Goal: Task Accomplishment & Management: Use online tool/utility

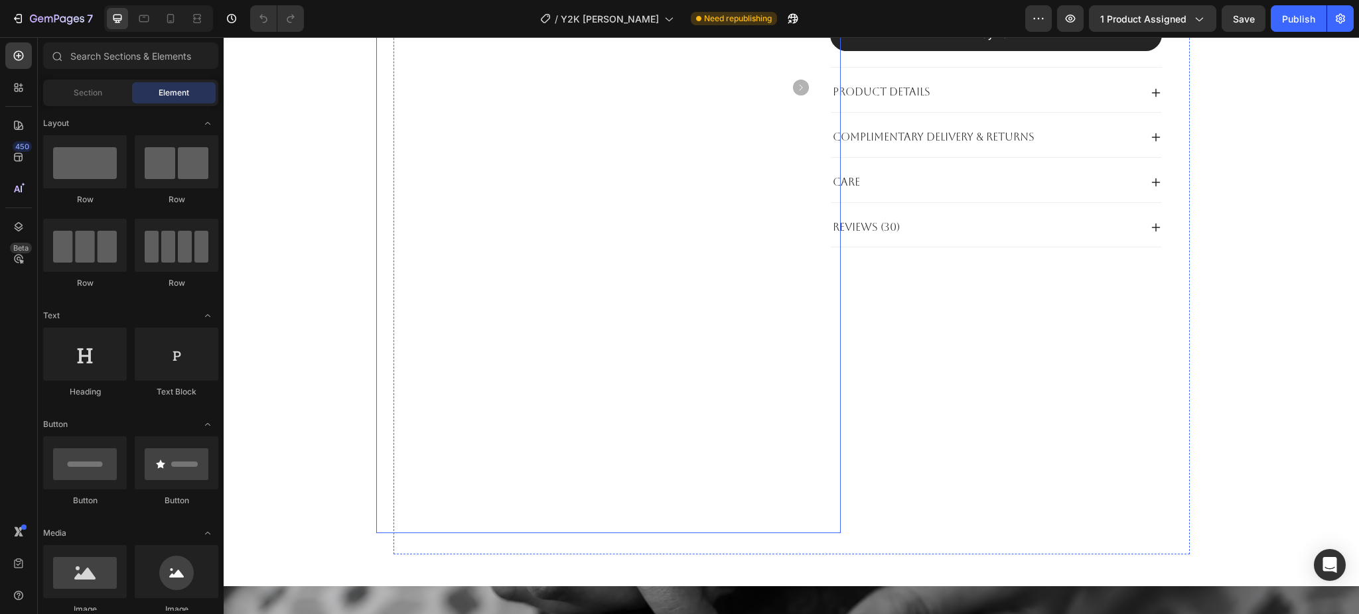
scroll to position [354, 0]
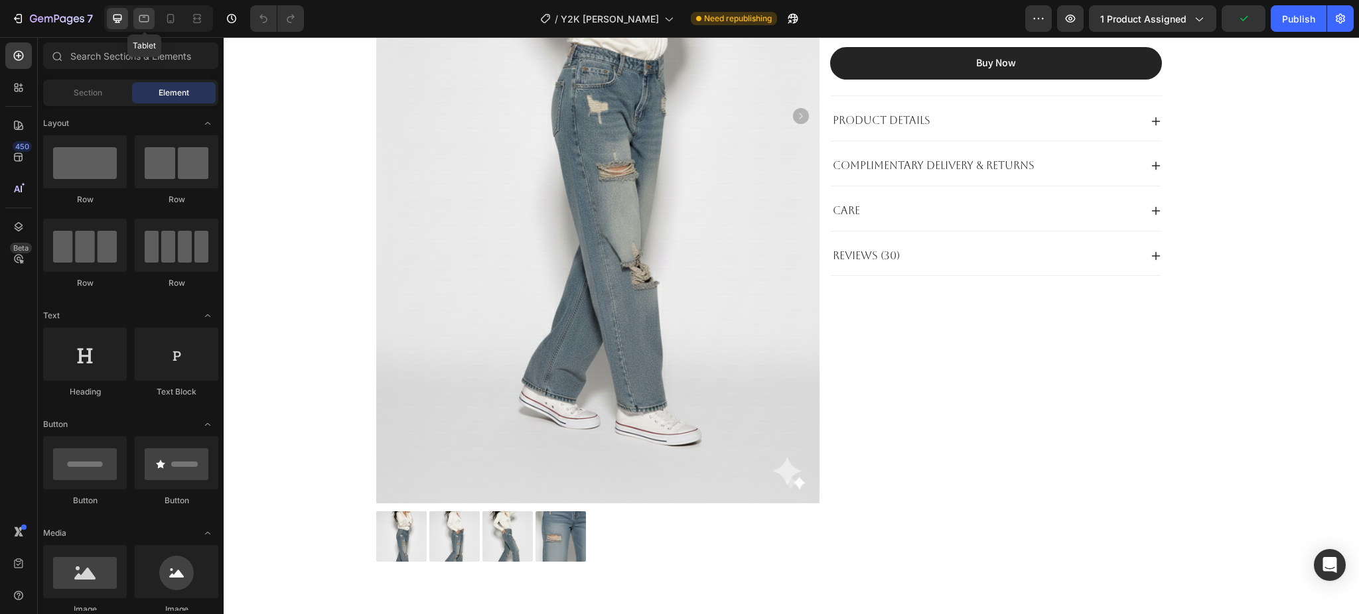
click at [141, 24] on icon at bounding box center [143, 18] width 13 height 13
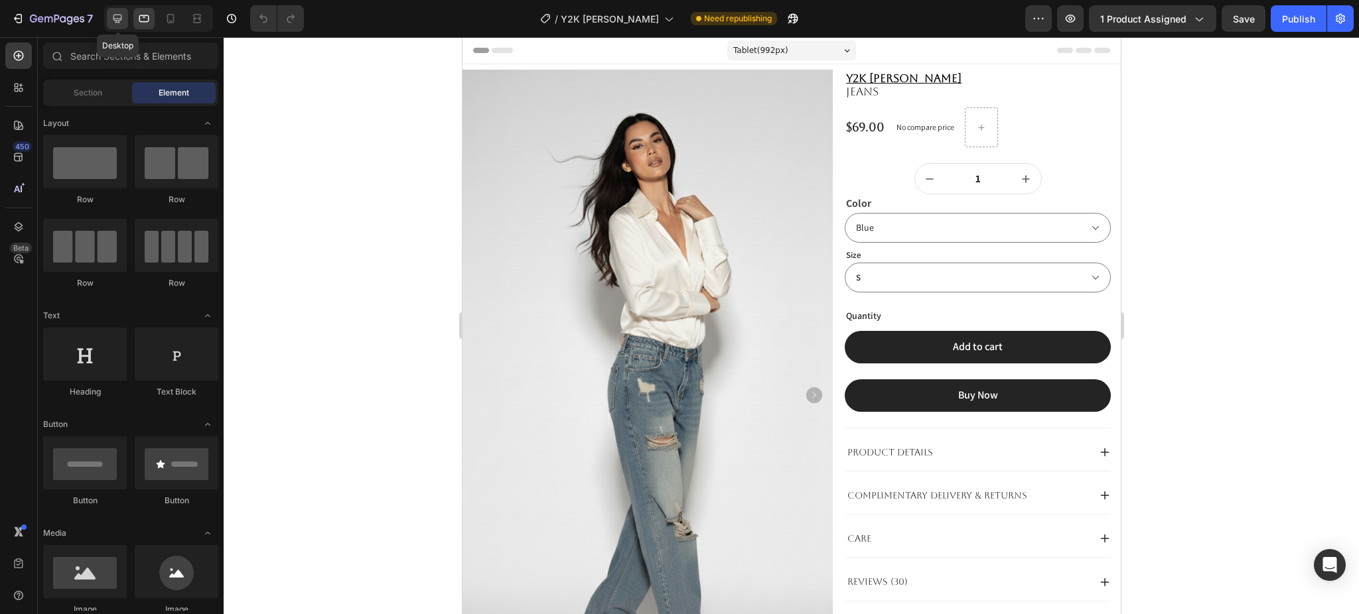
click at [117, 22] on icon at bounding box center [117, 19] width 9 height 9
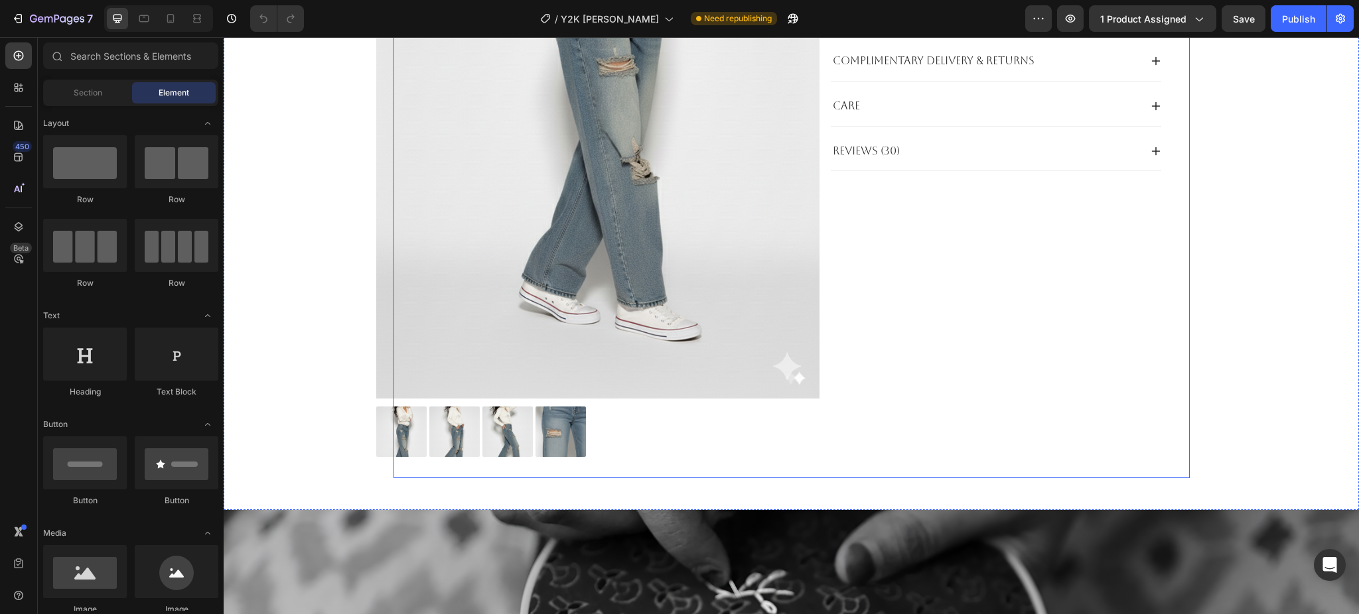
scroll to position [531, 0]
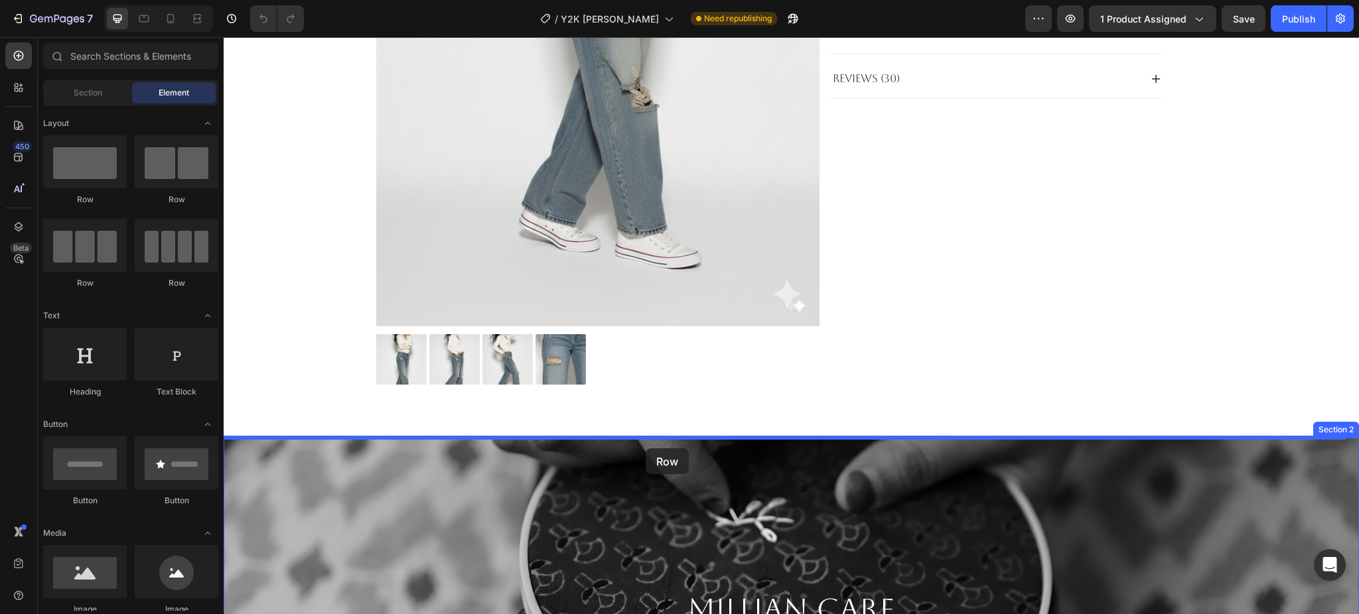
drag, startPoint x: 375, startPoint y: 289, endPoint x: 645, endPoint y: 448, distance: 314.0
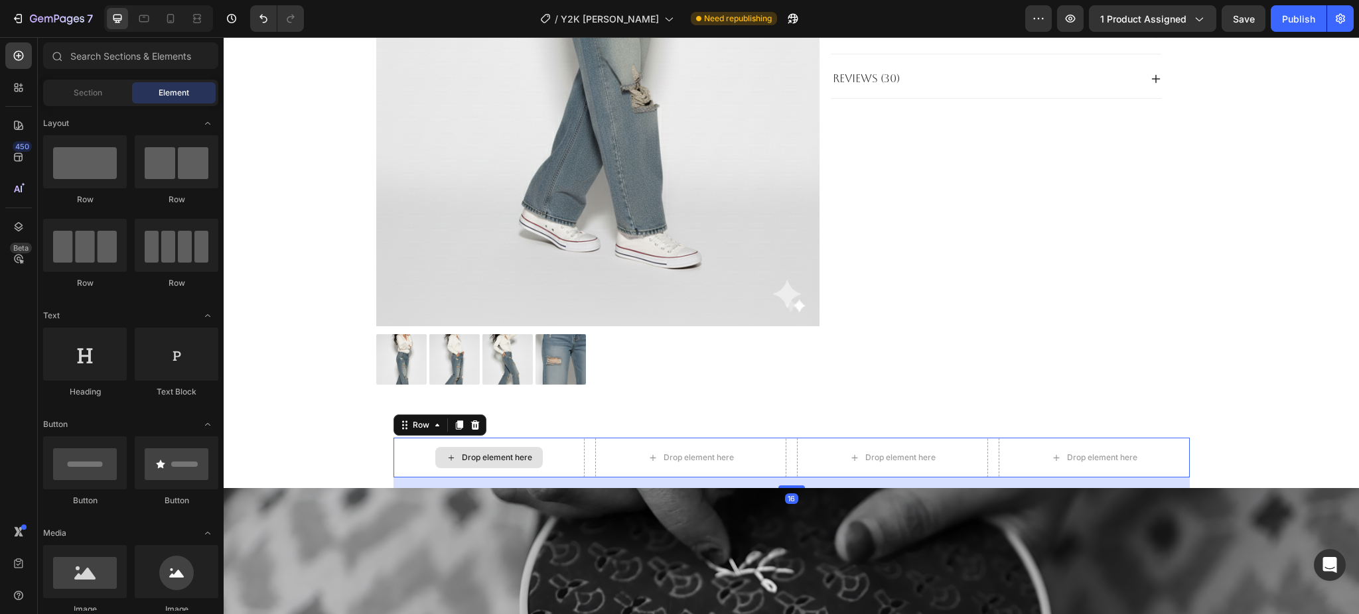
click at [497, 451] on div "Drop element here" at bounding box center [488, 457] width 107 height 21
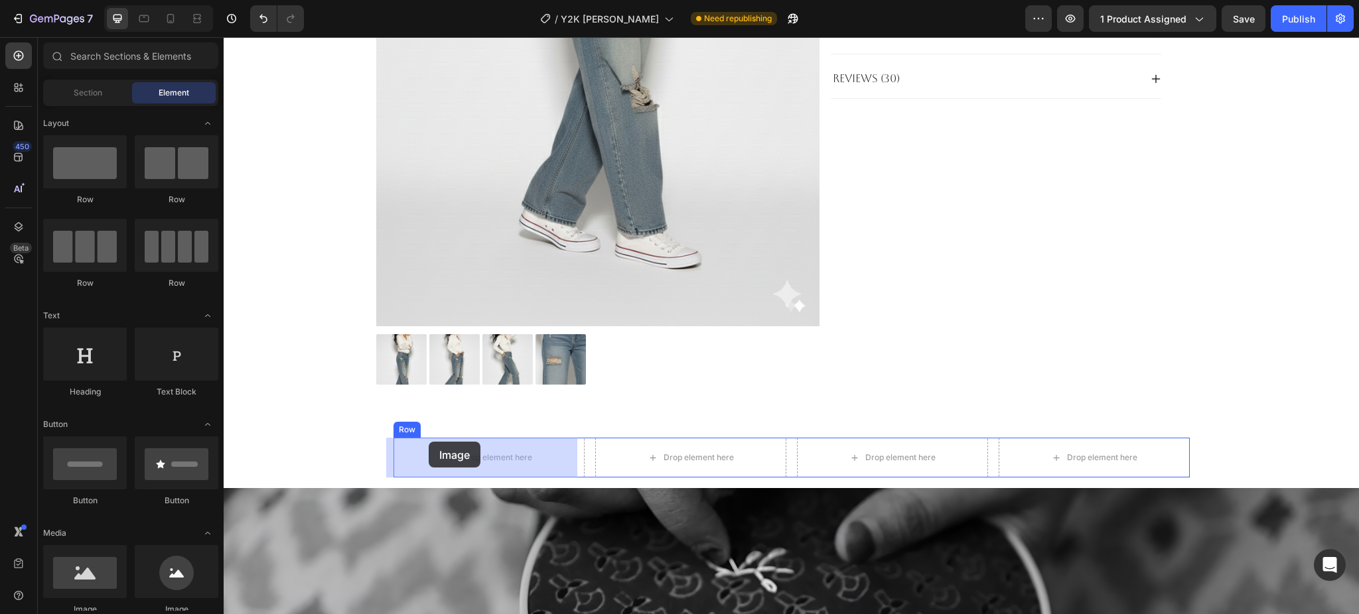
drag, startPoint x: 320, startPoint y: 616, endPoint x: 429, endPoint y: 442, distance: 205.6
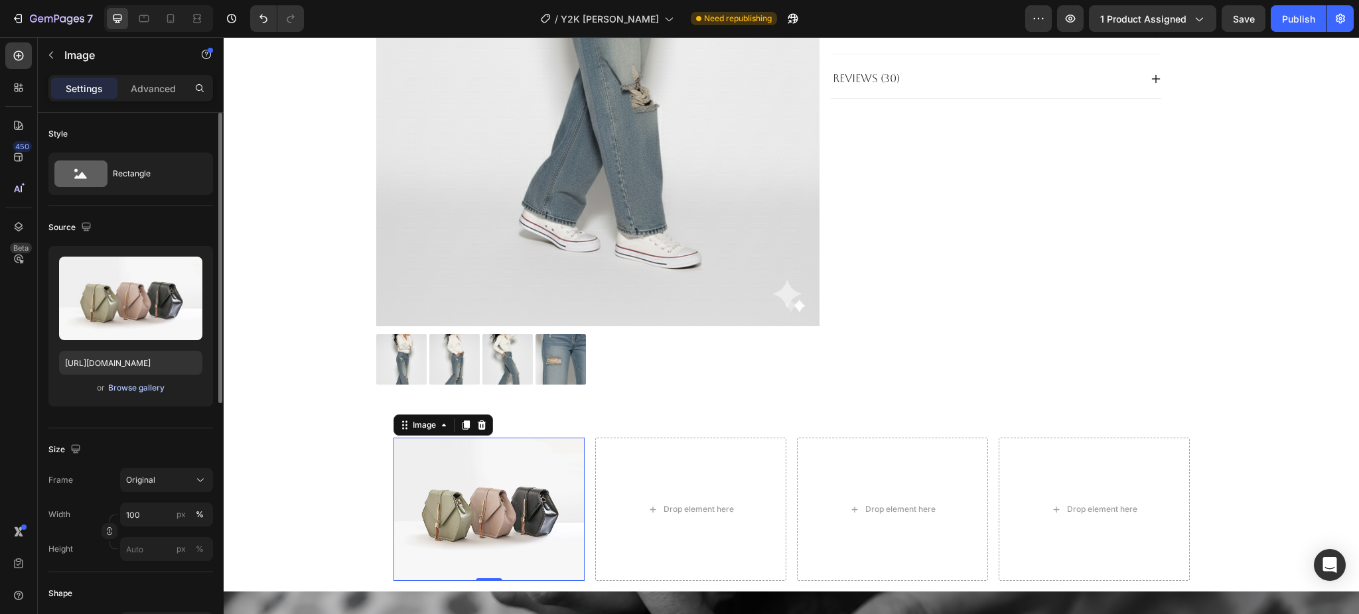
click at [163, 388] on div "Browse gallery" at bounding box center [136, 388] width 56 height 12
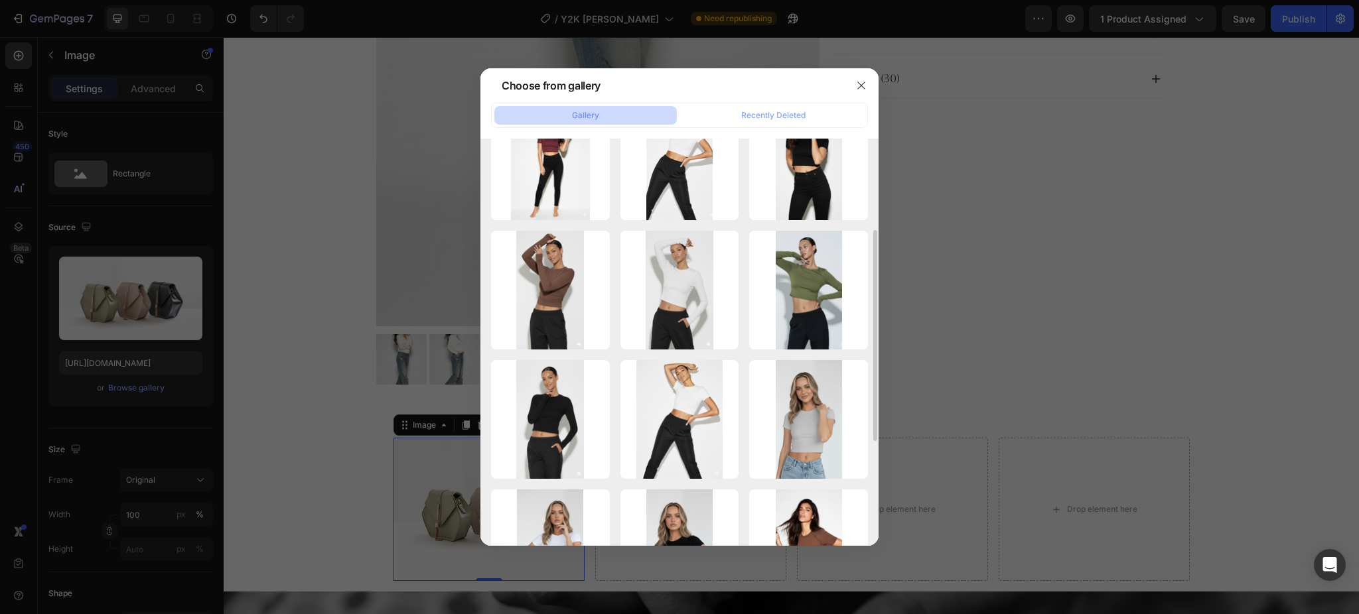
scroll to position [265, 0]
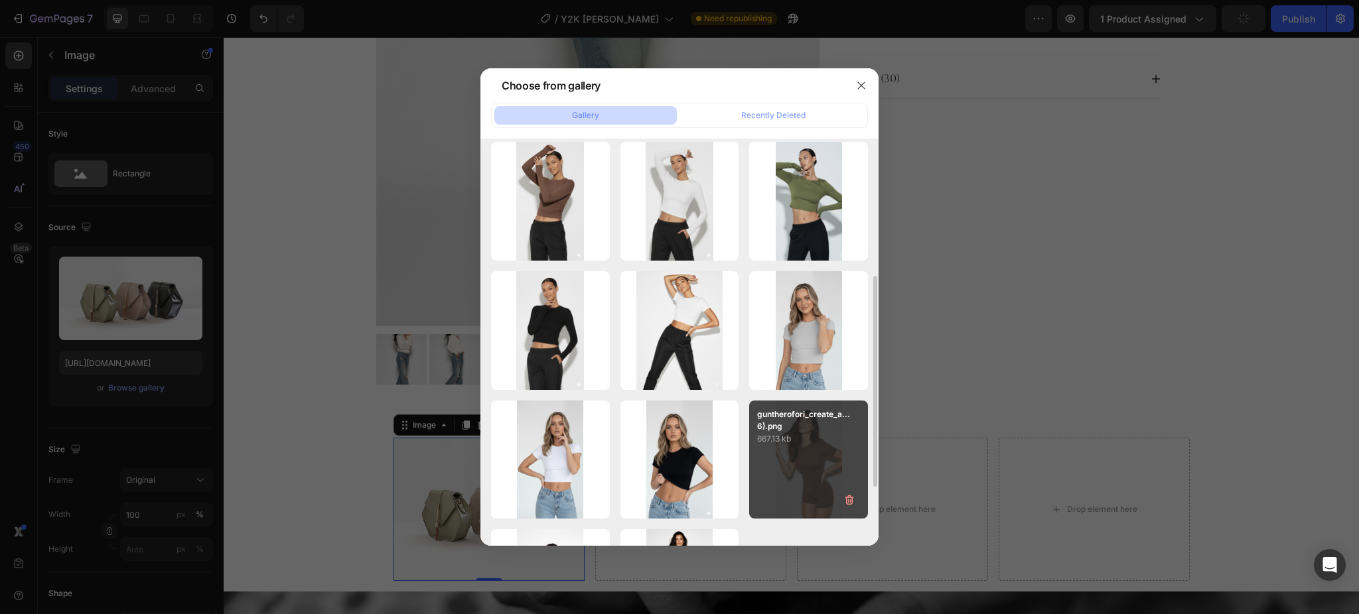
click at [825, 415] on p "guntherofori_create_a...6).png" at bounding box center [808, 421] width 103 height 24
type input "[URL][DOMAIN_NAME]"
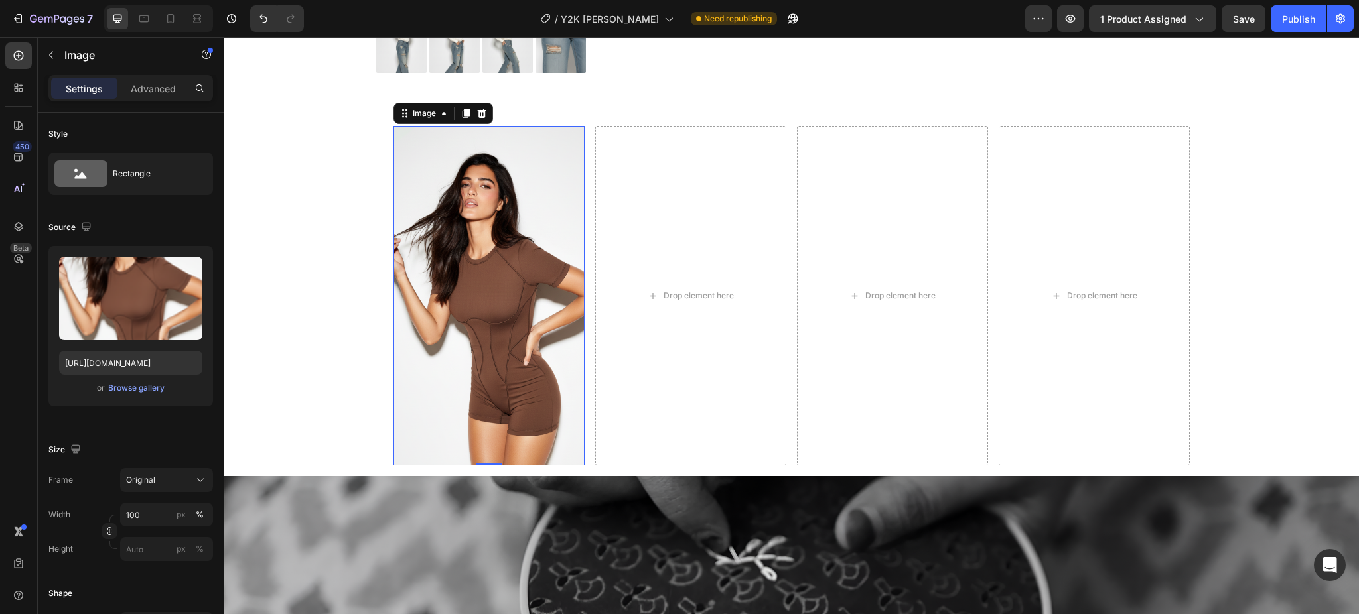
scroll to position [884, 0]
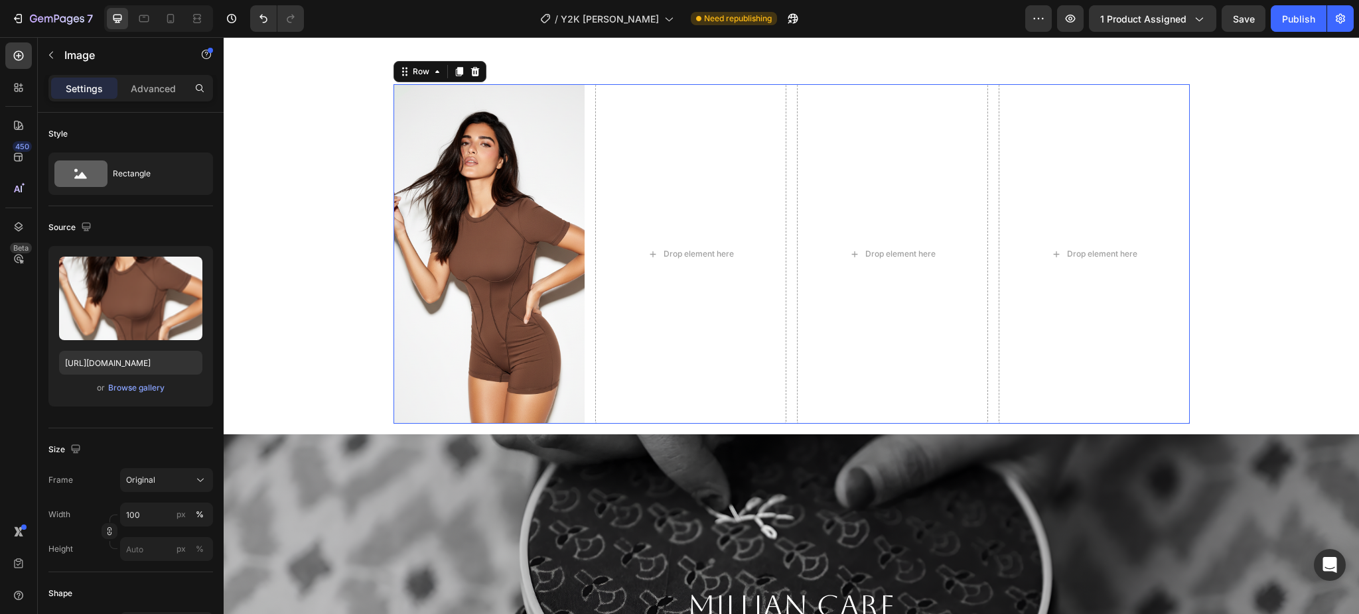
click at [582, 125] on div "Image Drop element here Drop element here Drop element here Row 0" at bounding box center [791, 254] width 796 height 340
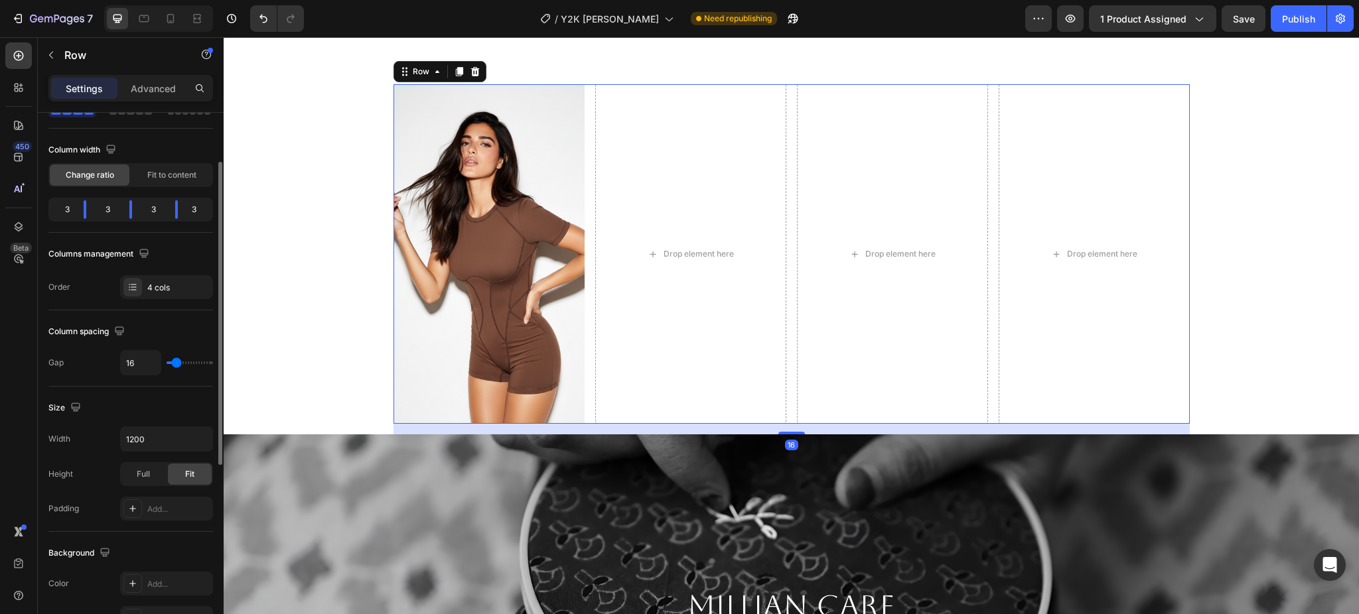
scroll to position [176, 0]
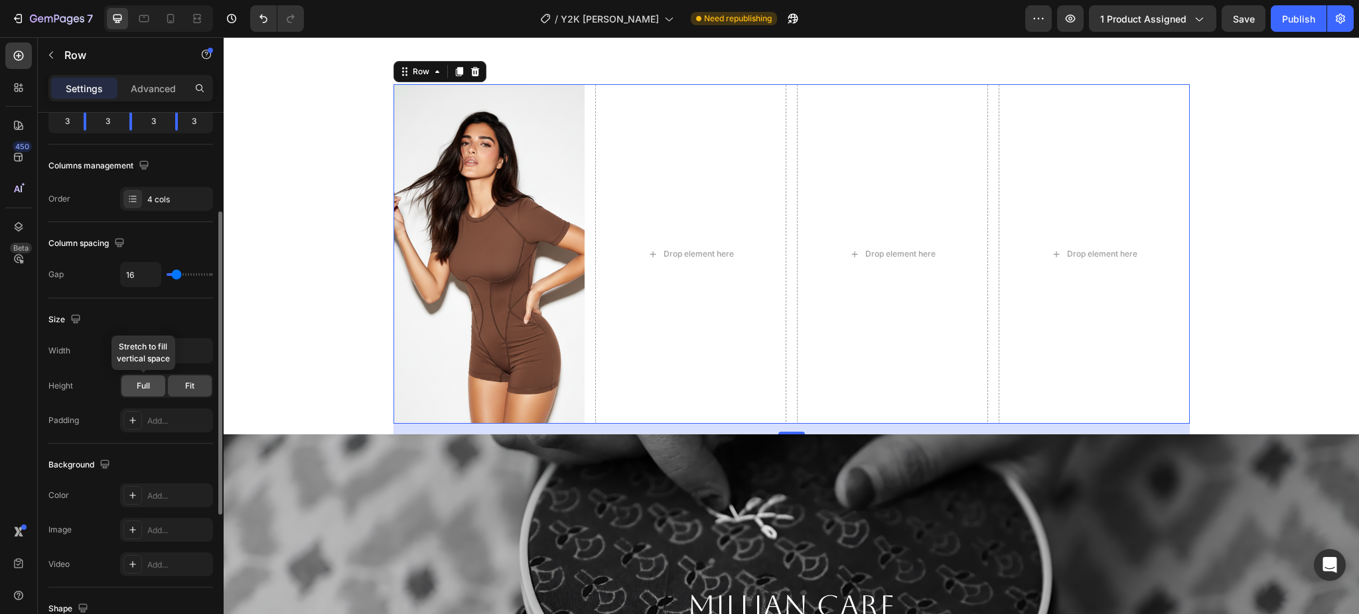
click at [135, 385] on div "Full" at bounding box center [143, 385] width 44 height 21
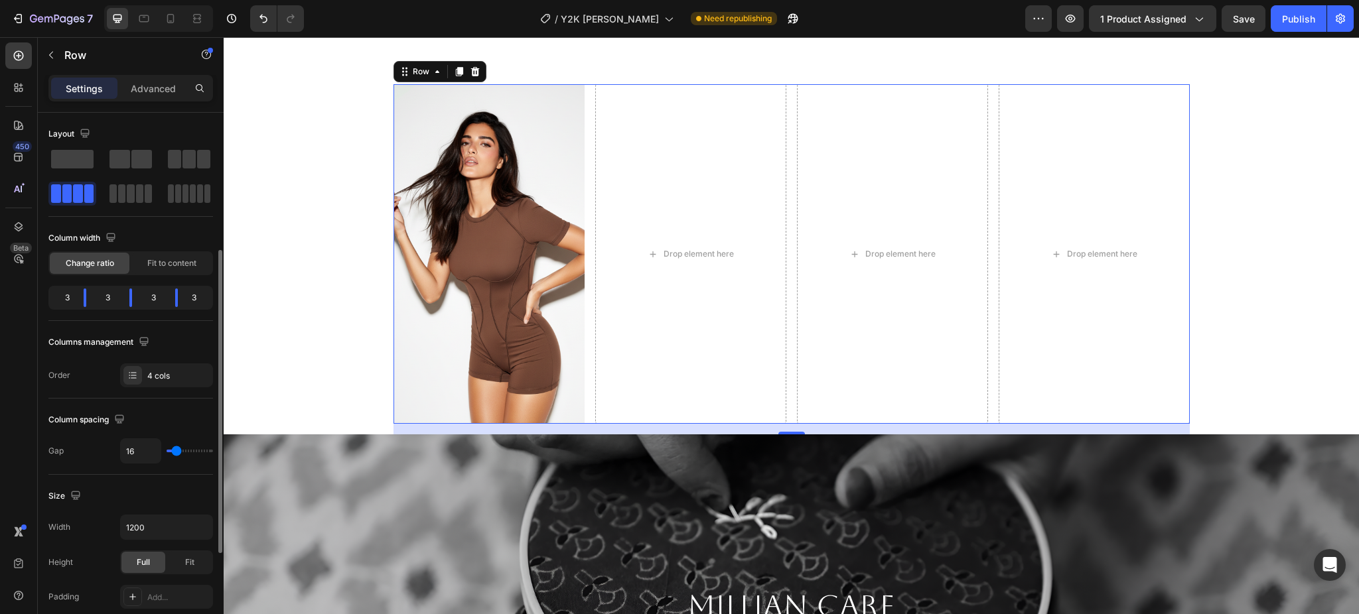
scroll to position [265, 0]
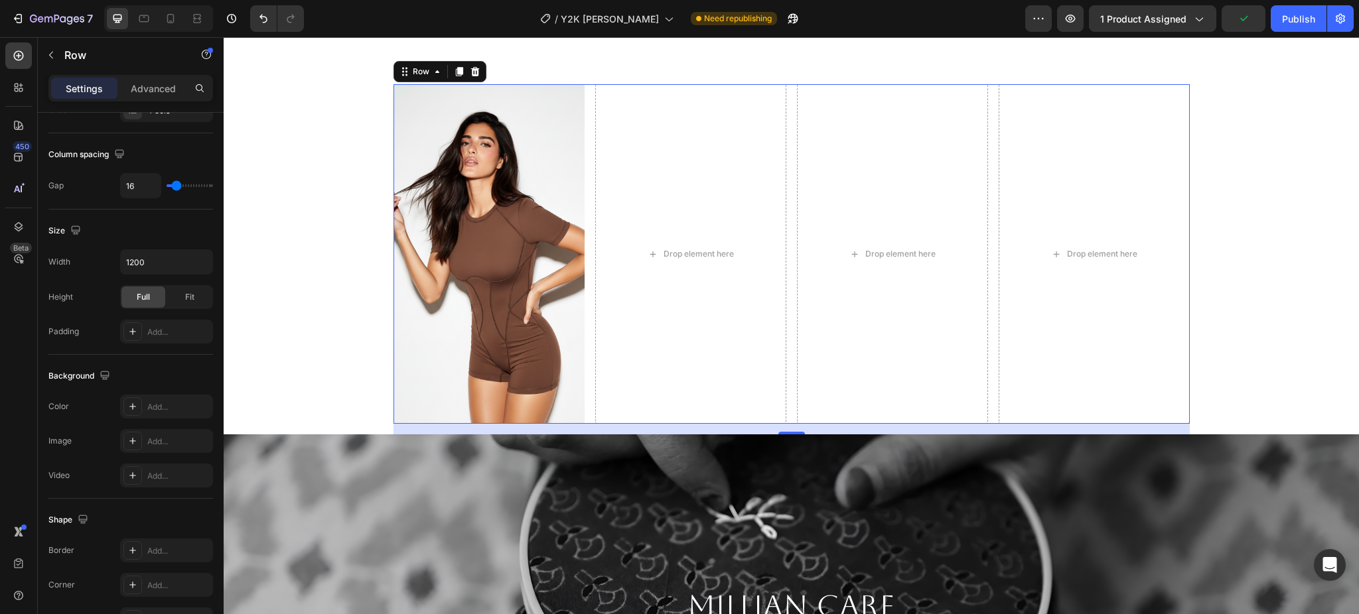
click at [779, 113] on div "Image Drop element here Drop element here Drop element here Row 16" at bounding box center [791, 254] width 796 height 340
click at [200, 268] on icon "button" at bounding box center [200, 261] width 13 height 13
click at [149, 314] on div "Full 100%" at bounding box center [152, 321] width 109 height 25
type input "100%"
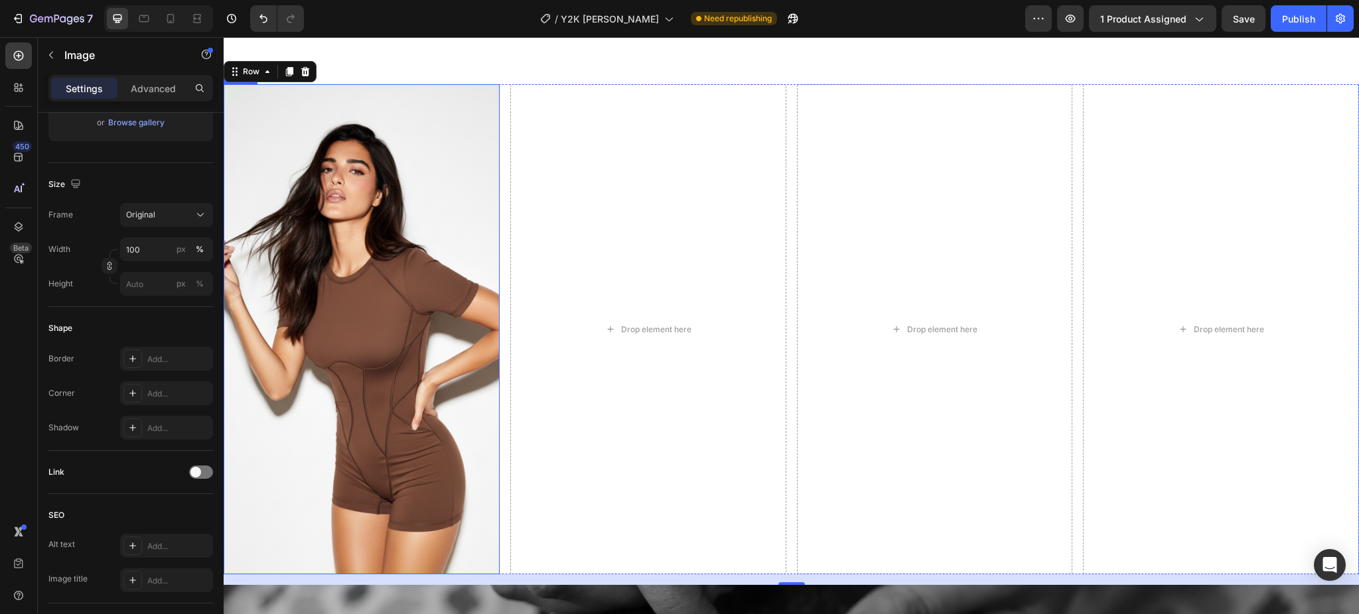
click at [356, 238] on img at bounding box center [362, 329] width 276 height 490
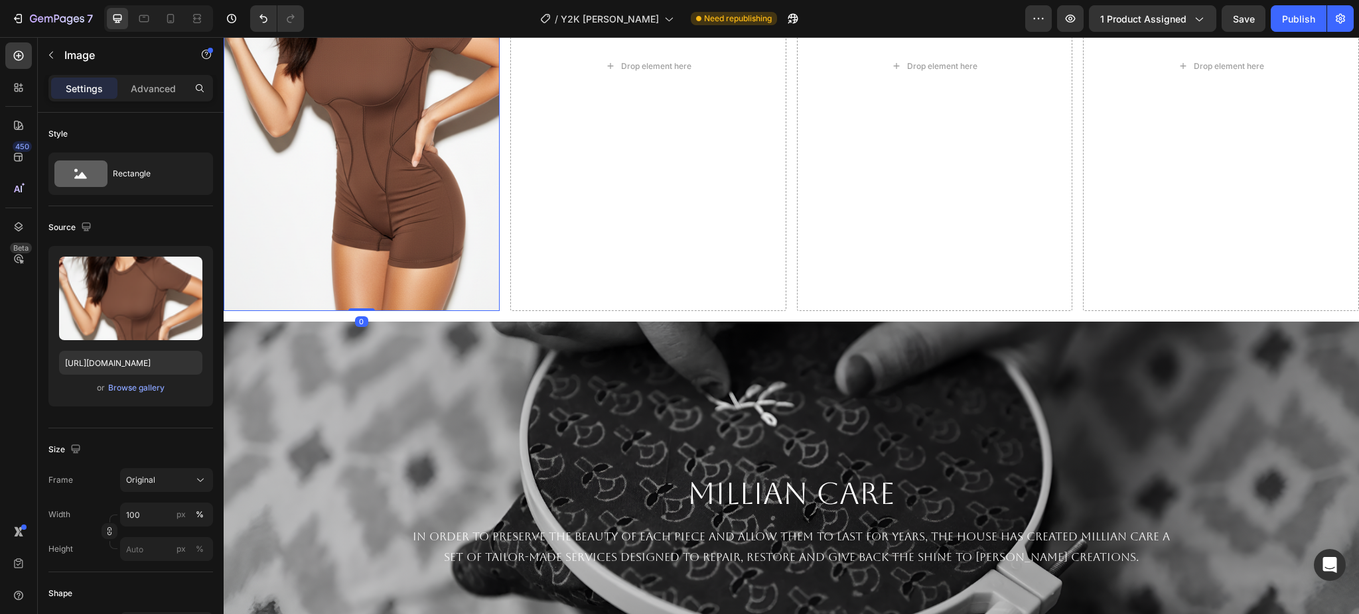
scroll to position [1150, 0]
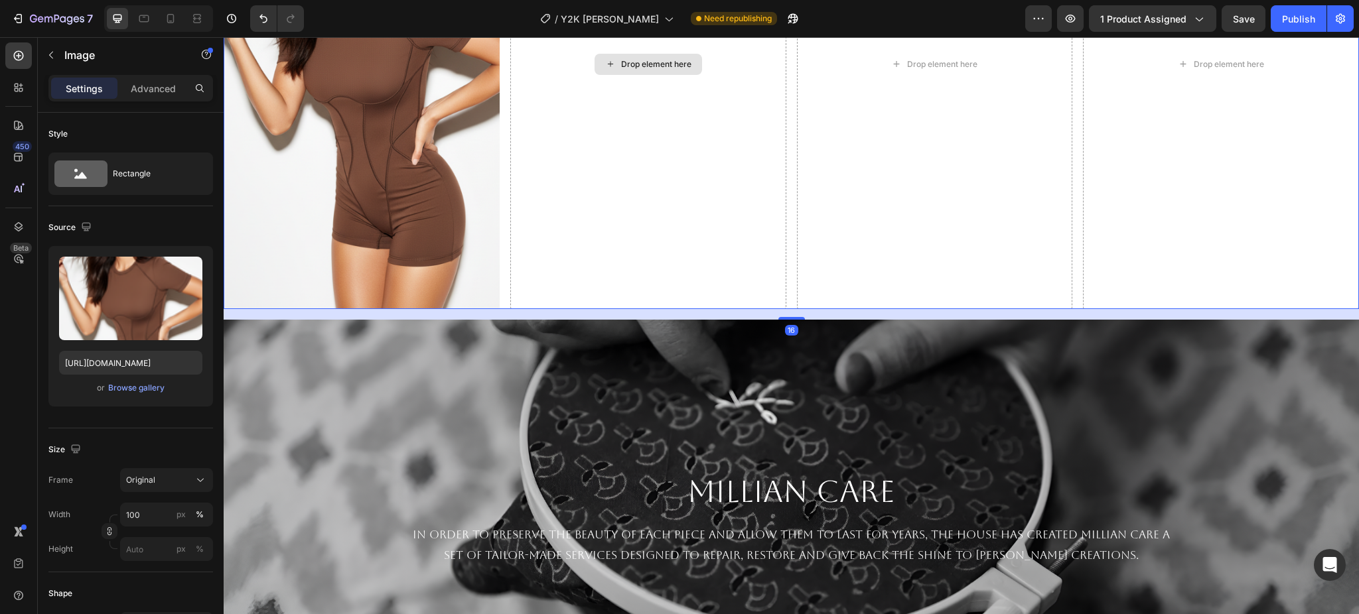
click at [658, 163] on div "Drop element here" at bounding box center [648, 64] width 276 height 490
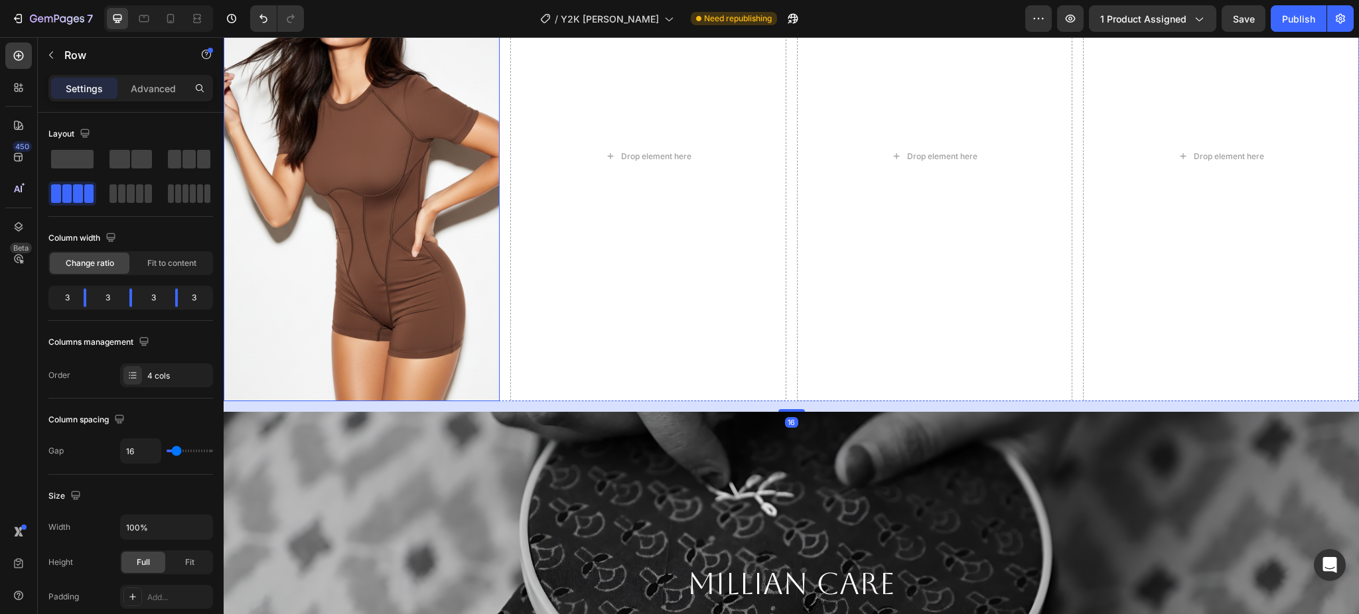
click at [426, 239] on img at bounding box center [362, 156] width 276 height 490
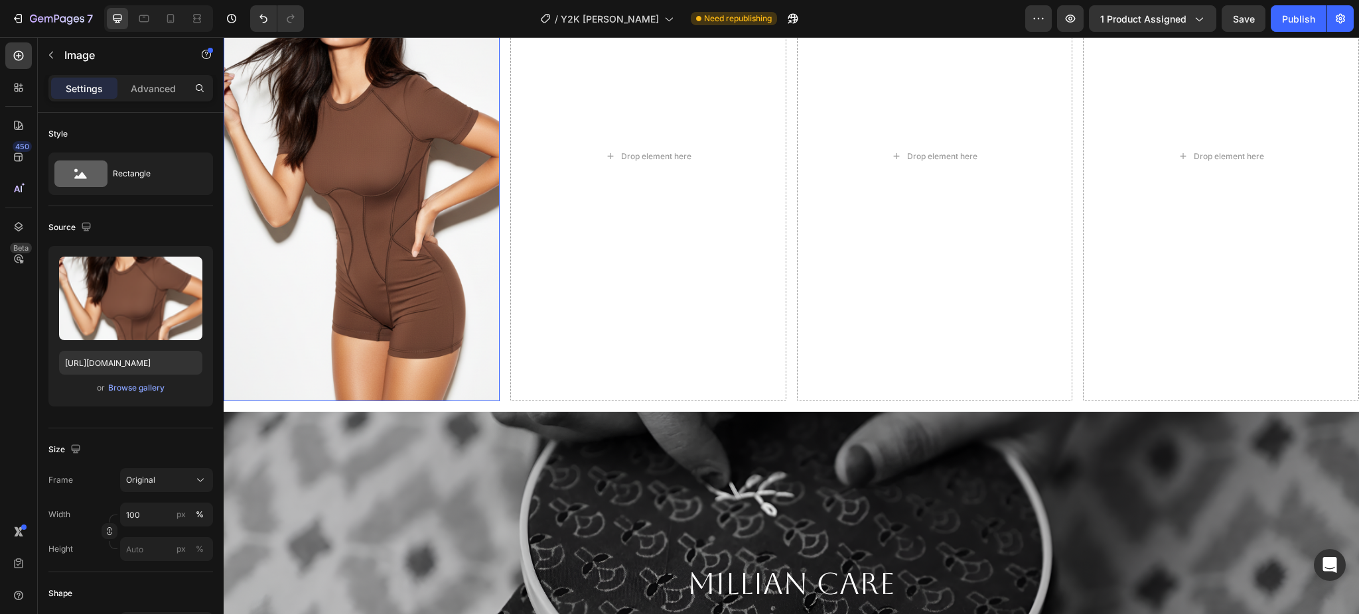
scroll to position [884, 0]
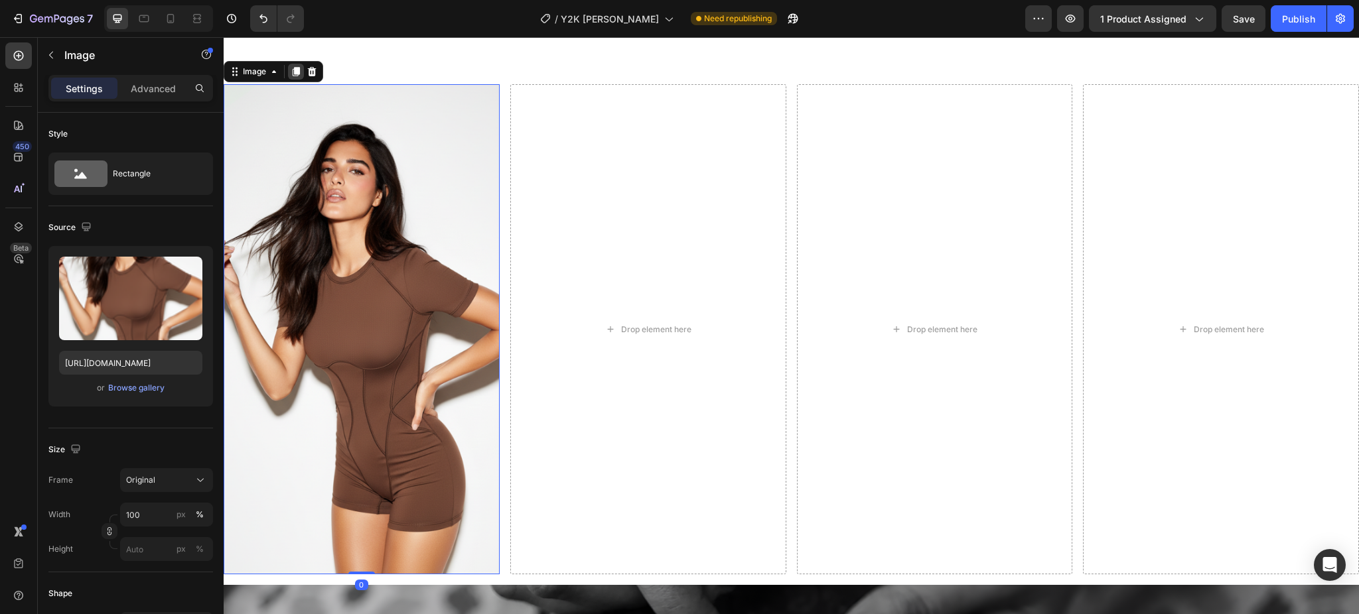
click at [295, 72] on icon at bounding box center [296, 71] width 7 height 9
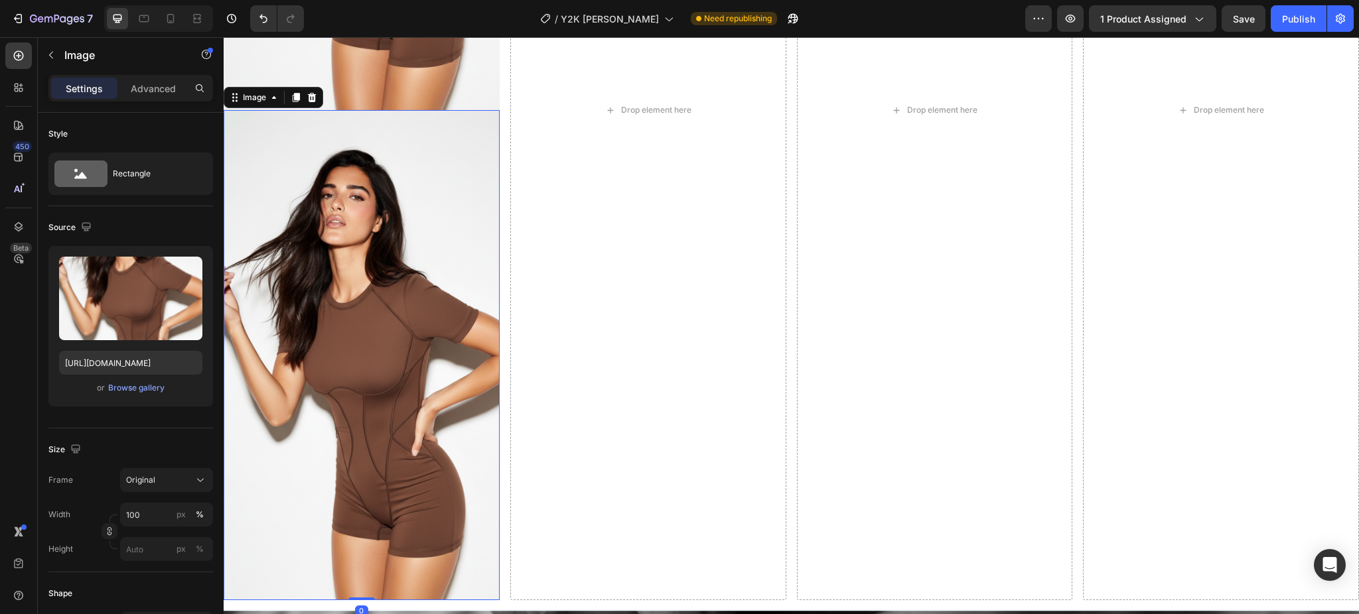
scroll to position [1369, 0]
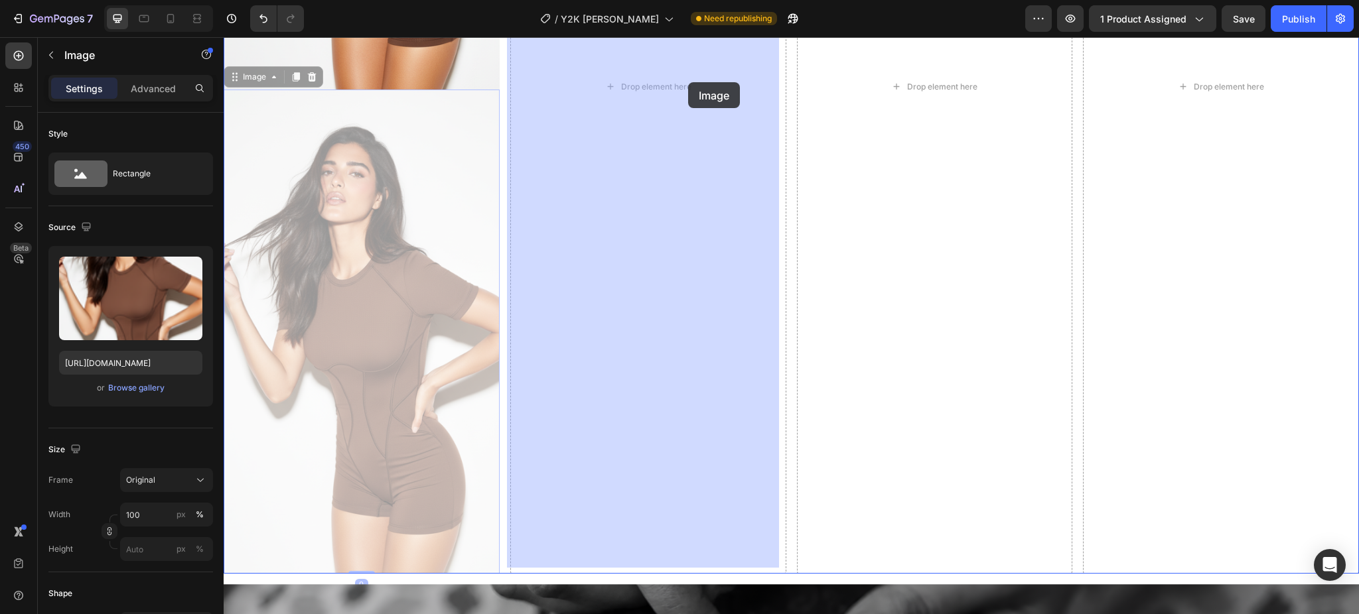
drag, startPoint x: 255, startPoint y: 74, endPoint x: 688, endPoint y: 82, distance: 432.6
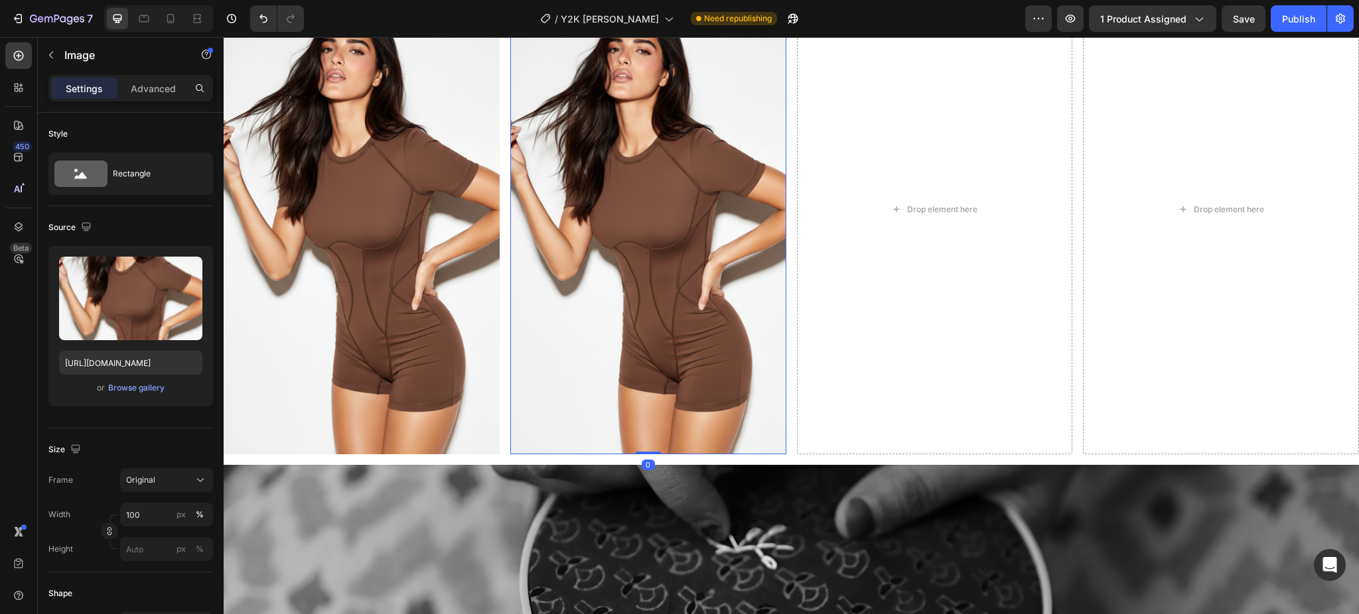
click at [616, 169] on img at bounding box center [648, 209] width 276 height 490
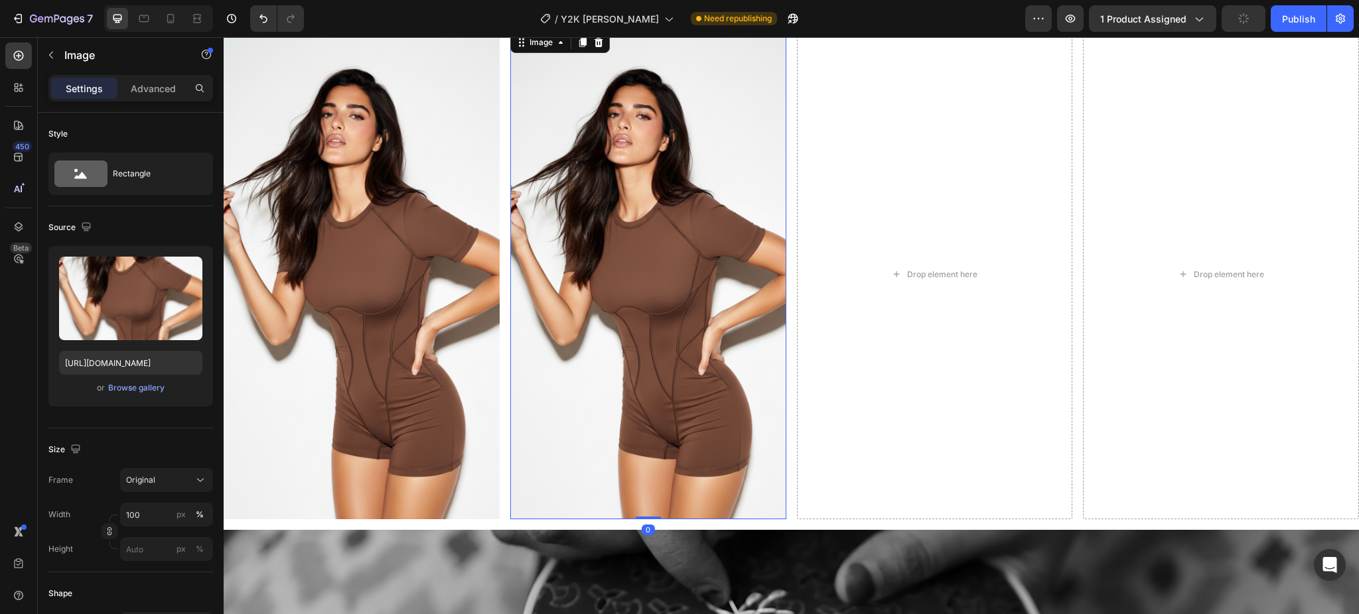
scroll to position [739, 0]
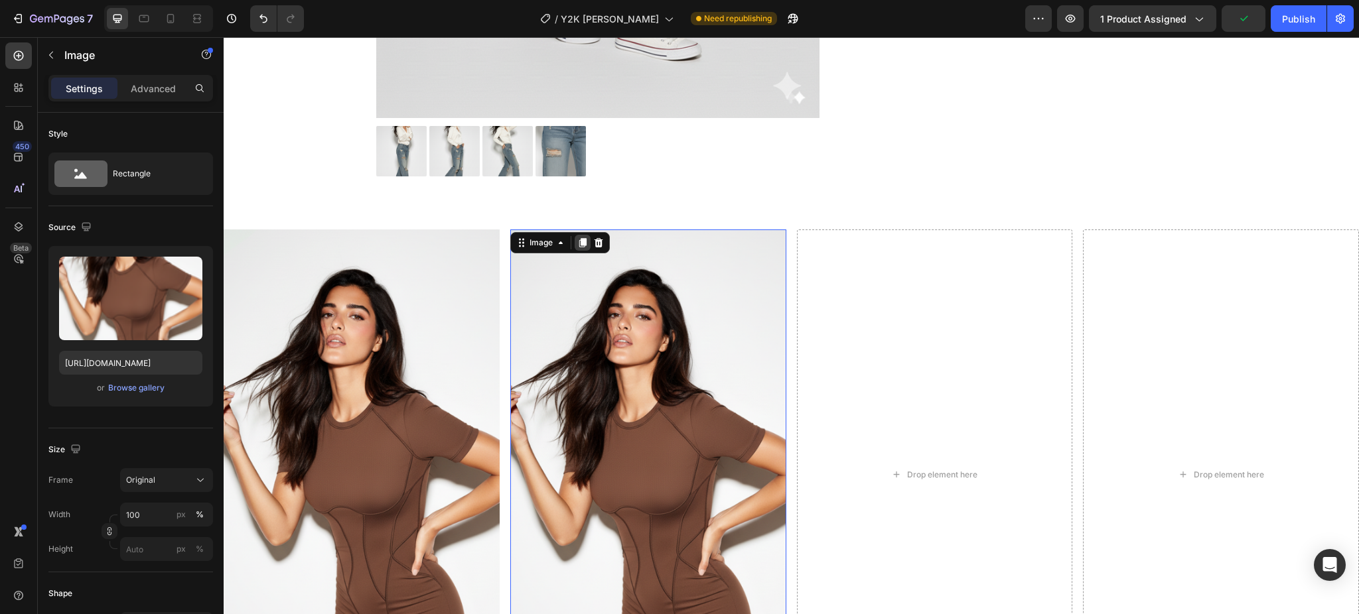
click at [581, 241] on icon at bounding box center [582, 242] width 7 height 9
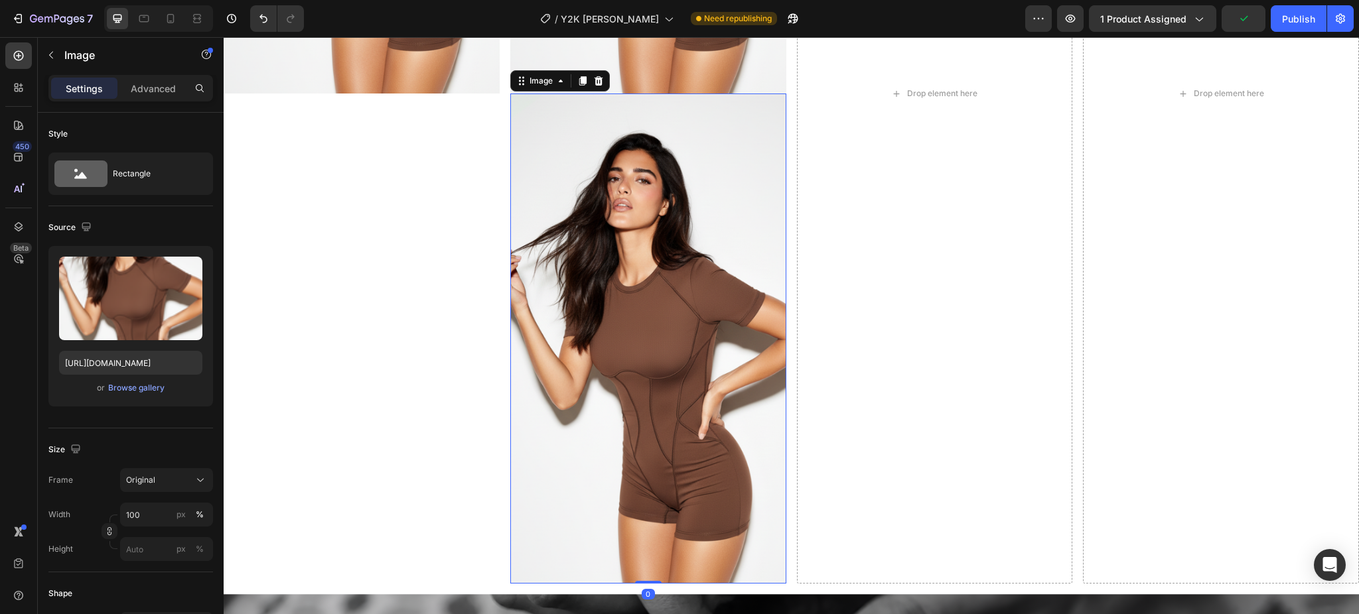
scroll to position [1369, 0]
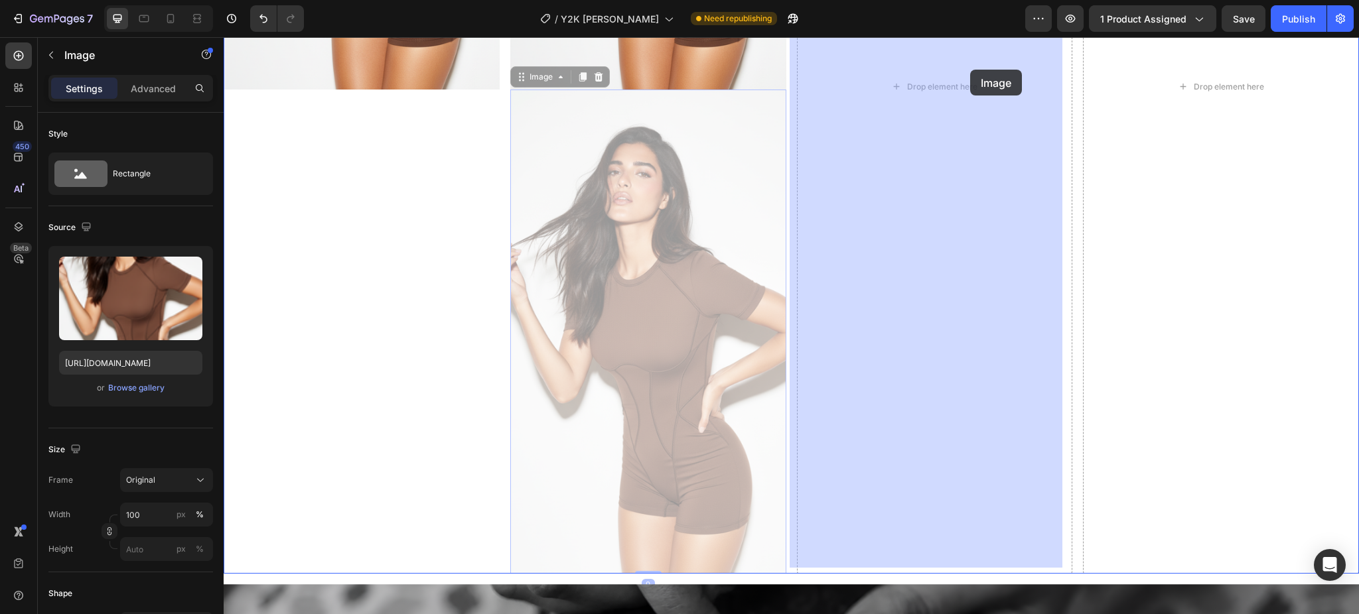
drag, startPoint x: 540, startPoint y: 78, endPoint x: 970, endPoint y: 70, distance: 429.9
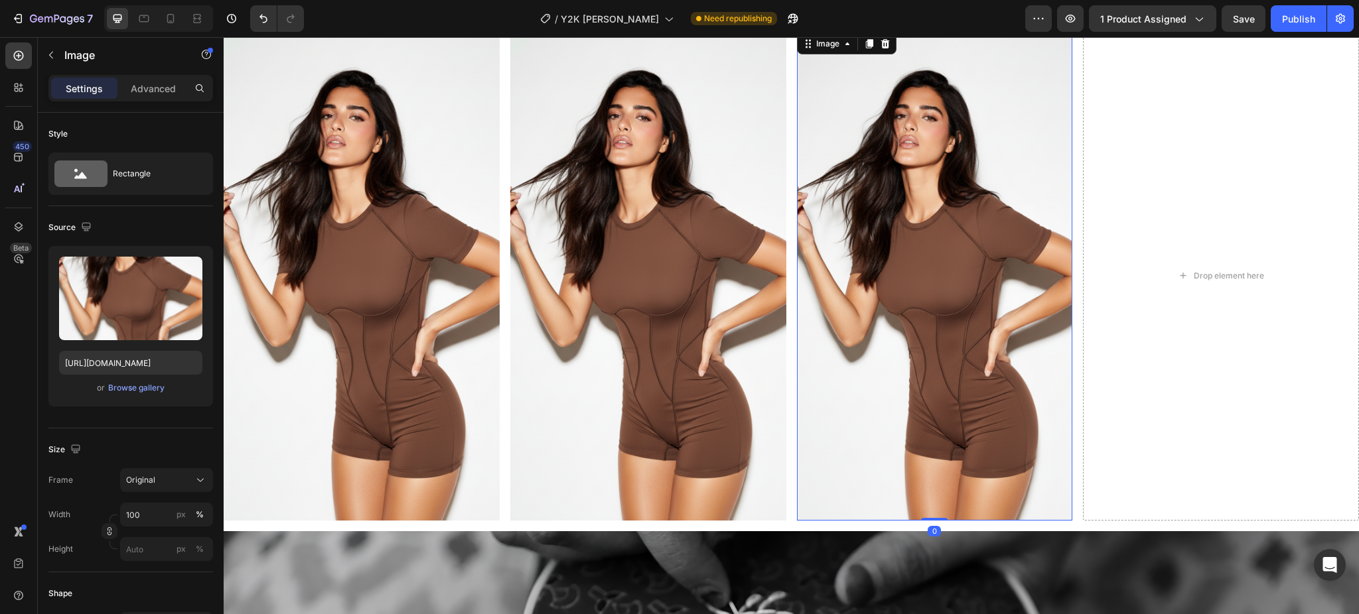
scroll to position [750, 0]
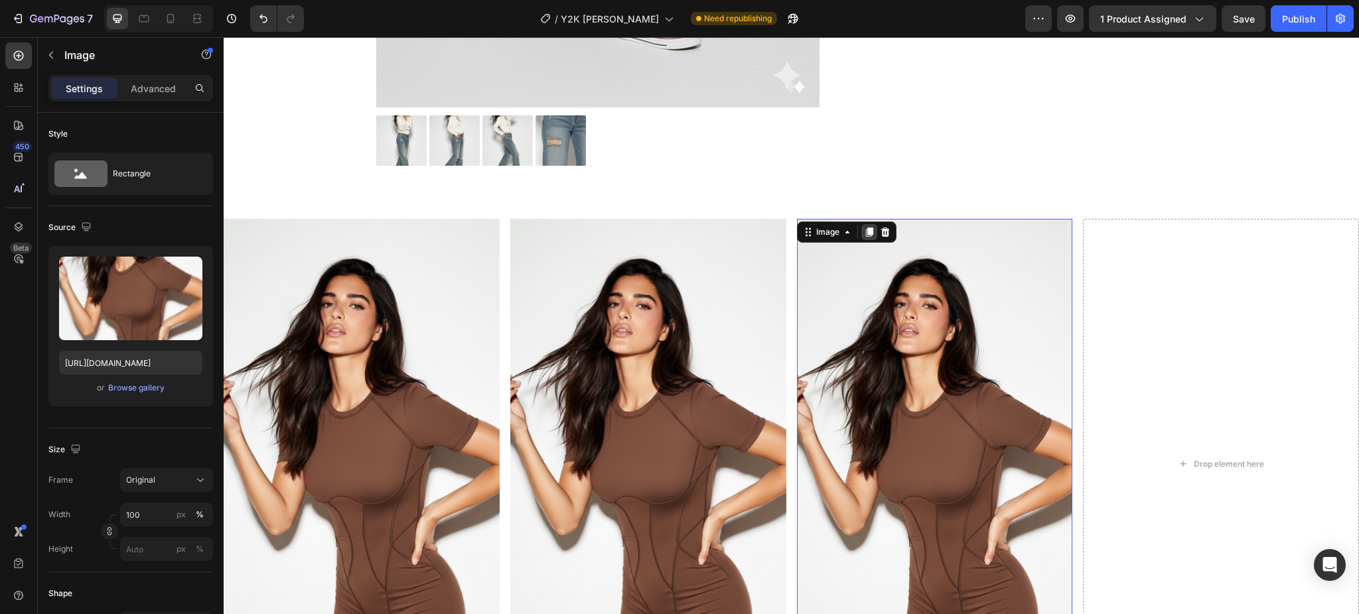
click at [866, 237] on icon at bounding box center [869, 232] width 11 height 11
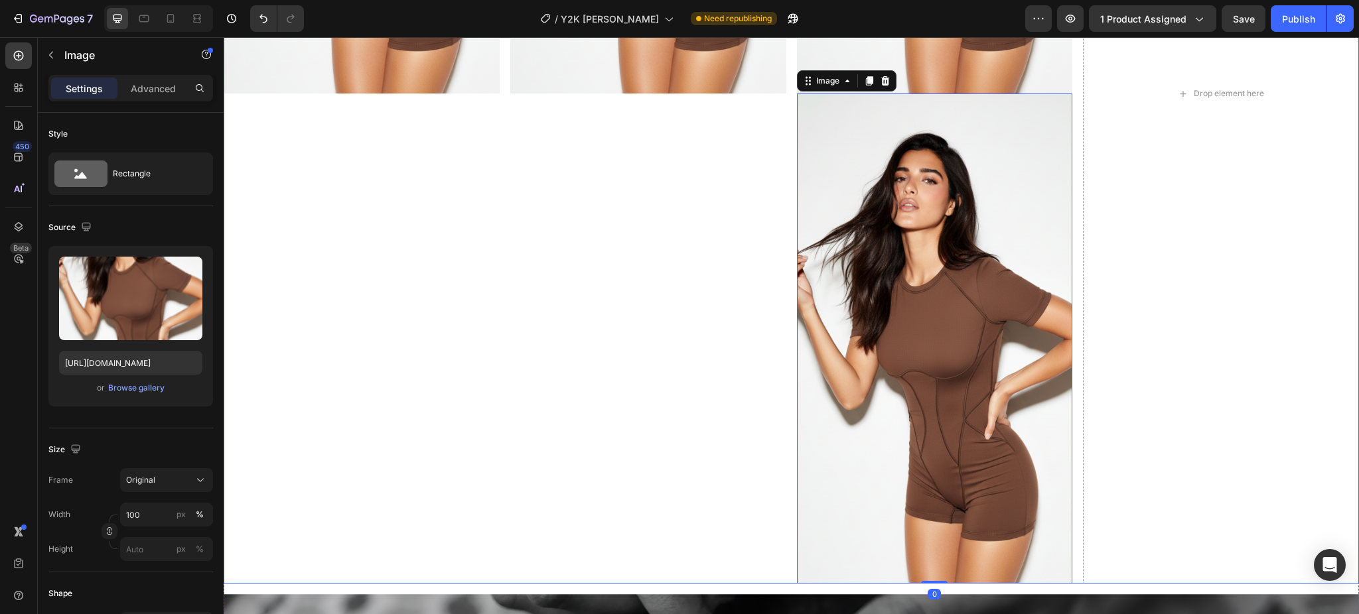
scroll to position [1369, 0]
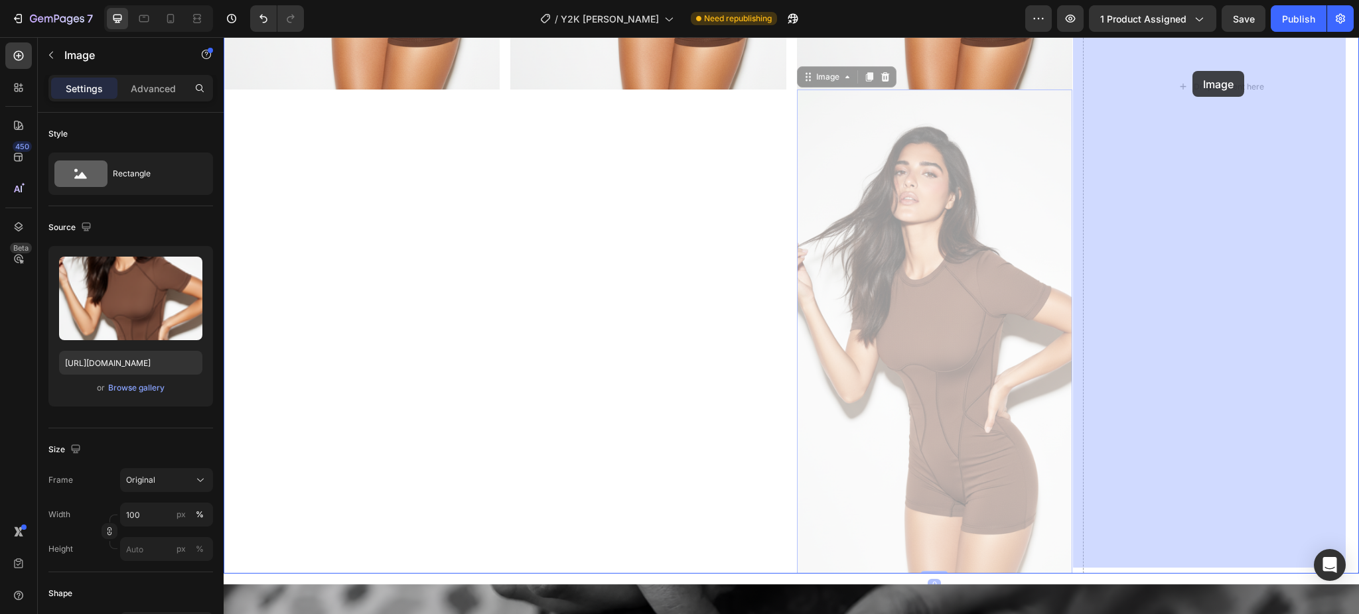
drag, startPoint x: 819, startPoint y: 73, endPoint x: 1192, endPoint y: 71, distance: 373.5
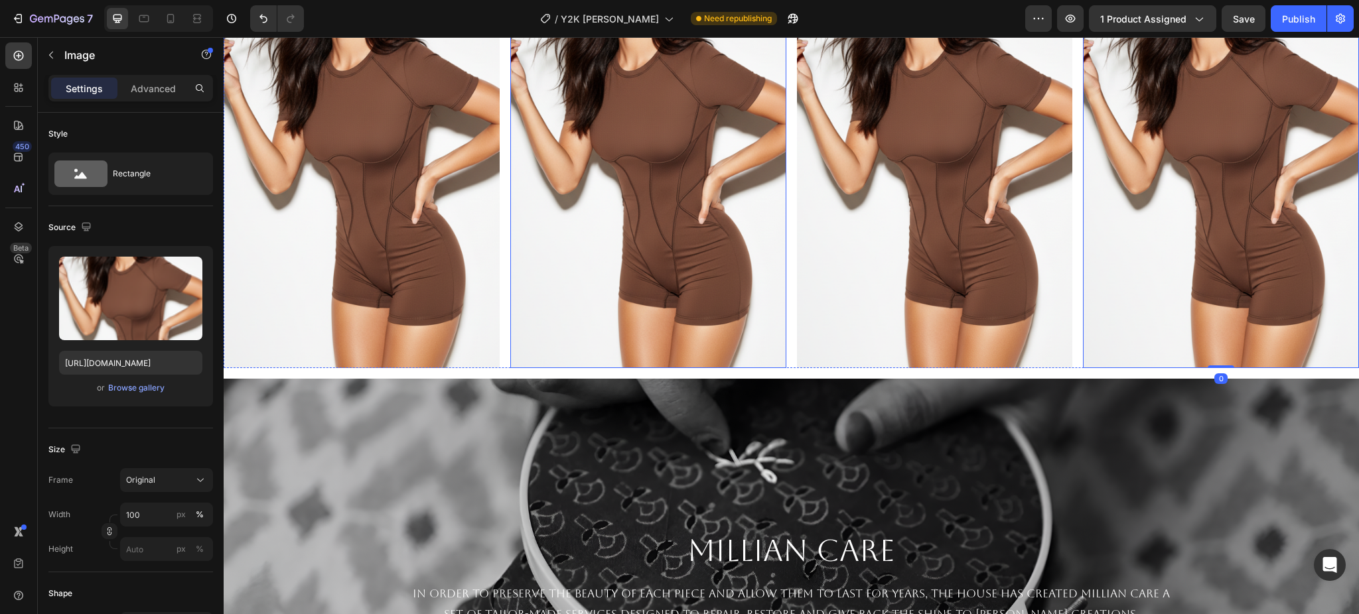
scroll to position [839, 0]
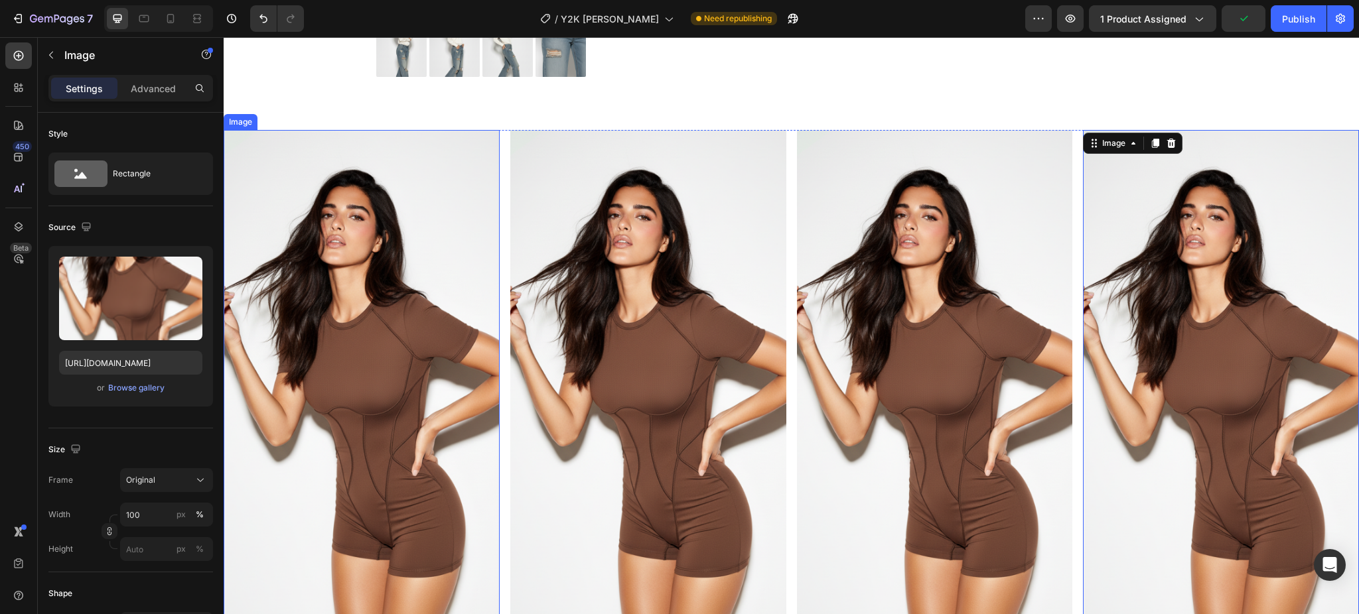
click at [426, 313] on img at bounding box center [362, 375] width 276 height 490
click at [520, 326] on img at bounding box center [648, 375] width 276 height 490
click at [346, 308] on img at bounding box center [362, 375] width 276 height 490
click at [404, 329] on img at bounding box center [362, 375] width 276 height 490
click at [645, 294] on img at bounding box center [648, 375] width 276 height 490
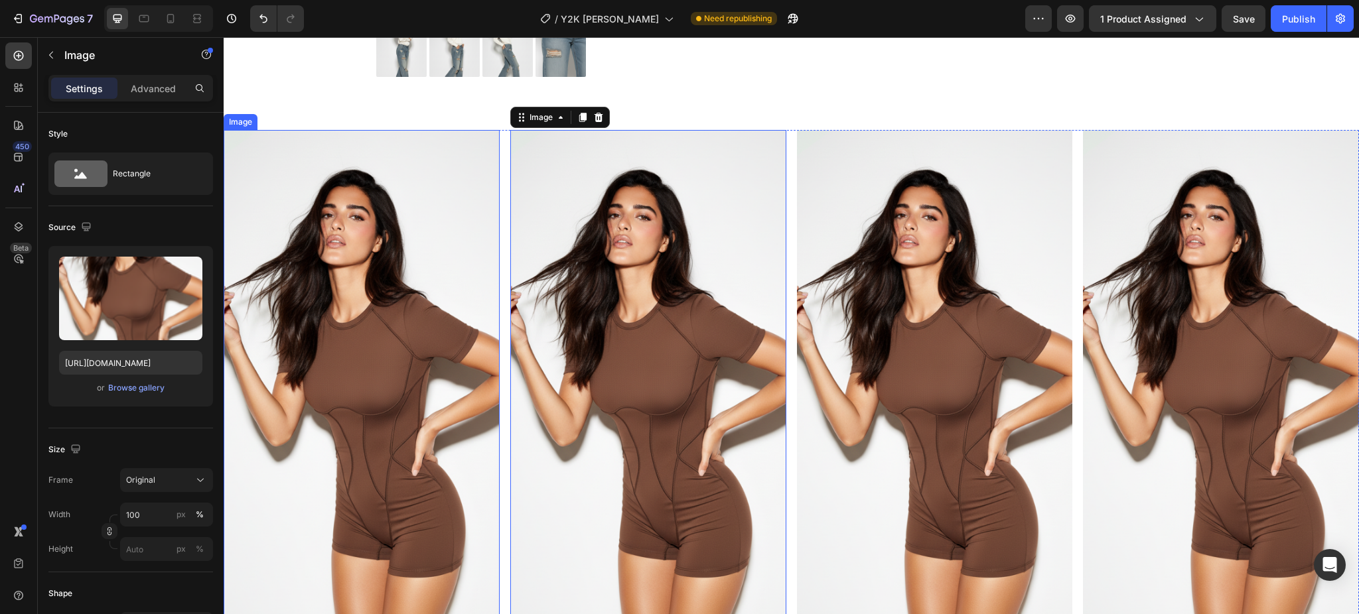
click at [335, 314] on img at bounding box center [362, 375] width 276 height 490
click at [624, 311] on img at bounding box center [648, 375] width 276 height 490
click at [122, 388] on div "Browse gallery" at bounding box center [136, 388] width 56 height 12
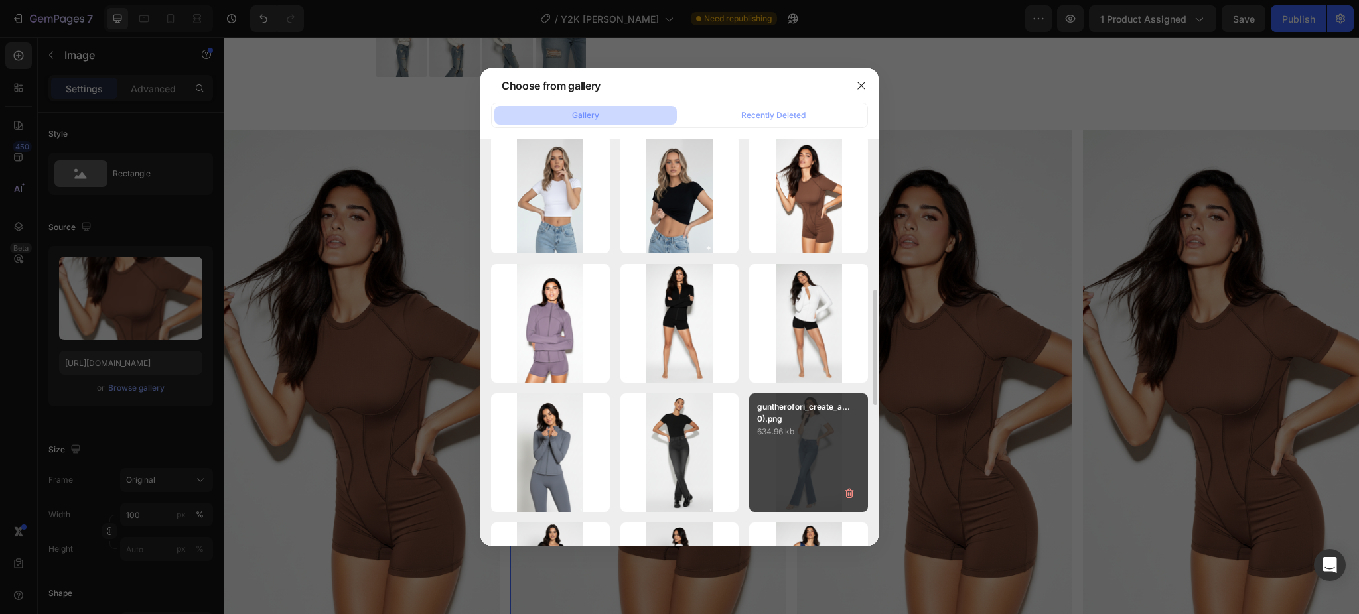
scroll to position [619, 0]
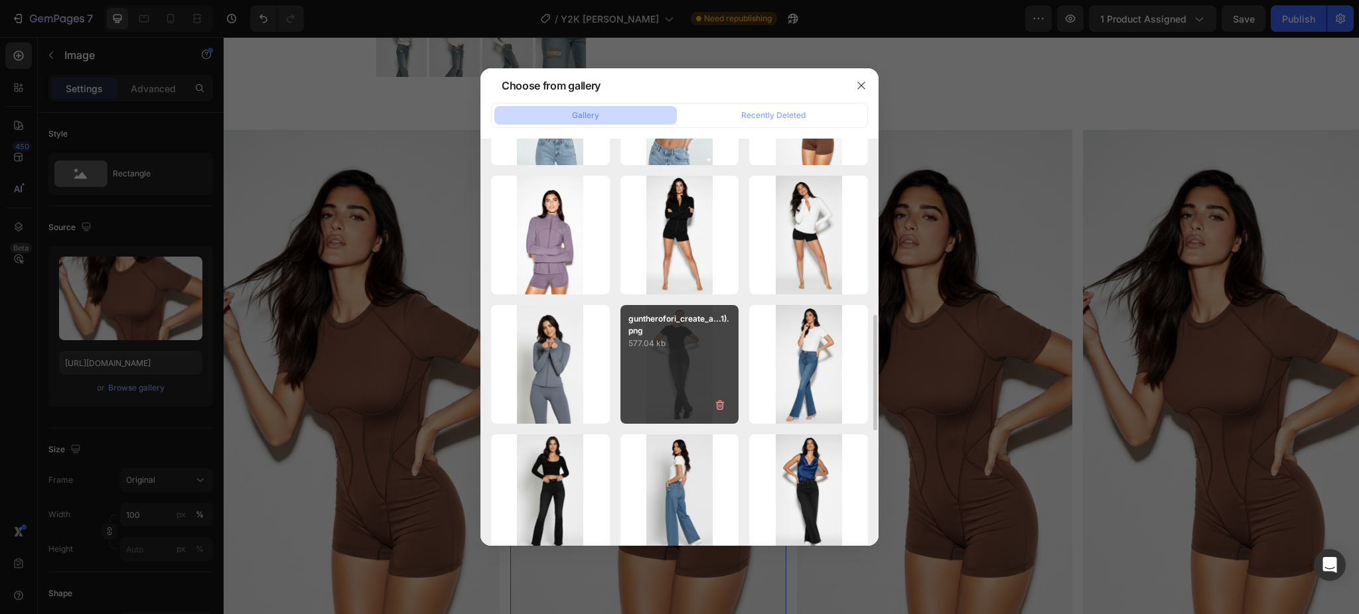
click at [693, 369] on div "guntherofori_create_a...1).png 577.04 kb" at bounding box center [679, 364] width 119 height 119
type input "[URL][DOMAIN_NAME]"
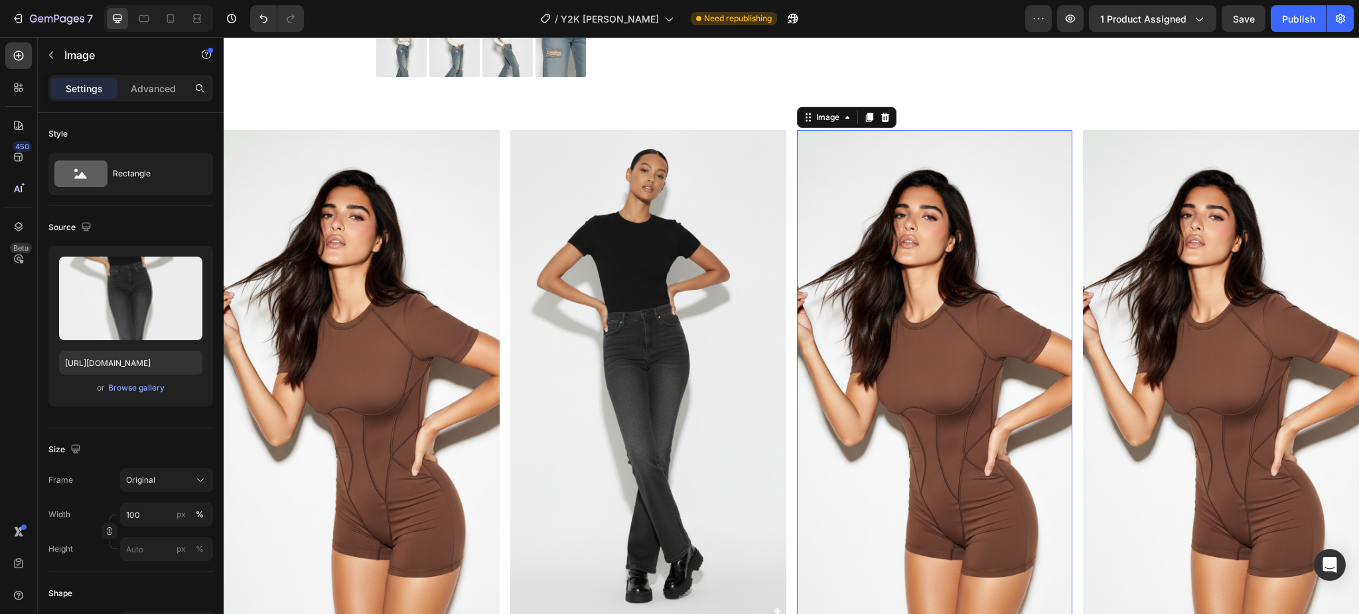
click at [893, 273] on img at bounding box center [935, 375] width 276 height 490
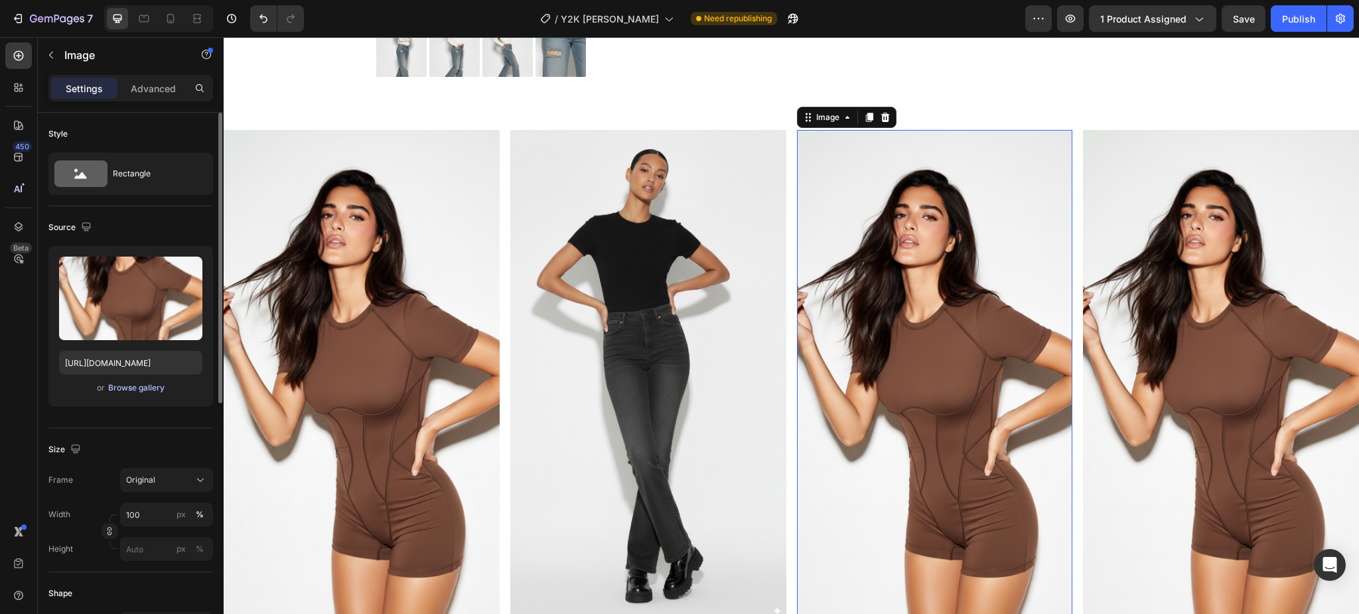
click at [128, 391] on div "Browse gallery" at bounding box center [136, 388] width 56 height 12
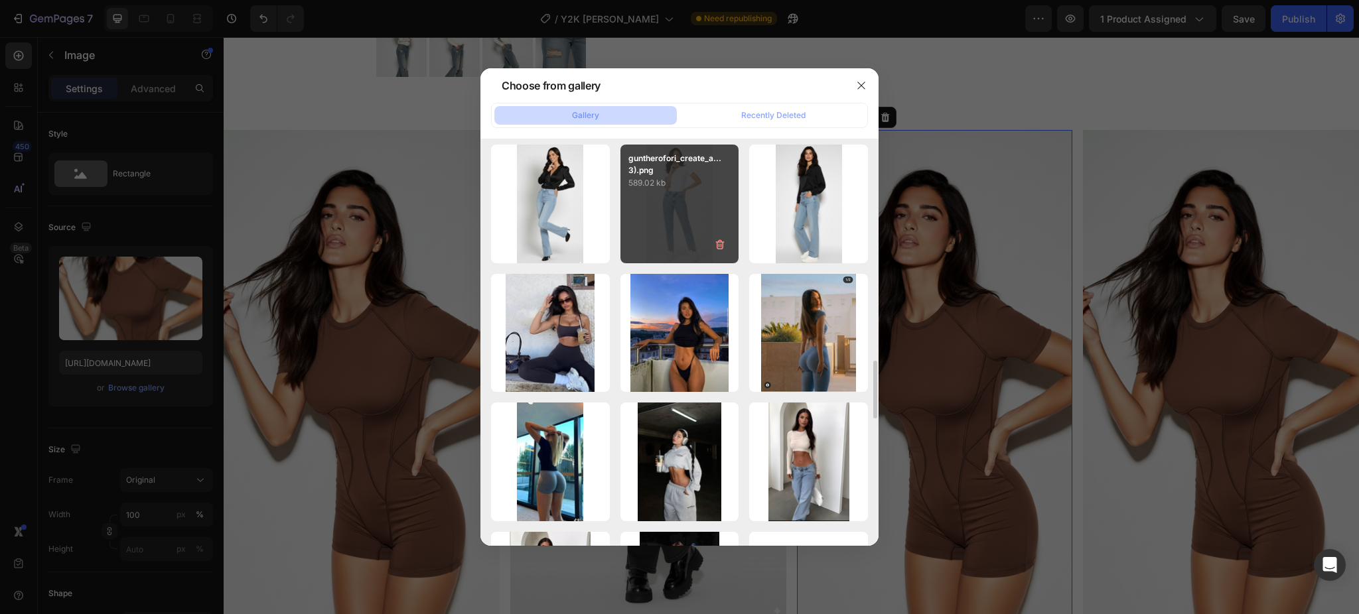
scroll to position [1377, 0]
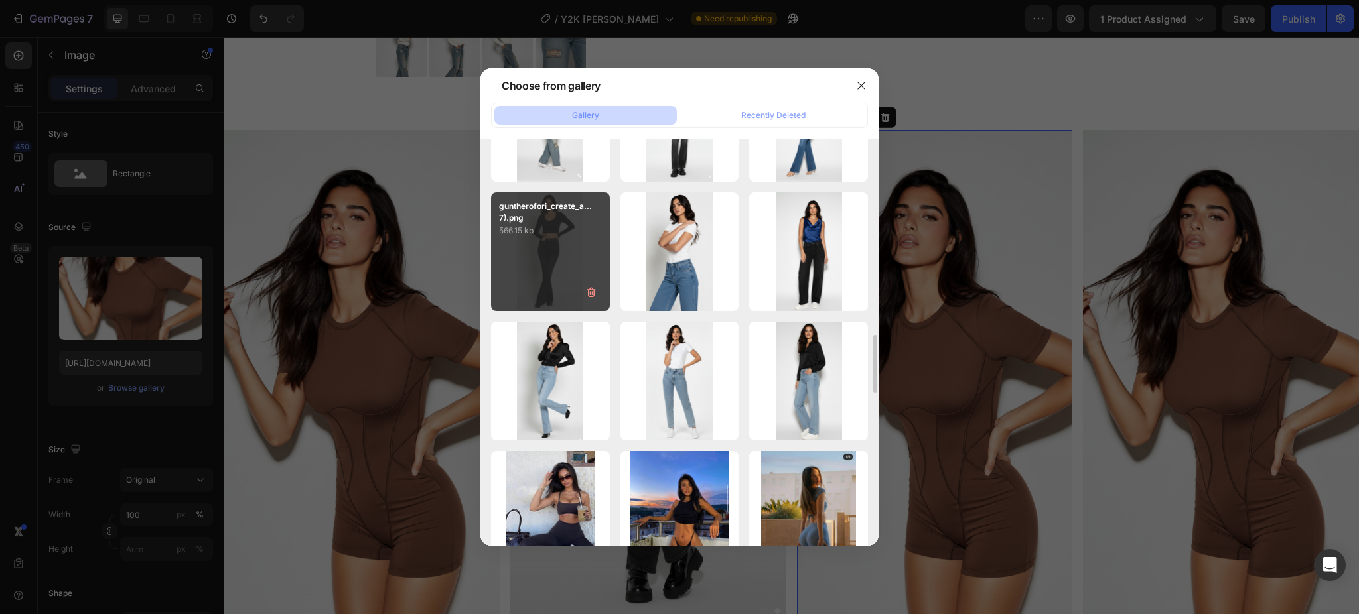
click at [556, 275] on div "guntherofori_create_a...7).png 566.15 kb" at bounding box center [550, 251] width 119 height 119
type input "https://cdn.shopify.com/s/files/1/0661/2146/6075/files/gempages_479878604860163…"
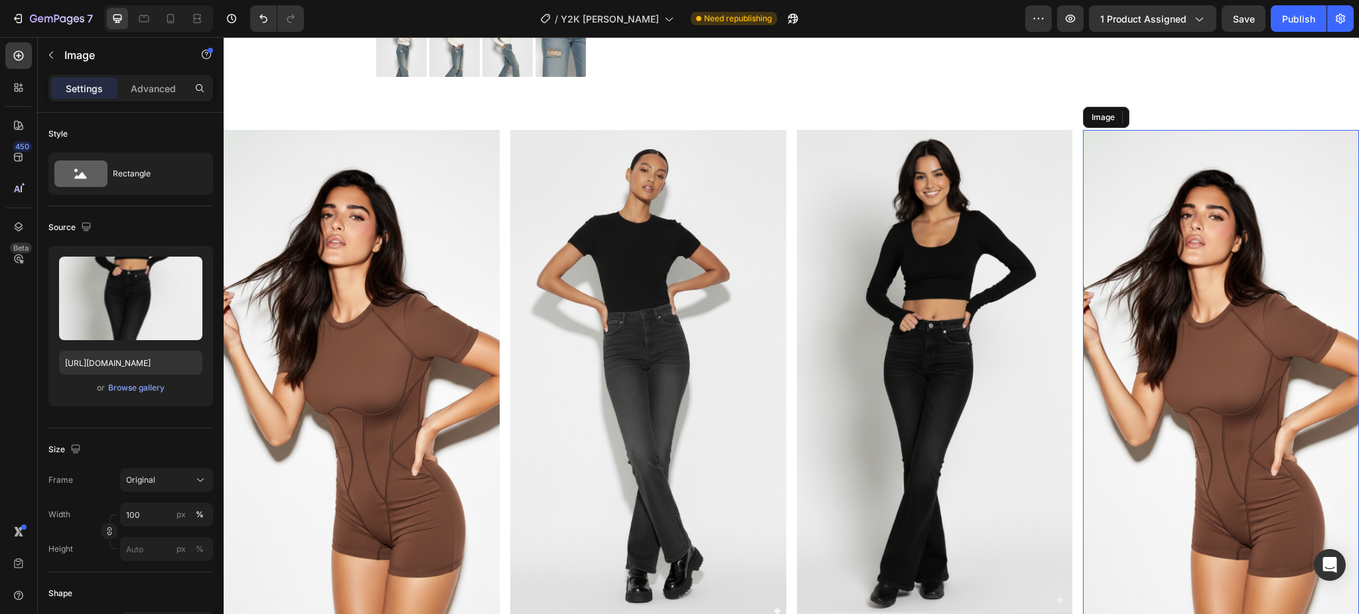
click at [1160, 209] on img at bounding box center [1221, 375] width 276 height 490
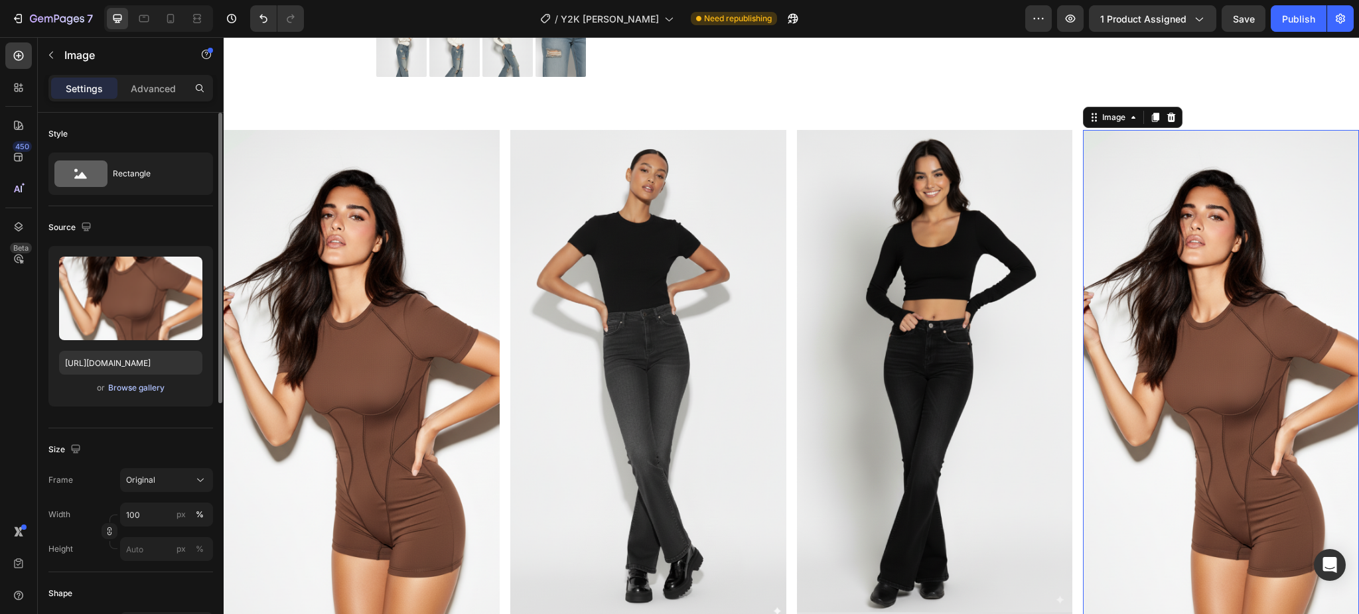
click at [129, 387] on div "Browse gallery" at bounding box center [136, 388] width 56 height 12
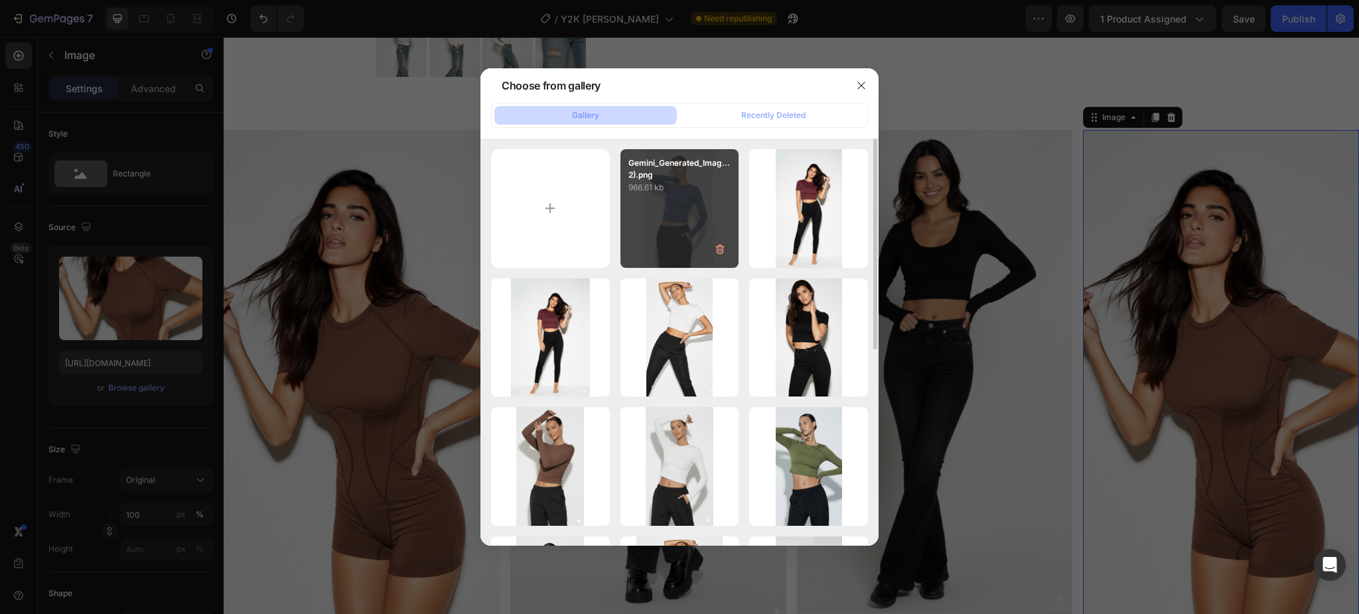
click at [661, 229] on div "Gemini_Generated_Imag...2).png 966.61 kb" at bounding box center [679, 208] width 119 height 119
type input "https://cdn.shopify.com/s/files/1/0661/2146/6075/files/gempages_479878604860163…"
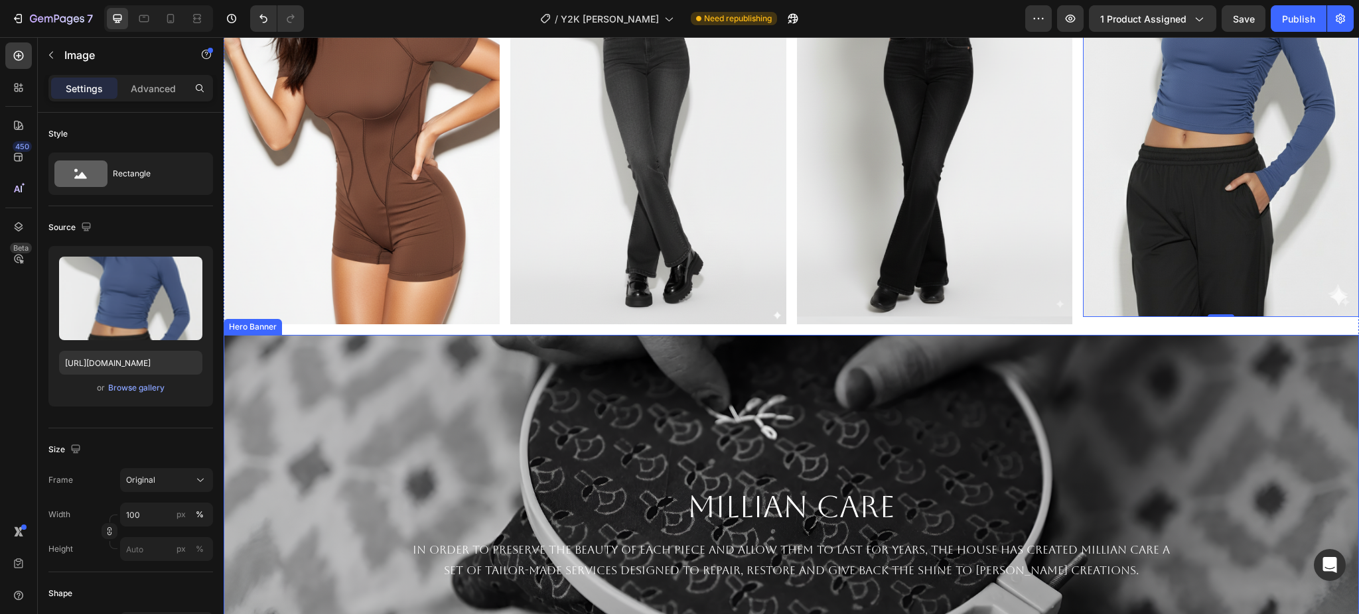
scroll to position [1104, 0]
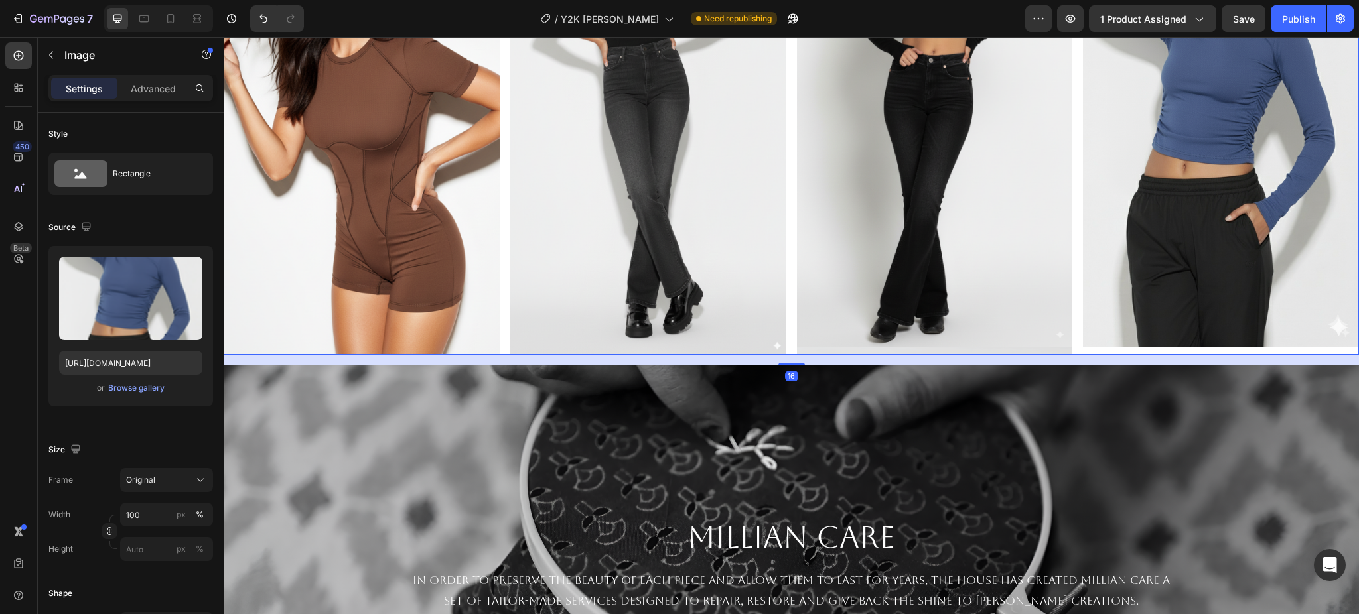
click at [1066, 287] on div "Image Image Image Image Row 16" at bounding box center [791, 110] width 1135 height 490
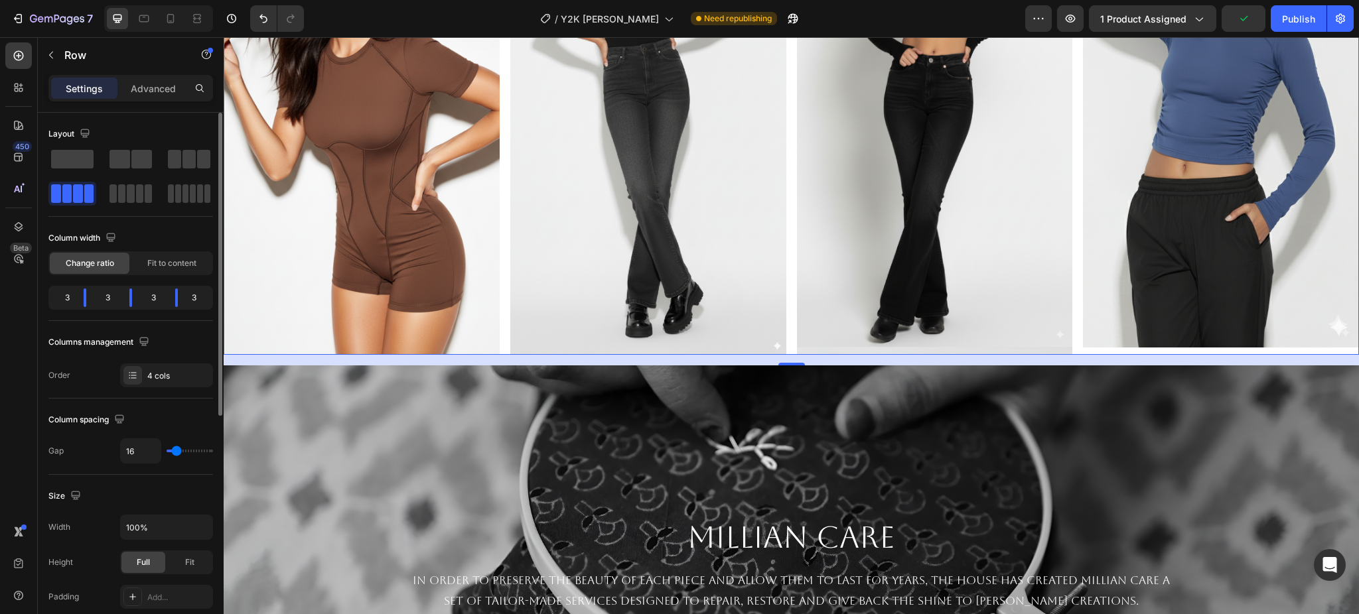
type input "0"
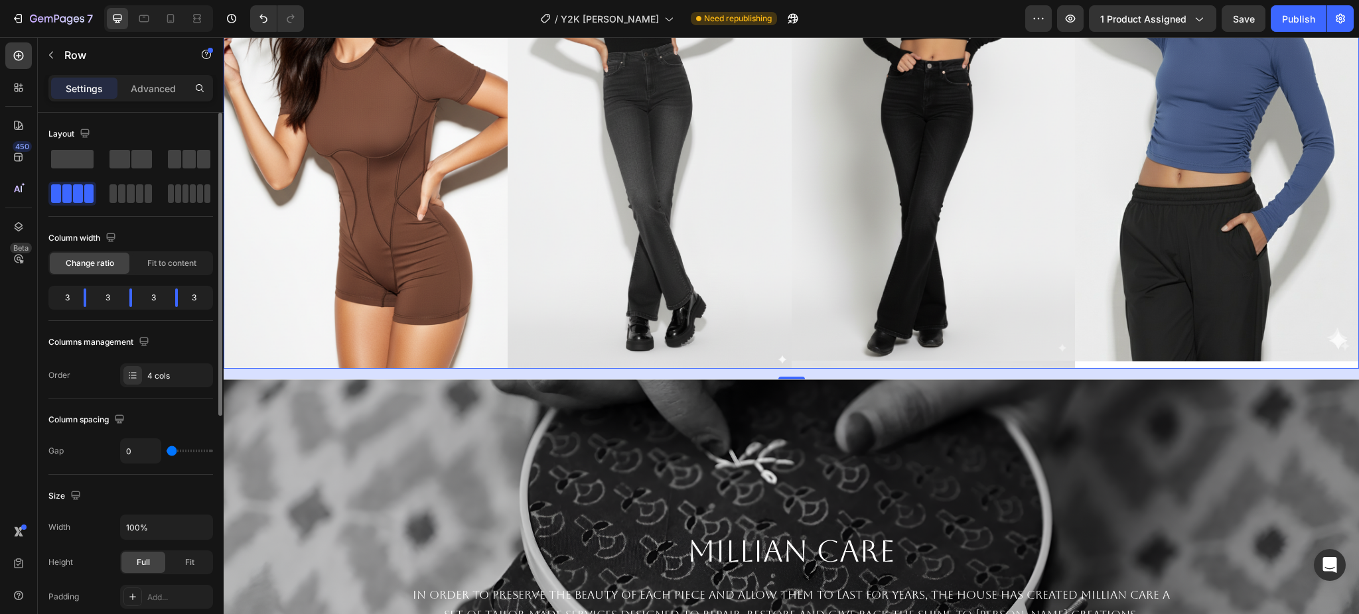
type input "3"
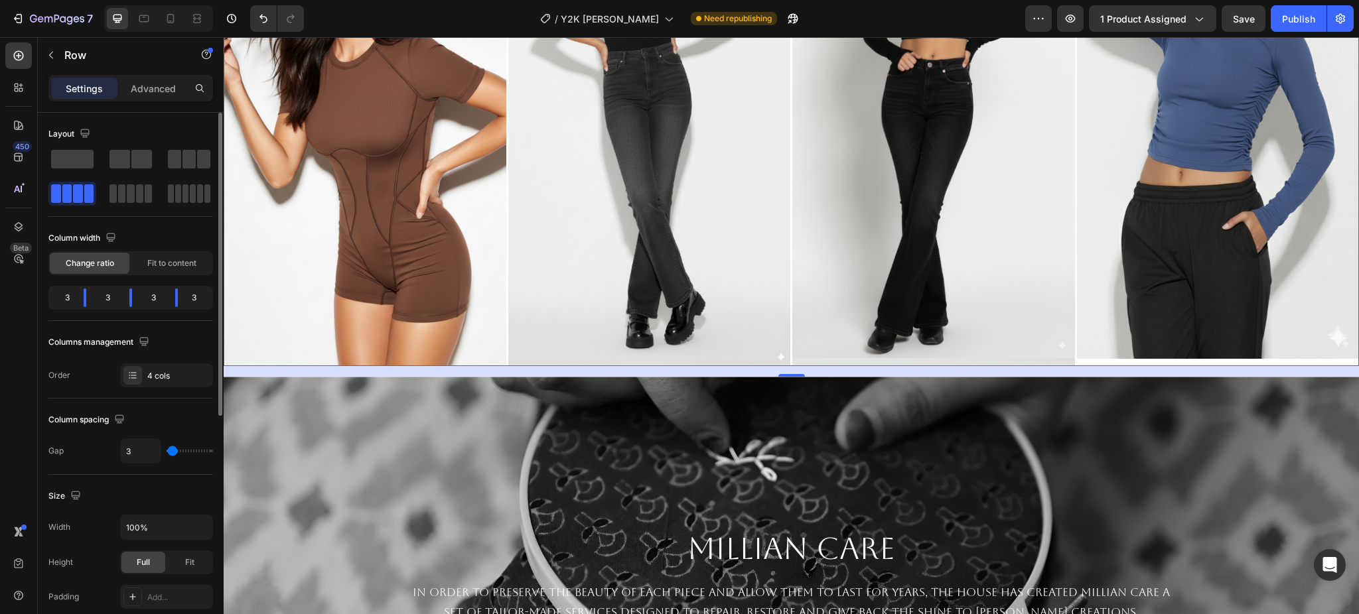
type input "5"
type input "8"
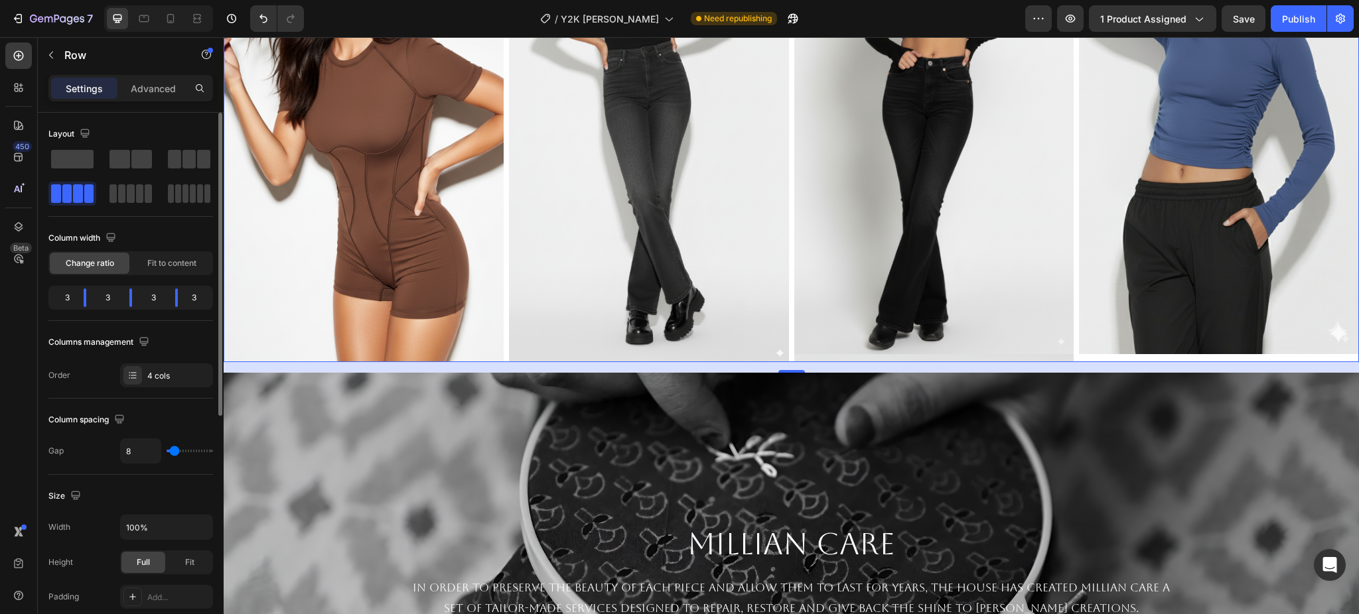
type input "5"
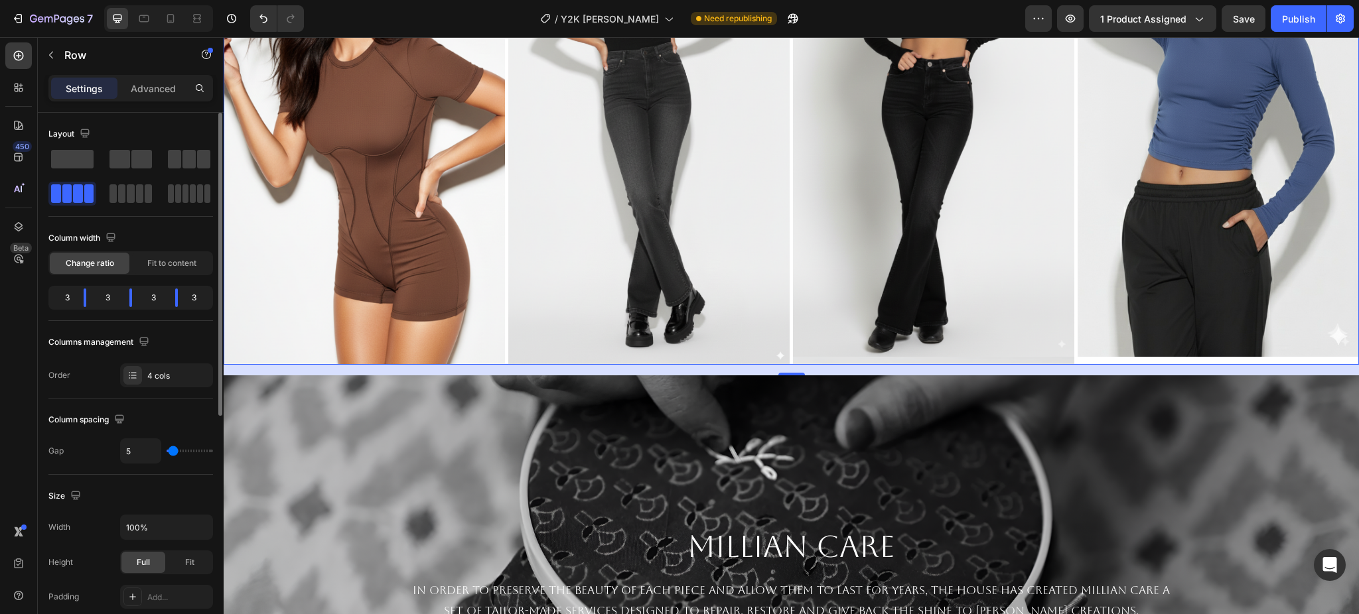
type input "0"
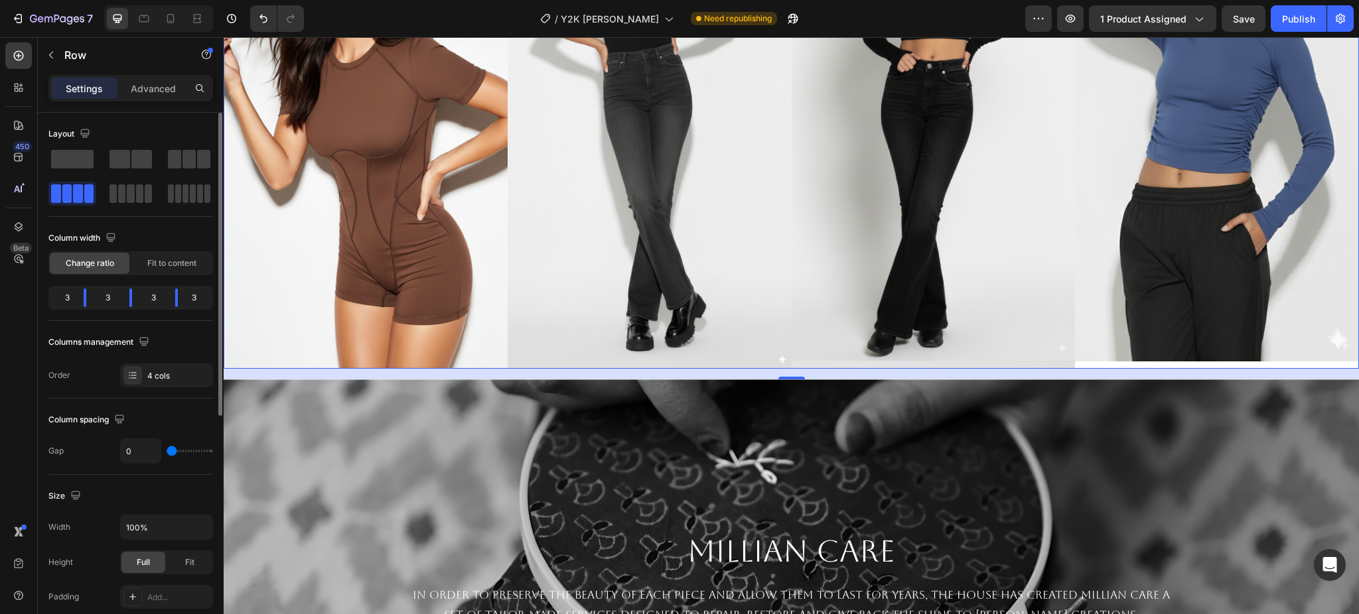
type input "3"
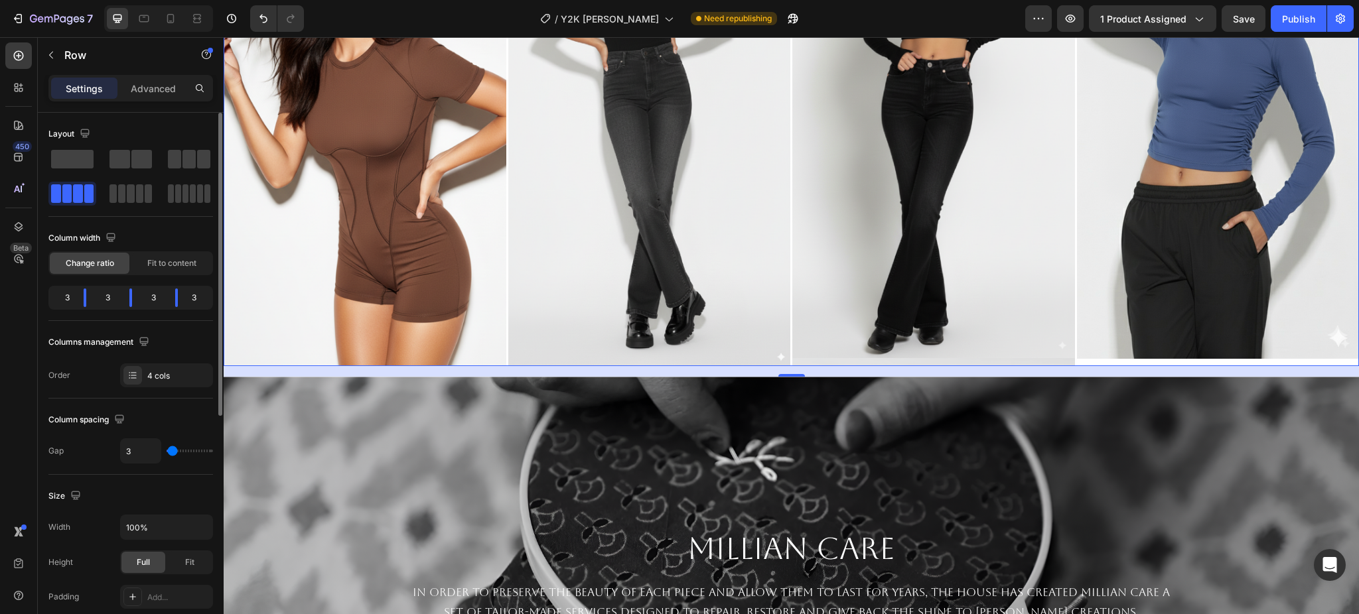
type input "5"
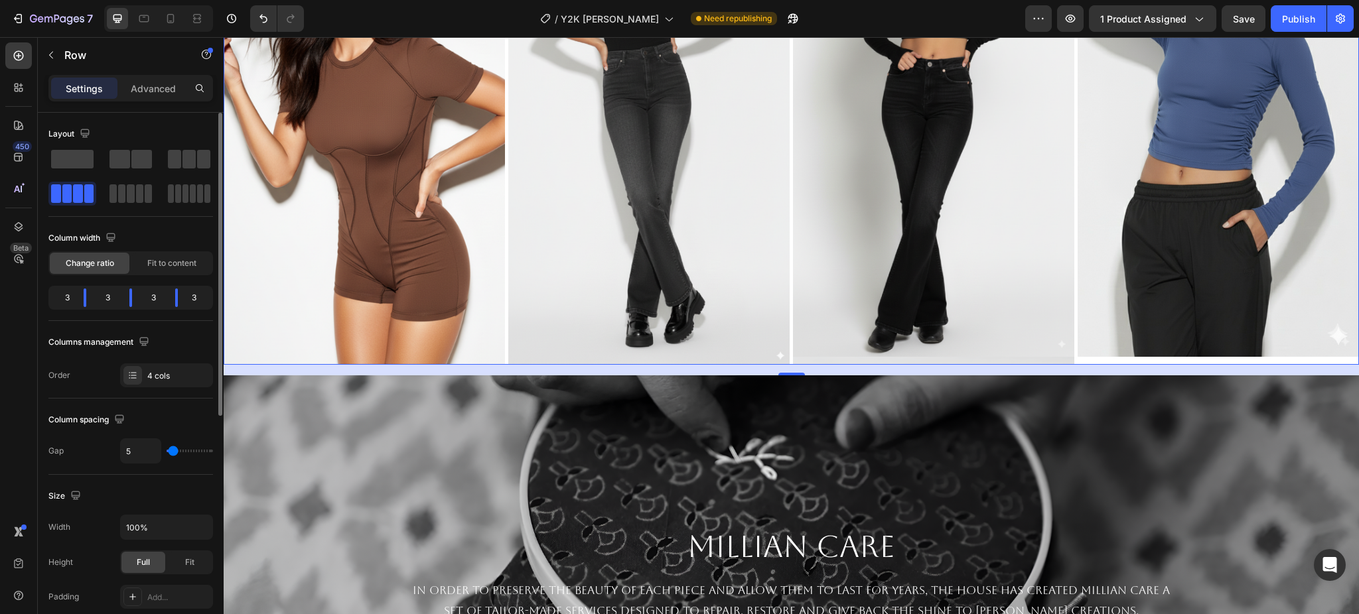
type input "5"
click at [173, 450] on input "range" at bounding box center [190, 451] width 46 height 3
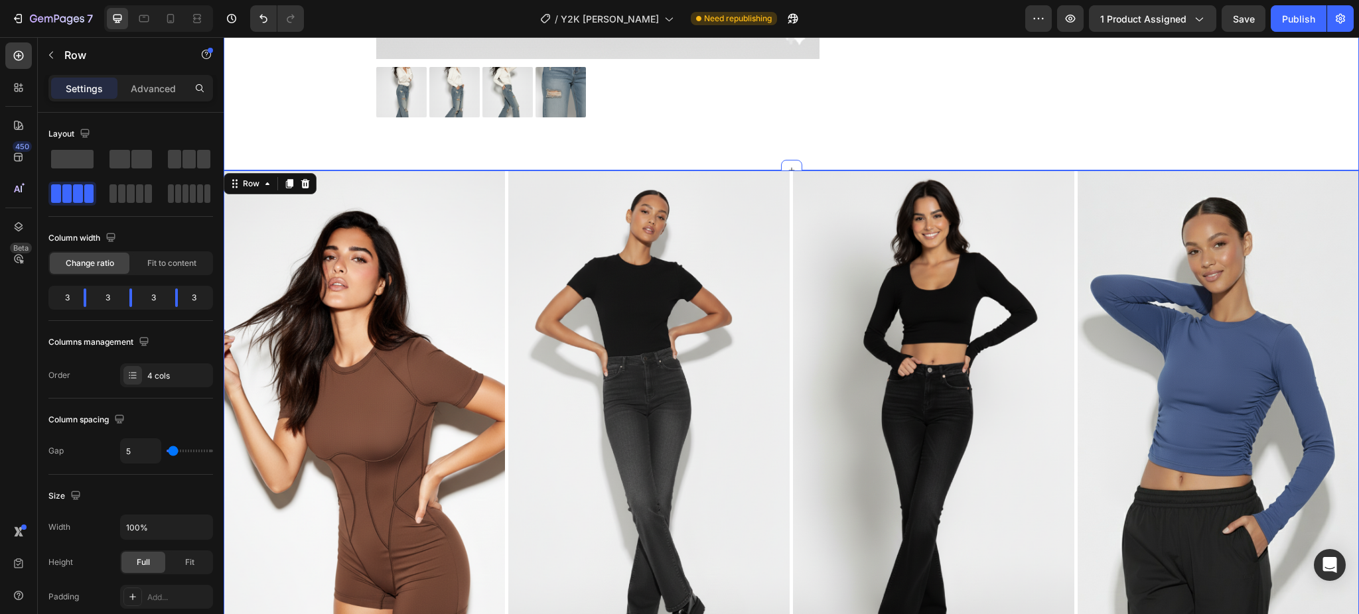
scroll to position [661, 0]
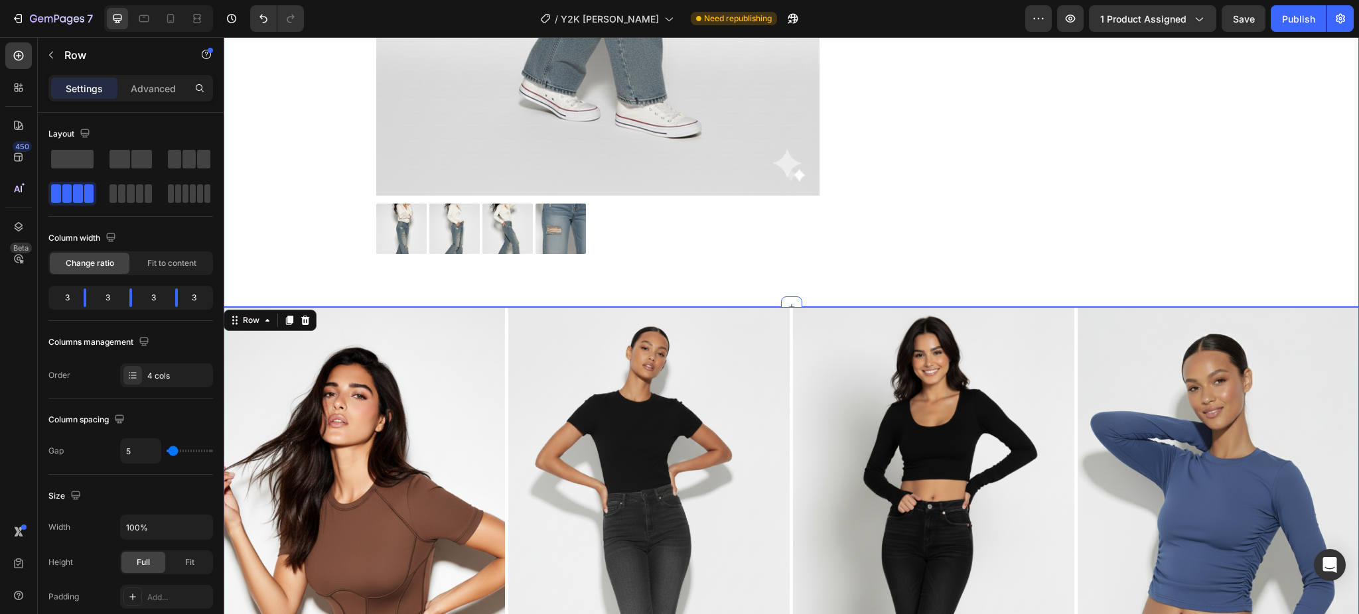
click at [1064, 368] on div "Image Image Image Image Row" at bounding box center [791, 557] width 1135 height 500
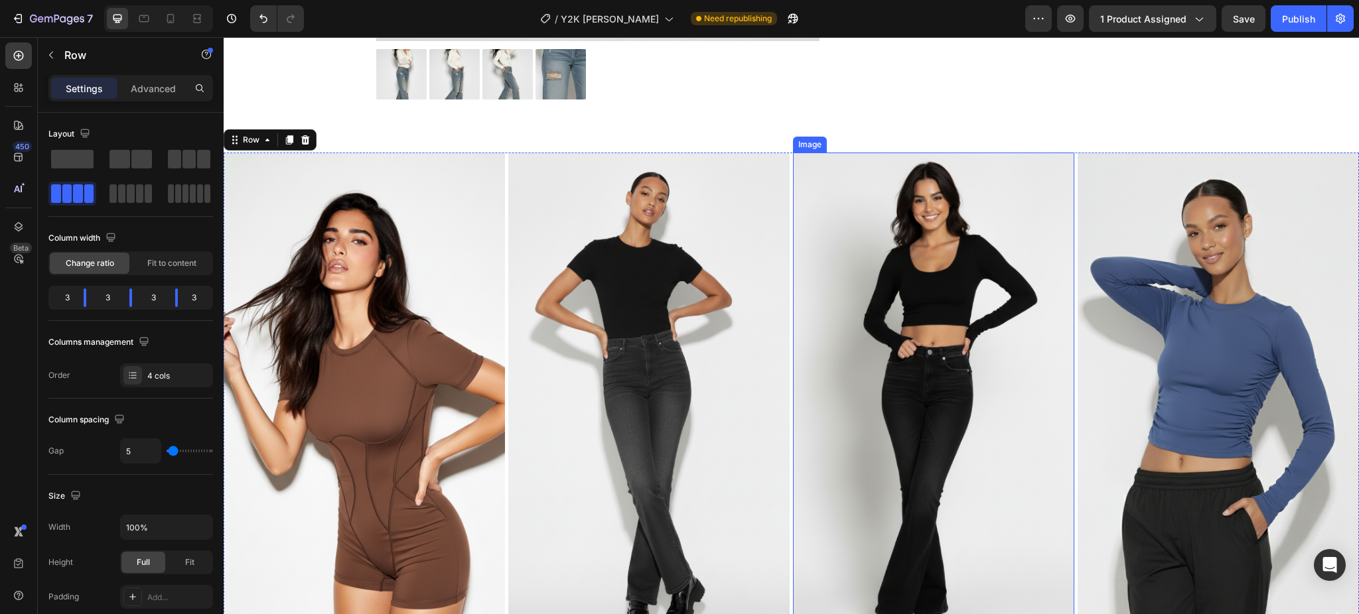
scroll to position [839, 0]
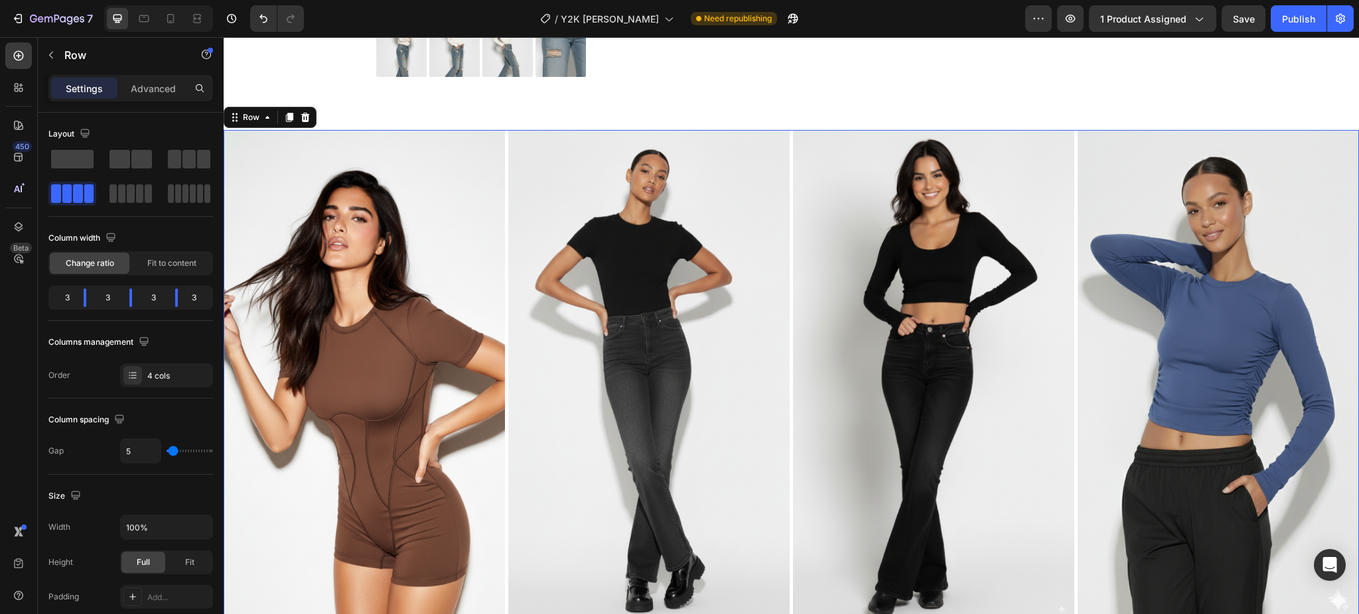
click at [783, 181] on div "Image Image Image Image Row 16" at bounding box center [791, 380] width 1135 height 500
click at [1065, 222] on div "Image Image Image Image Row 16" at bounding box center [791, 380] width 1135 height 500
click at [285, 117] on icon at bounding box center [289, 117] width 11 height 11
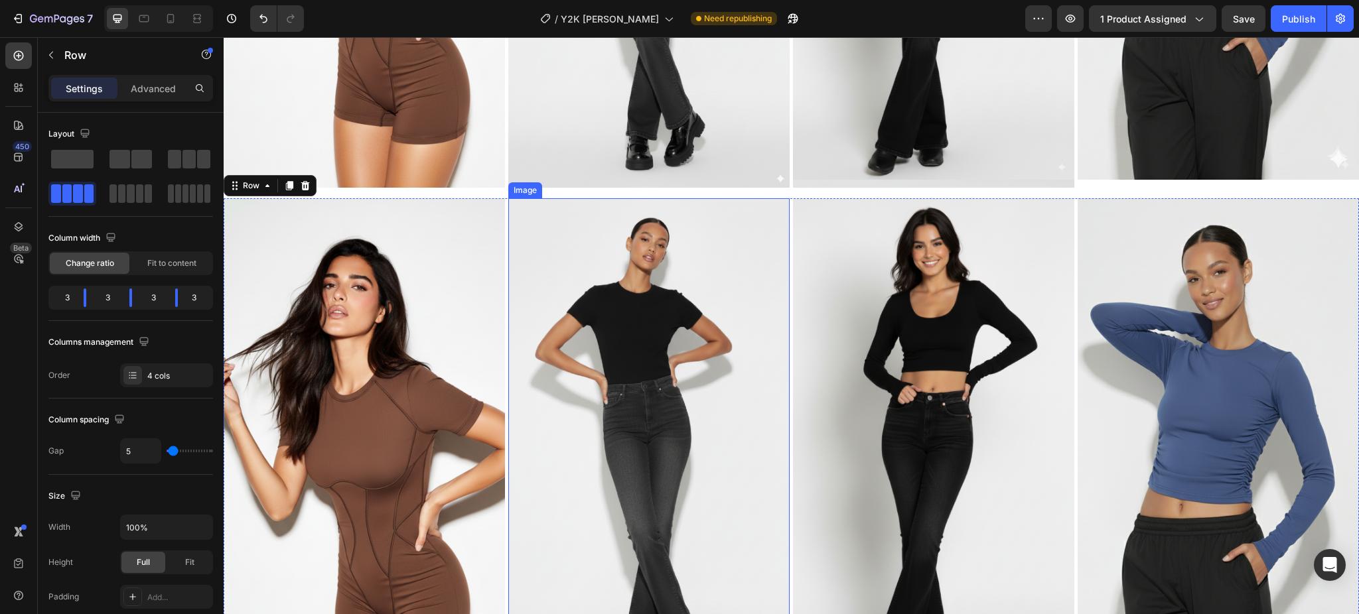
scroll to position [1124, 0]
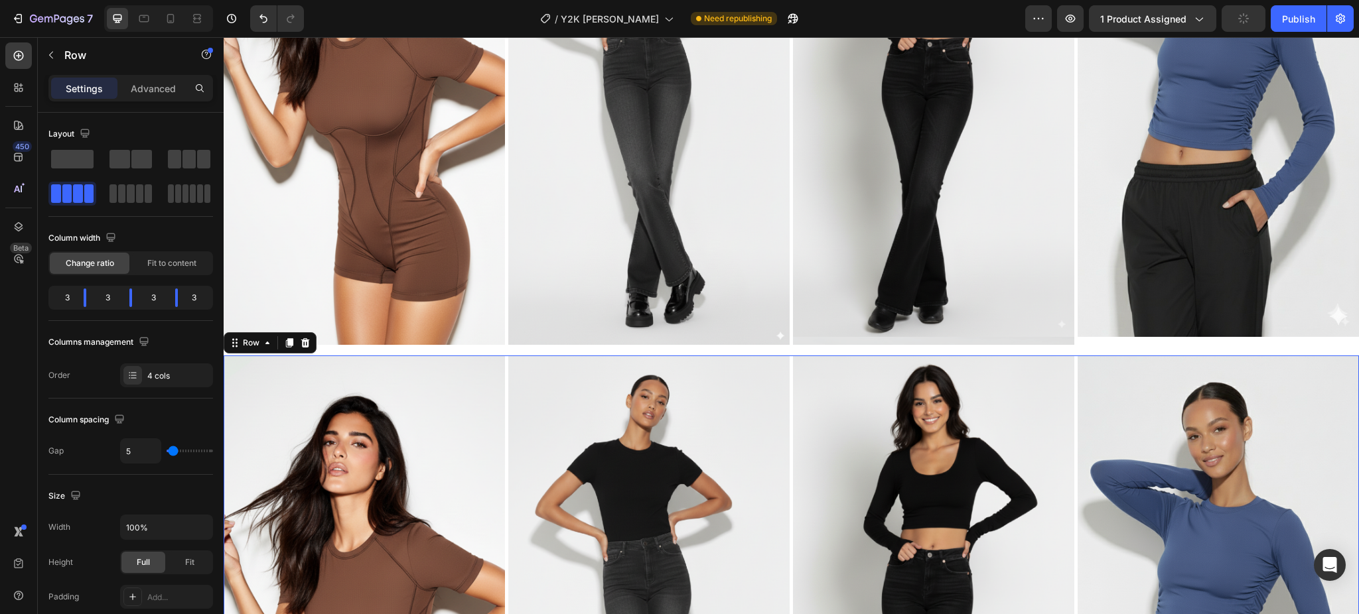
click at [783, 397] on div "Image Image Image Image Row 16" at bounding box center [791, 606] width 1135 height 500
click at [303, 338] on icon at bounding box center [305, 342] width 9 height 9
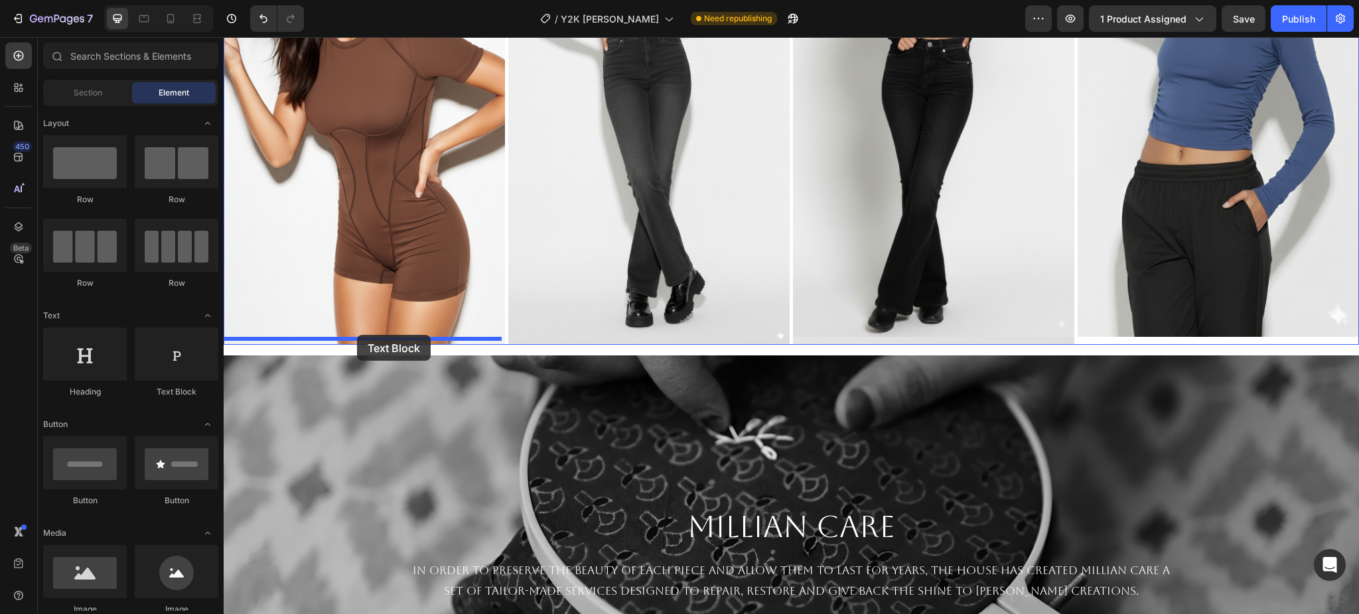
drag, startPoint x: 383, startPoint y: 405, endPoint x: 357, endPoint y: 335, distance: 74.3
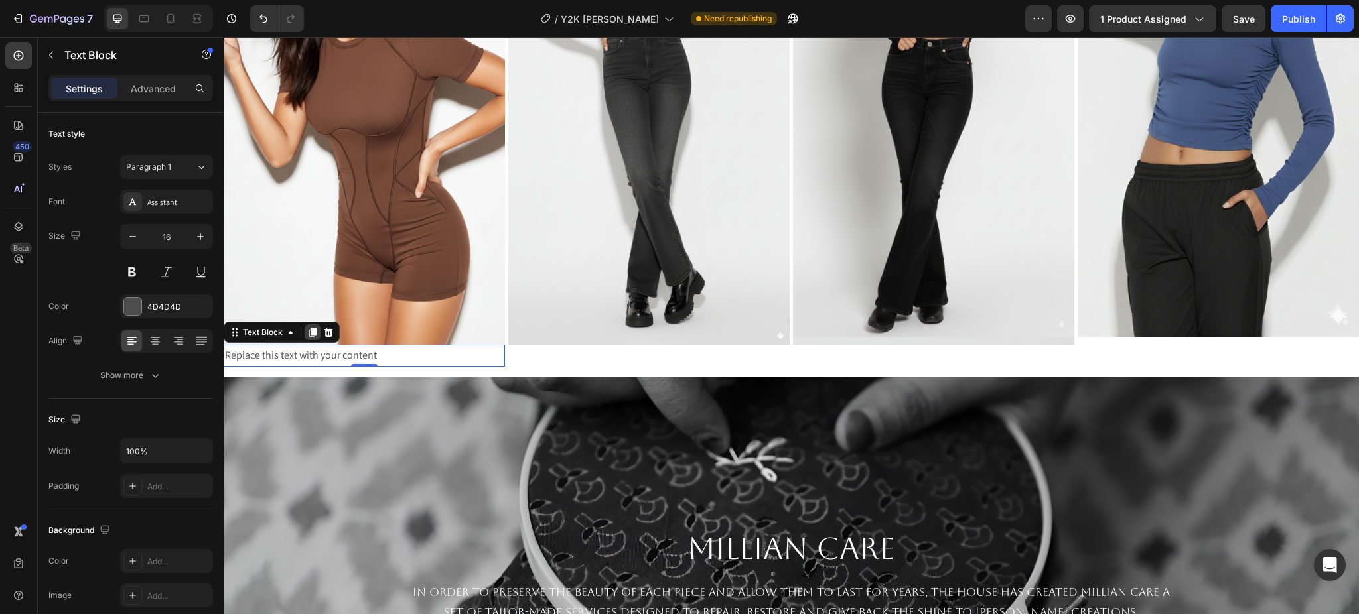
click at [314, 328] on icon at bounding box center [312, 332] width 7 height 9
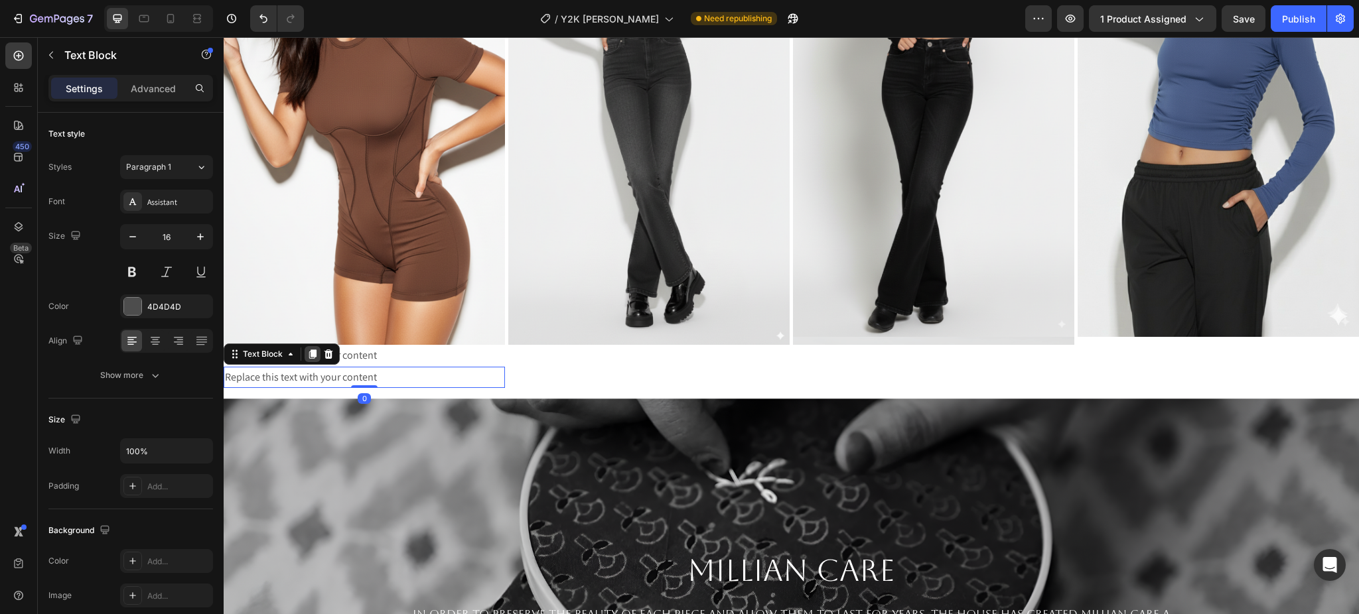
click at [313, 351] on icon at bounding box center [312, 354] width 7 height 9
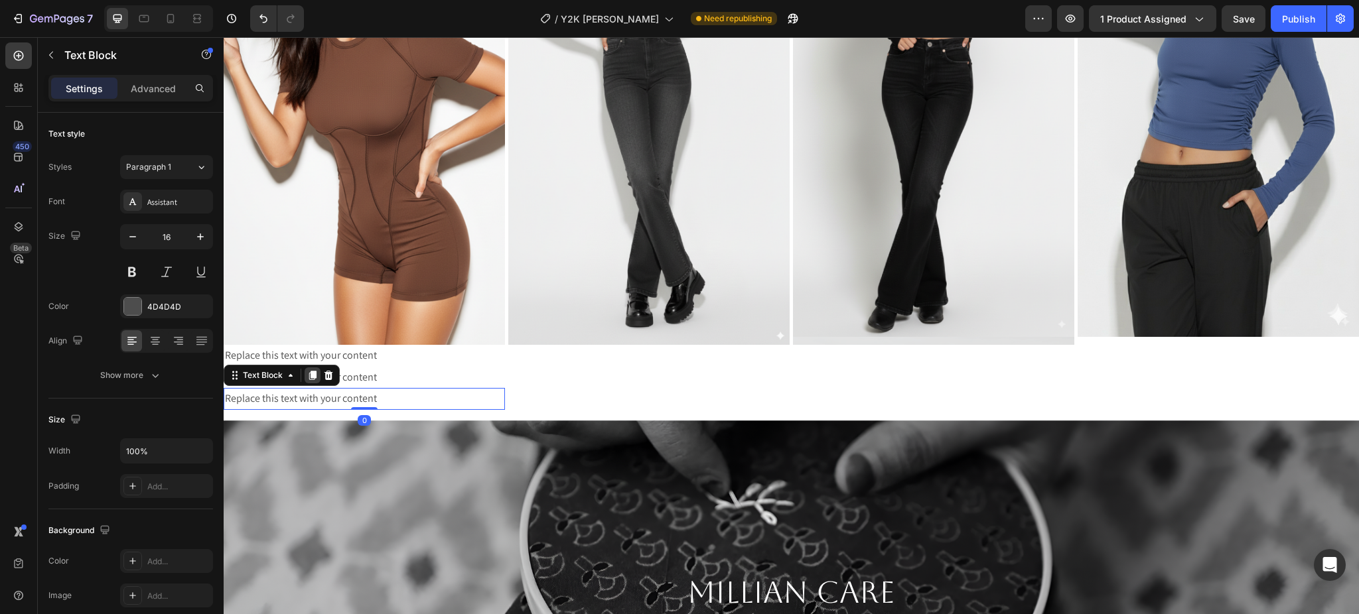
click at [311, 371] on icon at bounding box center [312, 375] width 7 height 9
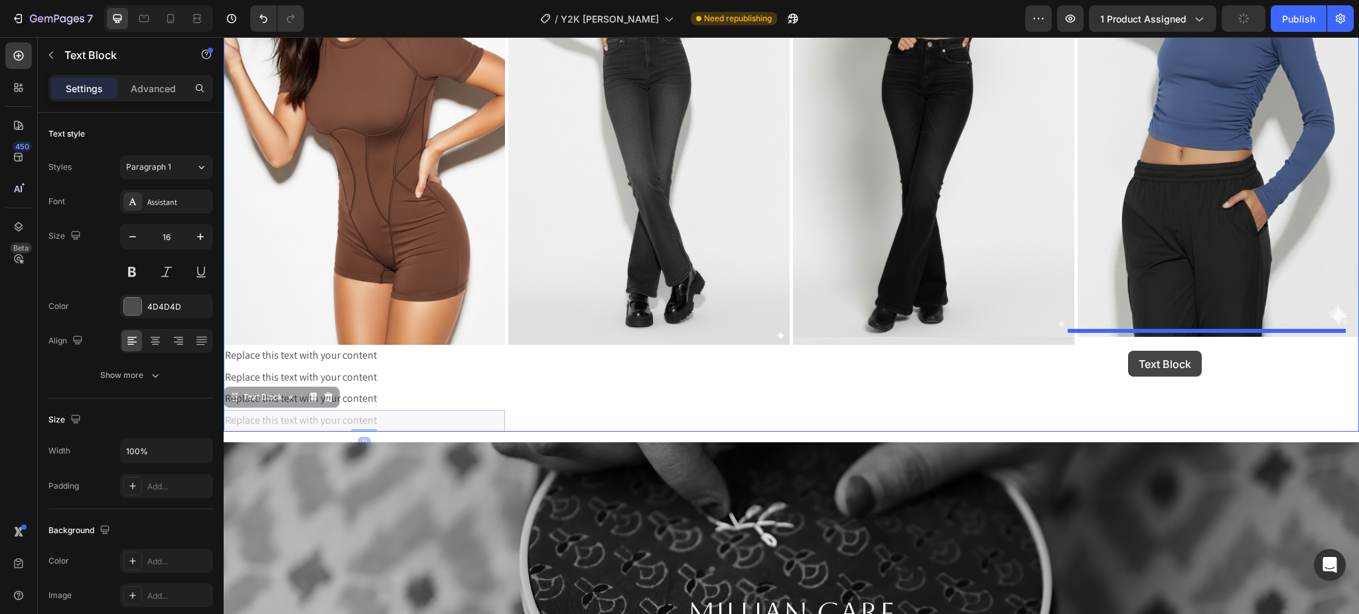
drag, startPoint x: 265, startPoint y: 387, endPoint x: 1128, endPoint y: 351, distance: 863.1
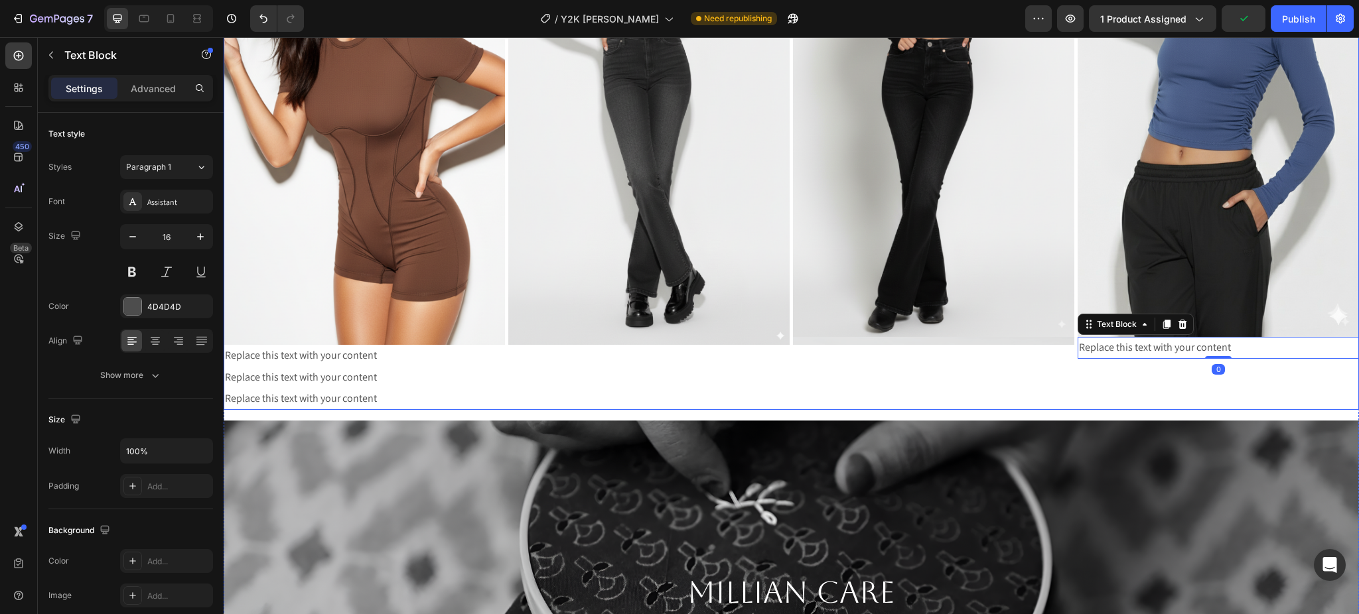
click at [1080, 371] on div "Image Replace this text with your content Text Block 0" at bounding box center [1217, 127] width 281 height 565
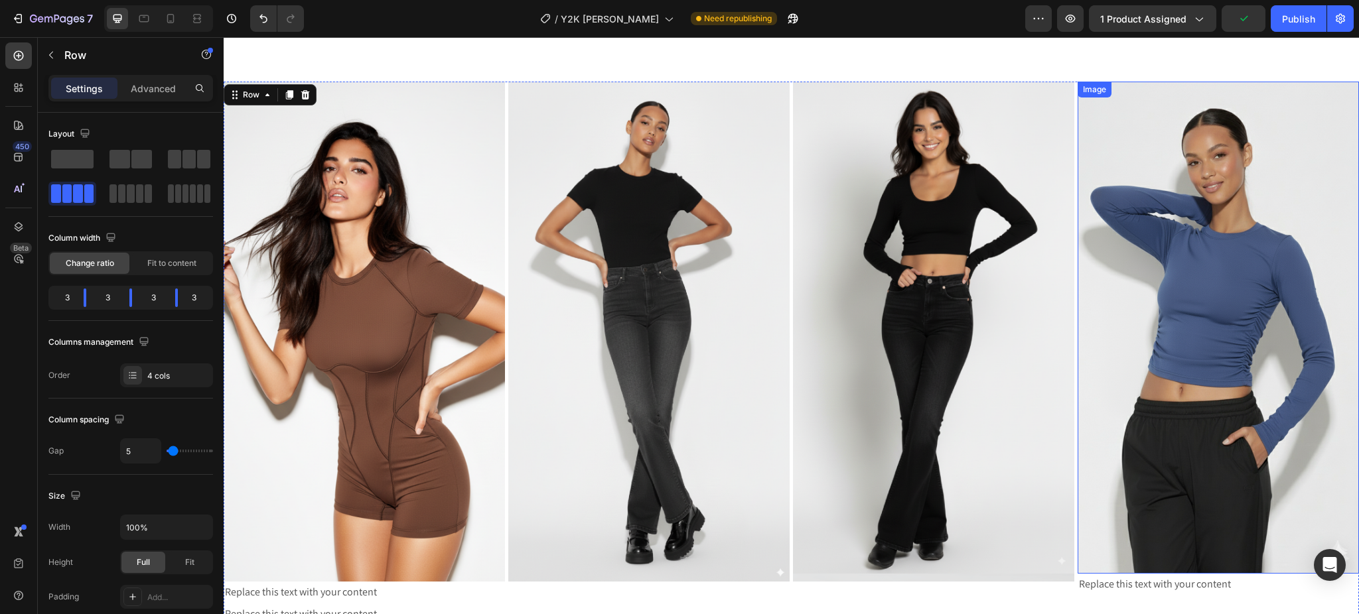
scroll to position [858, 0]
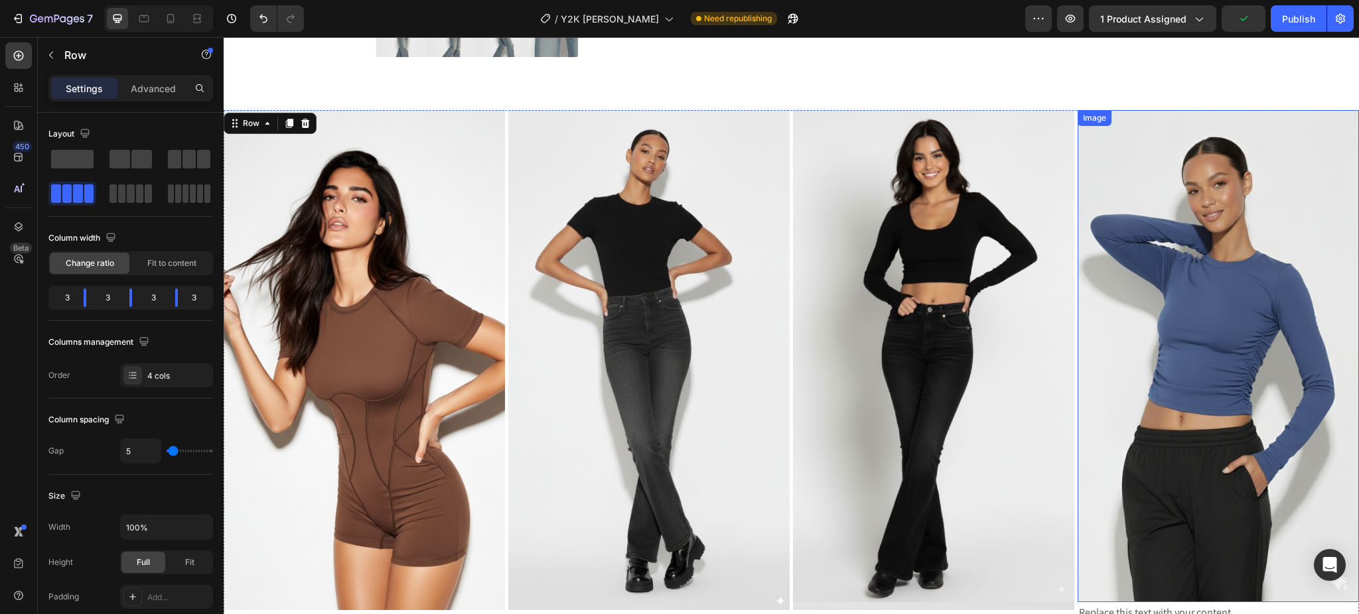
click at [1184, 224] on img at bounding box center [1217, 356] width 281 height 492
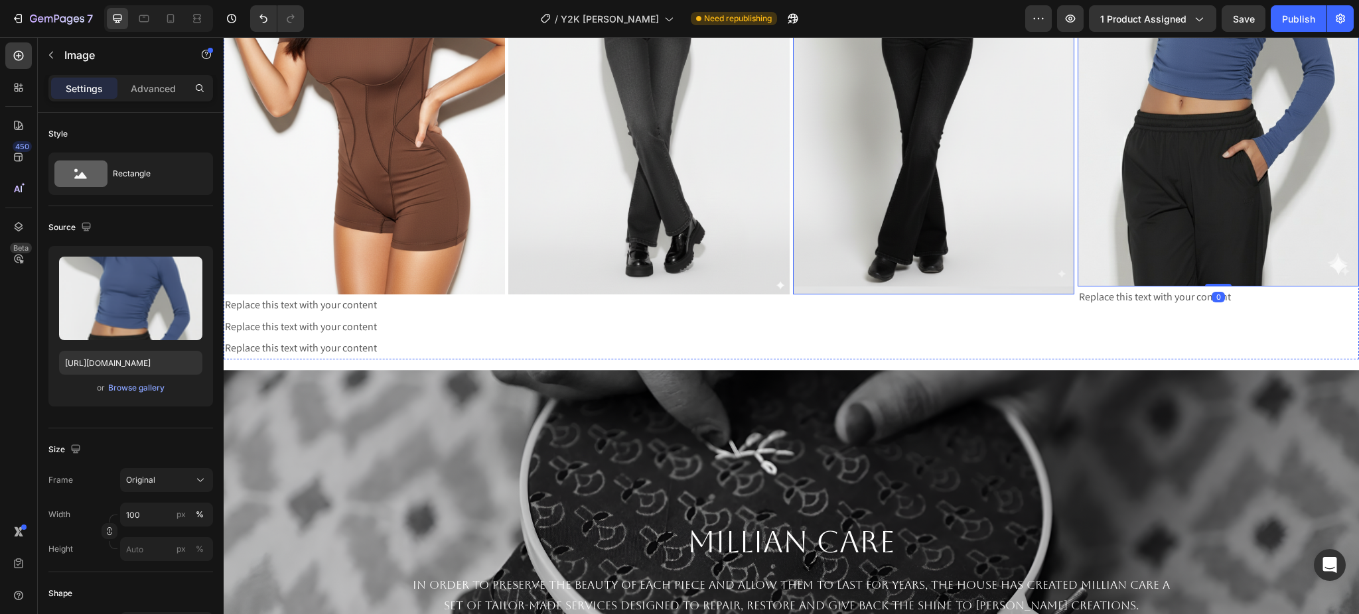
scroll to position [1213, 0]
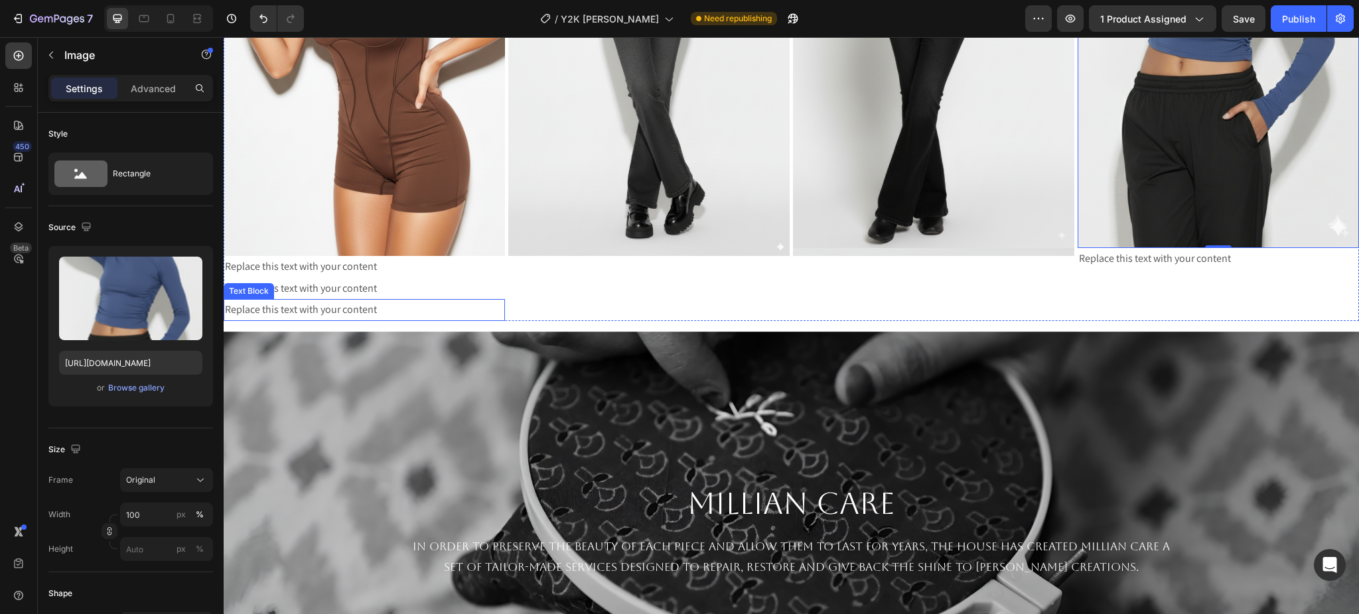
click at [282, 303] on div "Replace this text with your content" at bounding box center [364, 310] width 281 height 22
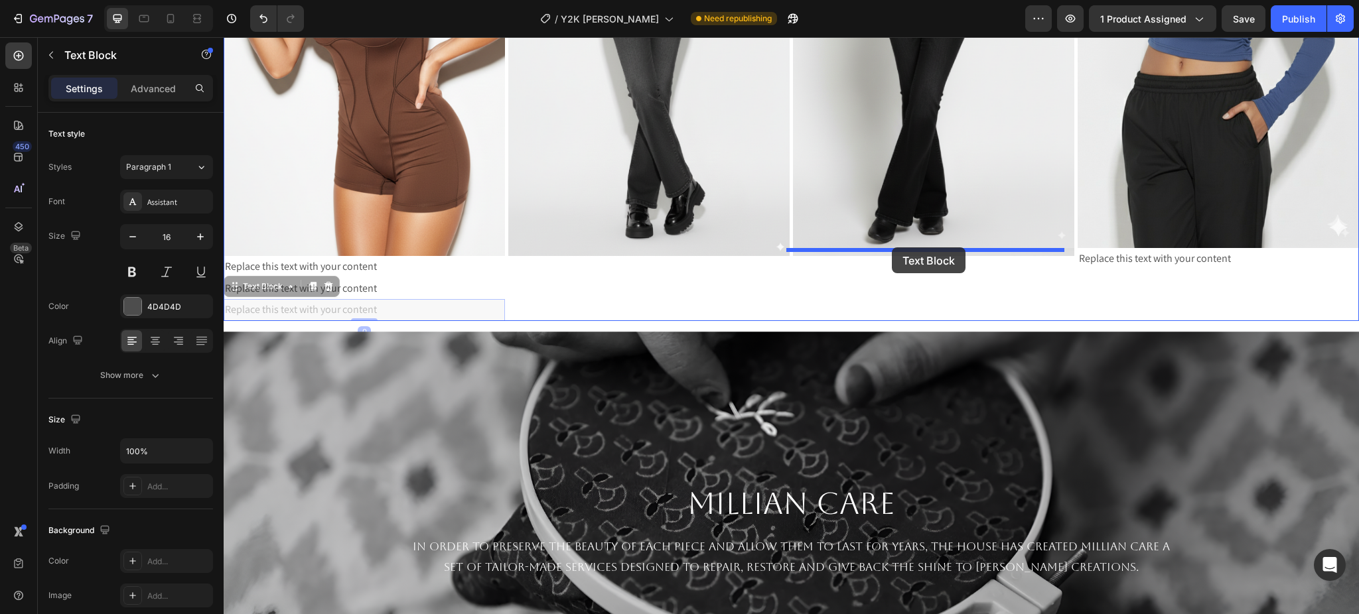
drag, startPoint x: 271, startPoint y: 283, endPoint x: 892, endPoint y: 247, distance: 621.9
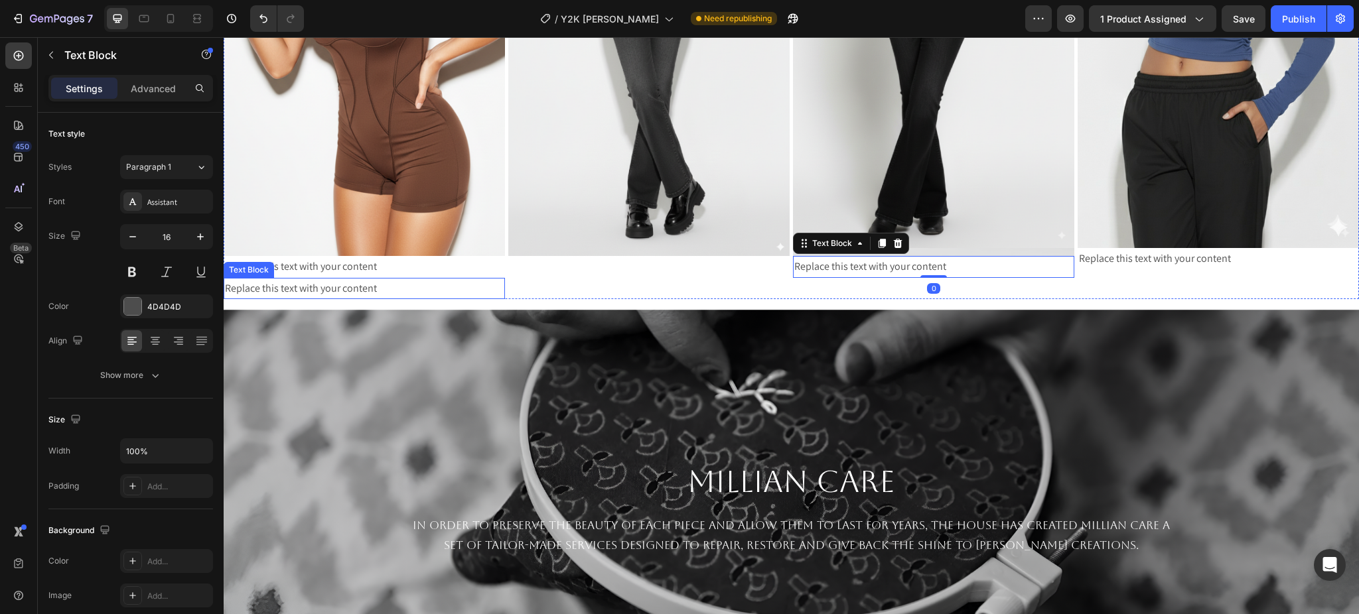
click at [354, 287] on div "Replace this text with your content" at bounding box center [364, 289] width 281 height 22
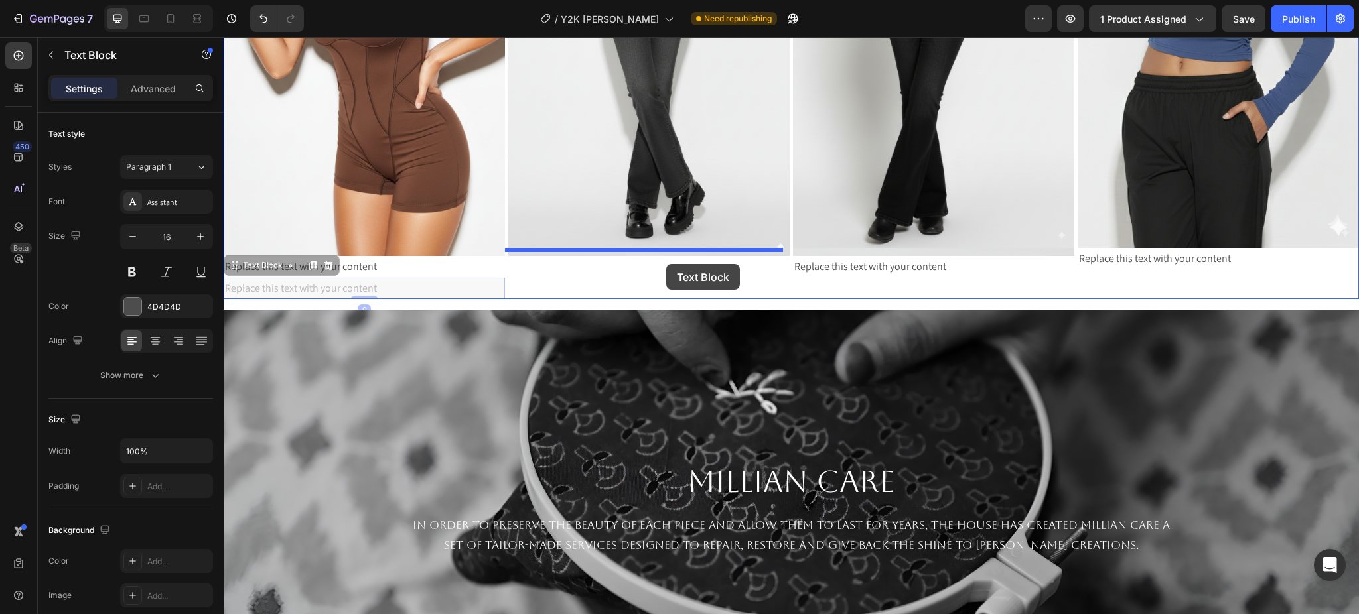
drag, startPoint x: 265, startPoint y: 265, endPoint x: 666, endPoint y: 264, distance: 400.7
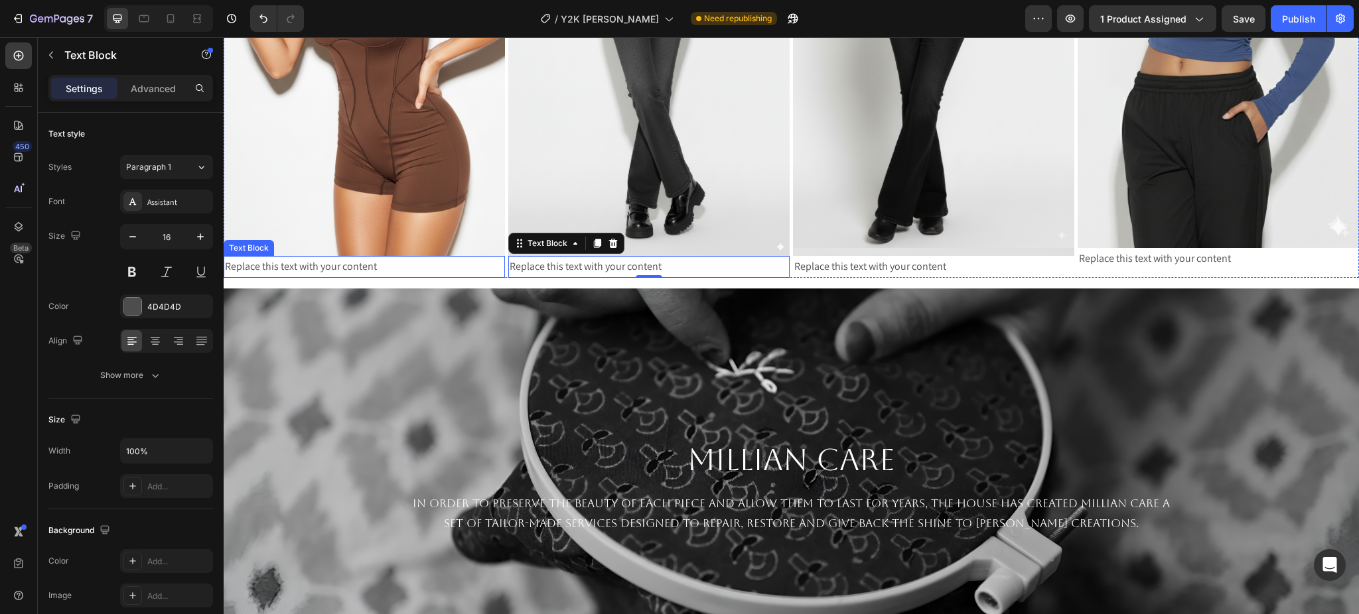
click at [316, 259] on div "Replace this text with your content" at bounding box center [364, 267] width 281 height 22
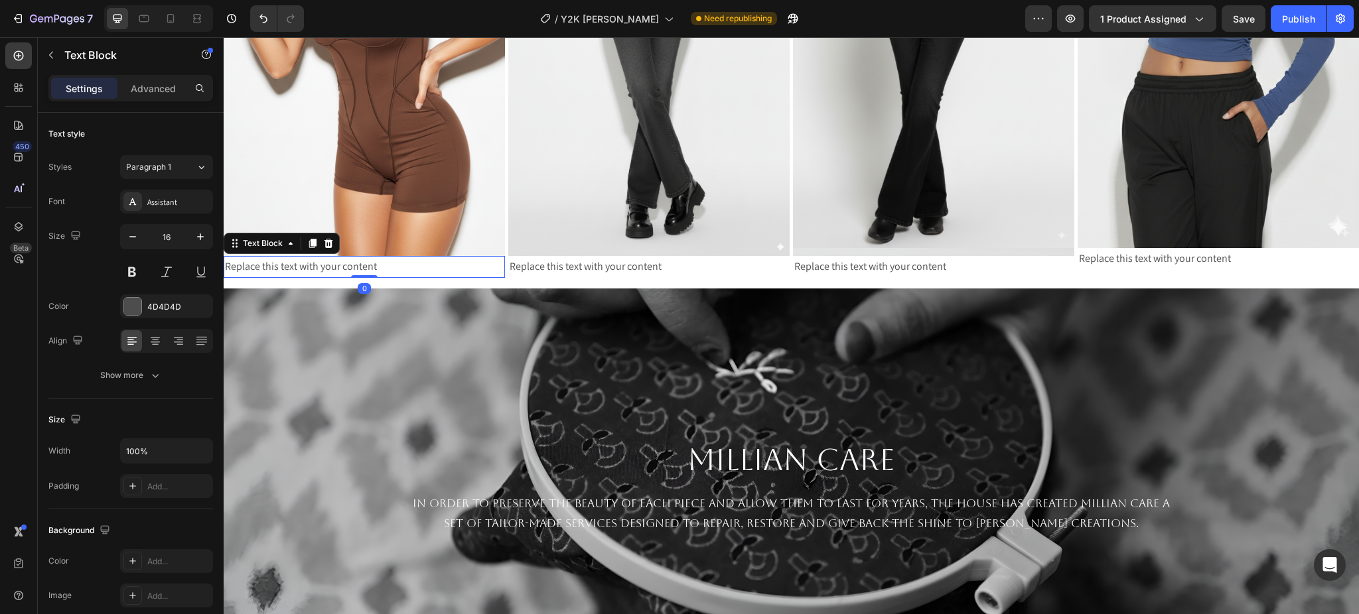
click at [316, 259] on div "Replace this text with your content" at bounding box center [364, 267] width 281 height 22
click at [316, 259] on p "Replace this text with your content" at bounding box center [364, 266] width 279 height 19
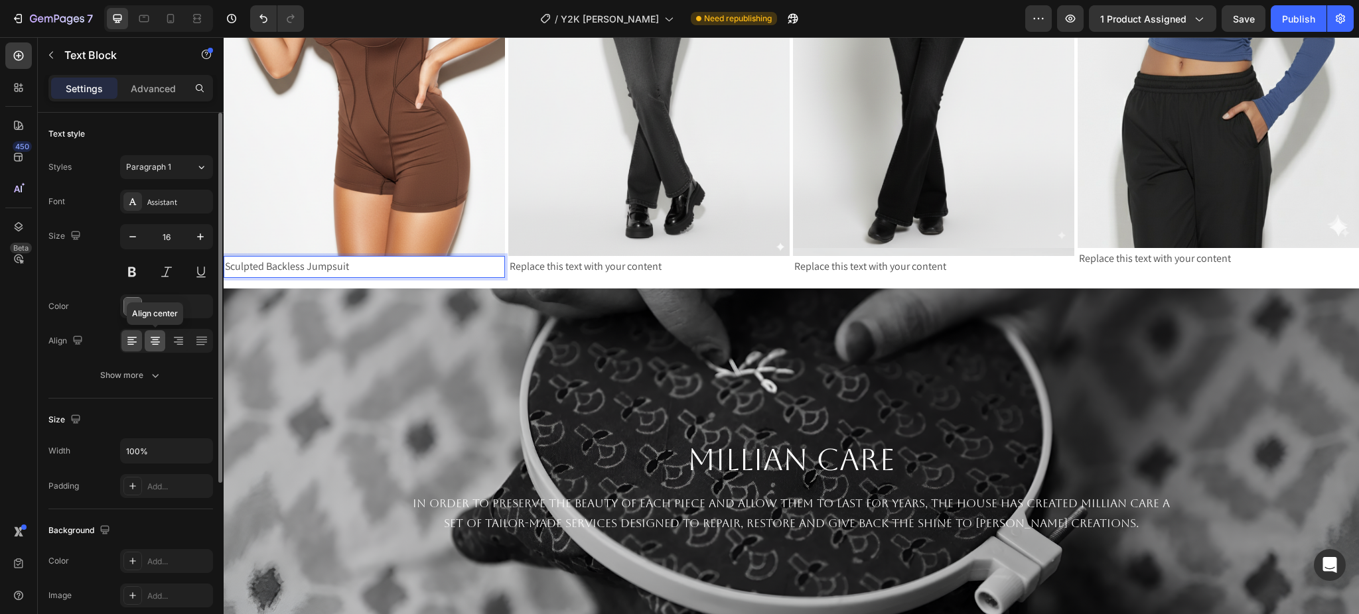
click at [155, 349] on div at bounding box center [155, 340] width 21 height 21
click at [175, 198] on div "Assistant" at bounding box center [178, 202] width 62 height 12
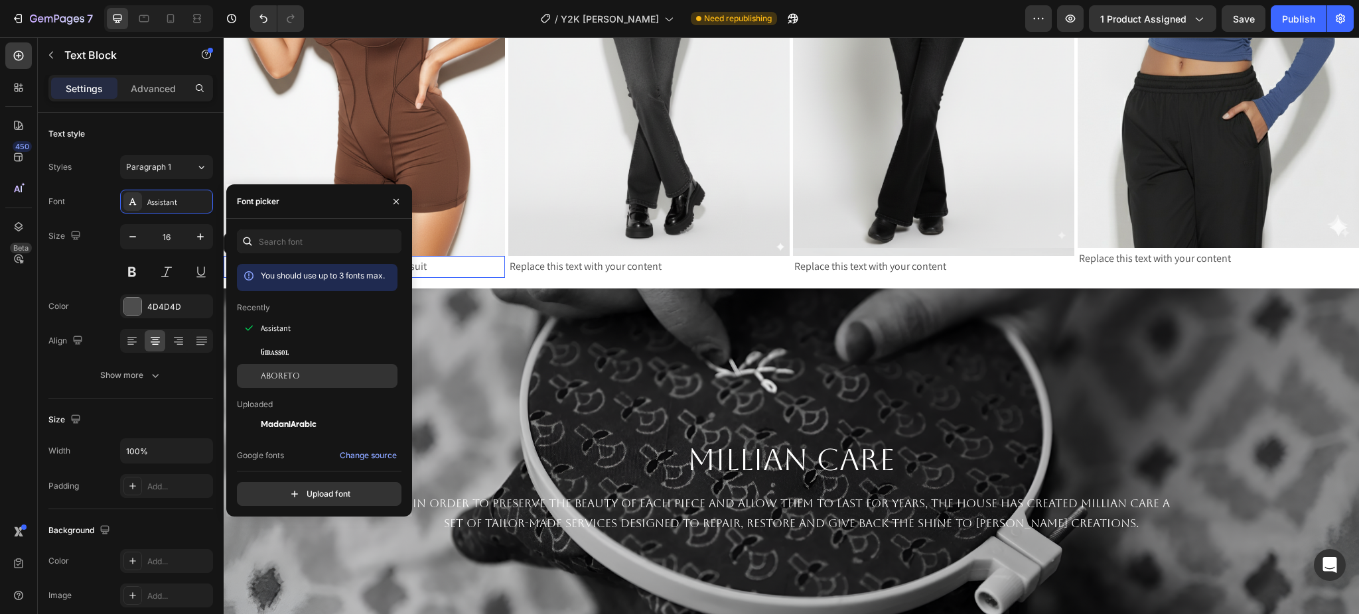
click at [300, 368] on div "Aboreto" at bounding box center [317, 376] width 161 height 24
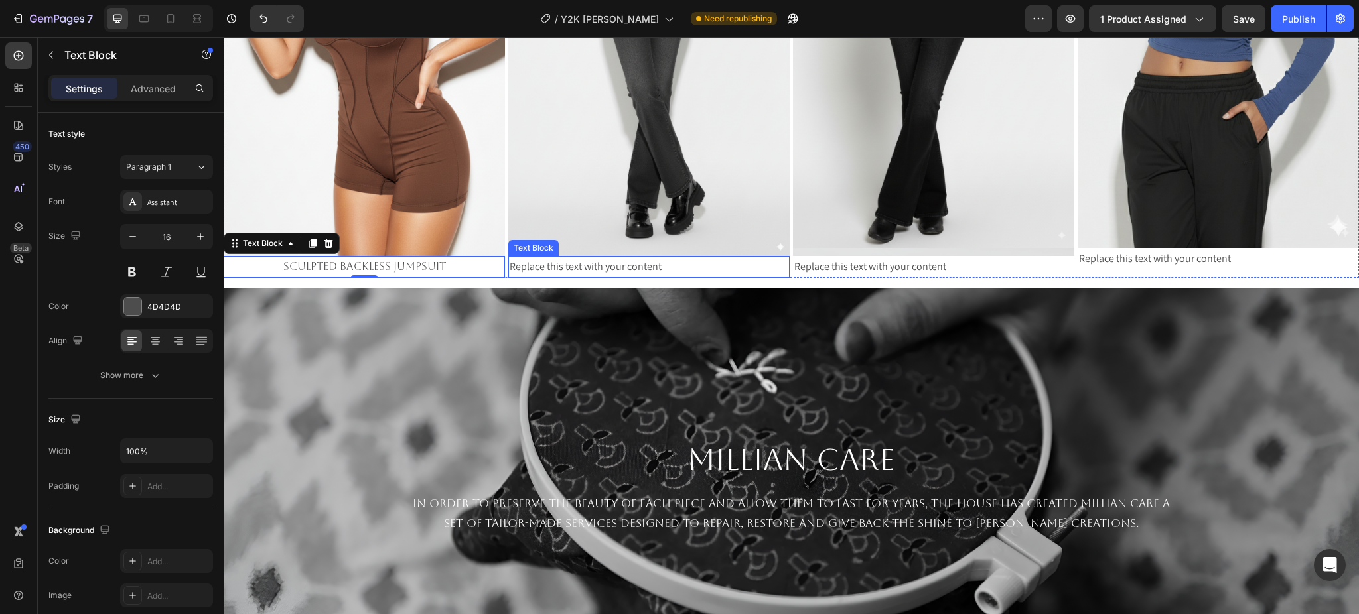
click at [568, 261] on div "Replace this text with your content" at bounding box center [648, 267] width 281 height 22
click at [421, 257] on p "Sculpted Backless Jumpsuit" at bounding box center [364, 266] width 279 height 19
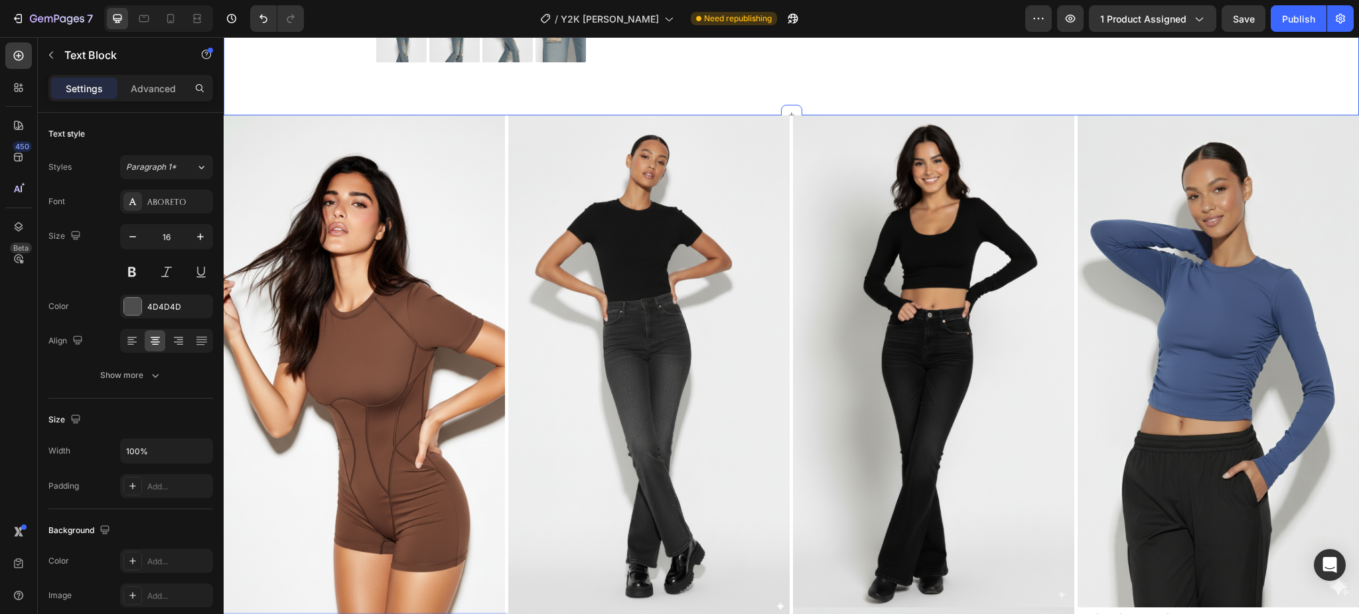
scroll to position [947, 0]
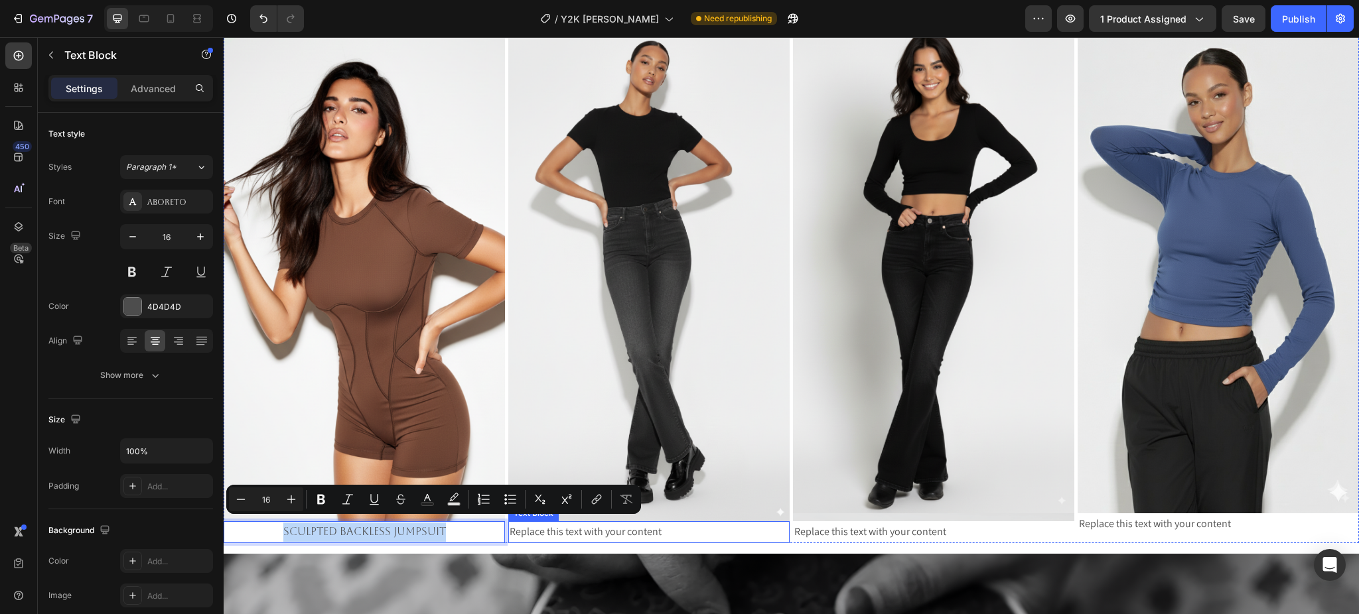
click at [618, 527] on div "Replace this text with your content" at bounding box center [648, 532] width 281 height 22
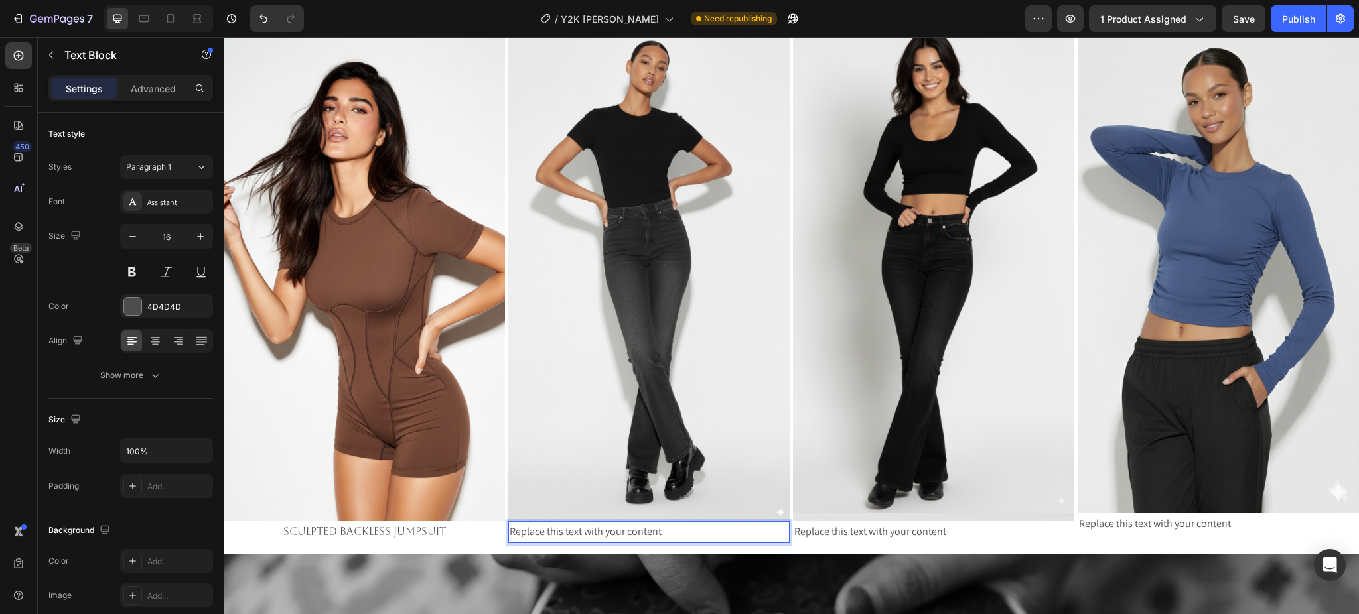
click at [618, 527] on div "Replace this text with your content" at bounding box center [648, 532] width 281 height 22
click at [618, 527] on p "Replace this text with your content" at bounding box center [648, 532] width 279 height 19
click at [585, 525] on p "Signature Flare Jeans" at bounding box center [648, 532] width 279 height 19
click at [150, 197] on div "Assistant" at bounding box center [178, 202] width 62 height 12
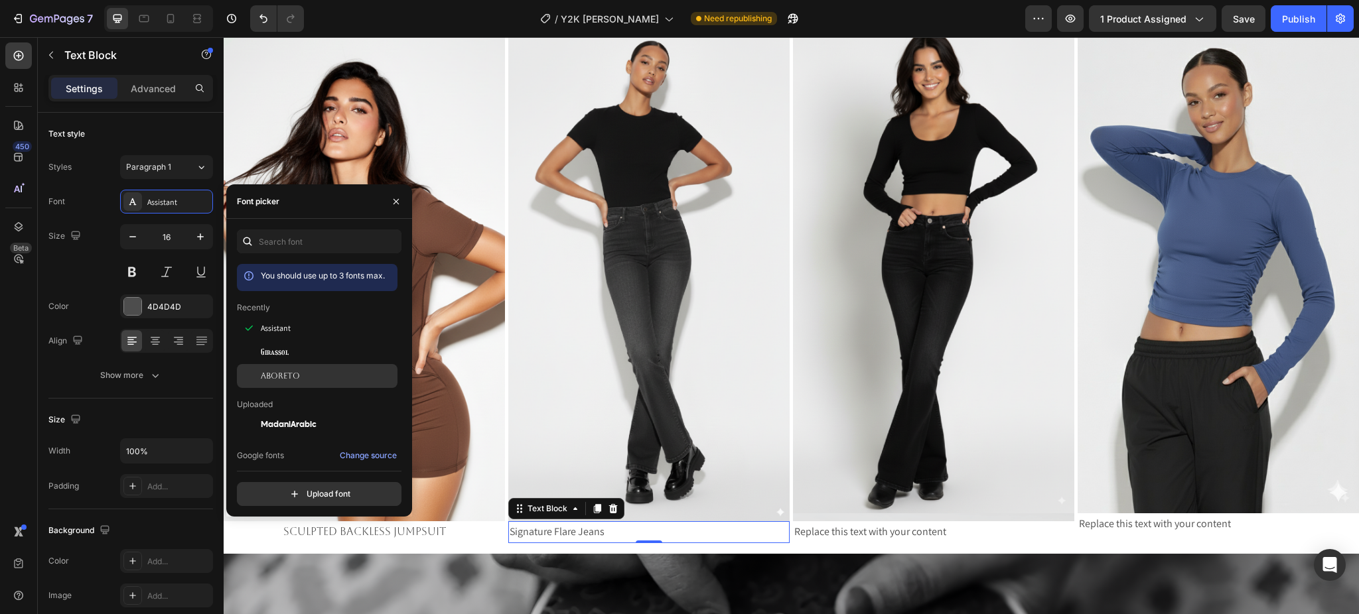
click at [310, 368] on div "Aboreto" at bounding box center [317, 376] width 161 height 24
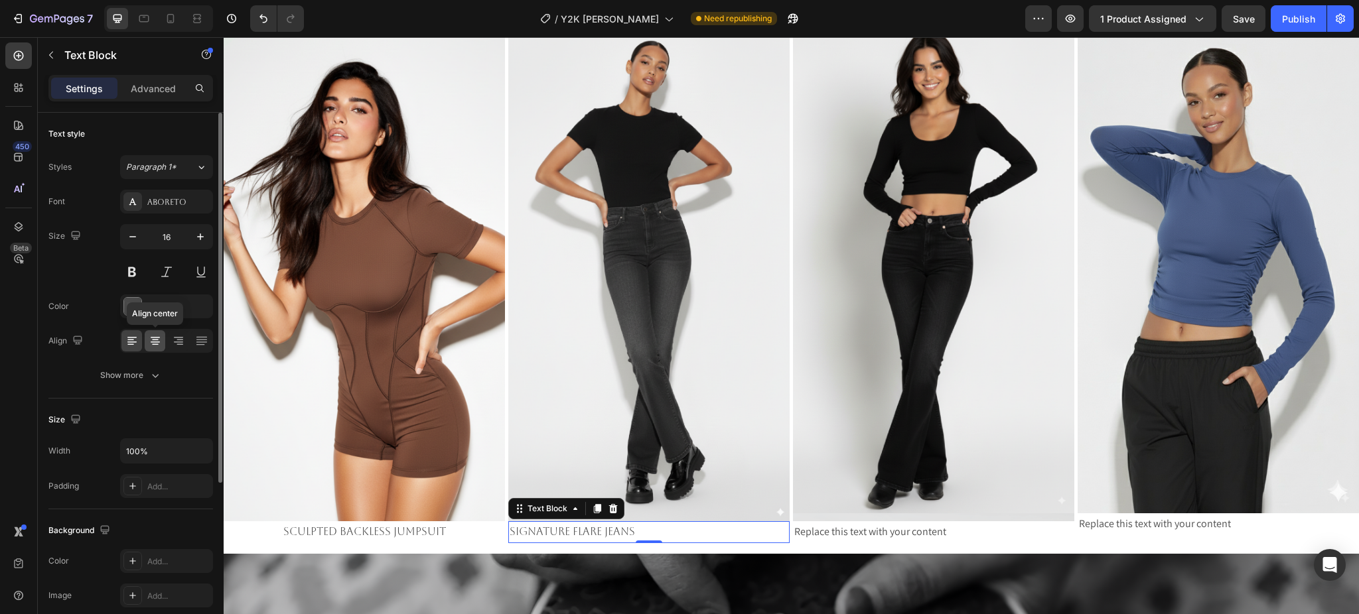
drag, startPoint x: 158, startPoint y: 341, endPoint x: 100, endPoint y: 339, distance: 57.7
click at [158, 341] on icon at bounding box center [155, 340] width 13 height 13
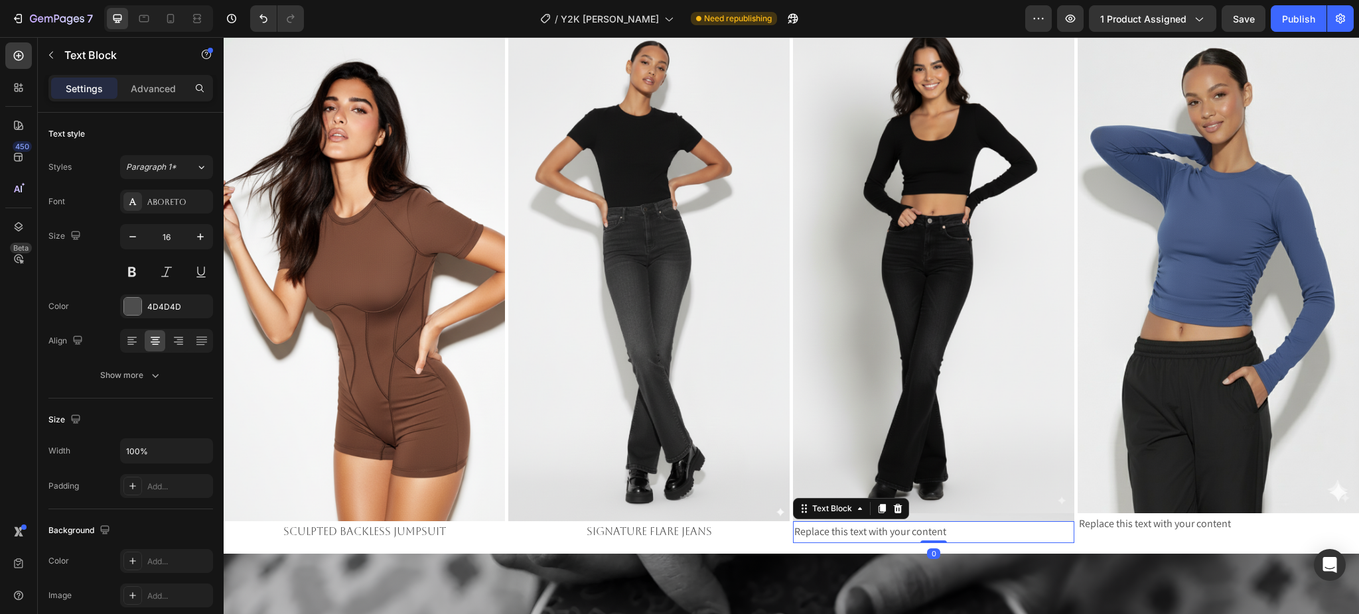
click at [851, 529] on div "Replace this text with your content" at bounding box center [933, 532] width 281 height 22
click at [155, 335] on icon at bounding box center [155, 340] width 13 height 13
click at [174, 196] on div "Assistant" at bounding box center [178, 202] width 62 height 12
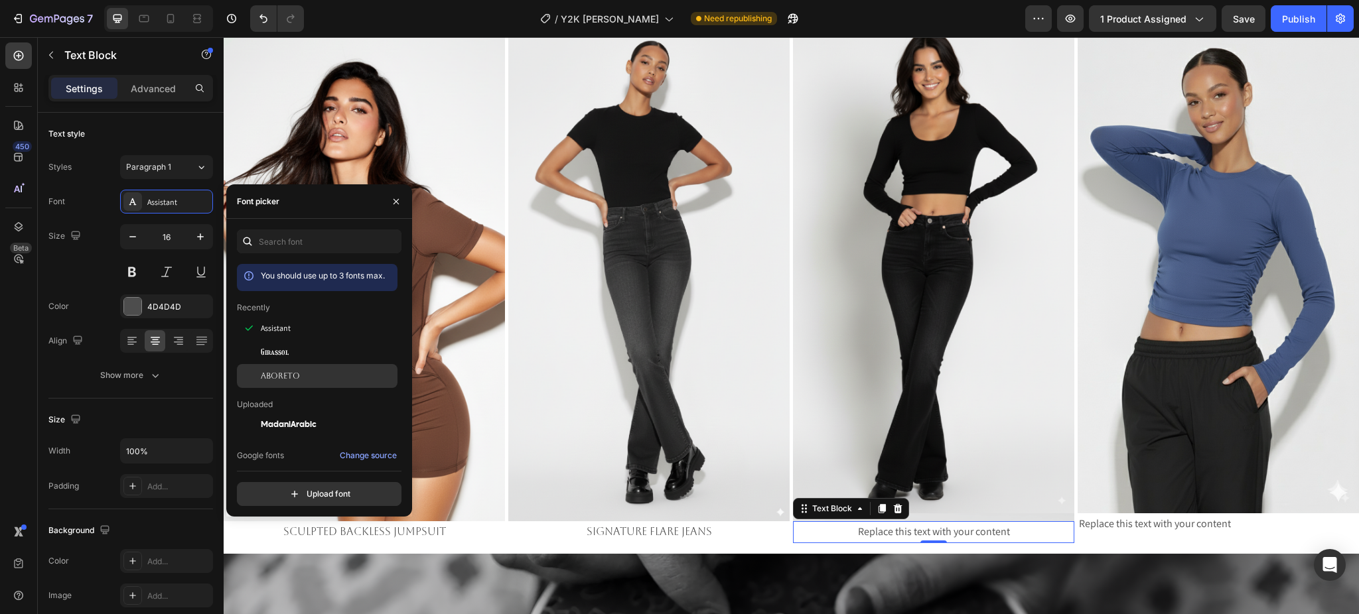
click at [281, 382] on div "Aboreto" at bounding box center [317, 376] width 161 height 24
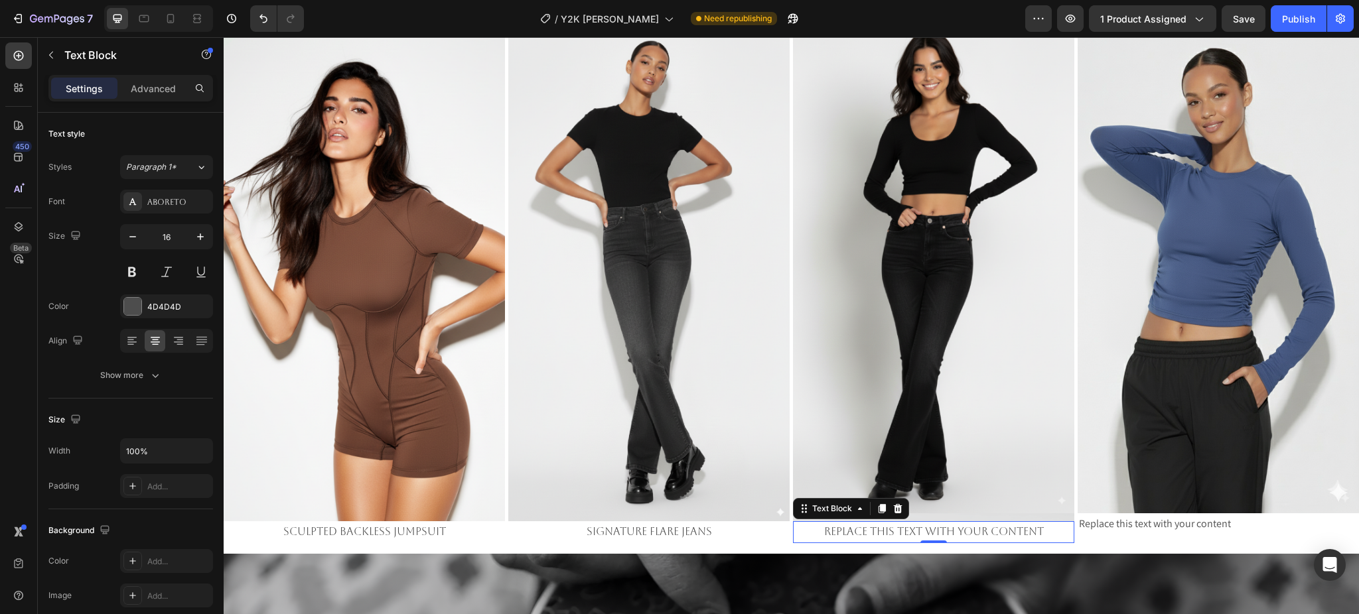
click at [851, 525] on div "Replace this text with your content" at bounding box center [933, 532] width 281 height 22
click at [851, 525] on p "Replace this text with your content" at bounding box center [933, 532] width 279 height 19
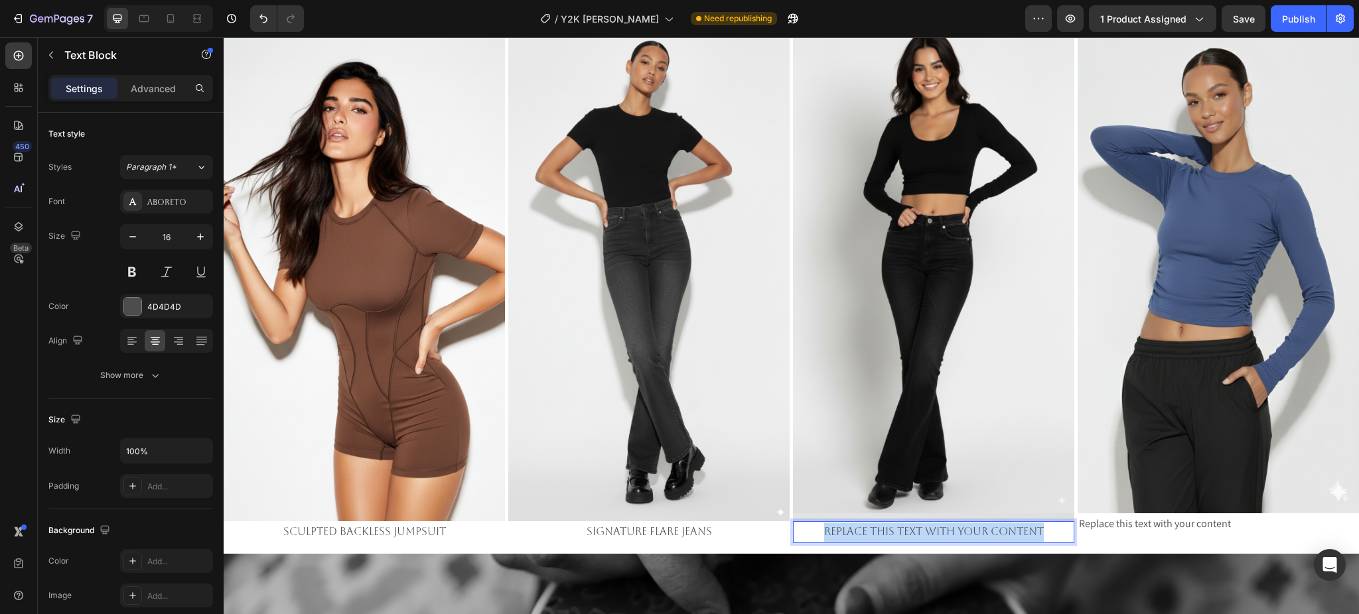
click at [851, 525] on p "Replace this text with your content" at bounding box center [933, 532] width 279 height 19
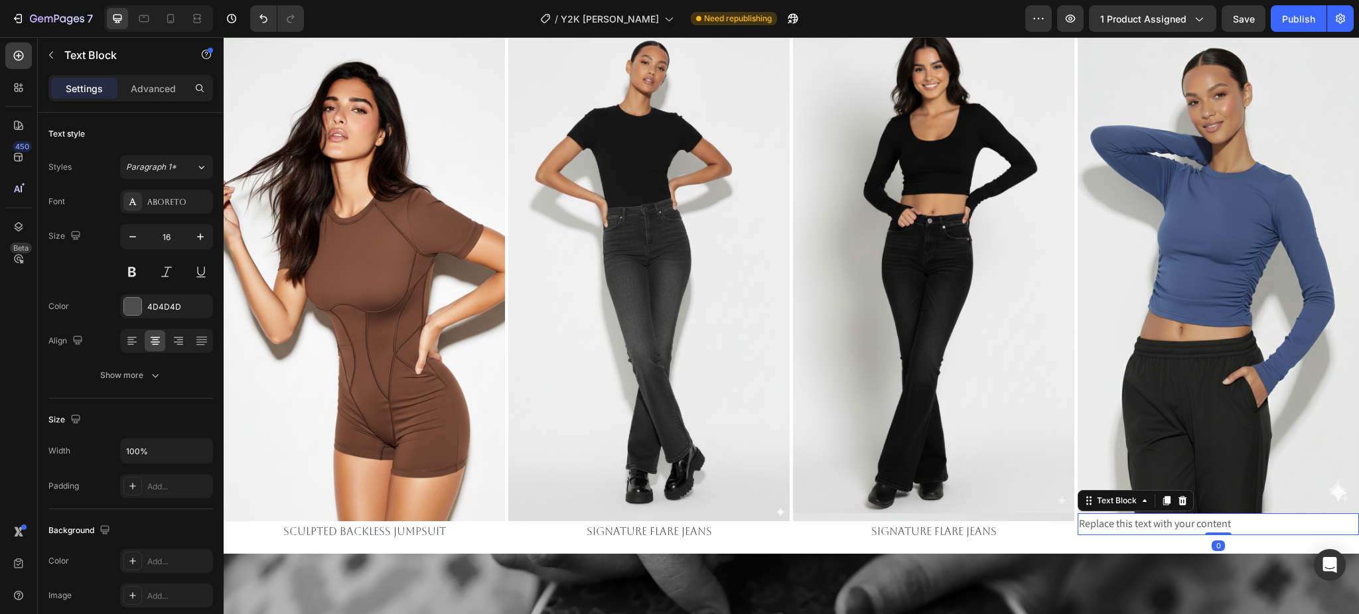
click at [1186, 519] on div "Replace this text with your content" at bounding box center [1217, 524] width 281 height 22
click at [1186, 519] on p "Replace this text with your content" at bounding box center [1218, 524] width 279 height 19
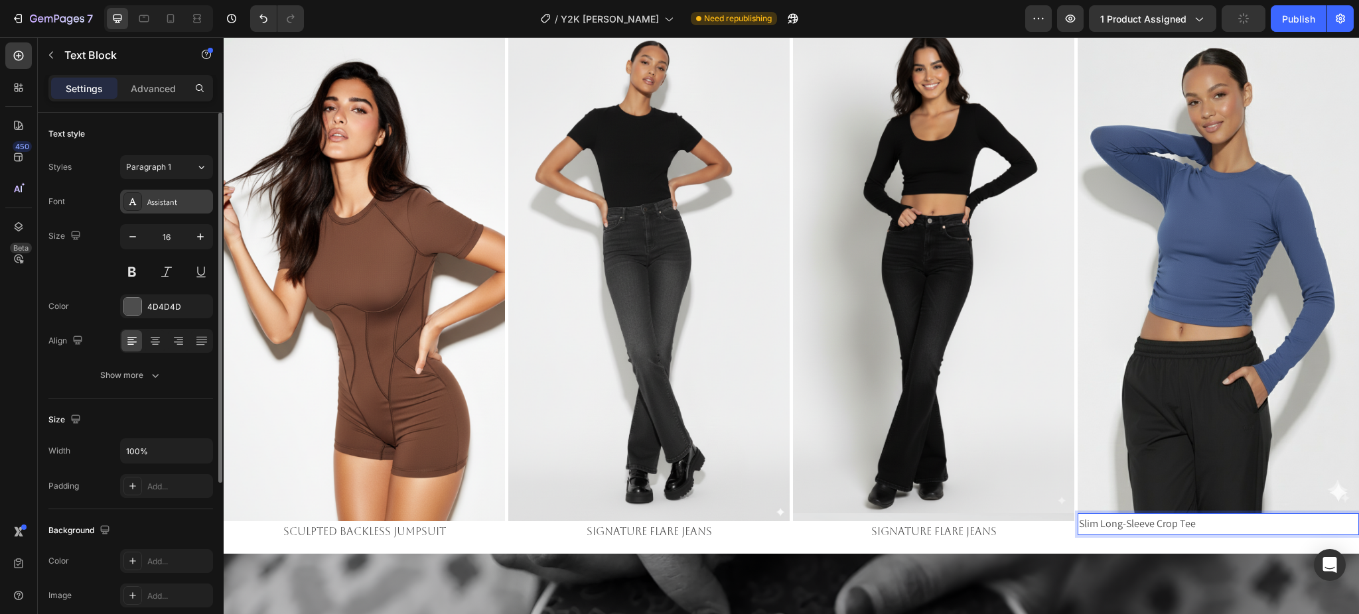
click at [177, 190] on div "Assistant" at bounding box center [166, 202] width 93 height 24
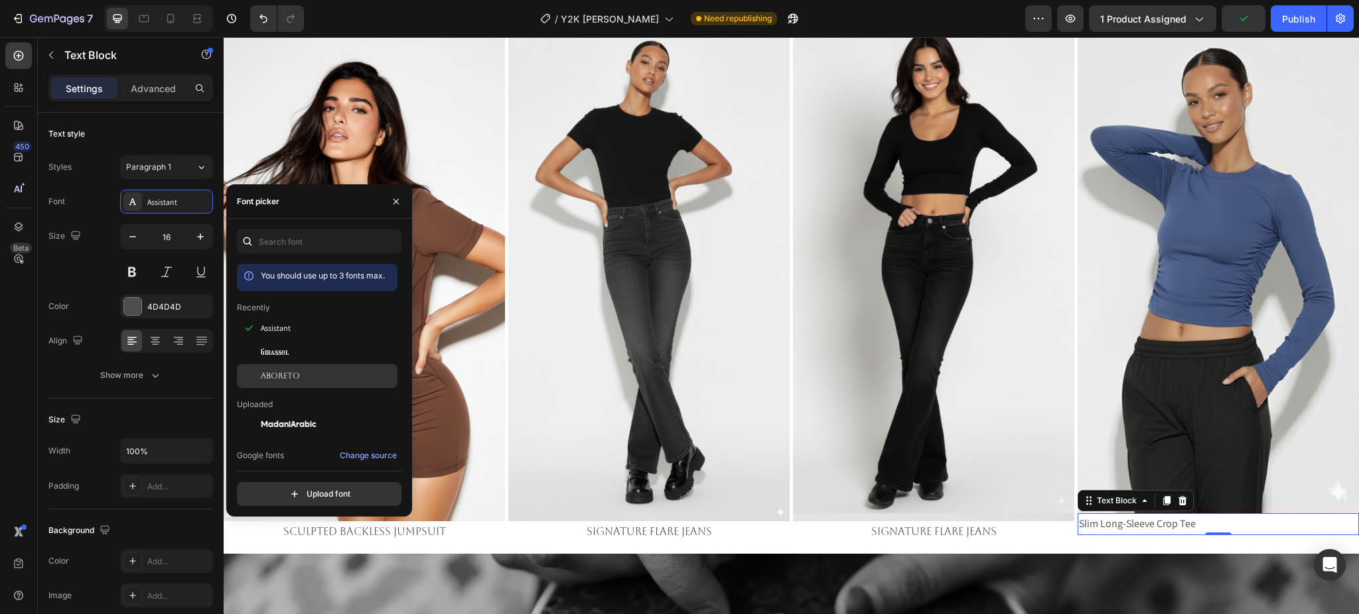
click at [293, 371] on span "Aboreto" at bounding box center [280, 376] width 39 height 12
click at [157, 346] on icon at bounding box center [155, 340] width 13 height 13
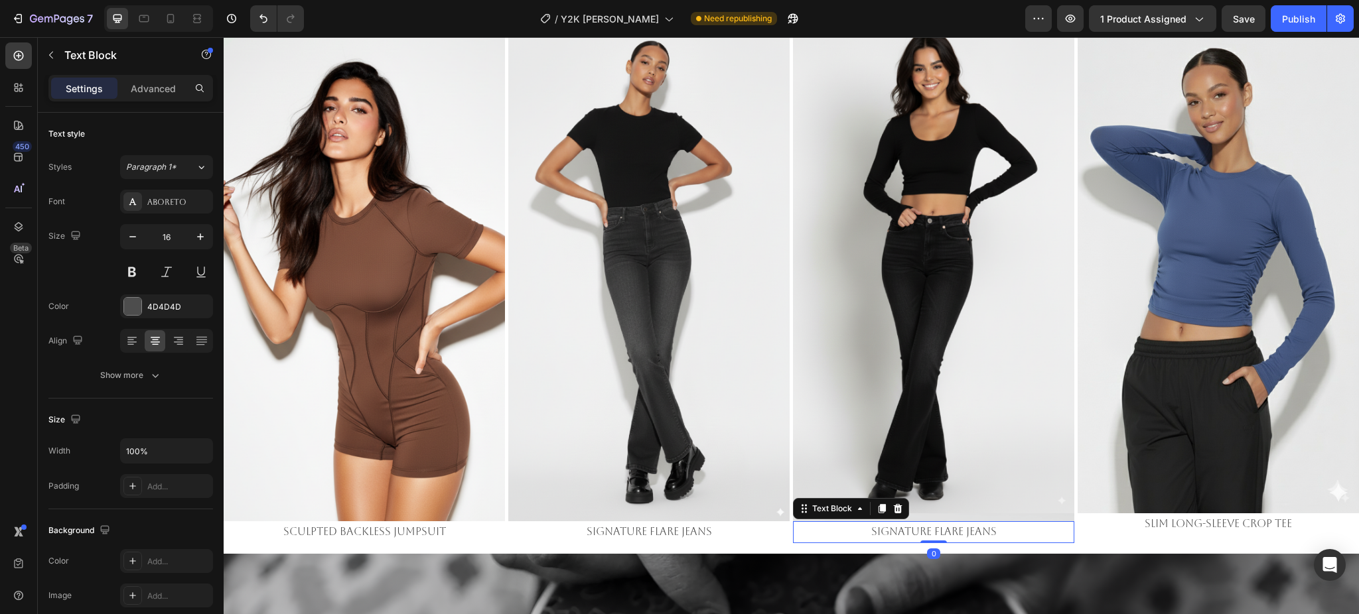
click at [1054, 535] on p "Signature Flare Jeans" at bounding box center [933, 532] width 279 height 19
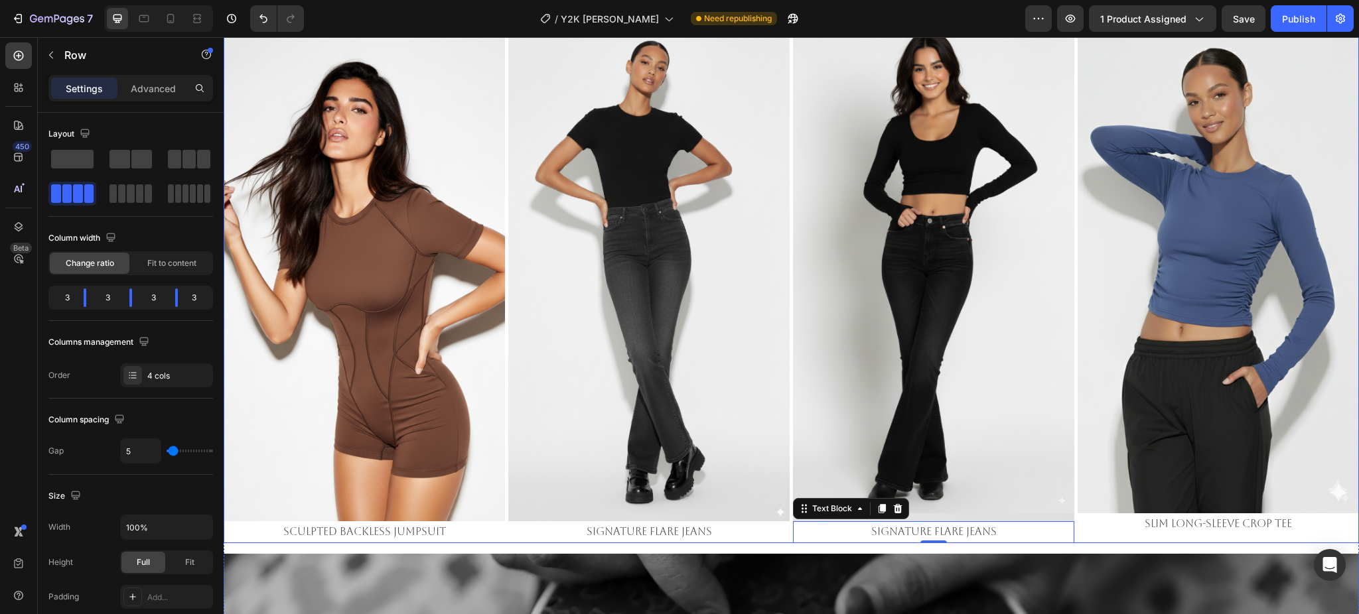
click at [1065, 186] on div "Image Sculpted Backless Jumpsuit Text Block Image Signature Flare Jeans Text Bl…" at bounding box center [791, 282] width 1135 height 522
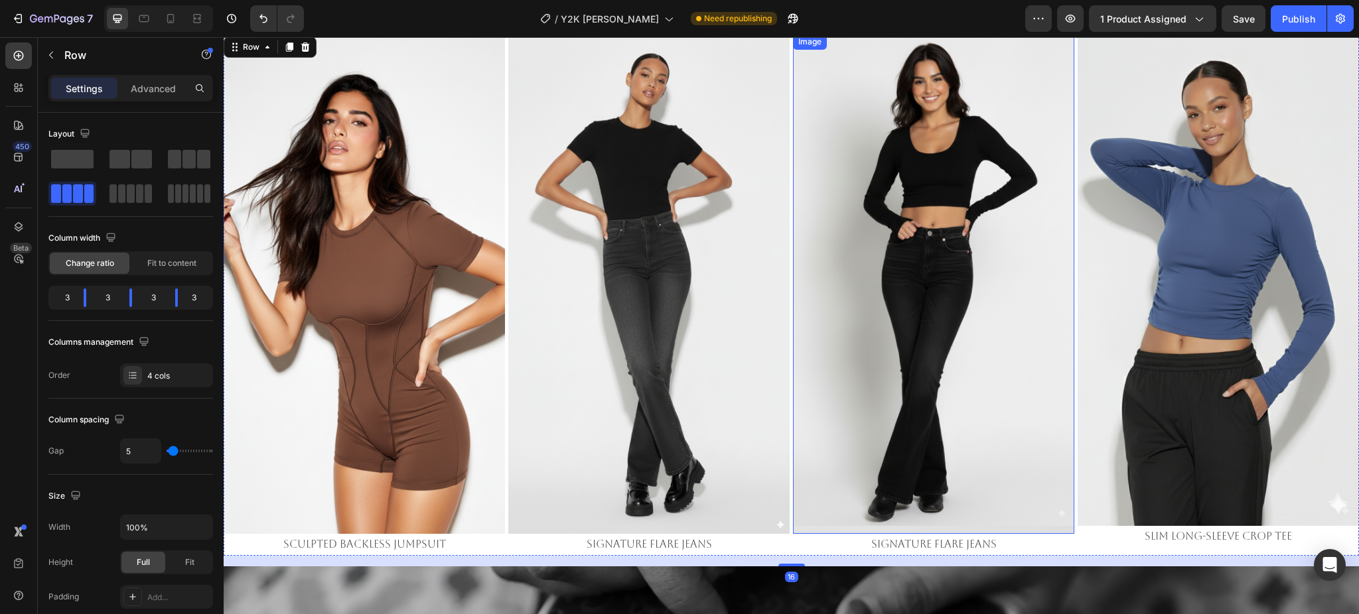
scroll to position [682, 0]
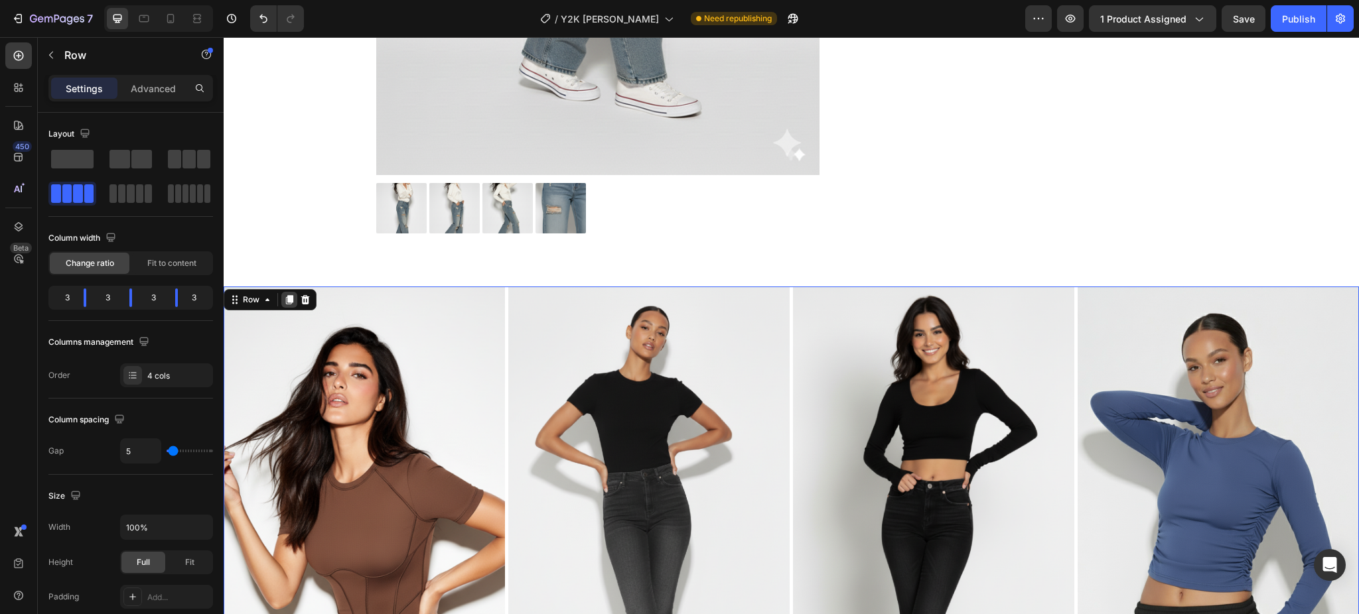
click at [282, 302] on div at bounding box center [289, 300] width 16 height 16
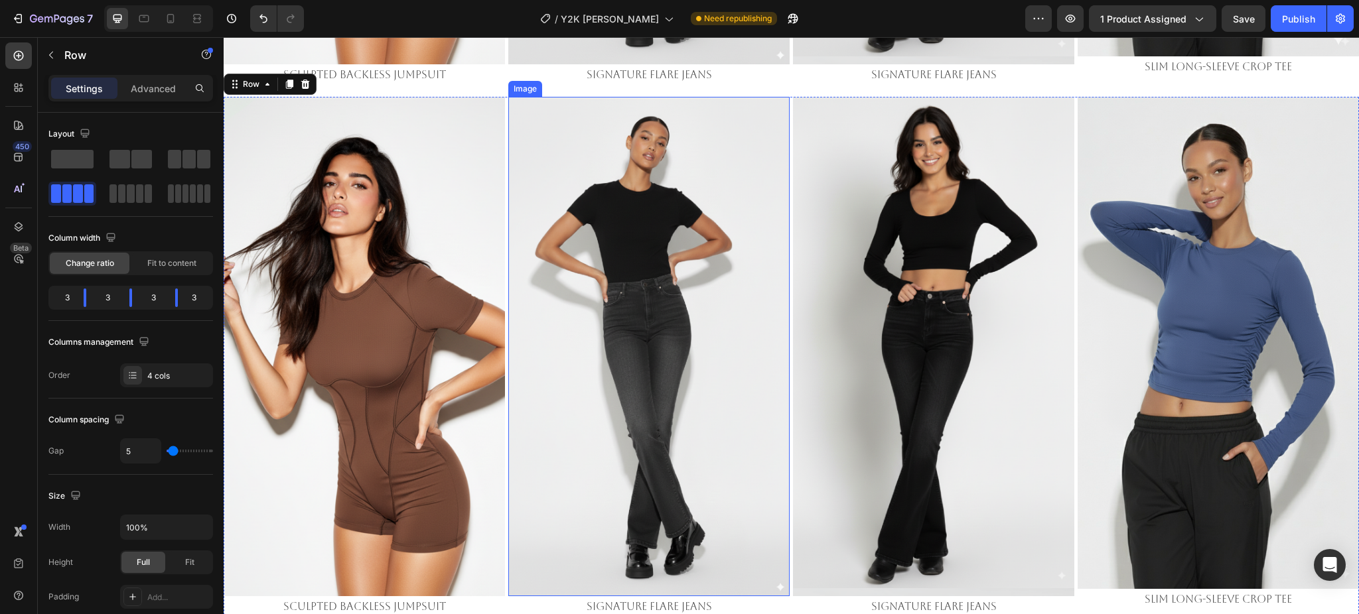
scroll to position [1412, 0]
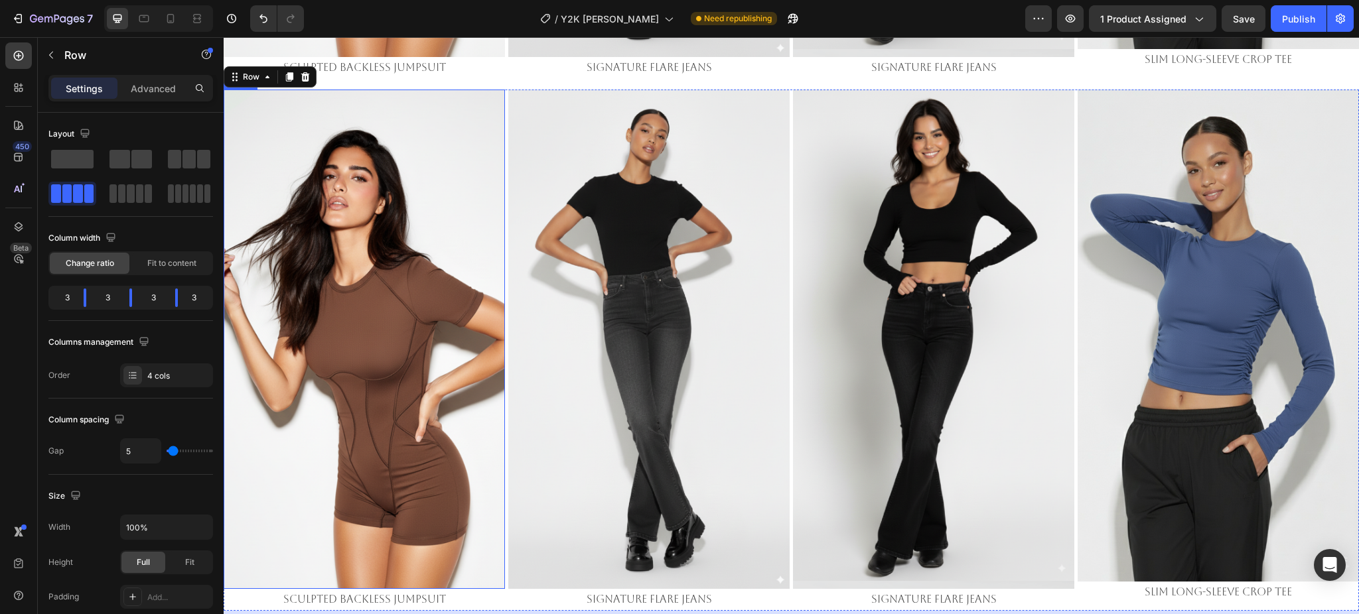
click at [421, 255] on img at bounding box center [364, 340] width 281 height 500
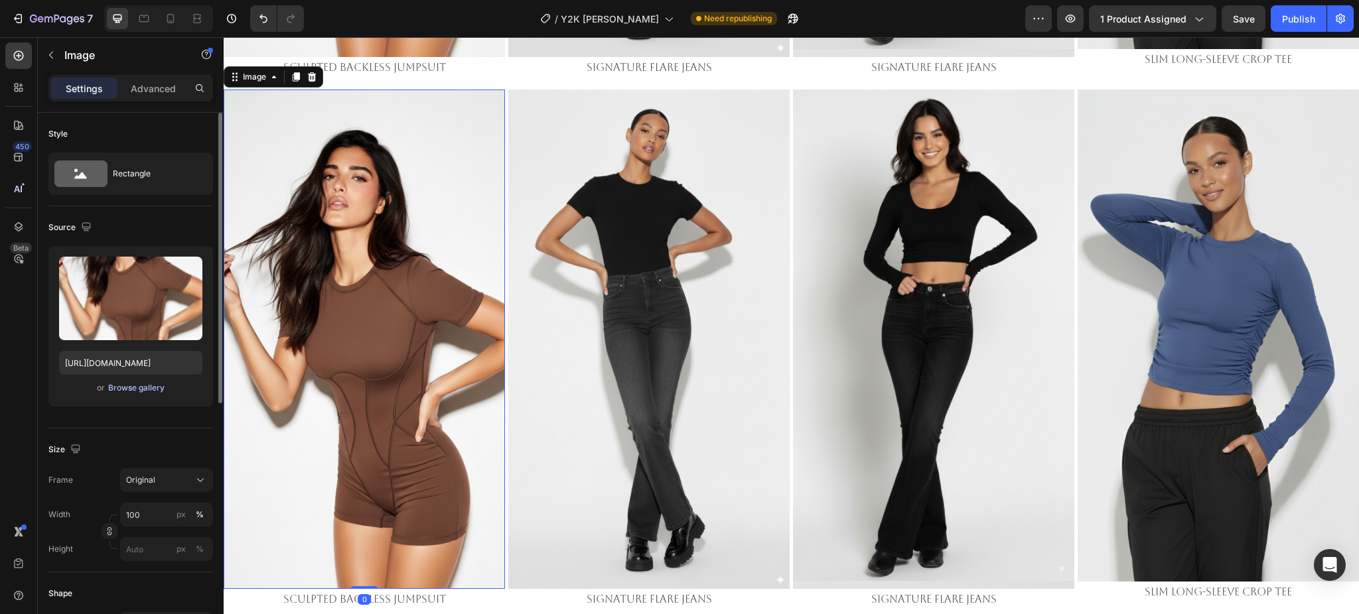
click at [133, 391] on div "Browse gallery" at bounding box center [136, 388] width 56 height 12
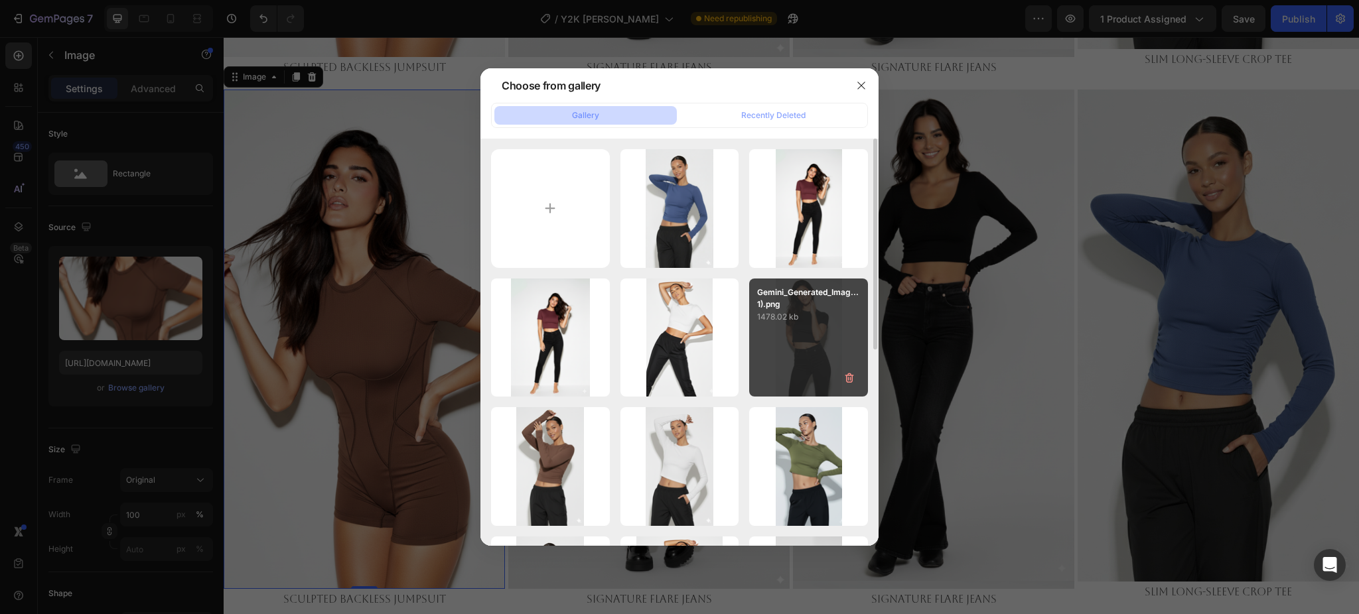
click at [807, 306] on p "Gemini_Generated_Imag...1).png" at bounding box center [808, 299] width 103 height 24
type input "[URL][DOMAIN_NAME]"
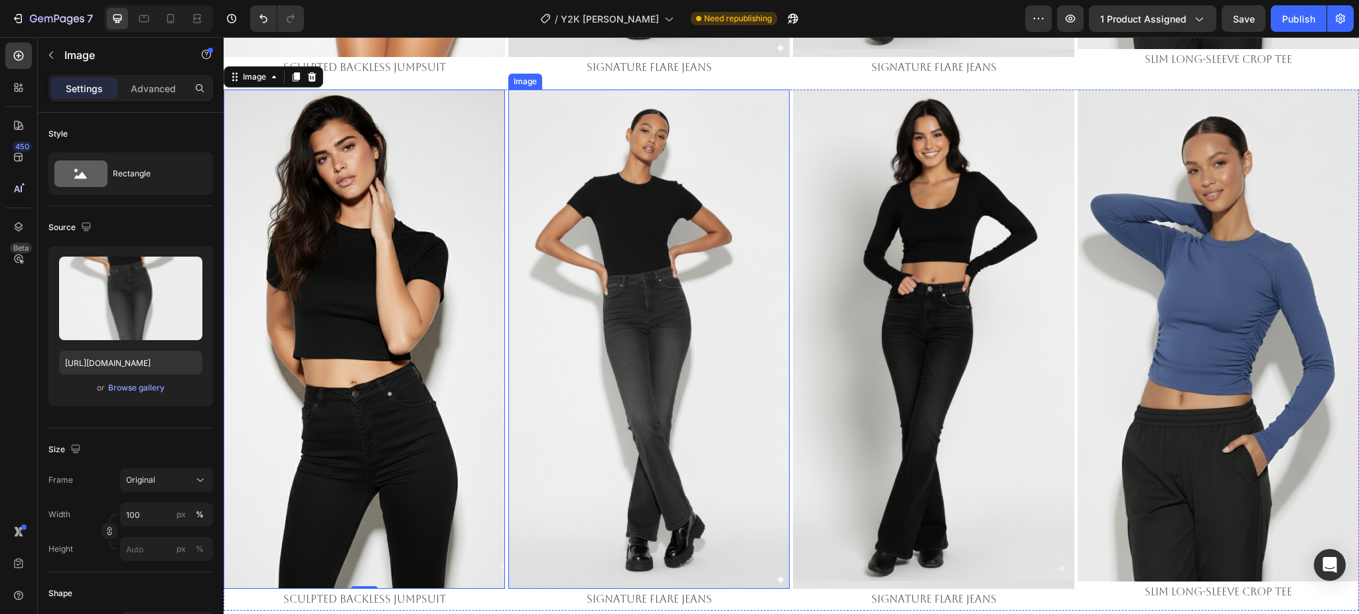
click at [596, 266] on img at bounding box center [648, 340] width 281 height 500
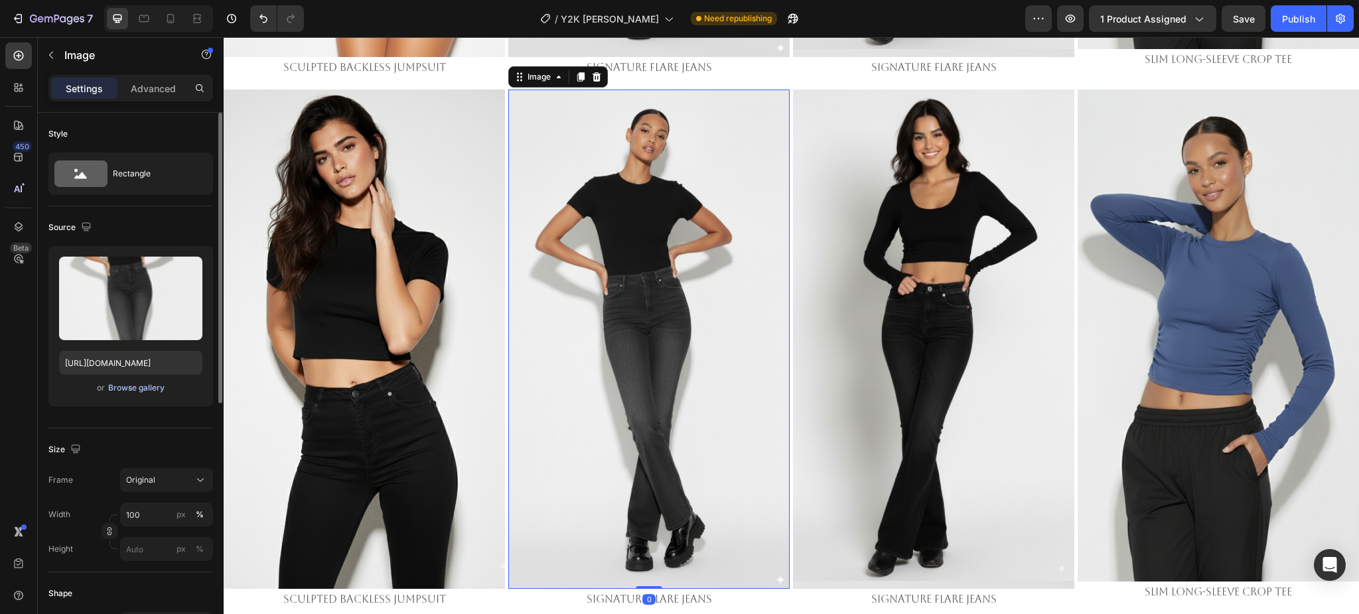
click at [114, 387] on div "Browse gallery" at bounding box center [136, 388] width 56 height 12
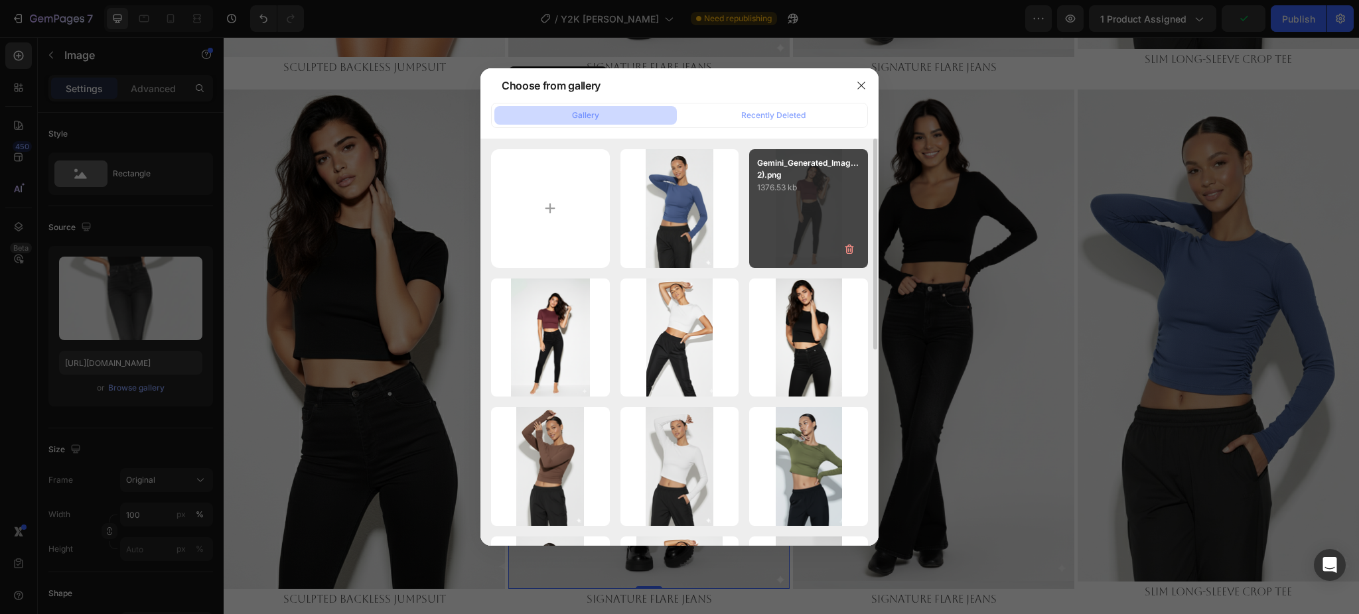
click at [801, 209] on div "Gemini_Generated_Imag...2).png 1376.53 kb" at bounding box center [808, 208] width 119 height 119
type input "https://cdn.shopify.com/s/files/1/0661/2146/6075/files/gempages_479878604860163…"
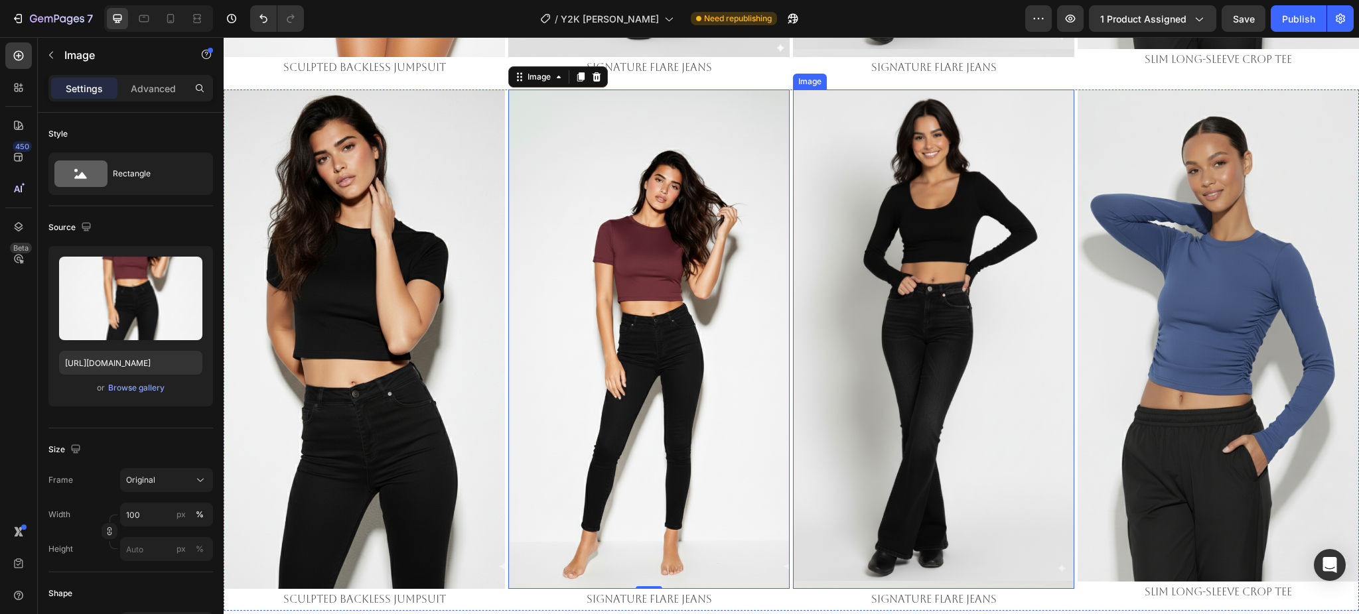
click at [908, 271] on img at bounding box center [933, 340] width 281 height 500
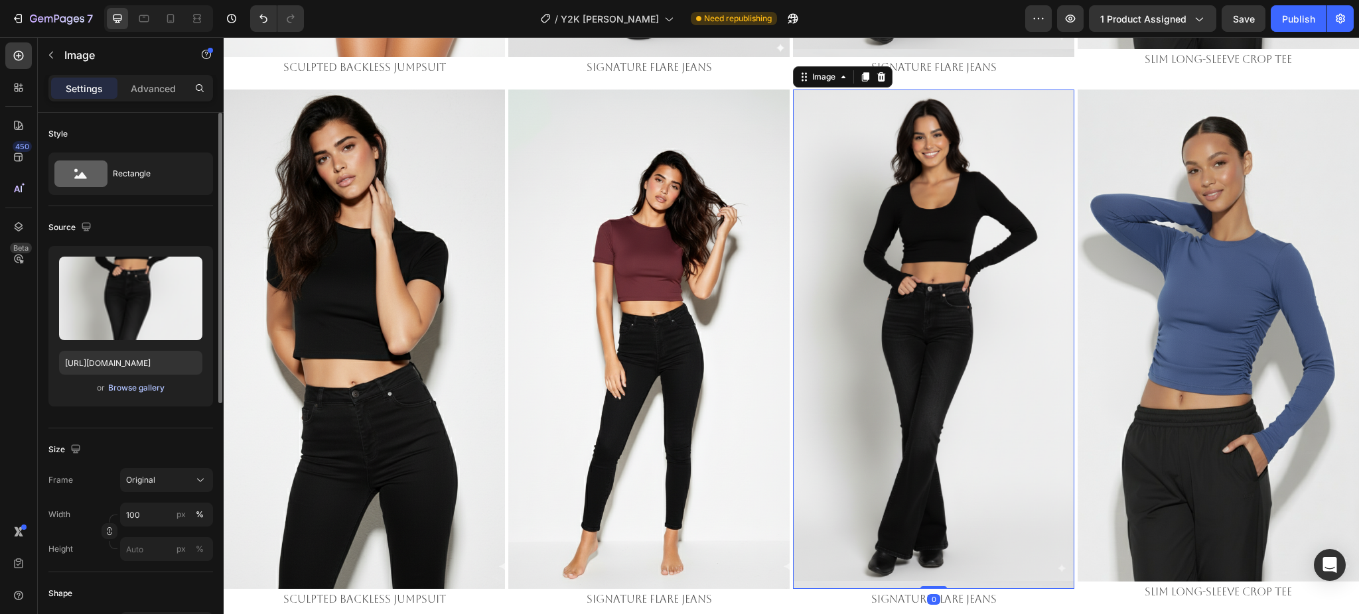
click at [139, 385] on div "Browse gallery" at bounding box center [136, 388] width 56 height 12
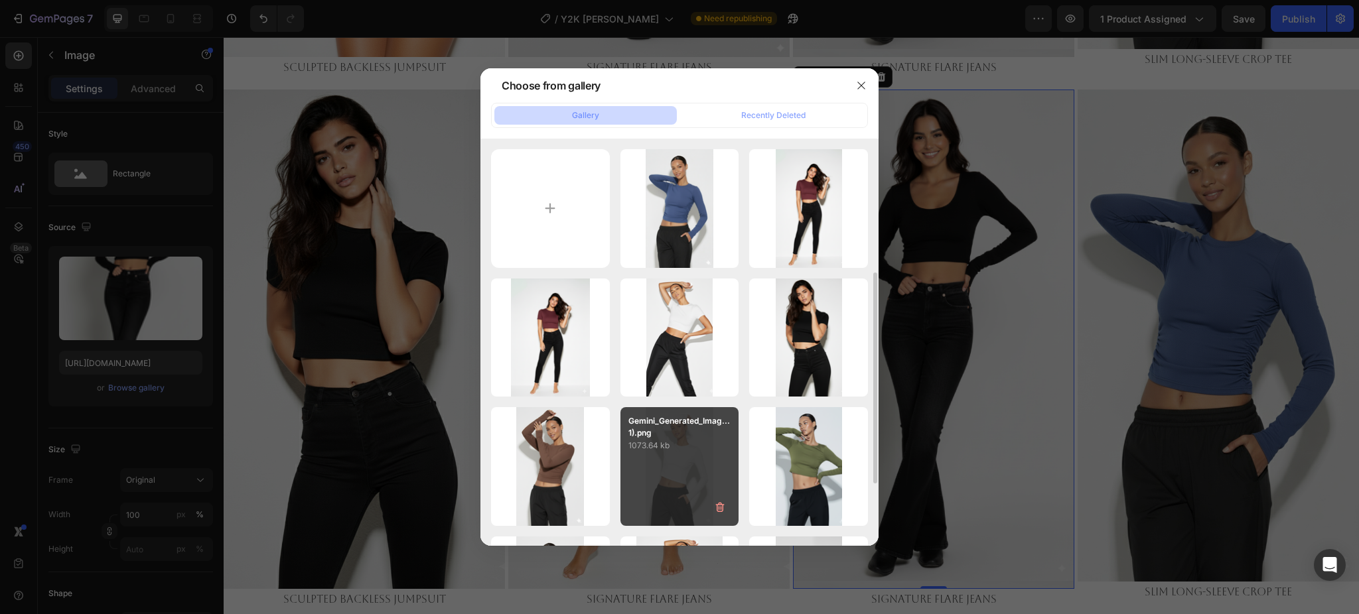
scroll to position [176, 0]
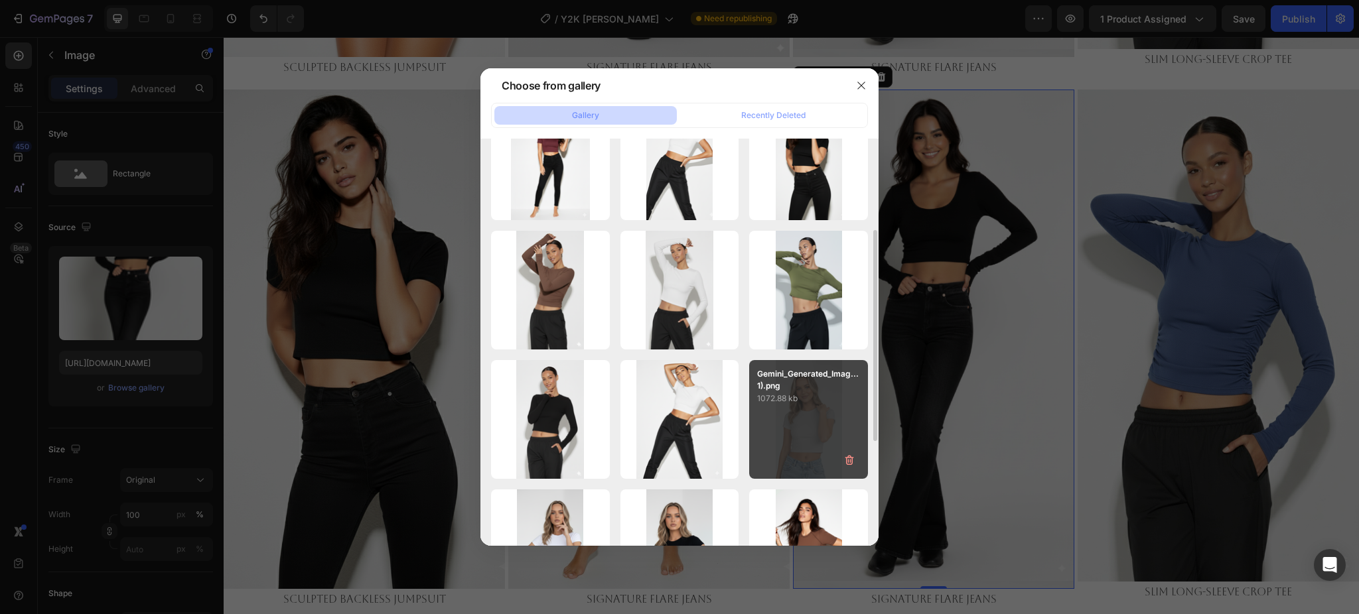
click at [801, 407] on div "Gemini_Generated_Imag...1).png 1072.88 kb" at bounding box center [808, 419] width 119 height 119
type input "https://cdn.shopify.com/s/files/1/0661/2146/6075/files/gempages_479878604860163…"
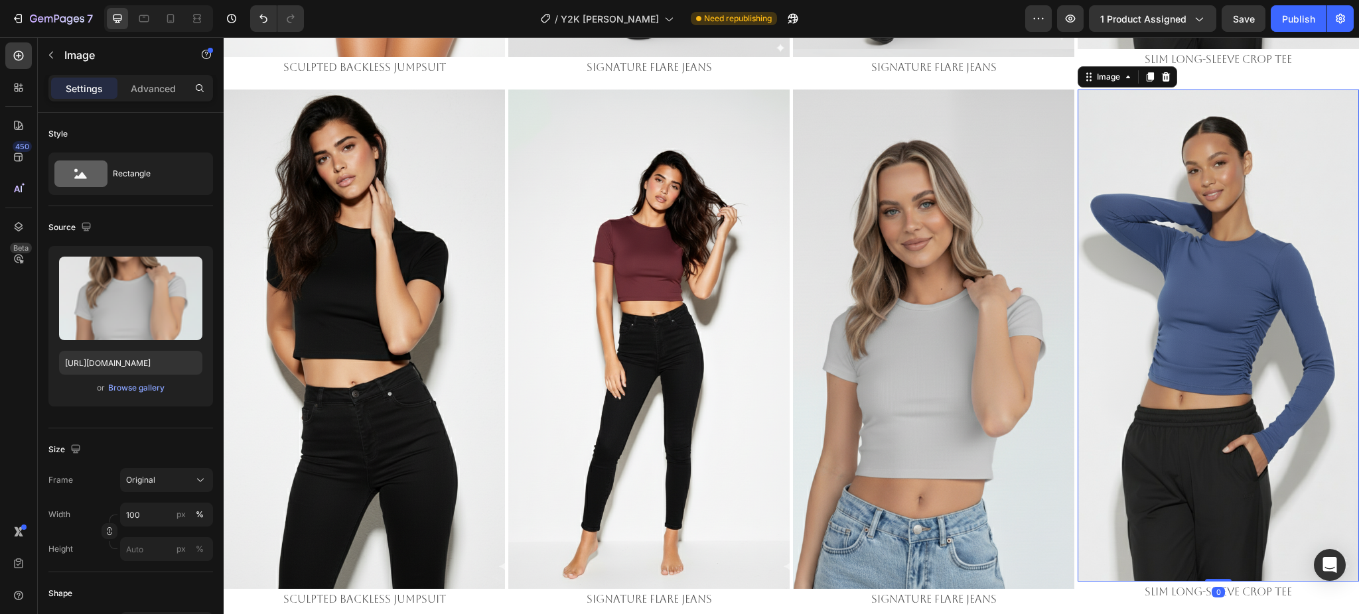
click at [1140, 332] on img at bounding box center [1217, 336] width 281 height 492
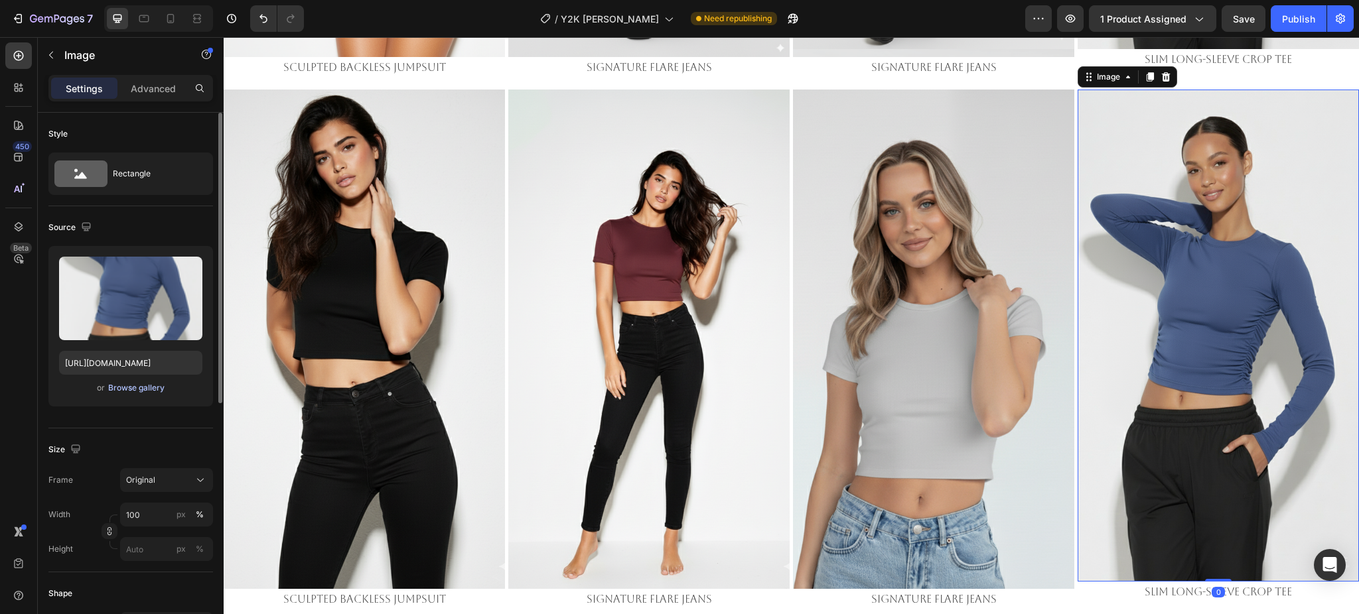
click at [128, 391] on div "Browse gallery" at bounding box center [136, 388] width 56 height 12
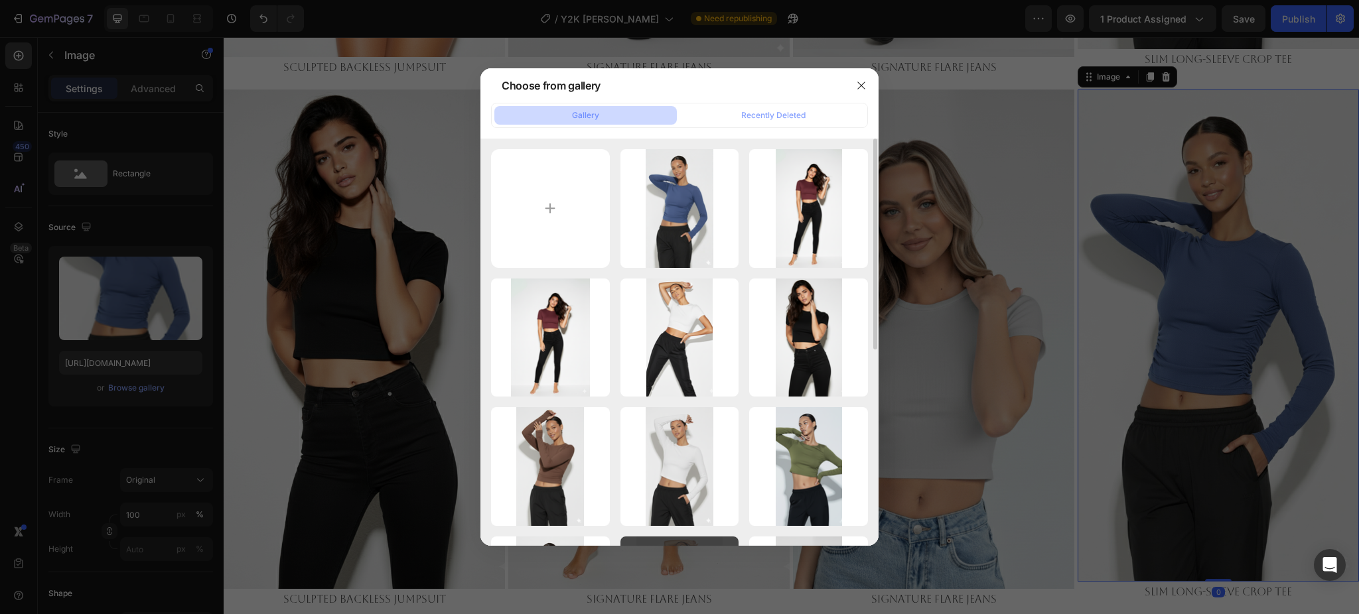
scroll to position [354, 0]
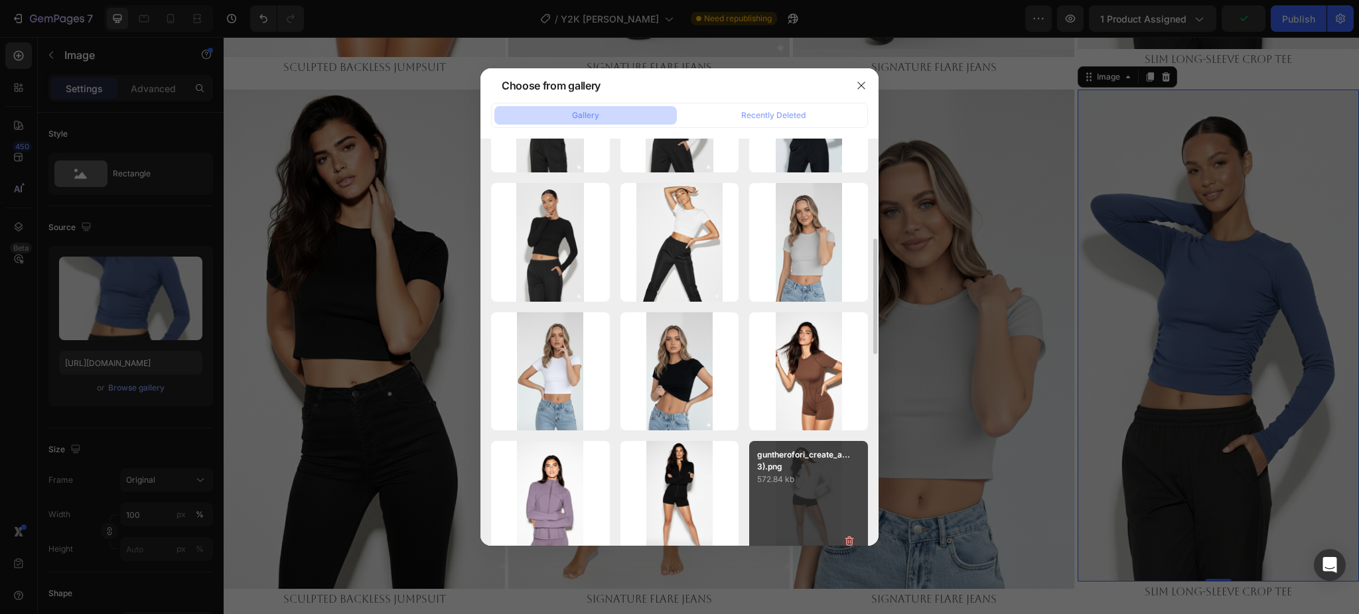
click at [791, 482] on p "572.84 kb" at bounding box center [808, 479] width 103 height 13
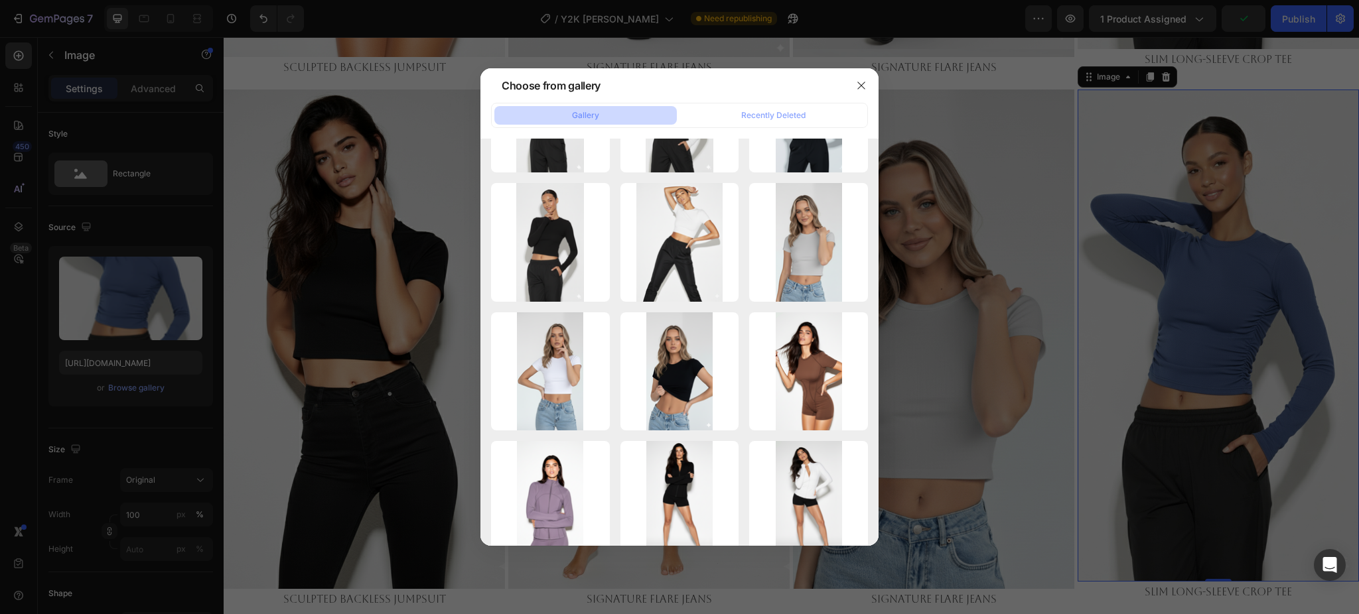
type input "https://cdn.shopify.com/s/files/1/0661/2146/6075/files/gempages_479878604860163…"
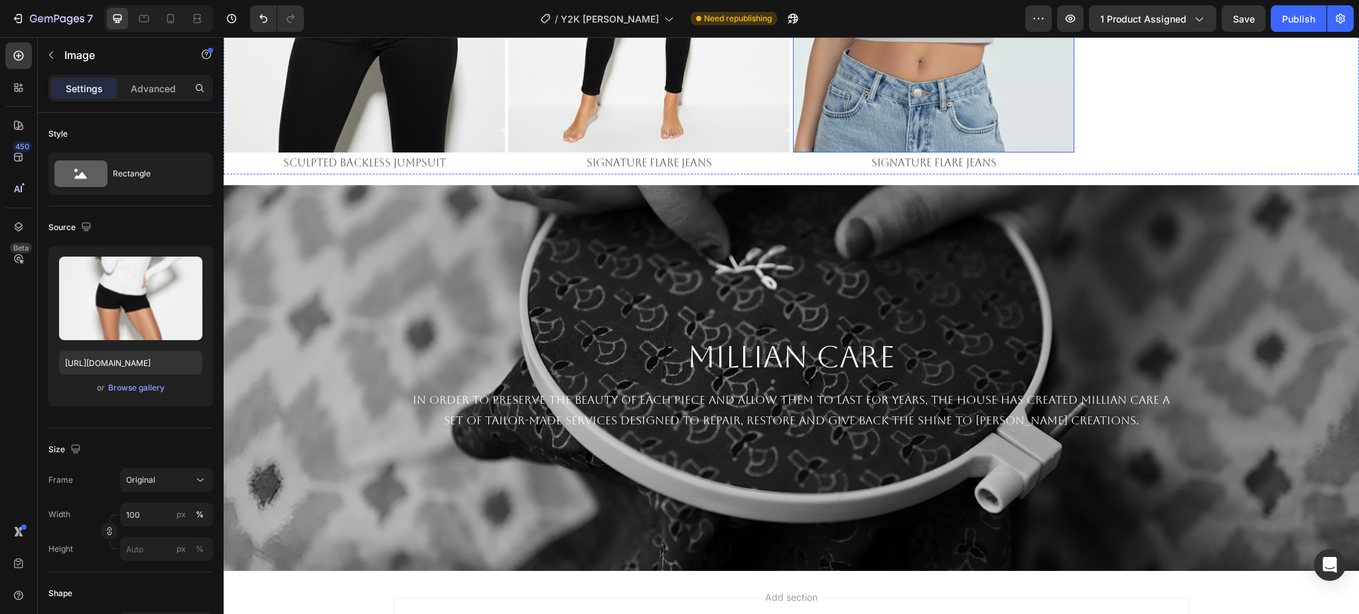
scroll to position [1503, 0]
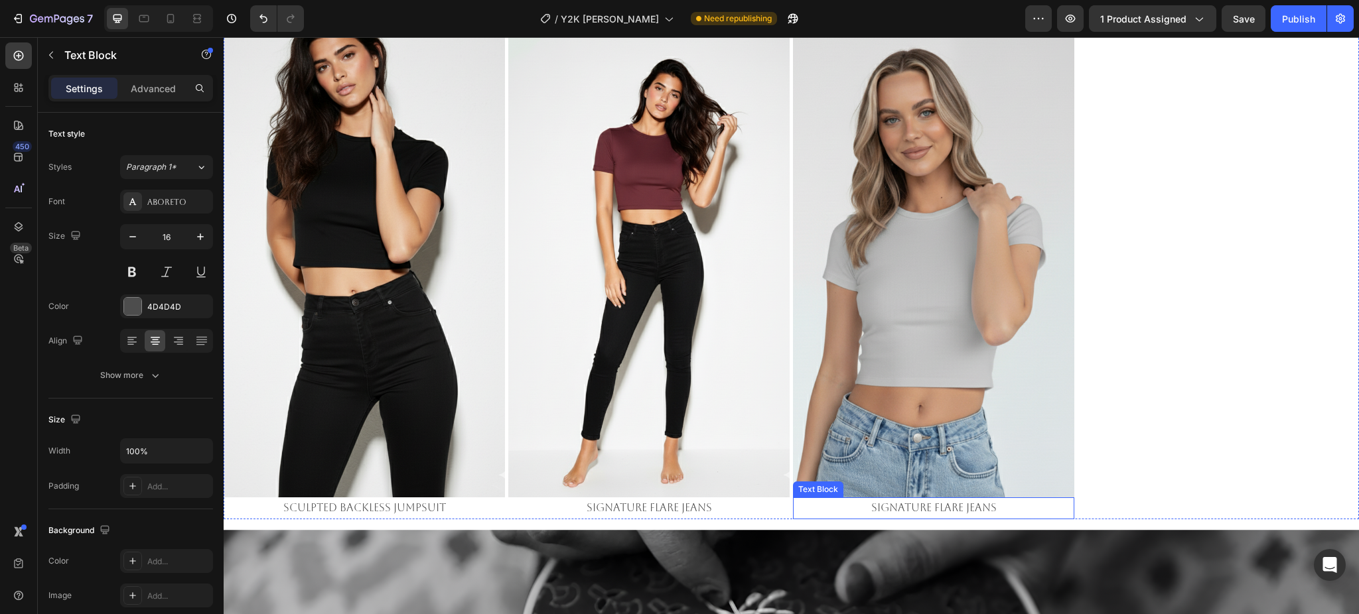
click at [928, 499] on p "Signature Flare Jeans" at bounding box center [933, 508] width 279 height 19
click at [414, 499] on p "Sculpted Backless Jumpsuit" at bounding box center [364, 508] width 279 height 19
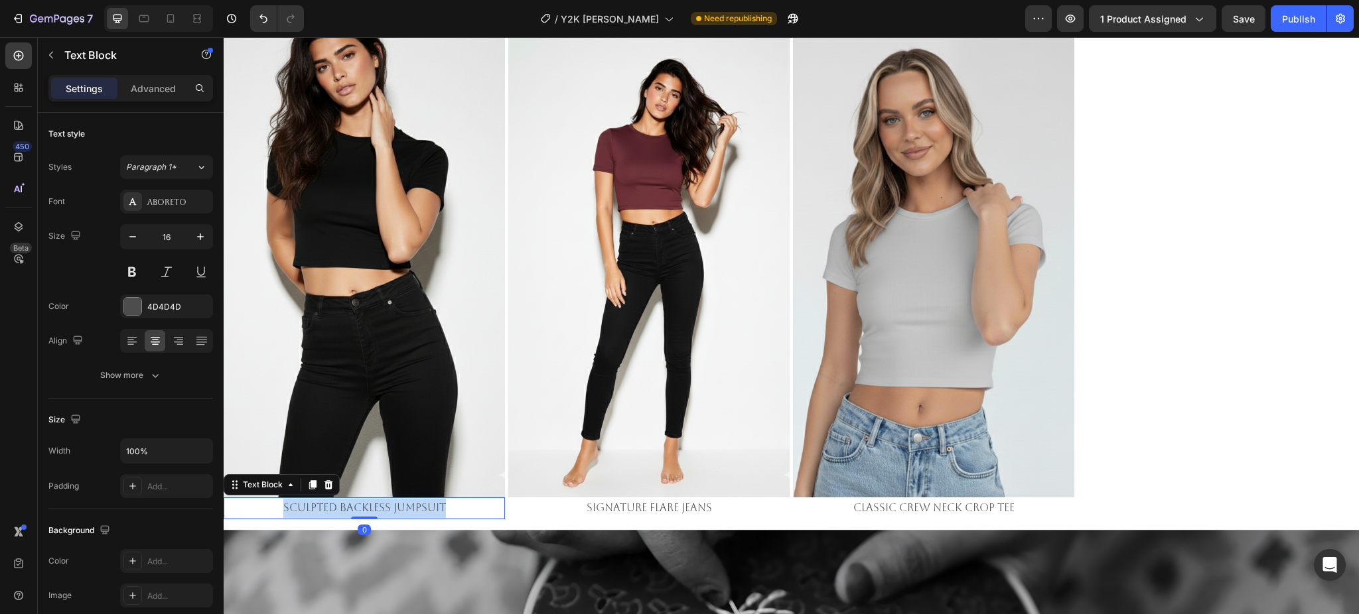
click at [413, 499] on p "Sculpted Backless Jumpsuit" at bounding box center [364, 508] width 279 height 19
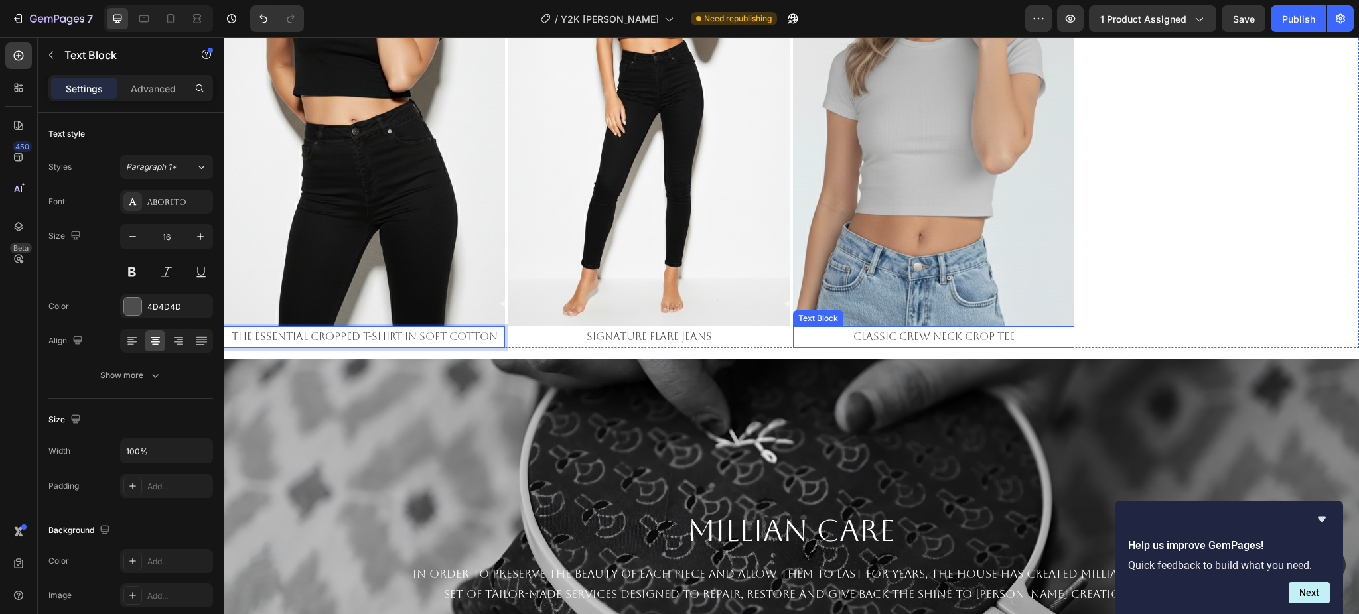
scroll to position [1680, 0]
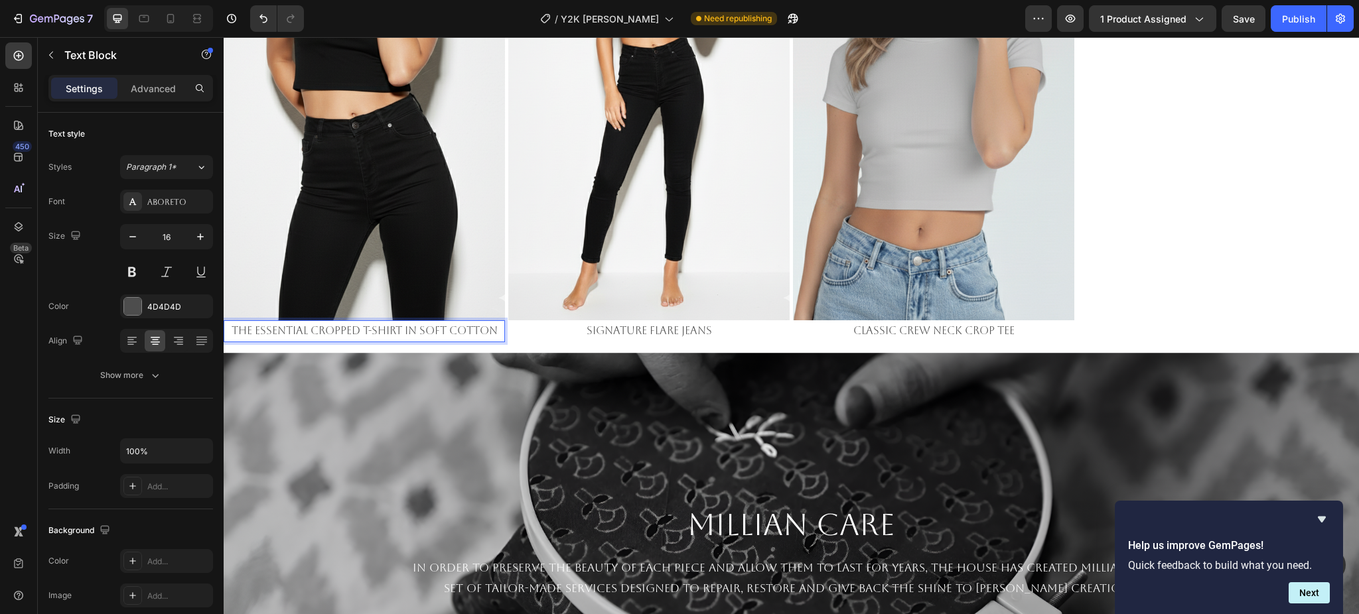
click at [423, 324] on p "The Essential Cropped T-Shirt in Soft Cotton" at bounding box center [364, 331] width 279 height 19
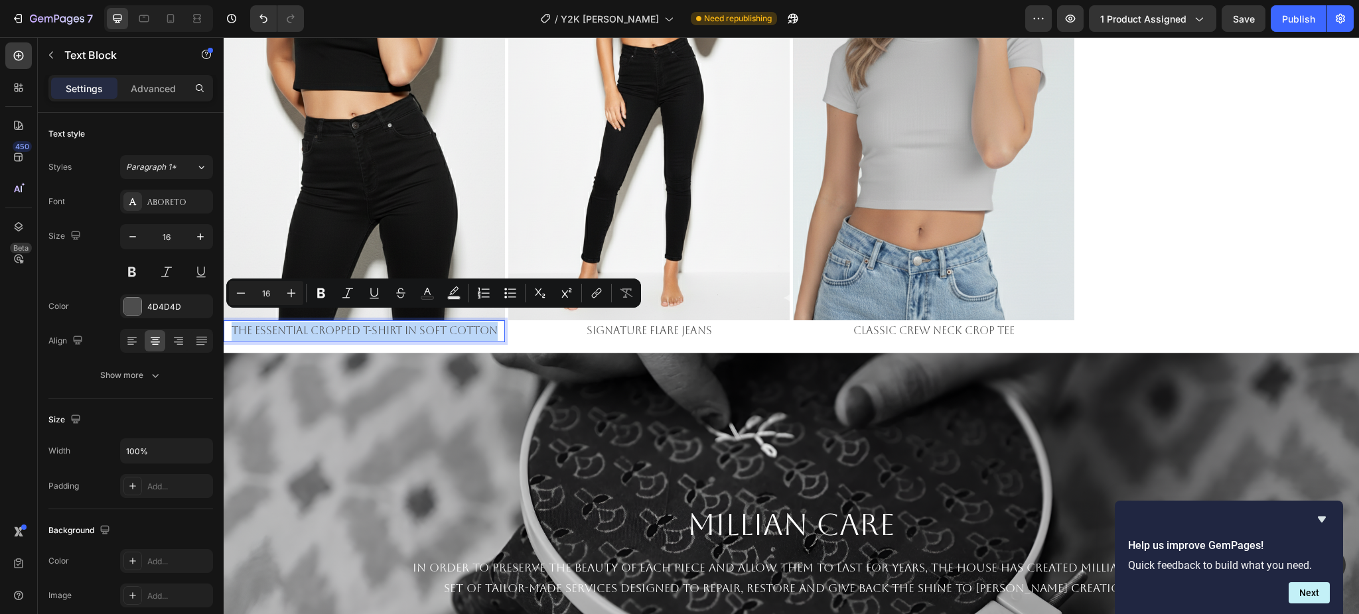
copy p "The Essential Cropped T-Shirt in Soft Cotton"
click at [630, 322] on p "Signature Flare Jeans" at bounding box center [648, 331] width 279 height 19
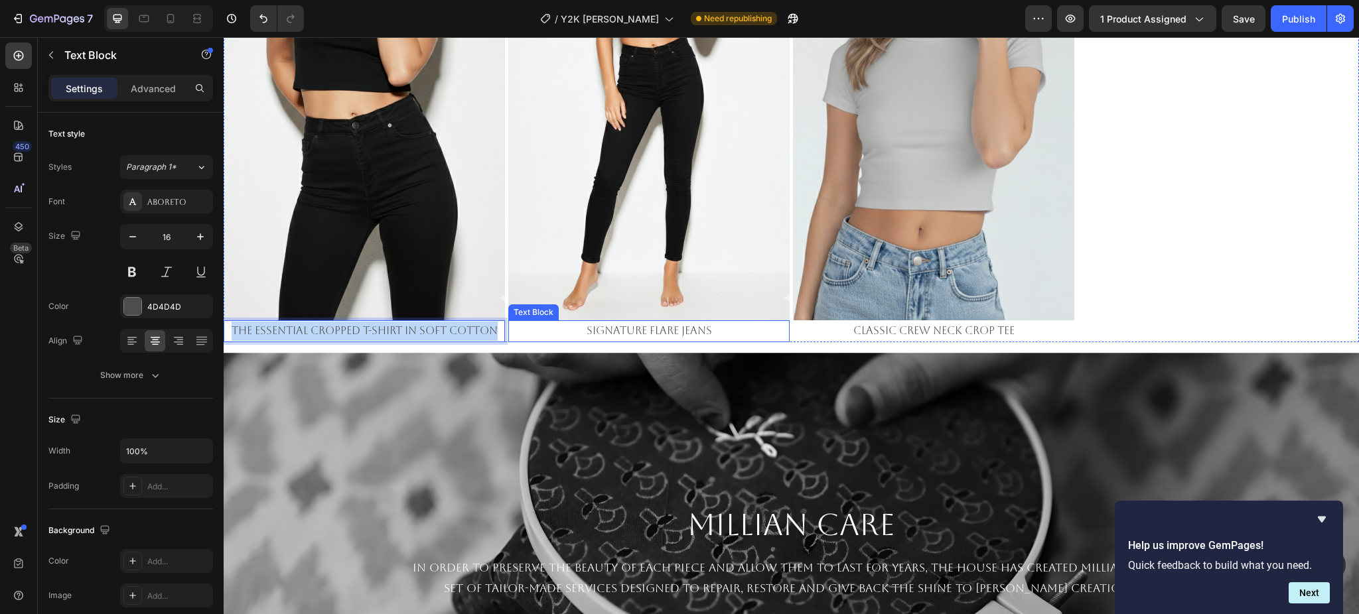
click at [630, 322] on p "Signature Flare Jeans" at bounding box center [648, 331] width 279 height 19
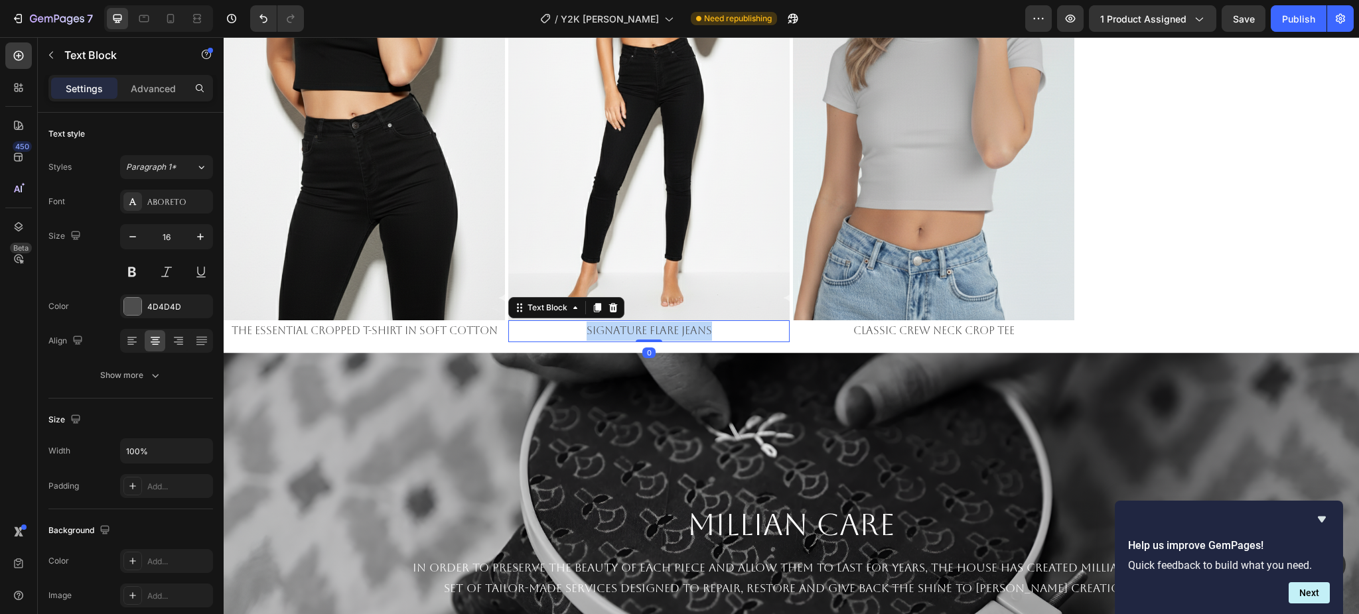
click at [630, 322] on p "Signature Flare Jeans" at bounding box center [648, 331] width 279 height 19
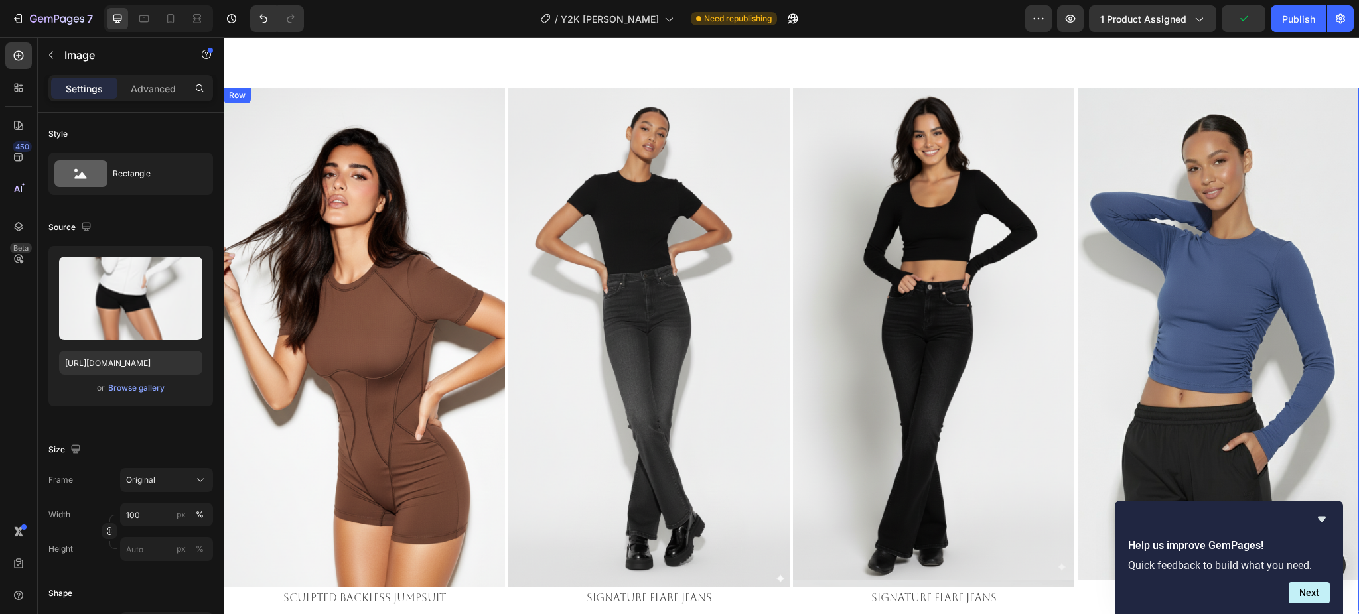
scroll to position [796, 0]
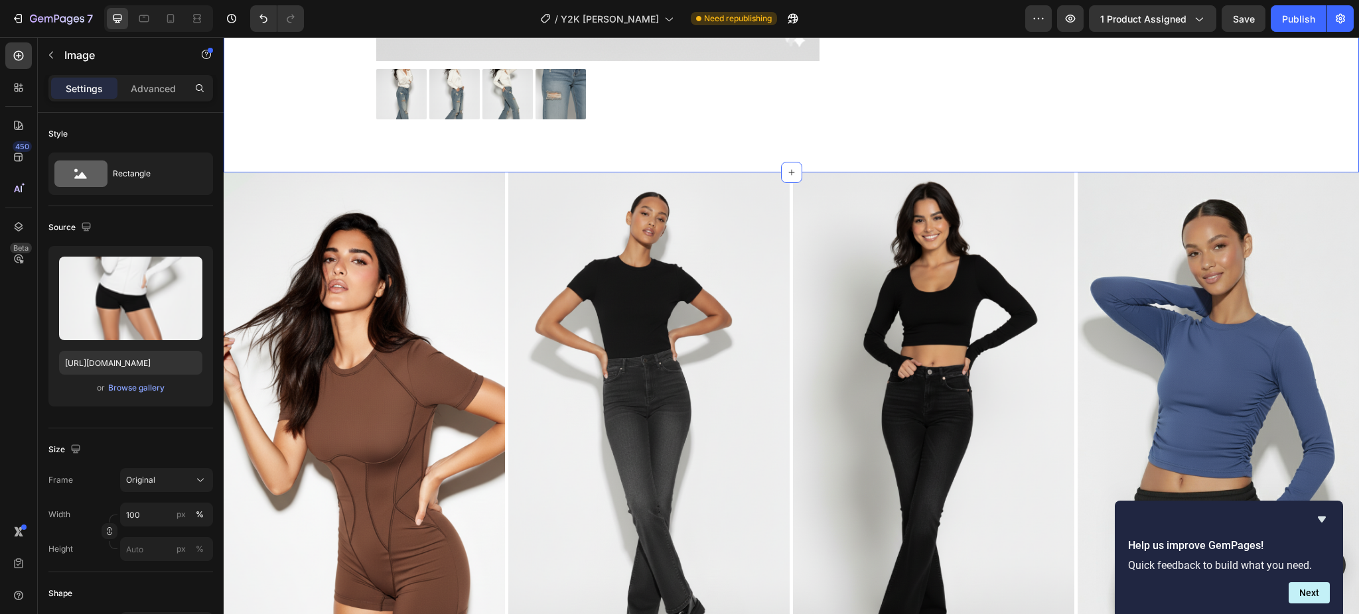
click at [782, 205] on img at bounding box center [648, 422] width 281 height 500
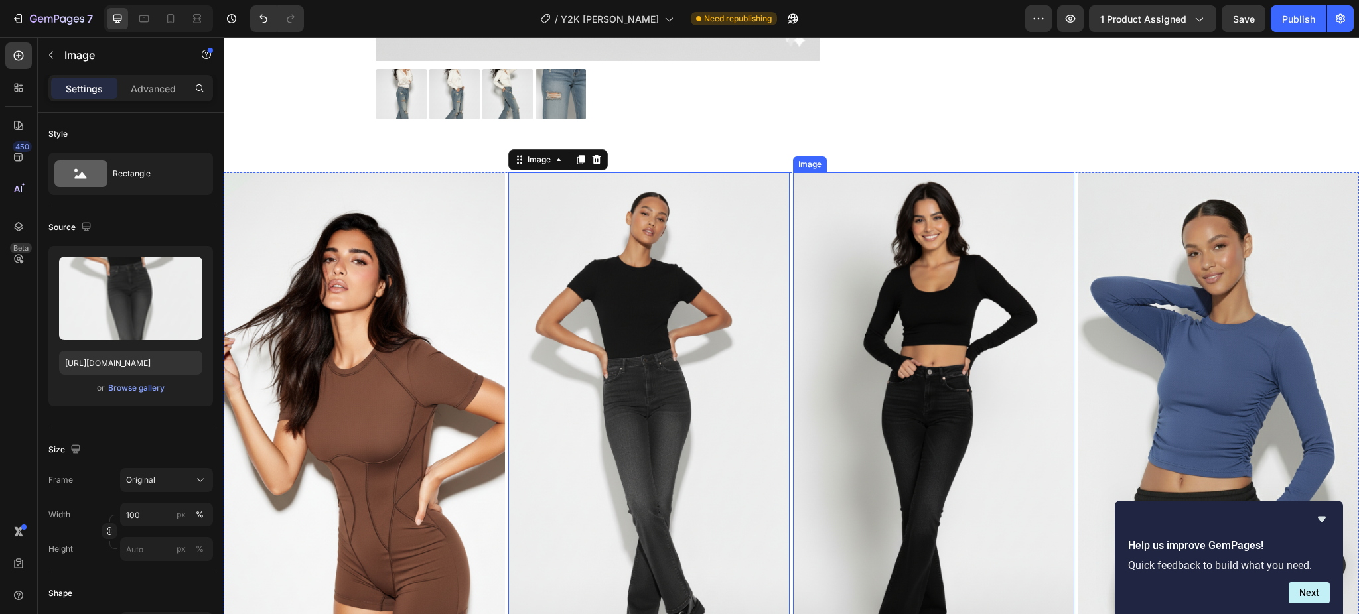
click at [793, 205] on img at bounding box center [933, 422] width 281 height 500
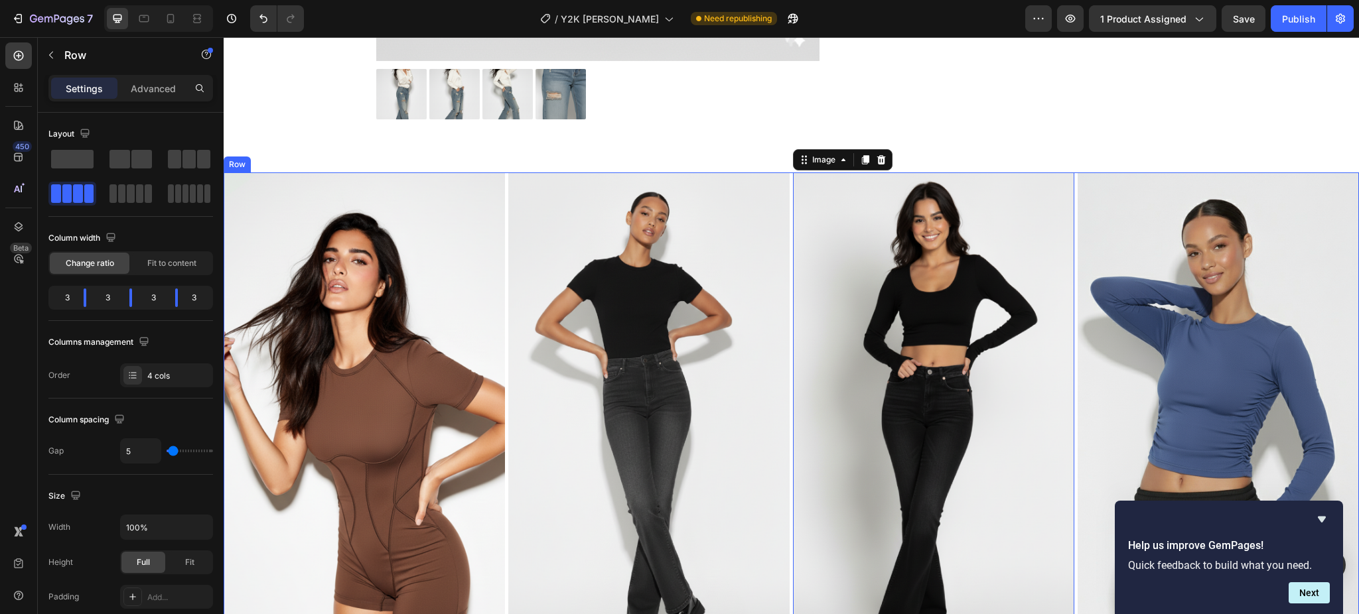
click at [783, 202] on div "Image Sculpted Backless Jumpsuit Text Block Image Signature Flare Jeans Text Bl…" at bounding box center [791, 433] width 1135 height 522
click at [264, 164] on icon at bounding box center [267, 160] width 11 height 11
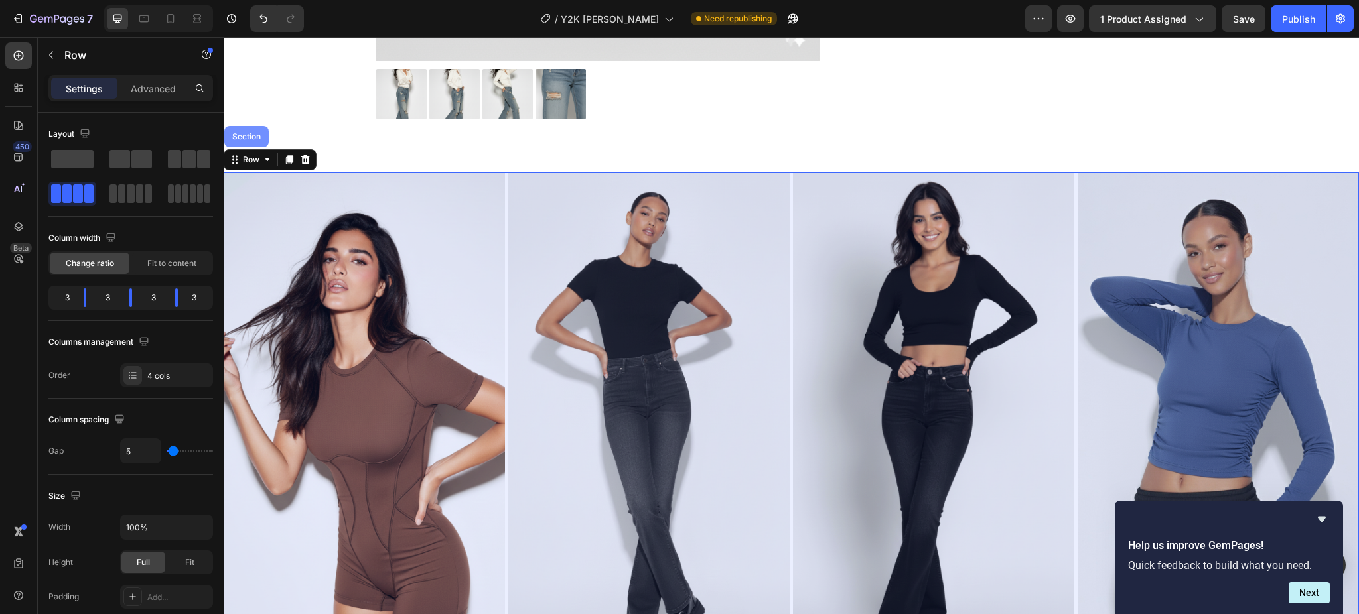
click at [245, 141] on div "Section" at bounding box center [246, 136] width 44 height 21
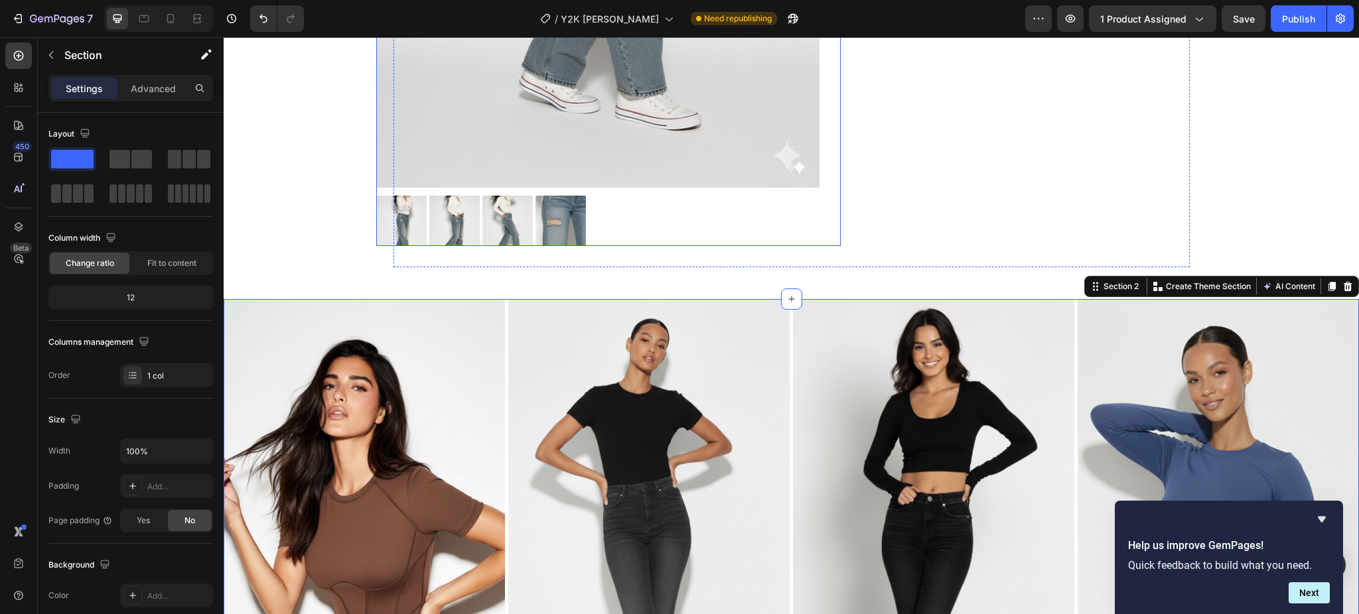
scroll to position [669, 0]
click at [1113, 287] on div "Section 2" at bounding box center [1121, 287] width 40 height 12
click at [1323, 524] on icon "Hide survey" at bounding box center [1322, 519] width 16 height 16
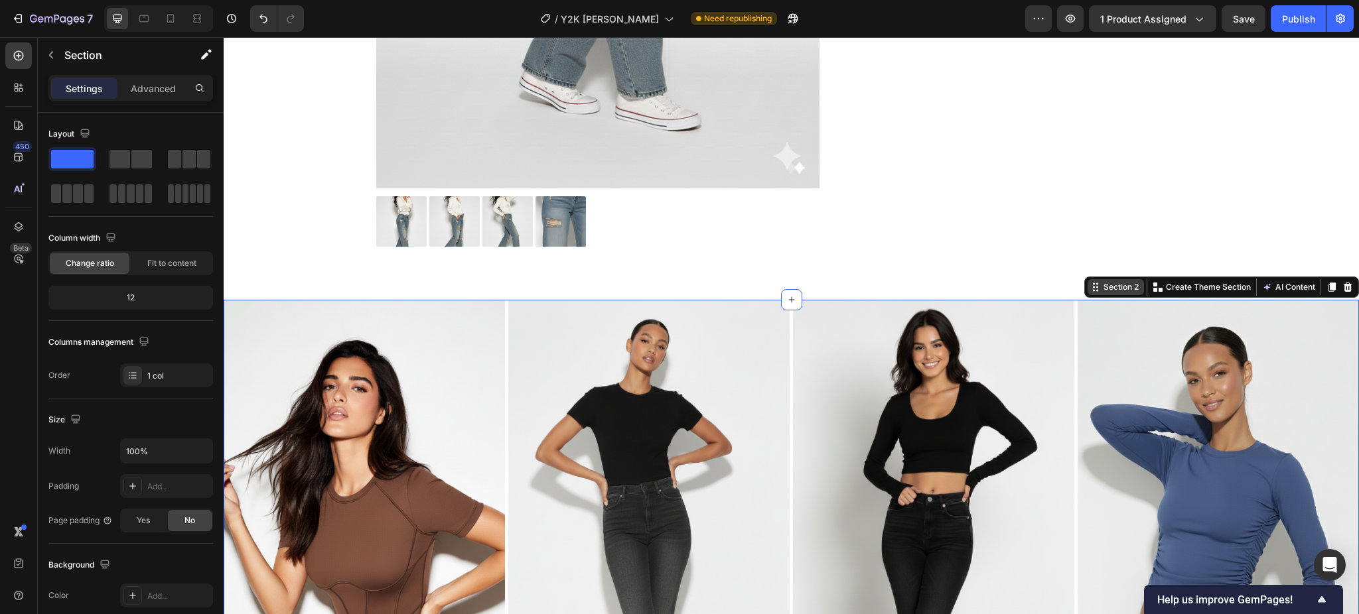
click at [1108, 286] on div "Section 2" at bounding box center [1121, 287] width 40 height 12
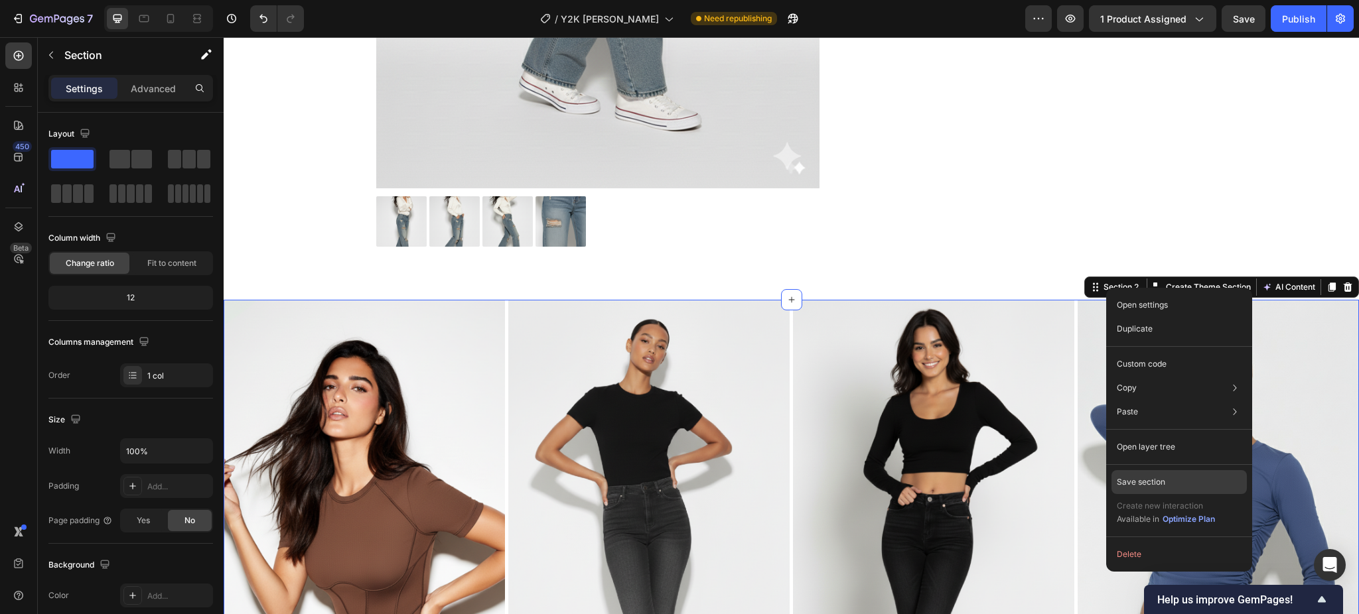
click at [1171, 478] on div "Save section" at bounding box center [1178, 482] width 135 height 24
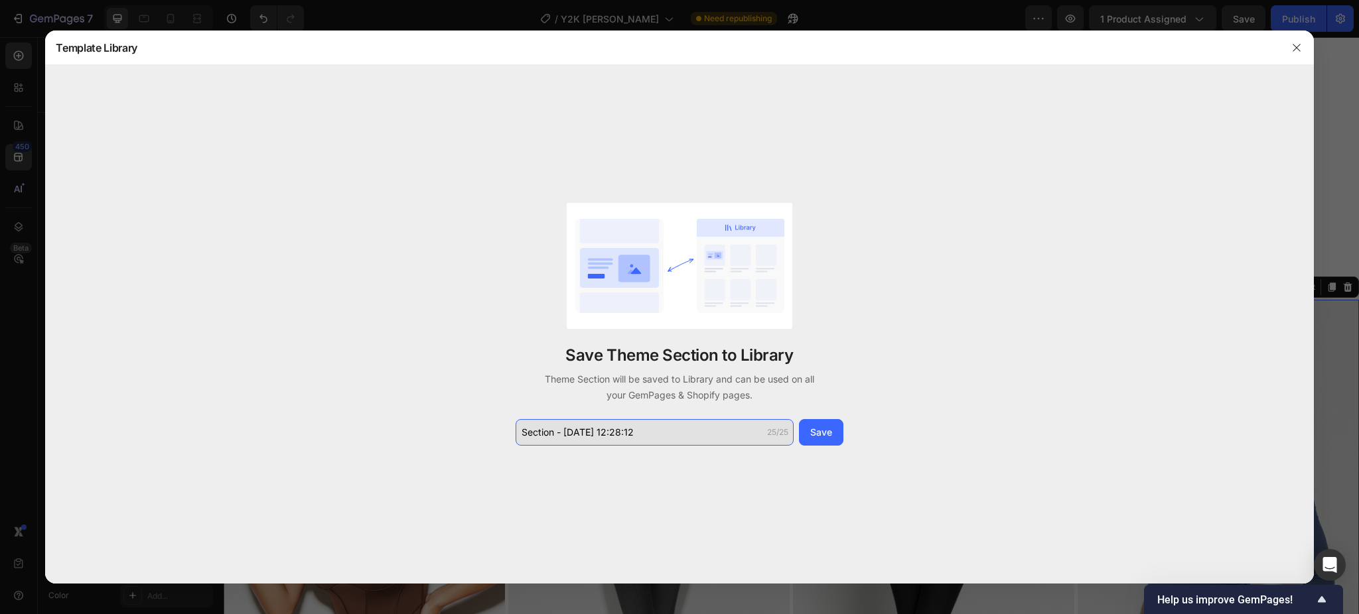
click at [608, 434] on input "Section - Sep 27 12:28:12" at bounding box center [654, 432] width 278 height 27
type input "Sectio"
click at [1301, 53] on button "button" at bounding box center [1296, 47] width 21 height 21
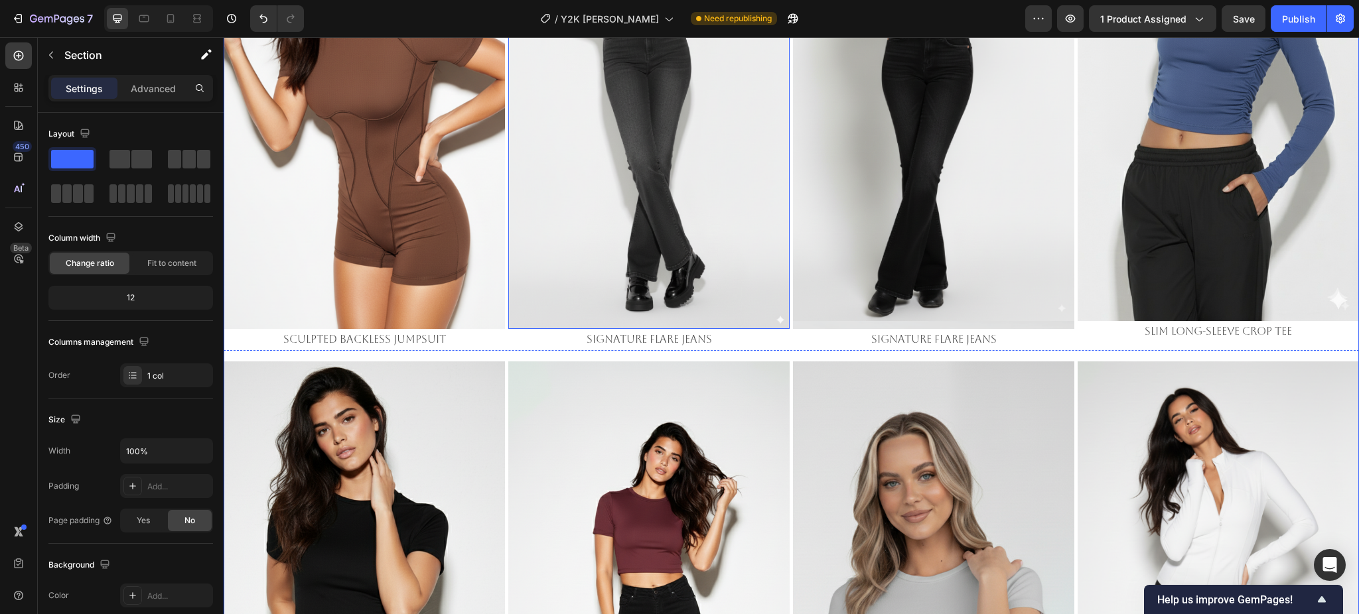
scroll to position [1022, 0]
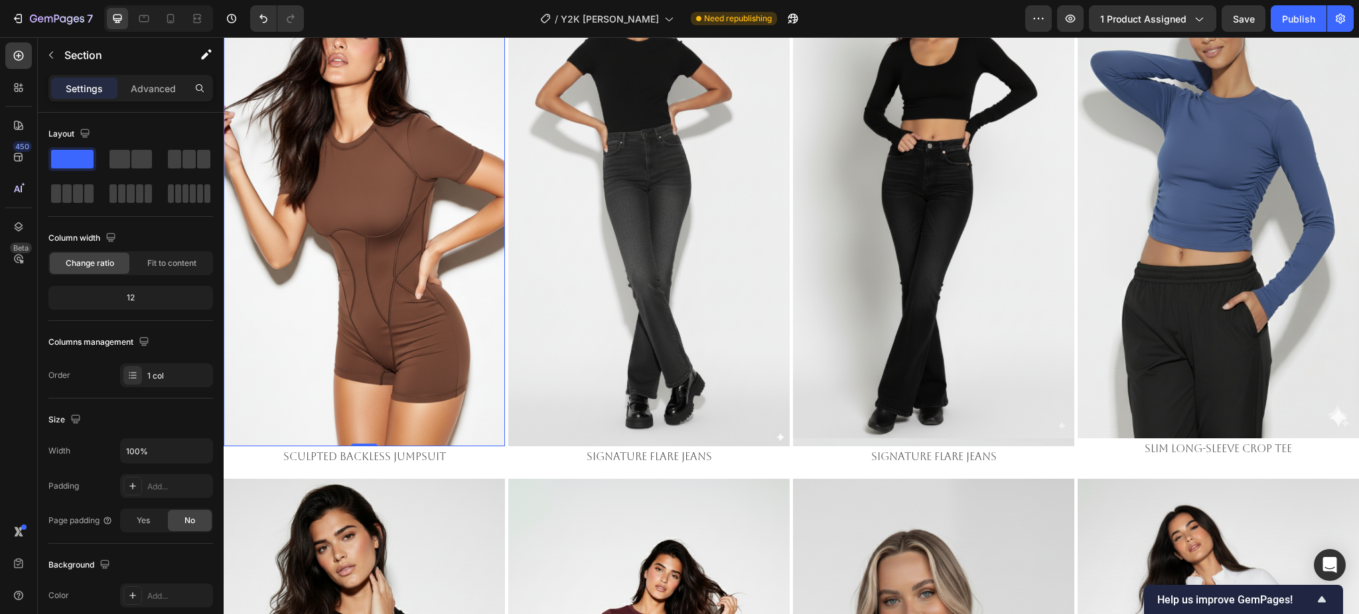
click at [384, 245] on img at bounding box center [364, 196] width 281 height 500
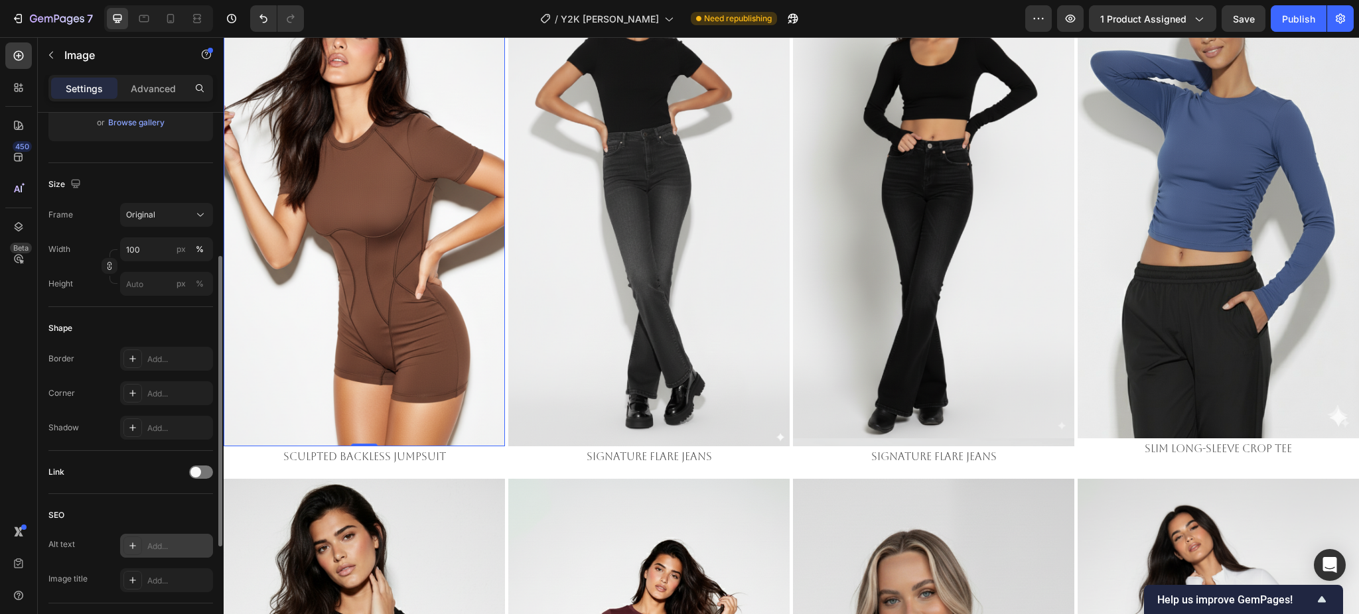
scroll to position [442, 0]
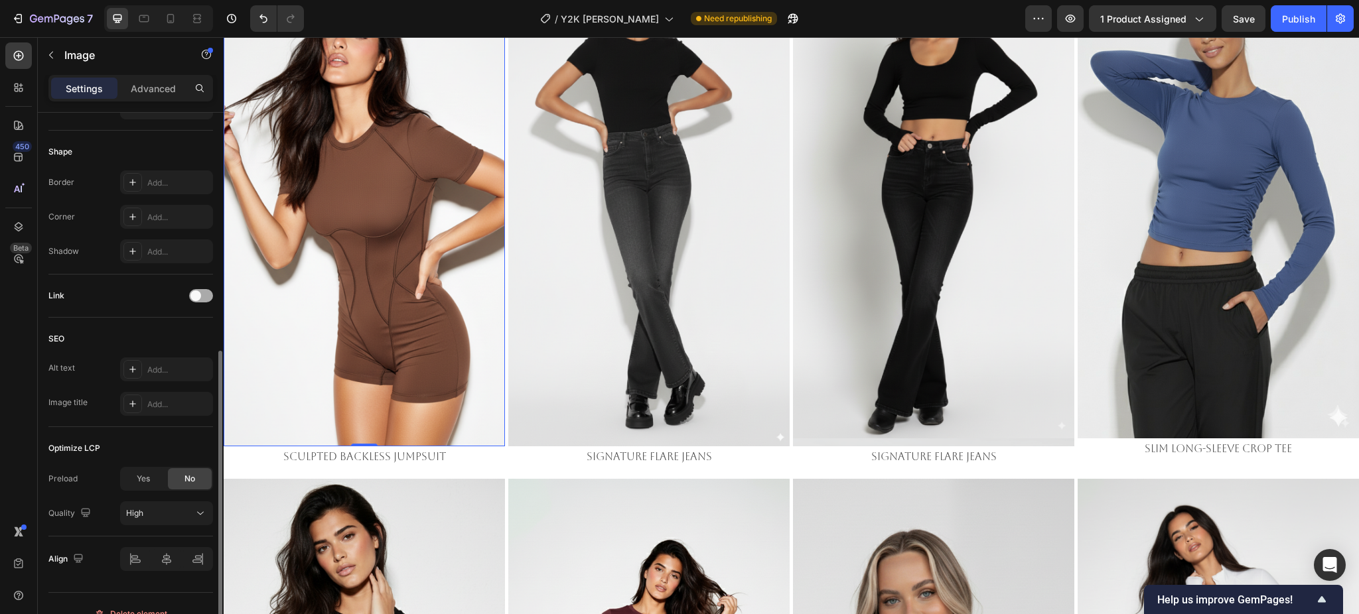
click at [202, 296] on div at bounding box center [201, 295] width 24 height 13
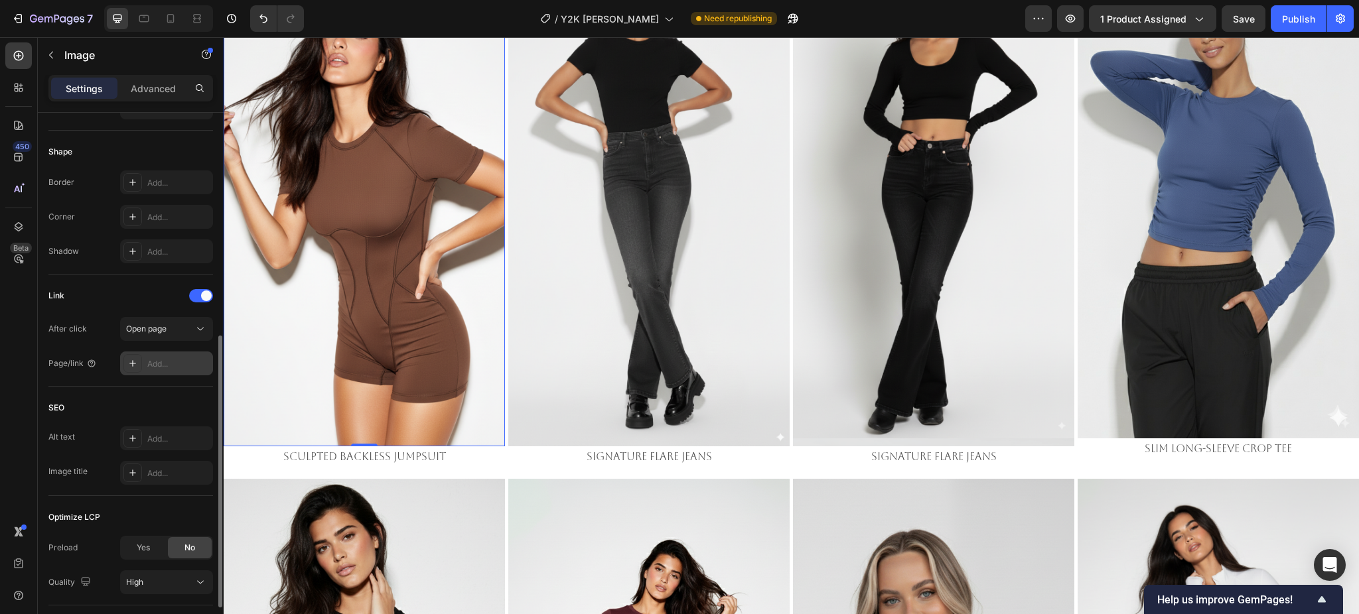
click at [160, 361] on div "Add..." at bounding box center [178, 364] width 62 height 12
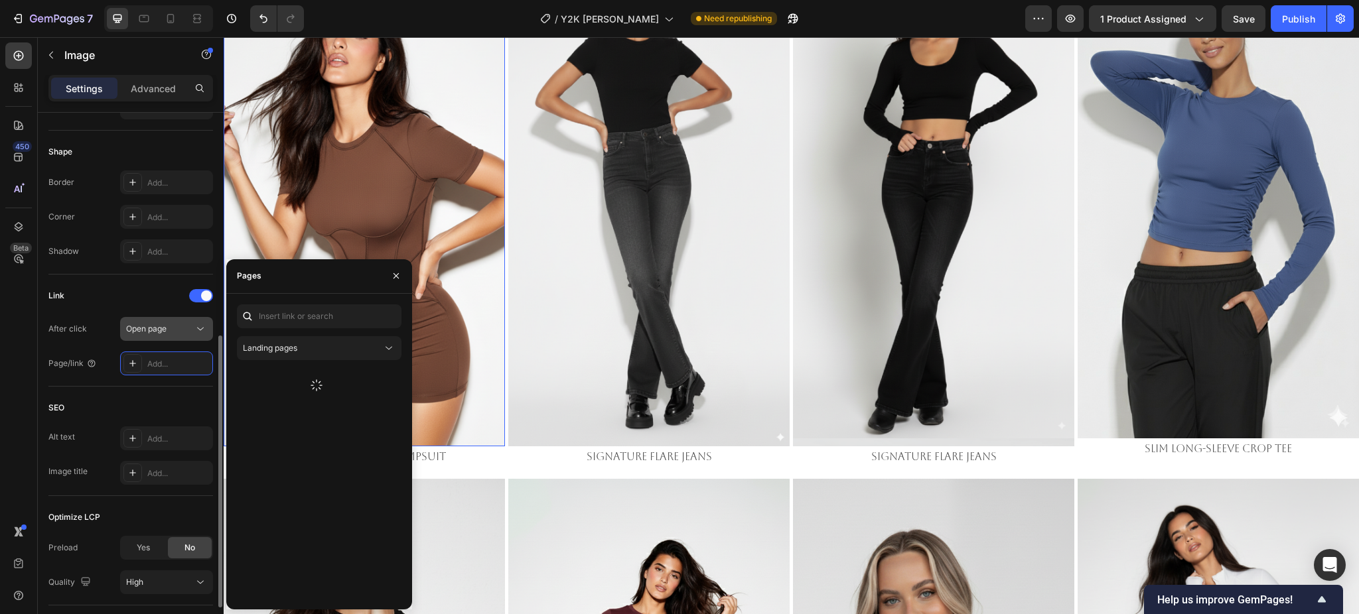
click at [165, 339] on button "Open page" at bounding box center [166, 329] width 93 height 24
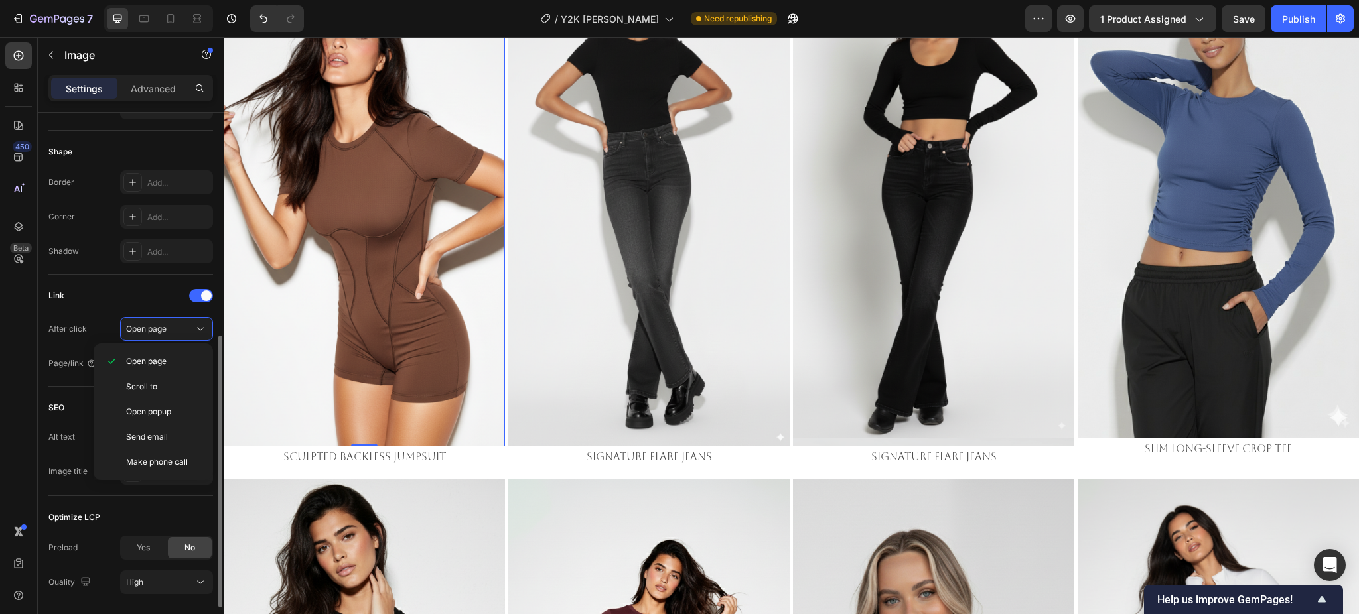
click at [90, 314] on div "Link After click Open page Page/link Add..." at bounding box center [130, 330] width 165 height 90
click at [168, 368] on div "Add..." at bounding box center [178, 364] width 62 height 12
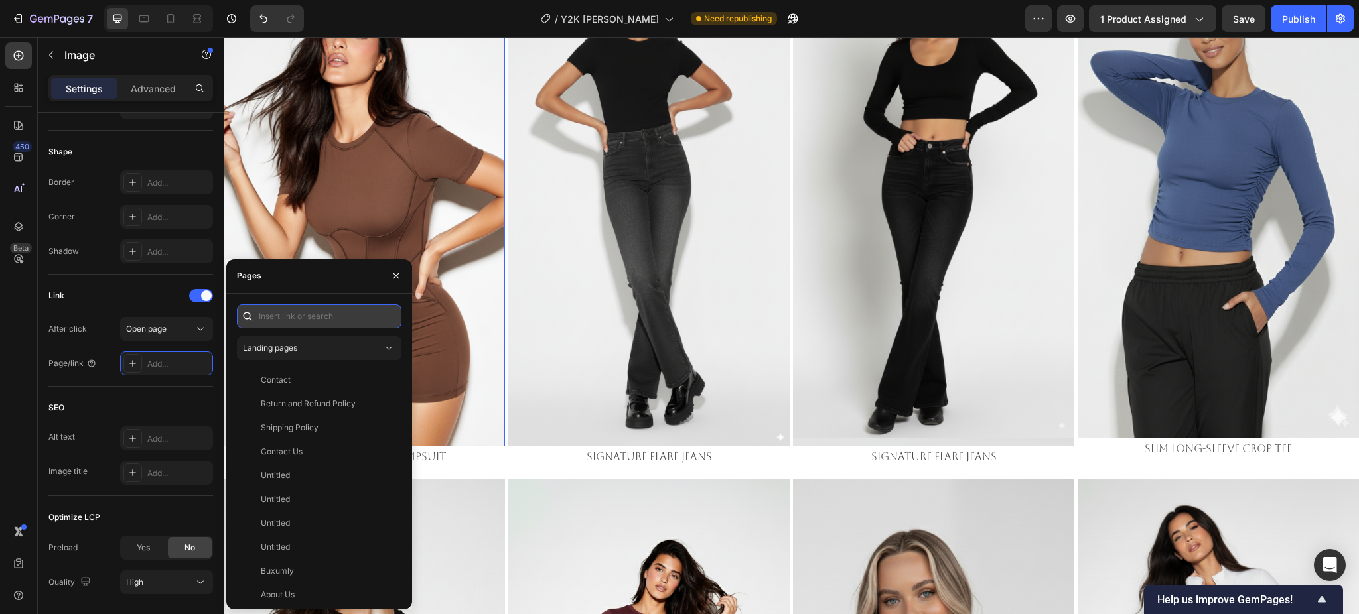
paste input "https://emperiomillian.com/products/sculpted-backless-jumpsuit-copy-1?_ab=0&key…"
type input "https://emperiomillian.com/products/sculpted-backless-jumpsuit-copy-1?_ab=0&key…"
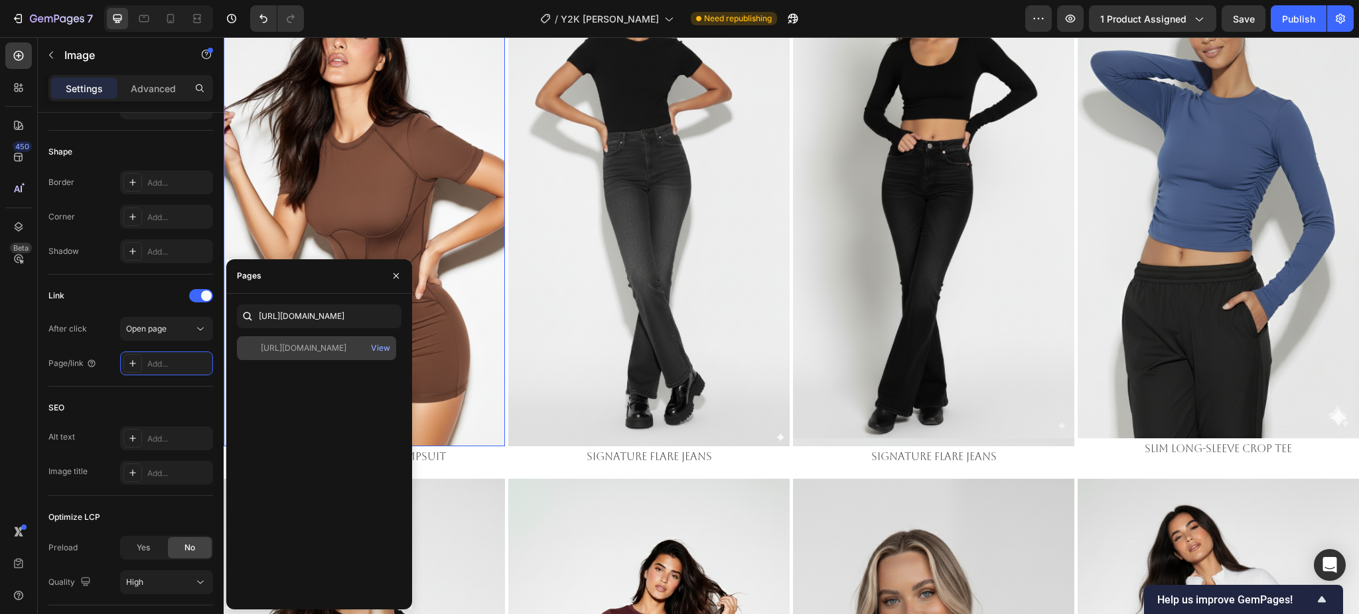
click at [285, 348] on div "https://emperiomillian.com/products/sculpted-backless-jumpsuit-copy-1?_ab=0&key…" at bounding box center [304, 348] width 86 height 12
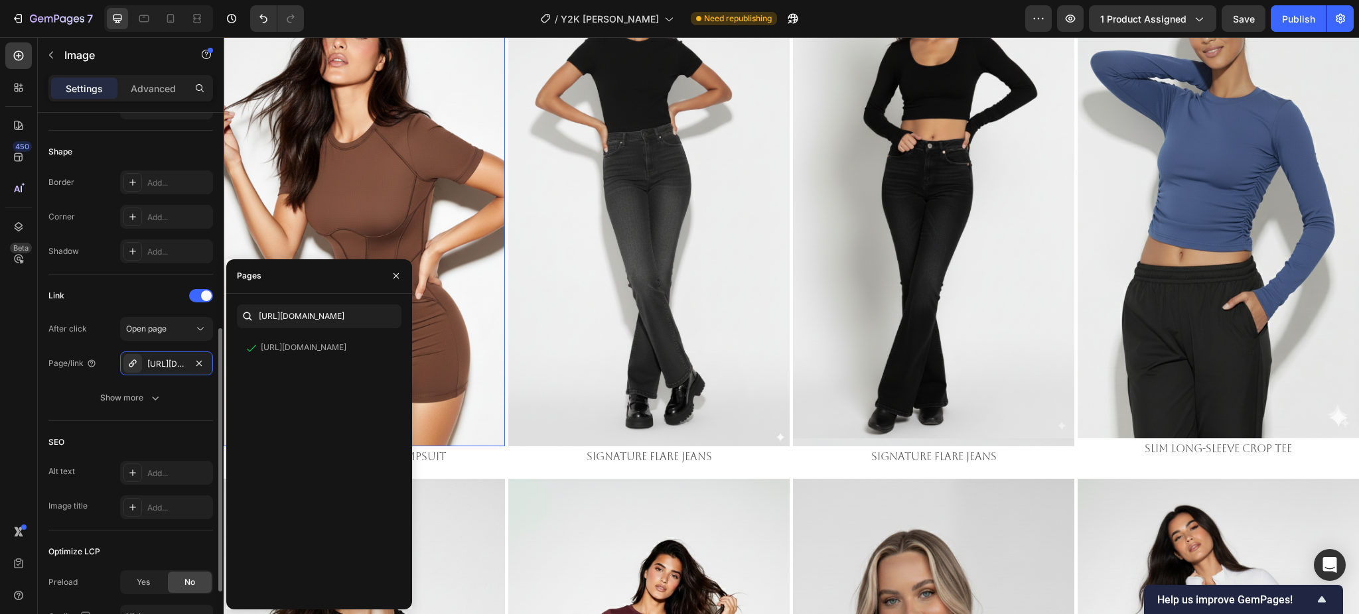
click at [125, 300] on div "Link" at bounding box center [130, 295] width 165 height 21
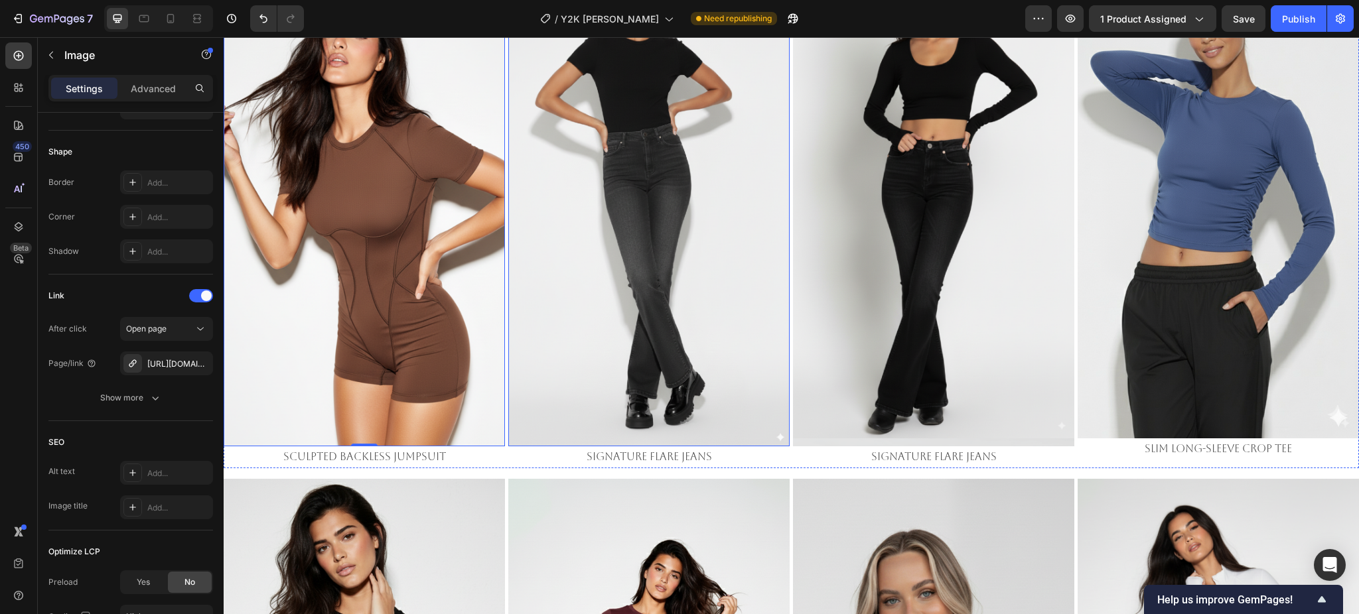
click at [584, 214] on img at bounding box center [648, 196] width 281 height 500
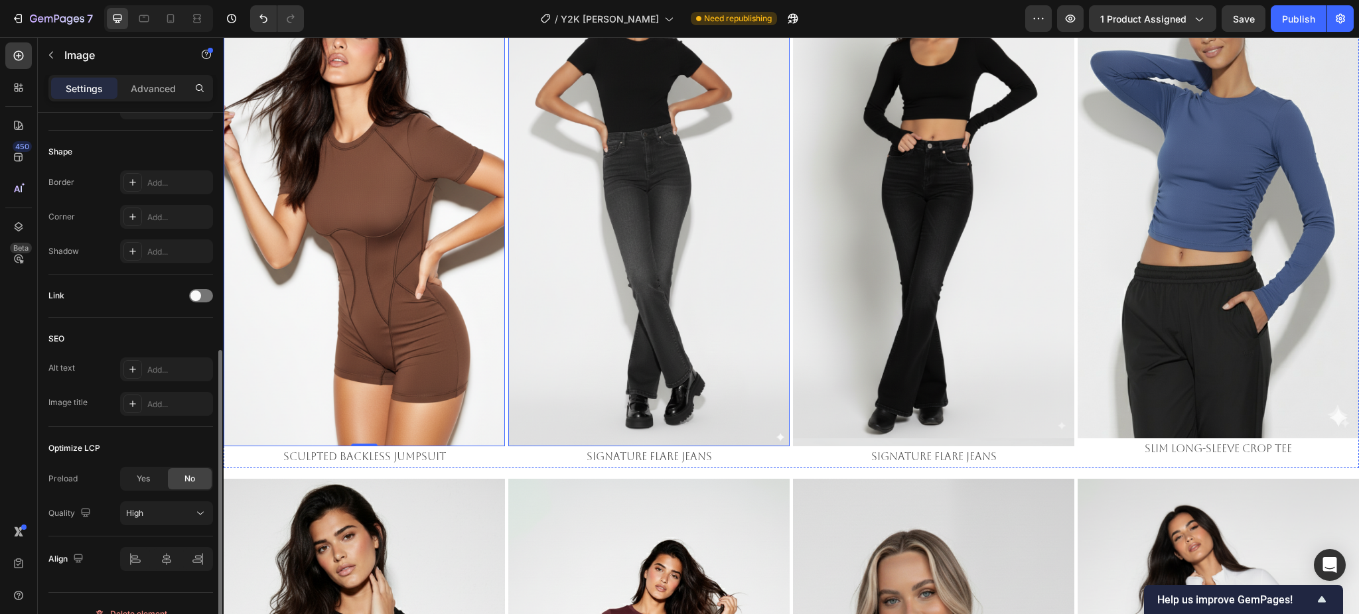
scroll to position [441, 0]
click at [142, 23] on icon at bounding box center [143, 18] width 13 height 13
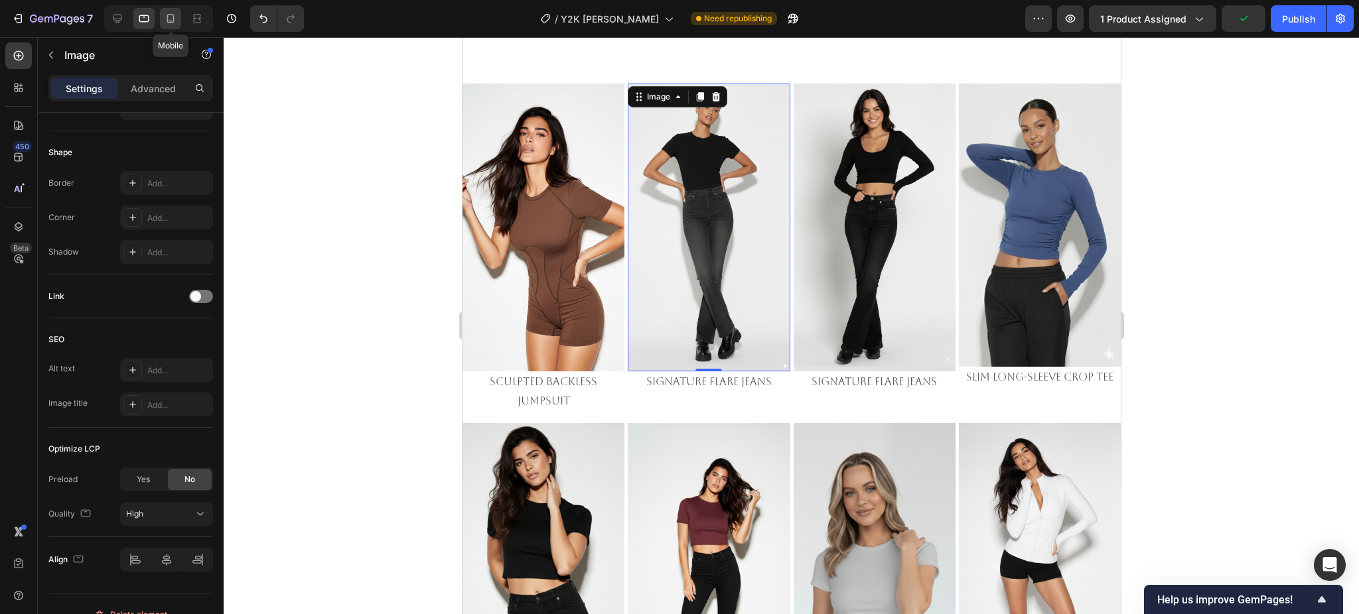
click at [165, 23] on icon at bounding box center [170, 18] width 13 height 13
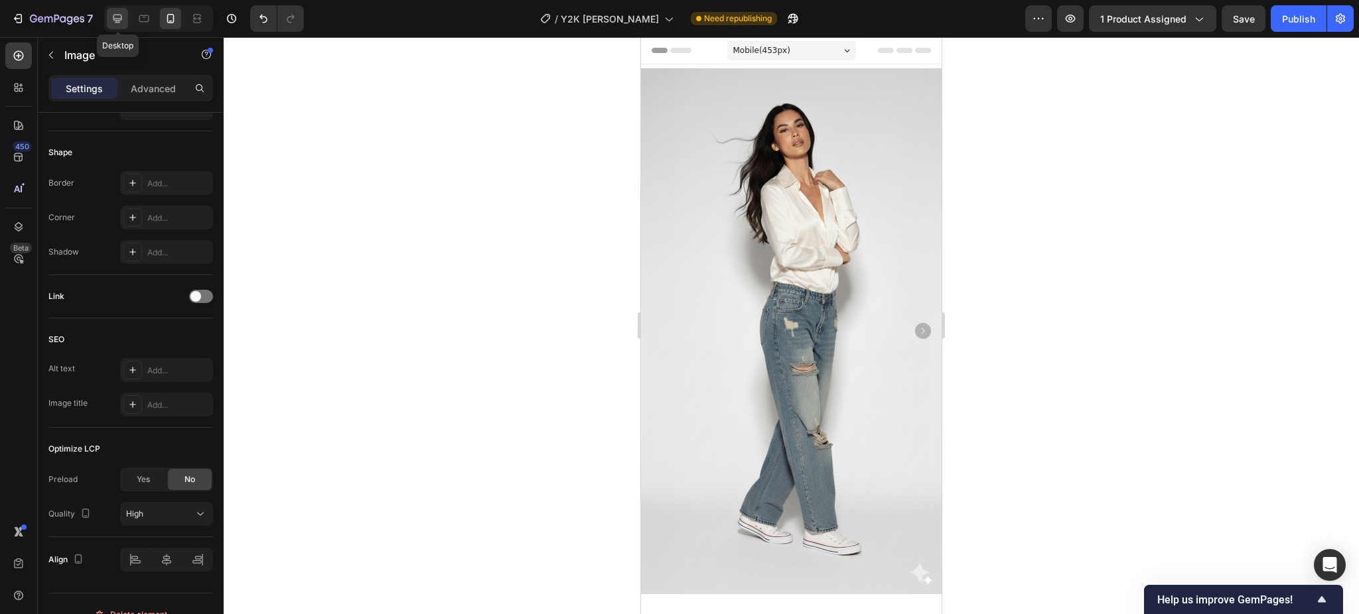
click at [122, 24] on icon at bounding box center [117, 18] width 13 height 13
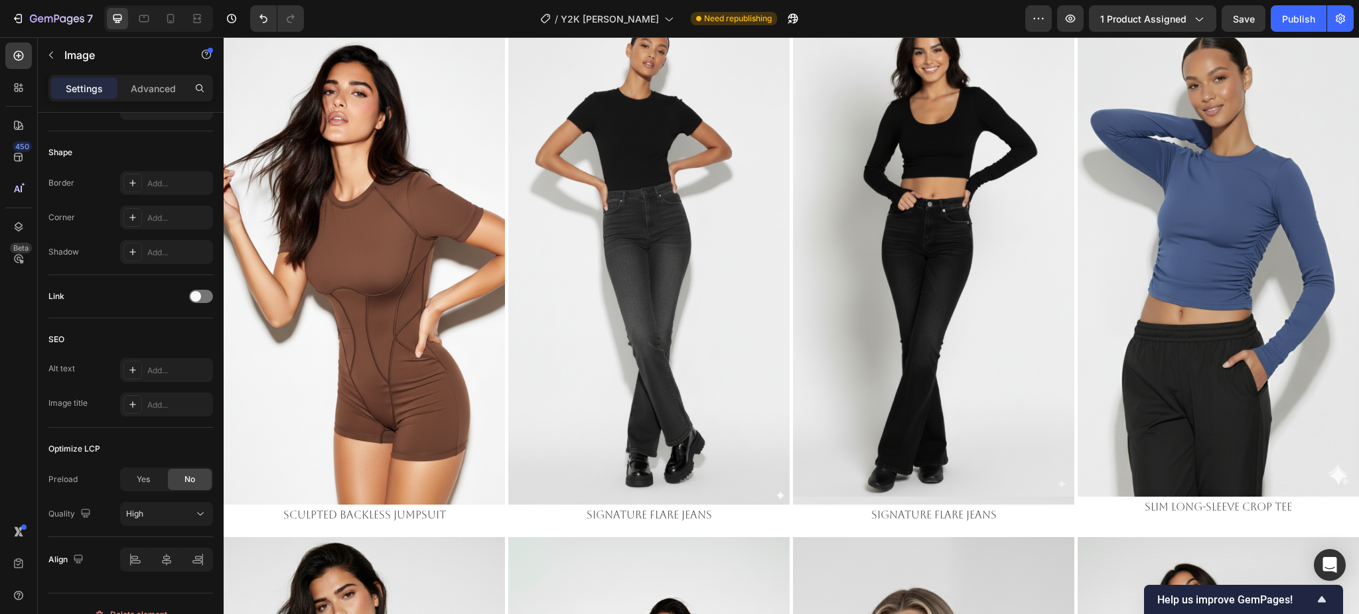
scroll to position [973, 0]
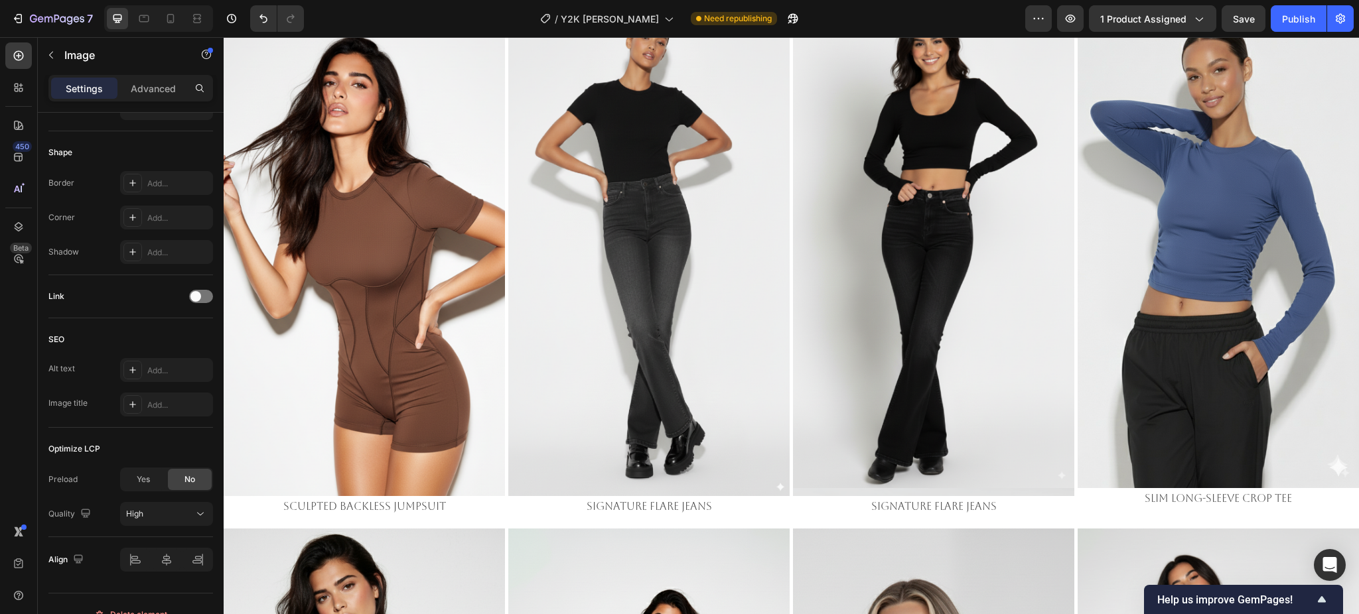
click at [663, 283] on img at bounding box center [648, 246] width 281 height 500
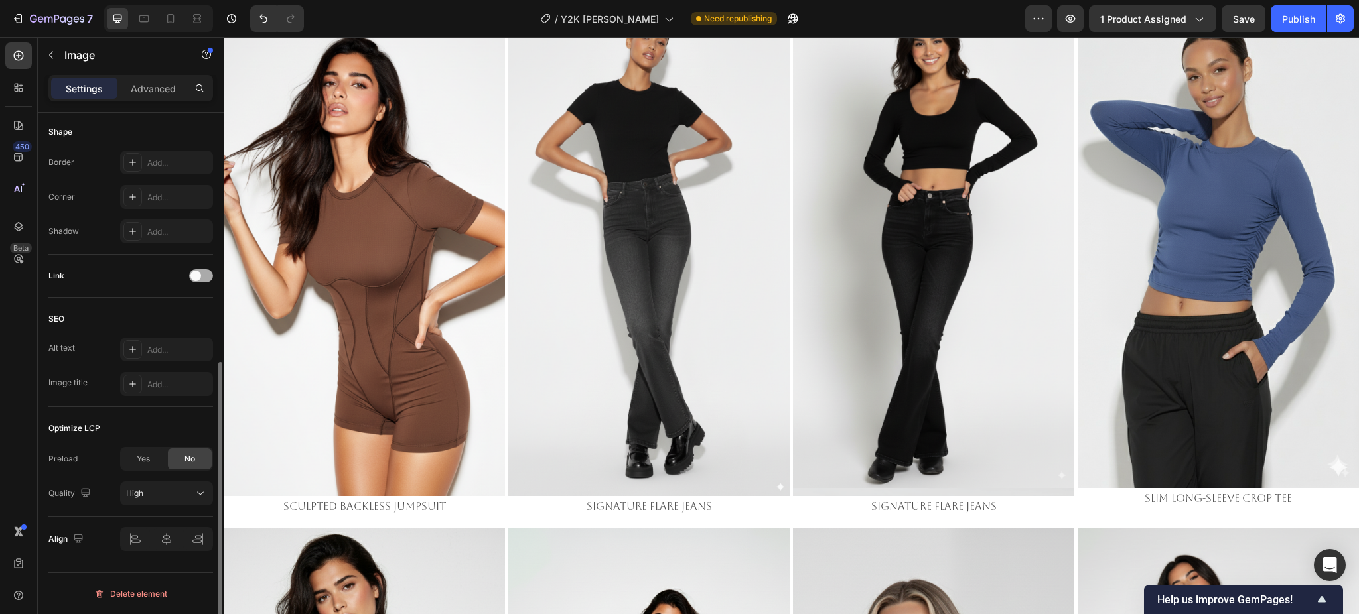
drag, startPoint x: 199, startPoint y: 270, endPoint x: 33, endPoint y: 275, distance: 165.9
click at [199, 270] on div at bounding box center [201, 275] width 24 height 13
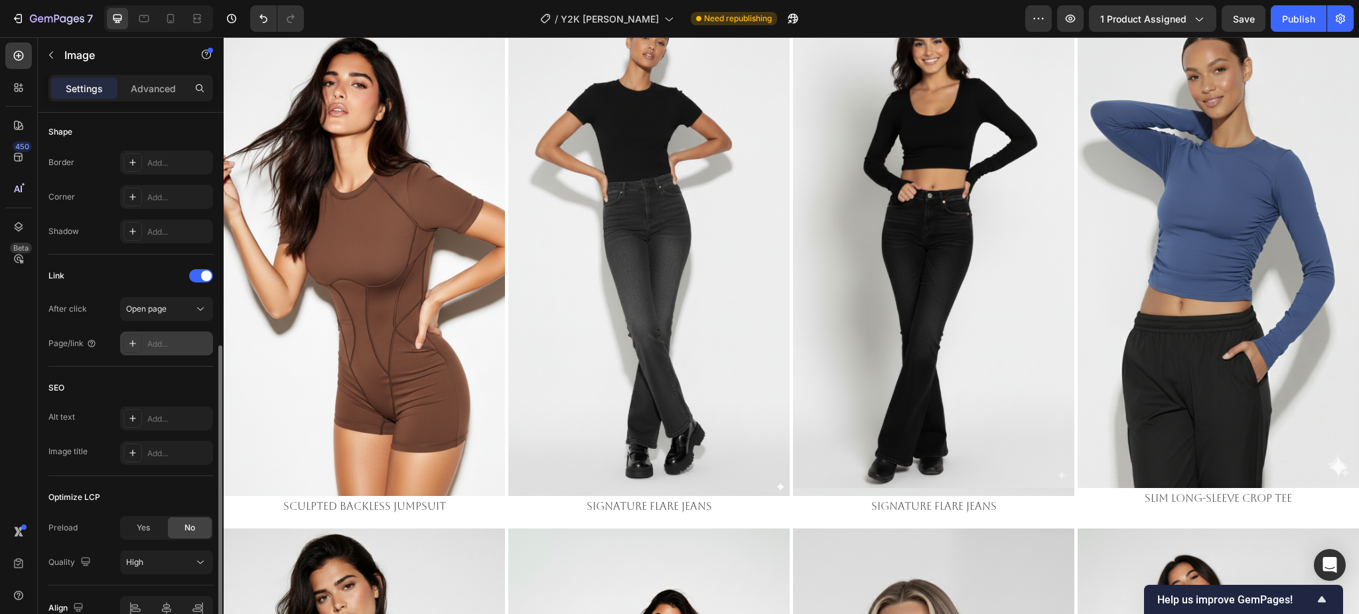
click at [158, 341] on div "Add..." at bounding box center [178, 344] width 62 height 12
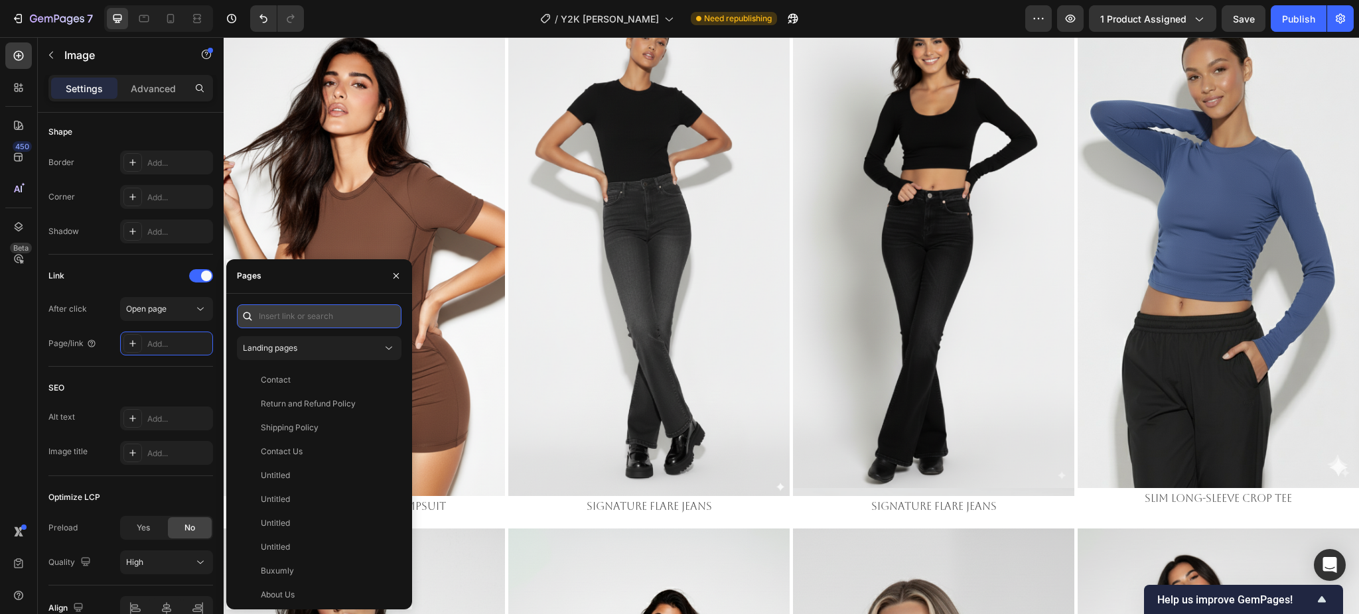
click at [350, 313] on input "text" at bounding box center [319, 316] width 165 height 24
paste input "https://emperiomillian.com/products/signature-flare-jeans-copy-1"
type input "https://emperiomillian.com/products/signature-flare-jeans-copy-1"
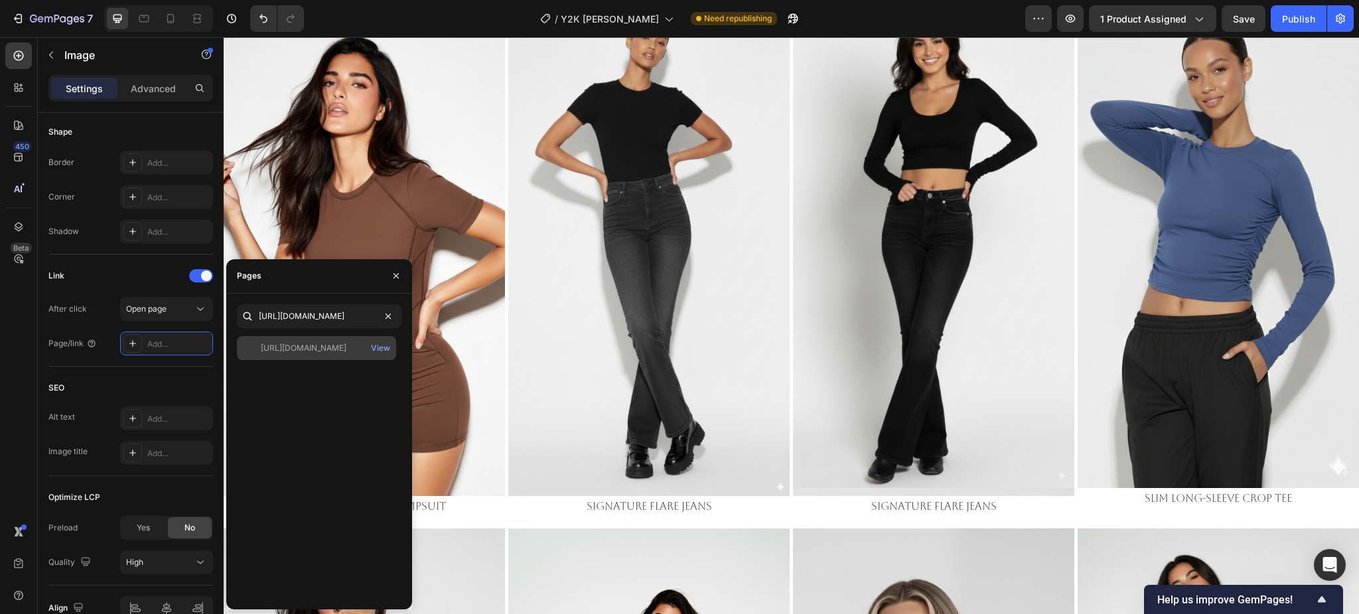
click at [306, 350] on div "https://emperiomillian.com/products/signature-flare-jeans-copy-1" at bounding box center [304, 348] width 86 height 12
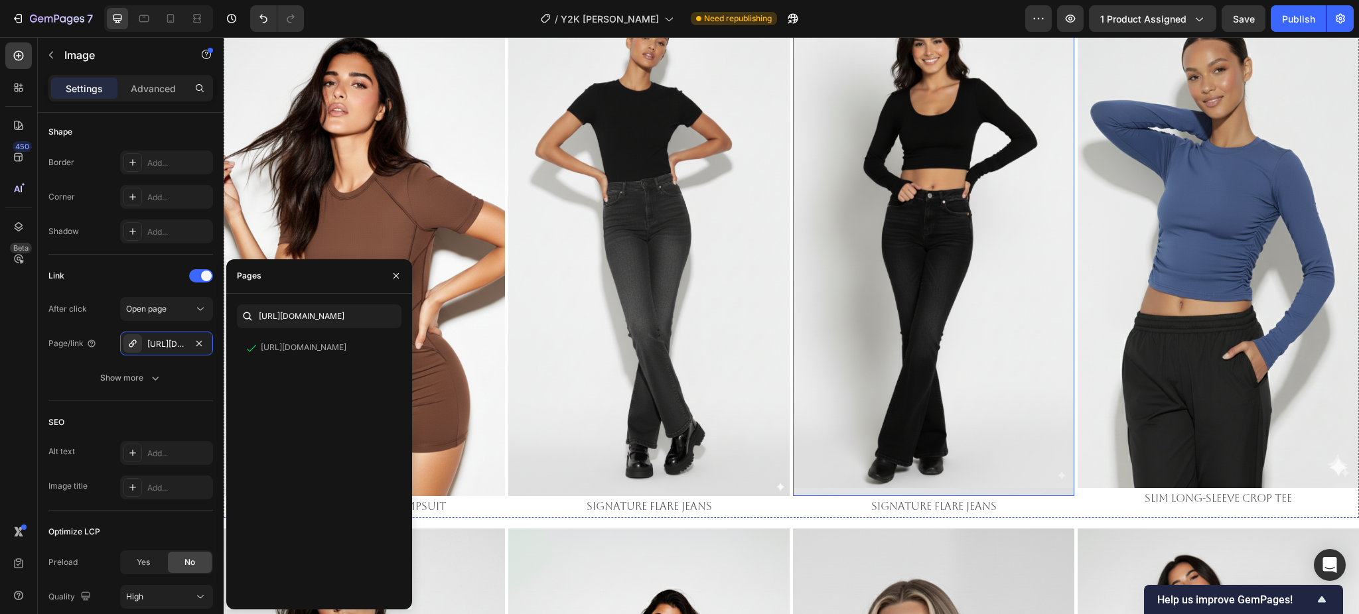
click at [865, 299] on img at bounding box center [933, 246] width 281 height 500
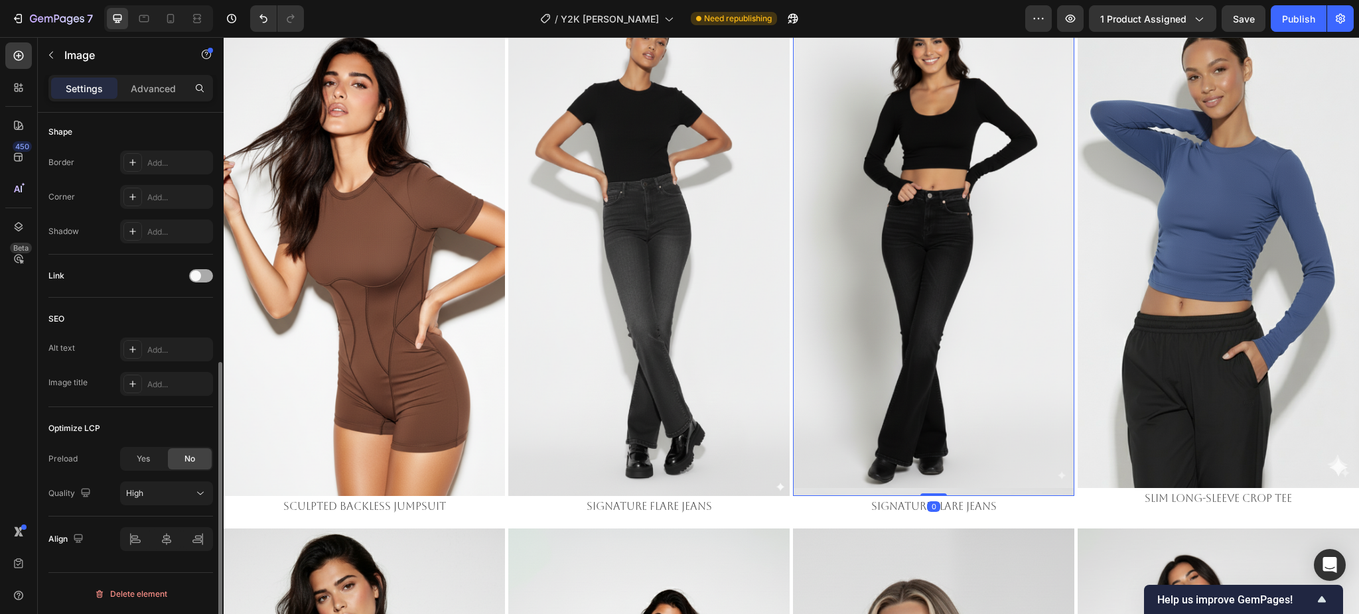
drag, startPoint x: 196, startPoint y: 284, endPoint x: 192, endPoint y: 276, distance: 8.9
click at [196, 283] on div "Link" at bounding box center [130, 275] width 165 height 21
click at [192, 276] on span at bounding box center [195, 276] width 11 height 11
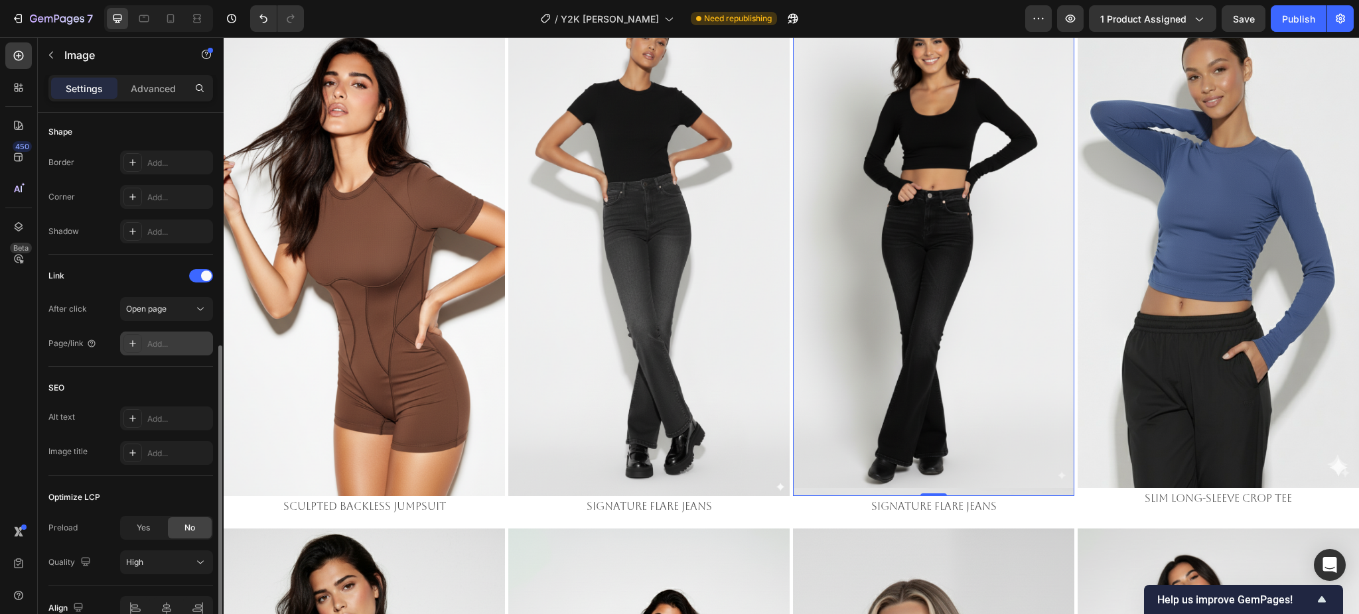
click at [163, 336] on div "Add..." at bounding box center [166, 344] width 93 height 24
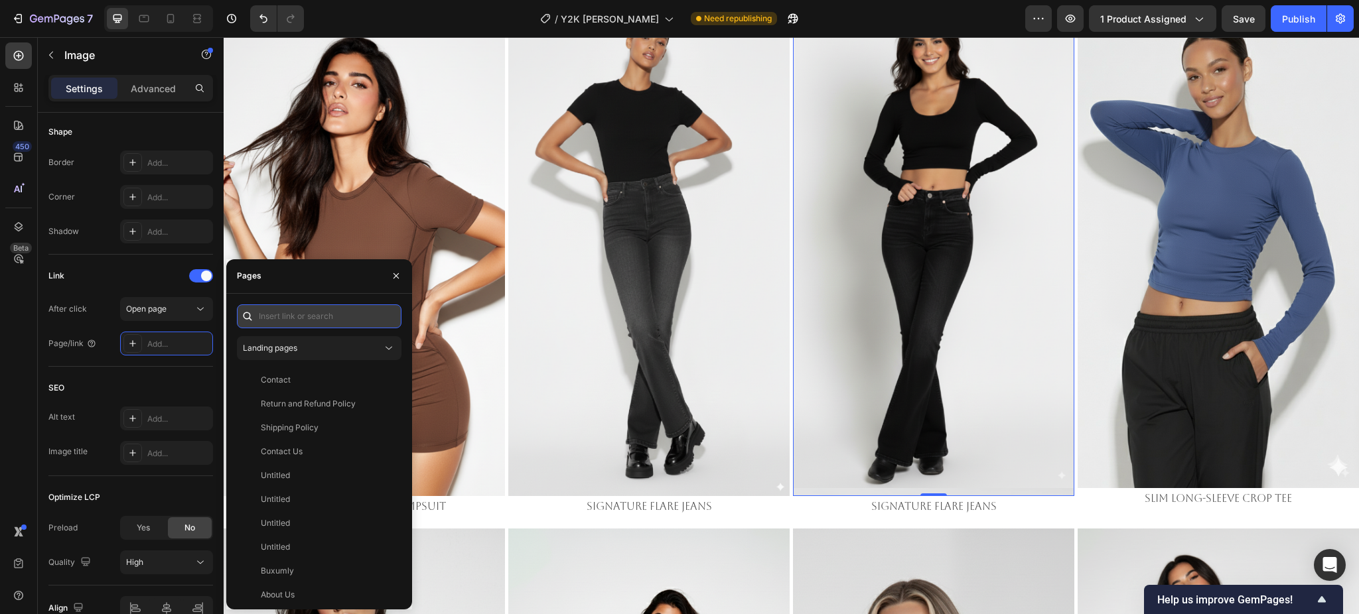
click at [288, 320] on input "text" at bounding box center [319, 316] width 165 height 24
paste input "https://emperiomillian.com/products/signature-flare-jeans-copy-1"
type input "https://emperiomillian.com/products/signature-flare-jeans-copy-1"
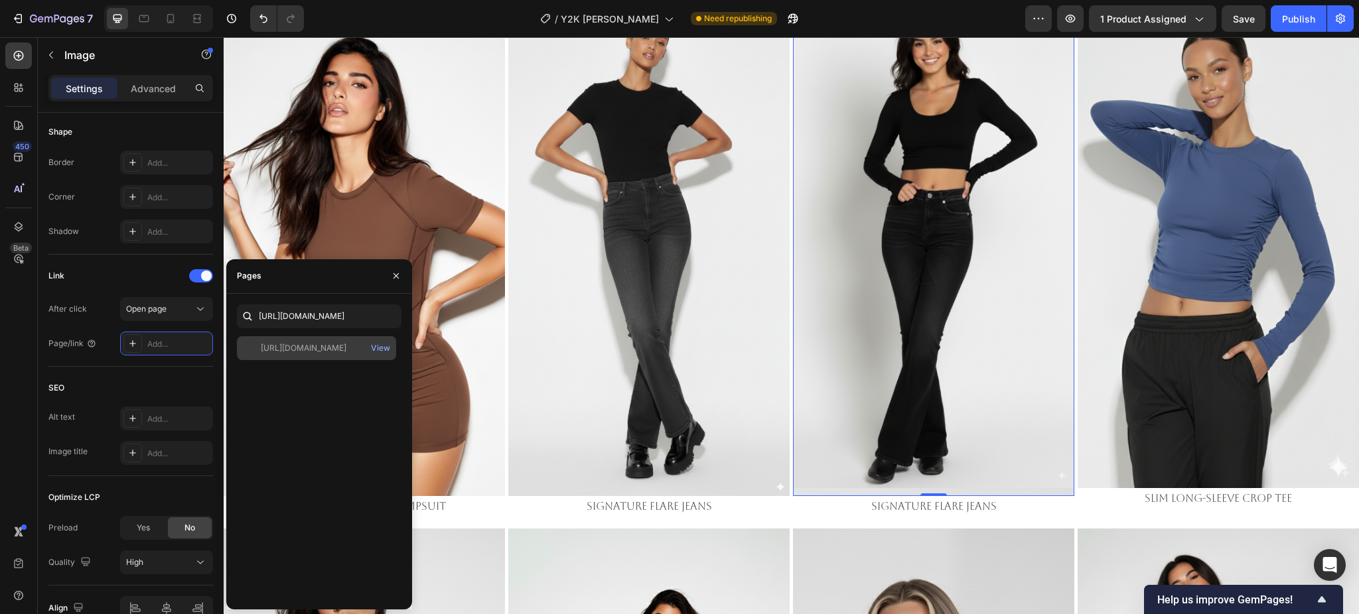
click at [311, 346] on div "https://emperiomillian.com/products/signature-flare-jeans-copy-1" at bounding box center [304, 348] width 86 height 12
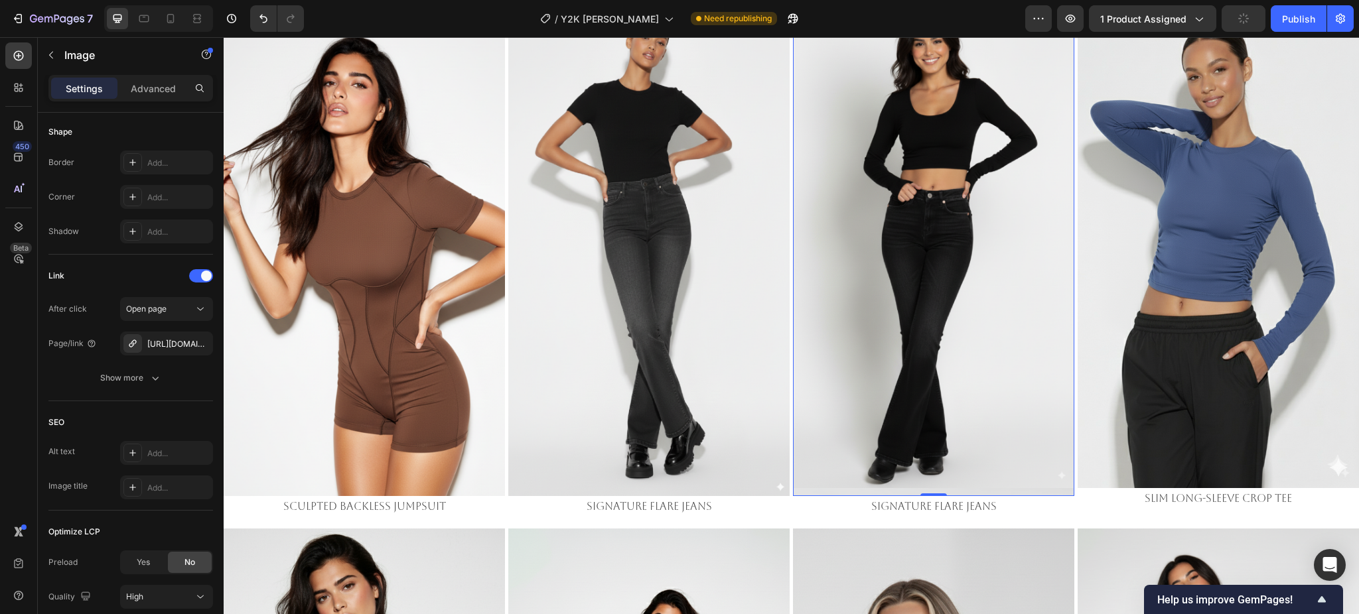
click at [921, 265] on img at bounding box center [933, 246] width 281 height 500
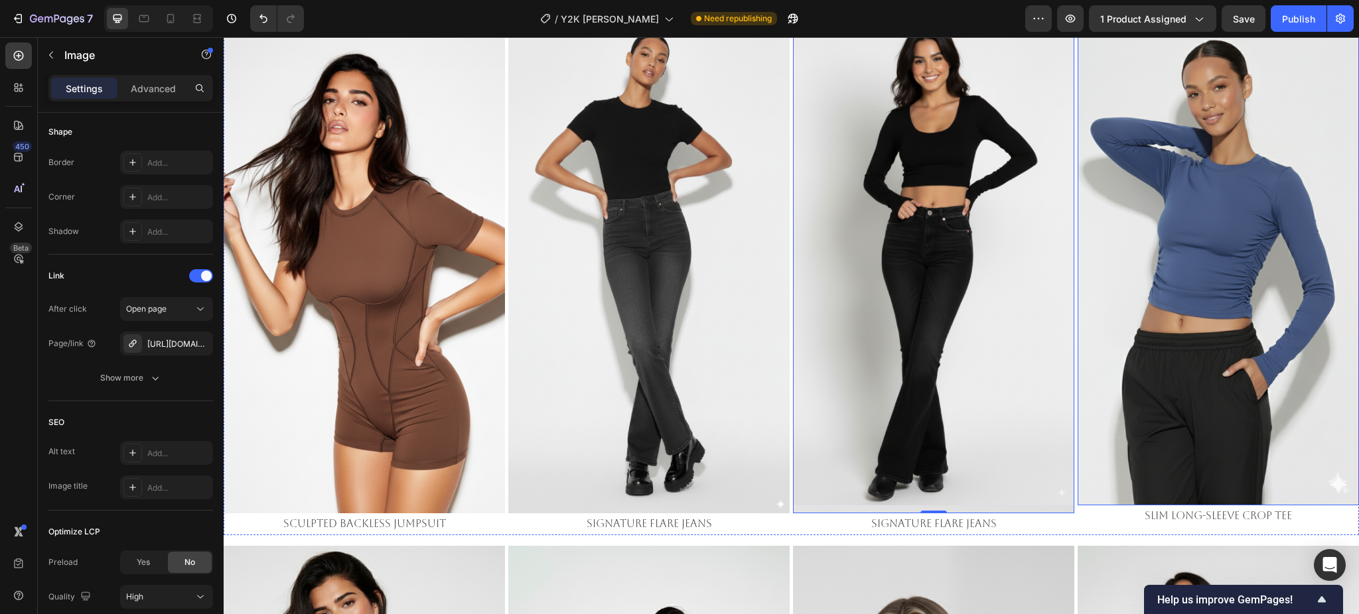
scroll to position [1061, 0]
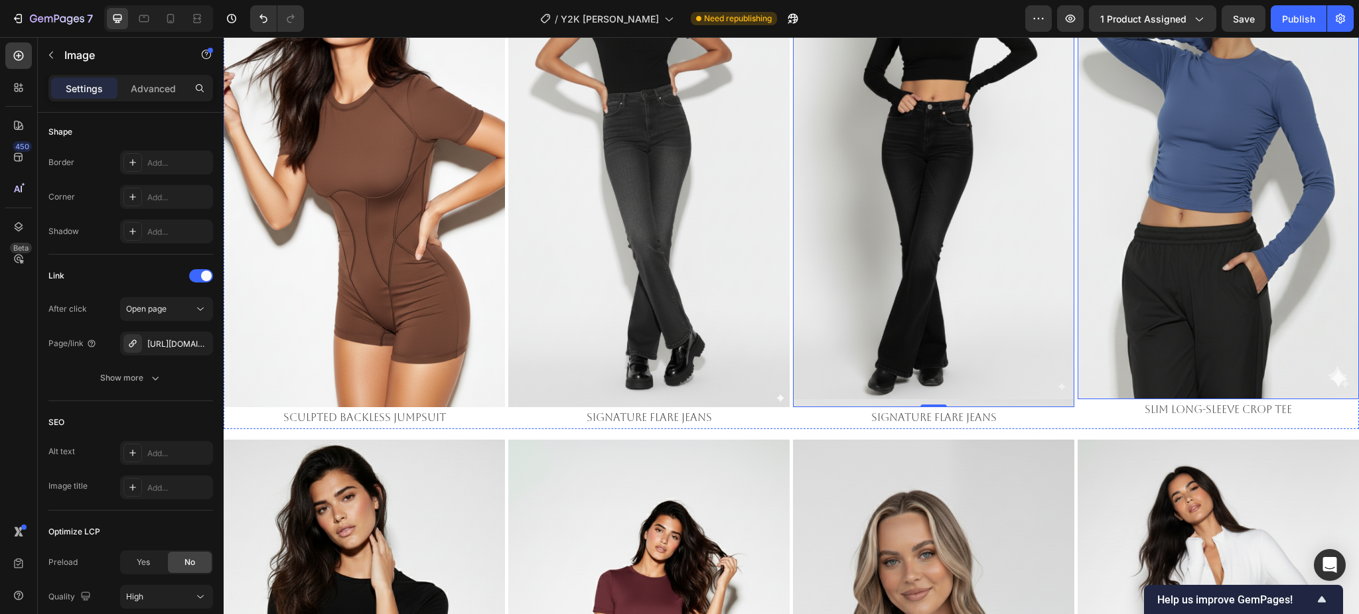
drag, startPoint x: 1164, startPoint y: 234, endPoint x: 1152, endPoint y: 234, distance: 11.9
click at [1164, 234] on img at bounding box center [1217, 153] width 281 height 492
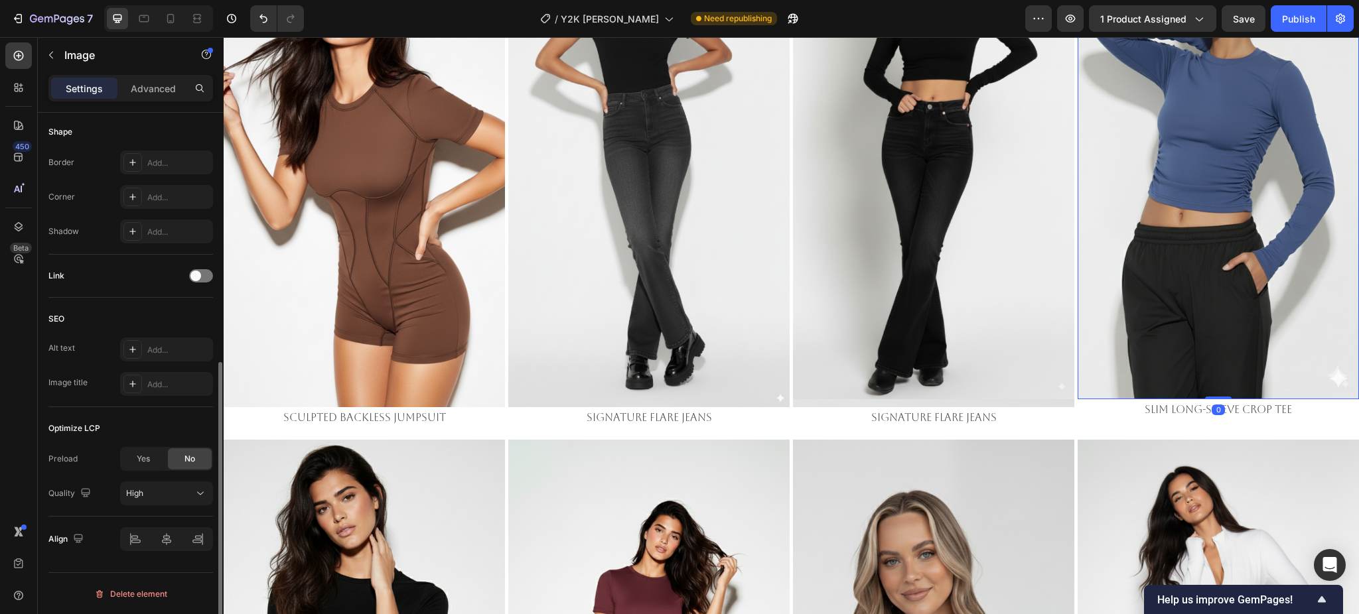
click at [188, 273] on div "Link" at bounding box center [130, 275] width 165 height 21
click at [189, 273] on div at bounding box center [201, 275] width 24 height 13
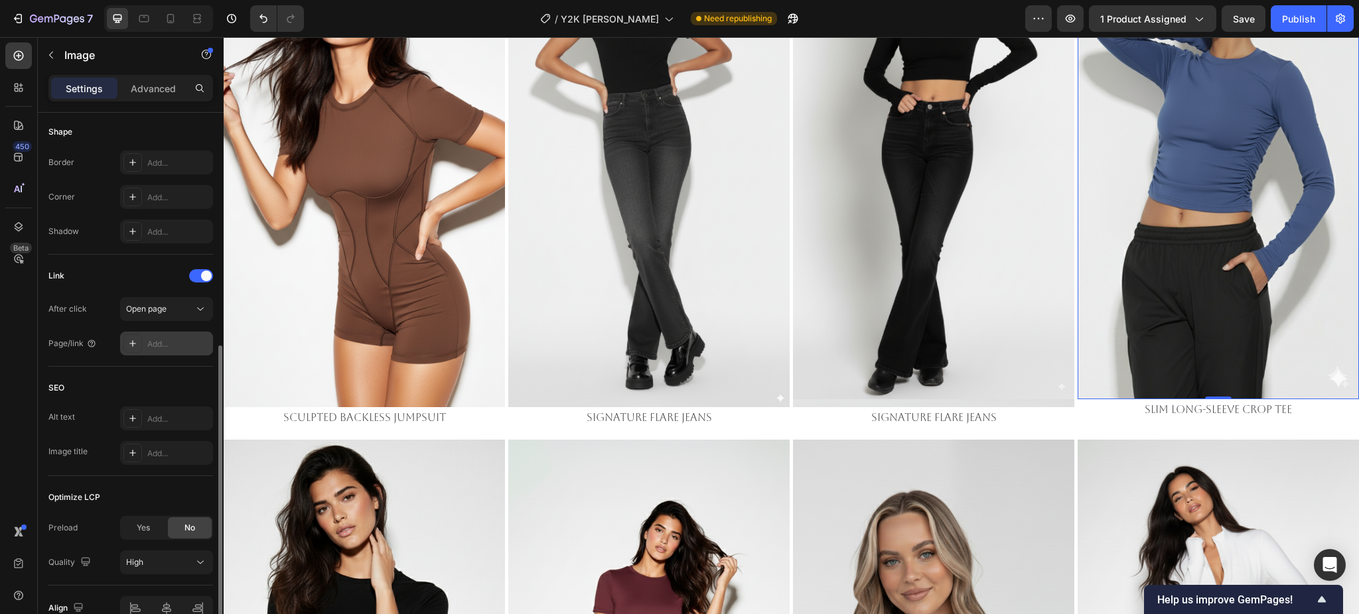
click at [167, 333] on div "Add..." at bounding box center [166, 344] width 93 height 24
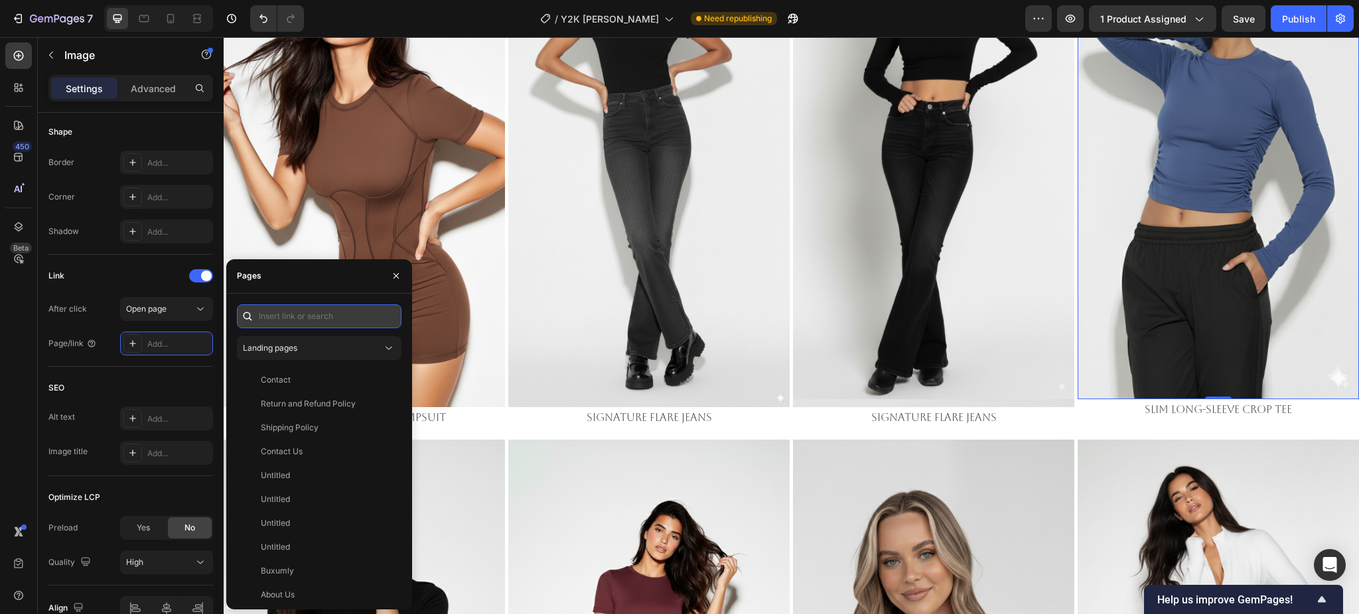
click at [295, 316] on input "text" at bounding box center [319, 316] width 165 height 24
paste input "https://emperiomillian.com/products/slim-long-sleeve-crop-tee"
type input "https://emperiomillian.com/products/slim-long-sleeve-crop-tee"
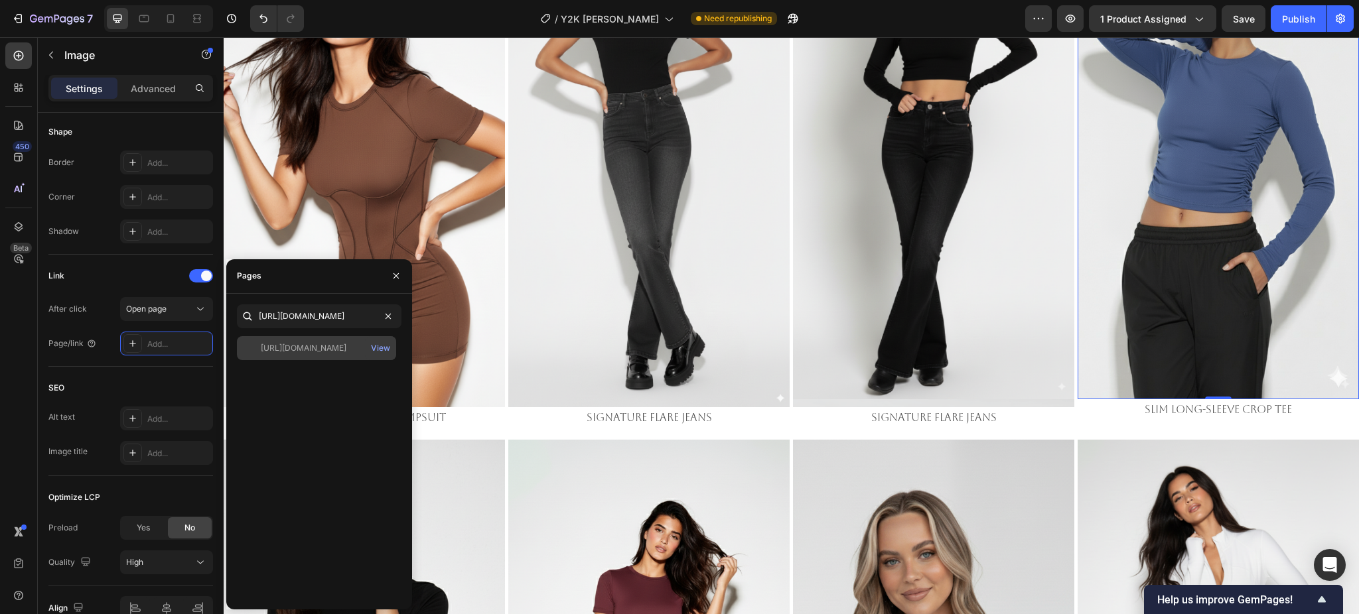
click at [289, 344] on div "https://emperiomillian.com/products/slim-long-sleeve-crop-tee" at bounding box center [304, 348] width 86 height 12
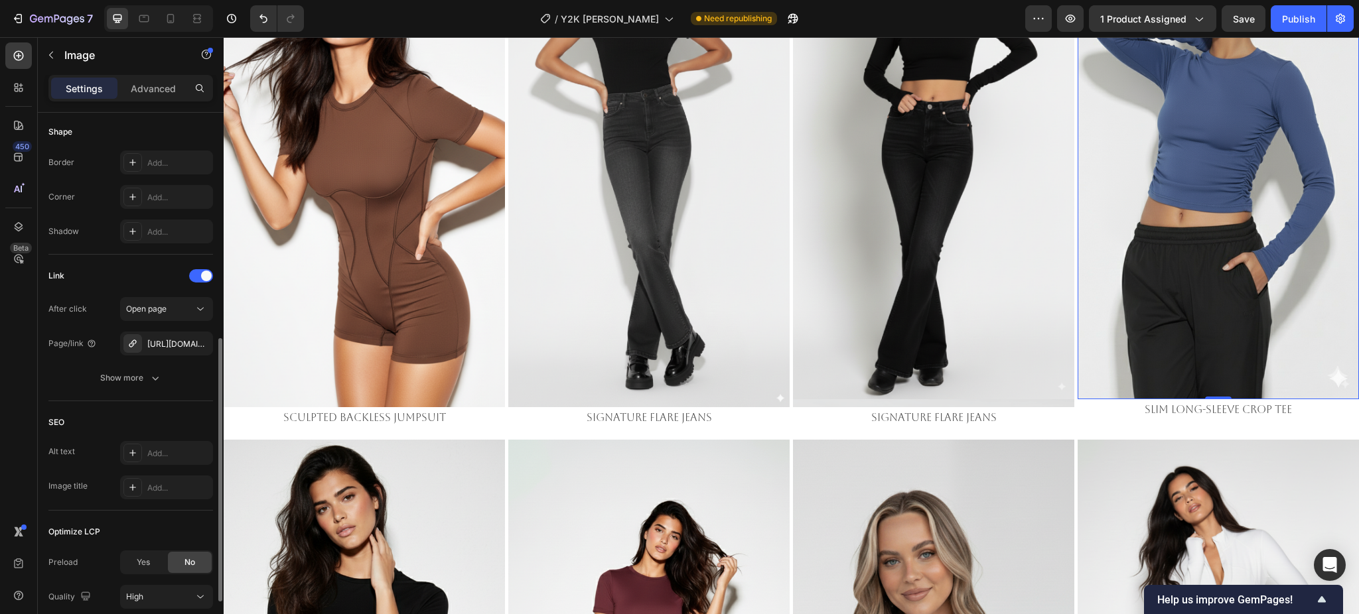
drag, startPoint x: 141, startPoint y: 275, endPoint x: 200, endPoint y: 288, distance: 59.7
click at [146, 275] on div "Link" at bounding box center [130, 275] width 165 height 21
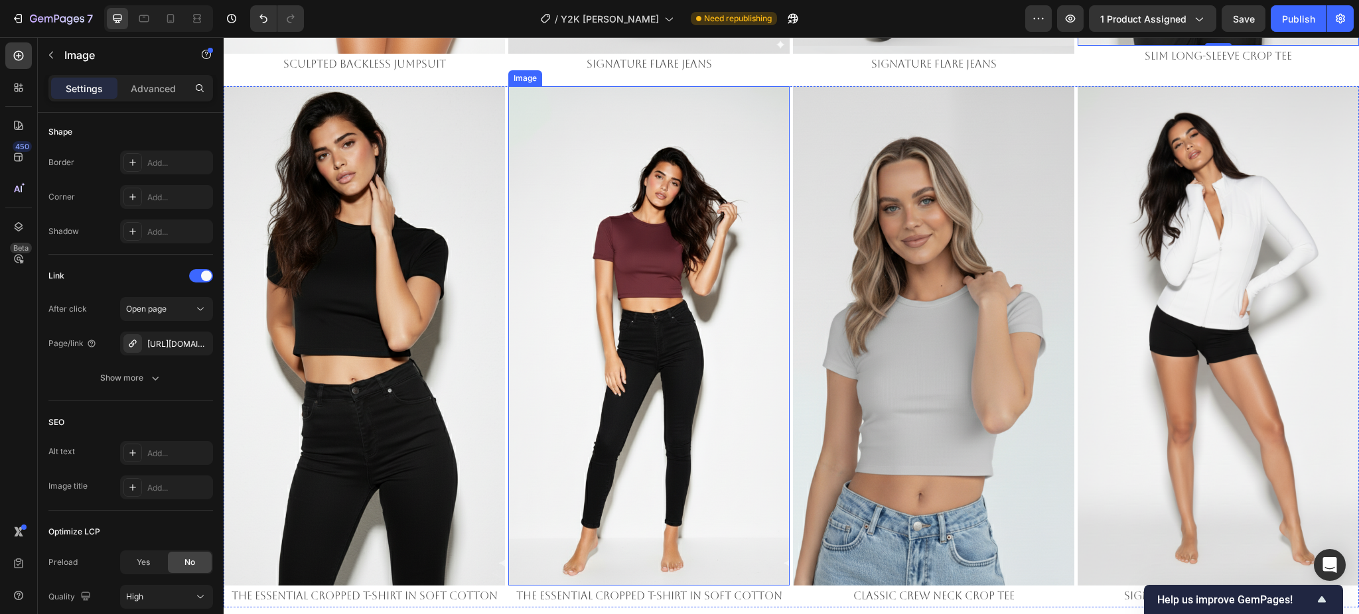
scroll to position [1503, 0]
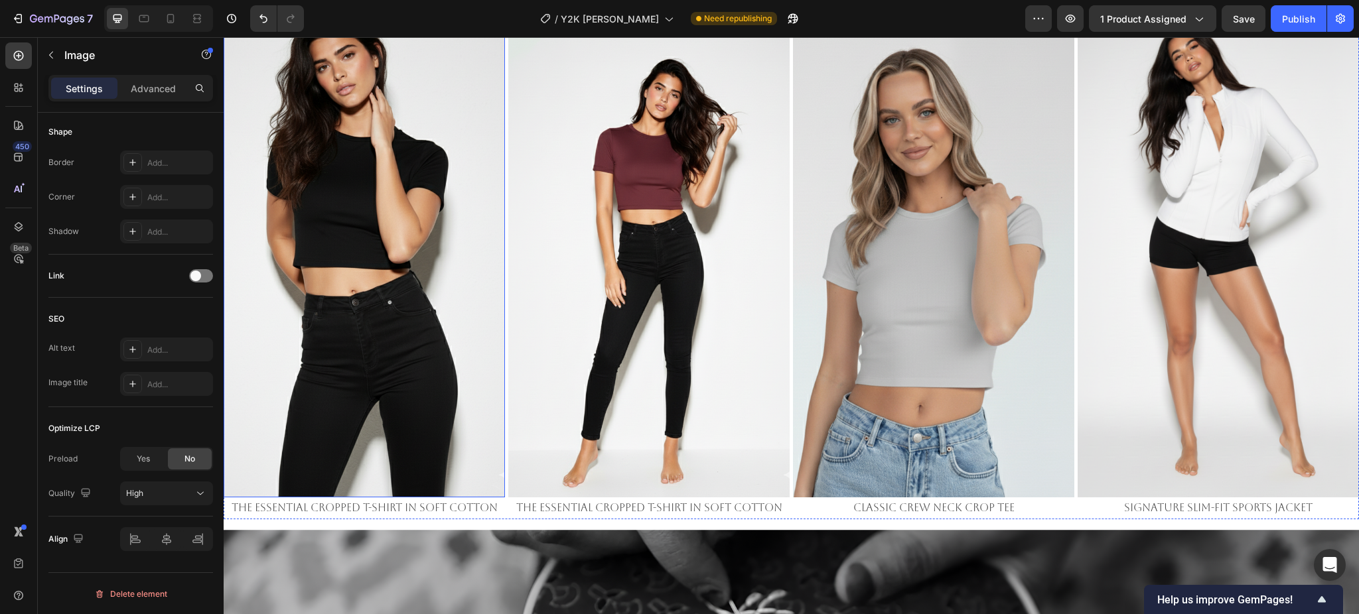
click at [398, 222] on img at bounding box center [364, 248] width 281 height 500
click at [195, 265] on div "Link" at bounding box center [130, 275] width 165 height 21
drag, startPoint x: 199, startPoint y: 271, endPoint x: 9, endPoint y: 252, distance: 191.3
click at [199, 271] on div at bounding box center [201, 275] width 24 height 13
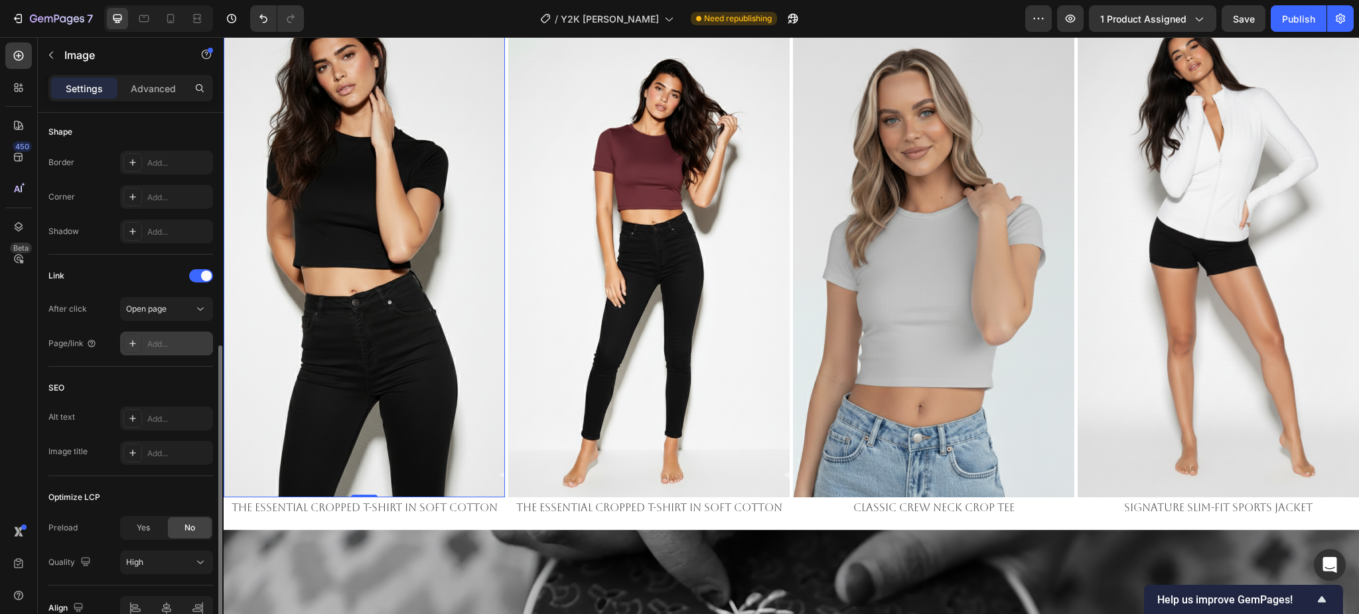
click at [172, 339] on div "Add..." at bounding box center [178, 344] width 62 height 12
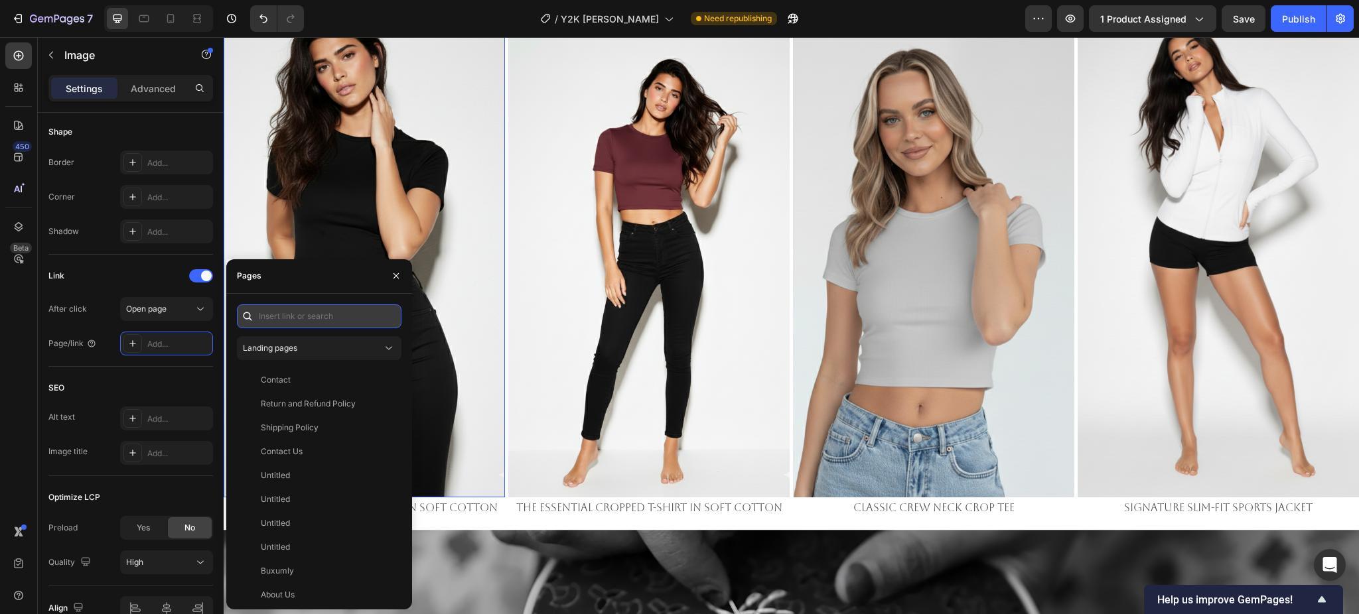
click at [291, 310] on input "text" at bounding box center [319, 316] width 165 height 24
paste input "https://emperiomillian.com/products/the-essential-cropped-t-shirt-in-soft-cotton"
type input "https://emperiomillian.com/products/the-essential-cropped-t-shirt-in-soft-cotton"
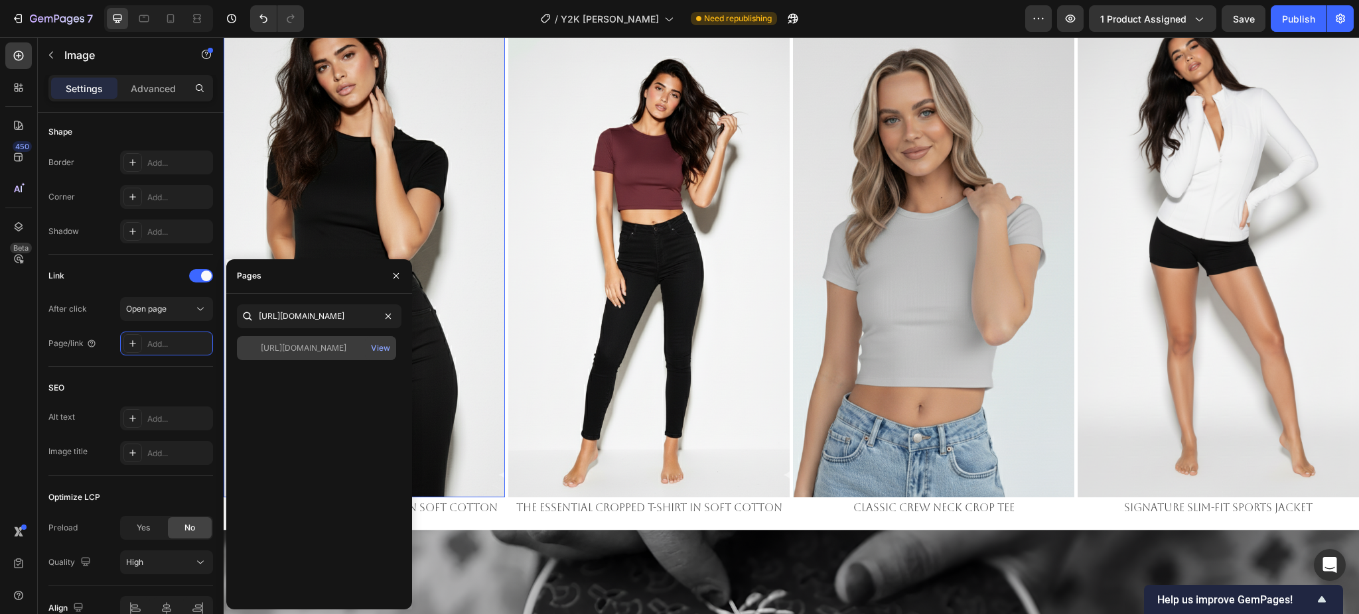
click at [298, 341] on div "https://emperiomillian.com/products/the-essential-cropped-t-shirt-in-soft-cotto…" at bounding box center [316, 348] width 159 height 24
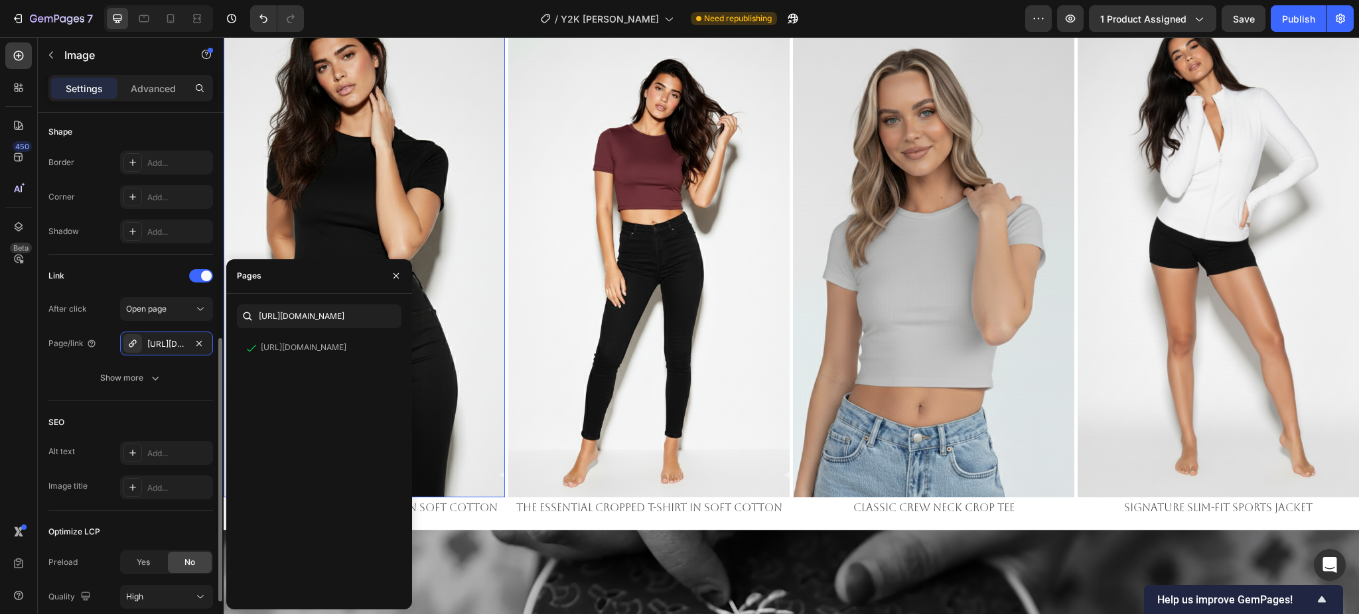
click at [133, 273] on div "Link" at bounding box center [130, 275] width 165 height 21
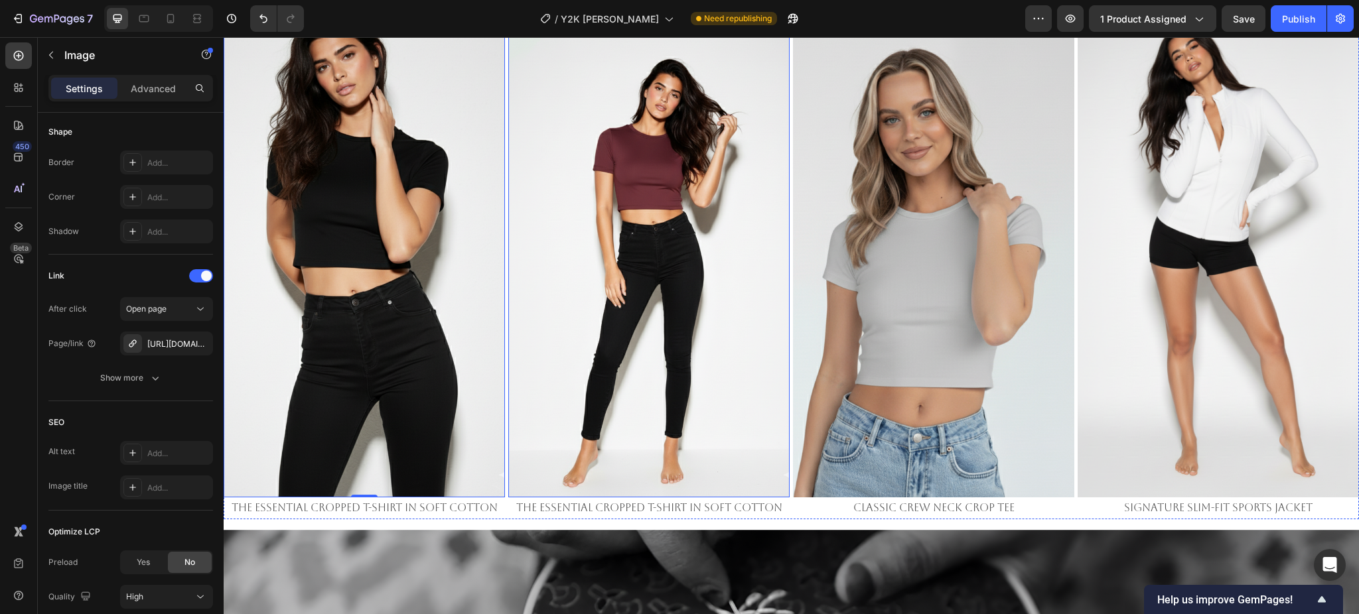
click at [574, 330] on img at bounding box center [648, 248] width 281 height 500
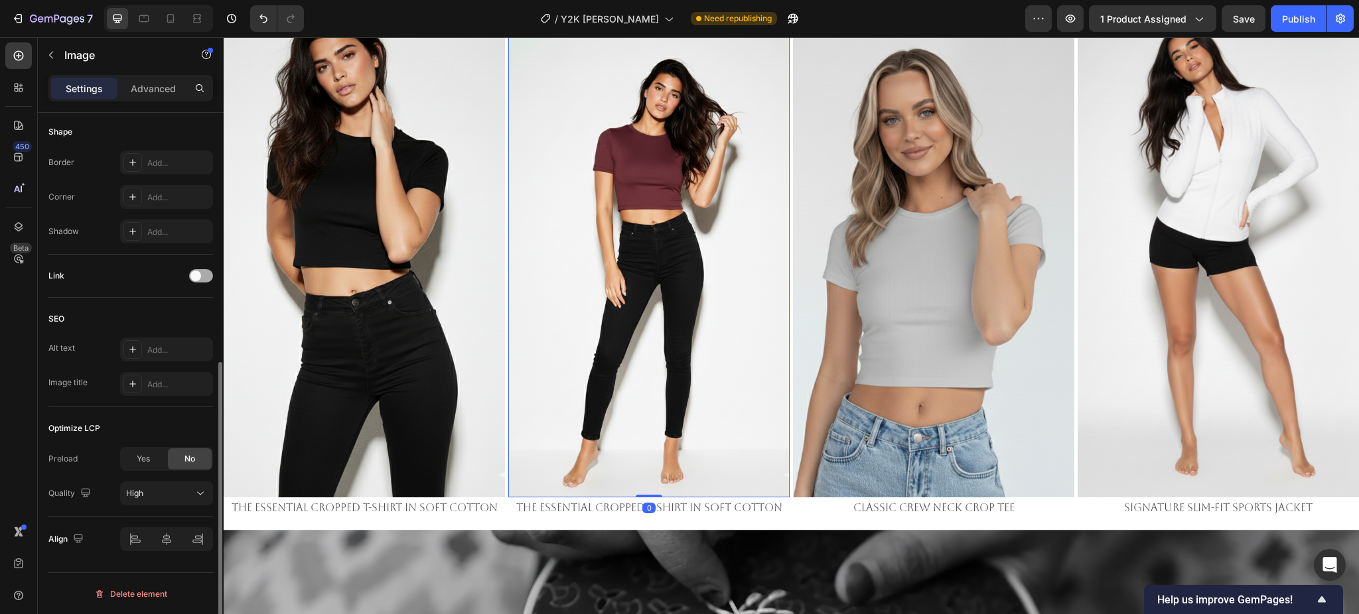
click at [198, 279] on span at bounding box center [195, 276] width 11 height 11
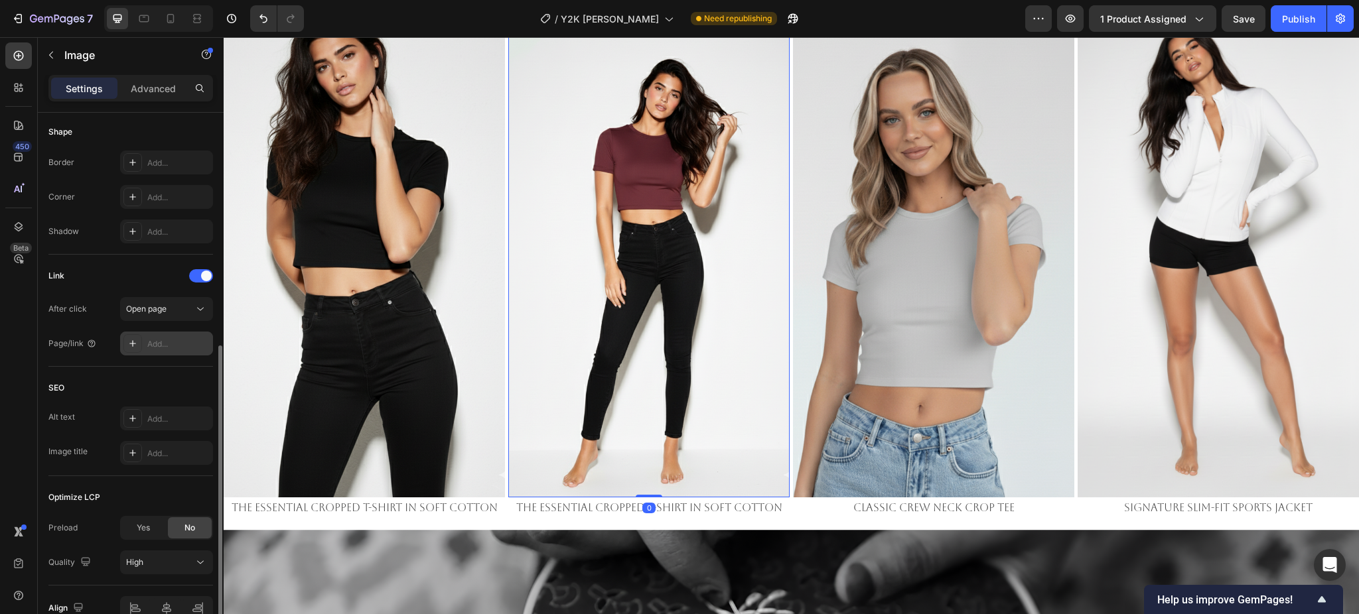
click at [155, 349] on div "Add..." at bounding box center [178, 344] width 62 height 12
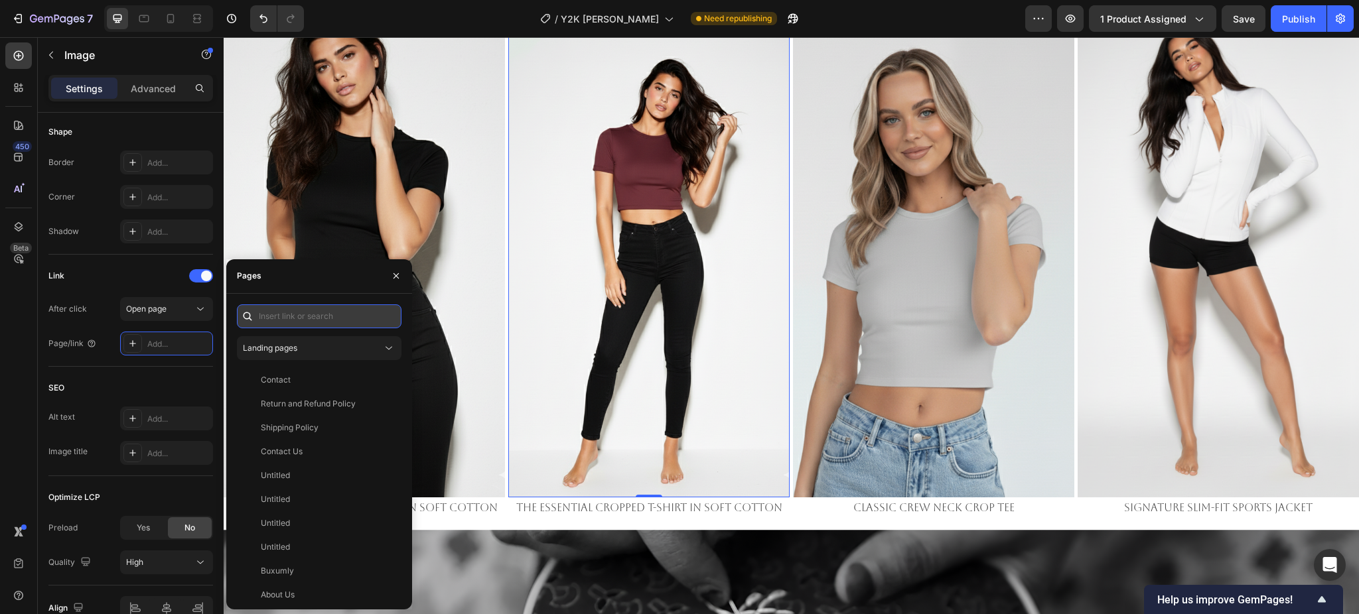
click at [301, 308] on input "text" at bounding box center [319, 316] width 165 height 24
paste input "https://emperiomillian.com/products/the-essential-cropped-t-shirt-in-soft-cotton"
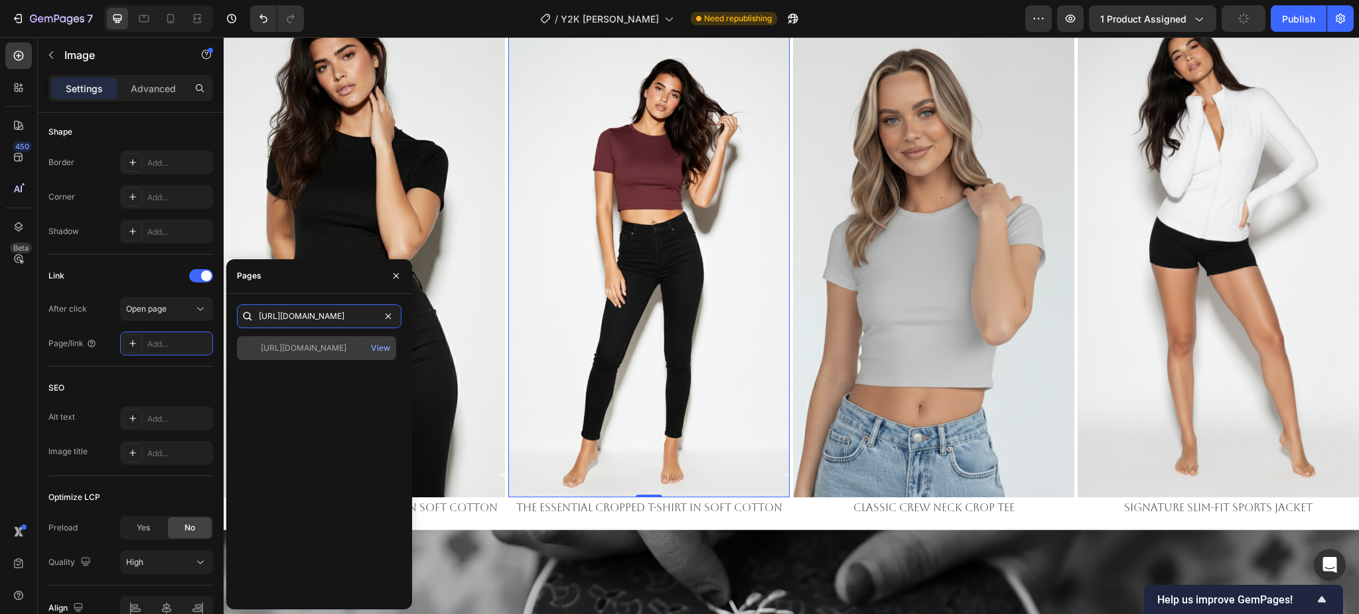
type input "https://emperiomillian.com/products/the-essential-cropped-t-shirt-in-soft-cotton"
click at [314, 344] on div "https://emperiomillian.com/products/the-essential-cropped-t-shirt-in-soft-cotton" at bounding box center [304, 348] width 86 height 12
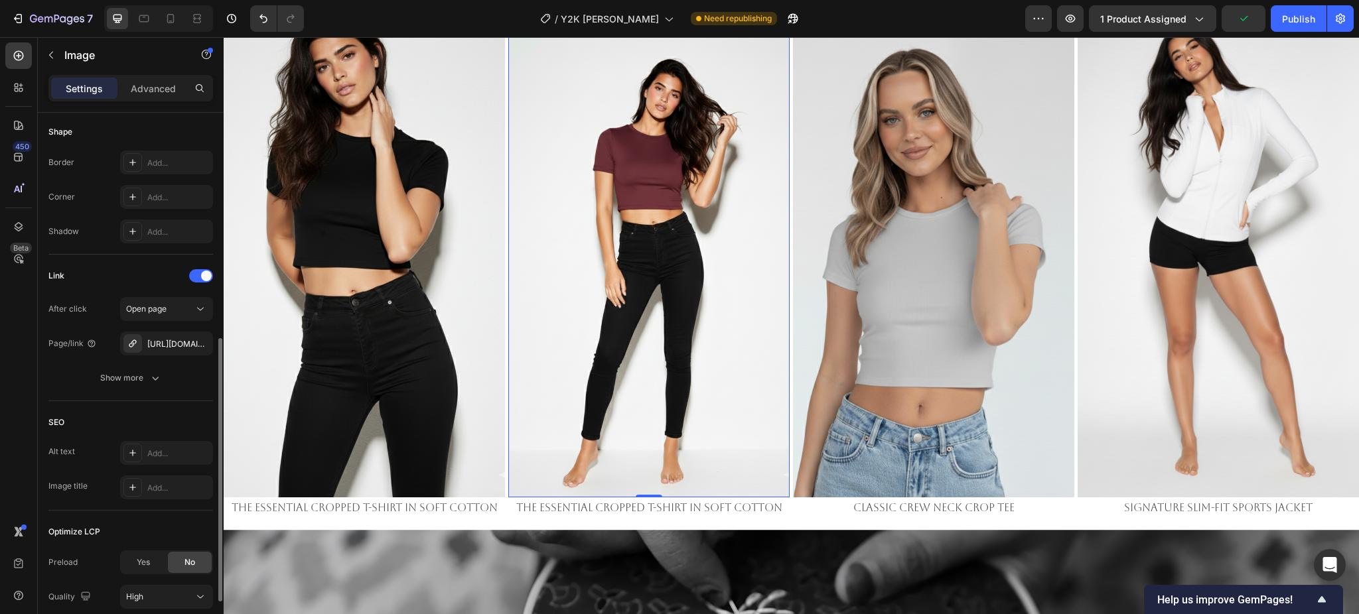
drag, startPoint x: 133, startPoint y: 270, endPoint x: 183, endPoint y: 270, distance: 49.8
click at [134, 270] on div "Link" at bounding box center [130, 275] width 165 height 21
click at [638, 265] on img at bounding box center [648, 248] width 281 height 500
click at [158, 306] on span "Open page" at bounding box center [146, 309] width 40 height 10
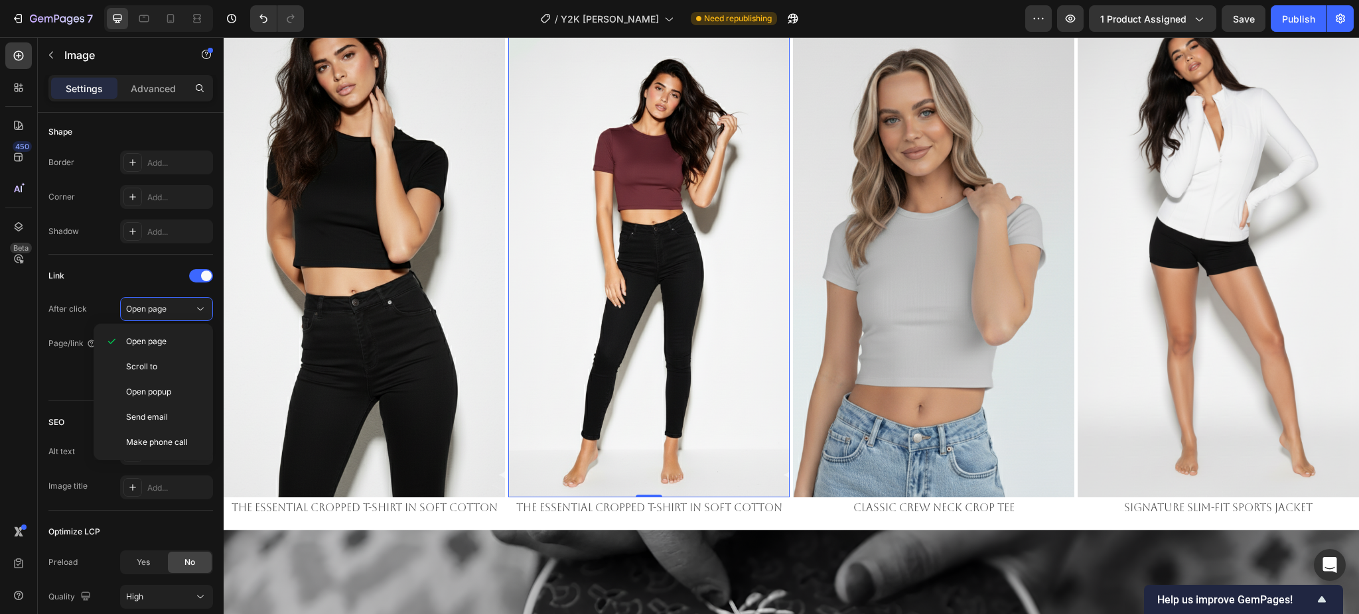
drag, startPoint x: 117, startPoint y: 273, endPoint x: 168, endPoint y: 324, distance: 73.2
click at [119, 273] on div "Link" at bounding box center [130, 275] width 165 height 21
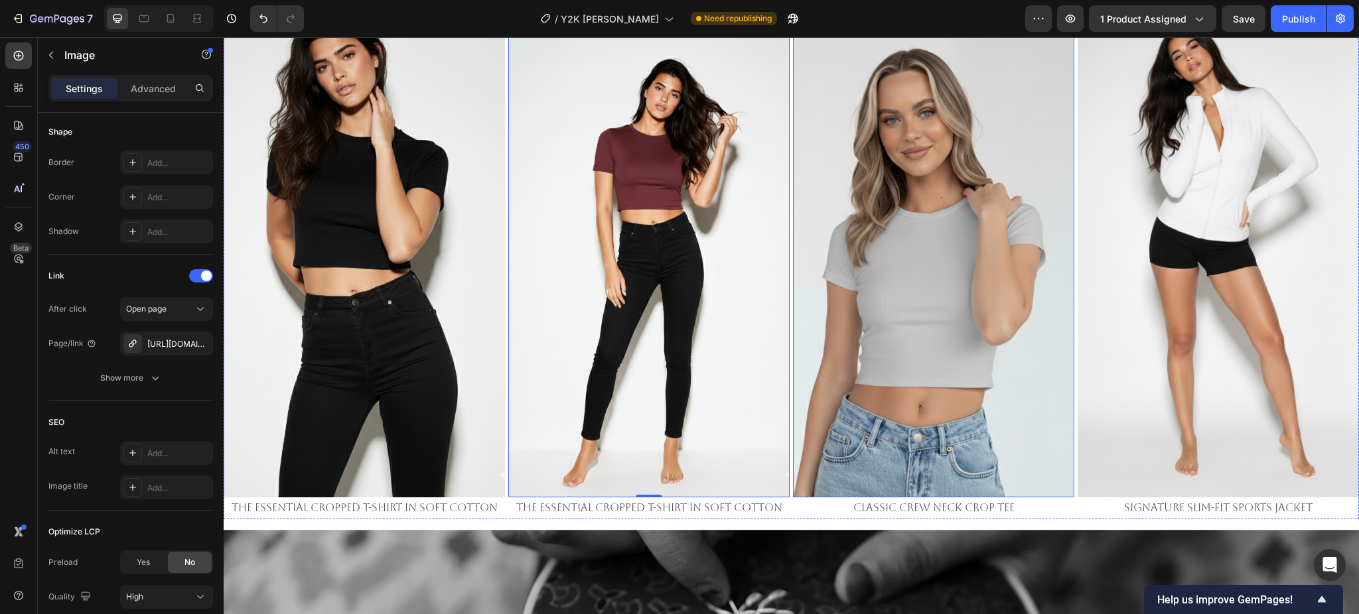
click at [895, 213] on img at bounding box center [933, 248] width 281 height 500
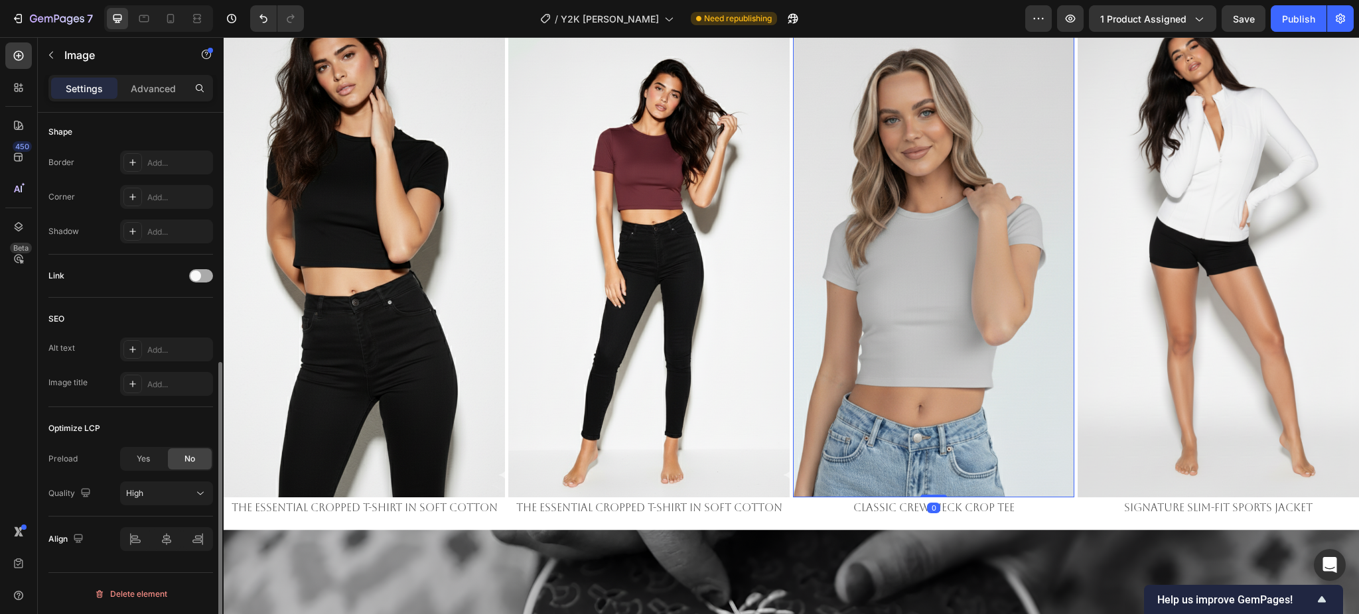
click at [203, 273] on div at bounding box center [201, 275] width 24 height 13
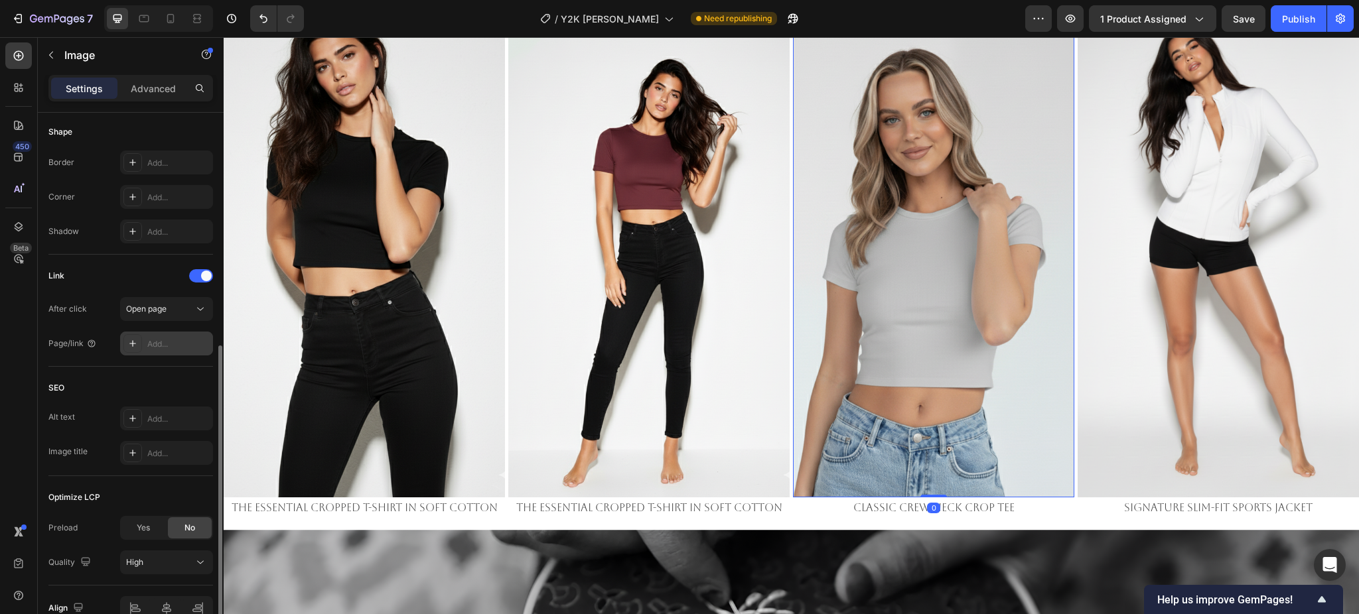
click at [171, 347] on div "Add..." at bounding box center [178, 344] width 62 height 12
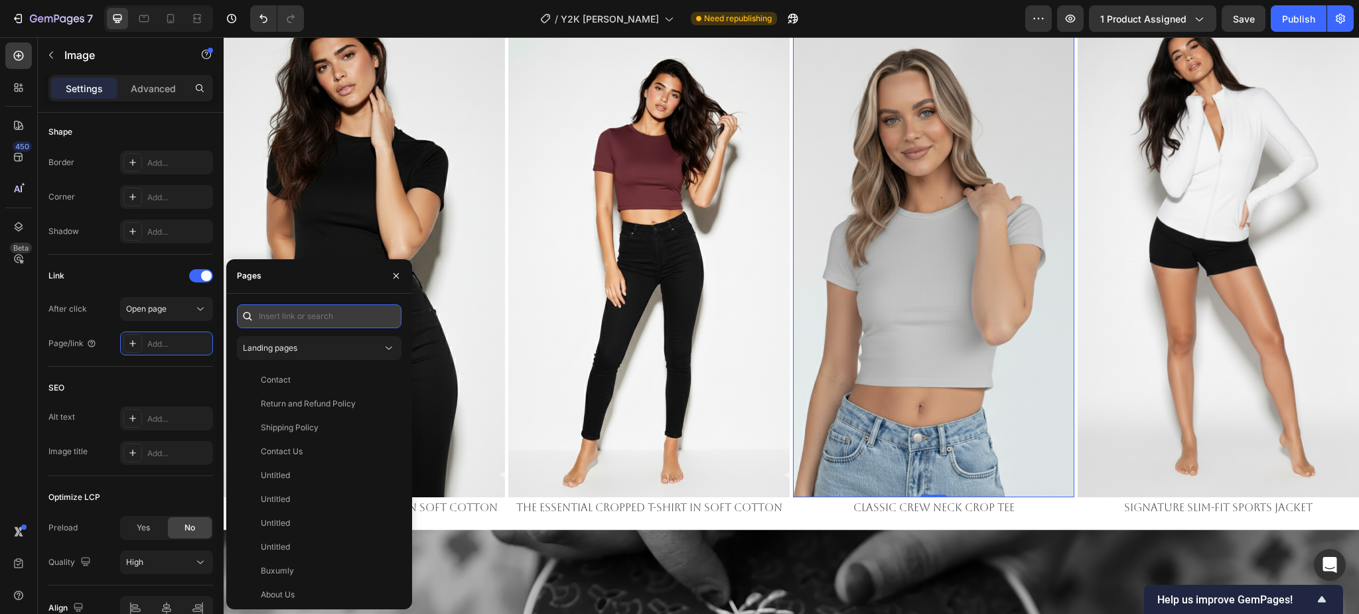
click at [301, 318] on input "text" at bounding box center [319, 316] width 165 height 24
paste input "https://emperiomillian.com/products/classic-crewneck-crop-tee"
type input "https://emperiomillian.com/products/classic-crewneck-crop-tee"
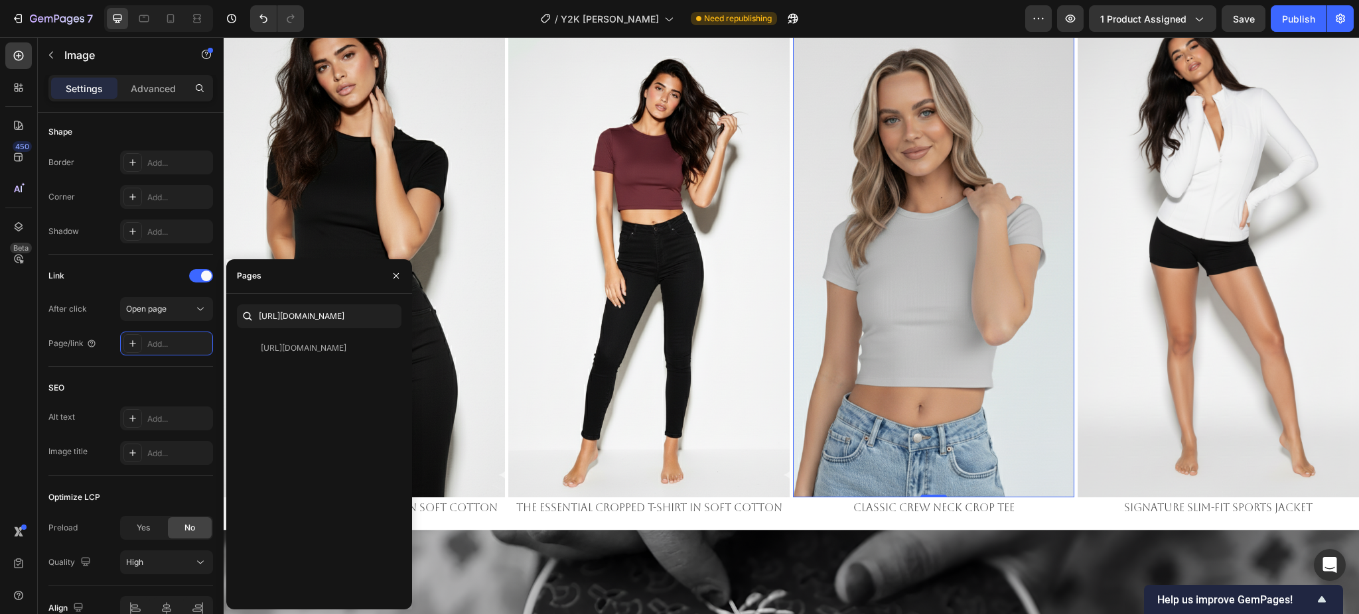
click at [297, 348] on div "https://emperiomillian.com/products/classic-crewneck-crop-tee" at bounding box center [304, 348] width 86 height 12
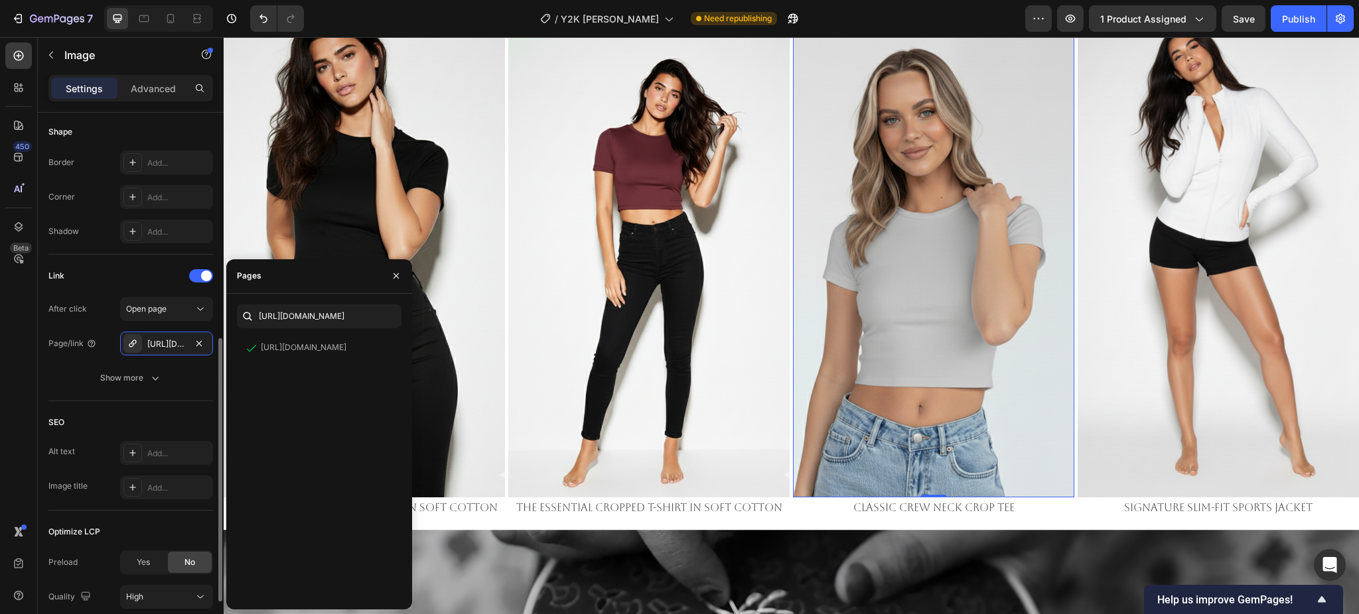
click at [121, 271] on div "Link" at bounding box center [130, 275] width 165 height 21
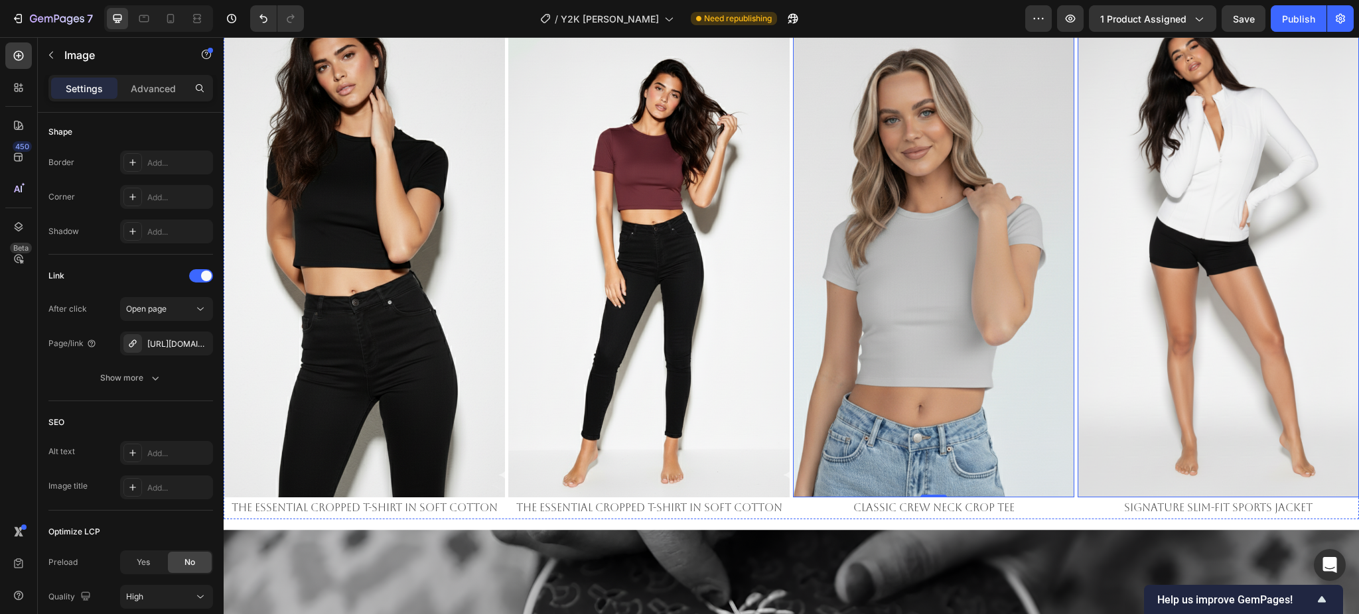
click at [1217, 263] on img at bounding box center [1217, 248] width 281 height 500
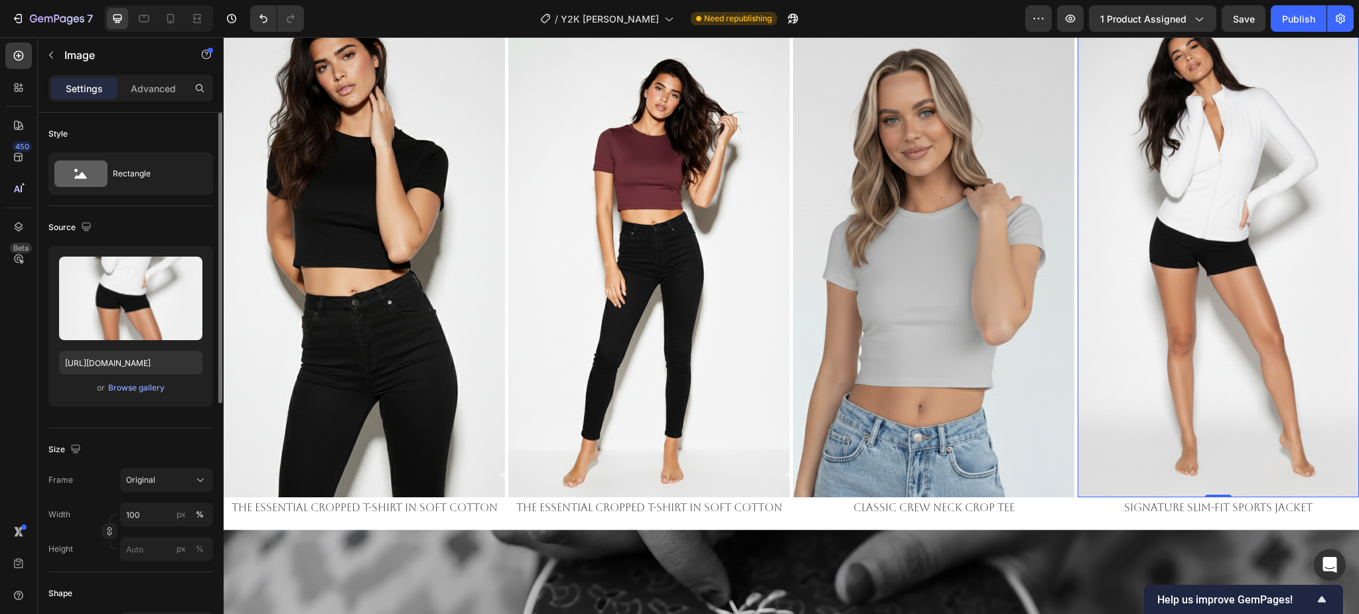
click at [1255, 204] on img at bounding box center [1217, 248] width 281 height 500
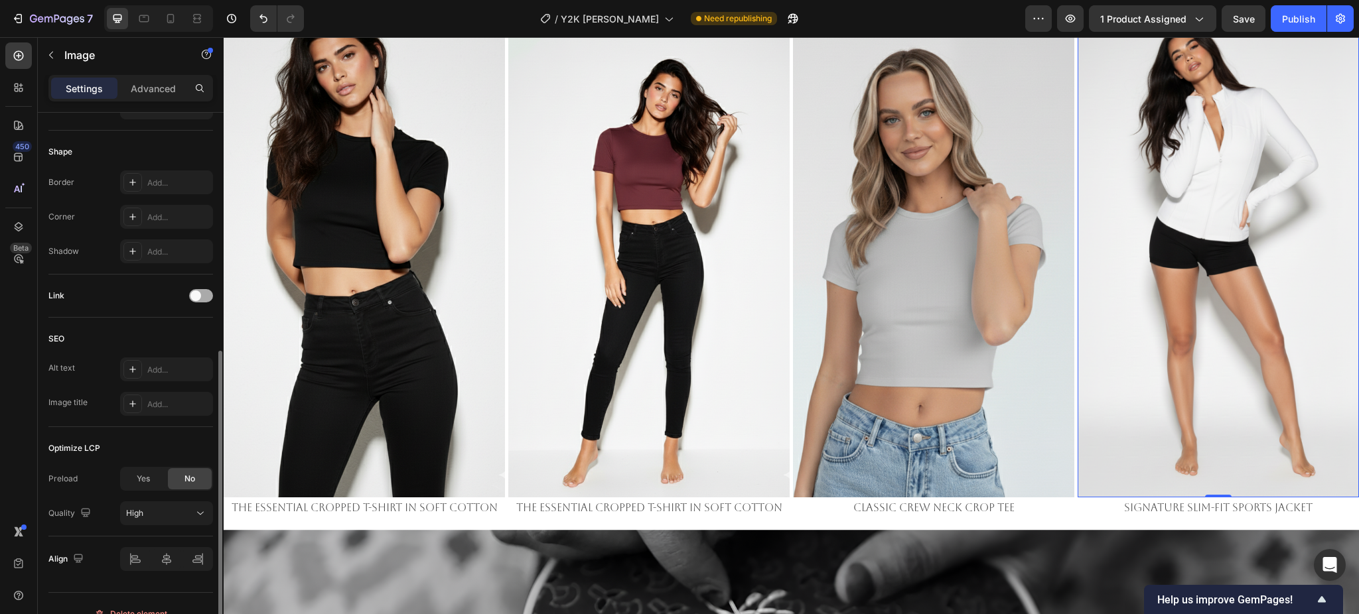
click at [196, 294] on span at bounding box center [195, 296] width 11 height 11
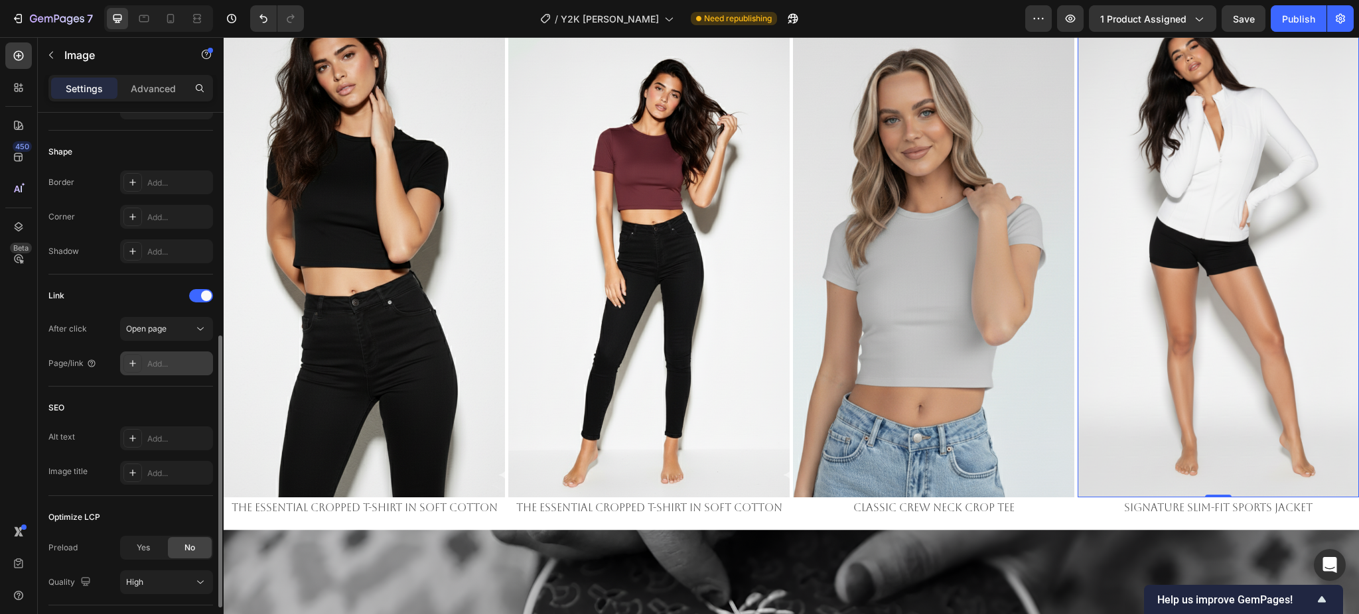
click at [165, 358] on div "Add..." at bounding box center [178, 364] width 62 height 12
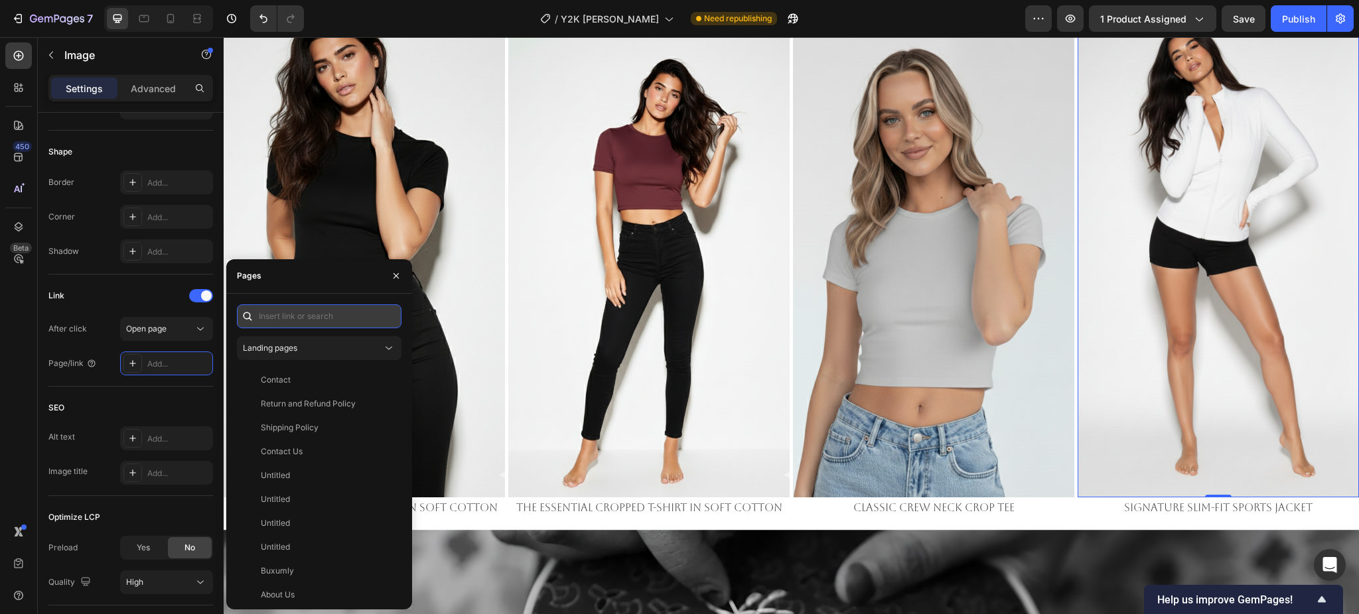
click at [305, 319] on input "text" at bounding box center [319, 316] width 165 height 24
paste input "https://emperiomillian.com/products/signature-slim-fit-sports-jacket-copy-2"
type input "https://emperiomillian.com/products/signature-slim-fit-sports-jacket-copy-2"
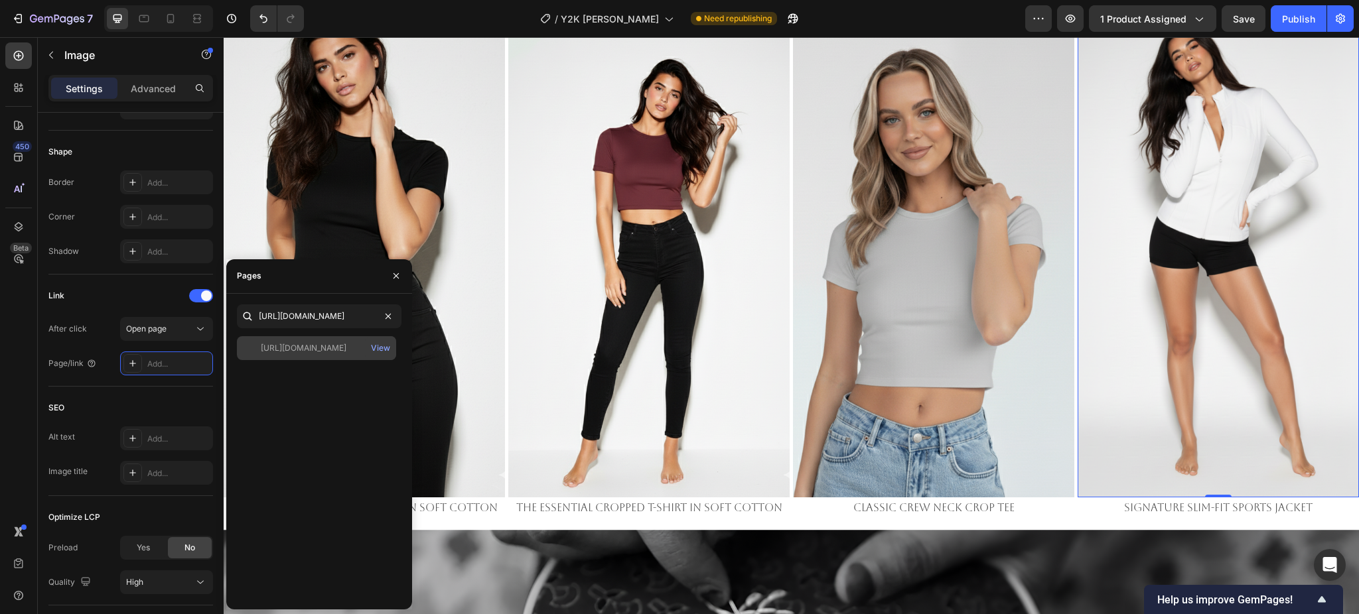
click at [293, 342] on div "https://emperiomillian.com/products/signature-slim-fit-sports-jacket-copy-2" at bounding box center [304, 348] width 86 height 12
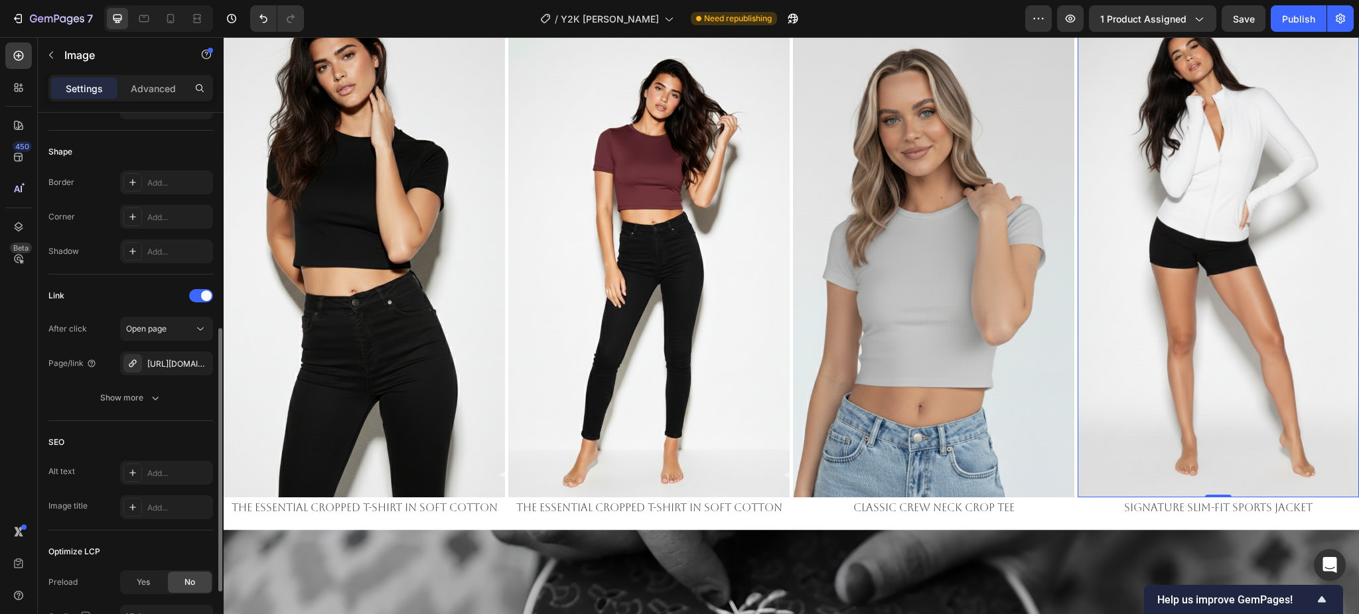
click at [149, 293] on div "Link" at bounding box center [130, 295] width 165 height 21
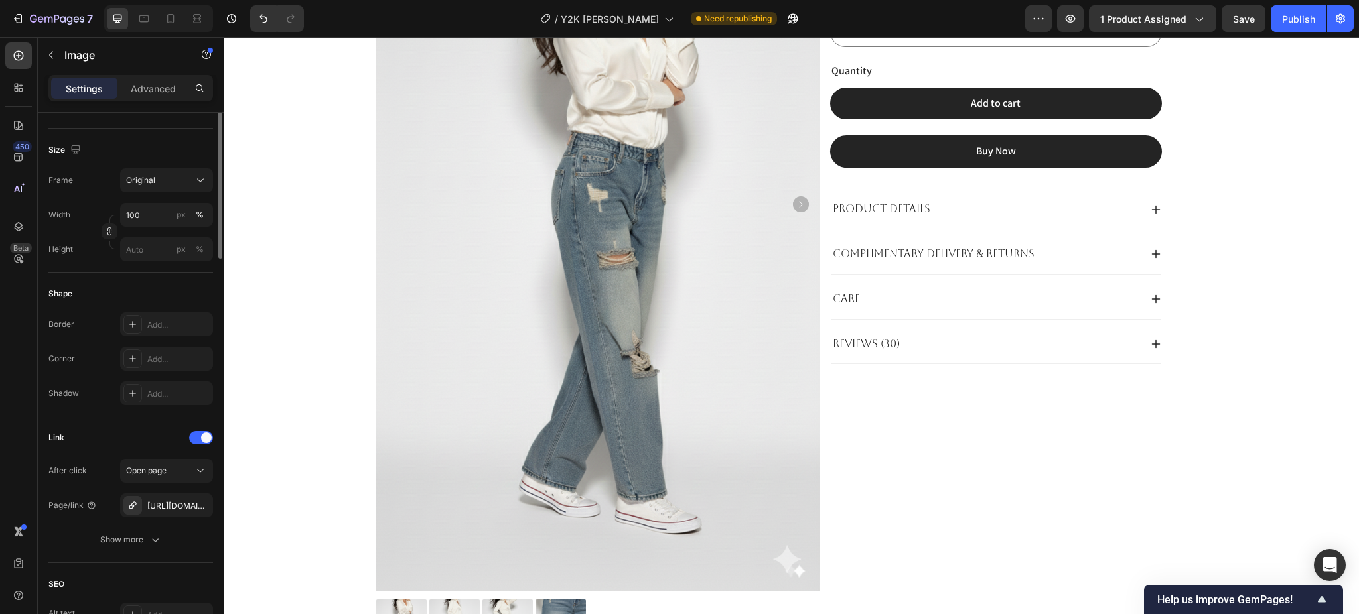
scroll to position [34, 0]
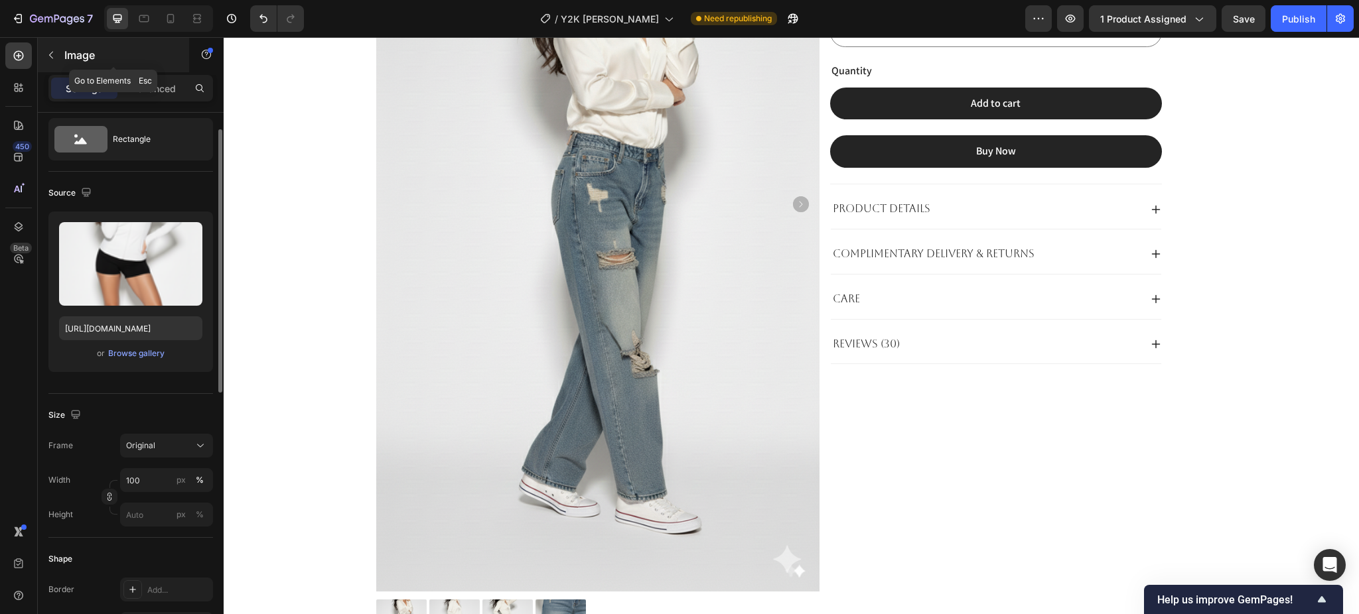
click at [67, 60] on p "Image" at bounding box center [120, 55] width 113 height 16
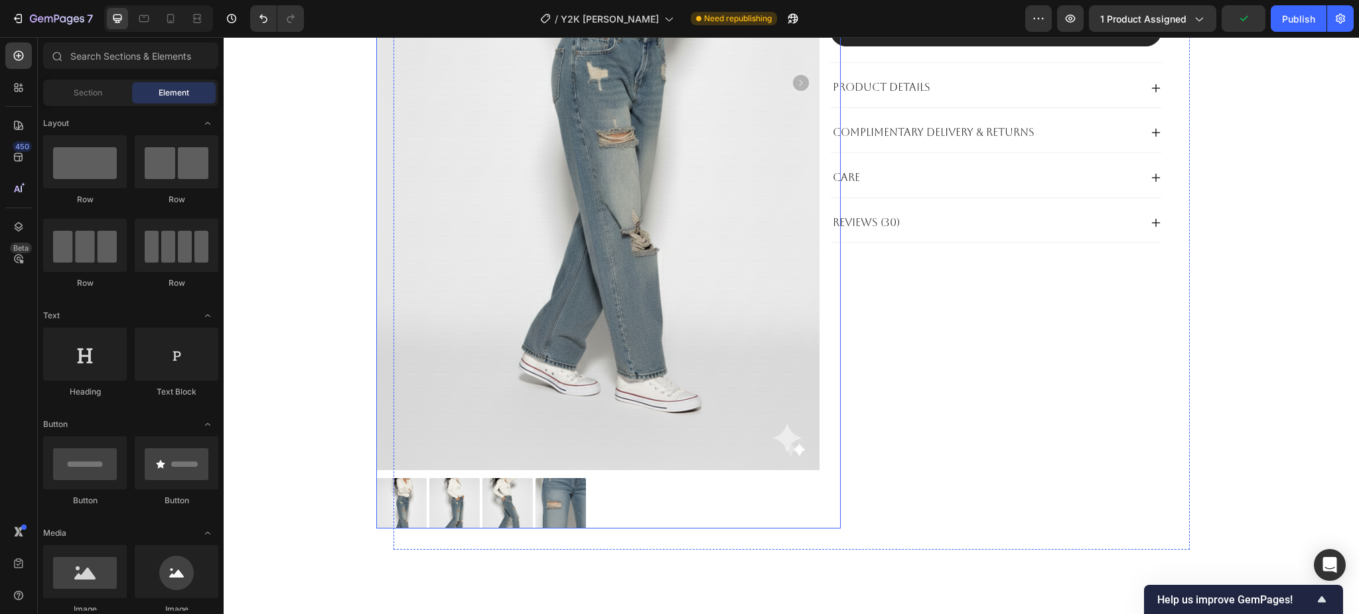
scroll to position [707, 0]
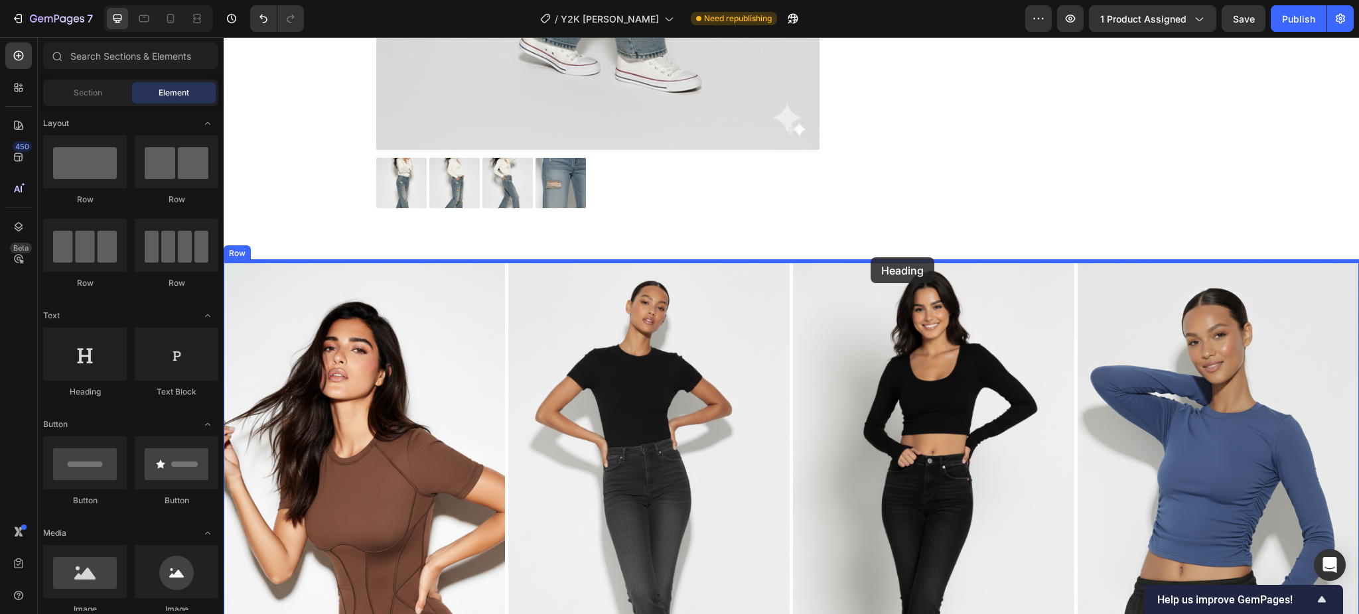
drag, startPoint x: 364, startPoint y: 395, endPoint x: 870, endPoint y: 257, distance: 524.6
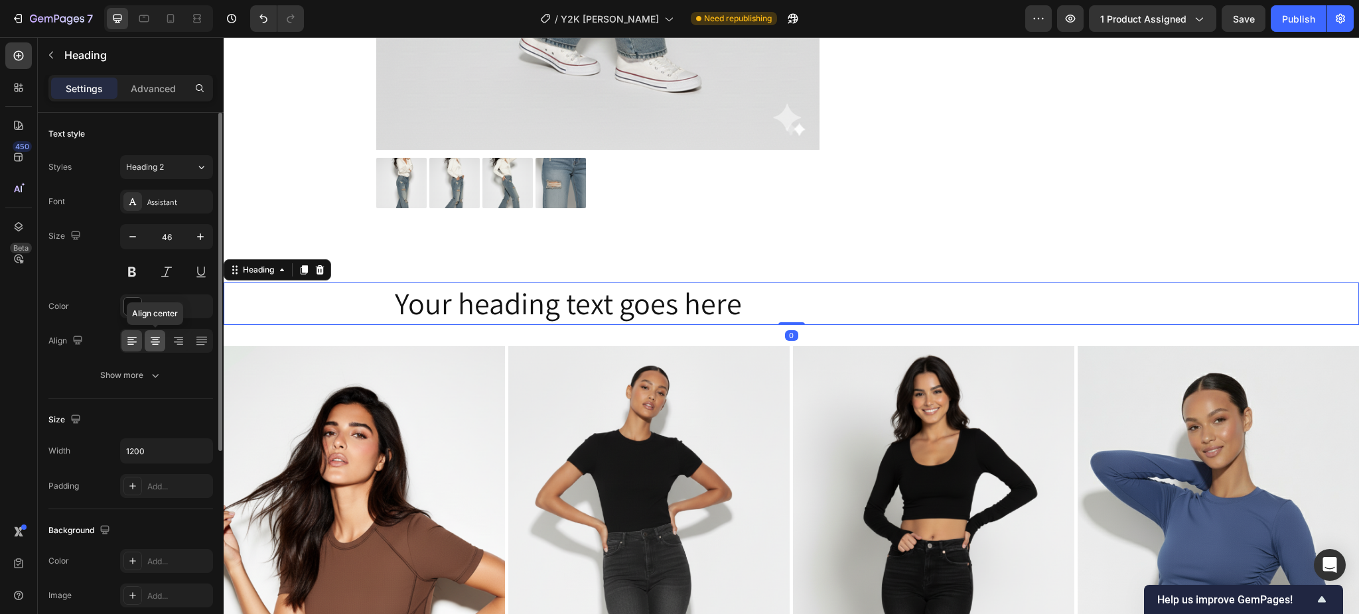
click at [159, 344] on icon at bounding box center [155, 340] width 13 height 13
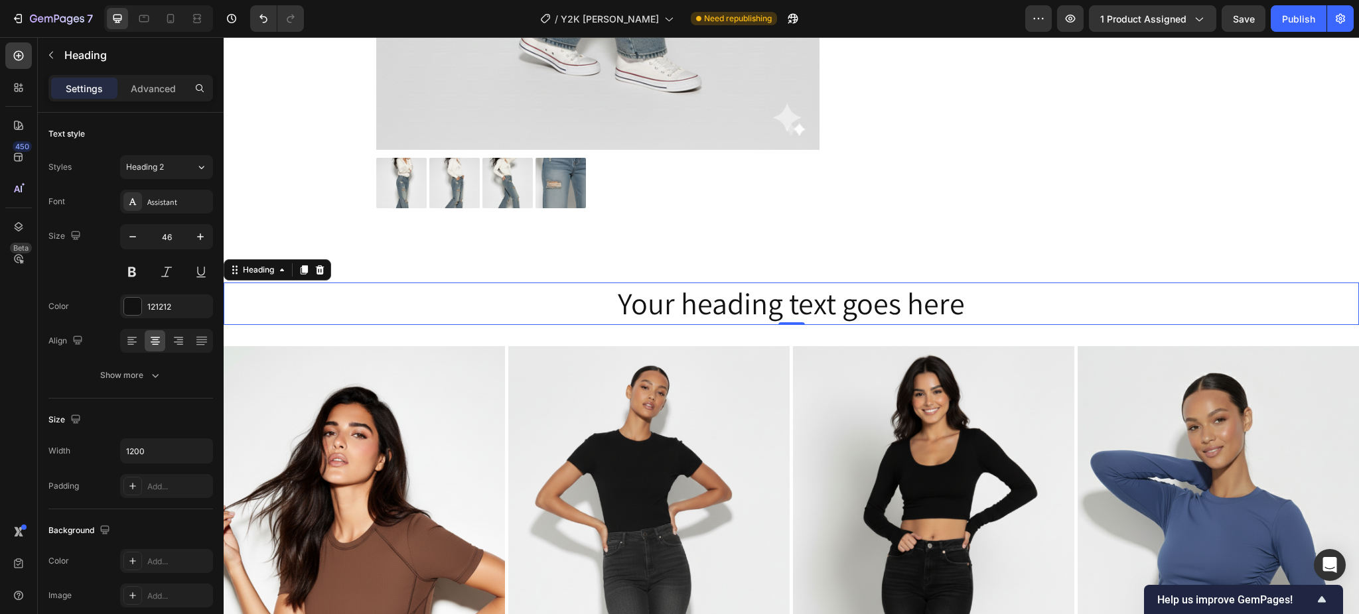
click at [817, 295] on h2 "Your heading text goes here" at bounding box center [791, 304] width 796 height 42
click at [817, 295] on p "Your heading text goes here" at bounding box center [791, 304] width 793 height 40
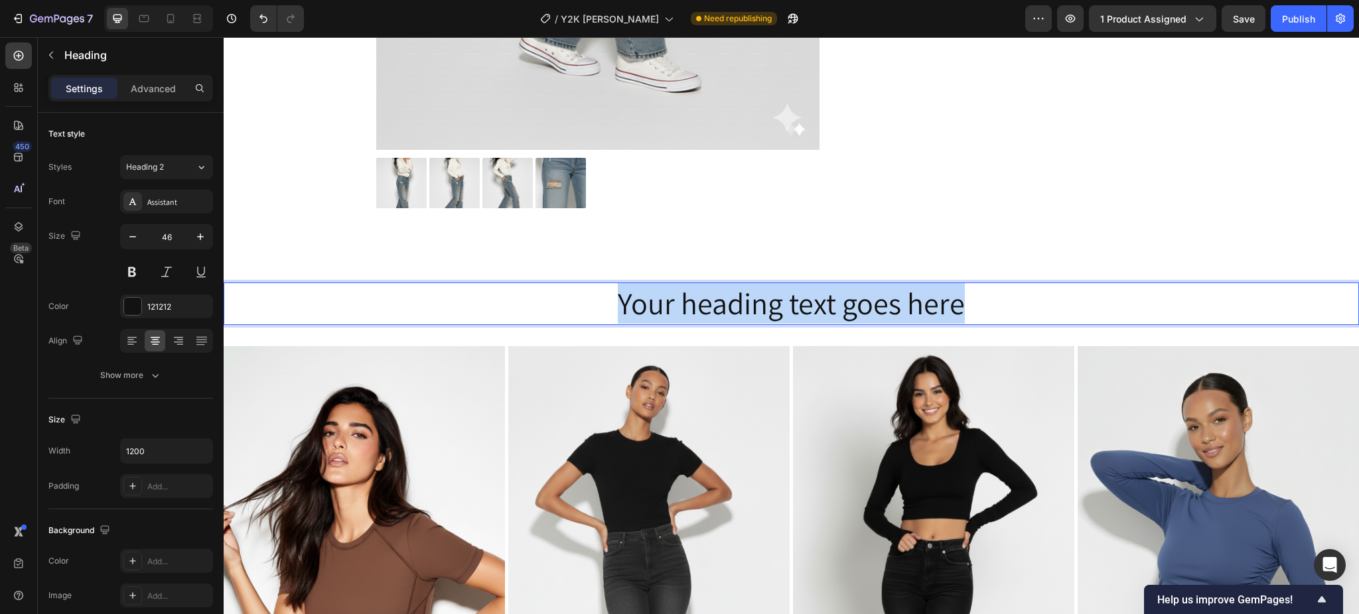
click at [817, 295] on p "Your heading text goes here" at bounding box center [791, 304] width 793 height 40
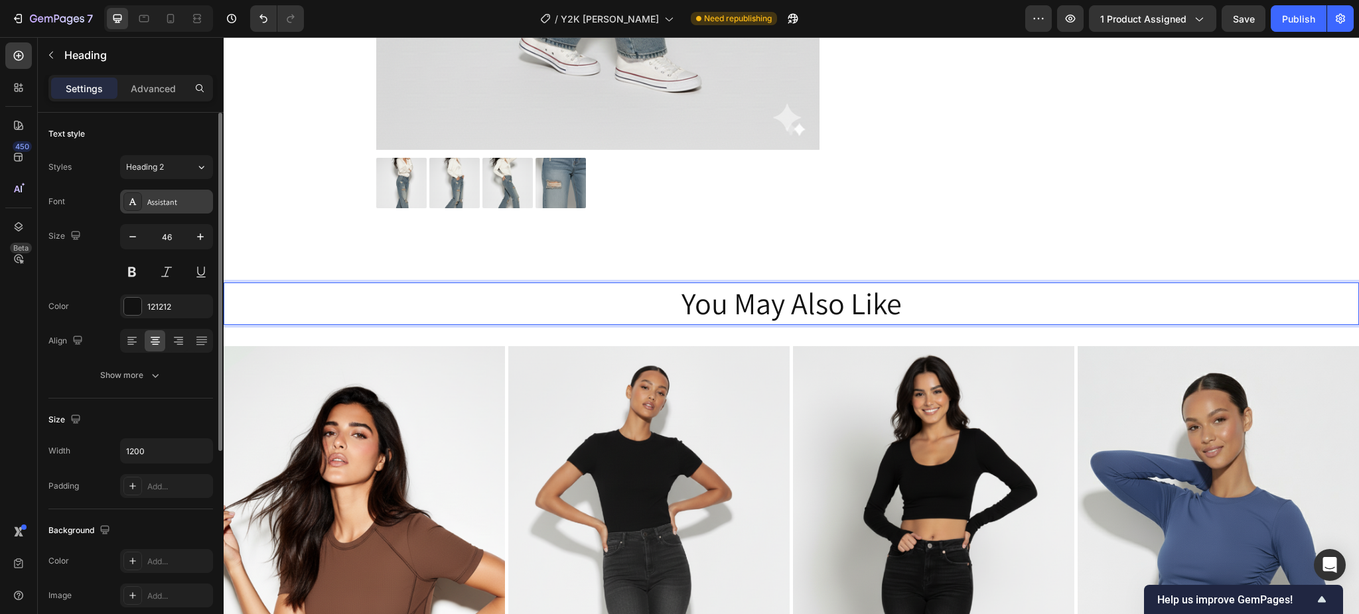
click at [138, 202] on icon at bounding box center [132, 201] width 11 height 11
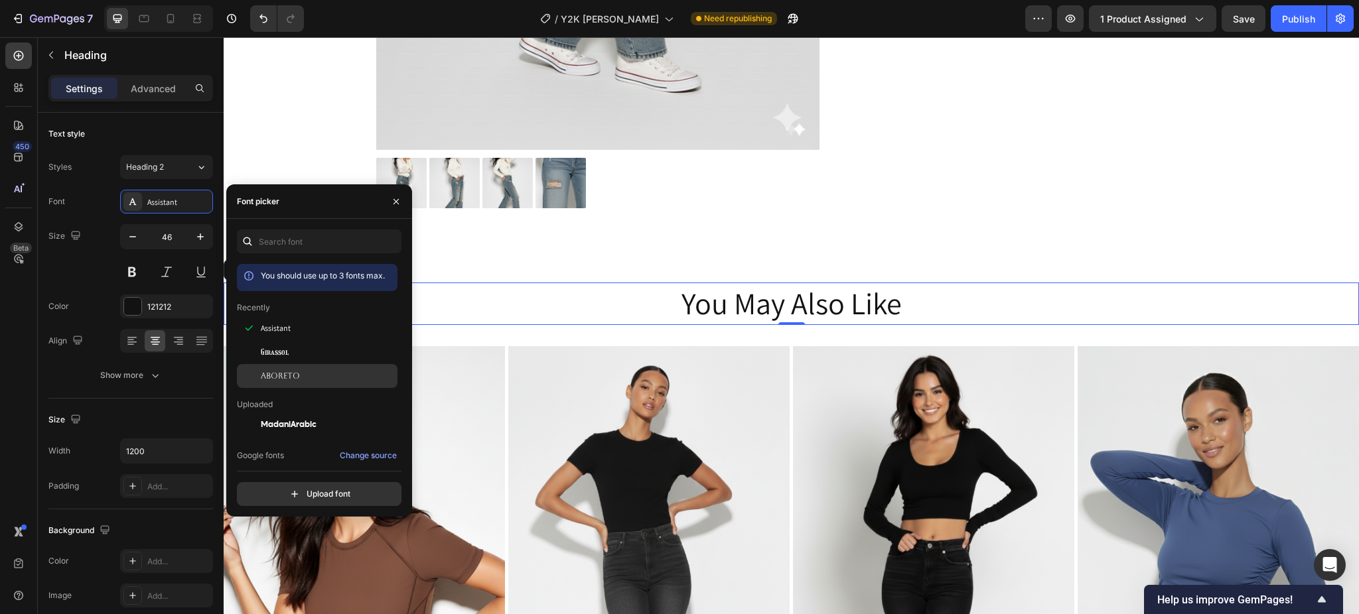
click at [304, 372] on div "Aboreto" at bounding box center [328, 376] width 134 height 12
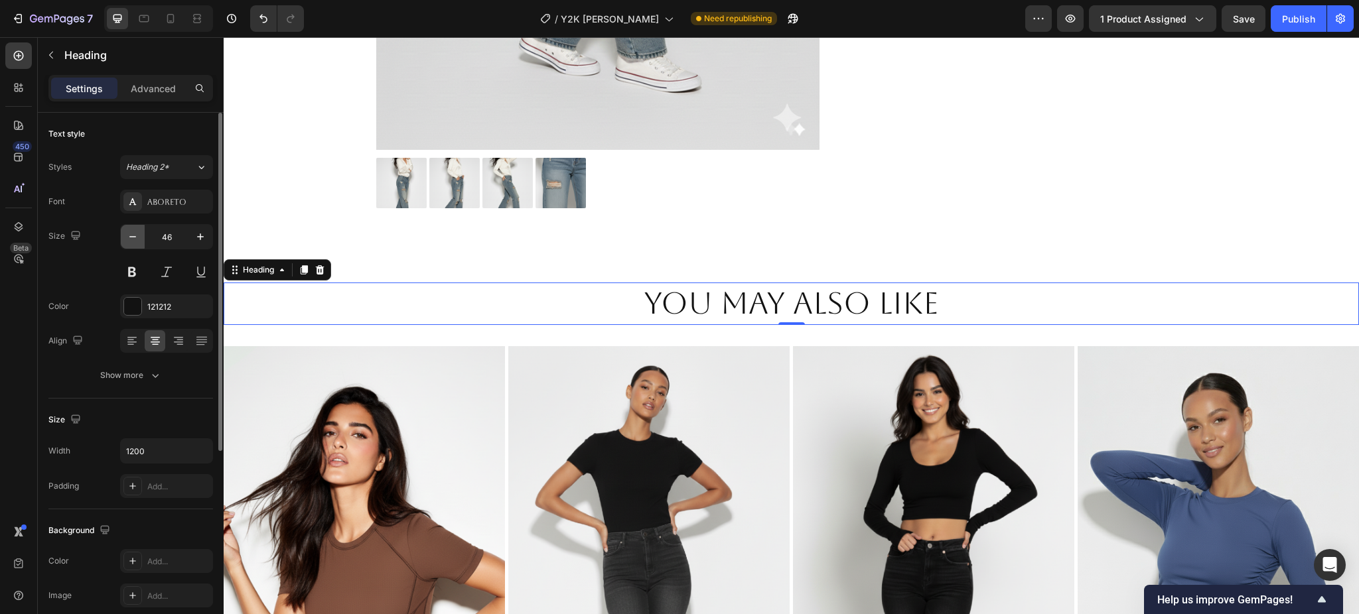
click at [133, 239] on icon "button" at bounding box center [132, 236] width 13 height 13
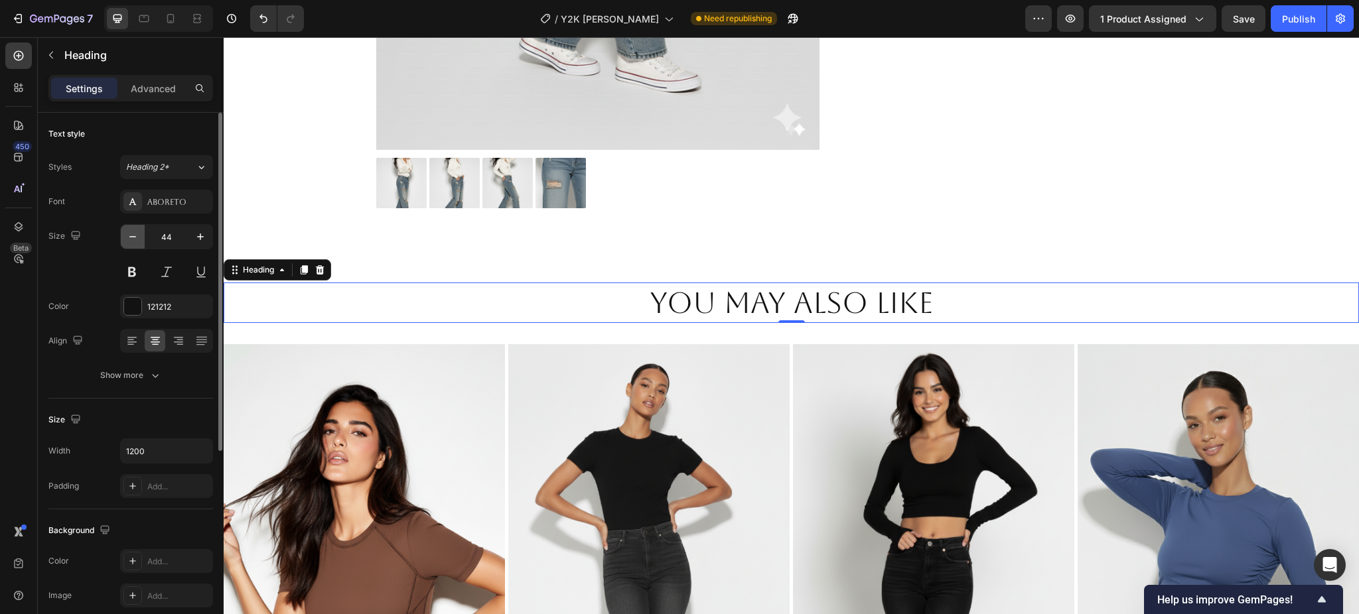
click at [133, 239] on icon "button" at bounding box center [132, 236] width 13 height 13
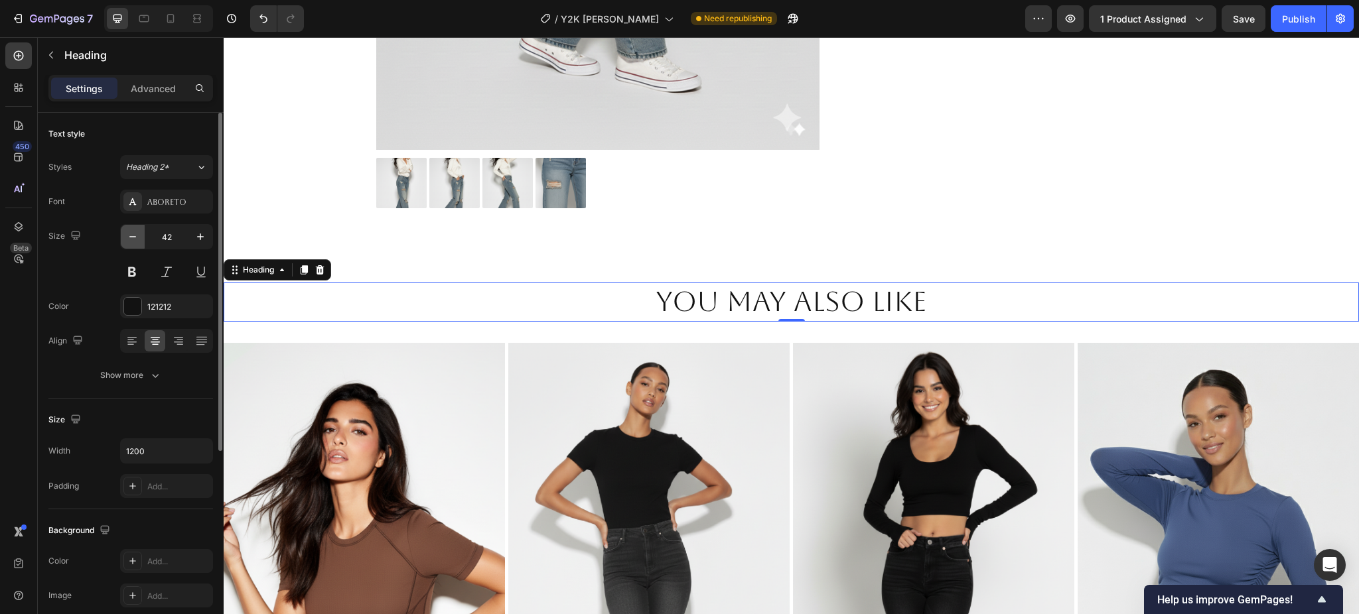
click at [133, 239] on icon "button" at bounding box center [132, 236] width 13 height 13
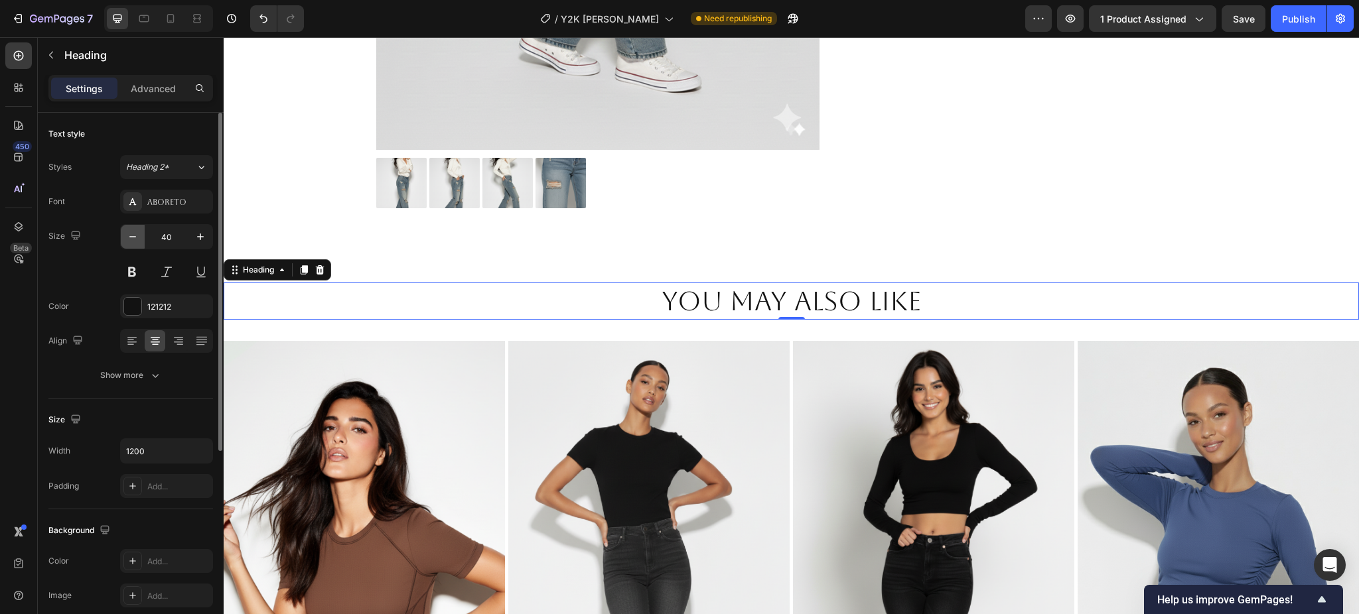
click at [133, 239] on icon "button" at bounding box center [132, 236] width 13 height 13
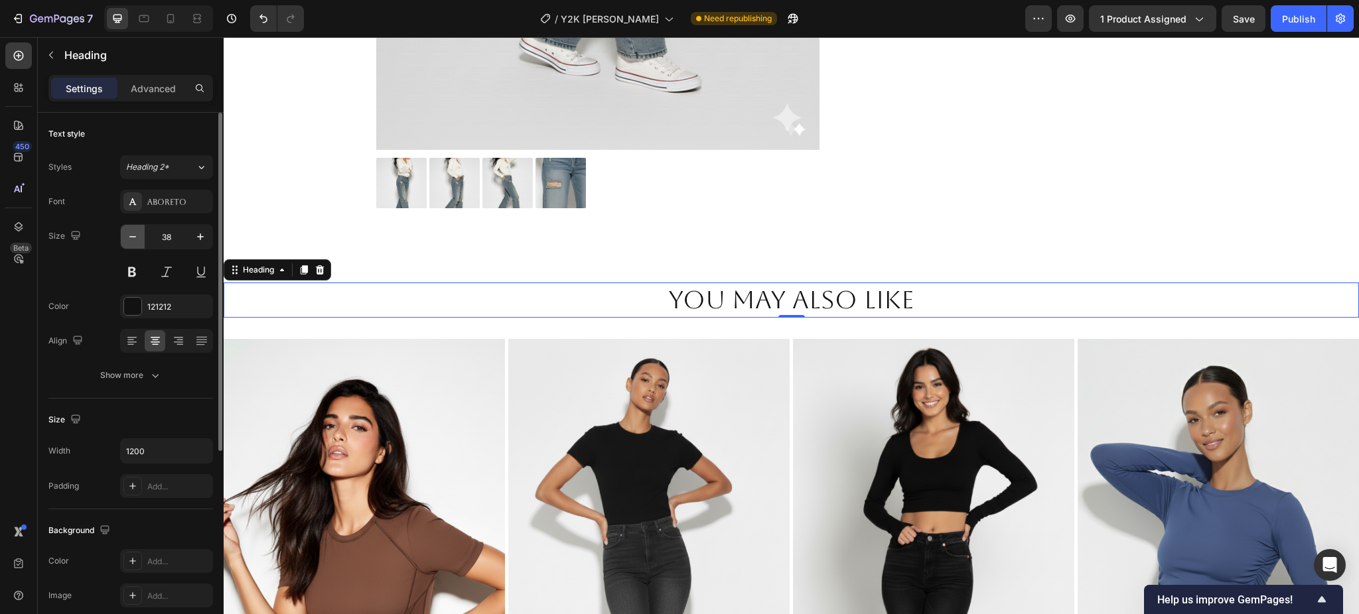
click at [133, 239] on icon "button" at bounding box center [132, 236] width 13 height 13
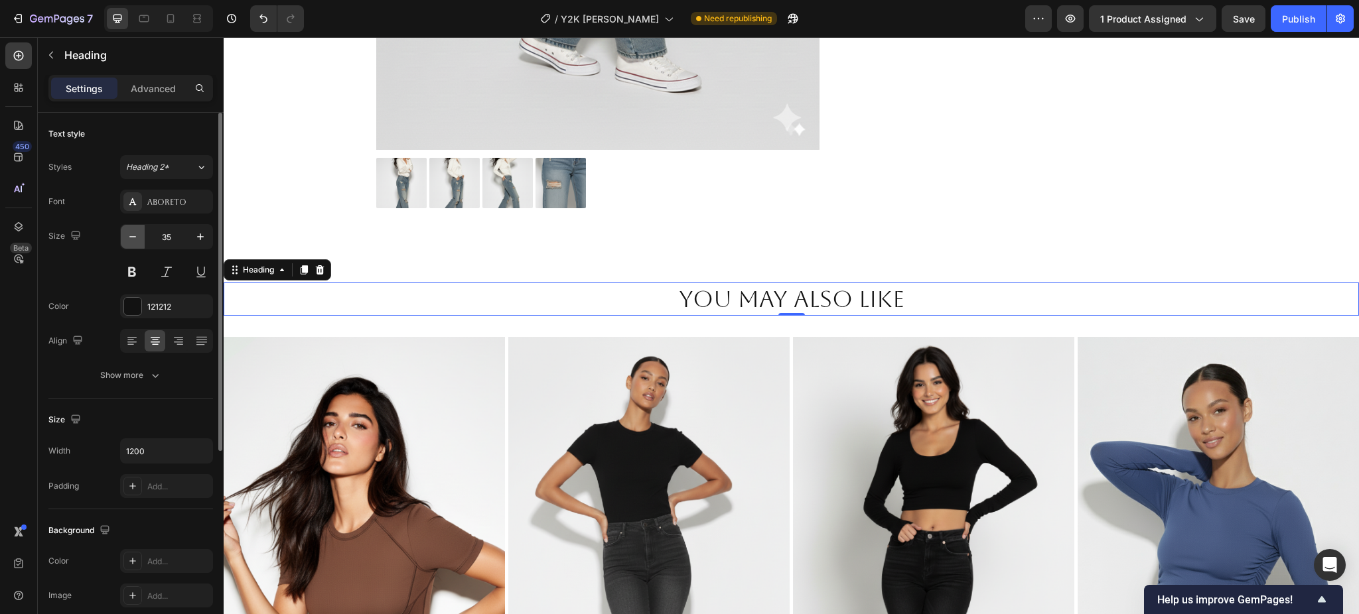
click at [133, 239] on icon "button" at bounding box center [132, 236] width 13 height 13
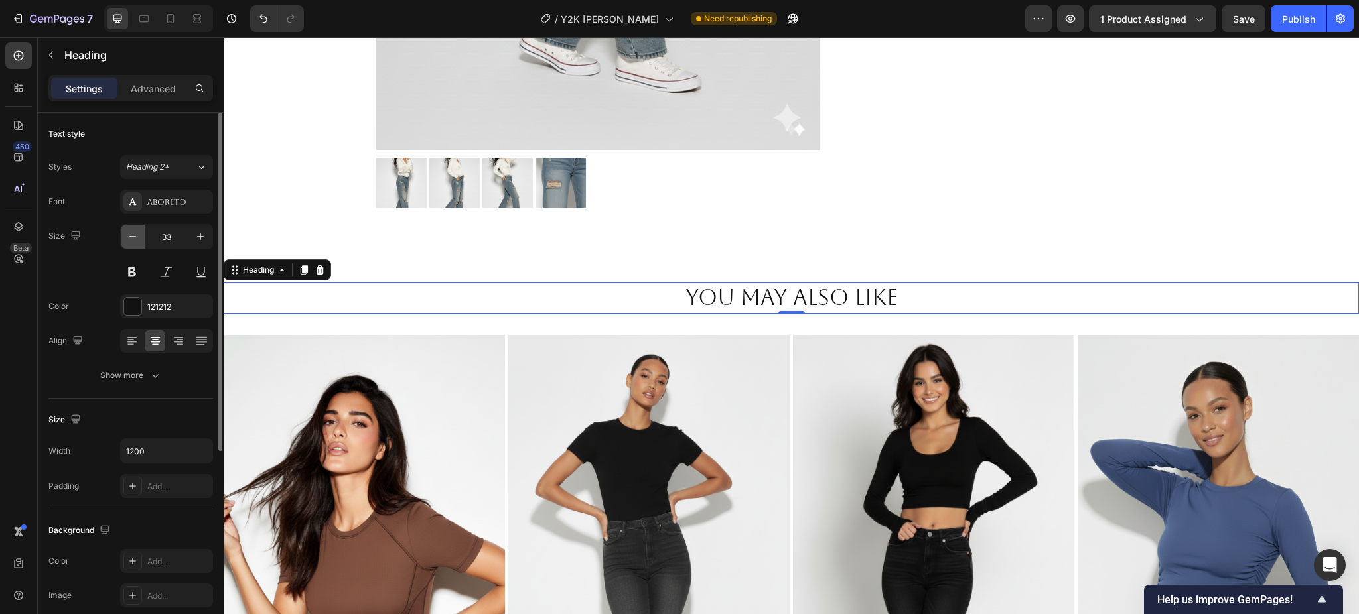
click at [133, 239] on icon "button" at bounding box center [132, 236] width 13 height 13
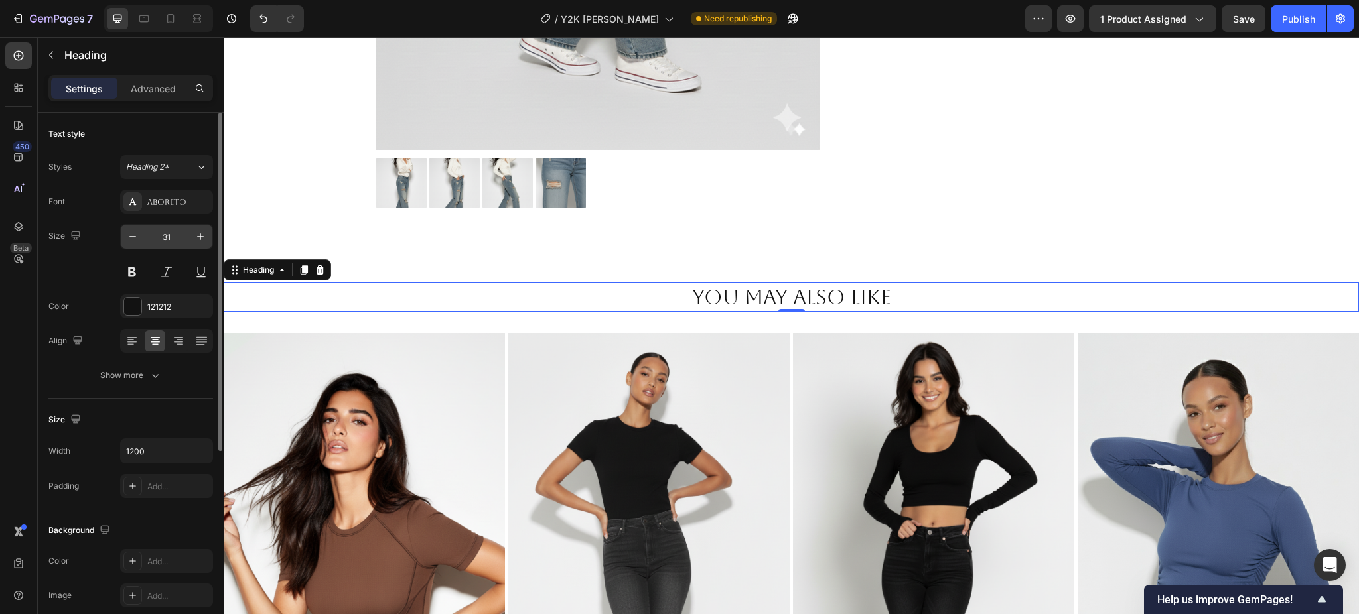
click at [164, 237] on input "31" at bounding box center [167, 237] width 44 height 24
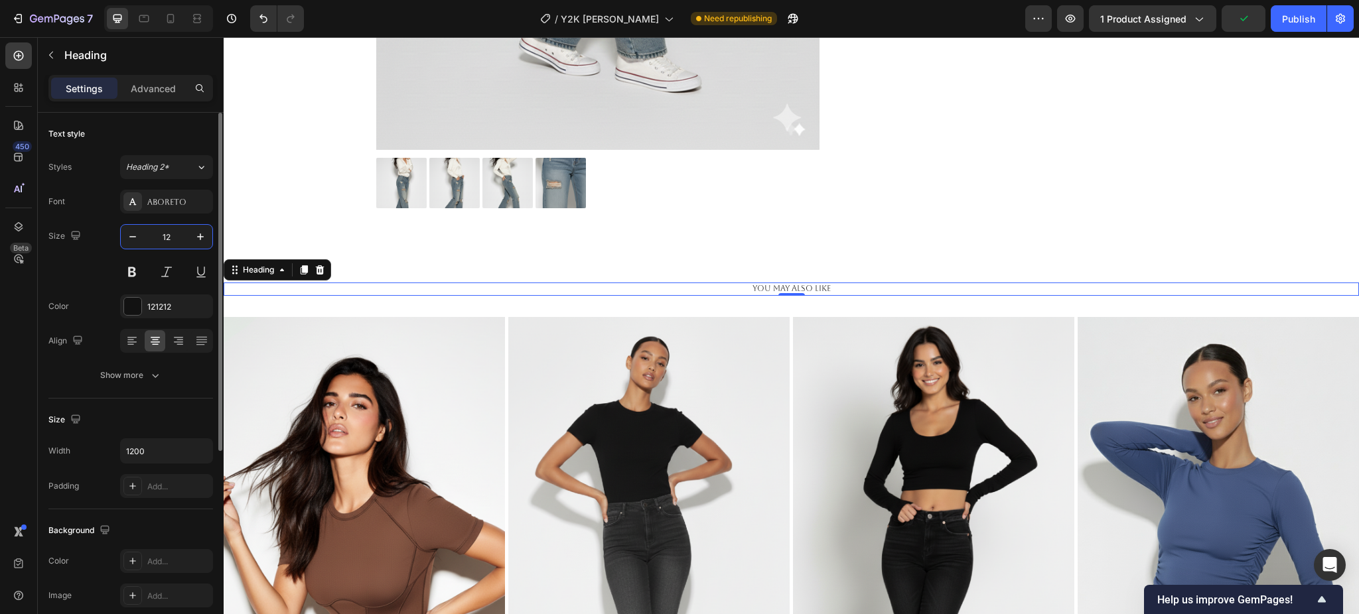
click at [170, 237] on input "12" at bounding box center [167, 237] width 44 height 24
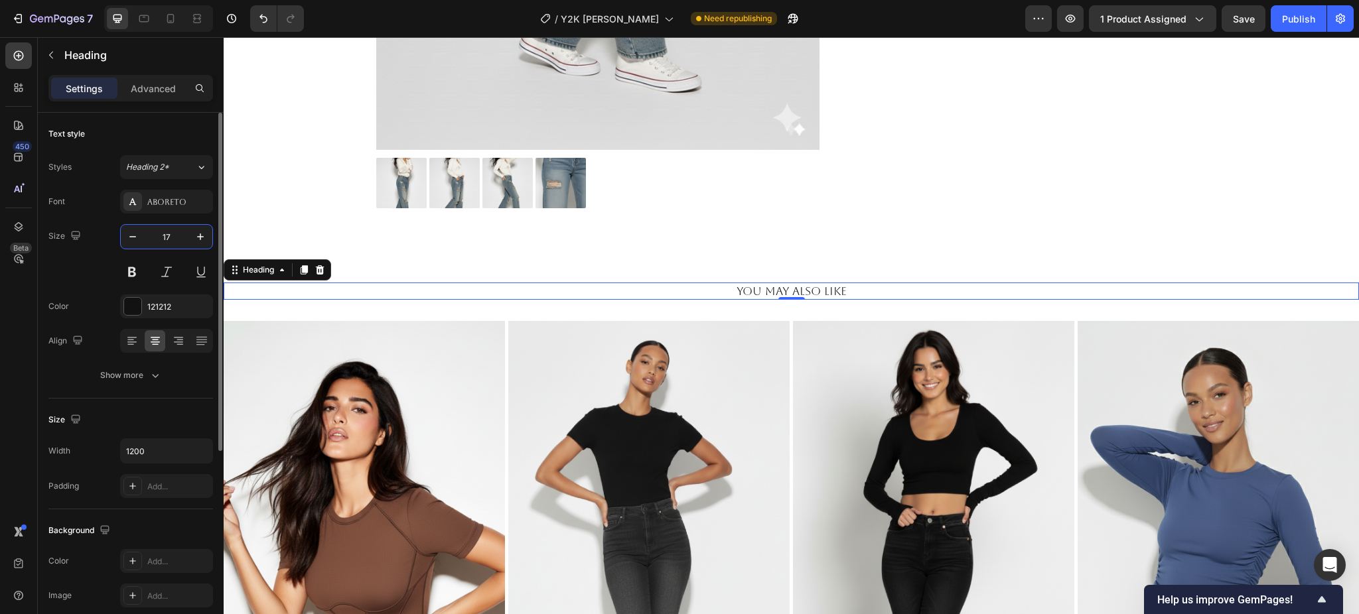
type input "1"
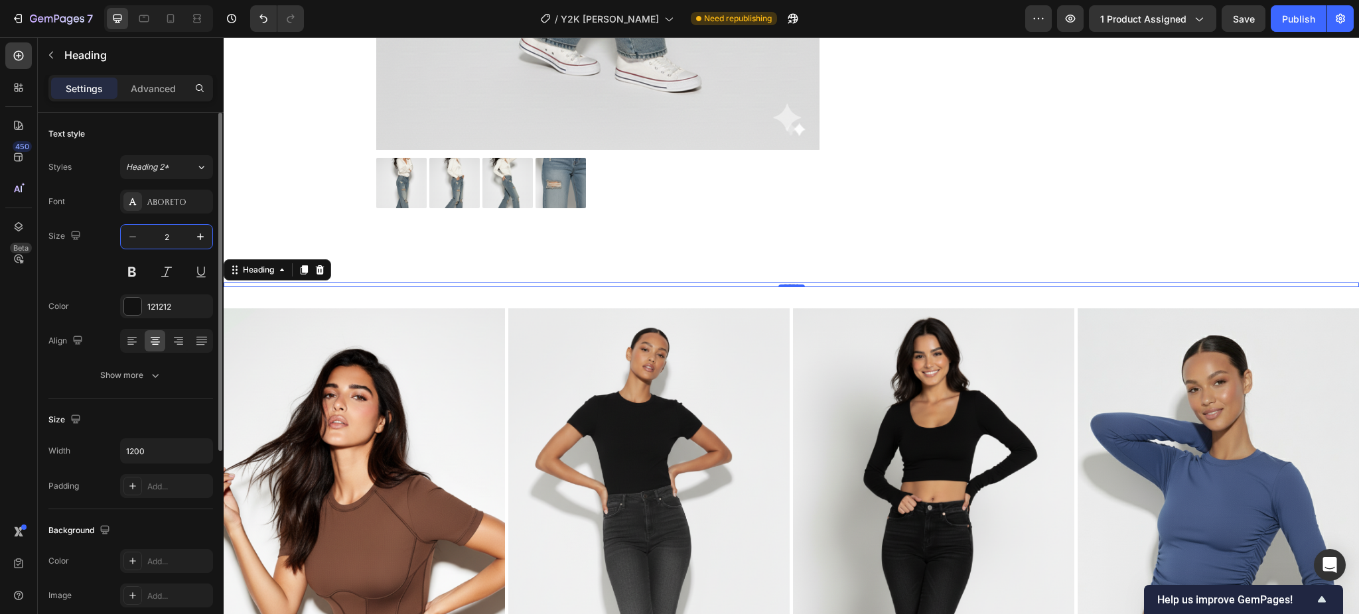
type input "20"
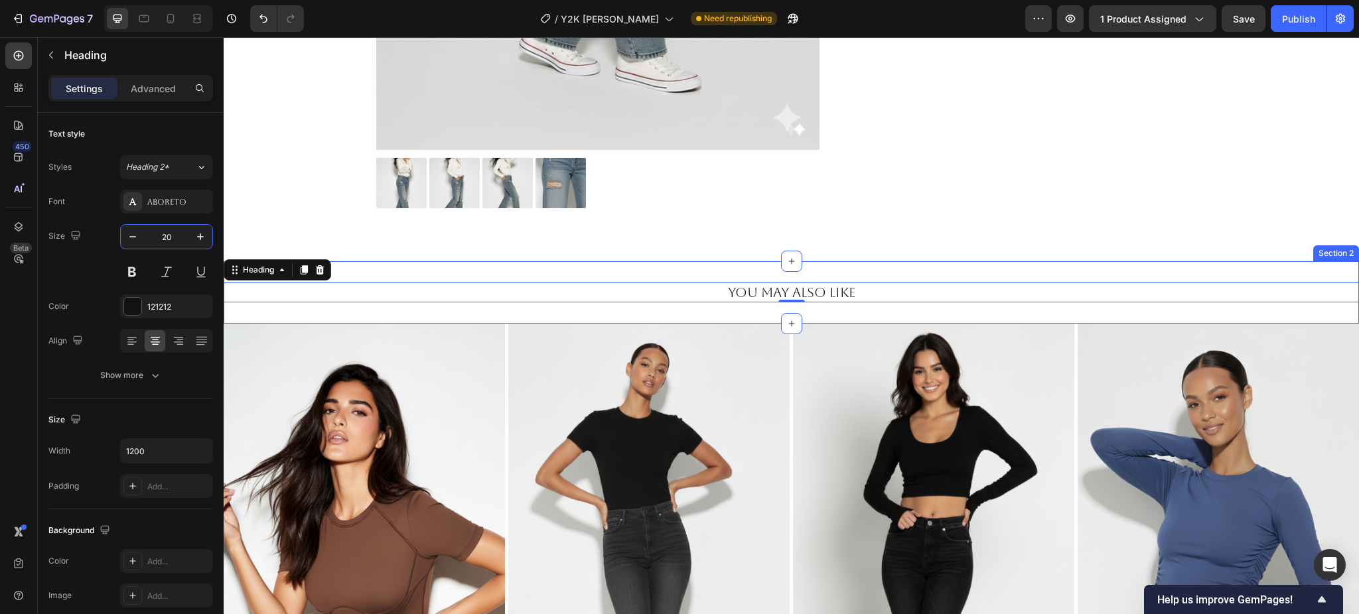
click at [849, 317] on div "You May Also Like Heading 0 Section 2" at bounding box center [791, 292] width 1135 height 62
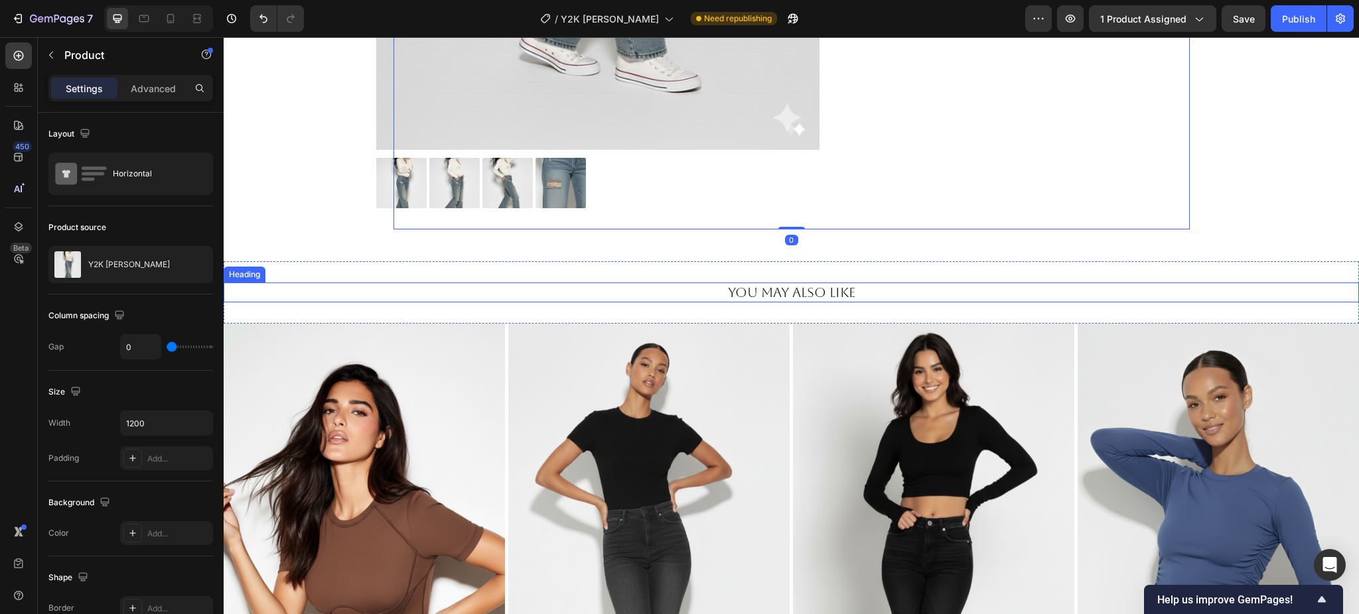
click at [959, 285] on p "You May Also Like" at bounding box center [791, 292] width 793 height 17
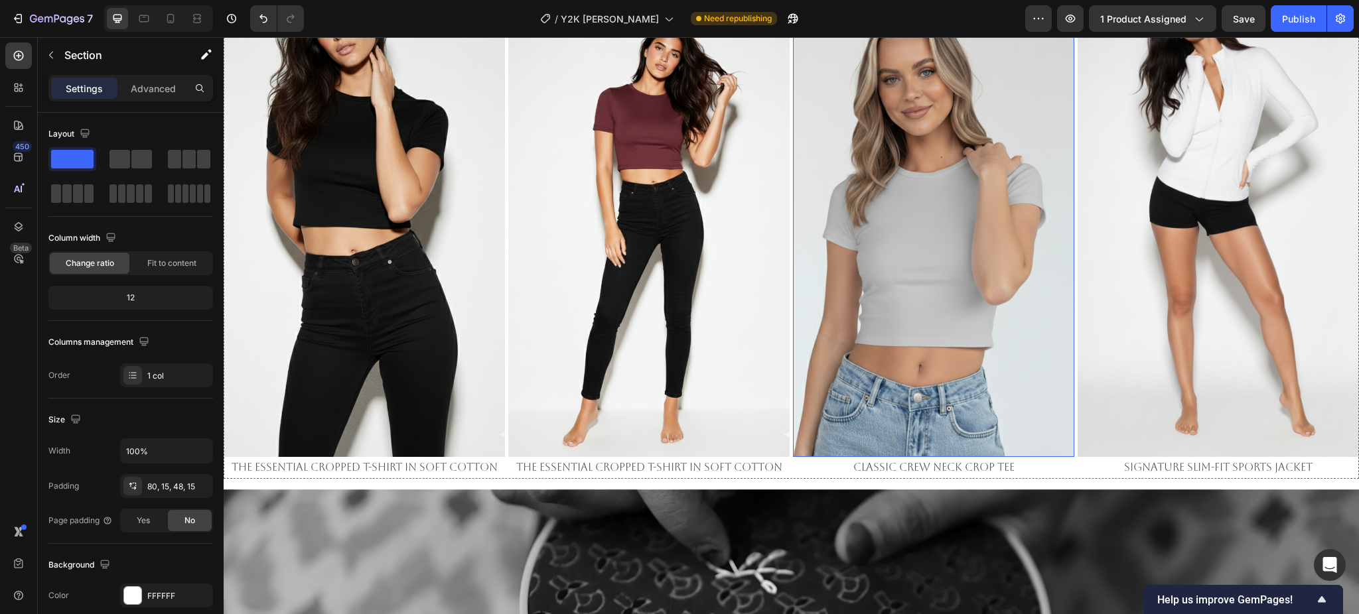
scroll to position [1857, 0]
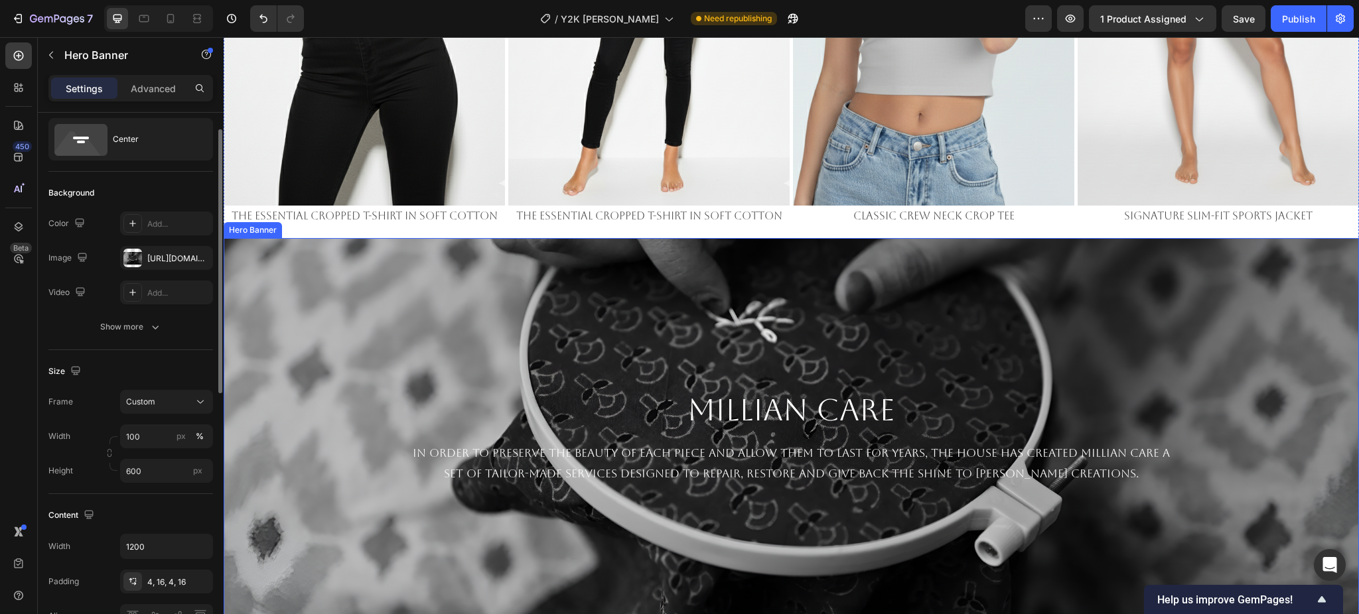
click at [829, 238] on div "Background Image" at bounding box center [791, 437] width 1135 height 398
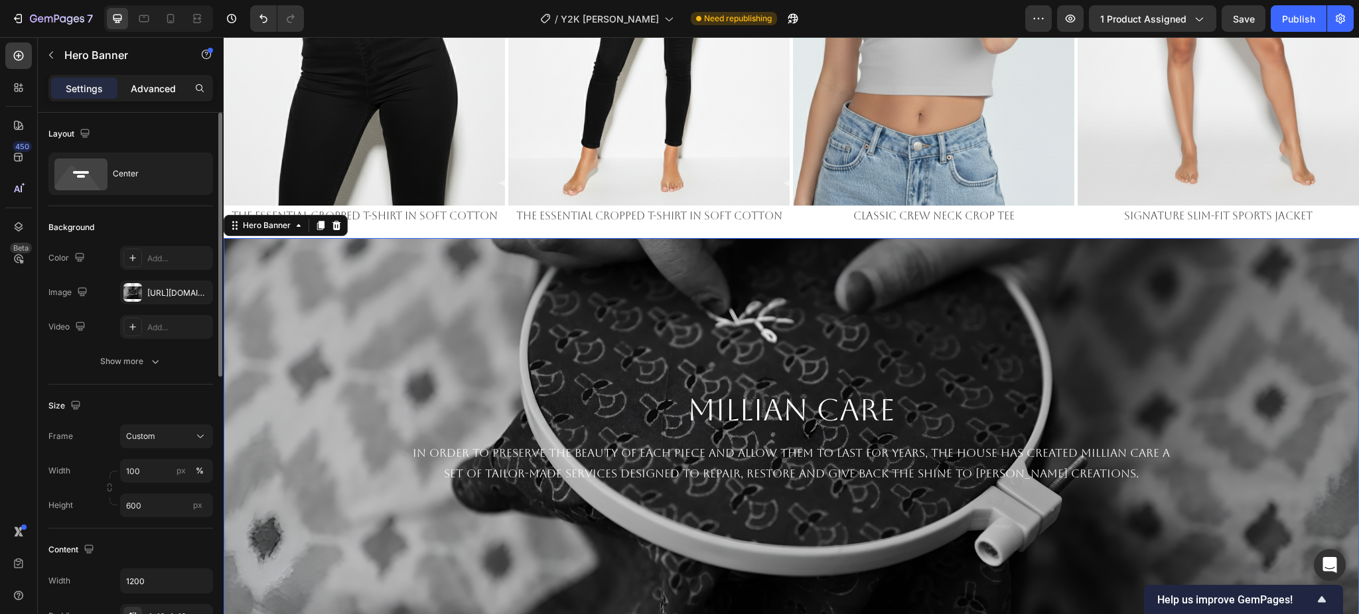
drag, startPoint x: 145, startPoint y: 94, endPoint x: 153, endPoint y: 99, distance: 9.6
click at [145, 93] on p "Advanced" at bounding box center [153, 89] width 45 height 14
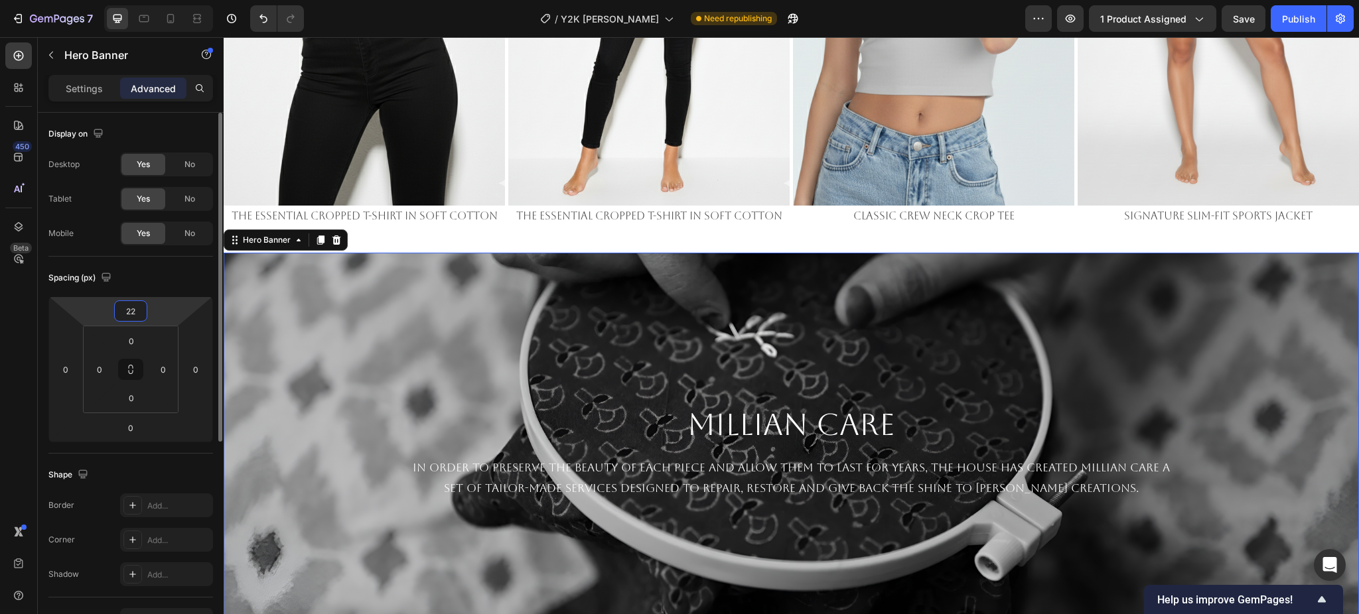
drag, startPoint x: 178, startPoint y: 308, endPoint x: 191, endPoint y: 291, distance: 21.2
click at [174, 0] on html "7 Version history / Y2K Baggy Denim Need republishing Preview 1 product assigne…" at bounding box center [679, 0] width 1359 height 0
type input "24"
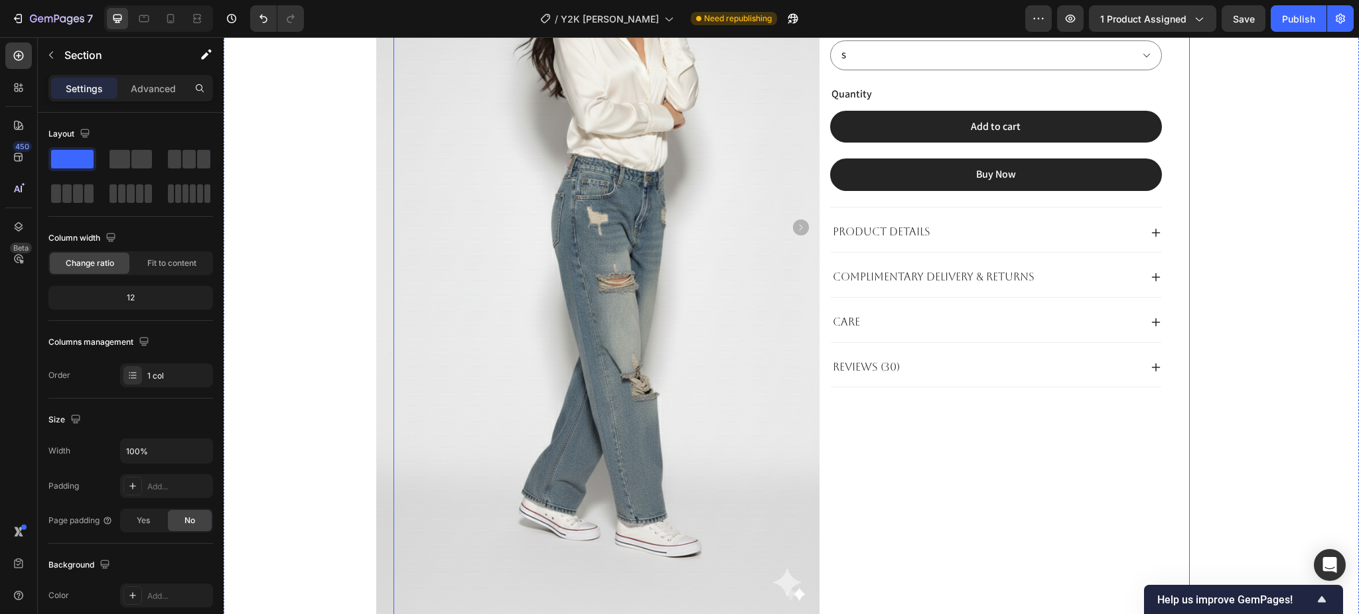
scroll to position [216, 0]
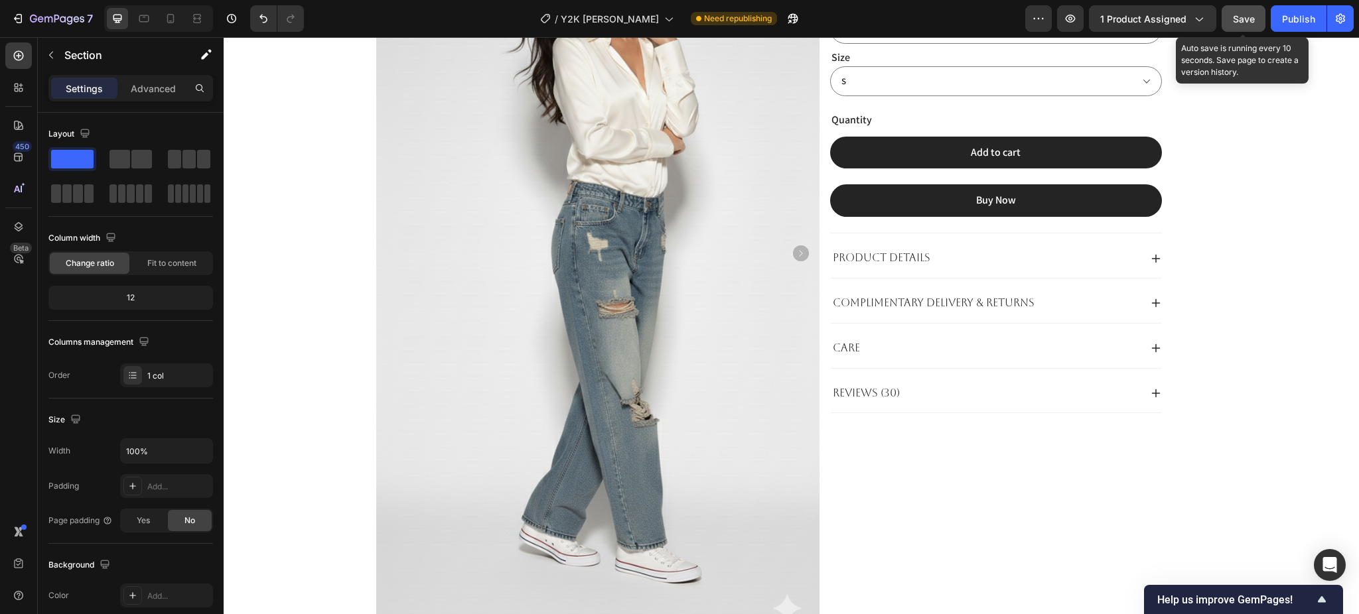
click at [1235, 23] on span "Save" at bounding box center [1244, 18] width 22 height 11
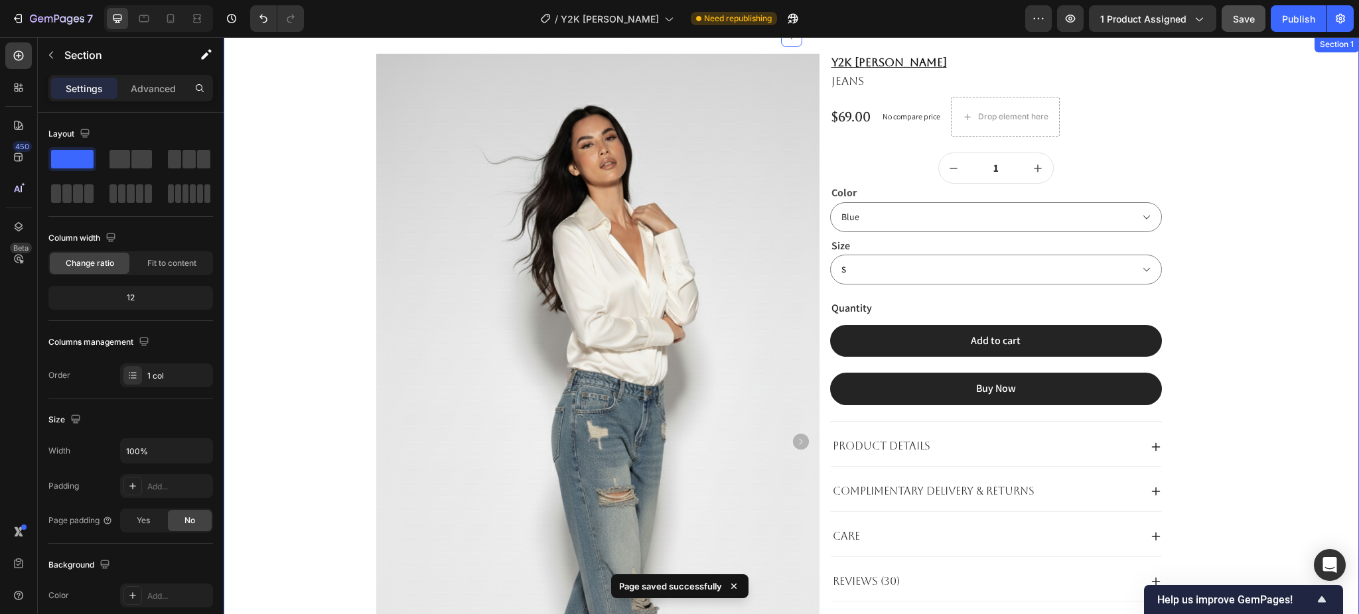
scroll to position [0, 0]
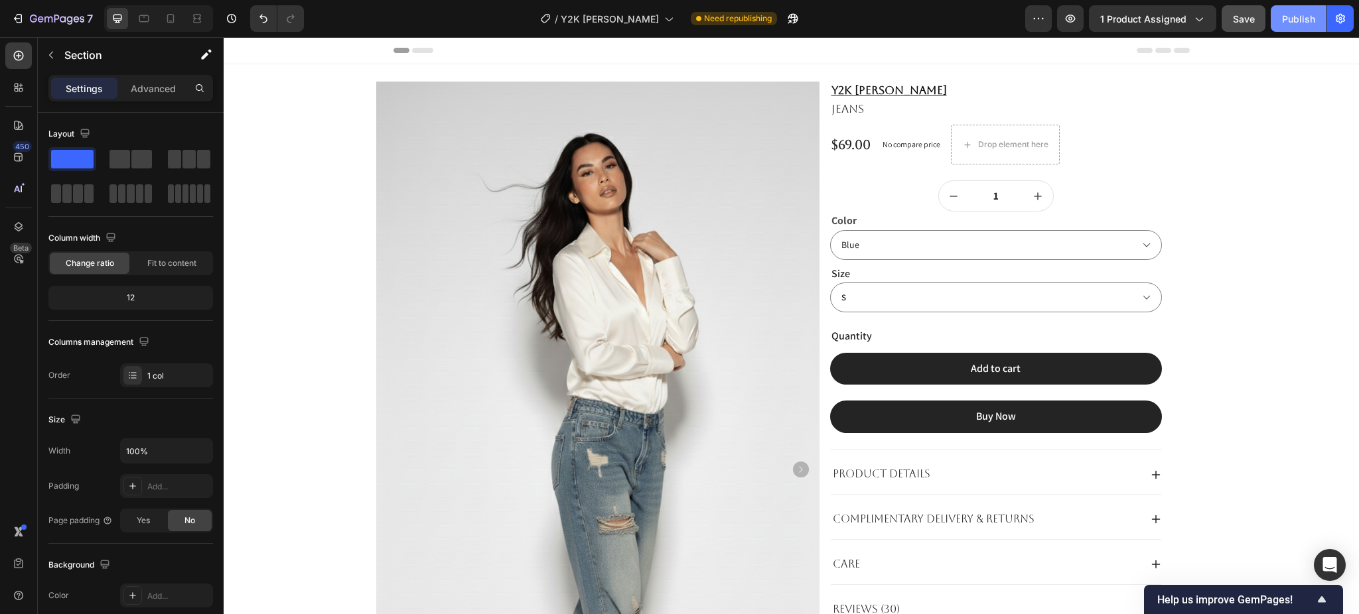
click at [1285, 18] on div "Publish" at bounding box center [1298, 19] width 33 height 14
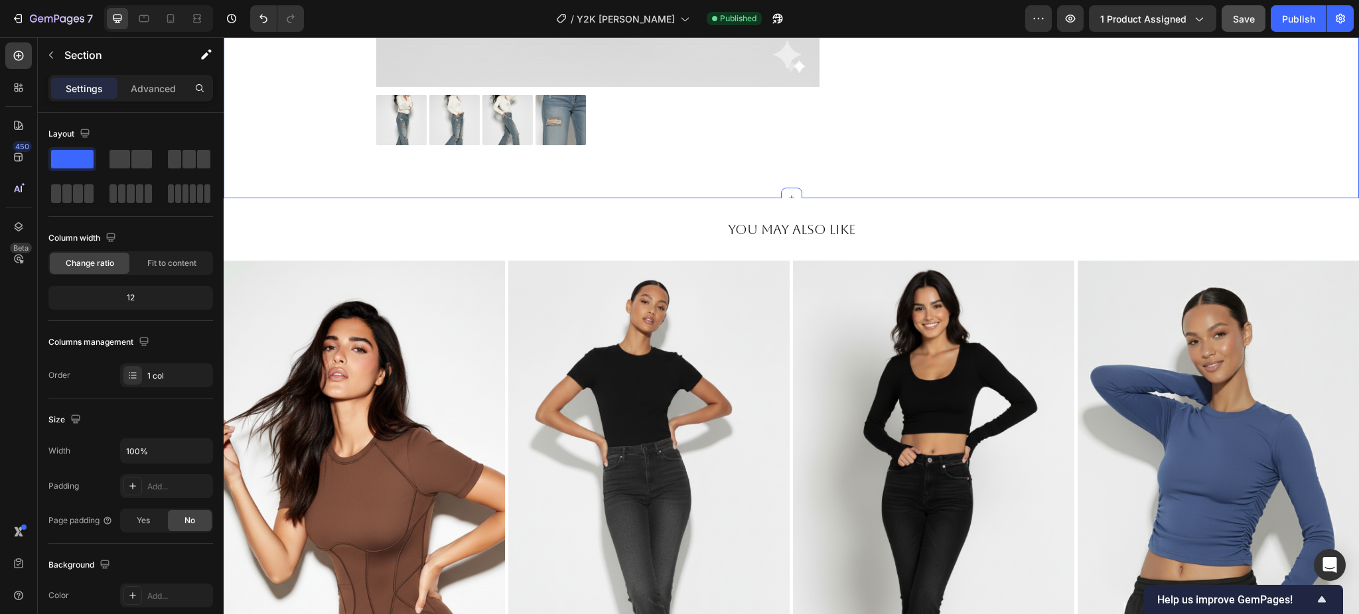
scroll to position [747, 0]
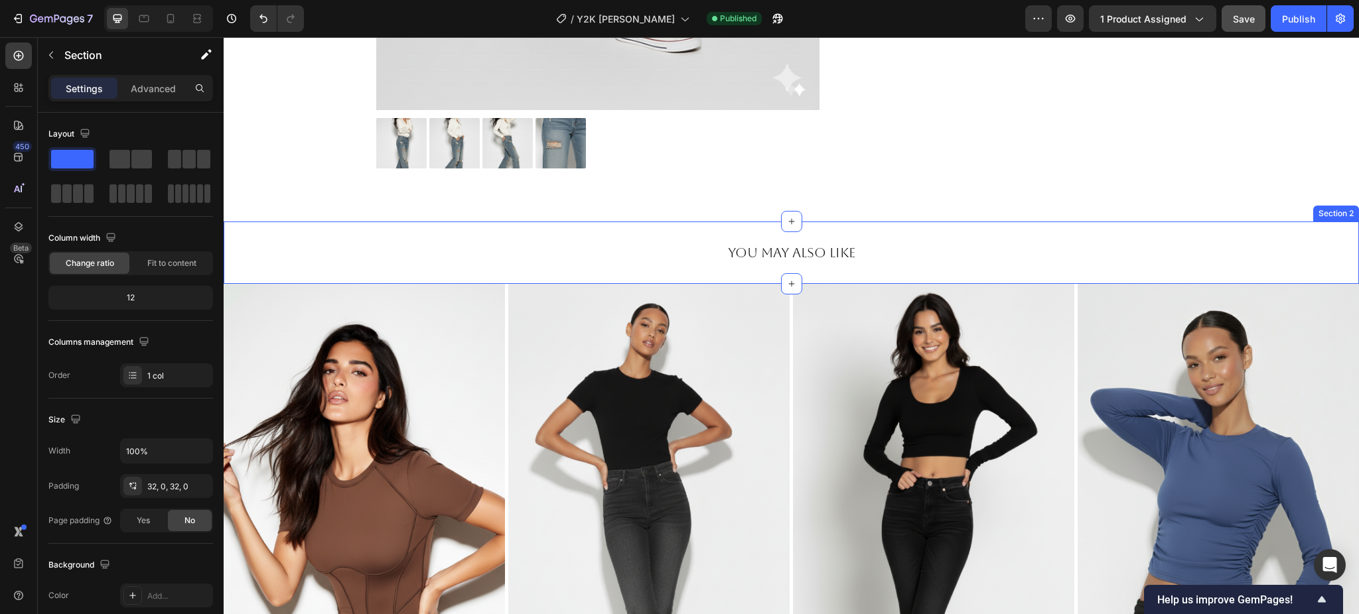
click at [1321, 216] on div "Section 2" at bounding box center [1336, 214] width 46 height 16
click at [1107, 208] on div "Section 2" at bounding box center [1121, 209] width 40 height 12
click at [889, 239] on div "You May Also Like Heading Section 2 Create Theme Section AI Content Write with …" at bounding box center [791, 253] width 1135 height 62
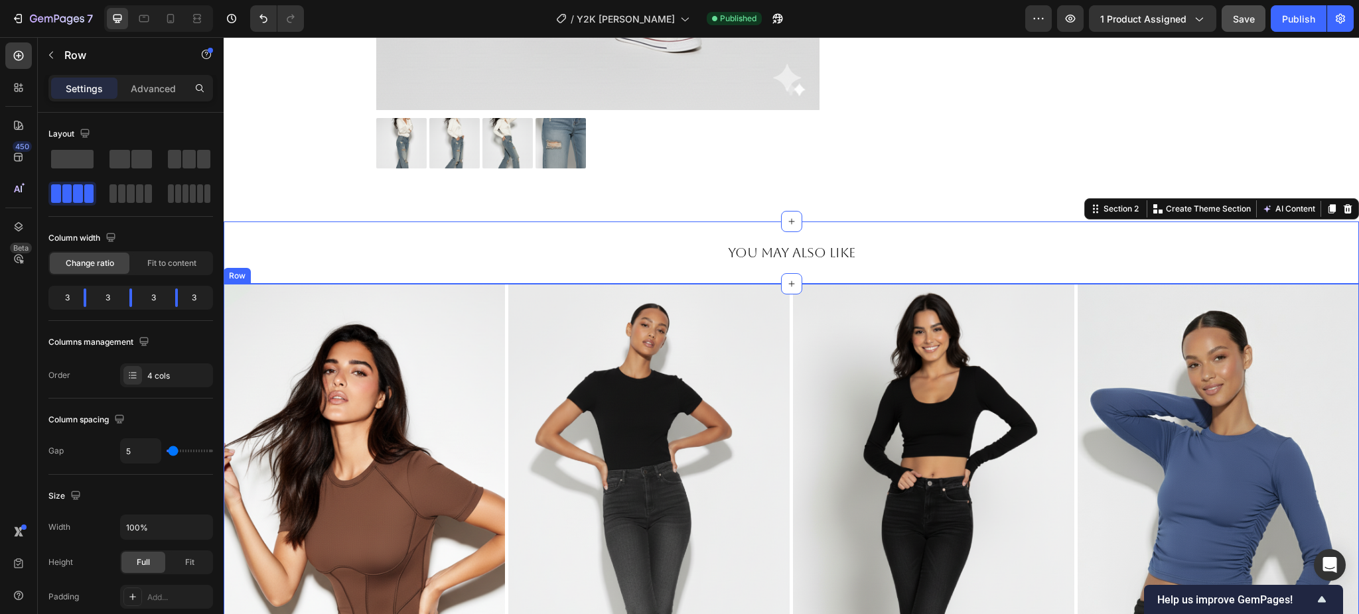
click at [783, 301] on div "Image Sculpted Backless Jumpsuit Text Block Image Signature Flare Jeans Text Bl…" at bounding box center [791, 545] width 1135 height 522
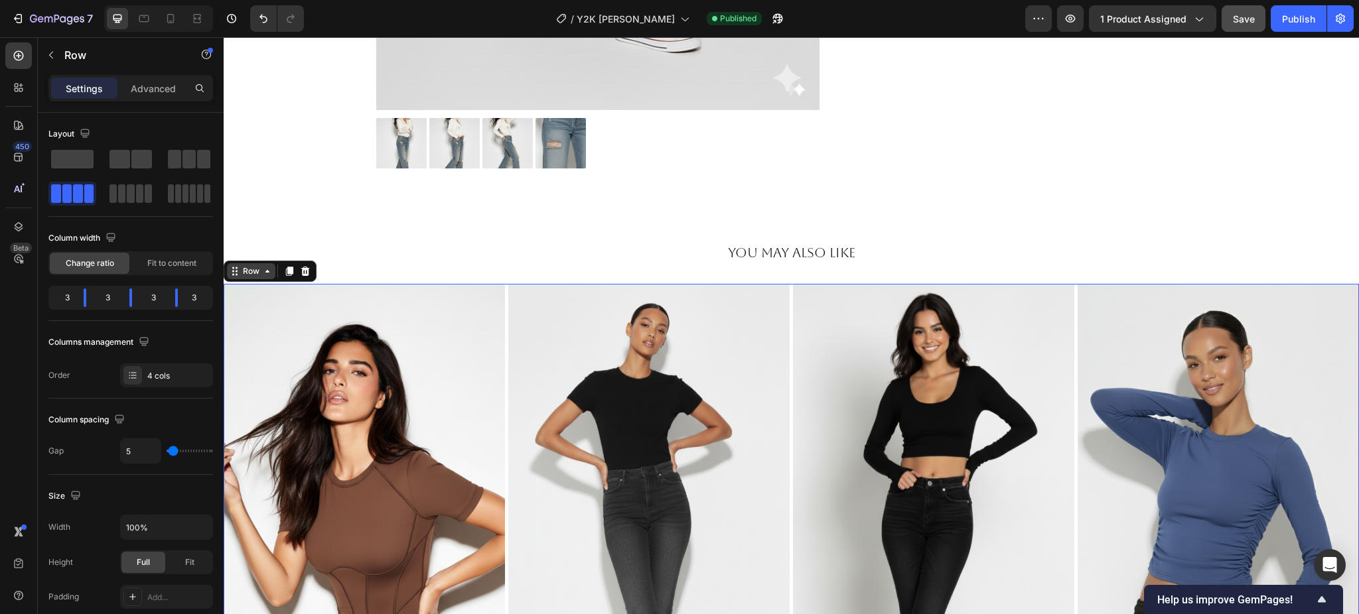
click at [245, 265] on div "Row" at bounding box center [251, 271] width 22 height 12
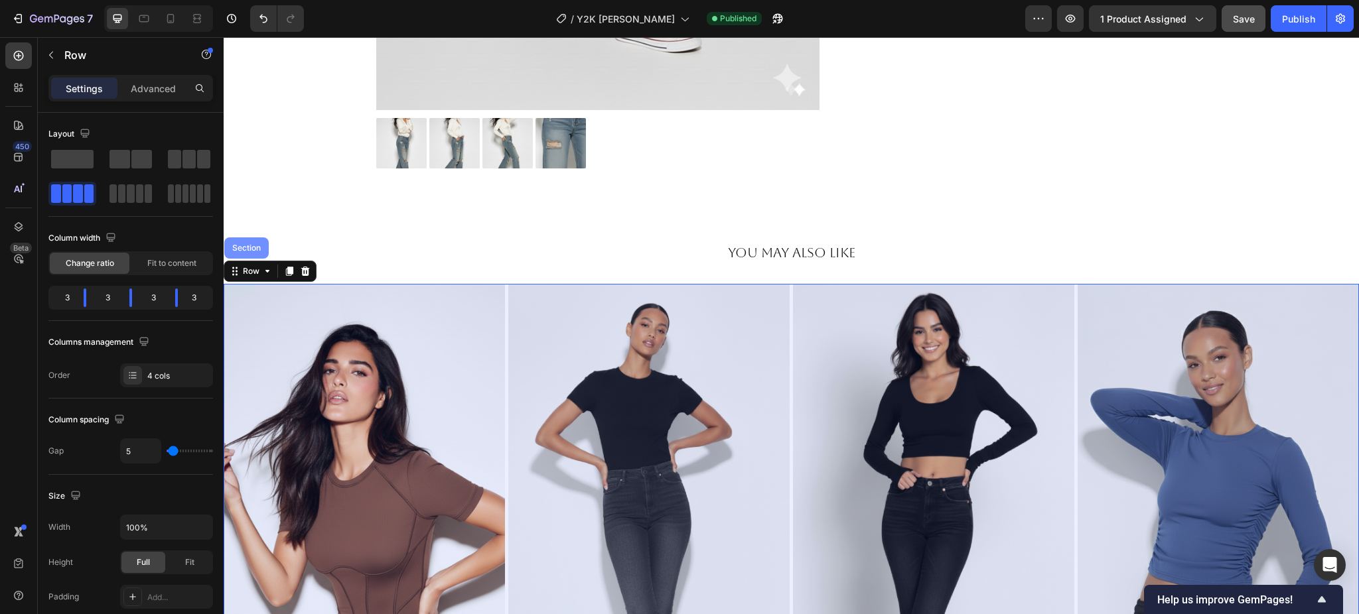
click at [253, 252] on div "Section" at bounding box center [246, 247] width 44 height 21
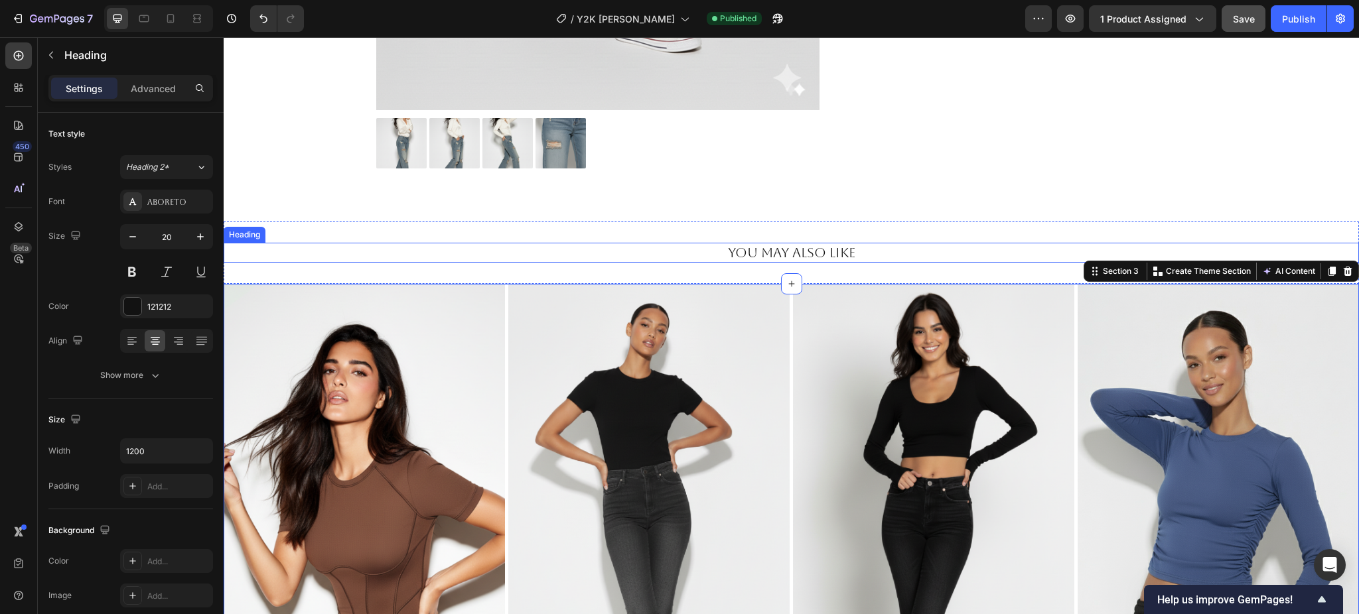
click at [671, 249] on h2 "You May Also Like" at bounding box center [791, 253] width 796 height 20
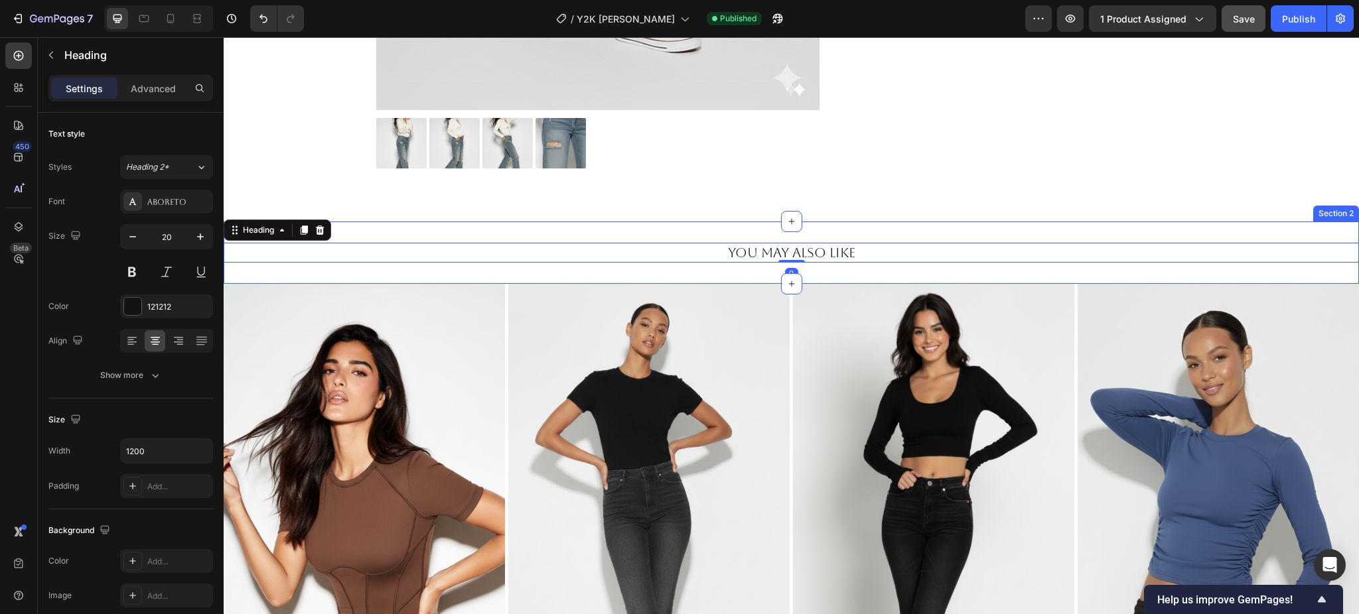
click at [695, 230] on div "You May Also Like Heading 0 Section 2" at bounding box center [791, 253] width 1135 height 62
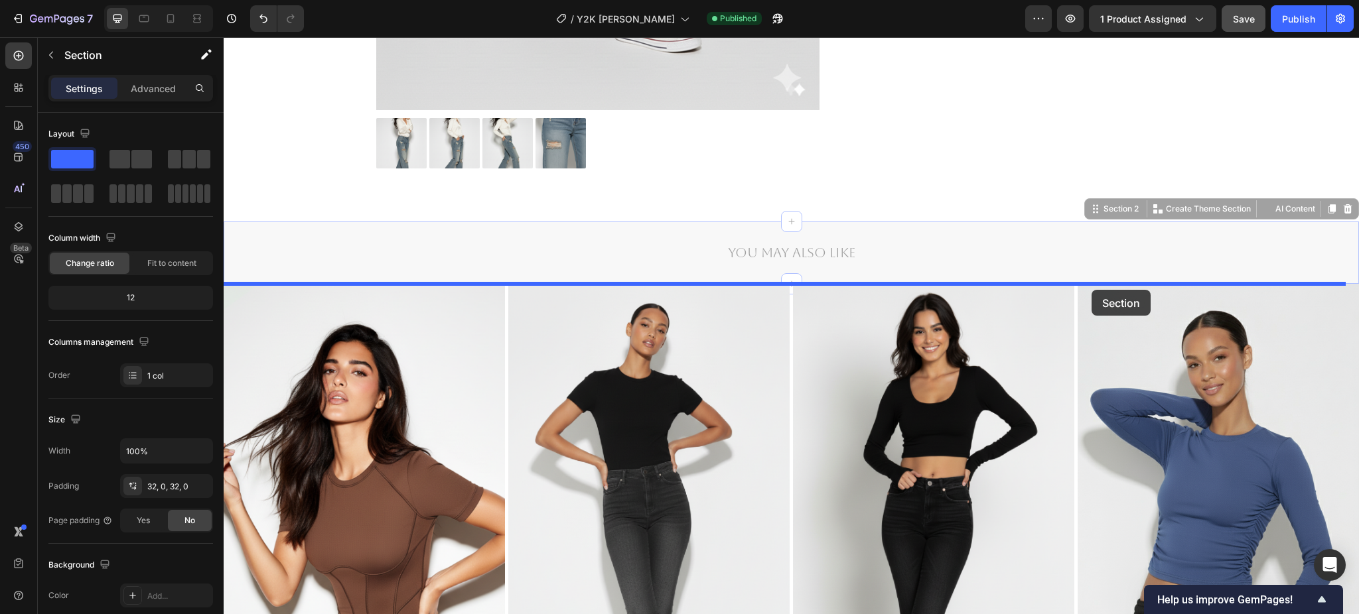
drag, startPoint x: 1104, startPoint y: 212, endPoint x: 1091, endPoint y: 290, distance: 79.3
click at [1091, 290] on div "Header Product Images Product Images Product Images Y2K Baggy Denim Product Tit…" at bounding box center [791, 621] width 1135 height 2663
drag, startPoint x: 1086, startPoint y: 222, endPoint x: 1075, endPoint y: 329, distance: 107.3
click at [1075, 329] on div "Header Product Images Product Images Product Images Y2K Baggy Denim Product Tit…" at bounding box center [791, 621] width 1135 height 2663
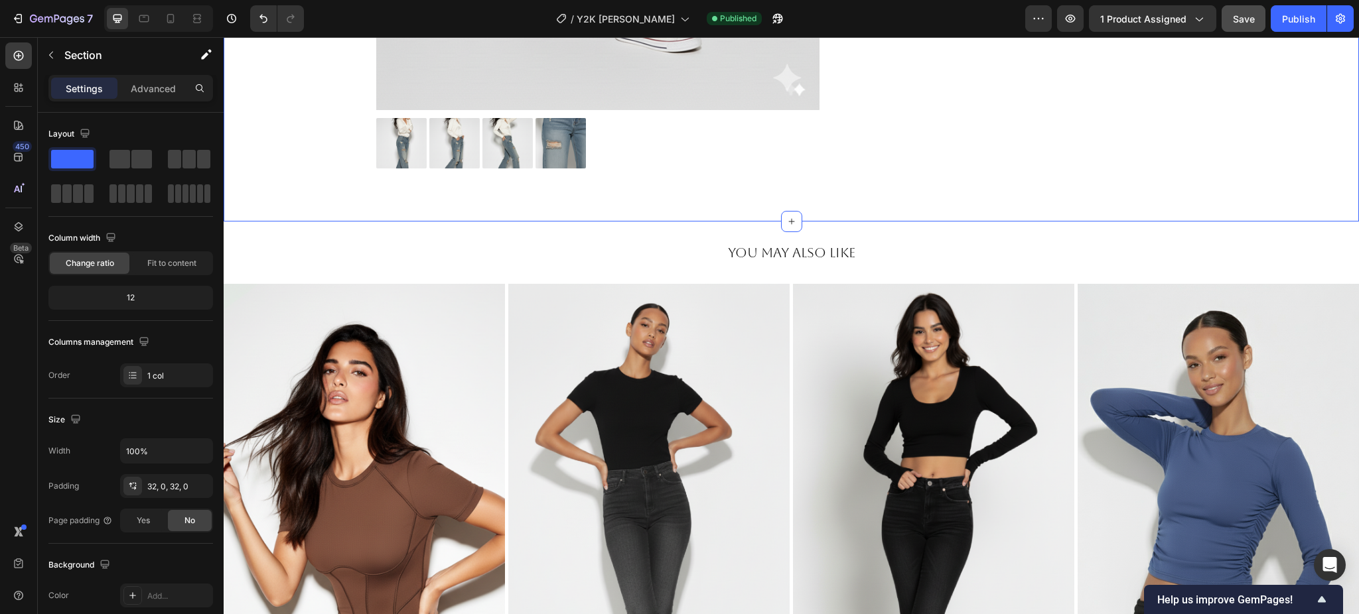
click at [945, 263] on div "You May Also Like Heading Section 2" at bounding box center [791, 253] width 1135 height 62
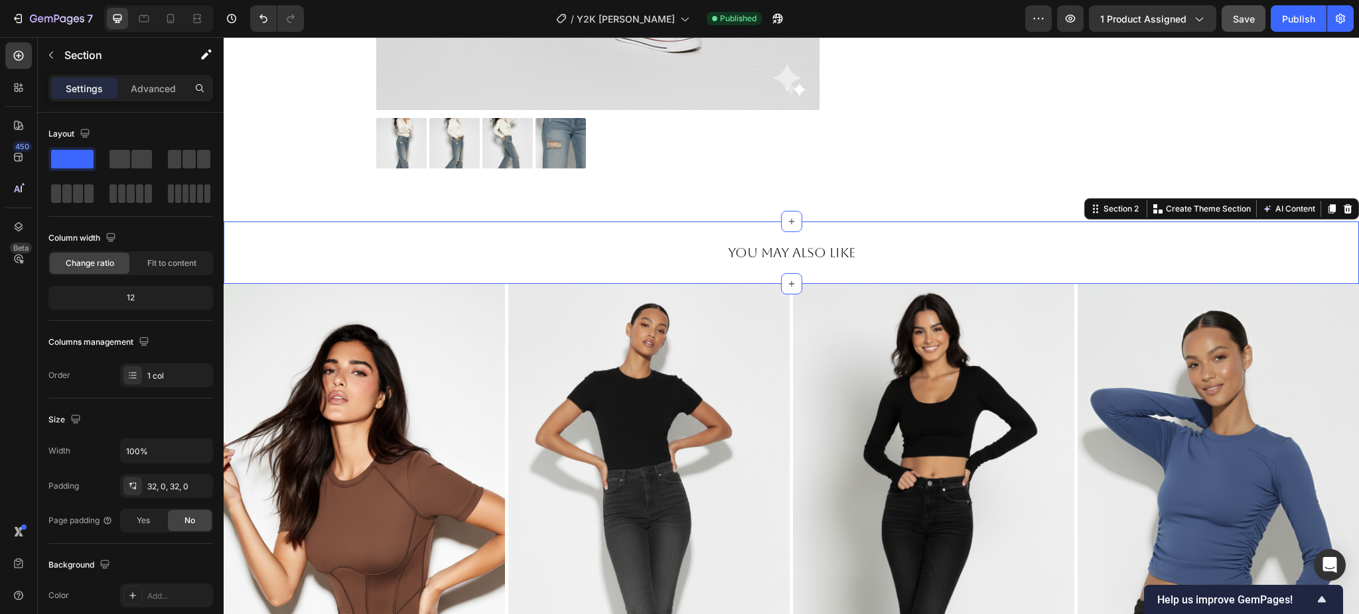
click at [953, 236] on div "You May Also Like Heading Section 2 Create Theme Section AI Content Write with …" at bounding box center [791, 253] width 1135 height 62
click at [960, 226] on div "You May Also Like Heading Section 2 Create Theme Section AI Content Write with …" at bounding box center [791, 253] width 1135 height 62
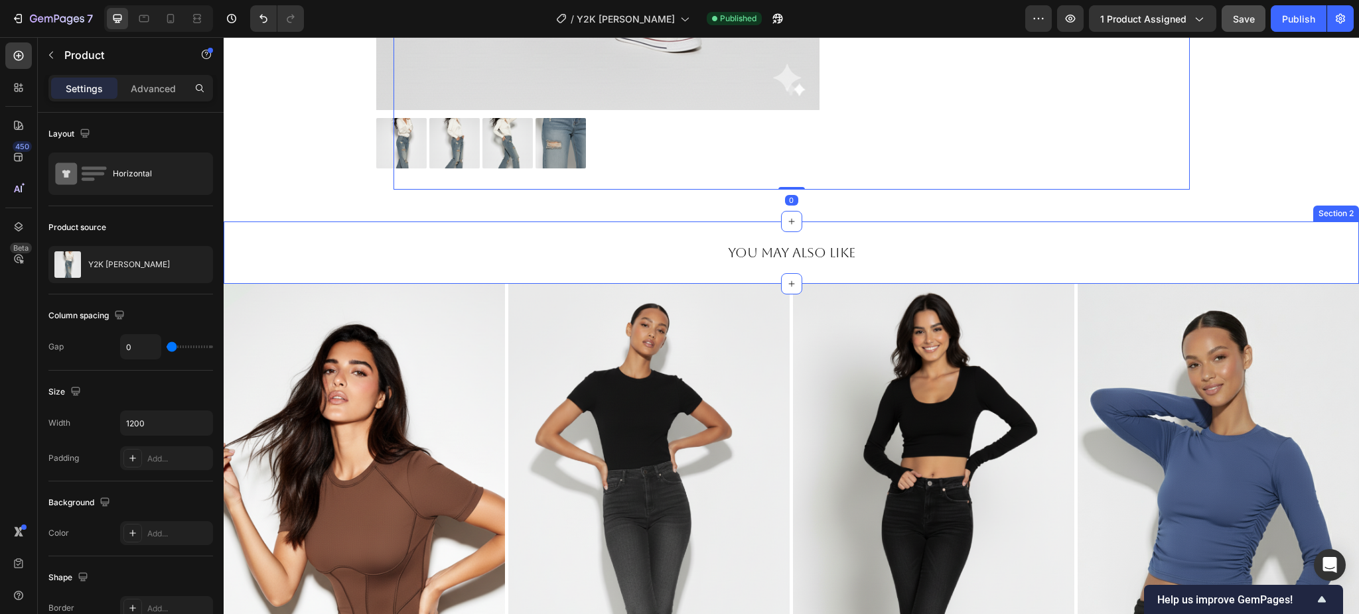
click at [906, 234] on div "You May Also Like Heading Section 2" at bounding box center [791, 253] width 1135 height 62
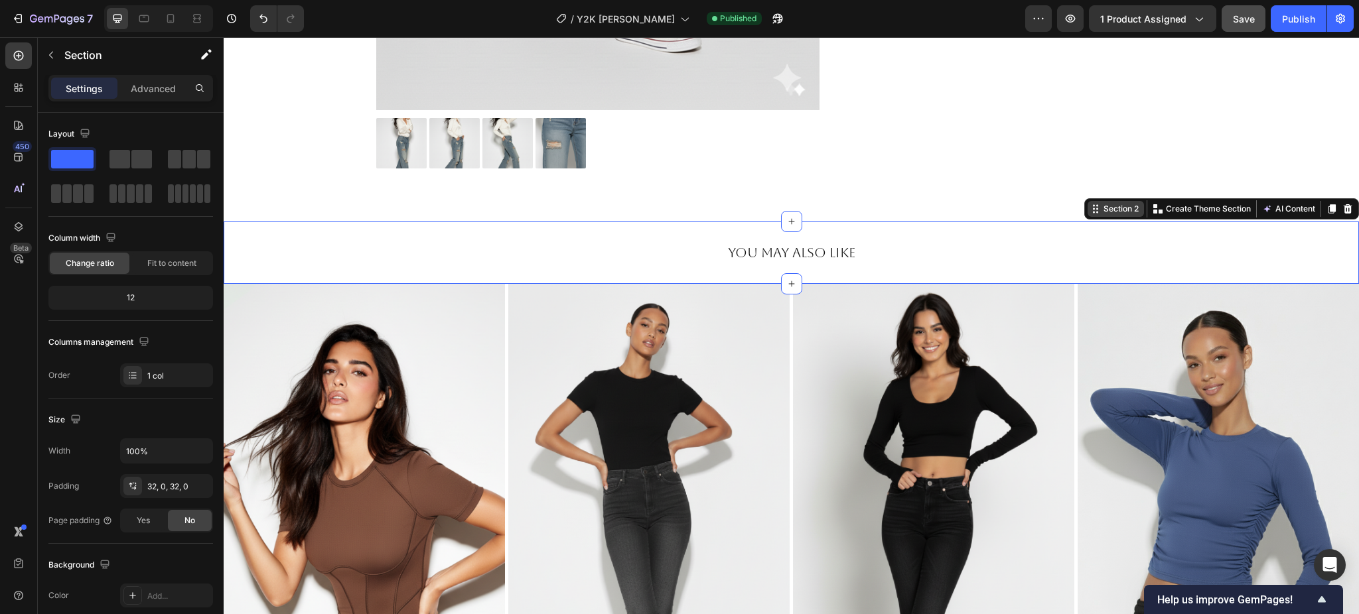
click at [1101, 204] on div "Section 2" at bounding box center [1121, 209] width 40 height 12
click at [1101, 208] on div "Section 2" at bounding box center [1121, 209] width 40 height 12
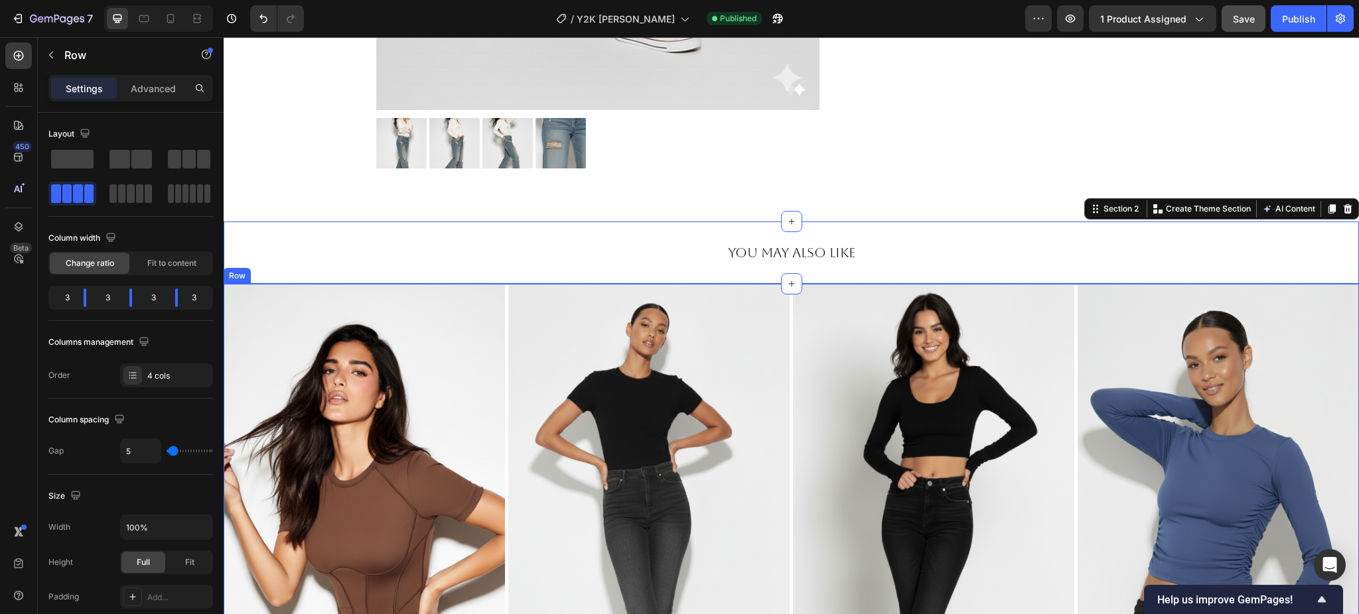
click at [1065, 301] on div "Image Sculpted Backless Jumpsuit Text Block Image Signature Flare Jeans Text Bl…" at bounding box center [791, 545] width 1135 height 522
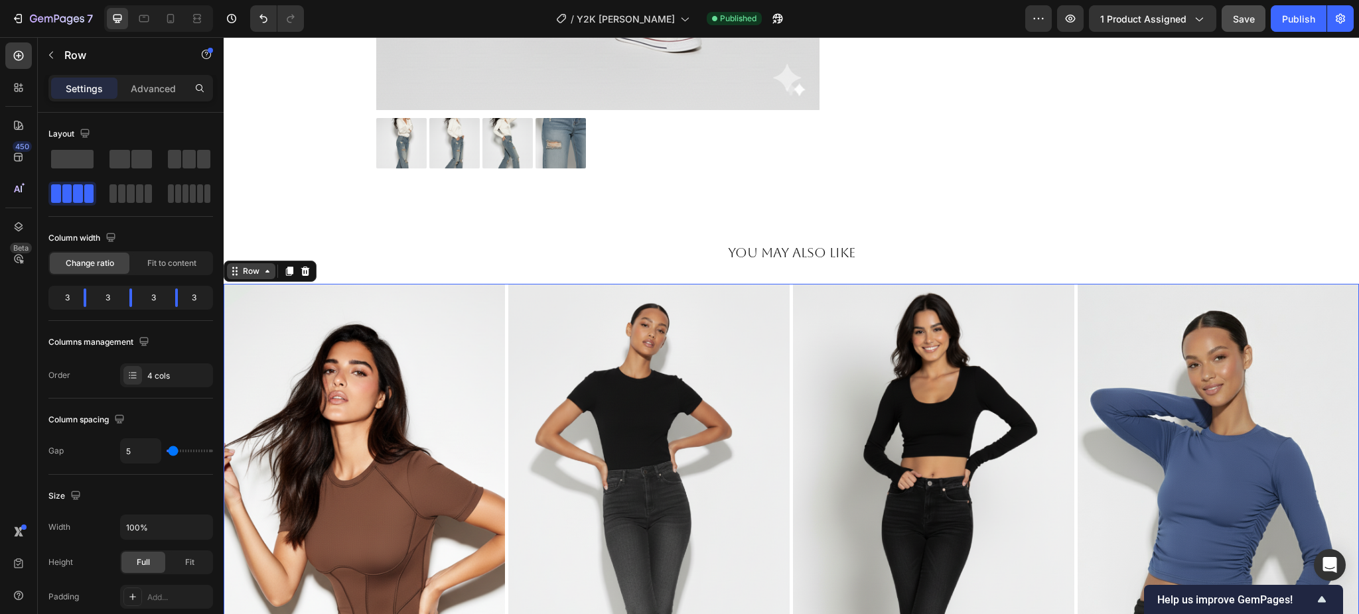
click at [253, 275] on div "Row" at bounding box center [251, 271] width 22 height 12
click at [893, 251] on h2 "You May Also Like" at bounding box center [791, 253] width 796 height 20
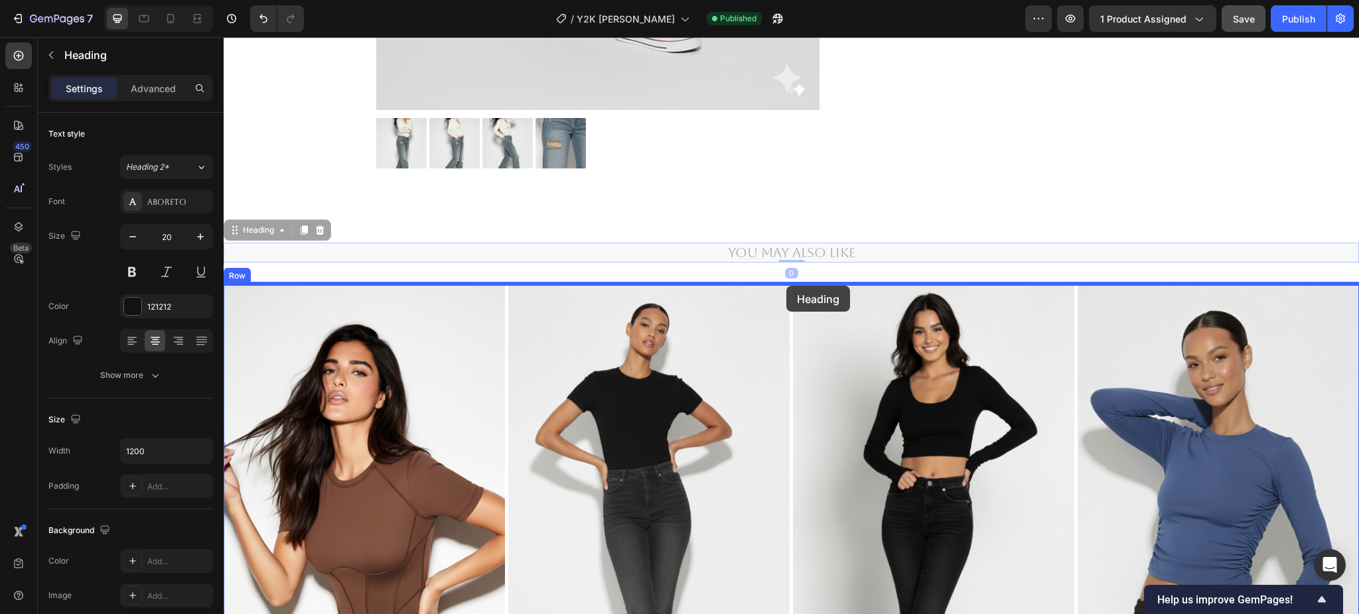
drag, startPoint x: 266, startPoint y: 234, endPoint x: 786, endPoint y: 286, distance: 522.7
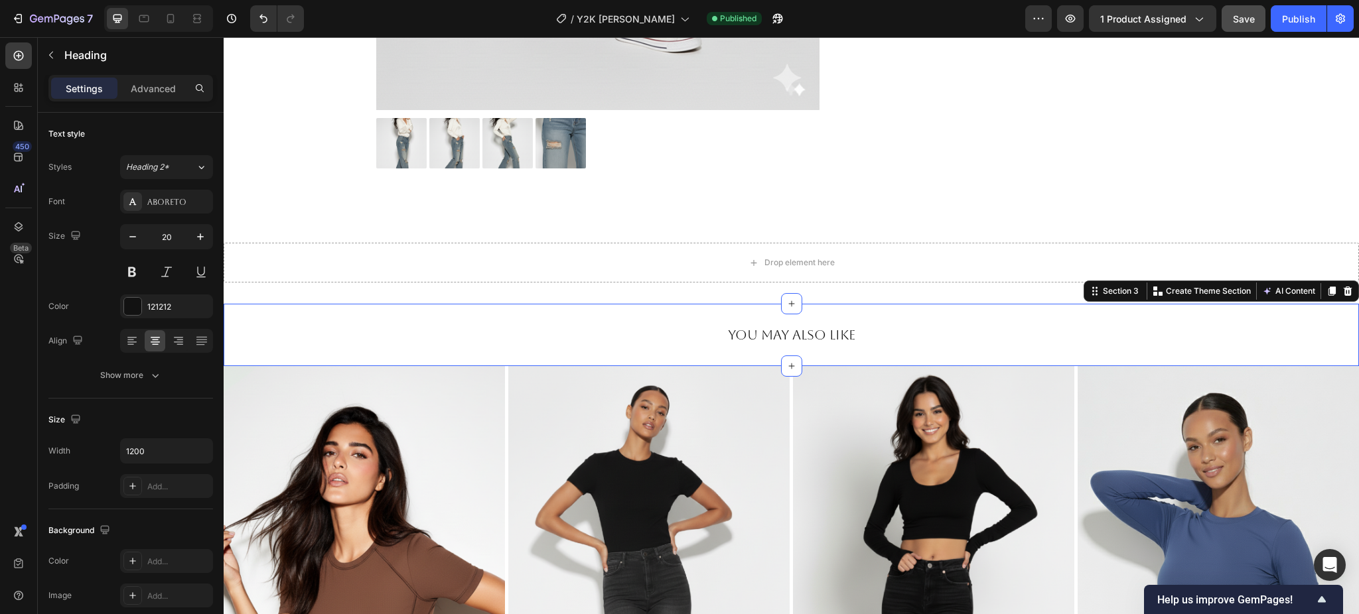
click at [878, 315] on div "You May Also Like Heading Section 3 Create Theme Section AI Content Write with …" at bounding box center [791, 335] width 1135 height 62
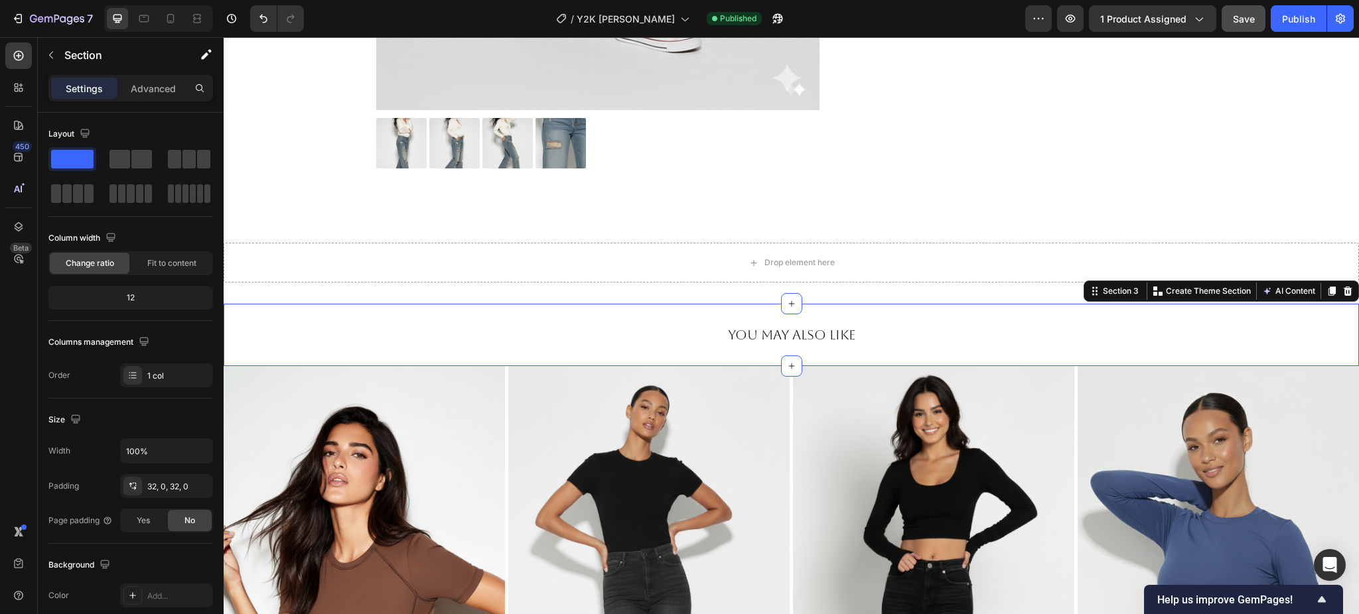
click at [883, 310] on div "You May Also Like Heading Section 3 Create Theme Section AI Content Write with …" at bounding box center [791, 335] width 1135 height 62
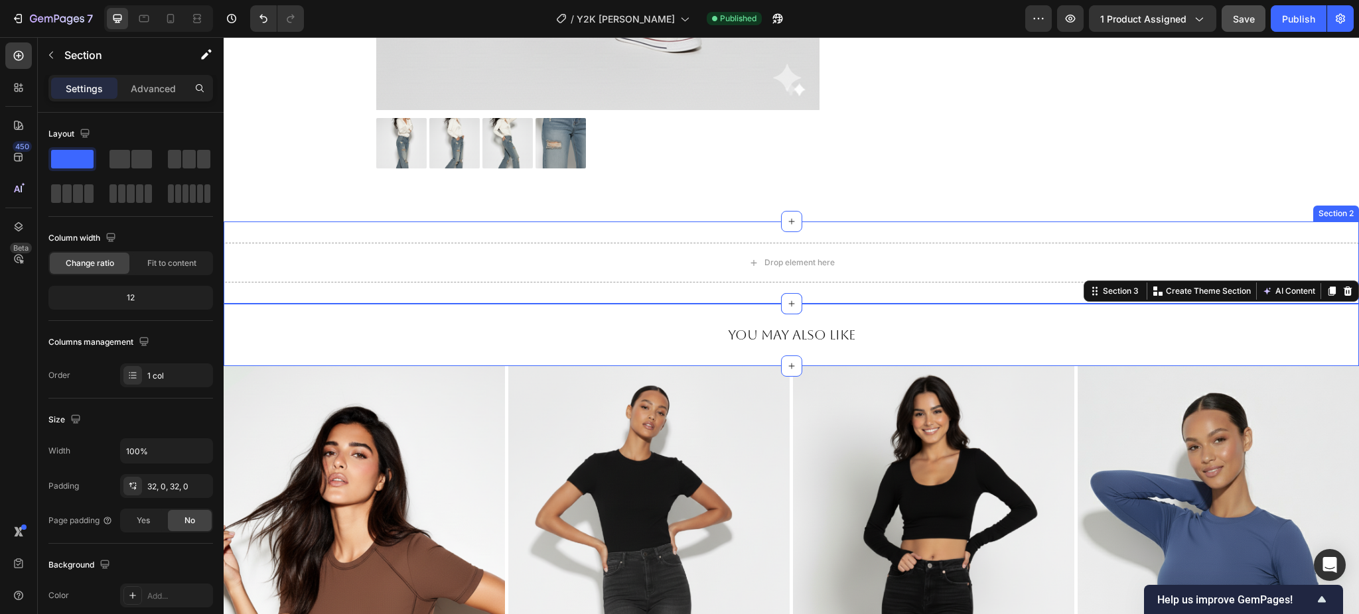
click at [940, 239] on div "Drop element here Section 2" at bounding box center [791, 263] width 1135 height 82
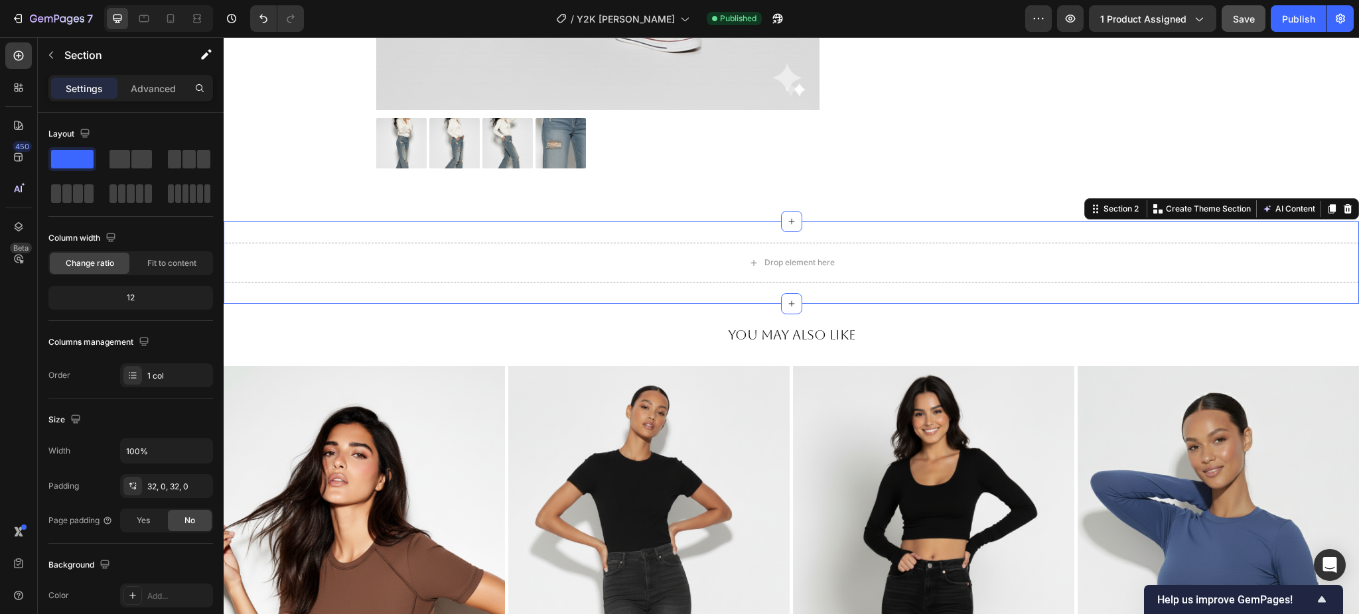
click at [1343, 212] on icon at bounding box center [1347, 208] width 9 height 9
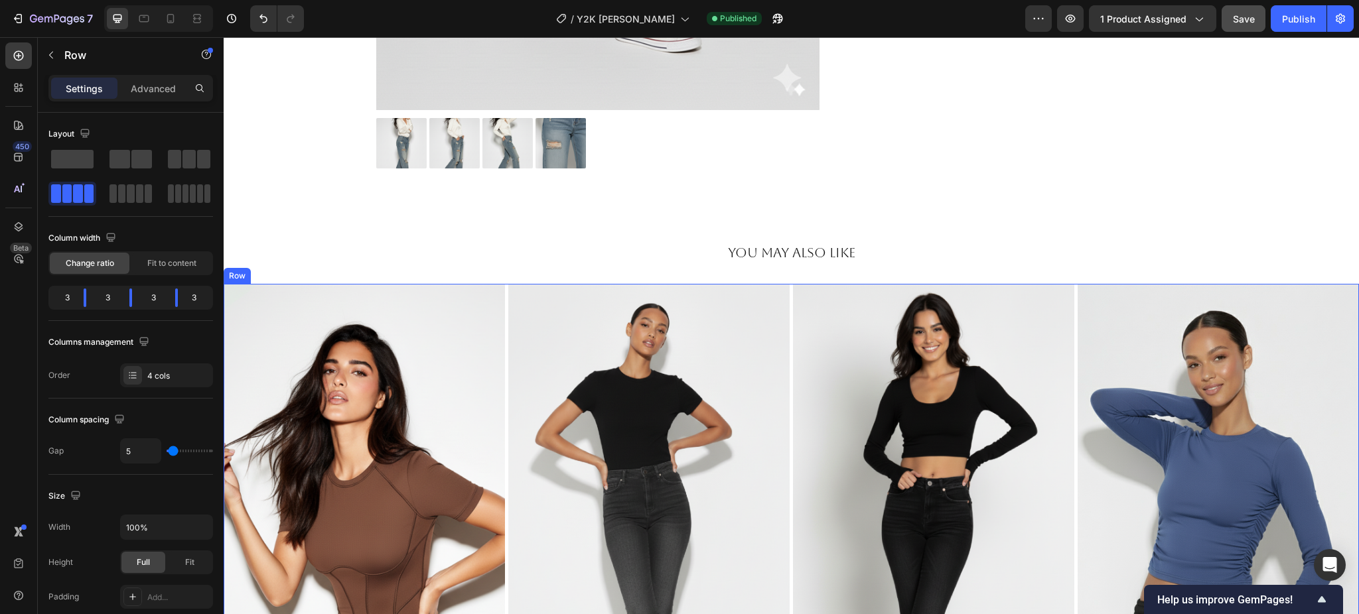
click at [1065, 291] on div "Image Sculpted Backless Jumpsuit Text Block Image Signature Flare Jeans Text Bl…" at bounding box center [791, 545] width 1135 height 522
click at [252, 275] on div "Row" at bounding box center [251, 271] width 22 height 12
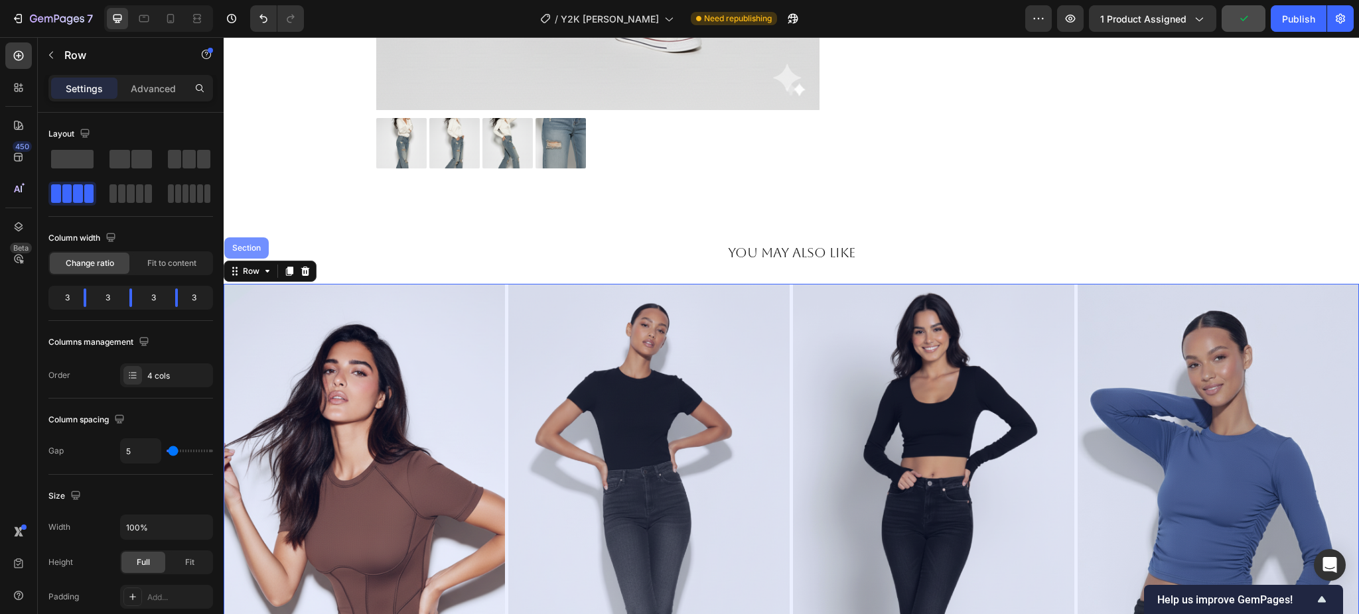
click at [249, 253] on div "Section" at bounding box center [246, 247] width 44 height 21
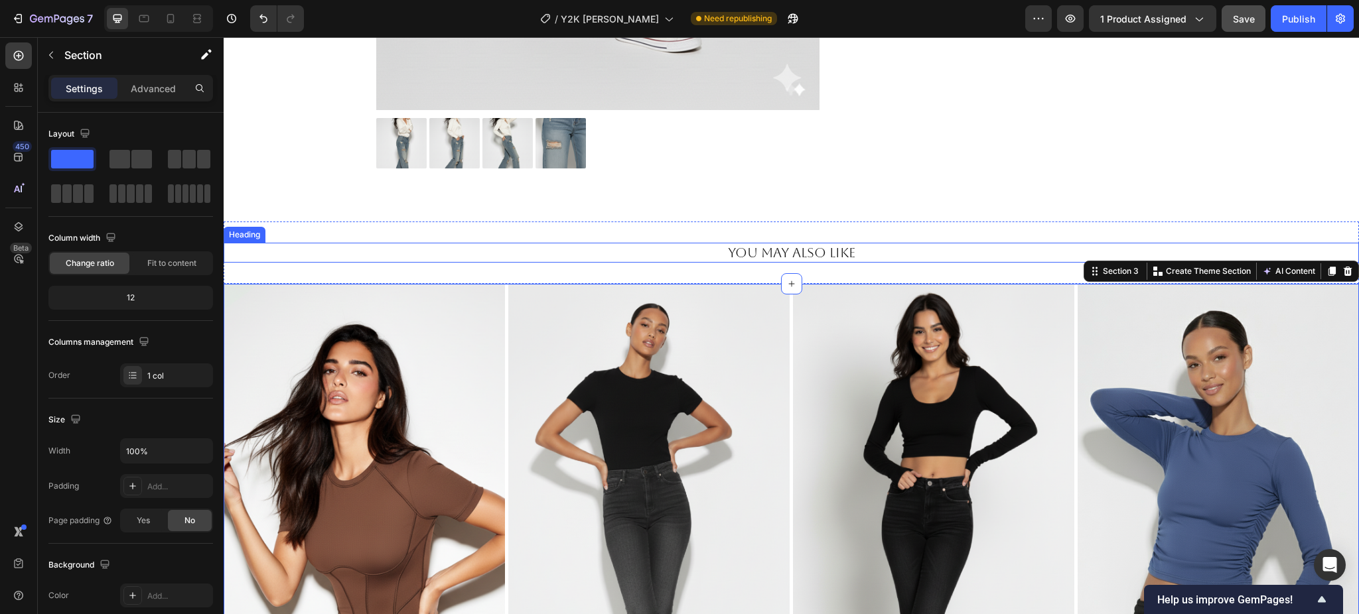
click at [837, 248] on h2 "You May Also Like" at bounding box center [791, 253] width 796 height 20
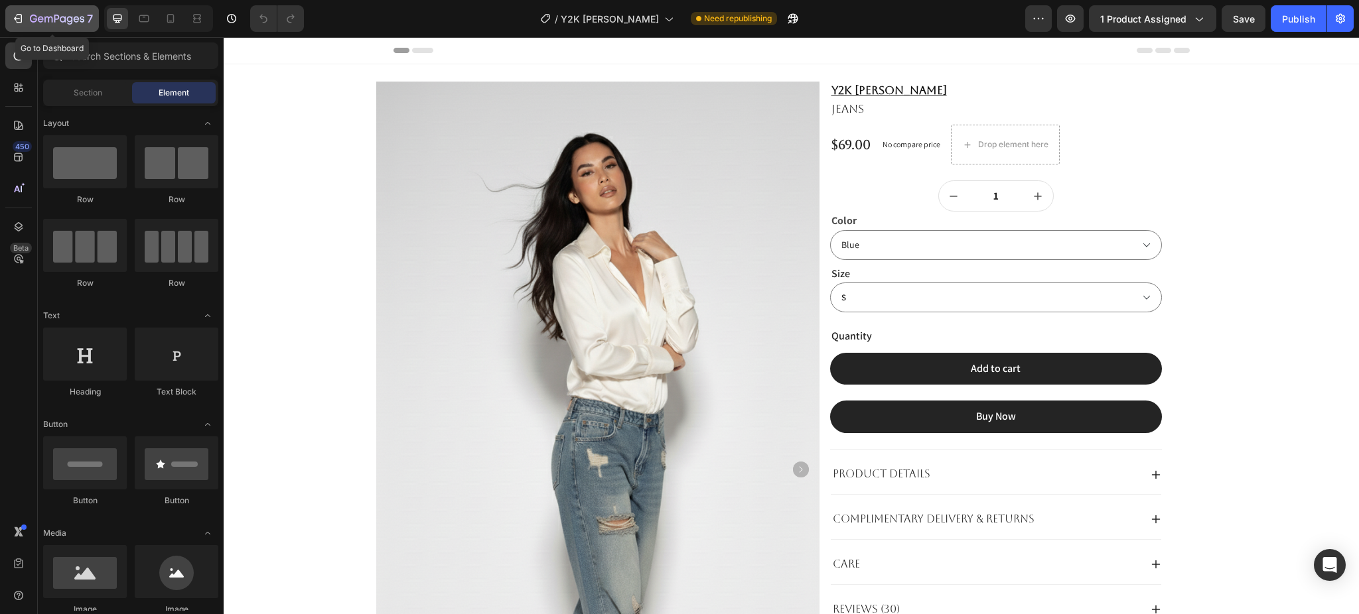
click at [48, 9] on button "7" at bounding box center [52, 18] width 94 height 27
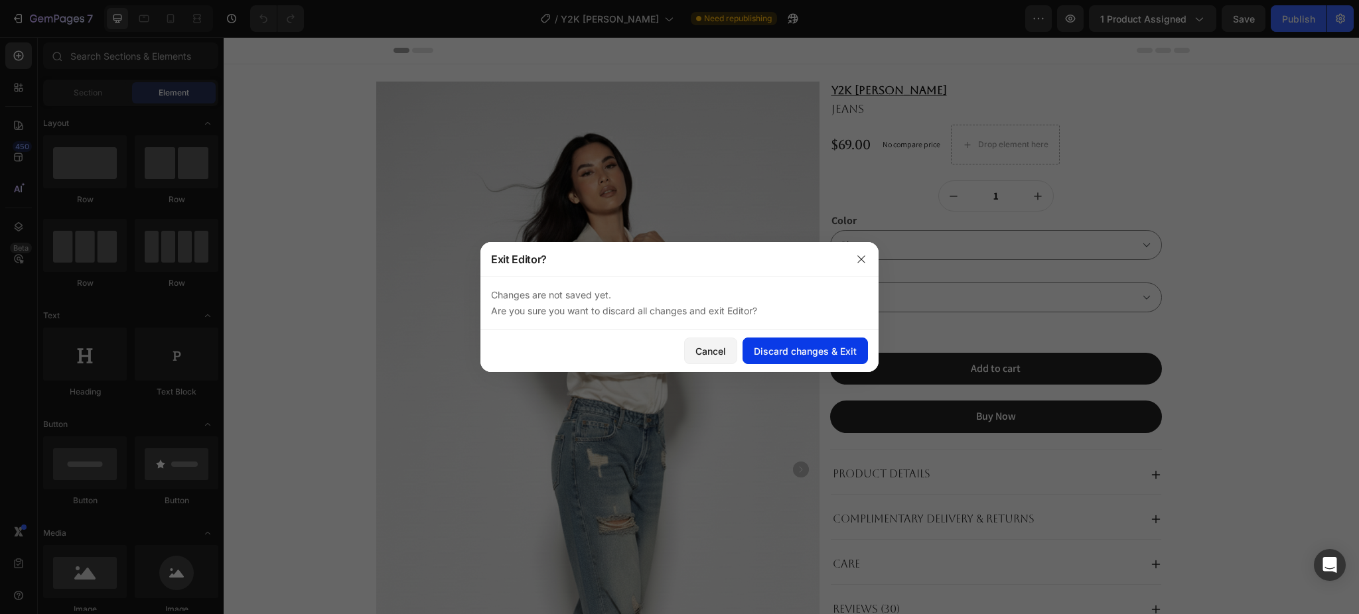
click at [786, 348] on div "Discard changes & Exit" at bounding box center [805, 351] width 103 height 14
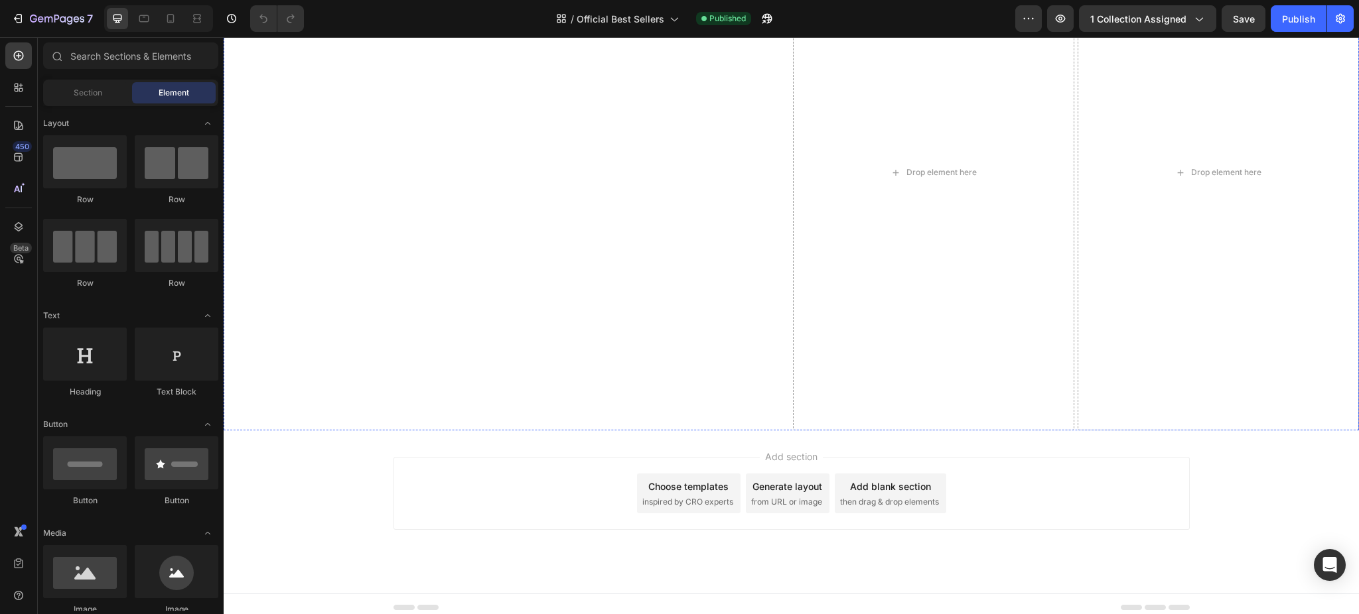
scroll to position [2851, 0]
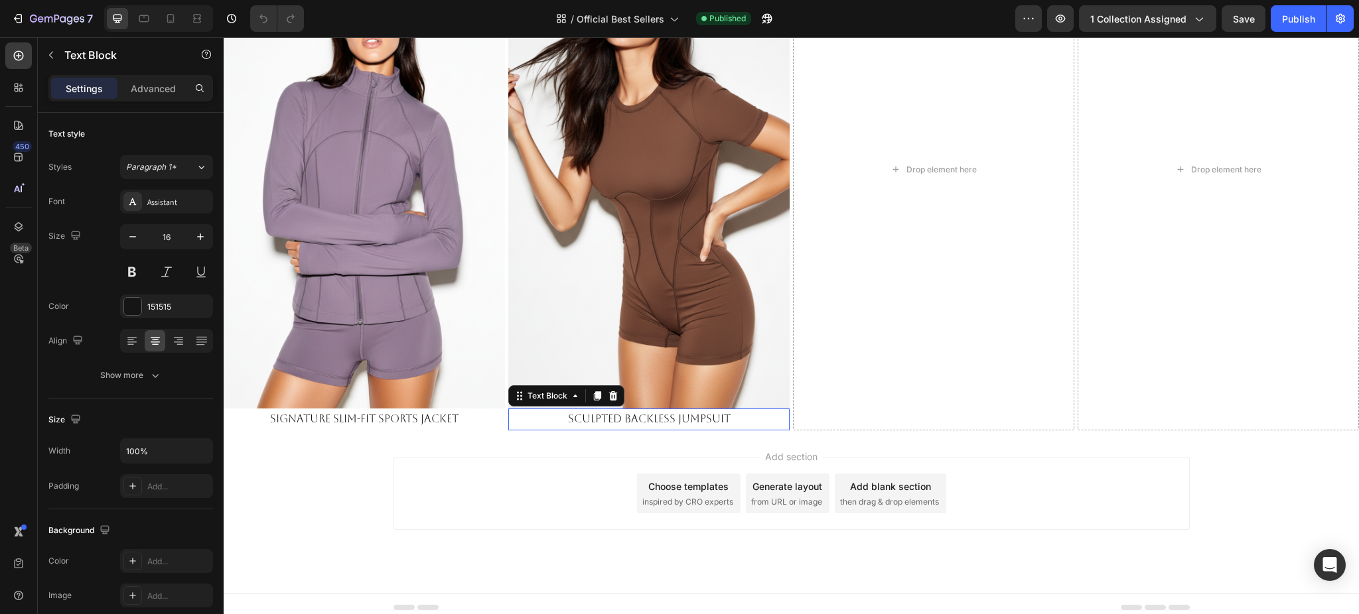
click at [645, 411] on p "Sculpted Backless Jumpsuit" at bounding box center [648, 419] width 279 height 19
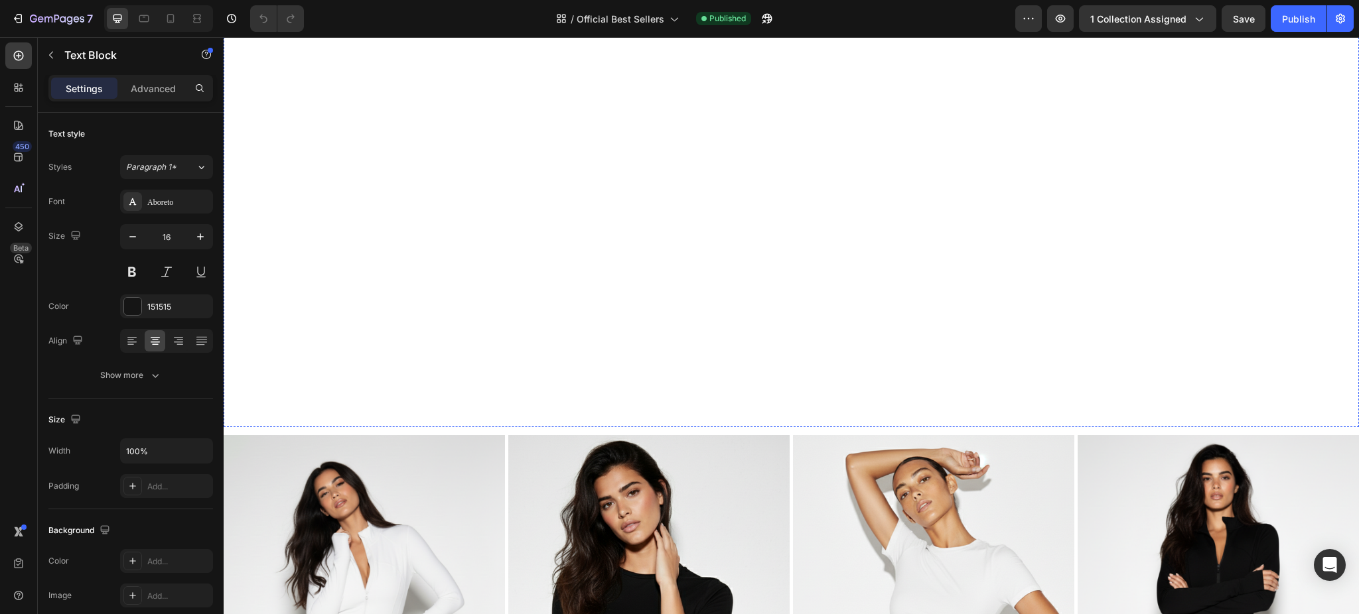
scroll to position [1877, 0]
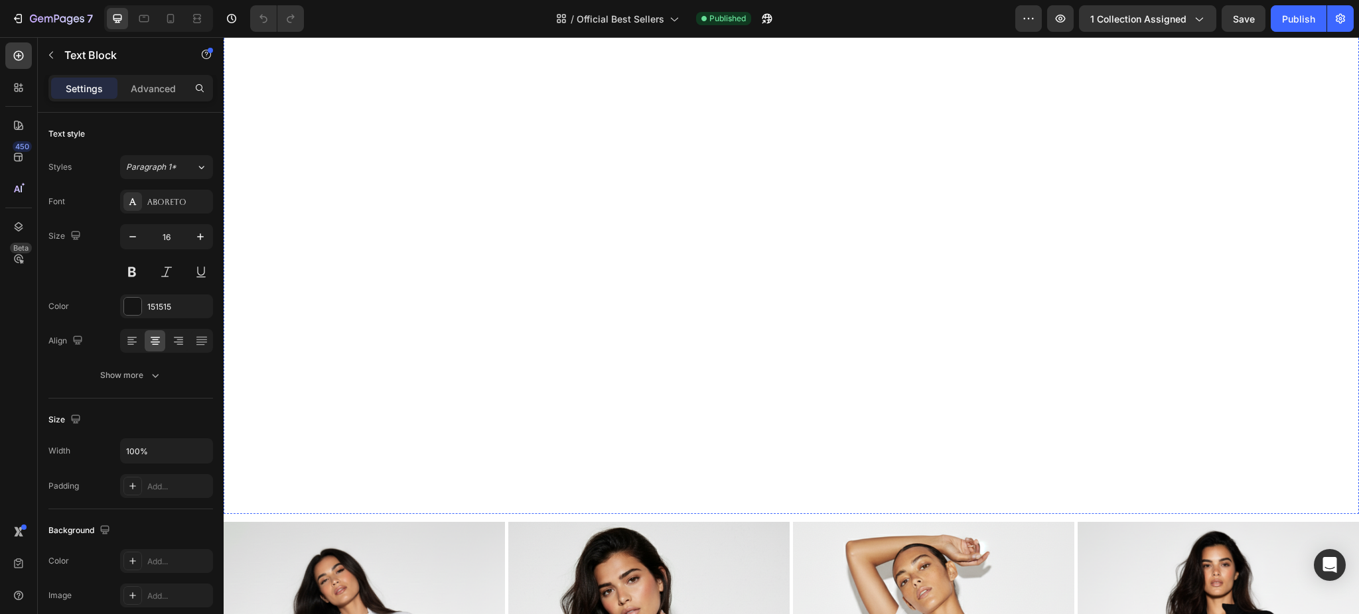
scroll to position [1789, 0]
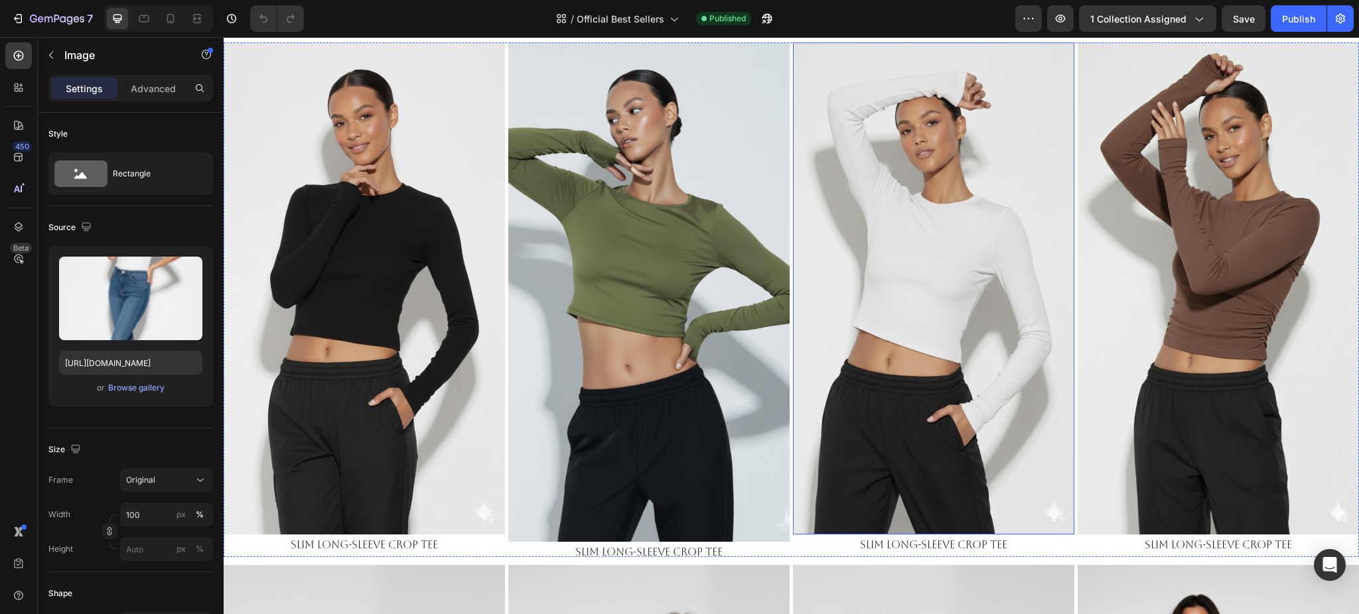
scroll to position [197, 0]
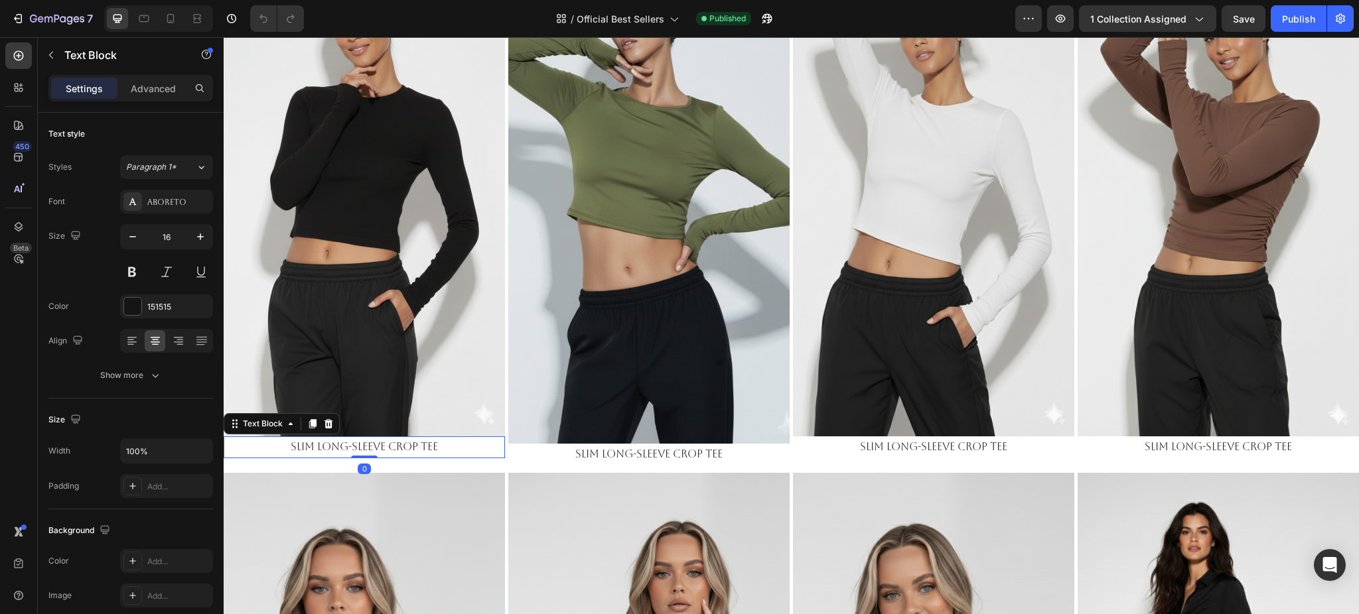
click at [405, 440] on p "Slim Long-Sleeve Crop Tee" at bounding box center [364, 447] width 279 height 19
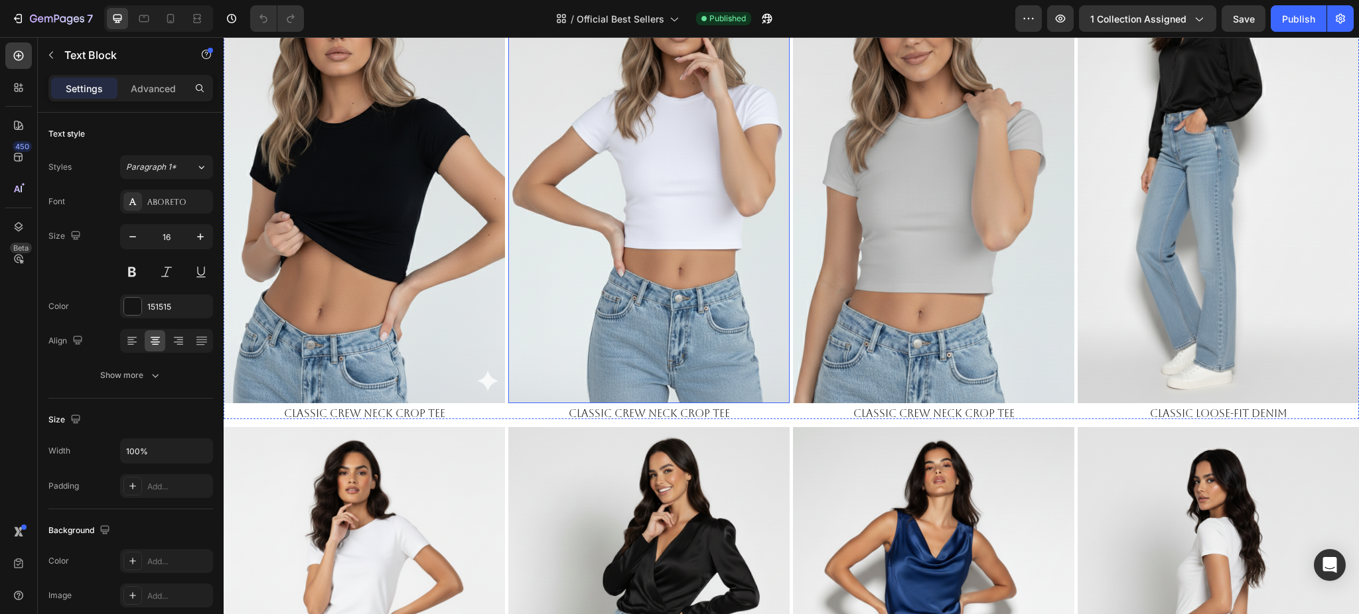
scroll to position [707, 0]
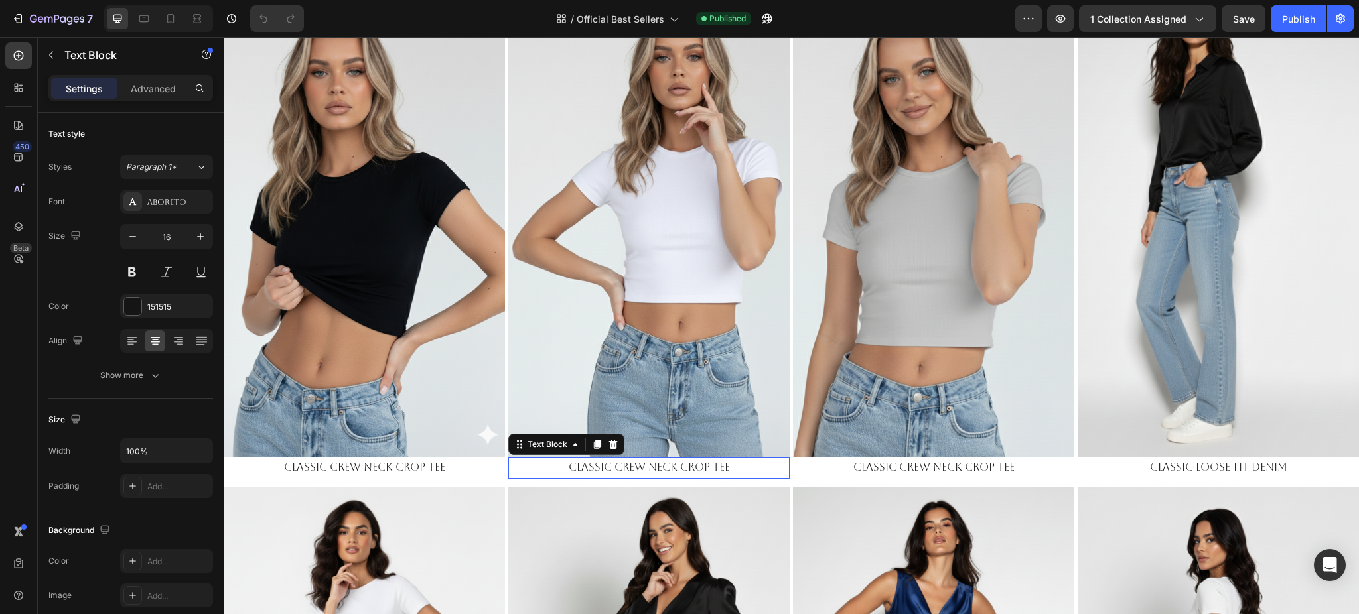
click at [672, 460] on p "CLASSIC CREW NECK CROP TEE" at bounding box center [648, 467] width 279 height 19
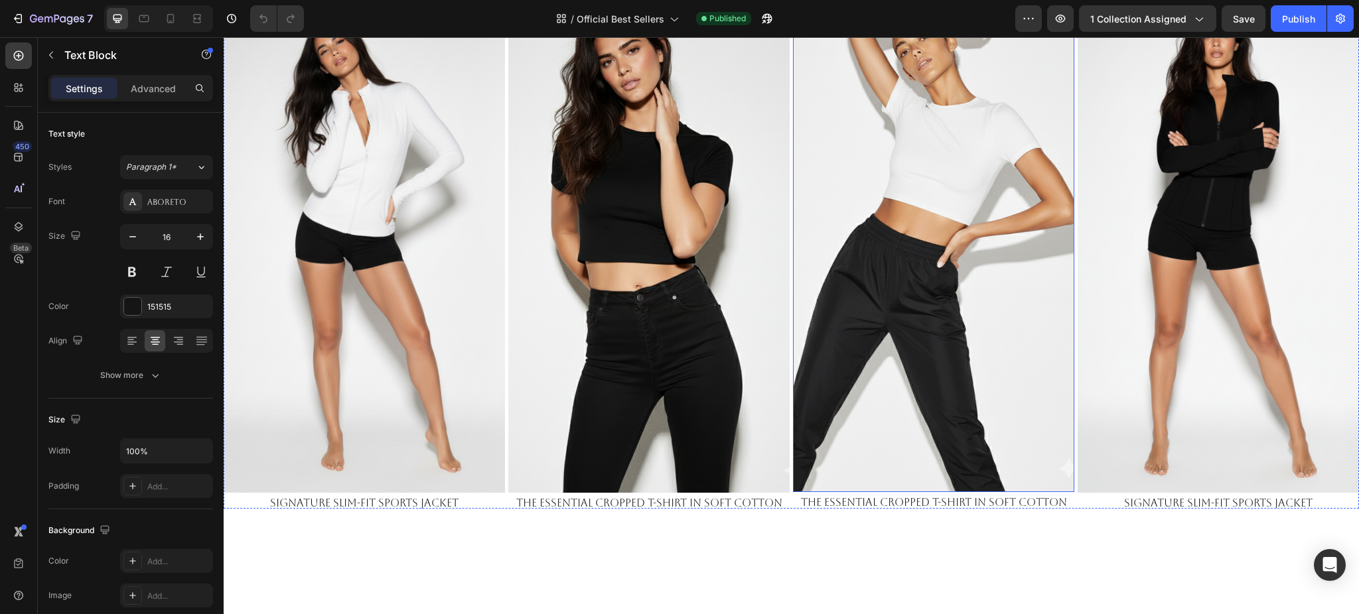
scroll to position [2388, 0]
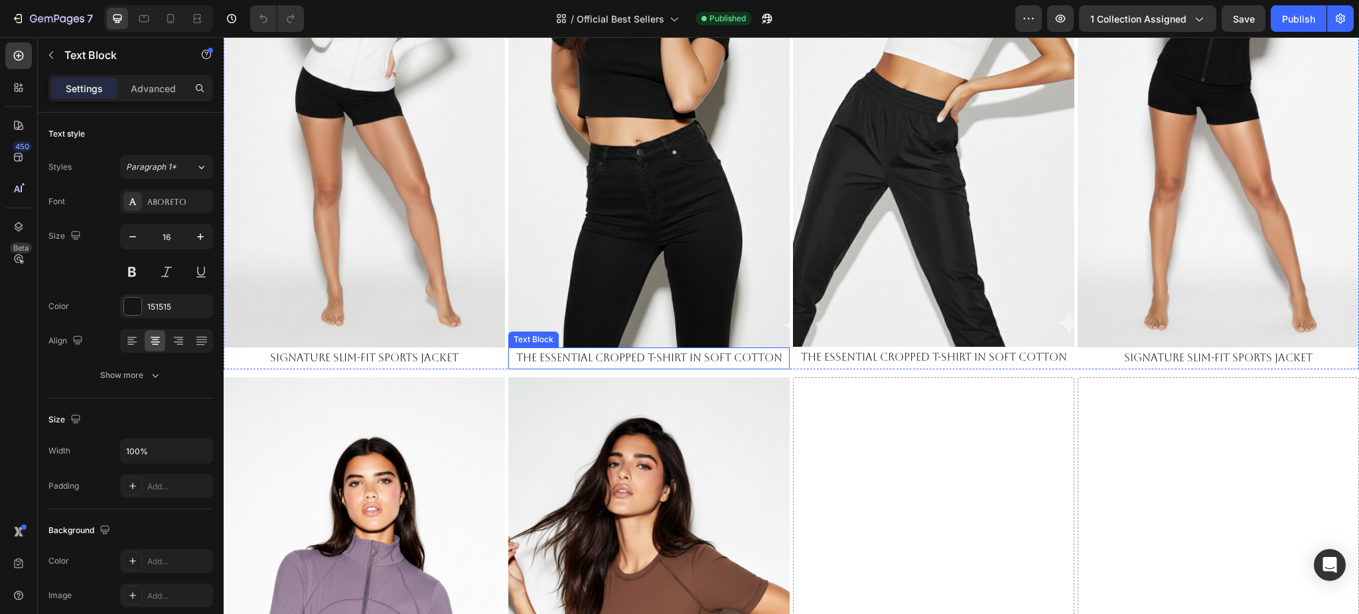
click at [666, 349] on p "The Essential Cropped T-Shirt in Soft Cotton" at bounding box center [648, 358] width 279 height 19
click at [354, 349] on p "Signature Slim-Fit Sports Jacket" at bounding box center [364, 358] width 279 height 19
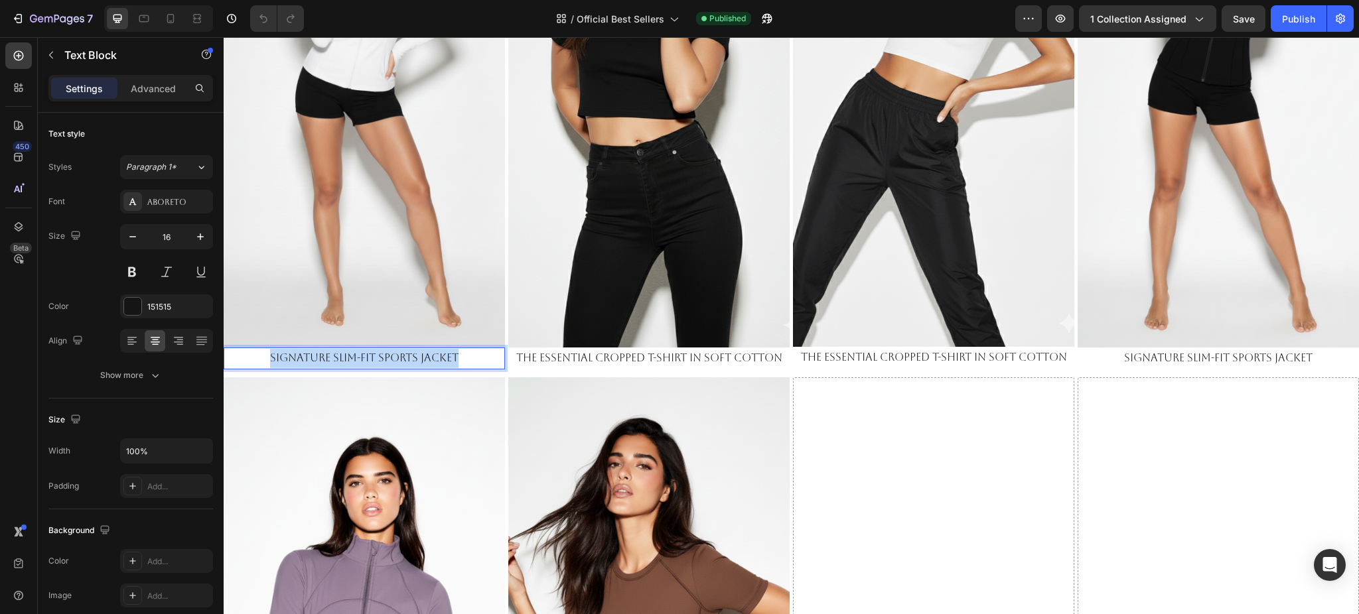
click at [353, 349] on p "Signature Slim-Fit Sports Jacket" at bounding box center [364, 358] width 279 height 19
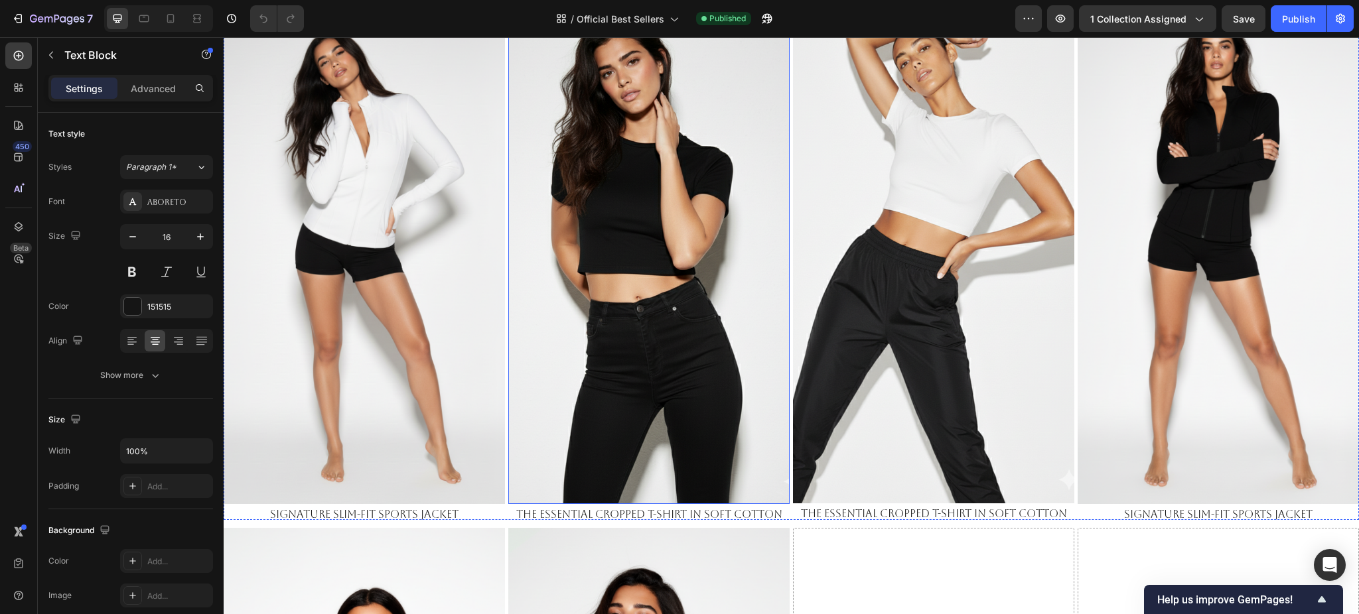
scroll to position [1966, 0]
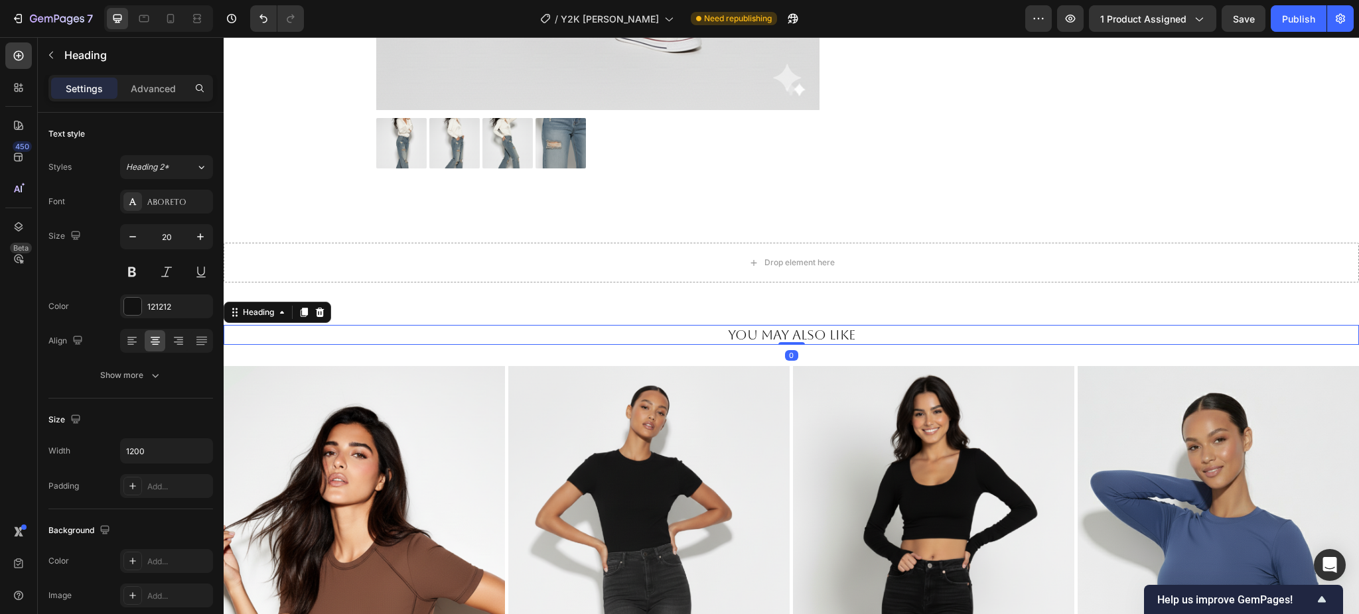
click at [793, 326] on h2 "You May Also Like" at bounding box center [791, 335] width 796 height 20
click at [862, 356] on div "You May Also Like Heading 0 Section 3" at bounding box center [791, 335] width 1135 height 62
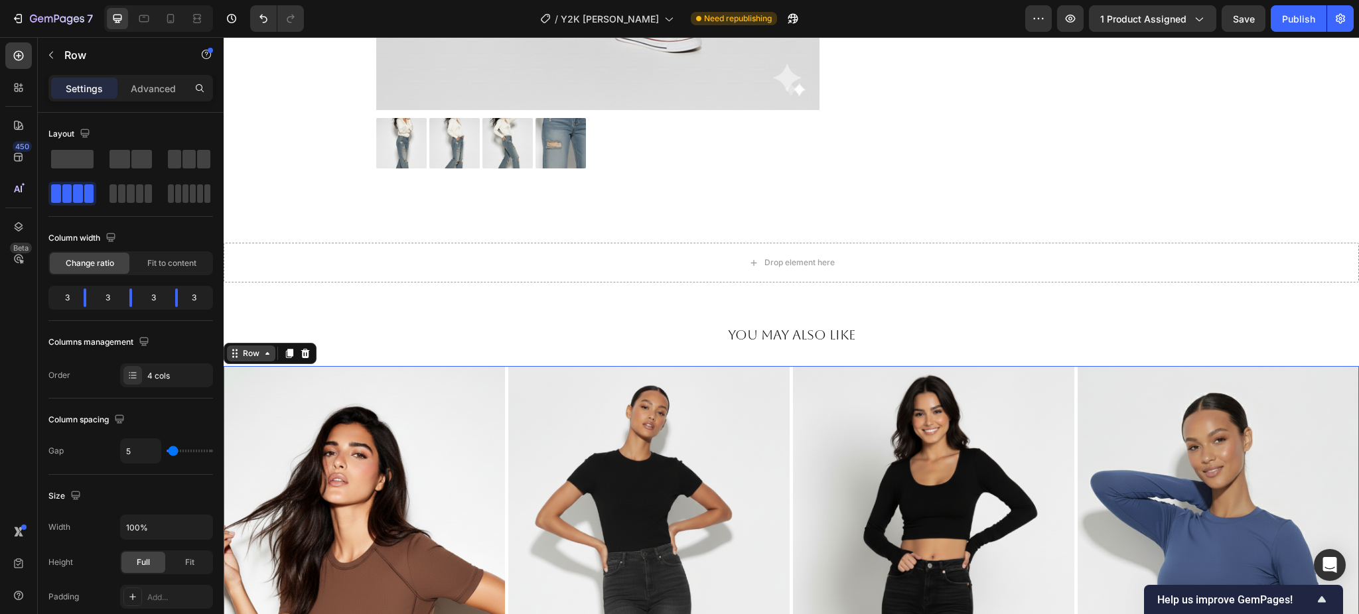
click at [263, 349] on icon at bounding box center [267, 353] width 11 height 11
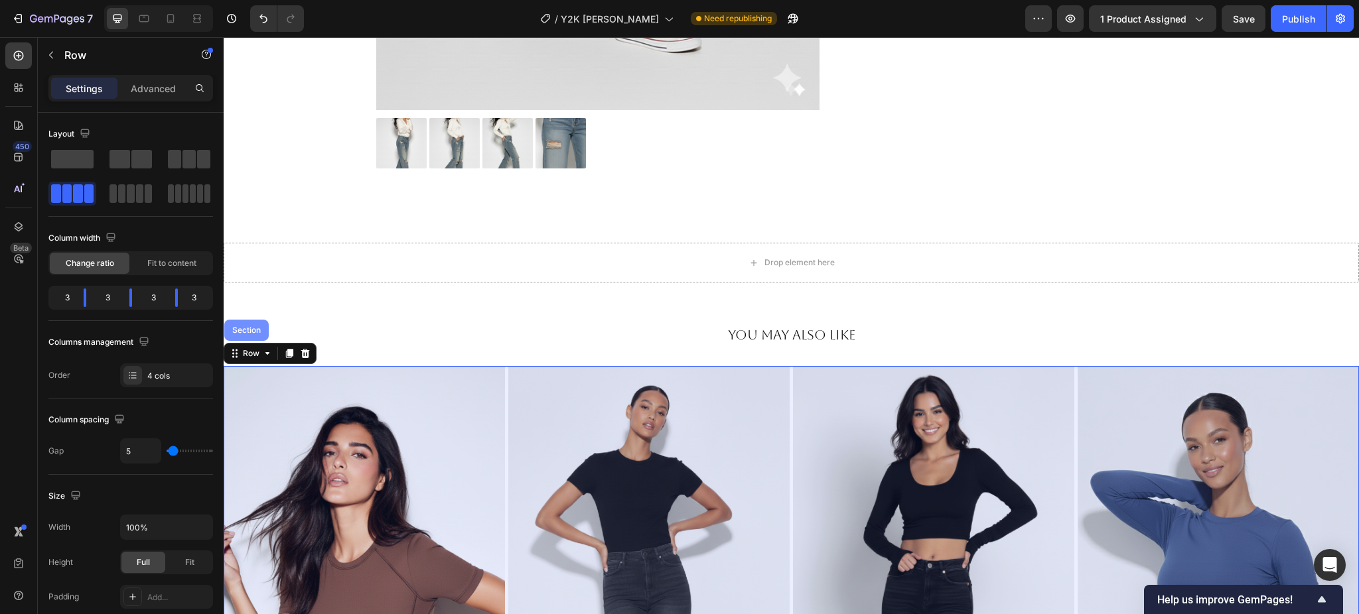
click at [259, 334] on div "Section" at bounding box center [246, 330] width 44 height 21
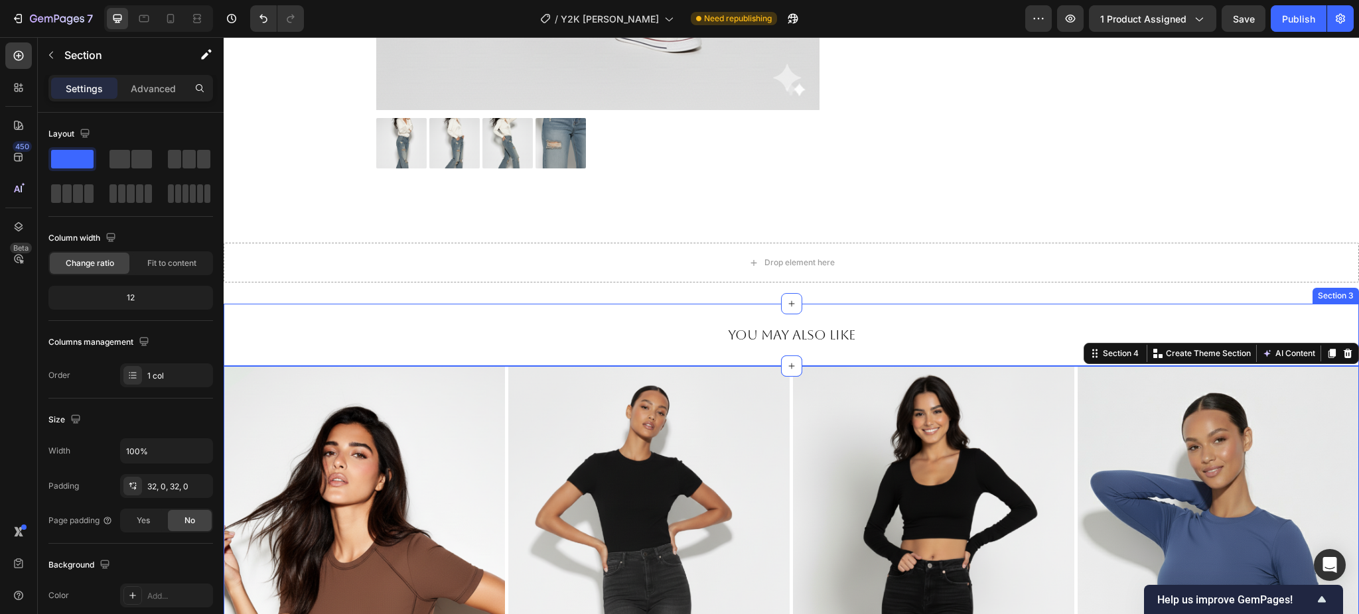
click at [931, 308] on div "You May Also Like Heading Section 3" at bounding box center [791, 335] width 1135 height 62
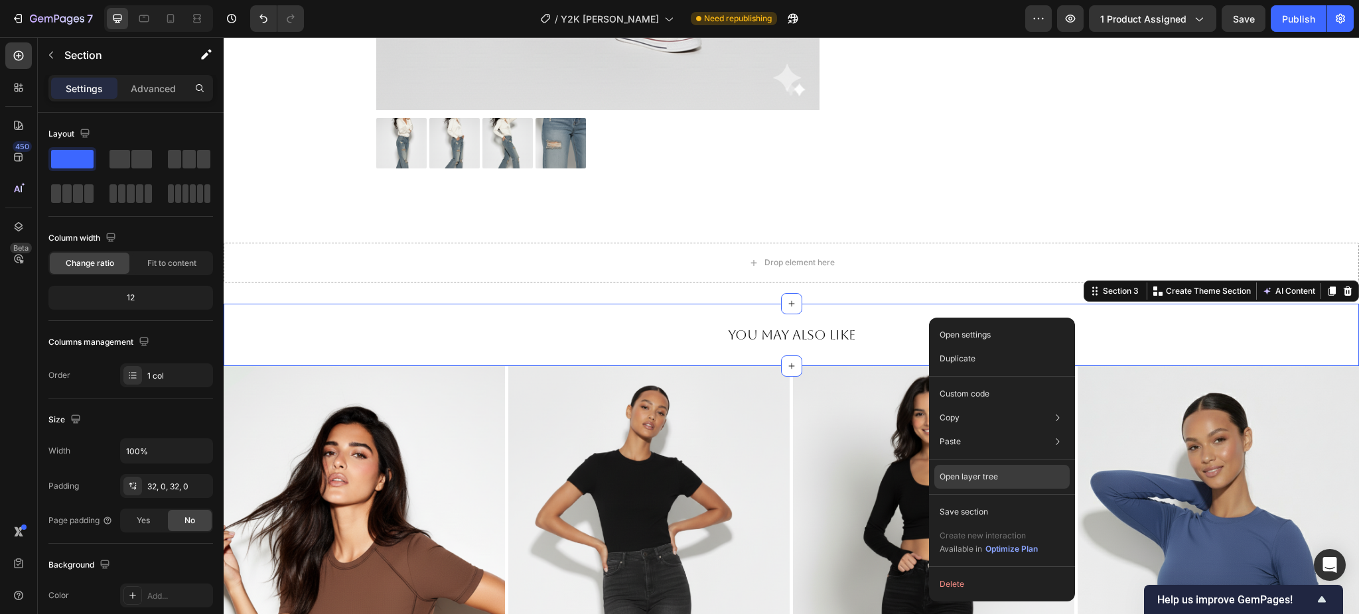
click at [975, 478] on p "Open layer tree" at bounding box center [968, 477] width 58 height 12
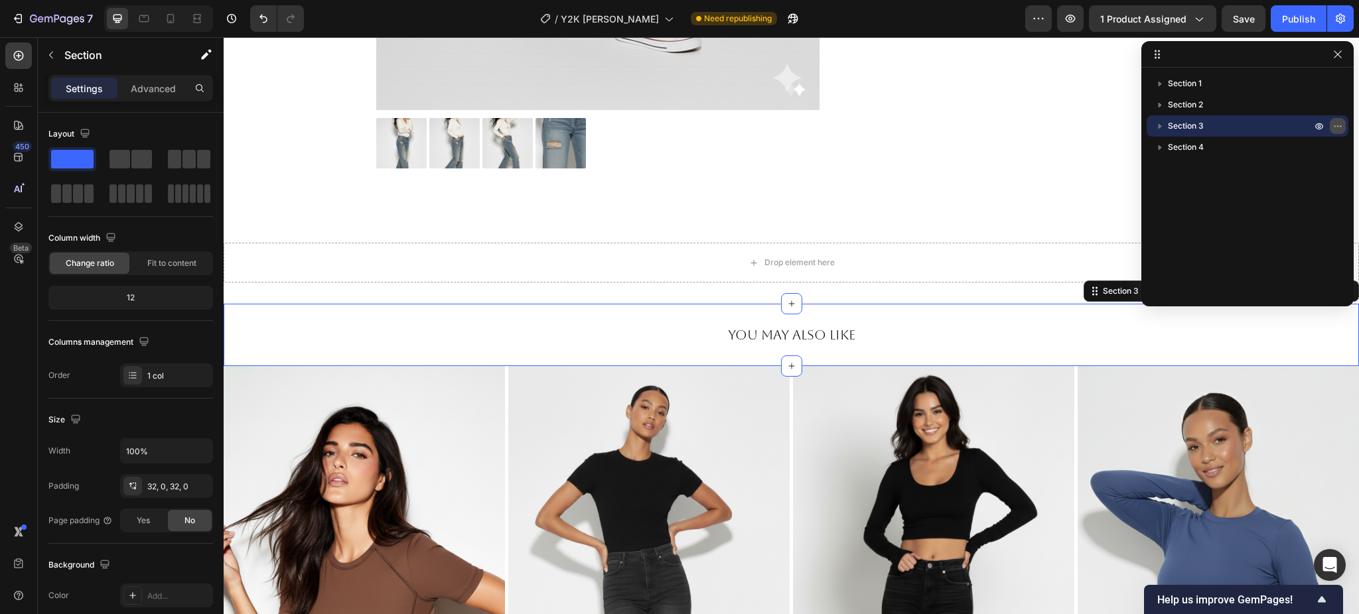
click at [1334, 127] on icon "button" at bounding box center [1337, 126] width 11 height 11
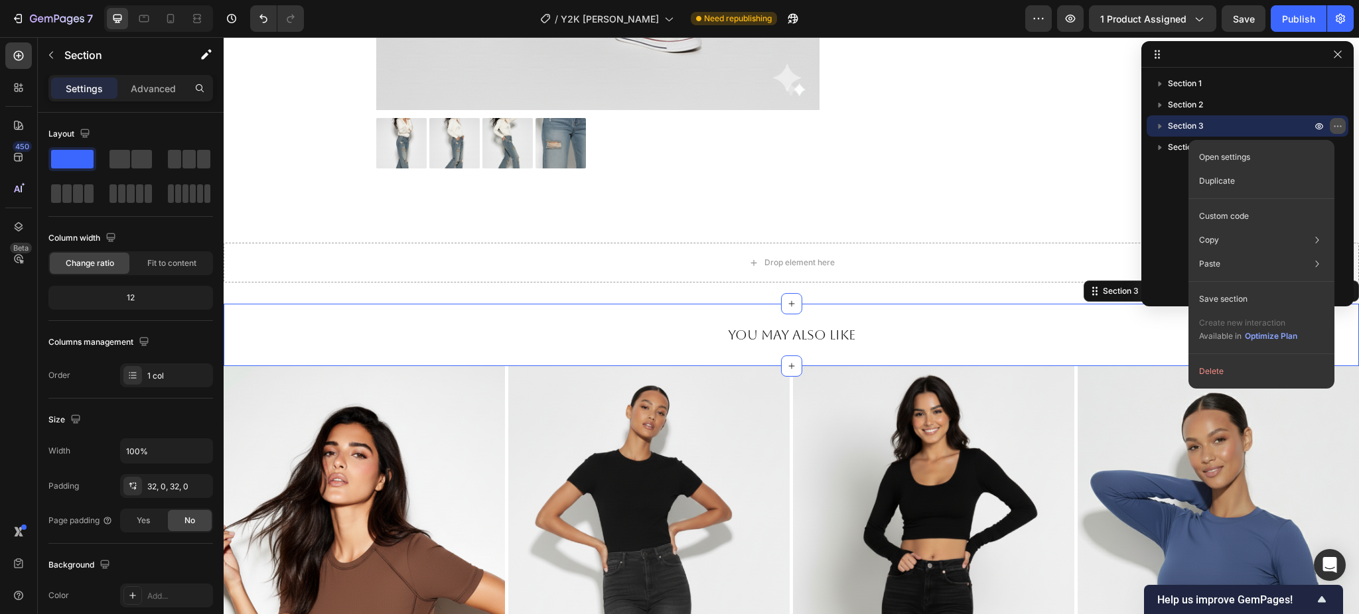
click at [1334, 127] on icon "button" at bounding box center [1337, 126] width 11 height 11
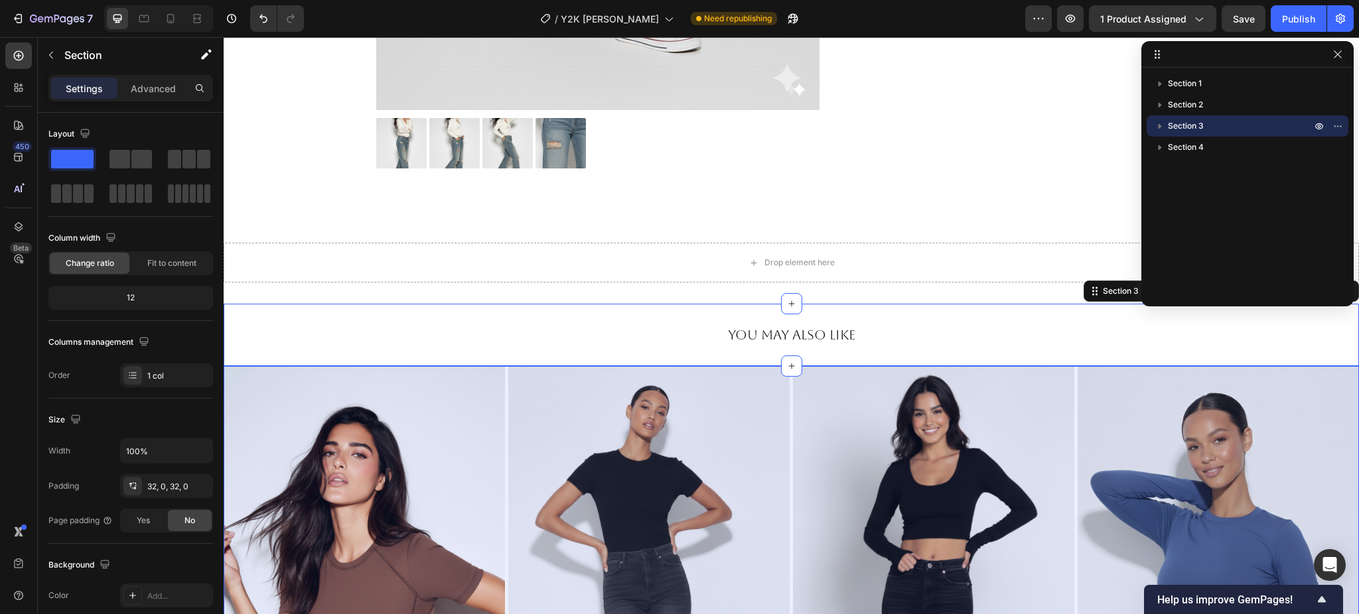
drag, startPoint x: 1172, startPoint y: 123, endPoint x: 1176, endPoint y: 135, distance: 13.2
click at [1176, 137] on div "Section 1 Section 2 Section 3 Section 4" at bounding box center [1247, 182] width 212 height 219
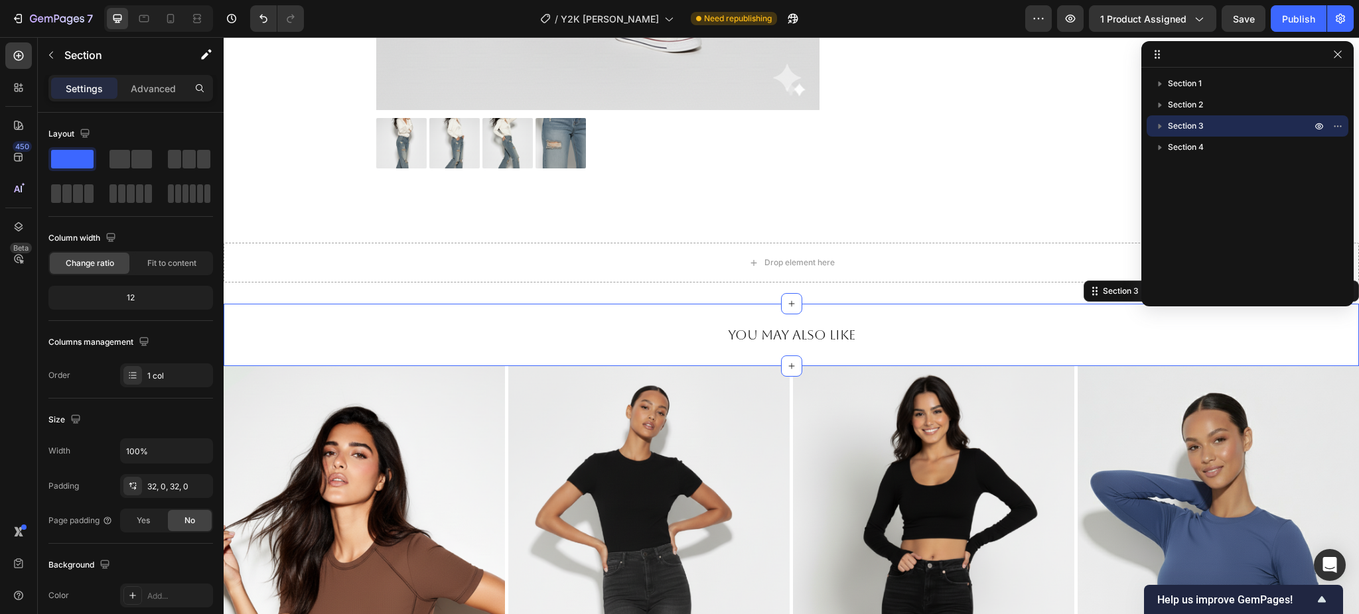
click at [1162, 127] on icon "button" at bounding box center [1159, 125] width 13 height 13
drag, startPoint x: 1160, startPoint y: 126, endPoint x: 732, endPoint y: 234, distance: 441.8
click at [1160, 126] on icon "button" at bounding box center [1159, 126] width 5 height 3
click at [926, 322] on div "You May Also Like Heading Section 3 Create Theme Section AI Content Write with …" at bounding box center [791, 335] width 1135 height 62
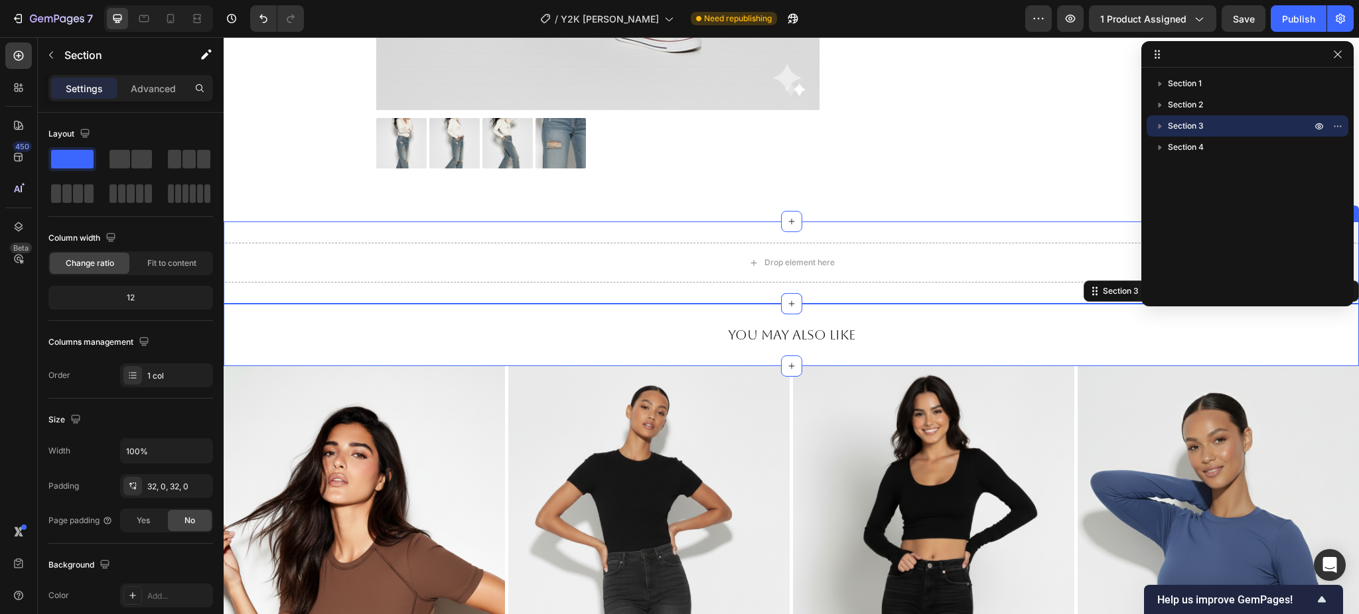
click at [888, 273] on div "Drop element here" at bounding box center [791, 263] width 1135 height 40
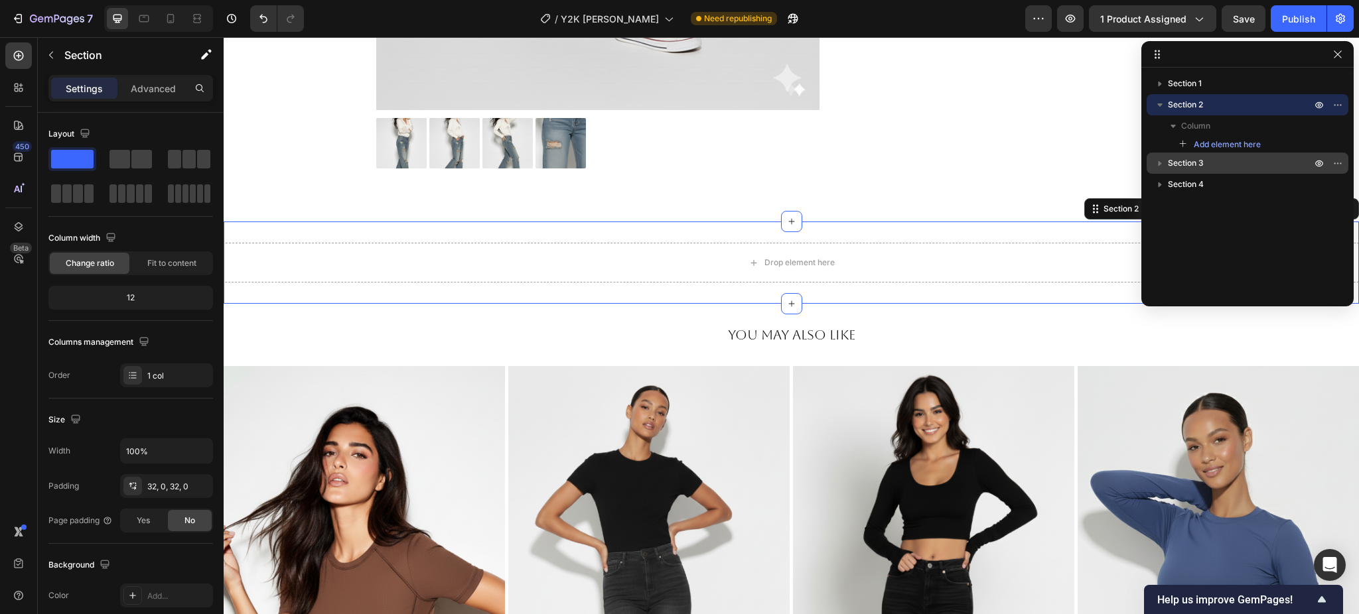
click at [893, 231] on div "Drop element here Section 2 Create Theme Section AI Content Write with GemAI Wh…" at bounding box center [791, 263] width 1135 height 82
click at [1335, 54] on icon "button" at bounding box center [1337, 54] width 11 height 11
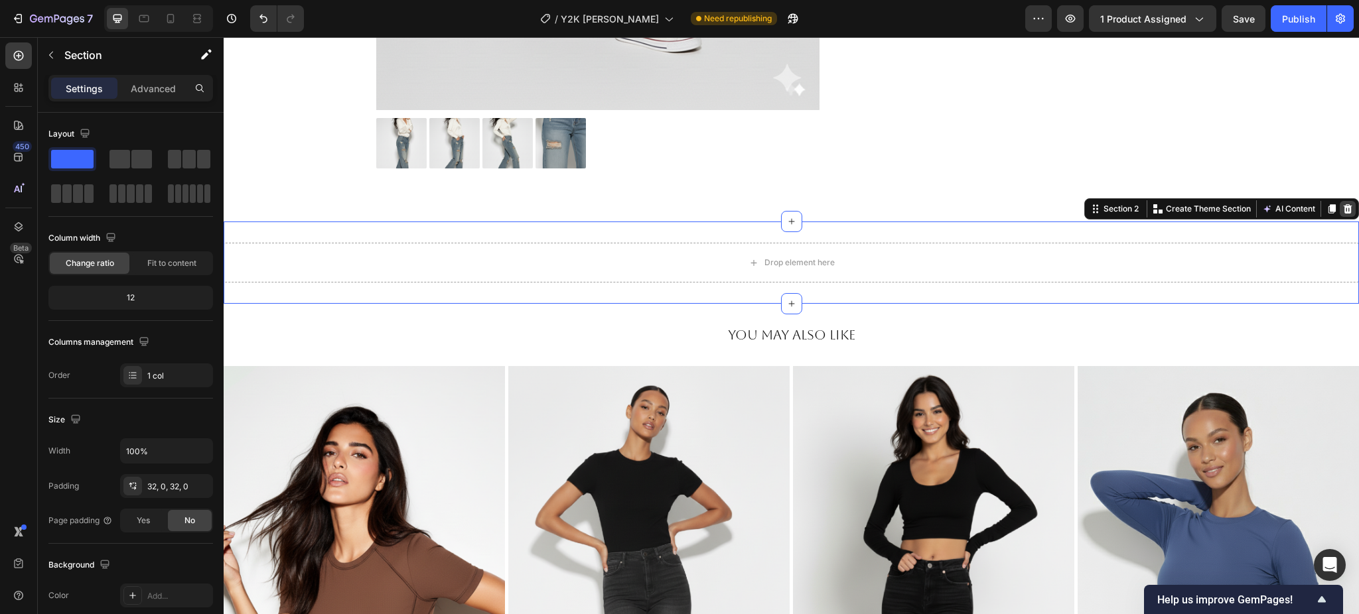
click at [1342, 213] on icon at bounding box center [1347, 209] width 11 height 11
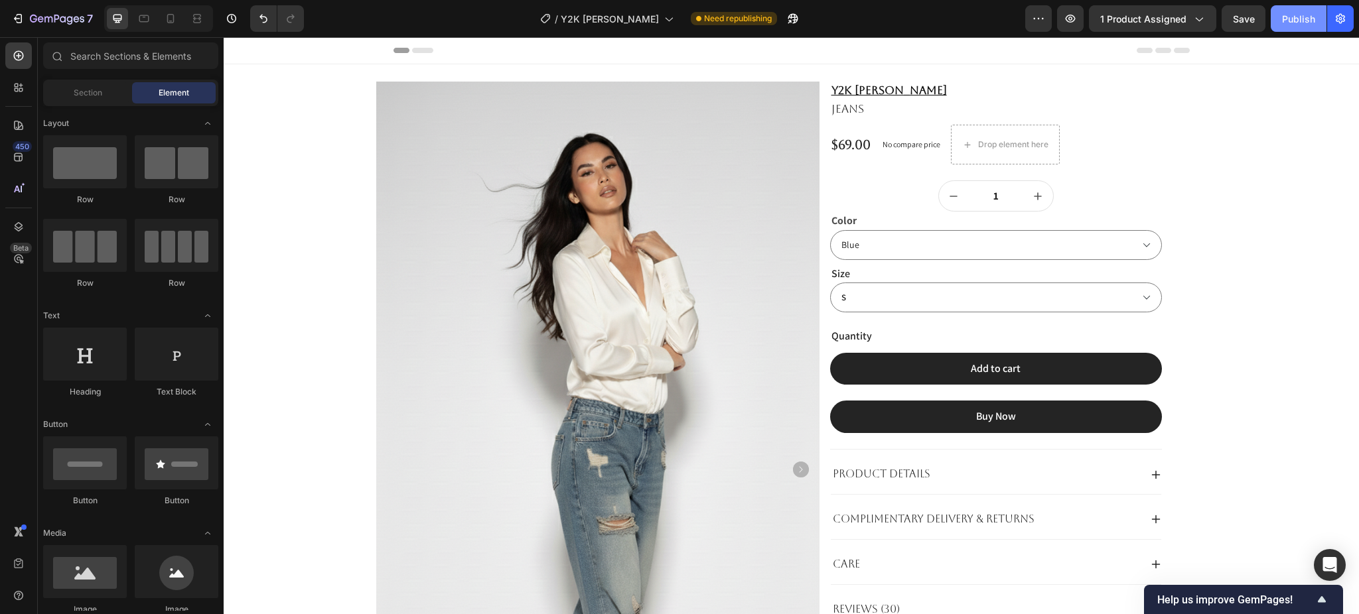
click at [1286, 19] on div "Publish" at bounding box center [1298, 19] width 33 height 14
click at [143, 21] on icon at bounding box center [143, 18] width 13 height 13
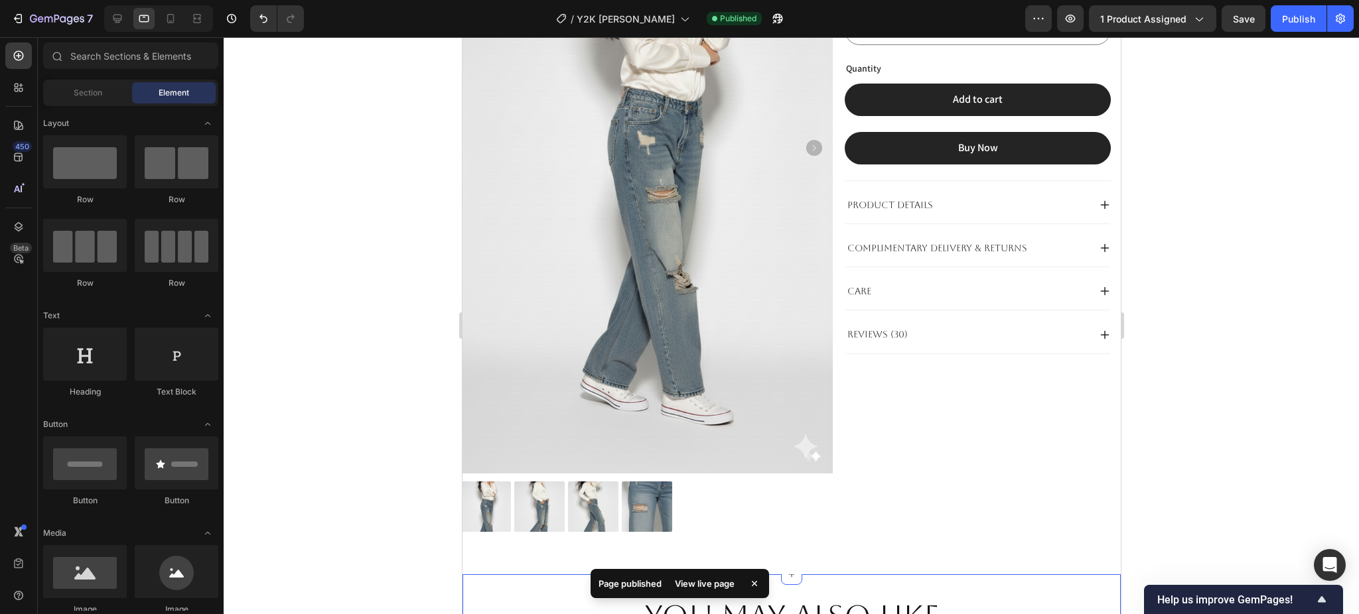
scroll to position [619, 0]
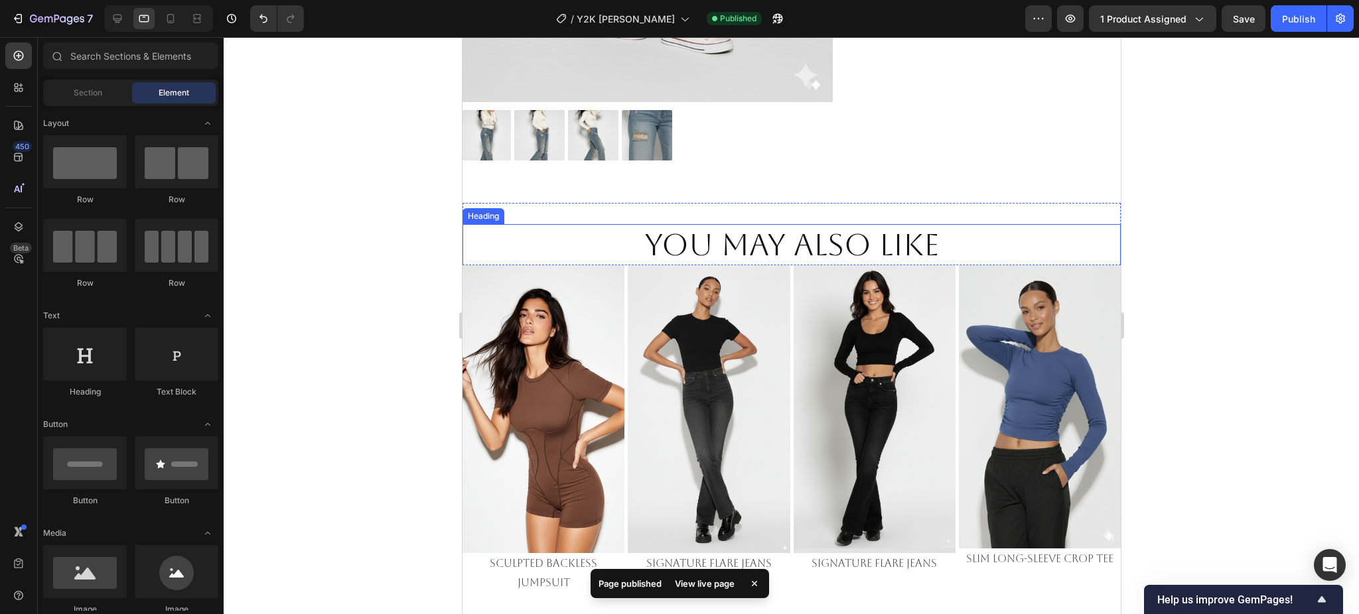
click at [823, 226] on h2 "You May Also Like" at bounding box center [791, 245] width 658 height 42
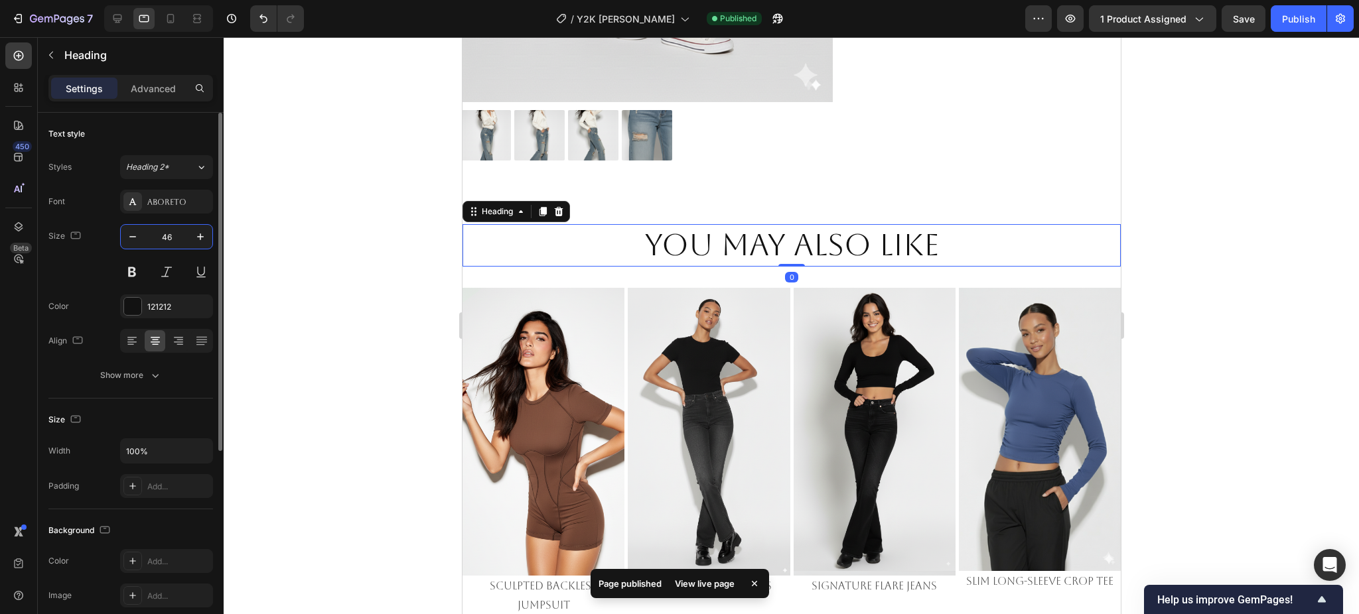
click at [173, 243] on input "46" at bounding box center [167, 237] width 44 height 24
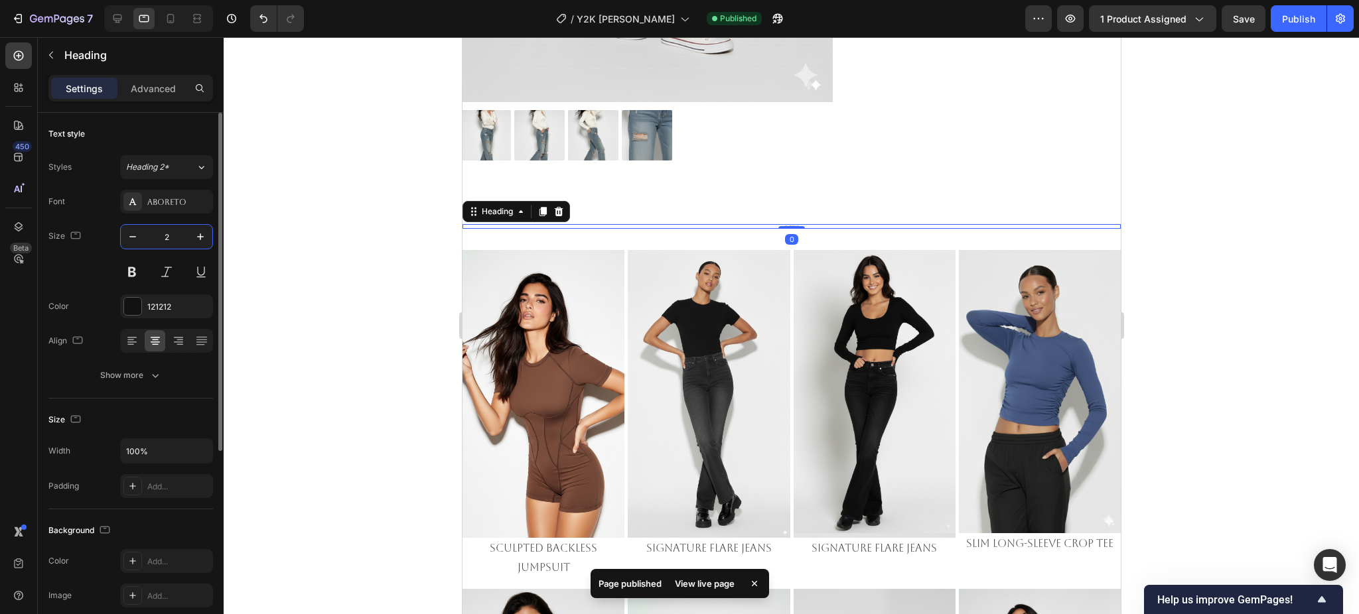
type input "20"
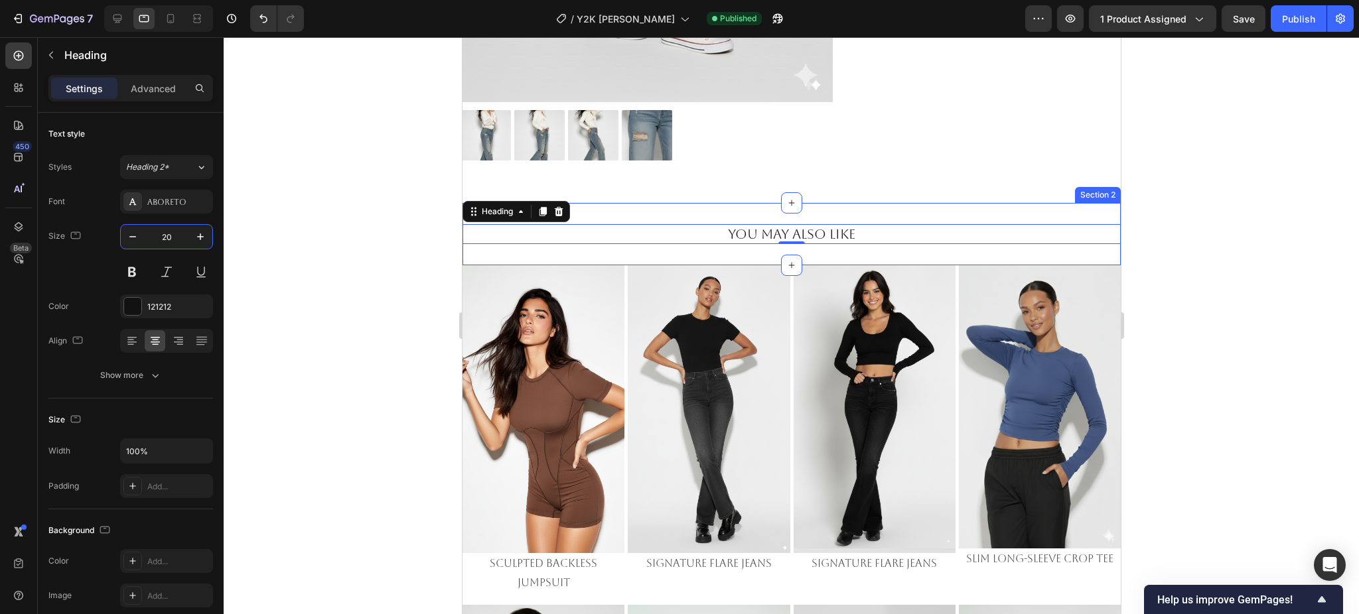
click at [910, 249] on div "You May Also Like Heading 0 Section 2" at bounding box center [791, 234] width 658 height 62
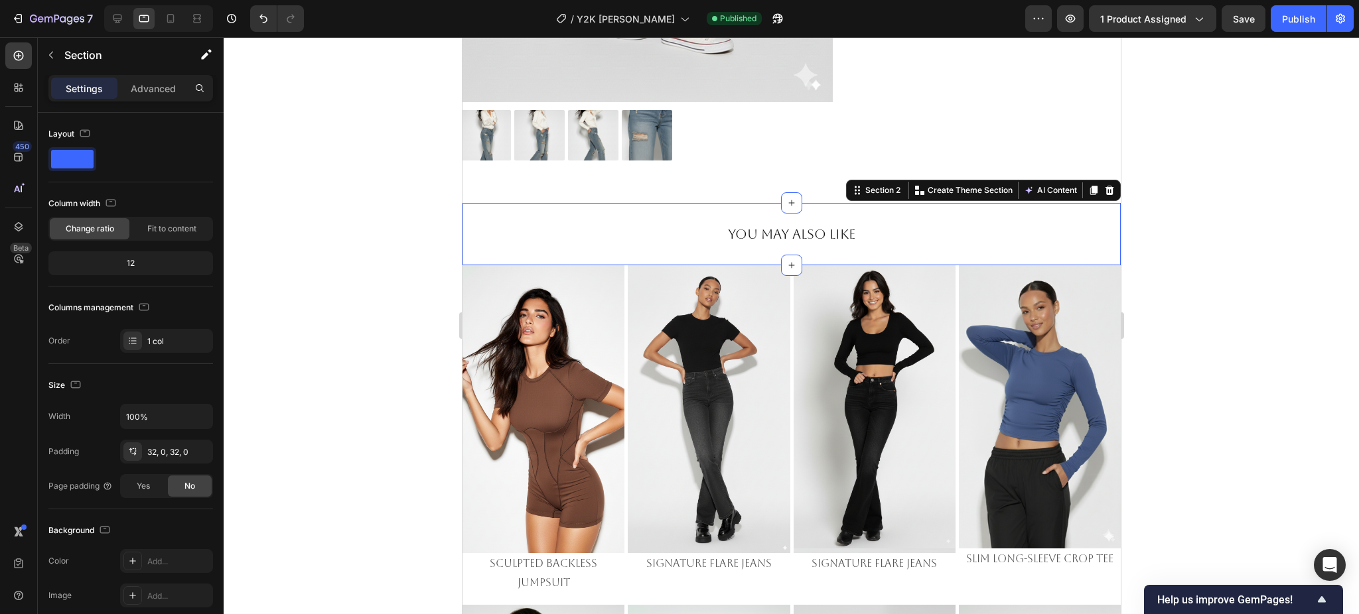
click at [1245, 237] on div at bounding box center [791, 325] width 1135 height 577
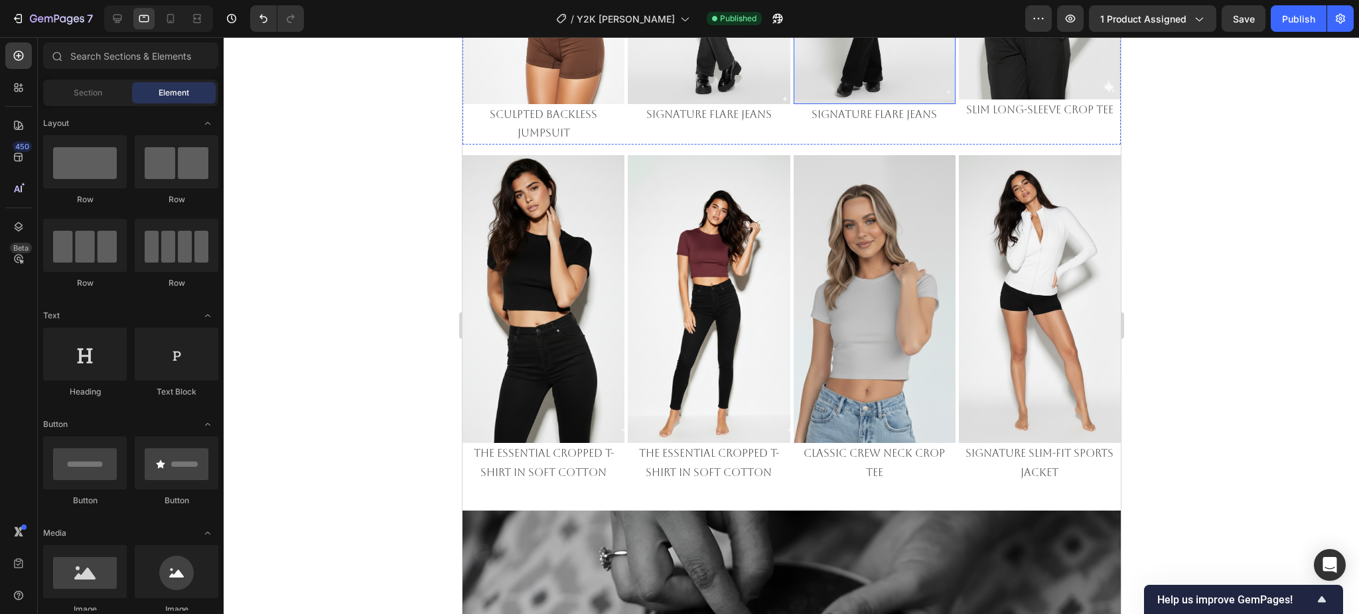
scroll to position [1061, 0]
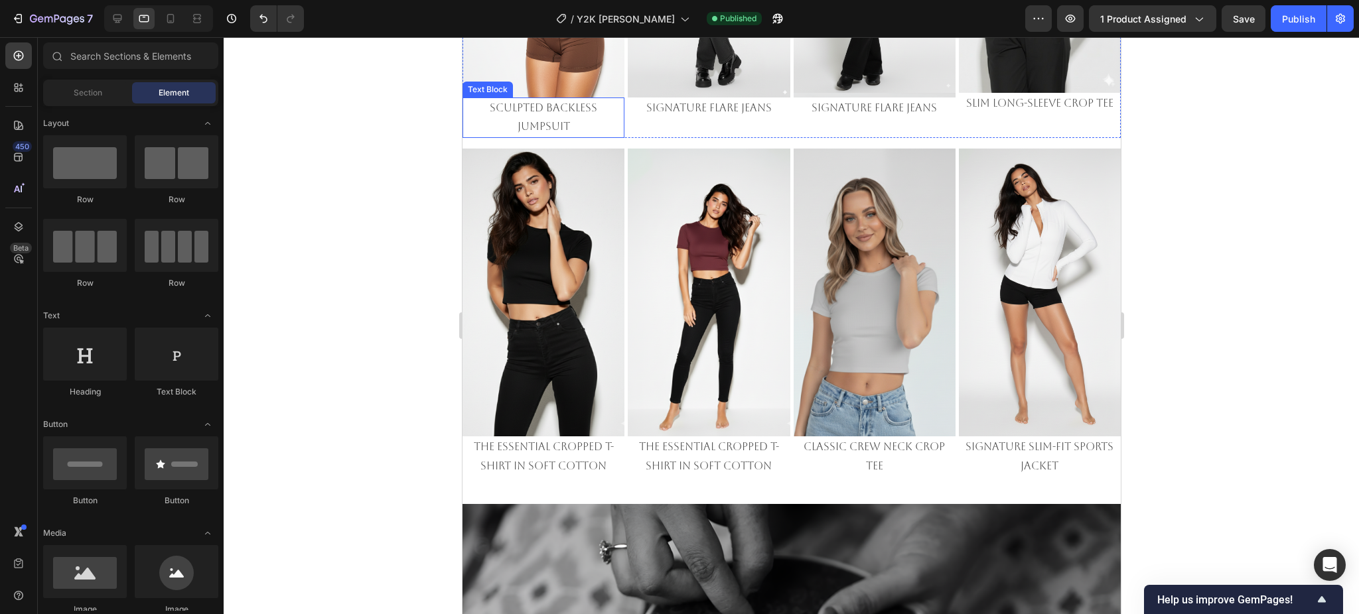
click at [532, 118] on p "Sculpted Backless Jumpsuit" at bounding box center [542, 118] width 159 height 38
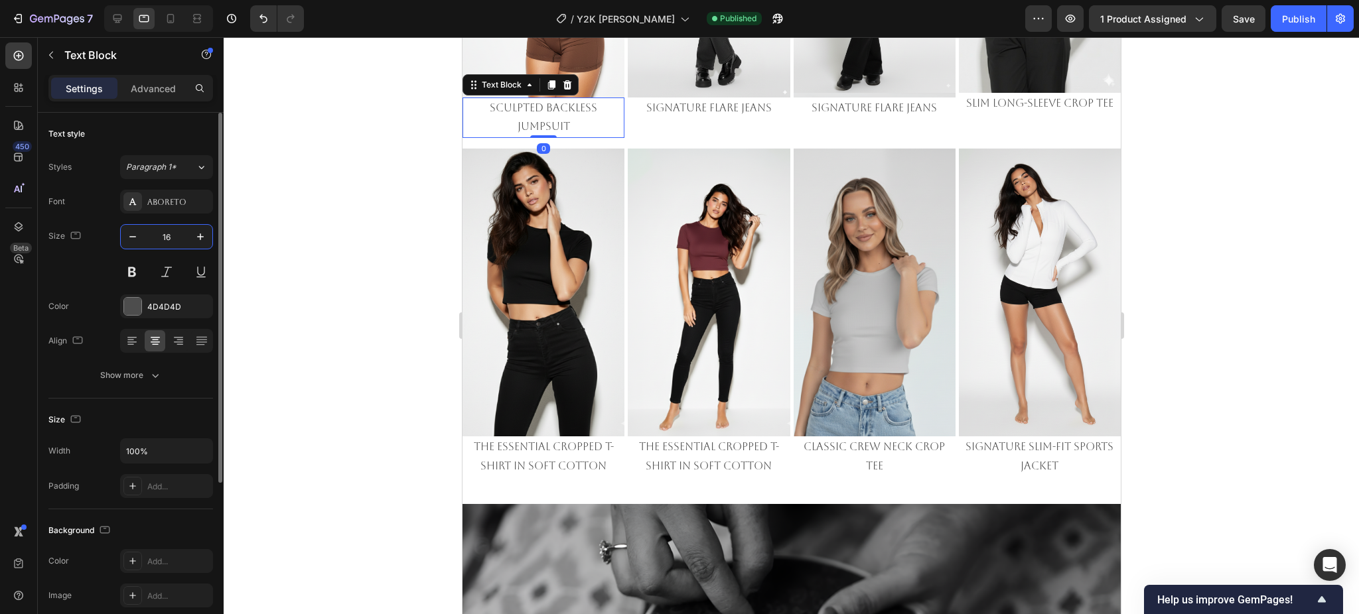
click at [167, 233] on input "16" at bounding box center [167, 237] width 44 height 24
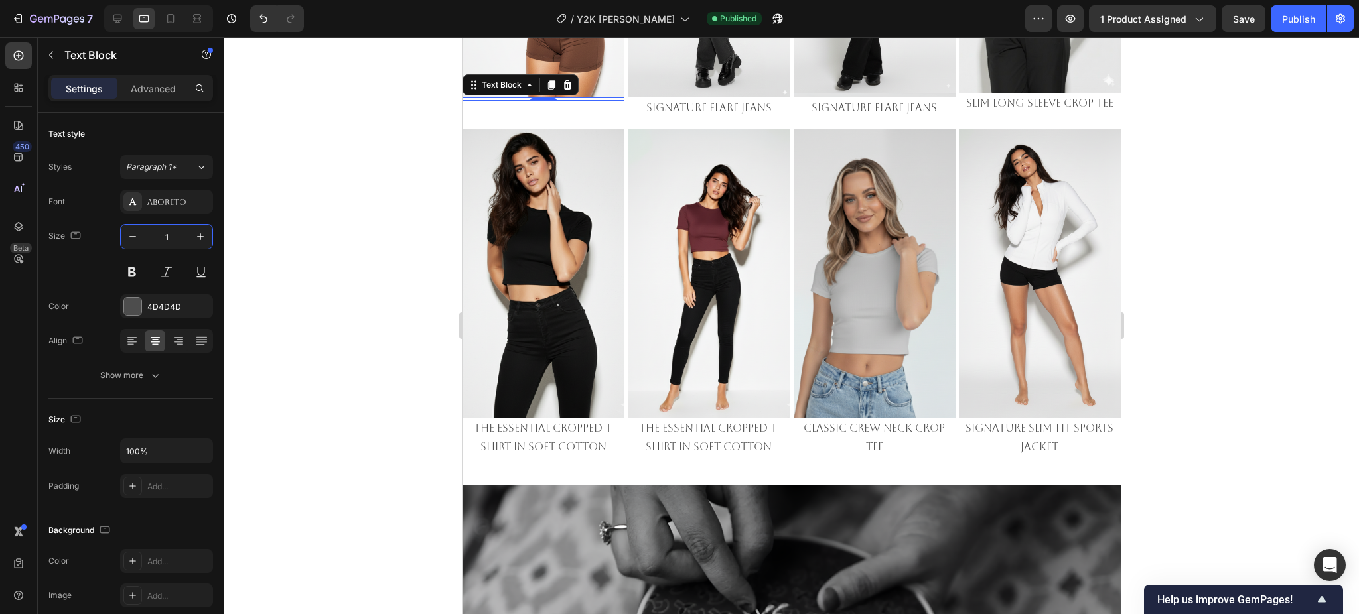
type input "12"
click at [697, 105] on p "Signature Flare Jeans" at bounding box center [707, 108] width 159 height 19
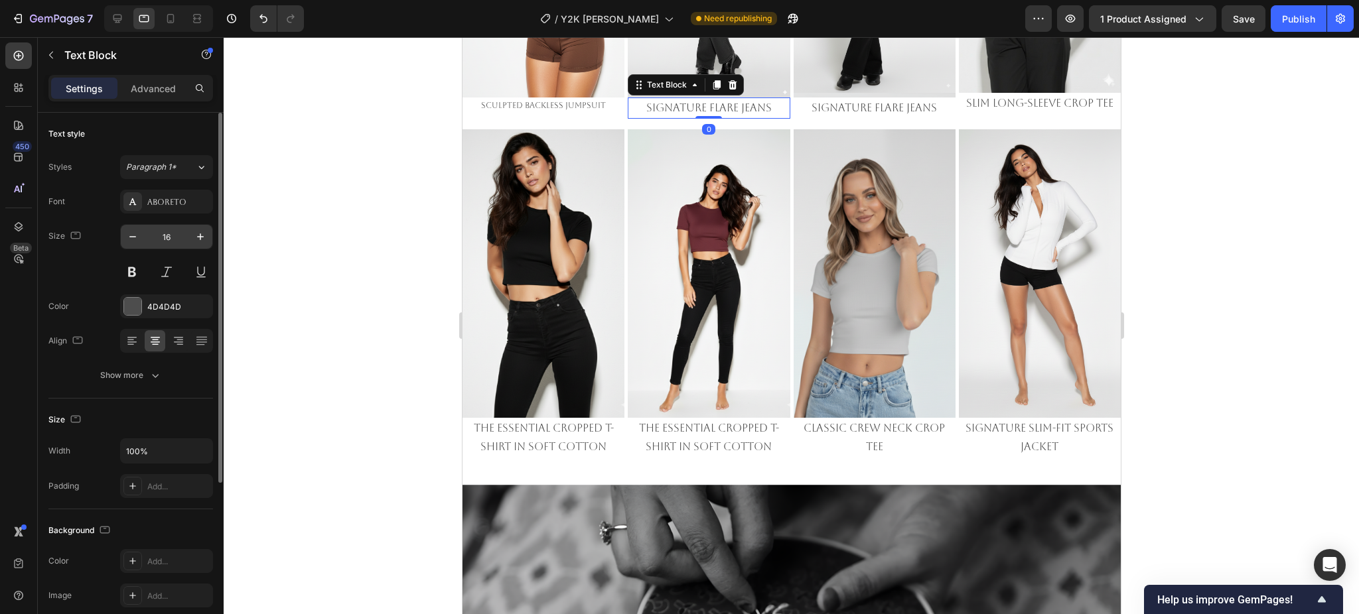
click at [161, 236] on input "16" at bounding box center [167, 237] width 44 height 24
type input "12"
click at [872, 100] on p "Signature Flare Jeans" at bounding box center [873, 108] width 159 height 19
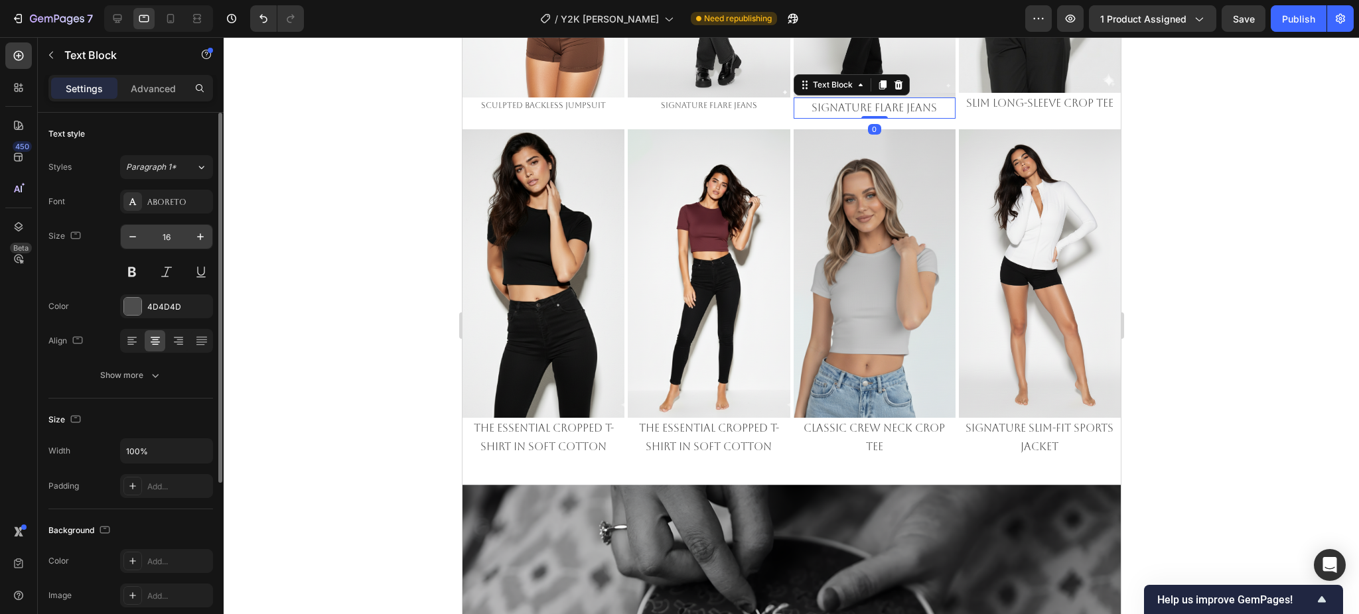
click at [159, 234] on input "16" at bounding box center [167, 237] width 44 height 24
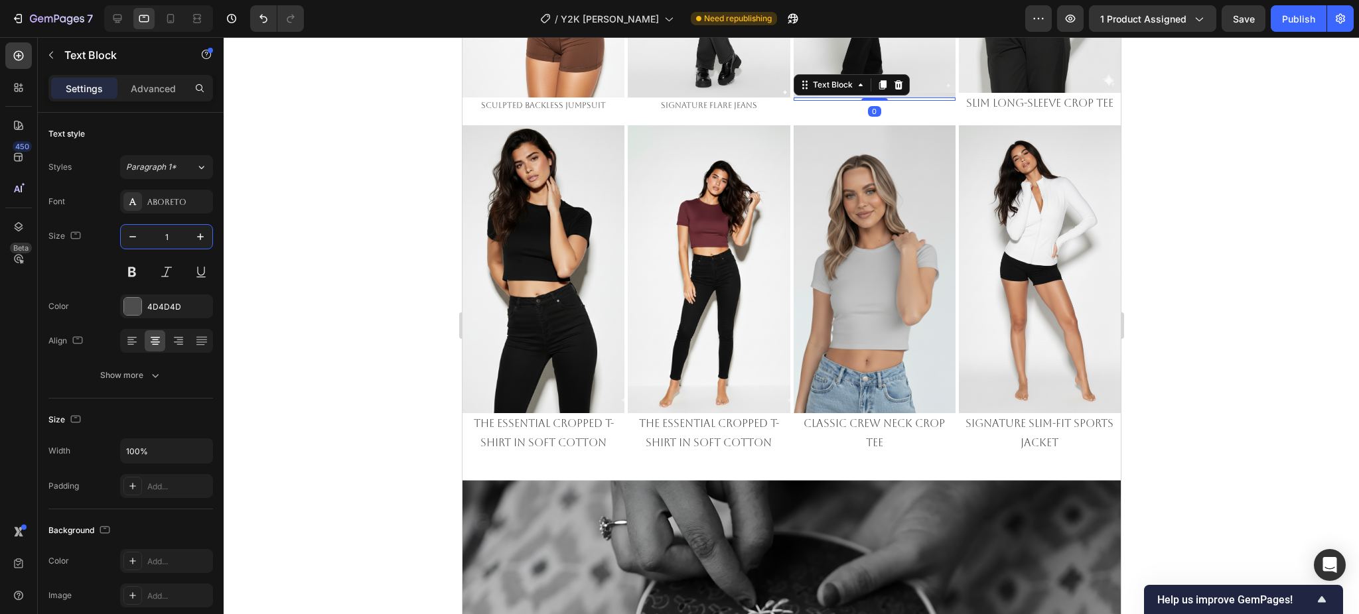
type input "12"
click at [983, 103] on p "Slim Long-Sleeve Crop Tee" at bounding box center [1038, 103] width 159 height 19
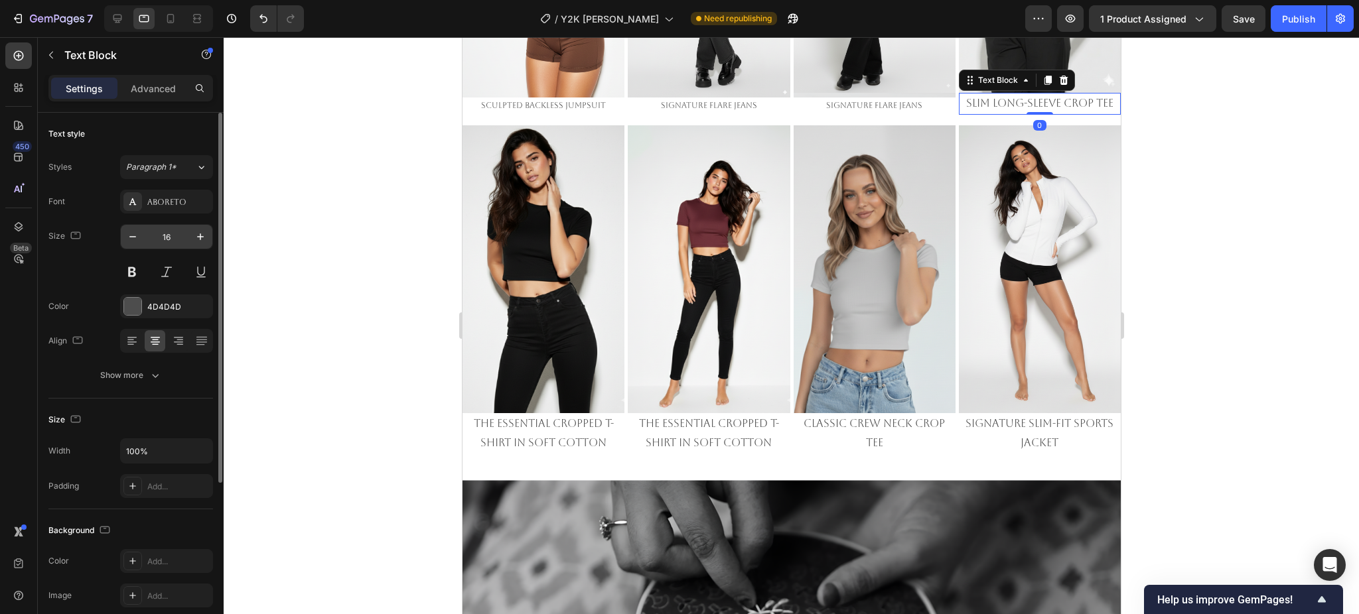
click at [170, 231] on input "16" at bounding box center [167, 237] width 44 height 24
type input "12"
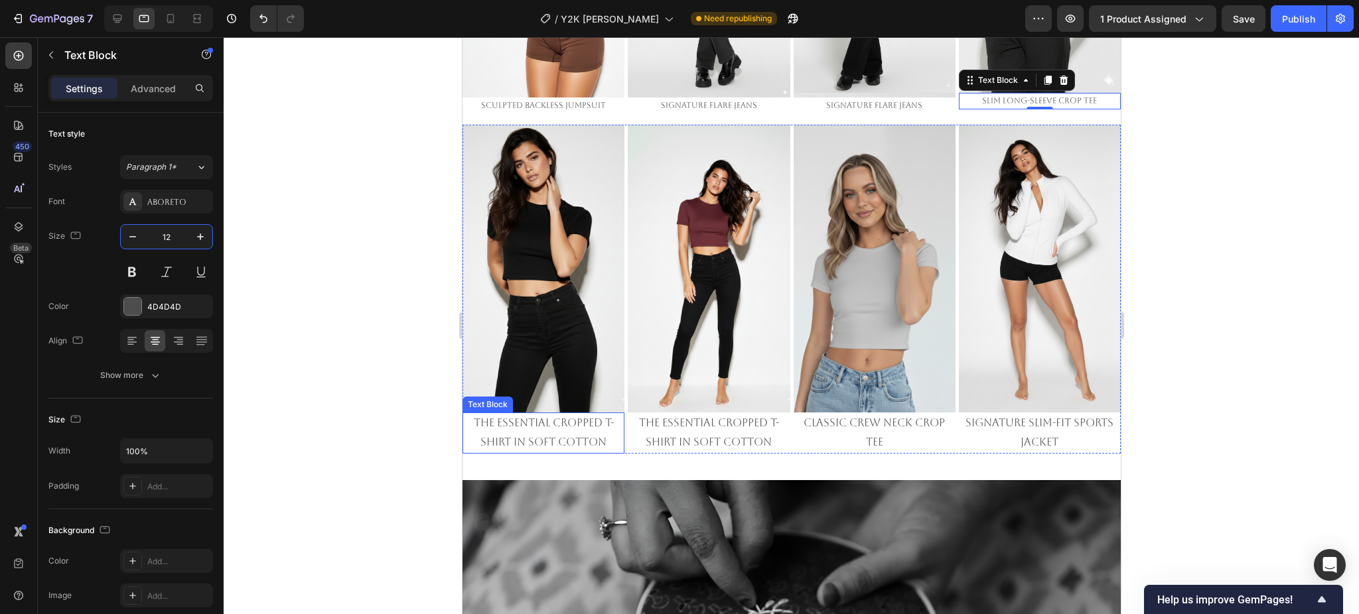
click at [547, 417] on p "The Essential Cropped T-Shirt in Soft Cotton" at bounding box center [542, 433] width 159 height 38
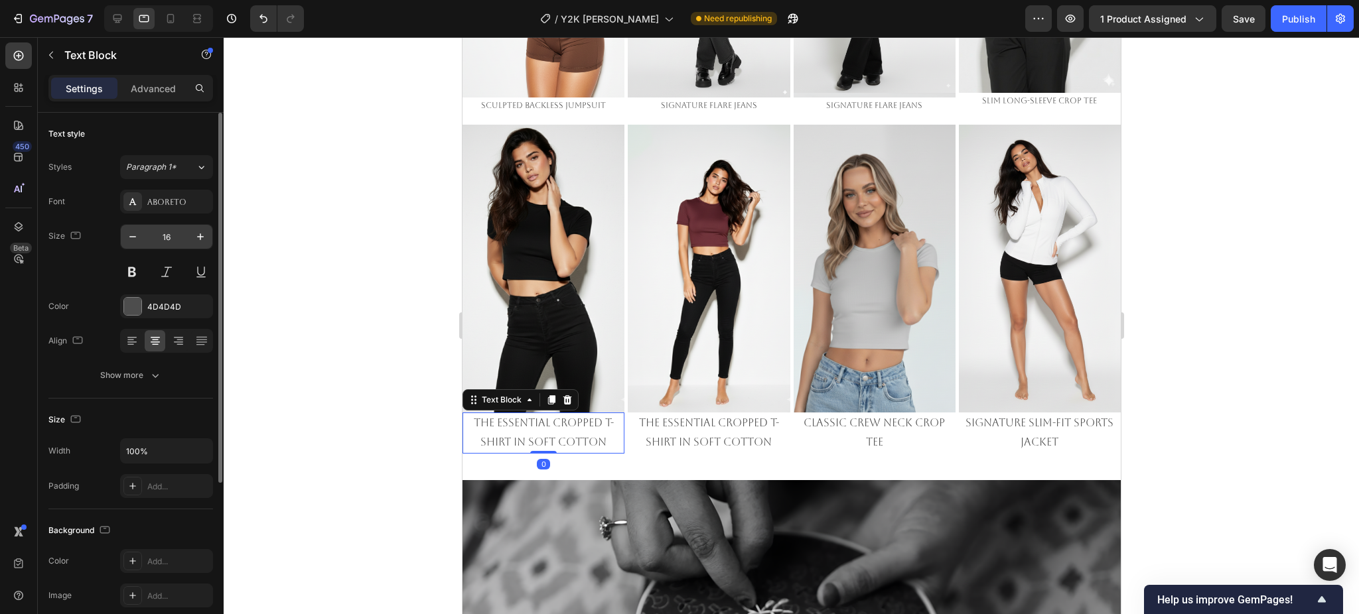
click at [163, 233] on input "16" at bounding box center [167, 237] width 44 height 24
type input "12"
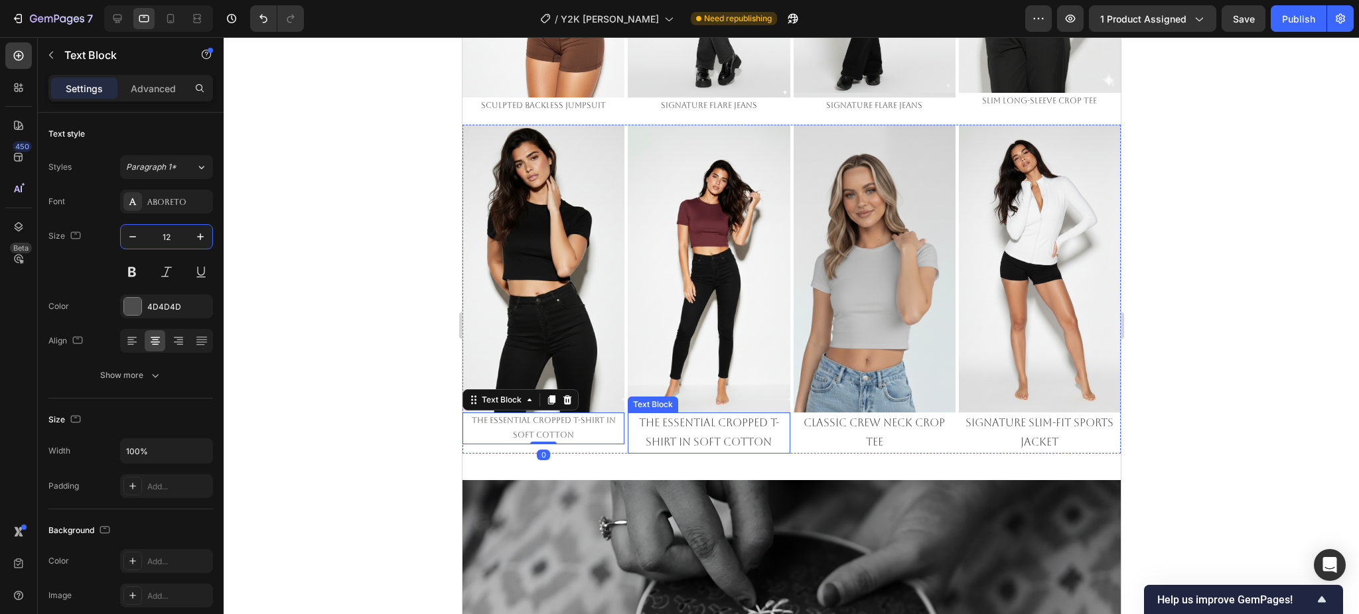
click at [705, 429] on p "The Essential Cropped T-Shirt in Soft Cotton" at bounding box center [707, 433] width 159 height 38
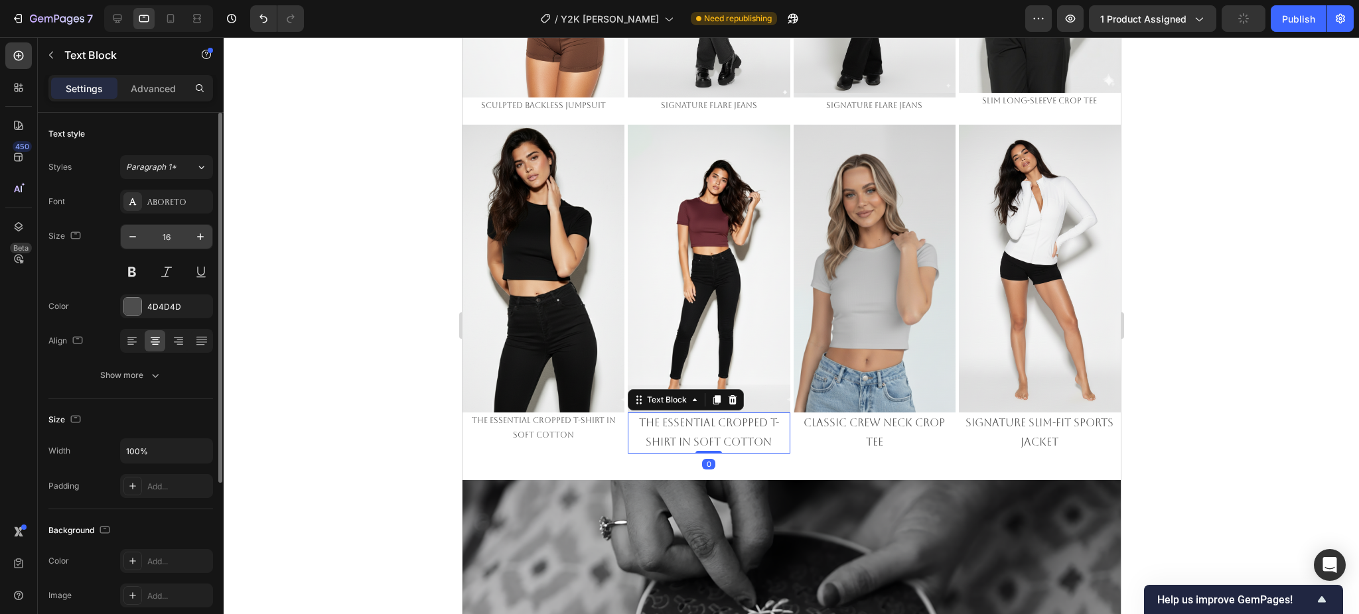
click at [168, 235] on input "16" at bounding box center [167, 237] width 44 height 24
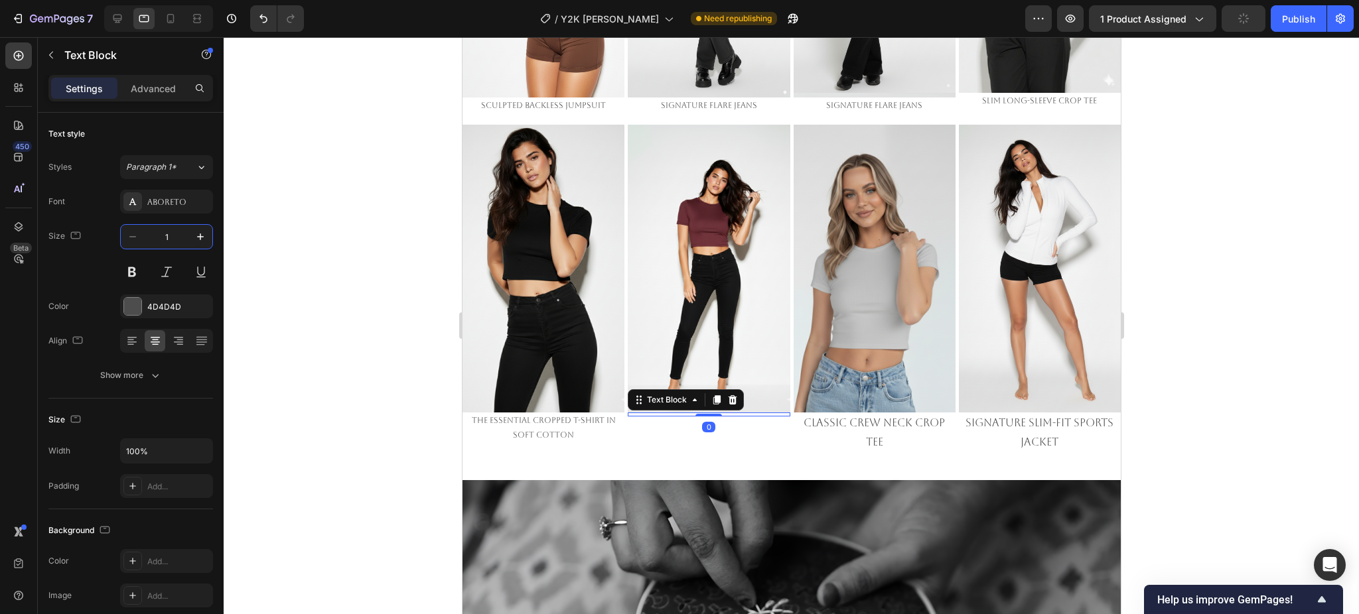
type input "12"
click at [860, 422] on p "CLASSIC CREW NECK CROP TEE" at bounding box center [873, 433] width 159 height 38
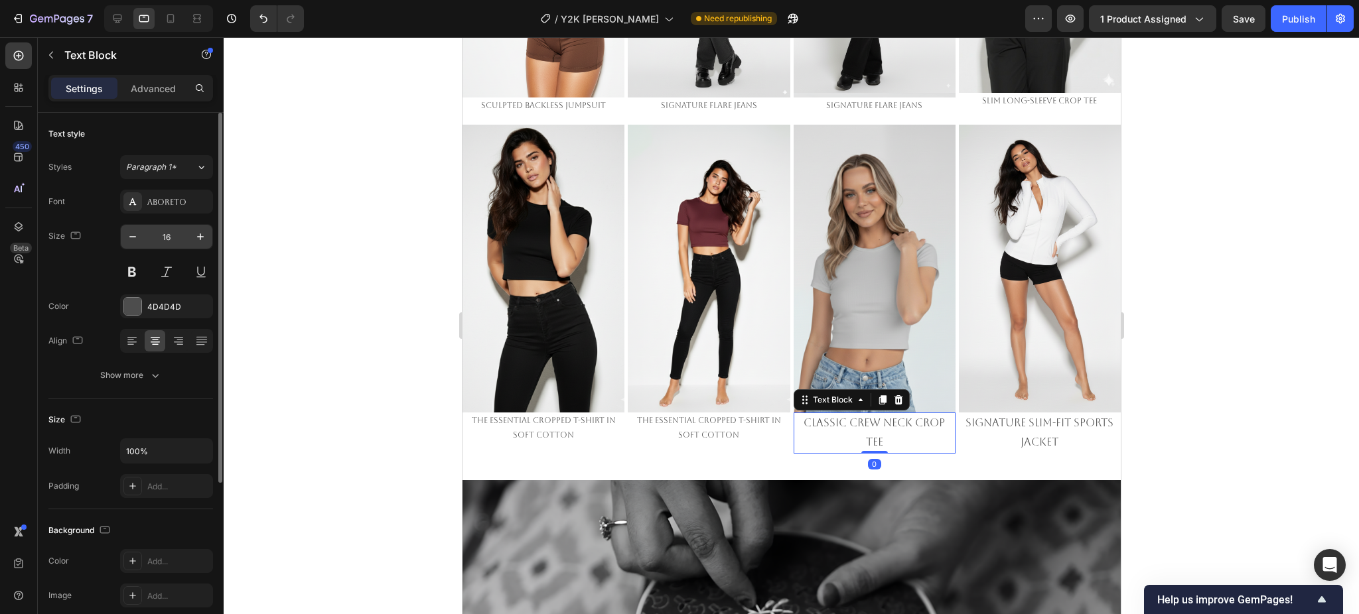
click at [173, 234] on input "16" at bounding box center [167, 237] width 44 height 24
type input "12"
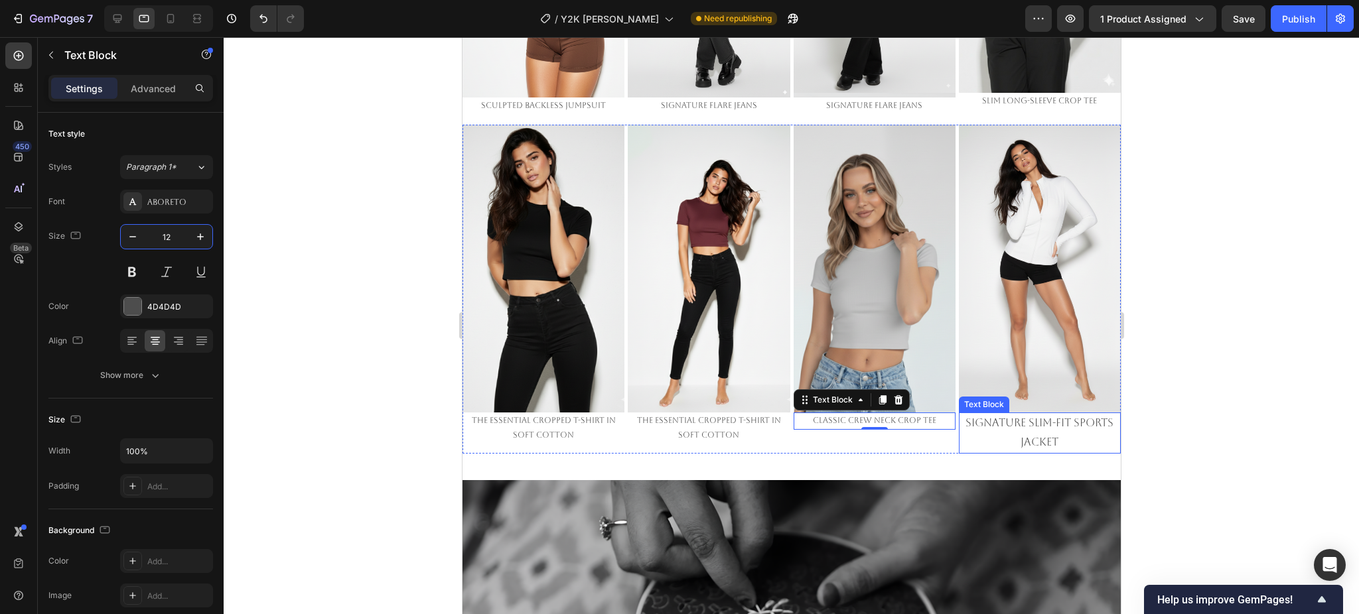
click at [1019, 414] on p "Signature Slim-Fit Sports Jacket" at bounding box center [1038, 433] width 159 height 38
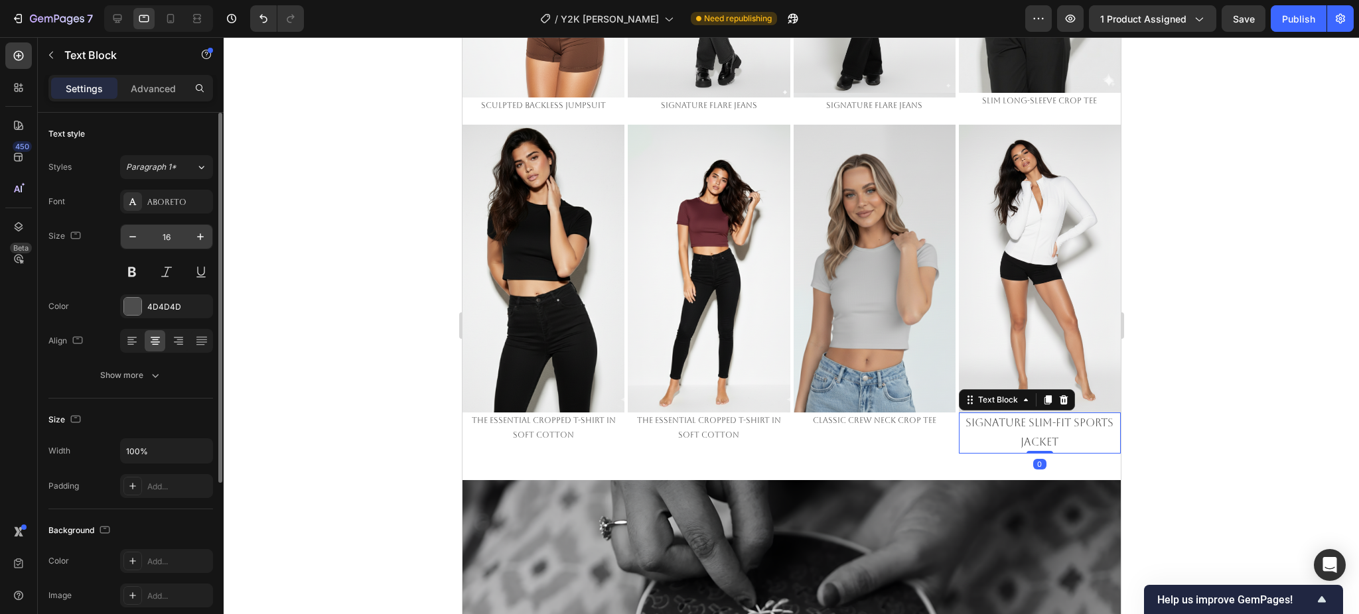
click at [161, 236] on input "16" at bounding box center [167, 237] width 44 height 24
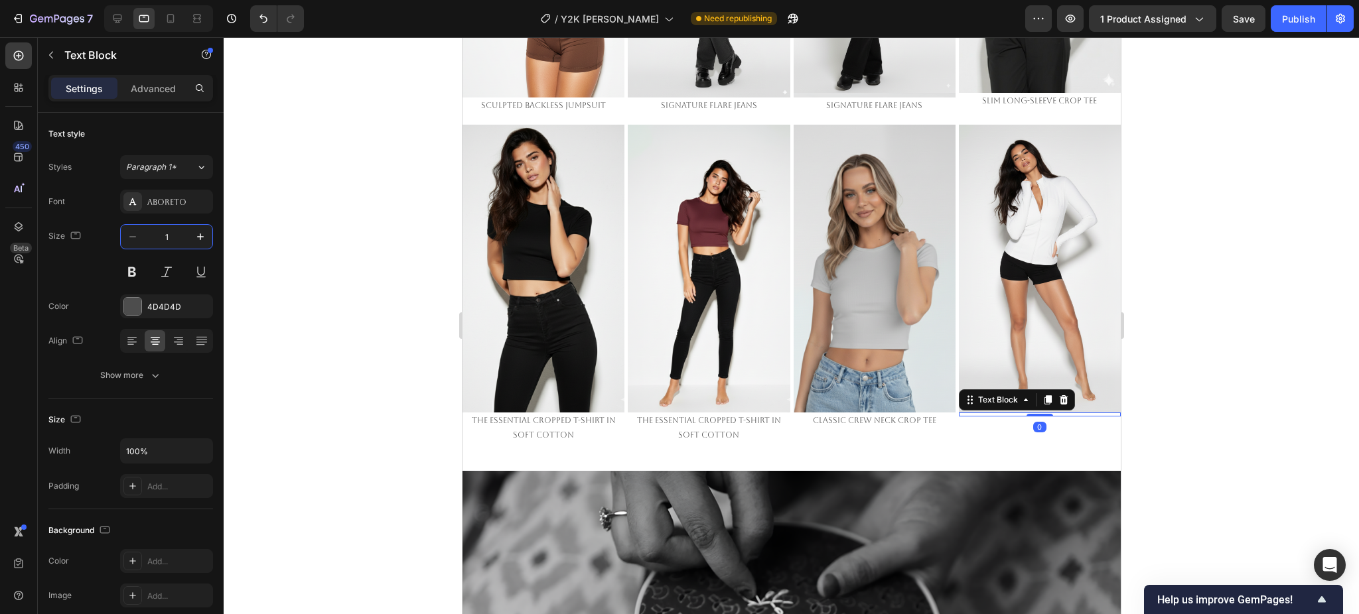
type input "12"
click at [1237, 387] on div at bounding box center [791, 325] width 1135 height 577
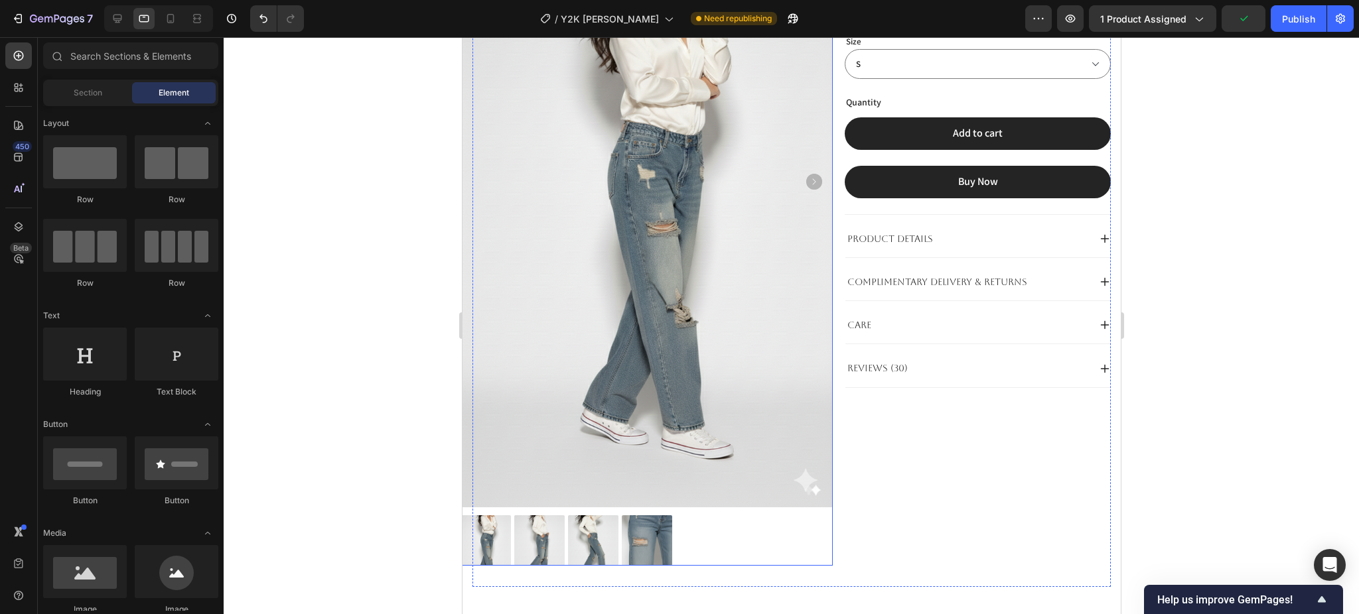
scroll to position [0, 0]
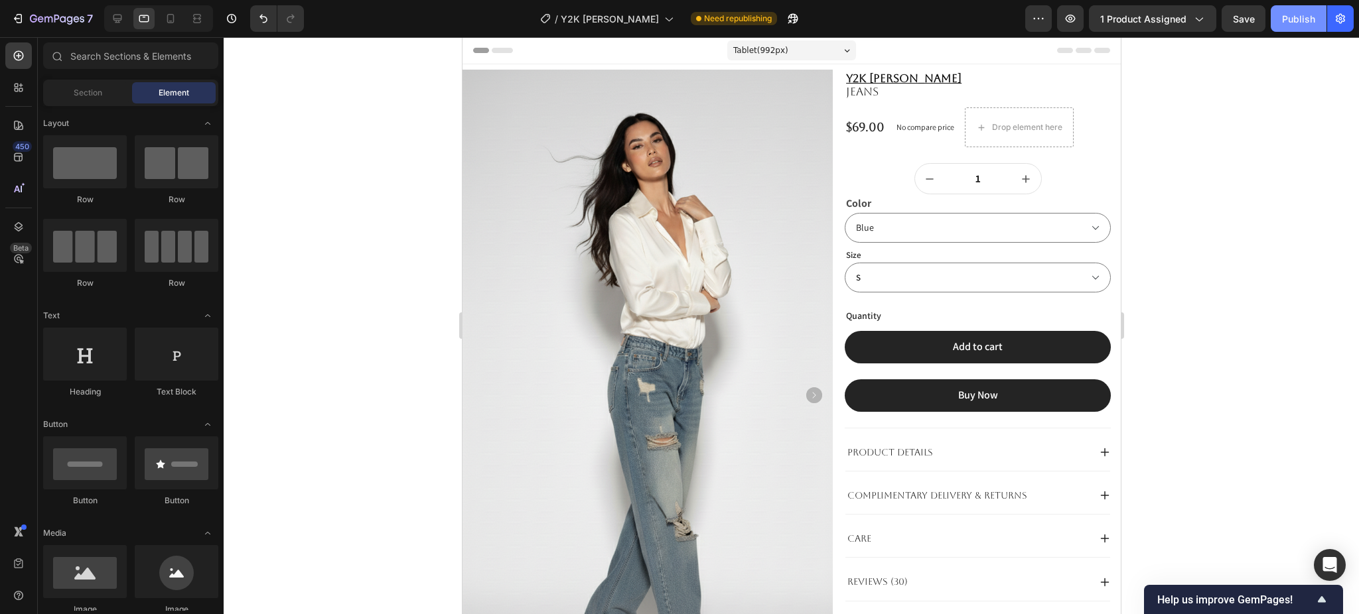
click at [1302, 15] on div "Publish" at bounding box center [1298, 19] width 33 height 14
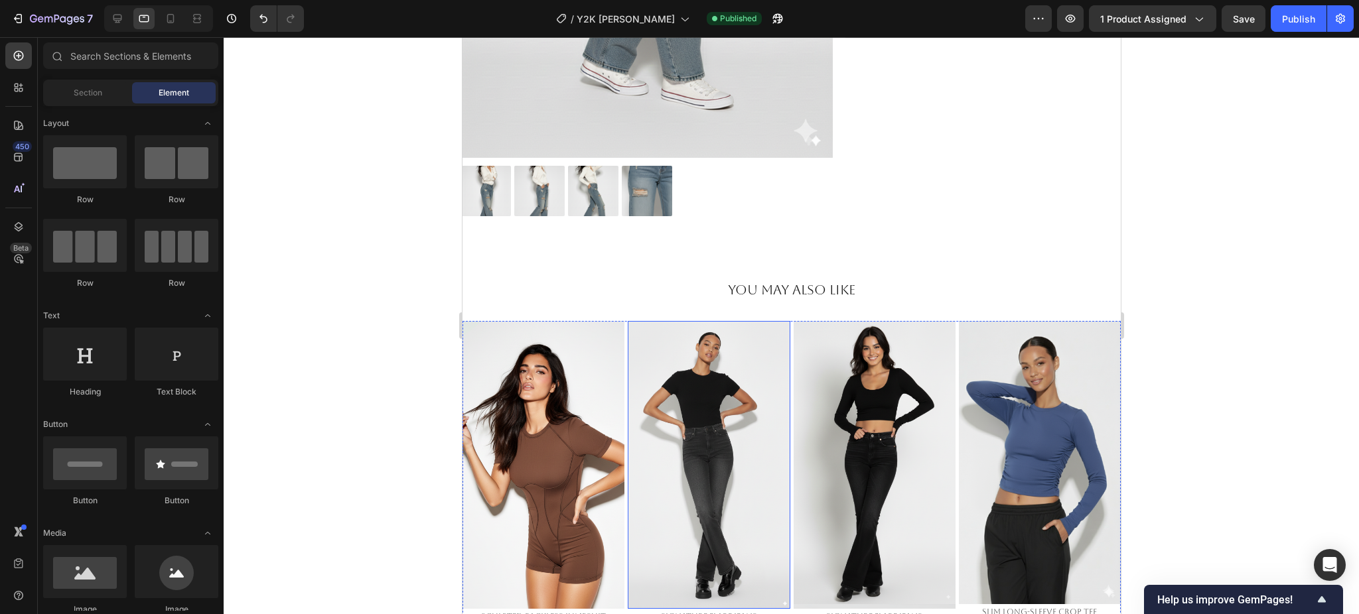
scroll to position [619, 0]
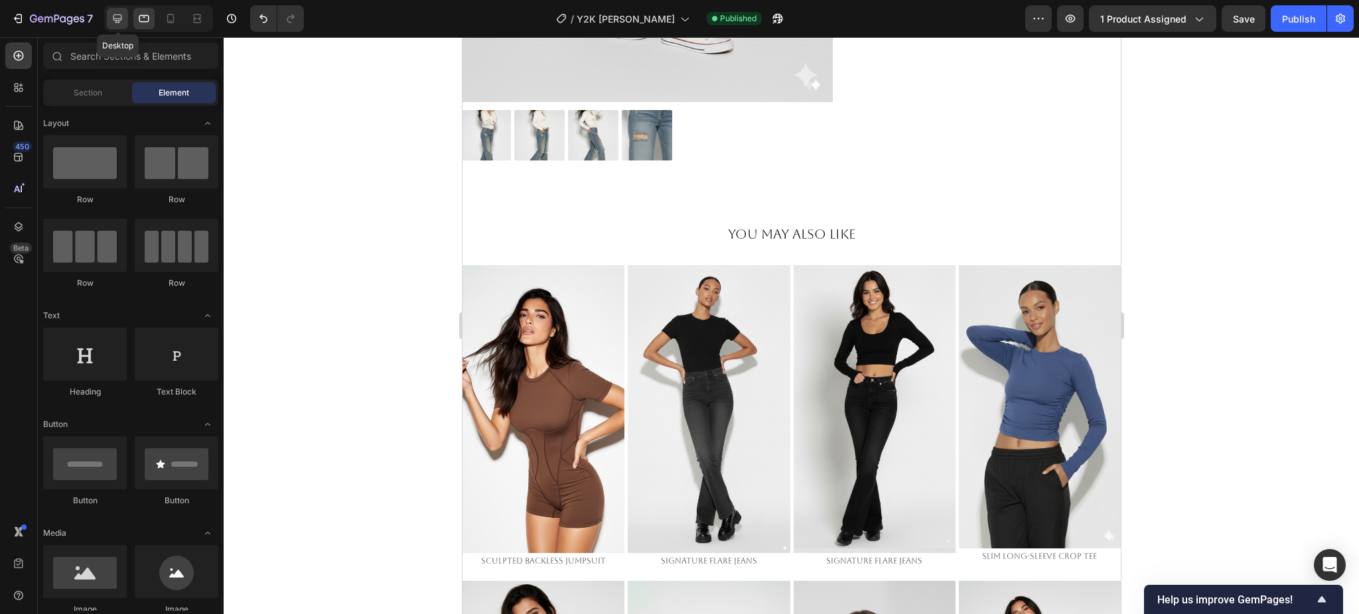
click at [115, 19] on icon at bounding box center [117, 19] width 9 height 9
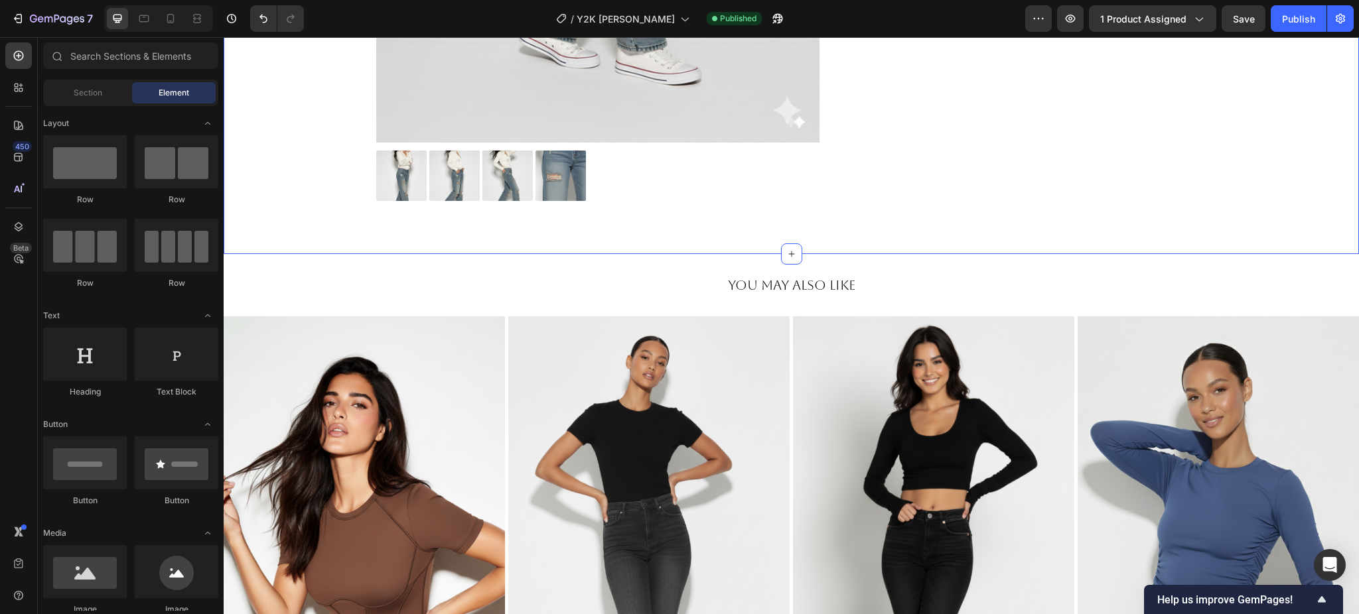
scroll to position [707, 0]
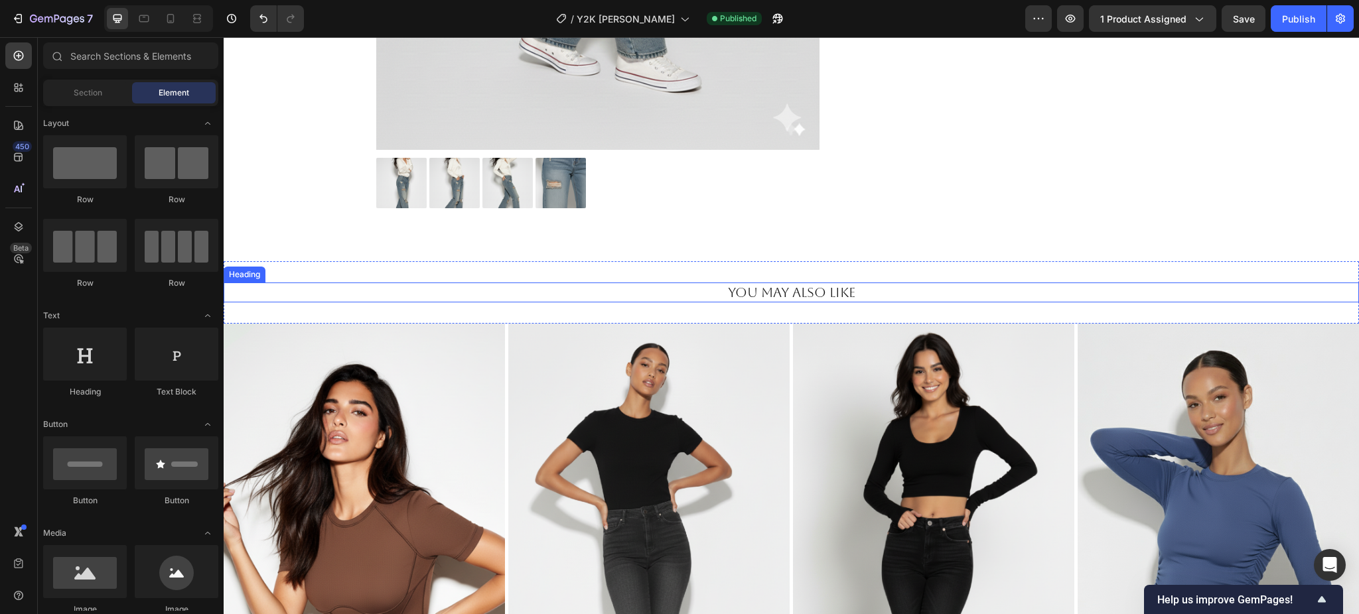
click at [874, 288] on h2 "You May Also Like" at bounding box center [791, 293] width 796 height 20
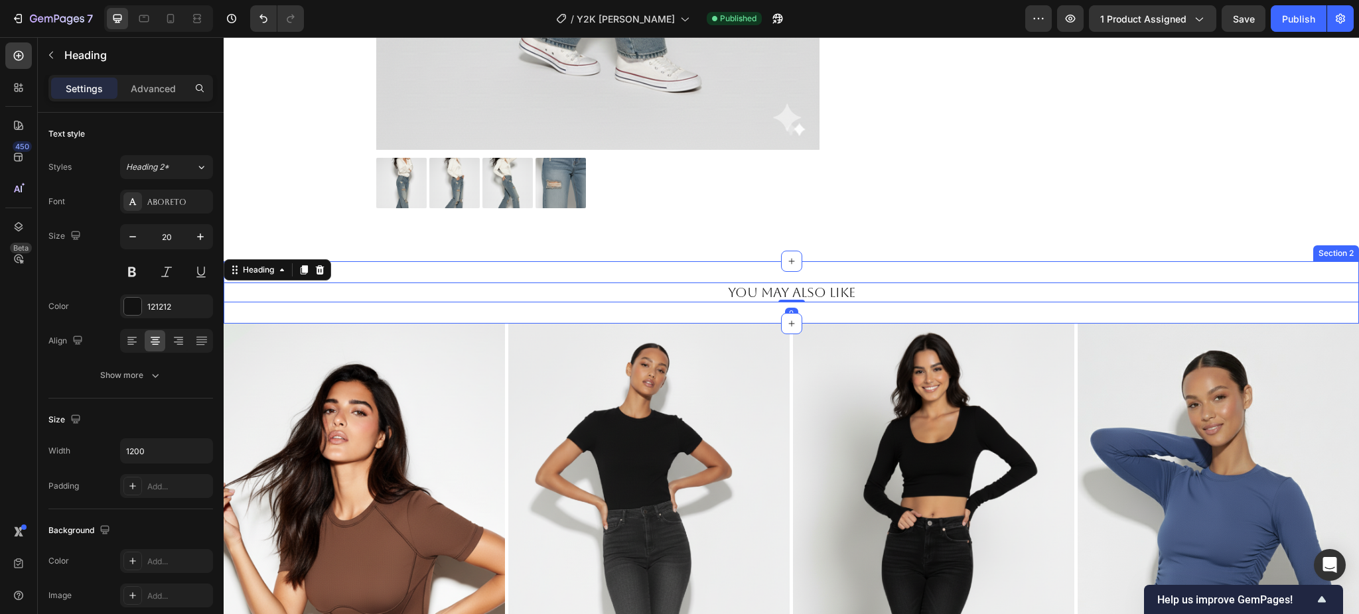
click at [876, 269] on div "You May Also Like Heading 0 Section 2" at bounding box center [791, 292] width 1135 height 62
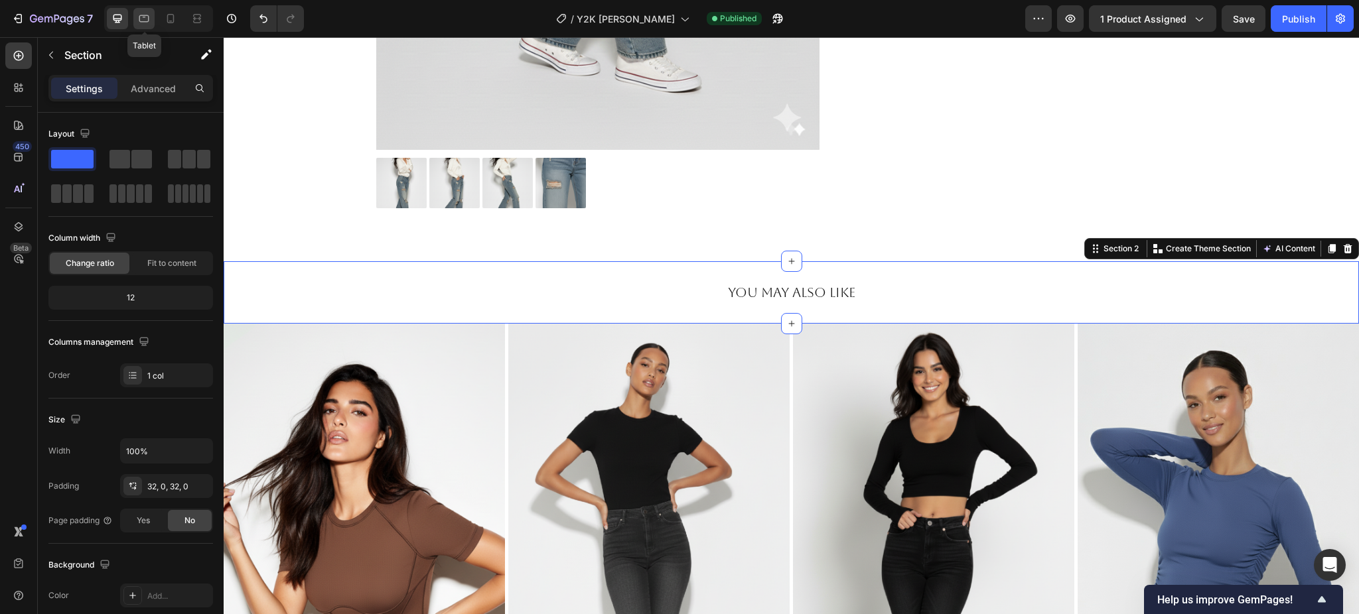
click at [151, 21] on icon at bounding box center [143, 18] width 13 height 13
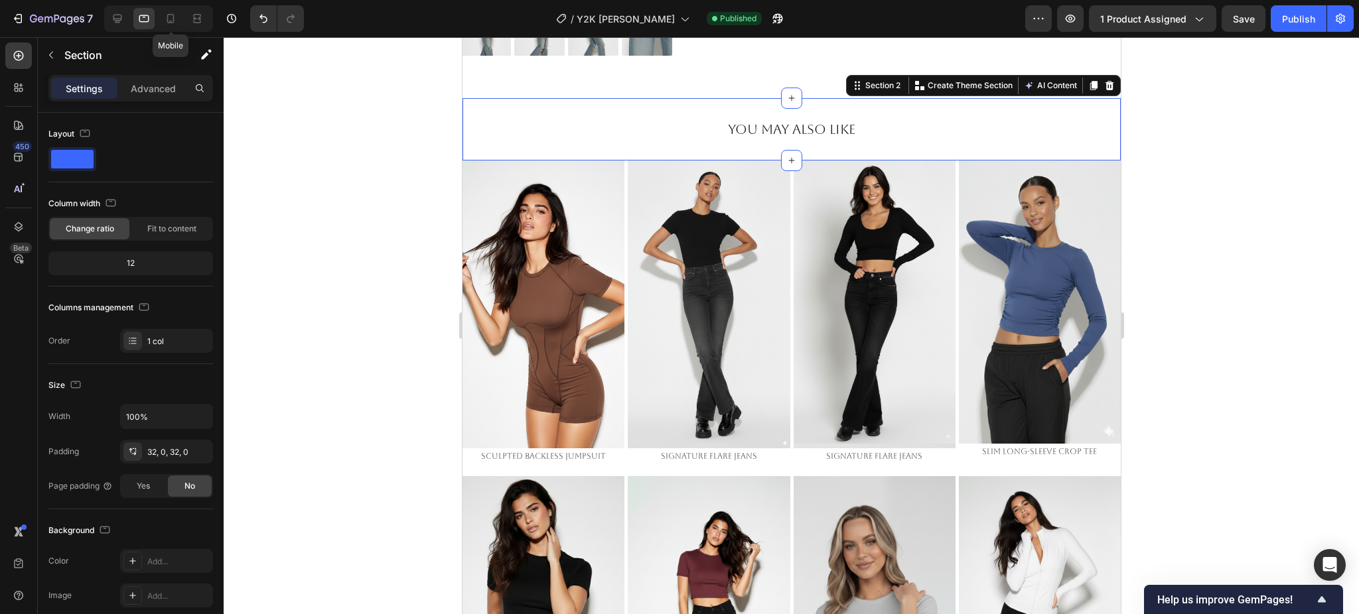
scroll to position [724, 0]
drag, startPoint x: 1333, startPoint y: 227, endPoint x: 1306, endPoint y: 228, distance: 27.2
click at [1330, 228] on div at bounding box center [791, 325] width 1135 height 577
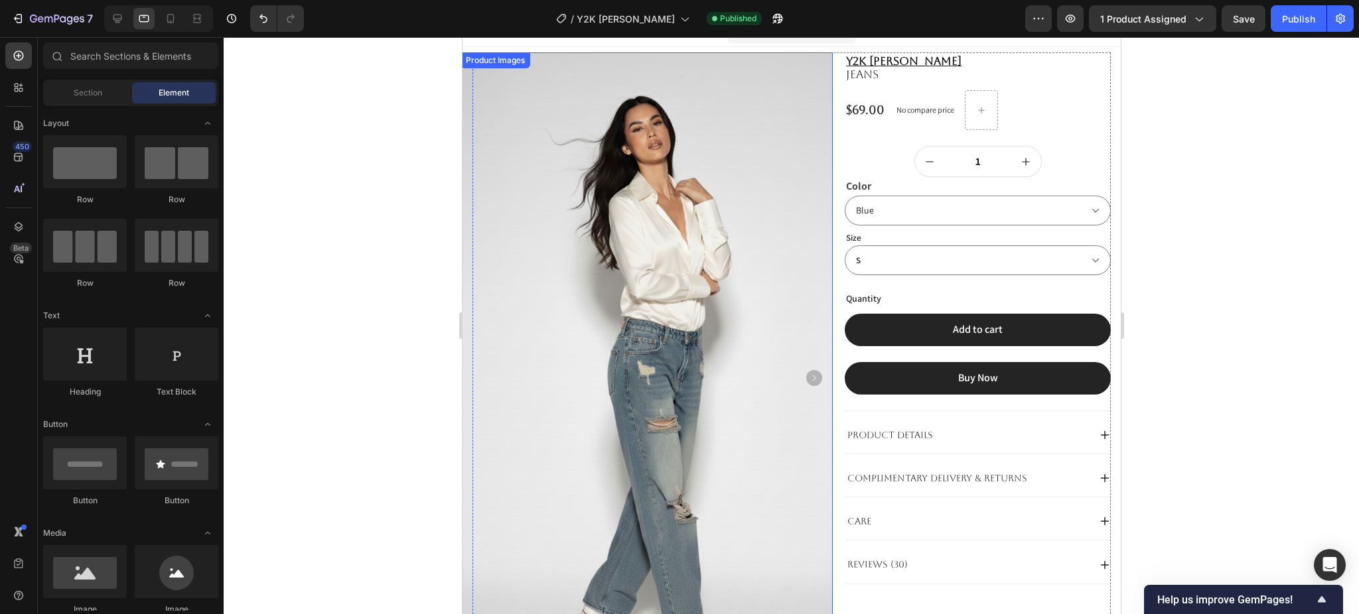
scroll to position [0, 0]
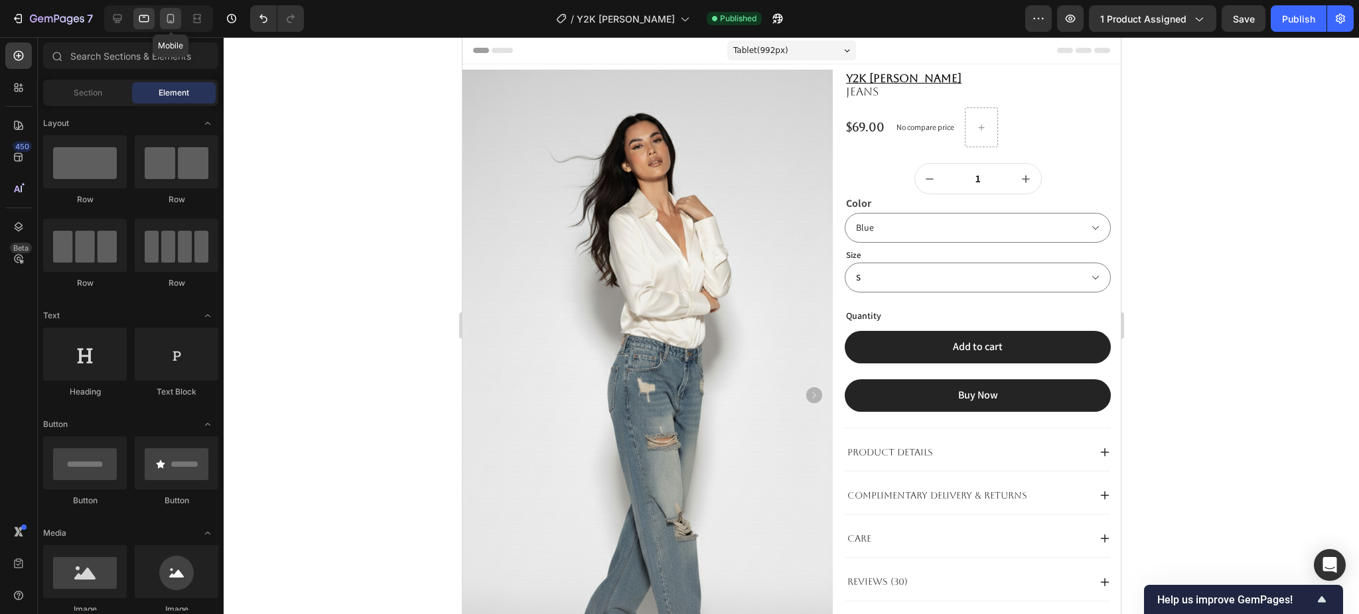
click at [170, 21] on icon at bounding box center [170, 21] width 3 height 1
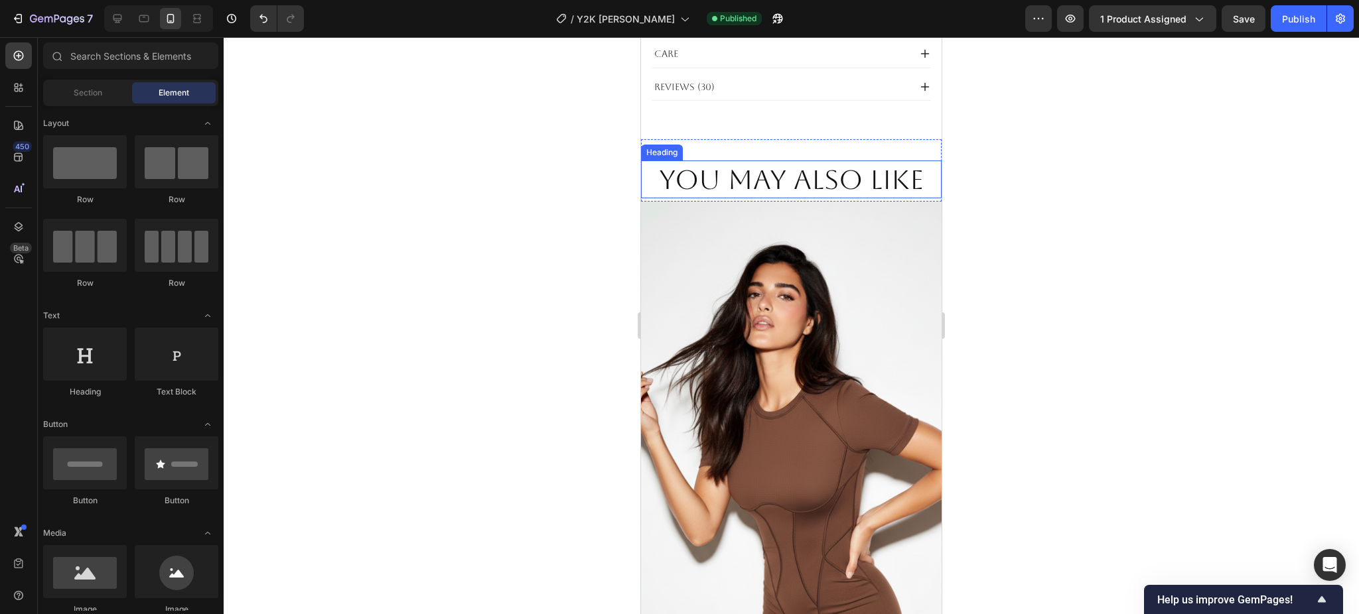
scroll to position [973, 0]
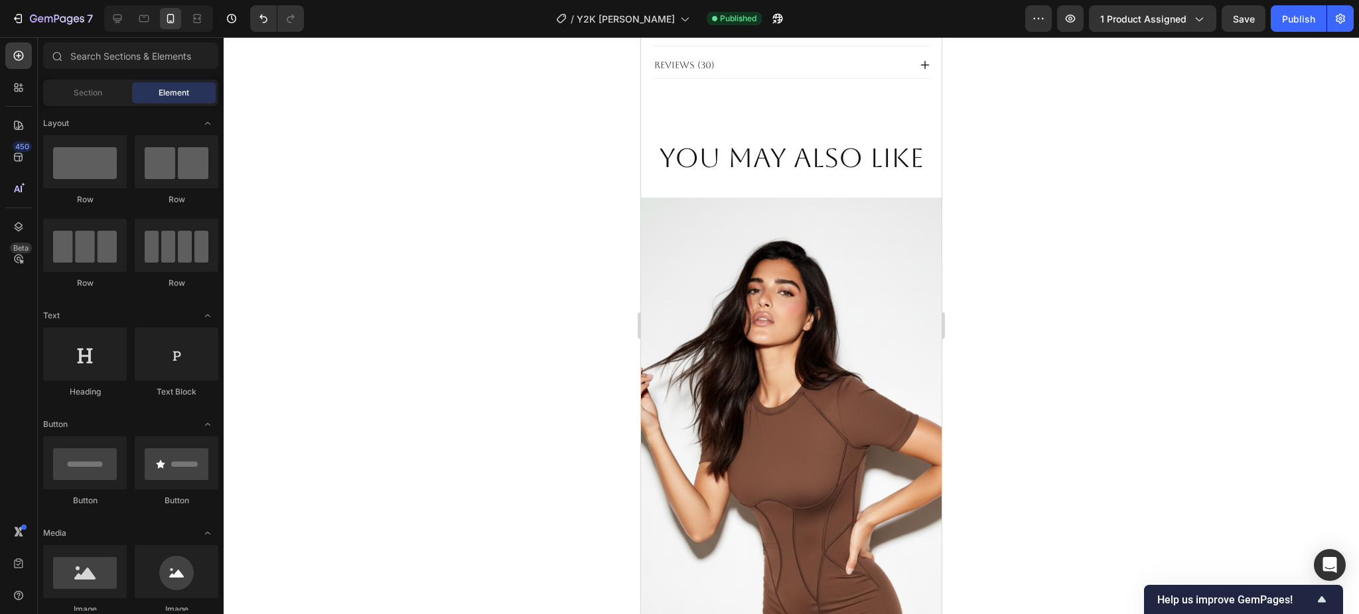
click at [107, 27] on div at bounding box center [117, 18] width 21 height 21
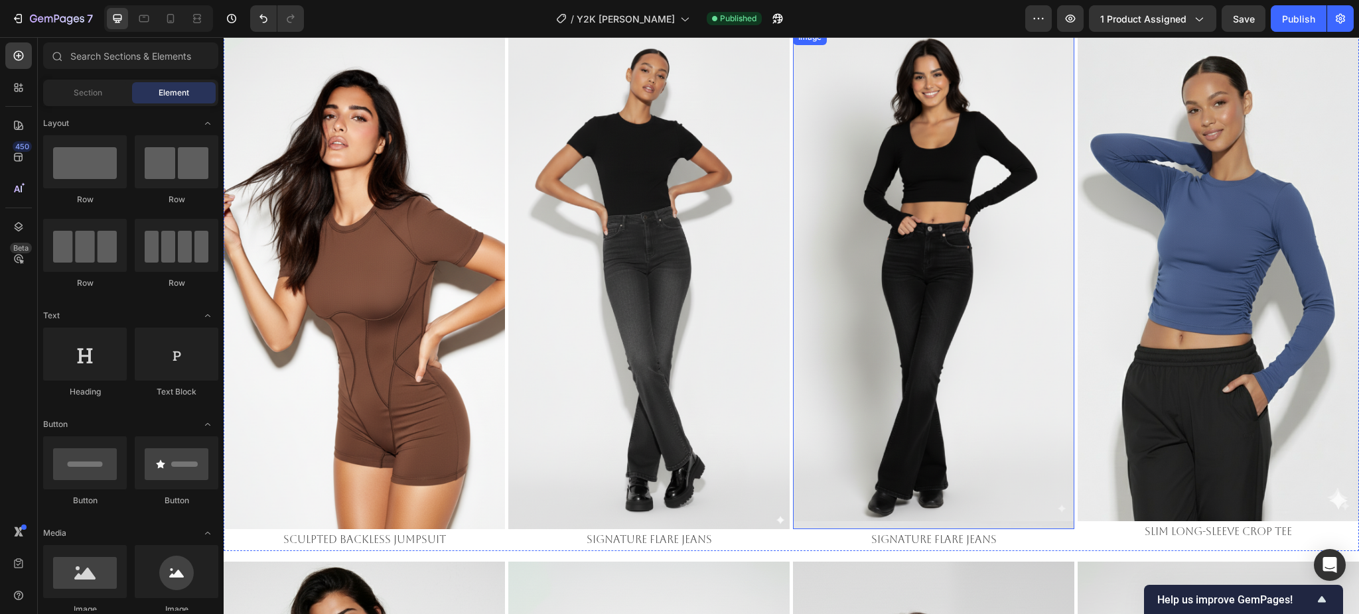
scroll to position [722, 0]
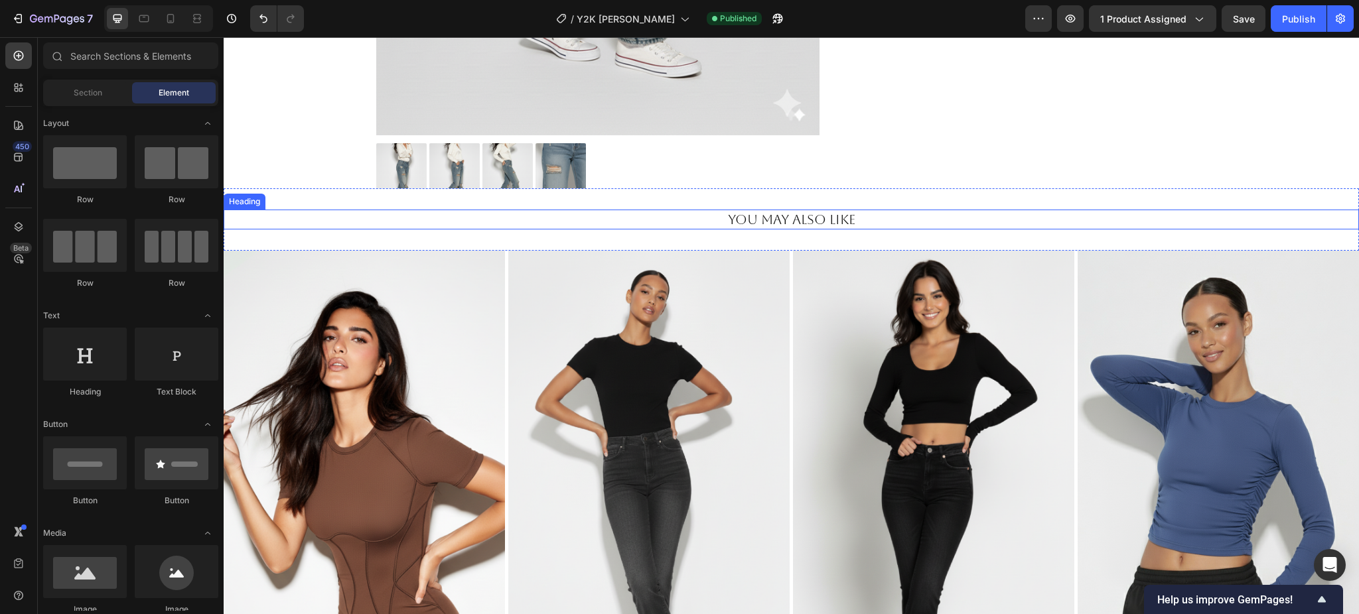
click at [812, 223] on h2 "You May Also Like" at bounding box center [791, 220] width 796 height 20
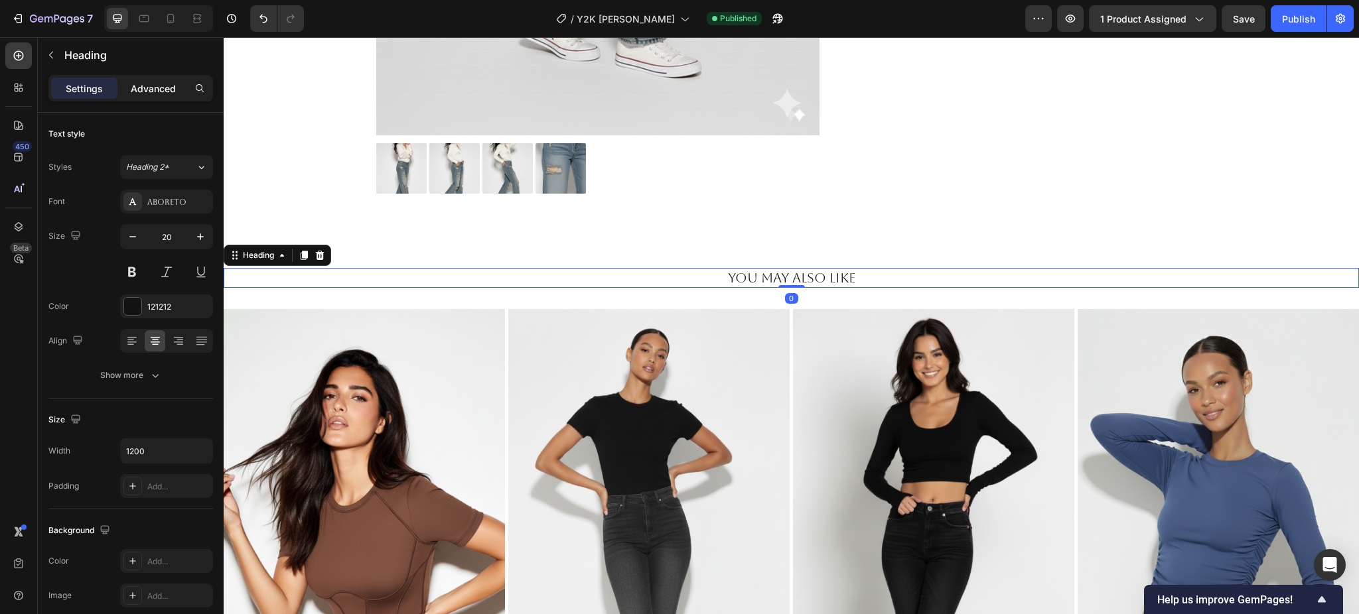
click at [153, 86] on p "Advanced" at bounding box center [153, 89] width 45 height 14
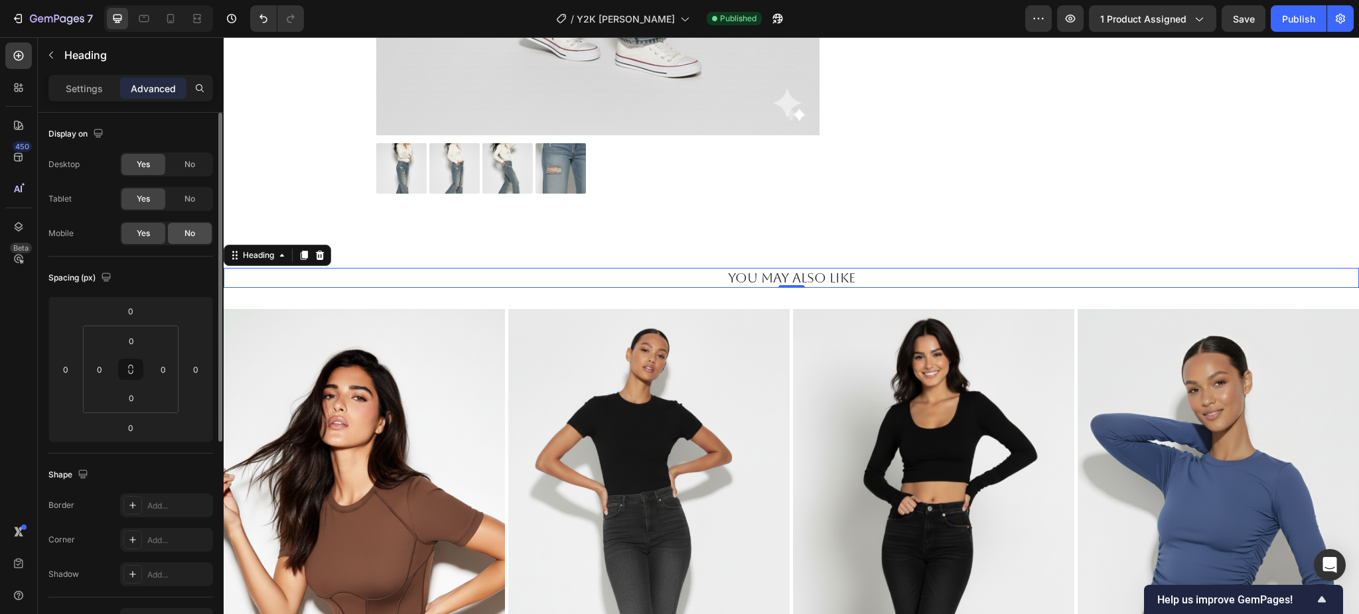
click at [187, 229] on span "No" at bounding box center [189, 234] width 11 height 12
click at [784, 336] on div "Image Sculpted Backless Jumpsuit Text Block Image Signature Flare Jeans Text Bl…" at bounding box center [791, 570] width 1135 height 522
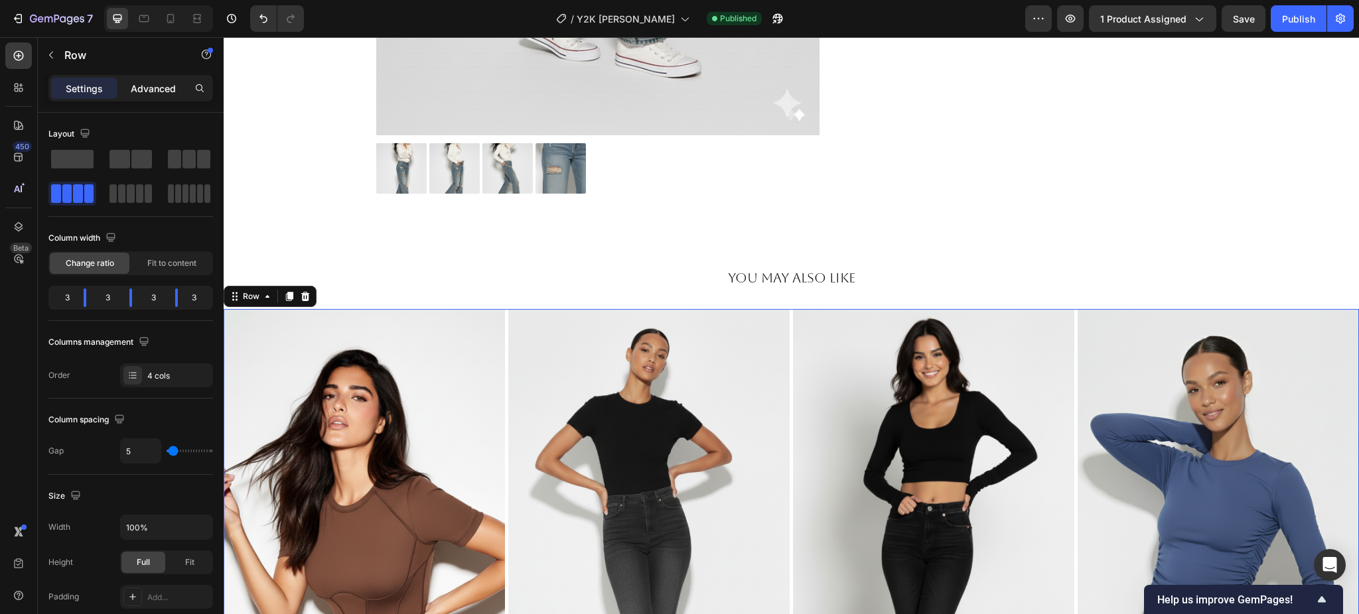
click at [142, 90] on p "Advanced" at bounding box center [153, 89] width 45 height 14
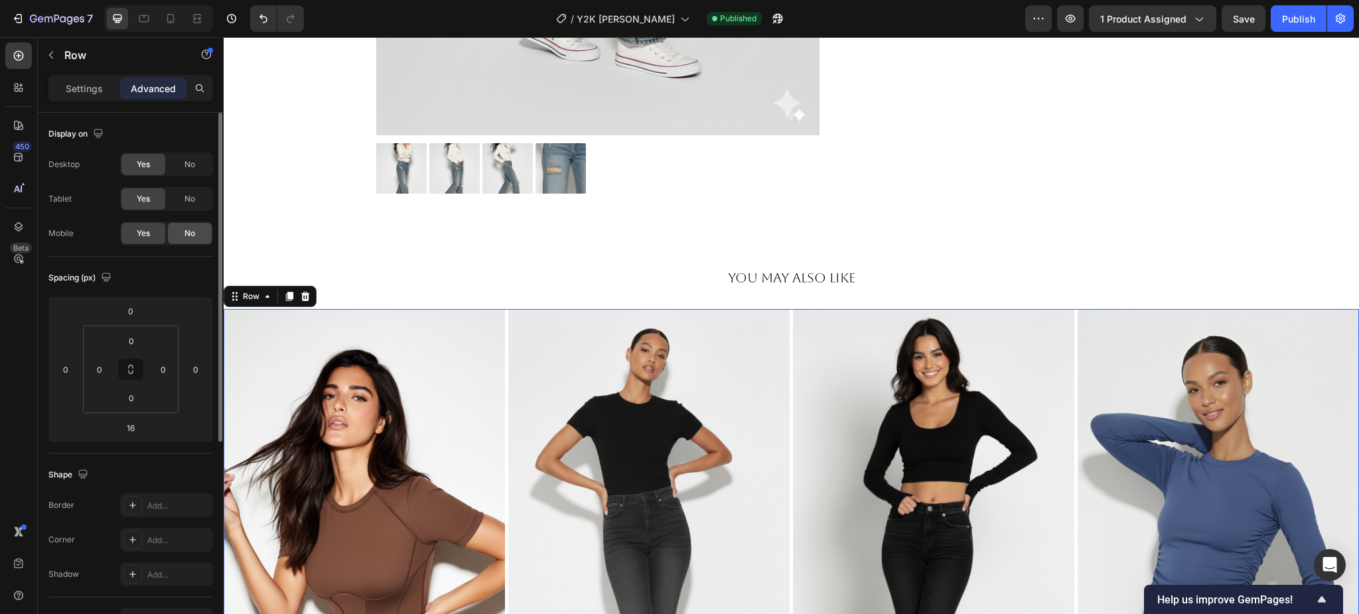
drag, startPoint x: 552, startPoint y: 200, endPoint x: 196, endPoint y: 229, distance: 357.4
click at [196, 229] on div "No" at bounding box center [190, 233] width 44 height 21
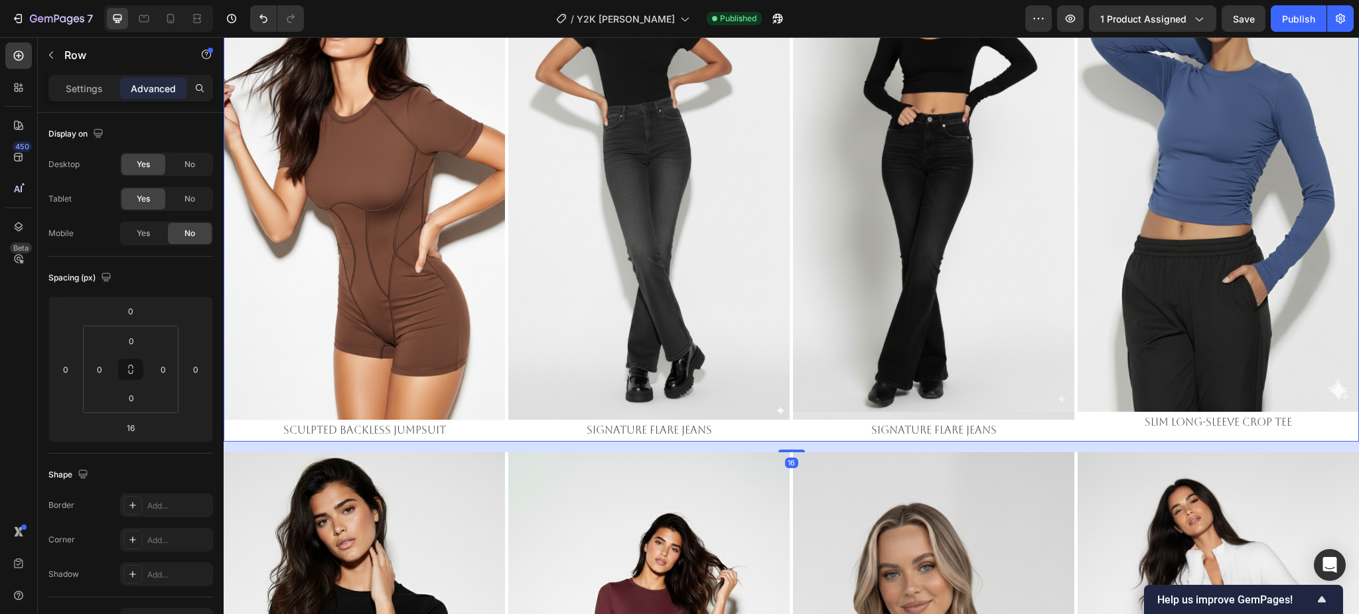
scroll to position [1164, 0]
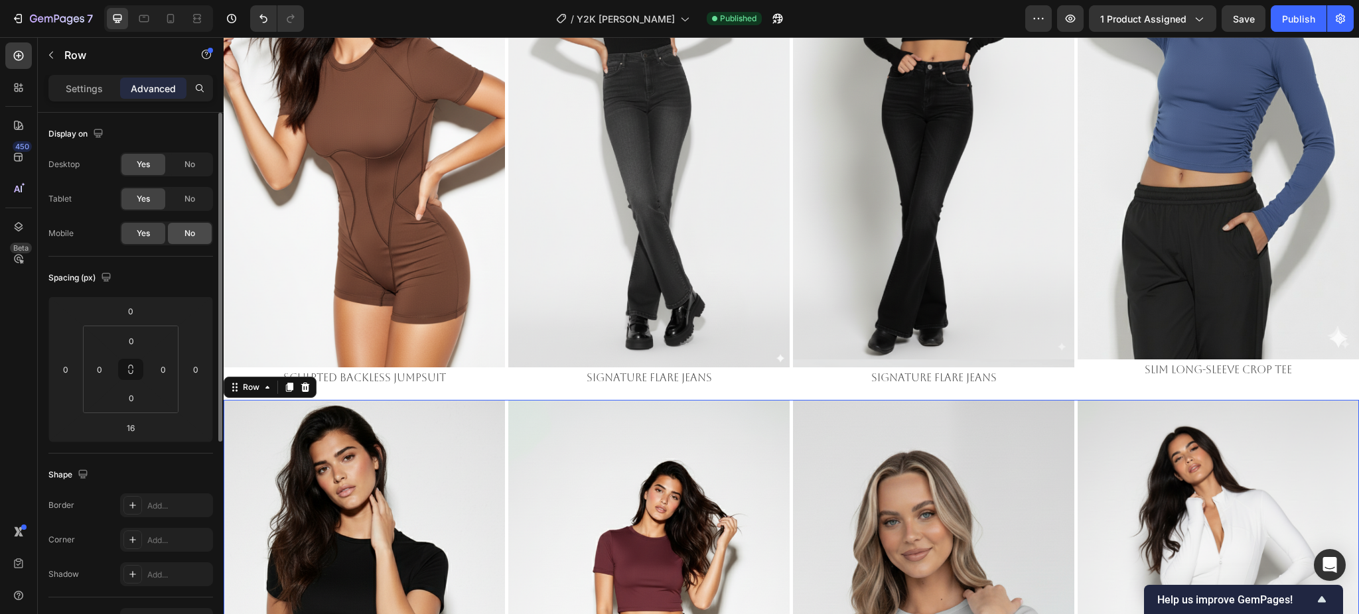
click at [195, 236] on div "No" at bounding box center [190, 233] width 44 height 21
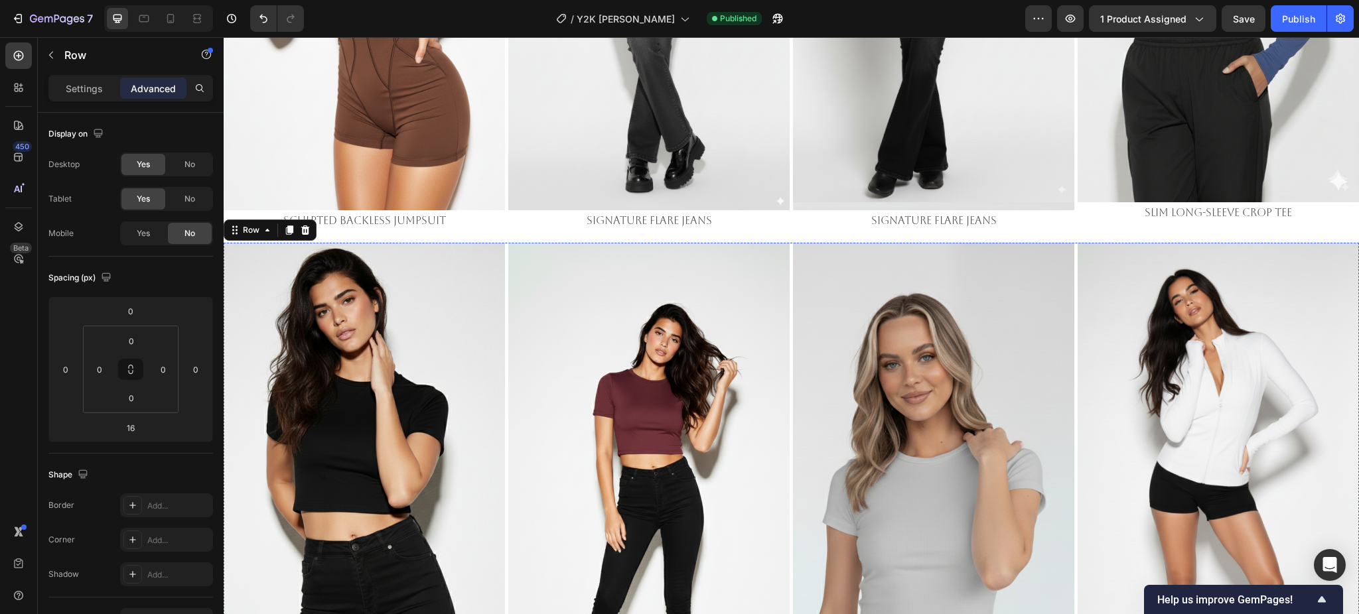
scroll to position [1783, 0]
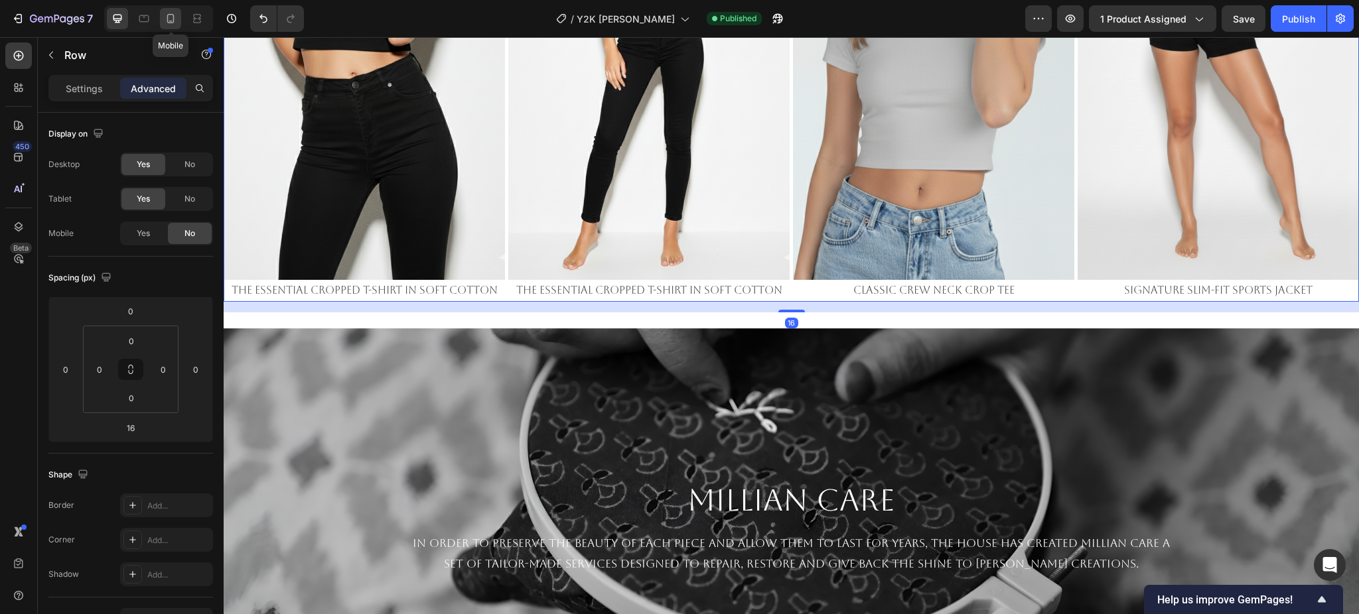
drag, startPoint x: 168, startPoint y: 17, endPoint x: 44, endPoint y: 131, distance: 169.0
click at [168, 17] on icon at bounding box center [170, 18] width 13 height 13
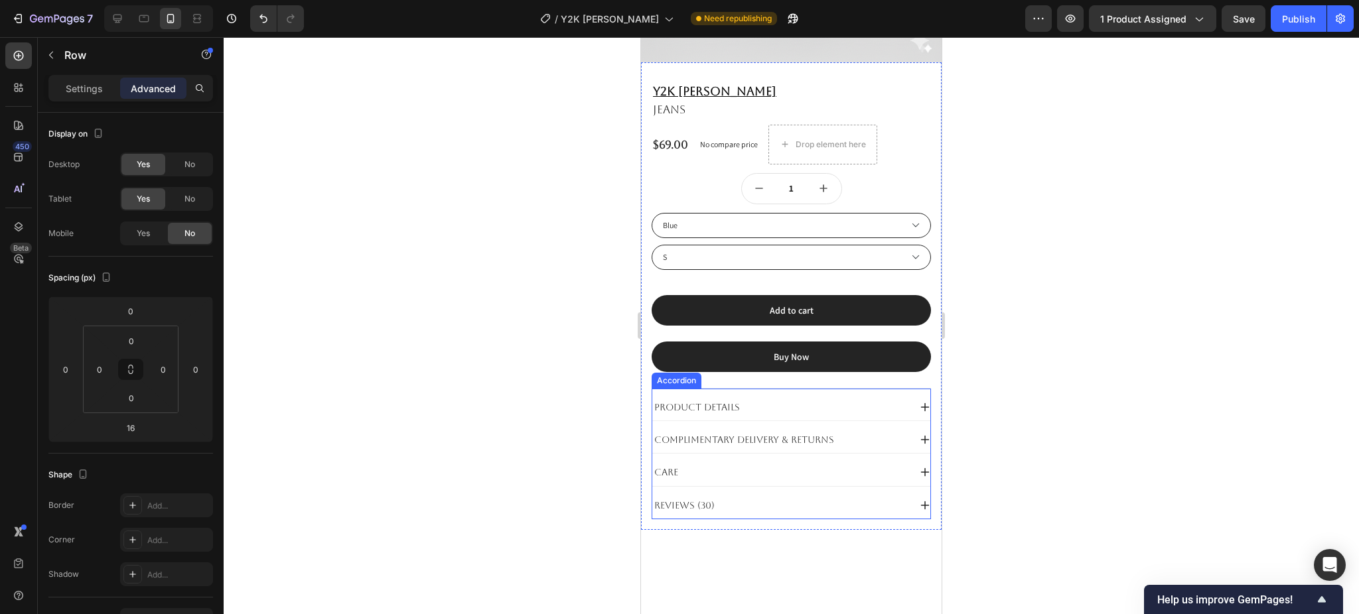
scroll to position [797, 0]
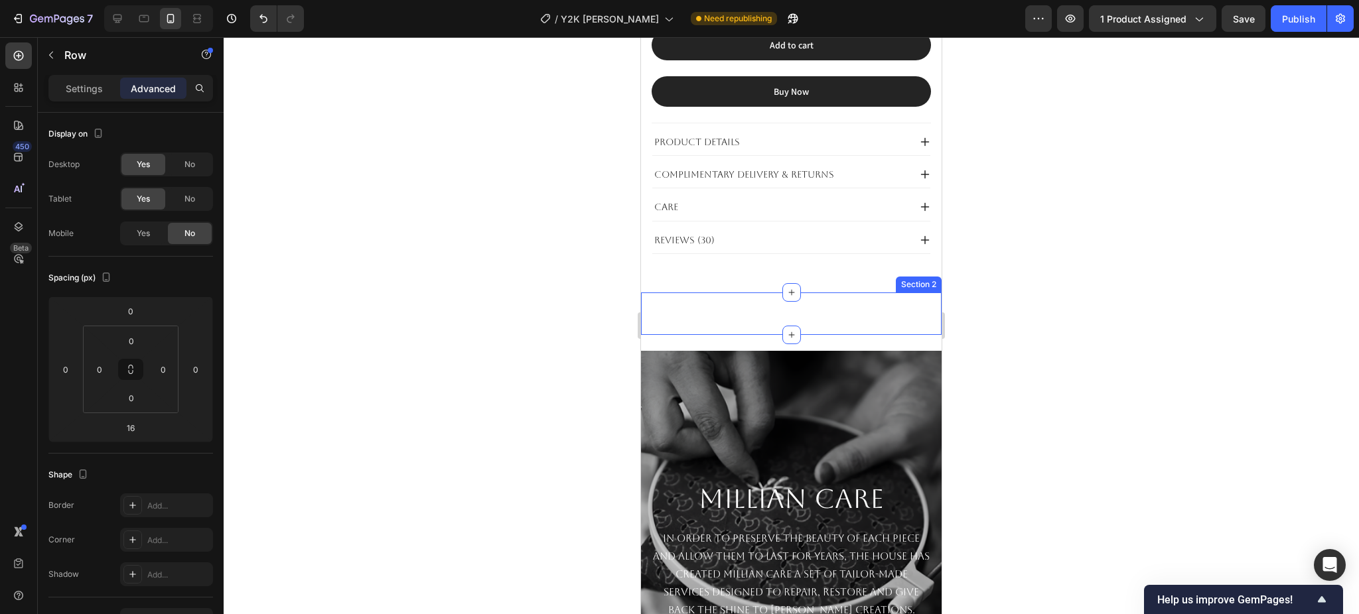
click at [718, 293] on div "You May Also Like Heading Section 2" at bounding box center [791, 314] width 301 height 42
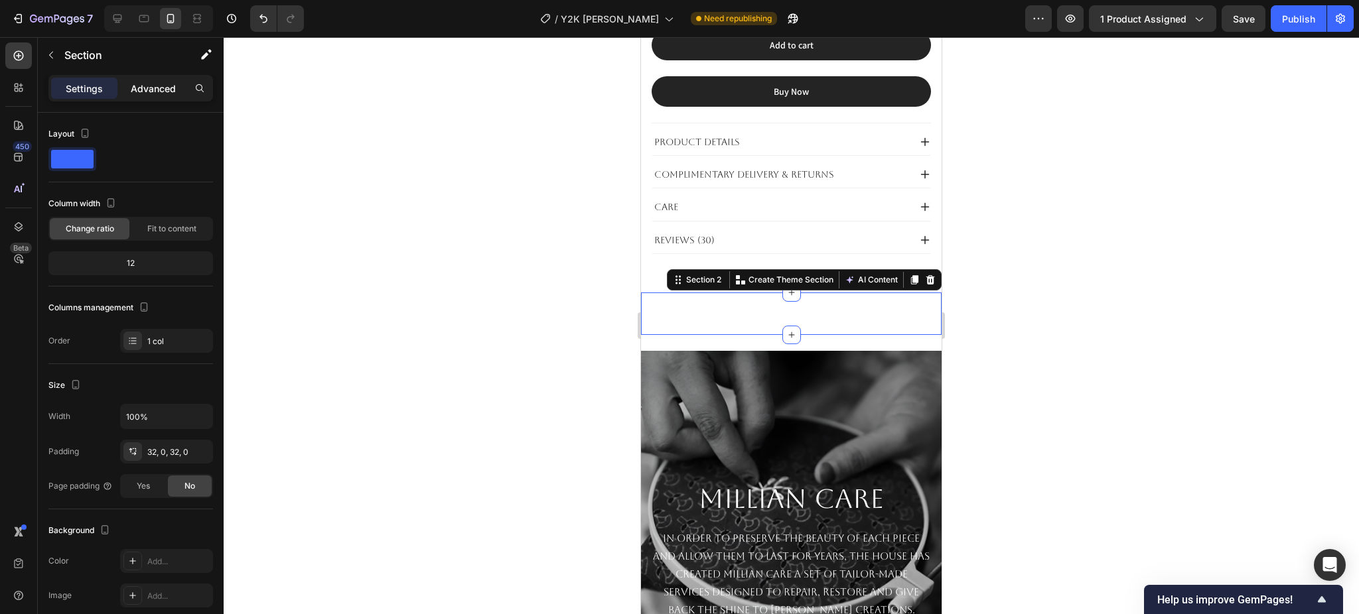
click at [159, 93] on p "Advanced" at bounding box center [153, 89] width 45 height 14
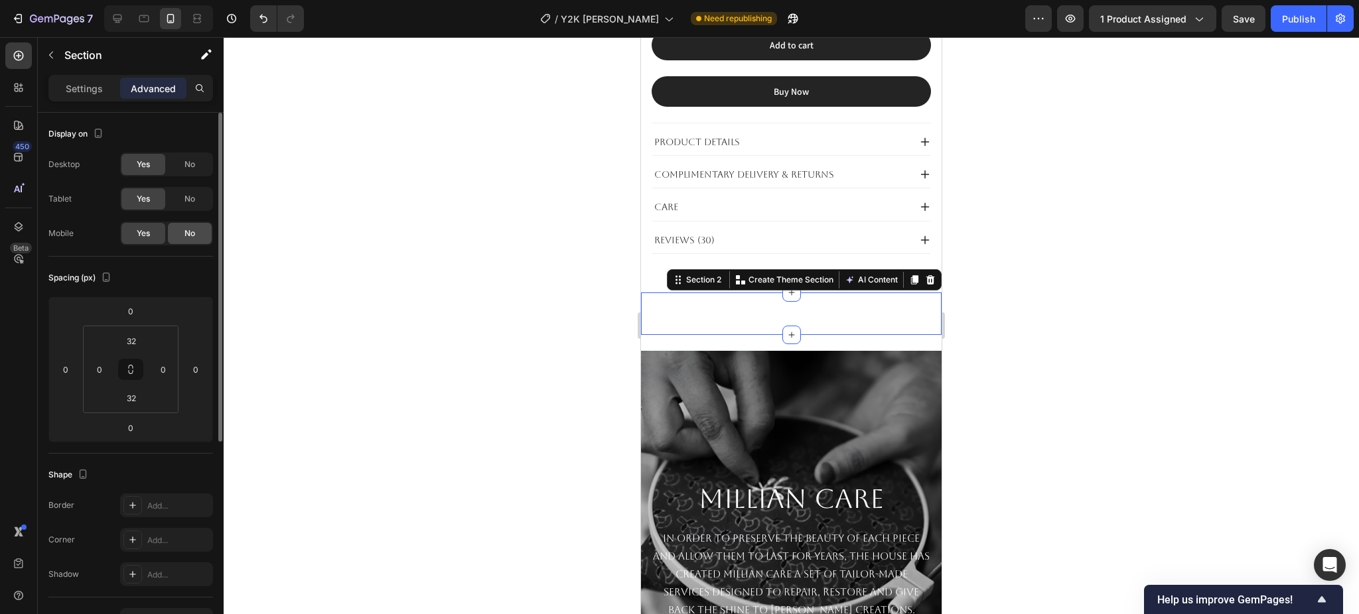
click at [179, 228] on div "No" at bounding box center [190, 233] width 44 height 21
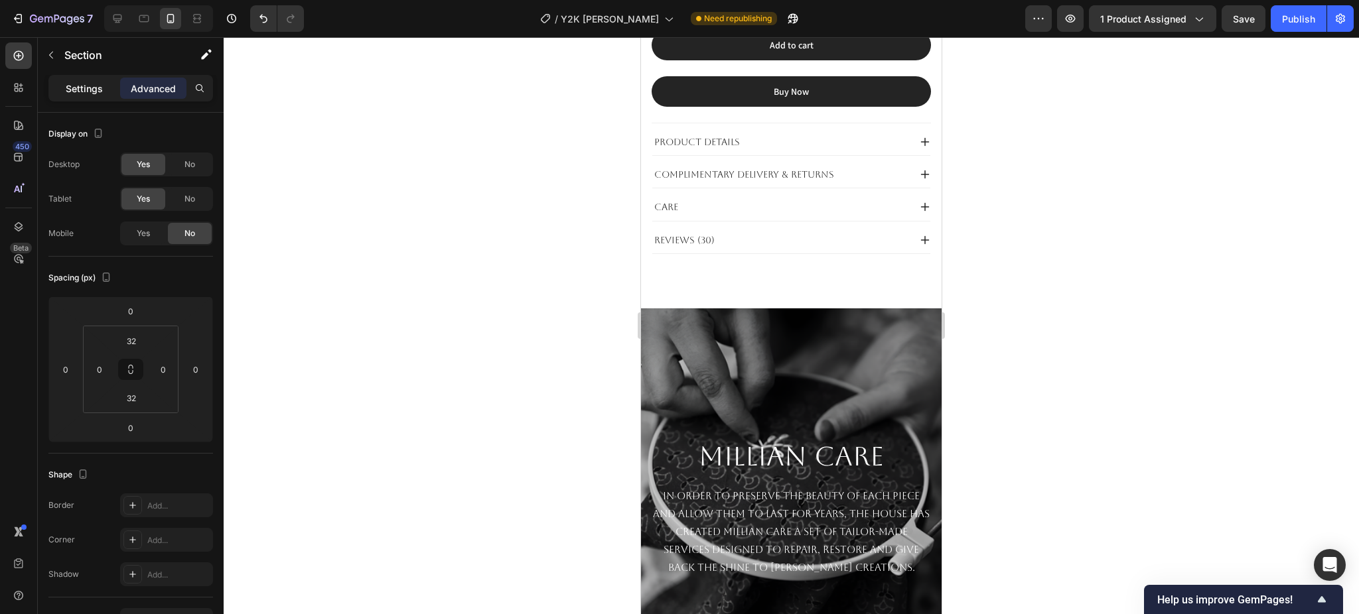
click at [96, 88] on p "Settings" at bounding box center [84, 89] width 37 height 14
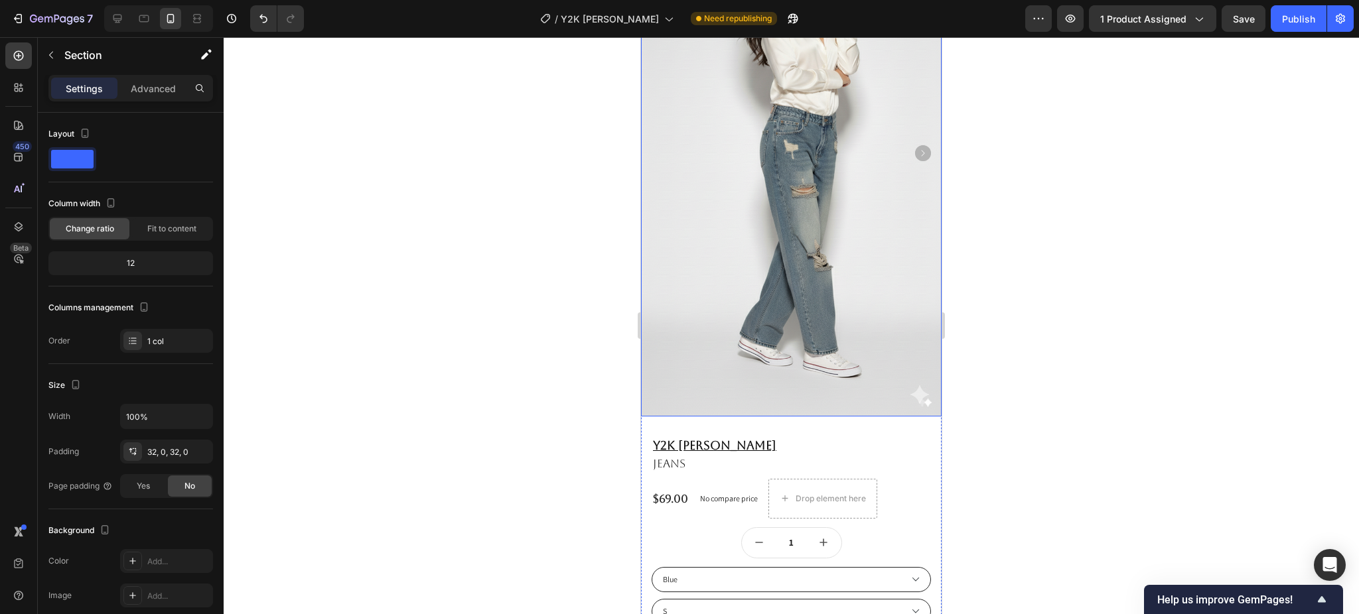
scroll to position [0, 0]
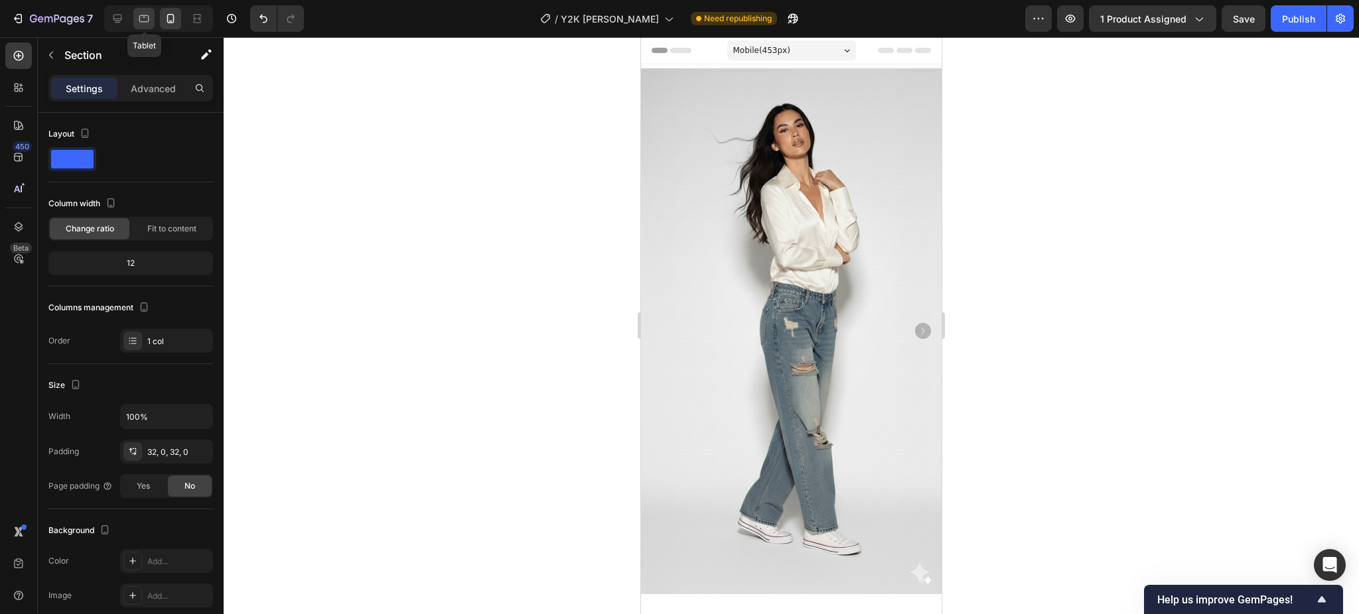
click at [141, 27] on div at bounding box center [143, 18] width 21 height 21
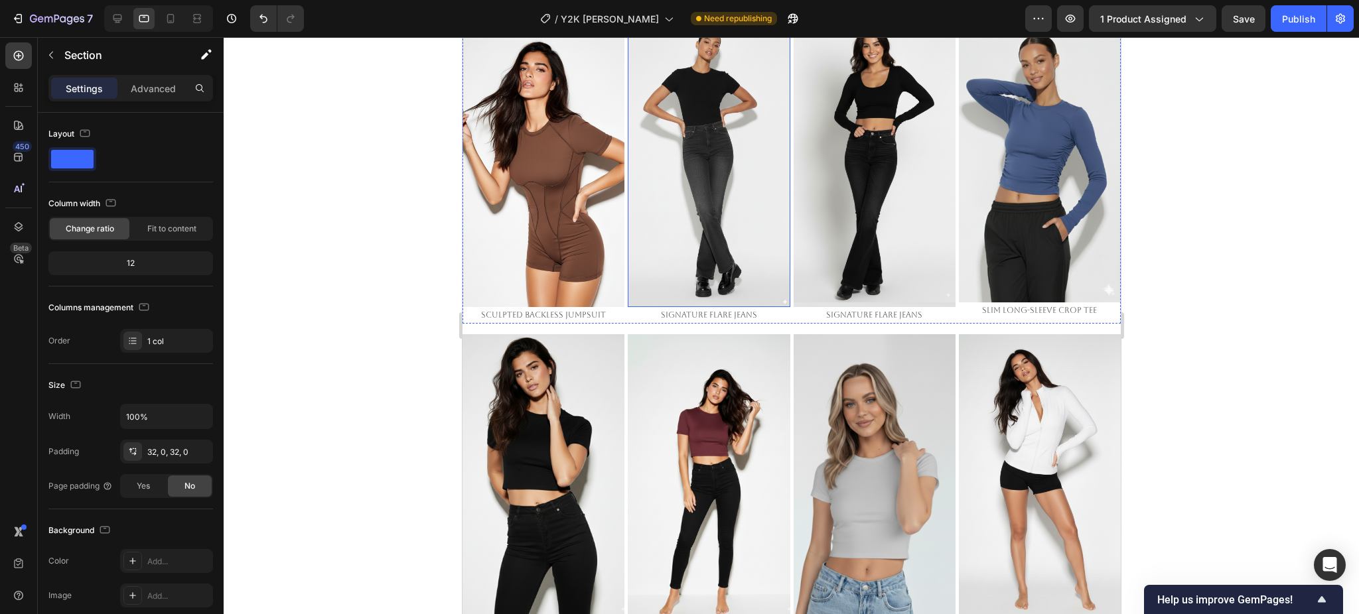
scroll to position [772, 0]
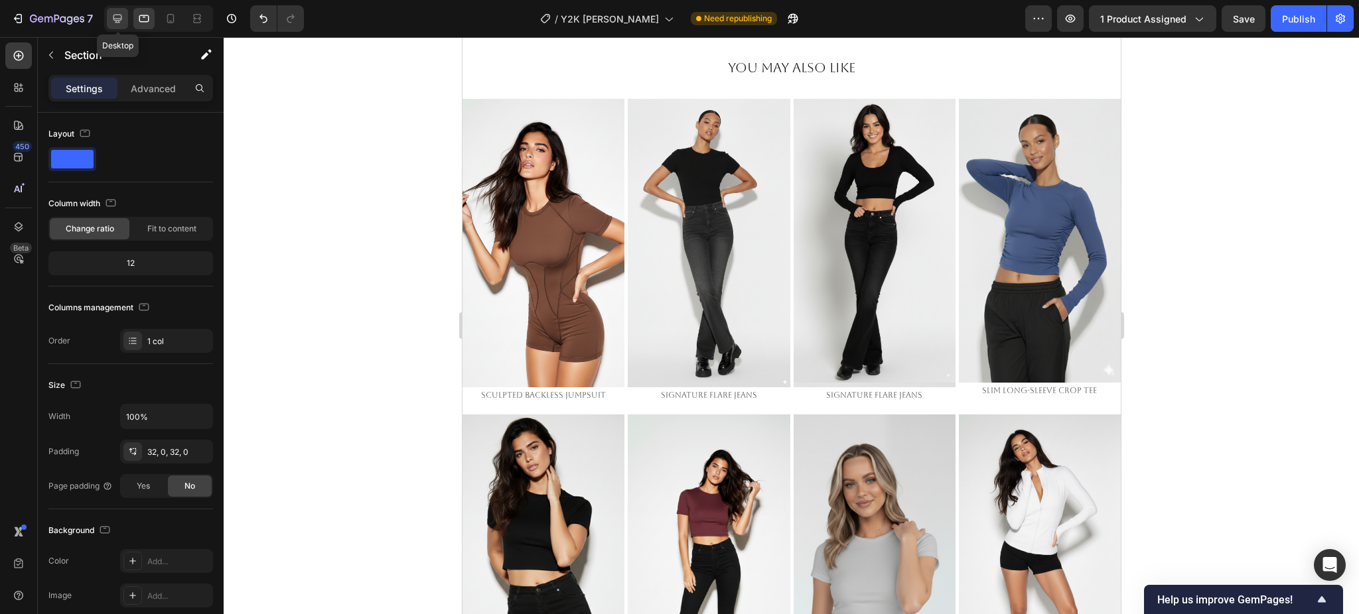
click at [118, 18] on icon at bounding box center [117, 19] width 9 height 9
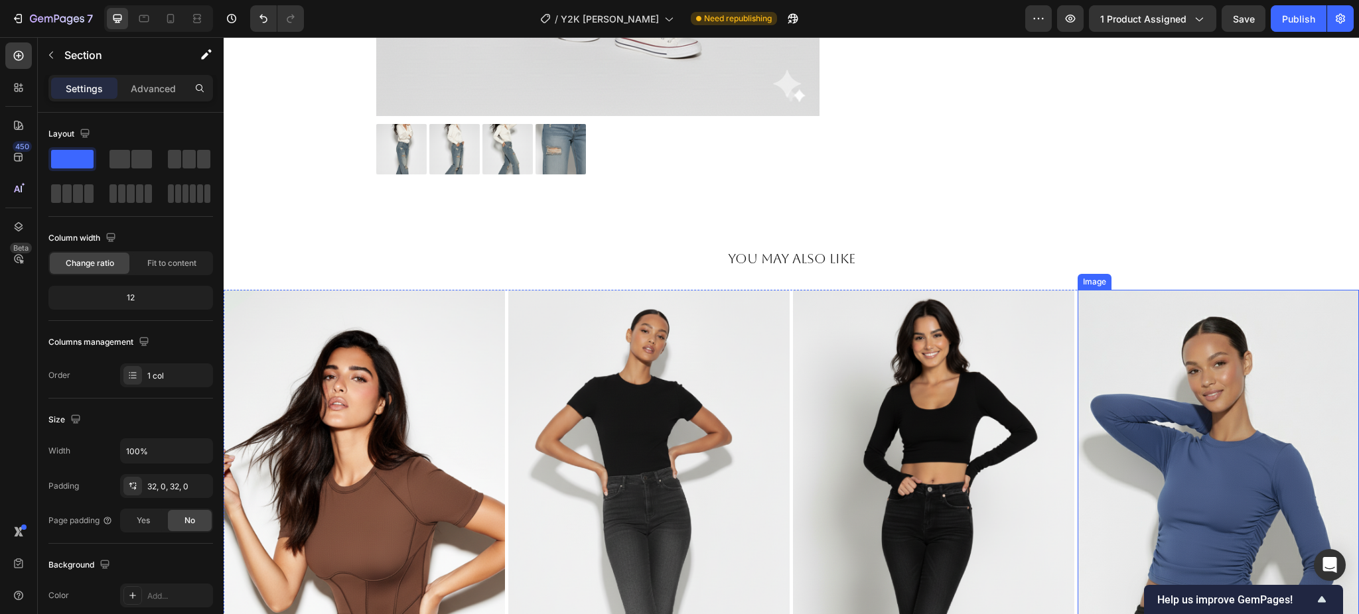
scroll to position [901, 0]
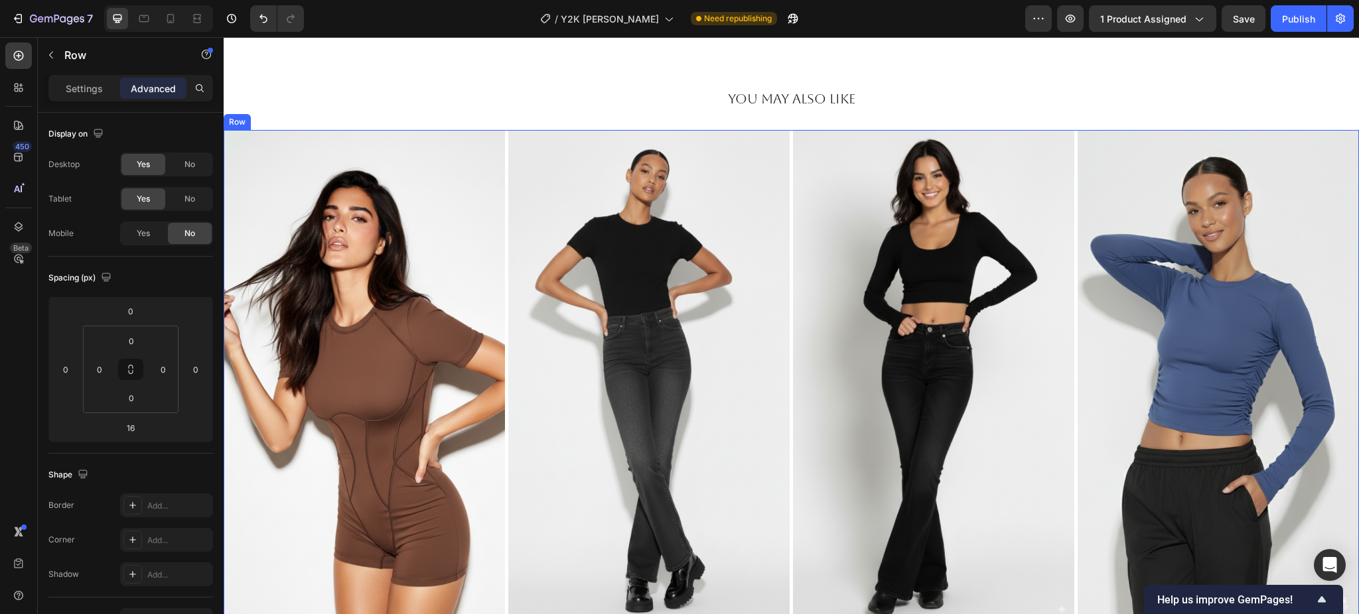
click at [1065, 231] on div "Image Sculpted Backless Jumpsuit Text Block Image Signature Flare Jeans Text Bl…" at bounding box center [791, 391] width 1135 height 522
click at [251, 116] on div "Row" at bounding box center [251, 117] width 22 height 12
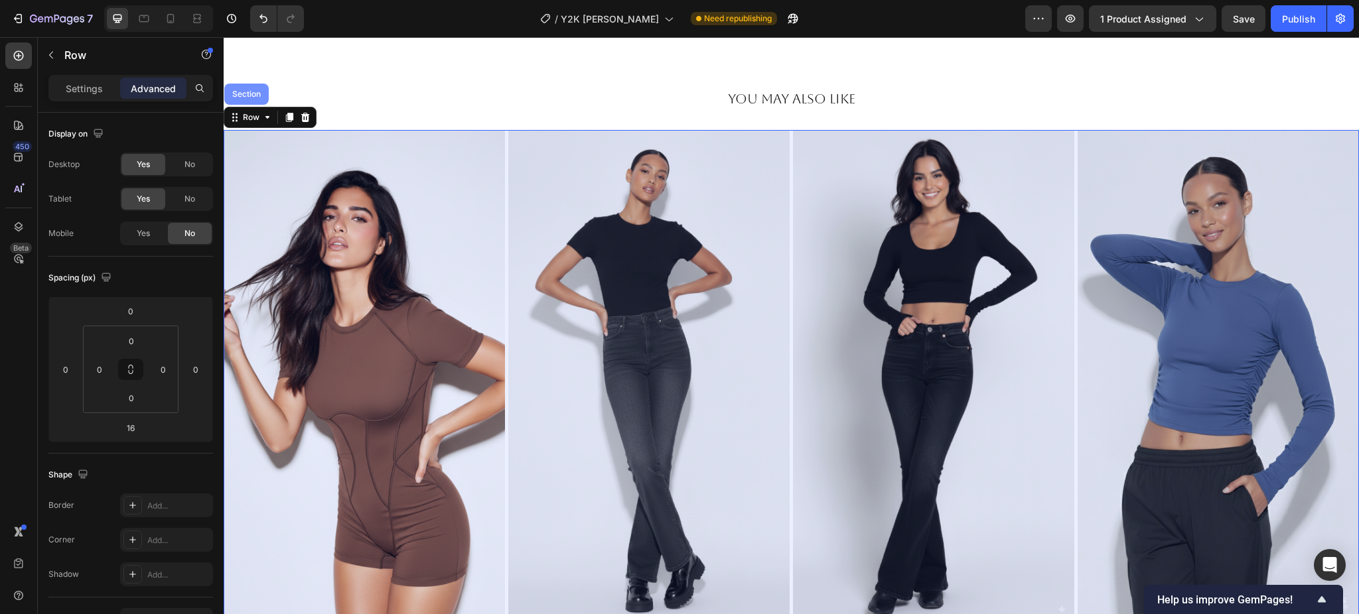
click at [251, 99] on div "Section" at bounding box center [246, 94] width 44 height 21
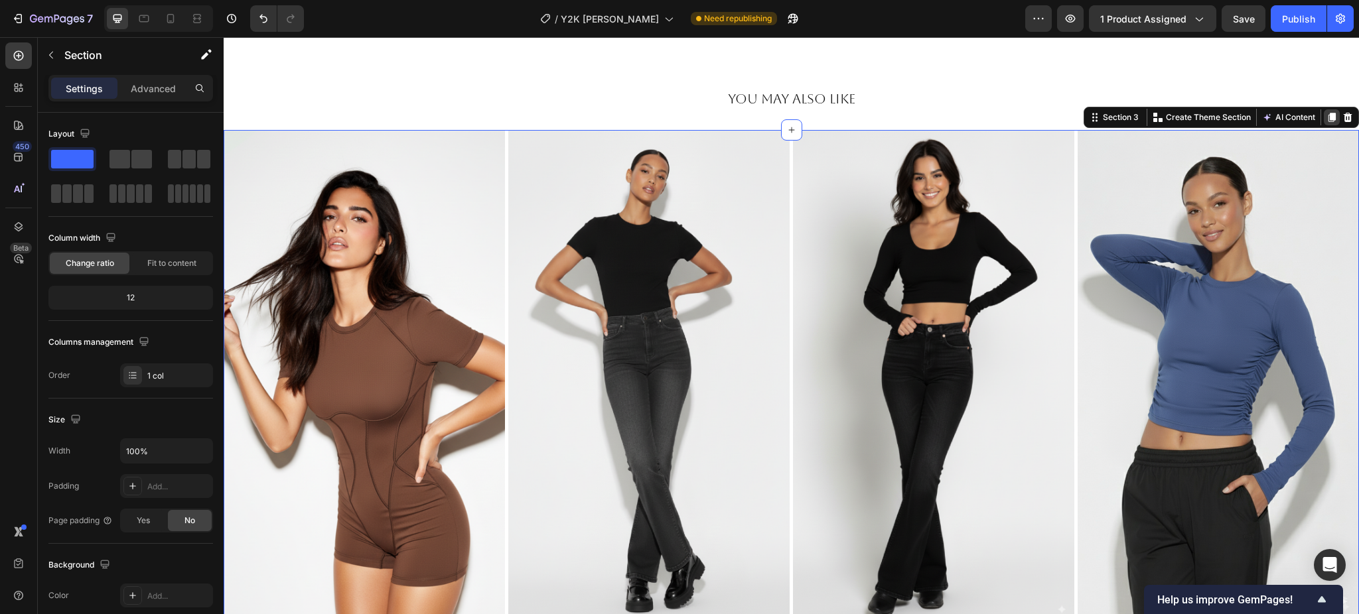
click at [1328, 116] on icon at bounding box center [1331, 117] width 7 height 9
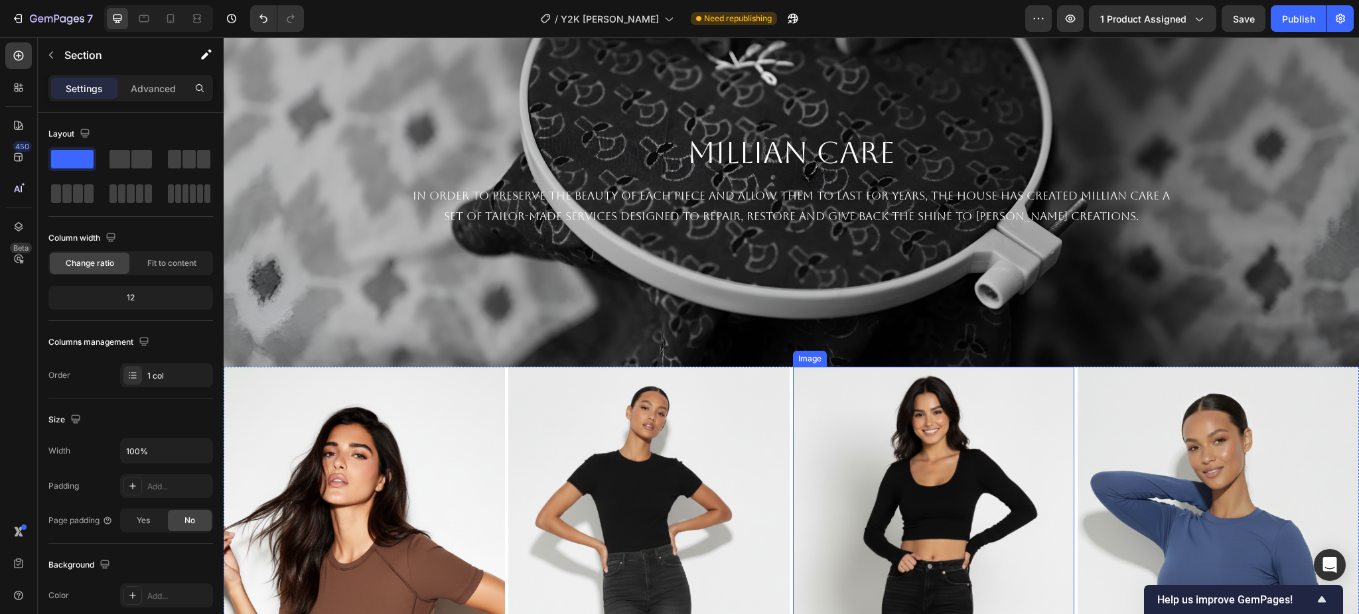
scroll to position [2125, 0]
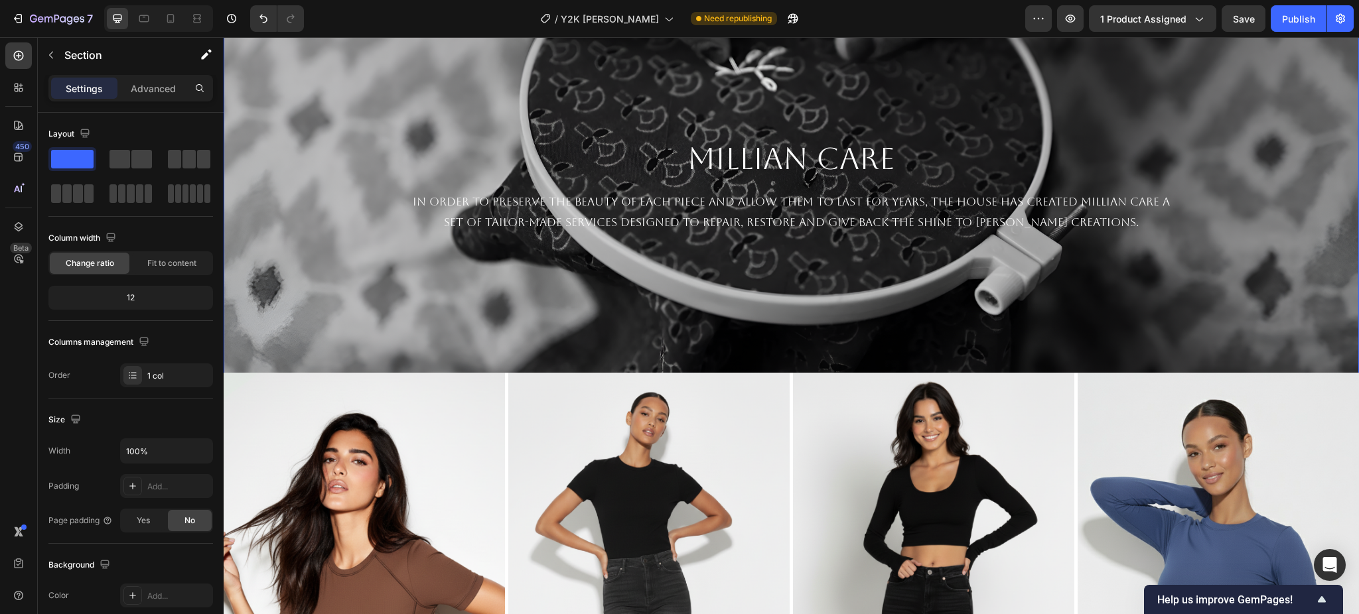
click at [817, 328] on div "Background Image" at bounding box center [791, 186] width 1135 height 398
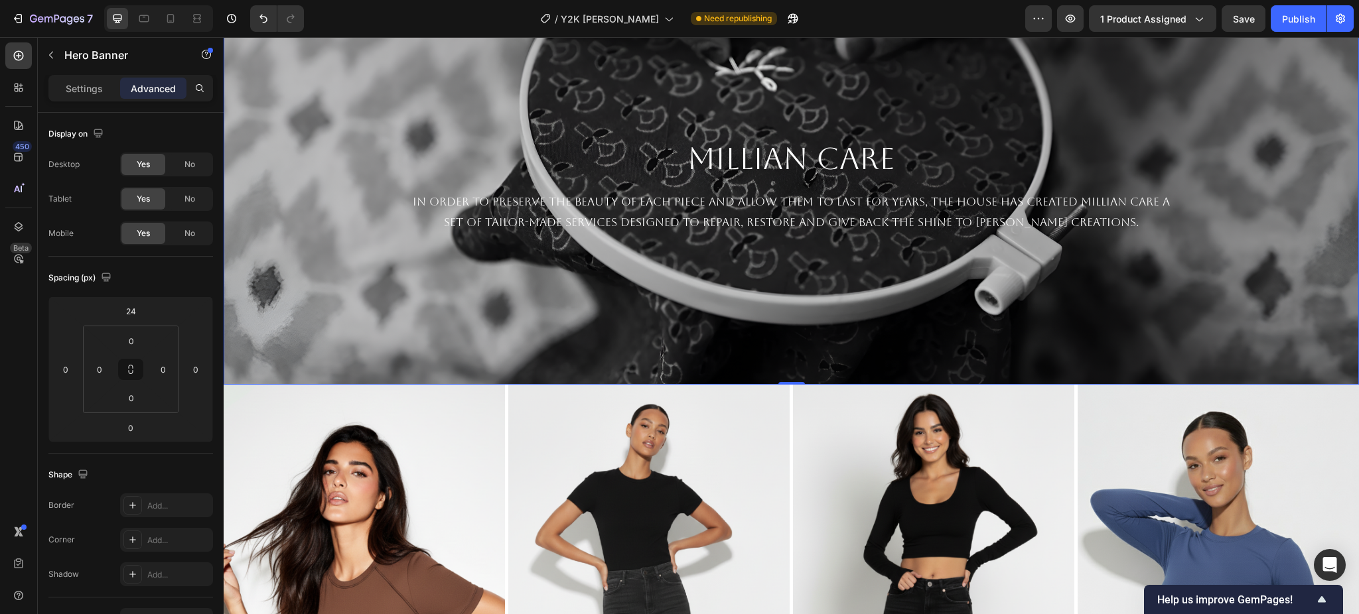
click at [788, 379] on div "0" at bounding box center [791, 384] width 13 height 11
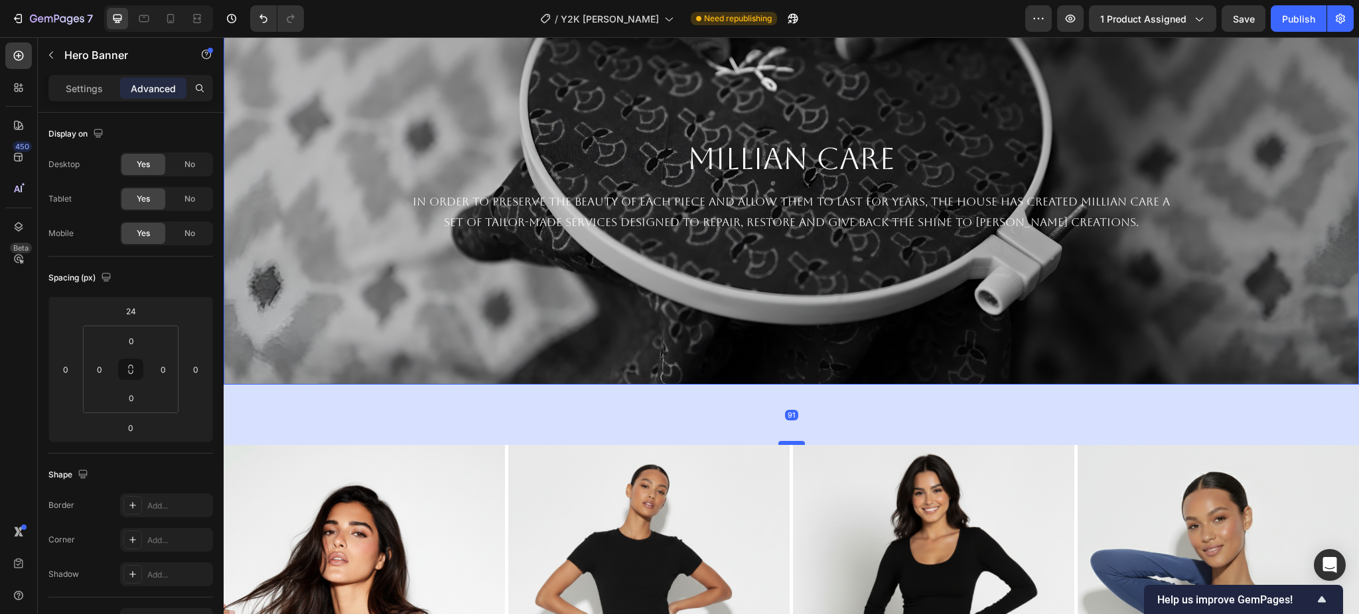
drag, startPoint x: 787, startPoint y: 371, endPoint x: 789, endPoint y: 432, distance: 60.4
click at [789, 441] on div at bounding box center [791, 443] width 27 height 4
type input "91"
click at [854, 408] on div "91" at bounding box center [791, 415] width 1135 height 60
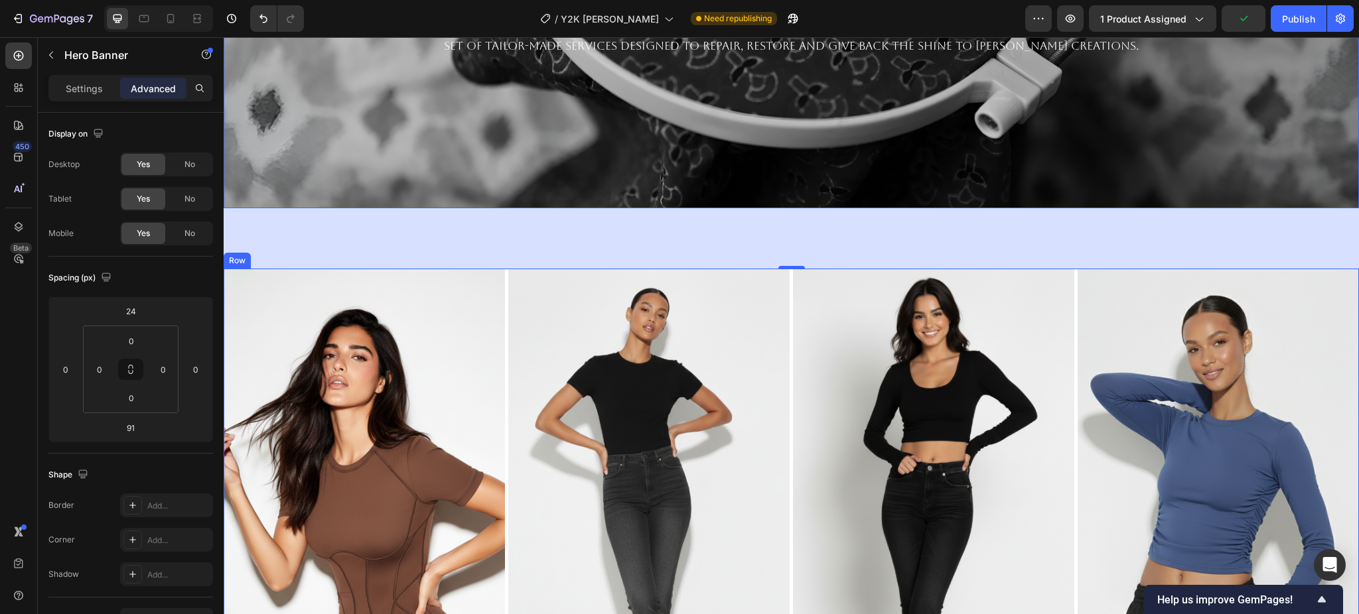
click at [1065, 335] on div "Image Sculpted Backless Jumpsuit Text Block Image Signature Flare Jeans Text Bl…" at bounding box center [791, 530] width 1135 height 522
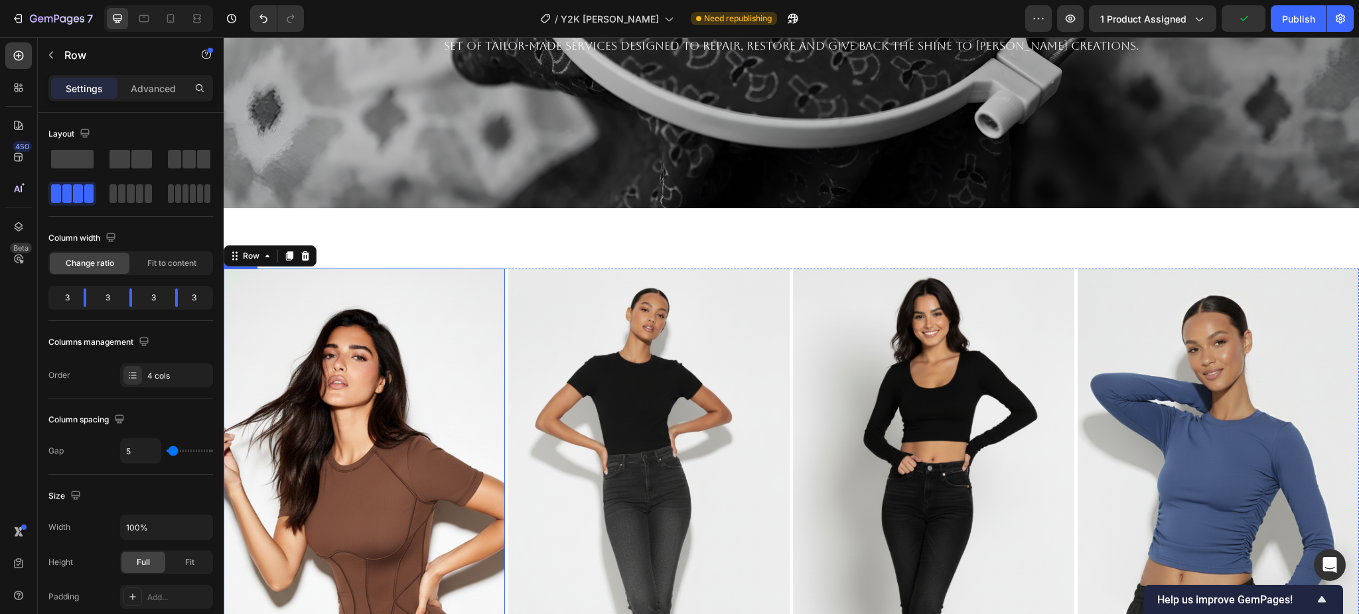
click at [358, 300] on img at bounding box center [364, 519] width 281 height 500
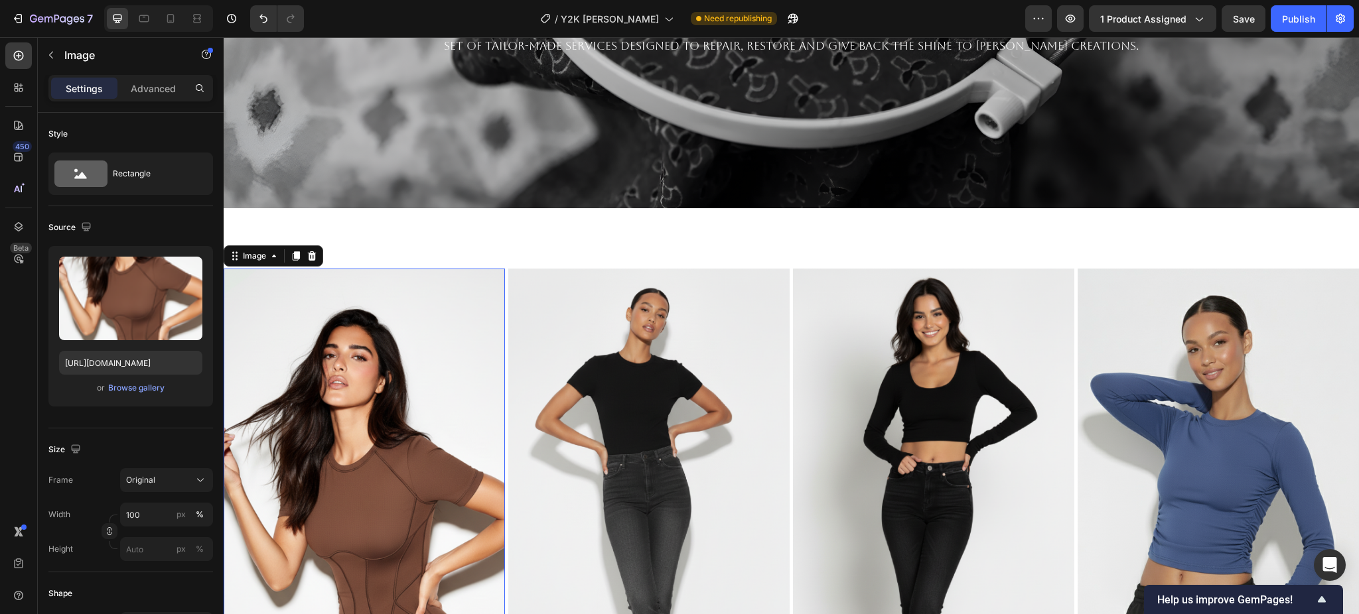
scroll to position [2567, 0]
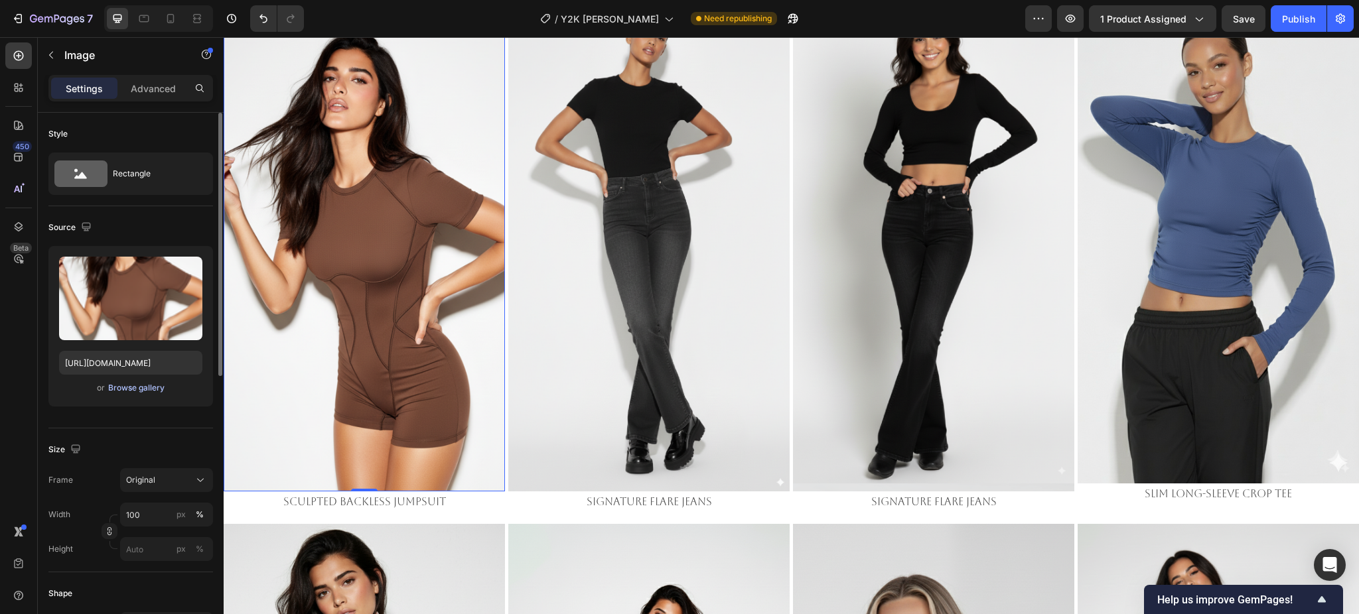
click at [133, 391] on div "Browse gallery" at bounding box center [136, 388] width 56 height 12
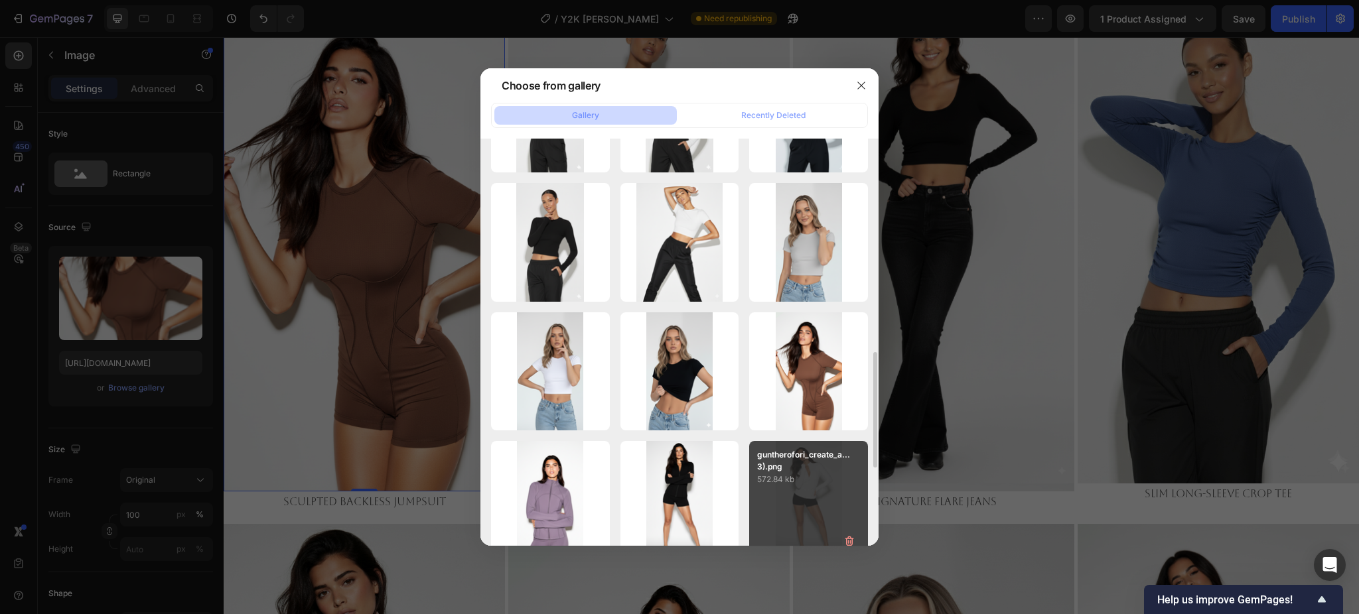
scroll to position [531, 0]
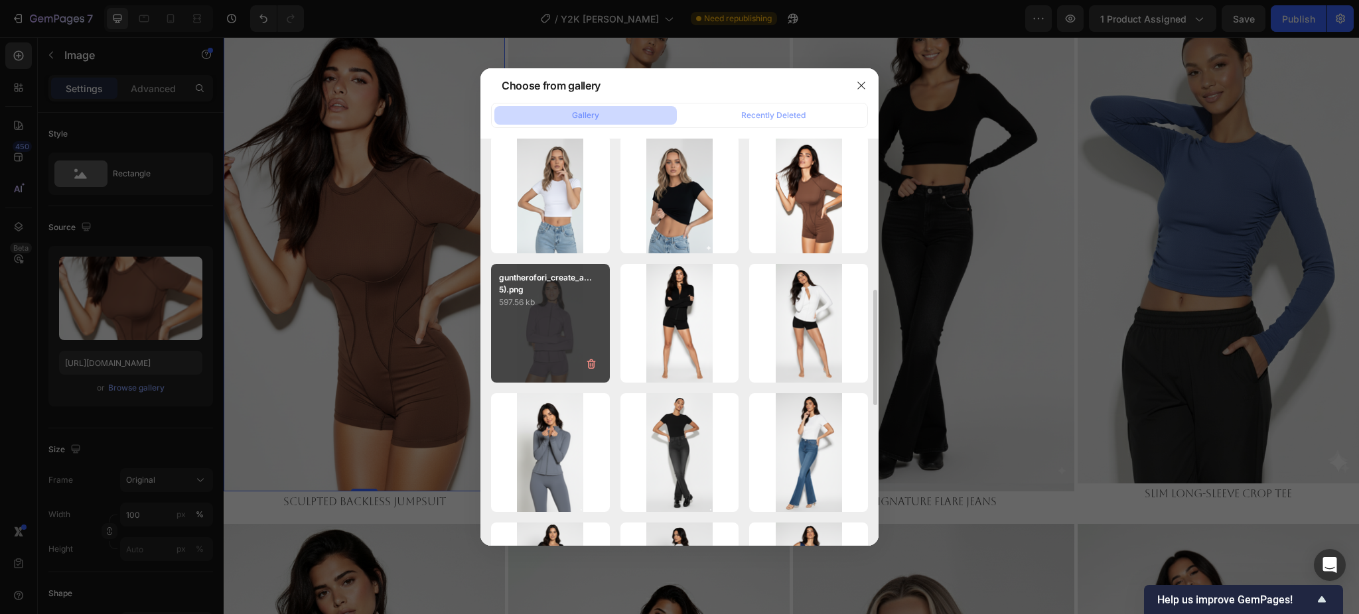
click at [563, 330] on div "guntherofori_create_a...5).png 597.56 kb" at bounding box center [550, 323] width 119 height 119
type input "https://cdn.shopify.com/s/files/1/0661/2146/6075/files/gempages_479878604860163…"
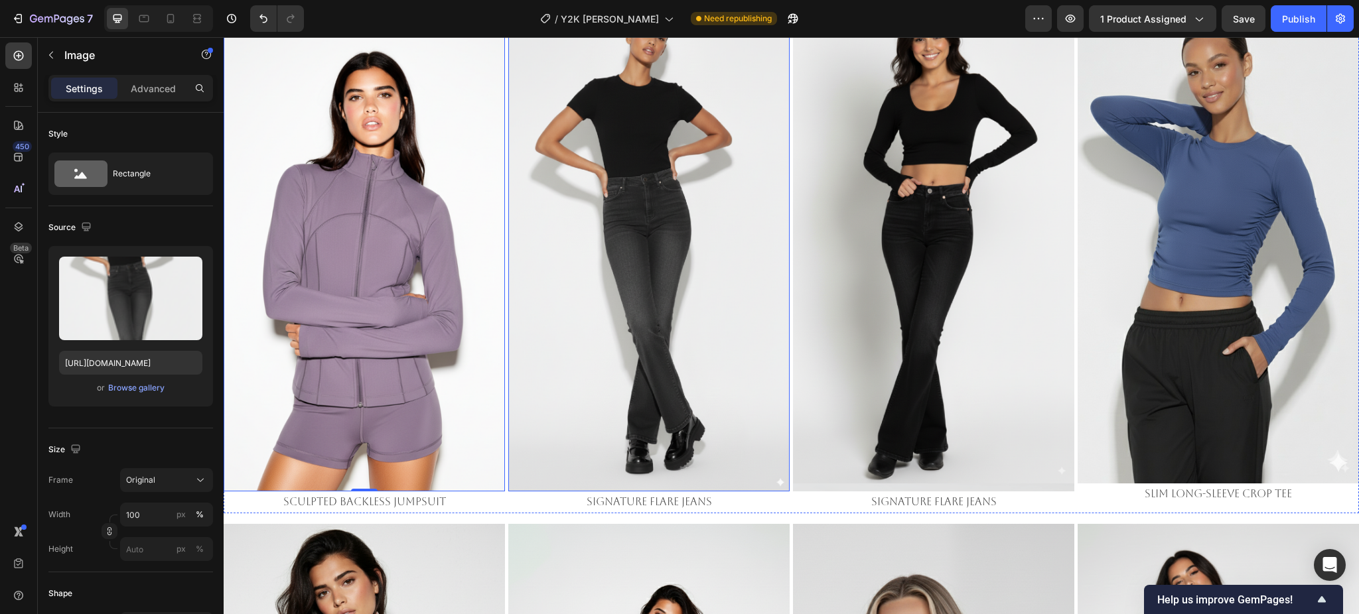
click at [575, 190] on img at bounding box center [648, 241] width 281 height 500
click at [151, 392] on div "Browse gallery" at bounding box center [136, 388] width 56 height 12
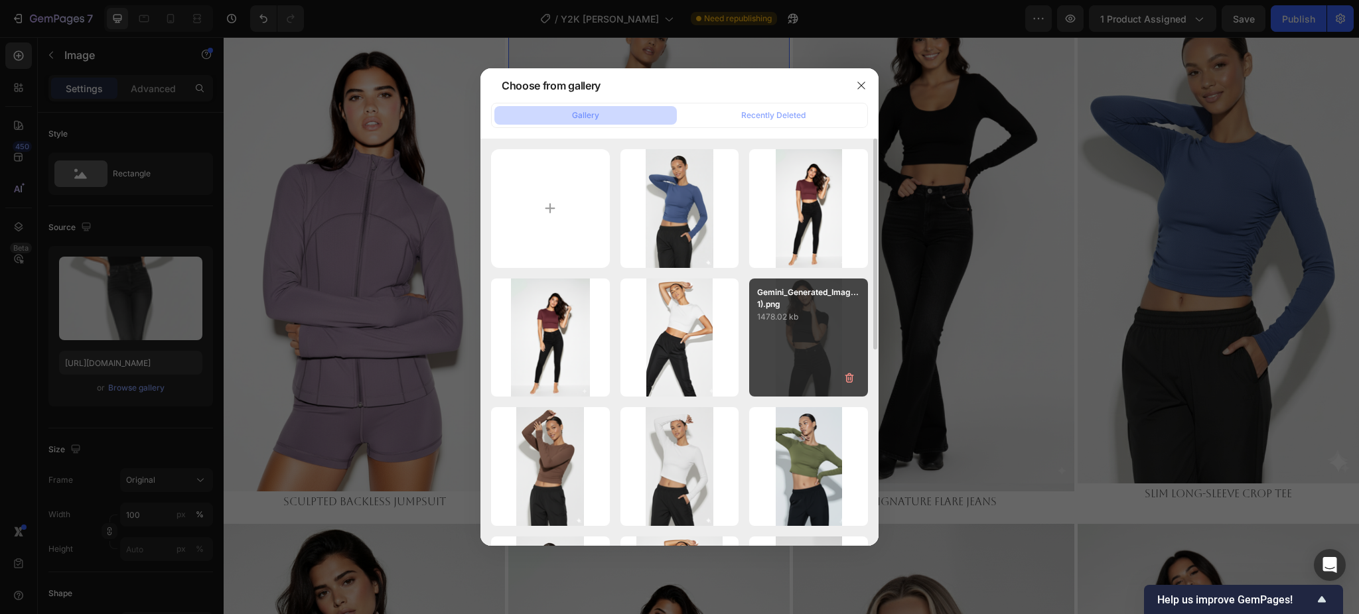
click at [782, 320] on p "1478.02 kb" at bounding box center [808, 316] width 103 height 13
type input "[URL][DOMAIN_NAME]"
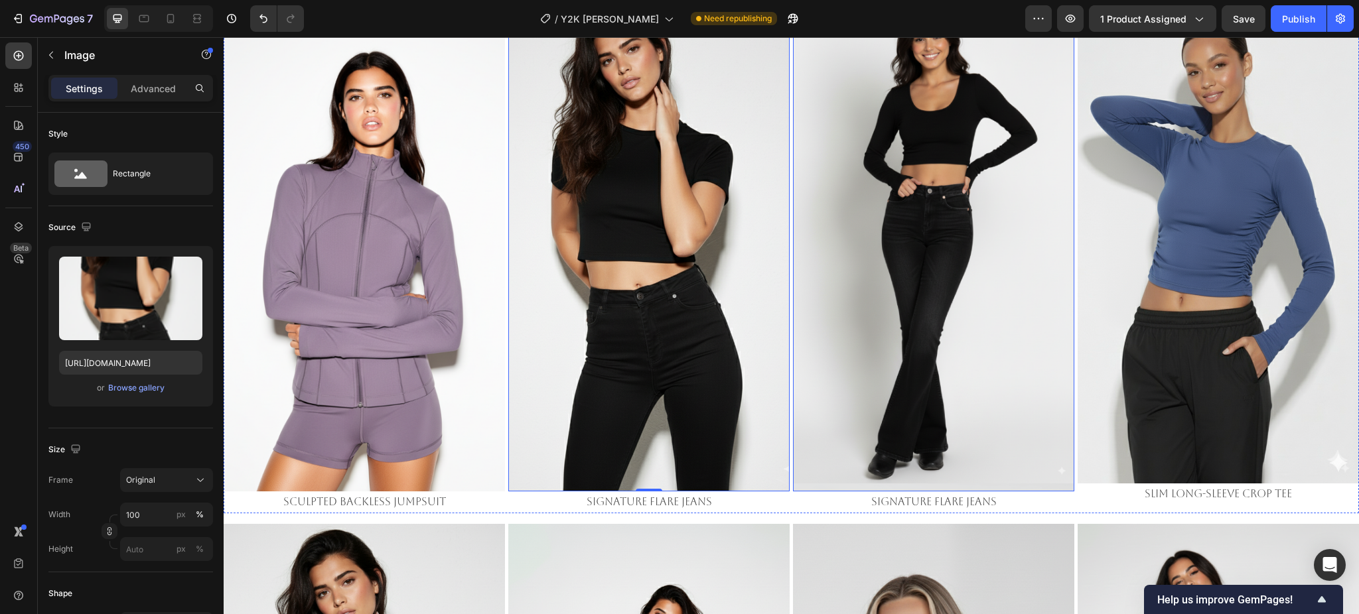
click at [896, 232] on img at bounding box center [933, 241] width 281 height 500
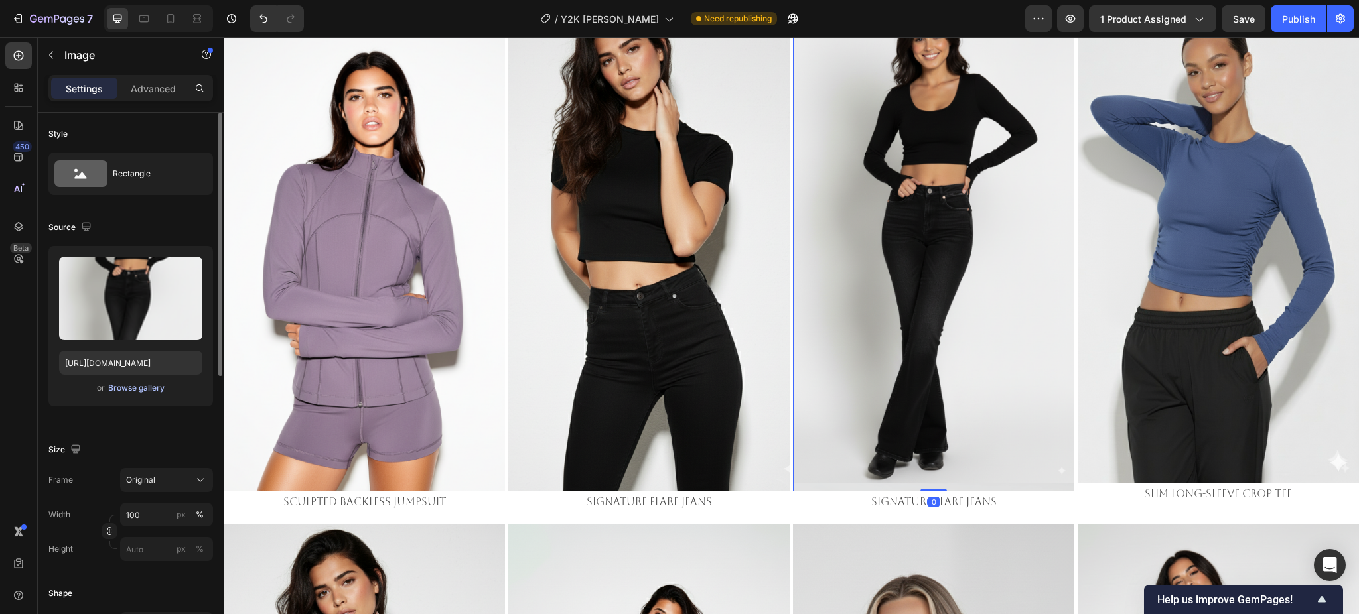
click at [133, 391] on div "Browse gallery" at bounding box center [136, 388] width 56 height 12
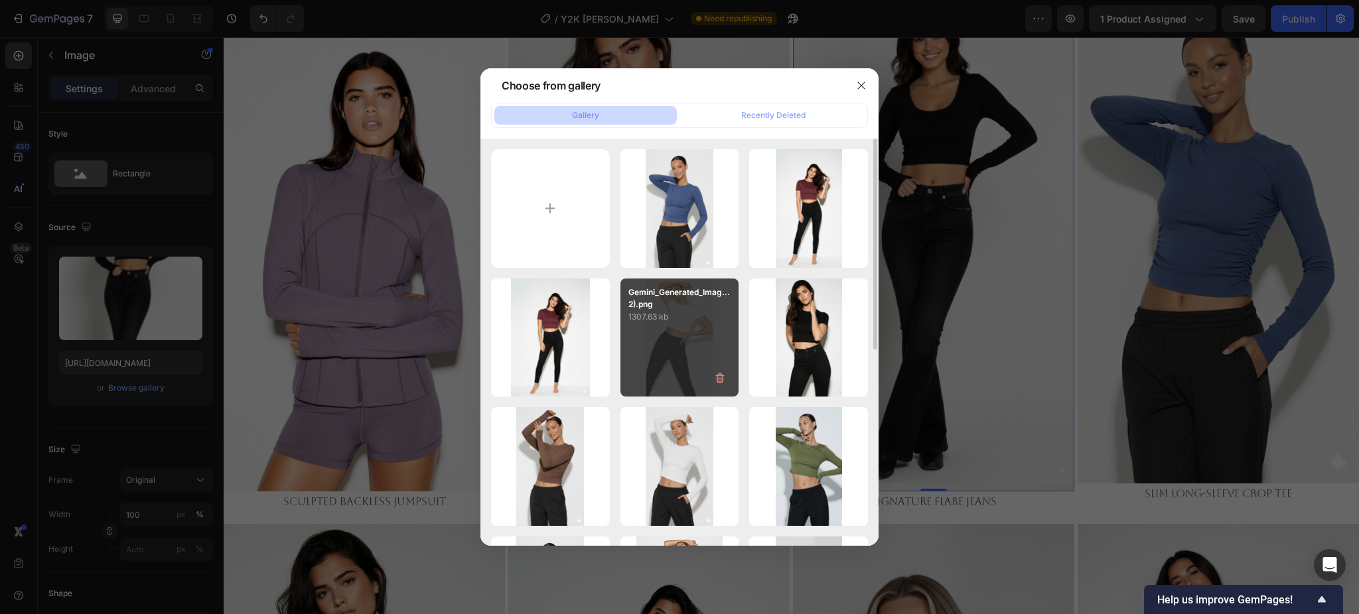
click at [659, 338] on div "Gemini_Generated_Imag...2).png 1307.63 kb" at bounding box center [679, 338] width 119 height 119
type input "https://cdn.shopify.com/s/files/1/0661/2146/6075/files/gempages_479878604860163…"
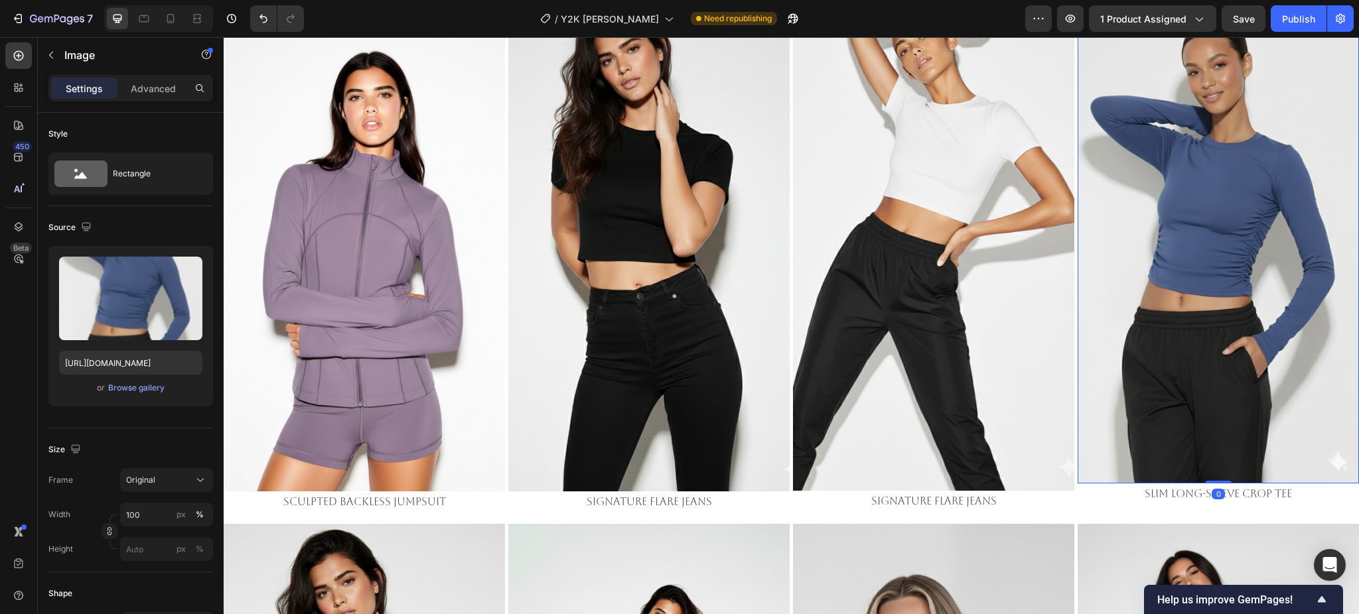
click at [1174, 220] on img at bounding box center [1217, 237] width 281 height 492
click at [117, 391] on div "Browse gallery" at bounding box center [136, 388] width 56 height 12
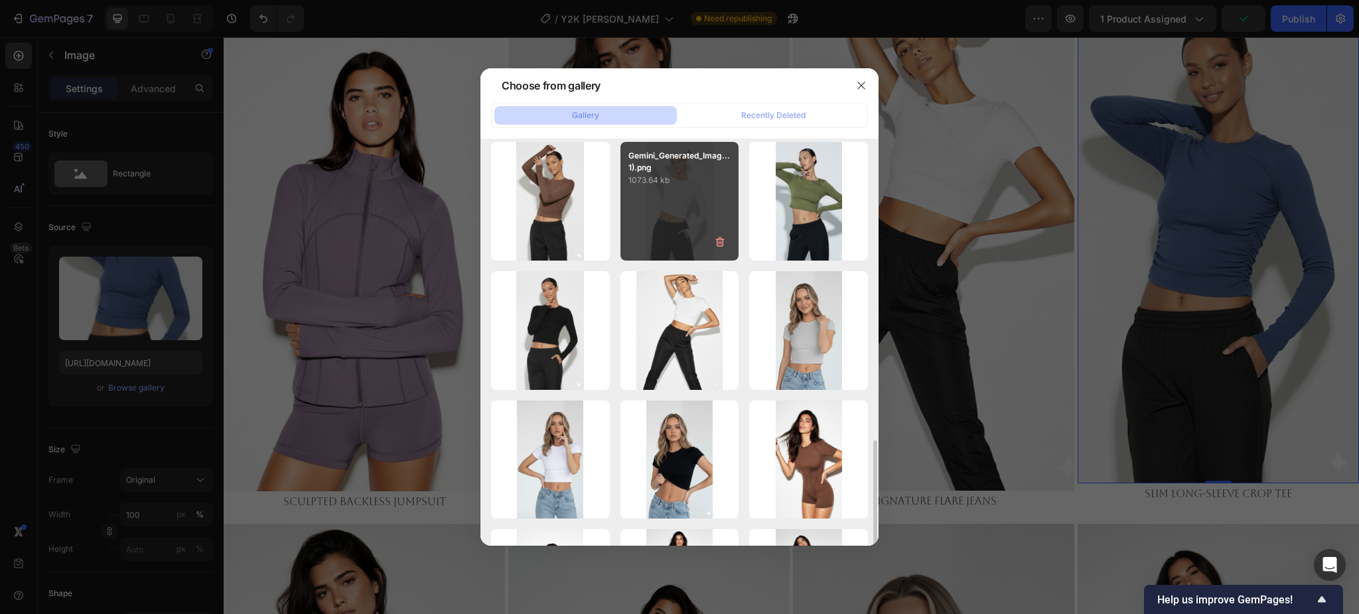
scroll to position [442, 0]
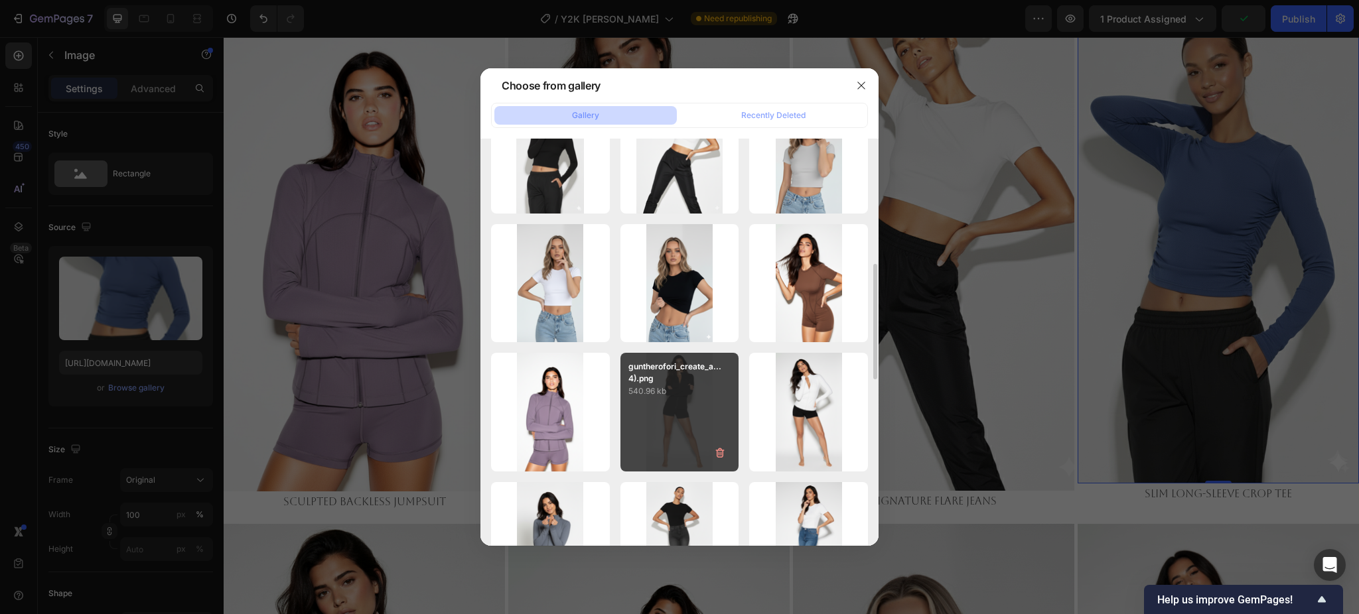
click at [677, 393] on p "540.96 kb" at bounding box center [679, 391] width 103 height 13
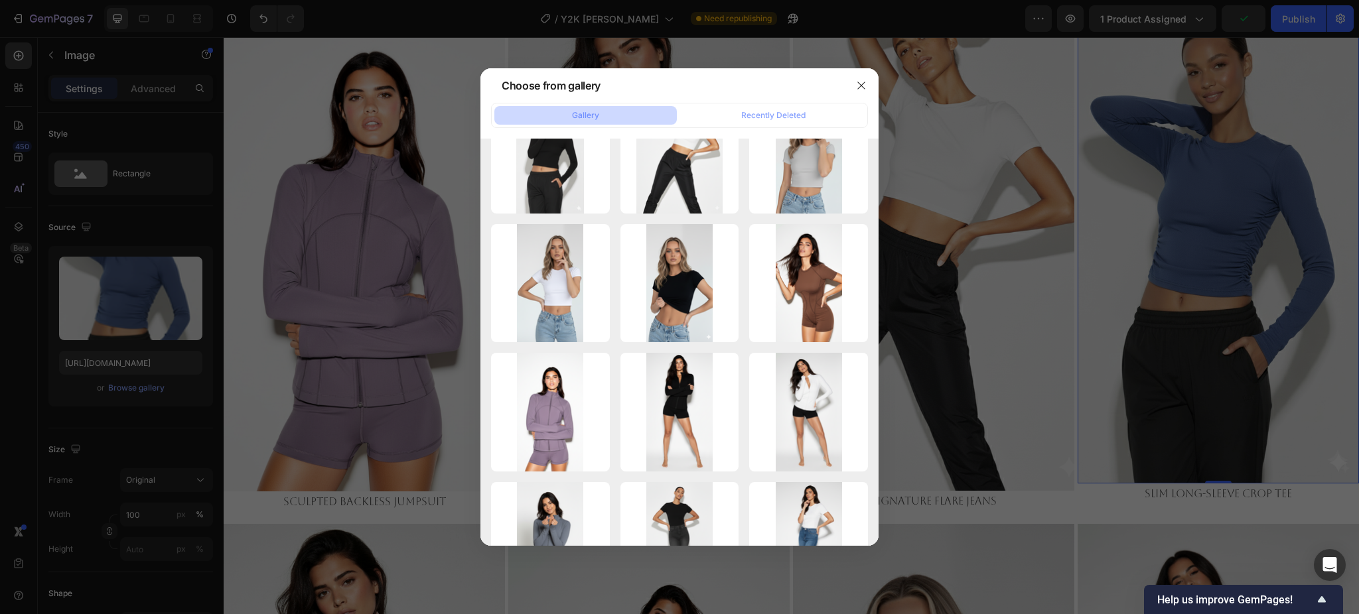
type input "[URL][DOMAIN_NAME]"
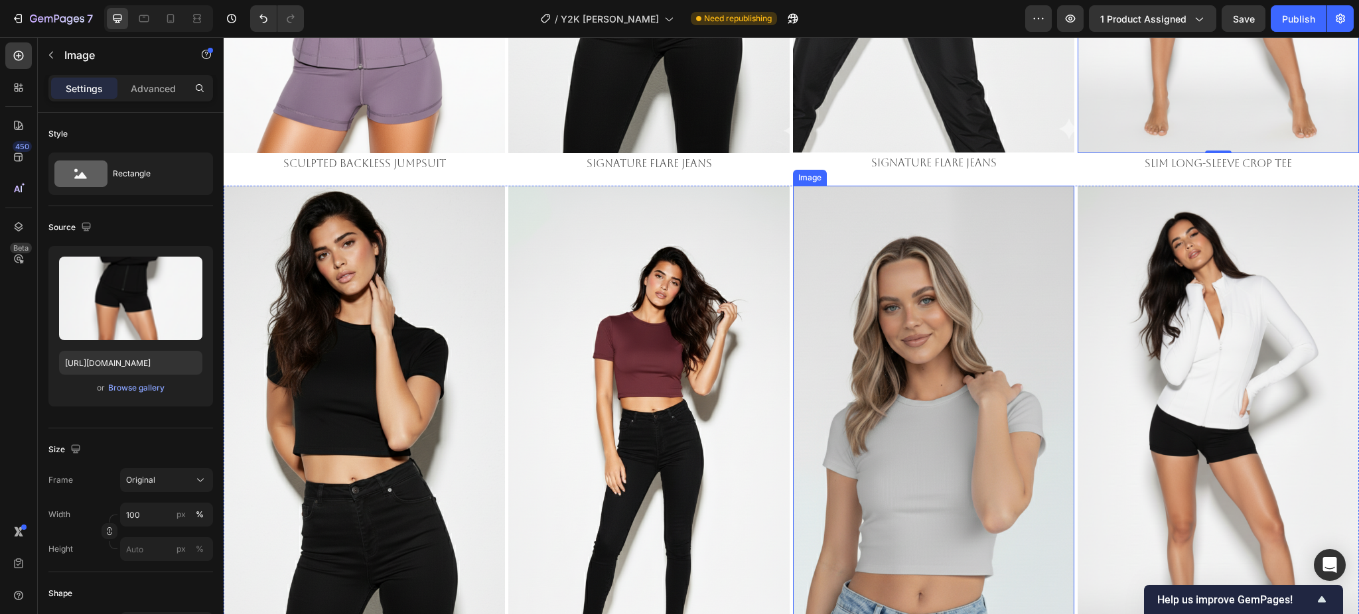
scroll to position [2921, 0]
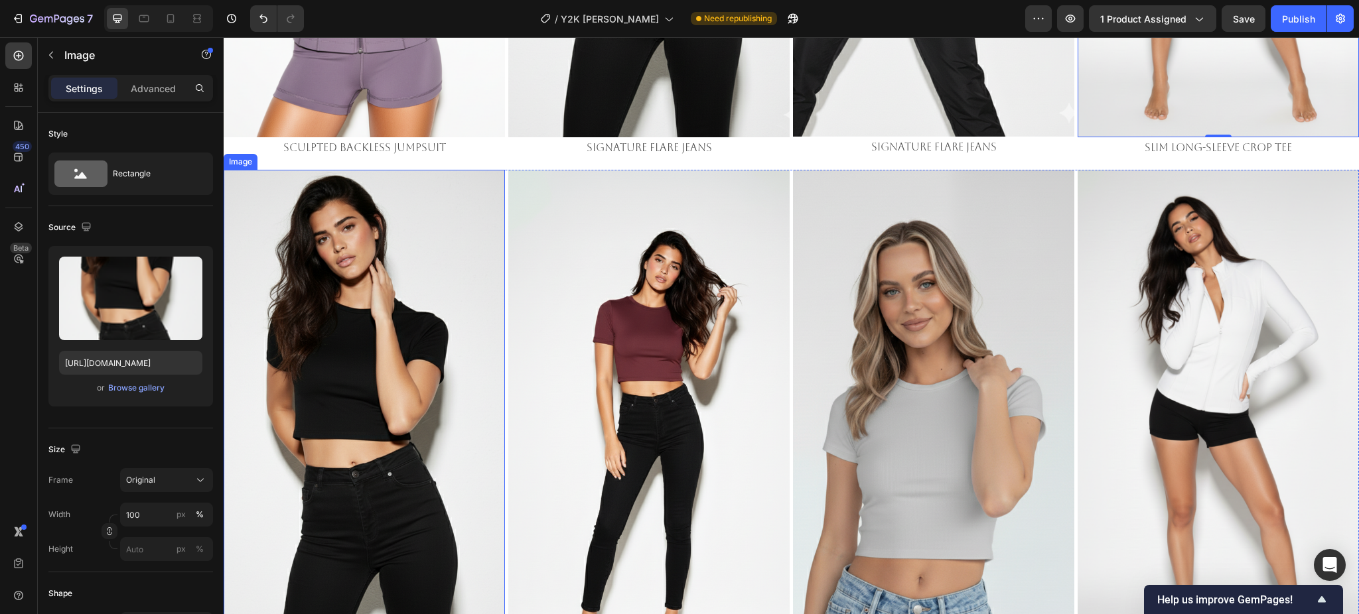
click at [458, 347] on img at bounding box center [364, 420] width 281 height 500
click at [133, 385] on div "Browse gallery" at bounding box center [136, 388] width 56 height 12
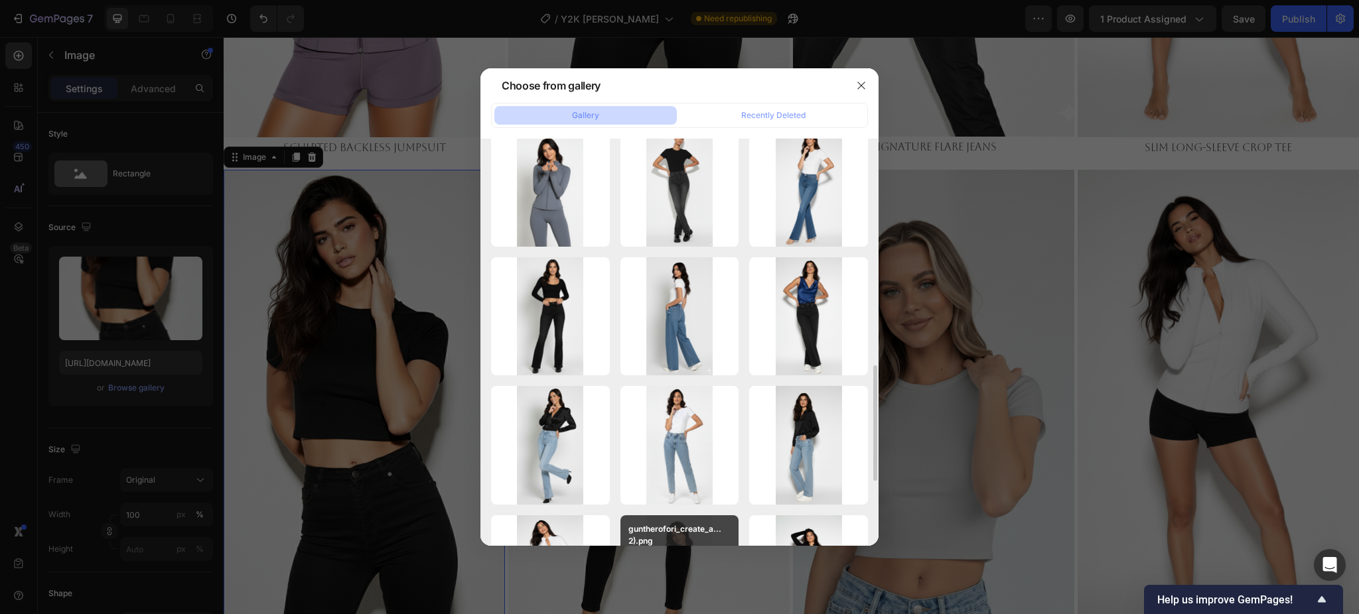
scroll to position [1415, 0]
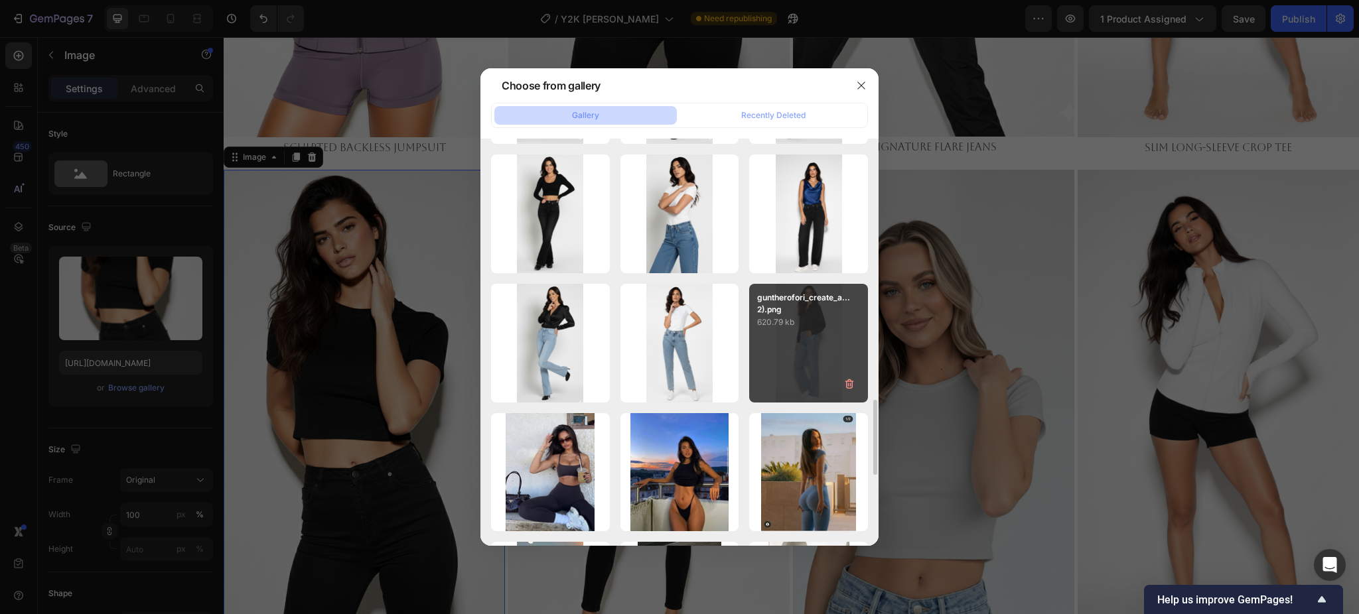
click at [800, 322] on p "620.79 kb" at bounding box center [808, 322] width 103 height 13
type input "https://cdn.shopify.com/s/files/1/0661/2146/6075/files/gempages_479878604860163…"
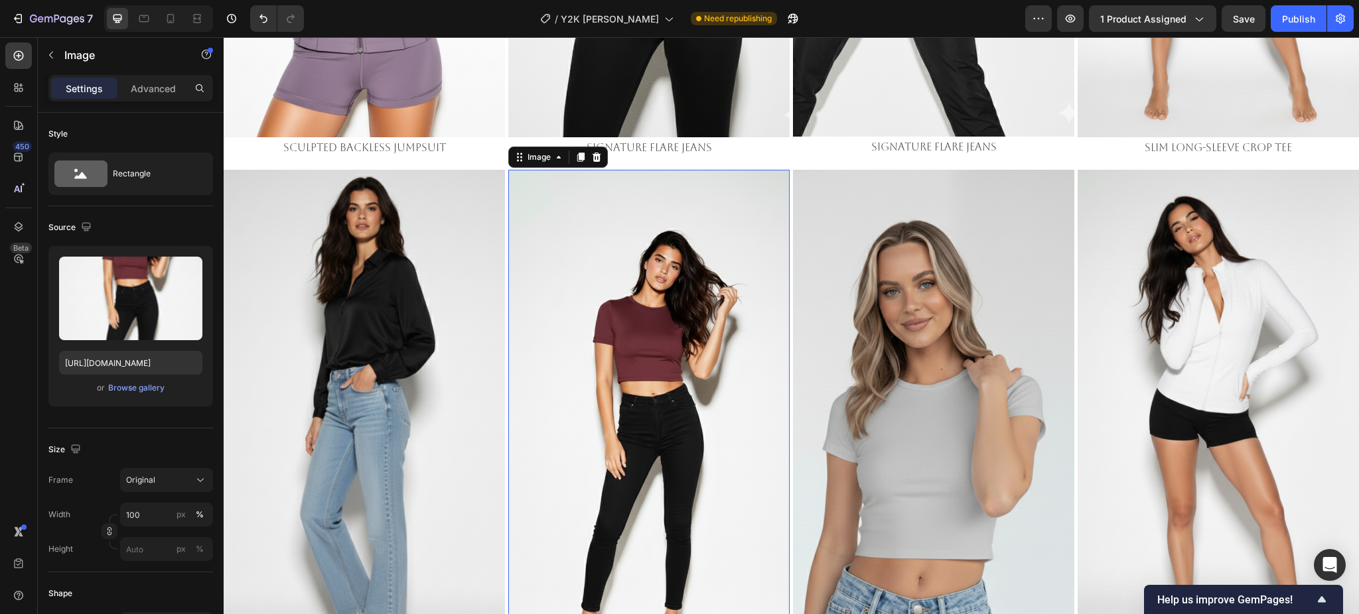
drag, startPoint x: 624, startPoint y: 285, endPoint x: 533, endPoint y: 285, distance: 90.9
click at [622, 285] on img at bounding box center [648, 420] width 281 height 500
click at [143, 387] on div "Browse gallery" at bounding box center [136, 388] width 56 height 12
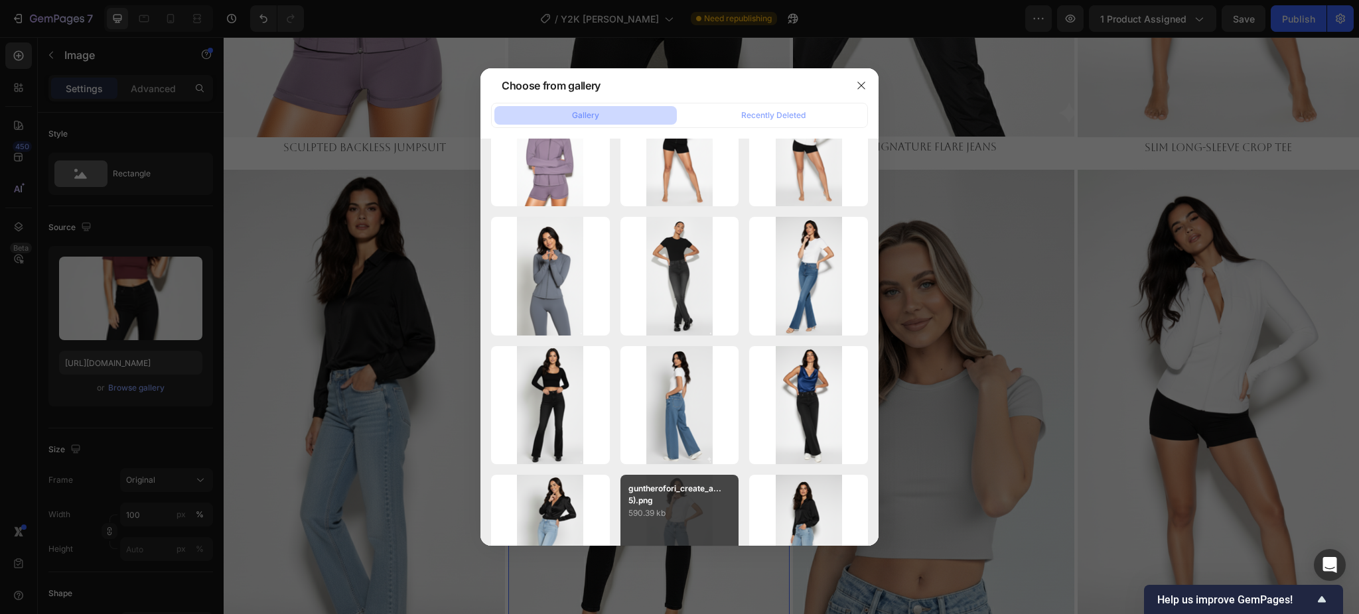
scroll to position [973, 0]
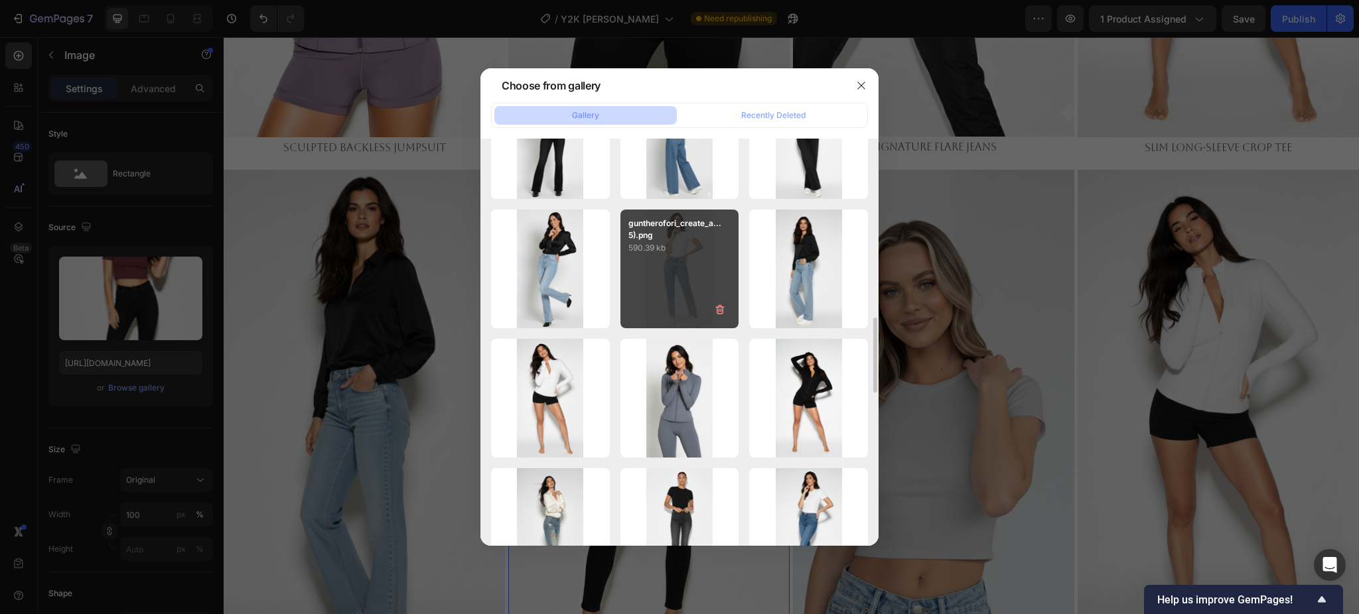
click at [686, 260] on div "guntherofori_create_a...5).png 590.39 kb" at bounding box center [679, 269] width 119 height 119
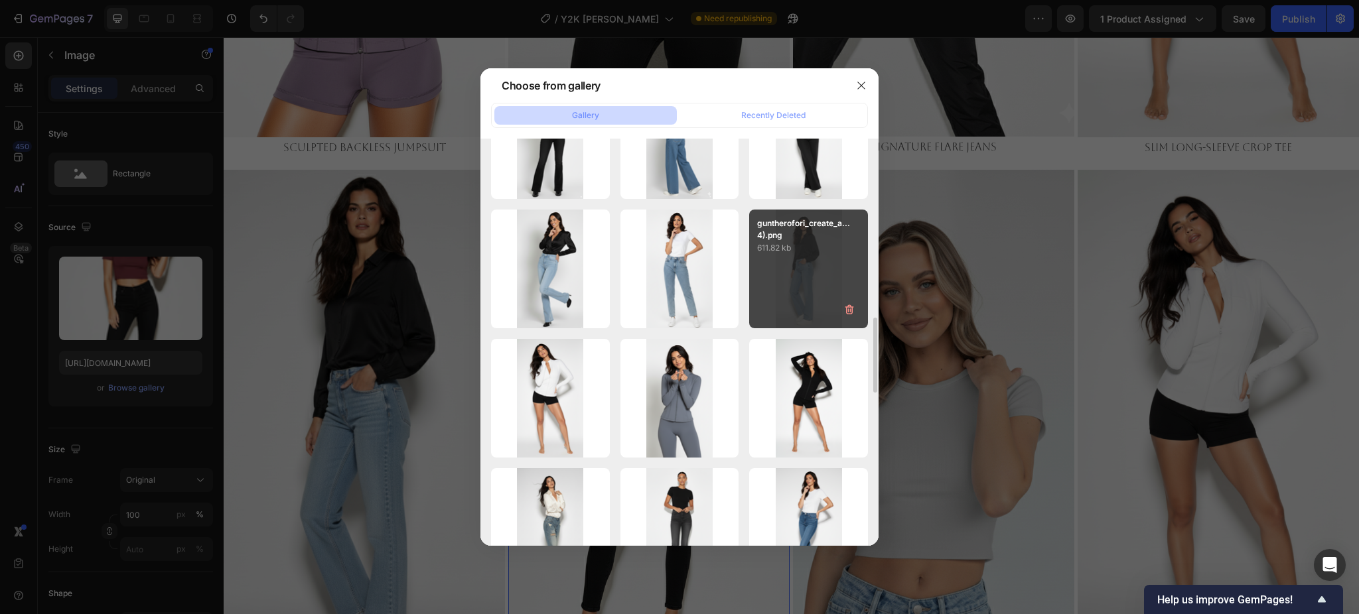
type input "https://cdn.shopify.com/s/files/1/0661/2146/6075/files/gempages_479878604860163…"
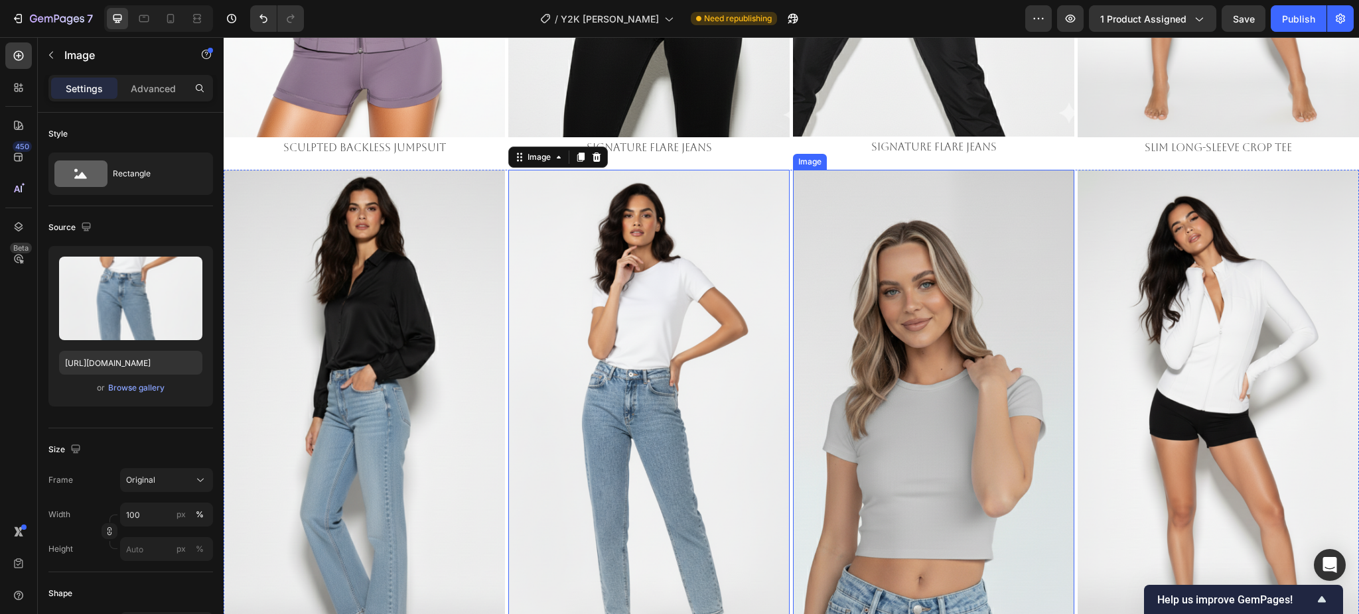
click at [924, 347] on img at bounding box center [933, 420] width 281 height 500
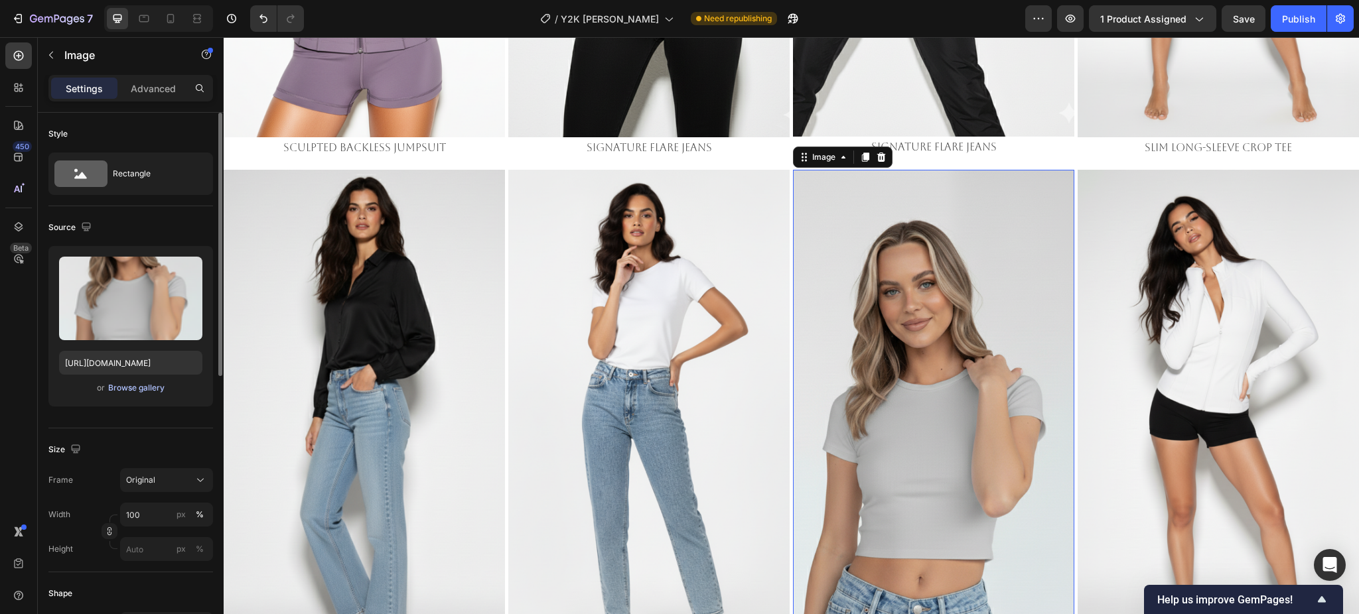
click at [140, 387] on div "Browse gallery" at bounding box center [136, 388] width 56 height 12
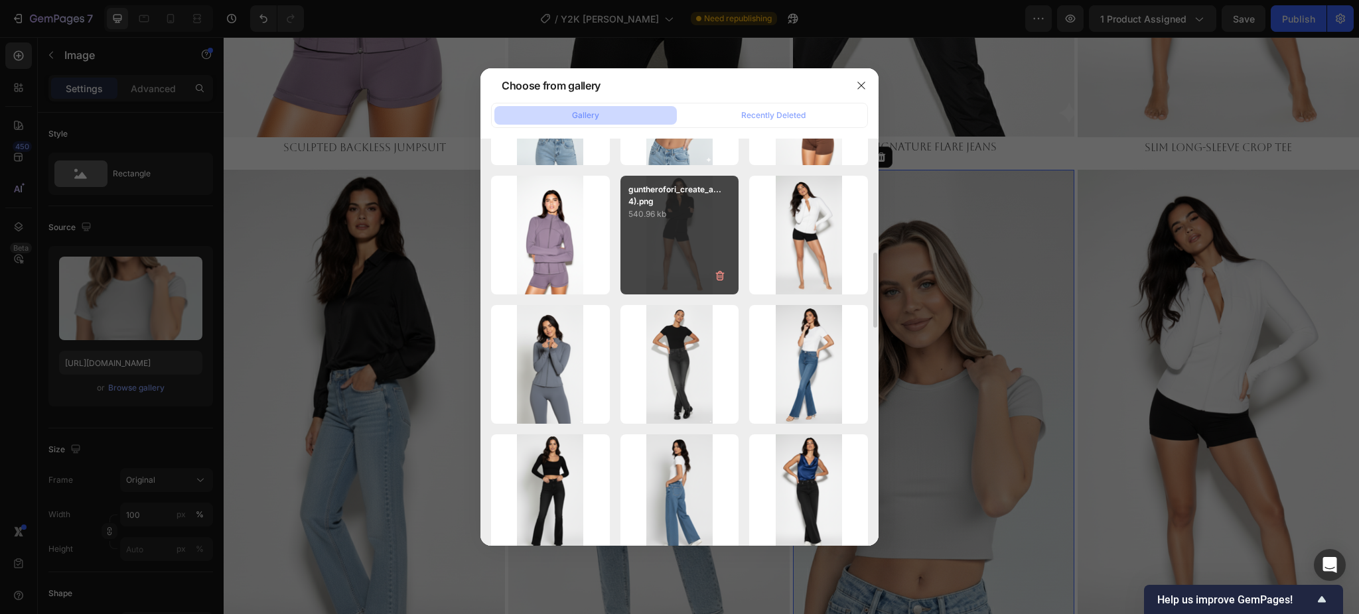
scroll to position [0, 0]
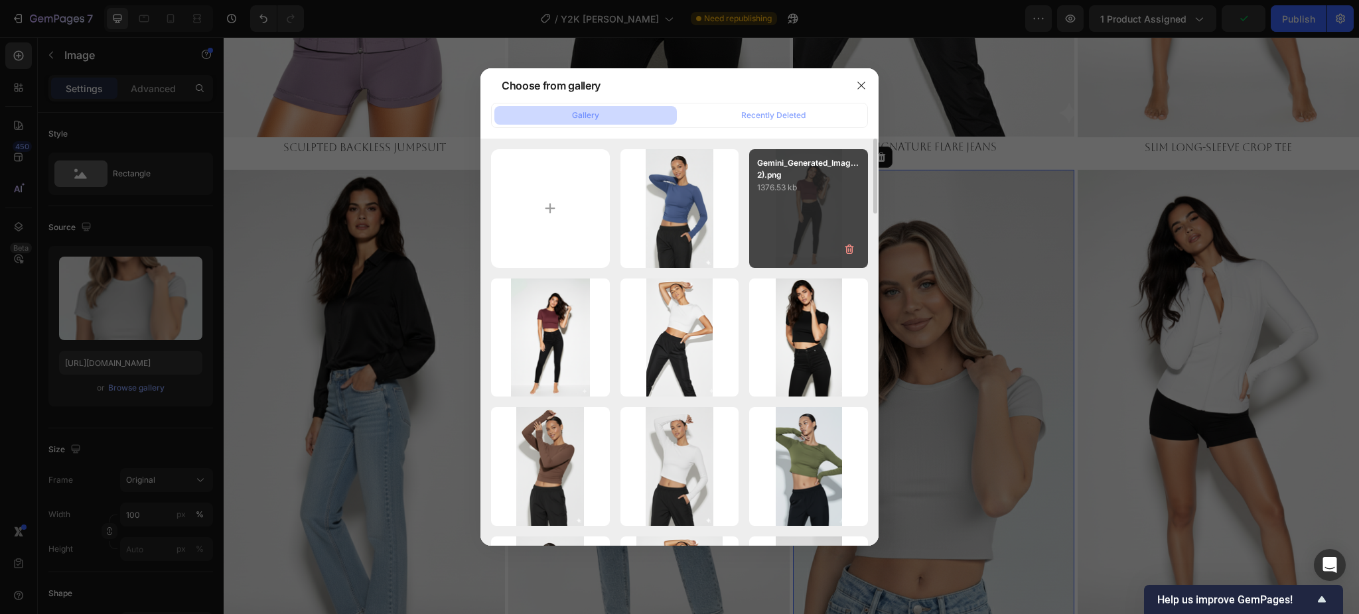
click at [779, 217] on div "Gemini_Generated_Imag...2).png 1376.53 kb" at bounding box center [808, 208] width 119 height 119
type input "https://cdn.shopify.com/s/files/1/0661/2146/6075/files/gempages_479878604860163…"
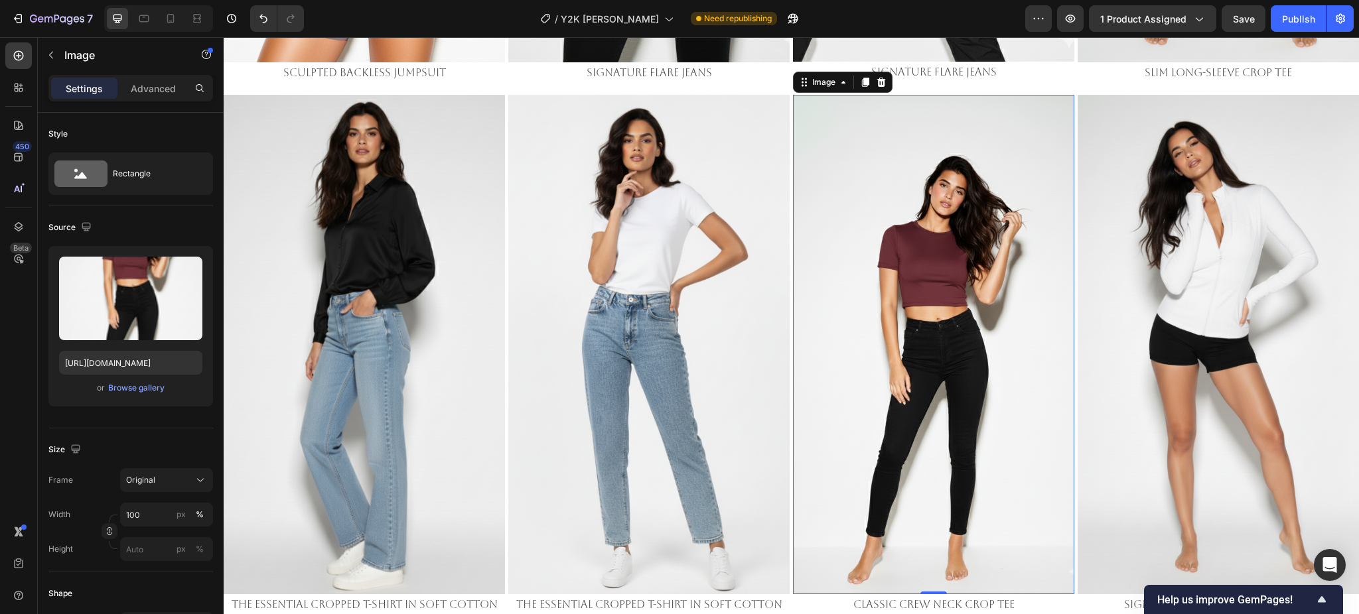
scroll to position [3009, 0]
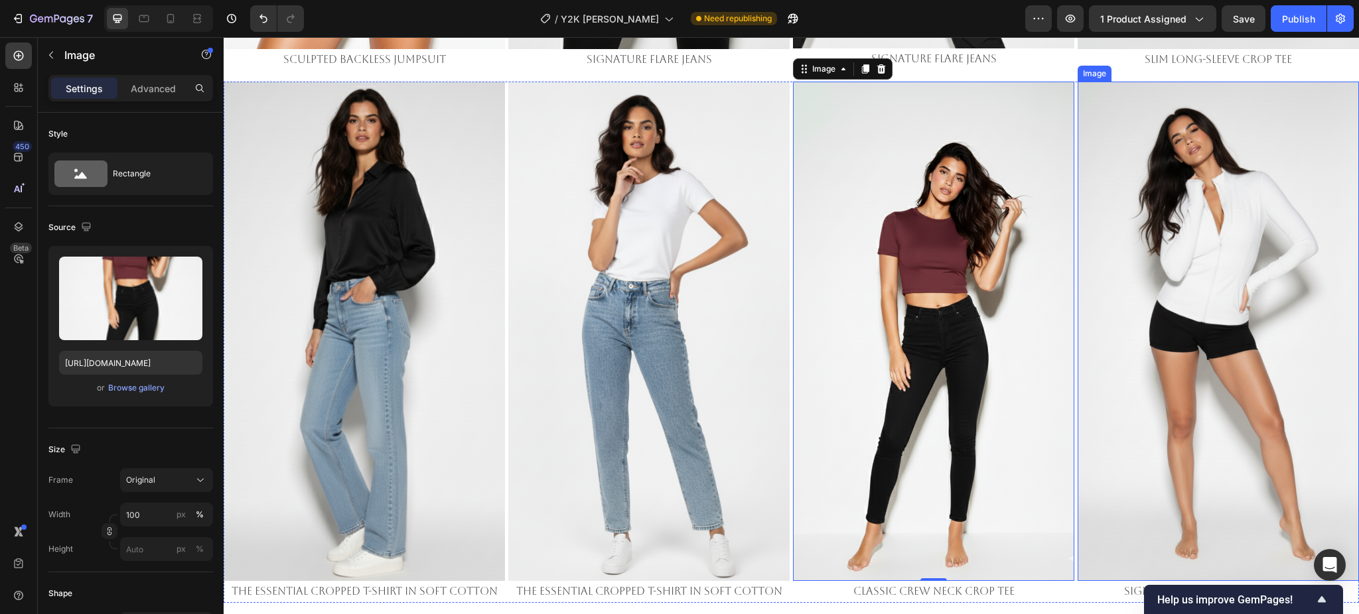
drag, startPoint x: 1205, startPoint y: 332, endPoint x: 1189, endPoint y: 332, distance: 15.9
click at [1205, 332] on img at bounding box center [1217, 332] width 281 height 500
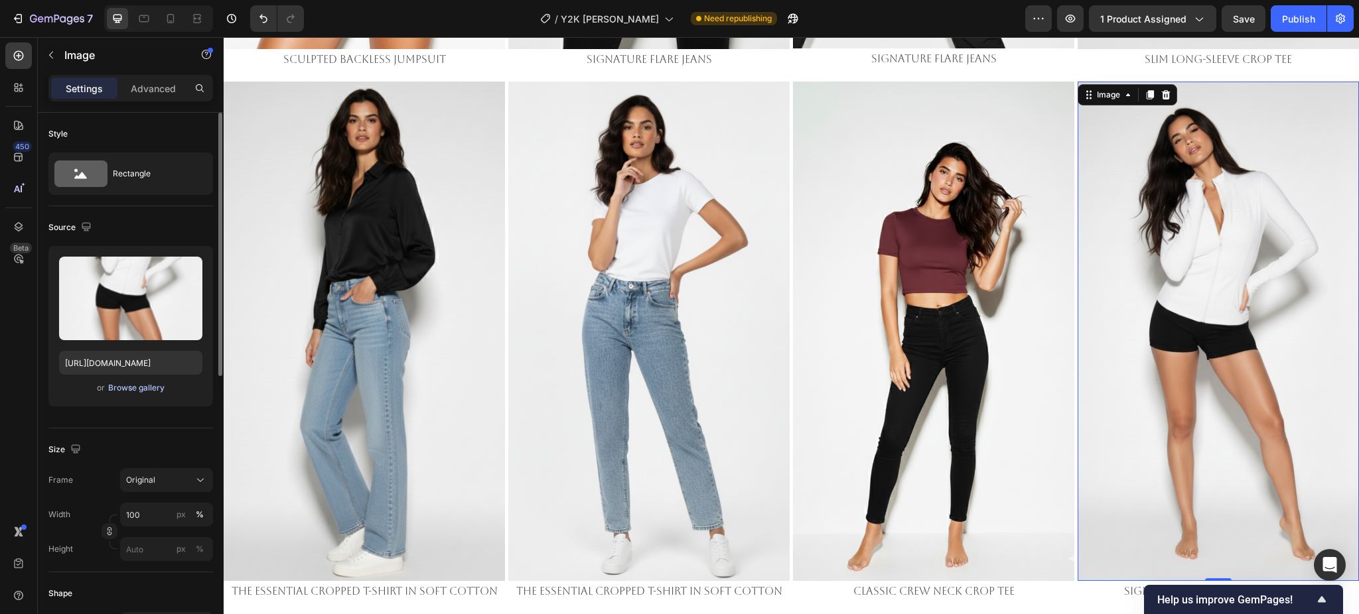
click at [128, 392] on div "Browse gallery" at bounding box center [136, 388] width 56 height 12
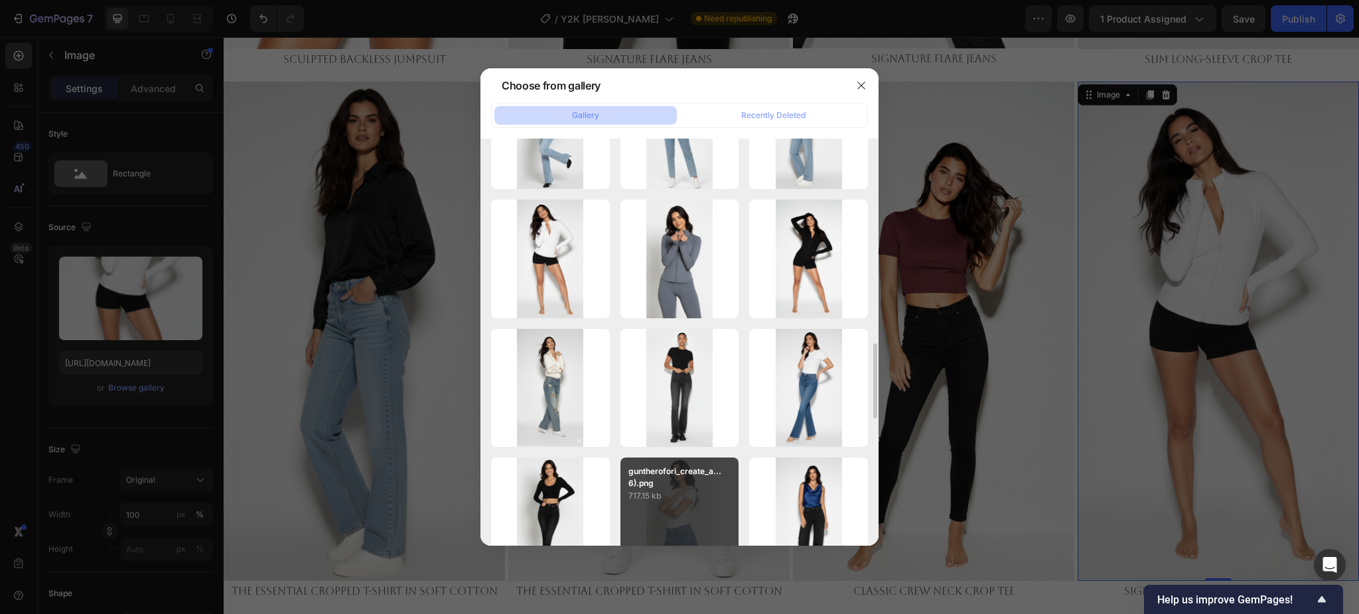
scroll to position [1289, 0]
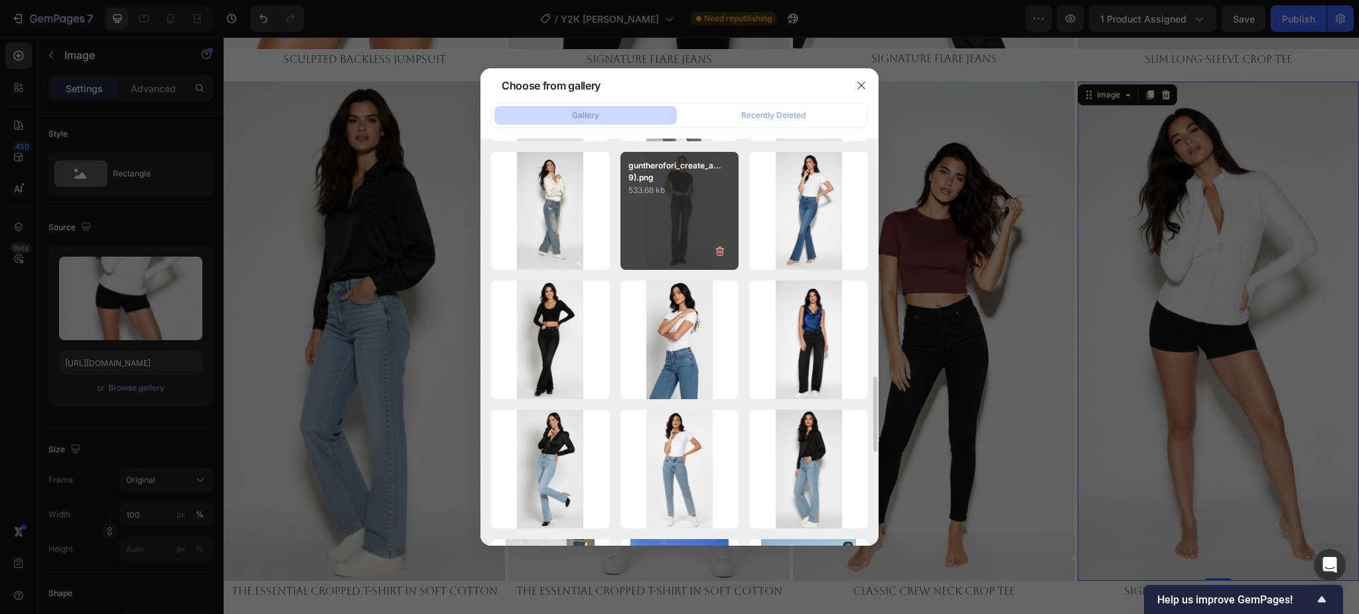
click at [661, 206] on div "guntherofori_create_a...9).png 533.68 kb" at bounding box center [679, 211] width 119 height 119
type input "https://cdn.shopify.com/s/files/1/0661/2146/6075/files/gempages_479878604860163…"
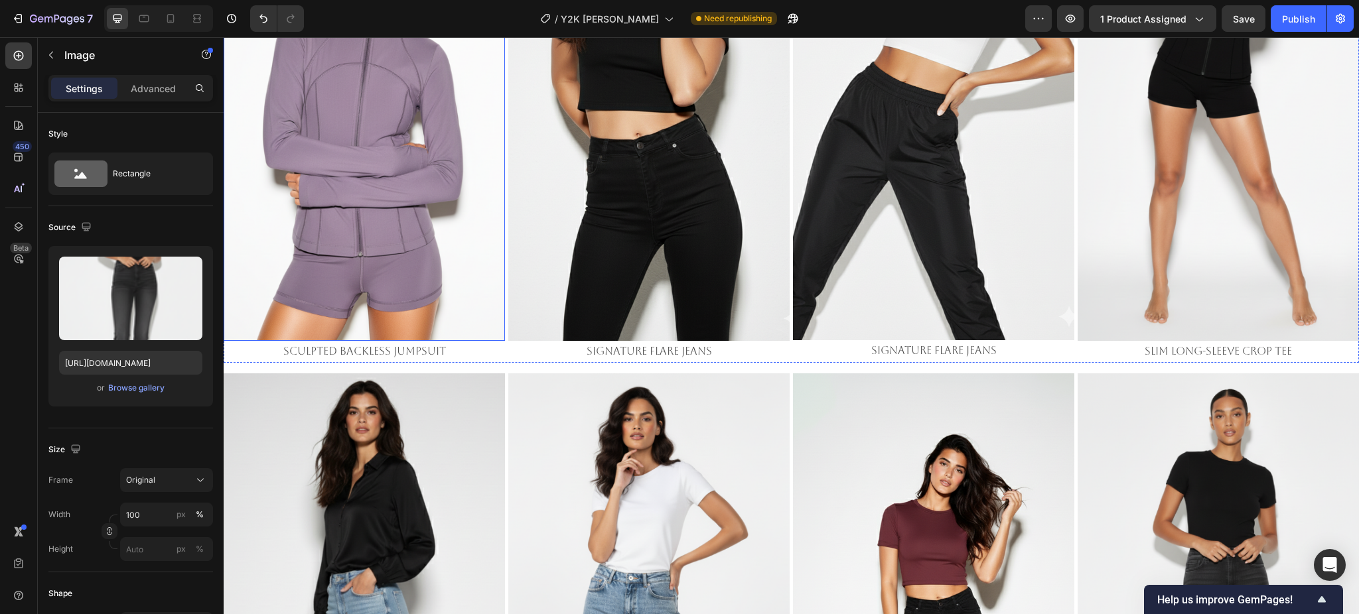
scroll to position [2744, 0]
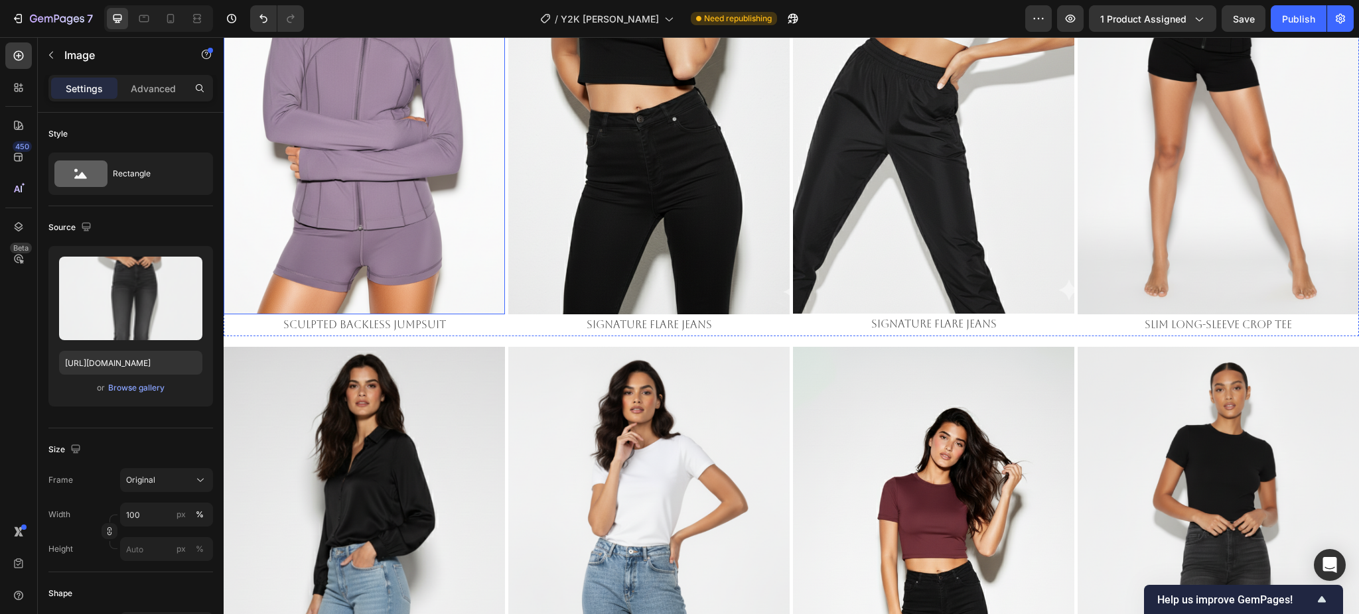
click at [384, 213] on img at bounding box center [364, 64] width 281 height 500
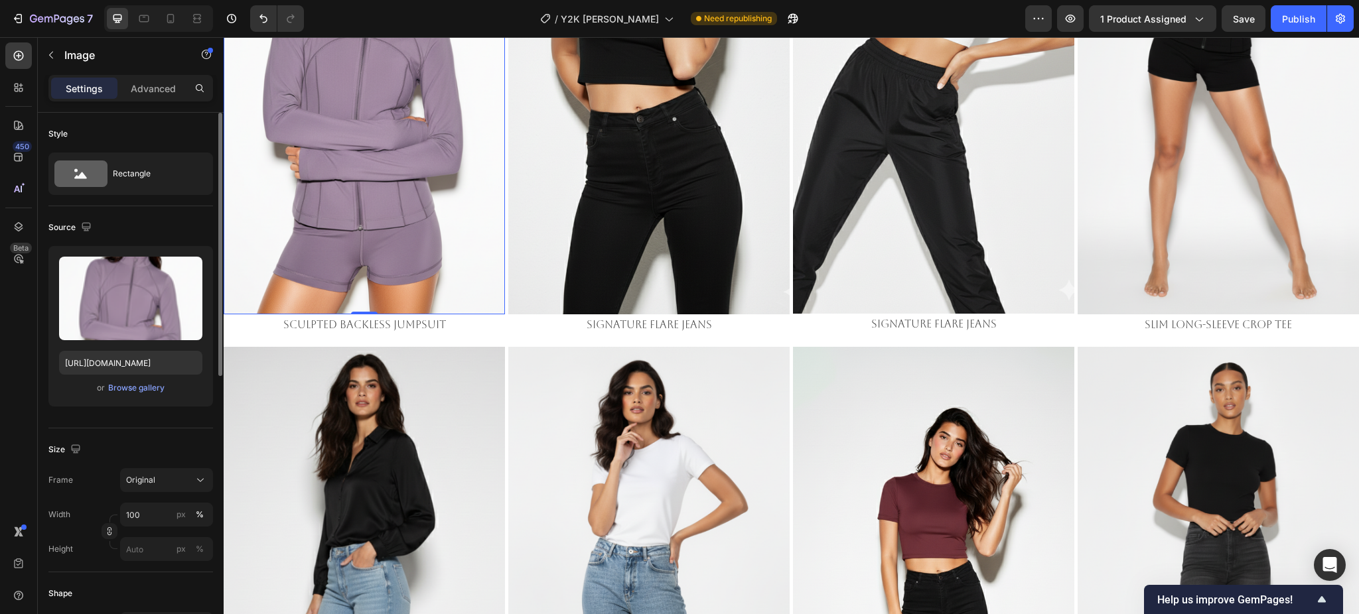
scroll to position [265, 0]
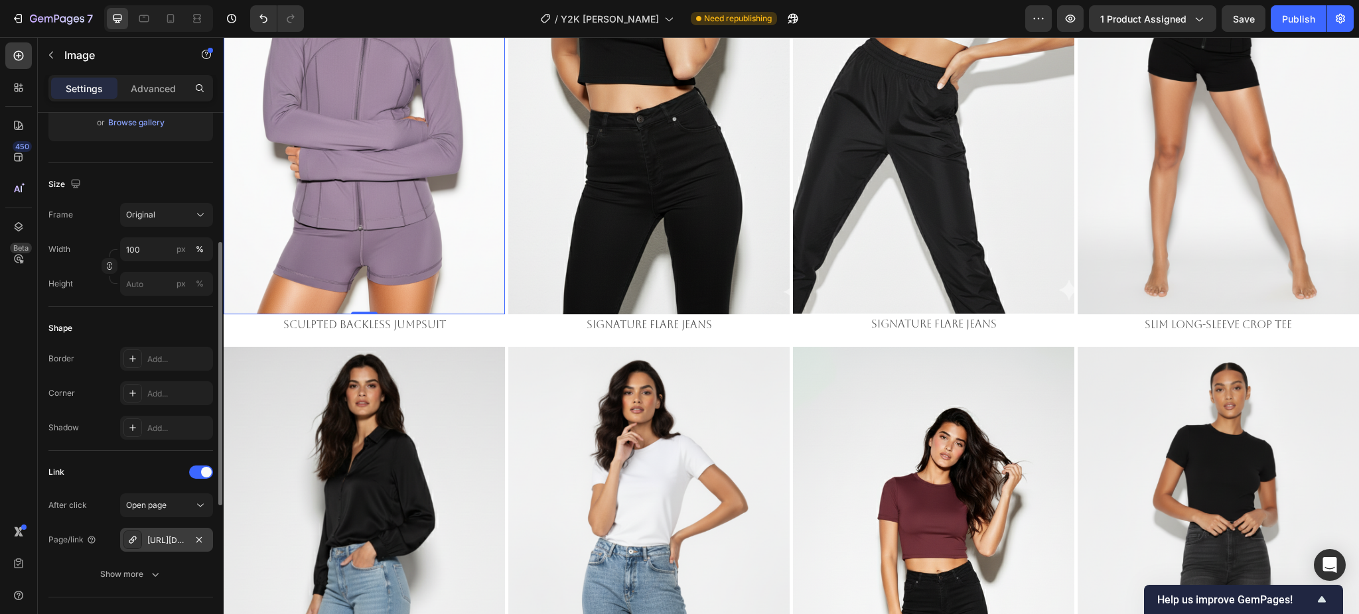
click at [175, 533] on div "[URL][DOMAIN_NAME]" at bounding box center [166, 540] width 93 height 24
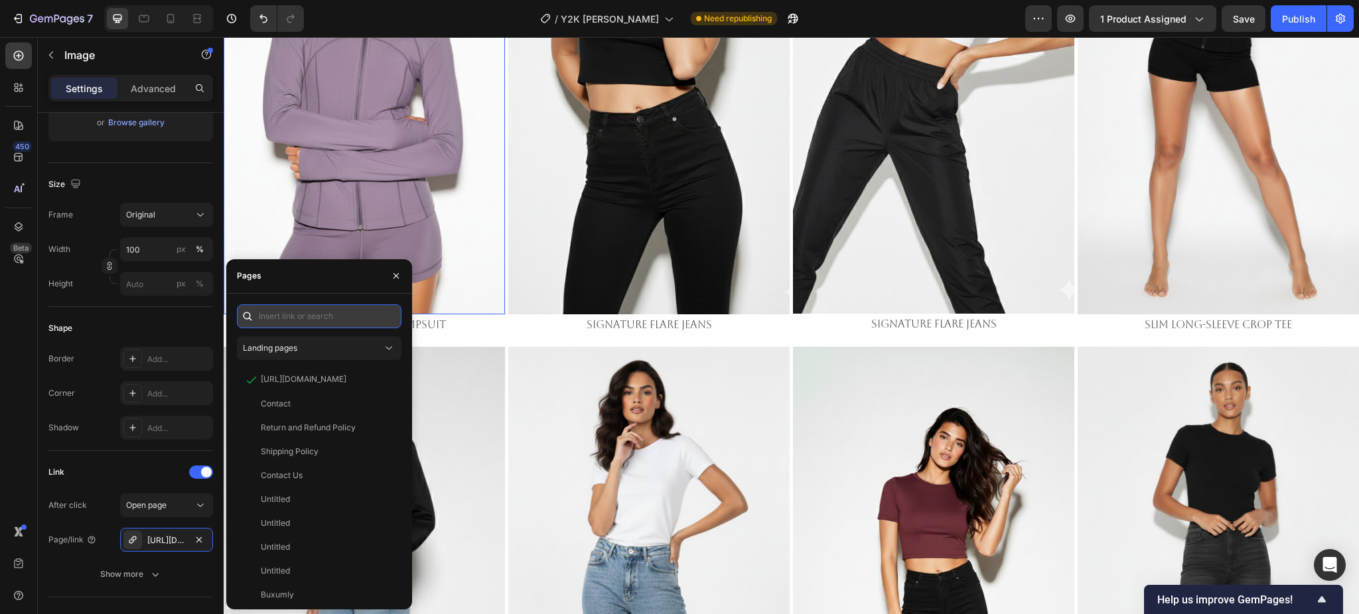
click at [291, 313] on input "text" at bounding box center [319, 316] width 165 height 24
paste input "[URL][DOMAIN_NAME]"
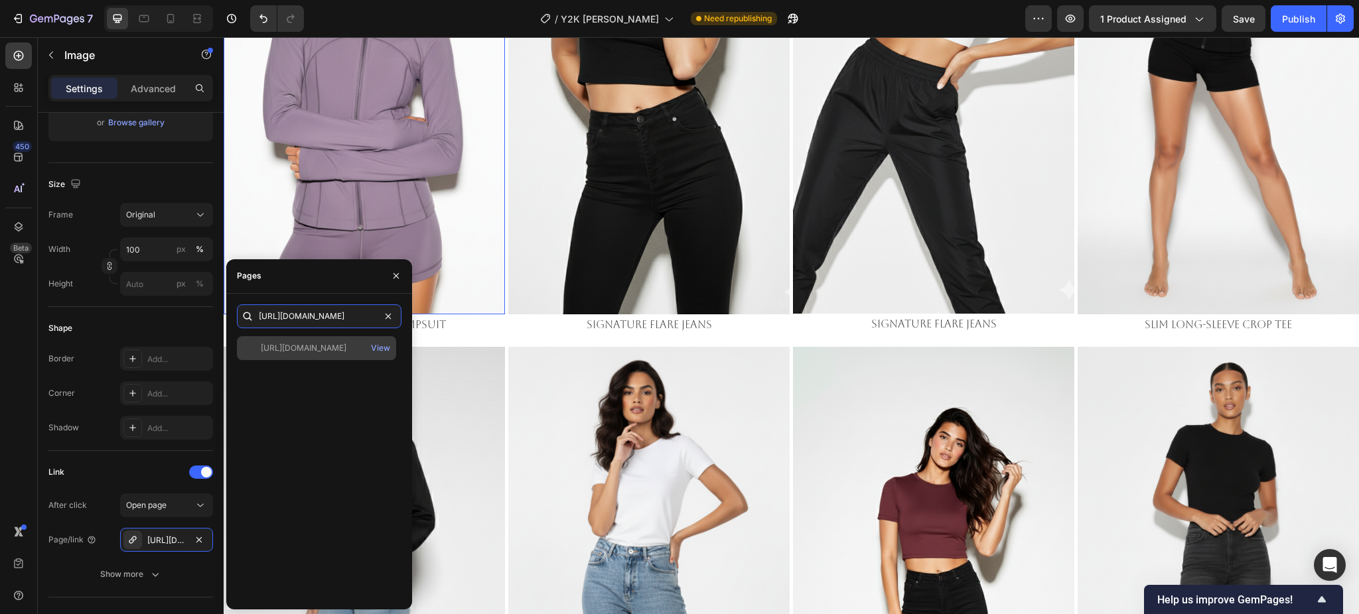
type input "[URL][DOMAIN_NAME]"
click at [303, 340] on div "https://emperiomillian.com/products/signature-slim-fit-sports-jacket-copy-2 View" at bounding box center [316, 348] width 159 height 24
click at [145, 329] on div "Shape" at bounding box center [130, 328] width 165 height 21
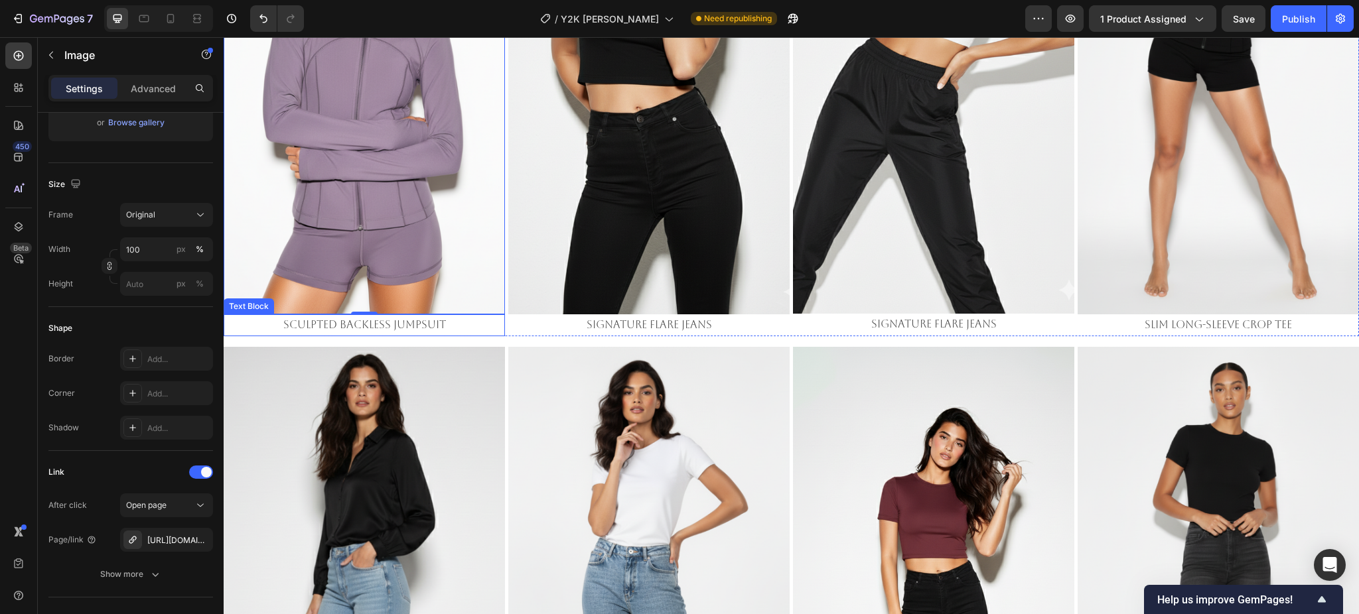
click at [338, 316] on p "Sculpted Backless Jumpsuit" at bounding box center [364, 325] width 279 height 19
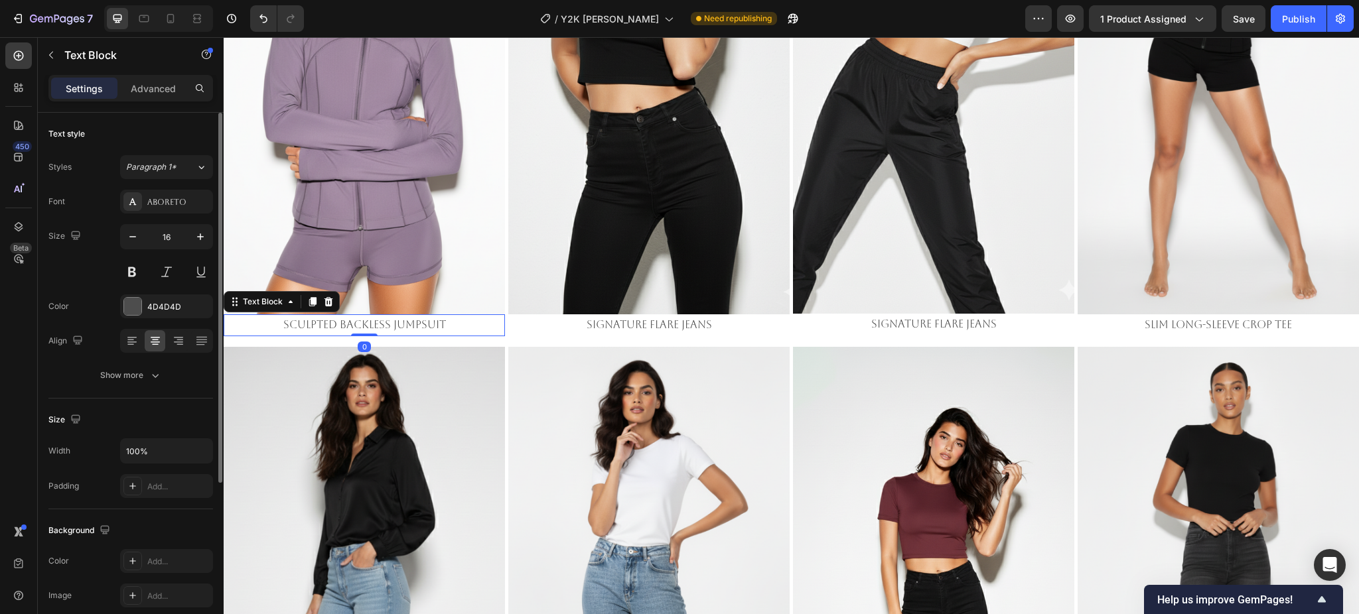
click at [338, 316] on p "Sculpted Backless Jumpsuit" at bounding box center [364, 325] width 279 height 19
click at [141, 271] on button at bounding box center [132, 272] width 24 height 24
click at [405, 318] on u "Signature Slim-Fit Sports Jacket" at bounding box center [364, 324] width 188 height 13
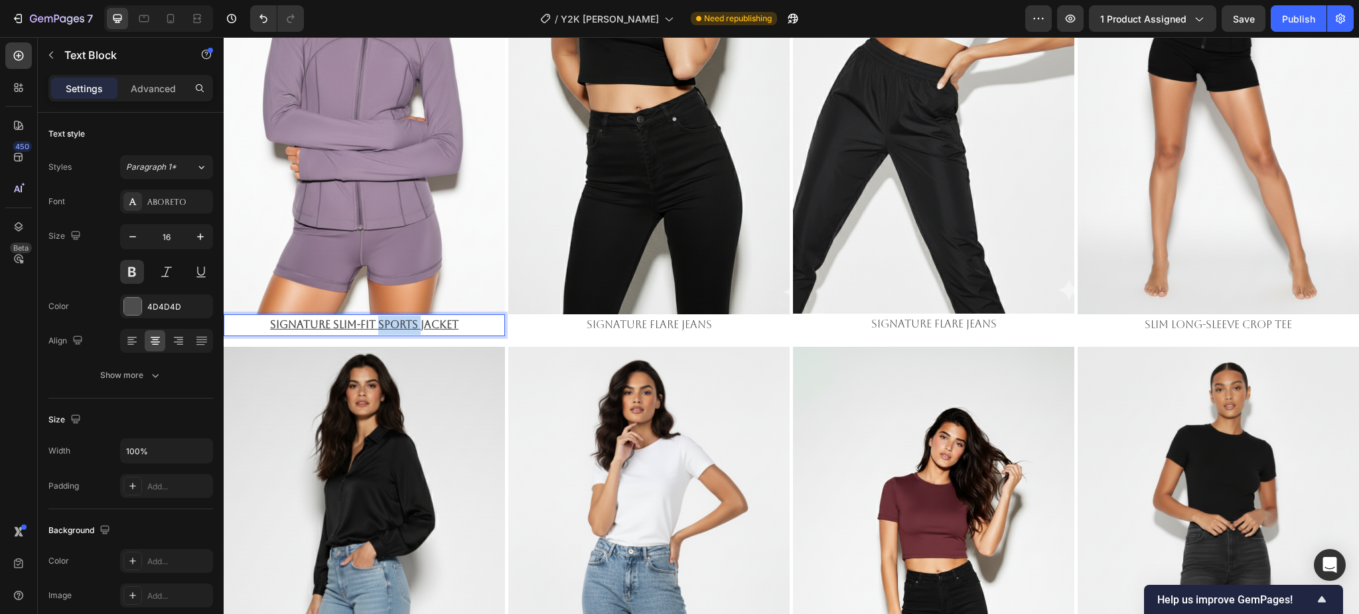
click at [405, 318] on u "Signature Slim-Fit Sports Jacket" at bounding box center [364, 324] width 188 height 13
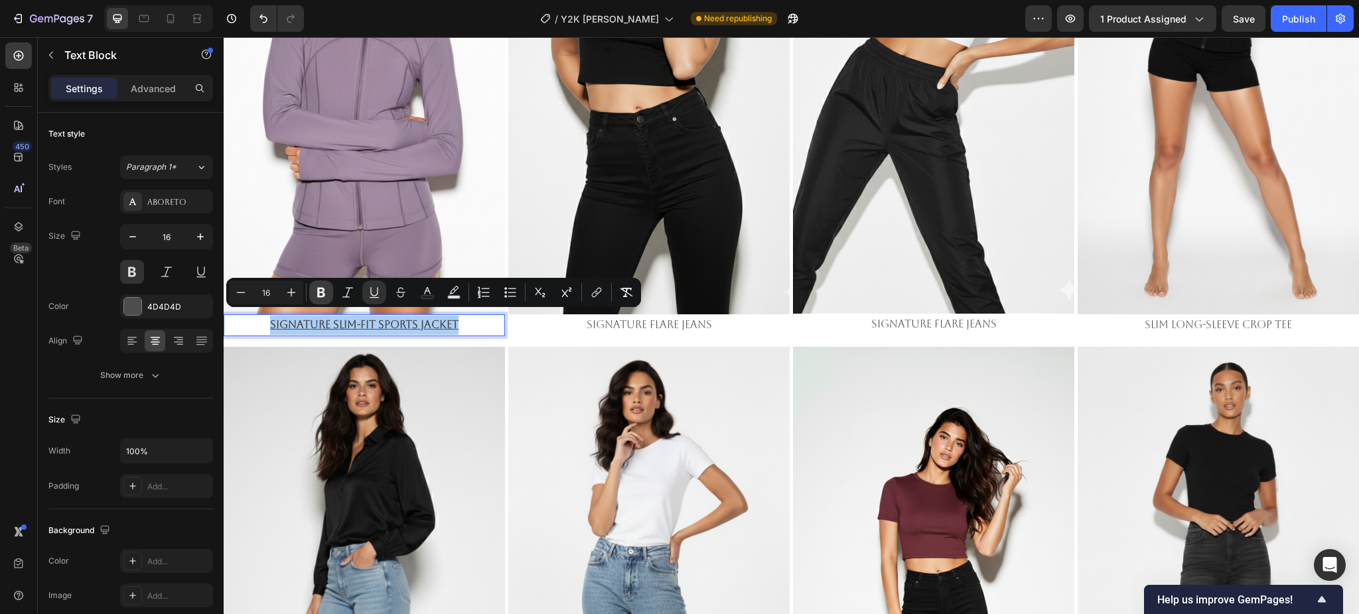
click at [326, 295] on icon "Editor contextual toolbar" at bounding box center [320, 292] width 13 height 13
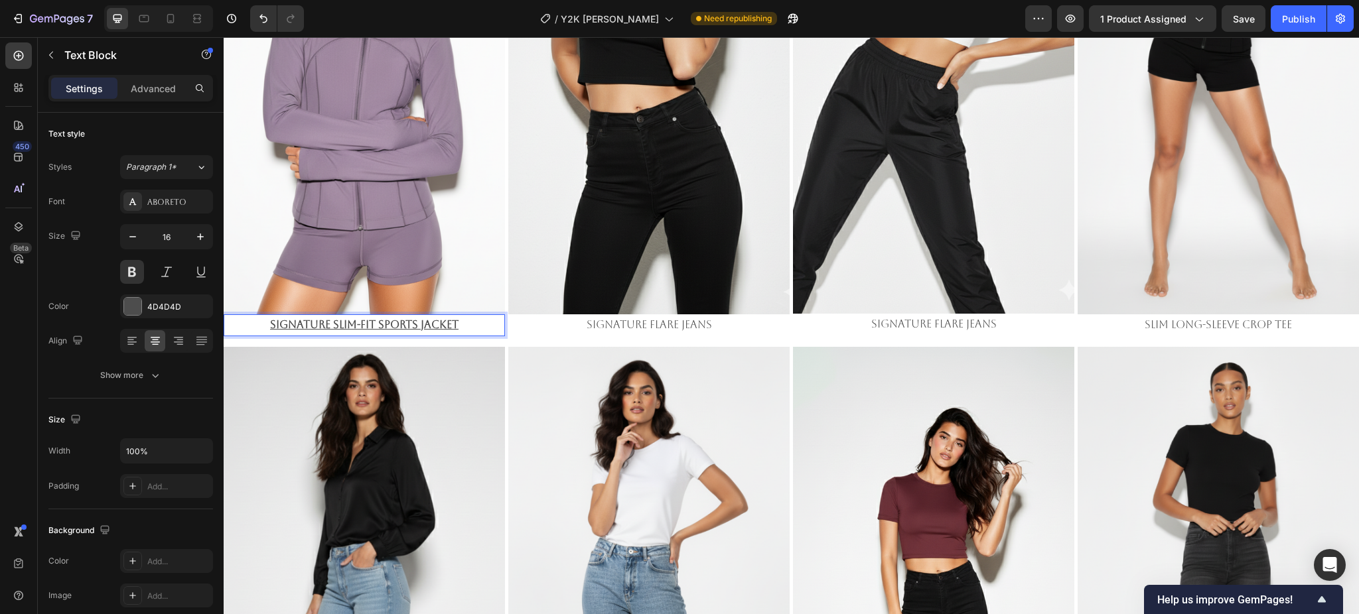
click at [388, 318] on u "Signature Slim-Fit Sports Jacket" at bounding box center [364, 324] width 188 height 13
click at [270, 322] on u "Signature Slim-Fit Sports Jacket" at bounding box center [364, 324] width 188 height 13
drag, startPoint x: 531, startPoint y: 333, endPoint x: 432, endPoint y: 326, distance: 99.1
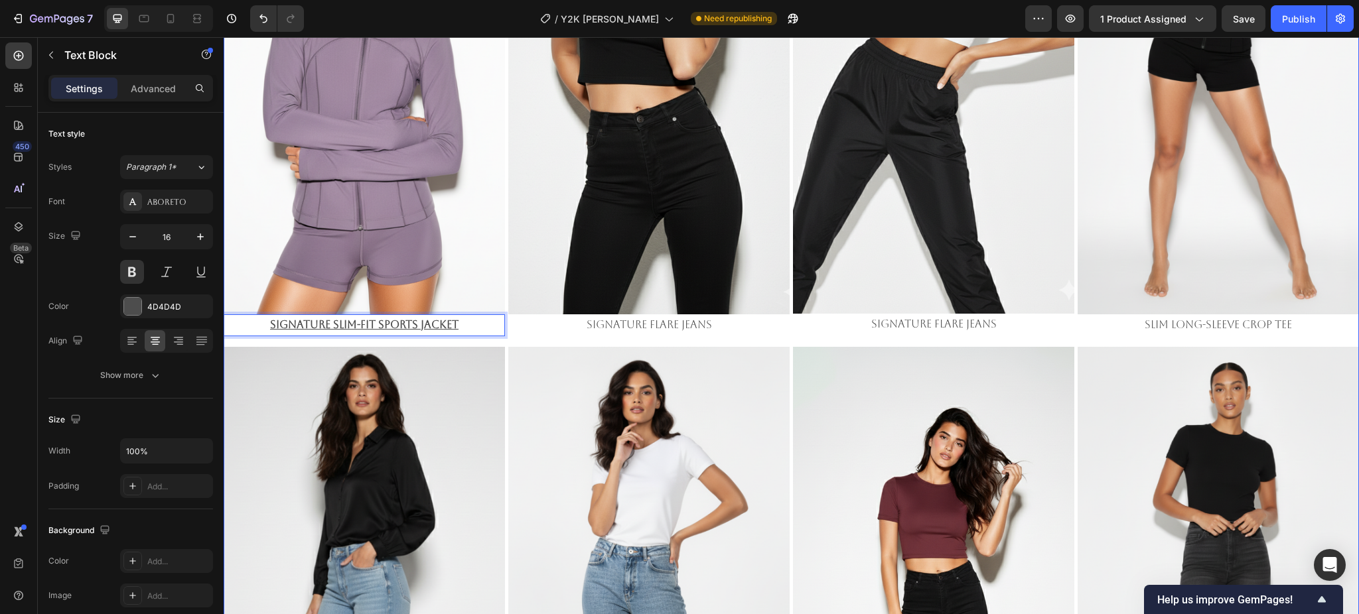
click at [531, 333] on div "Image Signature Slim-Fit Sports Jacket Text Block 0 Image Signature Flare Jeans…" at bounding box center [791, 553] width 1135 height 1479
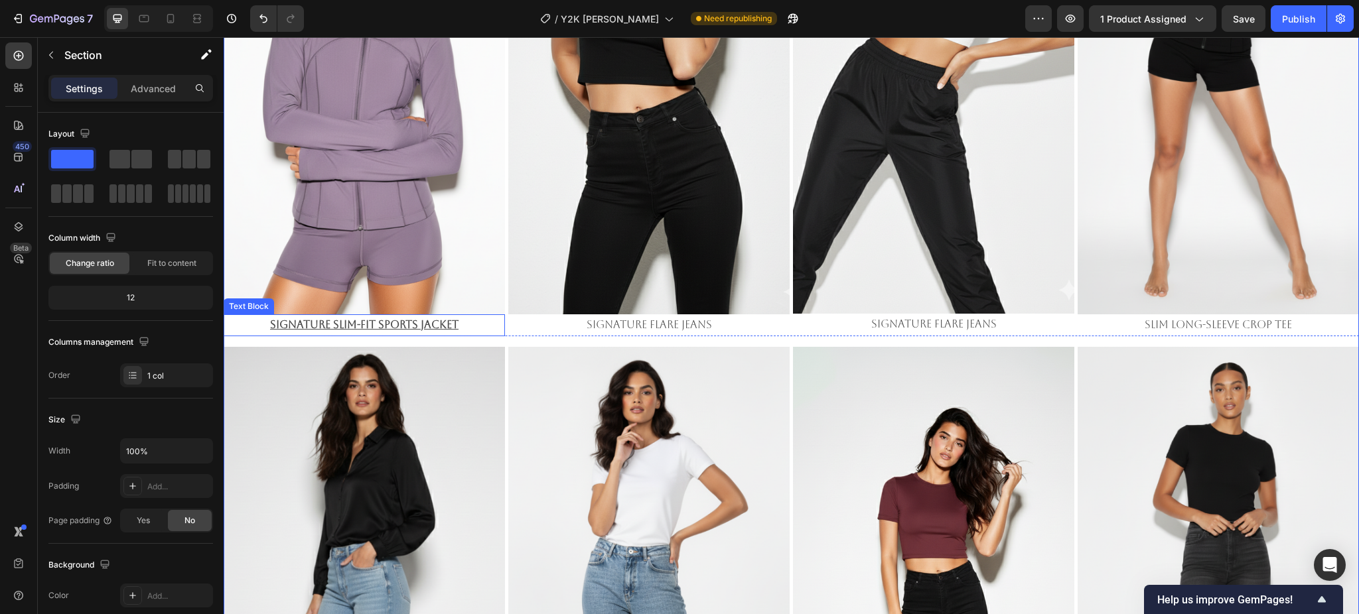
click at [413, 322] on u "Signature Slim-Fit Sports Jacket" at bounding box center [364, 324] width 188 height 13
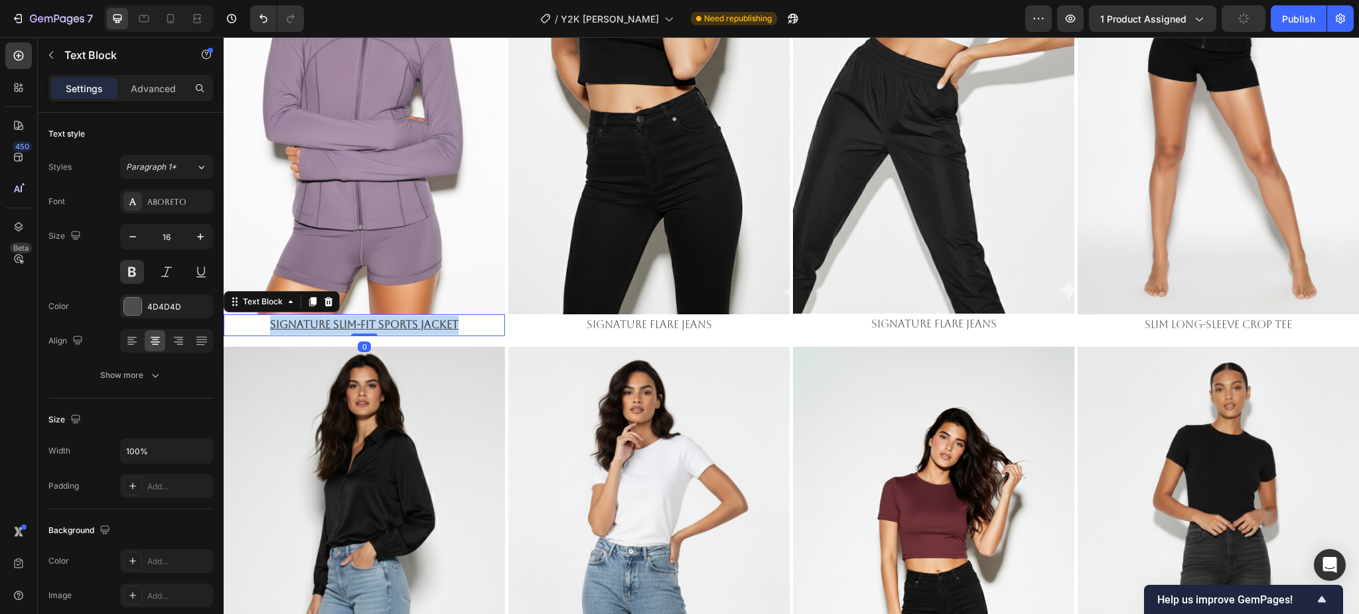
click at [413, 322] on u "Signature Slim-Fit Sports Jacket" at bounding box center [364, 324] width 188 height 13
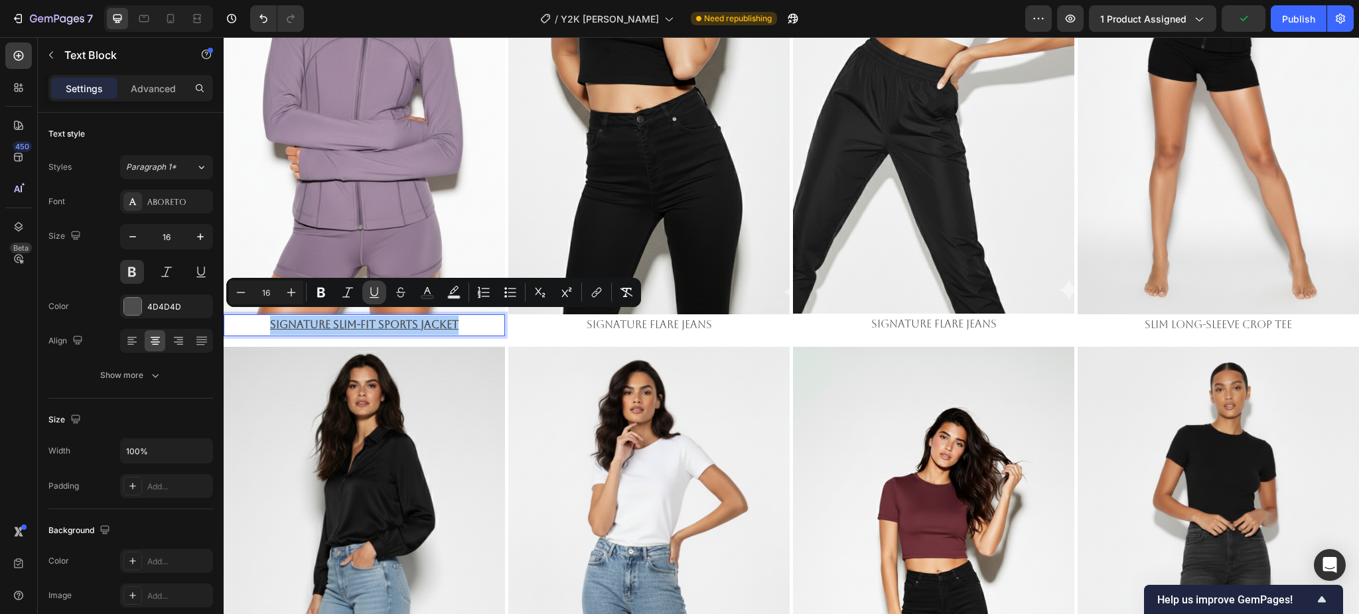
click at [368, 297] on icon "Editor contextual toolbar" at bounding box center [374, 292] width 13 height 13
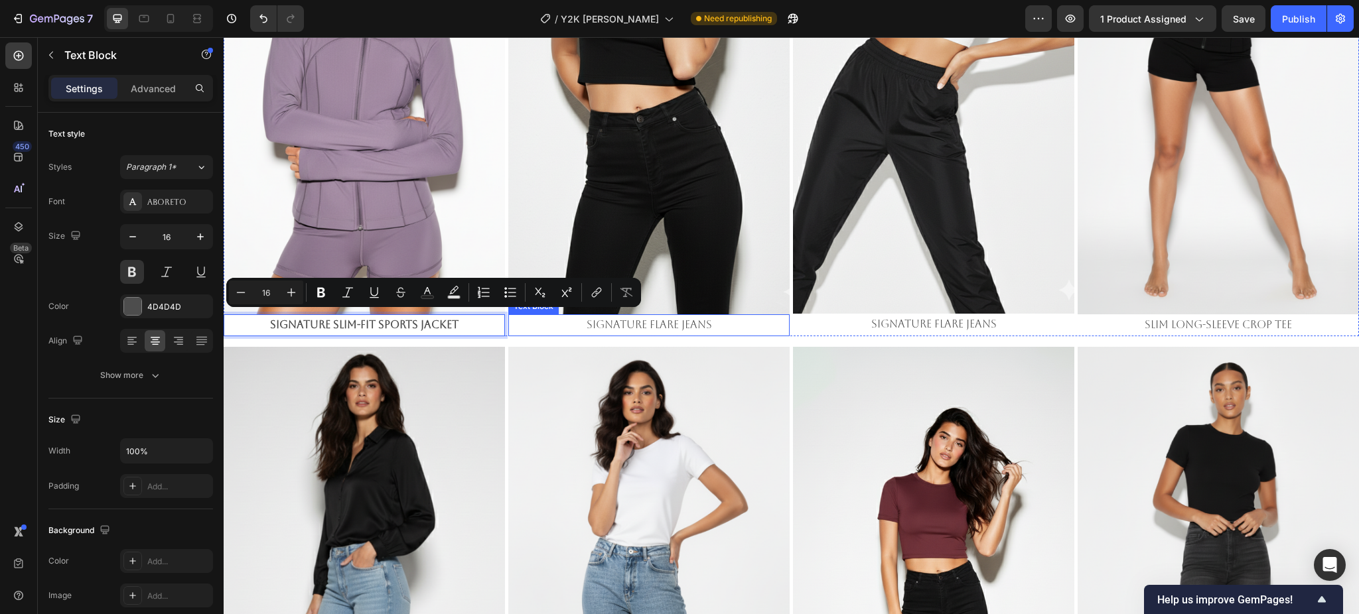
click at [557, 320] on p "Signature Flare Jeans" at bounding box center [648, 325] width 279 height 19
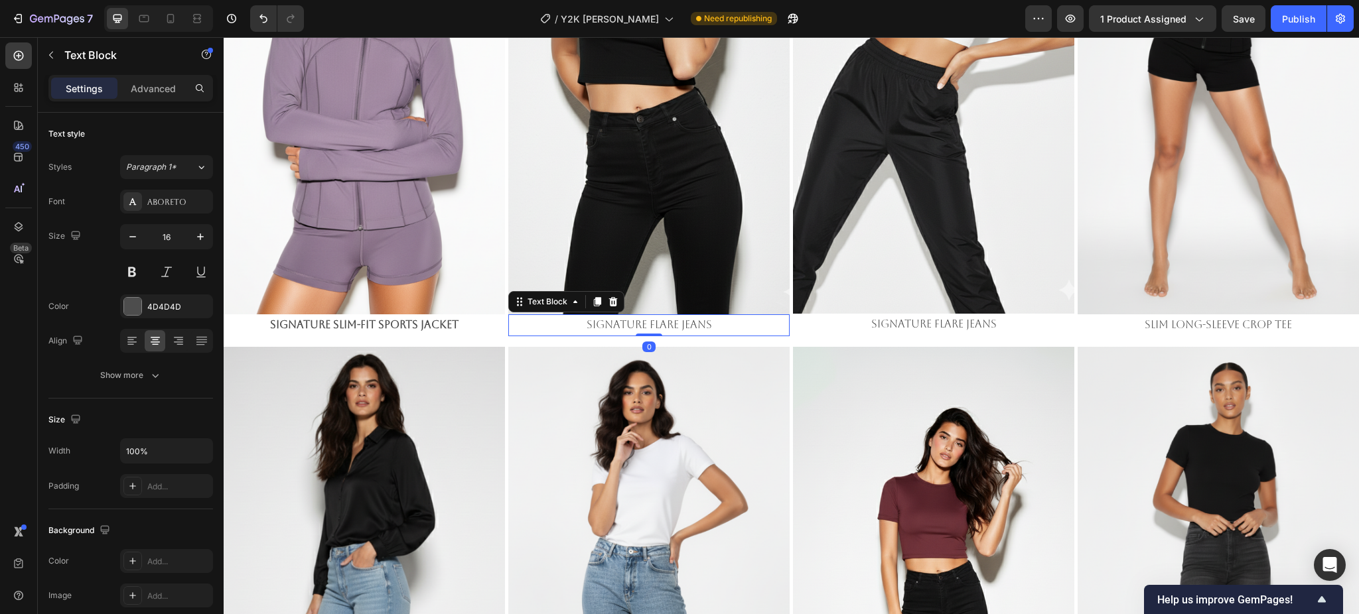
click at [618, 317] on p "Signature Flare Jeans" at bounding box center [648, 325] width 279 height 19
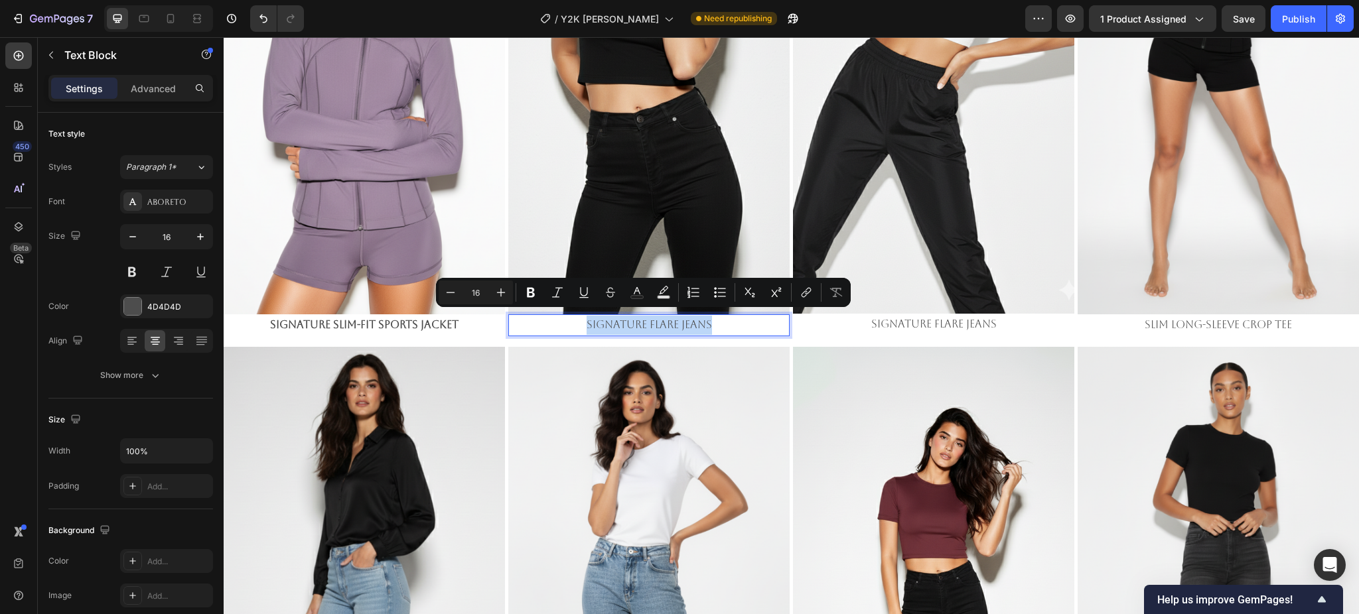
copy p "Signature Flare Jeans"
click at [421, 318] on p "Signature Slim-Fit Sports Jacket" at bounding box center [364, 325] width 279 height 19
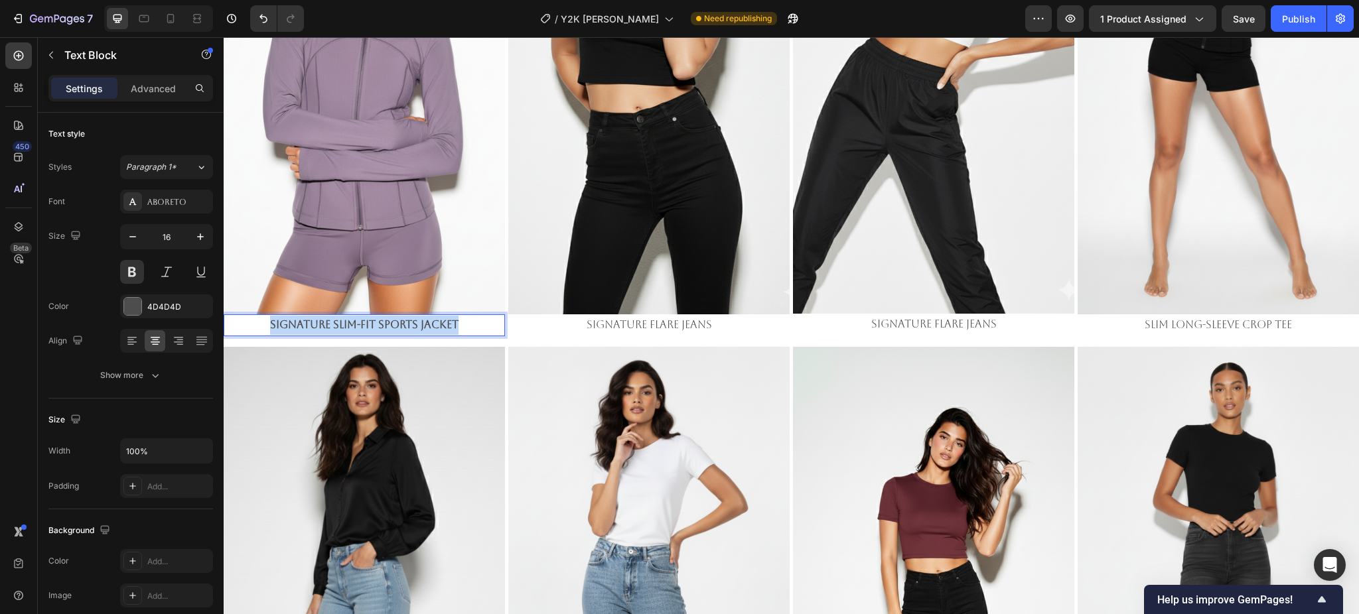
click at [421, 318] on p "Signature Slim-Fit Sports Jacket" at bounding box center [364, 325] width 279 height 19
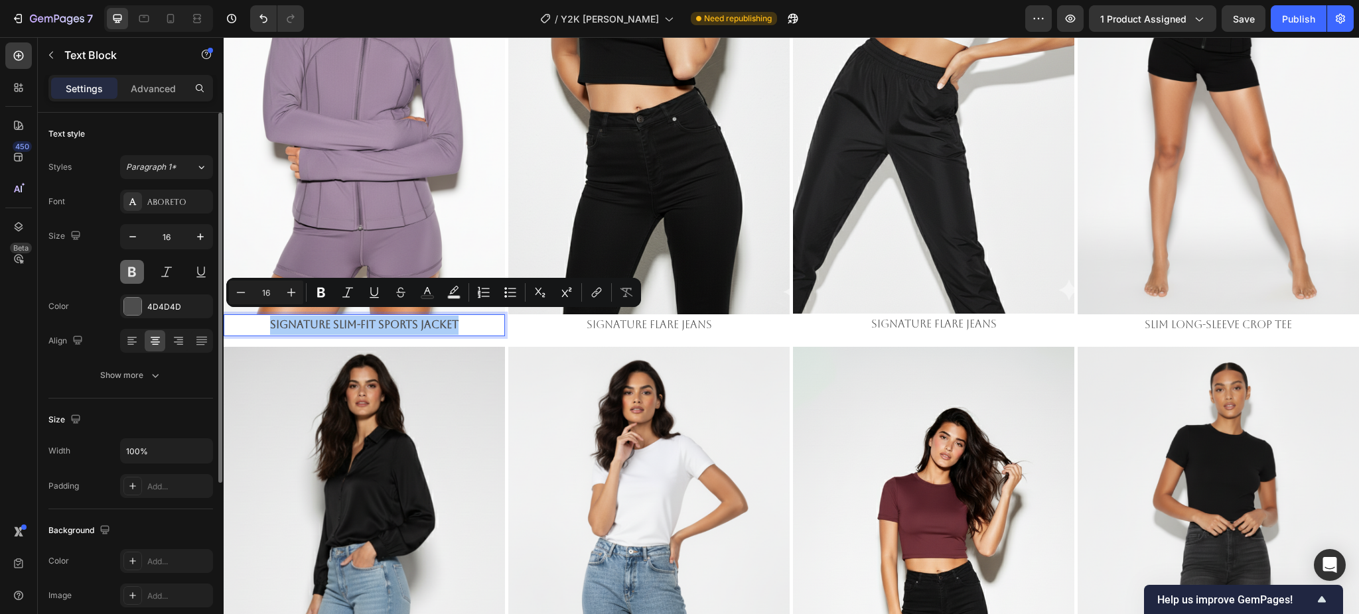
click at [132, 276] on button at bounding box center [132, 272] width 24 height 24
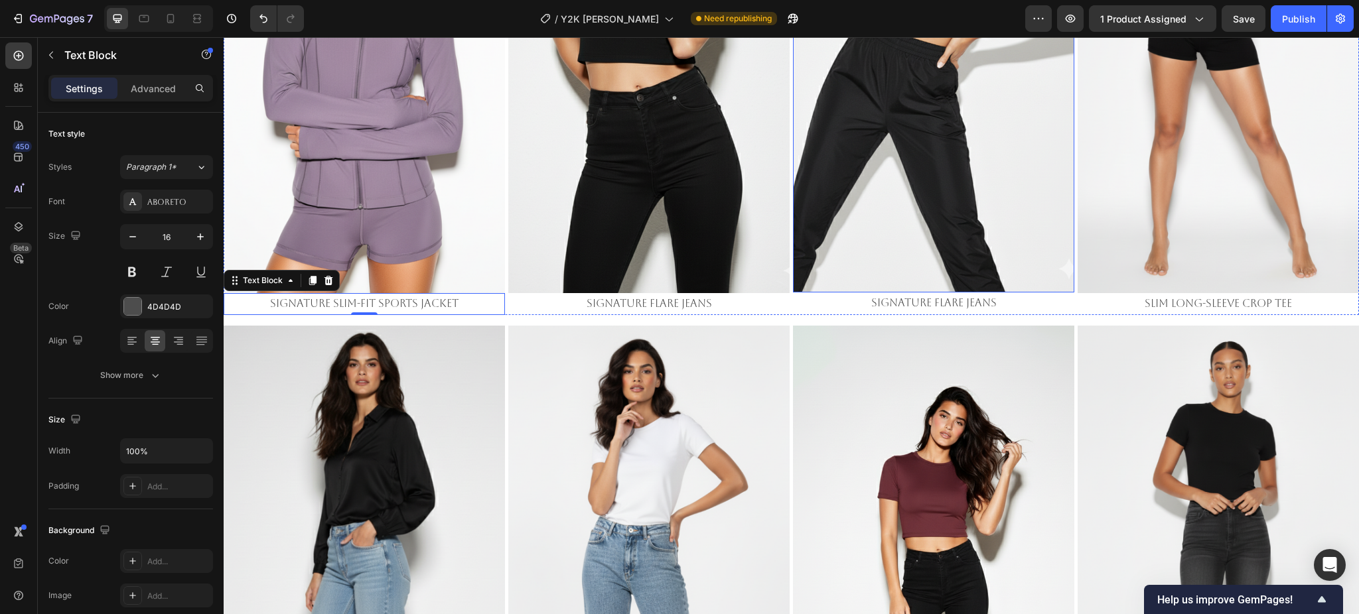
scroll to position [2744, 0]
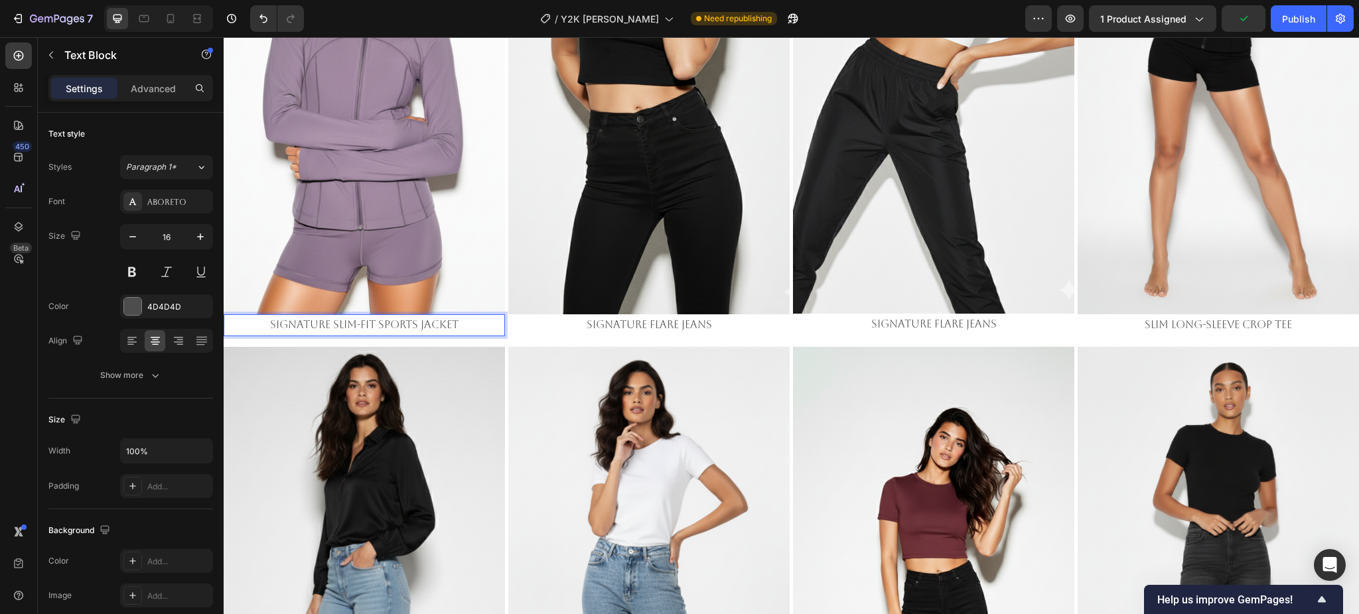
click at [356, 318] on p "Signature Slim-Fit Sports Jacket" at bounding box center [364, 325] width 279 height 19
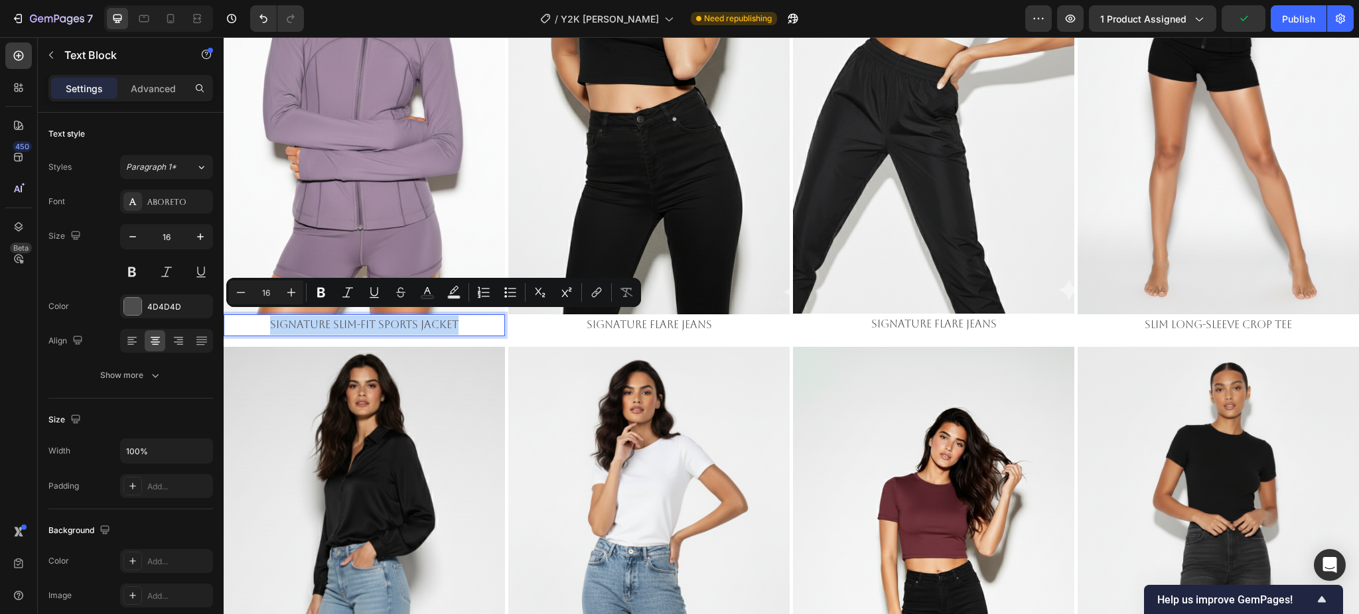
copy p "Signature Slim-Fit Sports Jacket"
click at [1189, 316] on p "Slim Long-Sleeve Crop Tee" at bounding box center [1218, 325] width 279 height 19
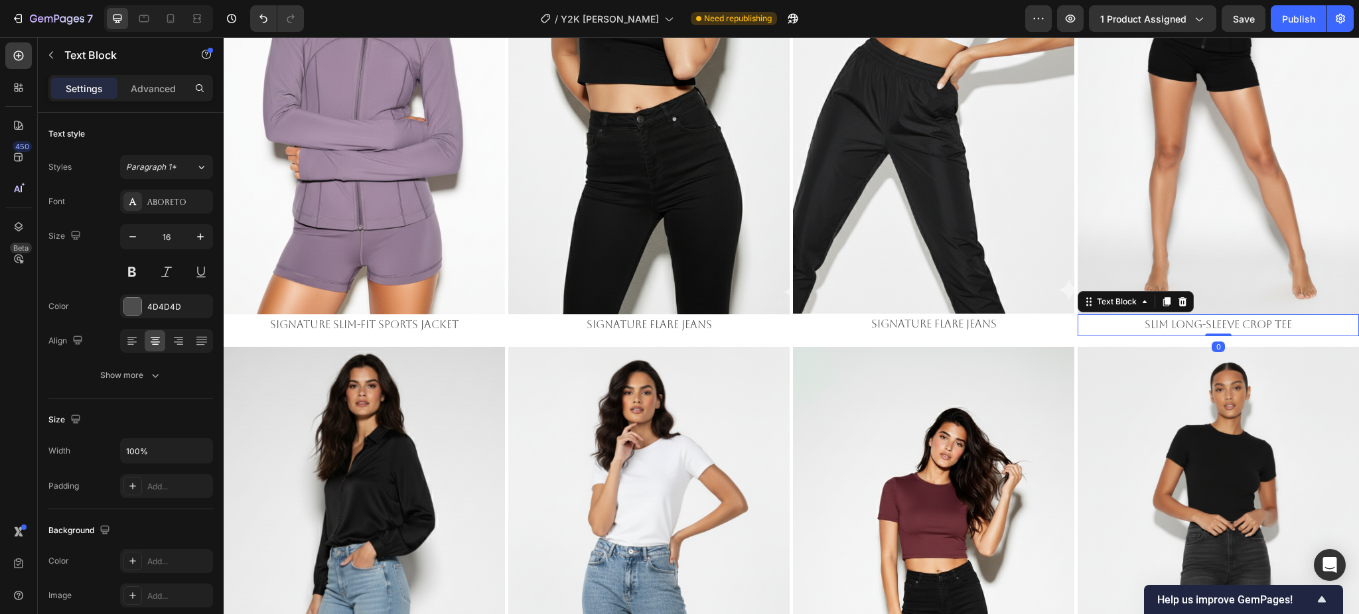
click at [1189, 316] on p "Slim Long-Sleeve Crop Tee" at bounding box center [1218, 325] width 279 height 19
click at [1201, 212] on img at bounding box center [1217, 64] width 281 height 500
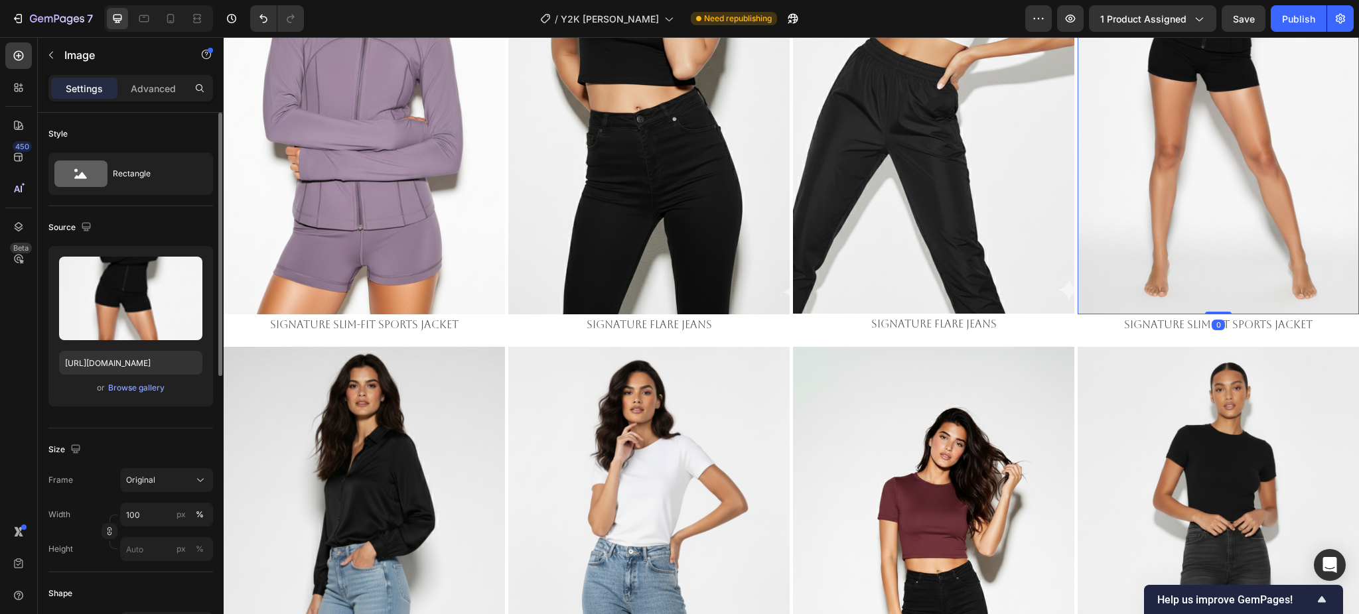
scroll to position [442, 0]
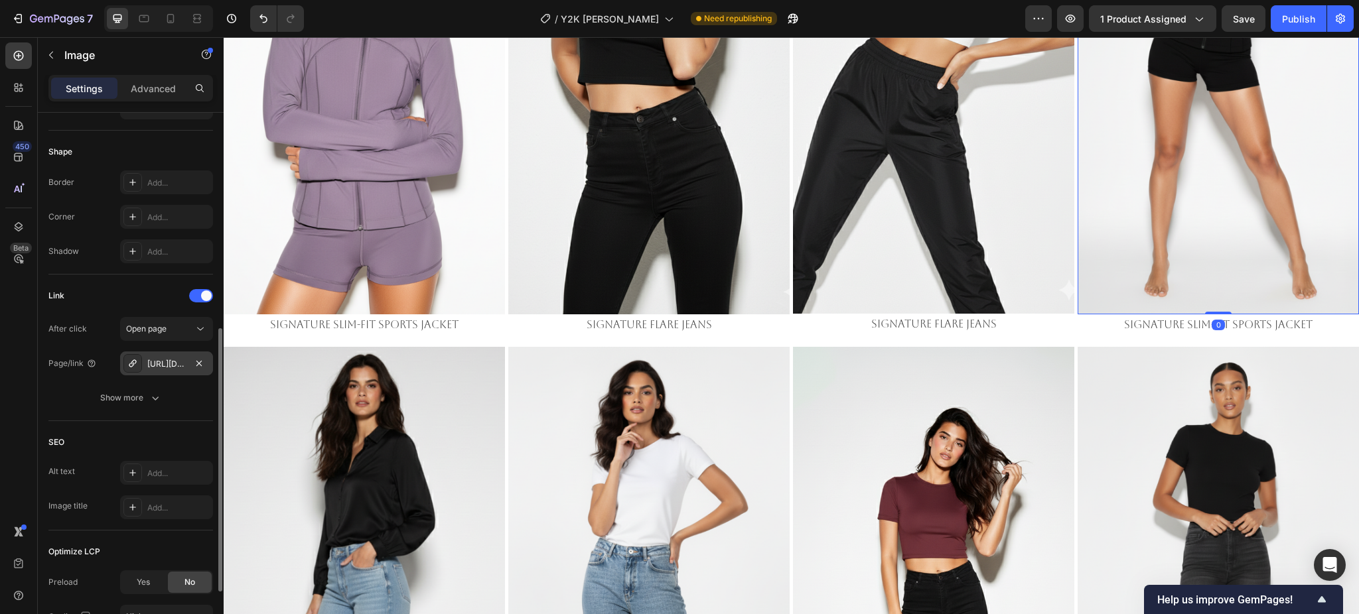
click at [170, 362] on div "[URL][DOMAIN_NAME]" at bounding box center [166, 364] width 38 height 12
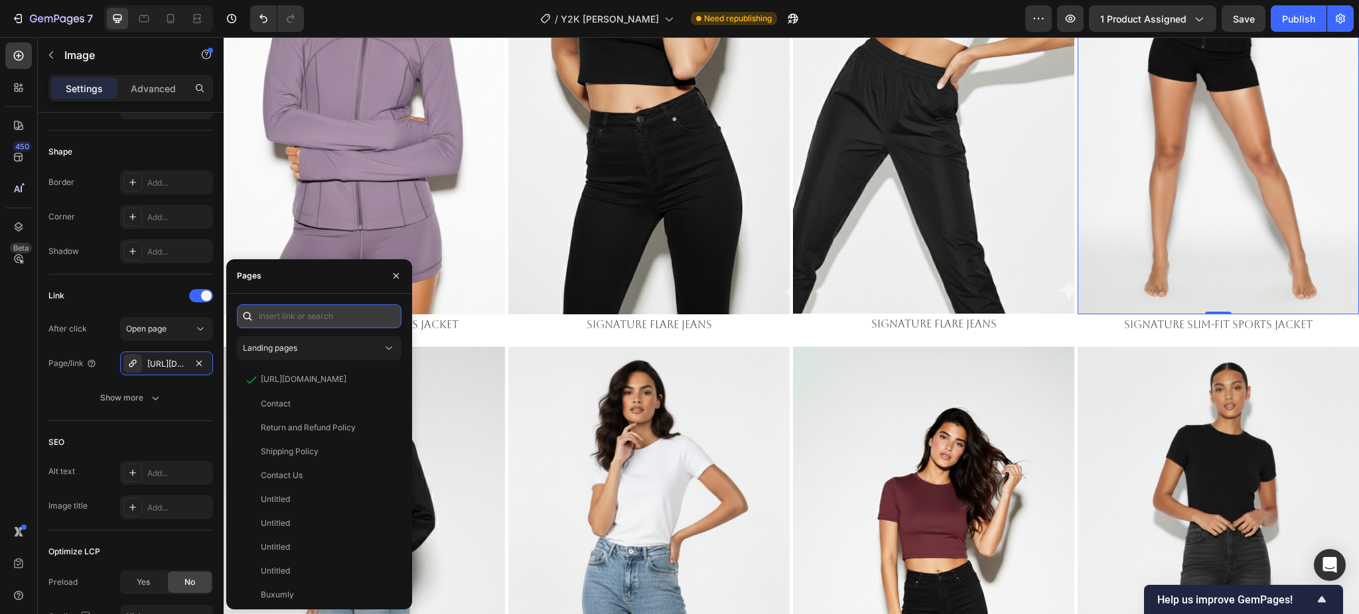
click at [303, 314] on input "text" at bounding box center [319, 316] width 165 height 24
paste input "[URL][DOMAIN_NAME]"
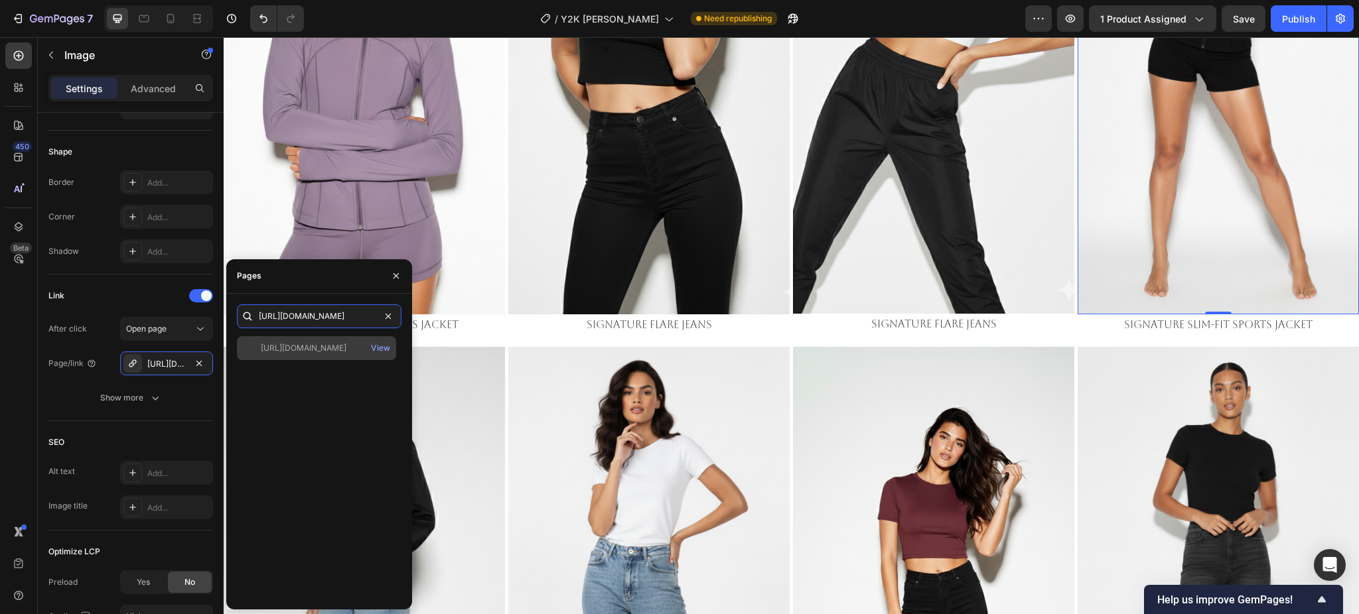
type input "[URL][DOMAIN_NAME]"
click at [329, 345] on div "[URL][DOMAIN_NAME]" at bounding box center [304, 348] width 86 height 12
click at [956, 192] on img at bounding box center [933, 64] width 281 height 500
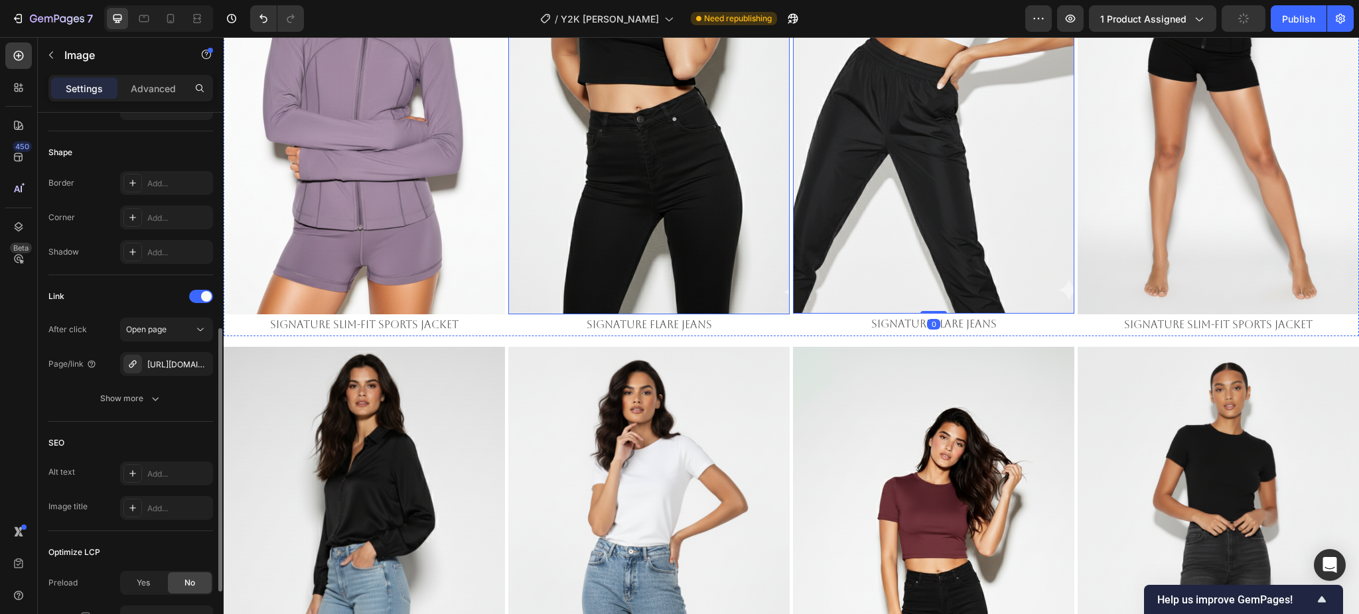
click at [606, 223] on img at bounding box center [648, 64] width 281 height 500
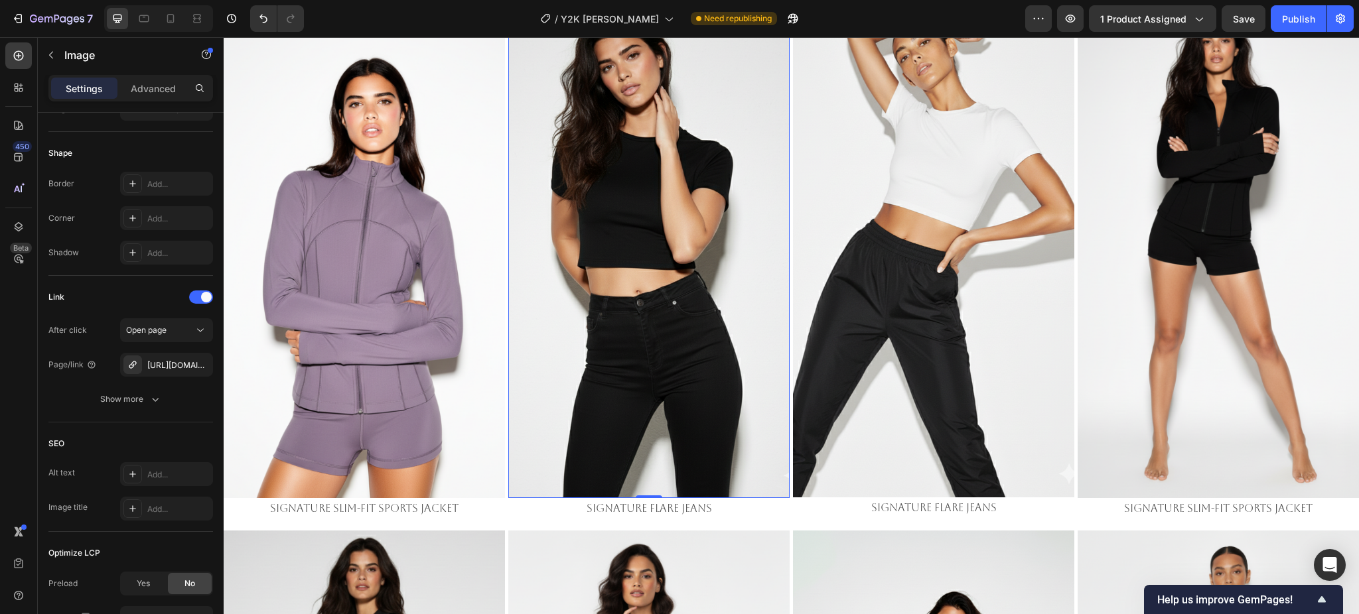
scroll to position [2656, 0]
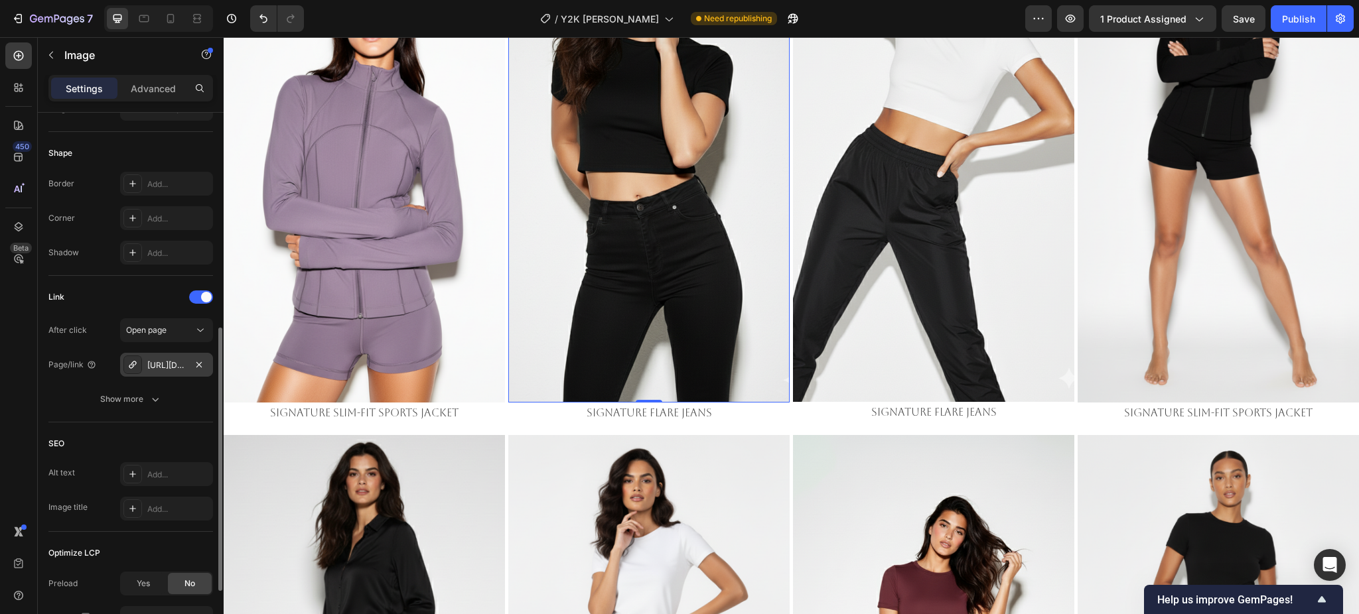
click at [175, 360] on div "[URL][DOMAIN_NAME]" at bounding box center [166, 366] width 38 height 12
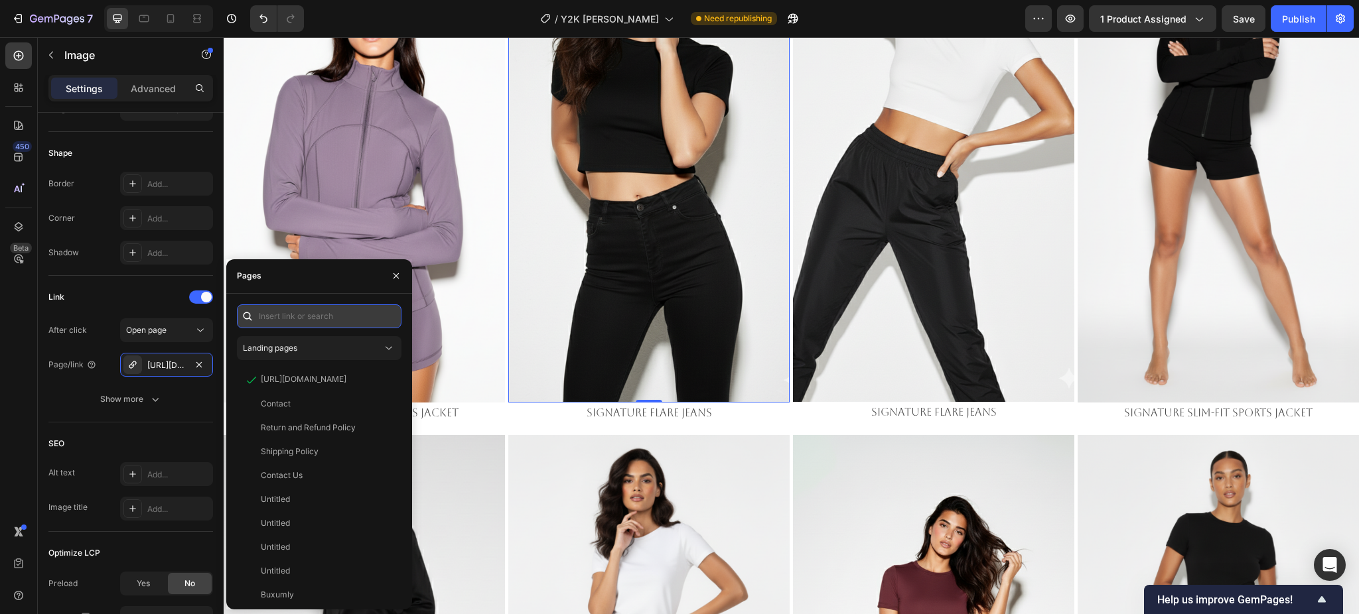
click at [310, 304] on input "text" at bounding box center [319, 316] width 165 height 24
paste input "[URL][DOMAIN_NAME]"
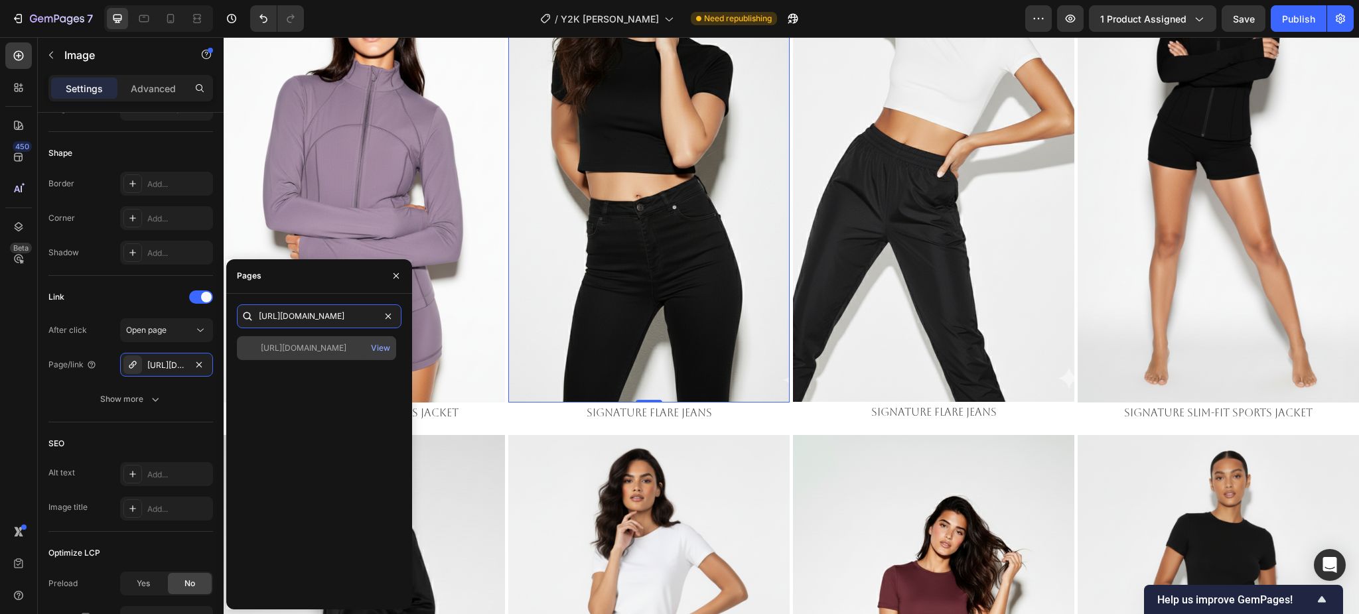
type input "[URL][DOMAIN_NAME]"
click at [316, 354] on div "[URL][DOMAIN_NAME]" at bounding box center [304, 348] width 86 height 12
click at [591, 261] on img at bounding box center [648, 152] width 281 height 500
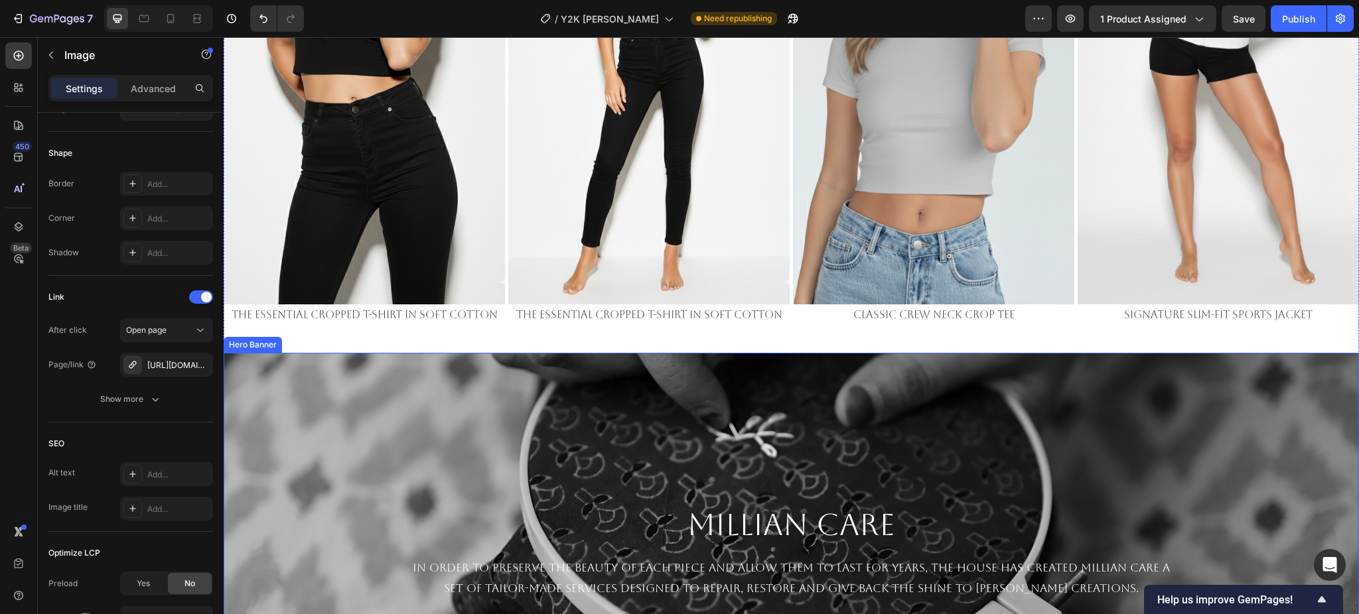
scroll to position [1771, 0]
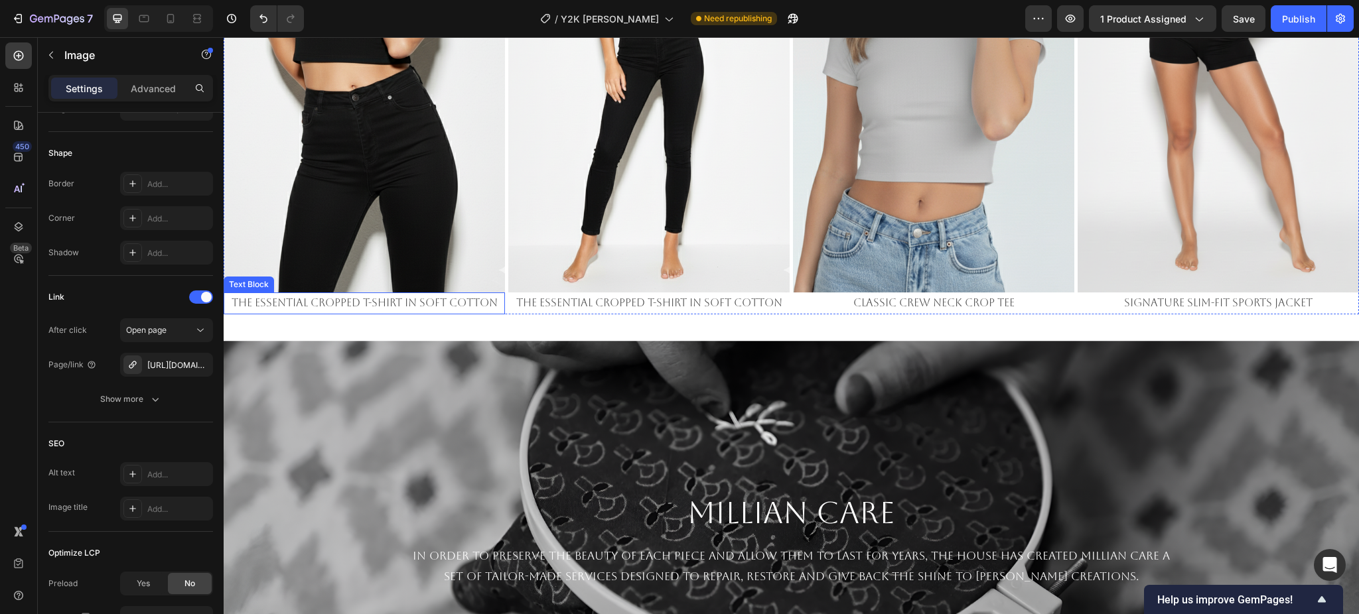
click at [385, 294] on p "The Essential Cropped T-Shirt in Soft Cotton" at bounding box center [364, 303] width 279 height 19
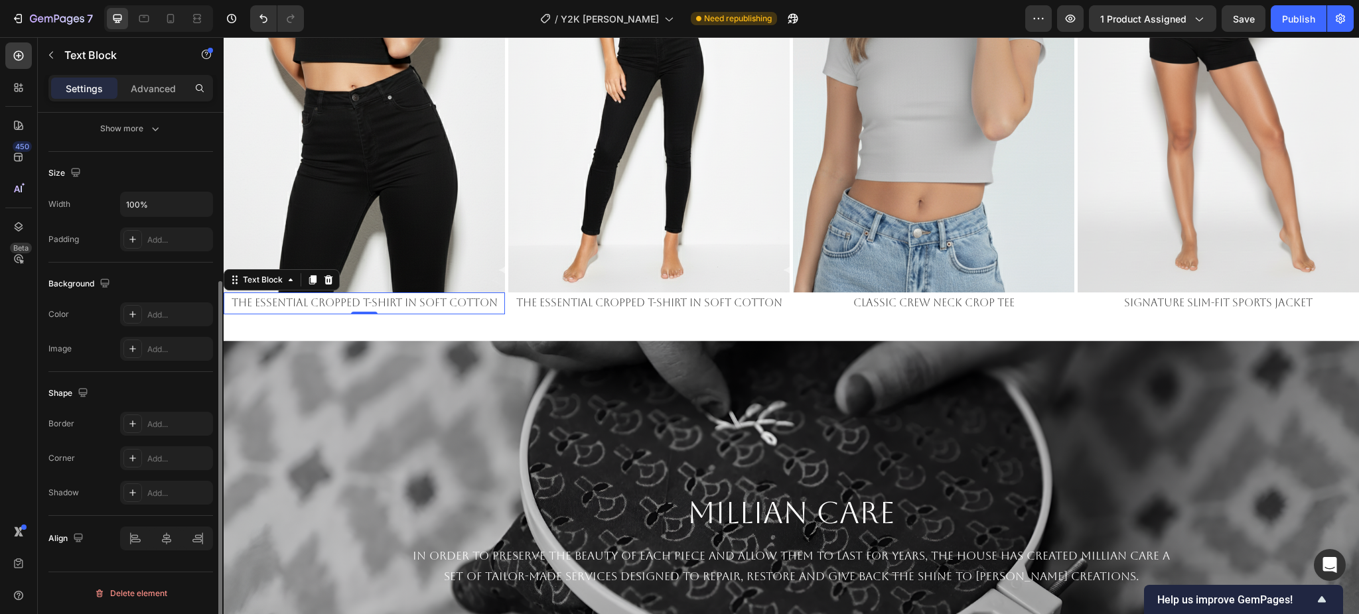
scroll to position [0, 0]
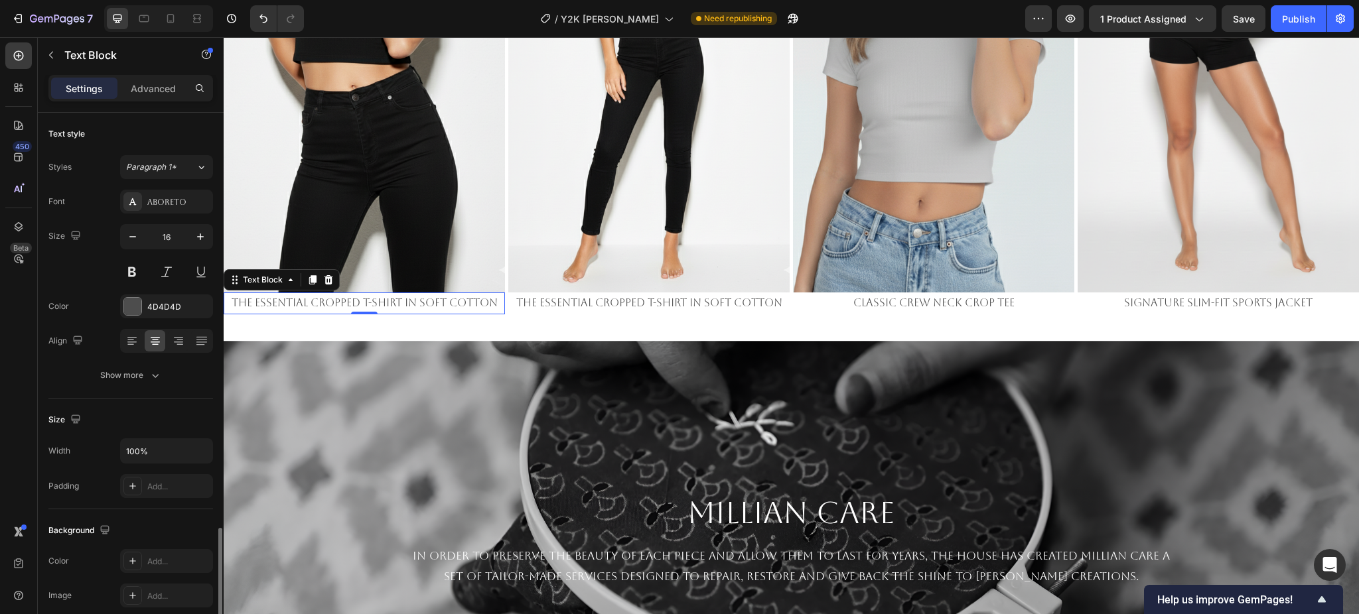
click at [385, 294] on p "The Essential Cropped T-Shirt in Soft Cotton" at bounding box center [364, 303] width 279 height 19
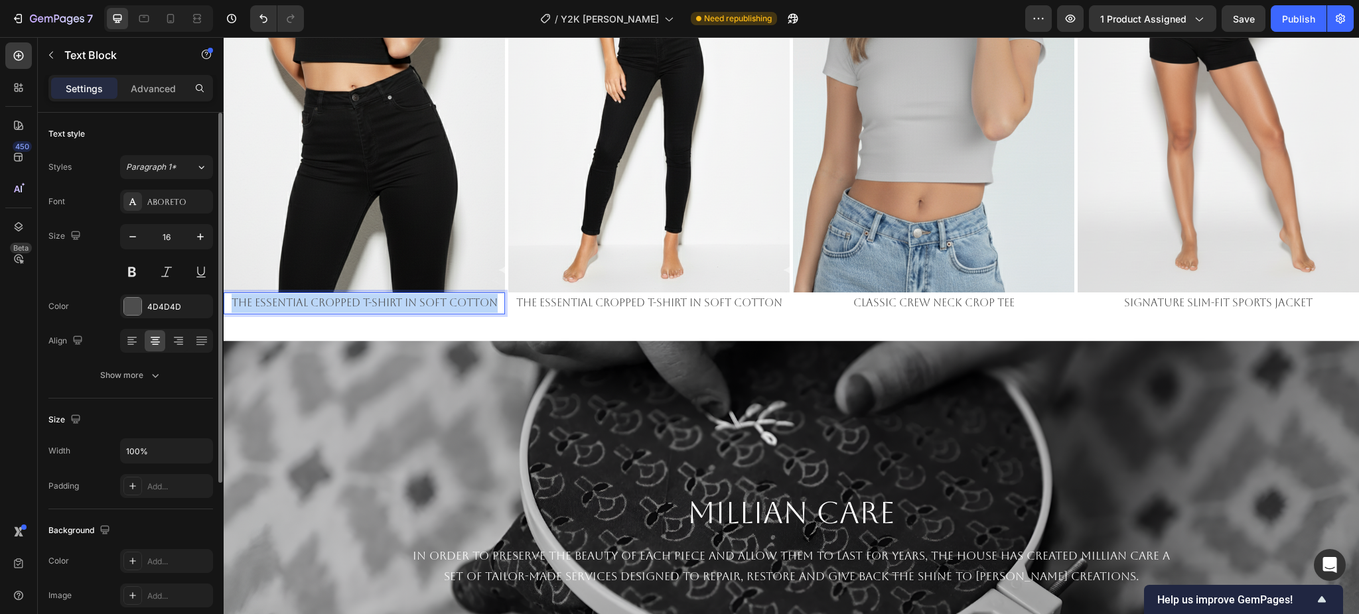
click at [385, 294] on p "The Essential Cropped T-Shirt in Soft Cotton" at bounding box center [364, 303] width 279 height 19
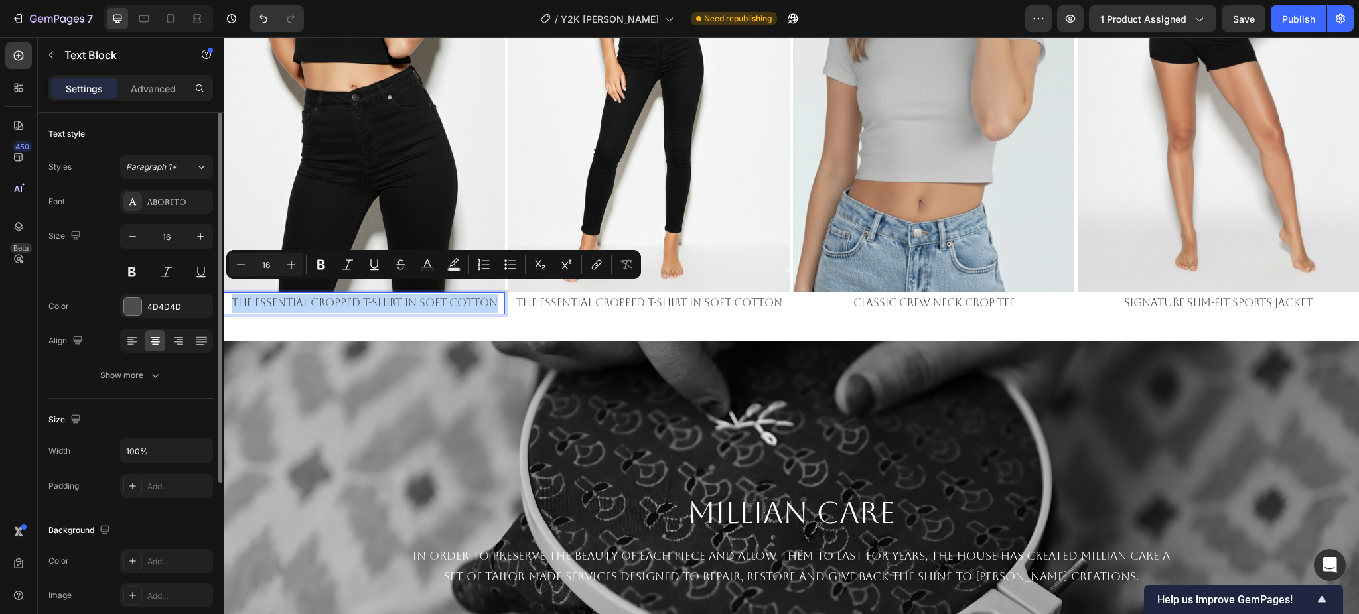
copy p "The Essential Cropped T-Shirt in Soft Cotton"
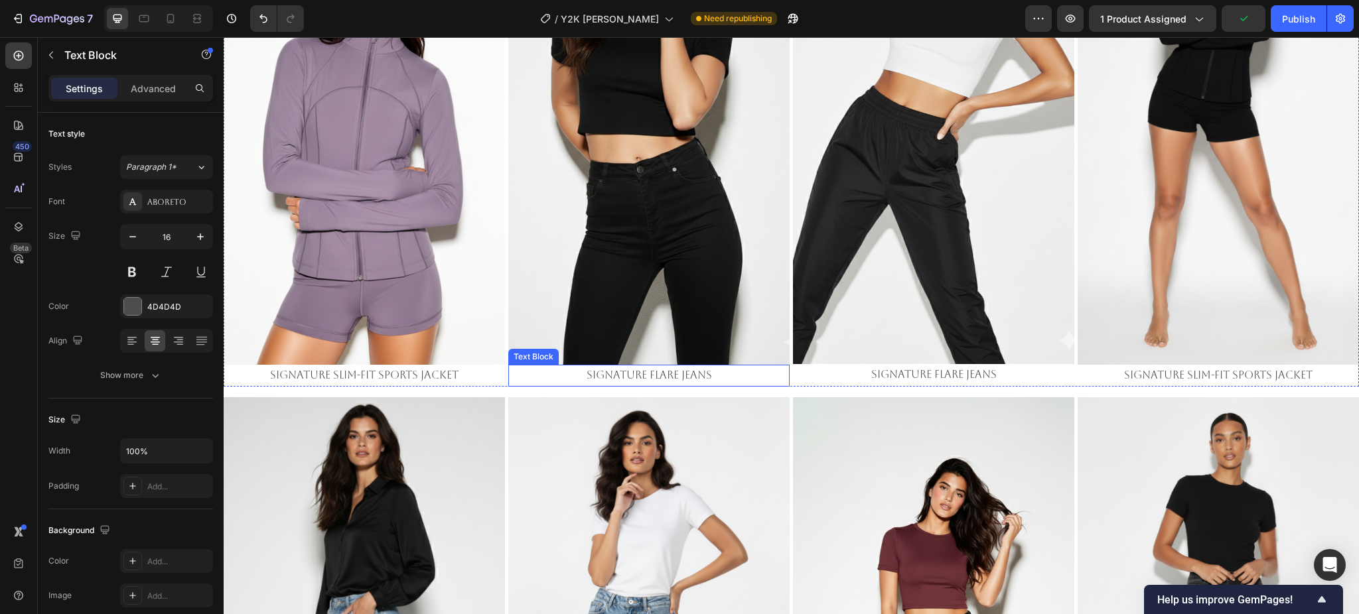
scroll to position [2744, 0]
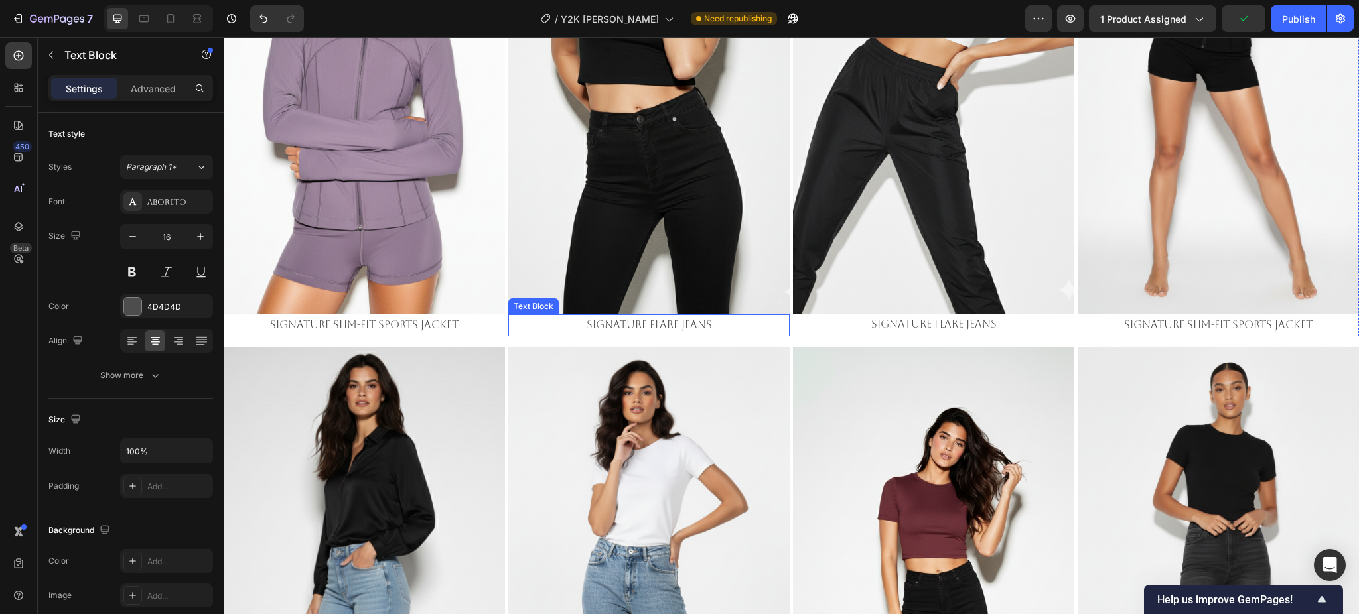
click at [657, 318] on p "Signature Flare Jeans" at bounding box center [648, 325] width 279 height 19
click at [641, 210] on img at bounding box center [648, 64] width 281 height 500
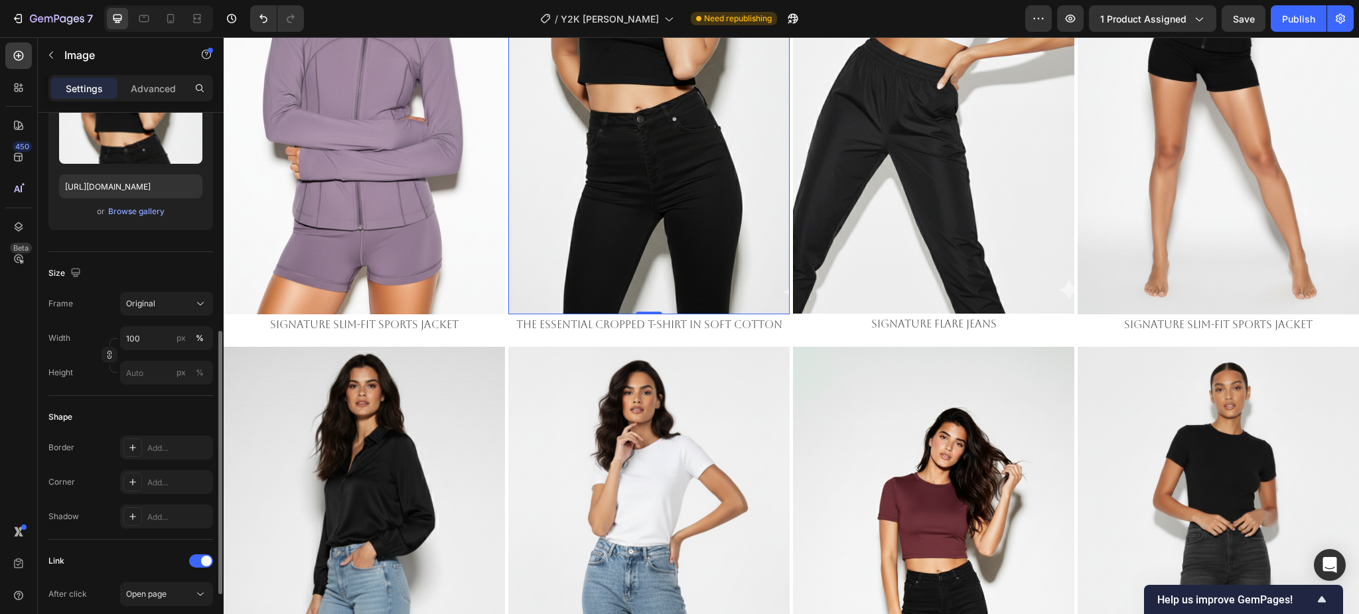
scroll to position [265, 0]
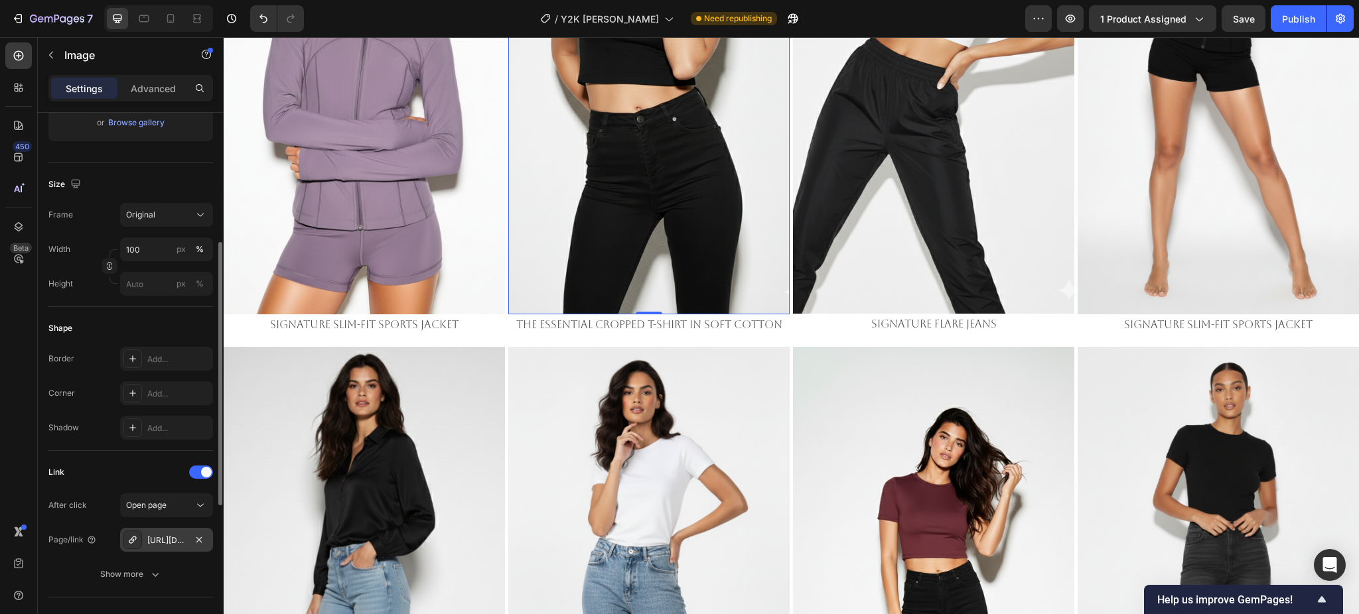
click at [182, 535] on div "[URL][DOMAIN_NAME]" at bounding box center [166, 541] width 38 height 12
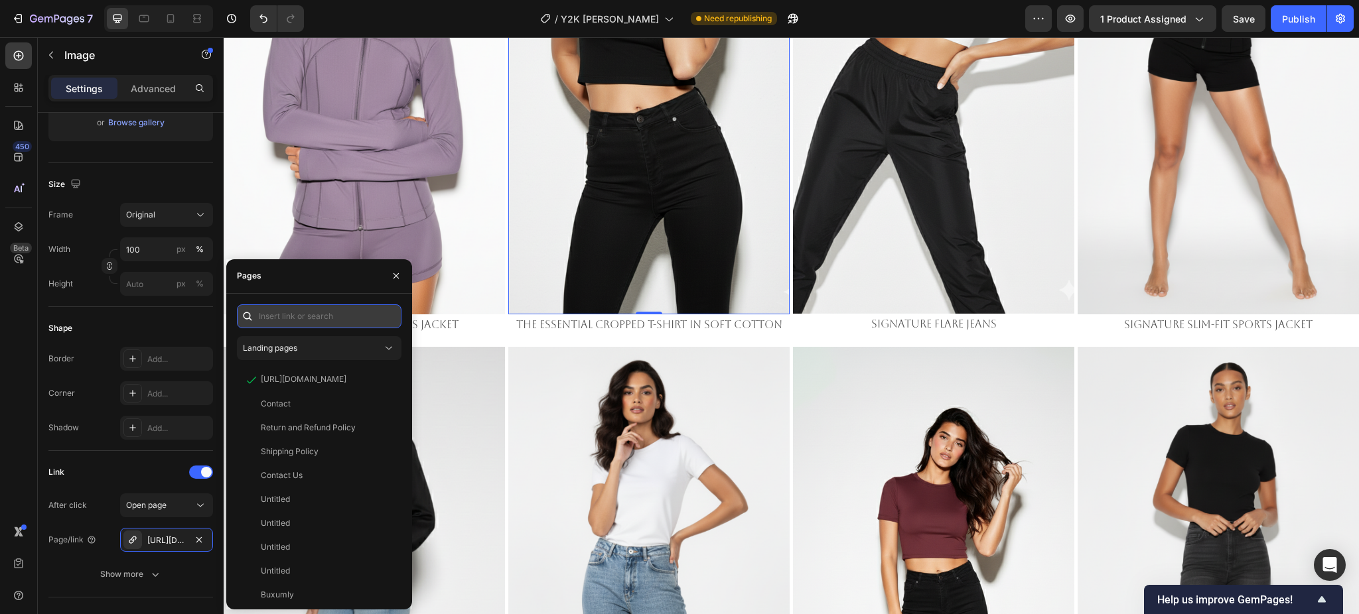
click at [289, 317] on input "text" at bounding box center [319, 316] width 165 height 24
paste input "[URL][DOMAIN_NAME]"
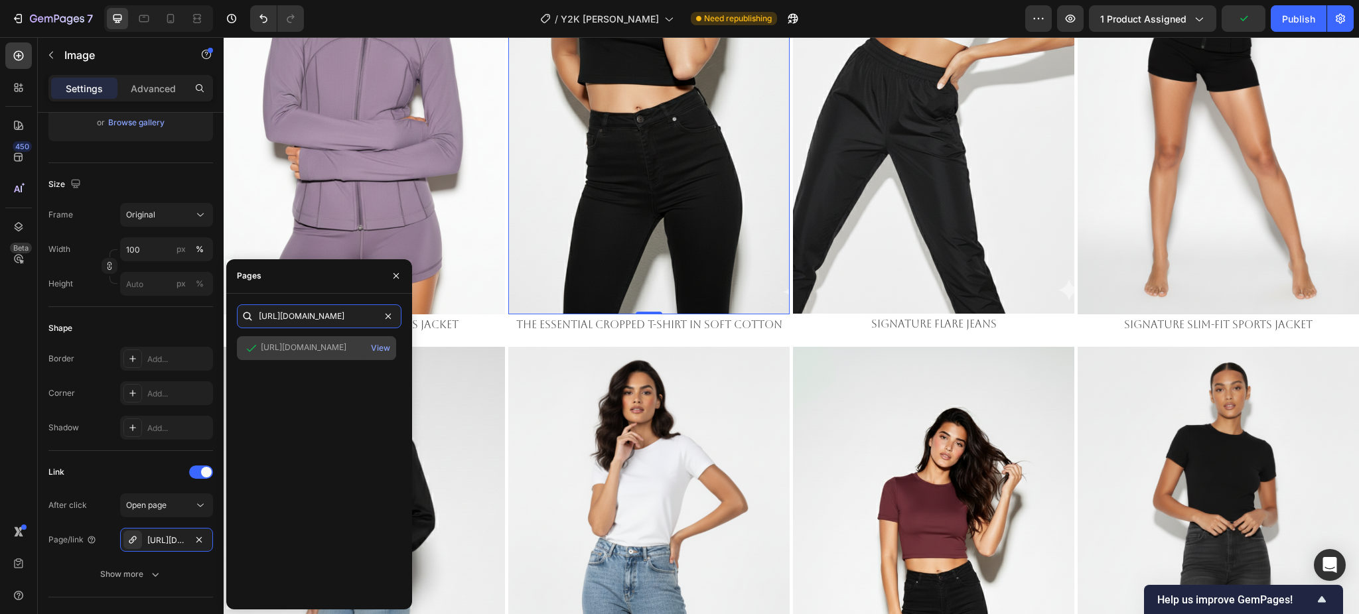
type input "[URL][DOMAIN_NAME]"
click at [297, 348] on div "[URL][DOMAIN_NAME]" at bounding box center [304, 348] width 86 height 12
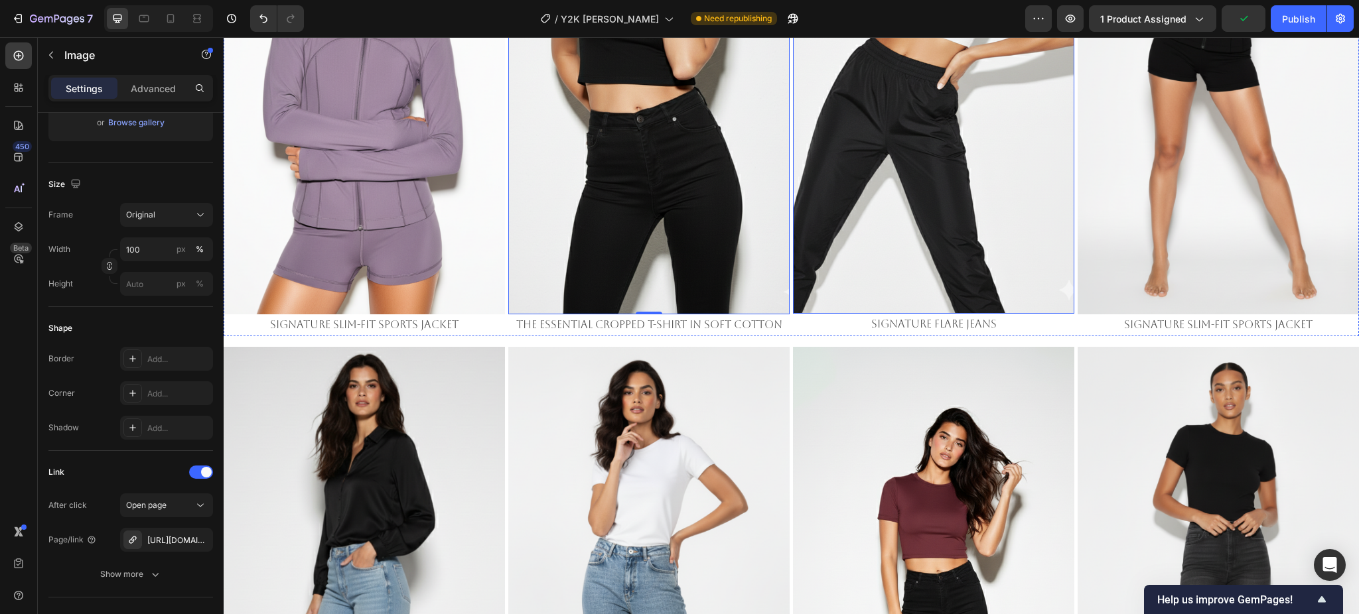
click at [860, 188] on img at bounding box center [933, 64] width 281 height 500
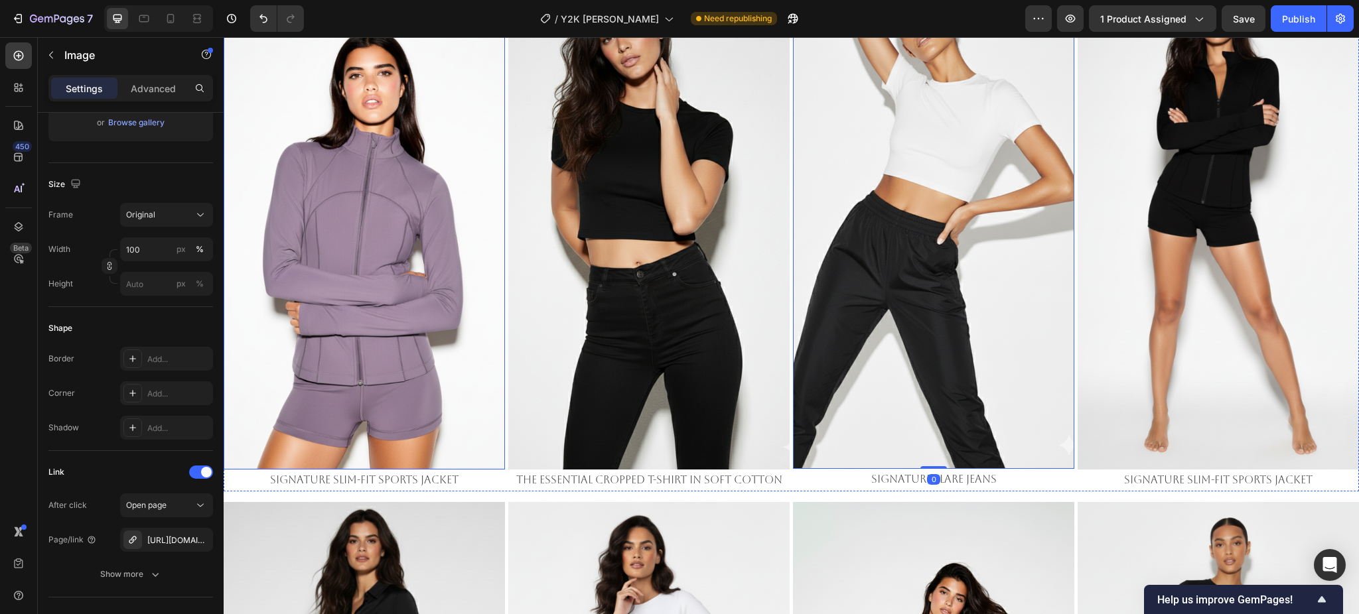
scroll to position [2832, 0]
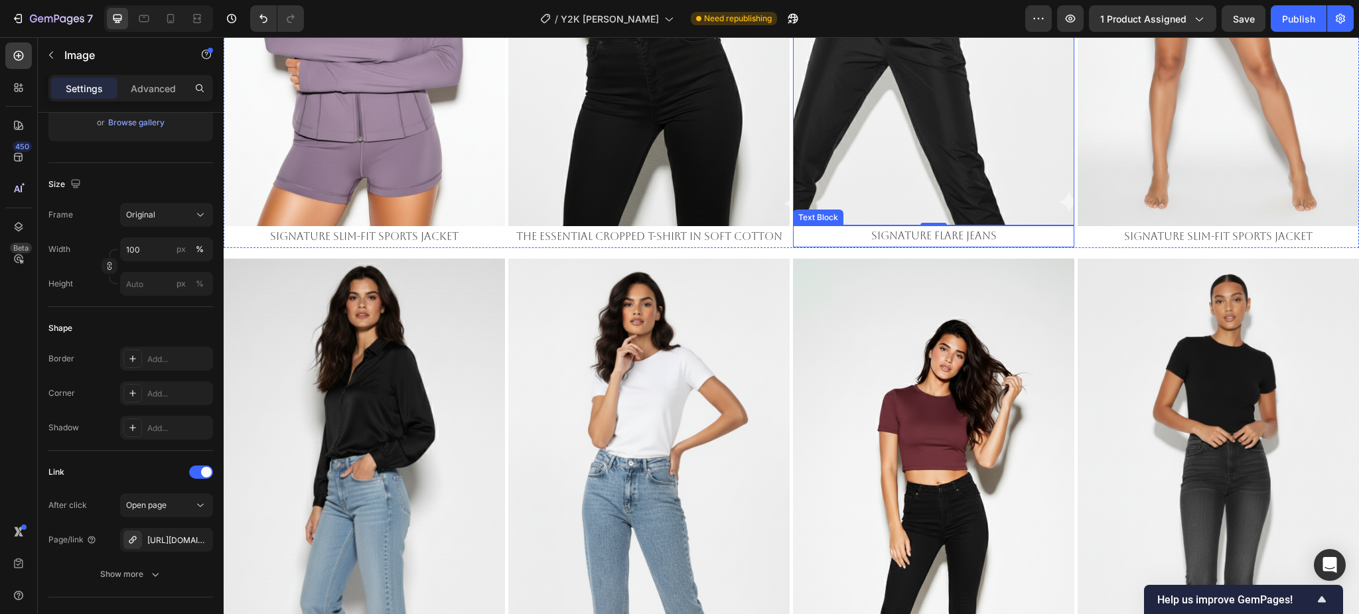
click at [881, 227] on p "Signature Flare Jeans" at bounding box center [933, 236] width 279 height 19
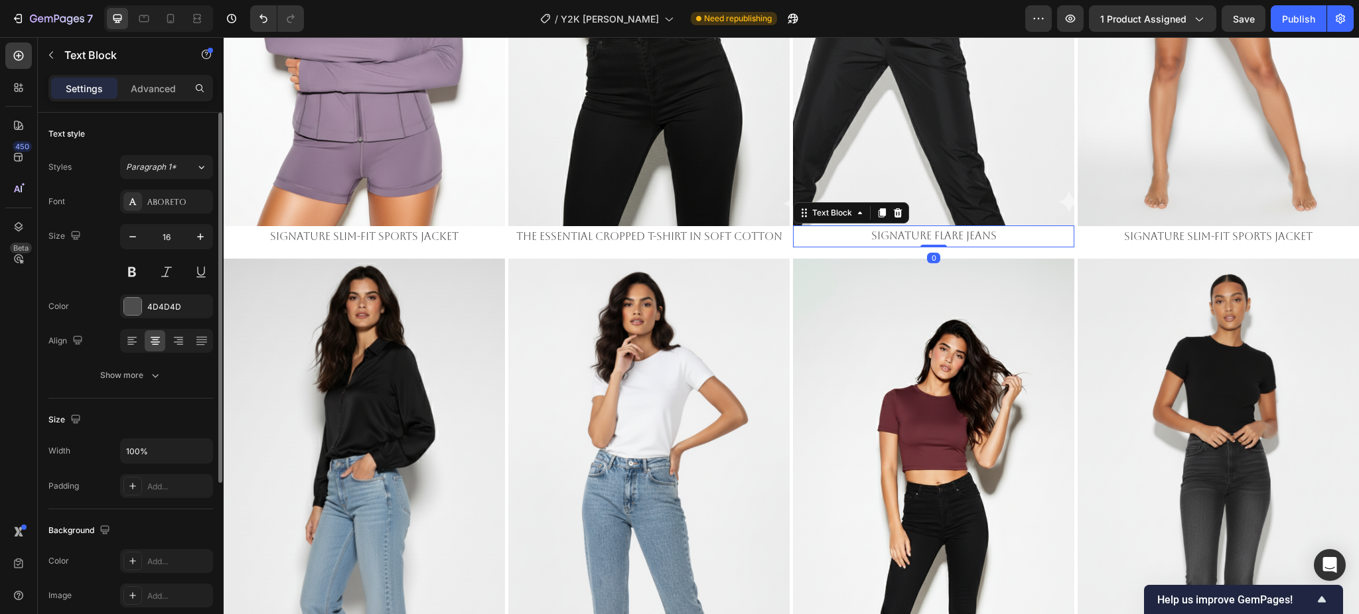
click at [881, 227] on p "Signature Flare Jeans" at bounding box center [933, 236] width 279 height 19
click at [876, 238] on p "[URL][DOMAIN_NAME]" at bounding box center [933, 236] width 279 height 19
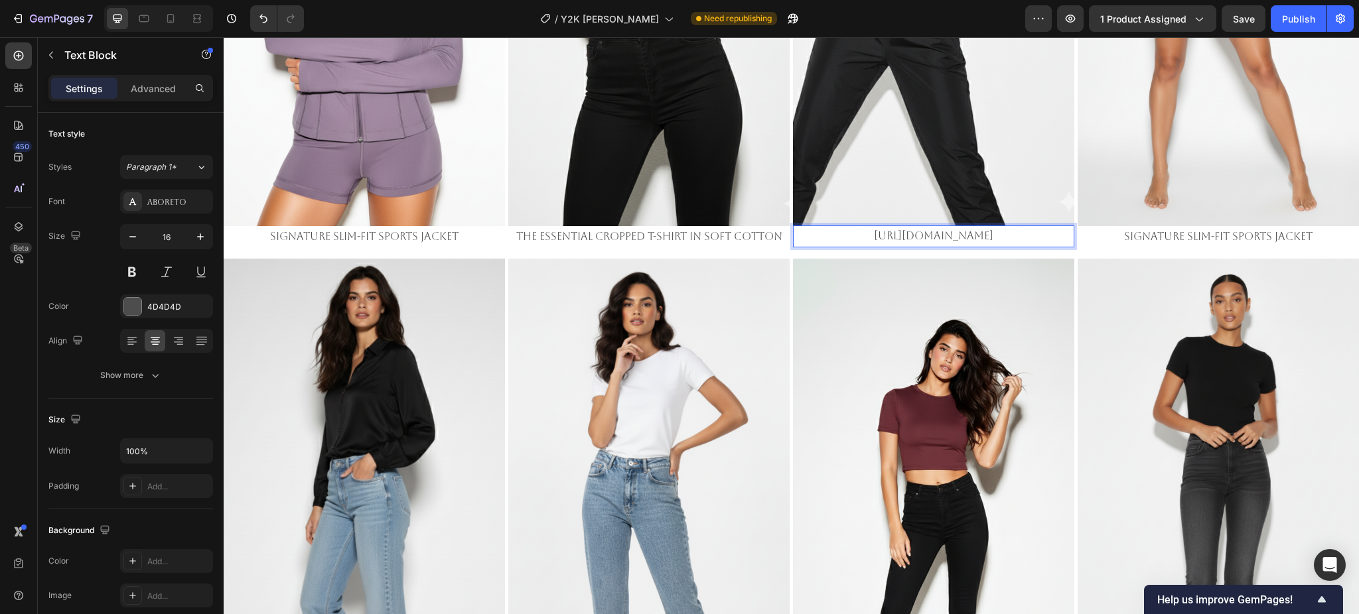
click at [876, 237] on p "[URL][DOMAIN_NAME]" at bounding box center [933, 236] width 279 height 19
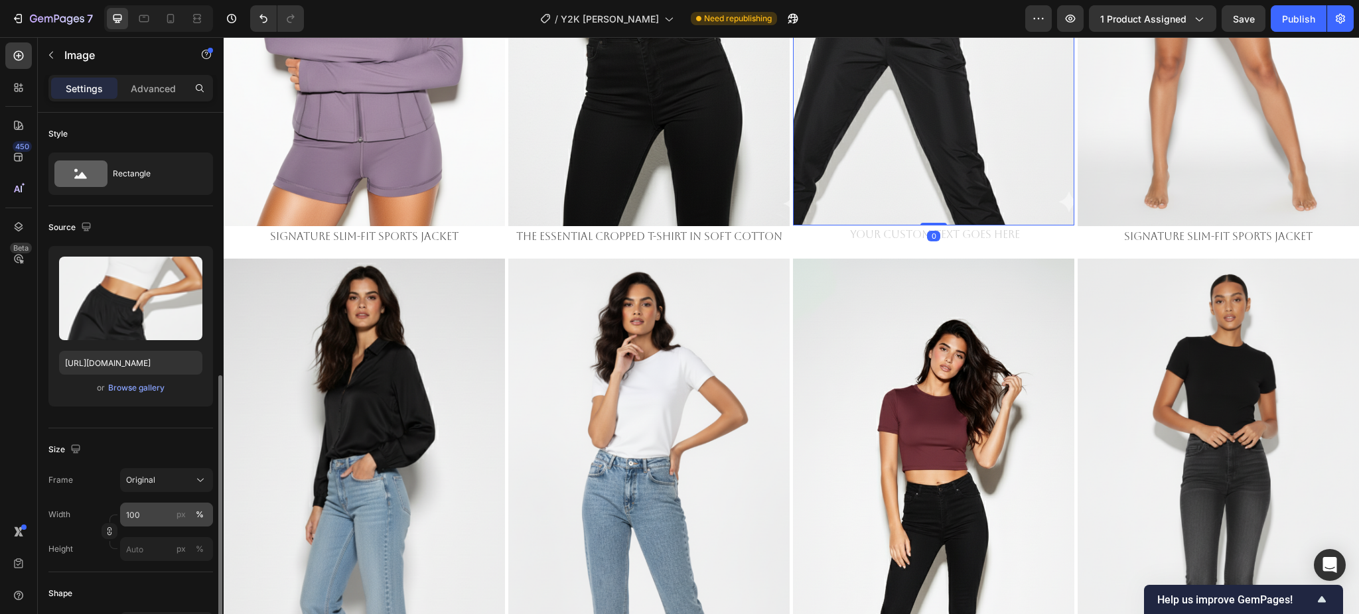
scroll to position [354, 0]
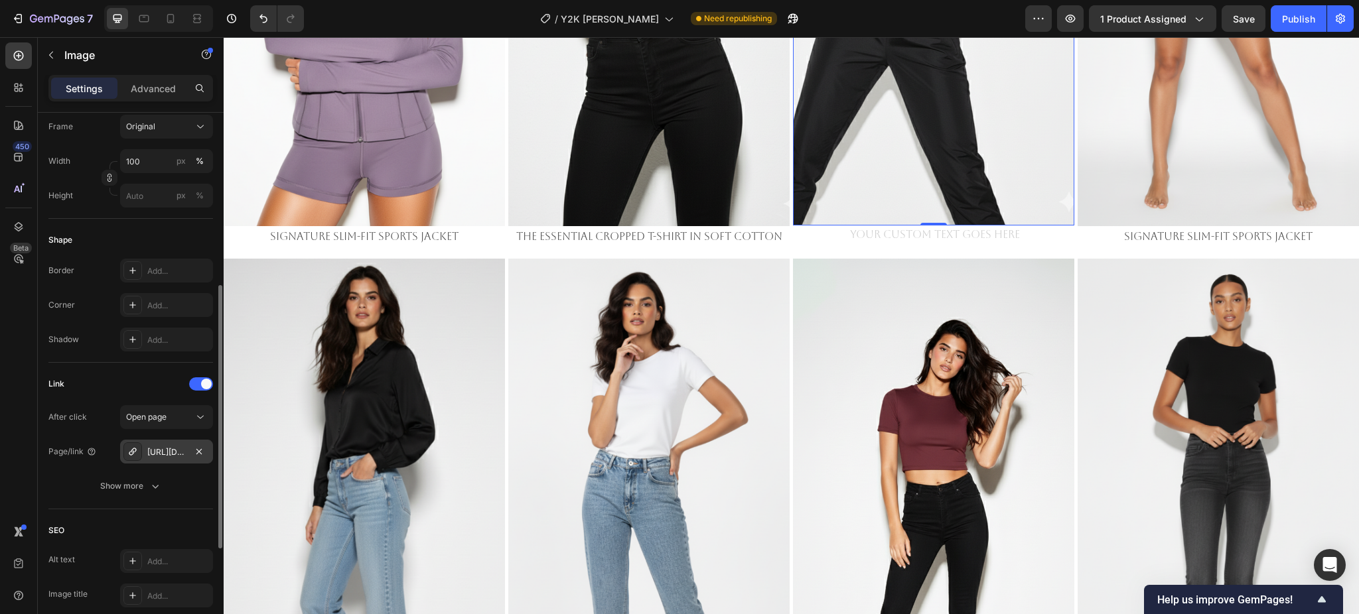
click at [164, 444] on div "[URL][DOMAIN_NAME]" at bounding box center [166, 452] width 93 height 24
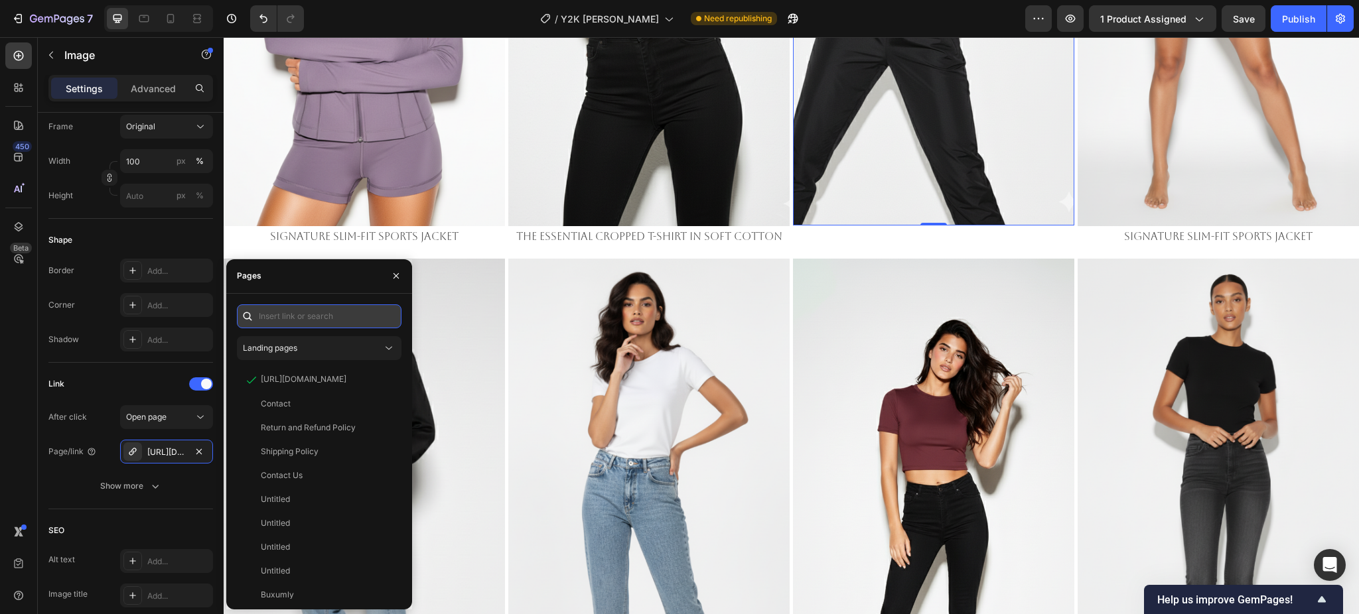
click at [301, 316] on input "text" at bounding box center [319, 316] width 165 height 24
paste input "[URL][DOMAIN_NAME]"
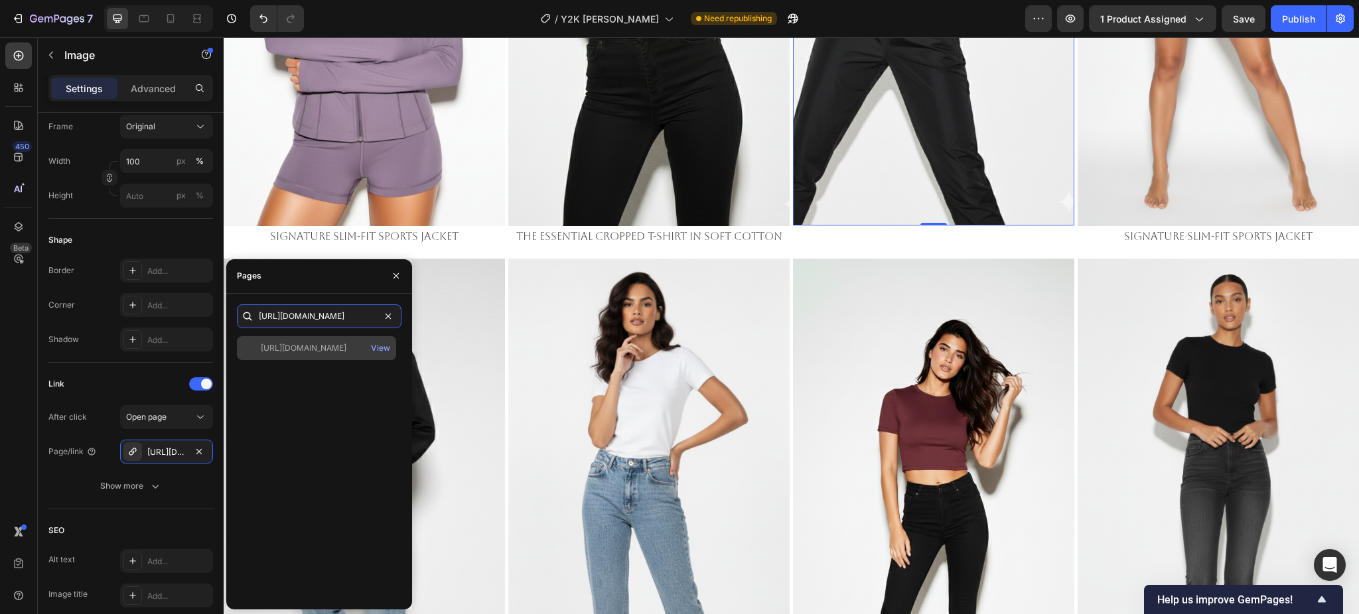
type input "[URL][DOMAIN_NAME]"
click at [271, 347] on div "[URL][DOMAIN_NAME]" at bounding box center [304, 348] width 86 height 12
click at [694, 228] on p "The Essential Cropped T-Shirt in Soft Cotton" at bounding box center [648, 237] width 279 height 19
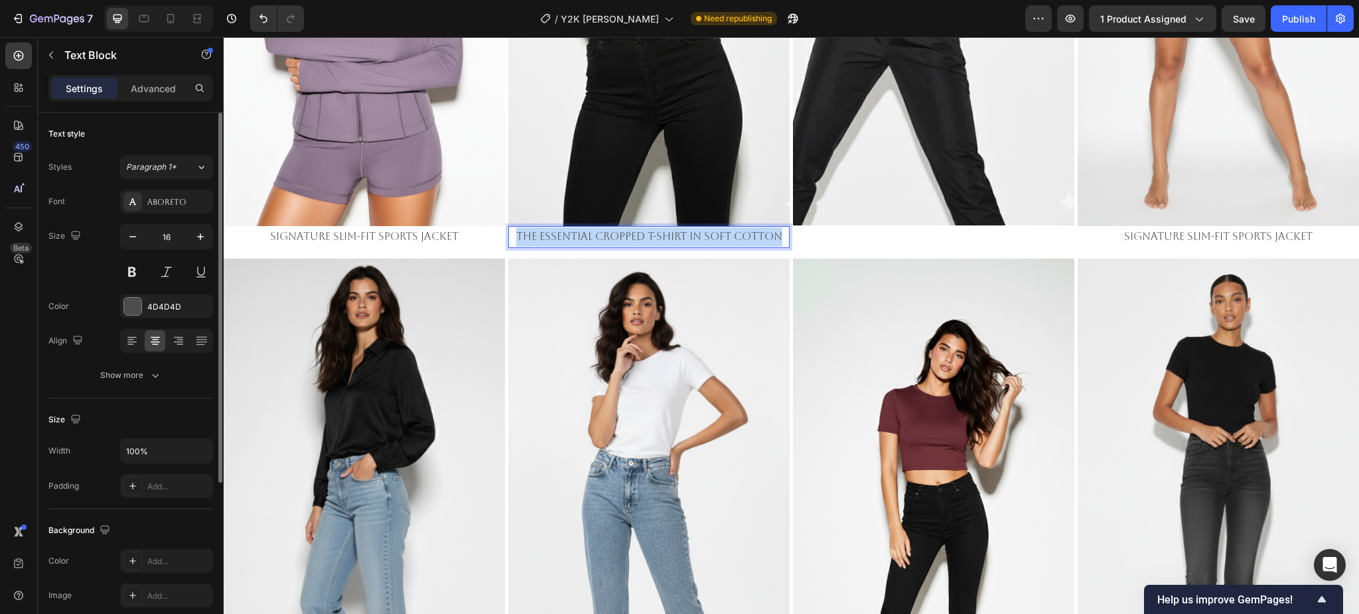
click at [694, 228] on p "The Essential Cropped T-Shirt in Soft Cotton" at bounding box center [648, 237] width 279 height 19
click at [844, 227] on p "Rich Text Editor. Editing area: main" at bounding box center [933, 236] width 279 height 19
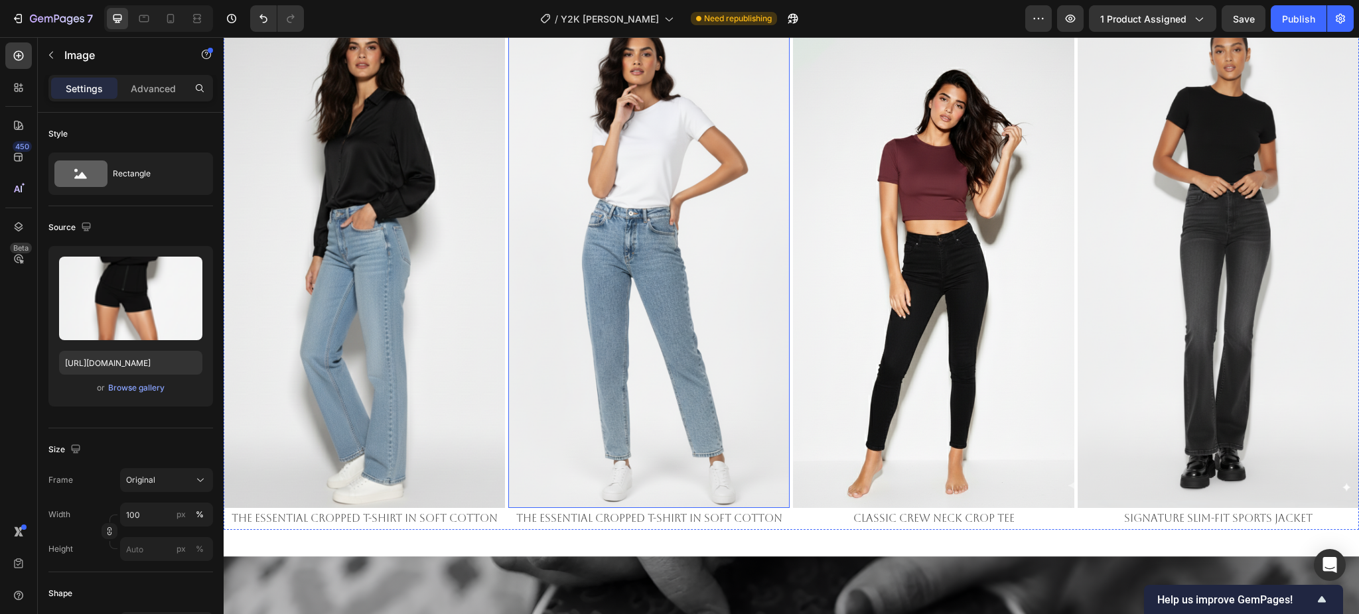
scroll to position [3186, 0]
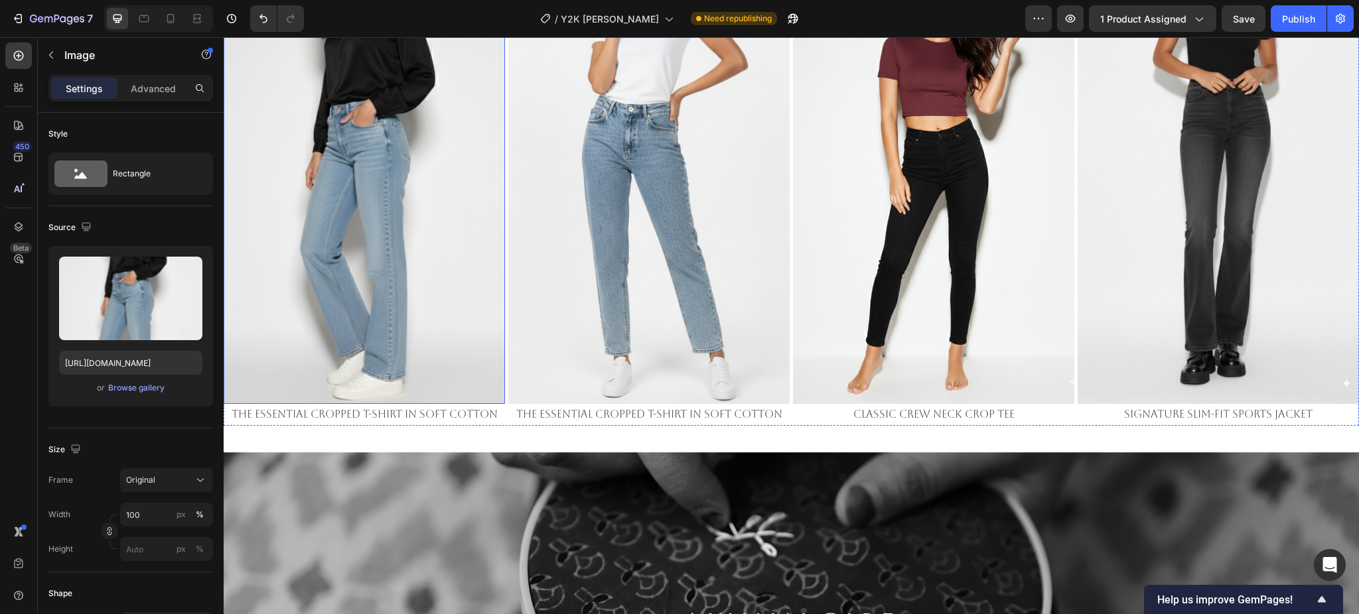
click at [352, 228] on img at bounding box center [364, 154] width 281 height 500
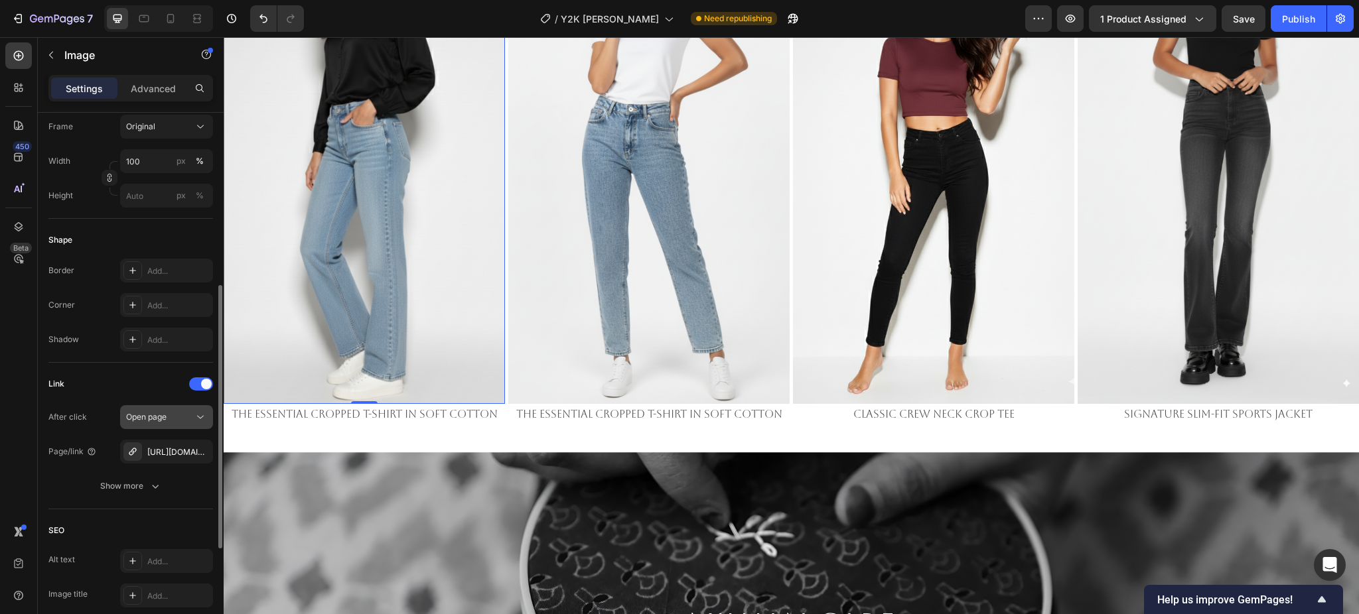
drag, startPoint x: 172, startPoint y: 449, endPoint x: 192, endPoint y: 428, distance: 29.6
click at [171, 449] on div "[URL][DOMAIN_NAME]" at bounding box center [178, 452] width 62 height 12
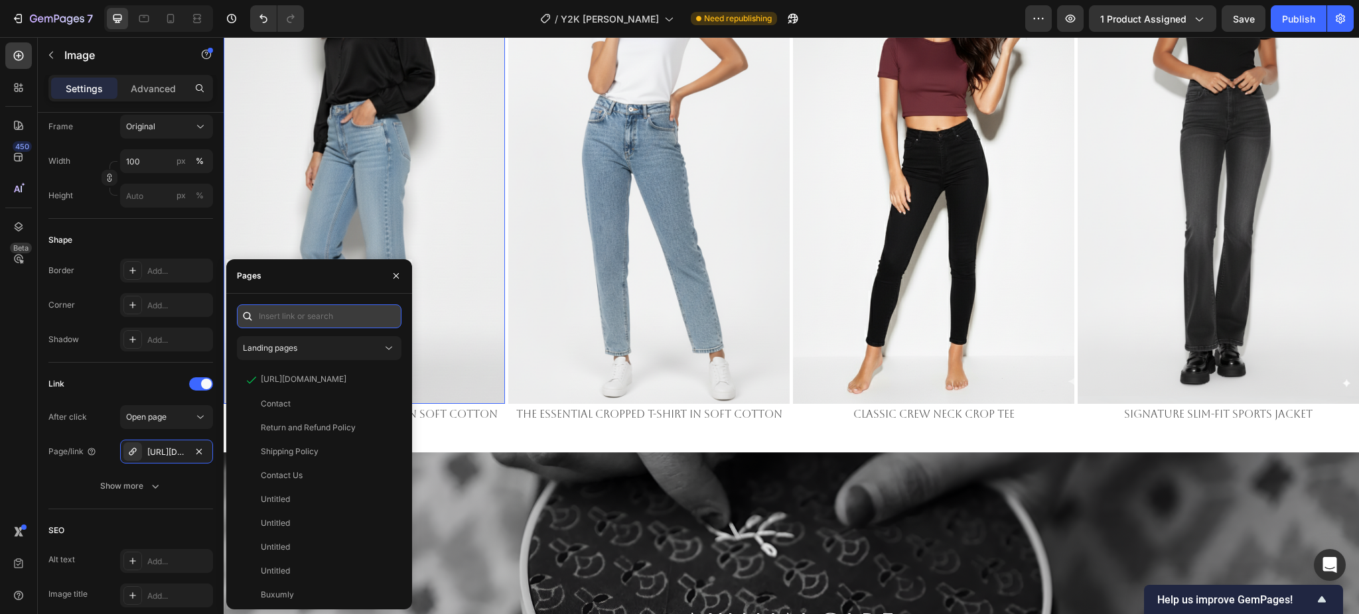
click at [352, 313] on input "text" at bounding box center [319, 316] width 165 height 24
paste input "https://emperiomillian.com/products/classic-loose-fit-denim-copy"
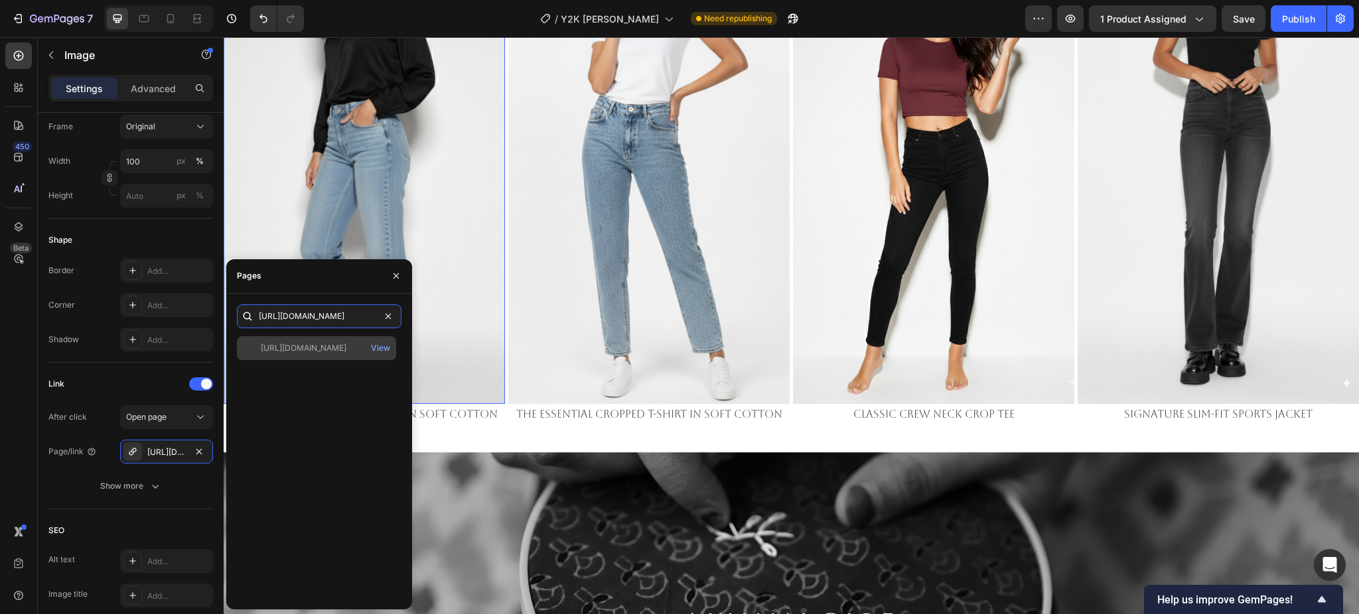
type input "https://emperiomillian.com/products/classic-loose-fit-denim-copy"
click at [277, 356] on div "https://emperiomillian.com/products/classic-loose-fit-denim-copy View" at bounding box center [316, 348] width 159 height 24
click at [133, 391] on div "Link" at bounding box center [130, 383] width 165 height 21
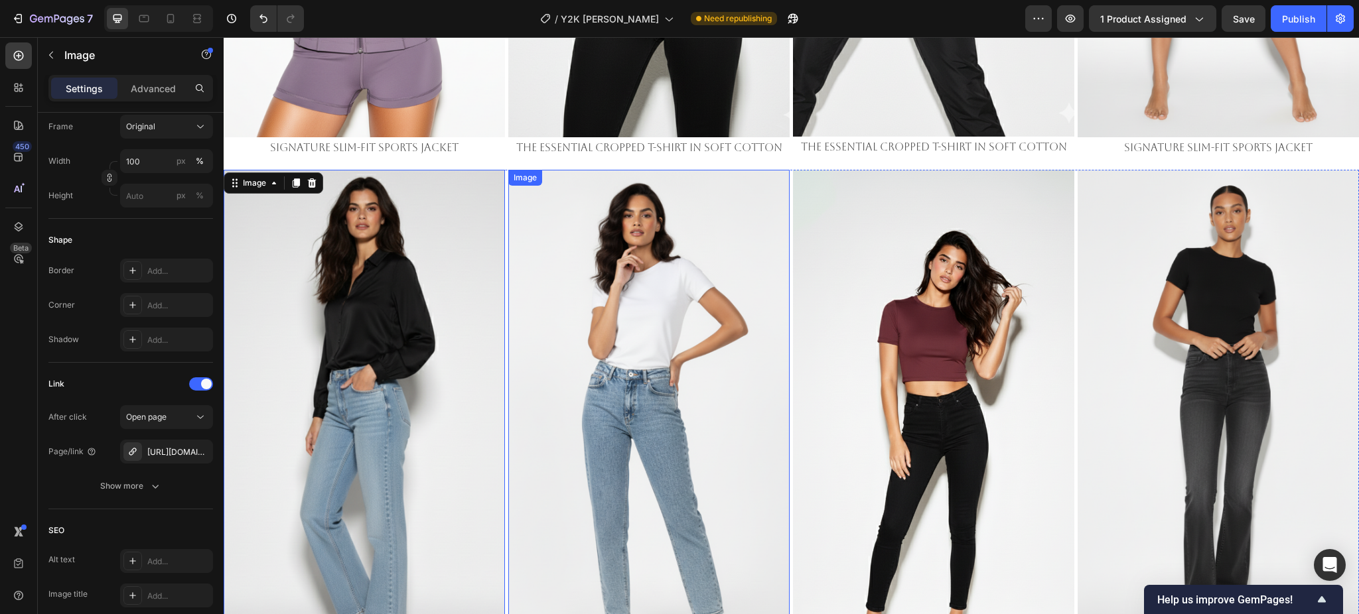
scroll to position [3097, 0]
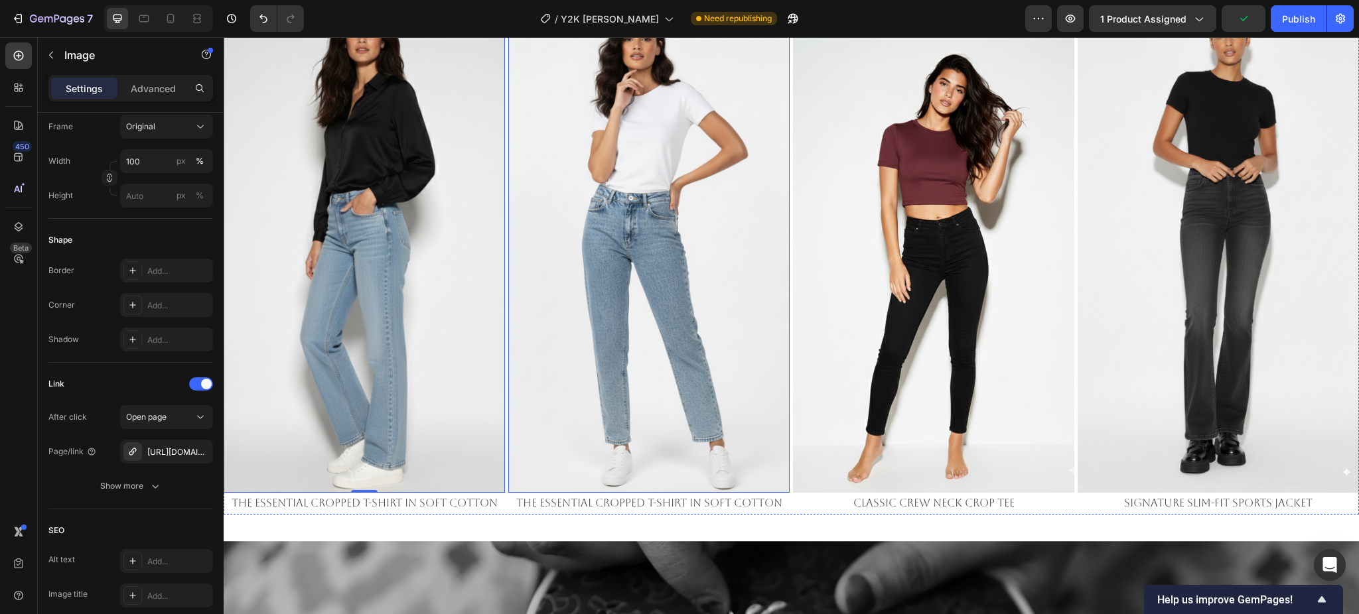
click at [564, 316] on img at bounding box center [648, 243] width 281 height 500
click at [168, 449] on div "[URL][DOMAIN_NAME]" at bounding box center [166, 452] width 38 height 12
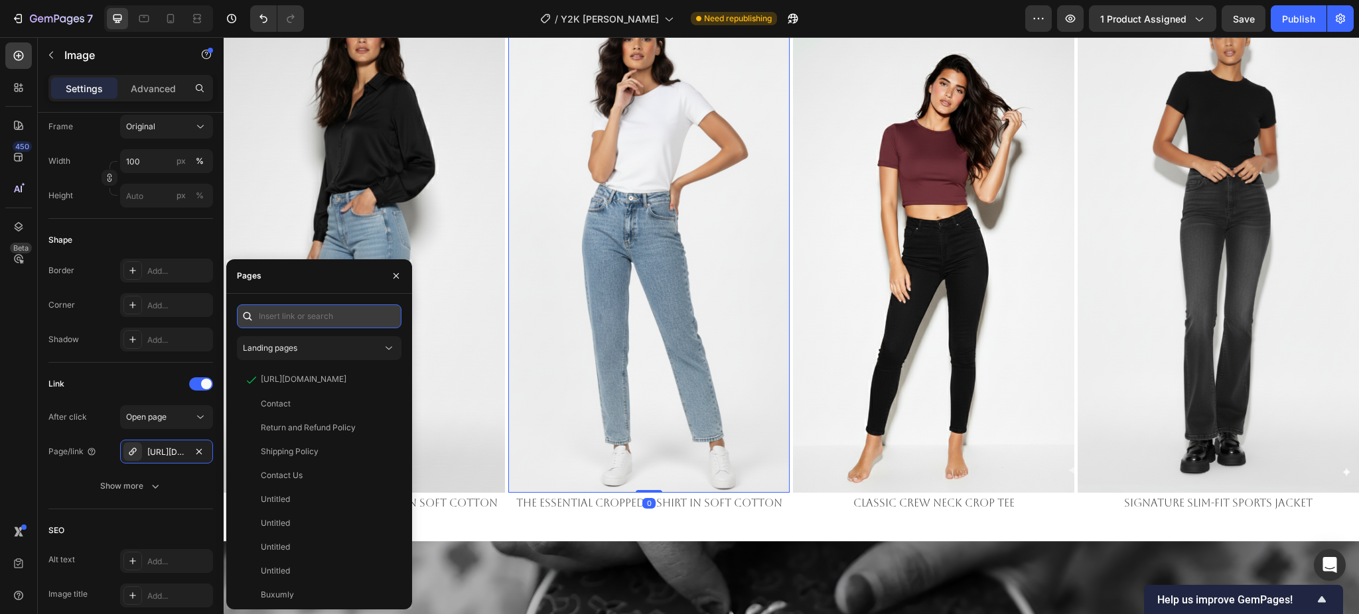
click at [283, 322] on input "text" at bounding box center [319, 316] width 165 height 24
paste input "https://emperiomillian.com/products/classic-loose-fit-denim-copy"
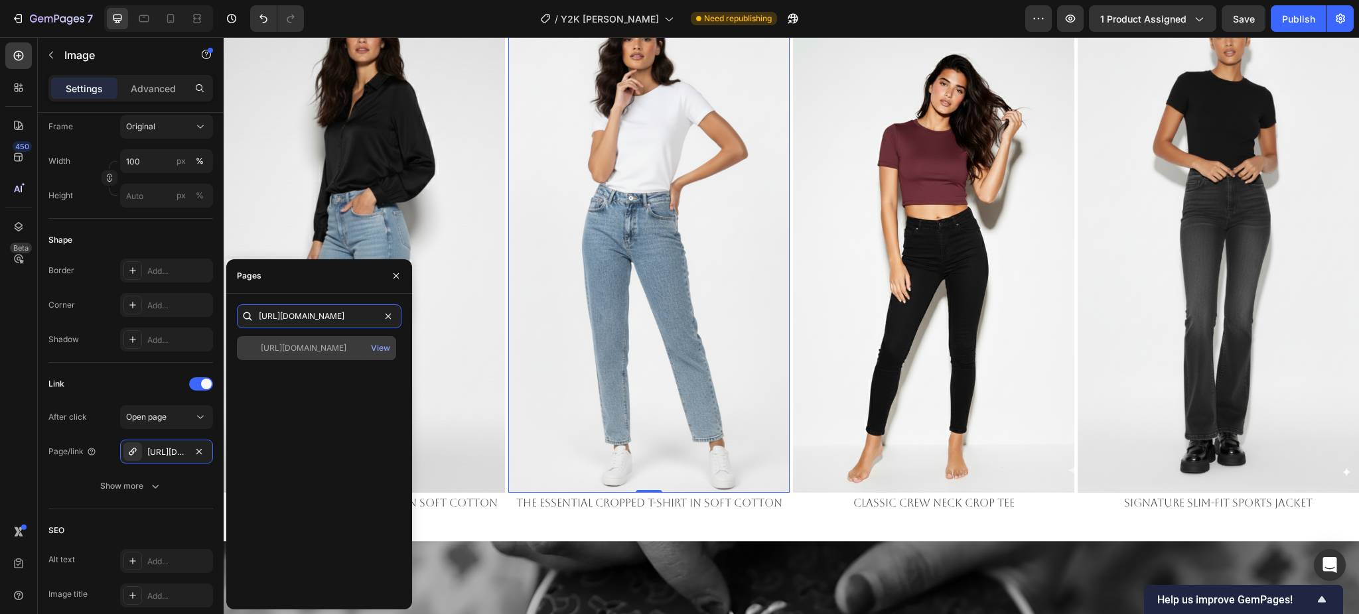
type input "https://emperiomillian.com/products/classic-loose-fit-denim-copy"
click at [306, 345] on div "https://emperiomillian.com/products/classic-loose-fit-denim-copy" at bounding box center [304, 348] width 86 height 12
click at [590, 494] on p "The Essential Cropped T-Shirt in Soft Cotton" at bounding box center [648, 503] width 279 height 19
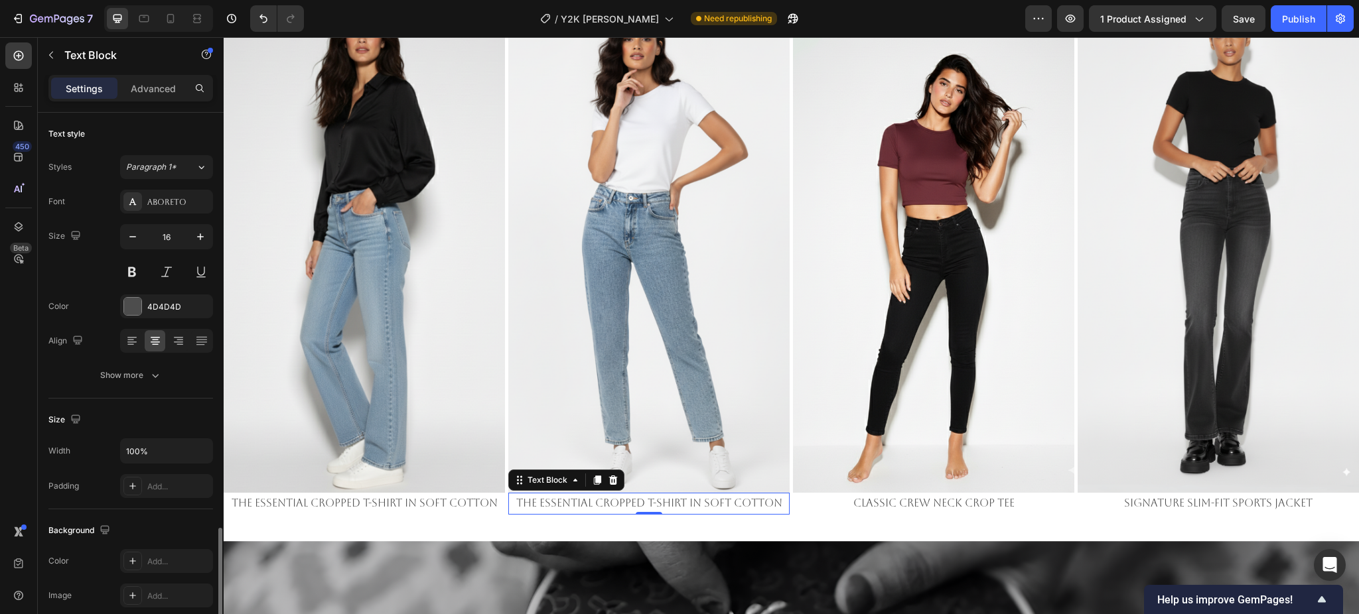
click at [590, 494] on p "The Essential Cropped T-Shirt in Soft Cotton" at bounding box center [648, 503] width 279 height 19
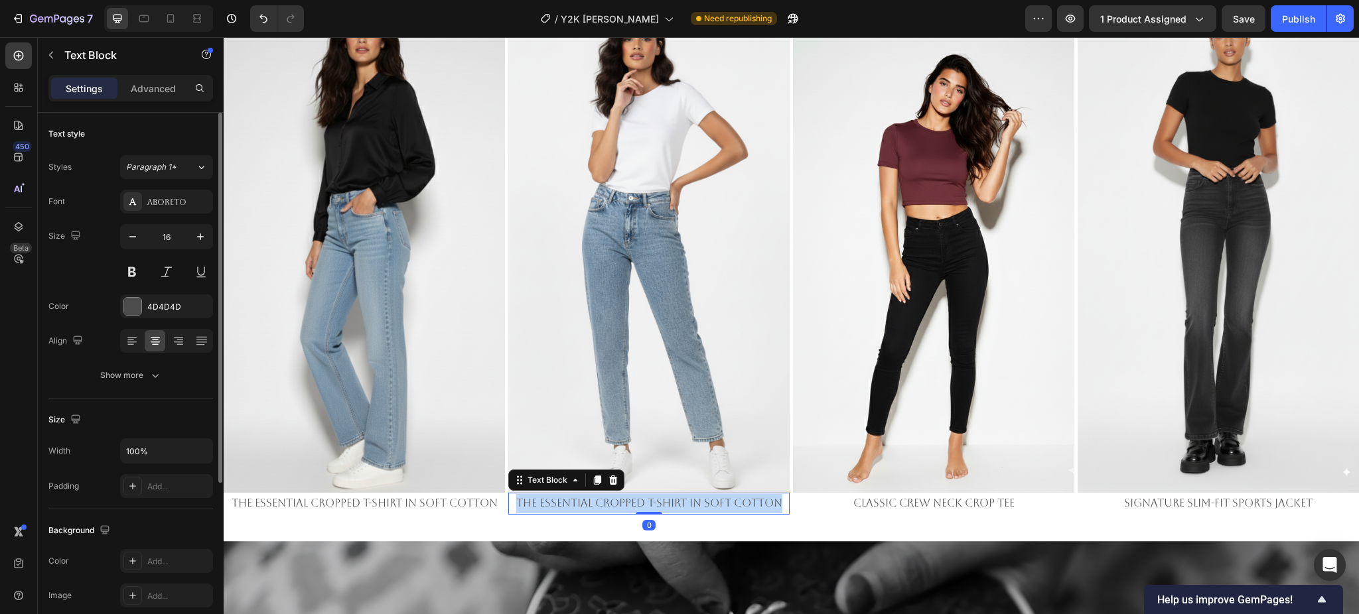
click at [590, 494] on p "The Essential Cropped T-Shirt in Soft Cotton" at bounding box center [648, 503] width 279 height 19
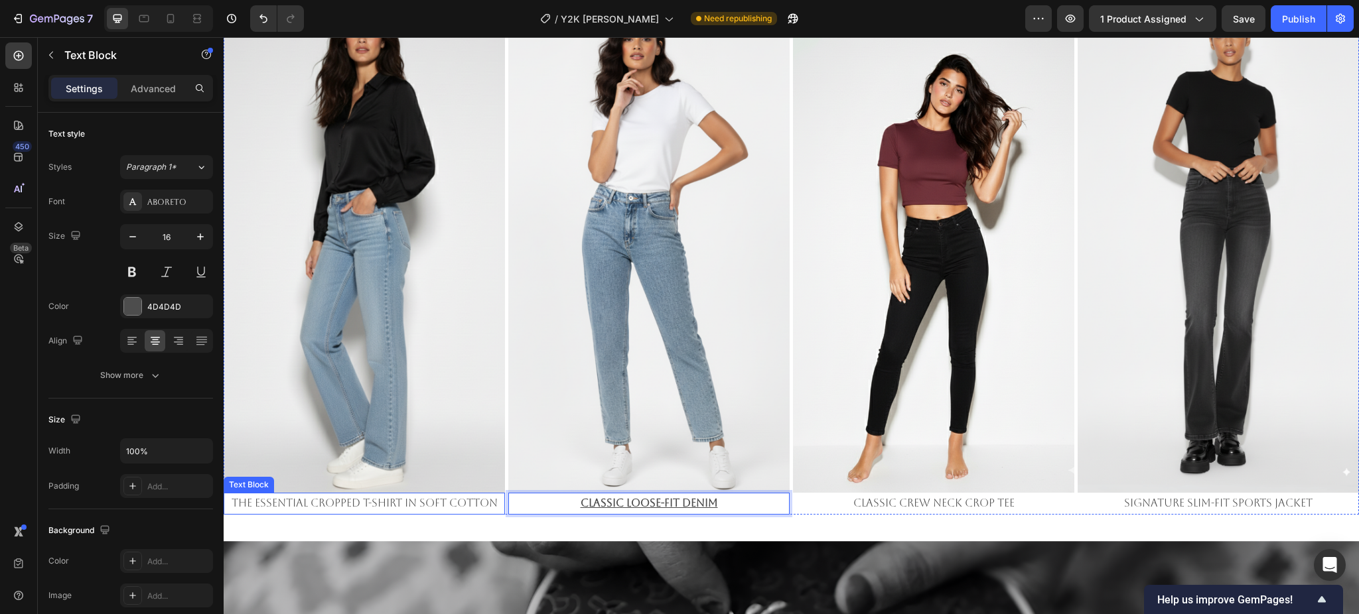
click at [438, 494] on p "The Essential Cropped T-Shirt in Soft Cotton" at bounding box center [364, 503] width 279 height 19
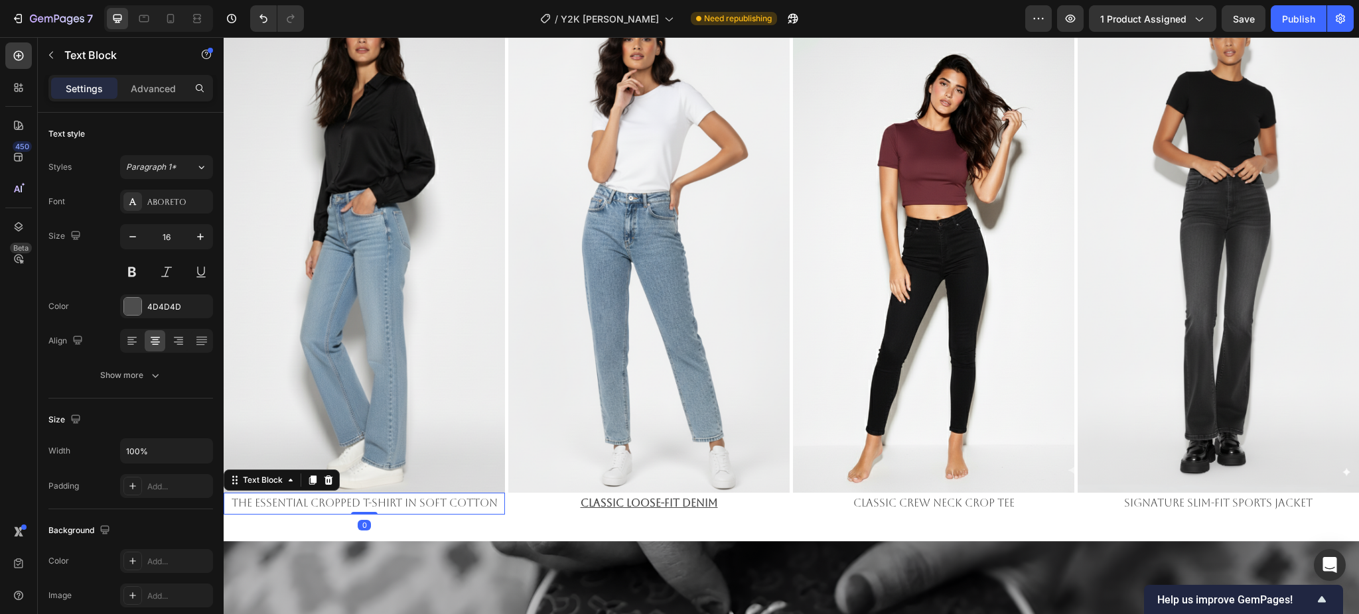
click at [438, 494] on p "The Essential Cropped T-Shirt in Soft Cotton" at bounding box center [364, 503] width 279 height 19
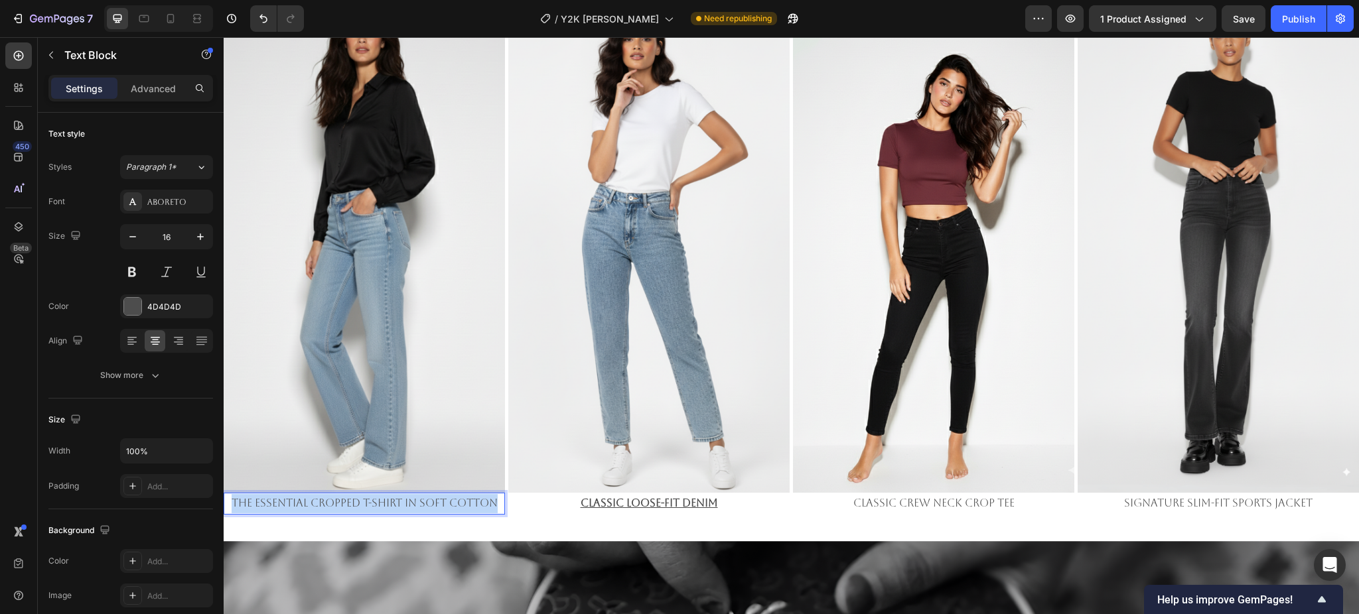
click at [438, 494] on p "The Essential Cropped T-Shirt in Soft Cotton" at bounding box center [364, 503] width 279 height 19
click at [356, 497] on u "Classic Loose-Fit Denim" at bounding box center [364, 503] width 137 height 13
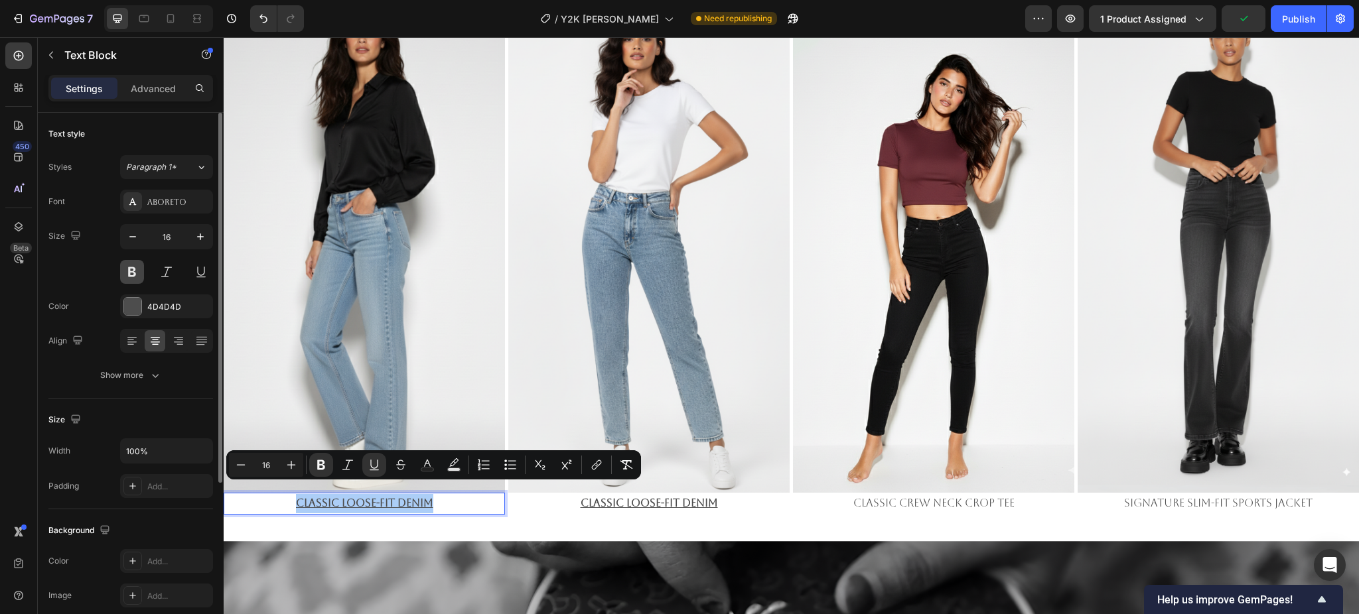
click at [138, 274] on button at bounding box center [132, 272] width 24 height 24
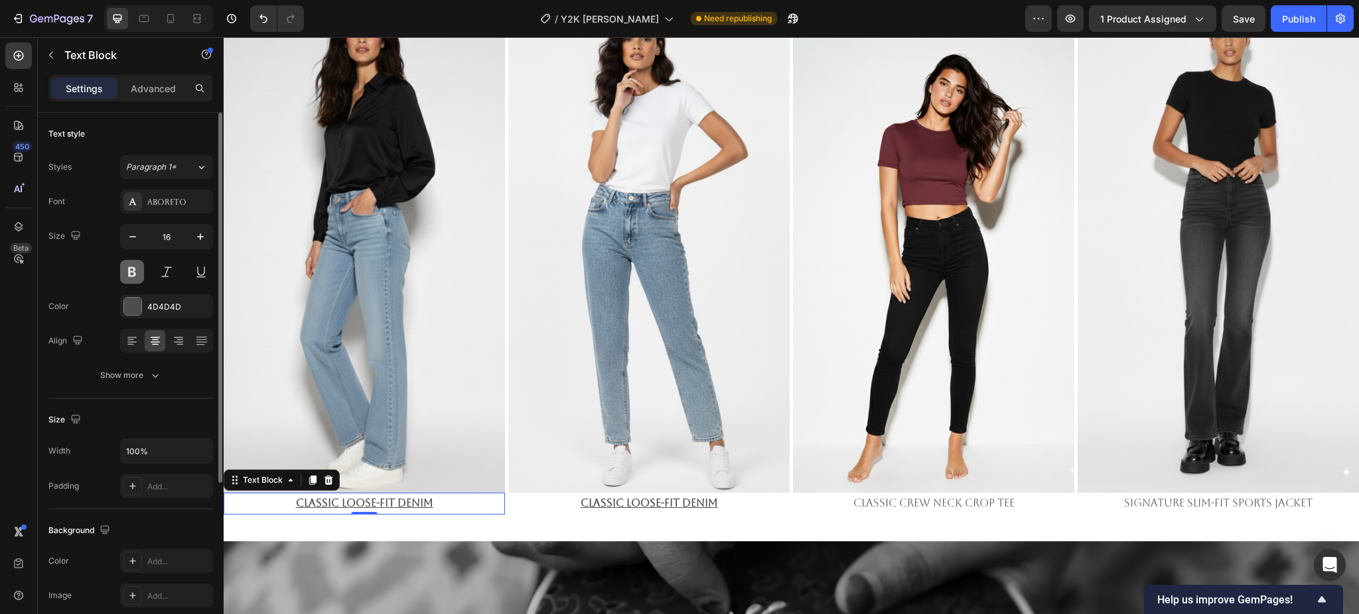
click at [138, 273] on button at bounding box center [132, 272] width 24 height 24
click at [395, 497] on u "Classic Loose-Fit Denim" at bounding box center [364, 503] width 137 height 13
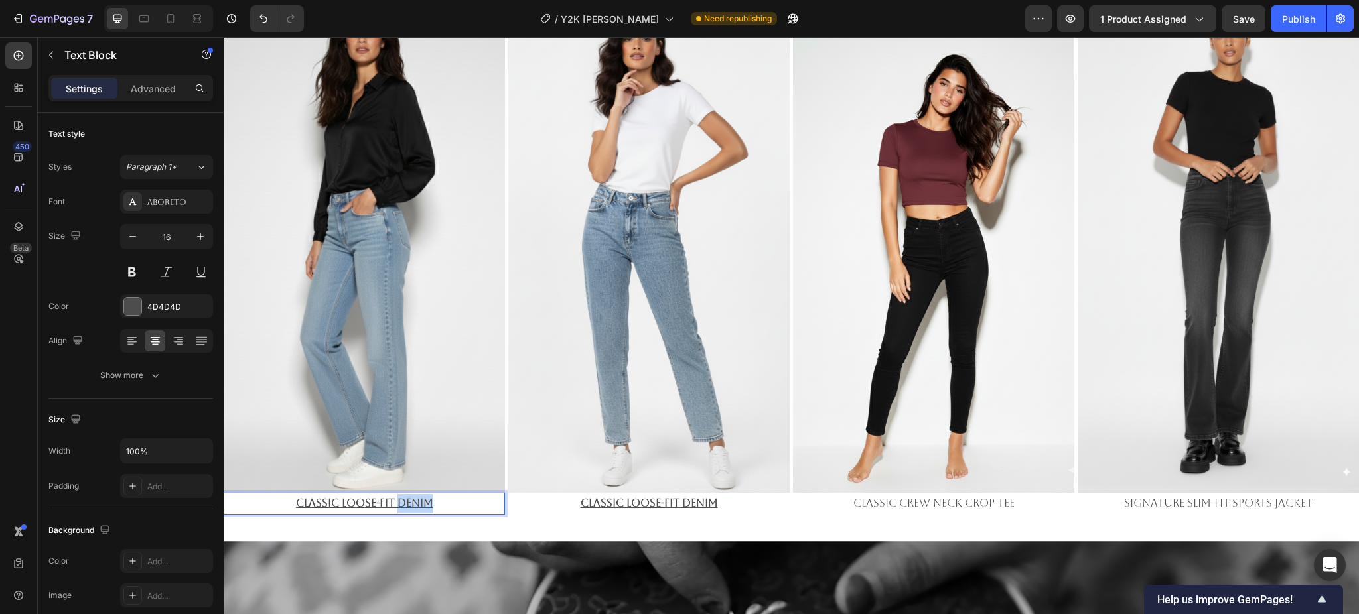
click at [395, 497] on u "Classic Loose-Fit Denim" at bounding box center [364, 503] width 137 height 13
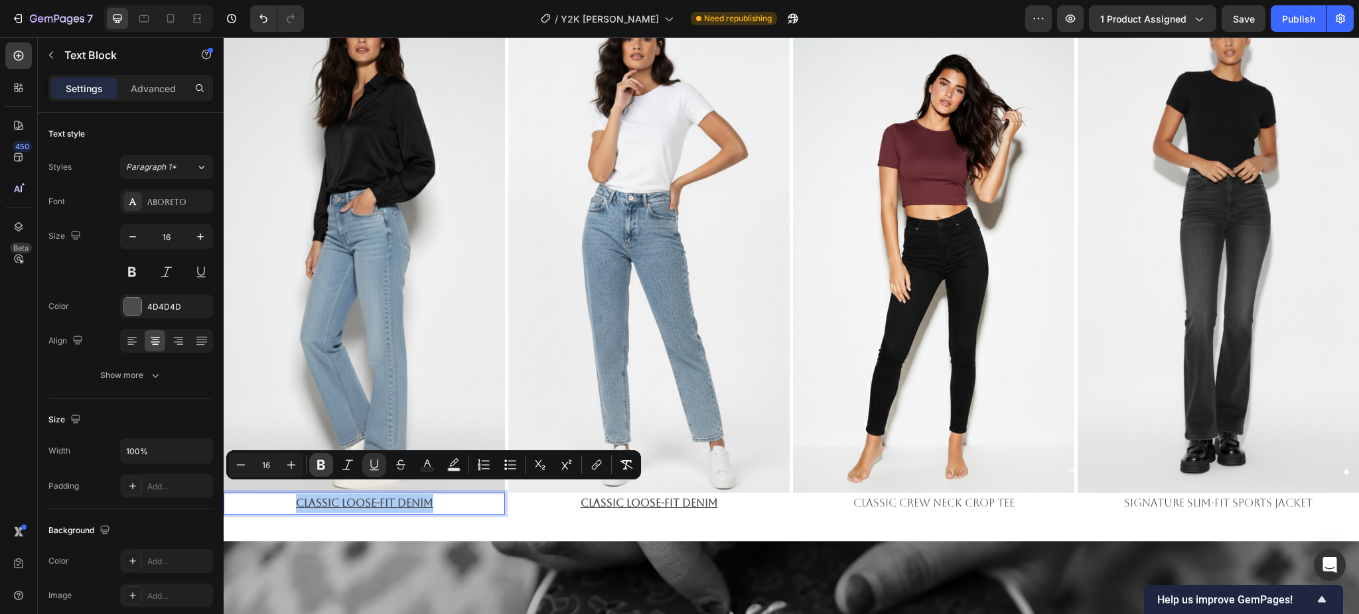
click at [322, 461] on icon "Editor contextual toolbar" at bounding box center [321, 465] width 8 height 10
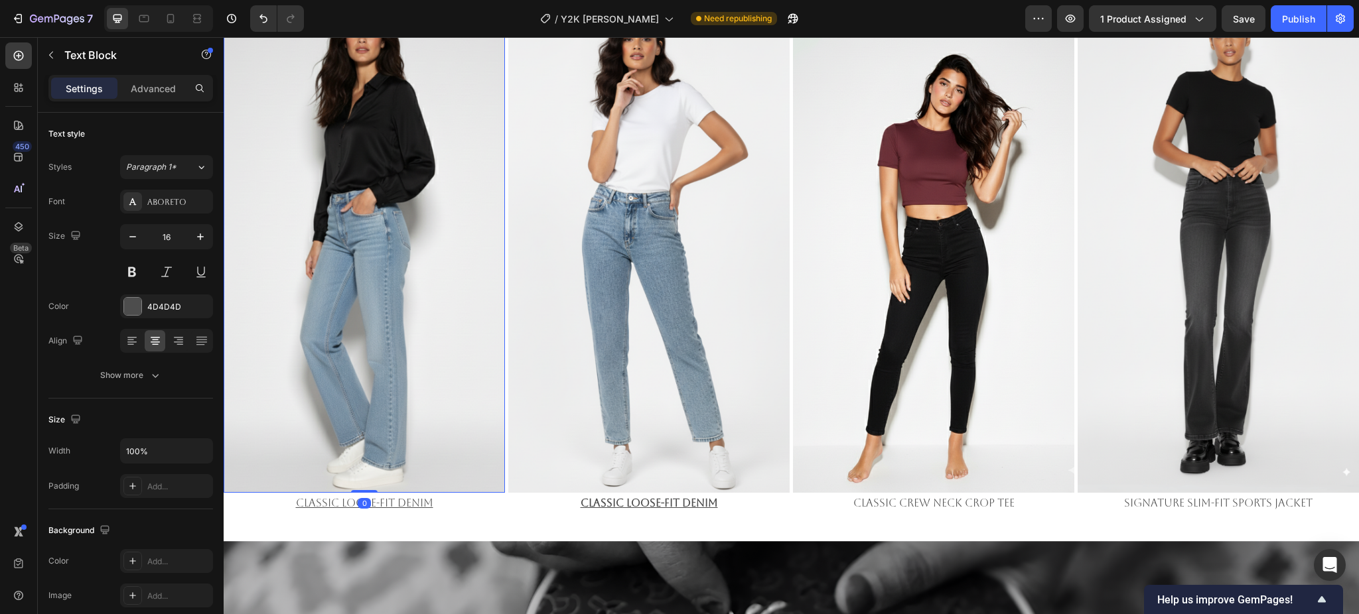
click at [377, 464] on img at bounding box center [364, 243] width 281 height 500
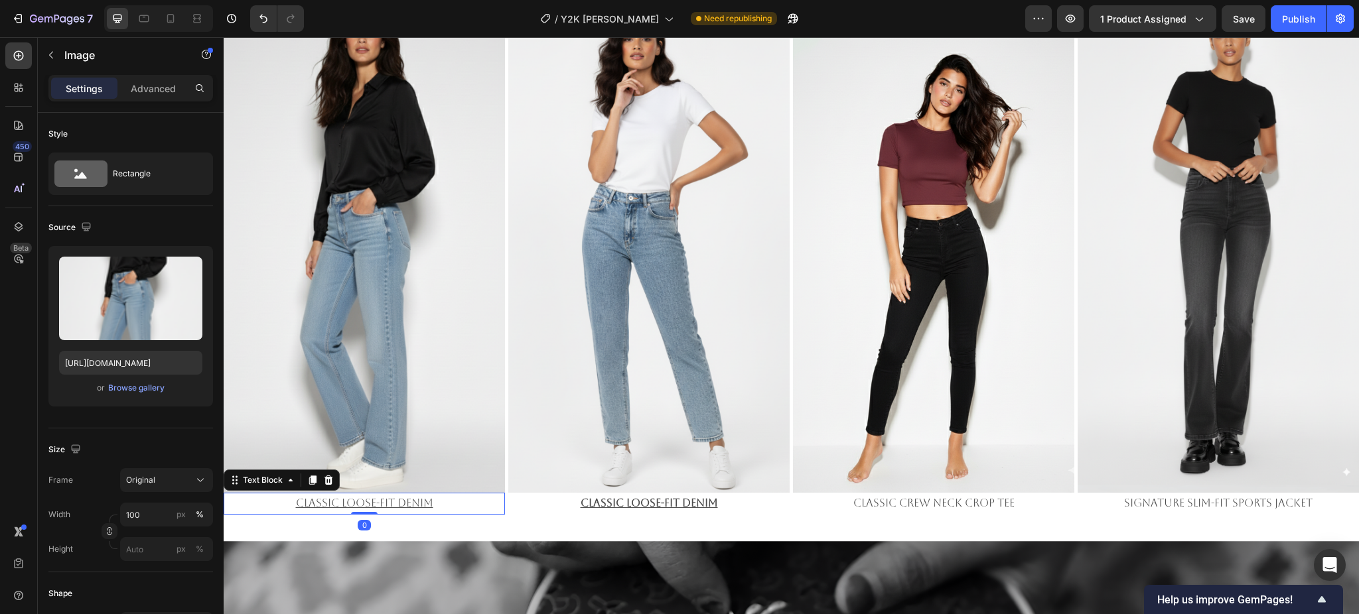
click at [380, 497] on u "Classic Loose-Fit Denim" at bounding box center [364, 503] width 137 height 13
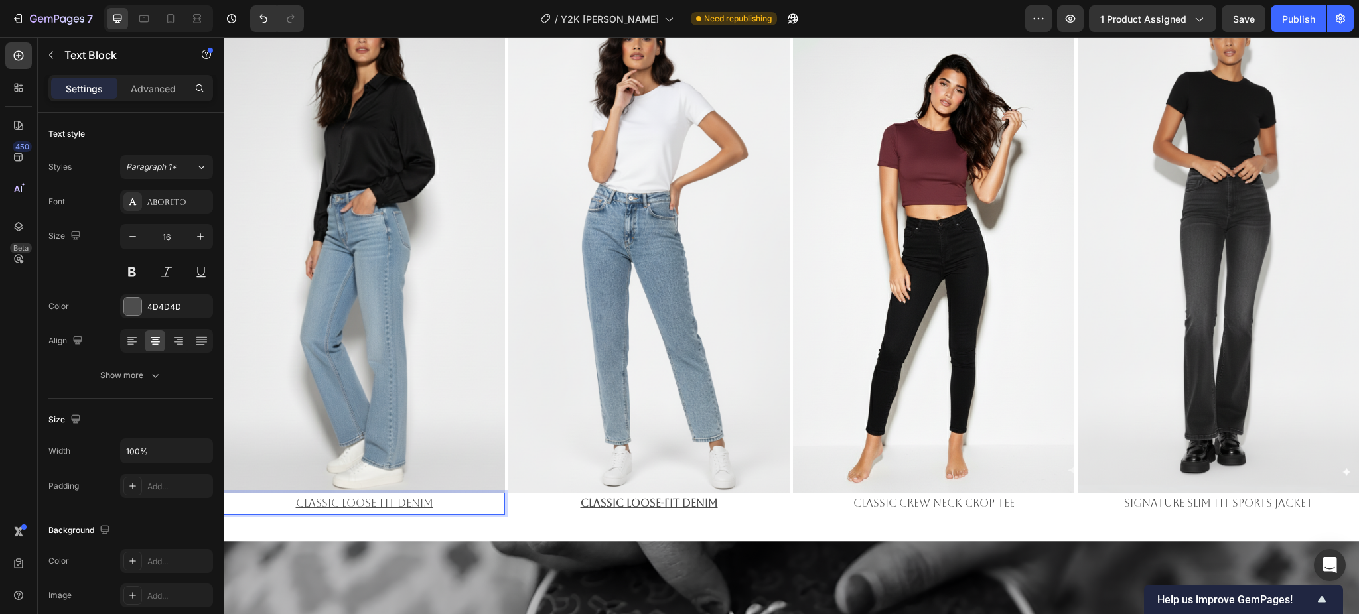
click at [389, 497] on u "Classic Loose-Fit Denim" at bounding box center [364, 503] width 137 height 13
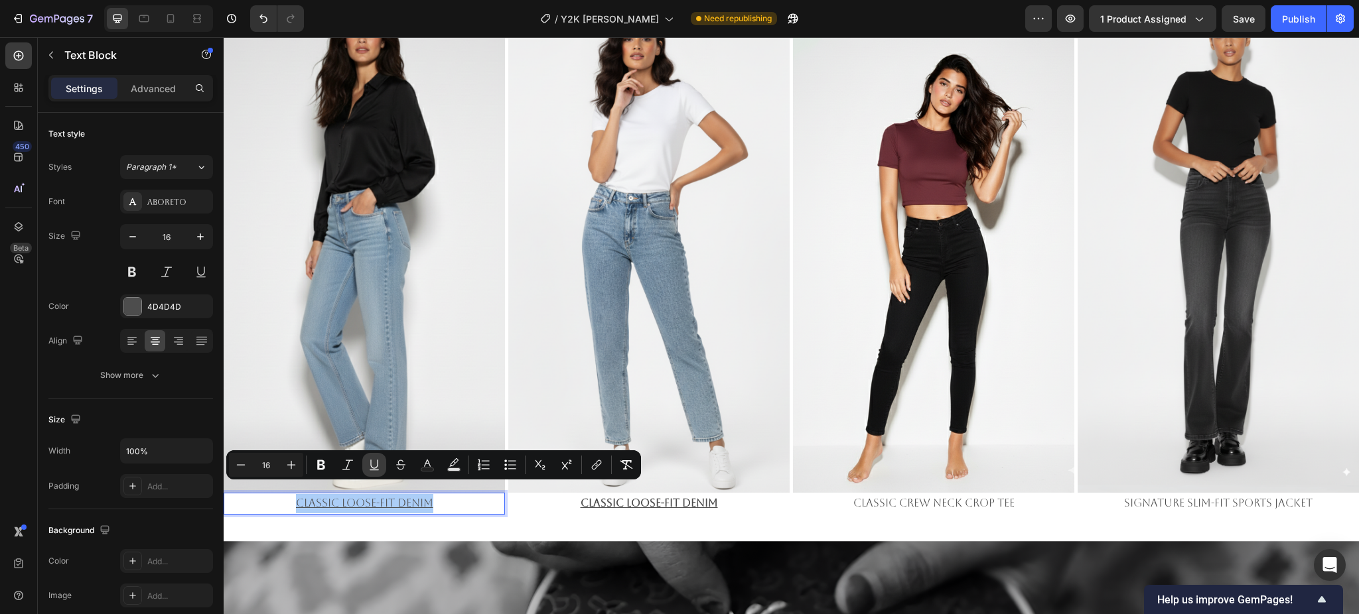
click at [375, 466] on icon "Editor contextual toolbar" at bounding box center [374, 464] width 13 height 13
click at [671, 497] on u "Classic Loose-Fit Denim" at bounding box center [648, 503] width 137 height 13
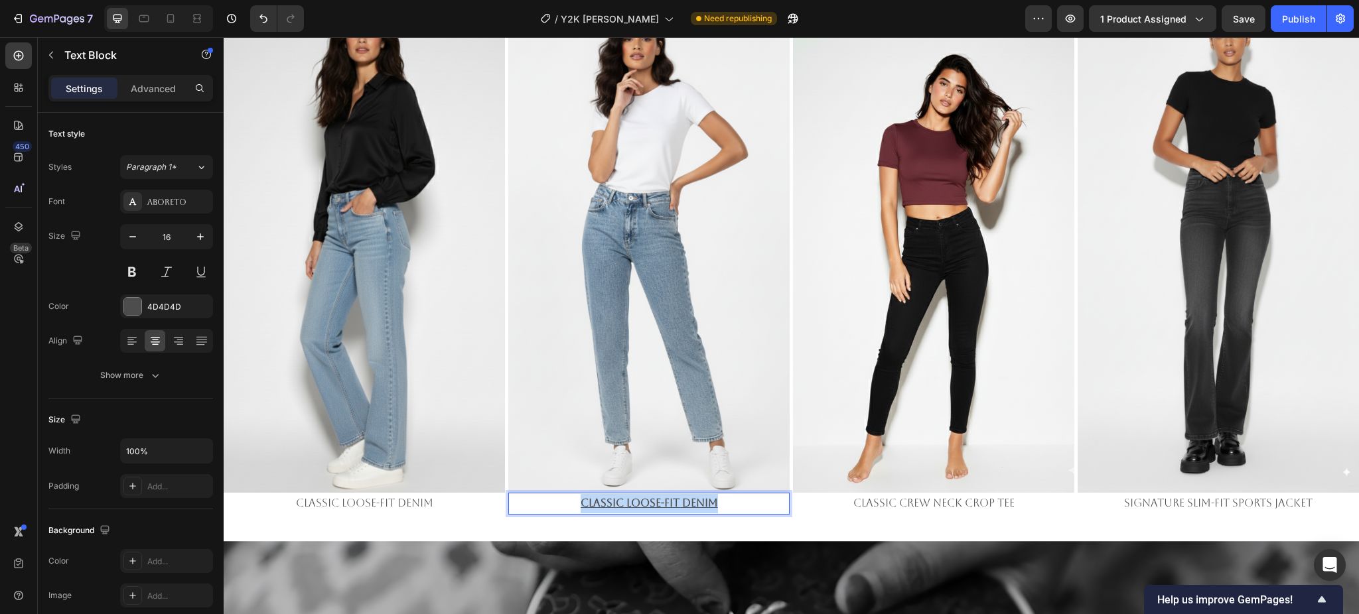
click at [671, 497] on u "Classic Loose-Fit Denim" at bounding box center [648, 503] width 137 height 13
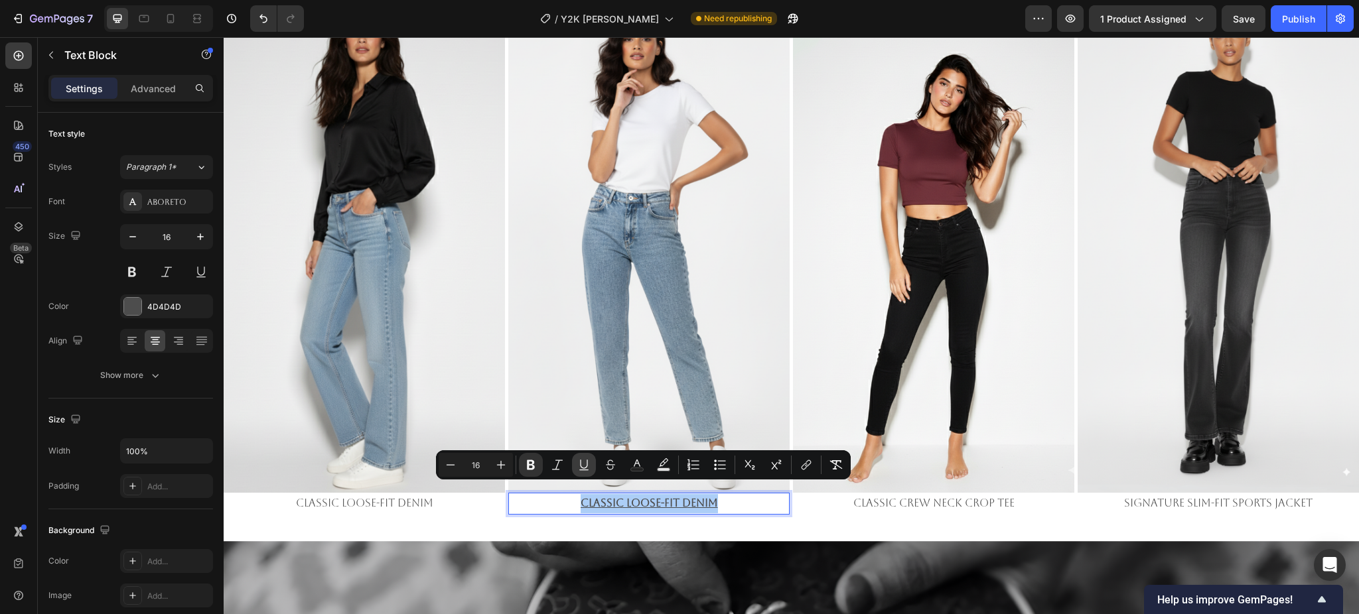
click at [580, 466] on icon "Editor contextual toolbar" at bounding box center [583, 464] width 7 height 9
click at [527, 462] on icon "Editor contextual toolbar" at bounding box center [531, 465] width 8 height 10
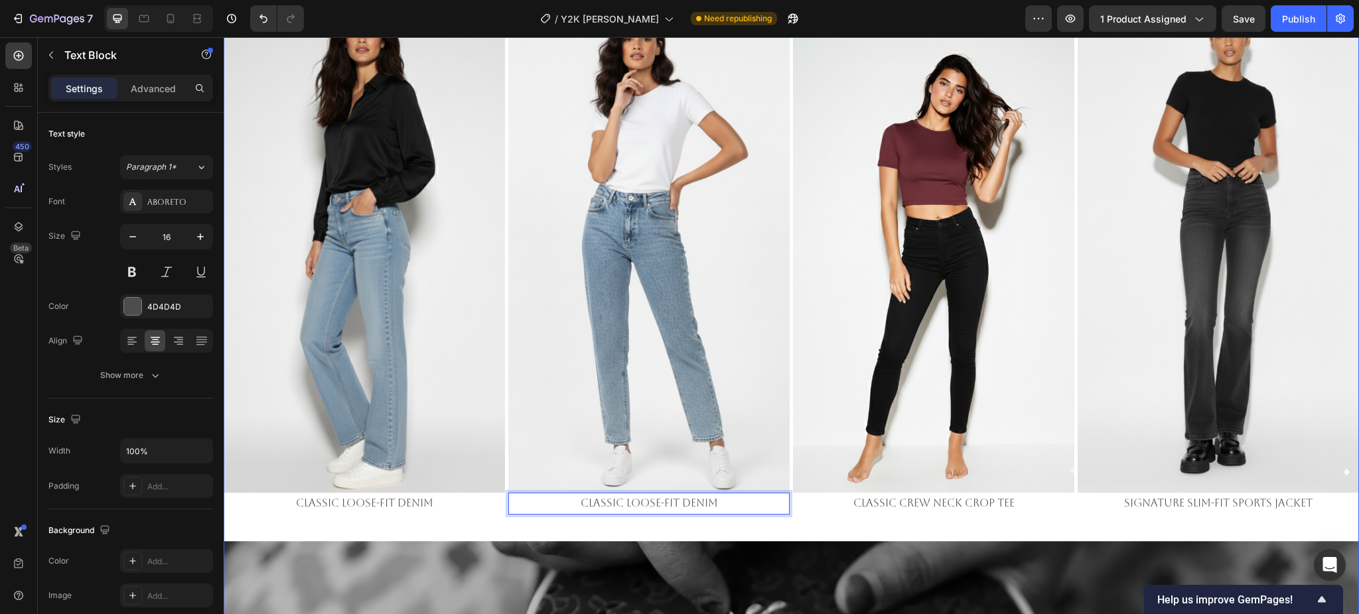
click at [746, 509] on div "Image Signature Slim-Fit Sports Jacket Text Block Image The Essential Cropped T…" at bounding box center [791, 200] width 1135 height 1479
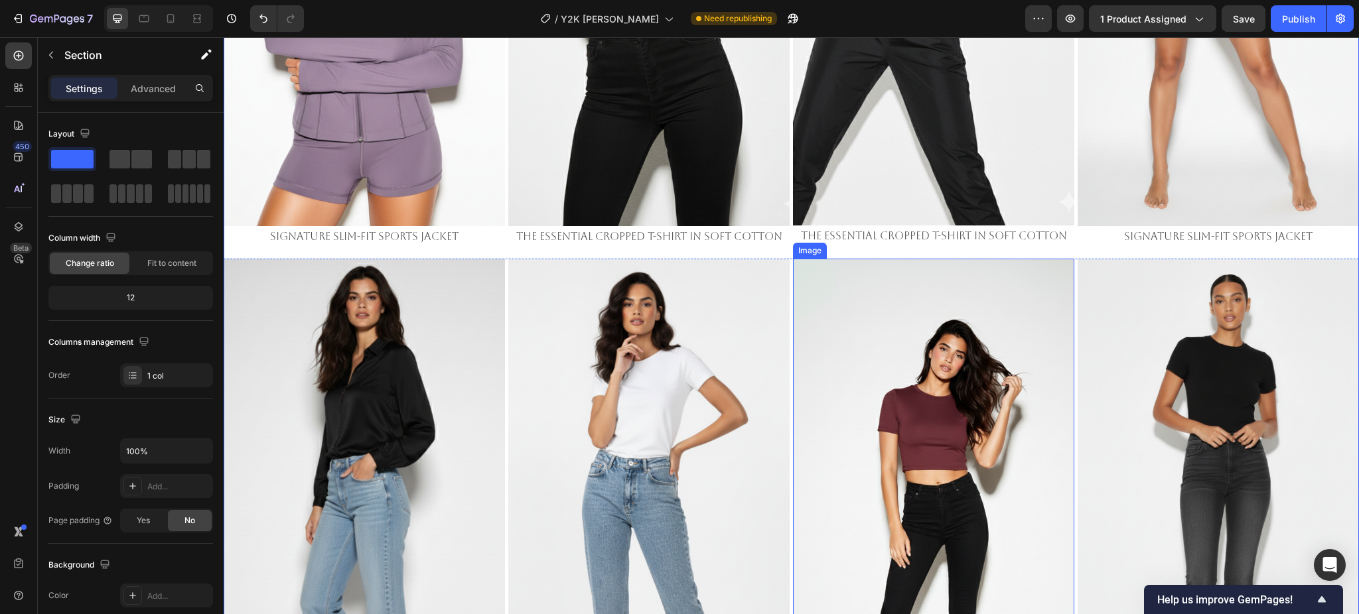
scroll to position [3186, 0]
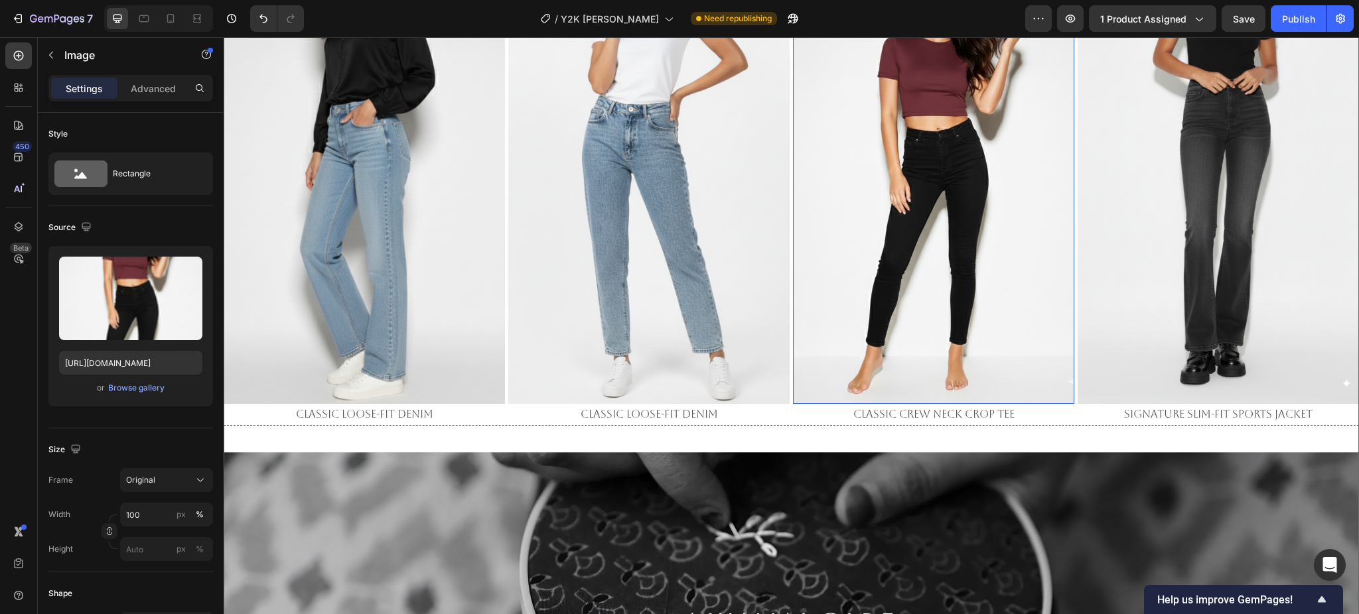
drag, startPoint x: 370, startPoint y: 393, endPoint x: 860, endPoint y: 313, distance: 497.4
click at [924, 305] on img at bounding box center [933, 154] width 281 height 500
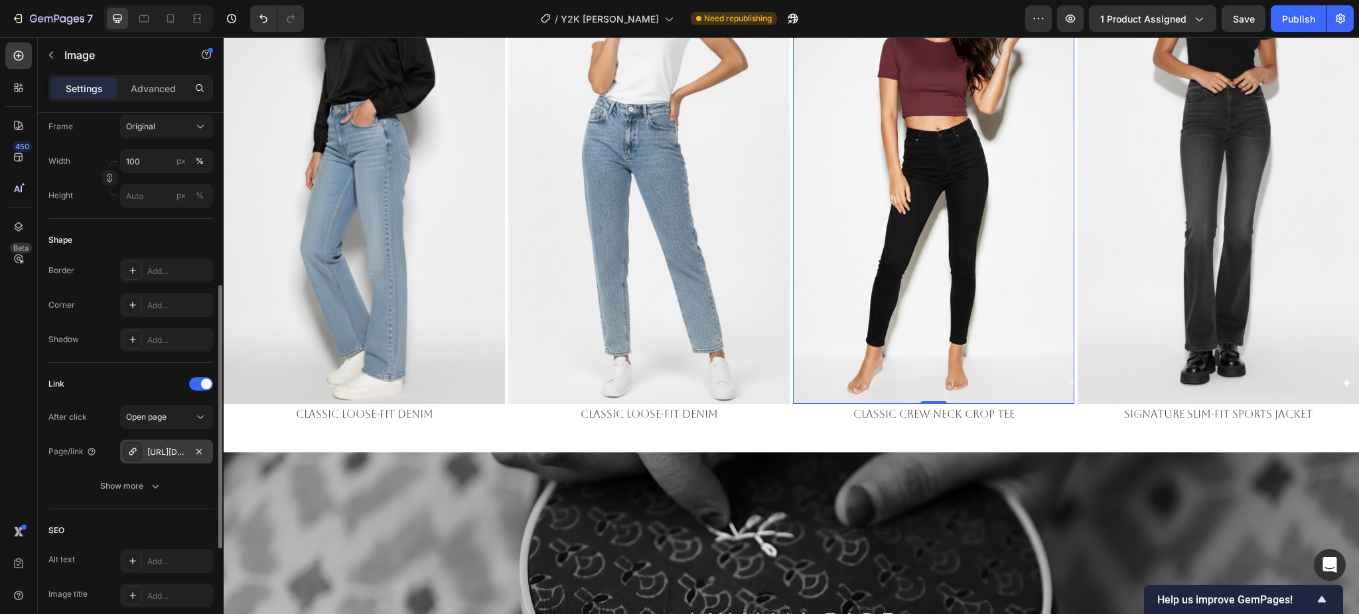
click at [157, 446] on div "[URL][DOMAIN_NAME]" at bounding box center [166, 452] width 38 height 12
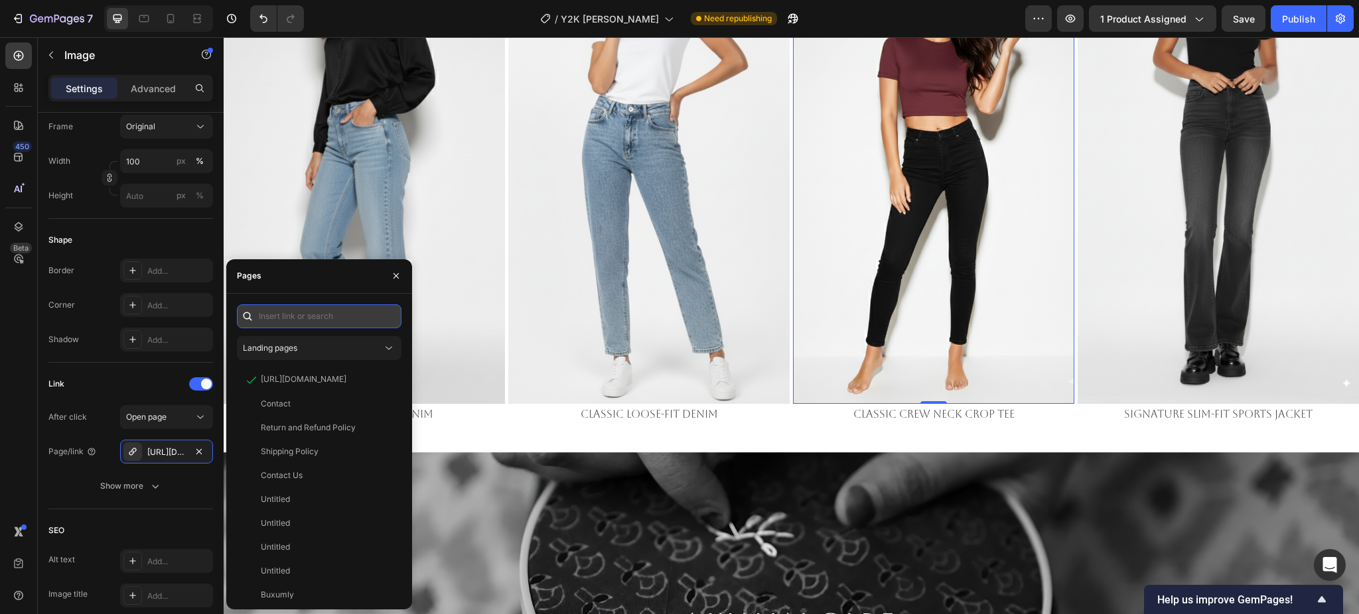
click at [278, 314] on input "text" at bounding box center [319, 316] width 165 height 24
paste input "https://emperiomillian.com/products/the-essential-cropped-t-shirt-in-soft-cotto…"
type input "https://emperiomillian.com/products/the-essential-cropped-t-shirt-in-soft-cotto…"
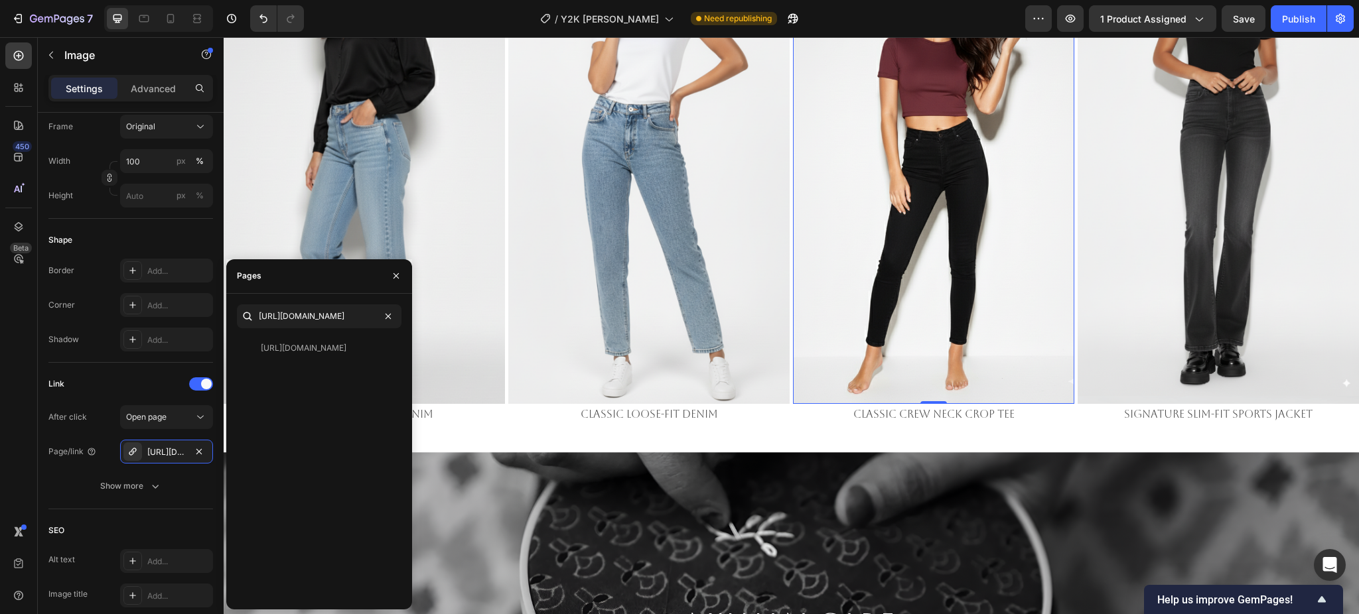
click at [301, 369] on div "https://emperiomillian.com/products/the-essential-cropped-t-shirt-in-soft-cotto…" at bounding box center [319, 467] width 165 height 263
click at [293, 342] on div "https://emperiomillian.com/products/the-essential-cropped-t-shirt-in-soft-cotto…" at bounding box center [304, 348] width 86 height 12
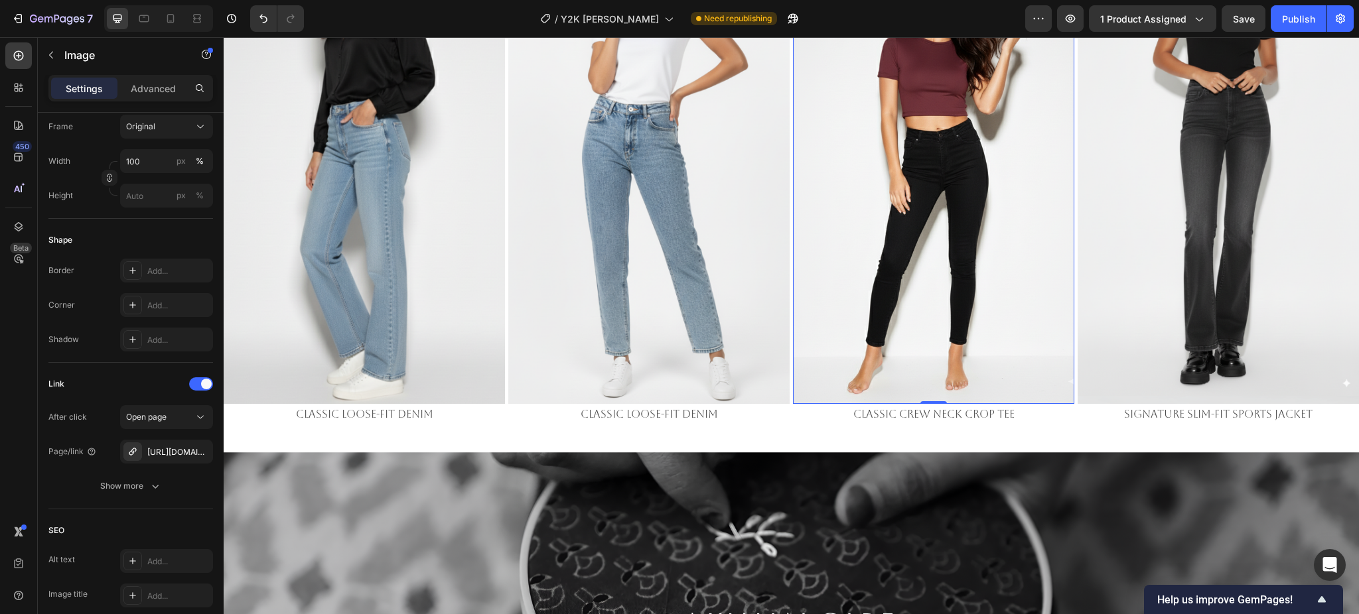
click at [1004, 295] on img at bounding box center [933, 154] width 281 height 500
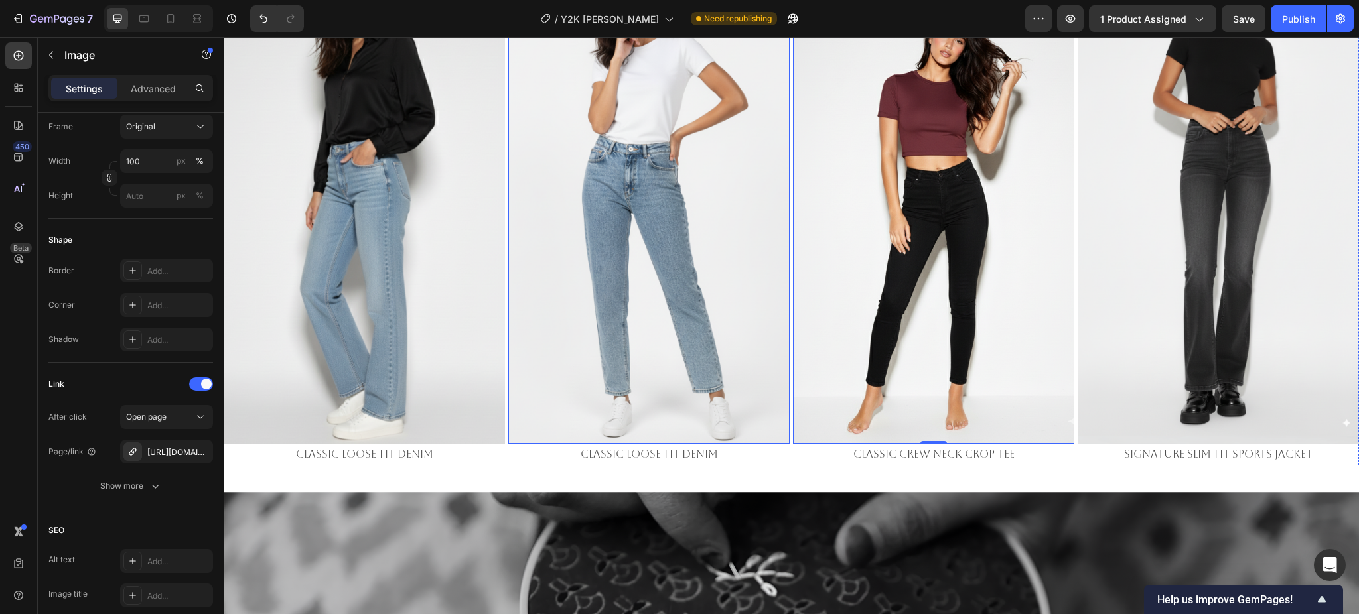
scroll to position [2656, 0]
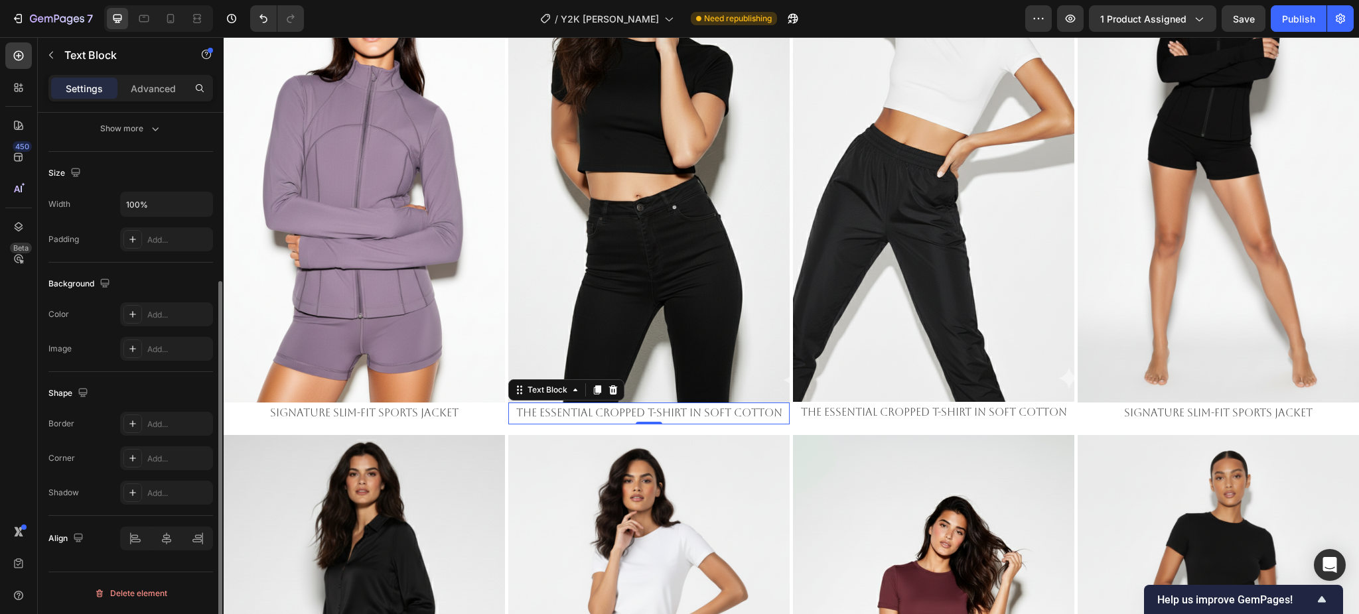
click at [661, 404] on p "The Essential Cropped T-Shirt in Soft Cotton" at bounding box center [648, 413] width 279 height 19
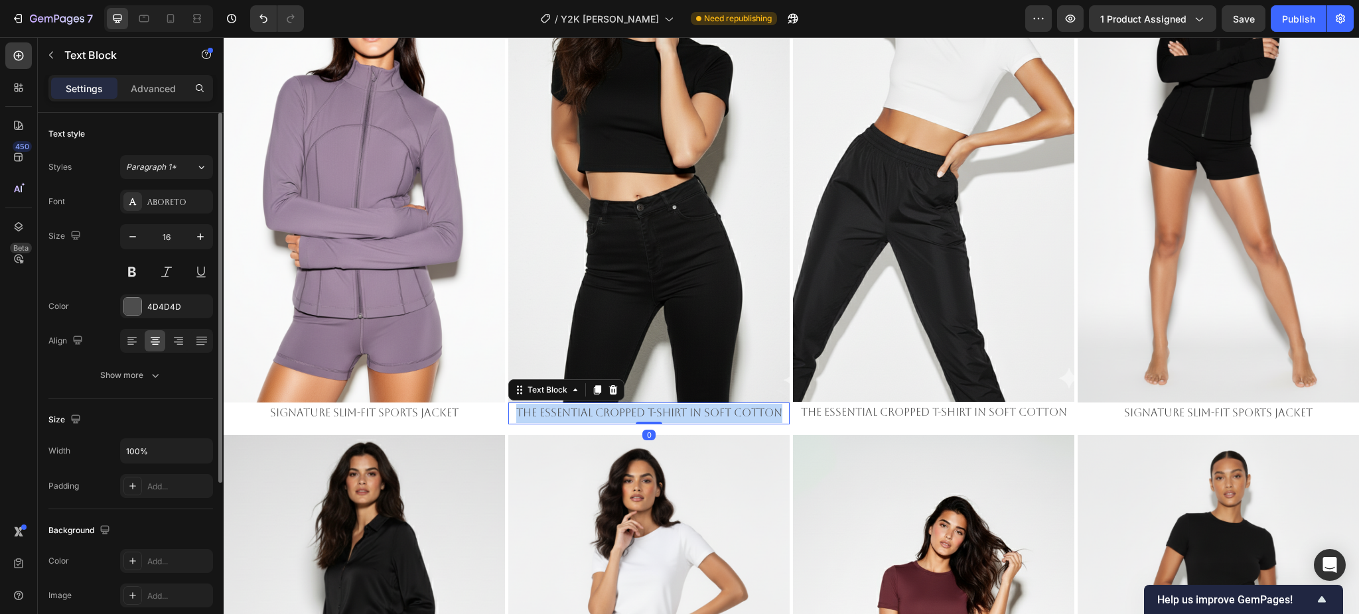
click at [661, 404] on p "The Essential Cropped T-Shirt in Soft Cotton" at bounding box center [648, 413] width 279 height 19
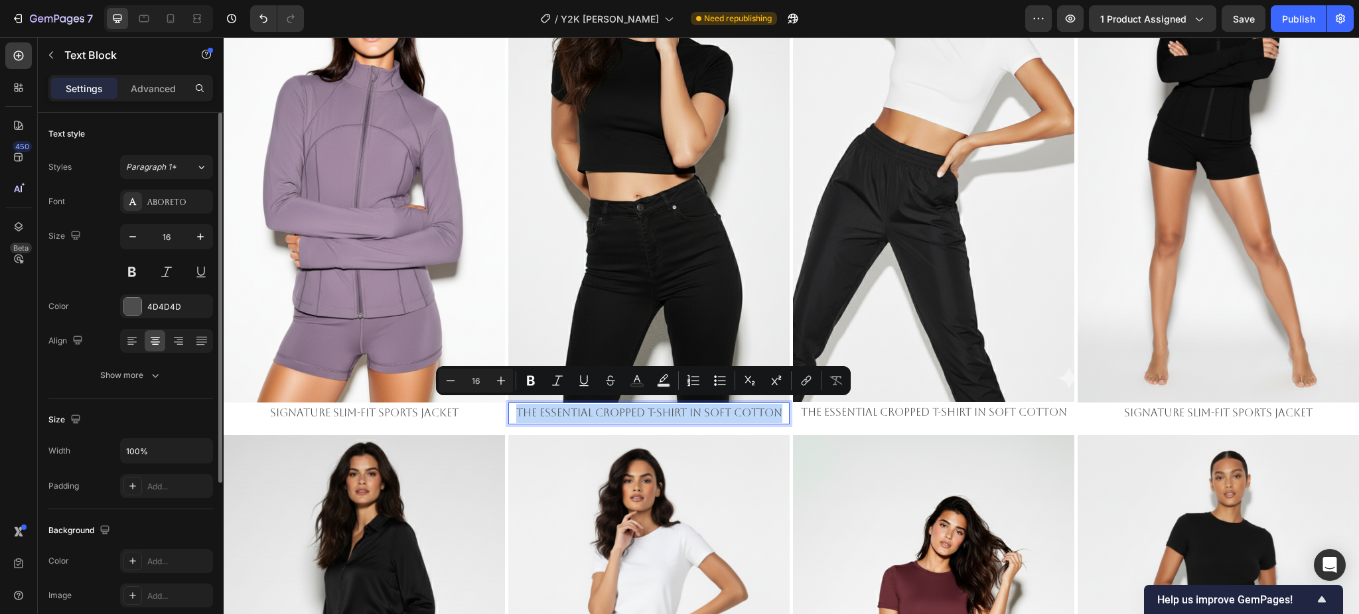
copy p "The Essential Cropped T-Shirt in Soft Cotton"
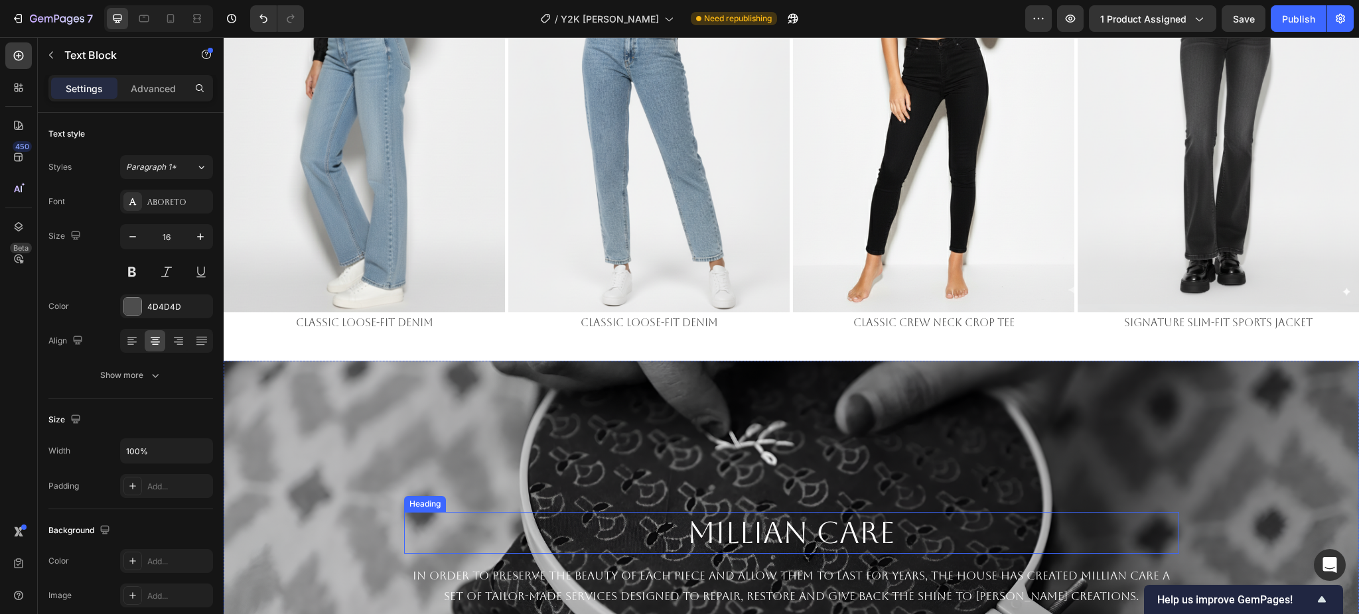
scroll to position [3186, 0]
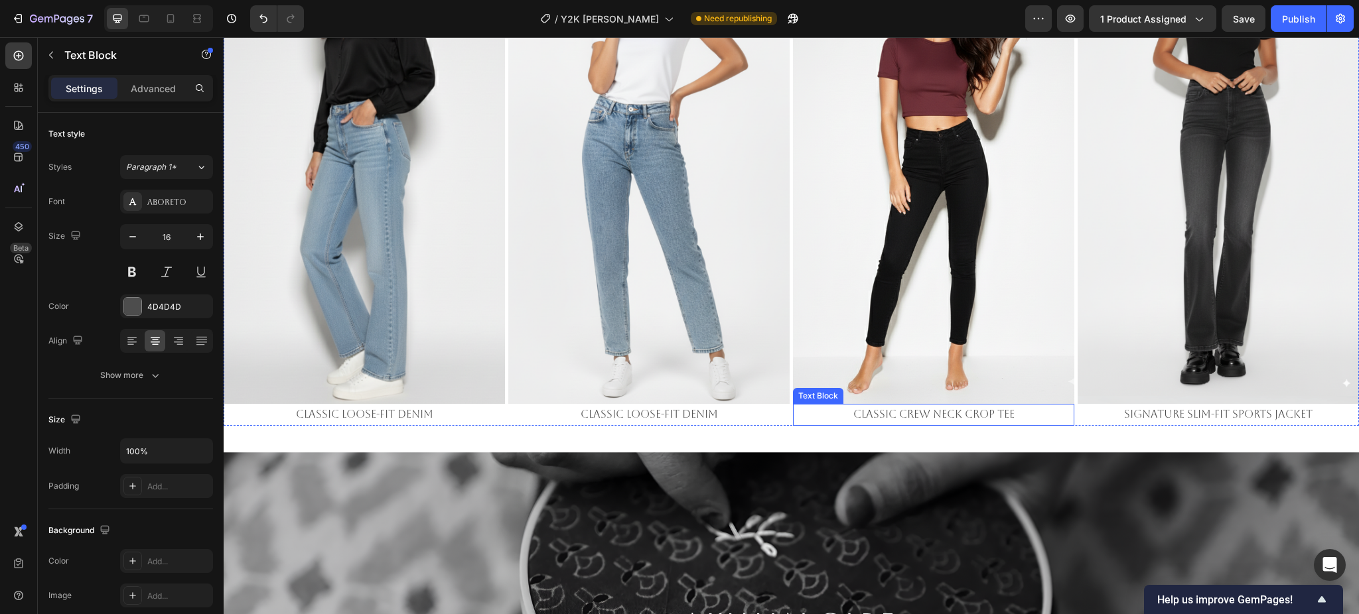
click at [884, 405] on p "CLASSIC CREW NECK CROP TEE" at bounding box center [933, 414] width 279 height 19
click at [1061, 423] on div "Image Signature Slim-Fit Sports Jacket Text Block Image The Essential Cropped T…" at bounding box center [791, 111] width 1135 height 1479
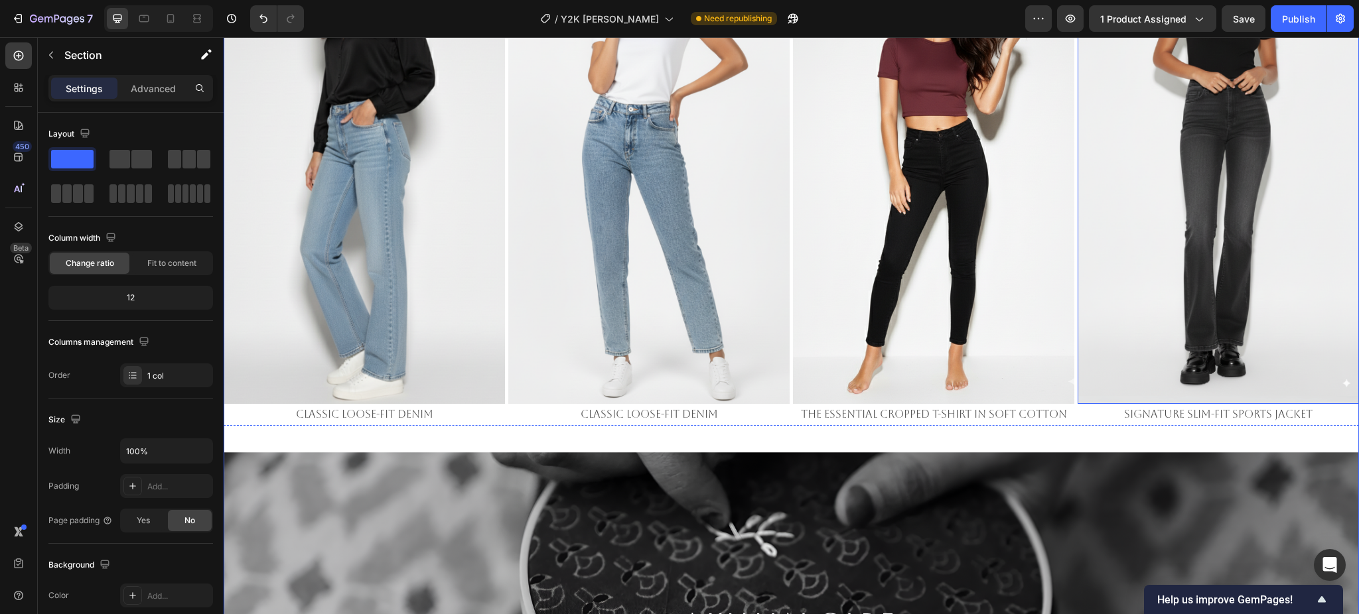
click at [1210, 282] on img at bounding box center [1217, 154] width 281 height 500
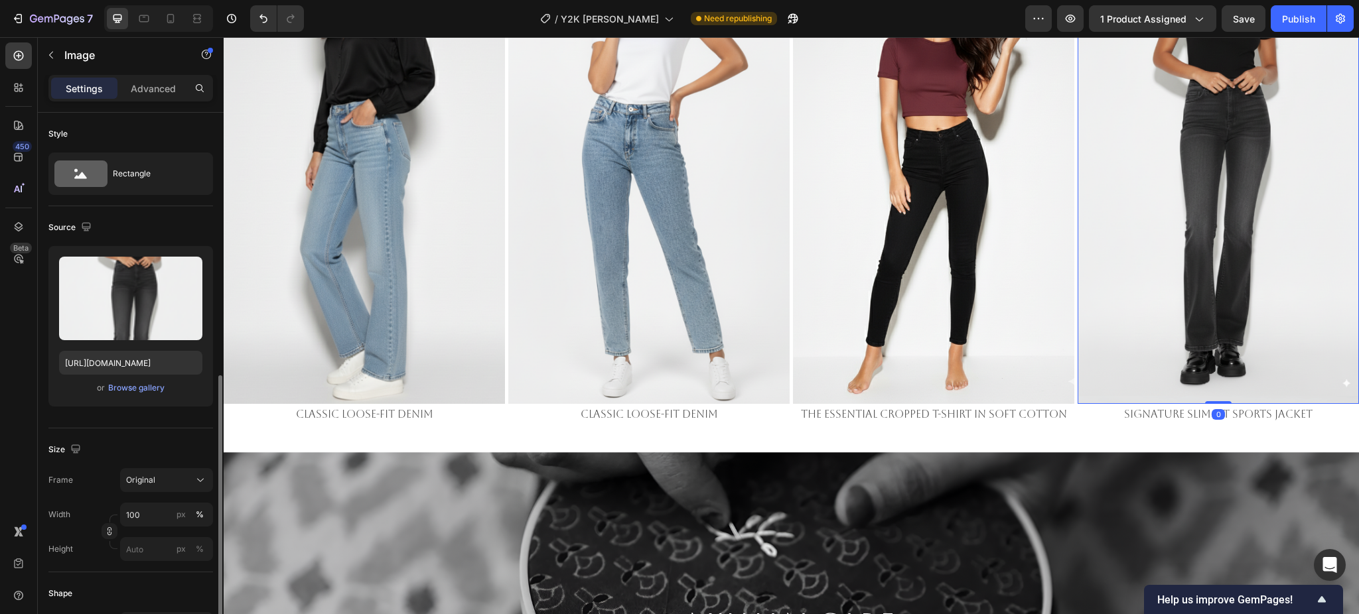
scroll to position [354, 0]
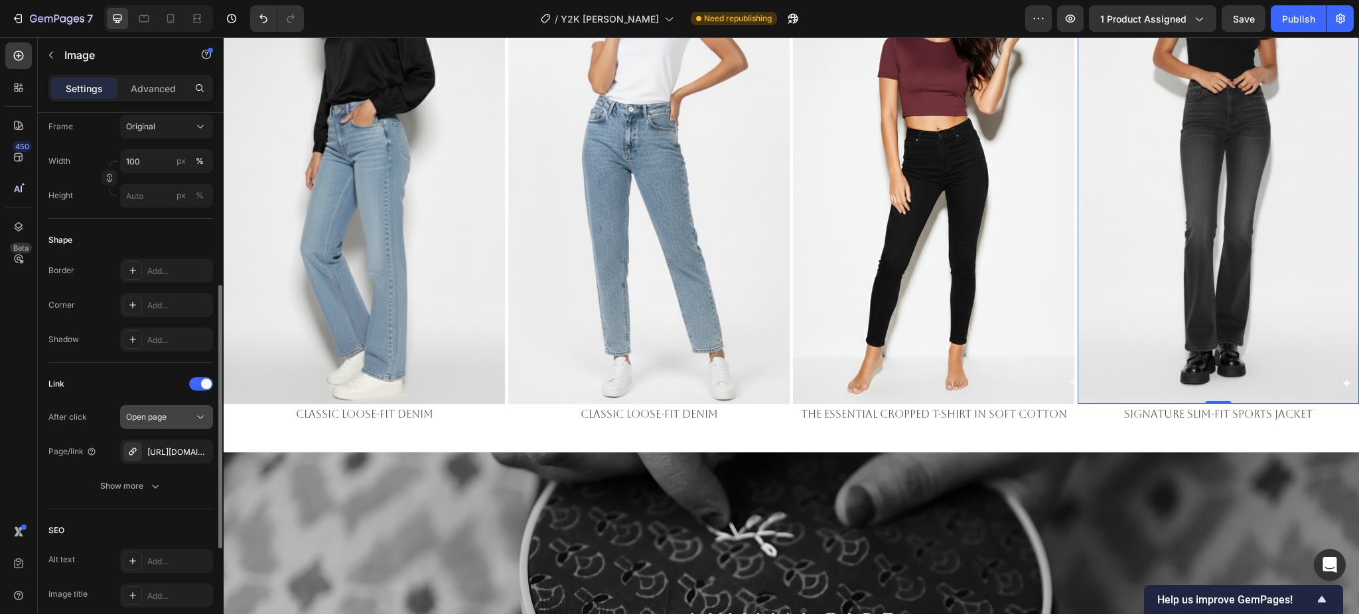
drag, startPoint x: 161, startPoint y: 444, endPoint x: 208, endPoint y: 427, distance: 49.5
click at [161, 446] on div "[URL][DOMAIN_NAME]" at bounding box center [178, 452] width 62 height 12
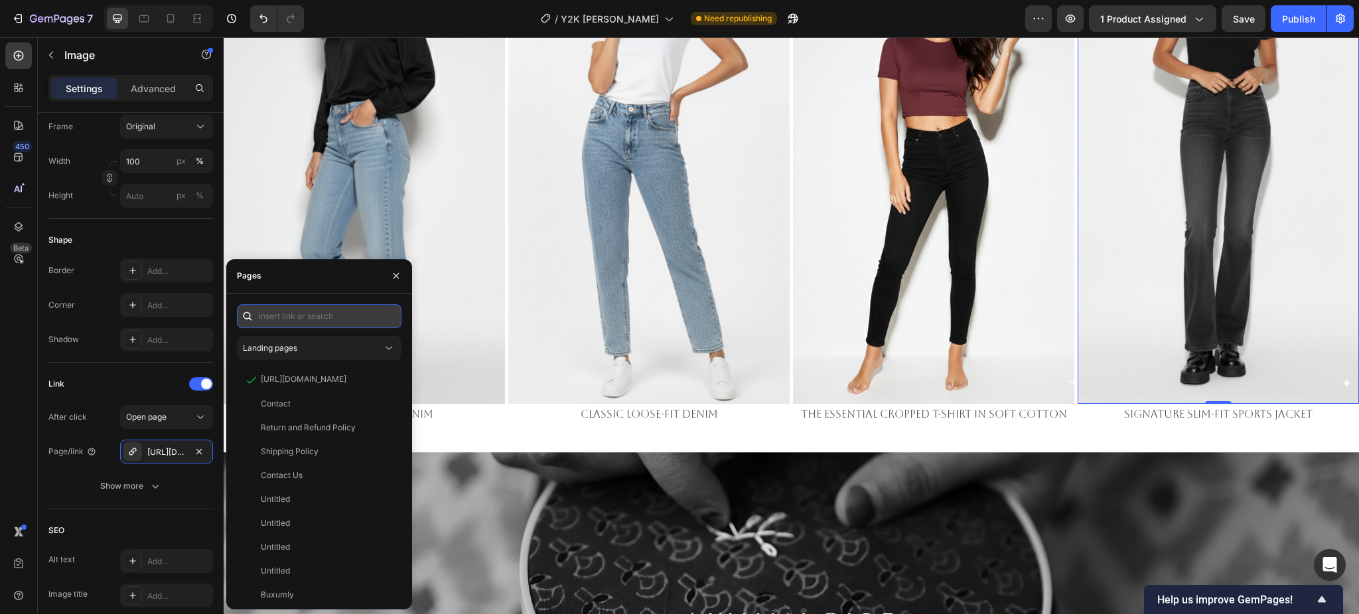
click at [287, 315] on input "text" at bounding box center [319, 316] width 165 height 24
paste input "[URL][DOMAIN_NAME]"
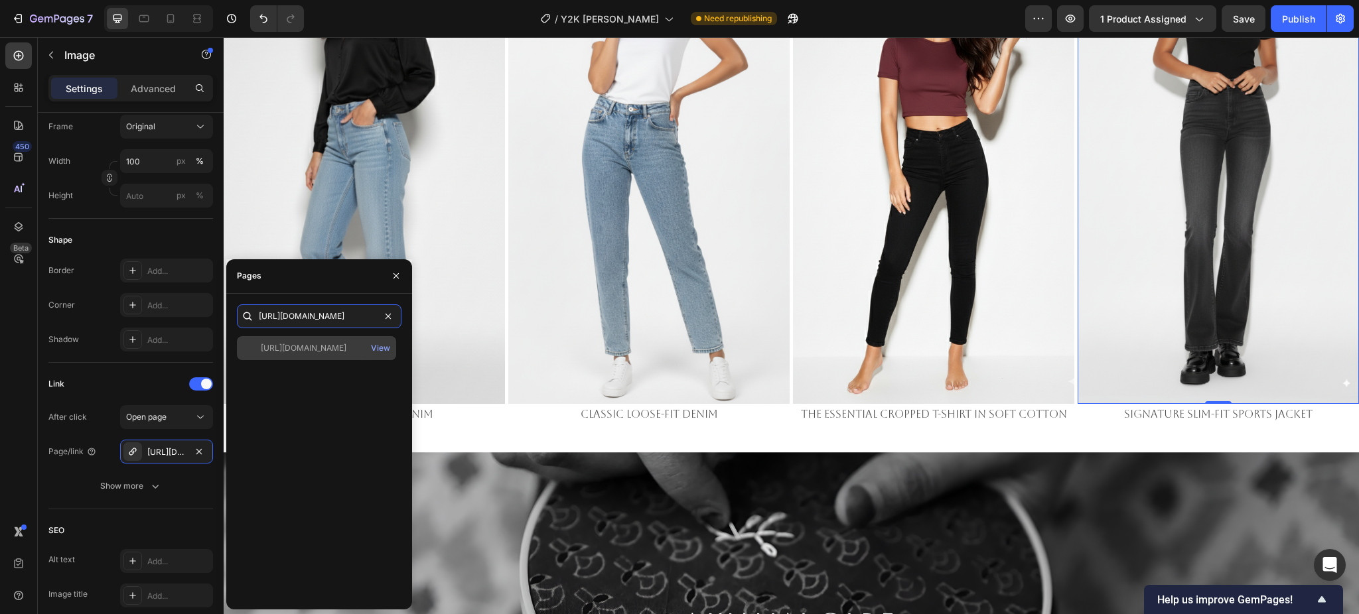
type input "[URL][DOMAIN_NAME]"
click at [310, 350] on div "[URL][DOMAIN_NAME]" at bounding box center [304, 348] width 86 height 12
click at [1249, 317] on img at bounding box center [1217, 154] width 281 height 500
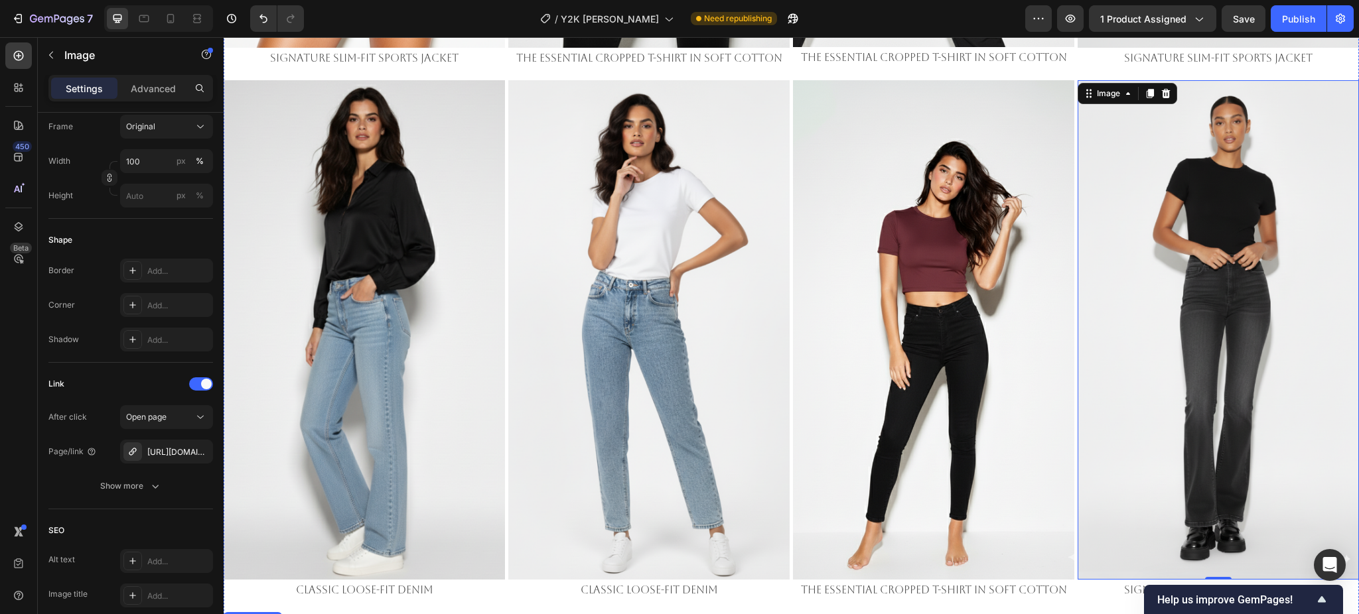
scroll to position [3186, 0]
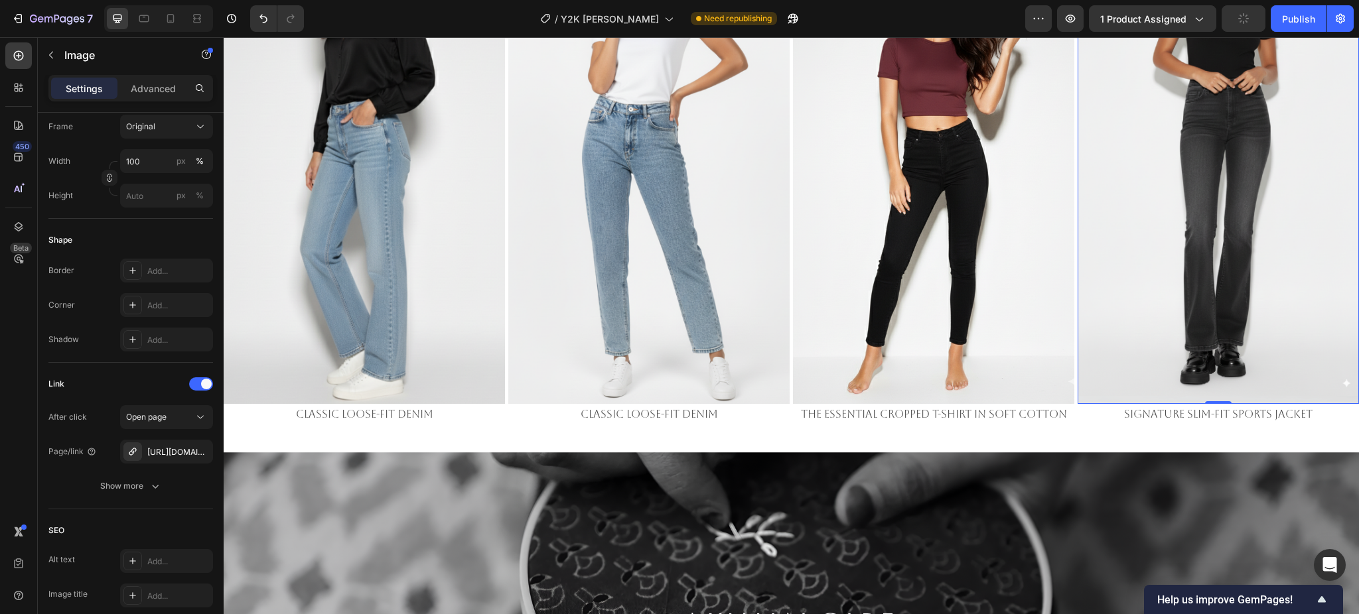
click at [1211, 409] on div "0" at bounding box center [1217, 414] width 13 height 11
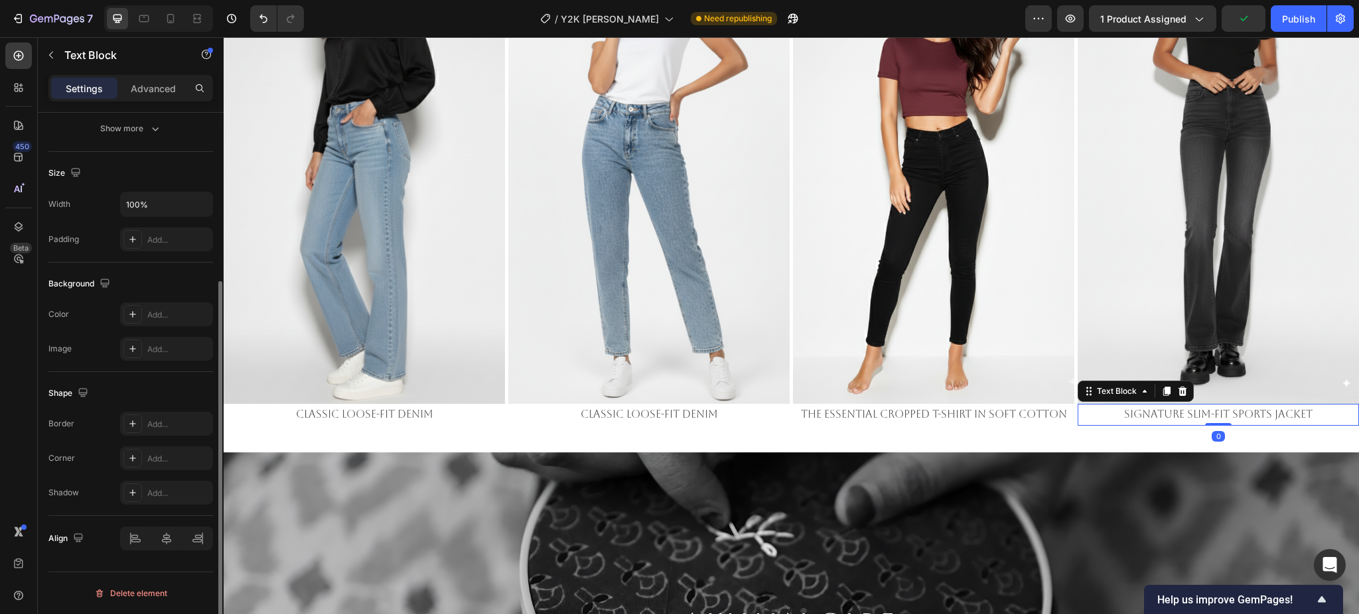
click at [1227, 405] on p "Signature Slim-Fit Sports Jacket" at bounding box center [1218, 414] width 279 height 19
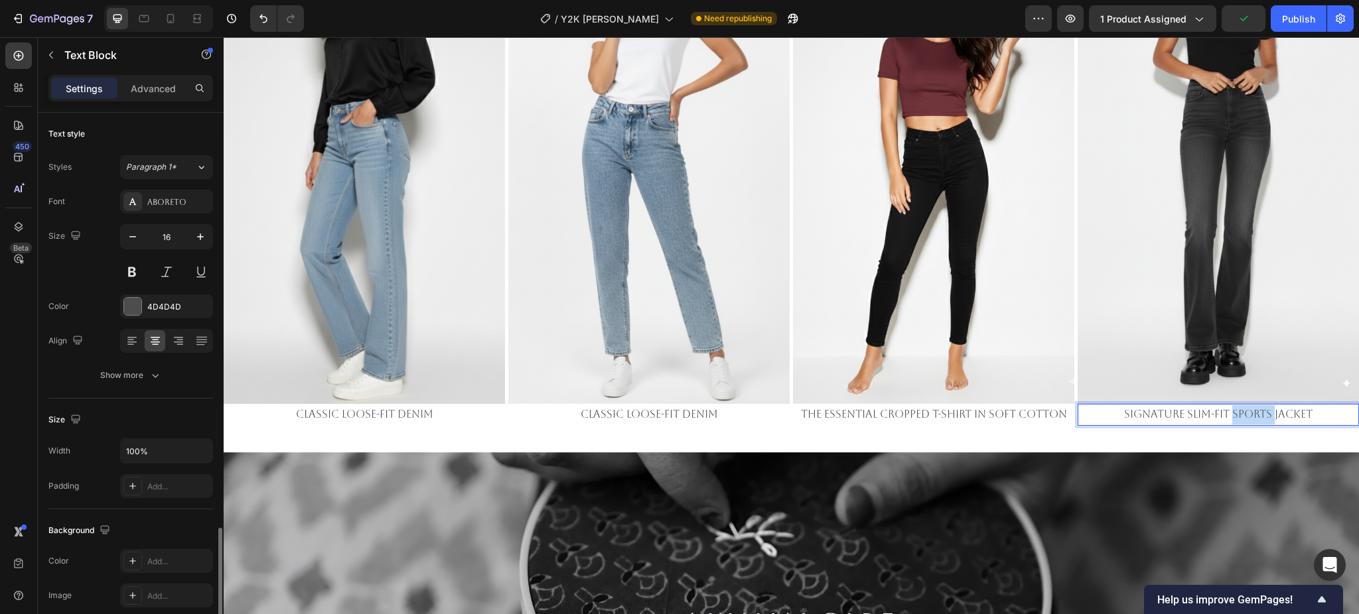
click at [1227, 405] on p "Signature Slim-Fit Sports Jacket" at bounding box center [1218, 414] width 279 height 19
click at [1002, 423] on div "Image Signature Slim-Fit Sports Jacket Text Block Image The Essential Cropped T…" at bounding box center [791, 111] width 1135 height 1479
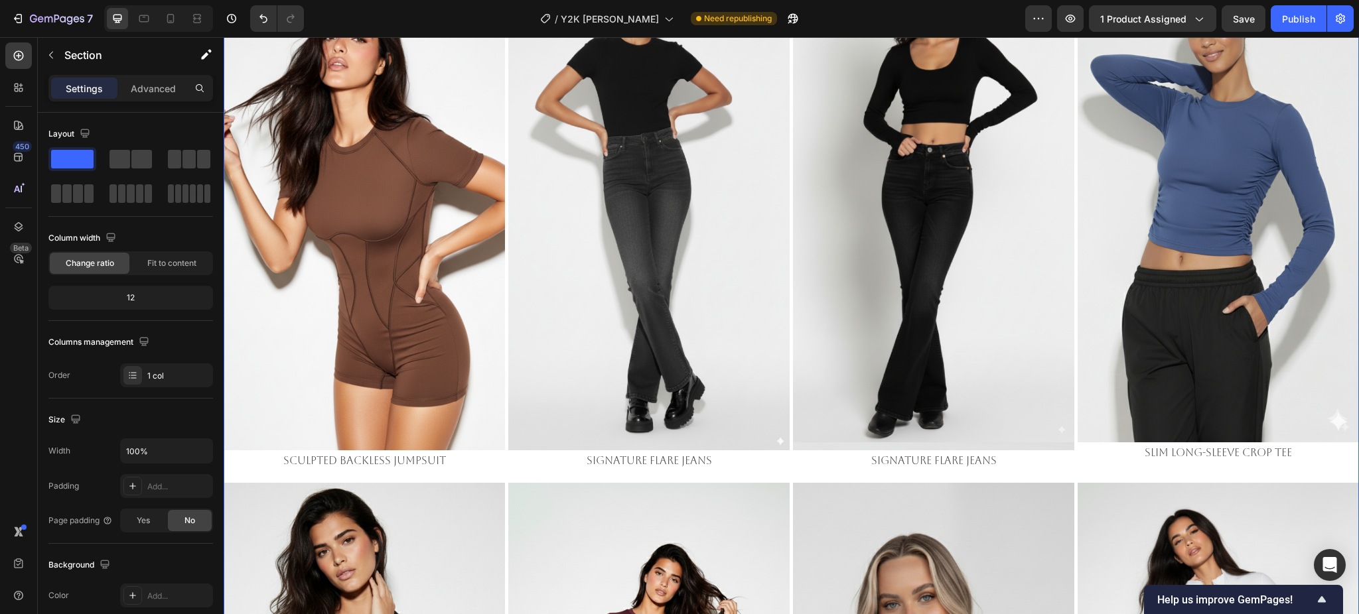
scroll to position [709, 0]
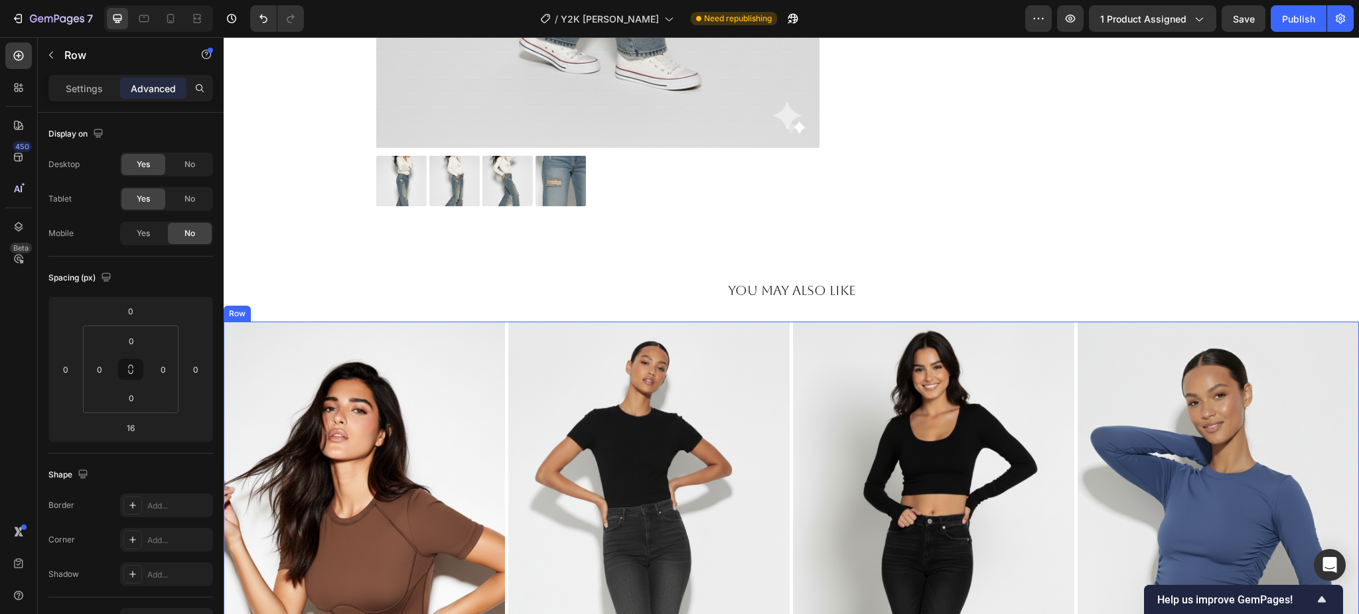
click at [1066, 336] on div "Image Sculpted Backless Jumpsuit Text Block Image Signature Flare Jeans Text Bl…" at bounding box center [791, 583] width 1135 height 522
click at [143, 15] on icon at bounding box center [143, 18] width 13 height 13
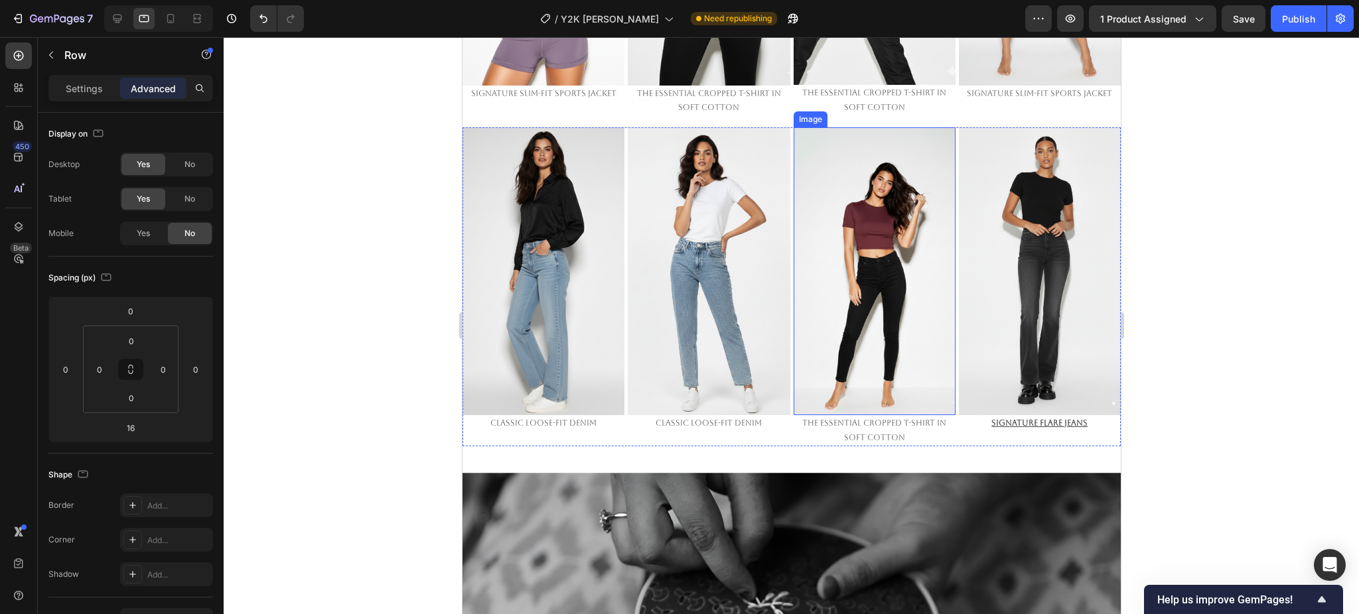
scroll to position [2093, 0]
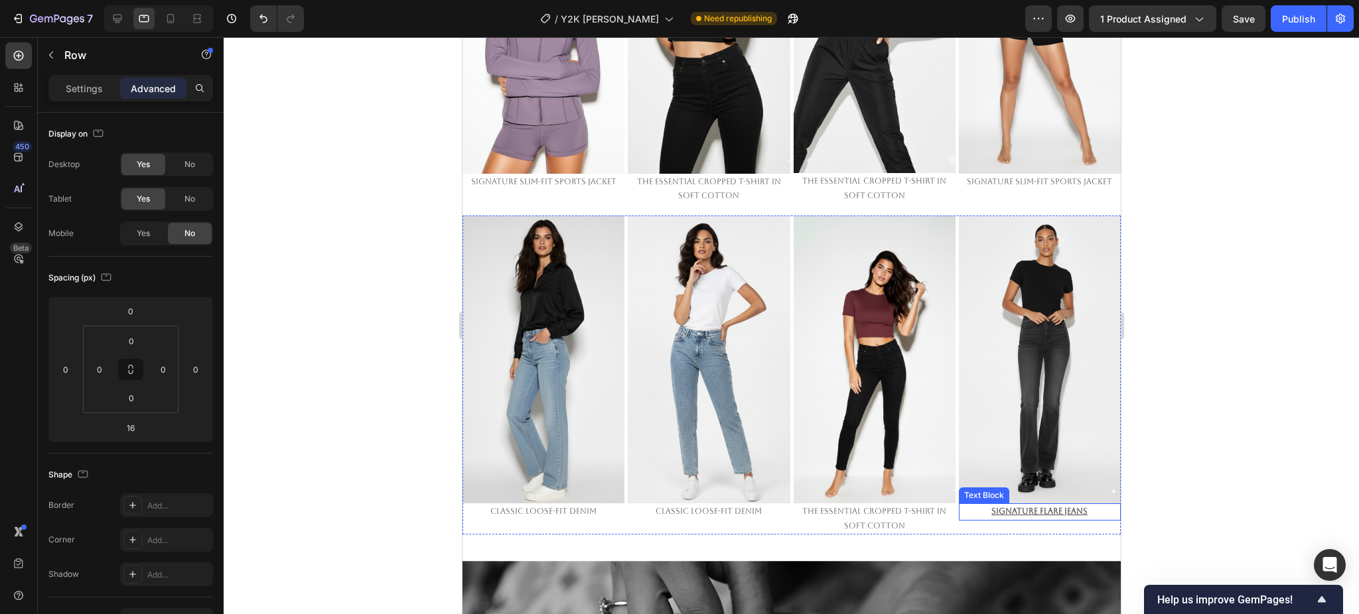
click at [1024, 507] on u "Signature Flare Jeans" at bounding box center [1038, 511] width 96 height 9
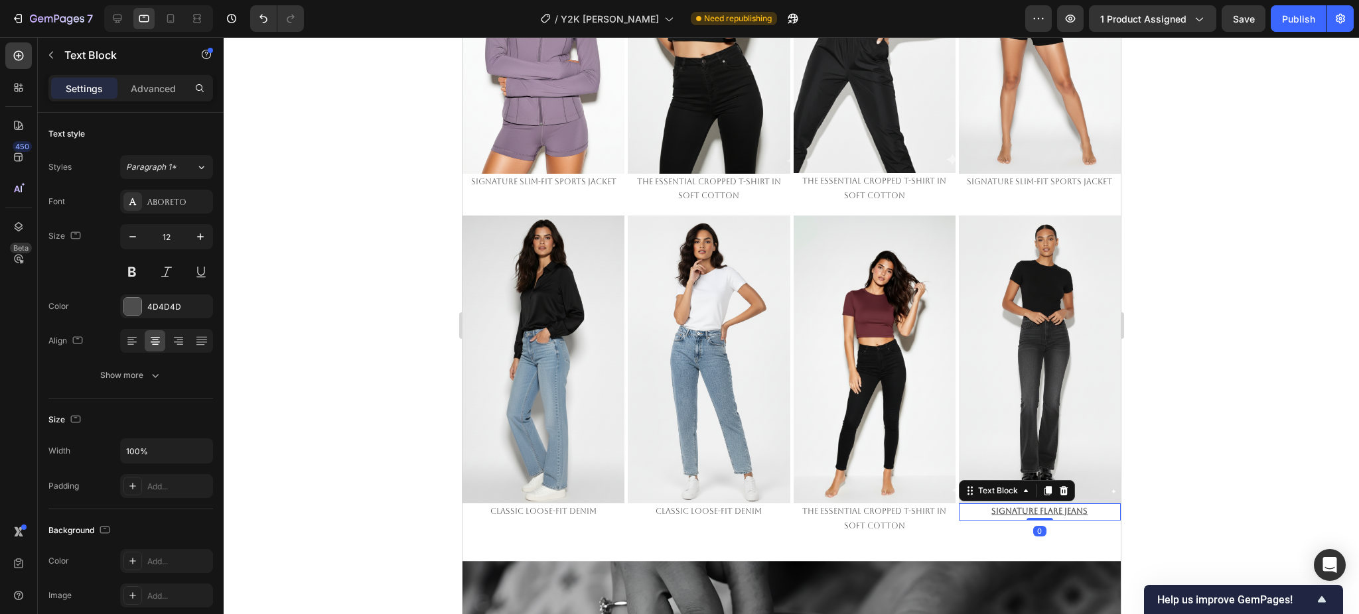
click at [1024, 507] on u "Signature Flare Jeans" at bounding box center [1038, 511] width 96 height 9
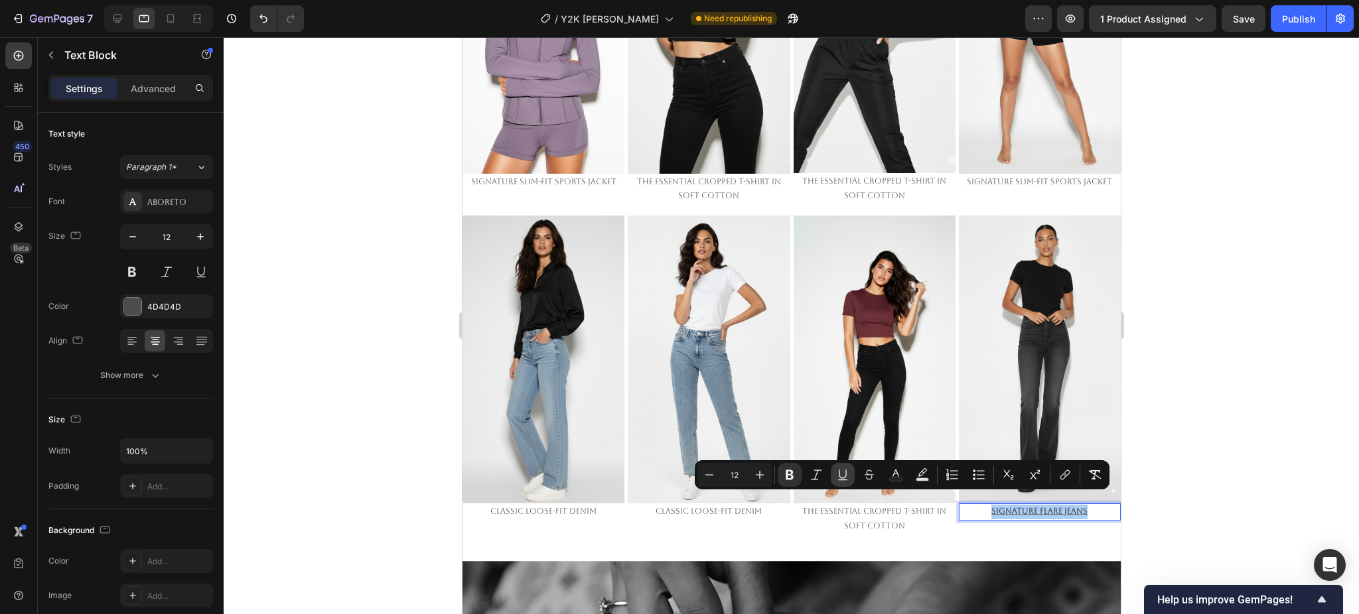
click at [841, 473] on icon "Editor contextual toolbar" at bounding box center [842, 474] width 13 height 13
click at [785, 478] on icon "Editor contextual toolbar" at bounding box center [789, 475] width 8 height 10
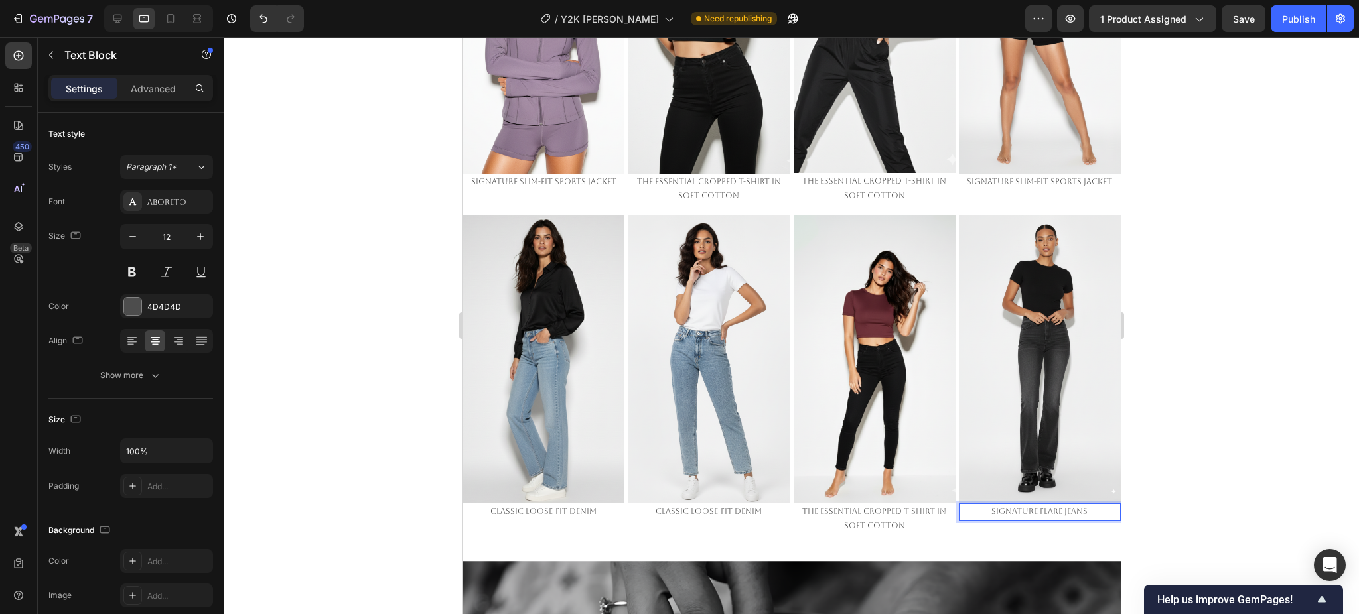
click at [1214, 426] on div at bounding box center [791, 325] width 1135 height 577
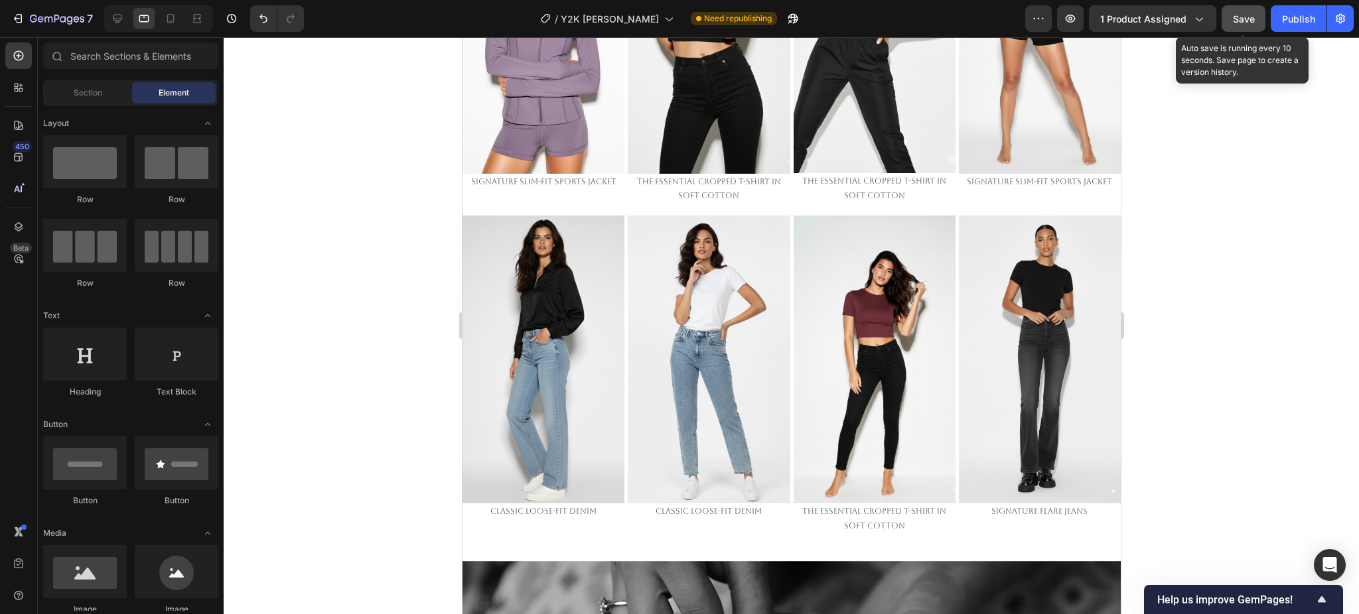
click at [1251, 24] on div "Save" at bounding box center [1244, 19] width 22 height 14
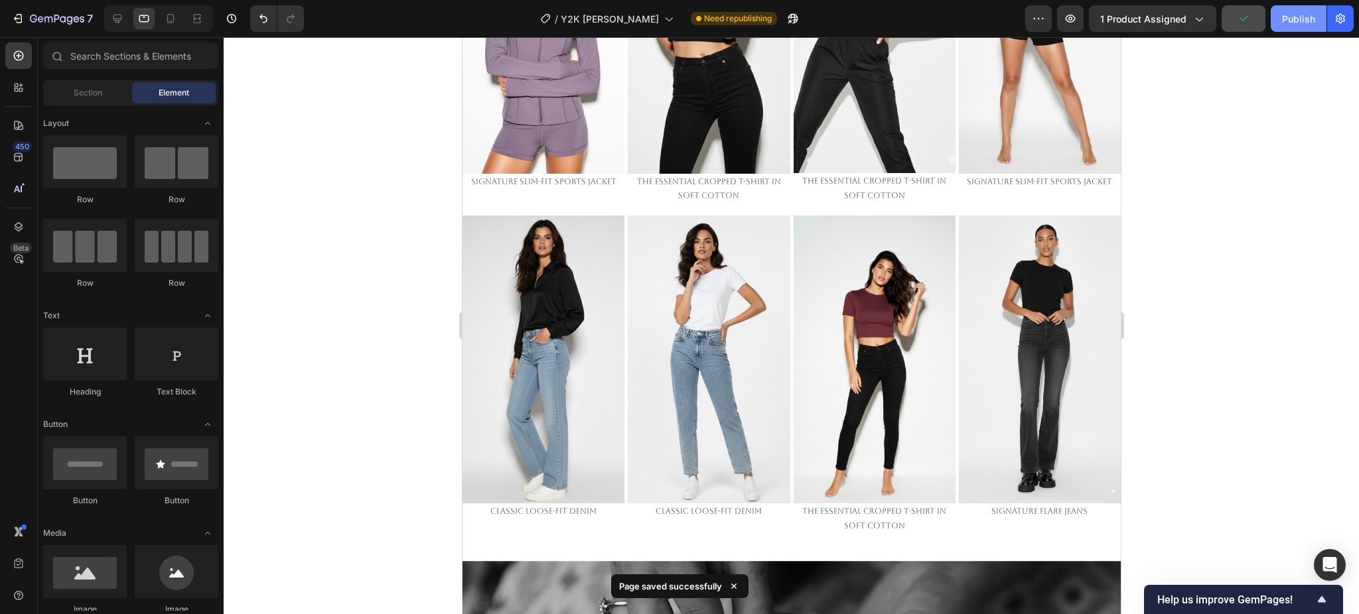
click at [1289, 19] on div "Publish" at bounding box center [1298, 19] width 33 height 14
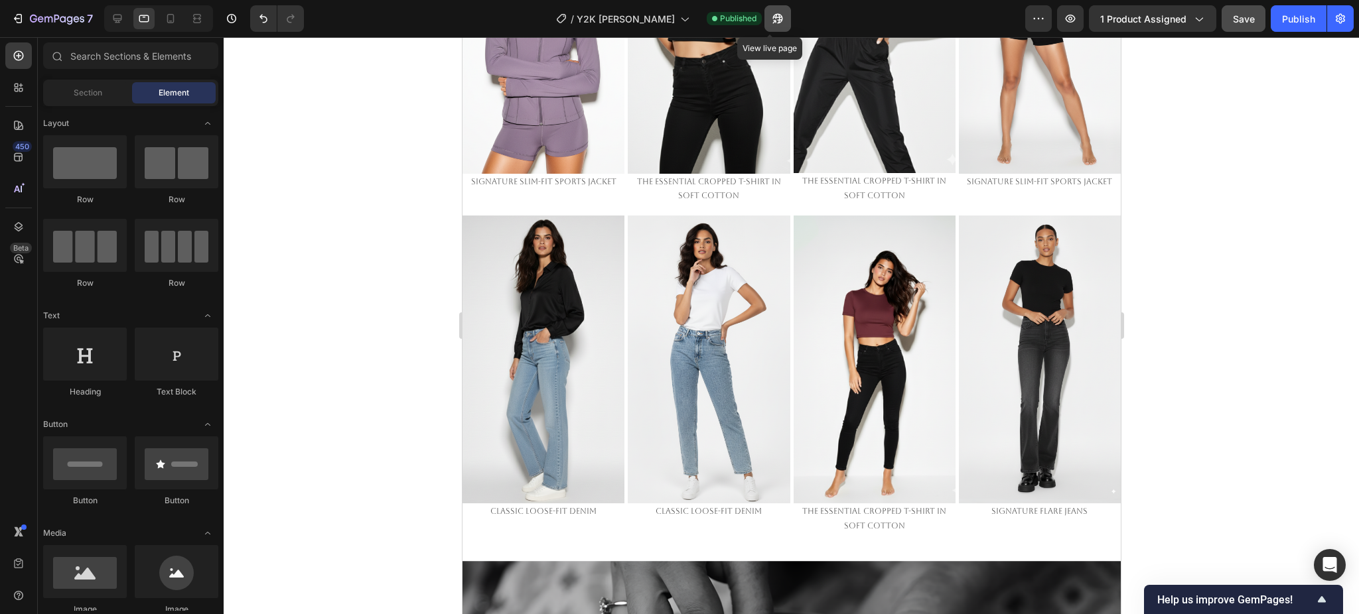
click at [773, 20] on icon "button" at bounding box center [777, 19] width 10 height 10
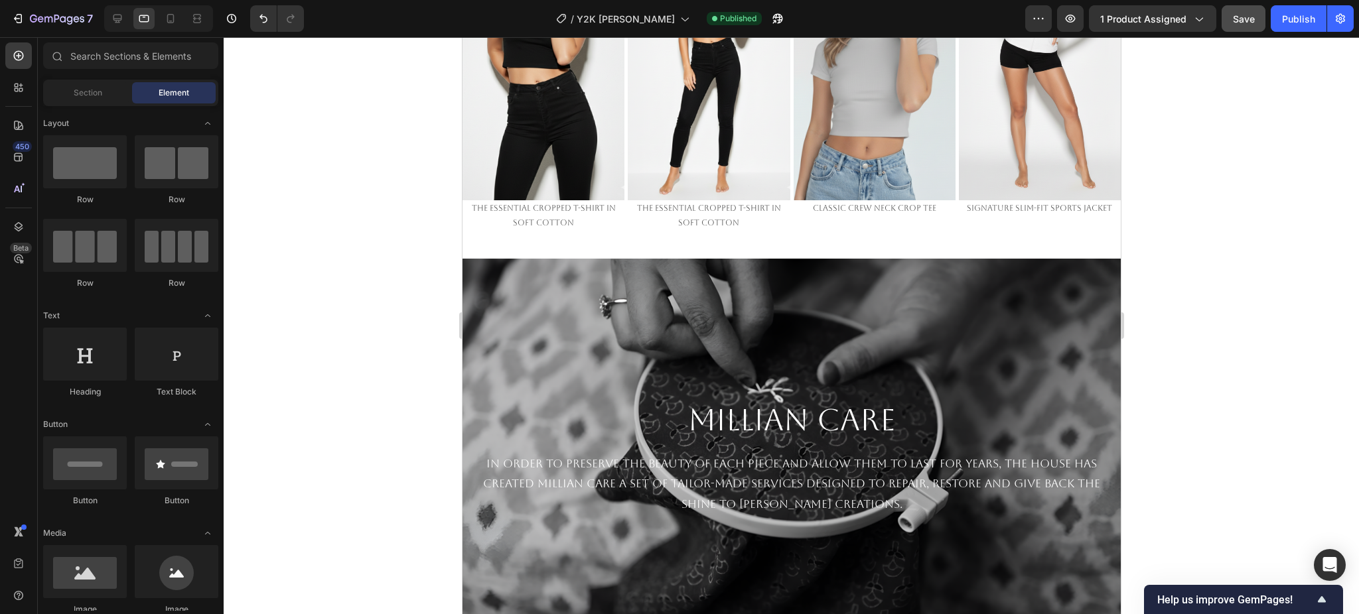
scroll to position [1208, 0]
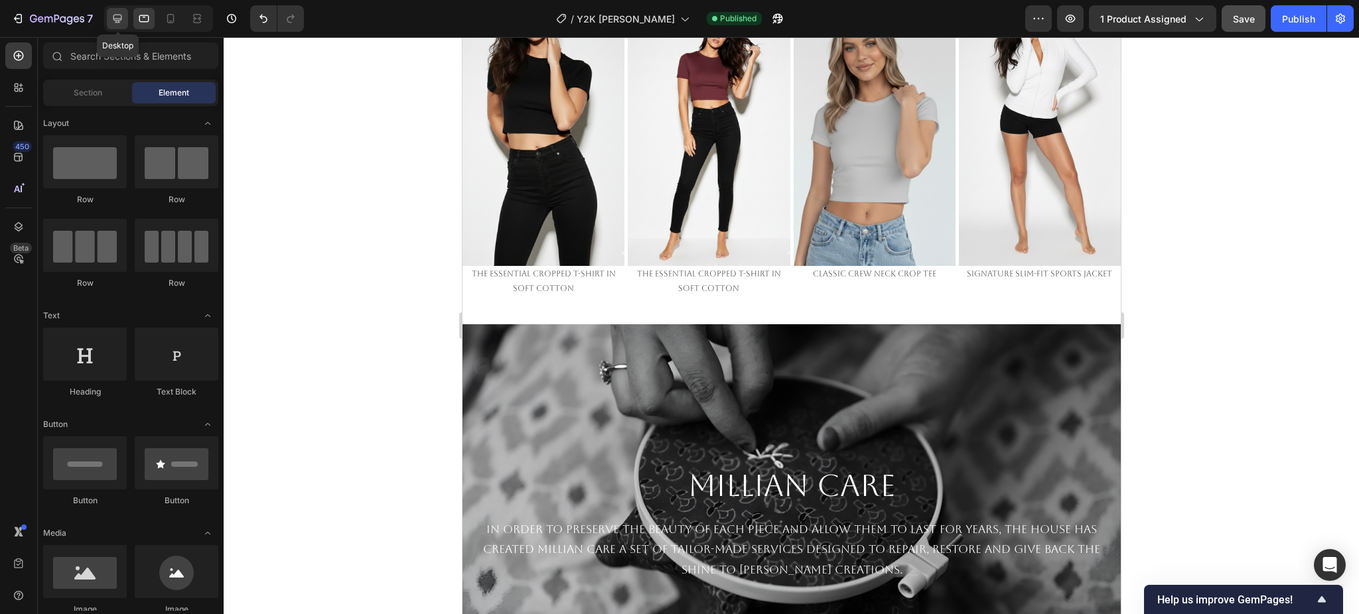
click at [125, 18] on div at bounding box center [117, 18] width 21 height 21
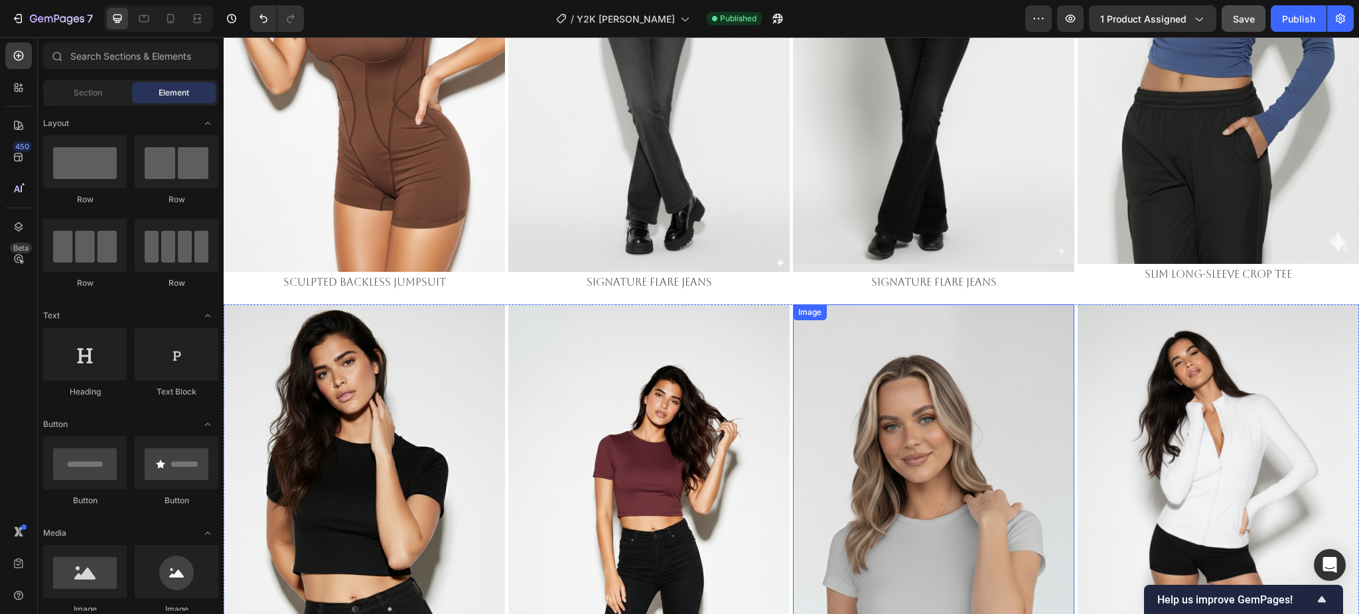
scroll to position [1068, 0]
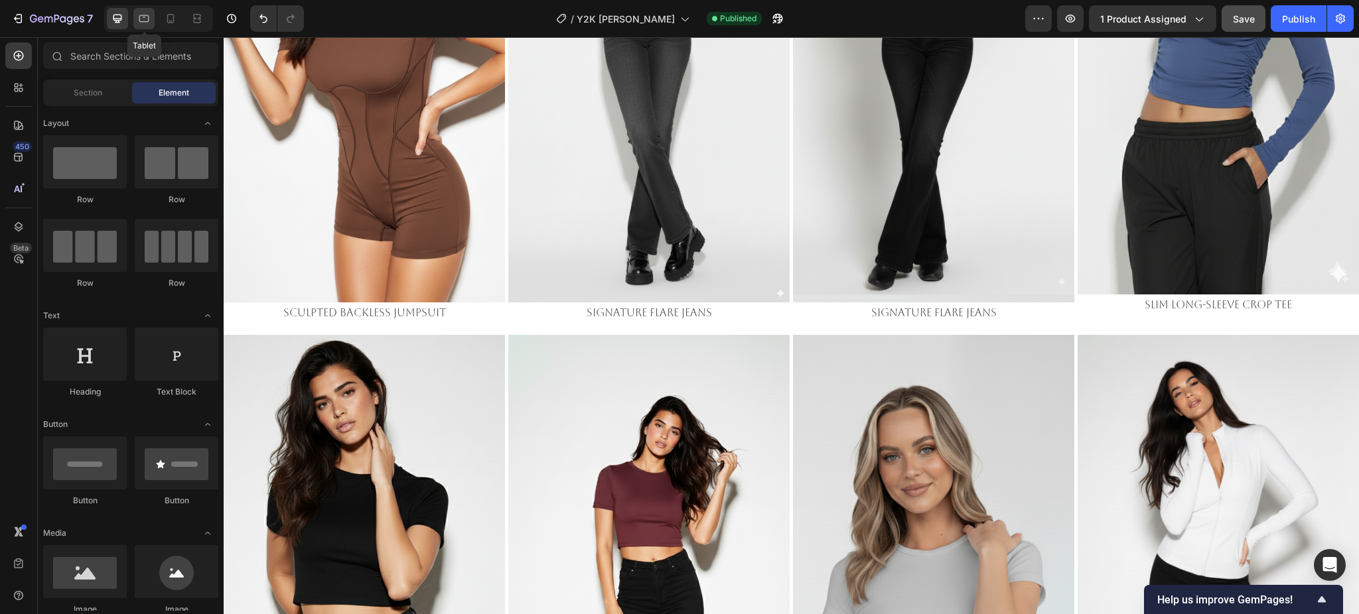
click at [143, 17] on icon at bounding box center [144, 17] width 3 height 1
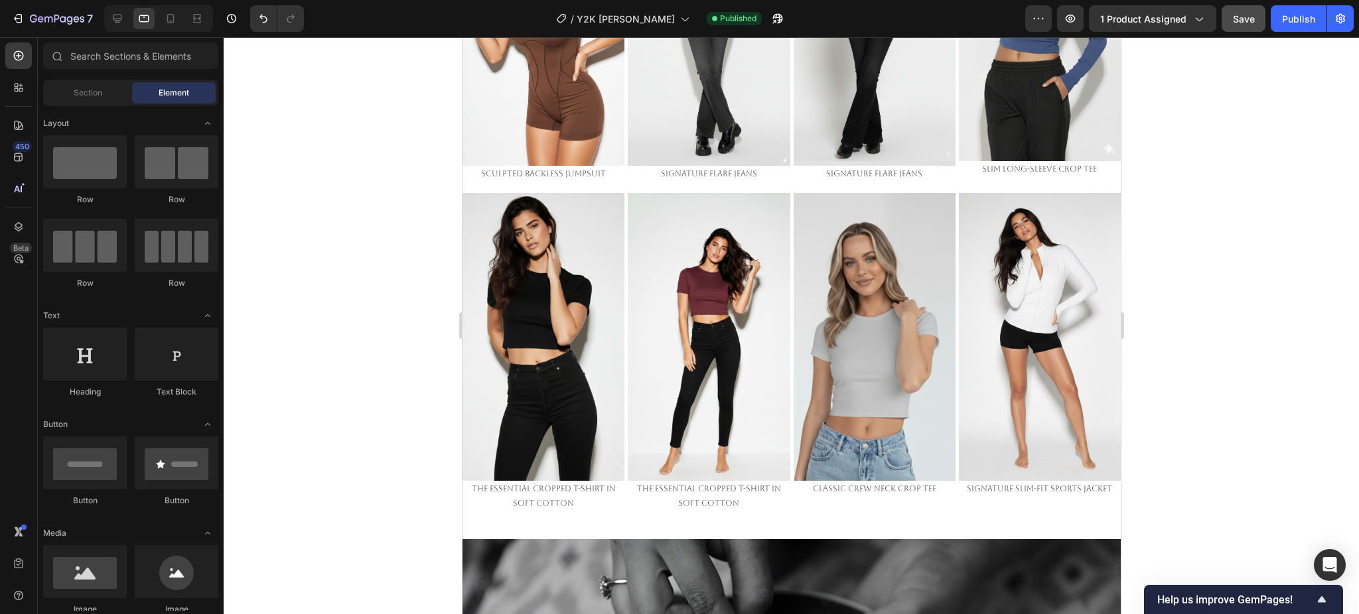
scroll to position [537, 0]
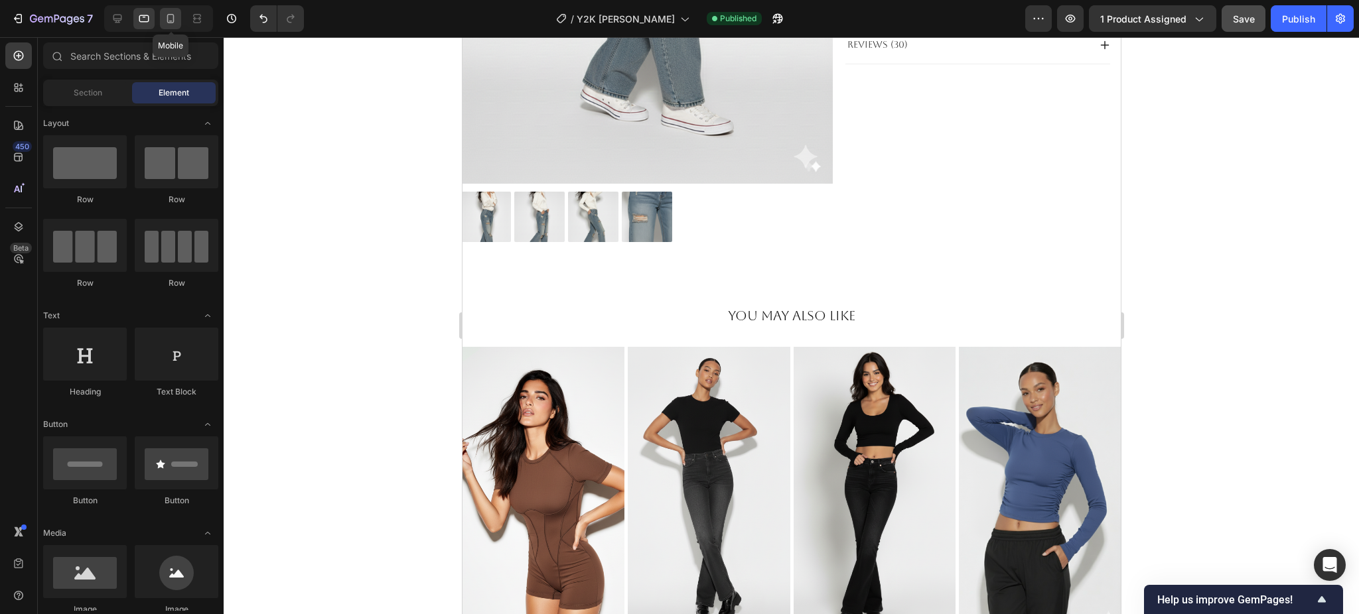
click at [171, 15] on icon at bounding box center [170, 18] width 7 height 9
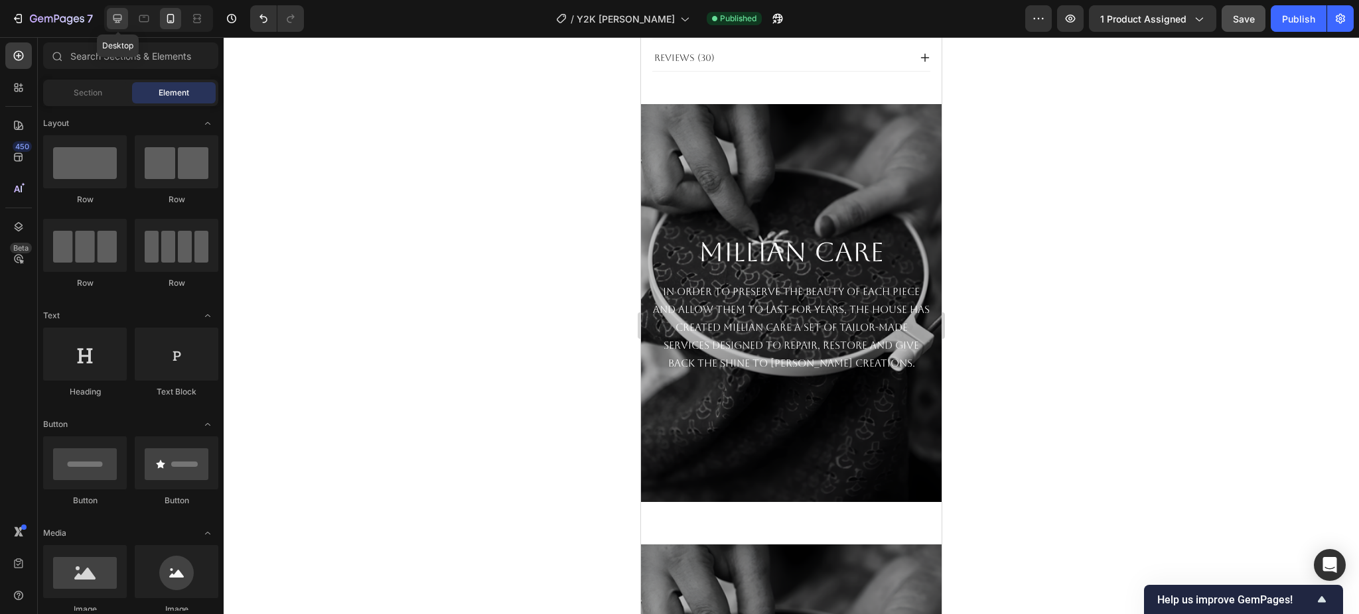
click at [123, 20] on icon at bounding box center [117, 18] width 13 height 13
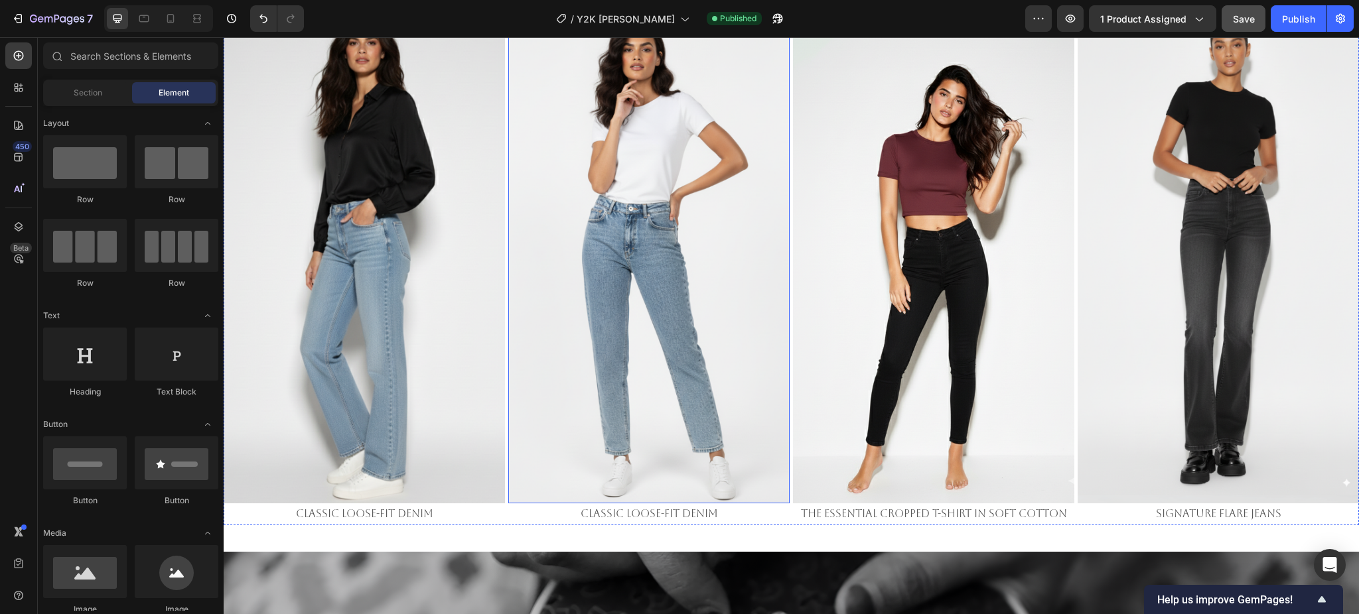
scroll to position [3382, 0]
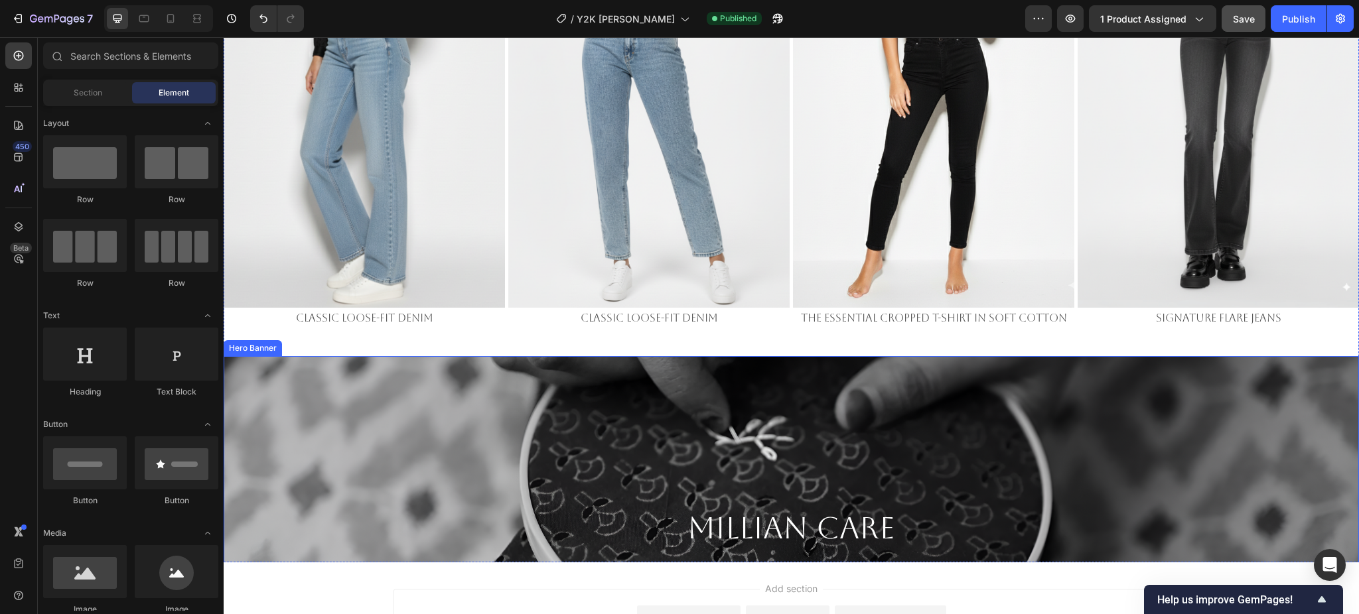
click at [828, 398] on div "Background Image" at bounding box center [791, 555] width 1135 height 398
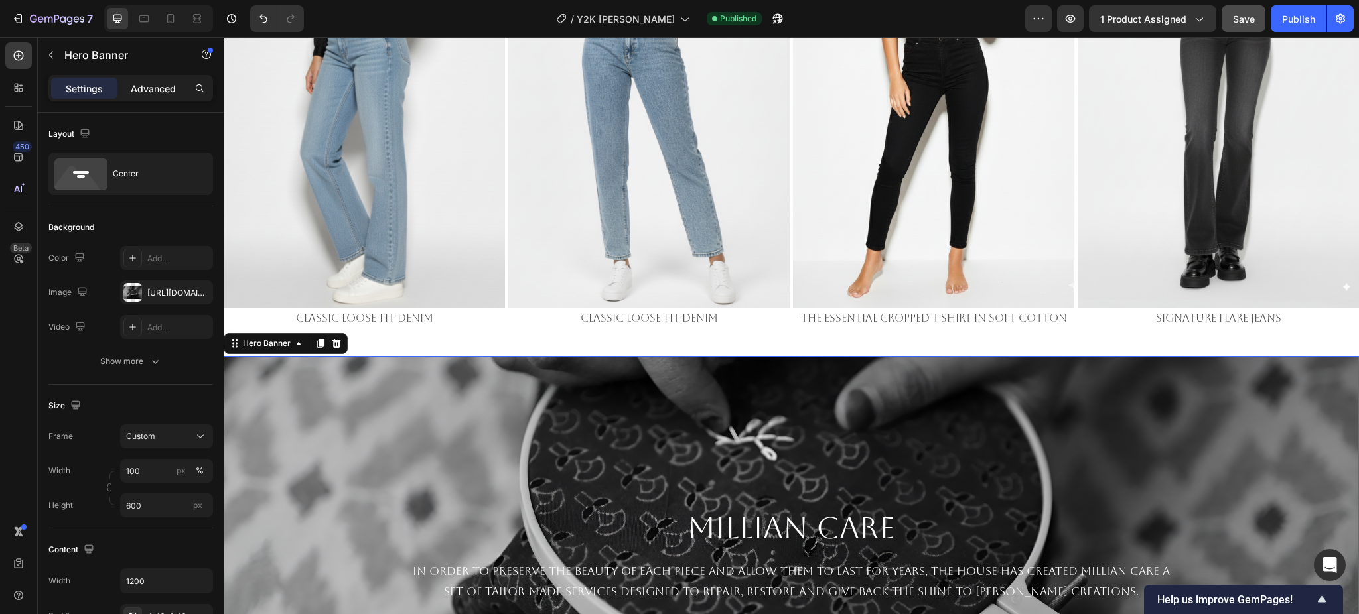
click at [151, 86] on p "Advanced" at bounding box center [153, 89] width 45 height 14
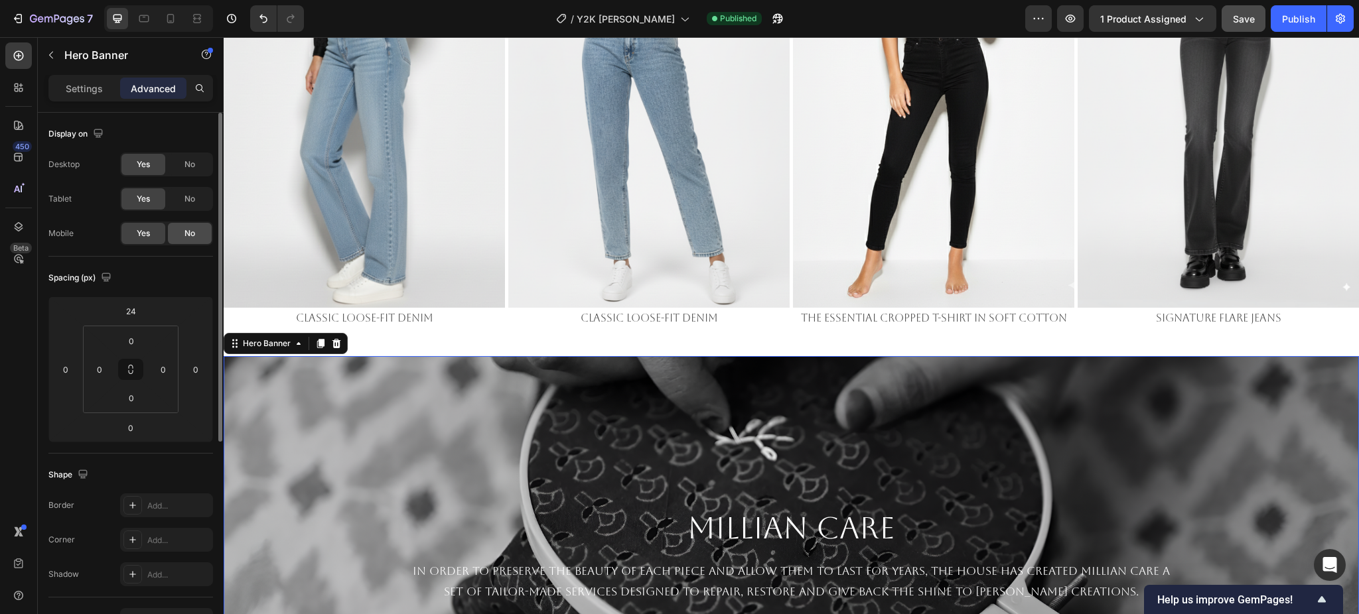
click at [193, 224] on div "No" at bounding box center [190, 233] width 44 height 21
click at [173, 20] on icon at bounding box center [170, 18] width 7 height 9
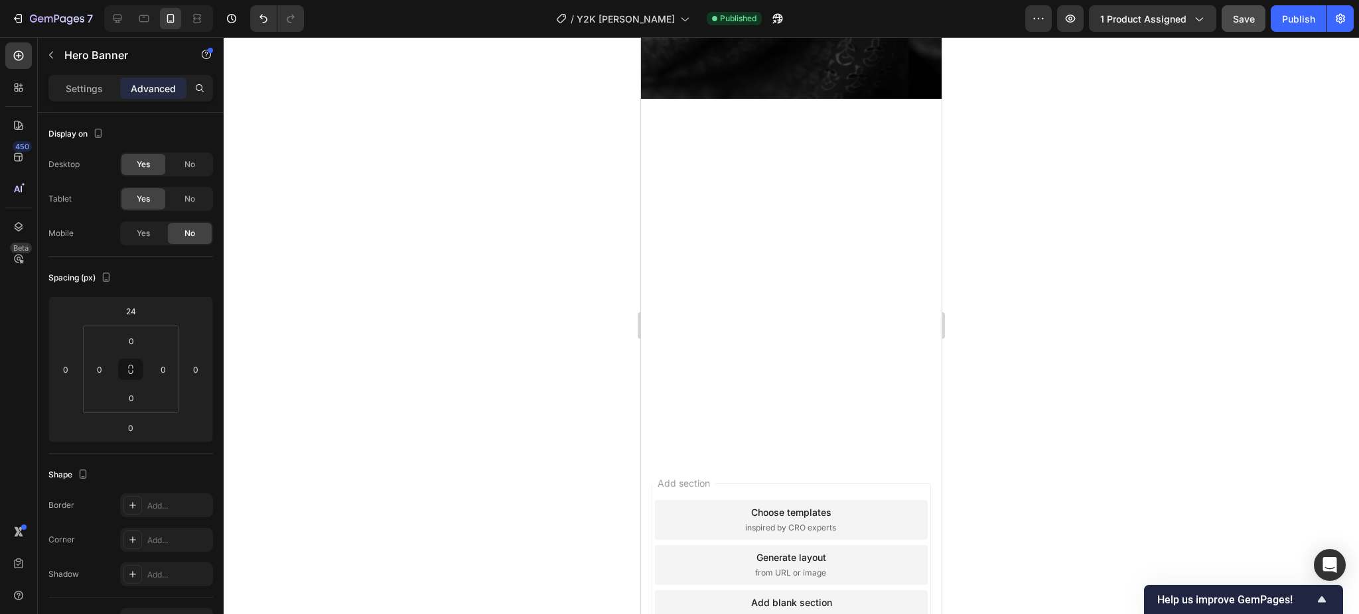
scroll to position [1418, 0]
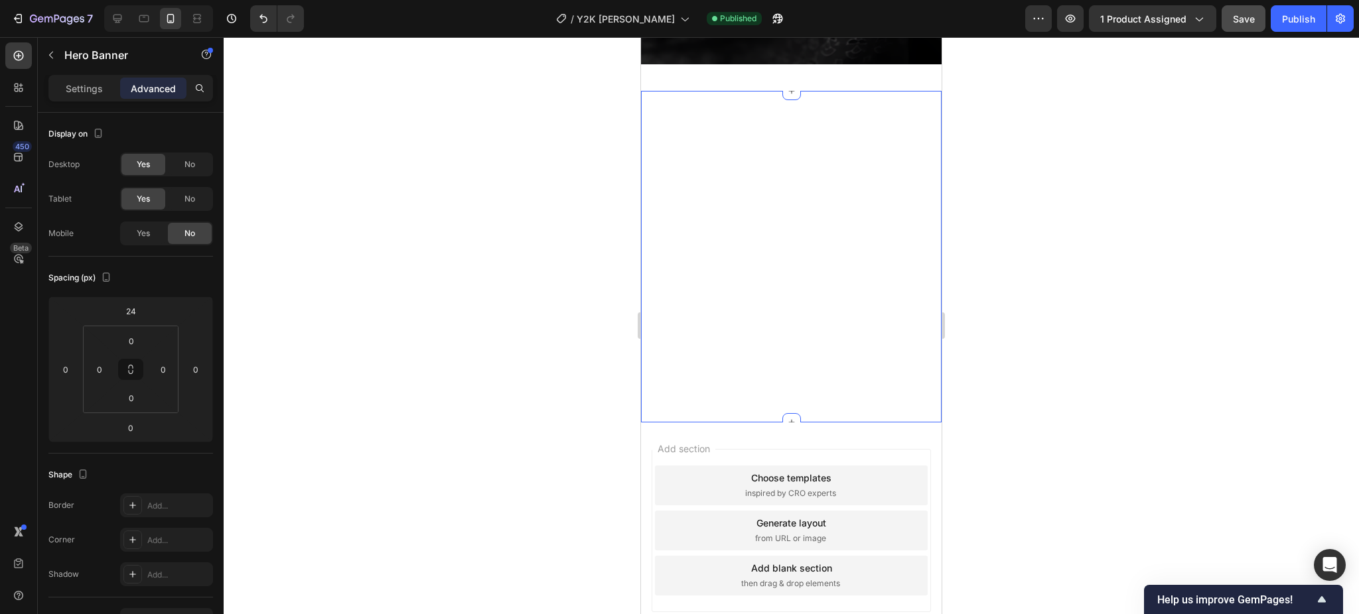
click at [789, 254] on div "Image Signature Slim-Fit Sports Jacket Text Block Image The Essential Cropped T…" at bounding box center [791, 257] width 301 height 332
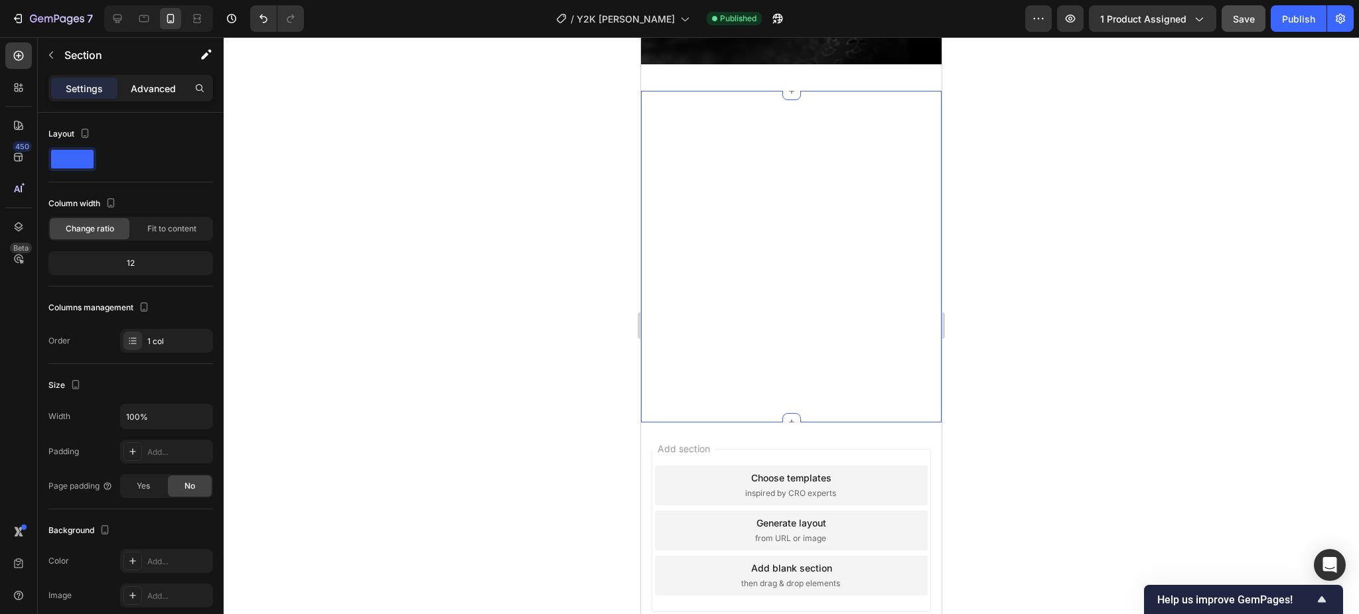
scroll to position [1174, 0]
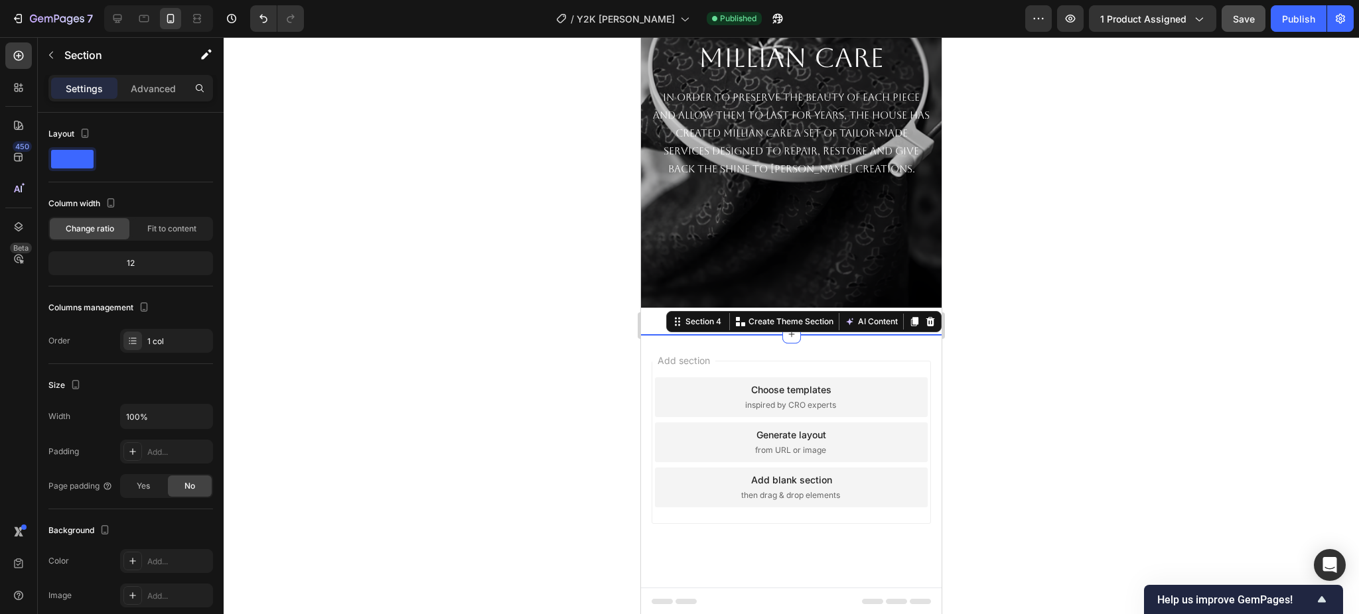
click at [1069, 346] on div at bounding box center [791, 325] width 1135 height 577
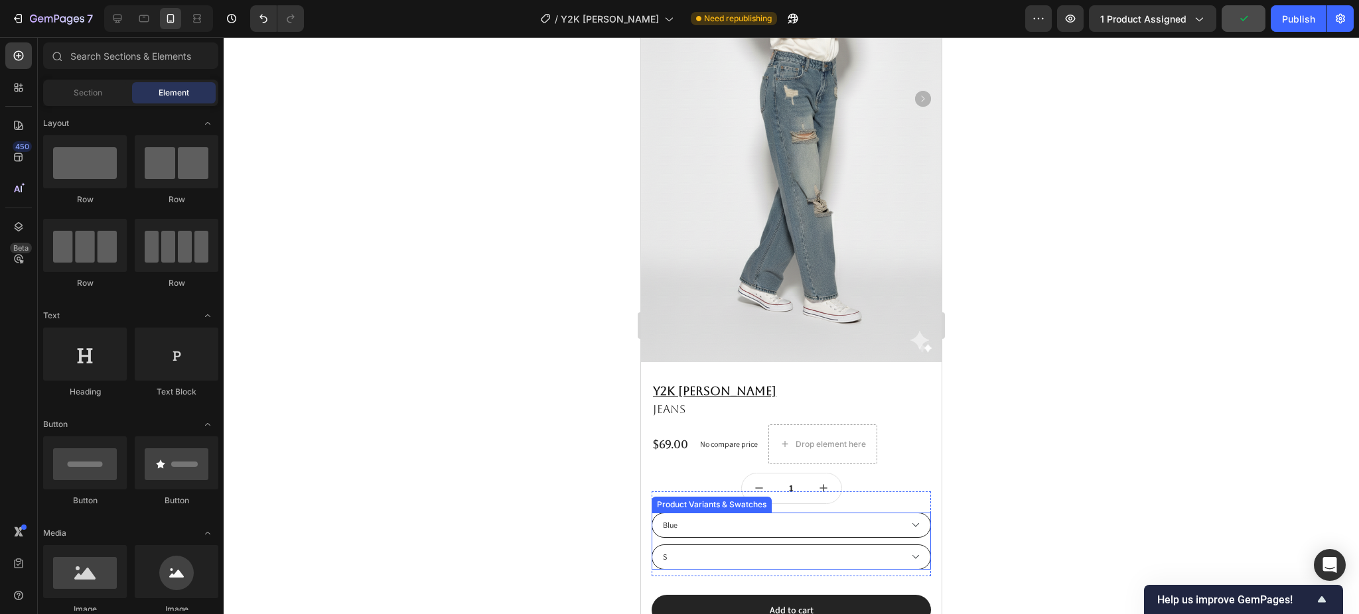
scroll to position [113, 0]
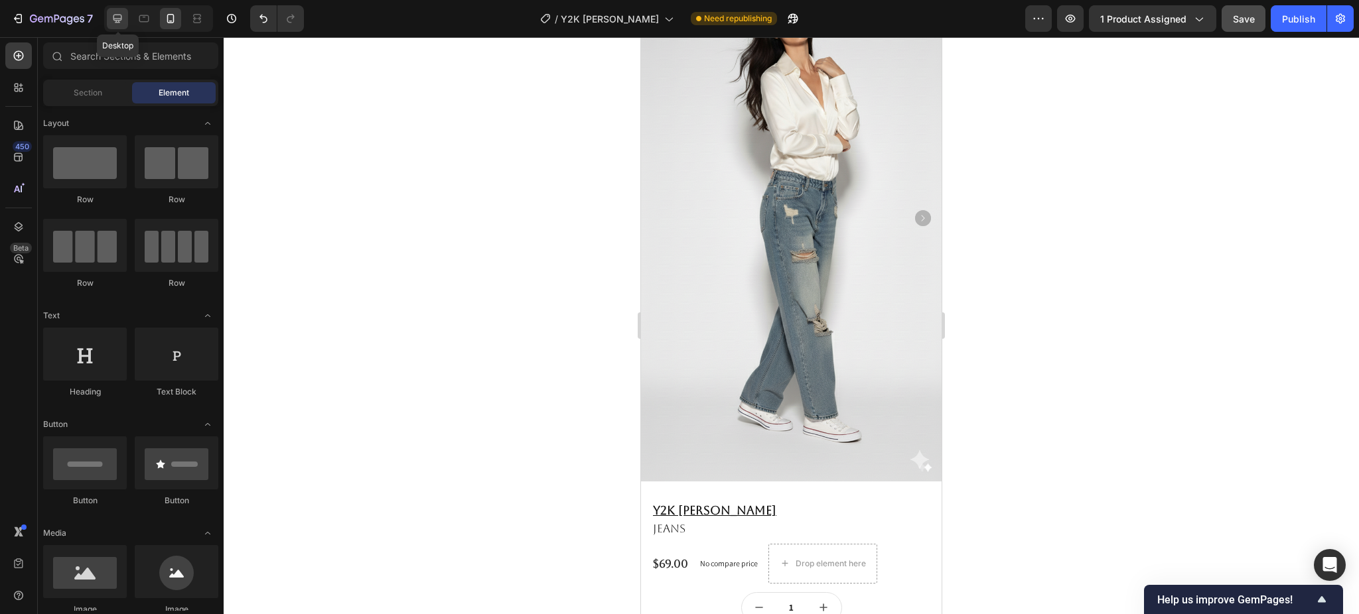
click at [114, 25] on icon at bounding box center [117, 18] width 13 height 13
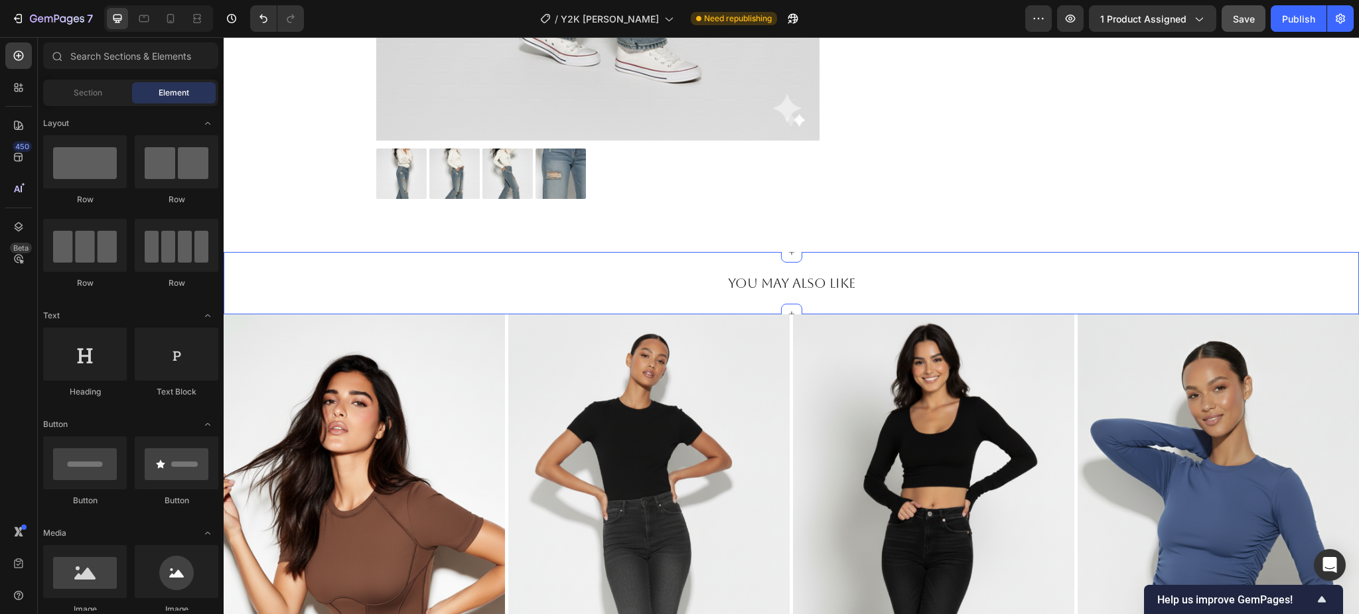
scroll to position [821, 0]
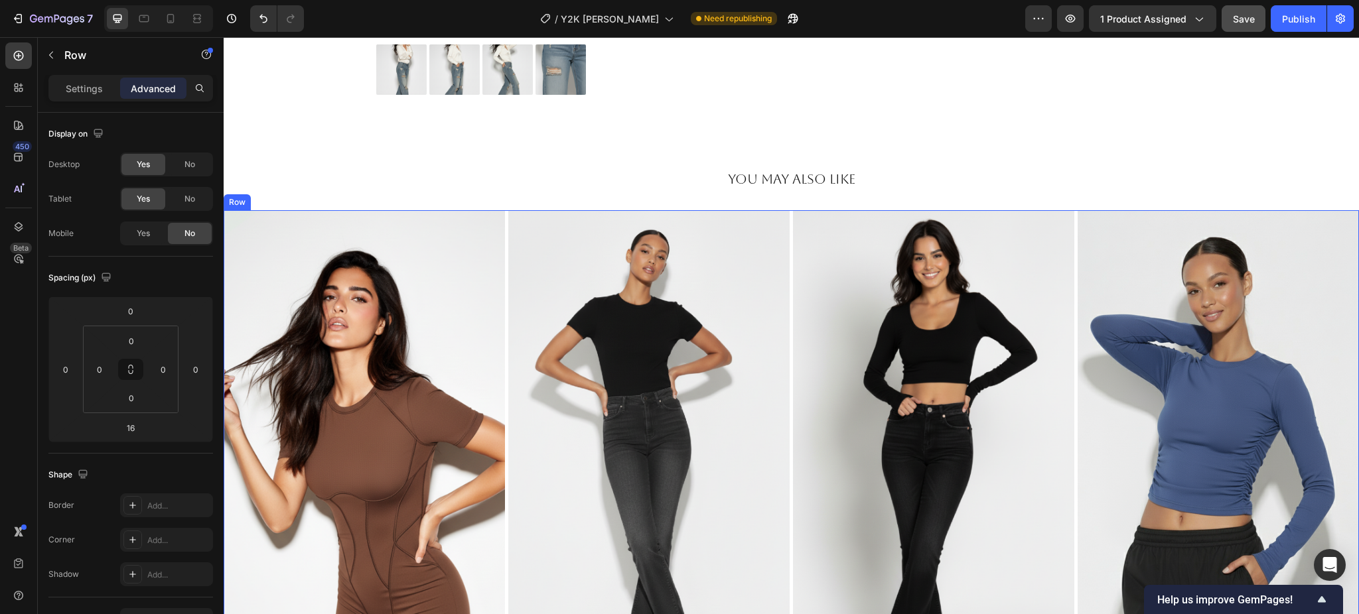
click at [784, 232] on div "Image Sculpted Backless Jumpsuit Text Block Image Signature Flare Jeans Text Bl…" at bounding box center [791, 471] width 1135 height 522
click at [257, 198] on div "Row" at bounding box center [251, 198] width 22 height 12
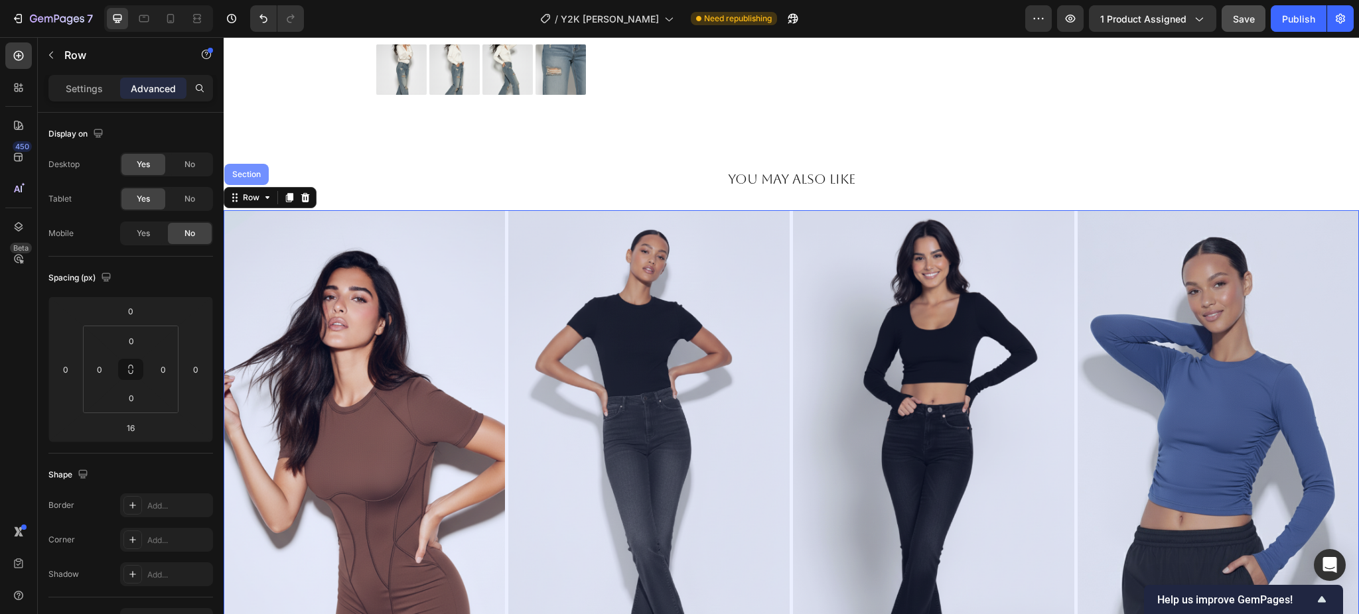
click at [251, 178] on div "Section" at bounding box center [247, 174] width 34 height 8
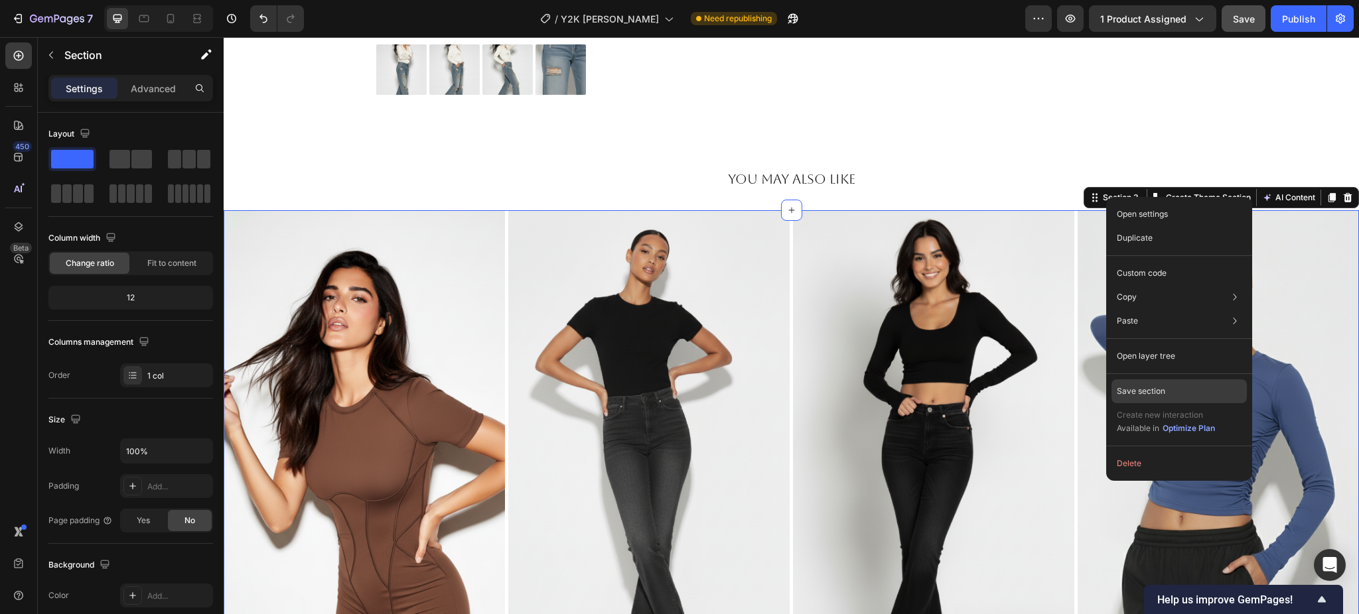
click at [1160, 382] on div "Save section" at bounding box center [1178, 391] width 135 height 24
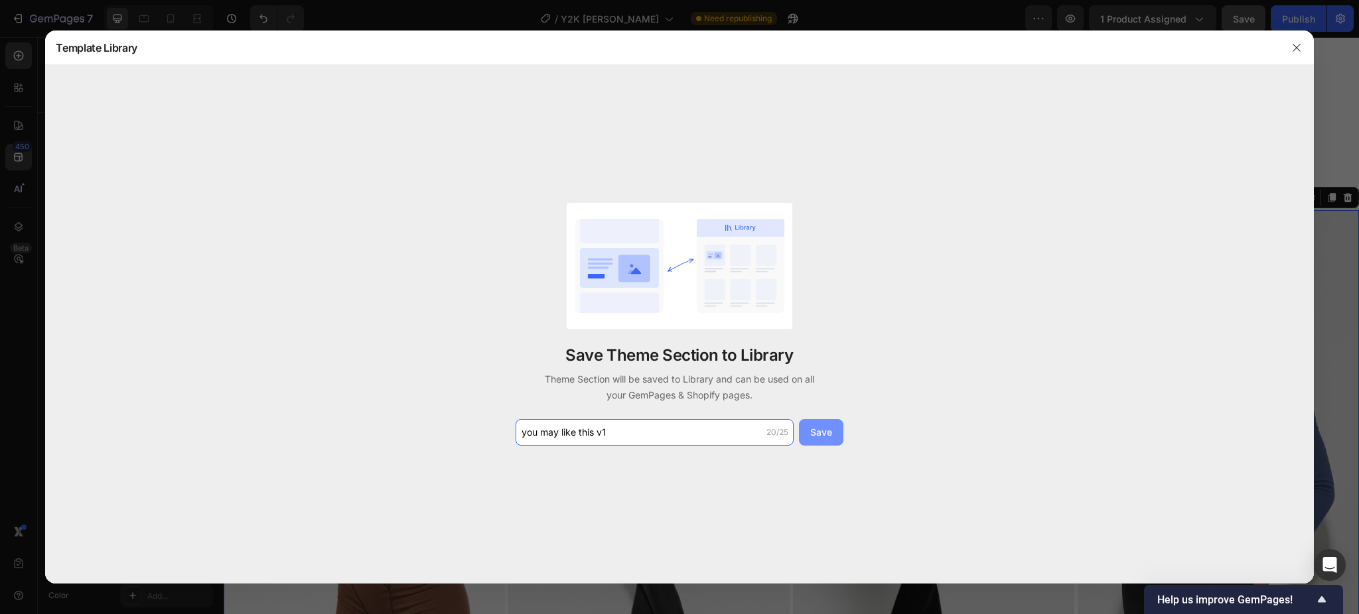
type input "you may like this v1"
click at [821, 432] on div "Save" at bounding box center [821, 432] width 22 height 14
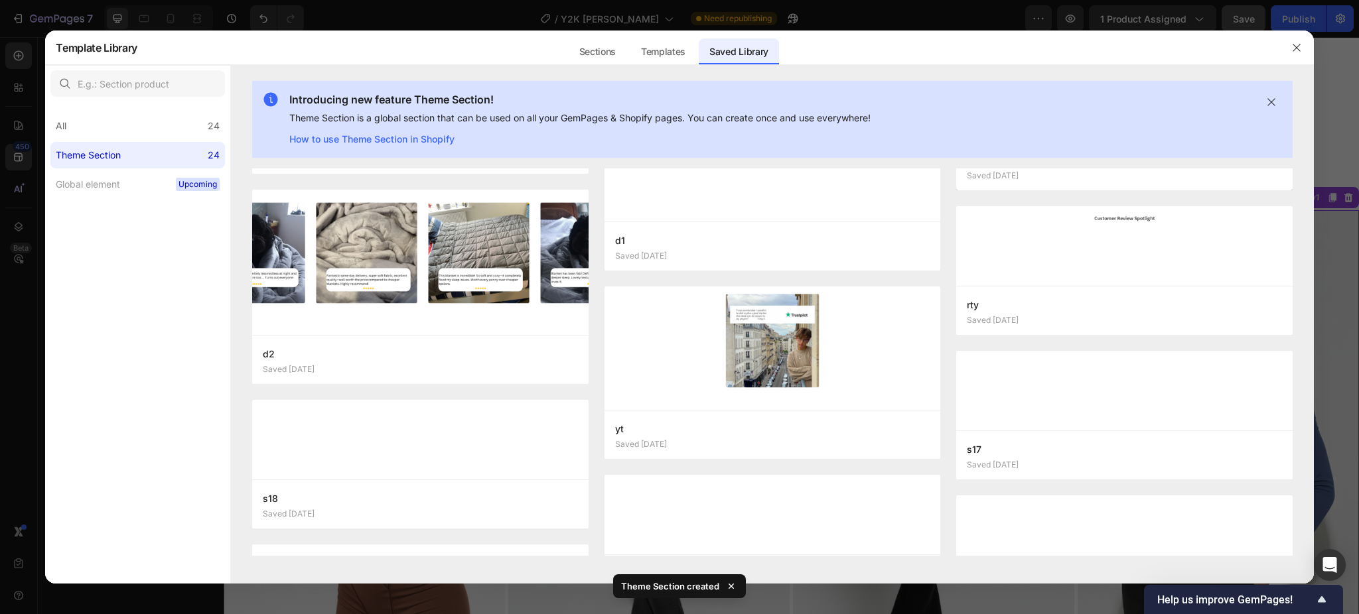
scroll to position [0, 0]
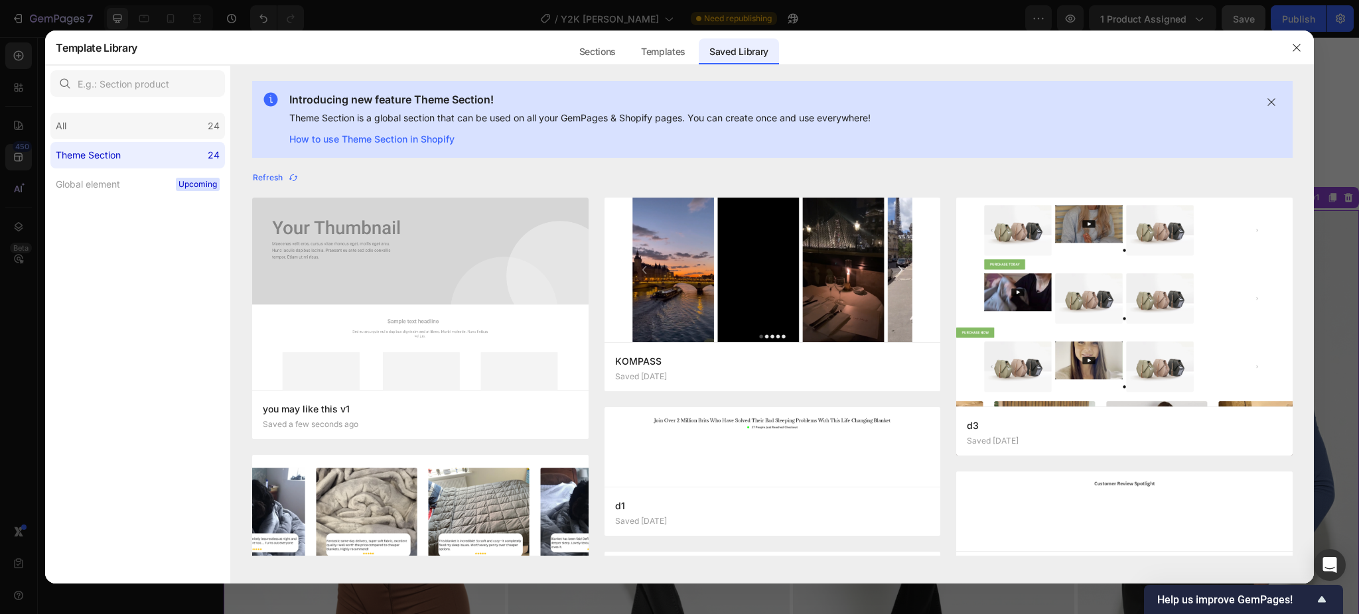
click at [119, 138] on div "All 24" at bounding box center [137, 126] width 174 height 27
click at [117, 158] on div "Theme Section" at bounding box center [88, 155] width 65 height 16
click at [1292, 45] on icon "button" at bounding box center [1296, 47] width 11 height 11
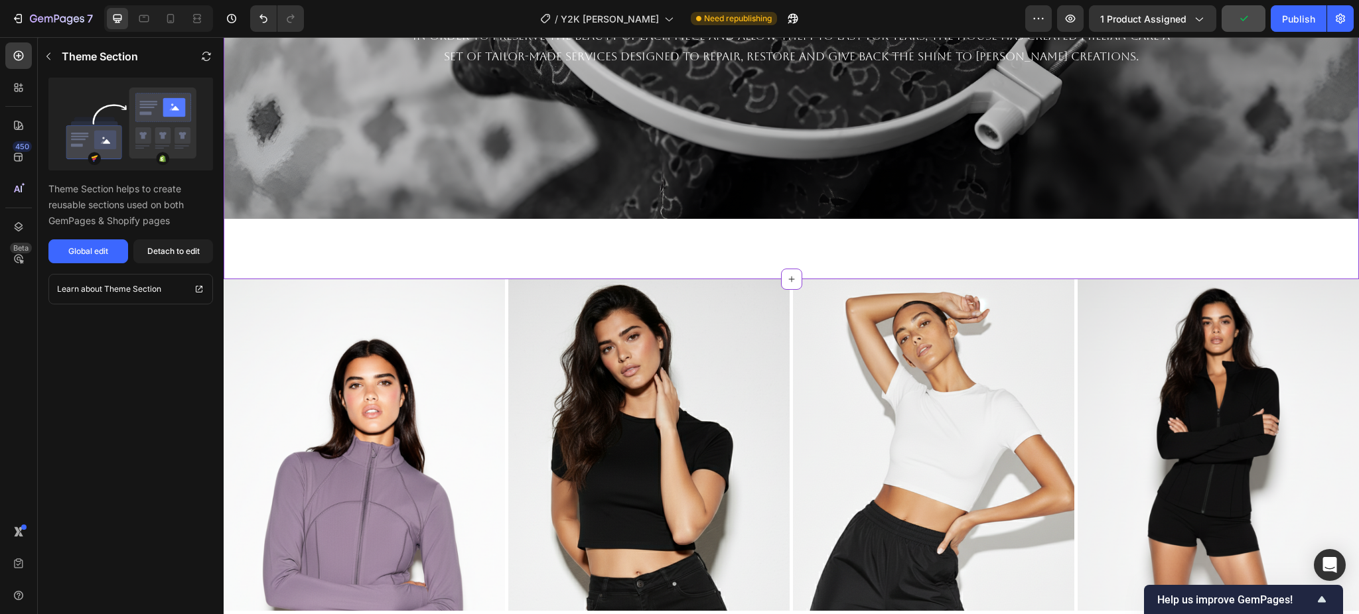
scroll to position [2324, 0]
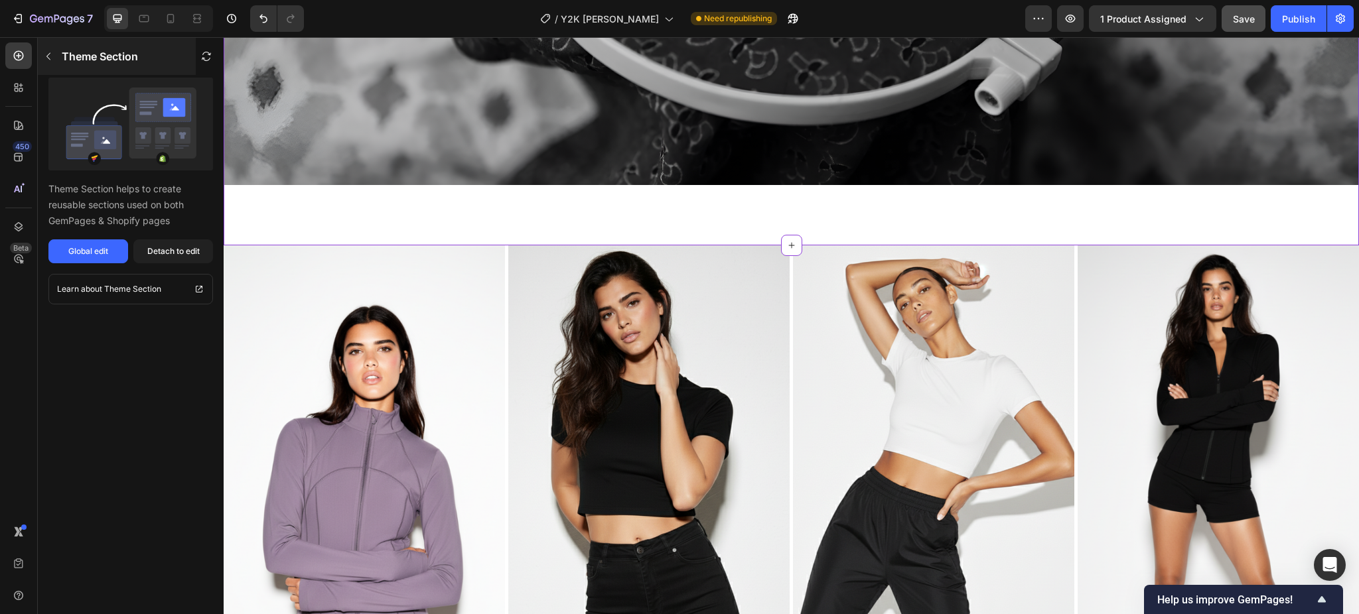
click at [66, 54] on p "Theme Section" at bounding box center [100, 56] width 76 height 16
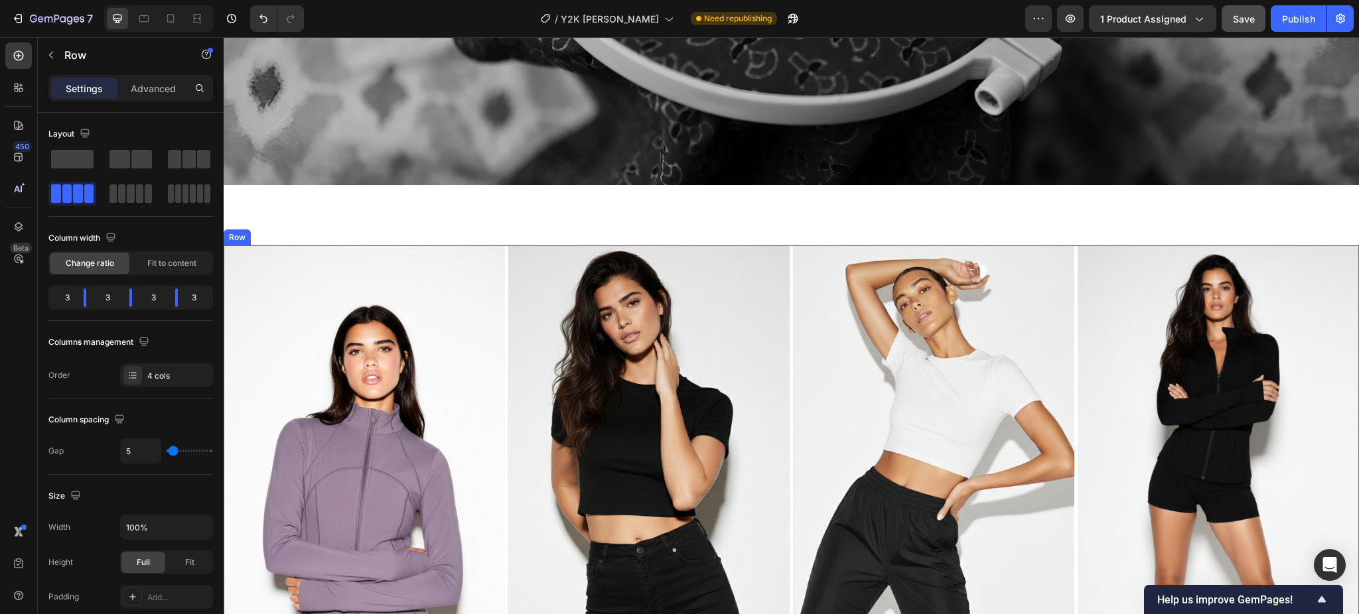
drag, startPoint x: 783, startPoint y: 247, endPoint x: 631, endPoint y: 249, distance: 151.9
click at [783, 247] on div "Image Signature Slim-Fit Sports Jacket Text Block Image The Essential Cropped T…" at bounding box center [791, 506] width 1135 height 522
click at [241, 227] on div "Row" at bounding box center [251, 233] width 22 height 12
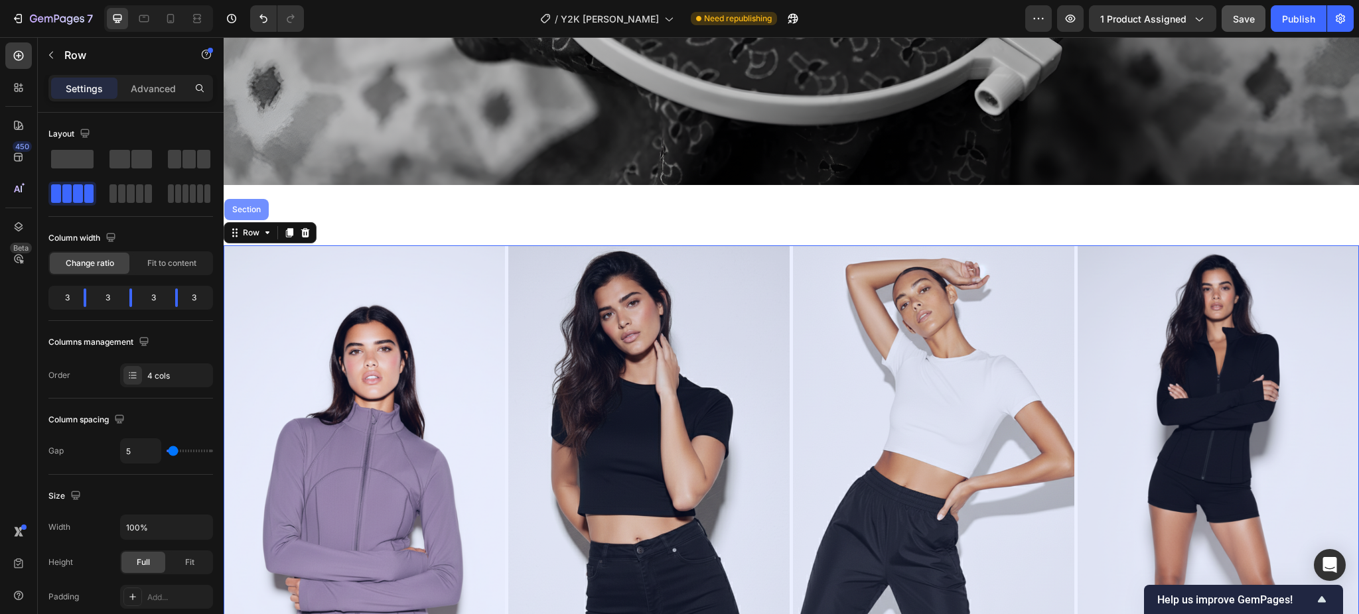
click at [253, 206] on div "Section" at bounding box center [247, 210] width 34 height 8
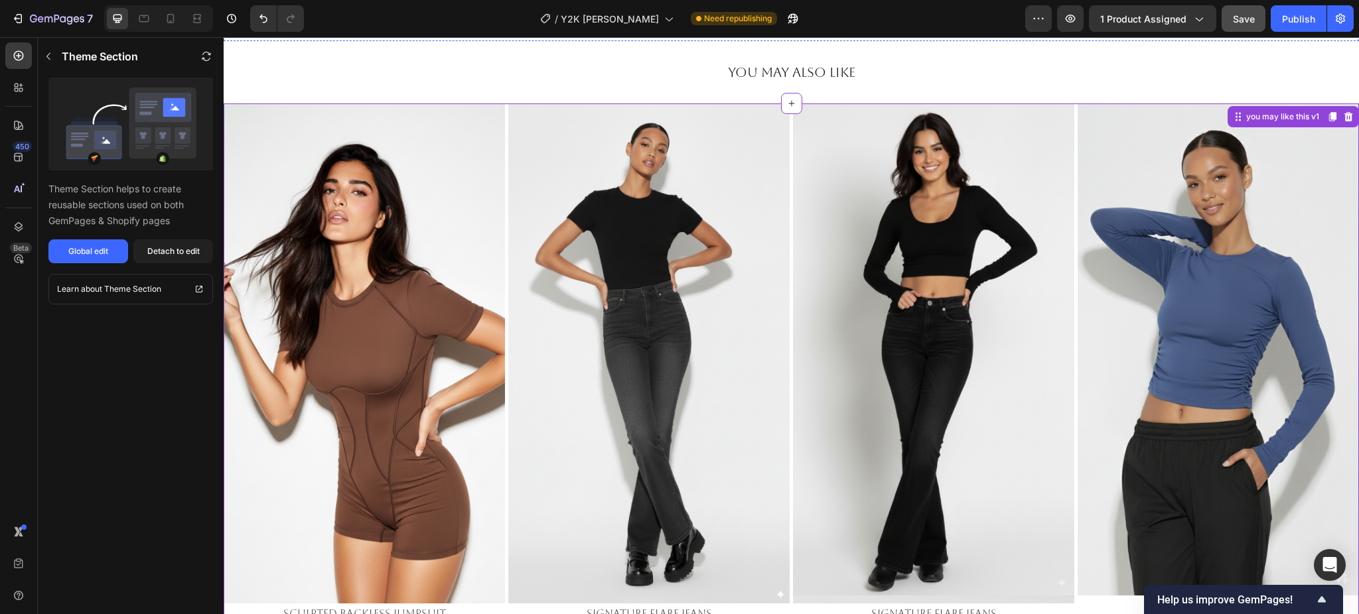
scroll to position [732, 0]
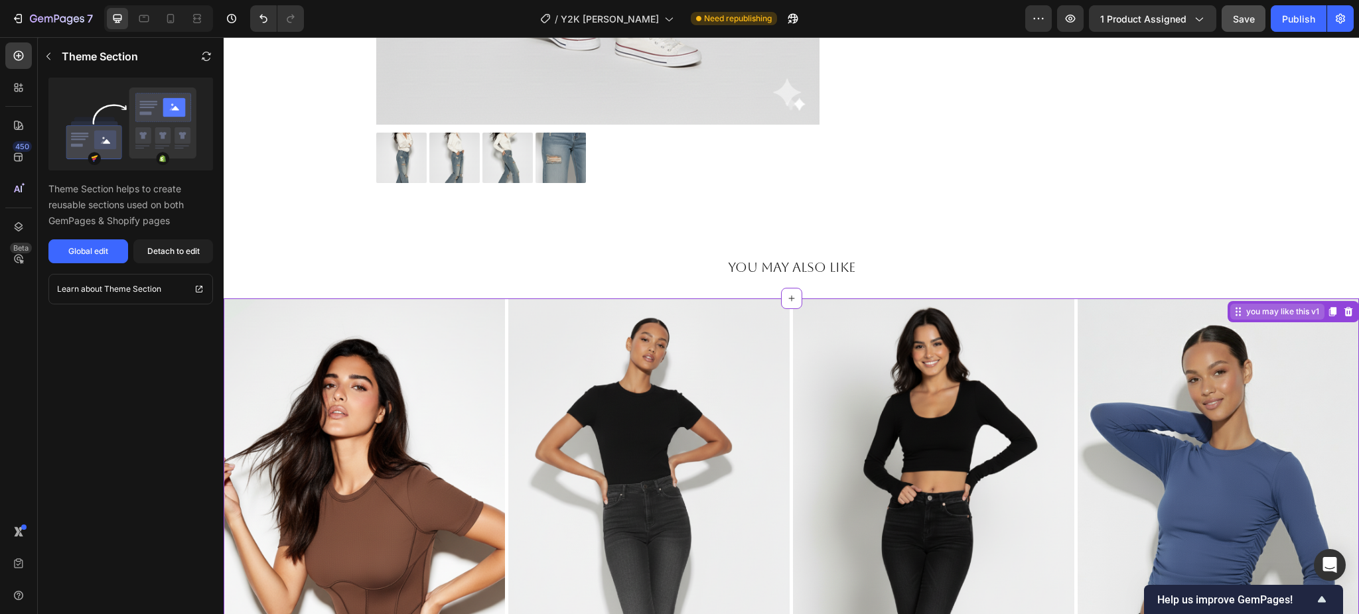
click at [1250, 313] on div "you may like this v1" at bounding box center [1282, 312] width 78 height 12
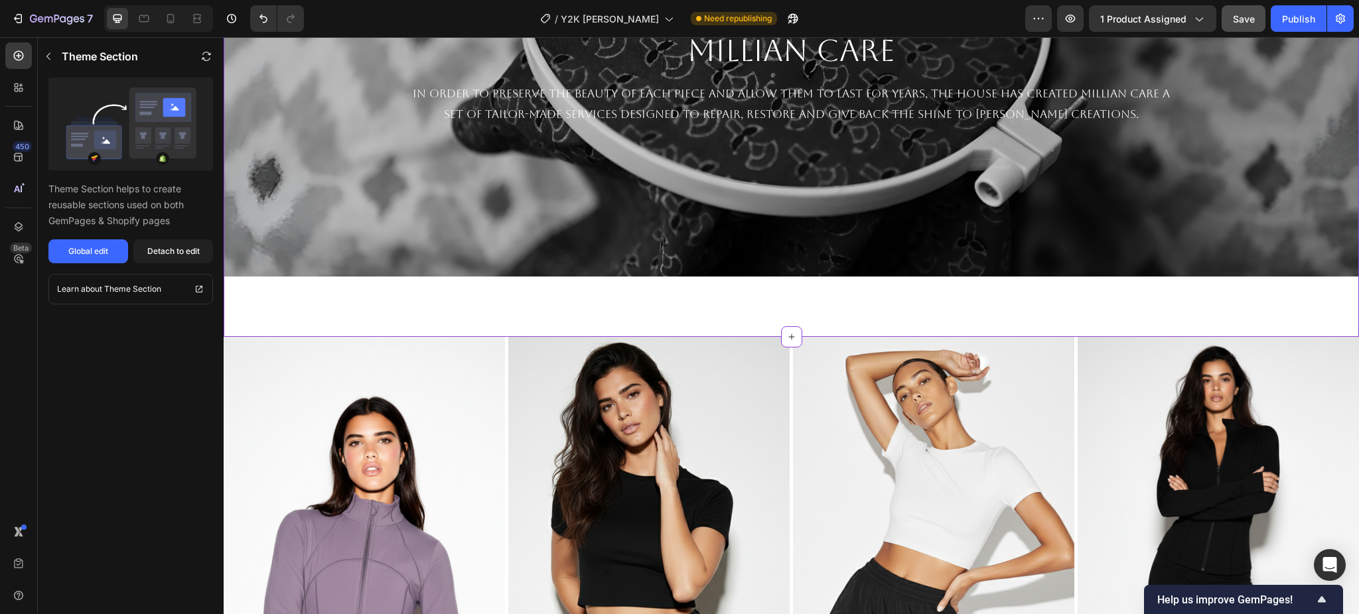
scroll to position [2236, 0]
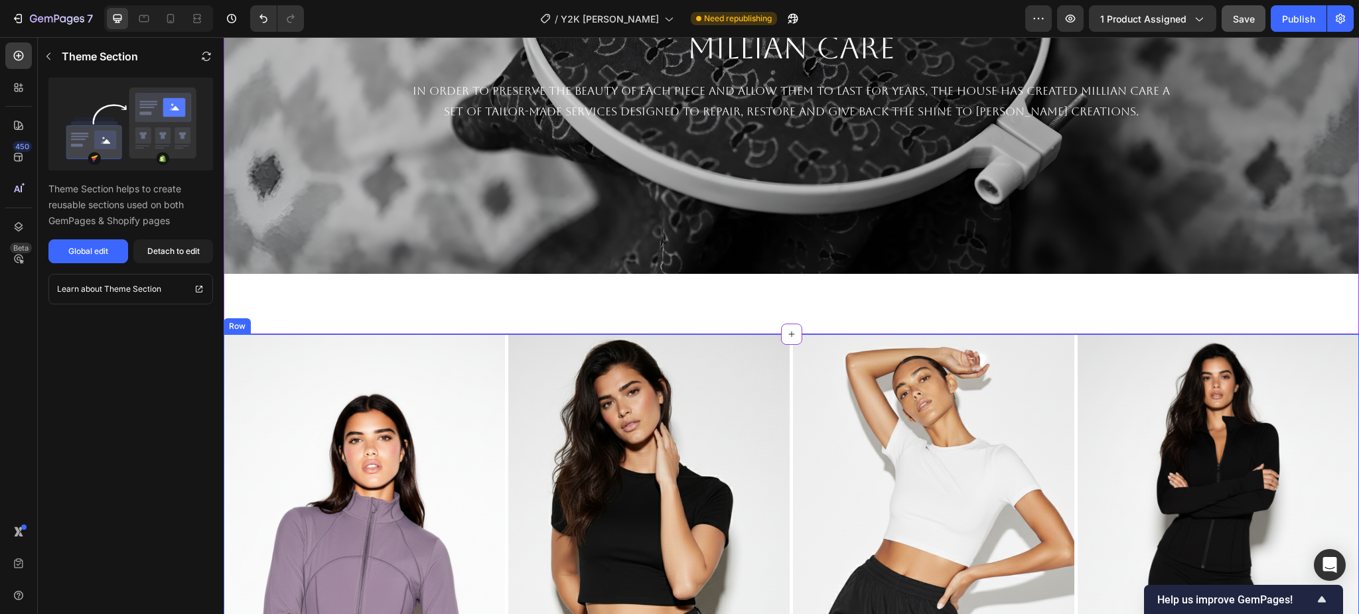
click at [502, 341] on div "Image Signature Slim-Fit Sports Jacket Text Block Image The Essential Cropped T…" at bounding box center [791, 595] width 1135 height 522
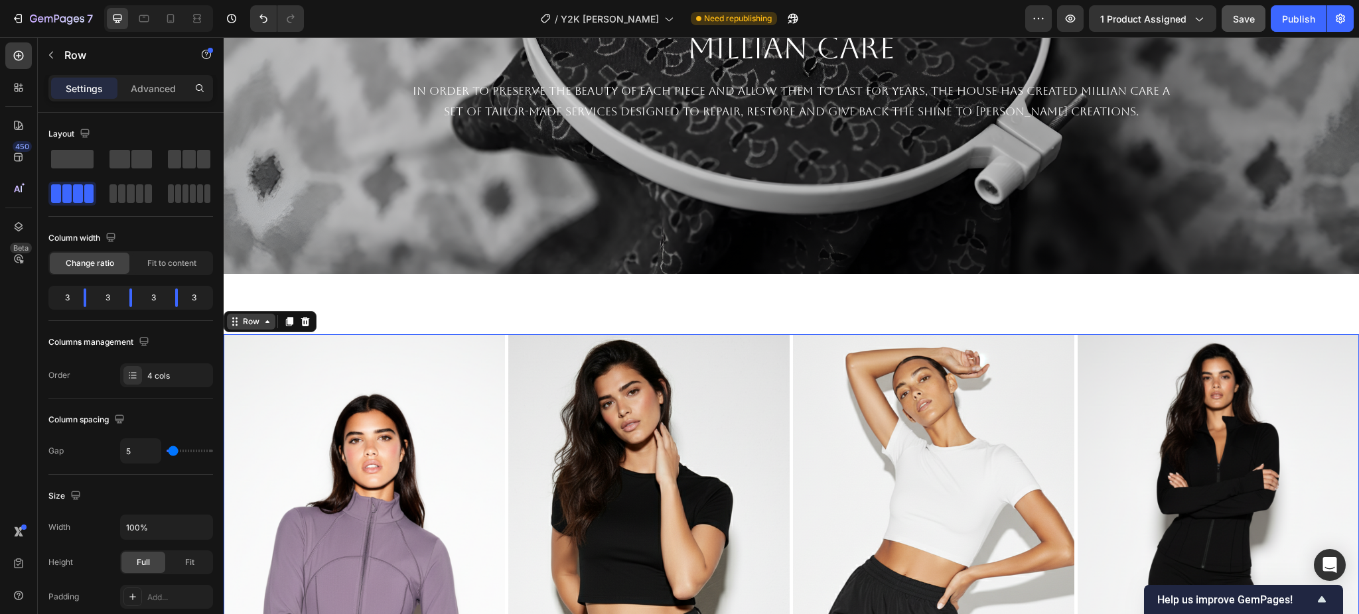
click at [251, 316] on div "Row" at bounding box center [251, 322] width 22 height 12
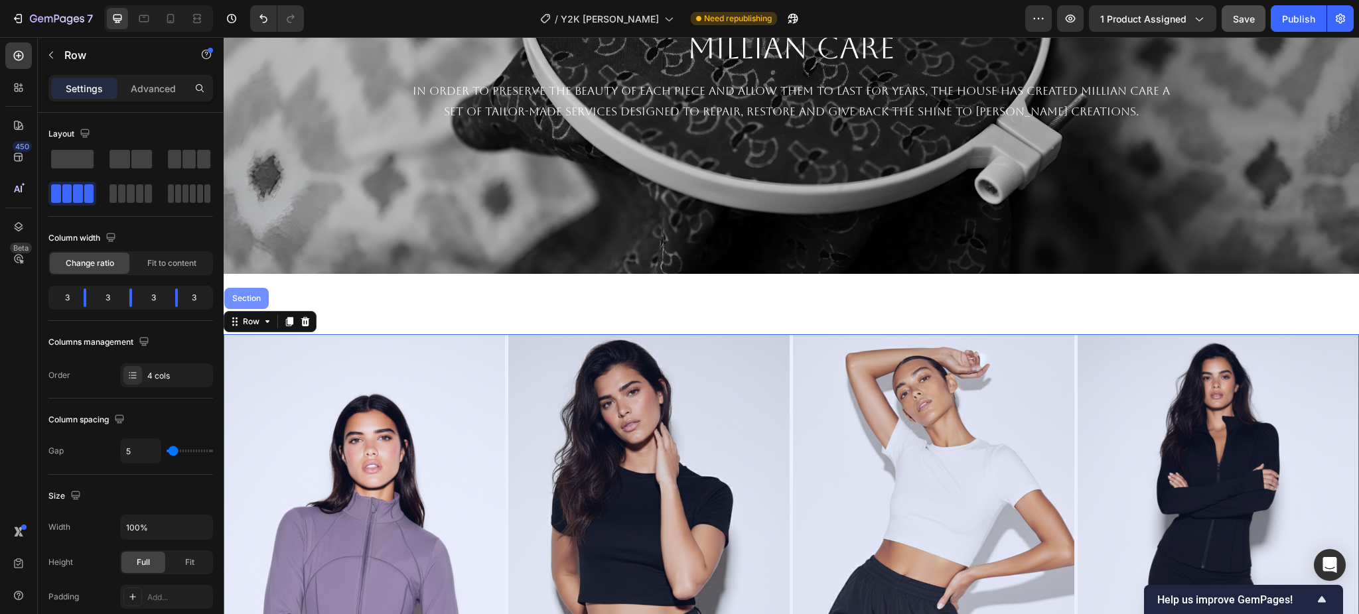
click at [243, 295] on div "Section" at bounding box center [247, 299] width 34 height 8
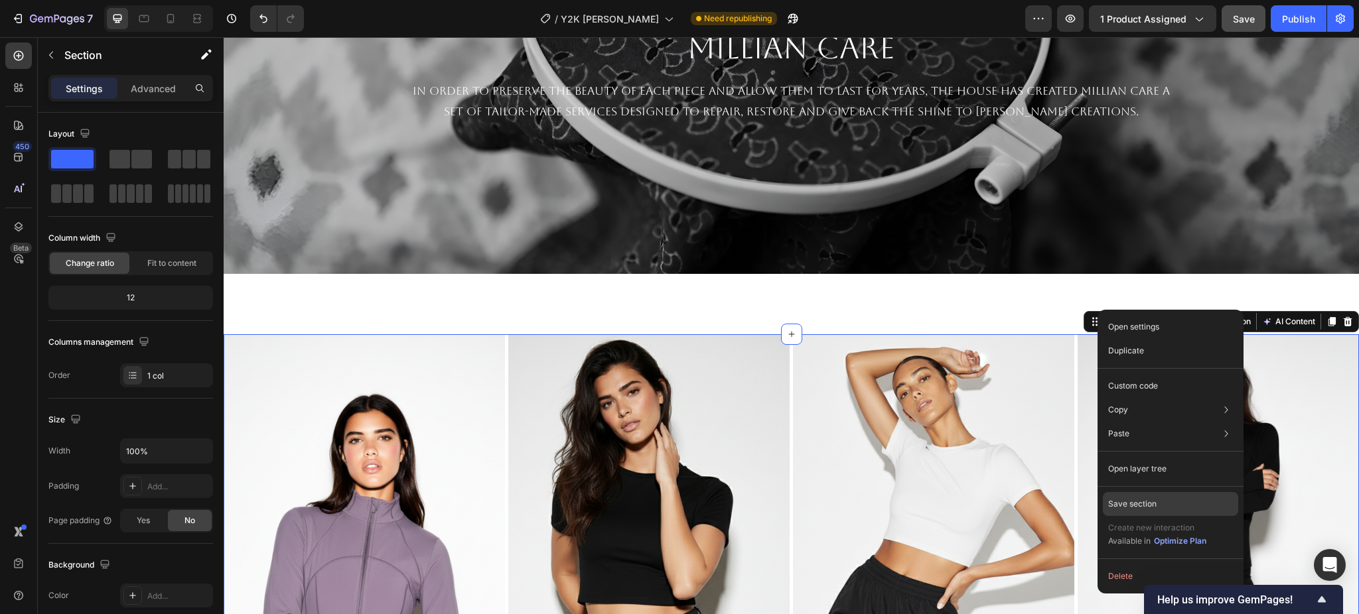
click at [1137, 496] on div "Save section" at bounding box center [1170, 504] width 135 height 24
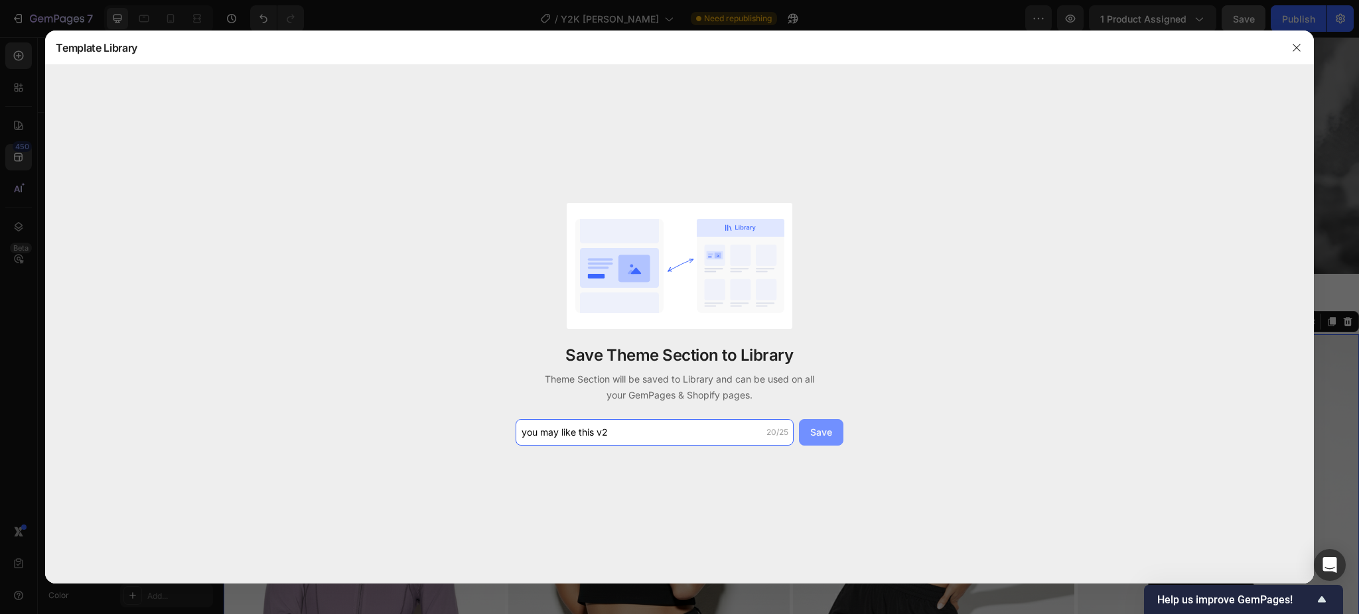
type input "you may like this v2"
click at [825, 432] on div "Save" at bounding box center [821, 432] width 22 height 14
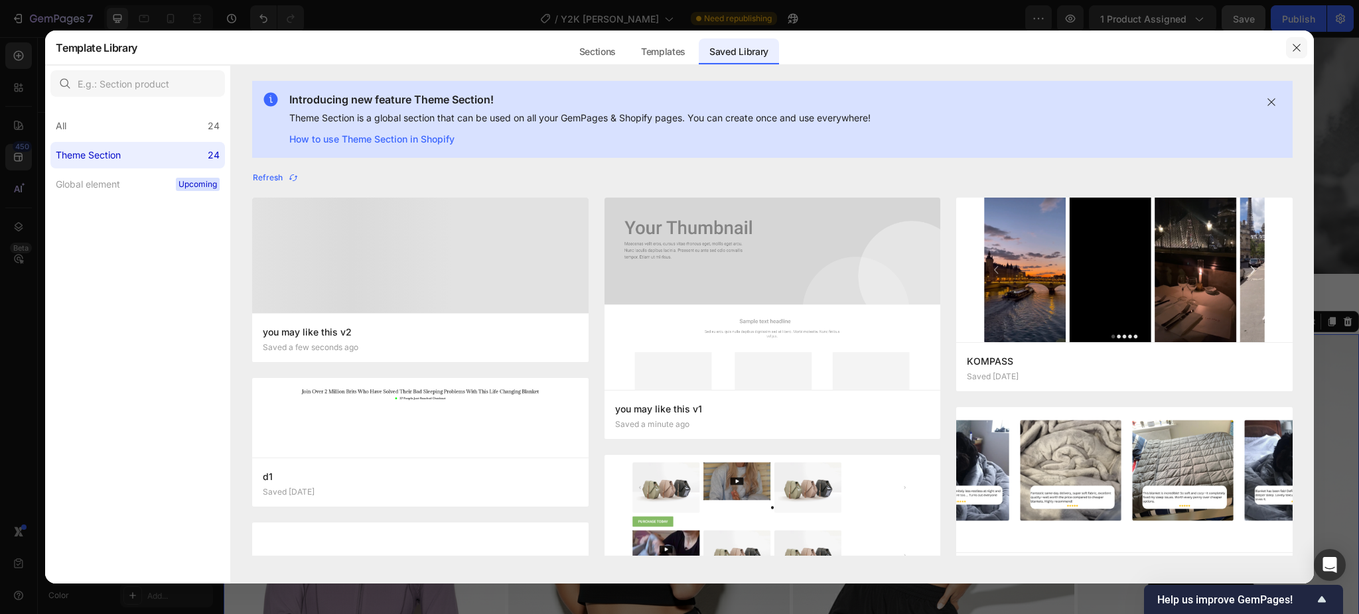
click at [1296, 48] on icon "button" at bounding box center [1296, 47] width 11 height 11
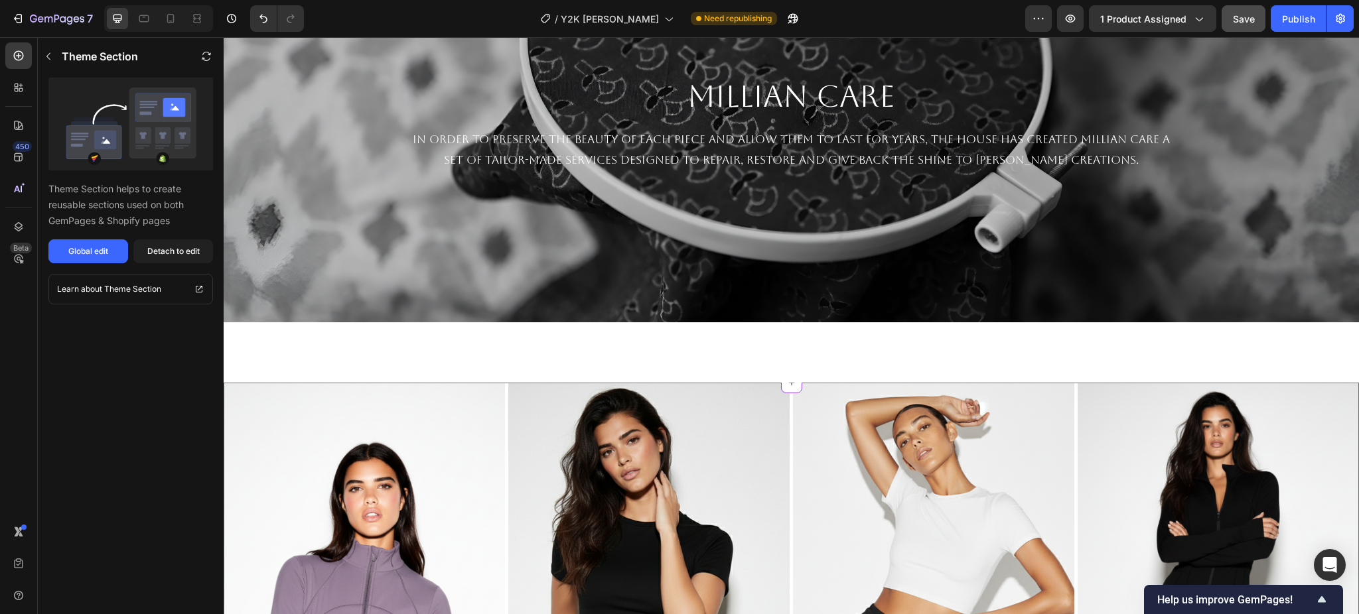
scroll to position [2185, 0]
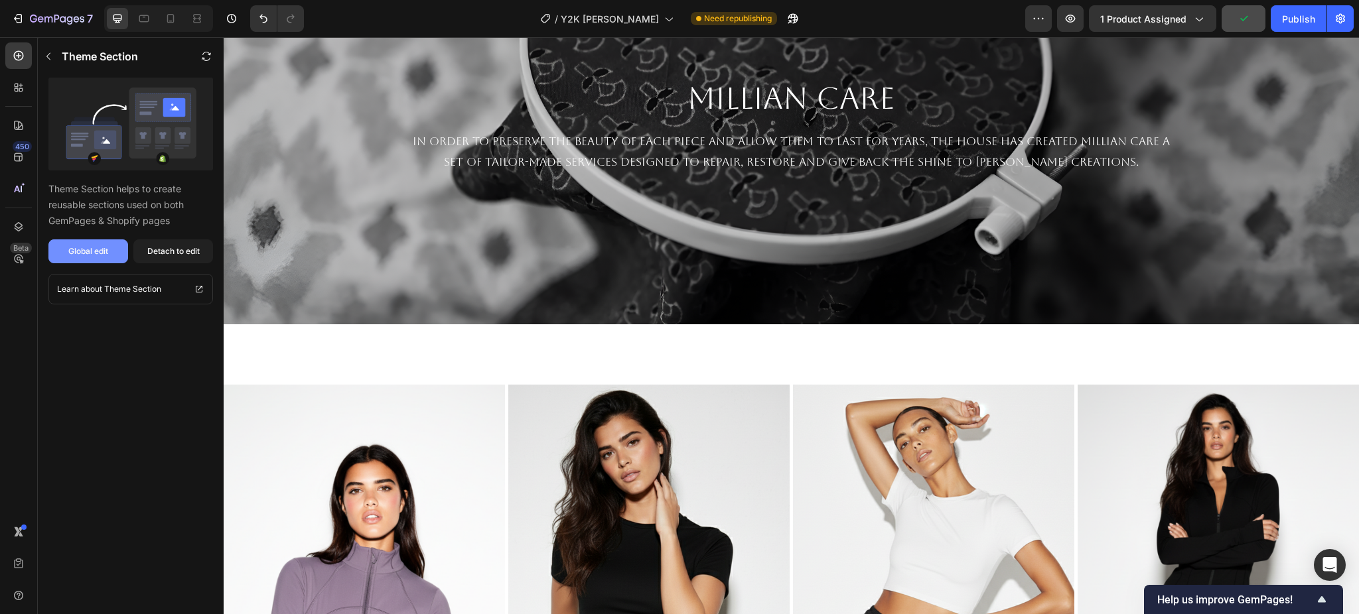
click at [103, 255] on div "Global edit" at bounding box center [88, 251] width 40 height 12
click at [70, 50] on p "Theme Section" at bounding box center [100, 56] width 76 height 16
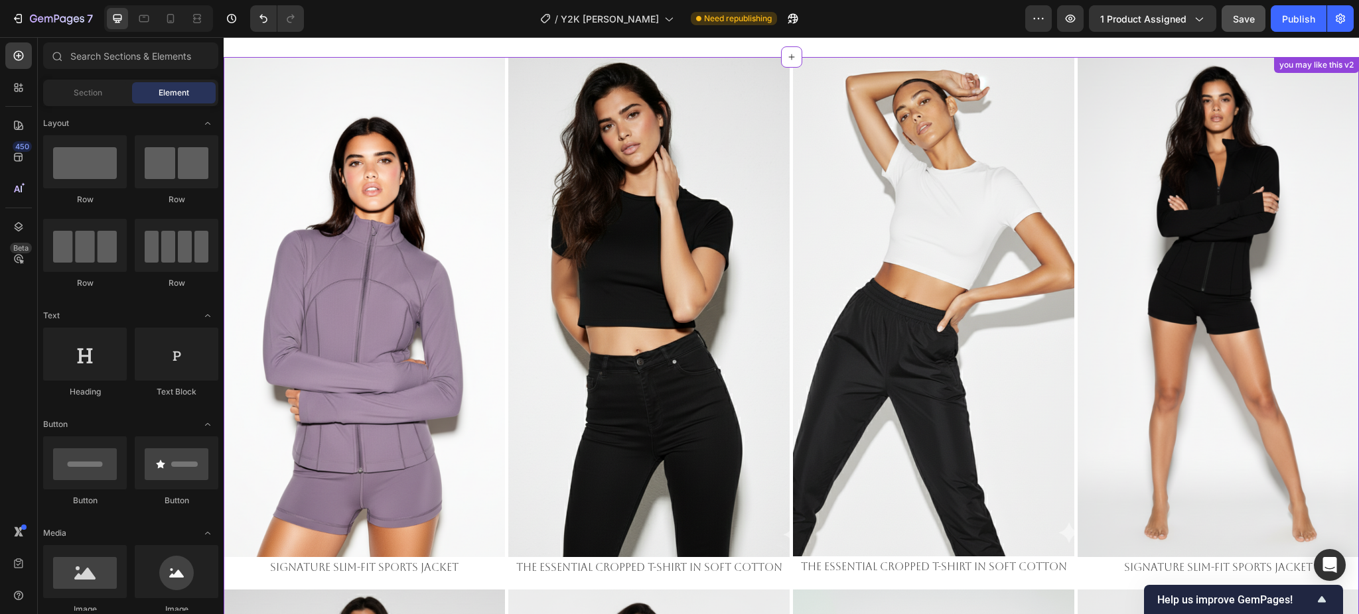
scroll to position [2274, 0]
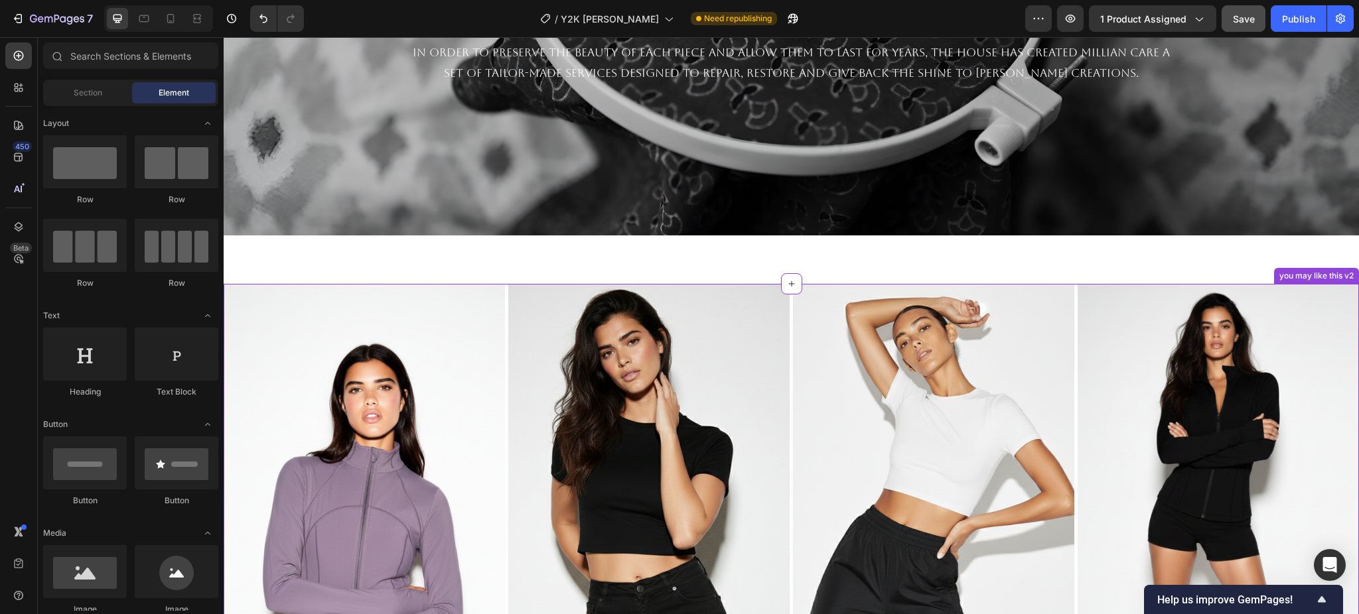
click at [1303, 275] on div "you may like this v2" at bounding box center [1316, 276] width 80 height 12
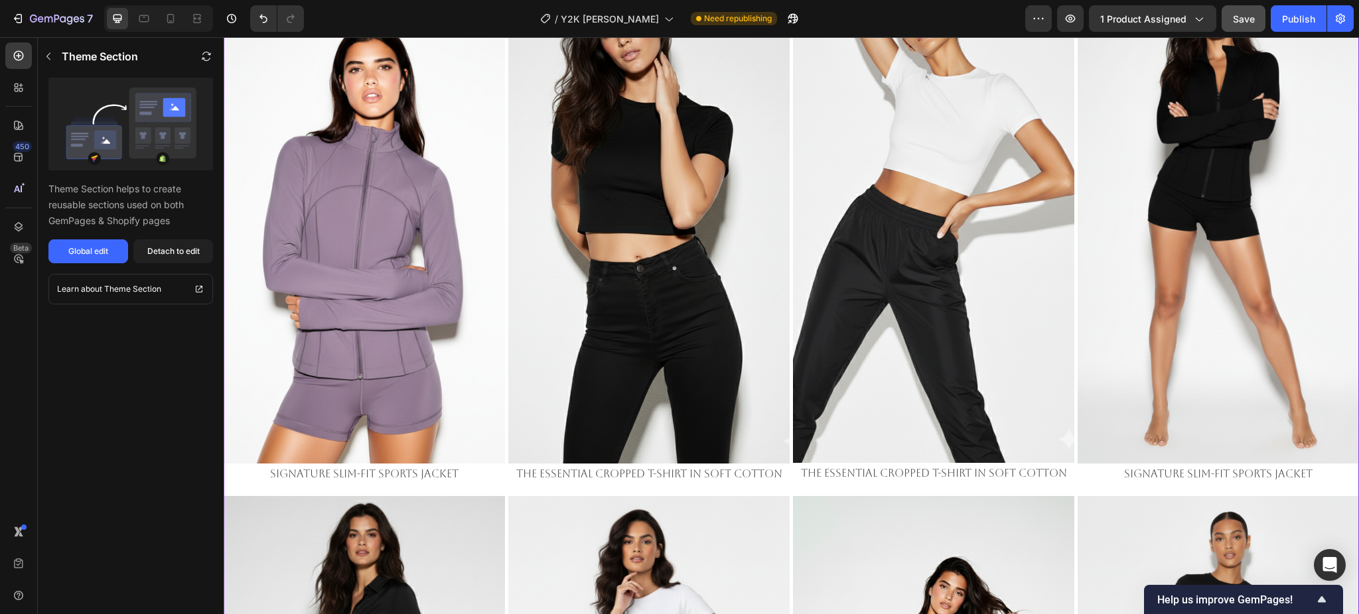
scroll to position [2237, 0]
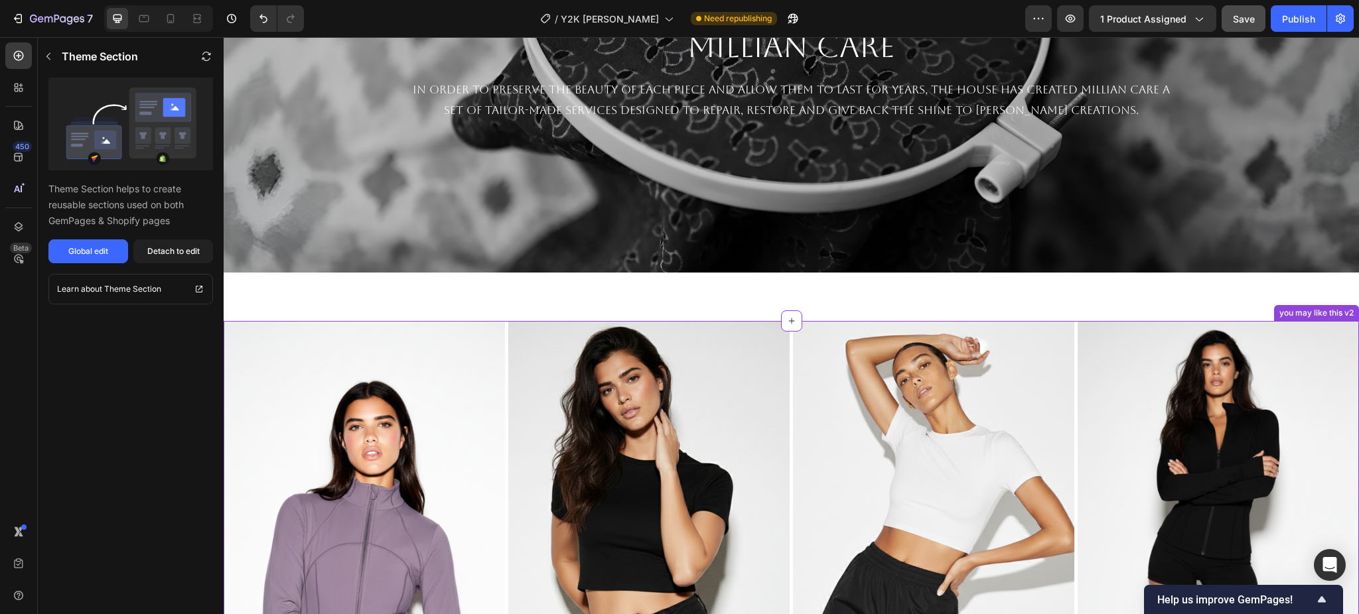
click at [1064, 350] on div "Image Signature Slim-Fit Sports Jacket Text Block Image The Essential Cropped T…" at bounding box center [791, 582] width 1135 height 522
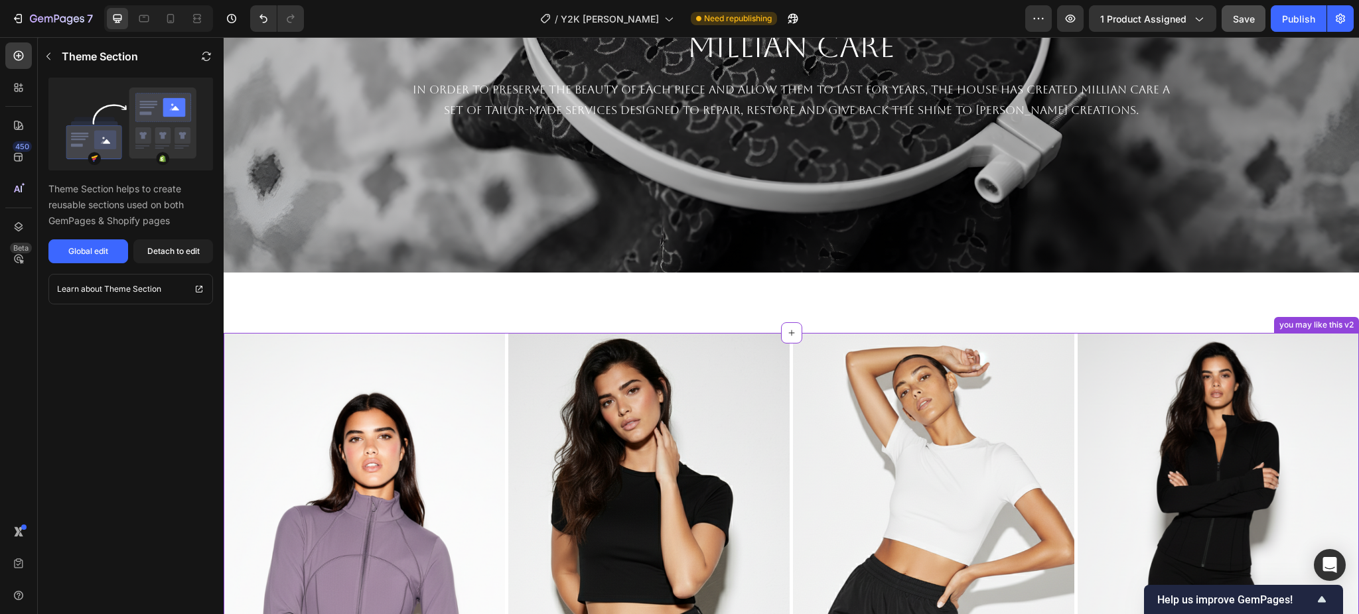
click at [1300, 319] on div "you may like this v2" at bounding box center [1316, 325] width 80 height 12
click at [1317, 319] on div "you may like this v2" at bounding box center [1316, 325] width 80 height 12
click at [54, 48] on button "button" at bounding box center [48, 56] width 21 height 21
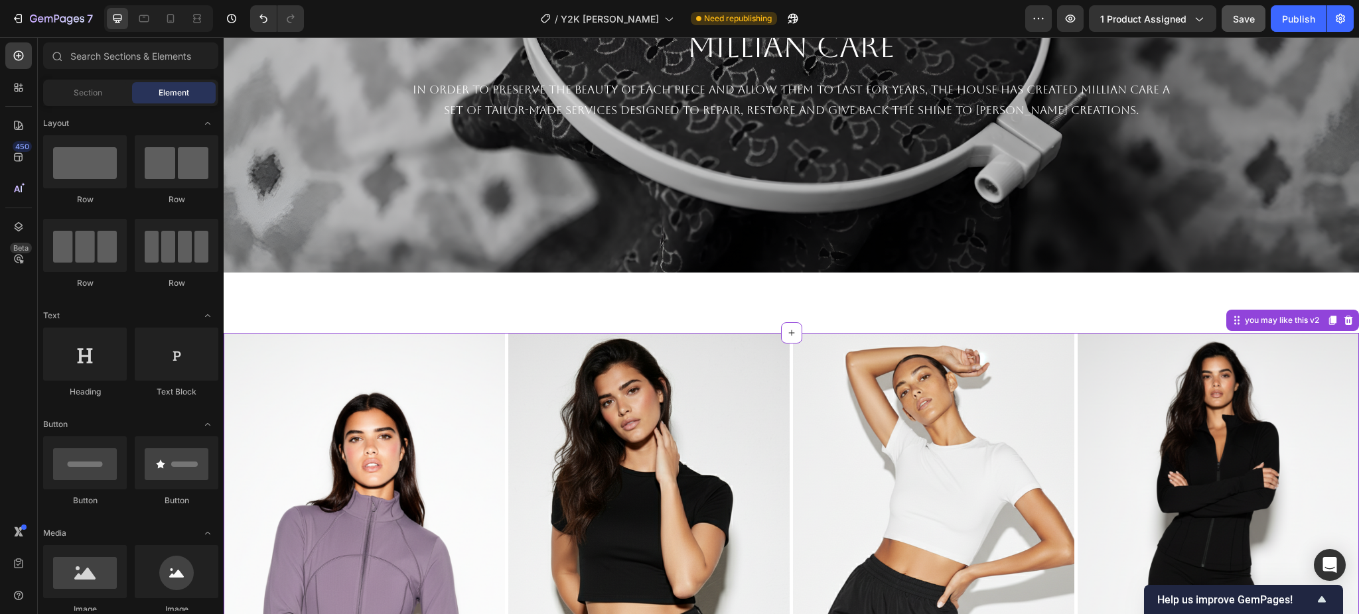
click at [1065, 335] on div "Image Signature Slim-Fit Sports Jacket Text Block Image The Essential Cropped T…" at bounding box center [791, 594] width 1135 height 522
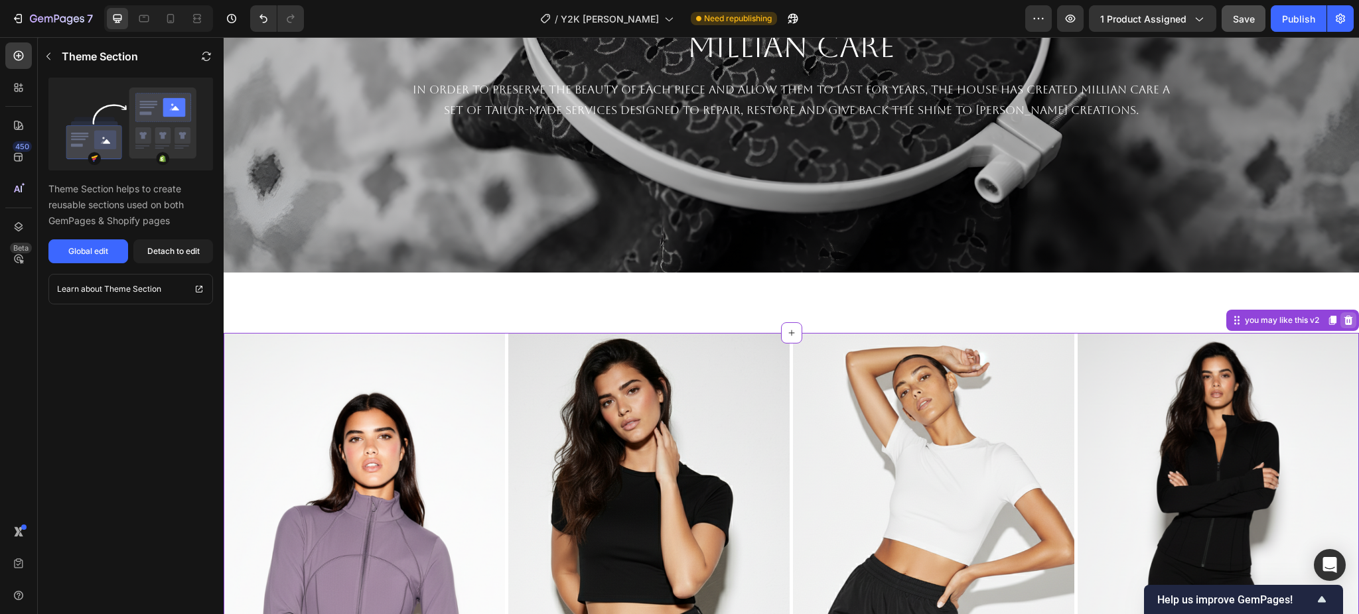
click at [1344, 316] on icon at bounding box center [1348, 320] width 9 height 9
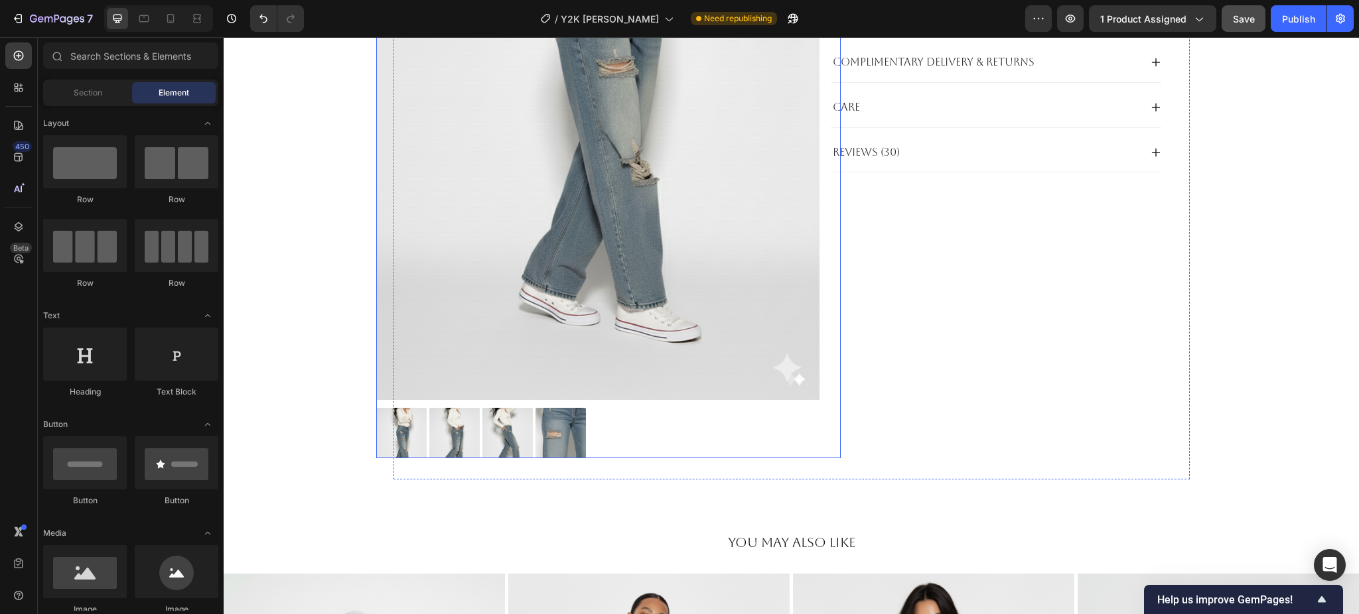
scroll to position [453, 0]
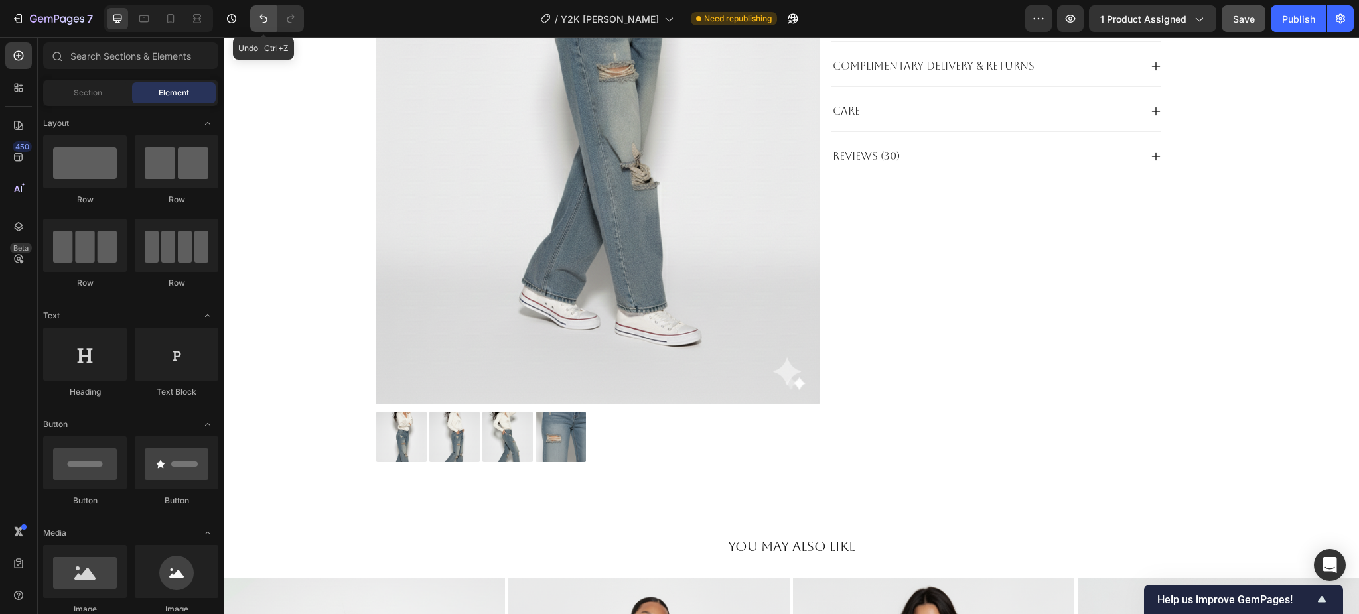
drag, startPoint x: 265, startPoint y: 21, endPoint x: 110, endPoint y: 24, distance: 155.3
click at [265, 21] on icon "Undo/Redo" at bounding box center [263, 18] width 13 height 13
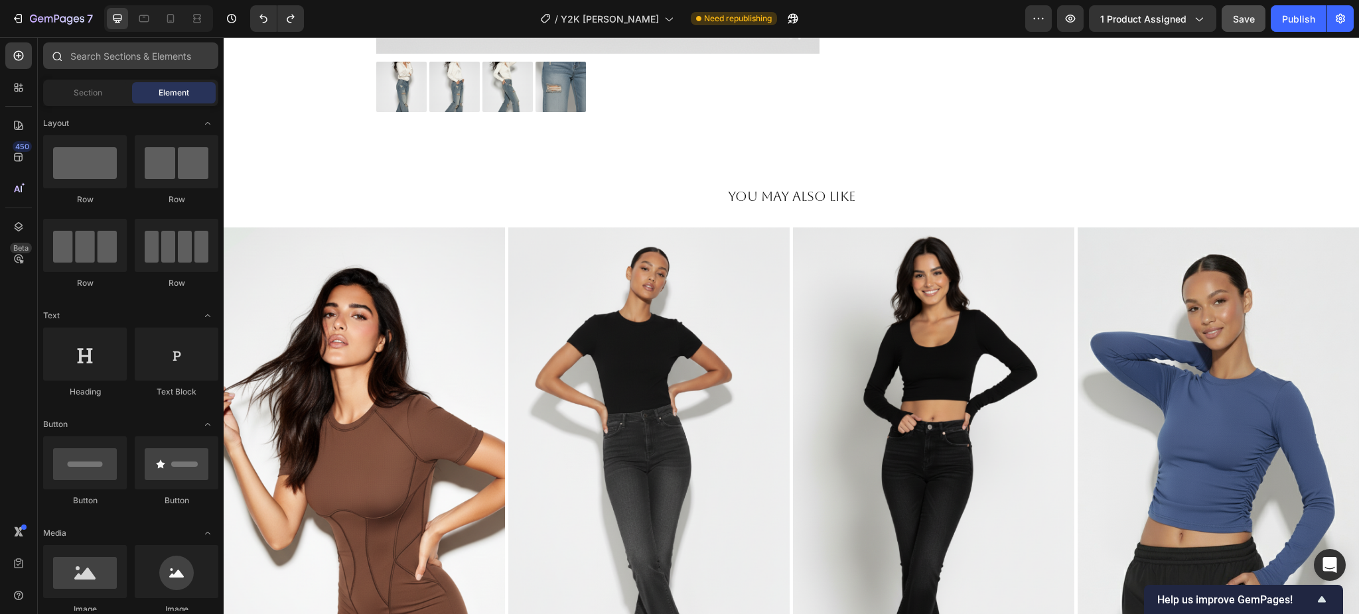
scroll to position [630, 0]
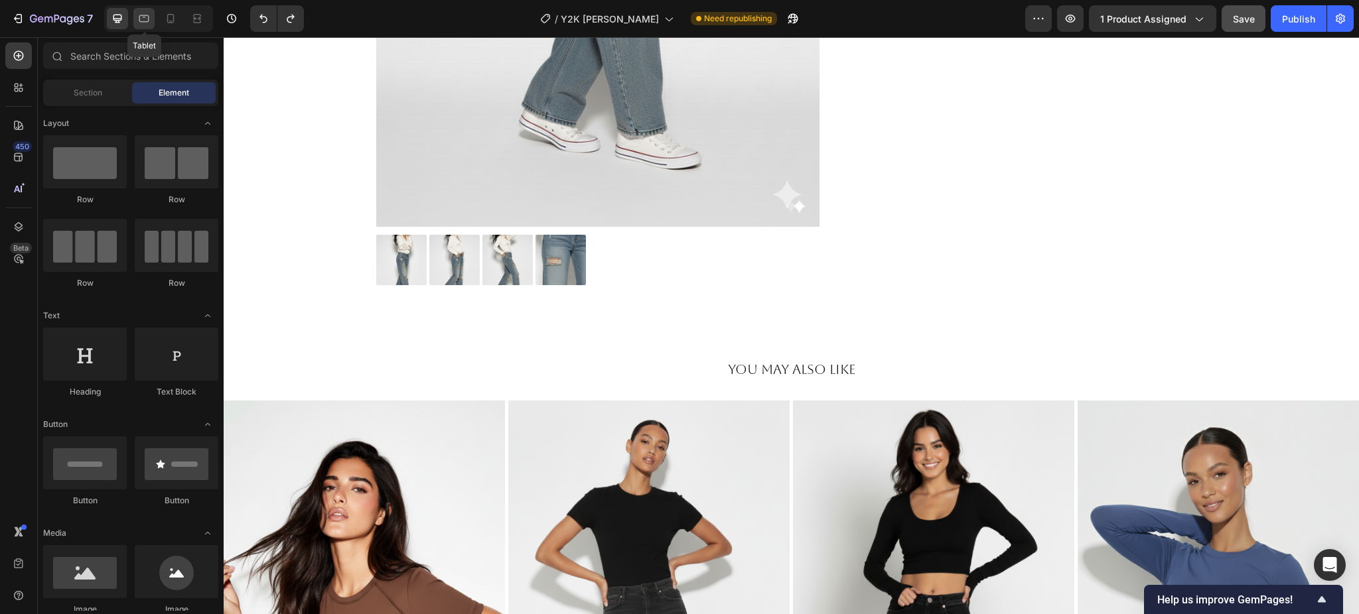
click at [145, 26] on div at bounding box center [143, 18] width 21 height 21
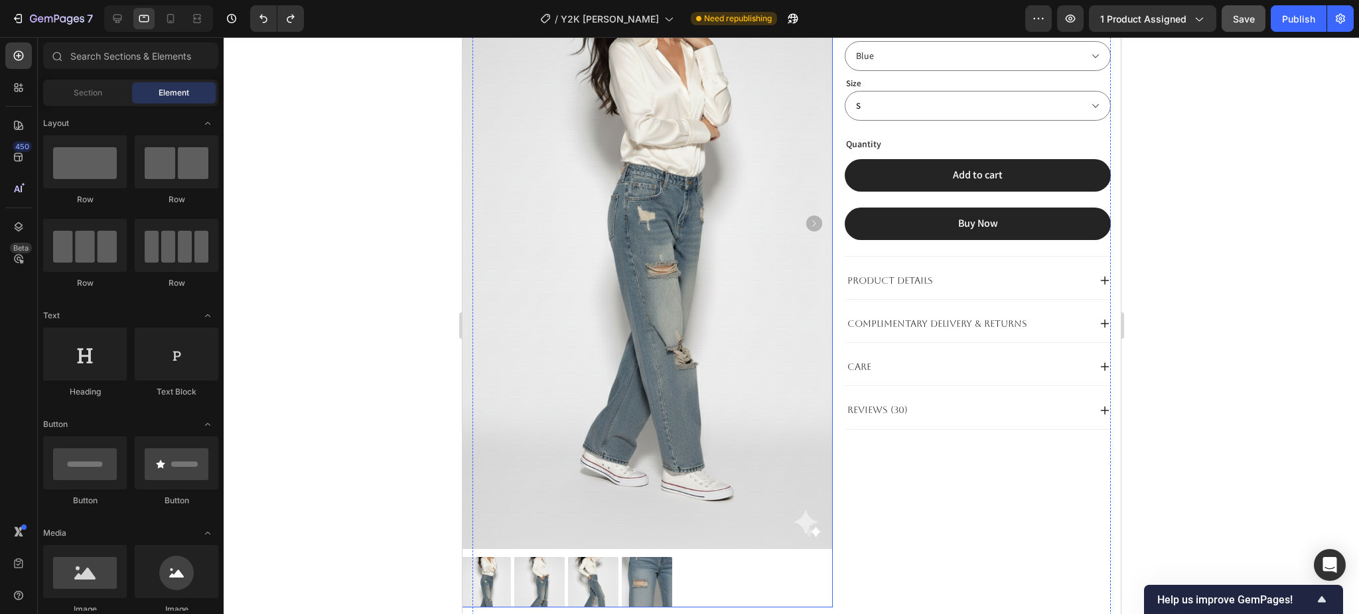
scroll to position [11, 0]
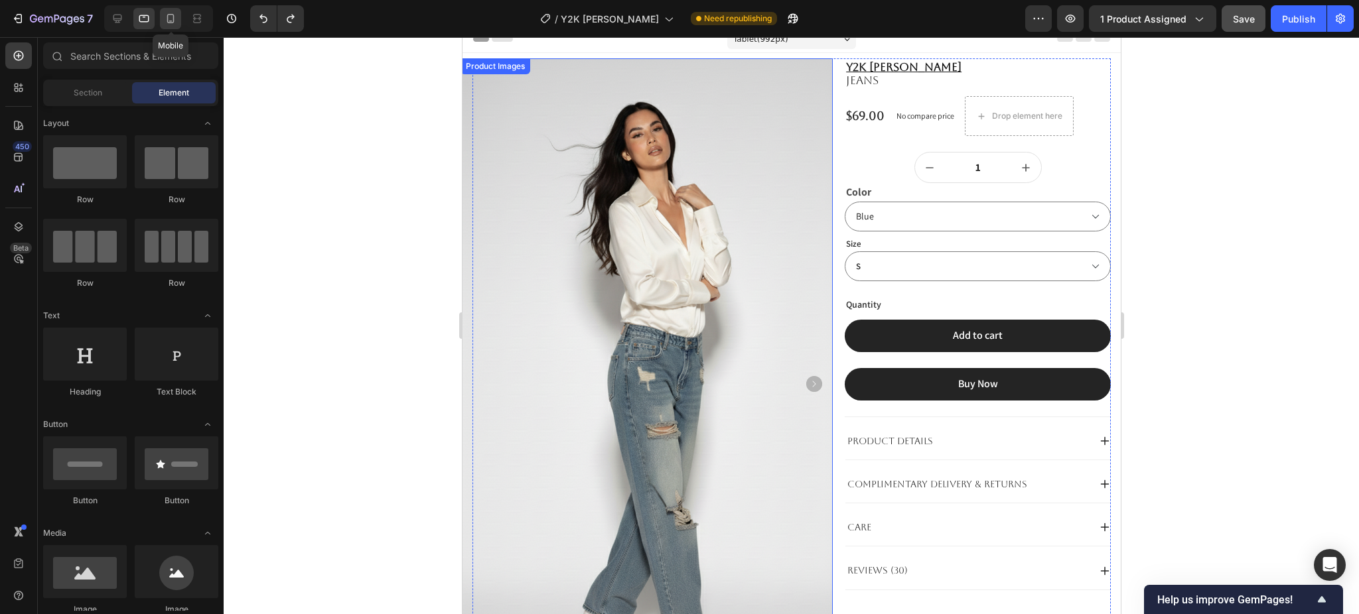
click at [164, 25] on div at bounding box center [170, 18] width 21 height 21
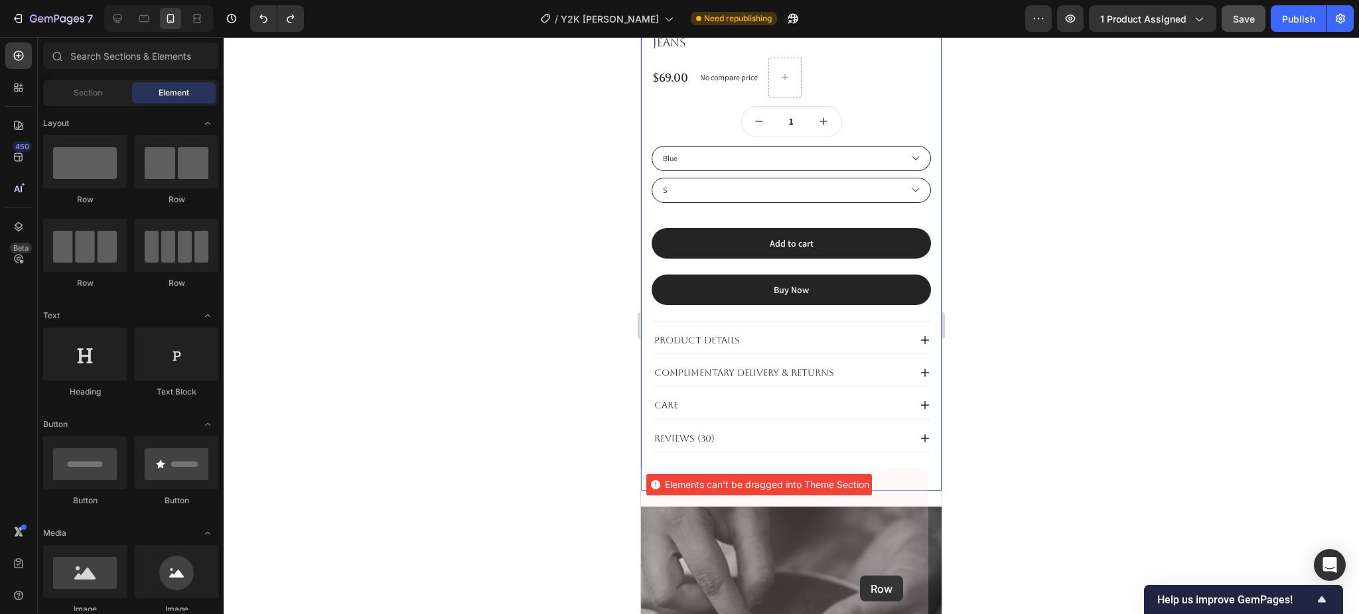
scroll to position [634, 0]
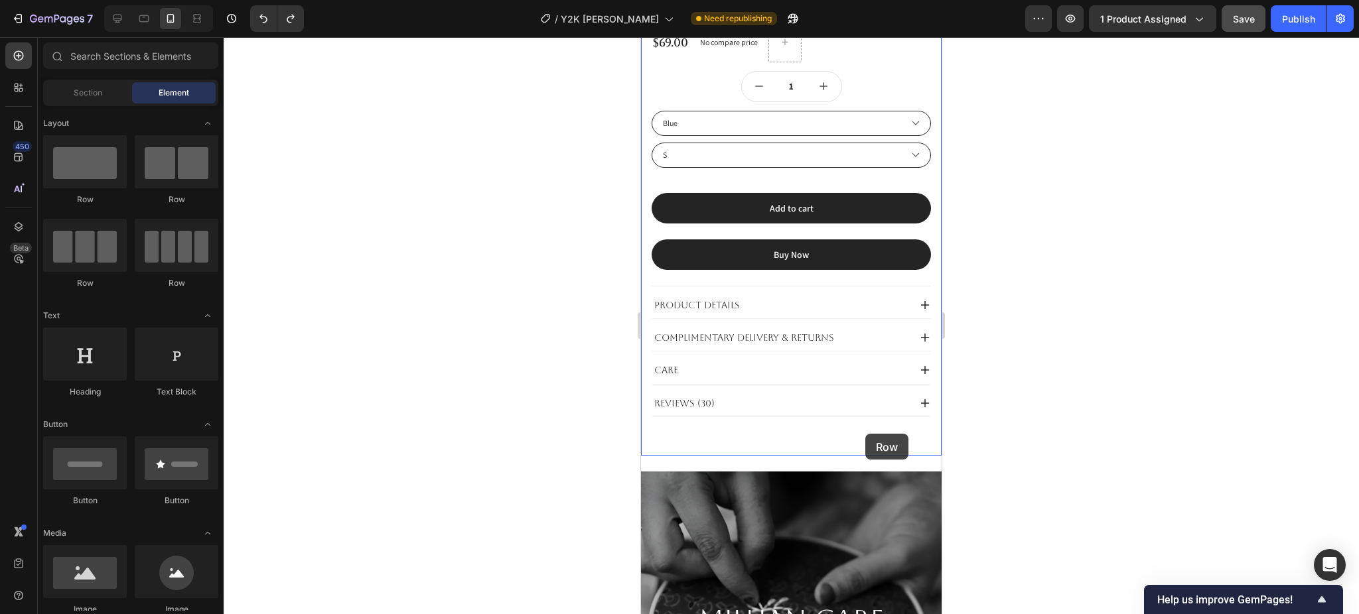
drag, startPoint x: 823, startPoint y: 202, endPoint x: 865, endPoint y: 434, distance: 235.3
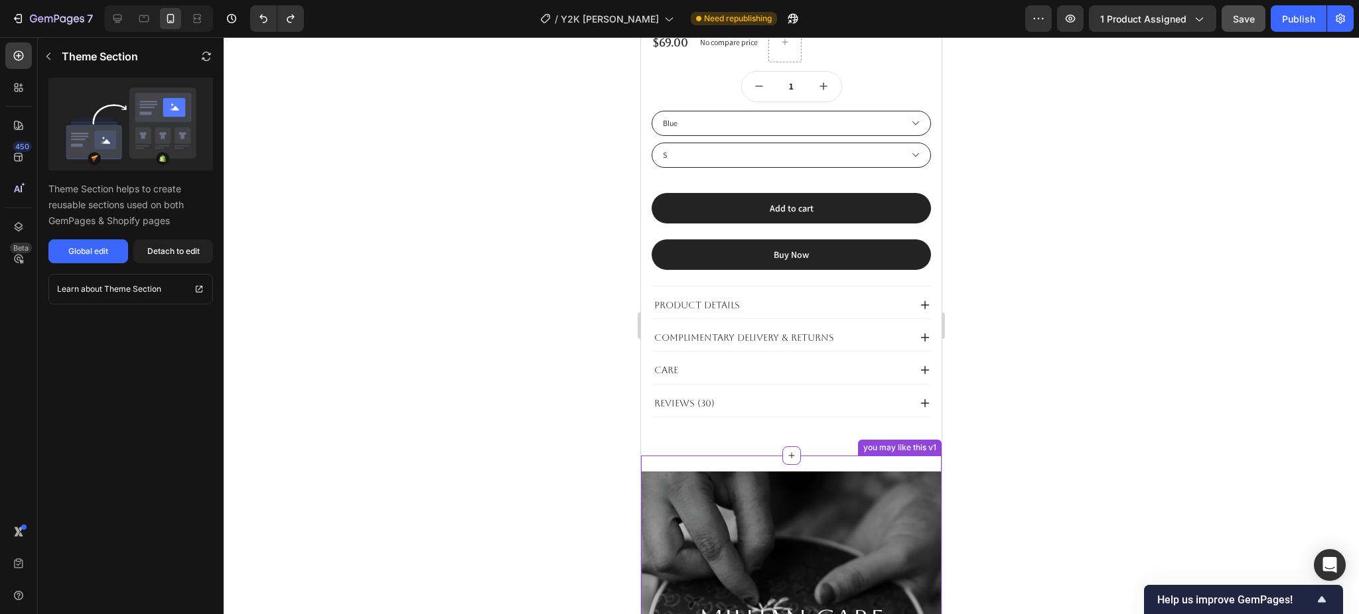
click at [54, 52] on button "button" at bounding box center [48, 56] width 21 height 21
click at [927, 438] on icon at bounding box center [931, 442] width 9 height 9
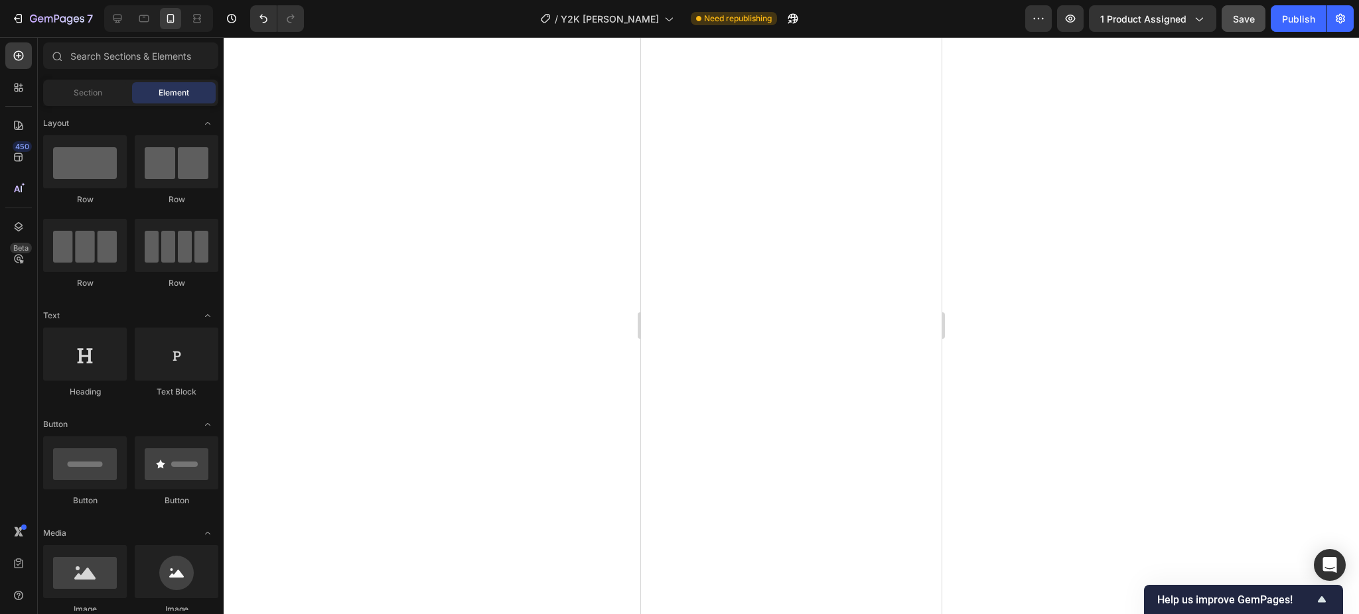
scroll to position [192, 0]
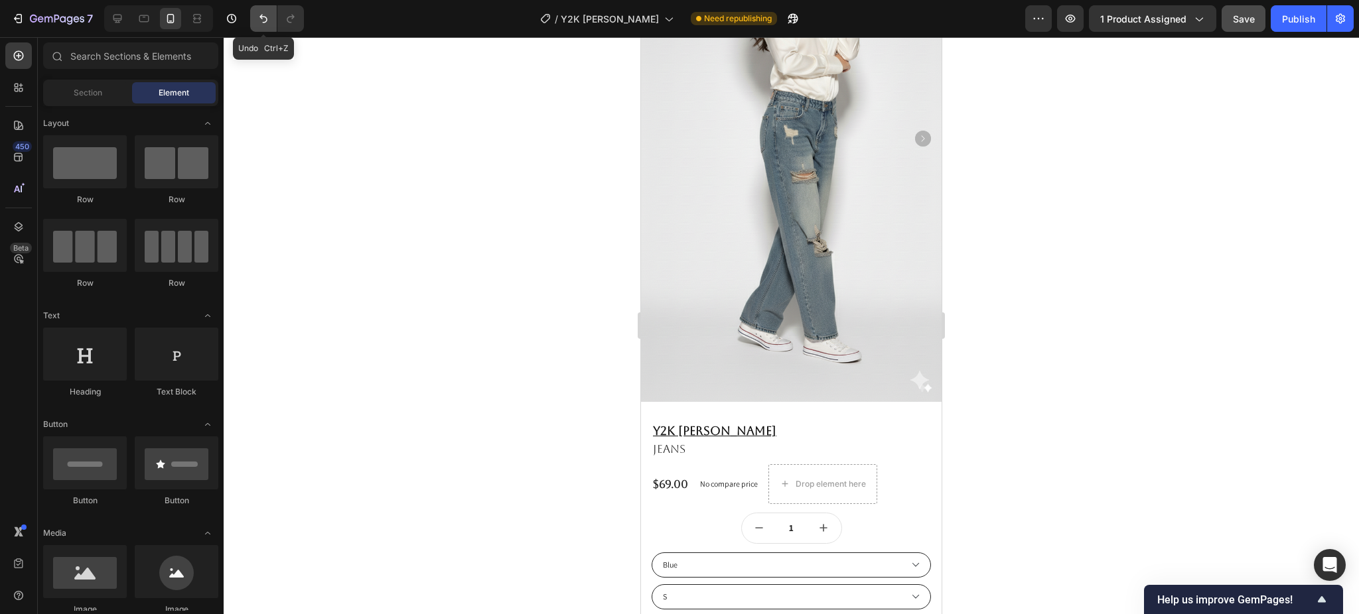
click at [264, 20] on icon "Undo/Redo" at bounding box center [263, 18] width 13 height 13
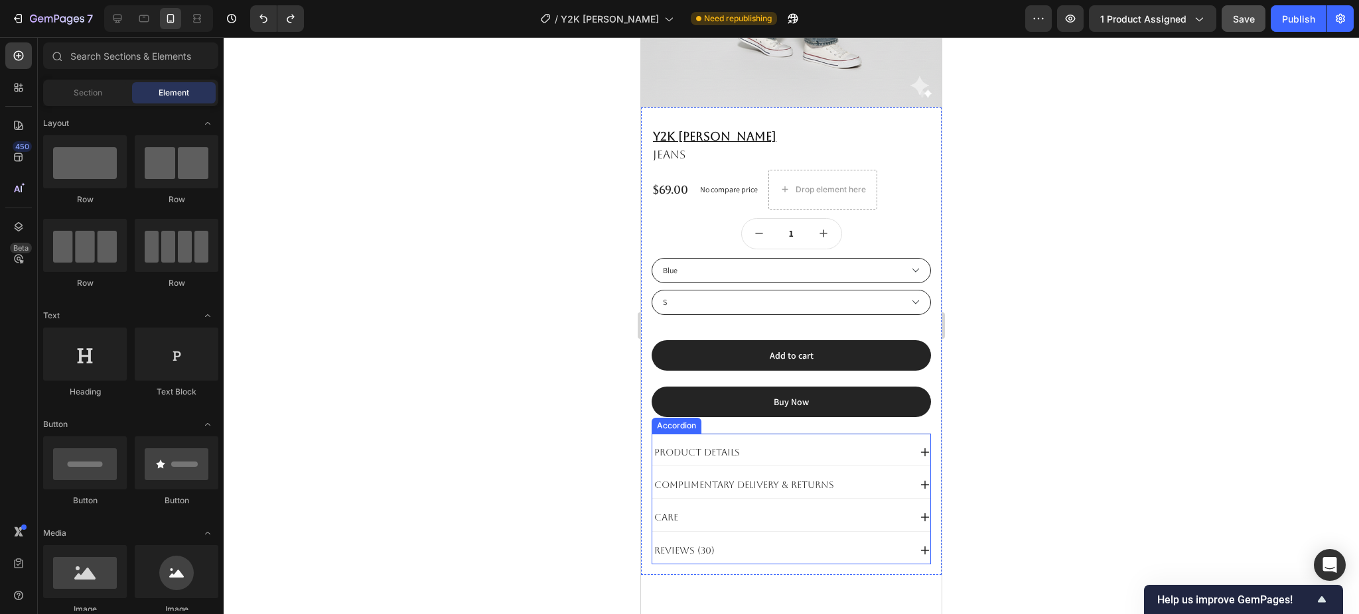
scroll to position [811, 0]
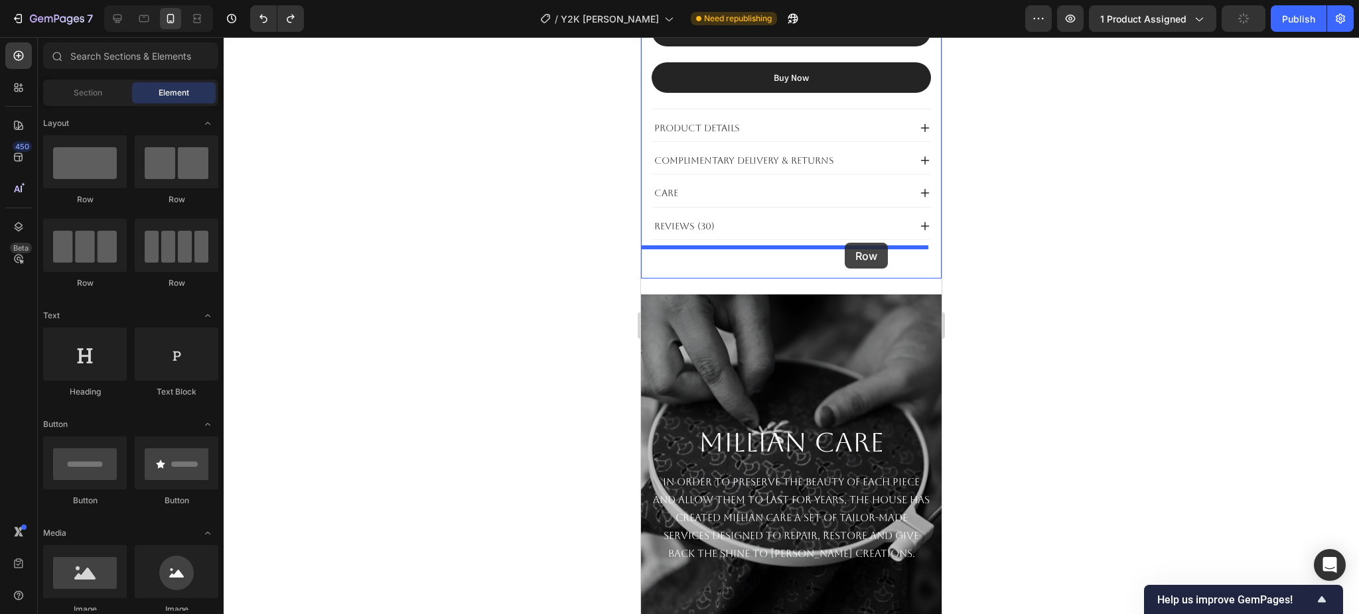
drag, startPoint x: 819, startPoint y: 206, endPoint x: 844, endPoint y: 243, distance: 45.3
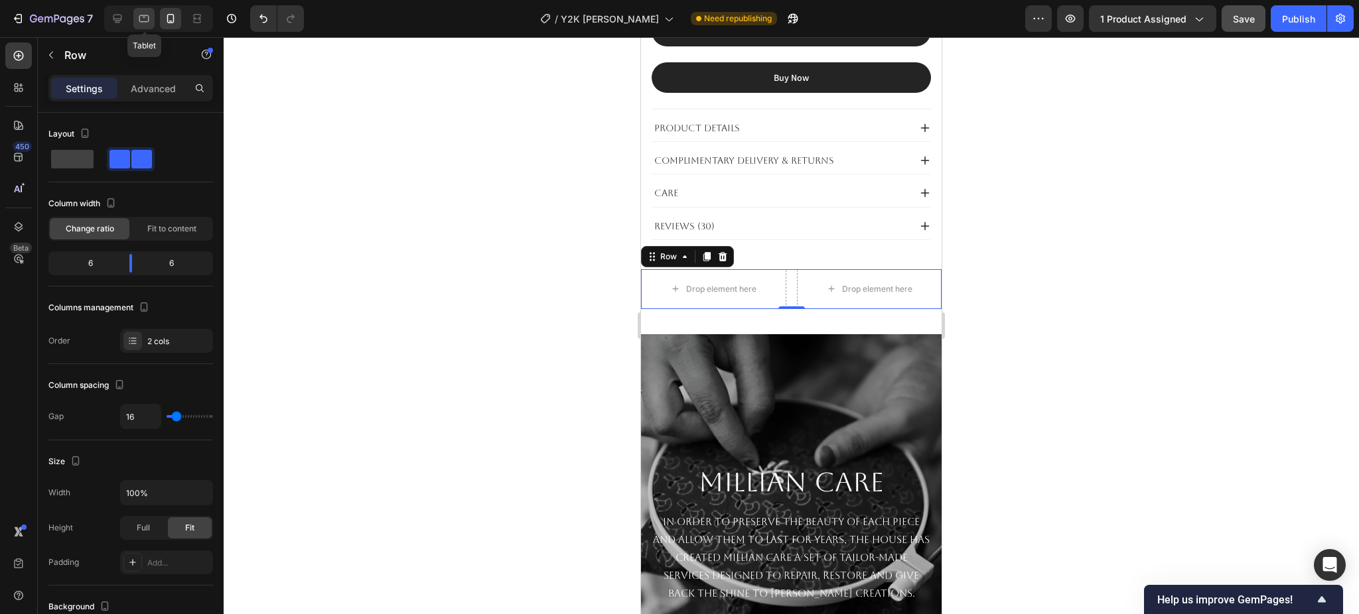
click at [144, 22] on icon at bounding box center [143, 18] width 13 height 13
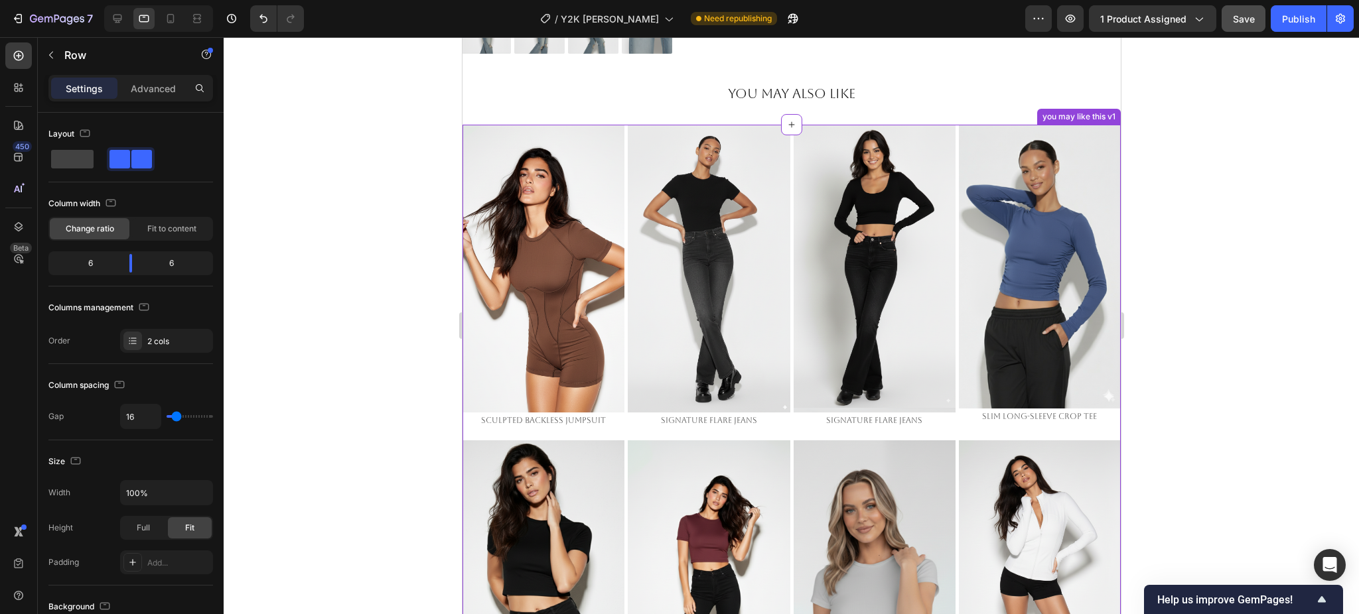
scroll to position [263, 0]
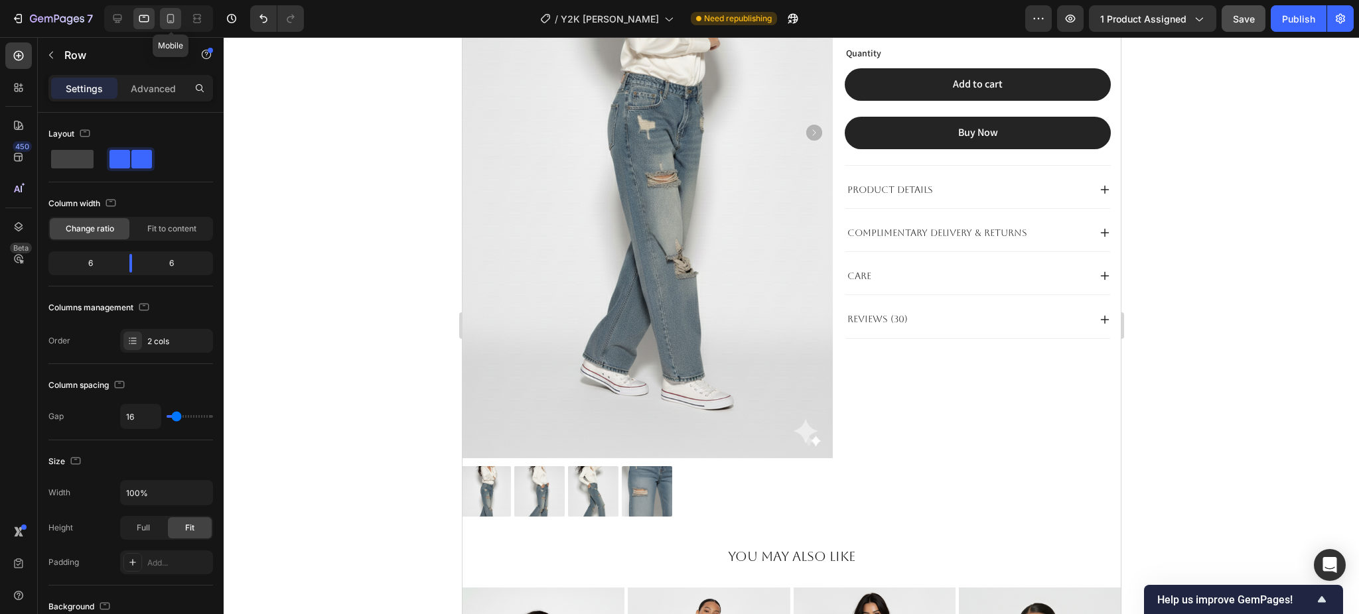
click at [165, 23] on icon at bounding box center [170, 18] width 13 height 13
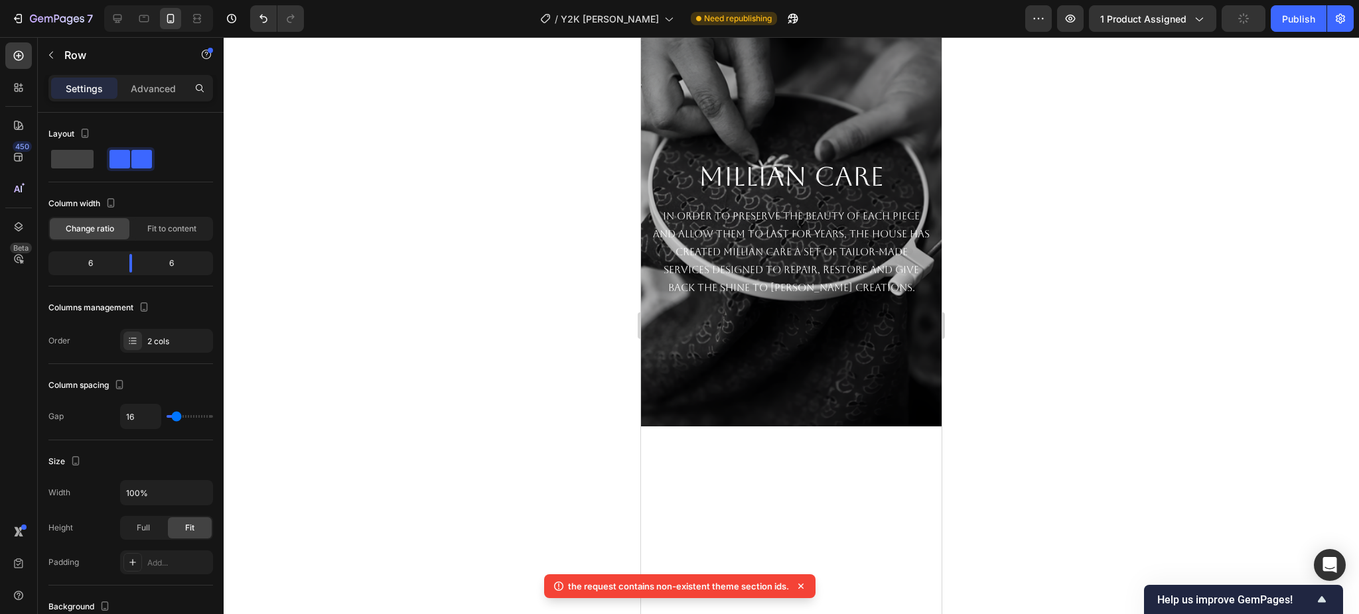
scroll to position [737, 0]
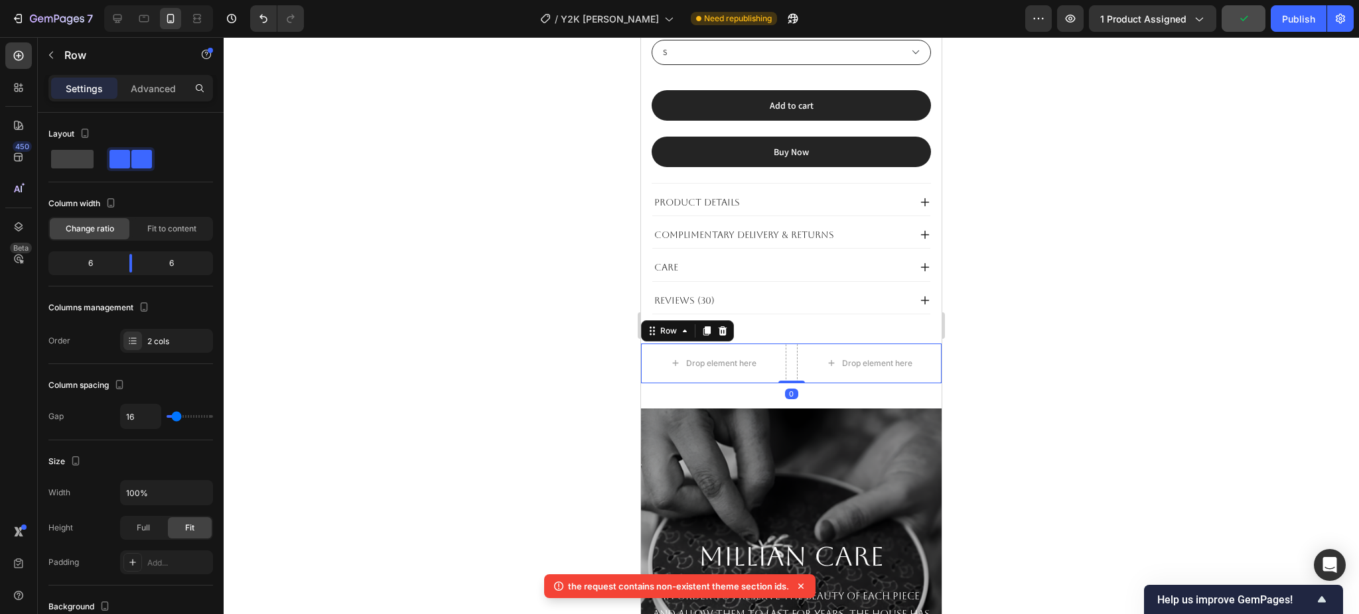
click at [787, 350] on div "Drop element here Drop element here Row 0" at bounding box center [791, 364] width 301 height 40
click at [707, 326] on icon at bounding box center [706, 330] width 7 height 9
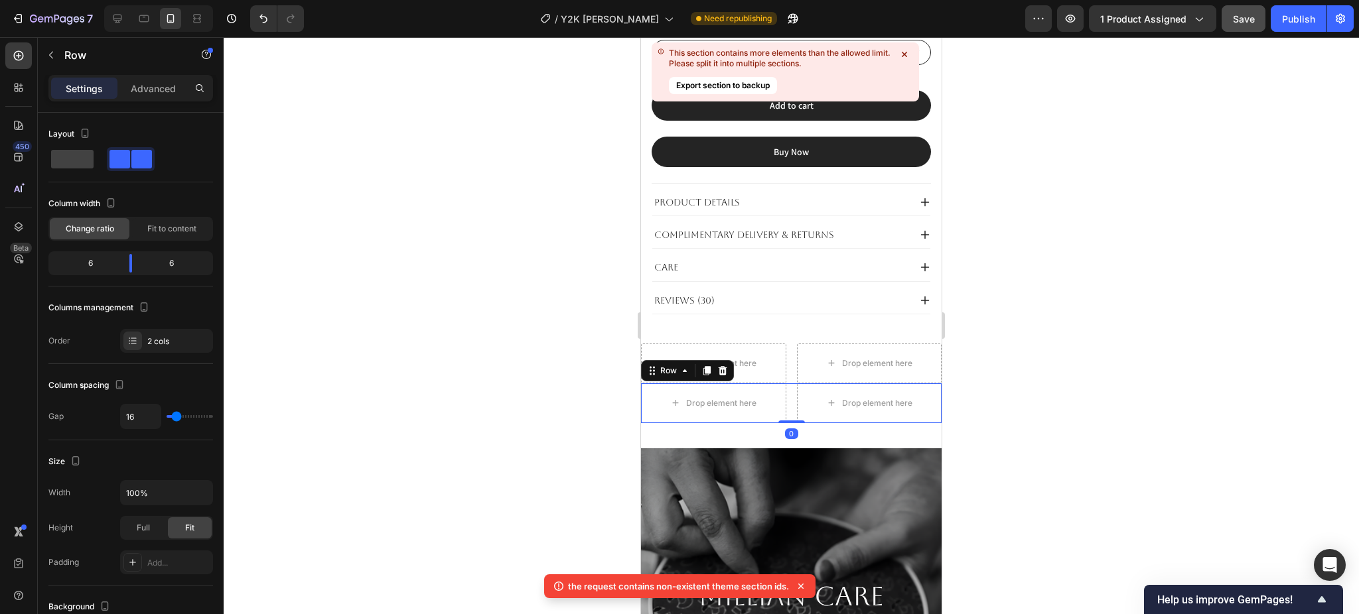
click at [785, 383] on div "Drop element here Drop element here Row 0" at bounding box center [791, 403] width 301 height 40
click at [704, 366] on icon at bounding box center [706, 371] width 11 height 11
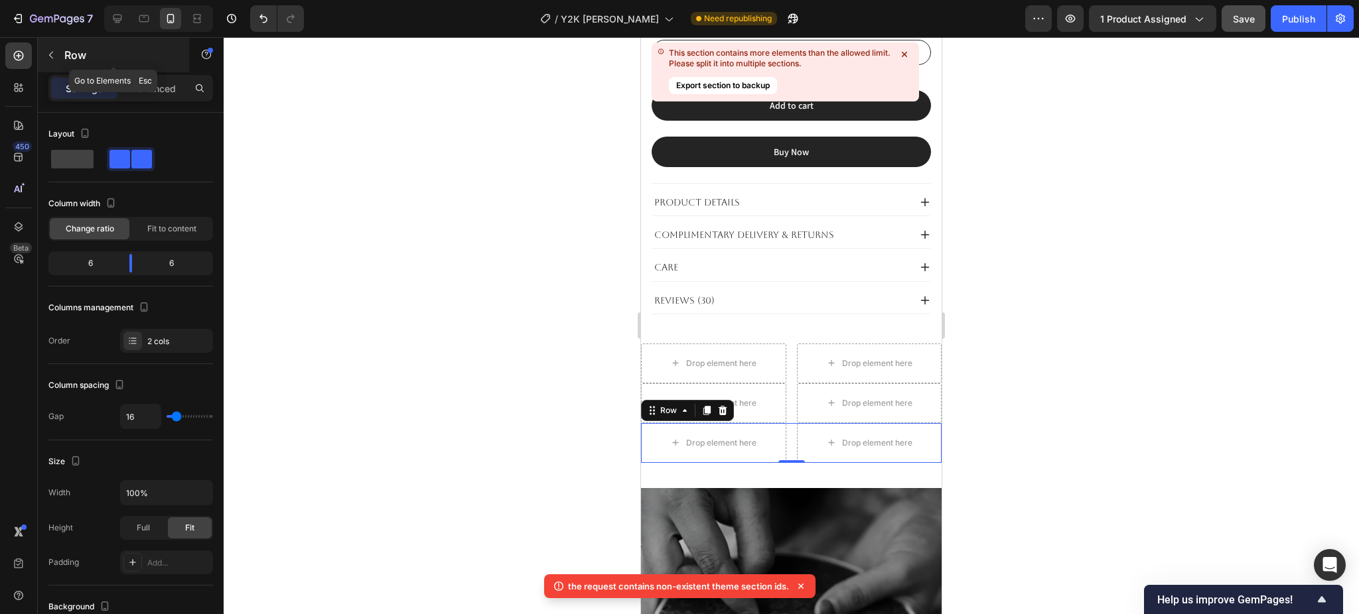
click at [70, 62] on p "Row" at bounding box center [120, 55] width 113 height 16
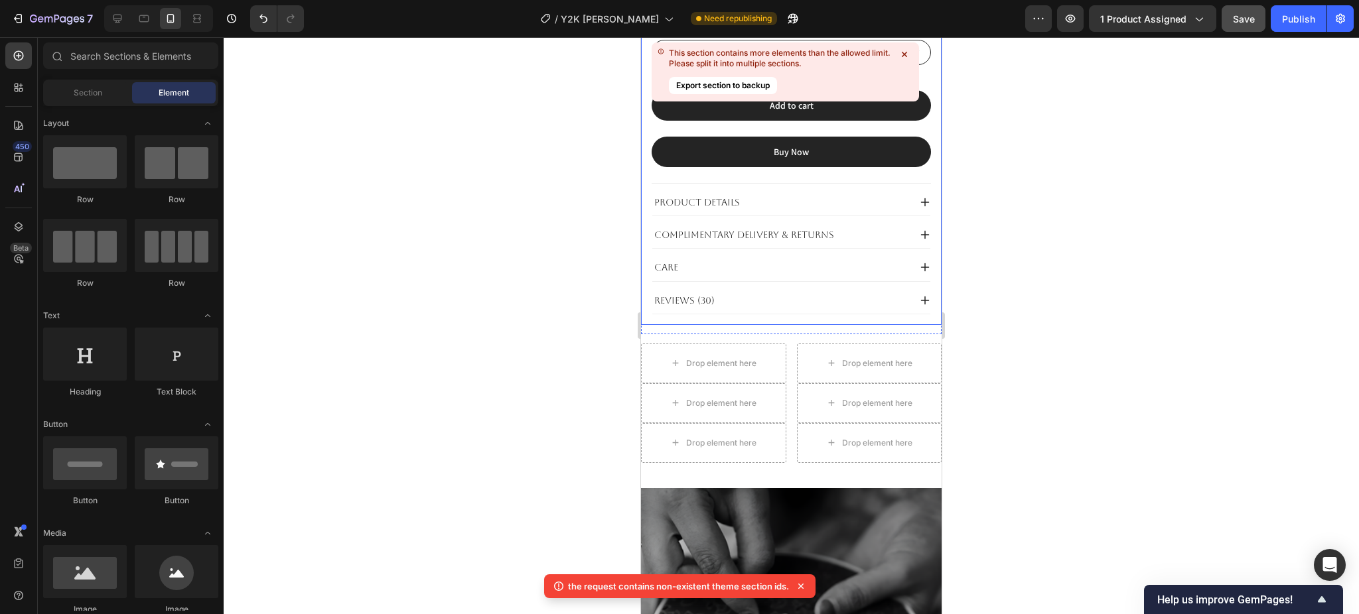
click at [908, 52] on icon at bounding box center [904, 54] width 13 height 13
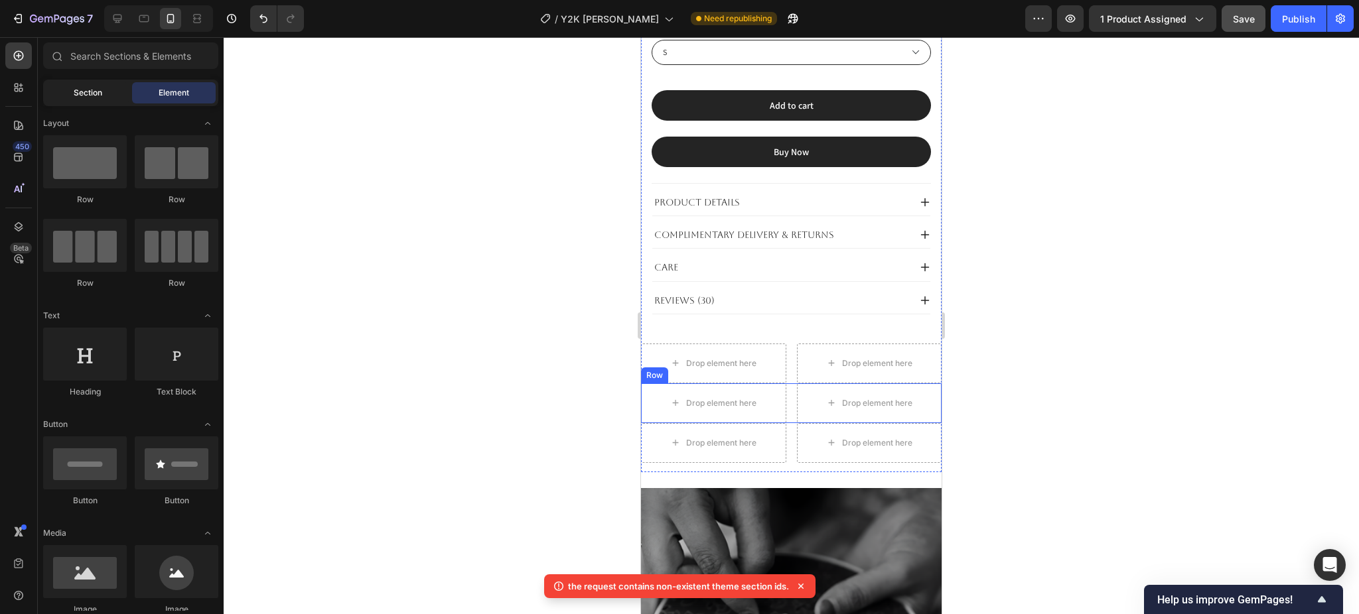
click at [100, 91] on span "Section" at bounding box center [88, 93] width 29 height 12
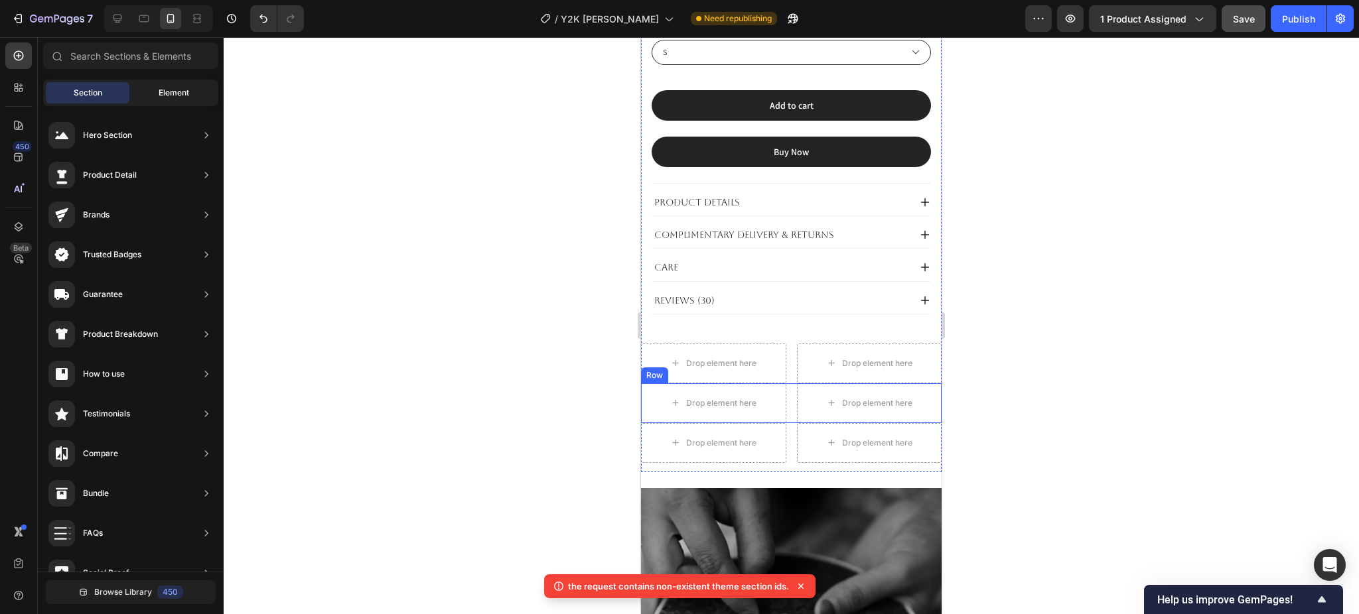
click at [171, 95] on span "Element" at bounding box center [174, 93] width 31 height 12
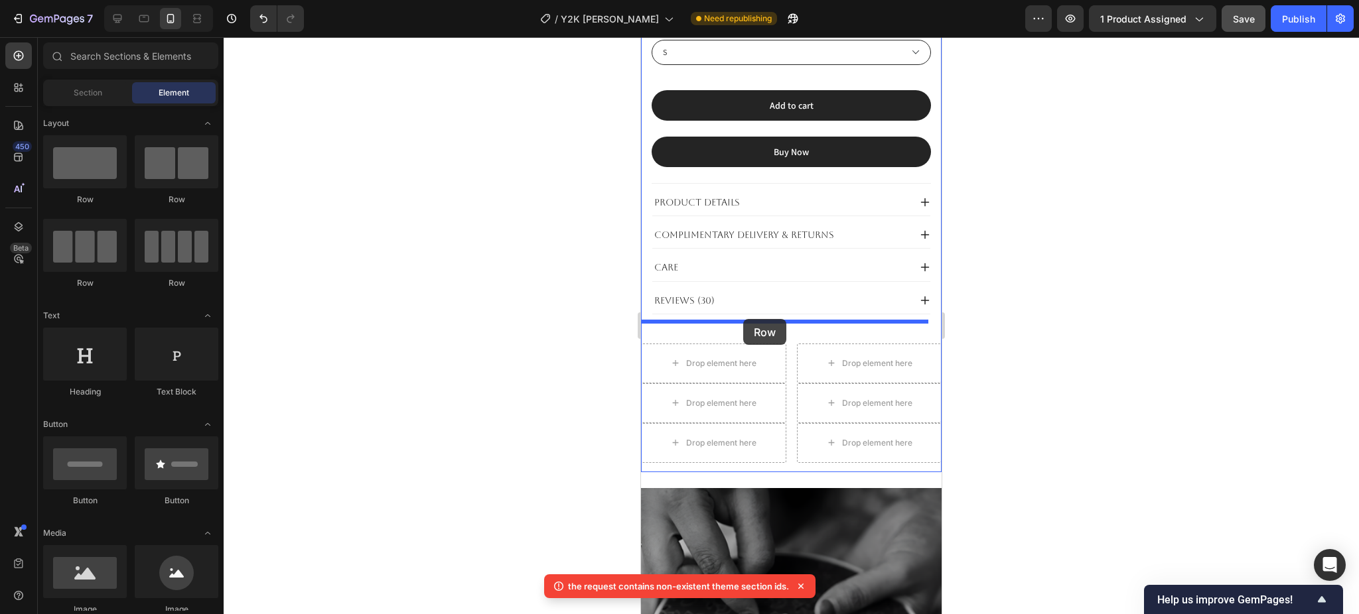
drag, startPoint x: 748, startPoint y: 211, endPoint x: 743, endPoint y: 319, distance: 108.2
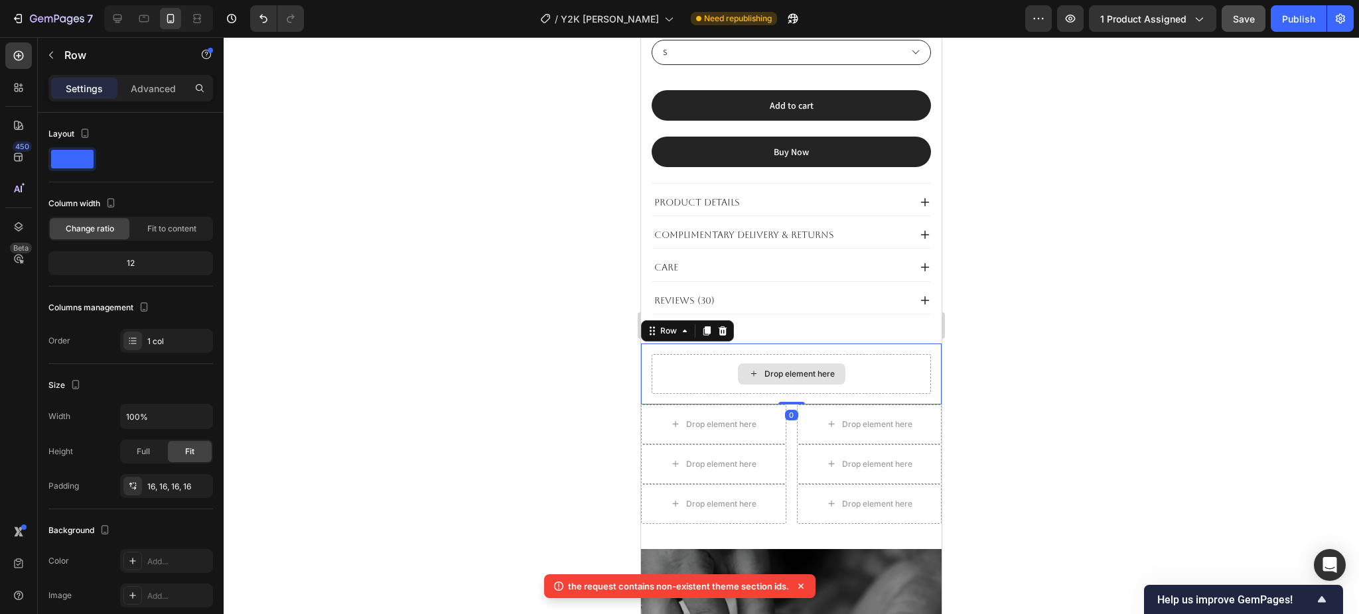
click at [687, 354] on div "Drop element here" at bounding box center [790, 374] width 279 height 40
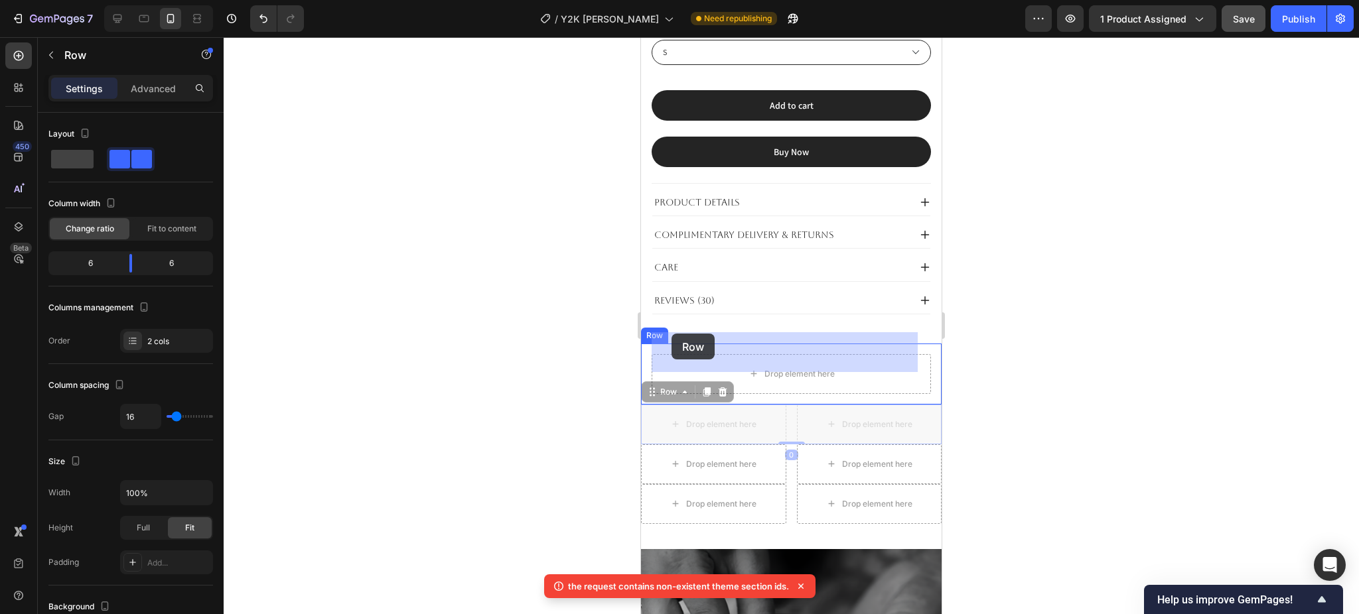
drag, startPoint x: 659, startPoint y: 376, endPoint x: 671, endPoint y: 336, distance: 41.8
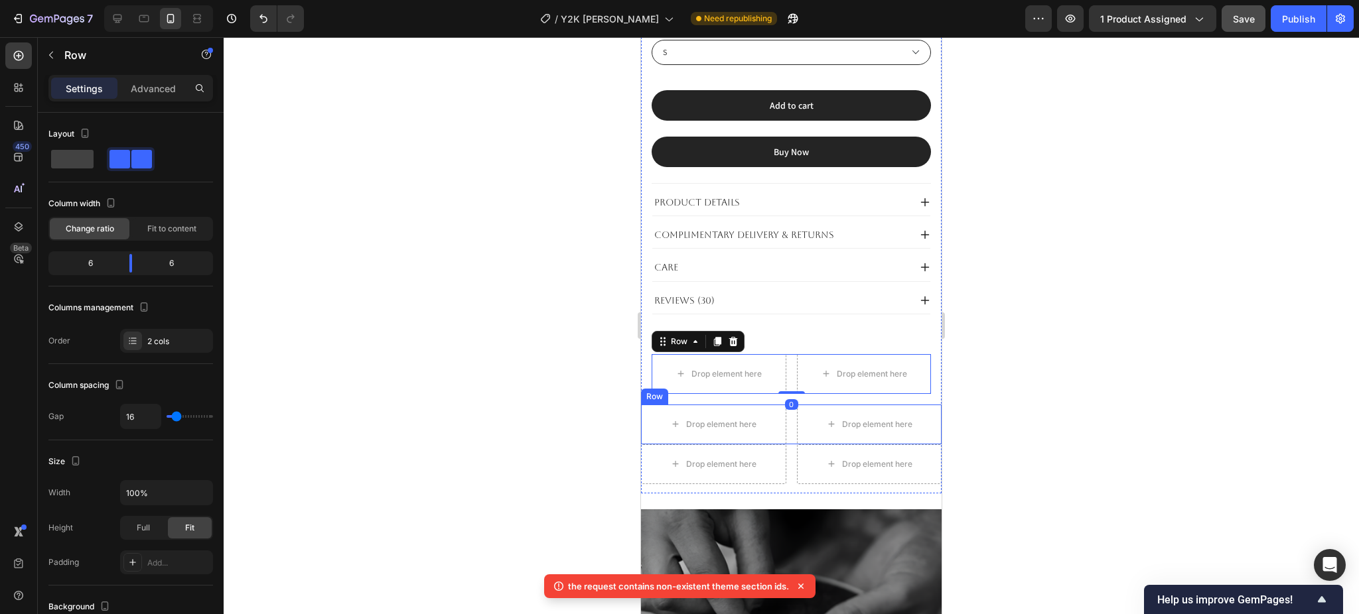
click at [784, 405] on div "Drop element here Drop element here Row" at bounding box center [791, 425] width 301 height 40
click at [725, 387] on icon at bounding box center [722, 391] width 9 height 9
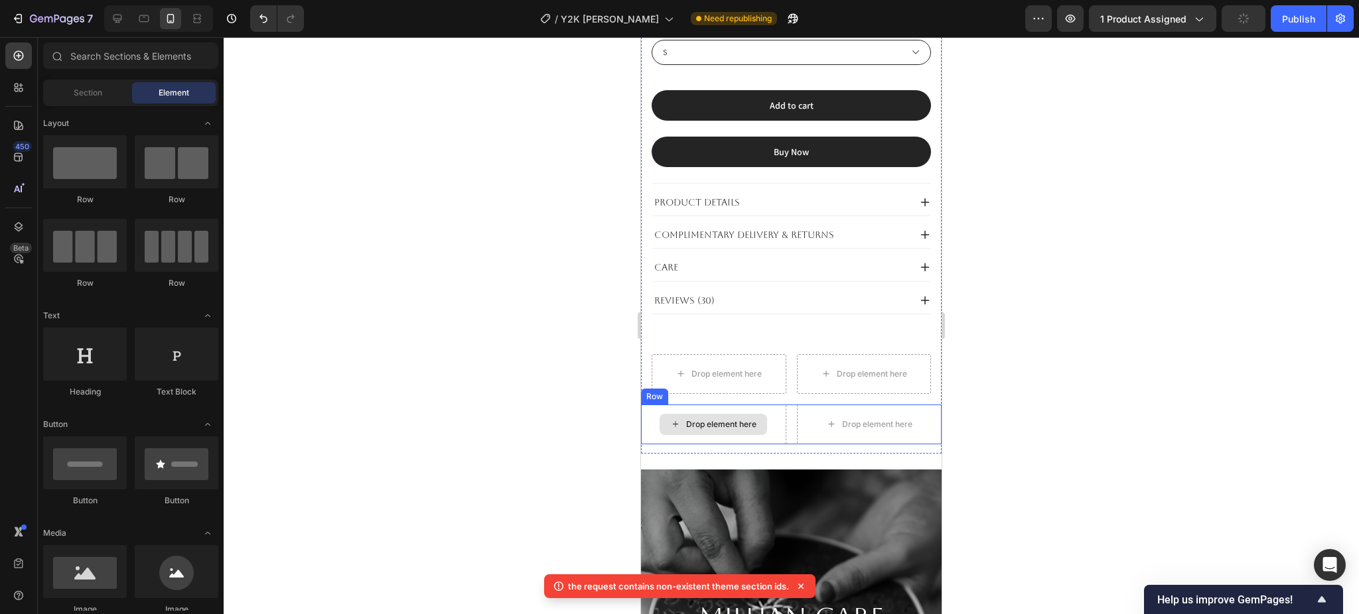
click at [779, 405] on div "Drop element here" at bounding box center [713, 425] width 145 height 40
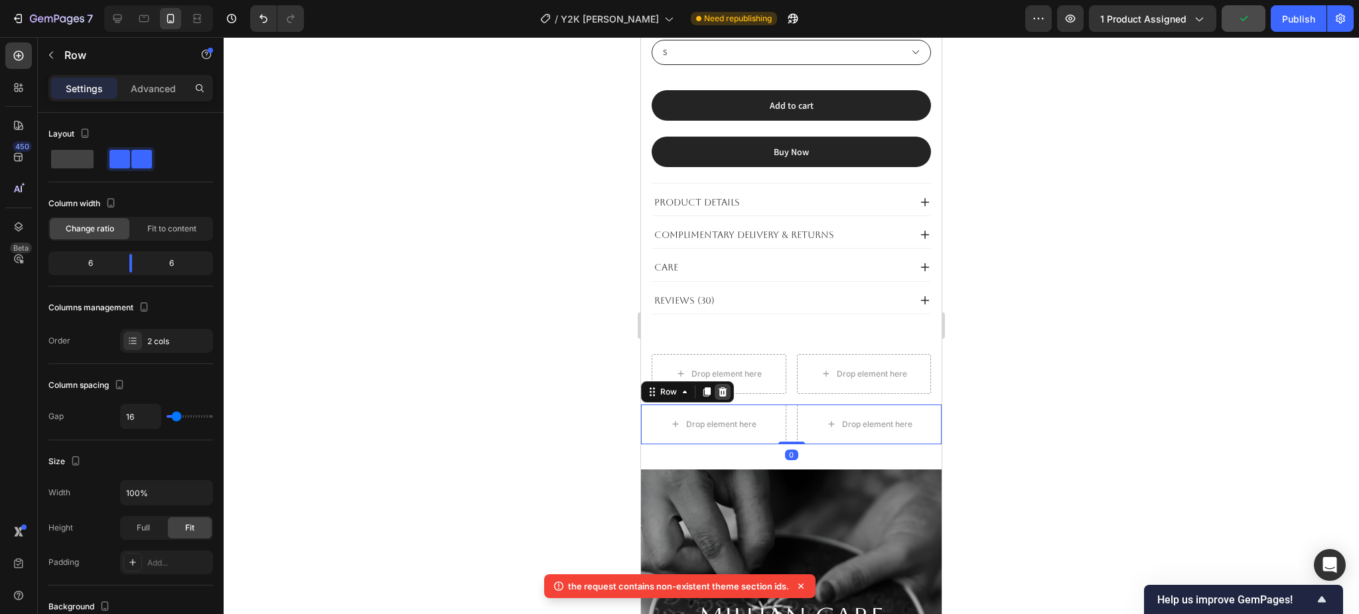
click at [722, 387] on icon at bounding box center [722, 391] width 9 height 9
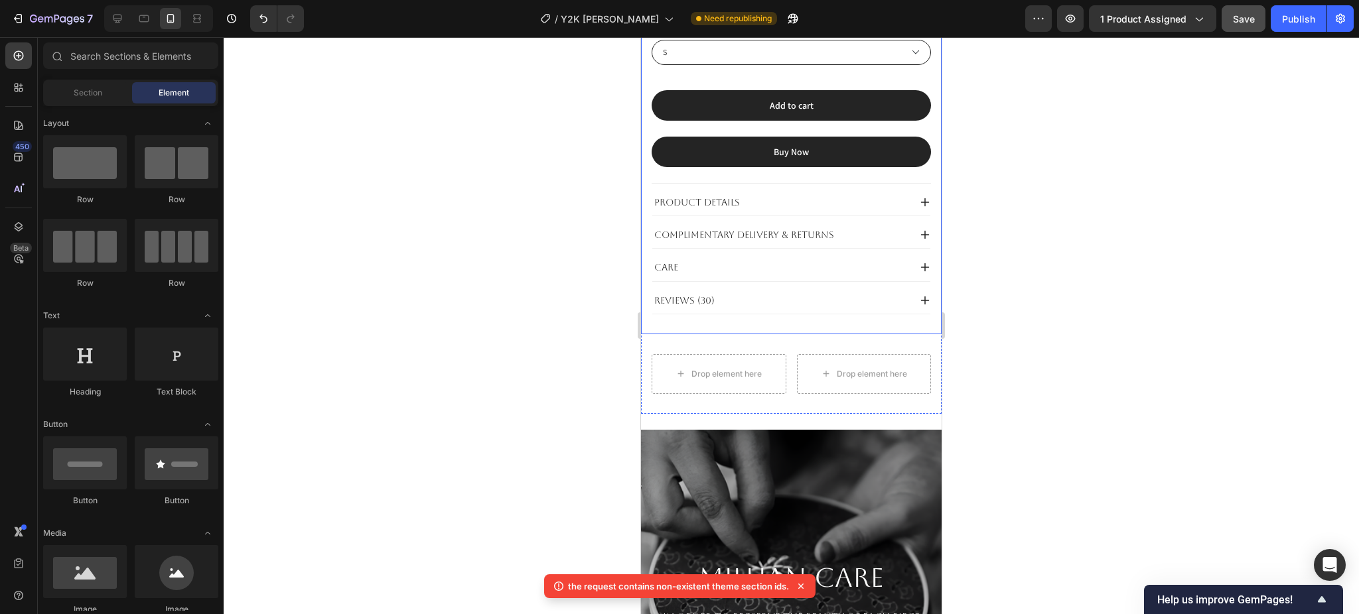
click at [720, 303] on div "Y2K Baggy Denim Product Title JEANS Text Block $69.00 Product Price Product Pri…" at bounding box center [791, 95] width 301 height 477
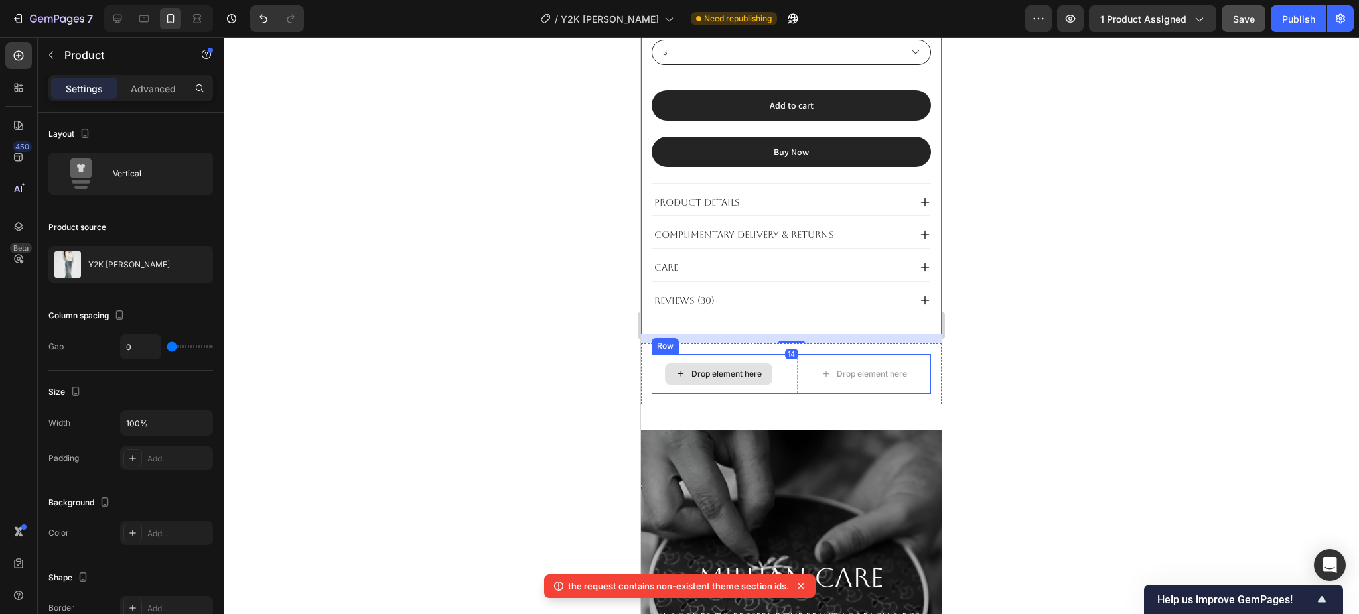
click at [768, 354] on div "Drop element here" at bounding box center [718, 374] width 135 height 40
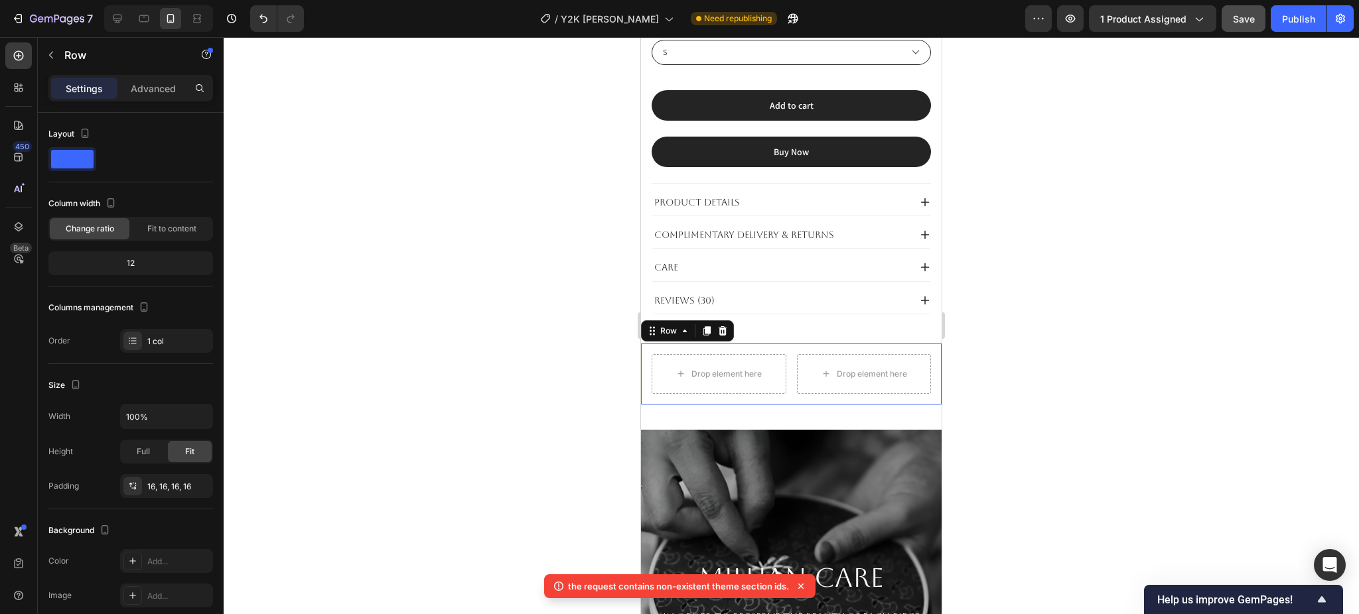
click at [647, 371] on div "Drop element here Drop element here Row Row 0" at bounding box center [791, 374] width 301 height 61
click at [783, 344] on div "Drop element here Drop element here Row Row 0" at bounding box center [791, 374] width 301 height 61
click at [708, 326] on icon at bounding box center [706, 330] width 7 height 9
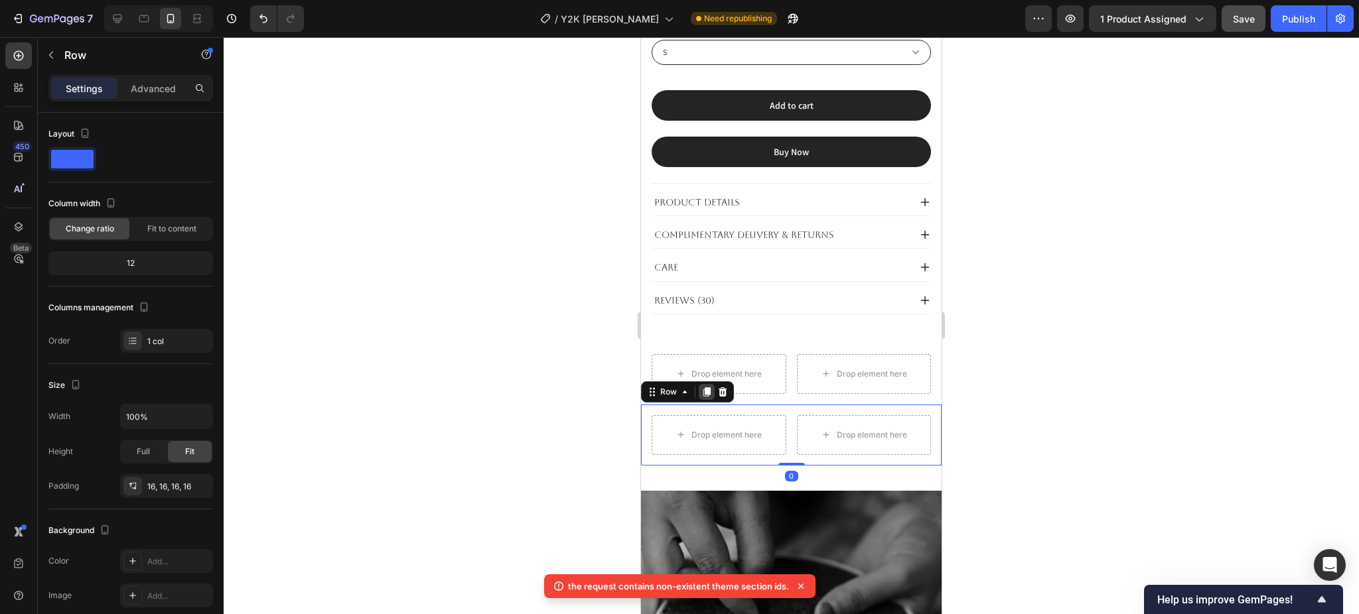
click at [703, 387] on icon at bounding box center [706, 392] width 11 height 11
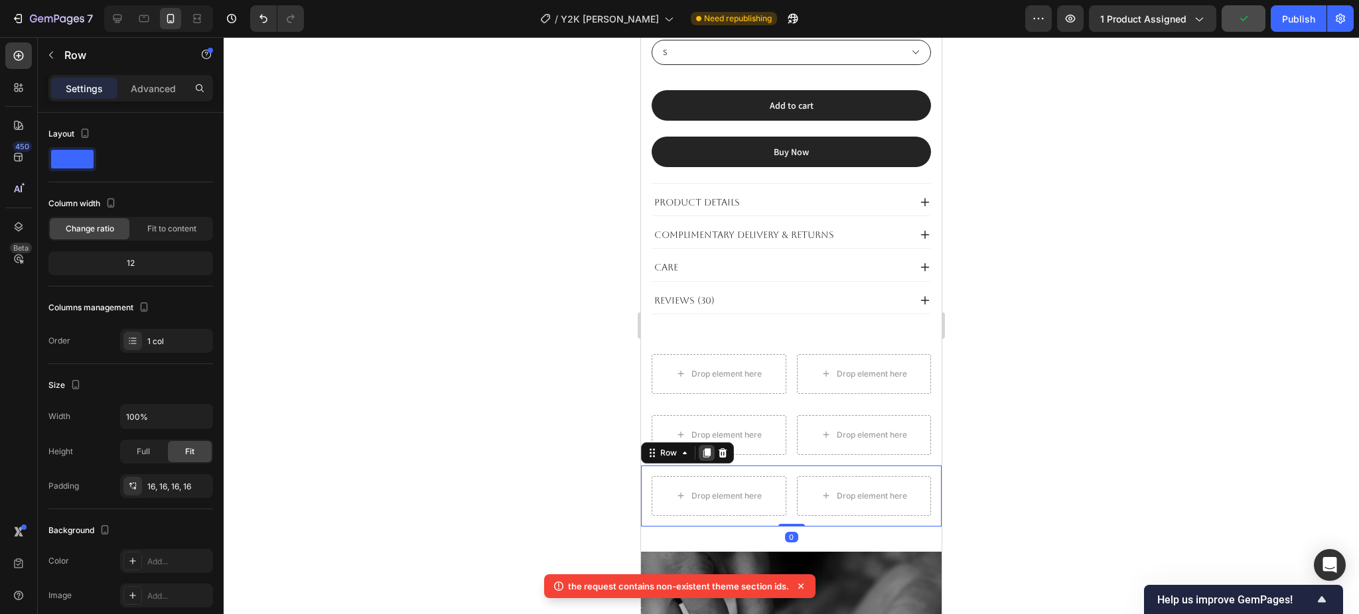
click at [704, 448] on icon at bounding box center [706, 453] width 11 height 11
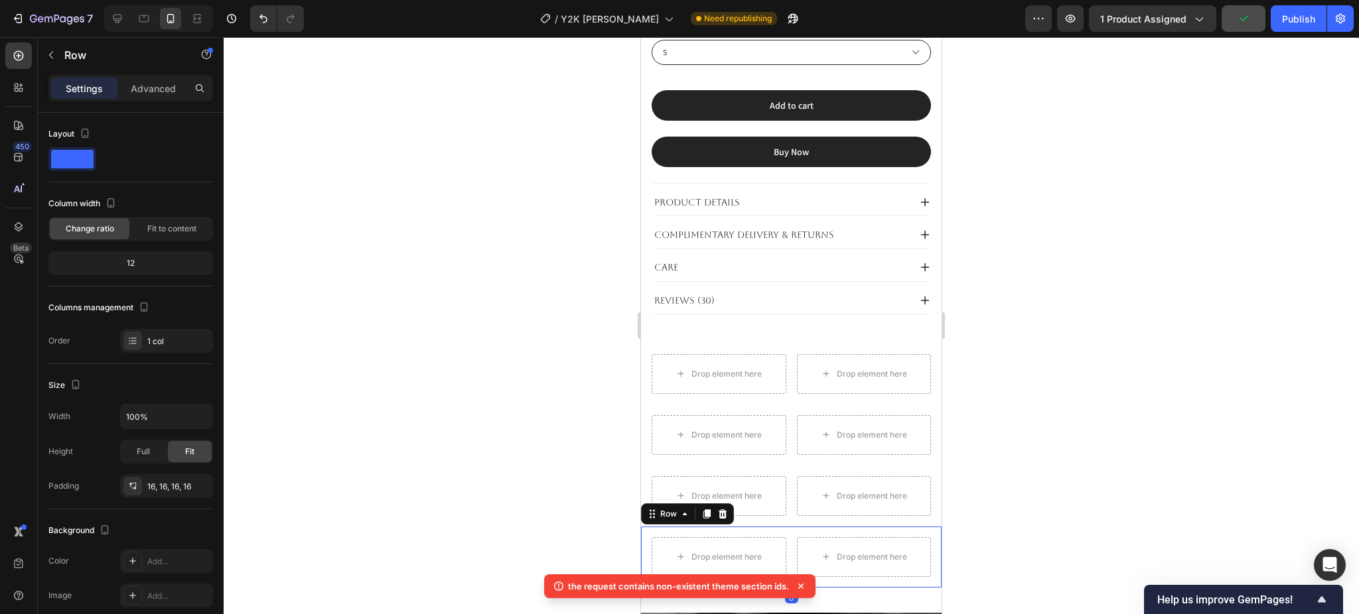
click at [1116, 409] on div at bounding box center [791, 325] width 1135 height 577
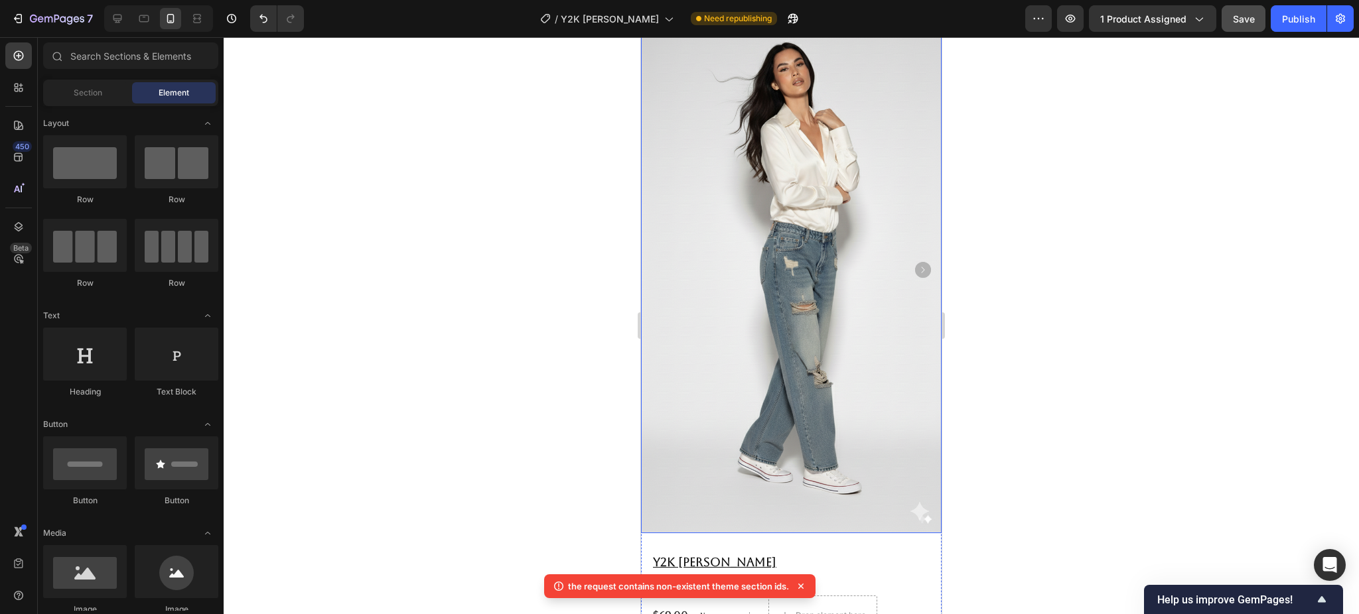
scroll to position [0, 0]
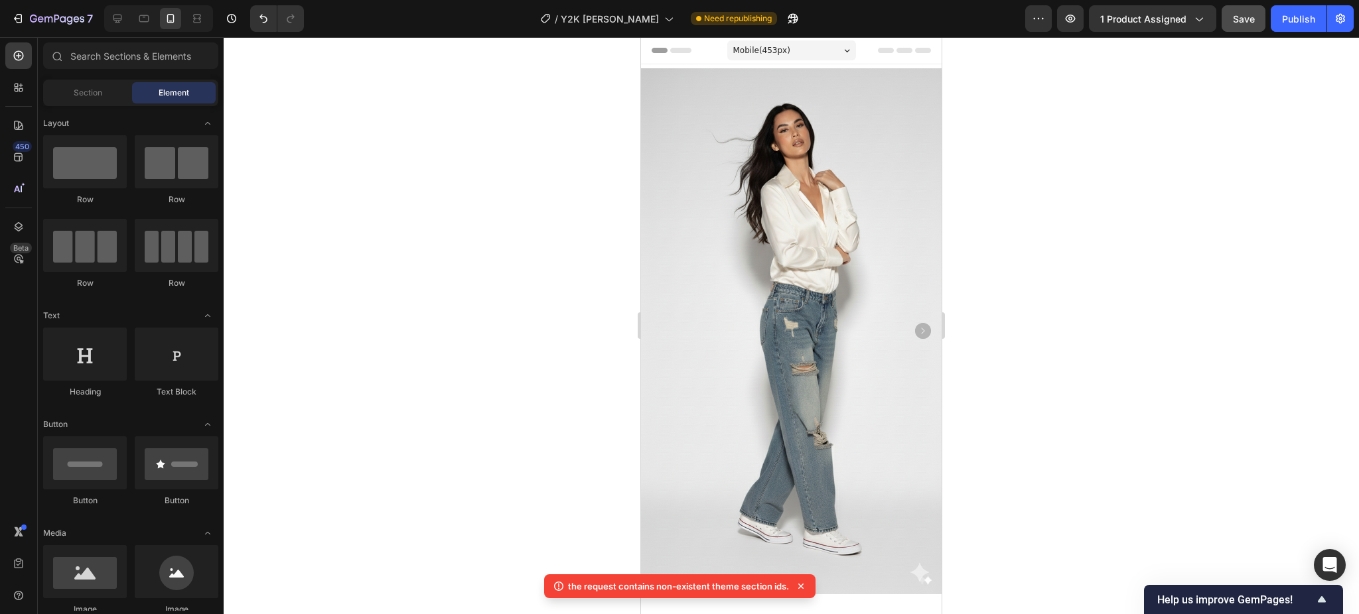
drag, startPoint x: 805, startPoint y: 584, endPoint x: 167, endPoint y: 531, distance: 640.4
click at [805, 584] on icon at bounding box center [800, 586] width 13 height 13
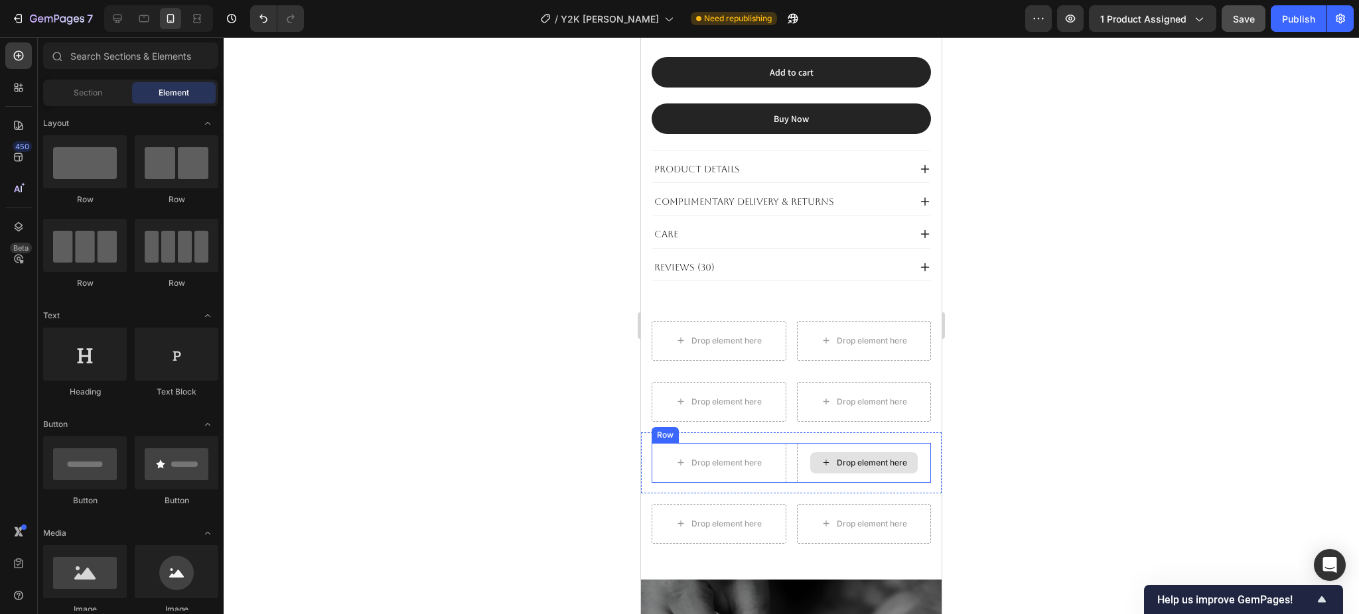
scroll to position [796, 0]
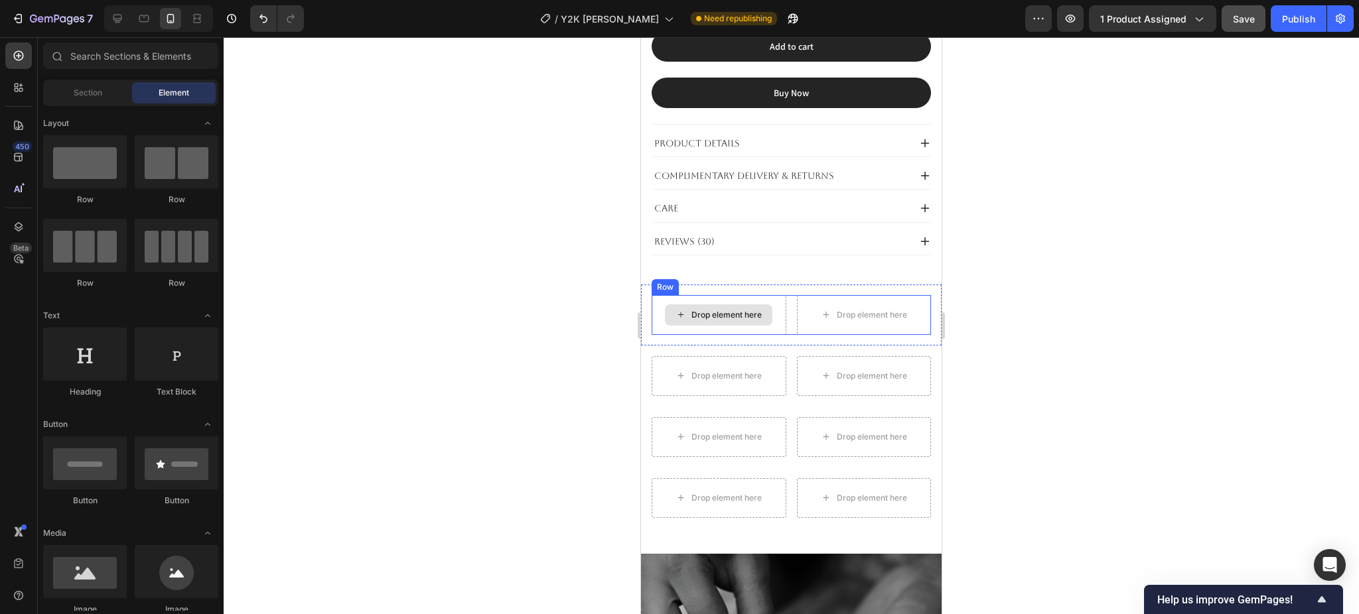
click at [745, 310] on div "Drop element here" at bounding box center [726, 315] width 70 height 11
drag, startPoint x: 726, startPoint y: 604, endPoint x: 744, endPoint y: 290, distance: 314.3
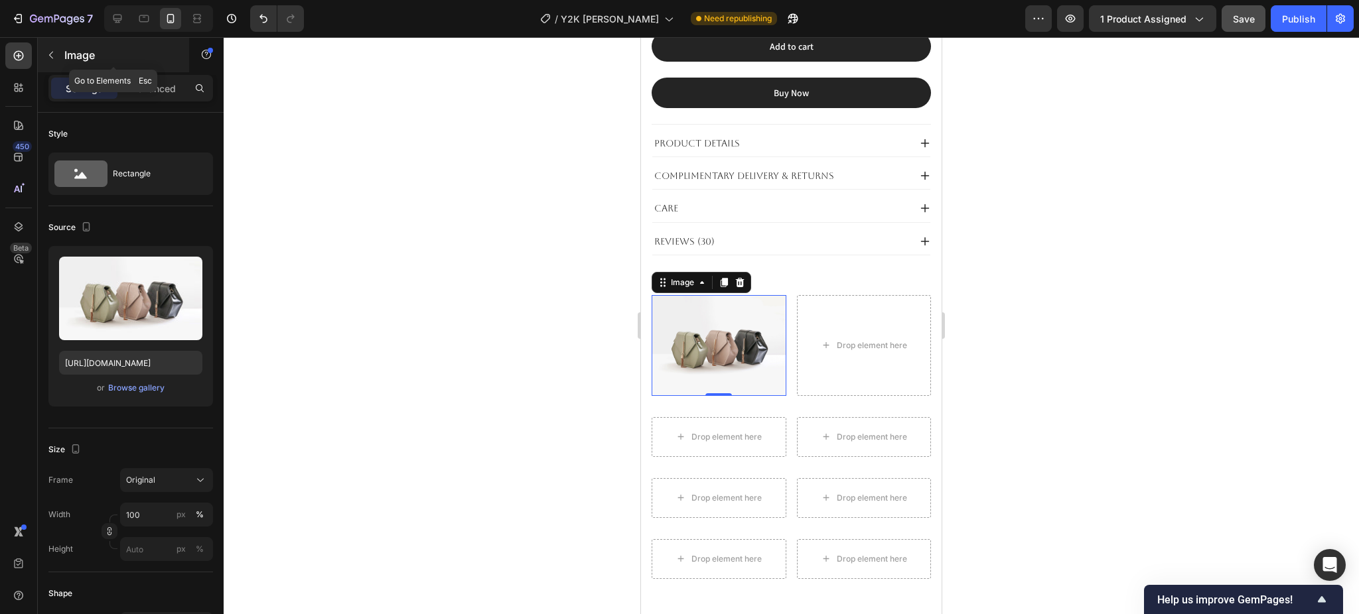
click at [69, 50] on p "Image" at bounding box center [120, 55] width 113 height 16
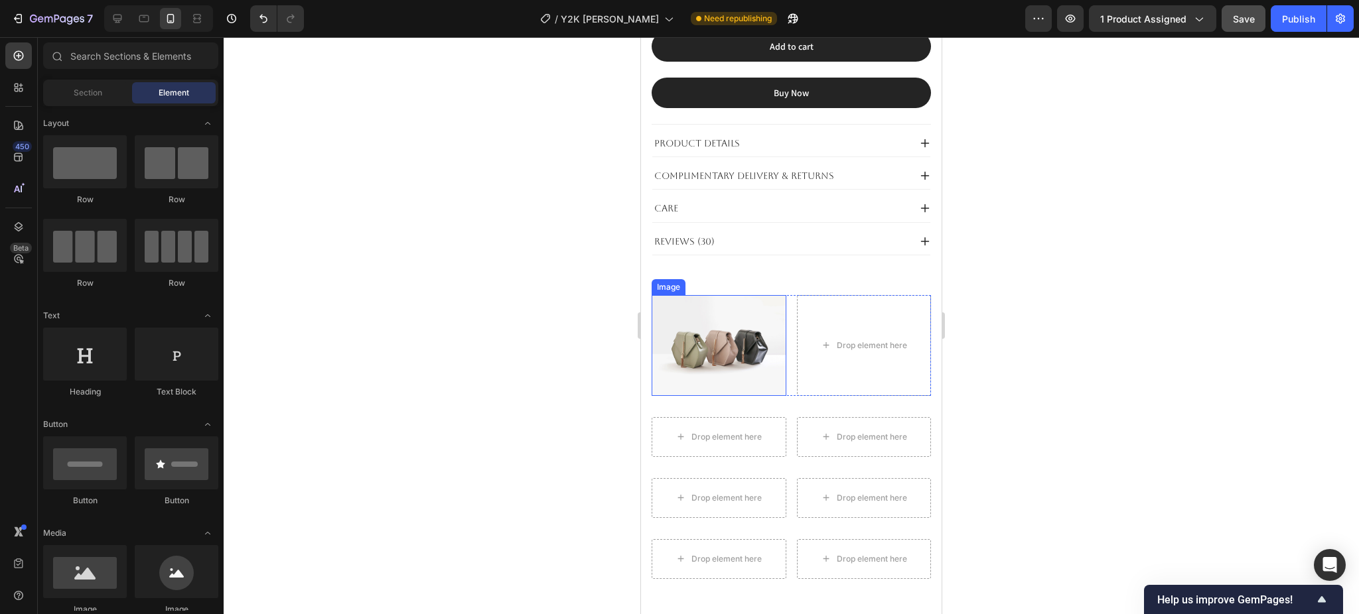
click at [708, 345] on img at bounding box center [718, 345] width 135 height 101
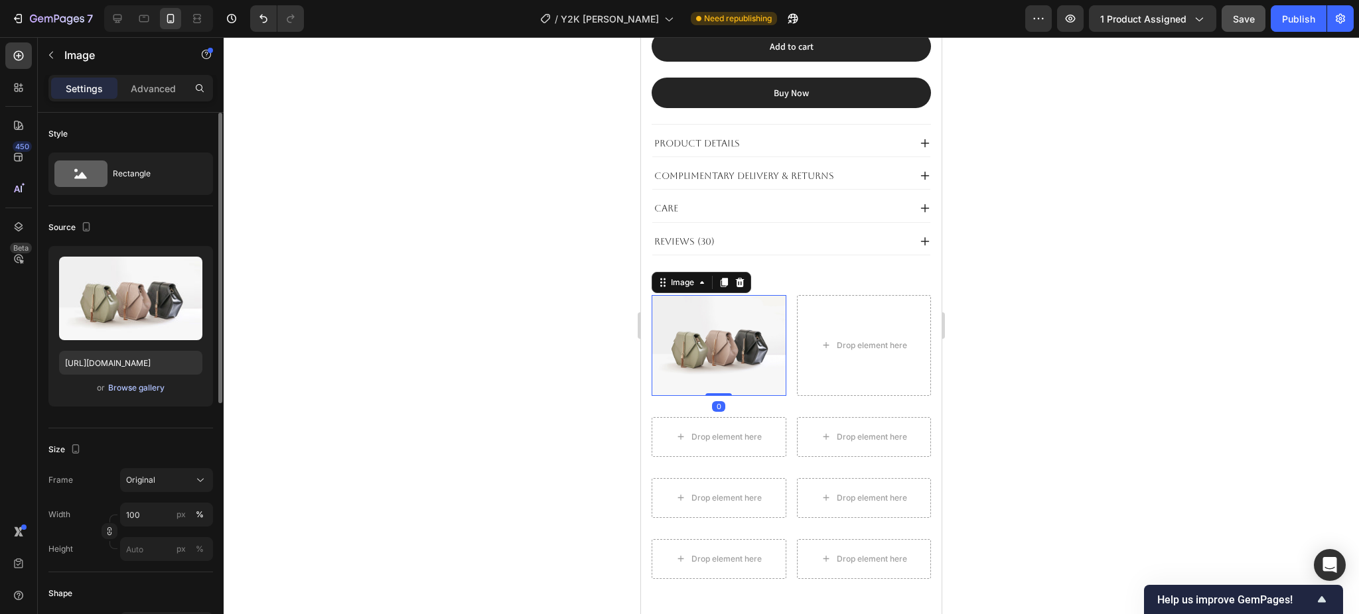
click at [138, 391] on div "Browse gallery" at bounding box center [136, 388] width 56 height 12
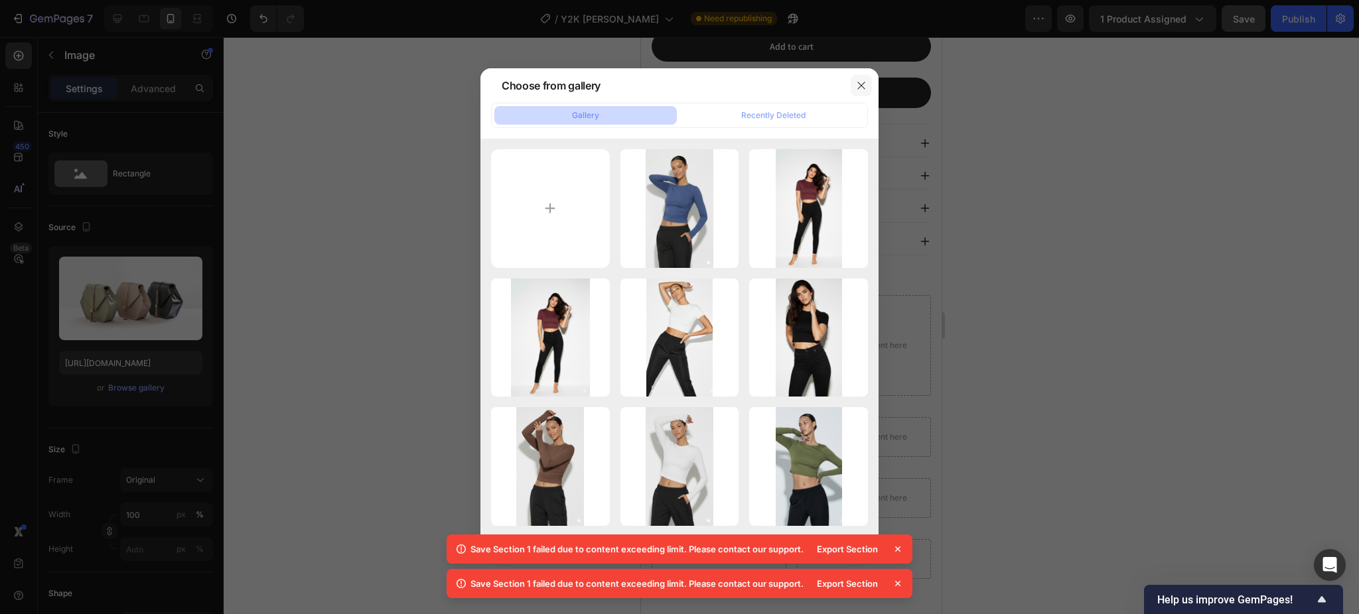
click at [860, 82] on icon "button" at bounding box center [861, 85] width 11 height 11
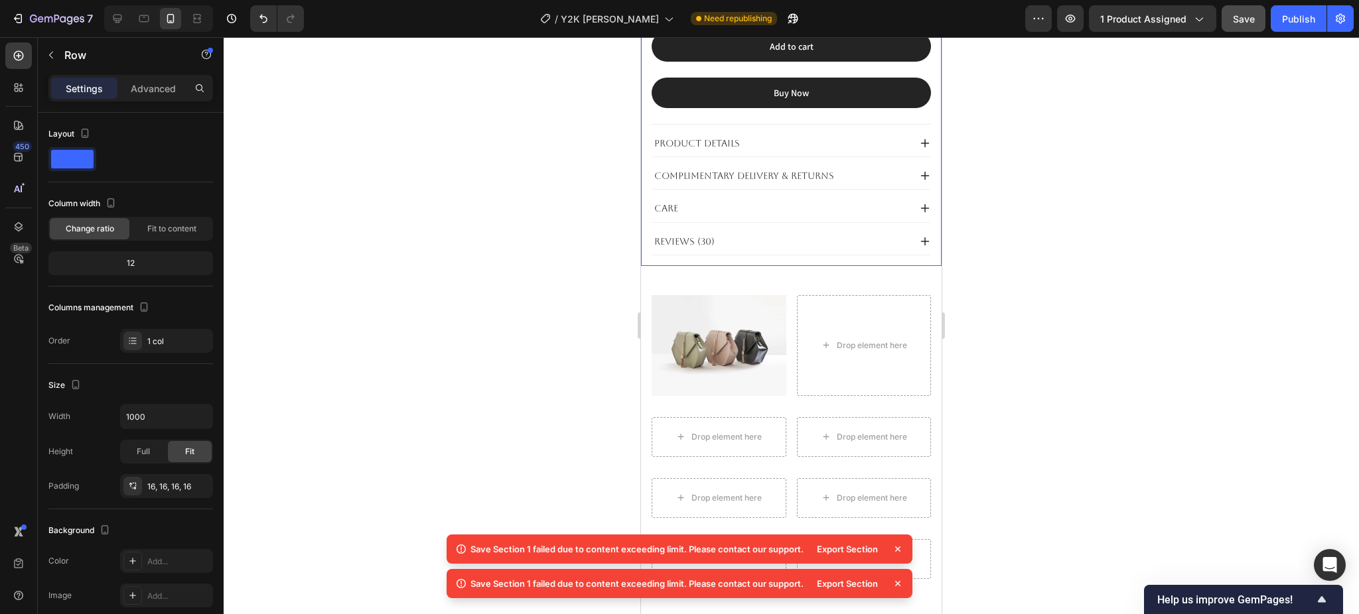
click at [793, 239] on div "Y2K Baggy Denim Product Title jeans Text Block $69.00 Product Price Product Pri…" at bounding box center [791, 32] width 301 height 468
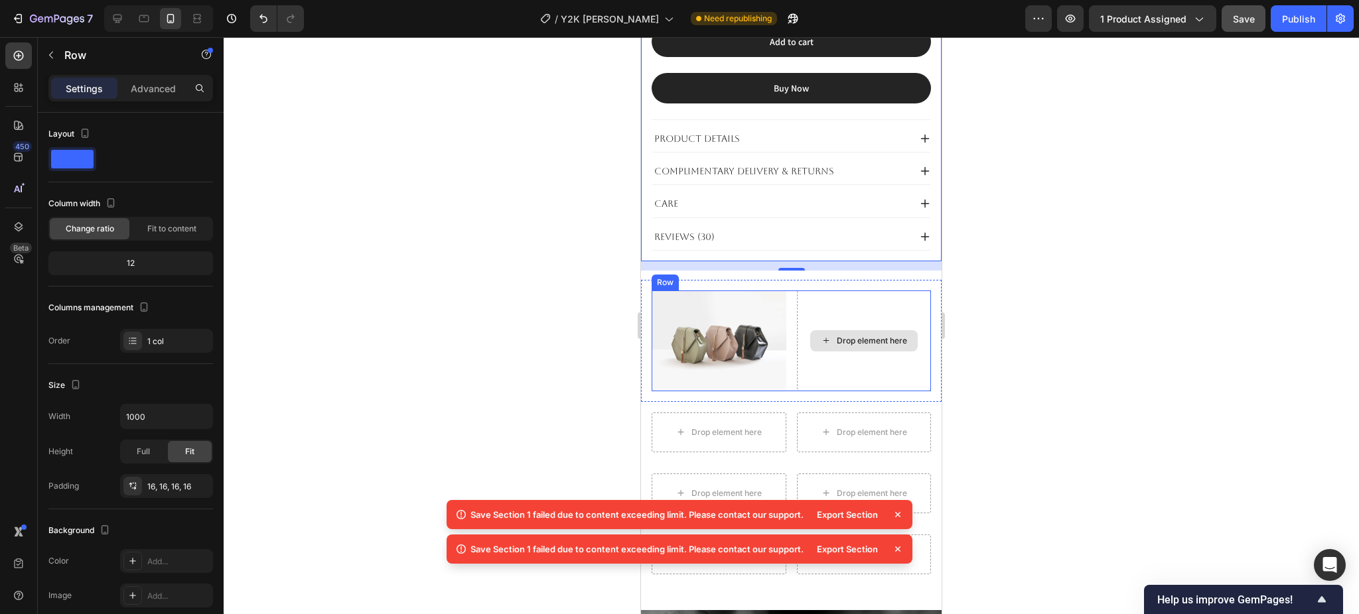
scroll to position [1150, 0]
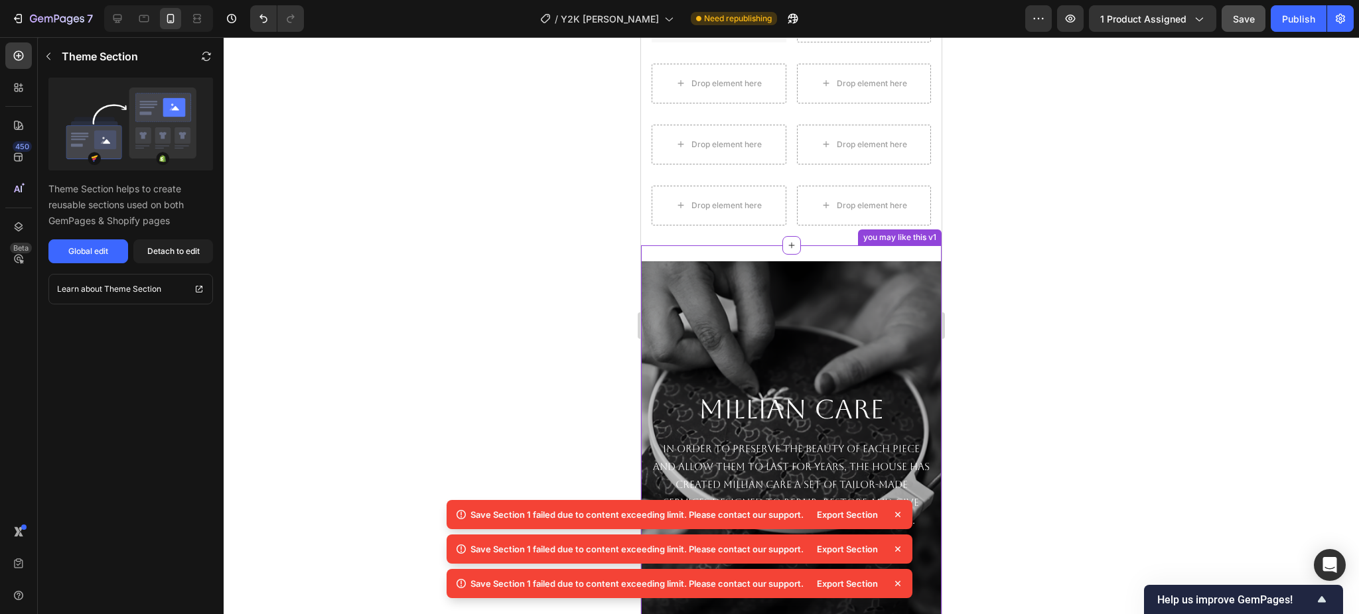
click at [896, 245] on div "Image Sculpted Backless Jumpsuit Text Block Image Signature Flare Jeans Text Bl…" at bounding box center [791, 465] width 301 height 440
click at [927, 228] on icon at bounding box center [931, 232] width 9 height 9
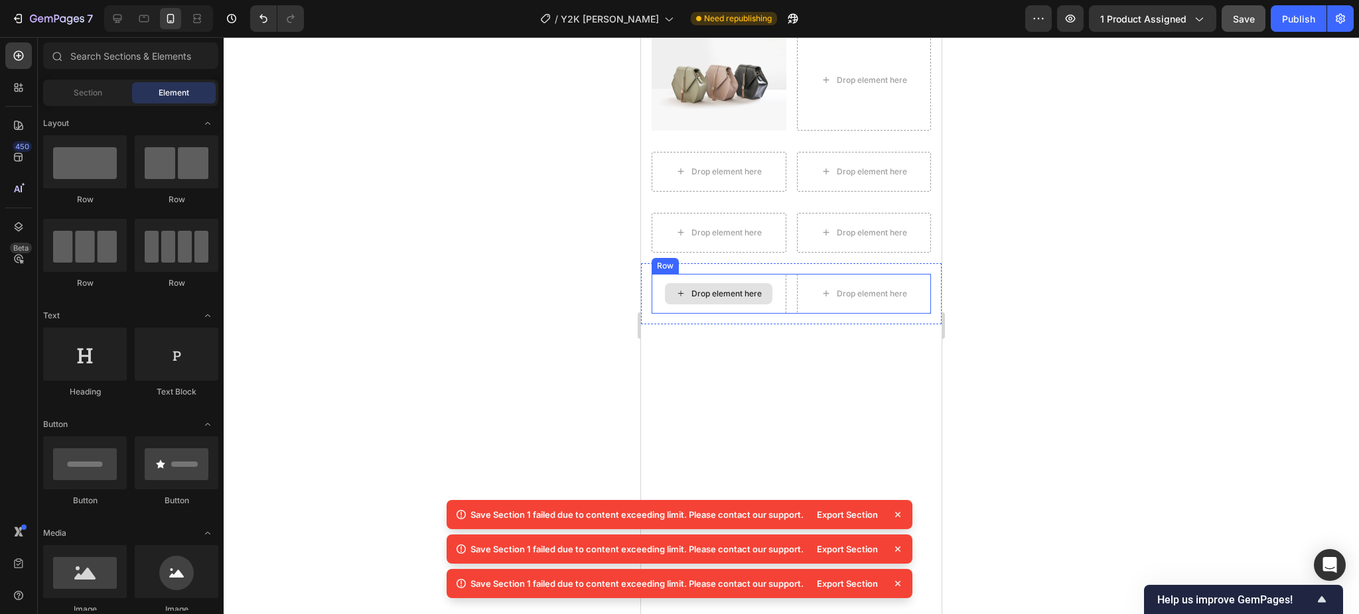
scroll to position [1034, 0]
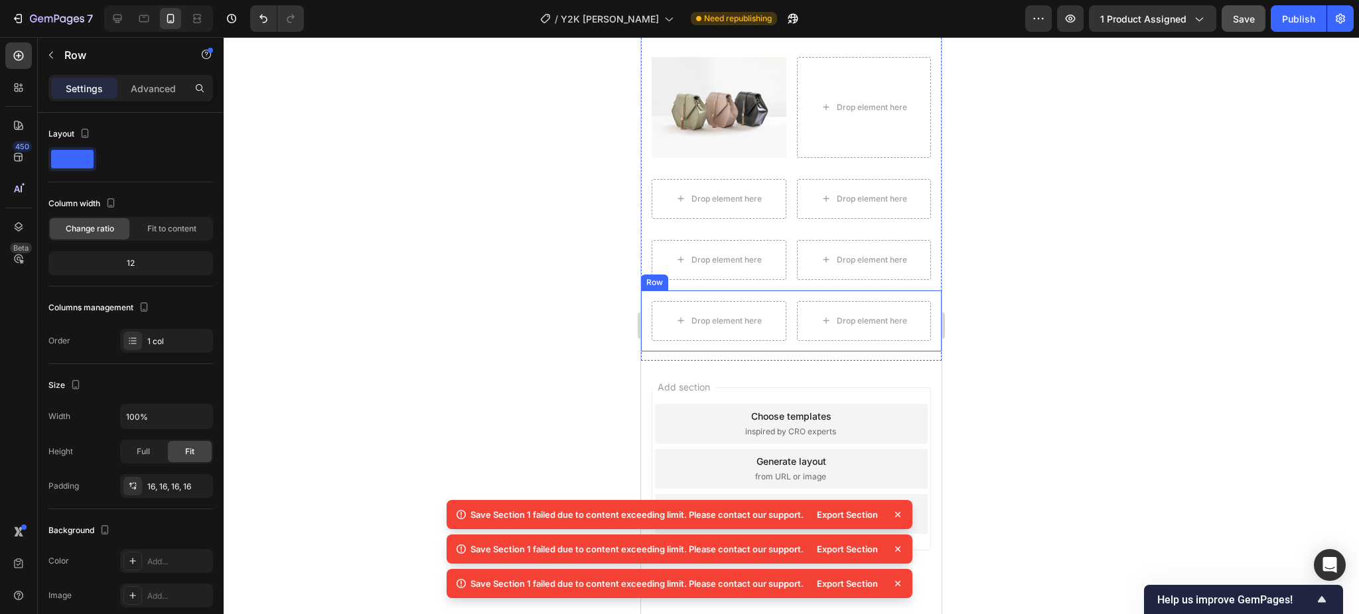
click at [785, 291] on div "Drop element here Drop element here Row Row" at bounding box center [791, 321] width 301 height 61
click at [758, 500] on div "Add blank section" at bounding box center [791, 507] width 81 height 14
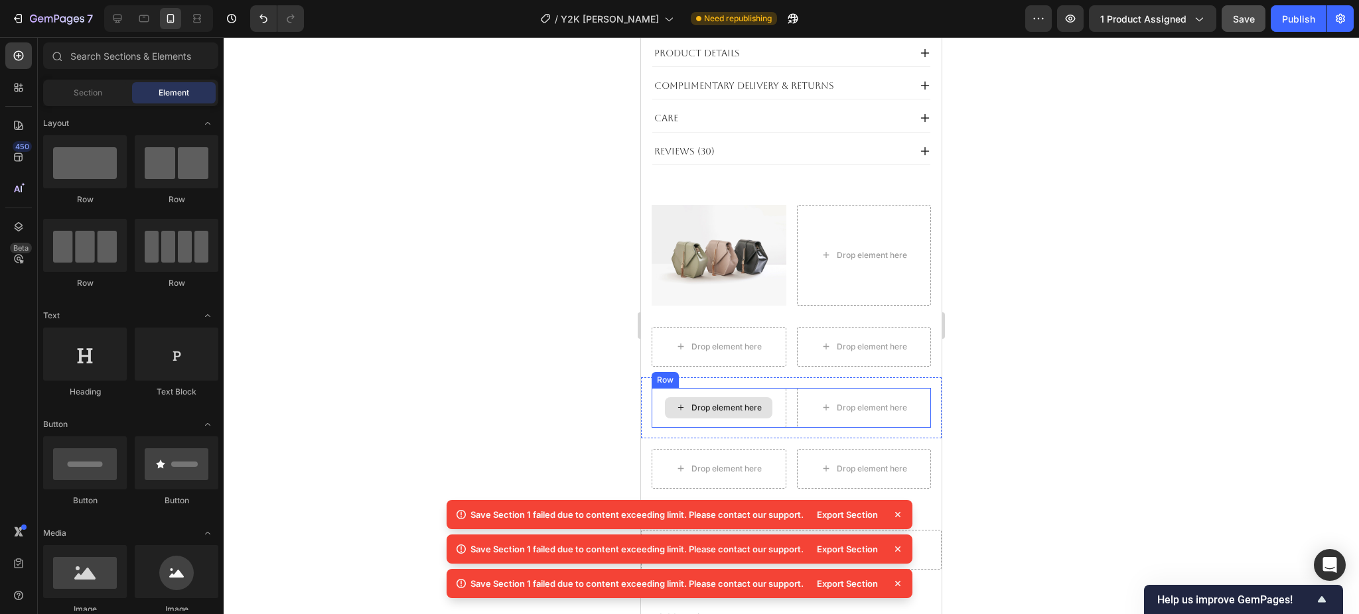
scroll to position [884, 0]
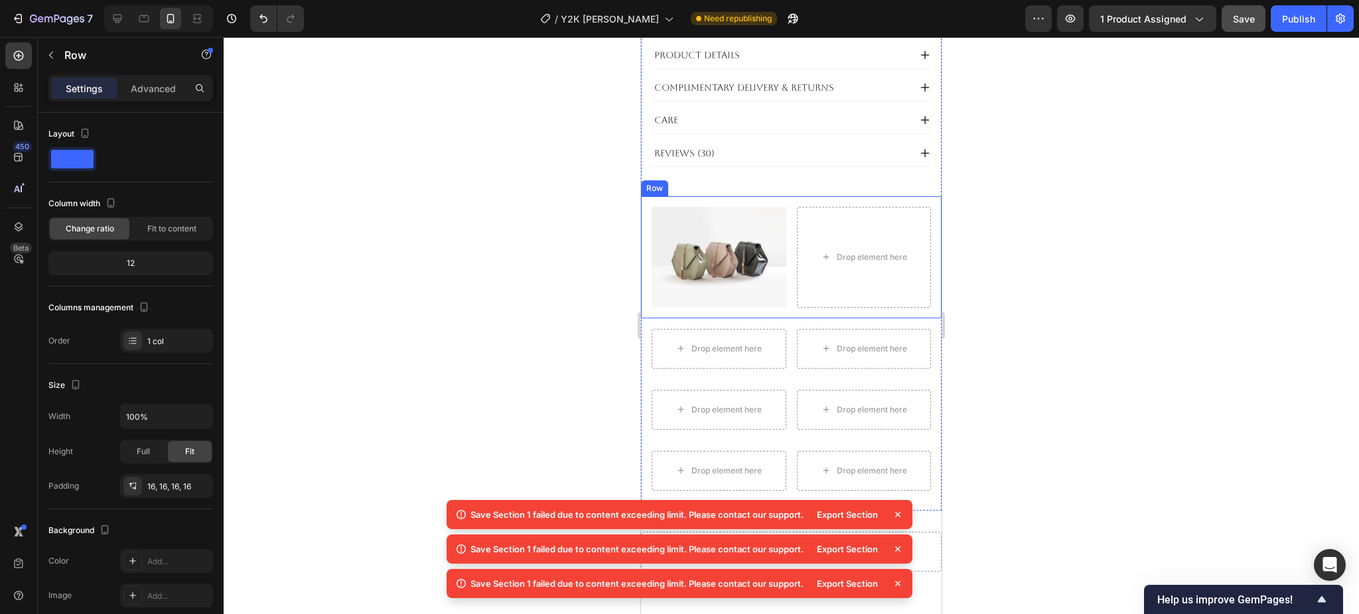
click at [783, 196] on div "Image Drop element here Row Row" at bounding box center [791, 257] width 301 height 122
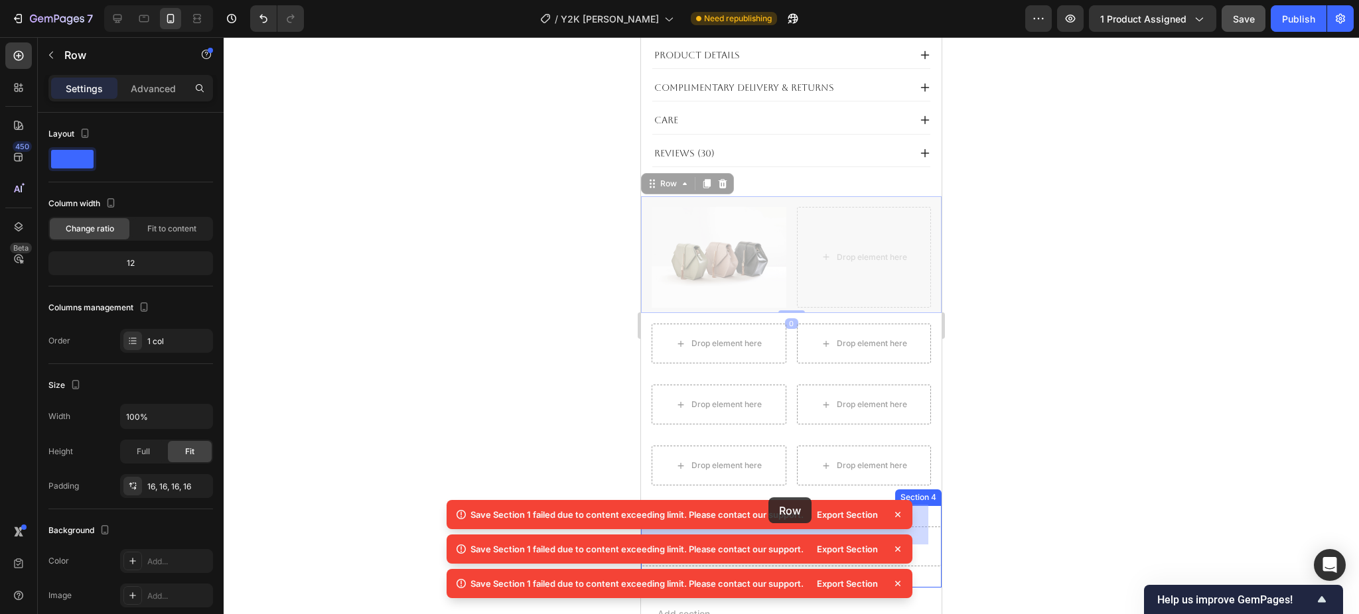
drag, startPoint x: 703, startPoint y: 232, endPoint x: 768, endPoint y: 498, distance: 273.2
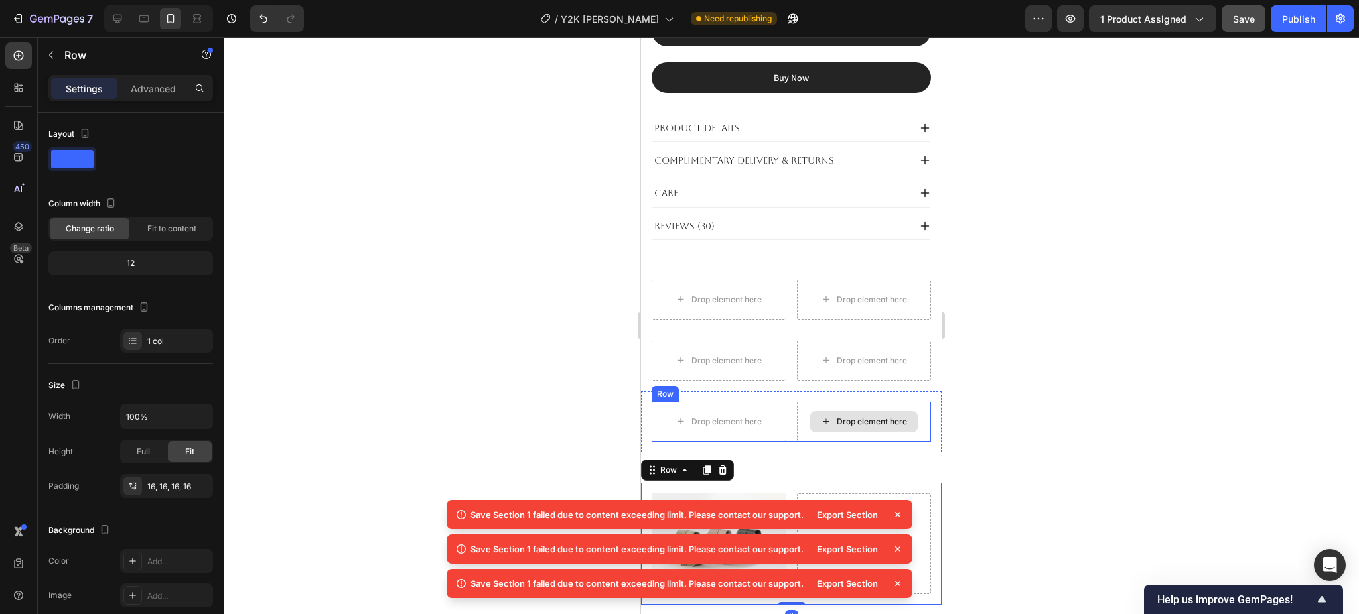
scroll to position [707, 0]
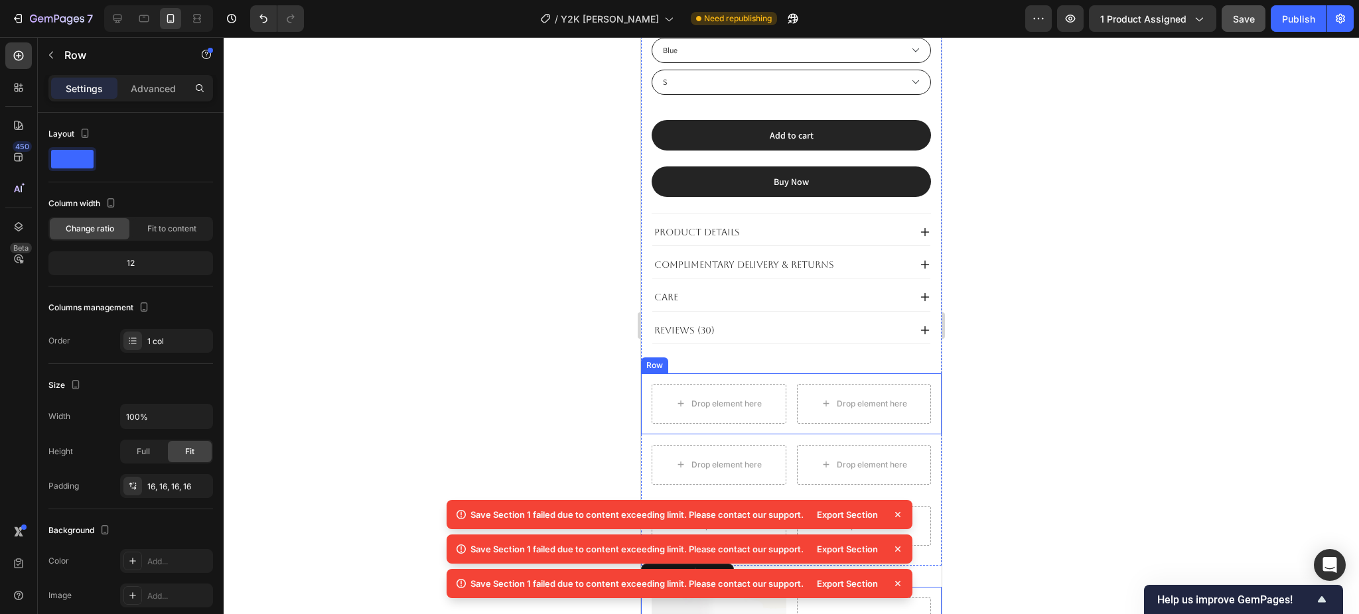
click at [773, 373] on div "Drop element here Drop element here Row Row" at bounding box center [791, 403] width 301 height 61
click at [726, 356] on icon at bounding box center [722, 361] width 11 height 11
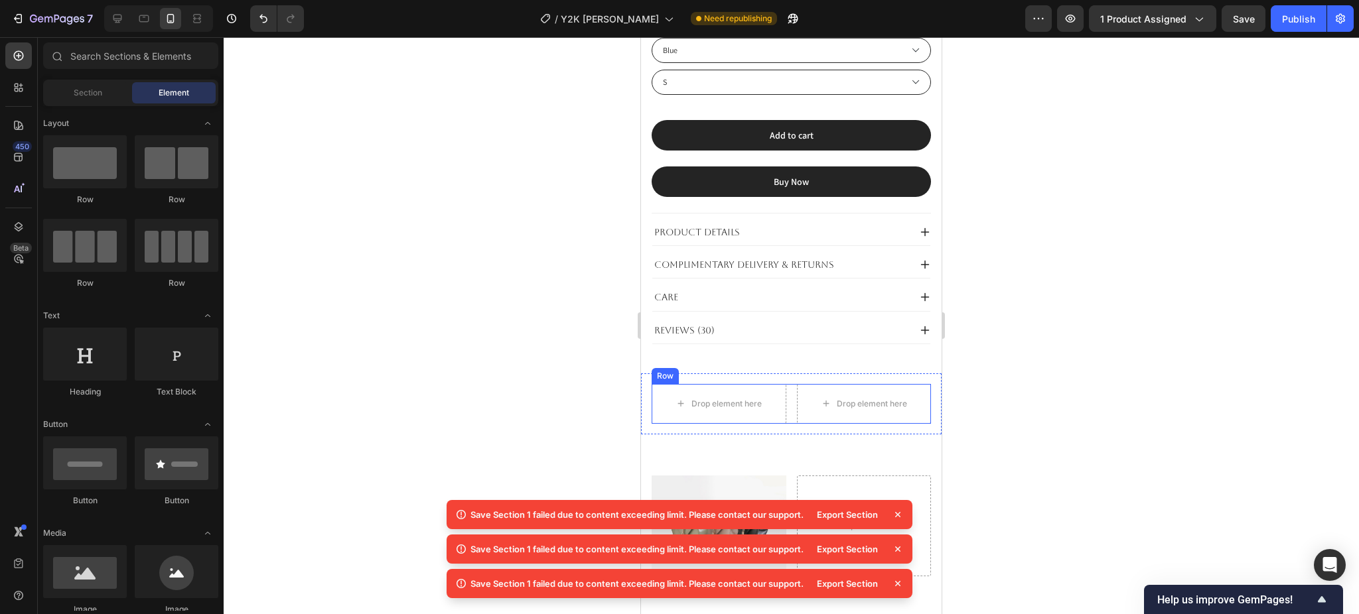
click at [781, 384] on div "Drop element here Drop element here Row" at bounding box center [790, 404] width 279 height 40
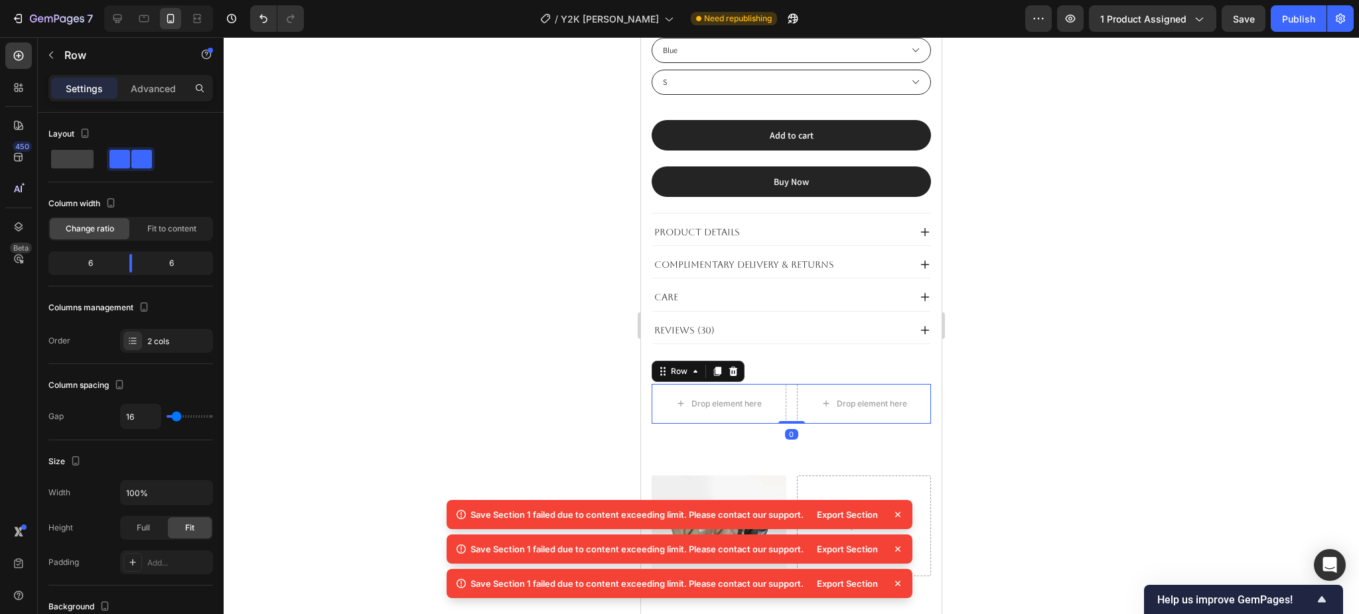
click at [742, 361] on div "Row" at bounding box center [697, 371] width 93 height 21
click at [734, 366] on icon at bounding box center [733, 371] width 11 height 11
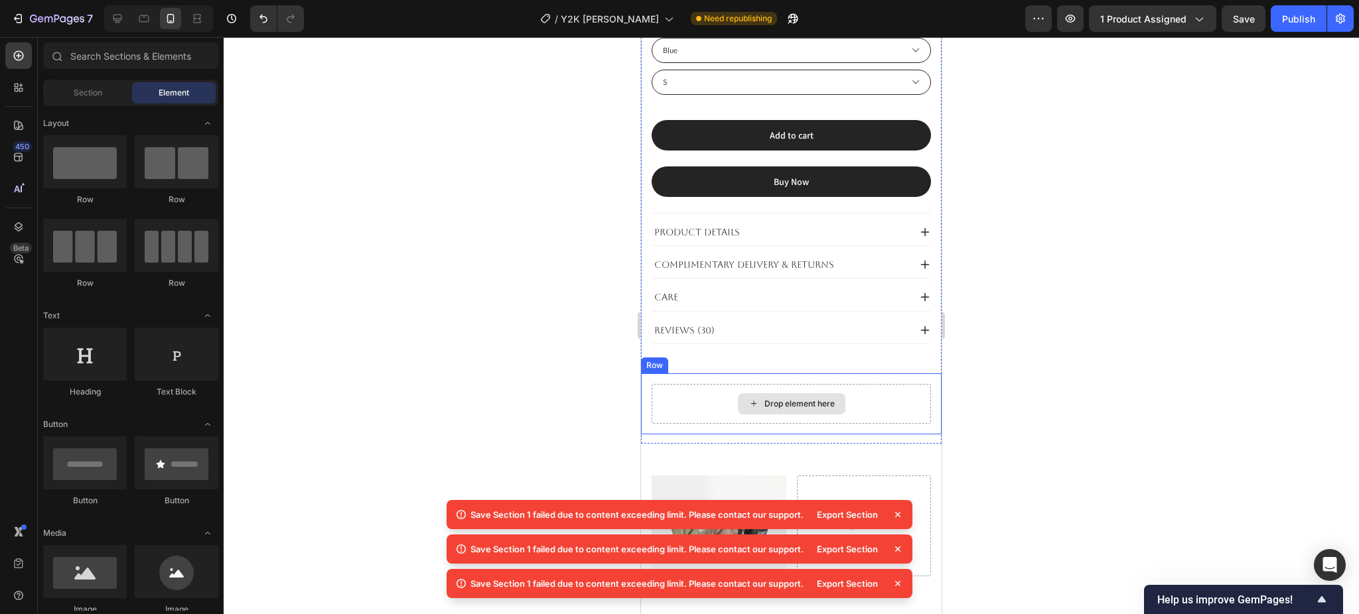
click at [837, 397] on div "Drop element here" at bounding box center [790, 404] width 279 height 40
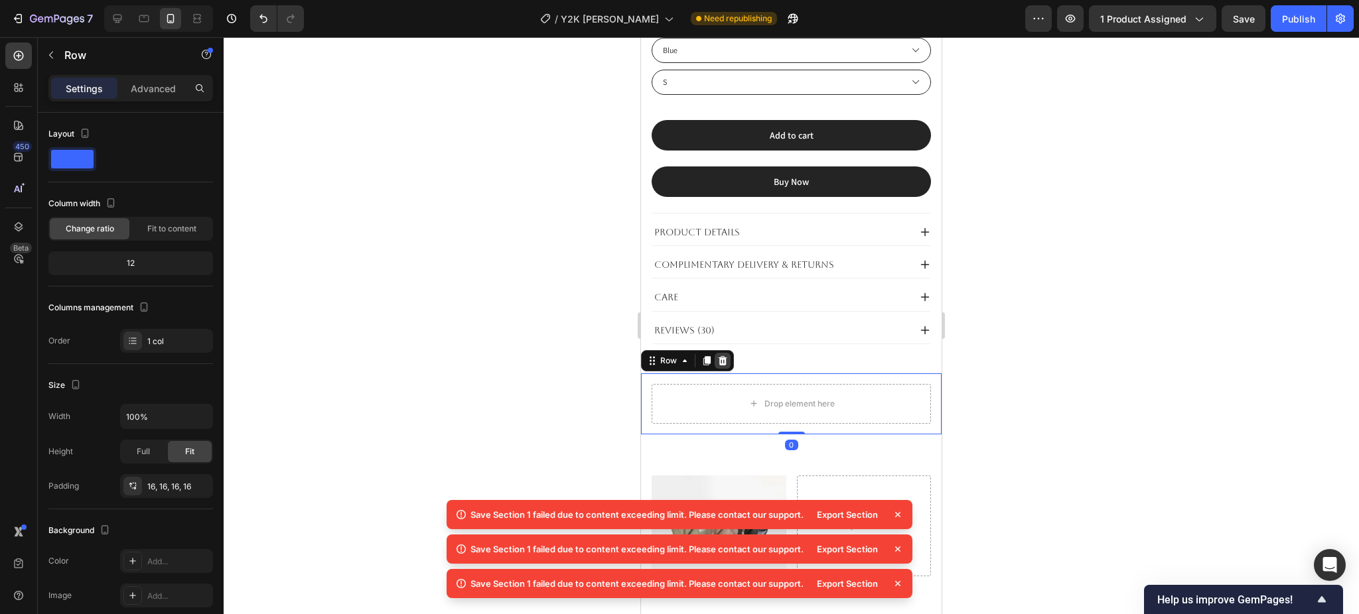
click at [726, 356] on icon at bounding box center [722, 361] width 11 height 11
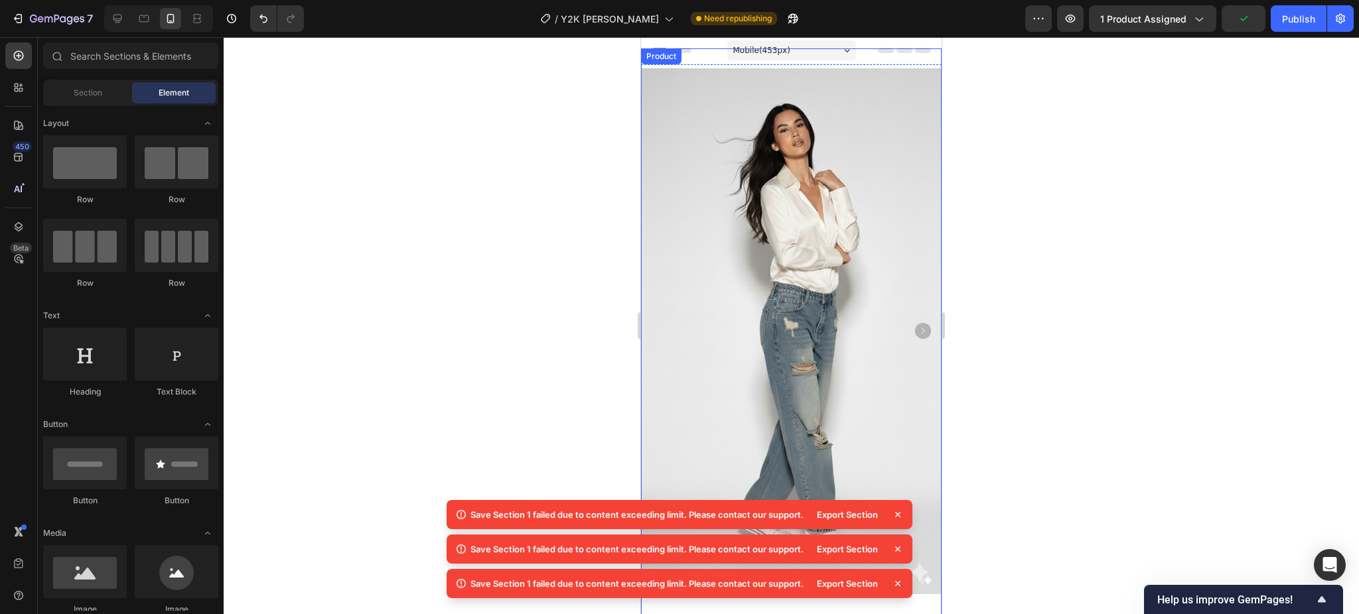
click at [669, 58] on div "Product" at bounding box center [660, 56] width 35 height 12
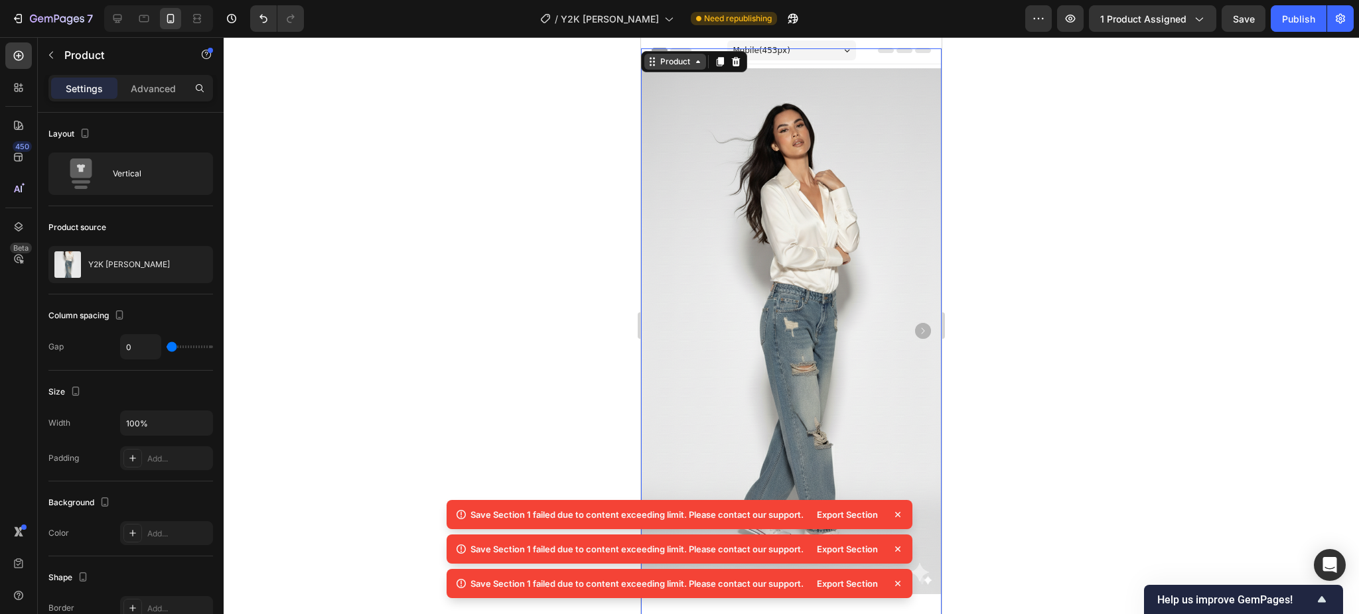
click at [683, 67] on div "Product" at bounding box center [674, 62] width 35 height 12
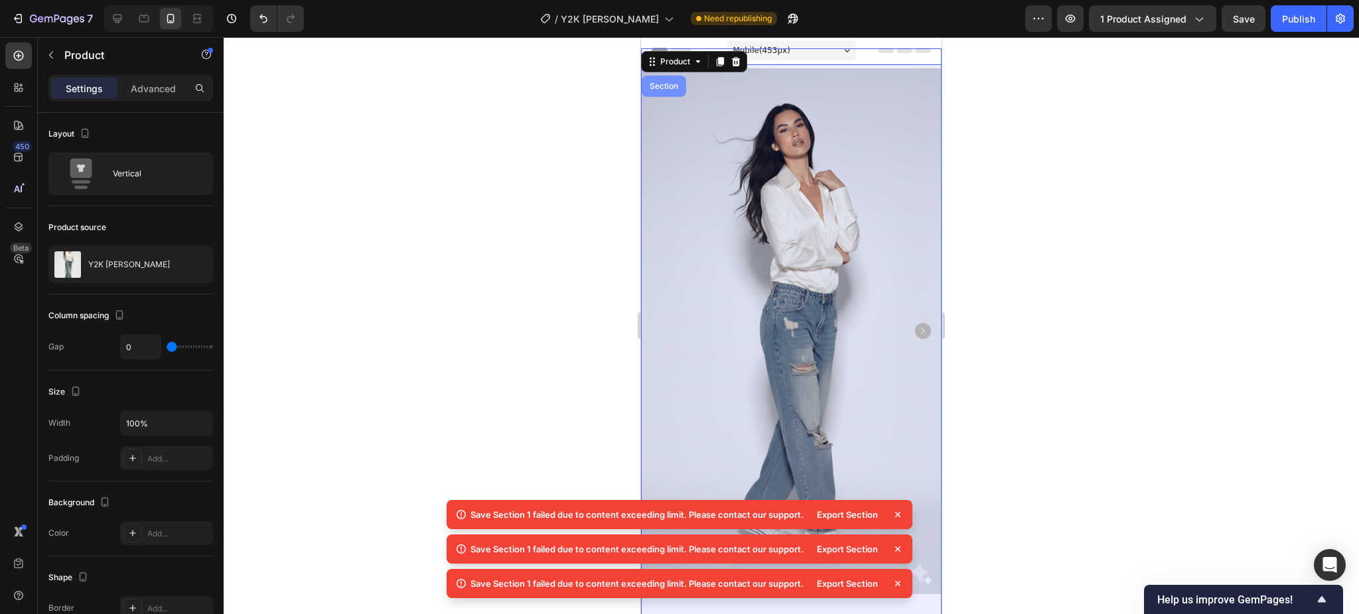
click at [673, 80] on div "Section" at bounding box center [663, 86] width 44 height 21
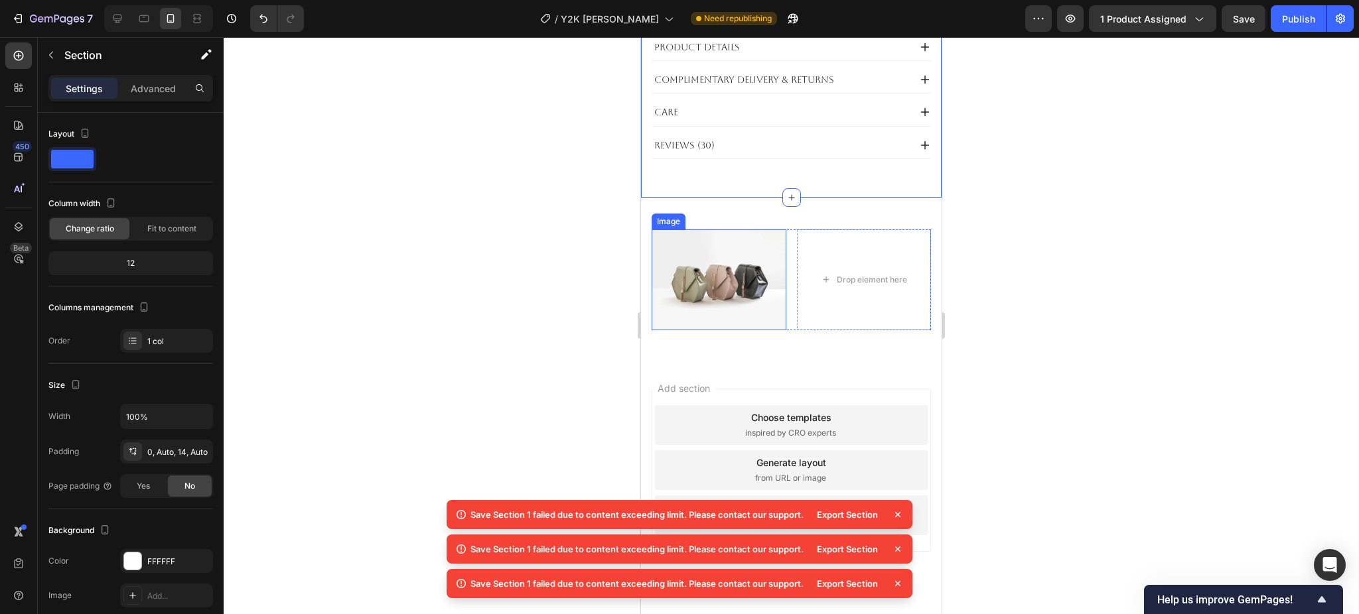
scroll to position [894, 0]
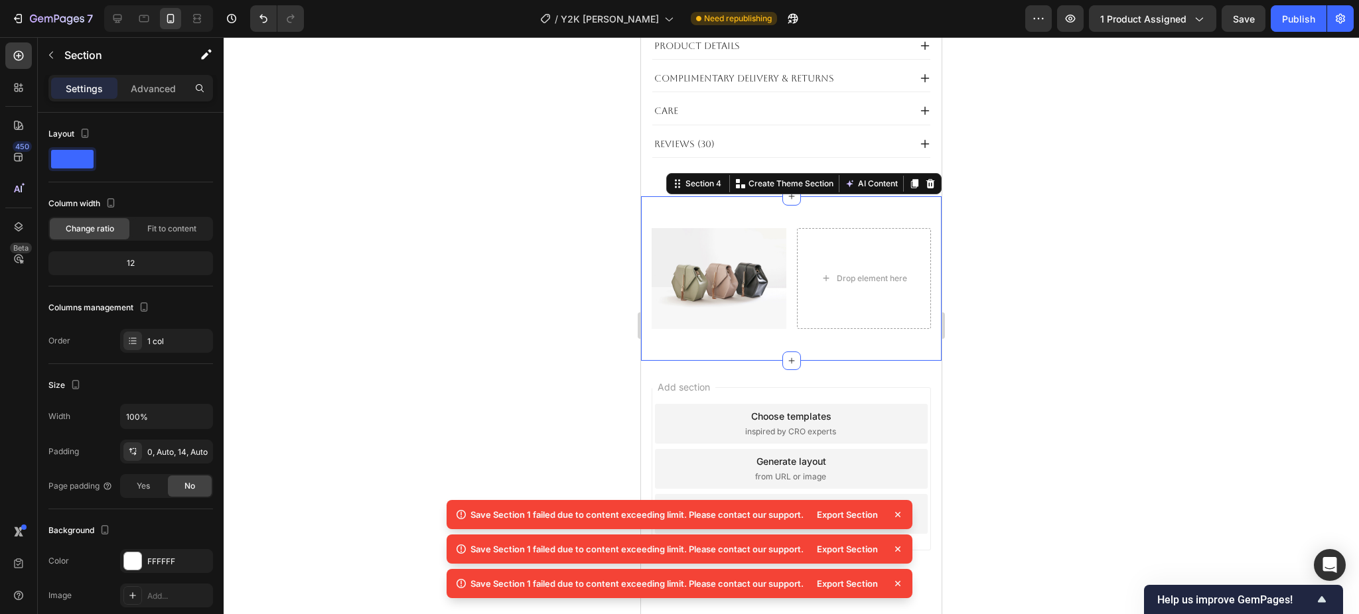
click at [887, 196] on div "Image Drop element here Row Row Section 4 Create Theme Section AI Content Write…" at bounding box center [791, 278] width 301 height 165
click at [684, 178] on div "Section 4" at bounding box center [703, 184] width 41 height 12
click at [1099, 292] on div at bounding box center [791, 325] width 1135 height 577
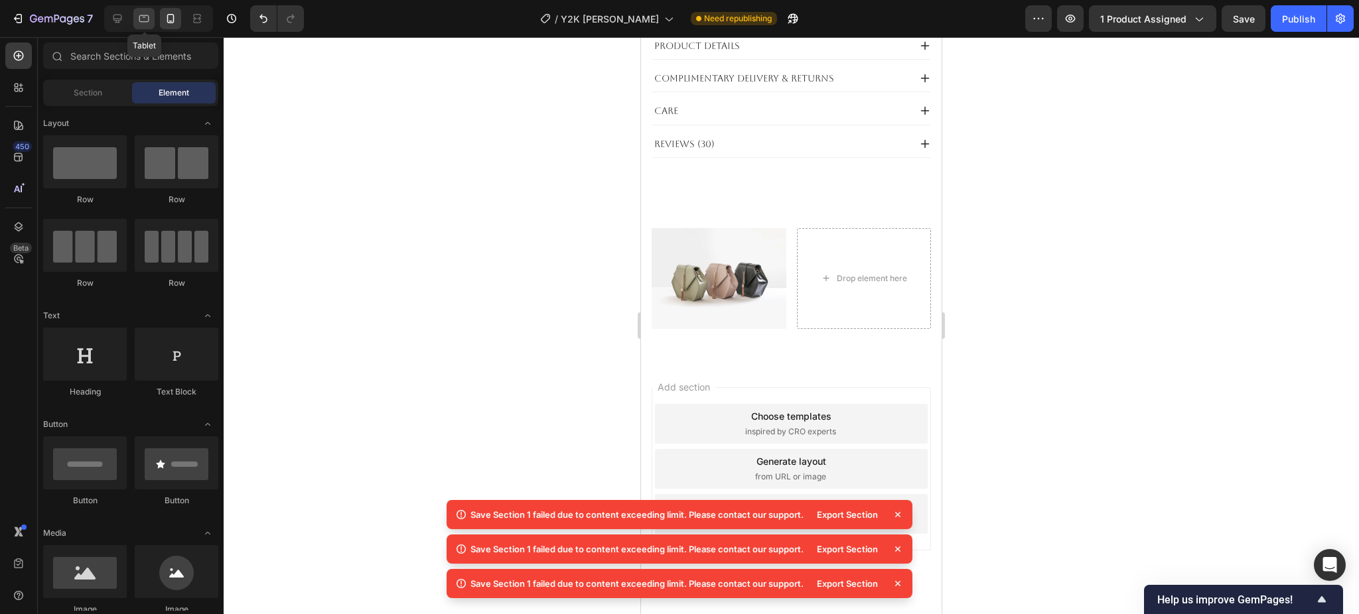
click at [142, 22] on icon at bounding box center [143, 18] width 13 height 13
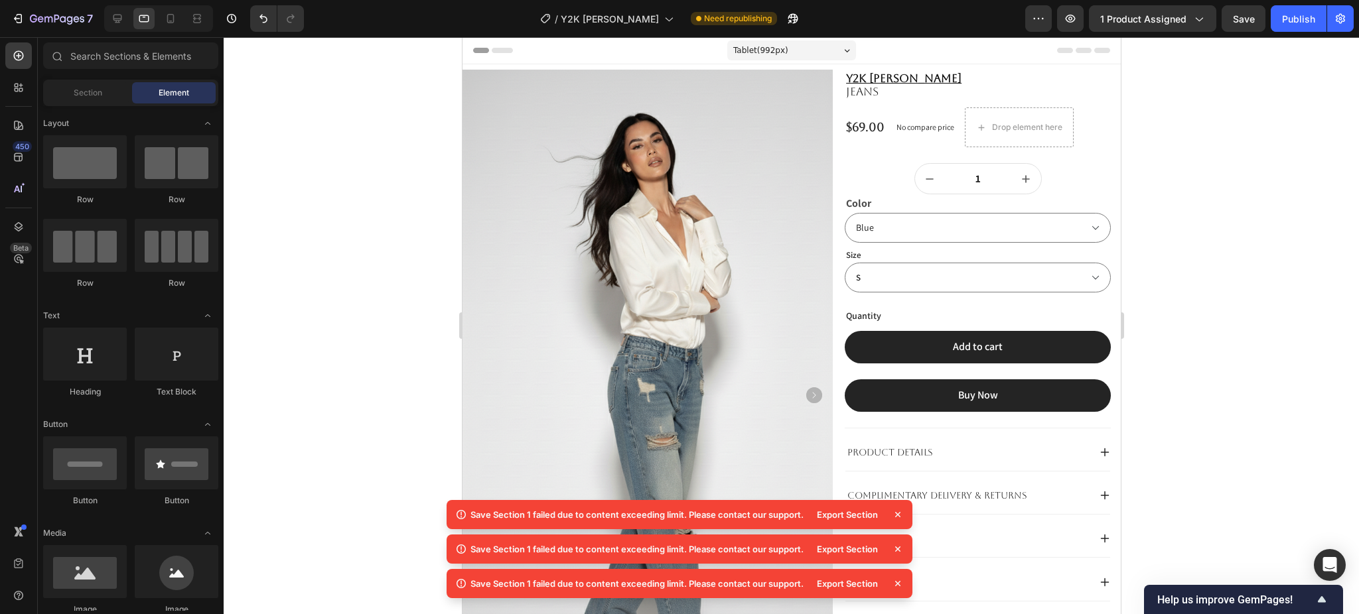
click at [894, 513] on icon at bounding box center [897, 514] width 13 height 13
click at [896, 515] on icon at bounding box center [897, 514] width 5 height 5
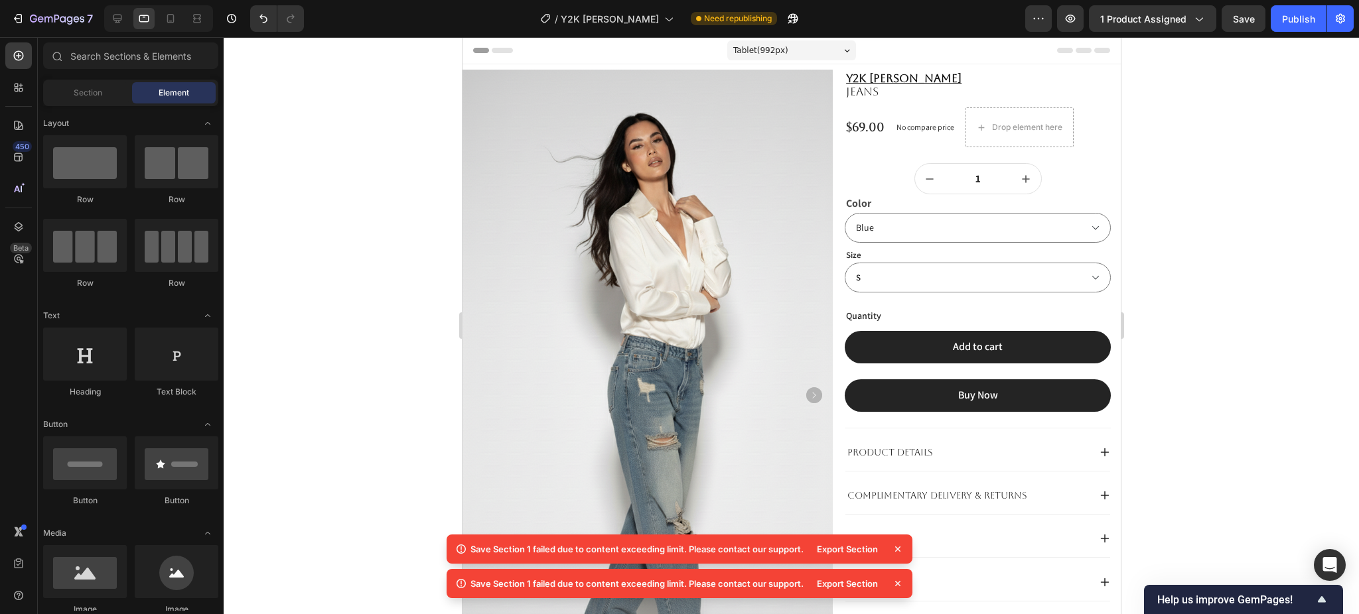
drag, startPoint x: 900, startPoint y: 551, endPoint x: 896, endPoint y: 557, distance: 7.7
click at [900, 552] on icon at bounding box center [897, 549] width 13 height 13
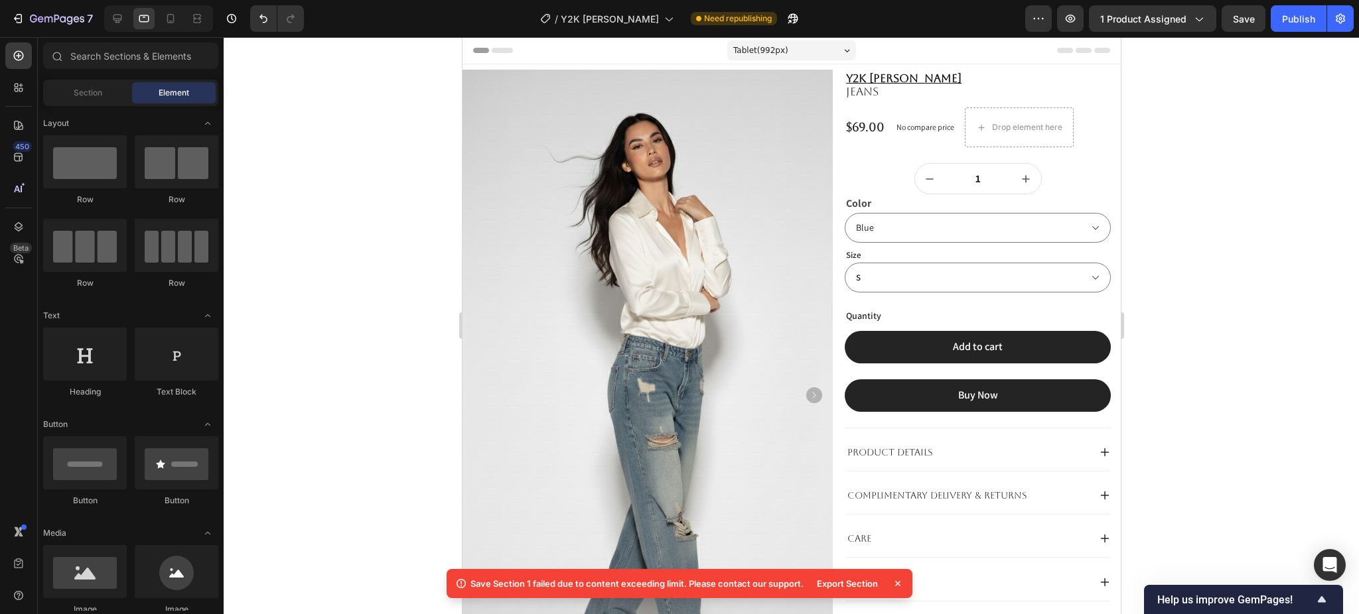
click at [898, 584] on icon at bounding box center [897, 583] width 5 height 5
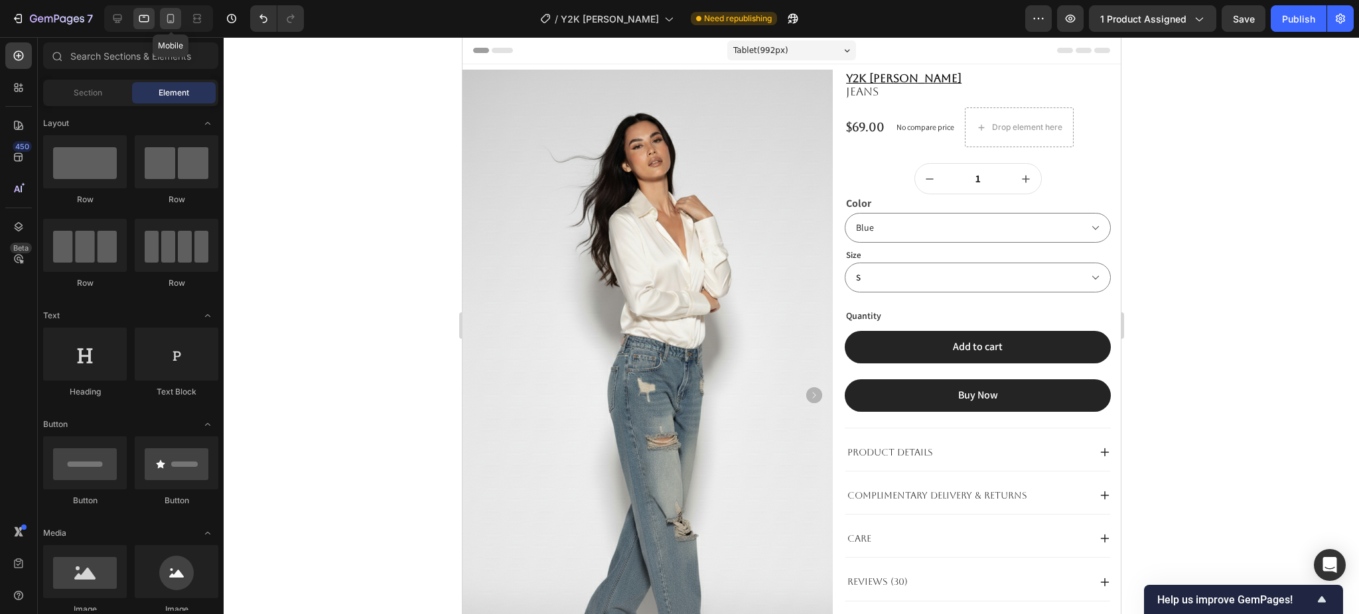
click at [173, 24] on icon at bounding box center [170, 18] width 13 height 13
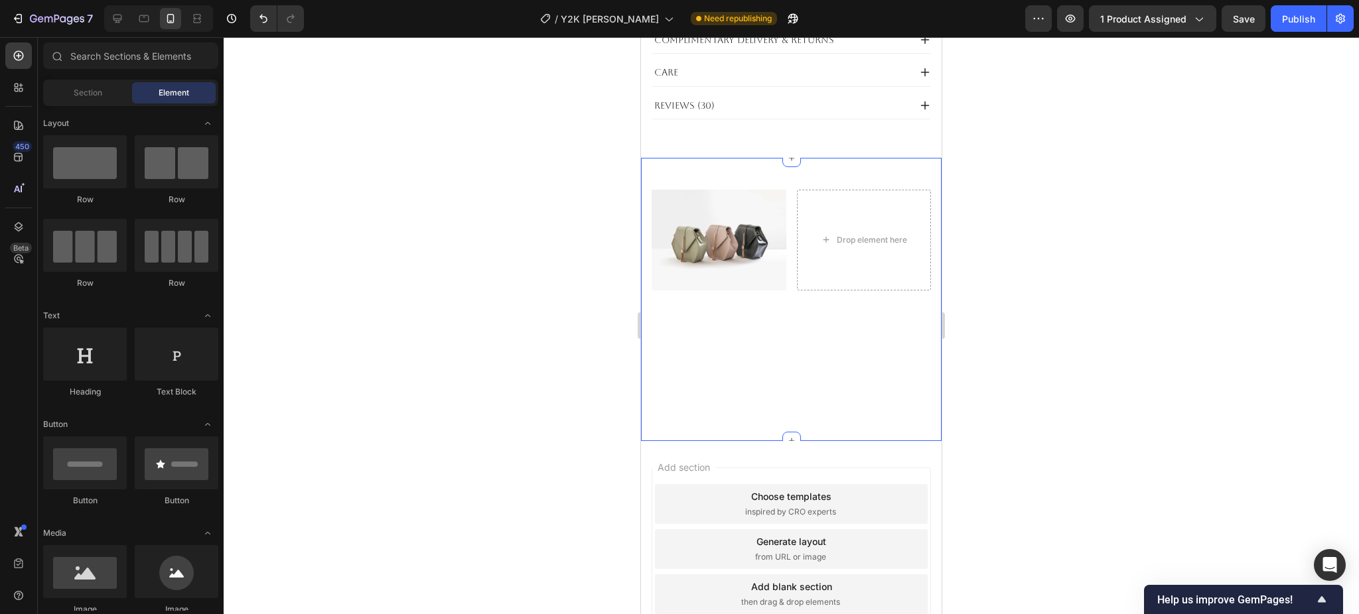
scroll to position [841, 0]
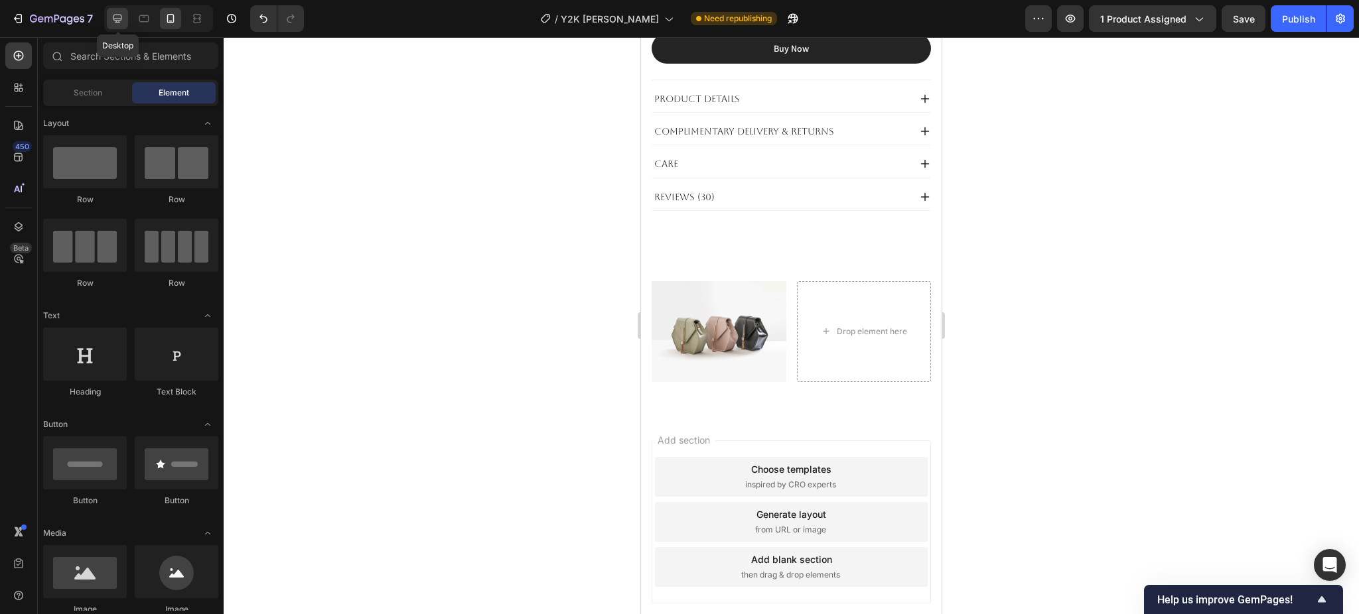
click at [115, 21] on icon at bounding box center [117, 18] width 13 height 13
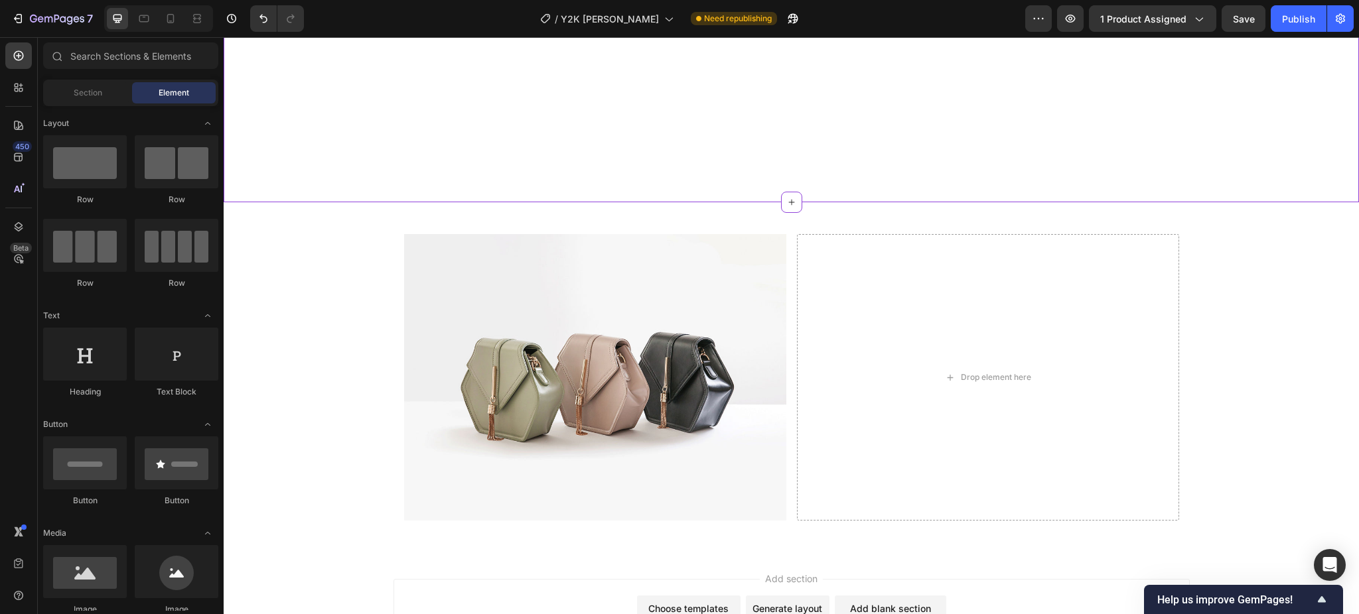
scroll to position [2100, 0]
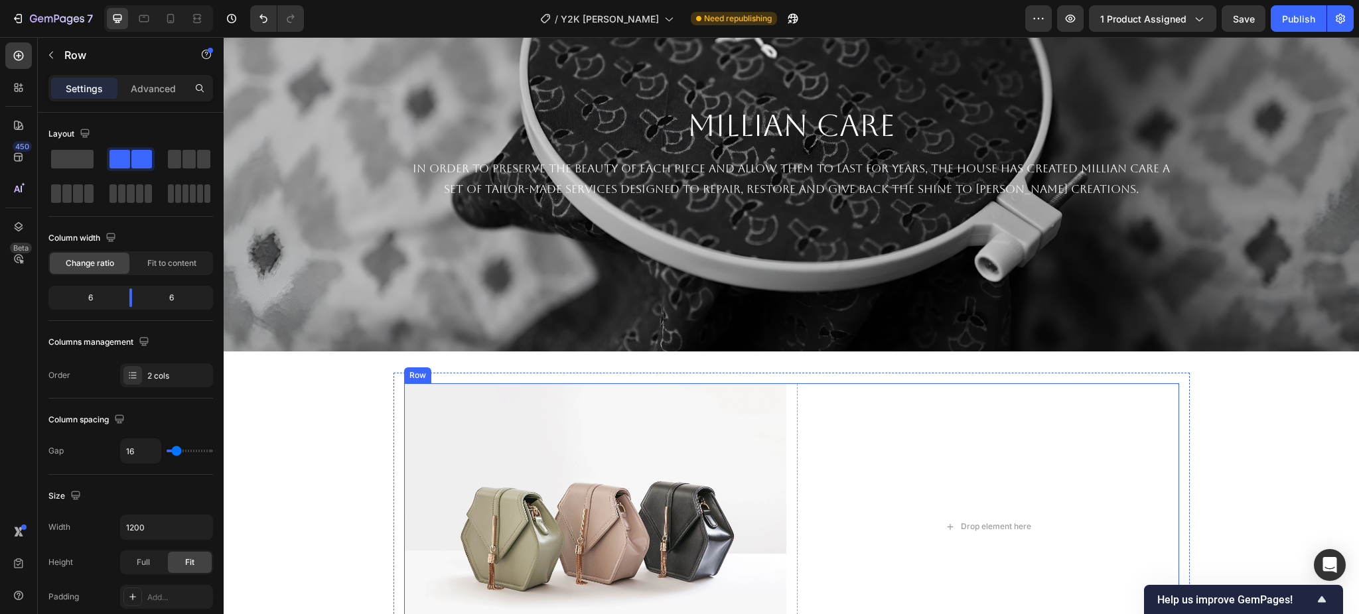
click at [781, 407] on div "Image Drop element here Row" at bounding box center [791, 526] width 775 height 287
click at [152, 92] on p "Advanced" at bounding box center [153, 89] width 45 height 14
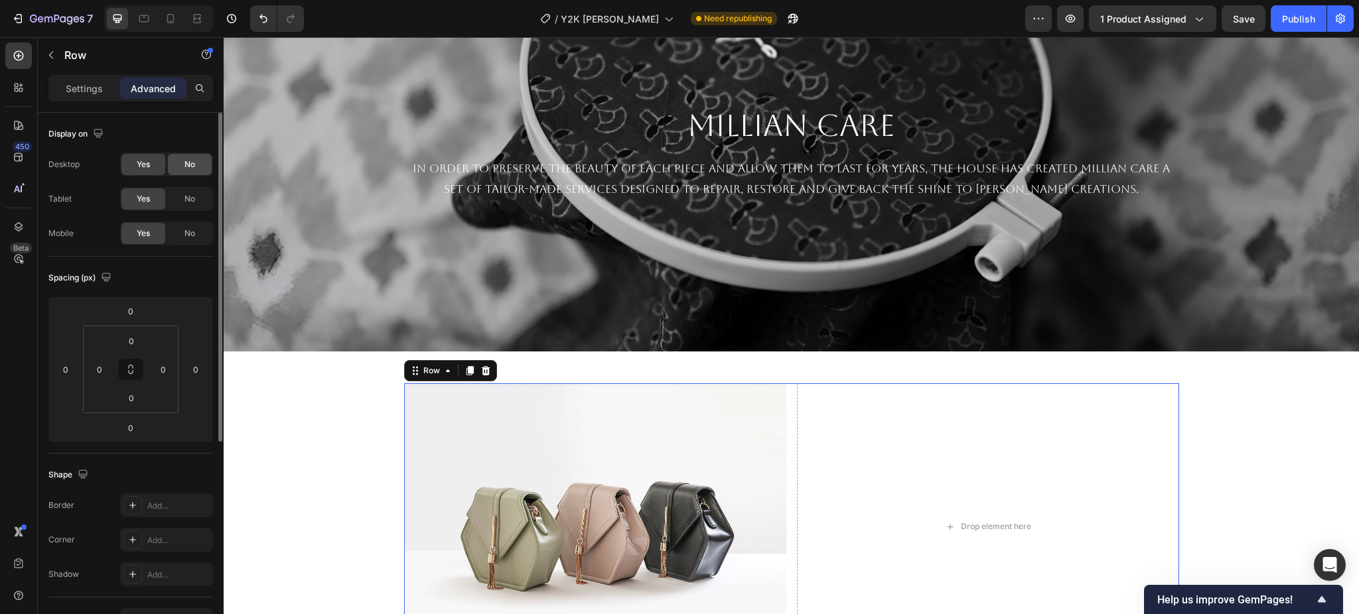
click at [174, 173] on div "No" at bounding box center [190, 164] width 44 height 21
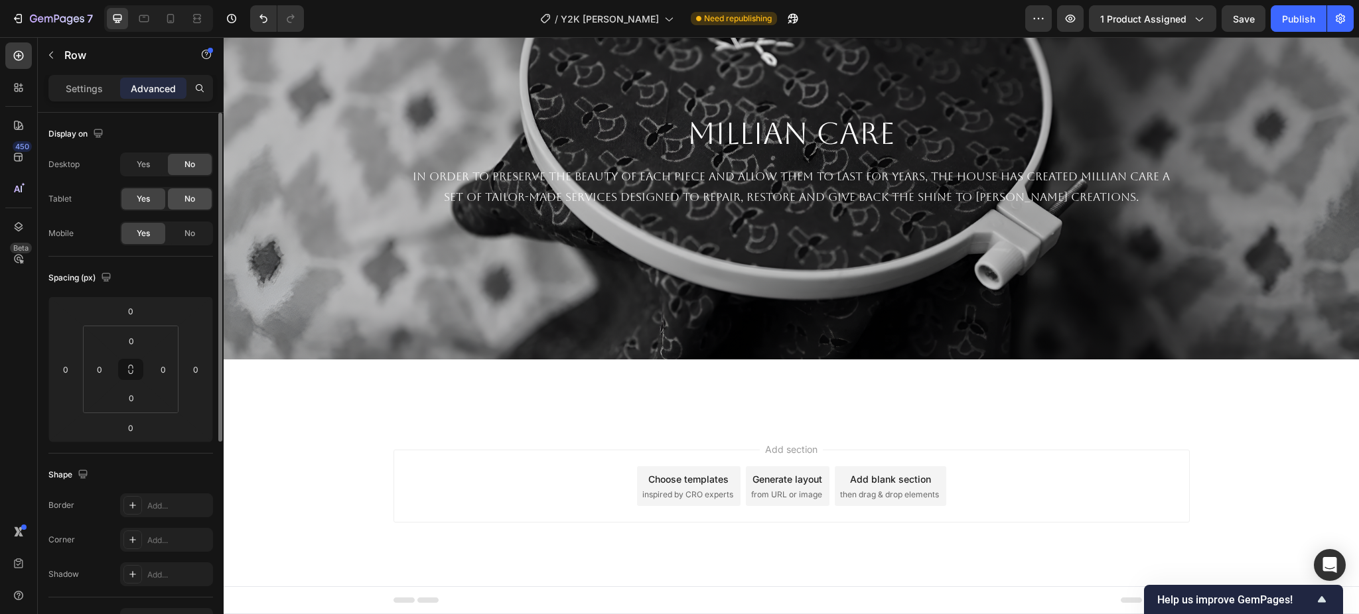
scroll to position [2078, 0]
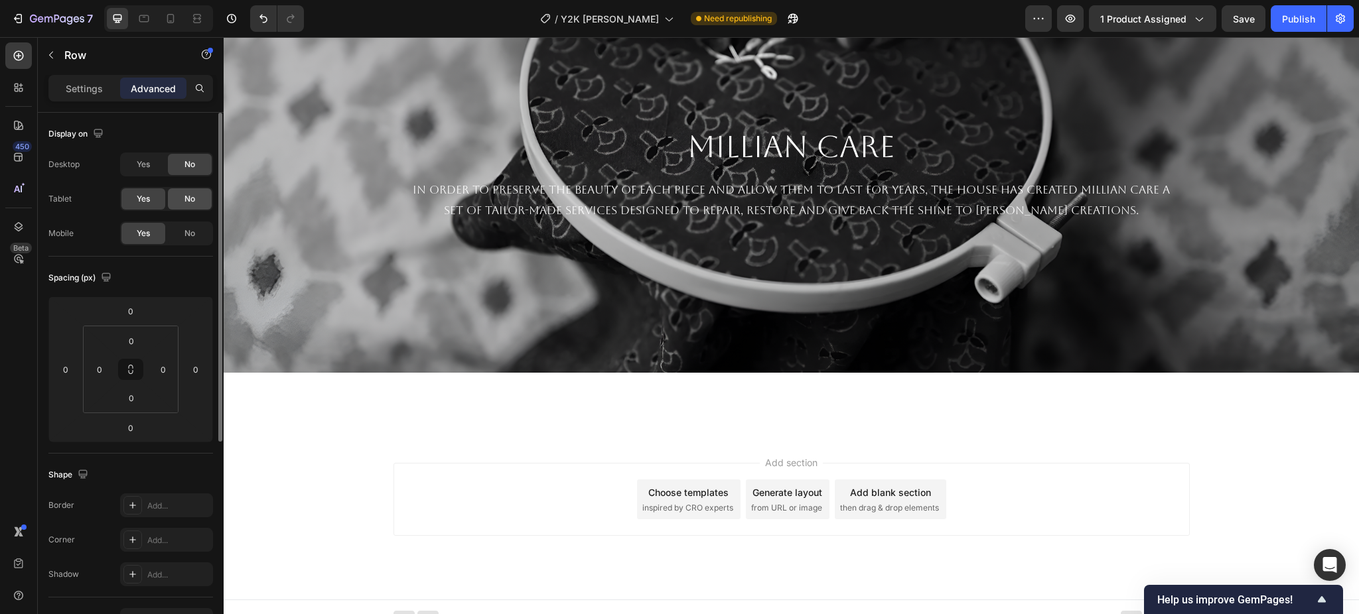
click at [180, 200] on div "No" at bounding box center [190, 198] width 44 height 21
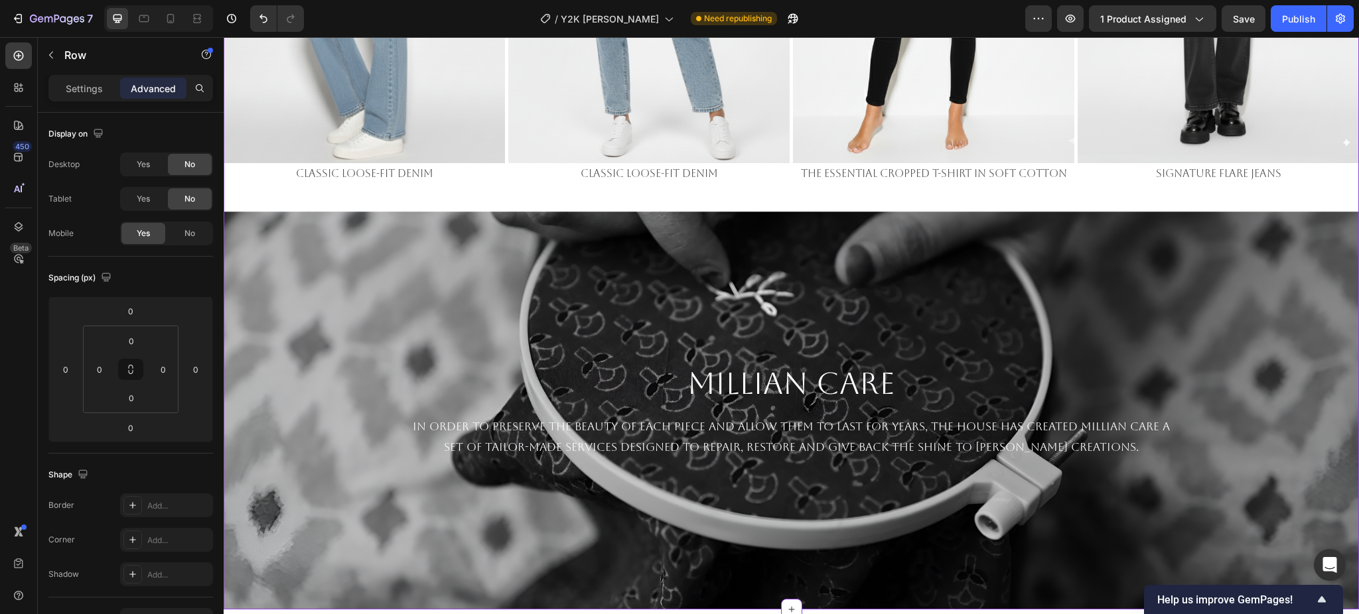
scroll to position [1695, 0]
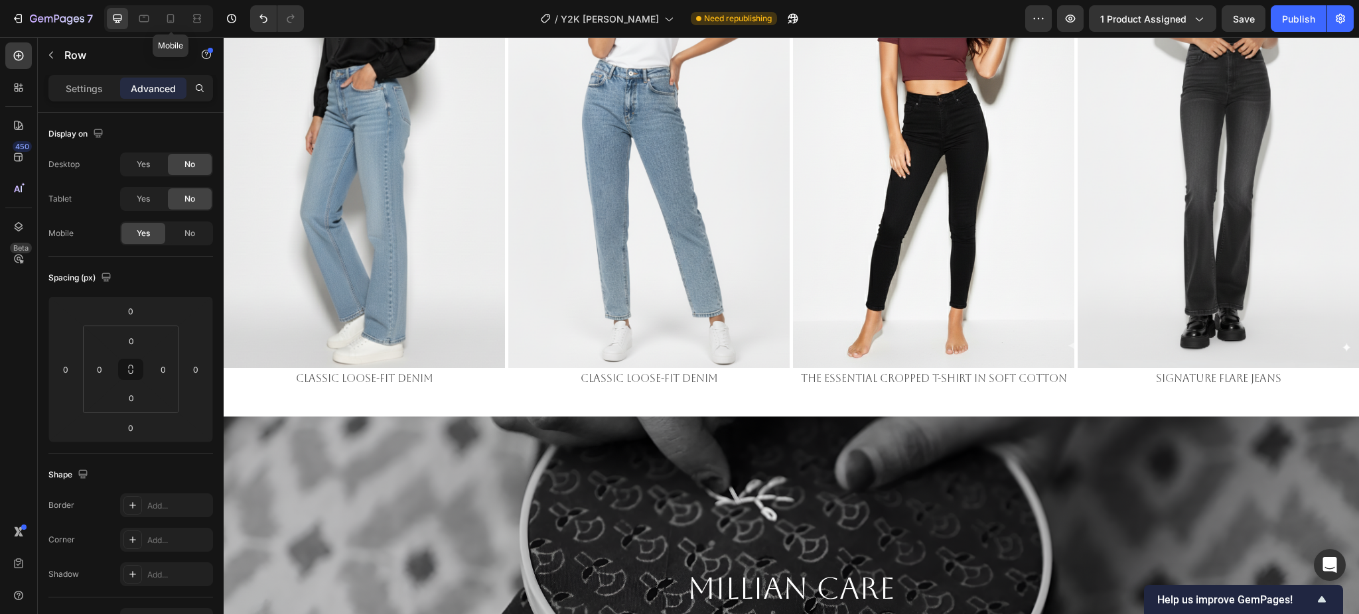
drag, startPoint x: 168, startPoint y: 21, endPoint x: 197, endPoint y: 40, distance: 34.4
click at [168, 21] on icon at bounding box center [170, 18] width 13 height 13
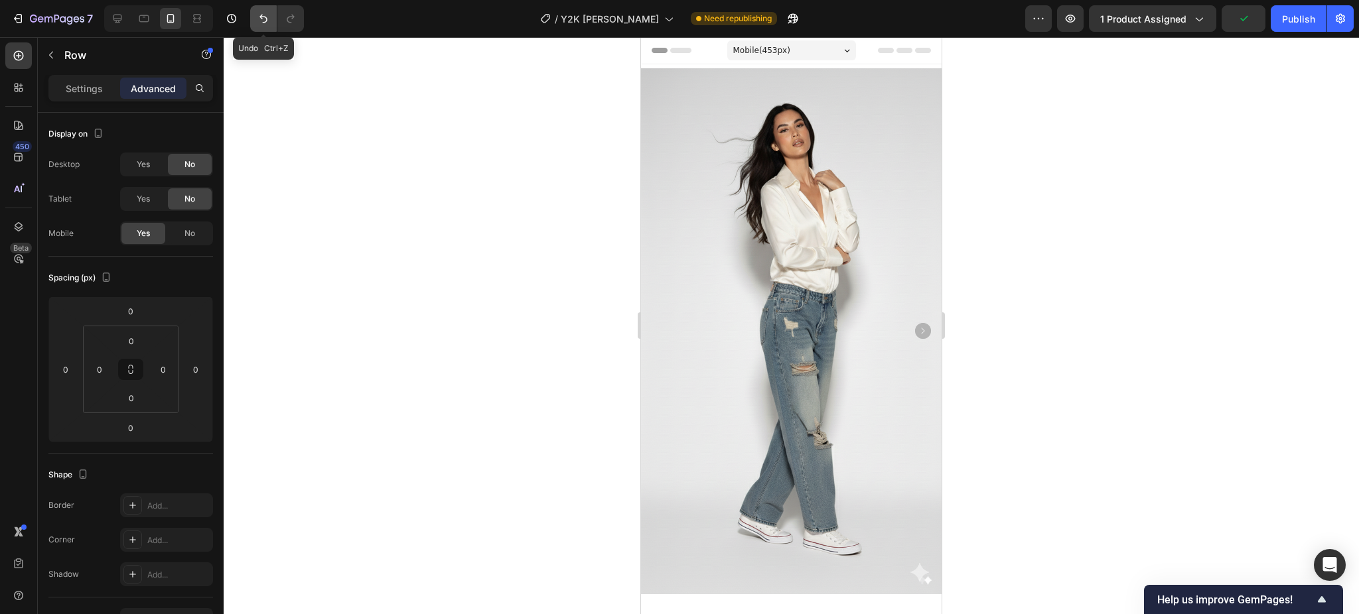
click at [255, 24] on button "Undo/Redo" at bounding box center [263, 18] width 27 height 27
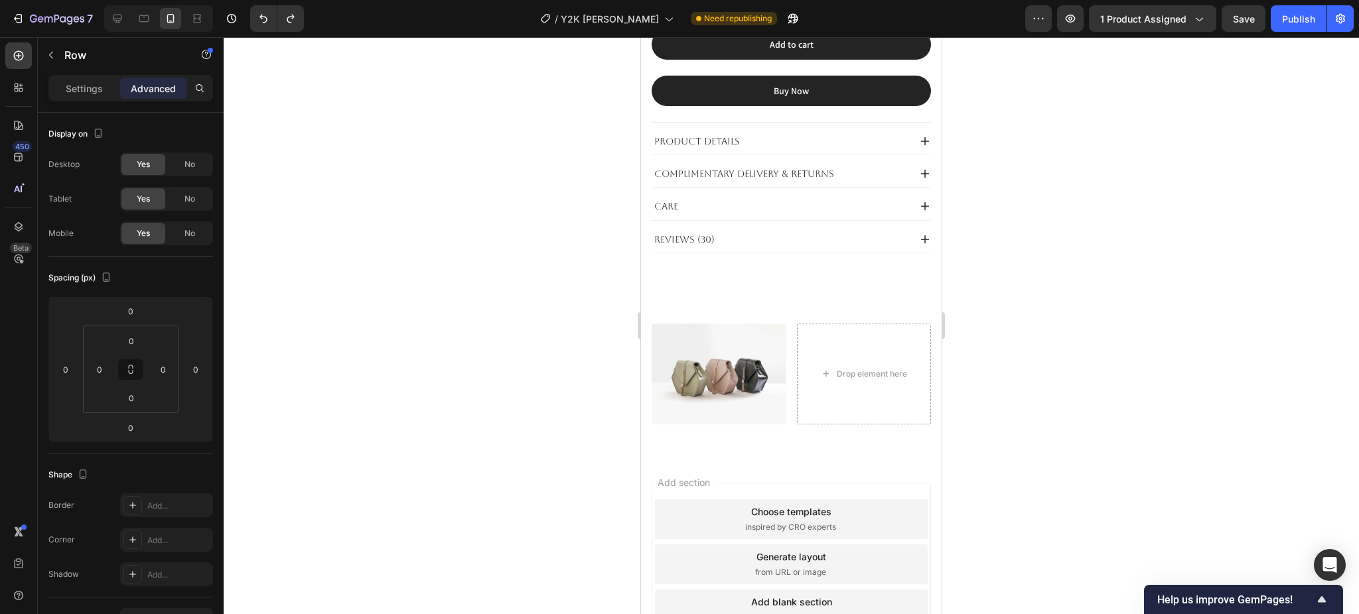
scroll to position [894, 0]
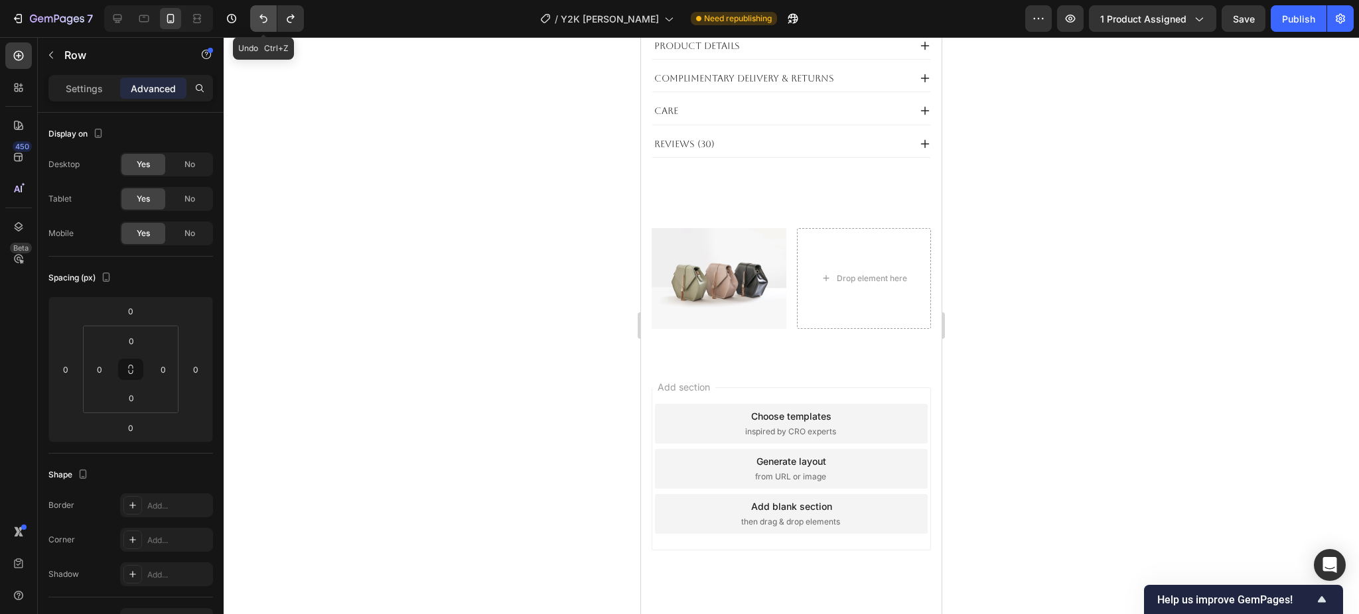
click at [263, 21] on icon "Undo/Redo" at bounding box center [263, 18] width 13 height 13
click at [259, 12] on icon "Undo/Redo" at bounding box center [263, 18] width 13 height 13
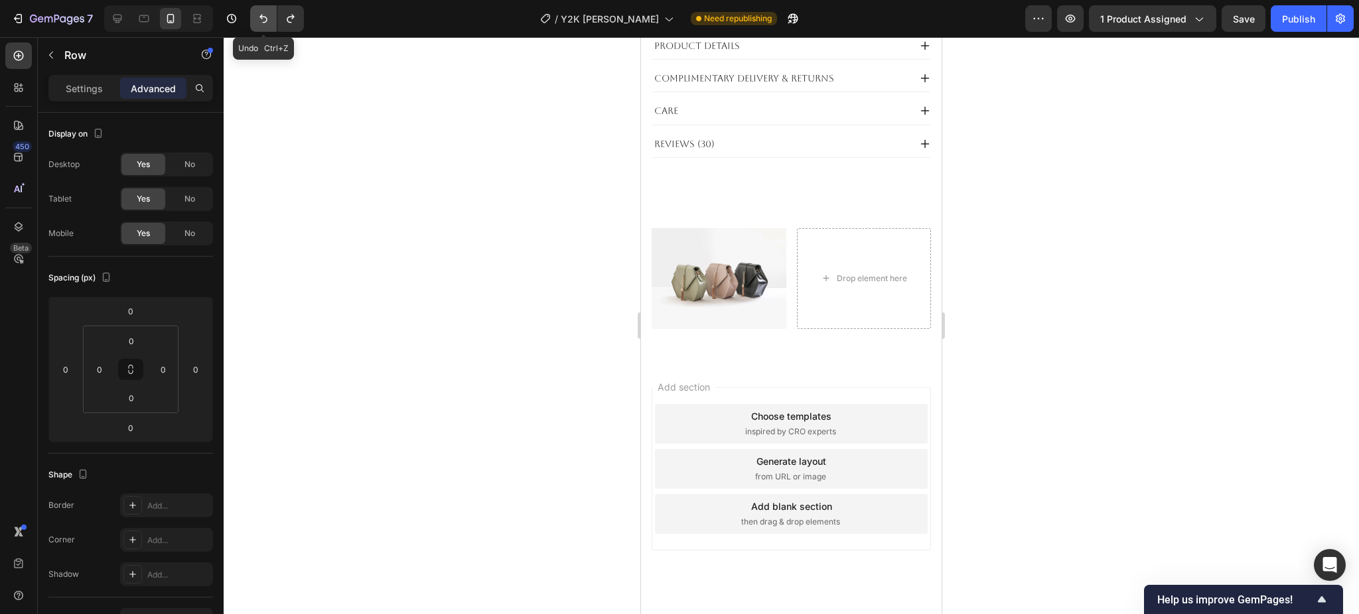
scroll to position [954, 0]
click at [261, 13] on icon "Undo/Redo" at bounding box center [263, 18] width 13 height 13
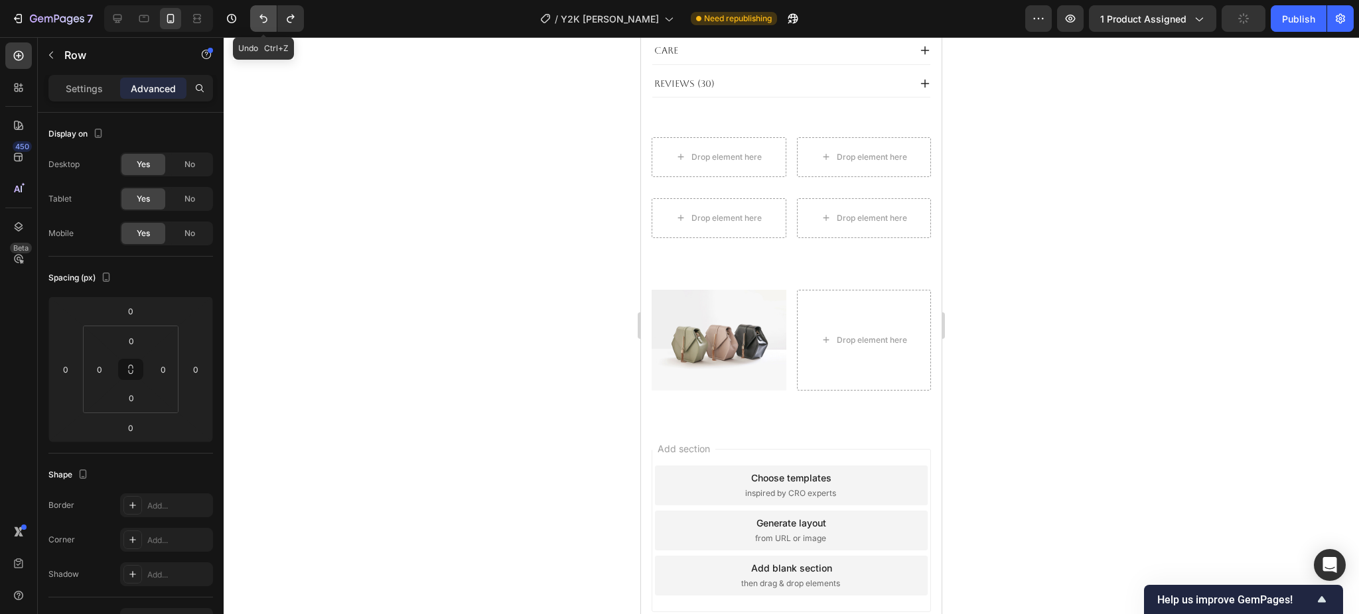
scroll to position [973, 0]
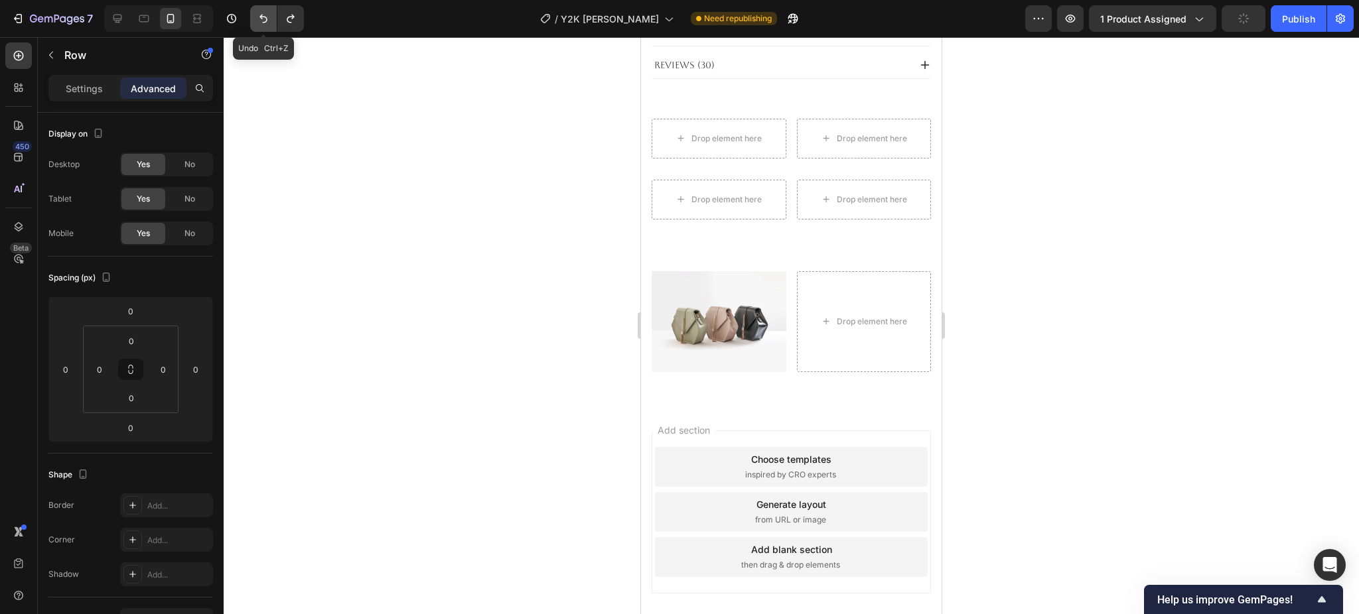
click at [261, 13] on icon "Undo/Redo" at bounding box center [263, 18] width 13 height 13
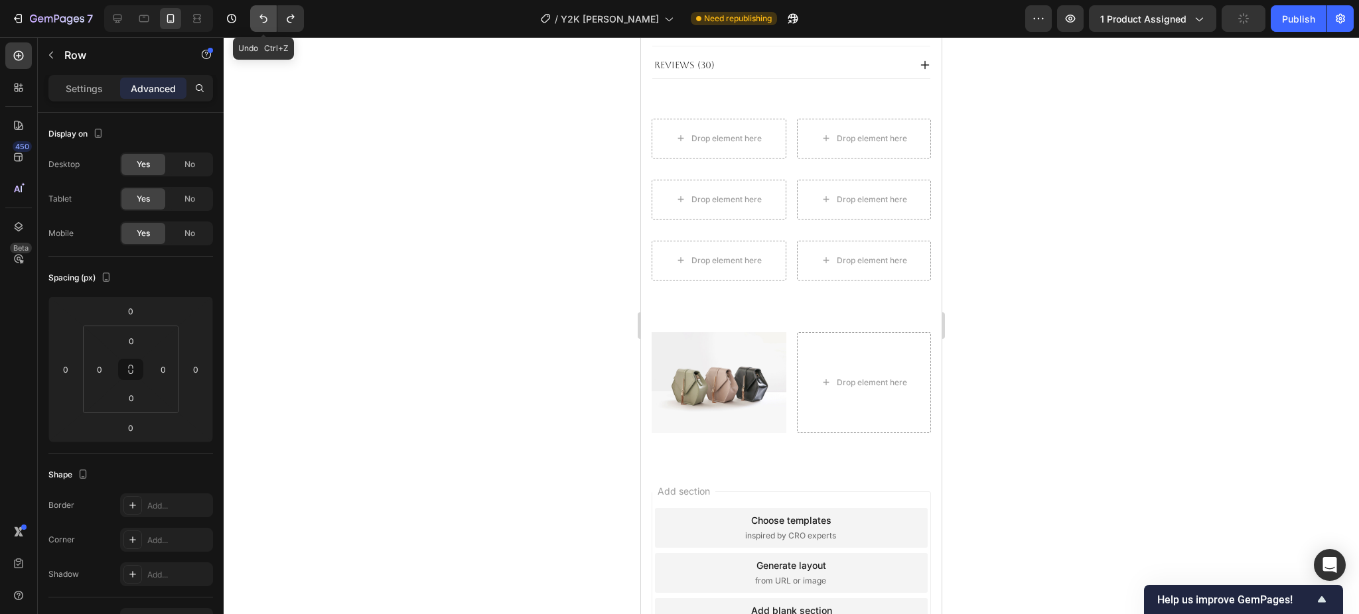
click at [261, 13] on icon "Undo/Redo" at bounding box center [263, 18] width 13 height 13
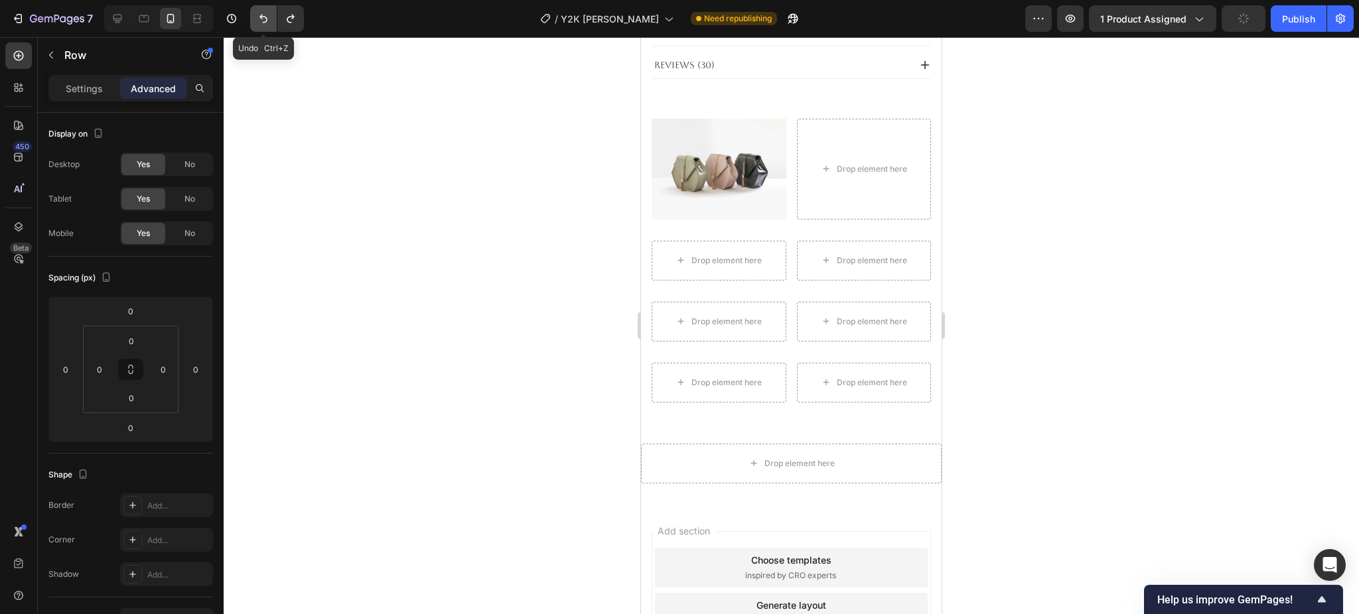
click at [261, 13] on icon "Undo/Redo" at bounding box center [263, 18] width 13 height 13
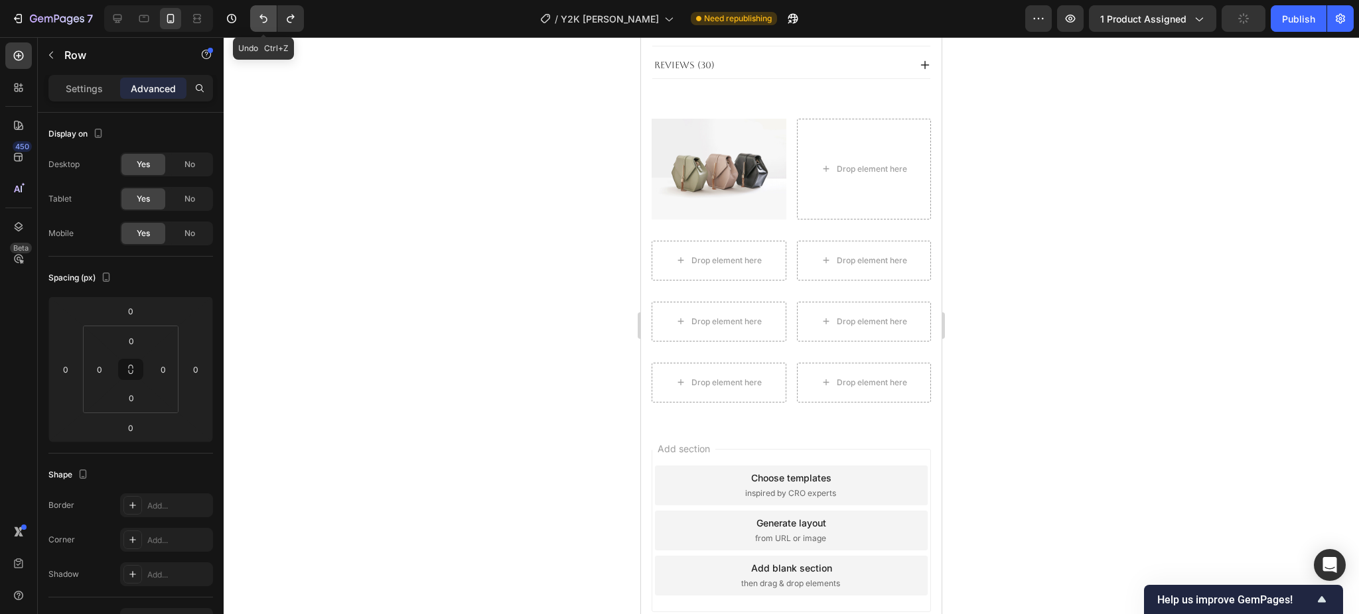
click at [261, 13] on icon "Undo/Redo" at bounding box center [263, 18] width 13 height 13
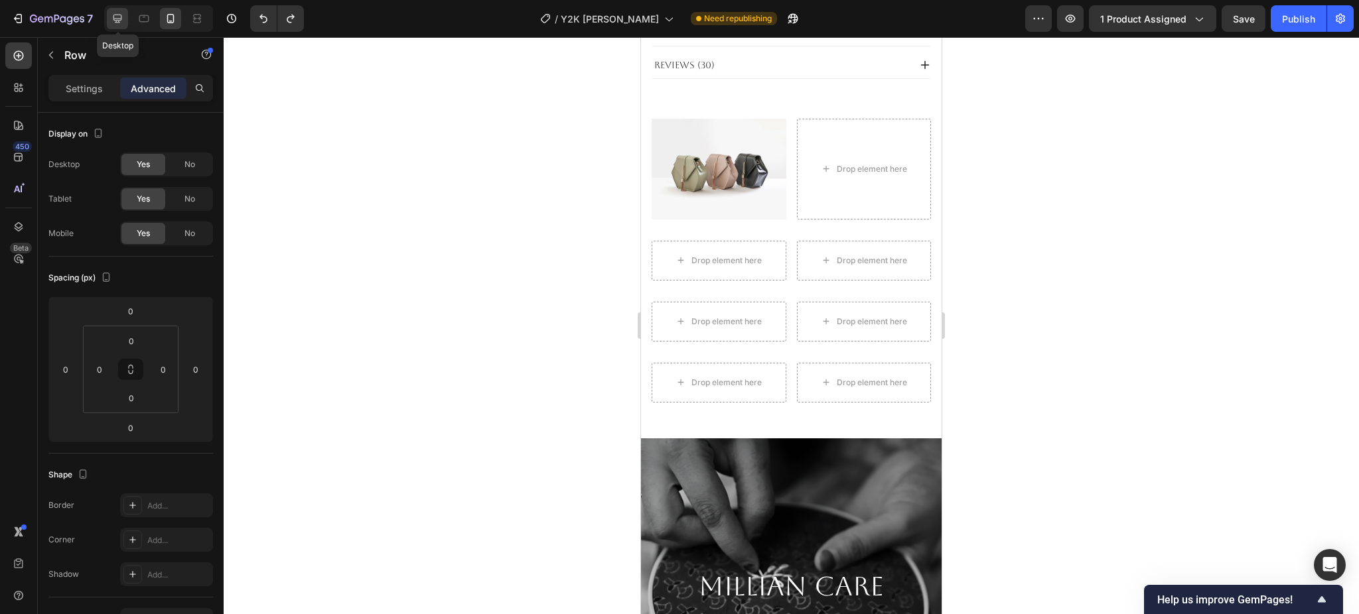
click at [125, 19] on div at bounding box center [117, 18] width 21 height 21
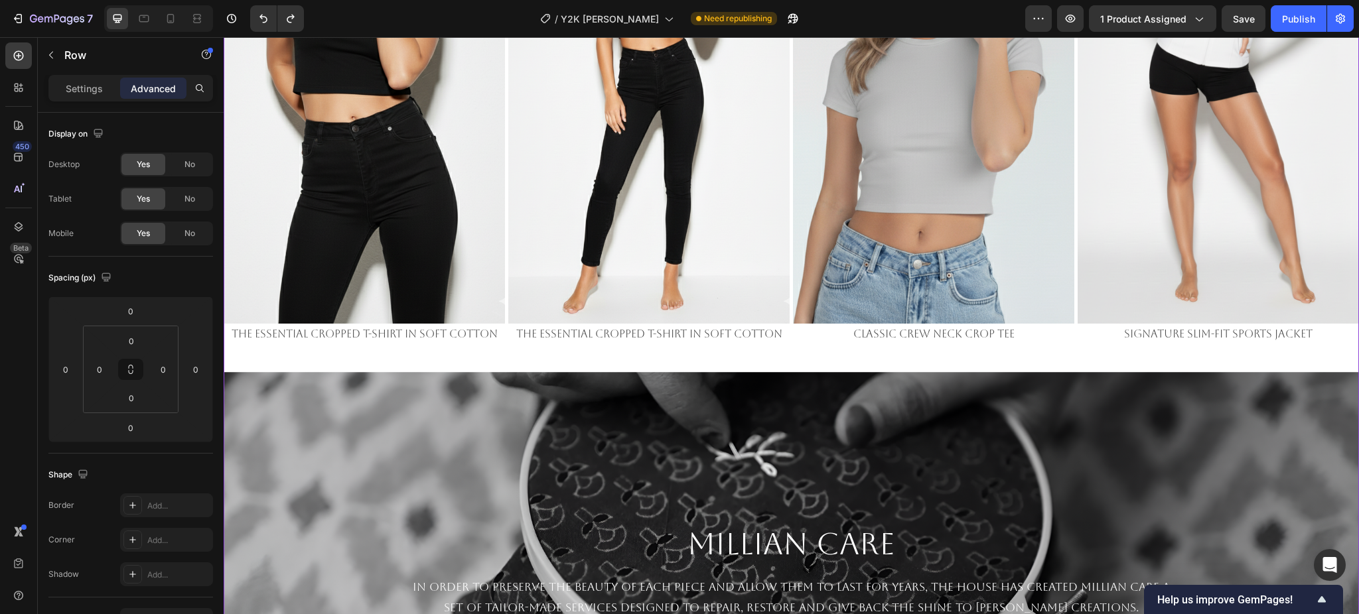
scroll to position [2224, 0]
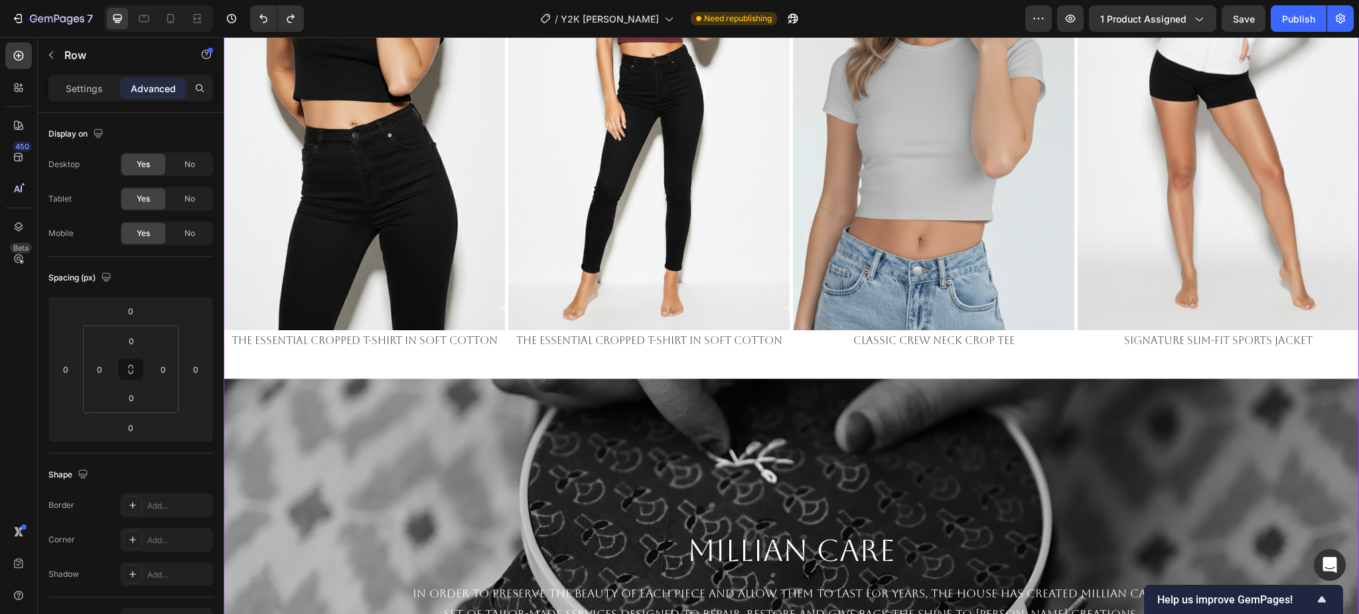
click at [692, 387] on div "Background Image" at bounding box center [791, 578] width 1135 height 398
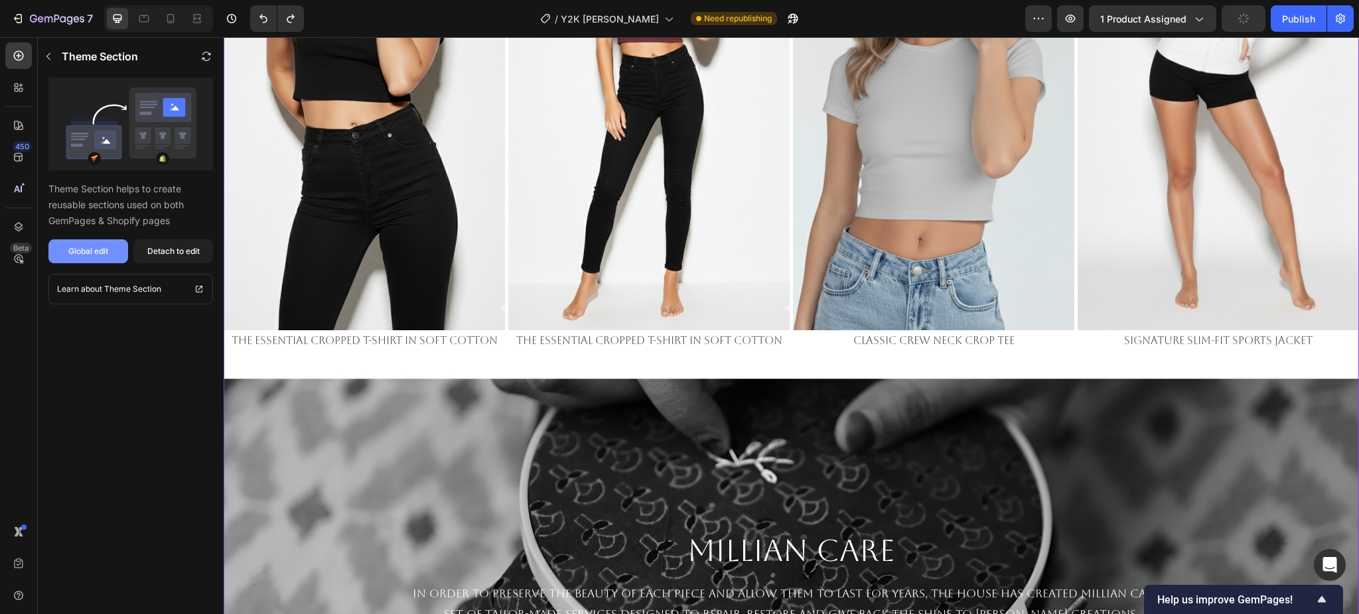
click at [84, 245] on div "Global edit" at bounding box center [88, 251] width 40 height 12
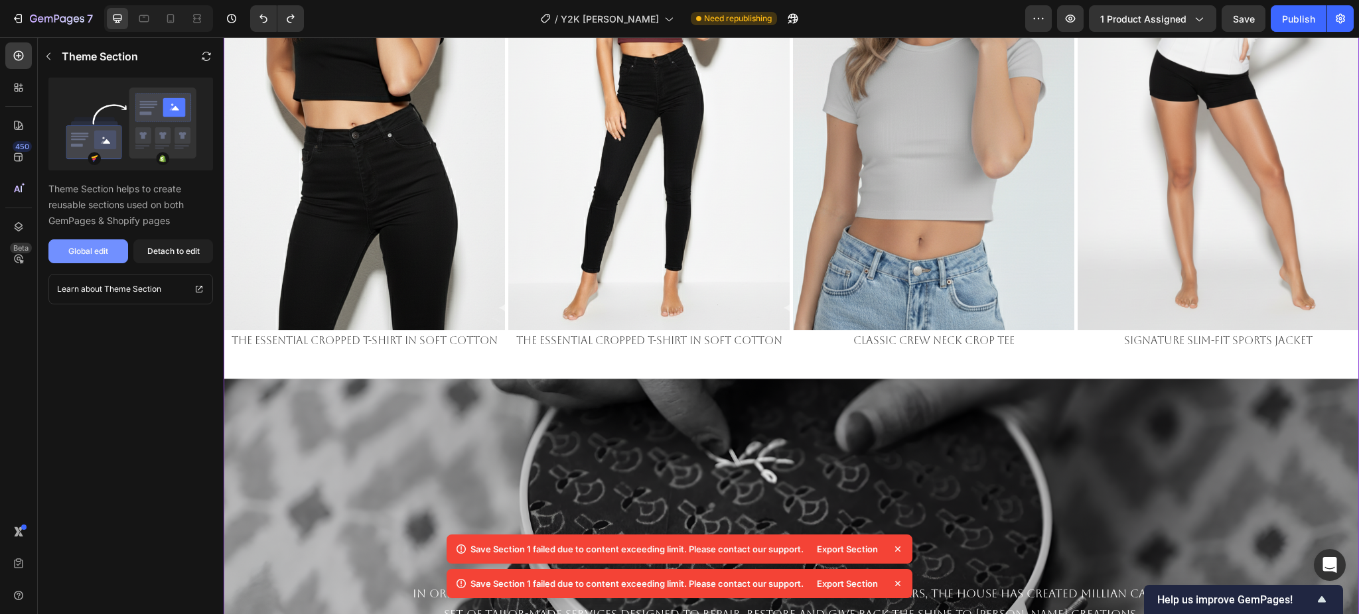
click at [88, 249] on div "Global edit" at bounding box center [88, 251] width 40 height 12
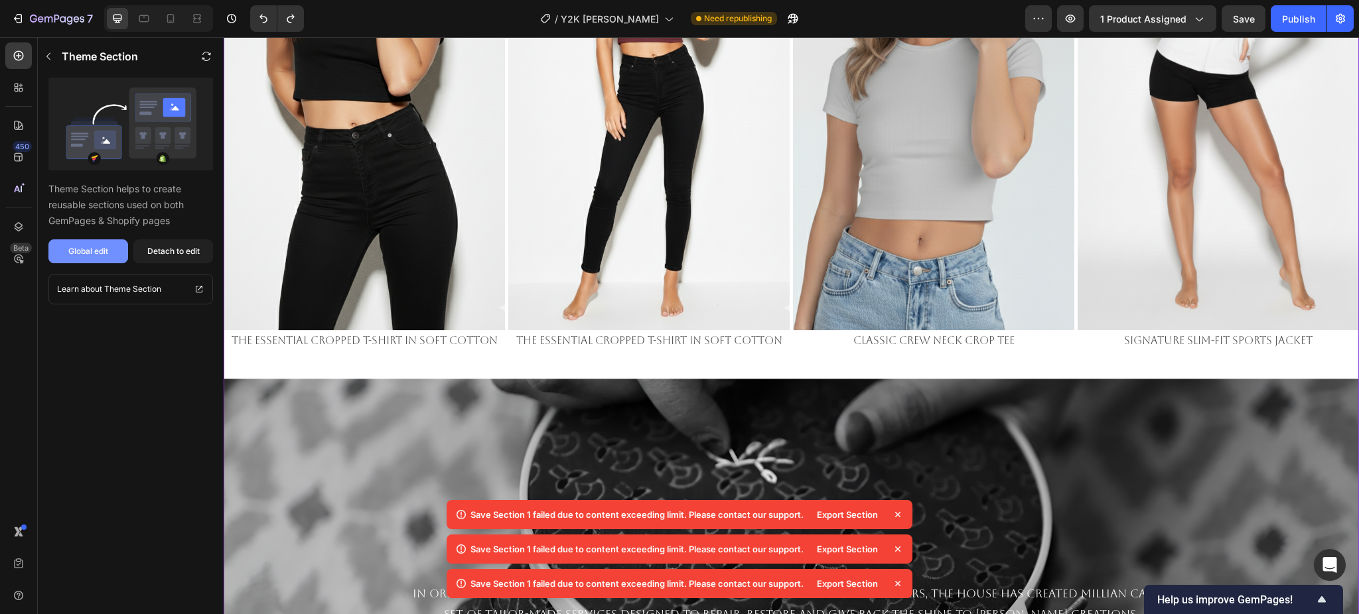
click at [104, 245] on div "Global edit" at bounding box center [88, 251] width 40 height 12
click at [48, 40] on div "Theme Section" at bounding box center [117, 56] width 158 height 37
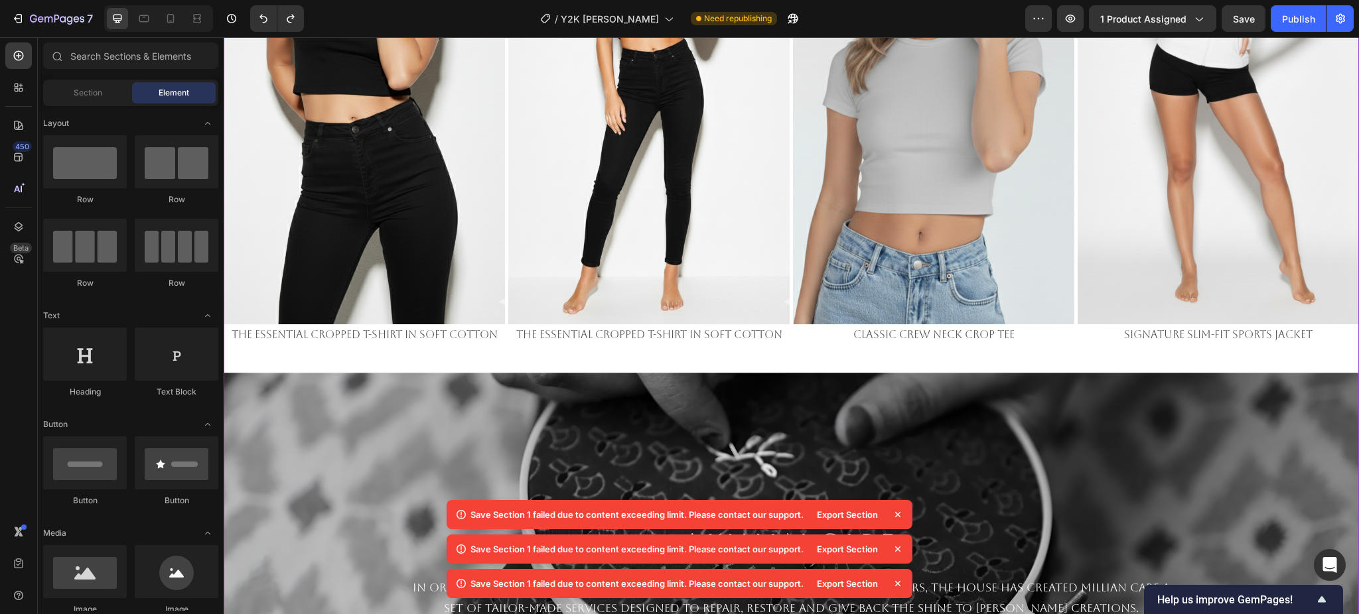
scroll to position [1881, 0]
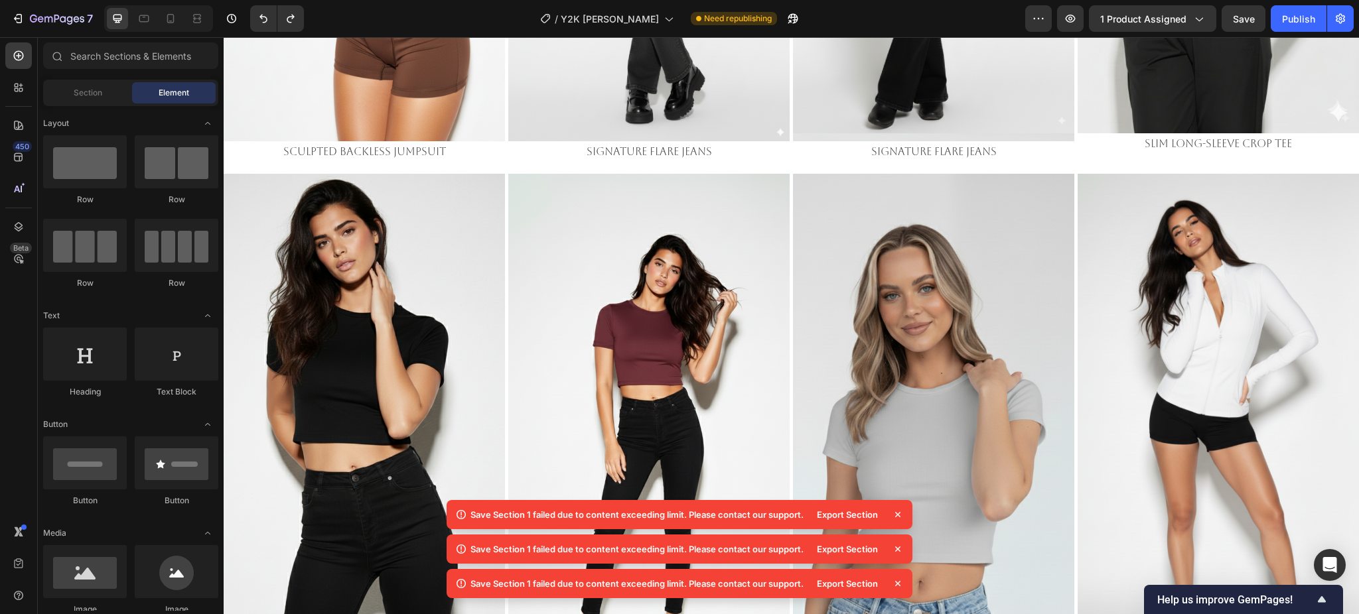
click at [900, 515] on icon at bounding box center [897, 514] width 13 height 13
click at [894, 518] on icon at bounding box center [897, 514] width 13 height 13
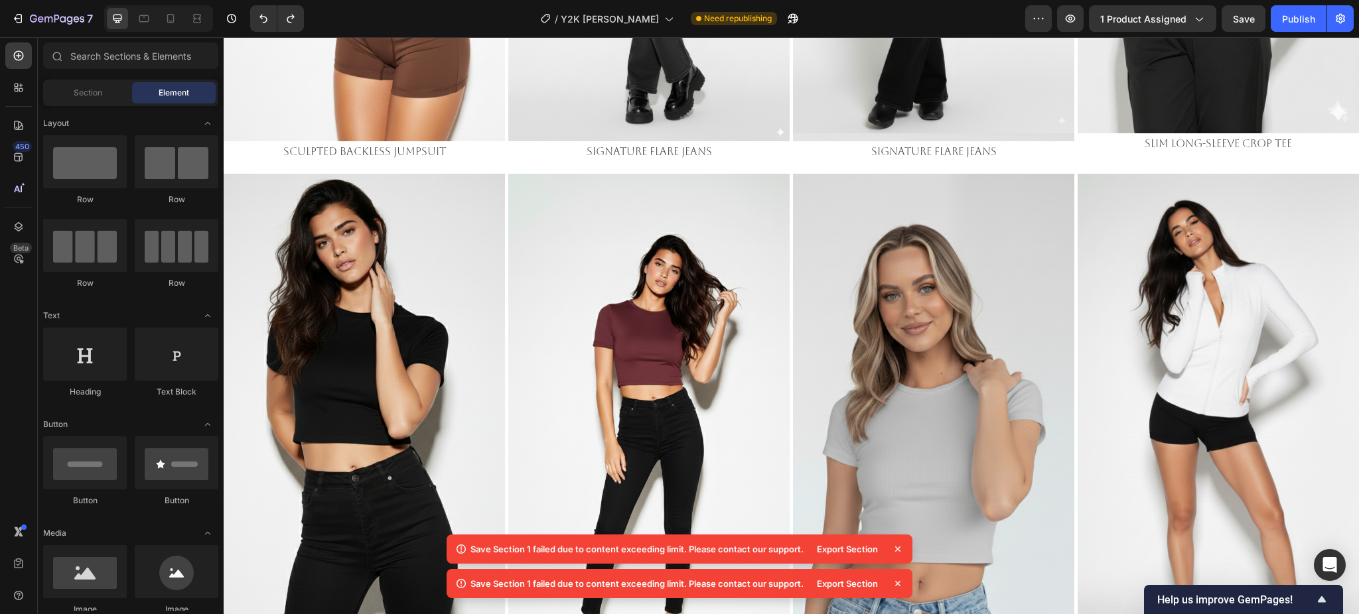
click at [898, 553] on icon at bounding box center [897, 549] width 13 height 13
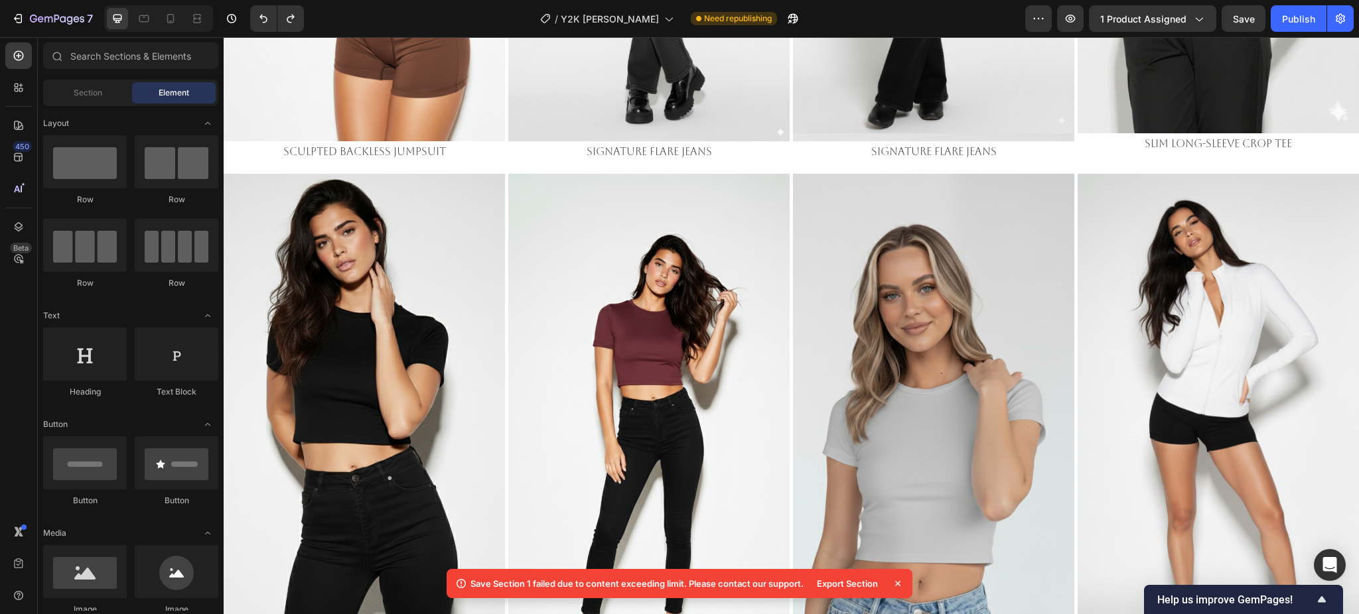
click at [898, 583] on icon at bounding box center [897, 583] width 5 height 5
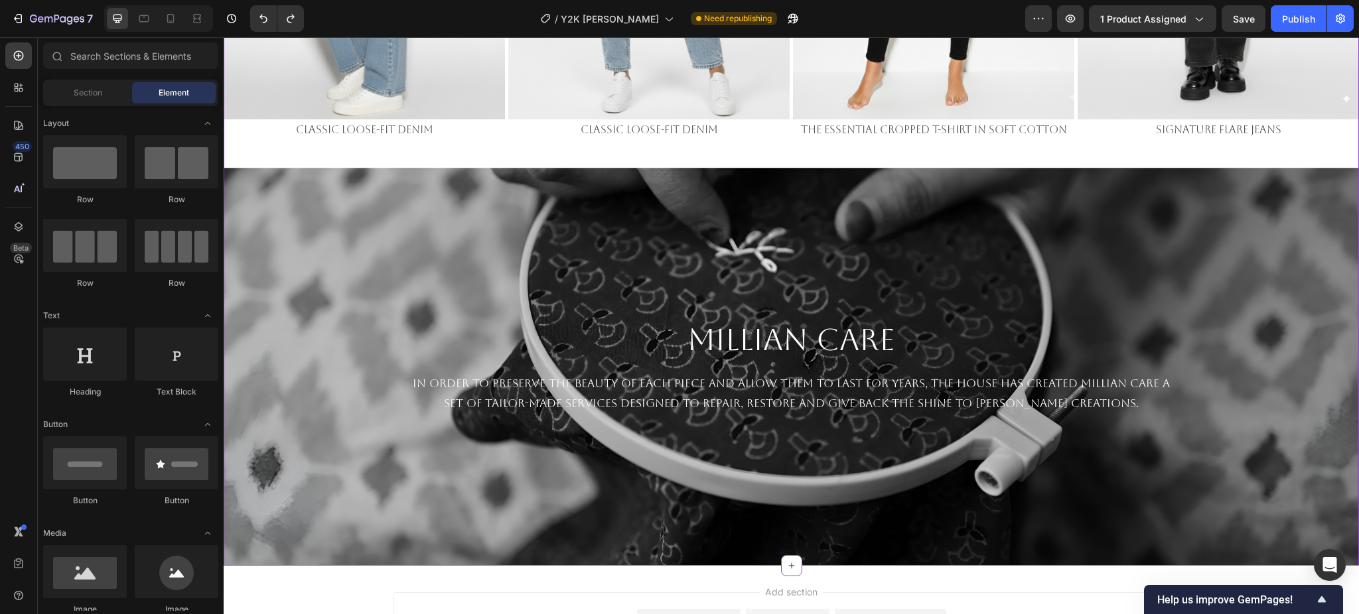
scroll to position [4092, 0]
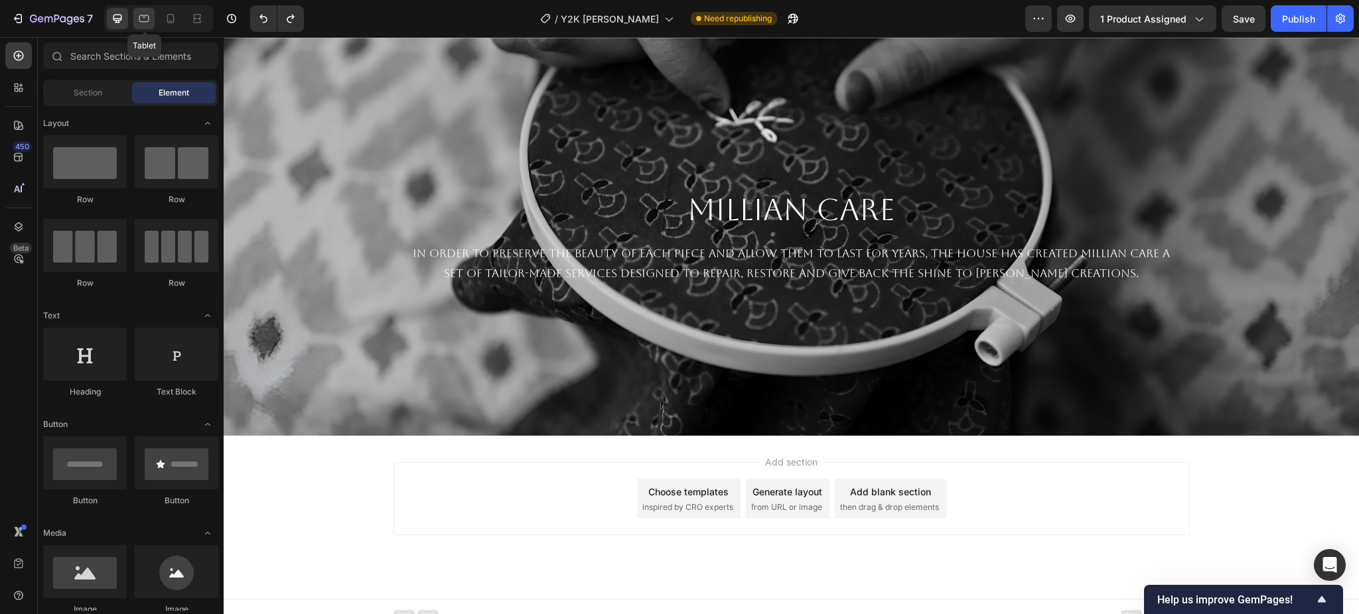
click at [144, 20] on icon at bounding box center [143, 18] width 13 height 13
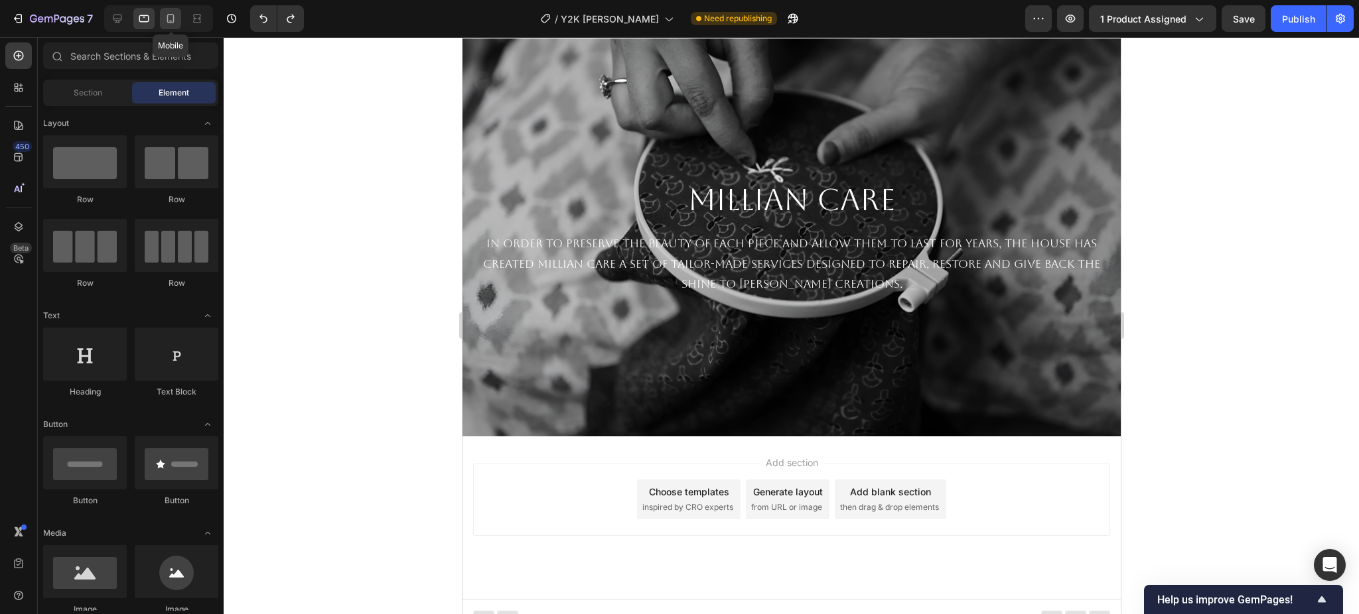
click at [170, 24] on icon at bounding box center [170, 18] width 13 height 13
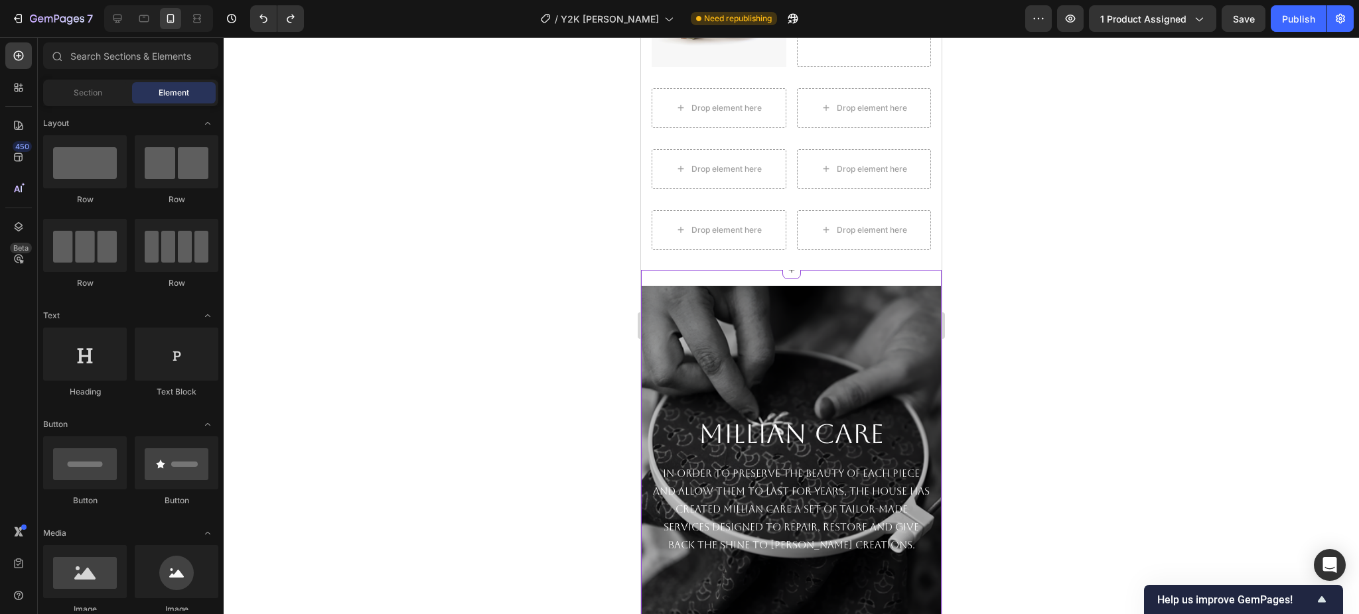
scroll to position [1190, 0]
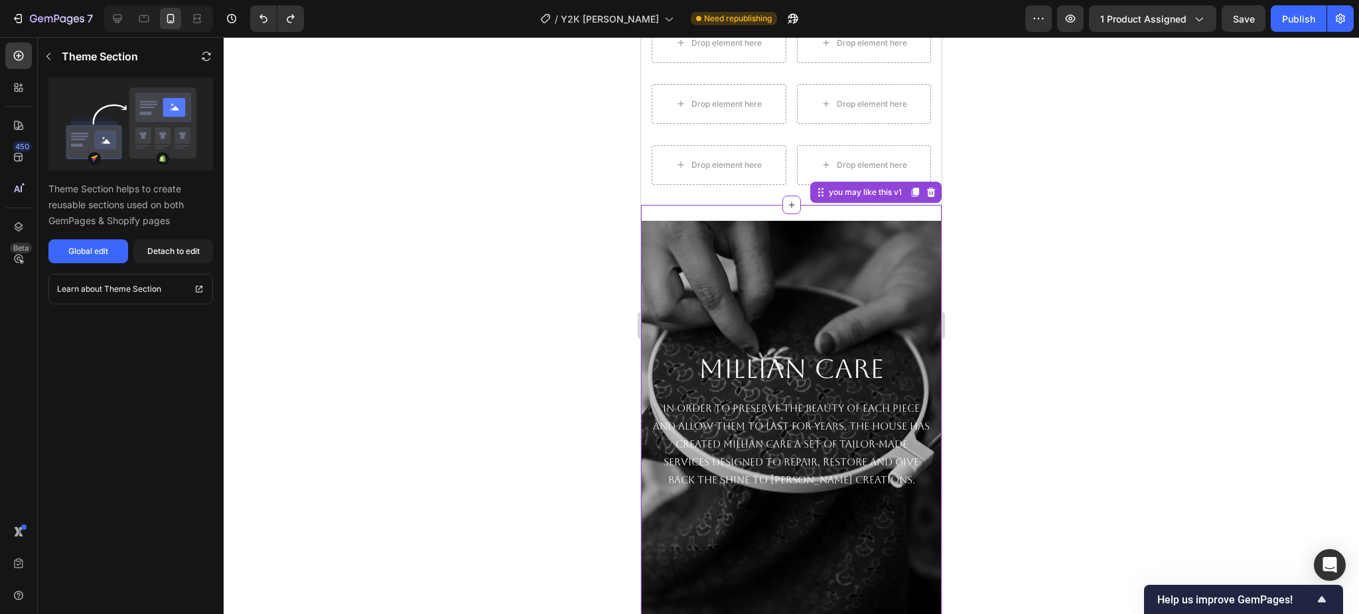
click at [722, 221] on div "Background Image" at bounding box center [791, 420] width 301 height 398
click at [865, 186] on div "you may like this v1" at bounding box center [865, 192] width 78 height 12
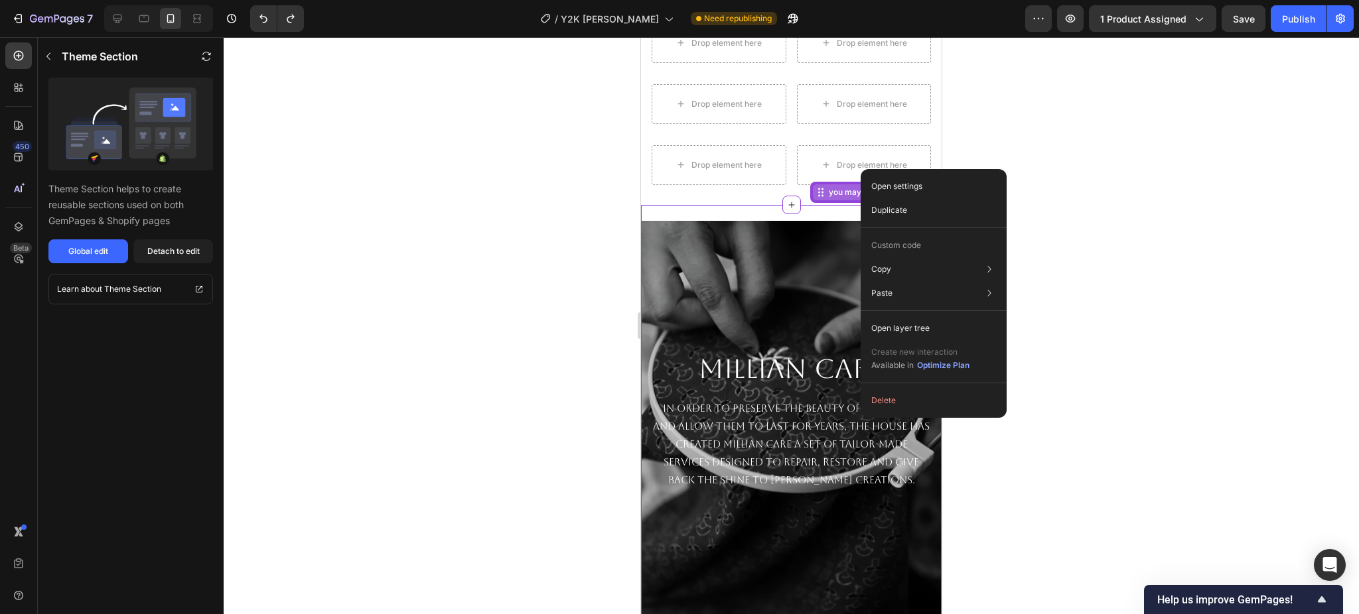
click at [849, 186] on div "you may like this v1" at bounding box center [865, 192] width 78 height 12
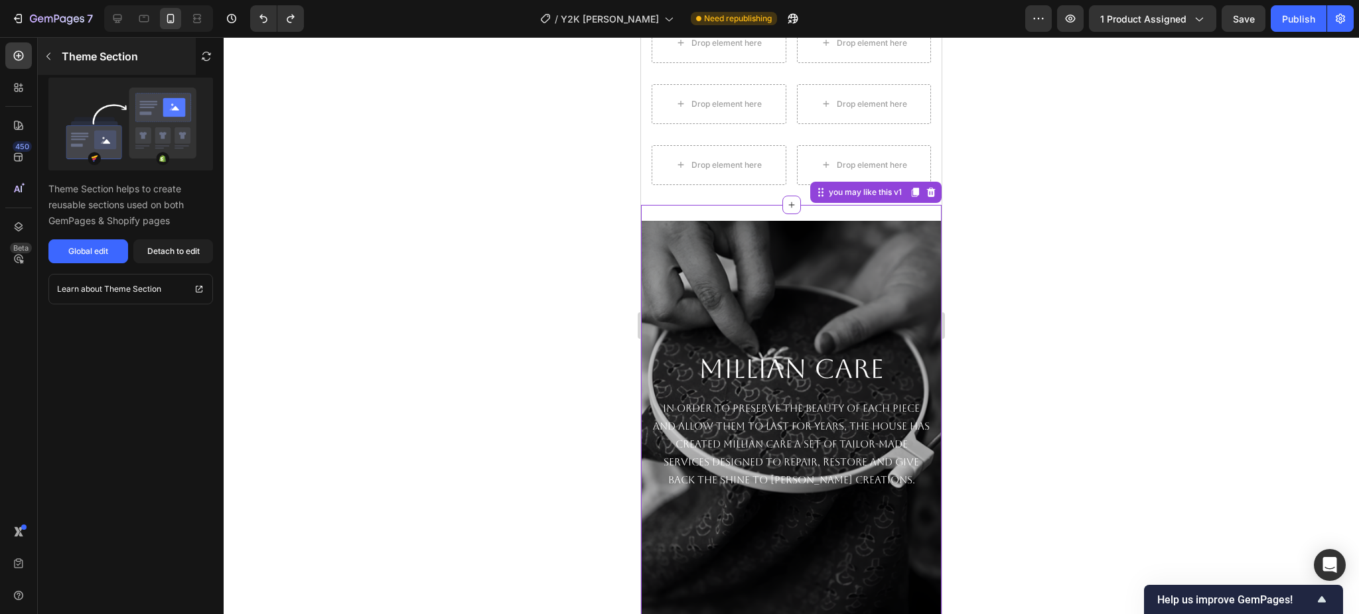
click at [52, 54] on icon "button" at bounding box center [48, 56] width 11 height 11
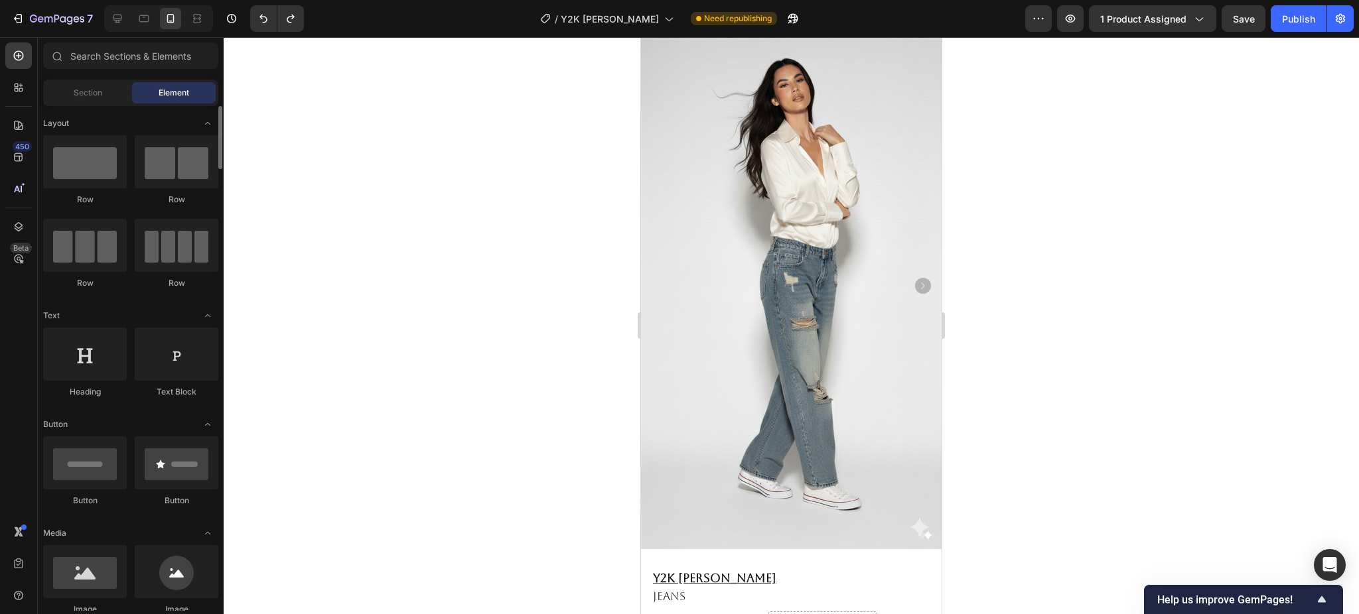
scroll to position [40, 0]
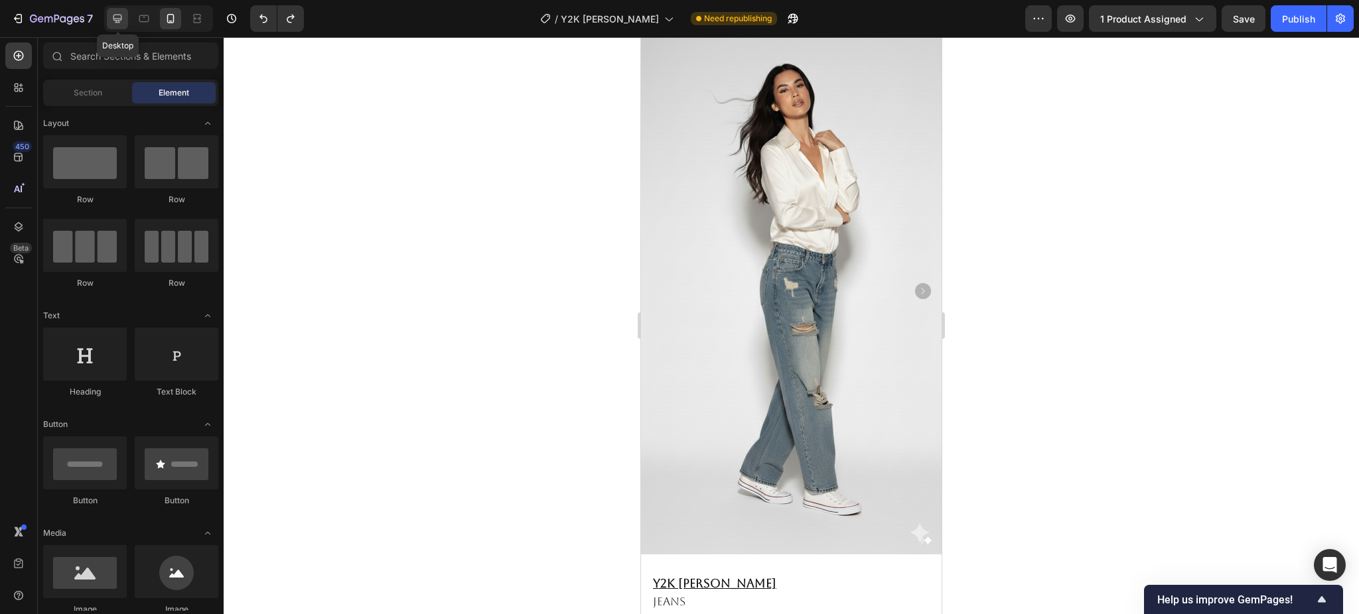
click at [124, 24] on div at bounding box center [117, 18] width 21 height 21
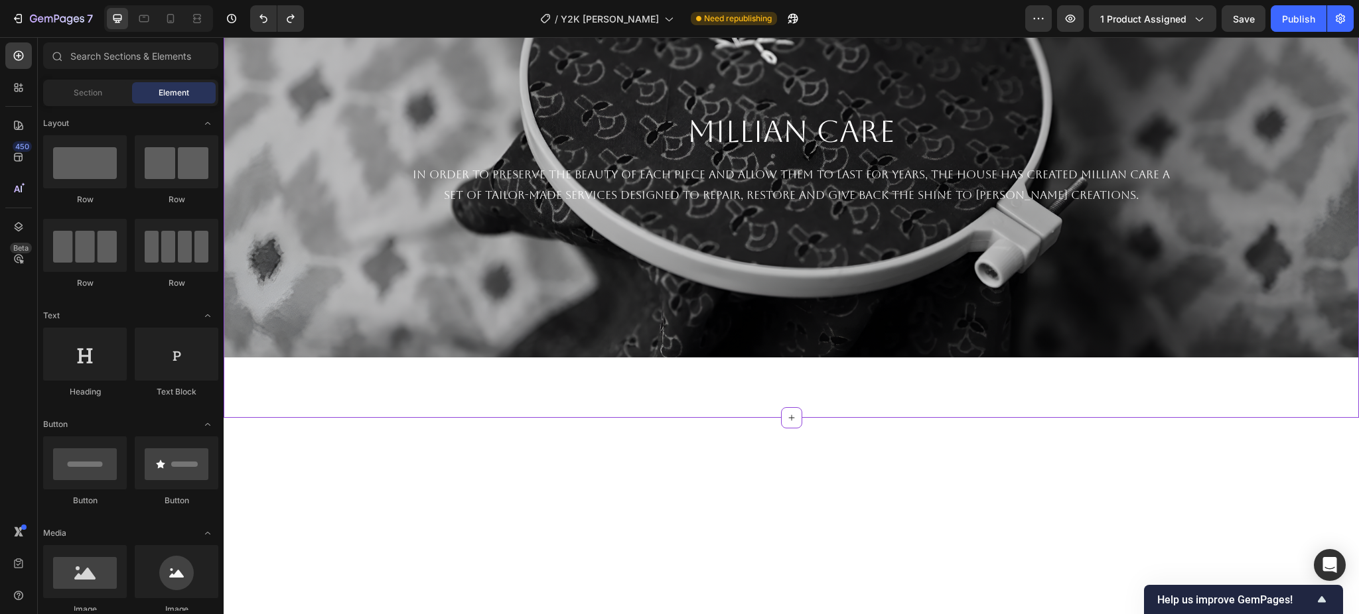
scroll to position [2666, 0]
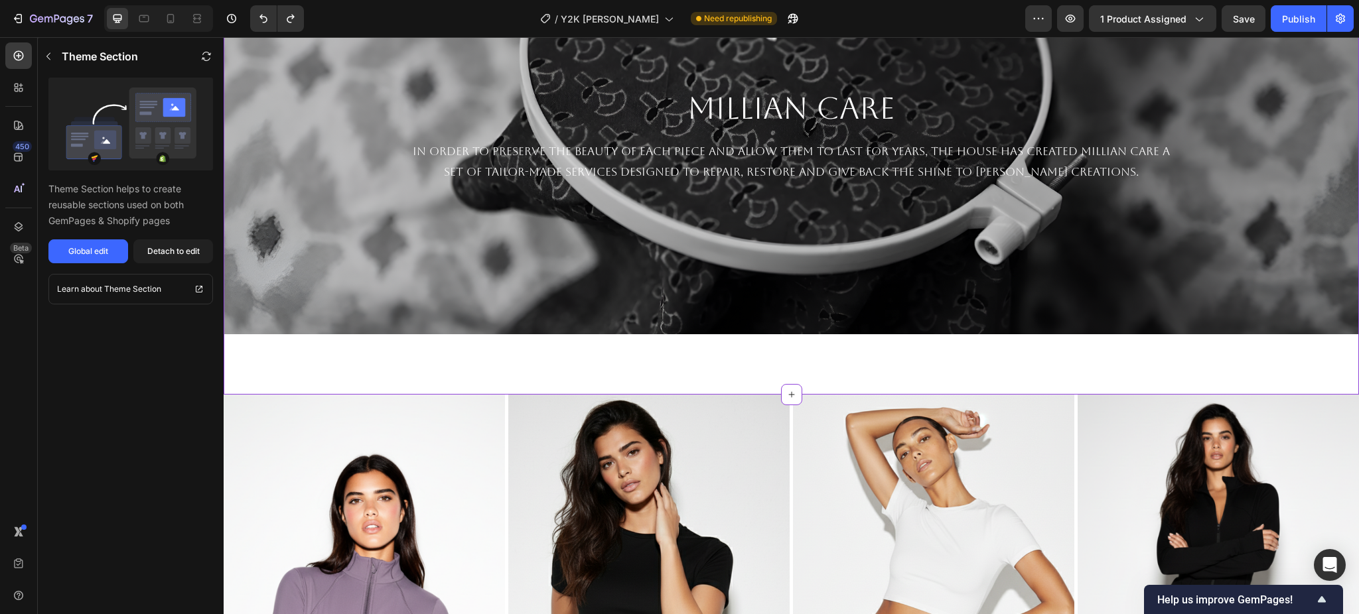
click at [182, 254] on div "Detach to edit" at bounding box center [173, 251] width 52 height 12
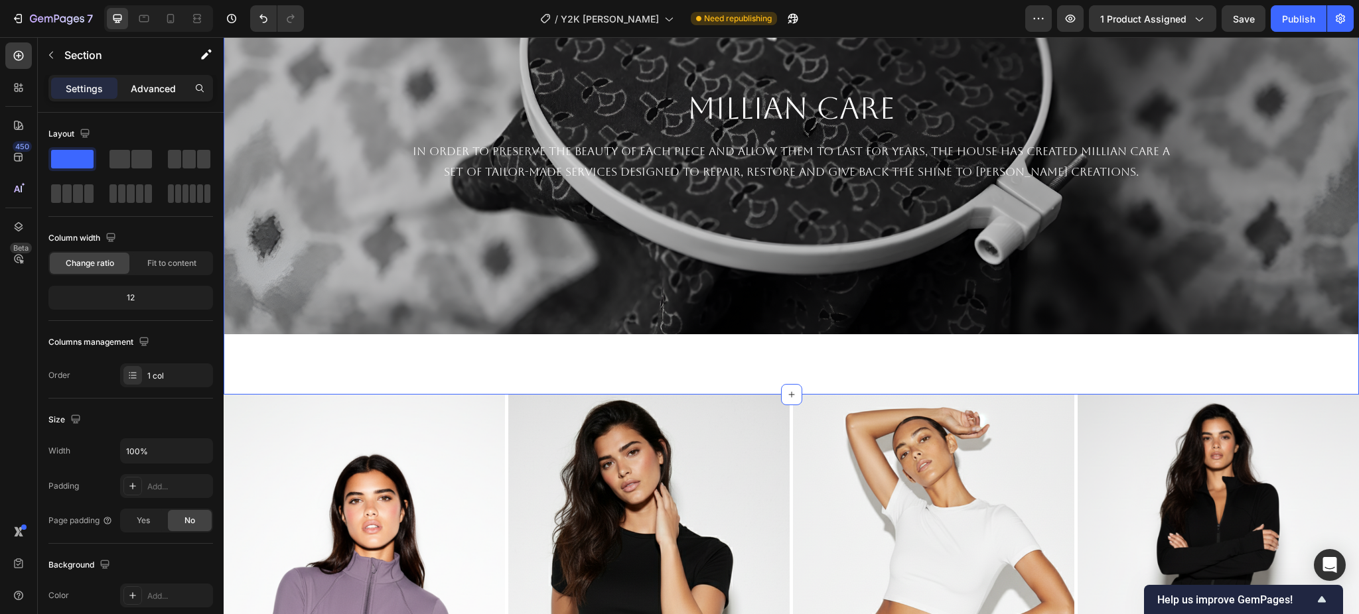
click at [153, 88] on p "Advanced" at bounding box center [153, 89] width 45 height 14
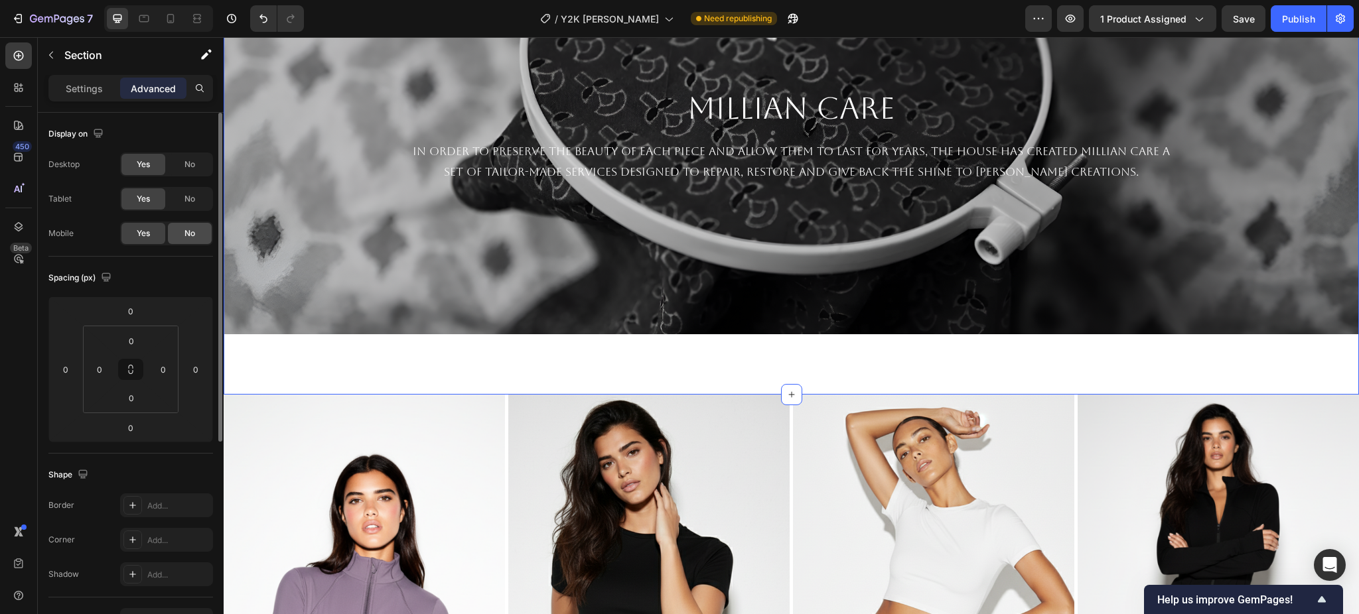
click at [196, 231] on div "No" at bounding box center [190, 233] width 44 height 21
click at [170, 18] on icon at bounding box center [170, 18] width 13 height 13
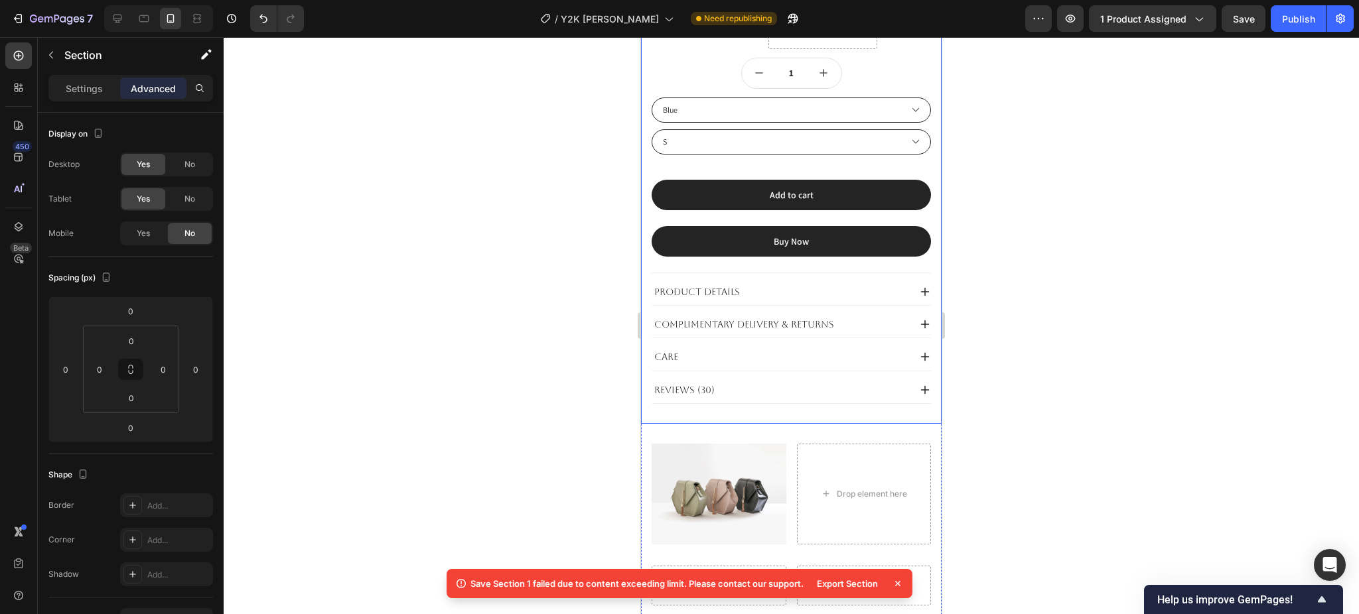
scroll to position [769, 0]
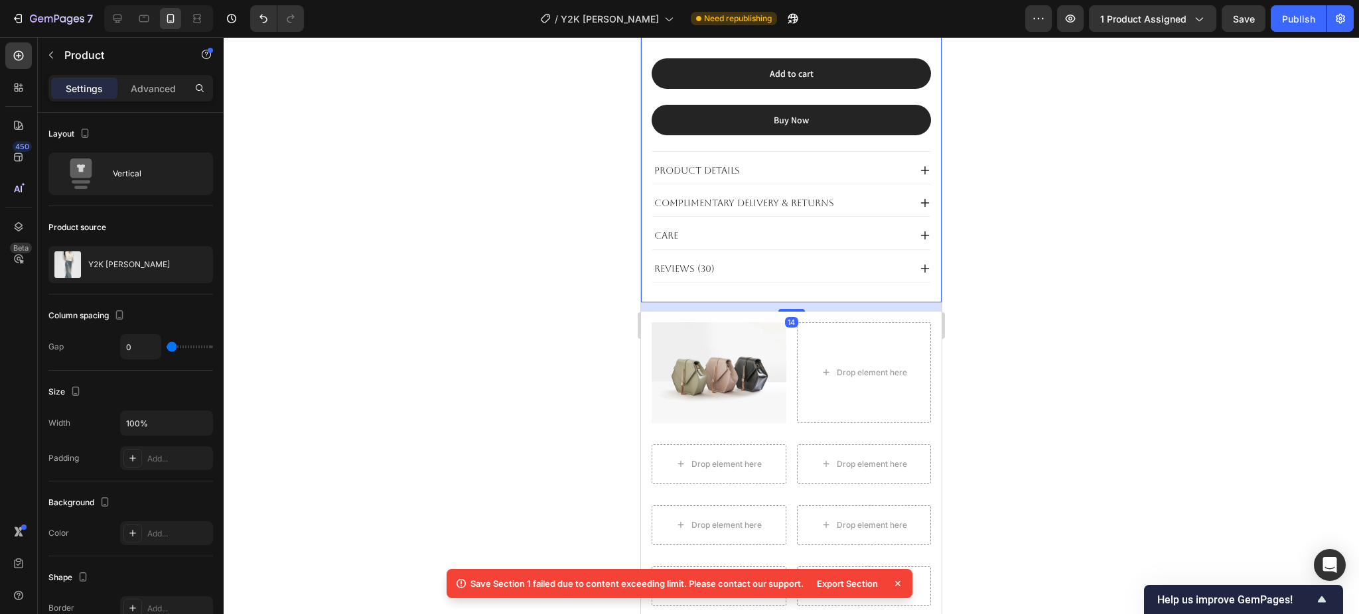
click at [650, 272] on div "Y2K Baggy Denim Product Title JEANS Text Block $69.00 Product Price Product Pri…" at bounding box center [791, 64] width 301 height 477
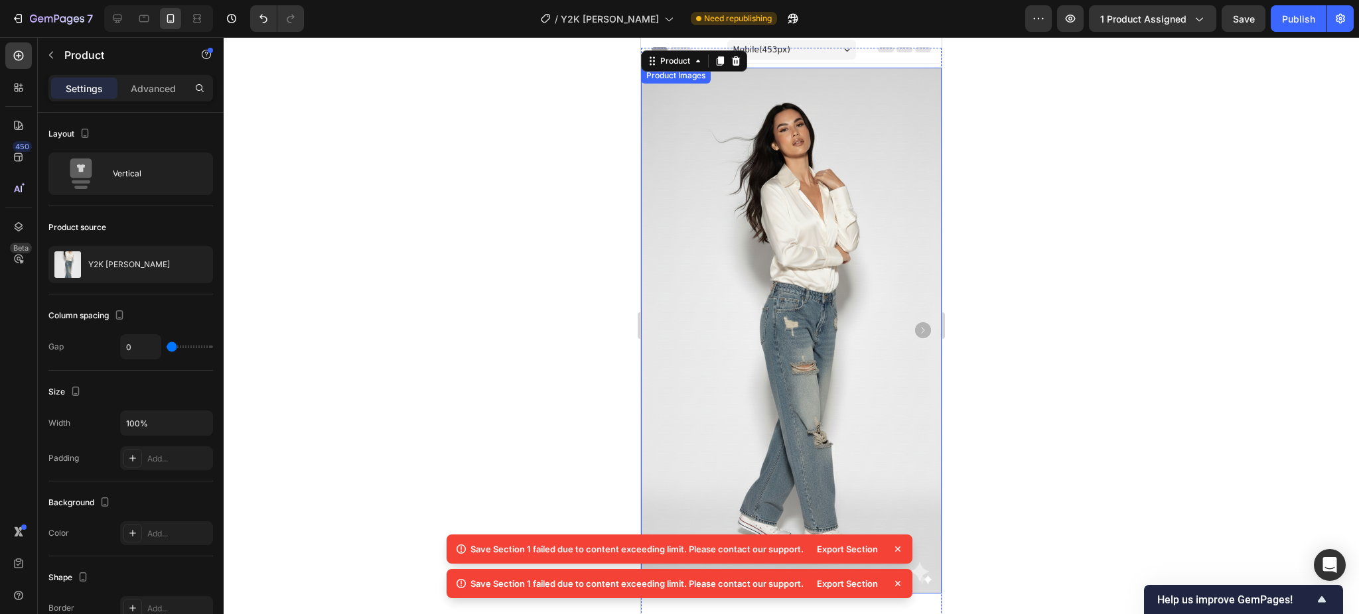
scroll to position [0, 0]
click at [675, 69] on div "Product" at bounding box center [675, 62] width 62 height 16
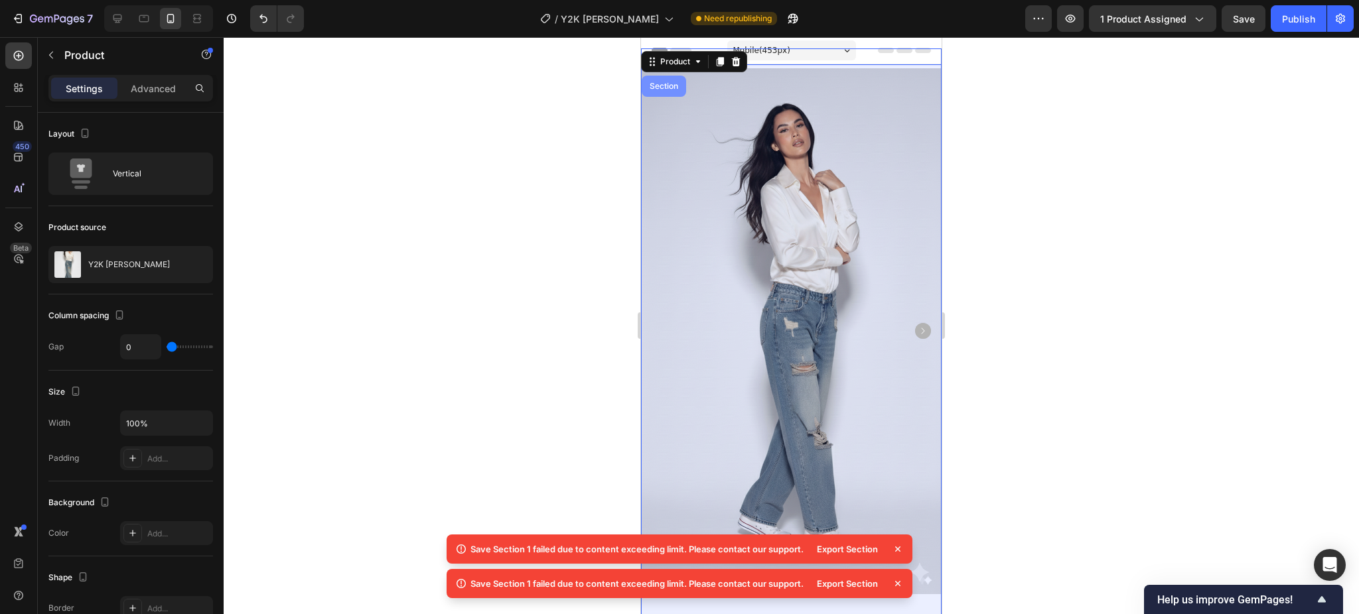
click at [665, 92] on div "Section" at bounding box center [663, 86] width 44 height 21
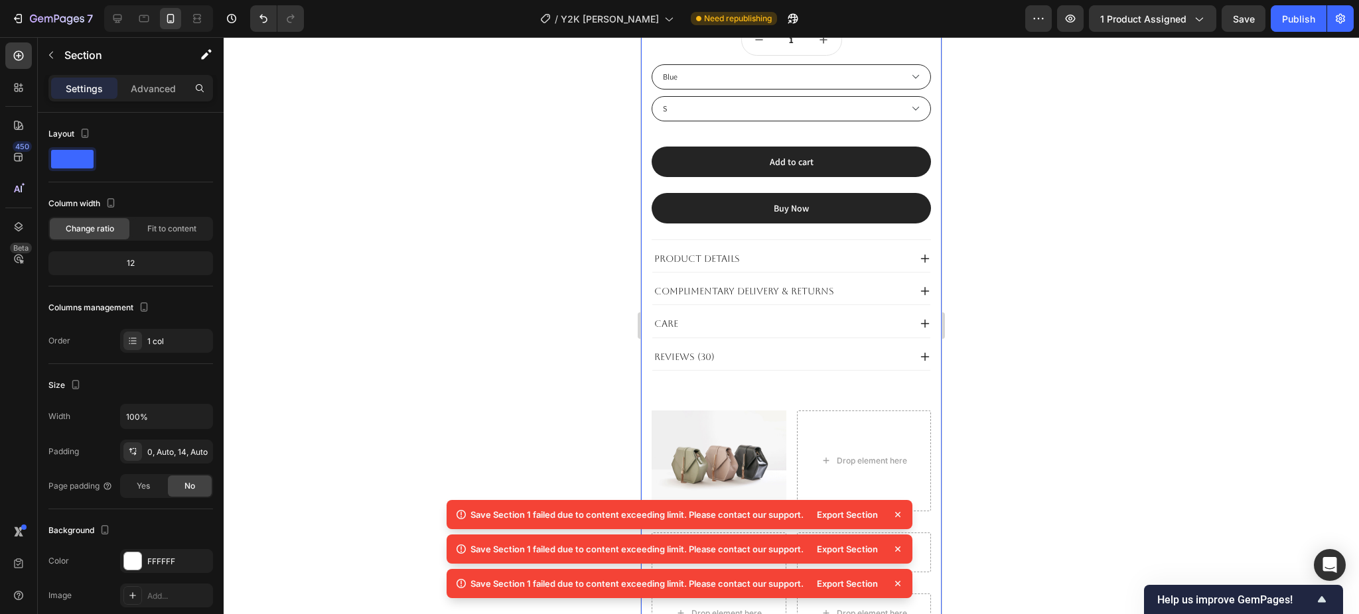
scroll to position [1211, 0]
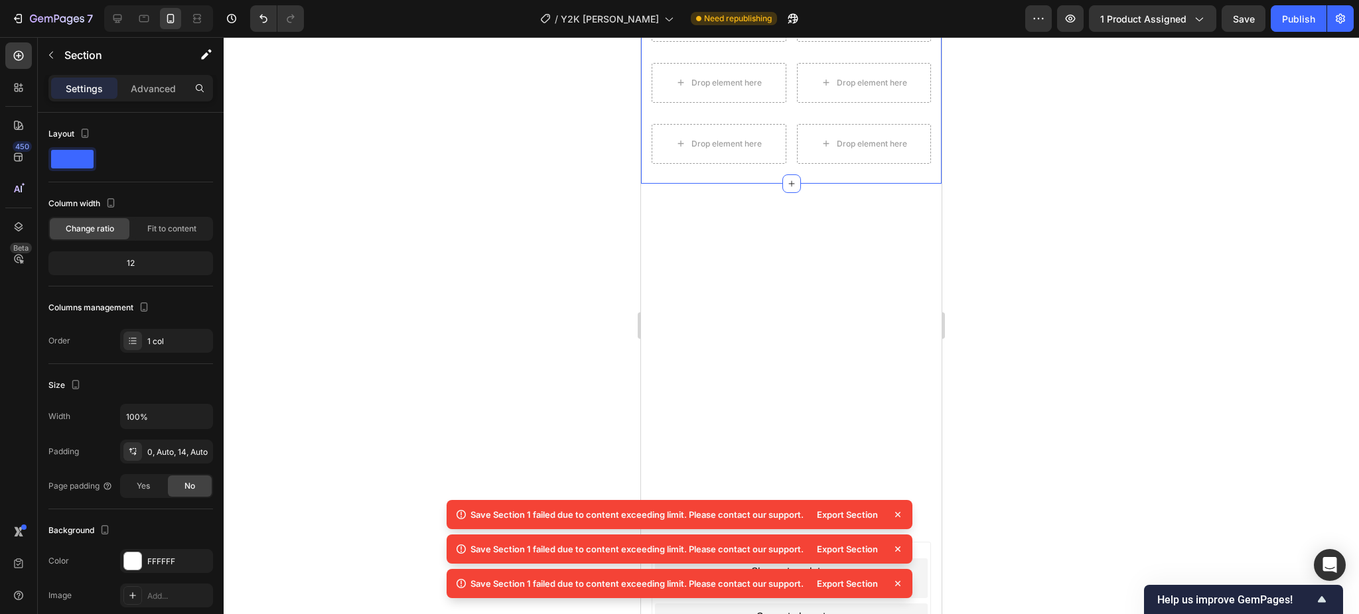
click at [1058, 235] on div at bounding box center [791, 325] width 1135 height 577
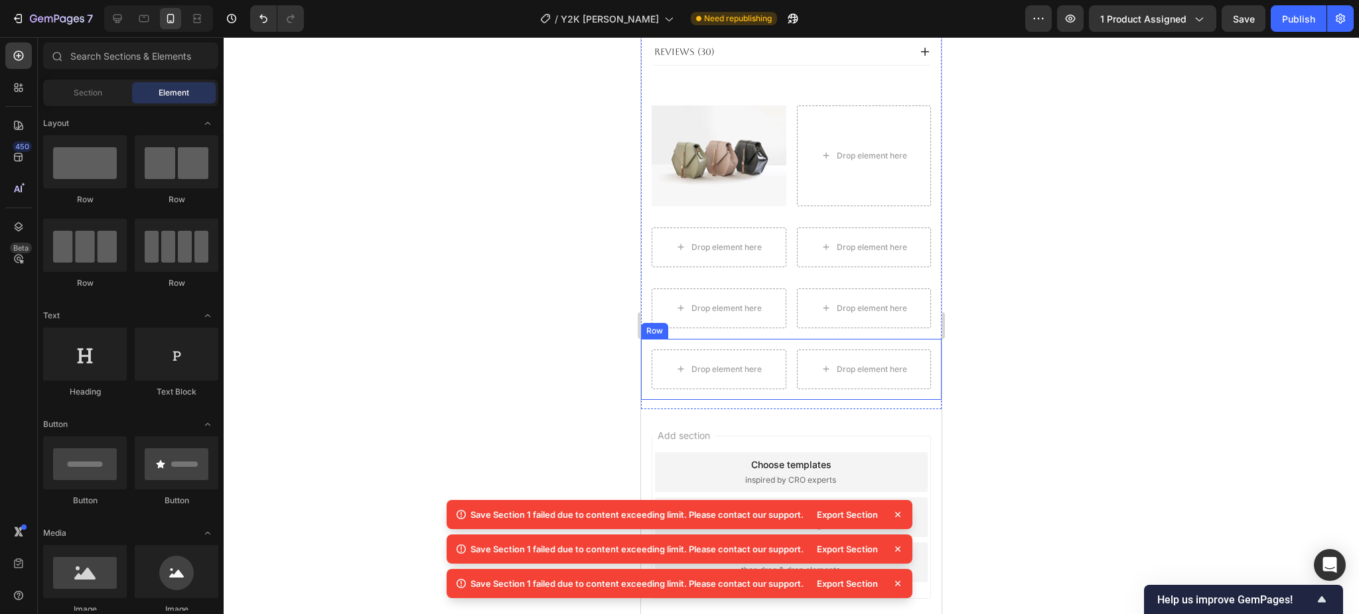
scroll to position [1034, 0]
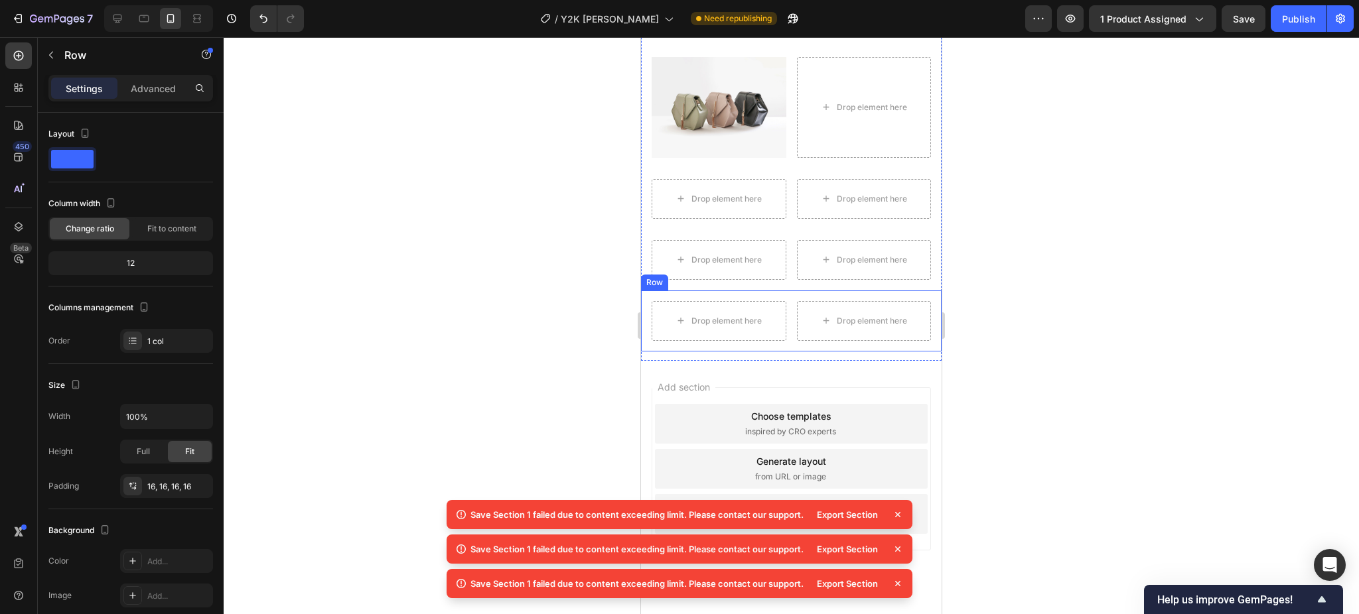
click at [708, 291] on div "Drop element here Drop element here Row Row" at bounding box center [791, 321] width 301 height 61
click at [727, 273] on icon at bounding box center [722, 278] width 11 height 11
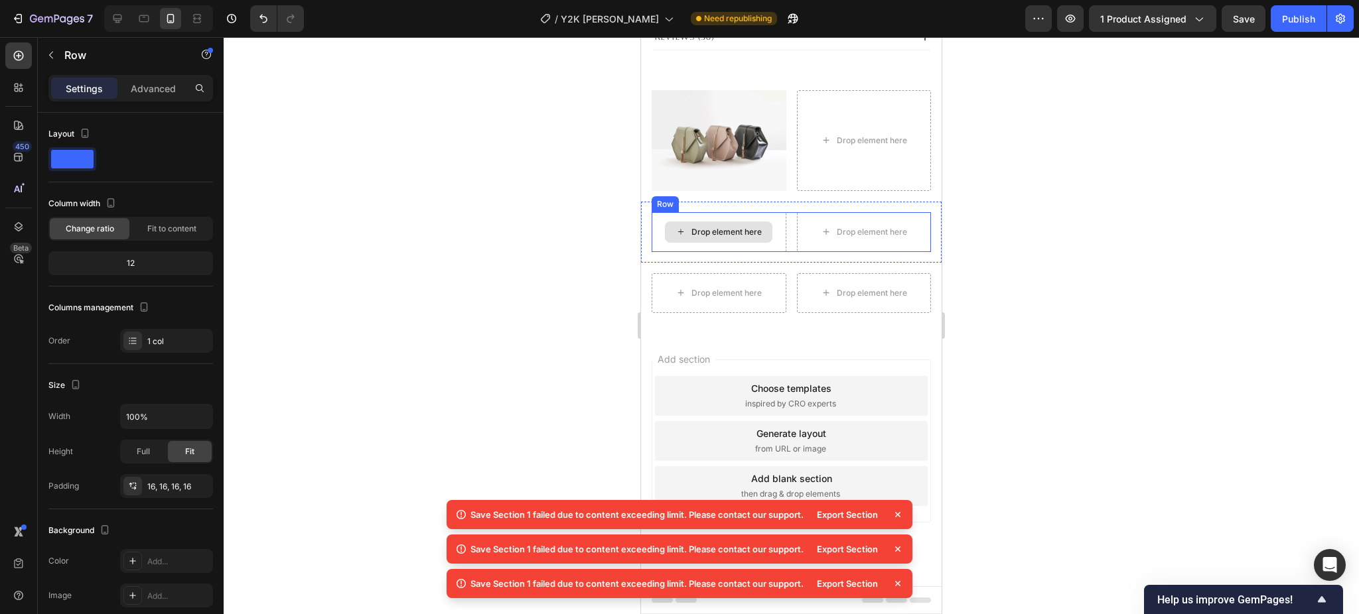
scroll to position [973, 0]
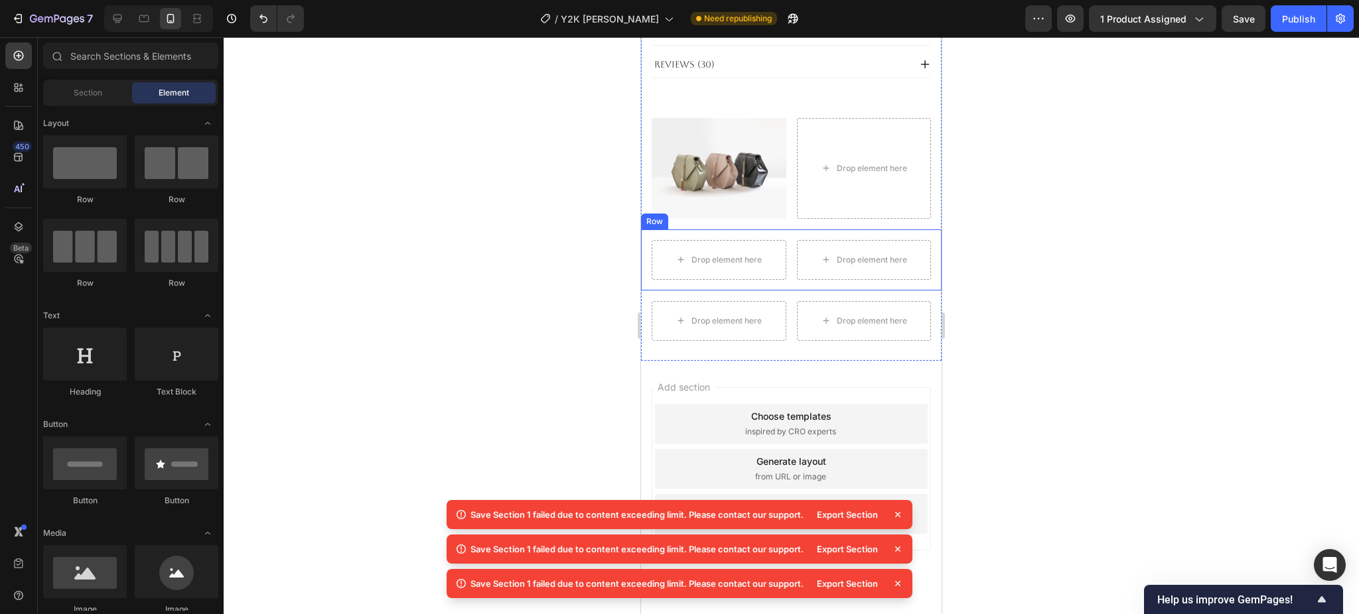
click at [779, 230] on div "Drop element here Drop element here Row Row" at bounding box center [791, 260] width 301 height 61
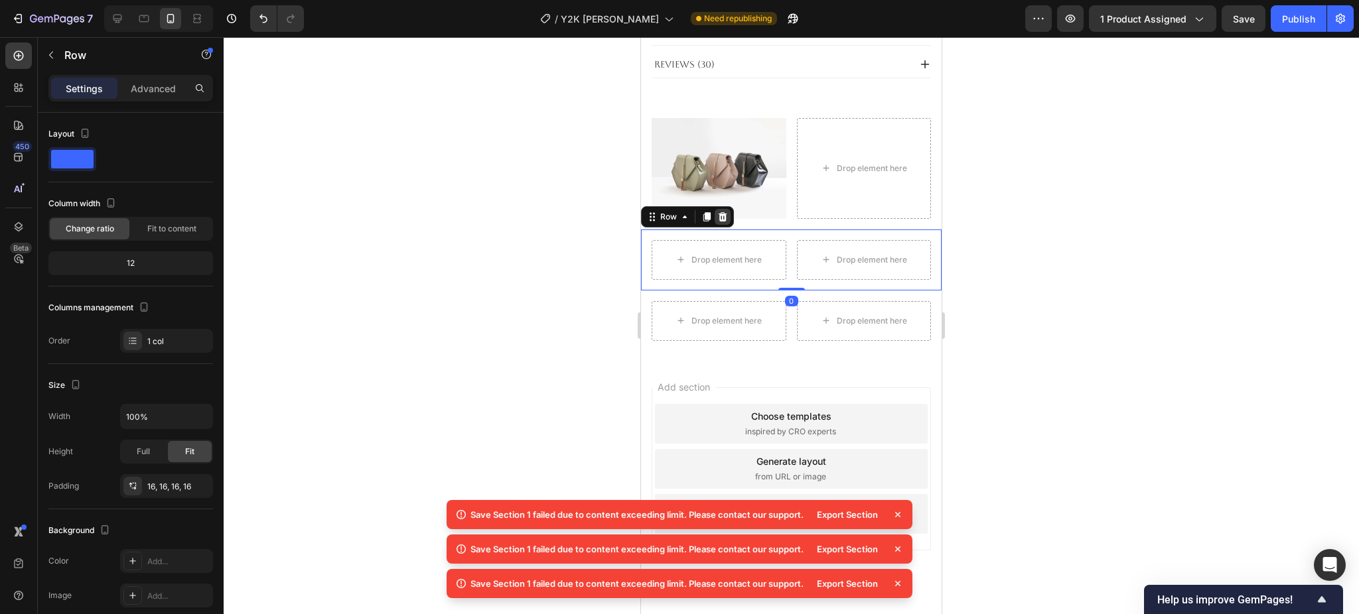
click at [724, 212] on icon at bounding box center [722, 216] width 9 height 9
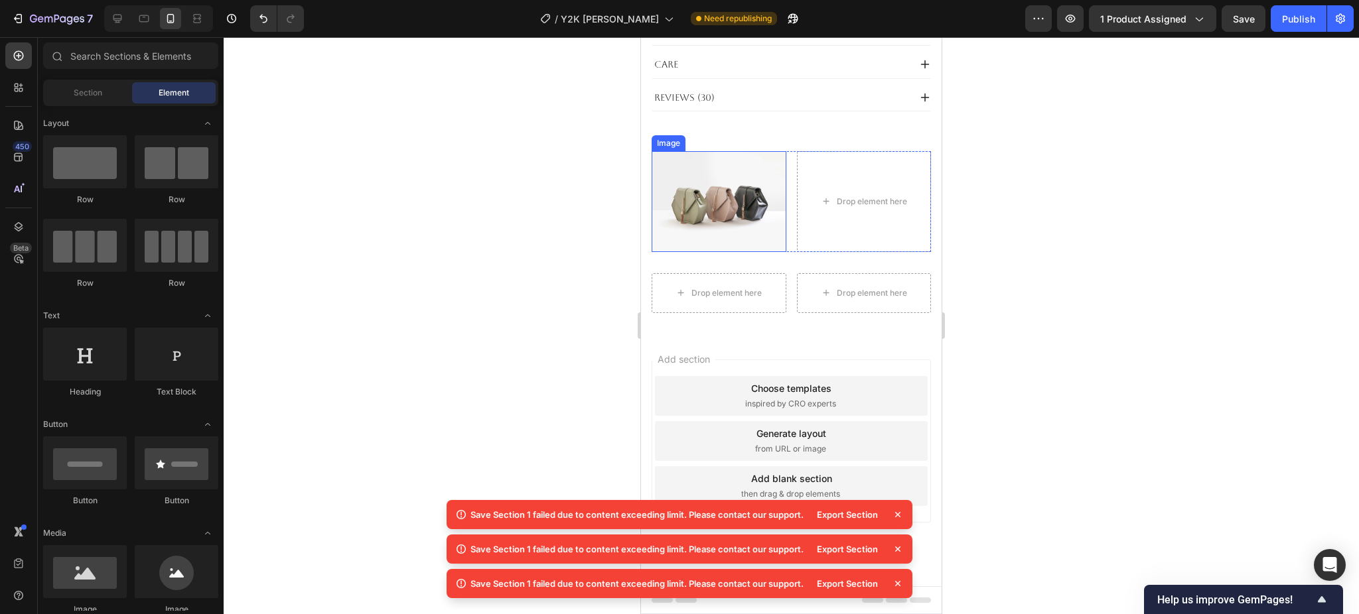
scroll to position [911, 0]
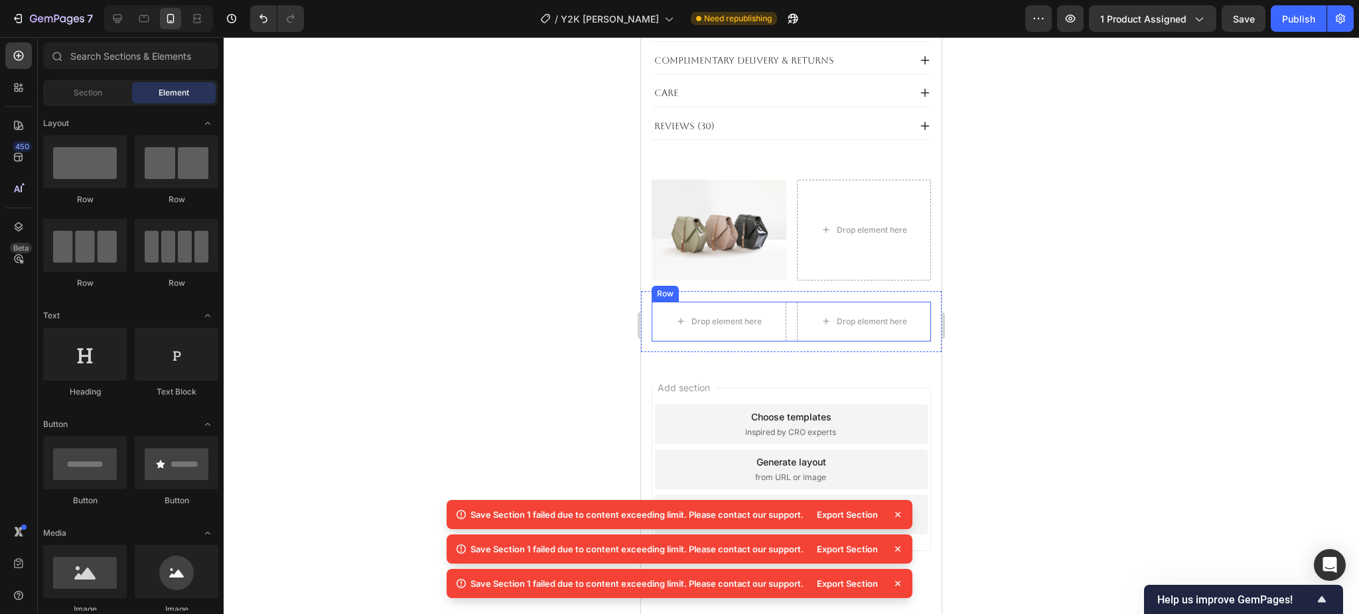
click at [783, 302] on div "Drop element here Drop element here Row" at bounding box center [790, 322] width 279 height 40
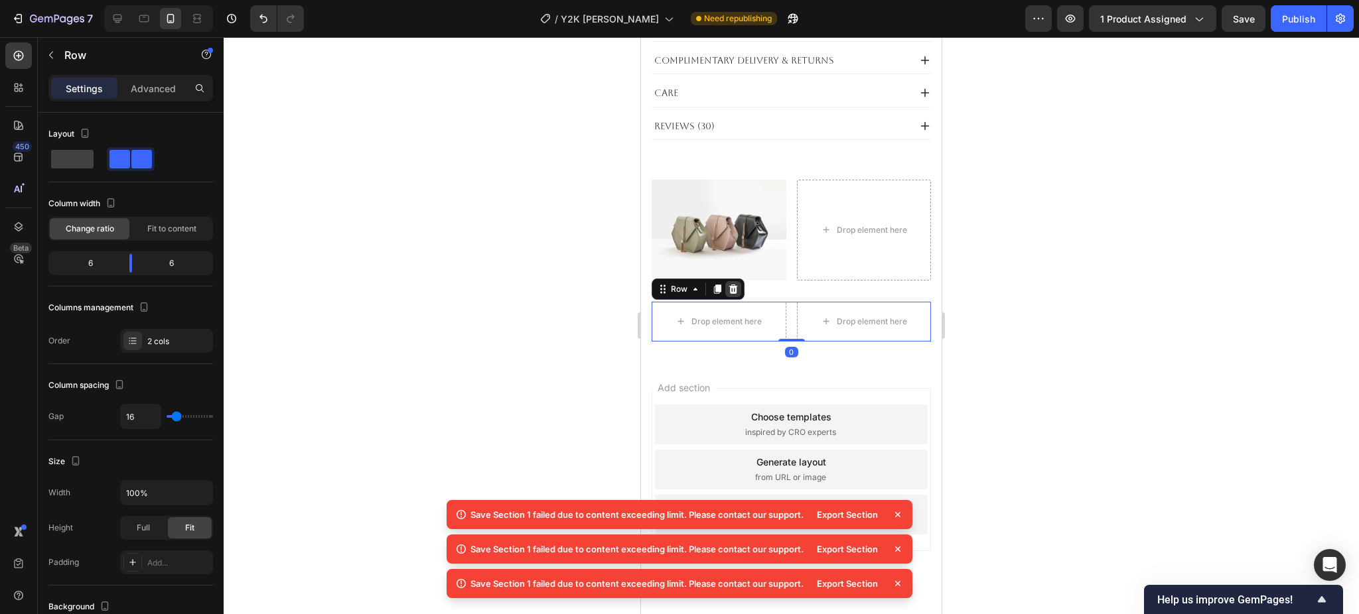
click at [731, 284] on icon at bounding box center [733, 289] width 11 height 11
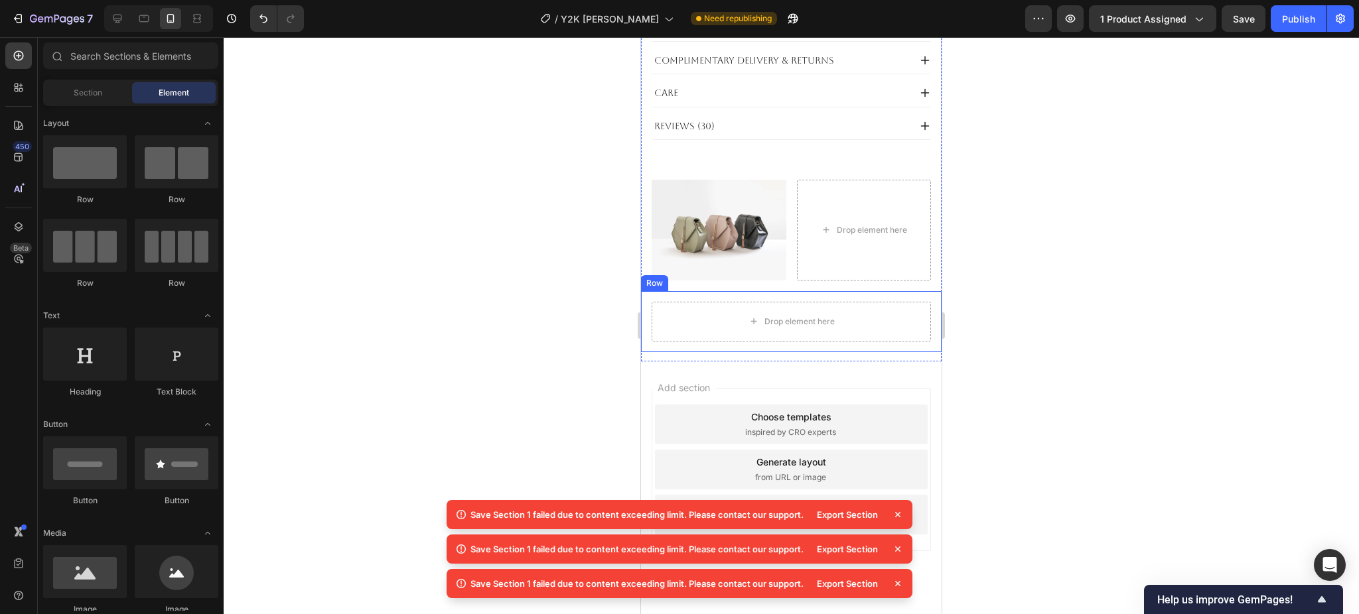
drag, startPoint x: 783, startPoint y: 272, endPoint x: 775, endPoint y: 271, distance: 7.4
click at [782, 291] on div "Drop element here Row" at bounding box center [791, 321] width 301 height 61
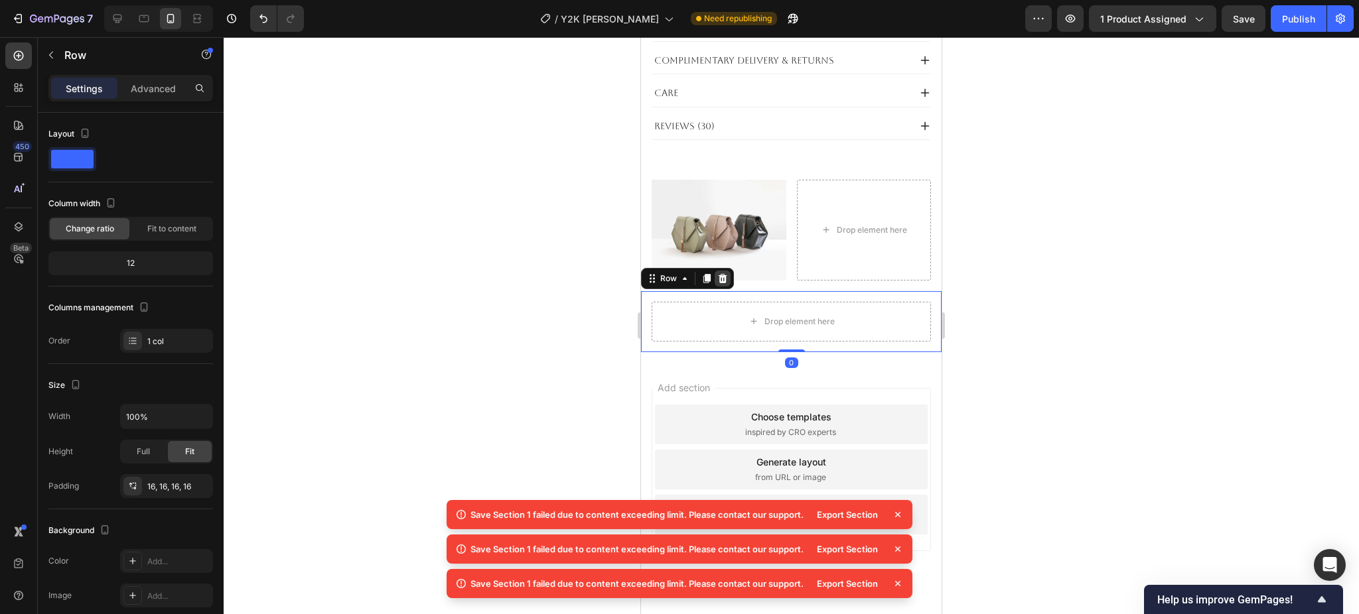
click at [725, 274] on icon at bounding box center [722, 278] width 9 height 9
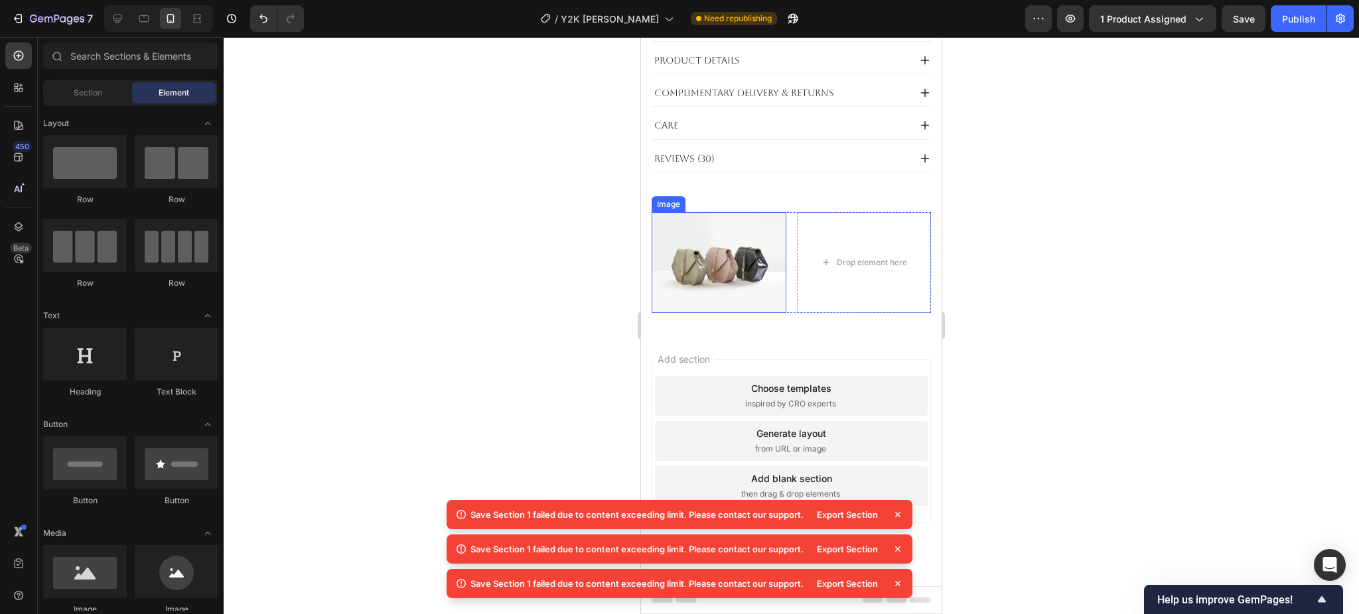
scroll to position [851, 0]
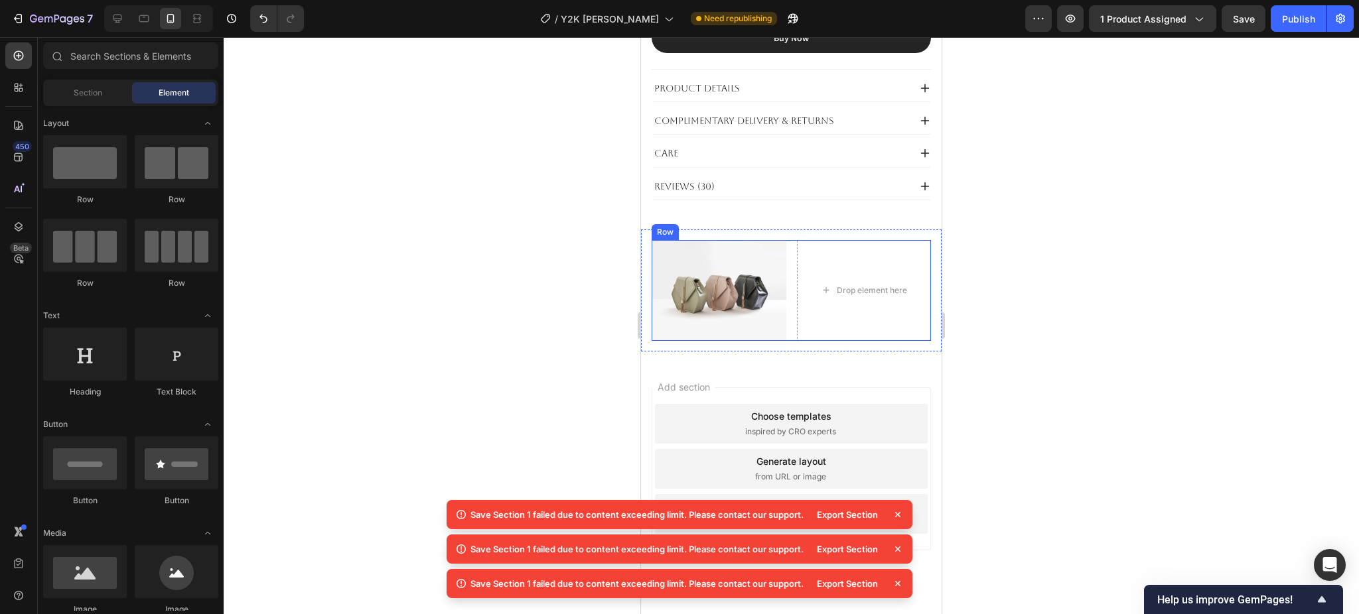
click at [782, 240] on div "Image Drop element here Row" at bounding box center [790, 290] width 279 height 101
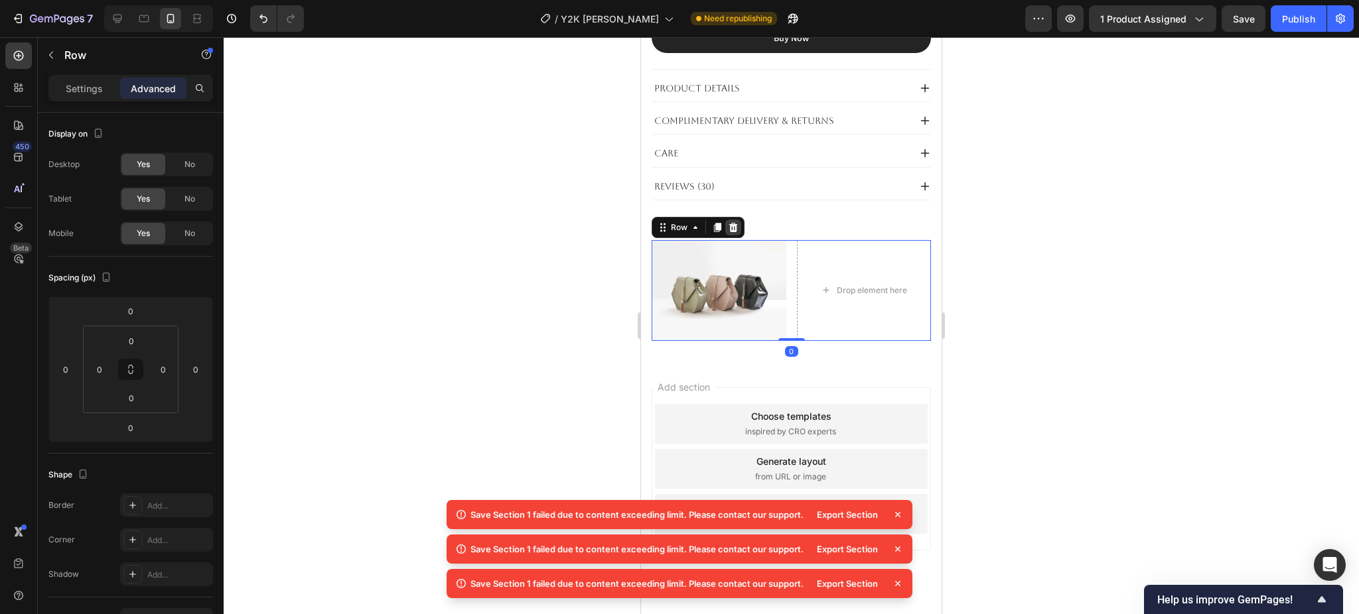
click at [736, 223] on icon at bounding box center [733, 227] width 9 height 9
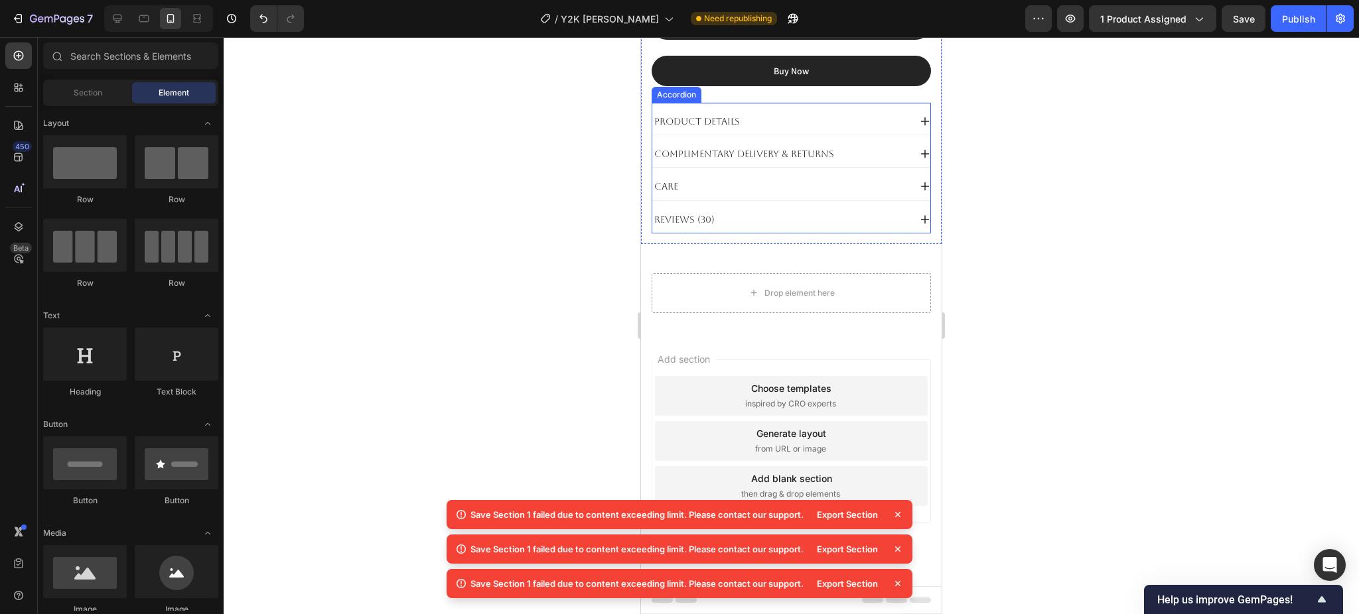
scroll to position [795, 0]
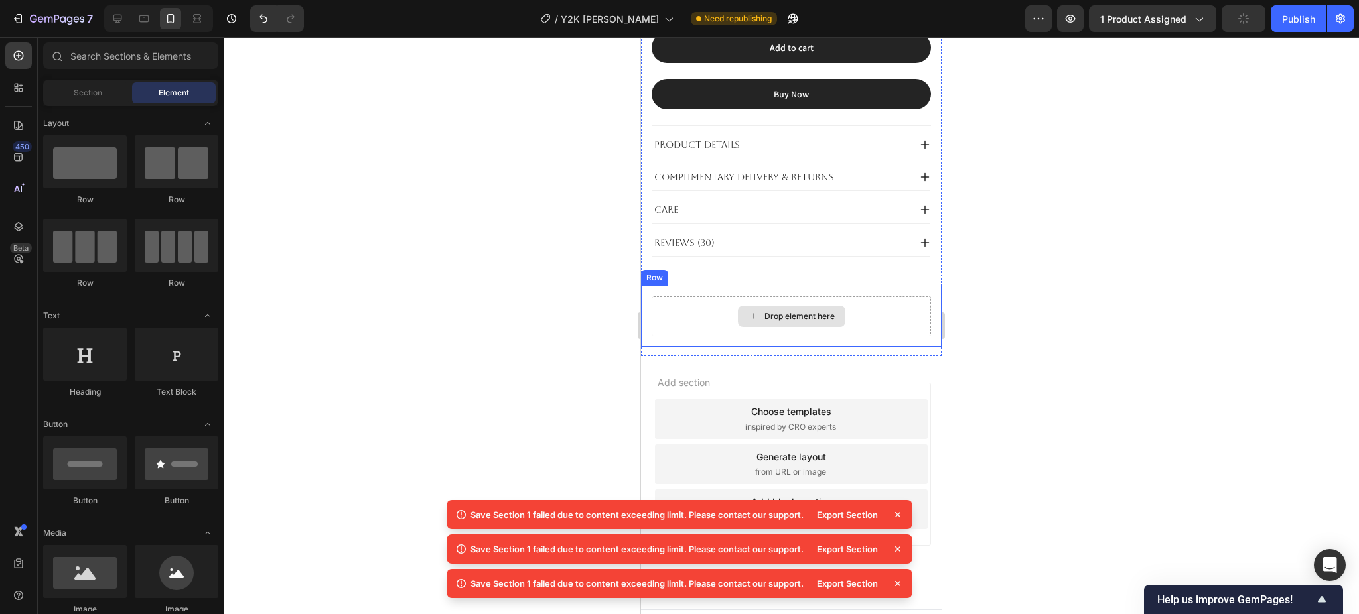
click at [811, 306] on div "Drop element here" at bounding box center [791, 316] width 107 height 21
click at [663, 286] on div "Drop element here Row" at bounding box center [791, 316] width 301 height 61
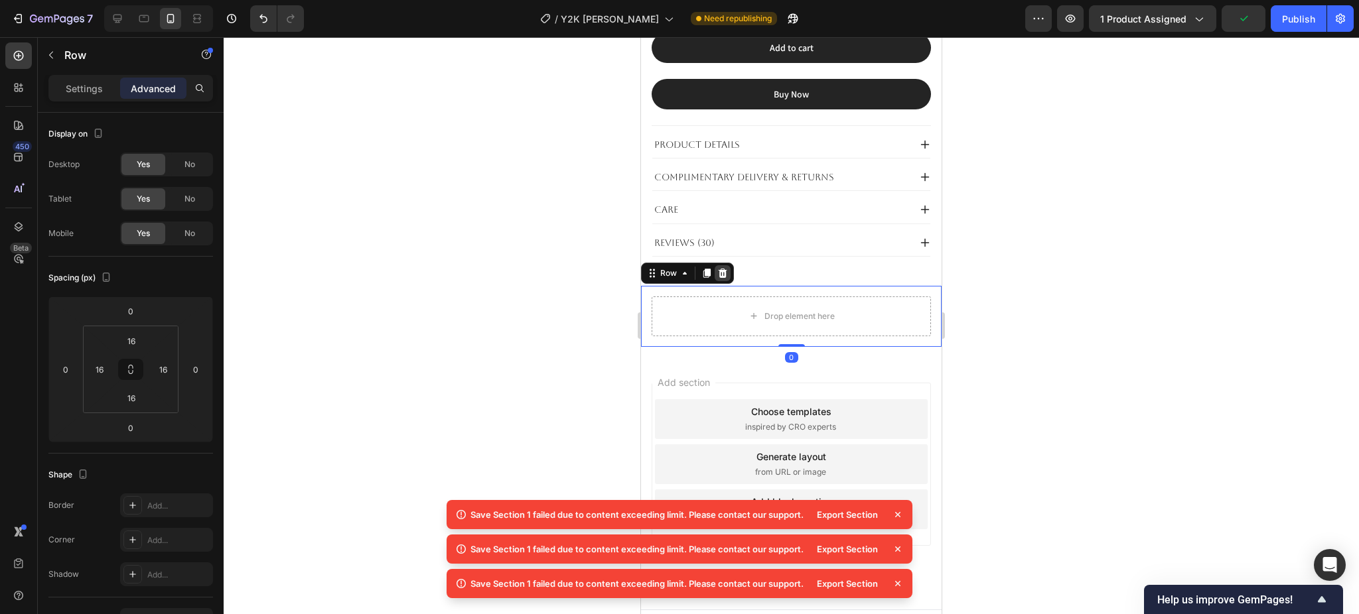
click at [719, 269] on icon at bounding box center [722, 273] width 9 height 9
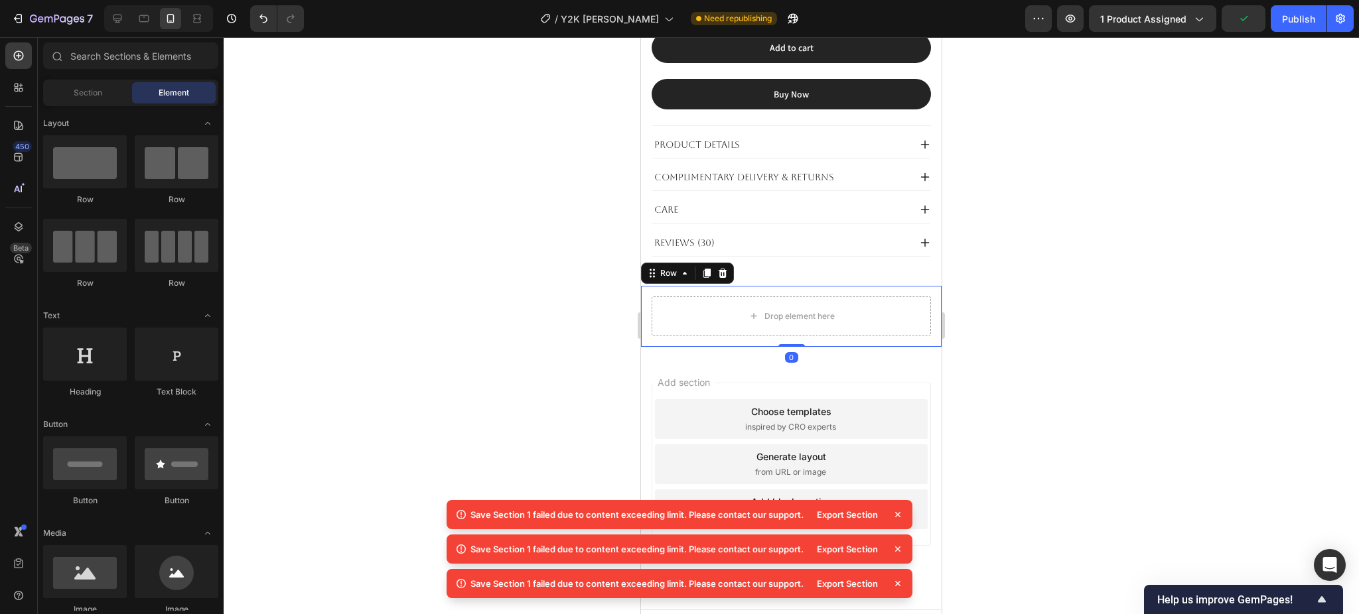
scroll to position [734, 0]
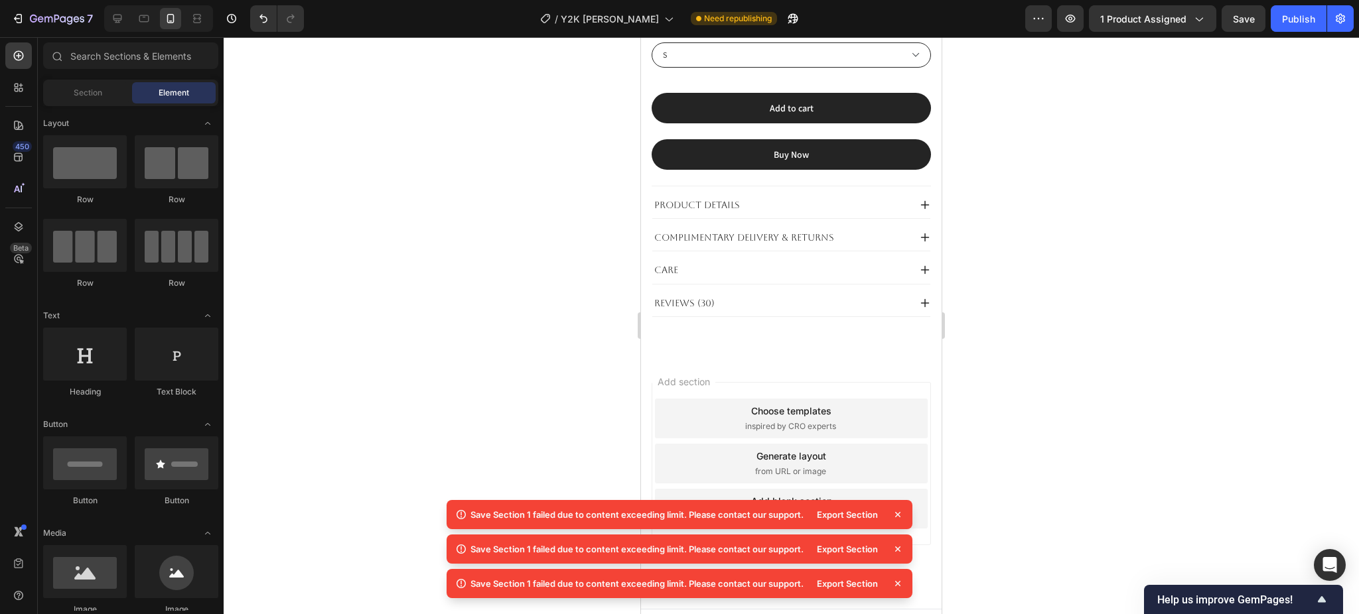
click at [896, 513] on icon at bounding box center [897, 514] width 13 height 13
click at [896, 514] on icon at bounding box center [897, 514] width 5 height 5
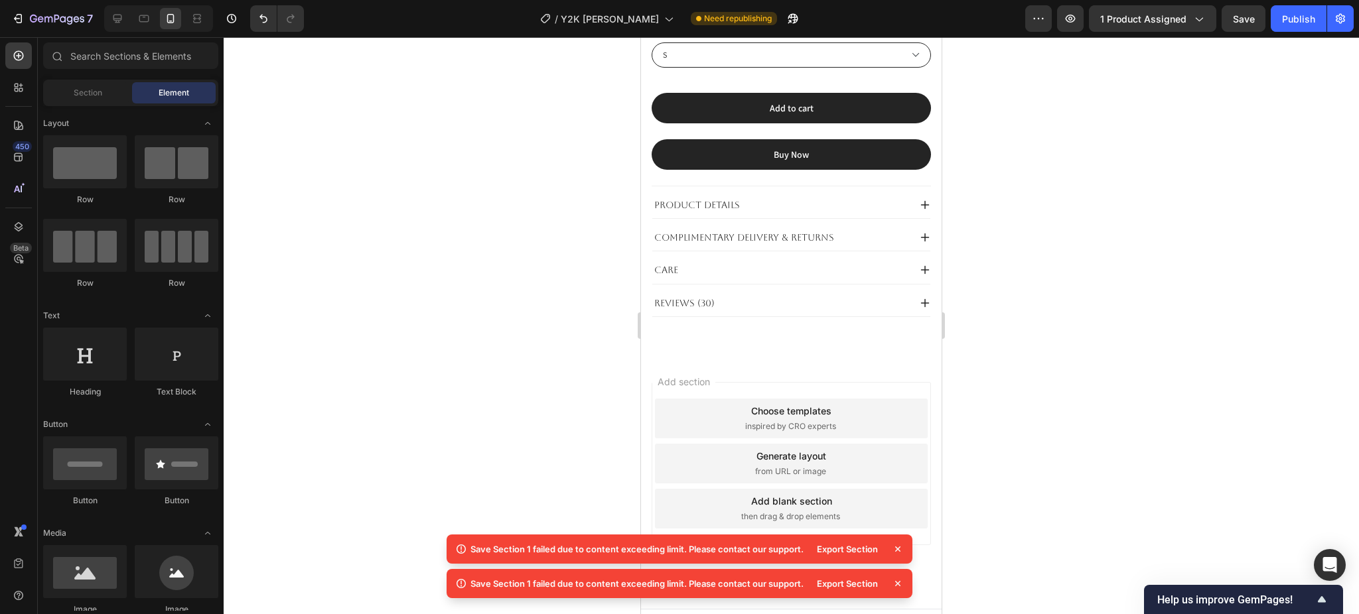
click at [897, 549] on icon at bounding box center [897, 549] width 13 height 13
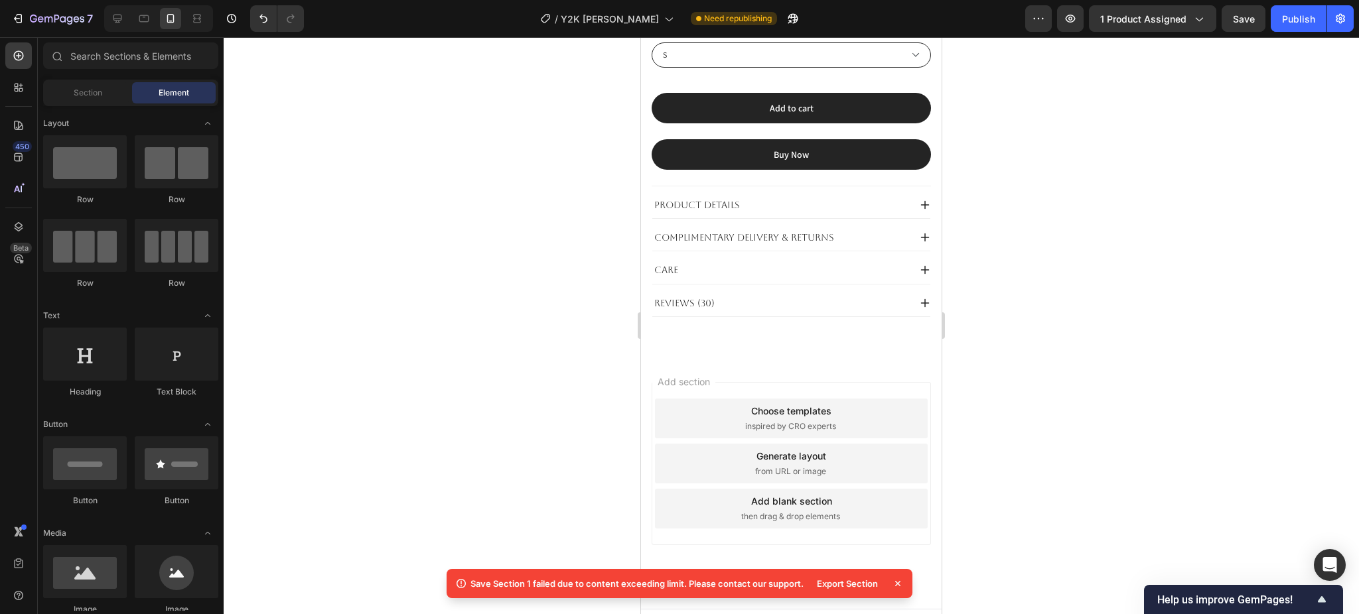
click at [895, 582] on icon at bounding box center [897, 583] width 13 height 13
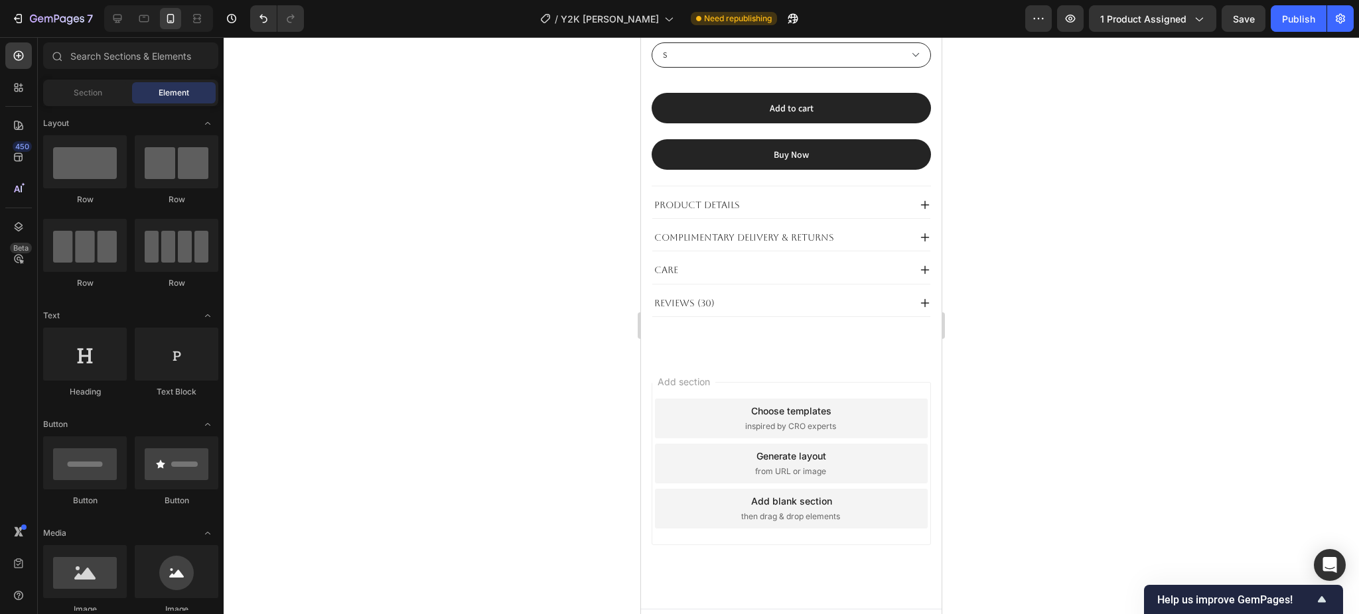
click at [830, 511] on span "then drag & drop elements" at bounding box center [790, 517] width 99 height 12
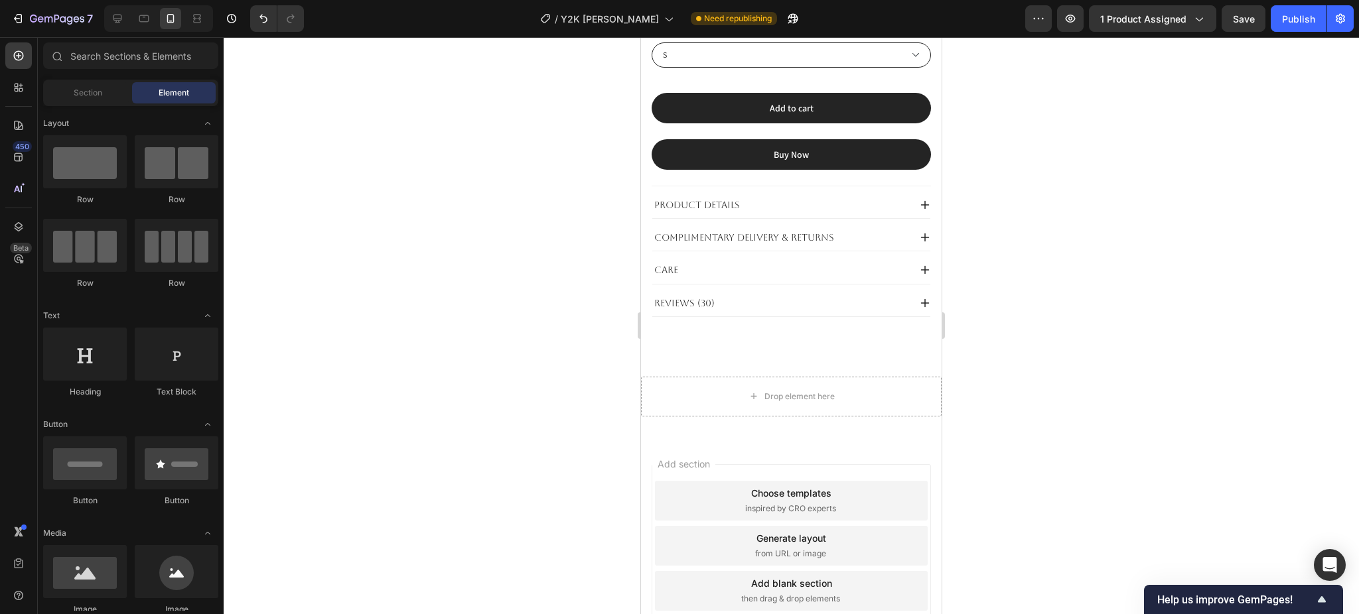
scroll to position [816, 0]
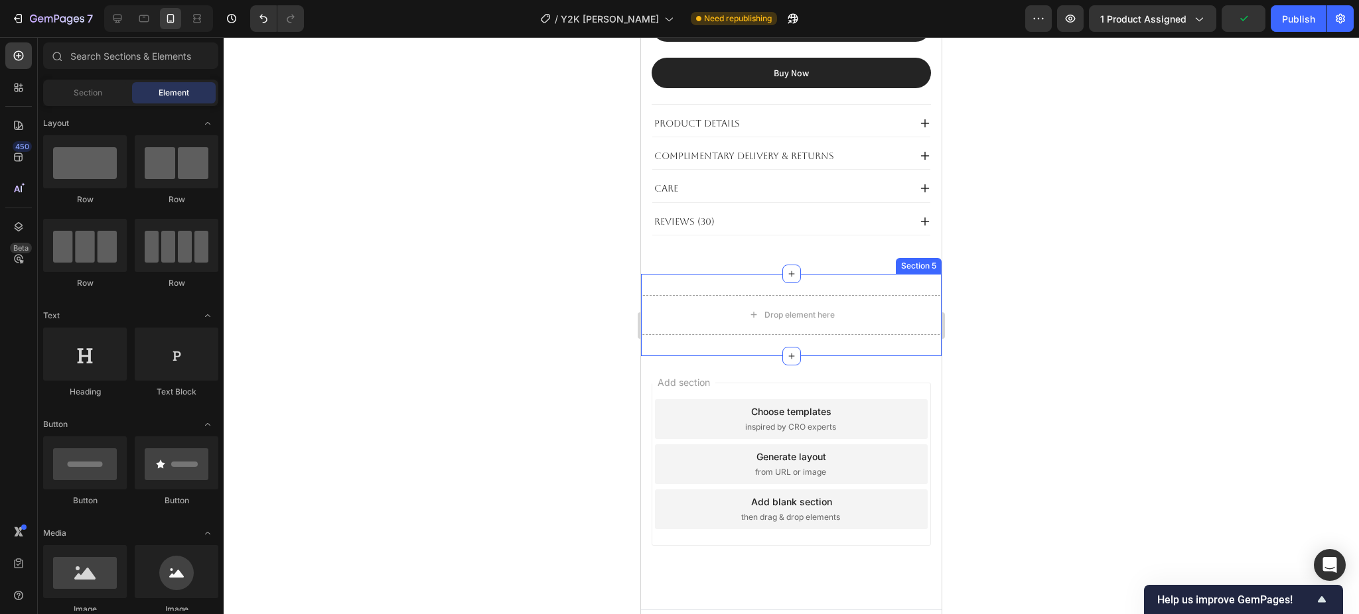
click at [868, 274] on div "Drop element here Section 5" at bounding box center [791, 315] width 301 height 82
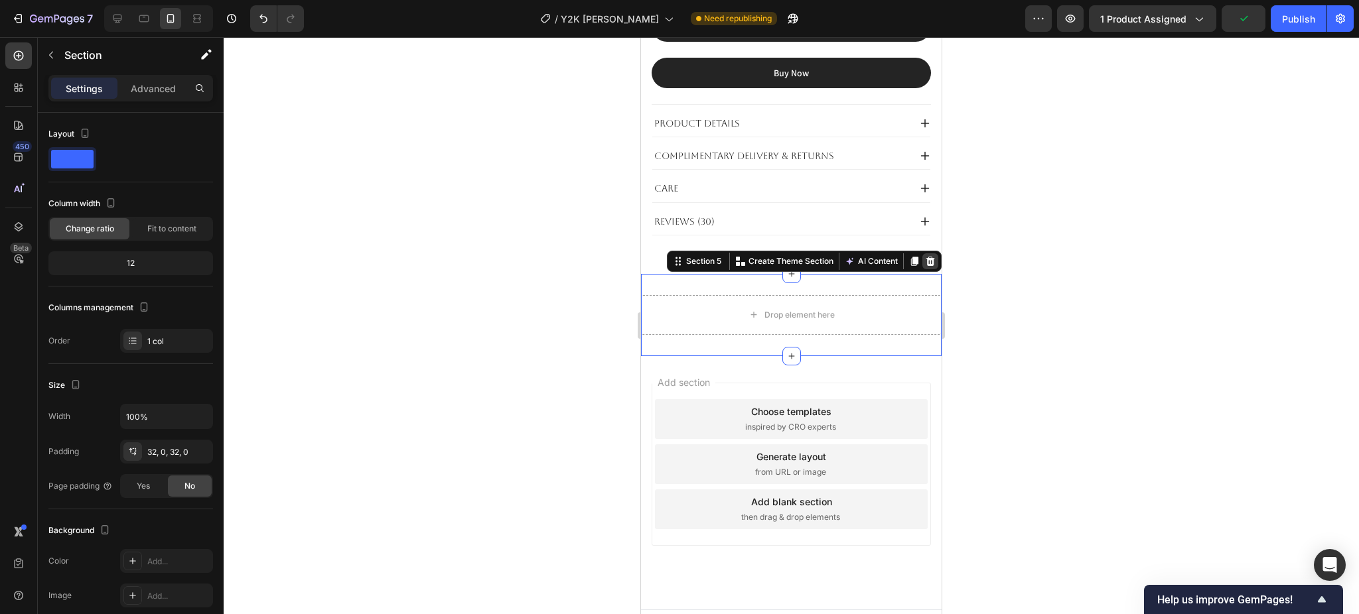
click at [926, 257] on icon at bounding box center [930, 261] width 9 height 9
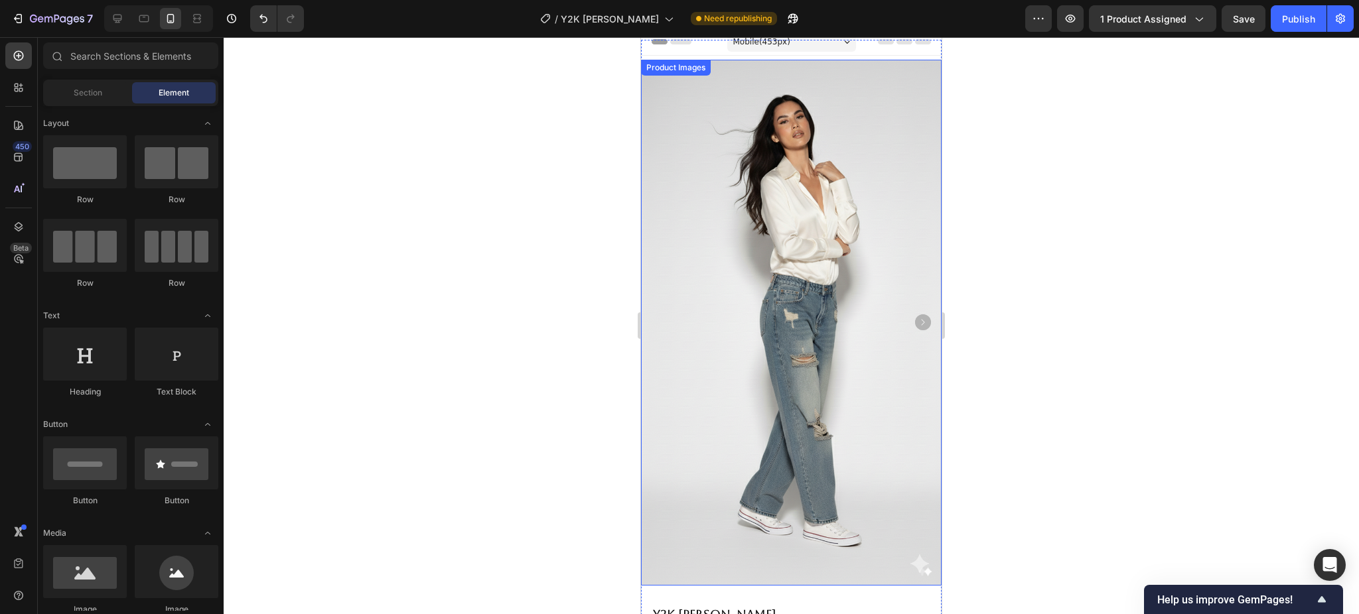
scroll to position [0, 0]
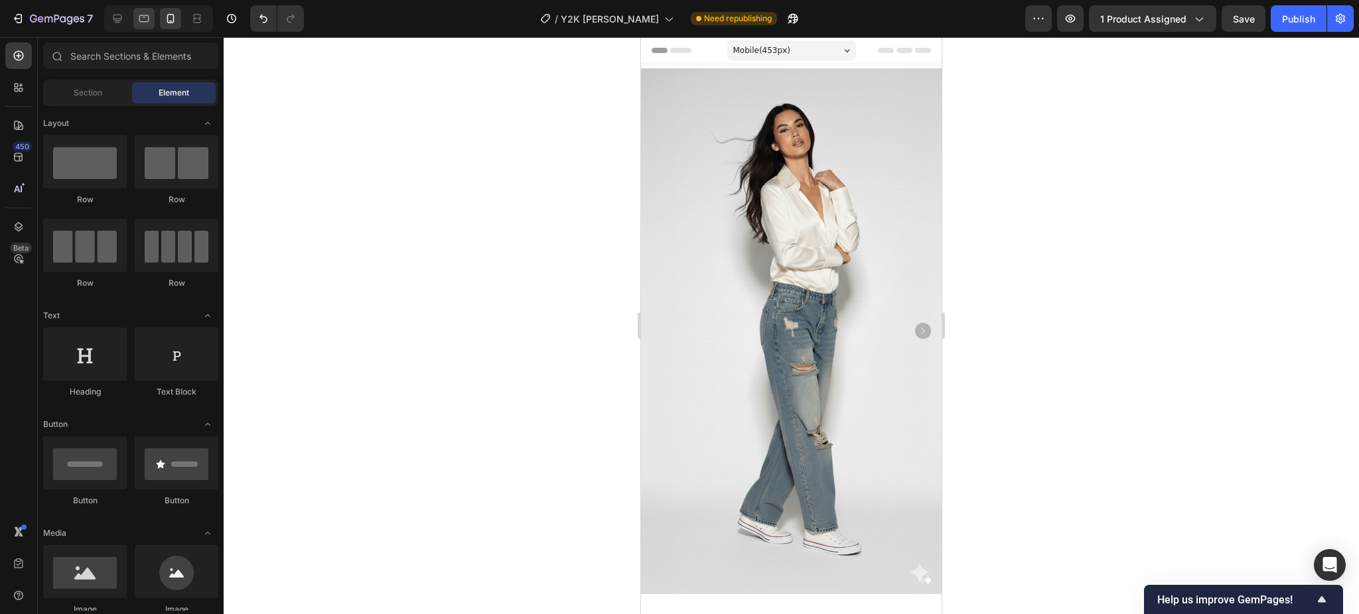
click at [145, 25] on div at bounding box center [143, 18] width 21 height 21
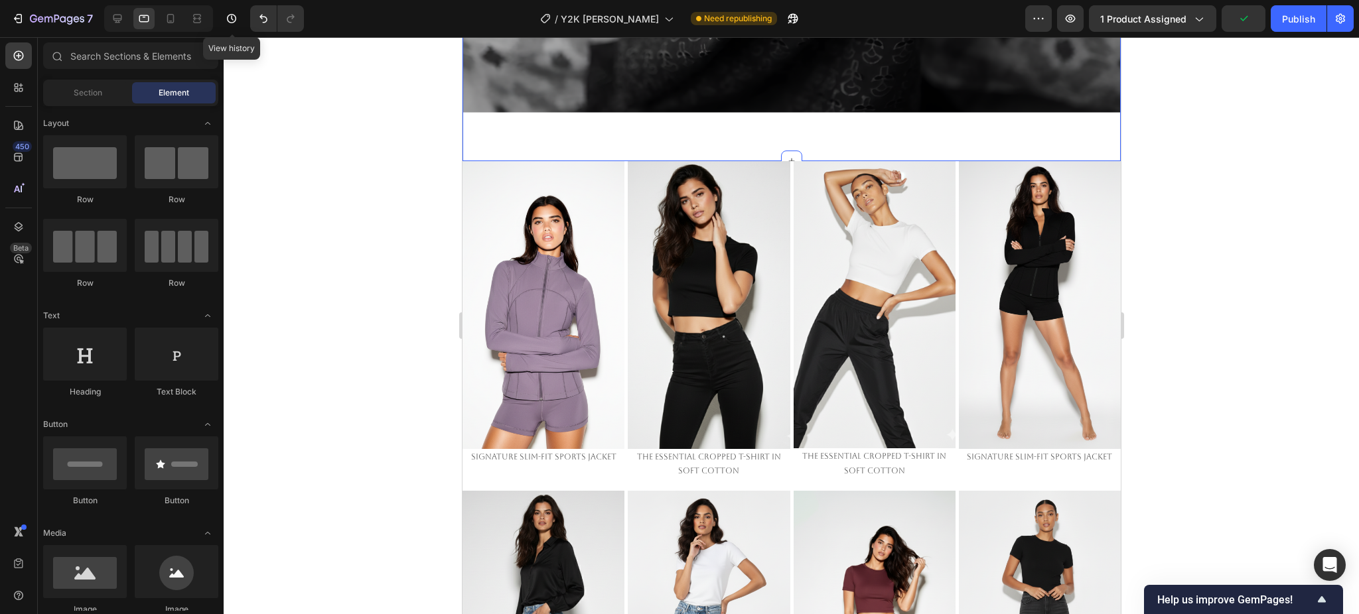
scroll to position [1710, 0]
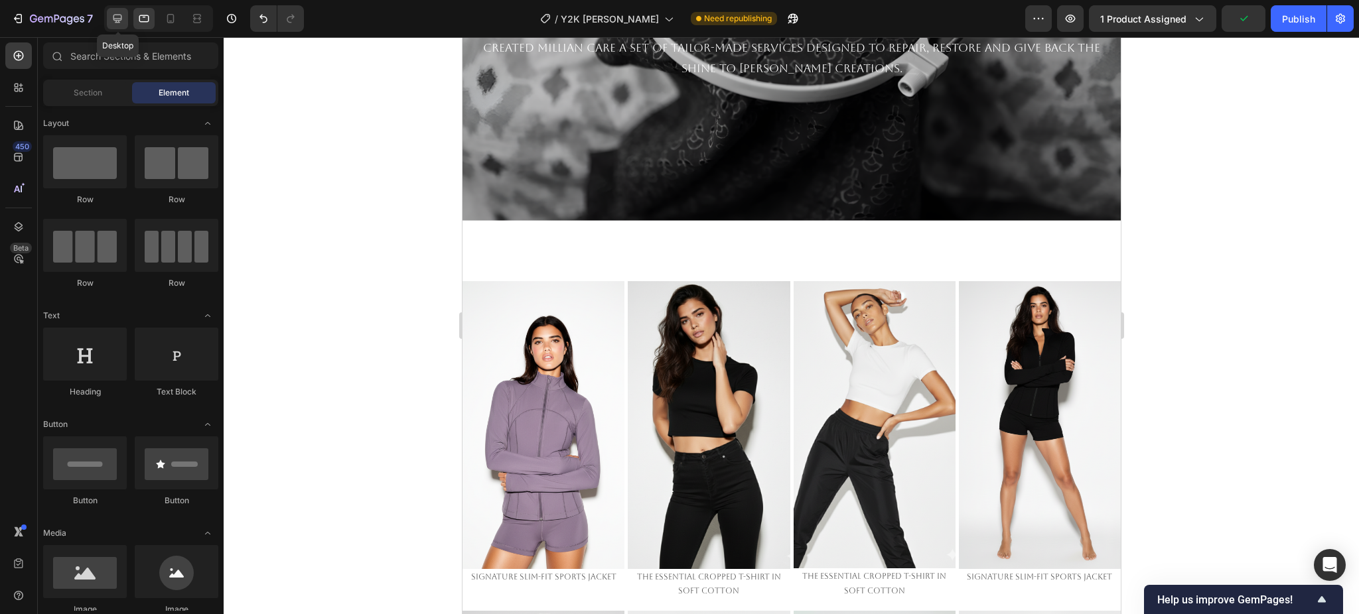
click at [121, 17] on icon at bounding box center [117, 19] width 9 height 9
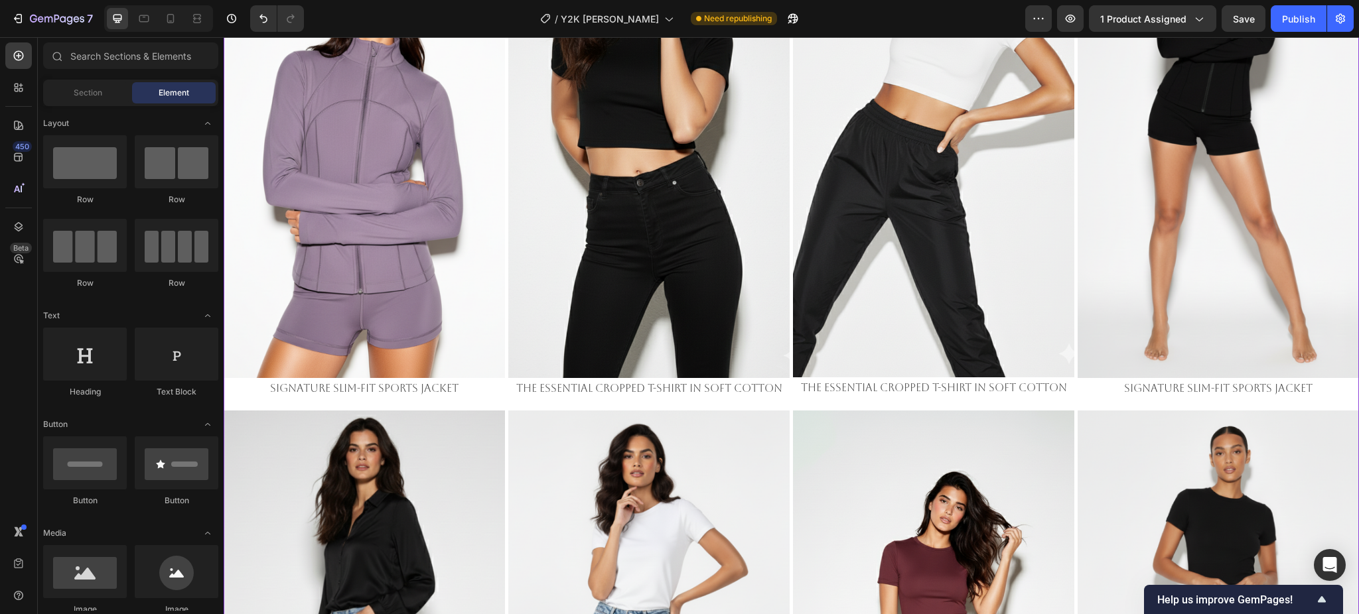
scroll to position [2114, 0]
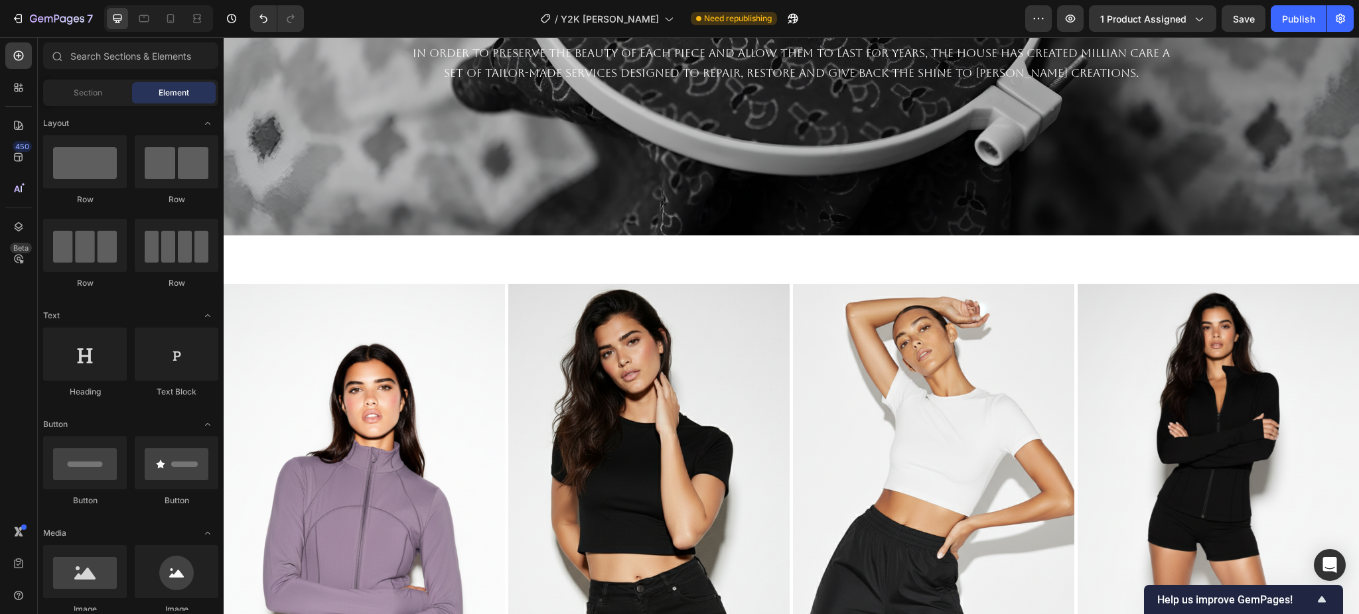
click at [145, 30] on div at bounding box center [158, 18] width 109 height 27
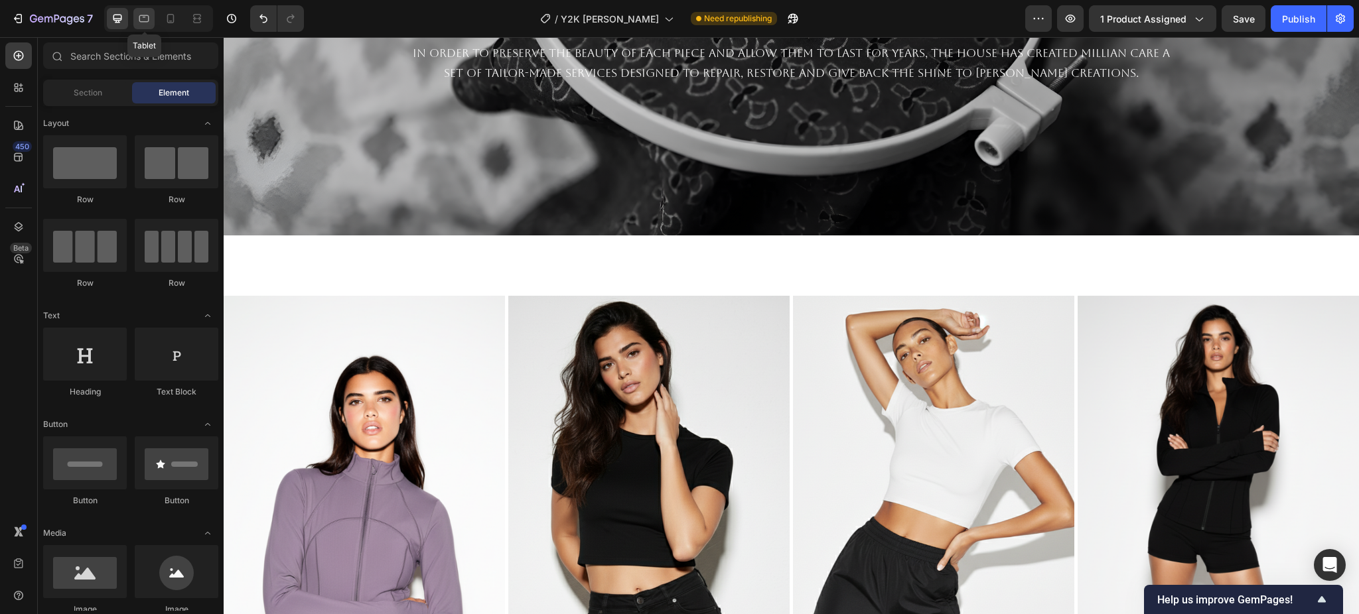
click at [144, 28] on div at bounding box center [143, 18] width 21 height 21
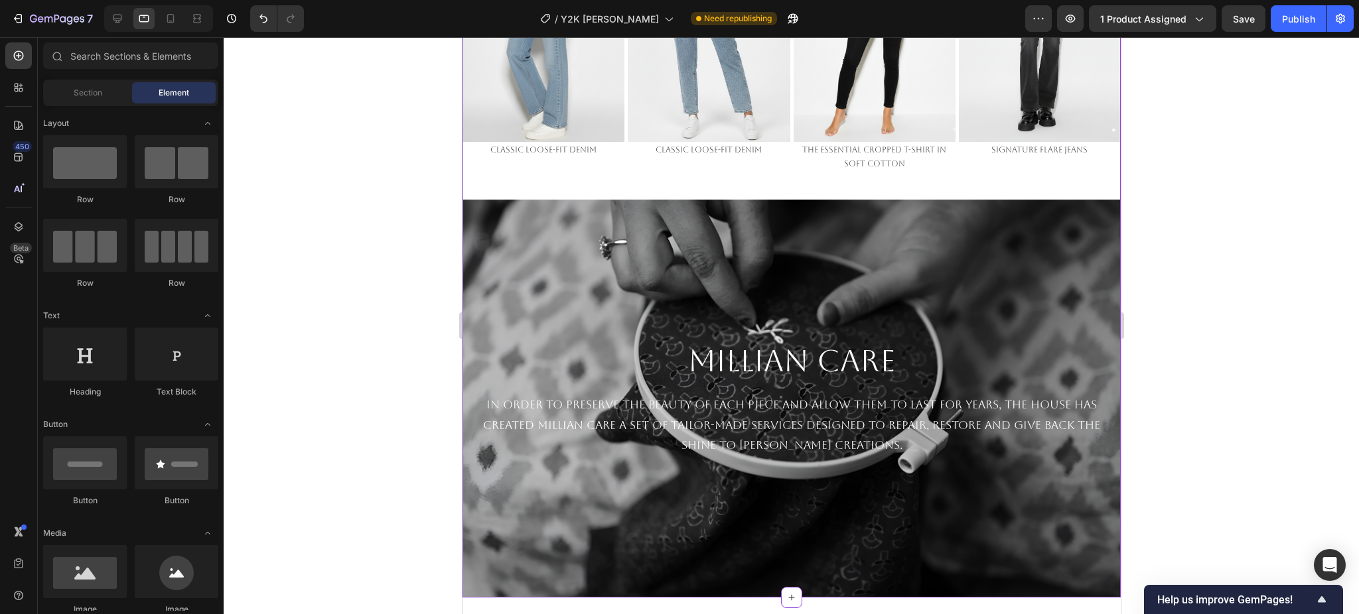
scroll to position [2634, 0]
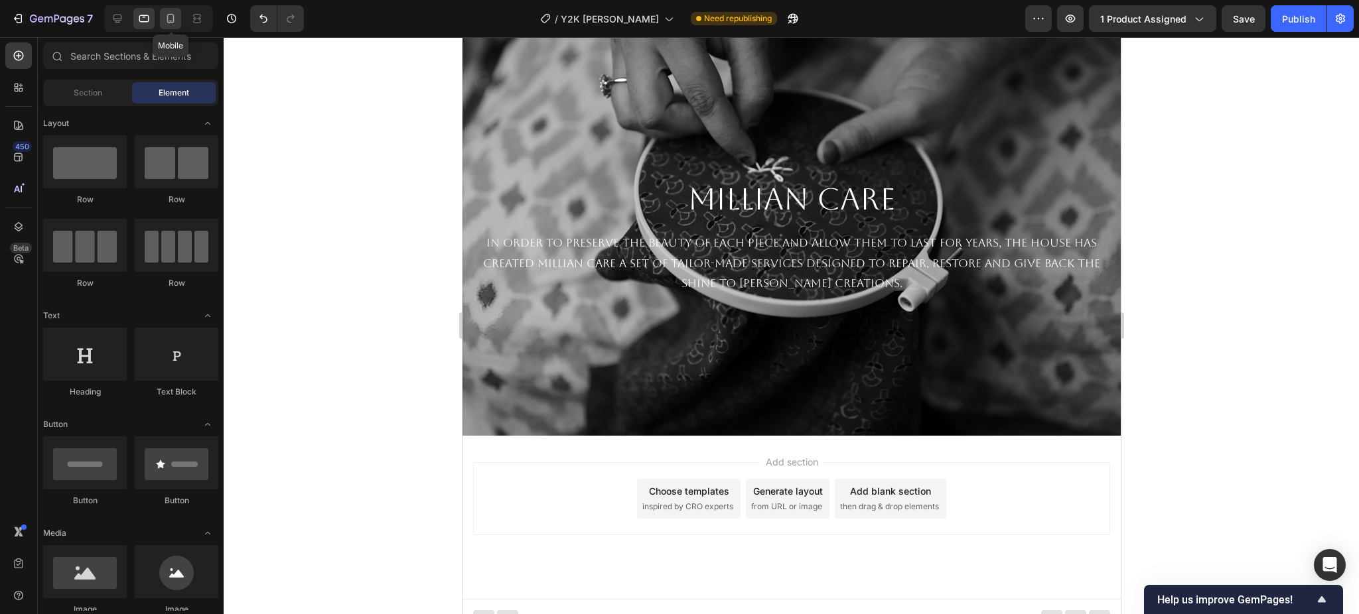
click at [172, 21] on icon at bounding box center [170, 21] width 3 height 1
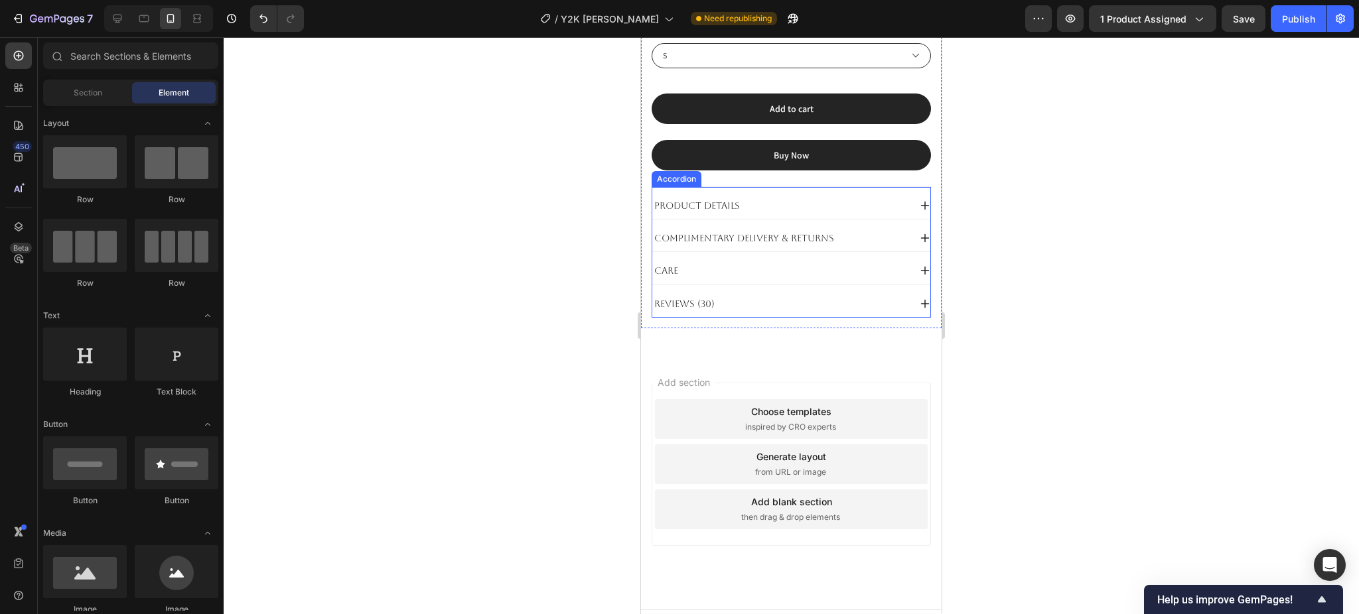
scroll to position [734, 0]
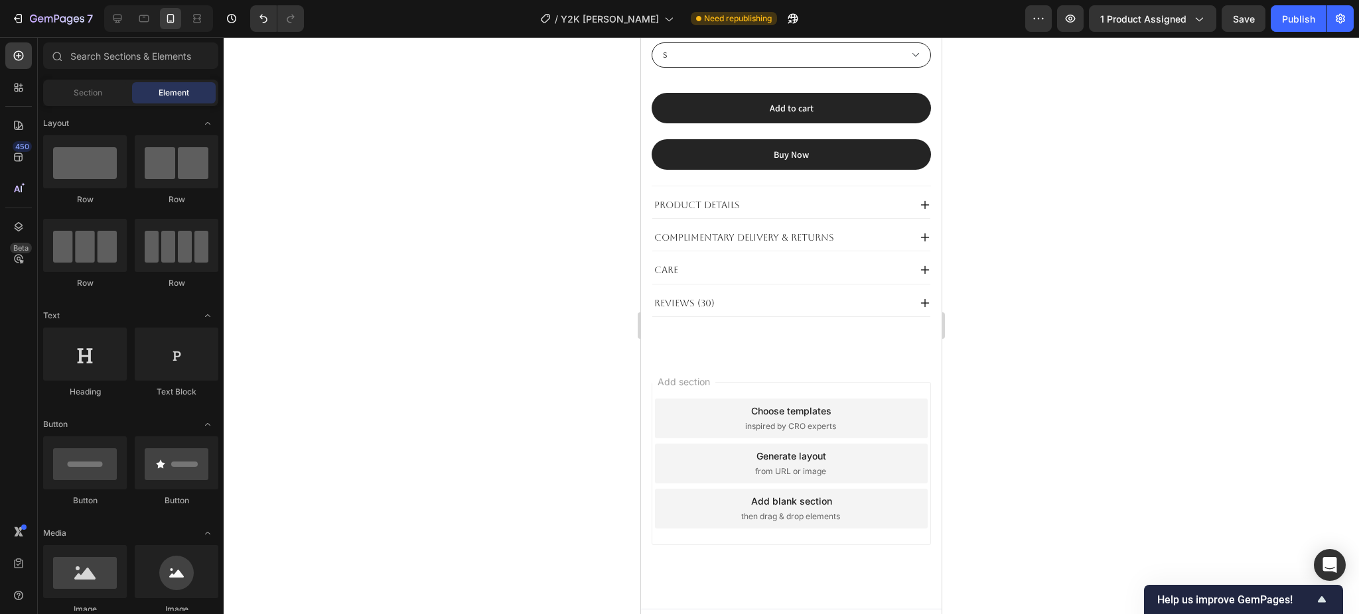
click at [801, 511] on span "then drag & drop elements" at bounding box center [790, 517] width 99 height 12
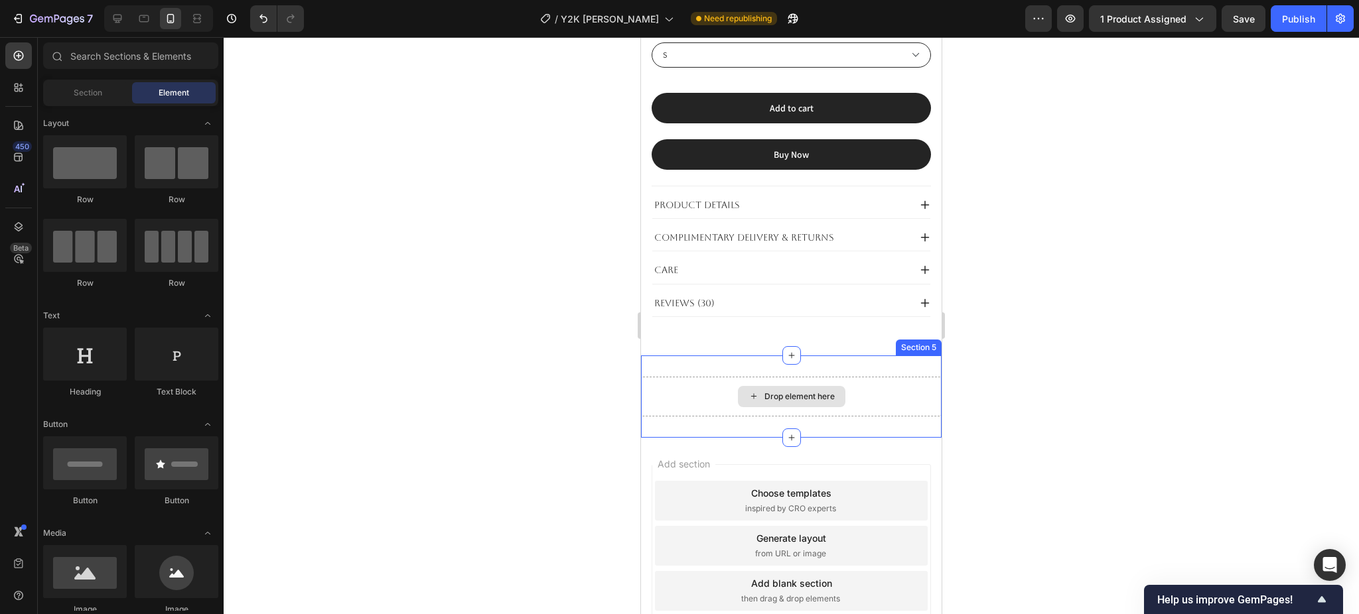
click at [774, 391] on div "Drop element here" at bounding box center [799, 396] width 70 height 11
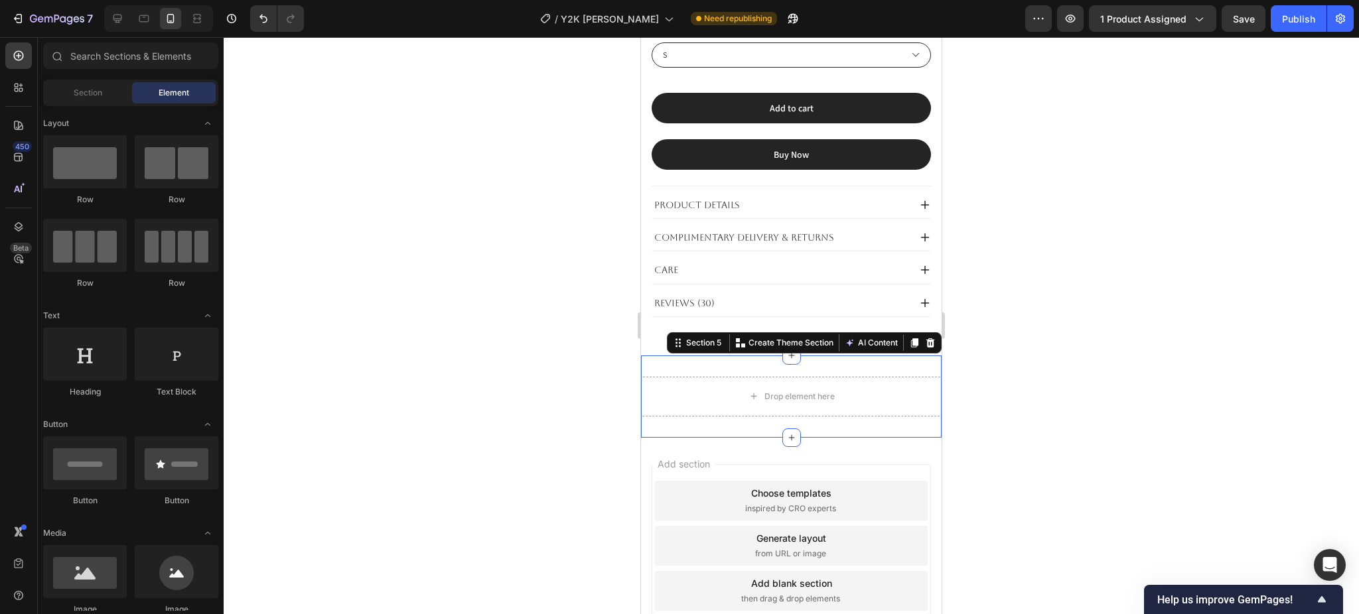
click at [688, 356] on div "Drop element here Section 5 Create Theme Section AI Content Write with GemAI Wh…" at bounding box center [791, 397] width 301 height 82
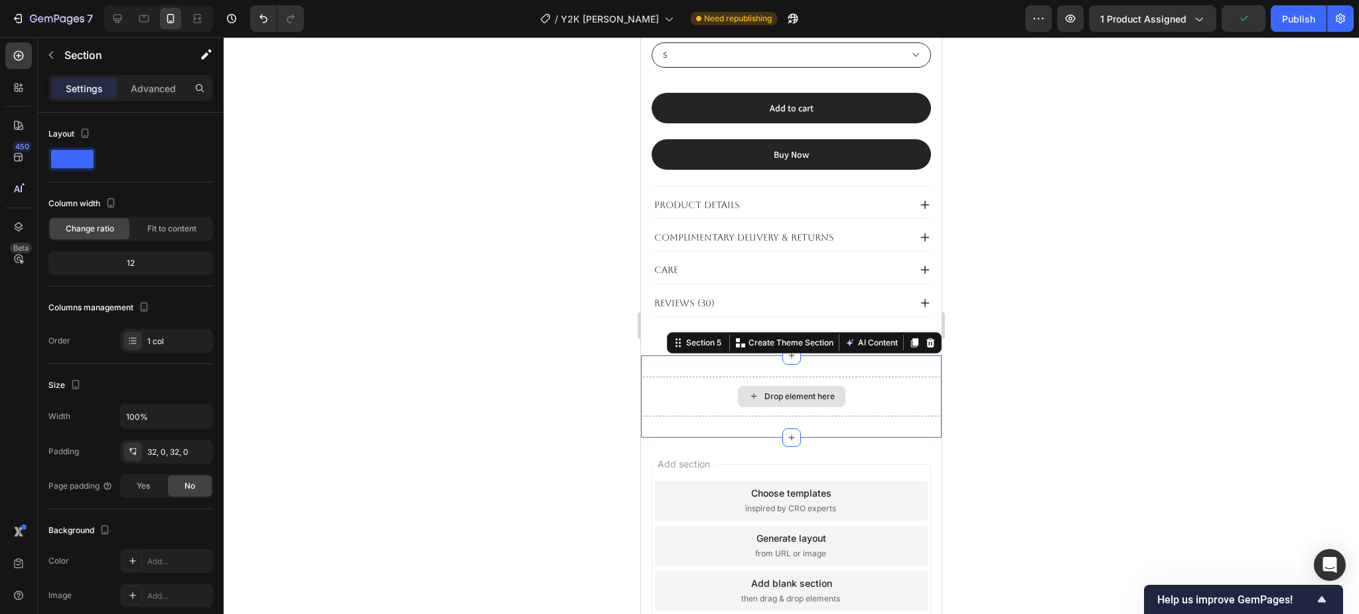
click at [710, 377] on div "Drop element here" at bounding box center [791, 397] width 301 height 40
click at [58, 54] on button "button" at bounding box center [50, 54] width 21 height 21
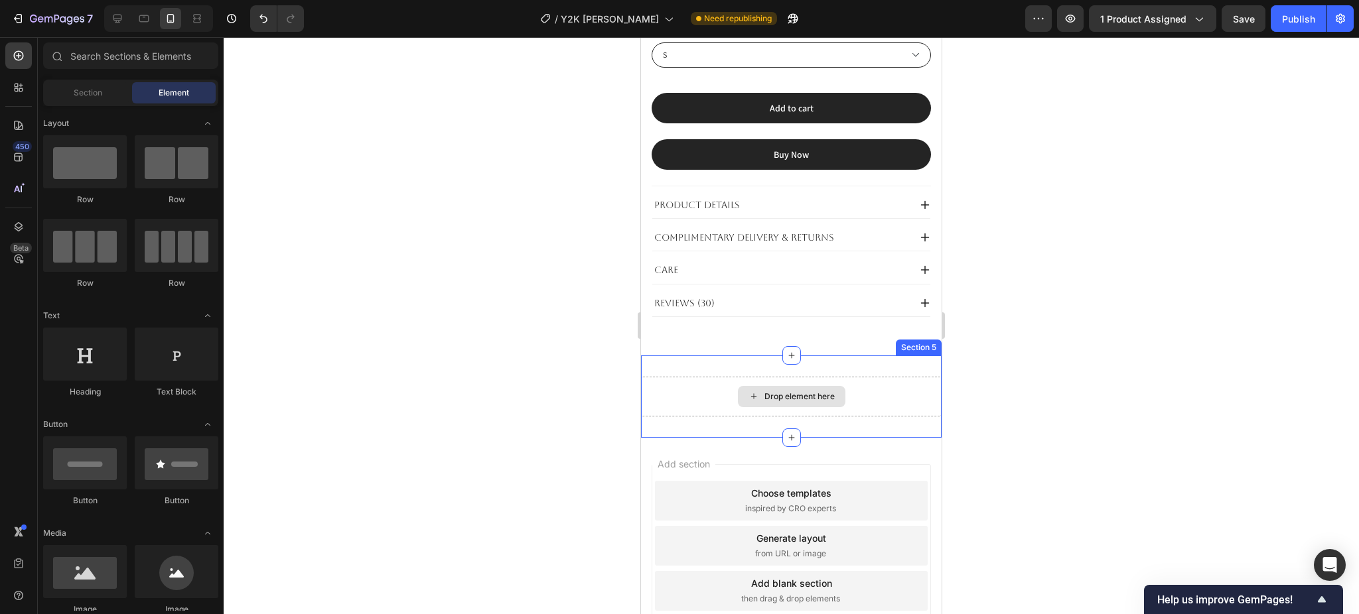
click at [756, 386] on div "Drop element here" at bounding box center [791, 396] width 107 height 21
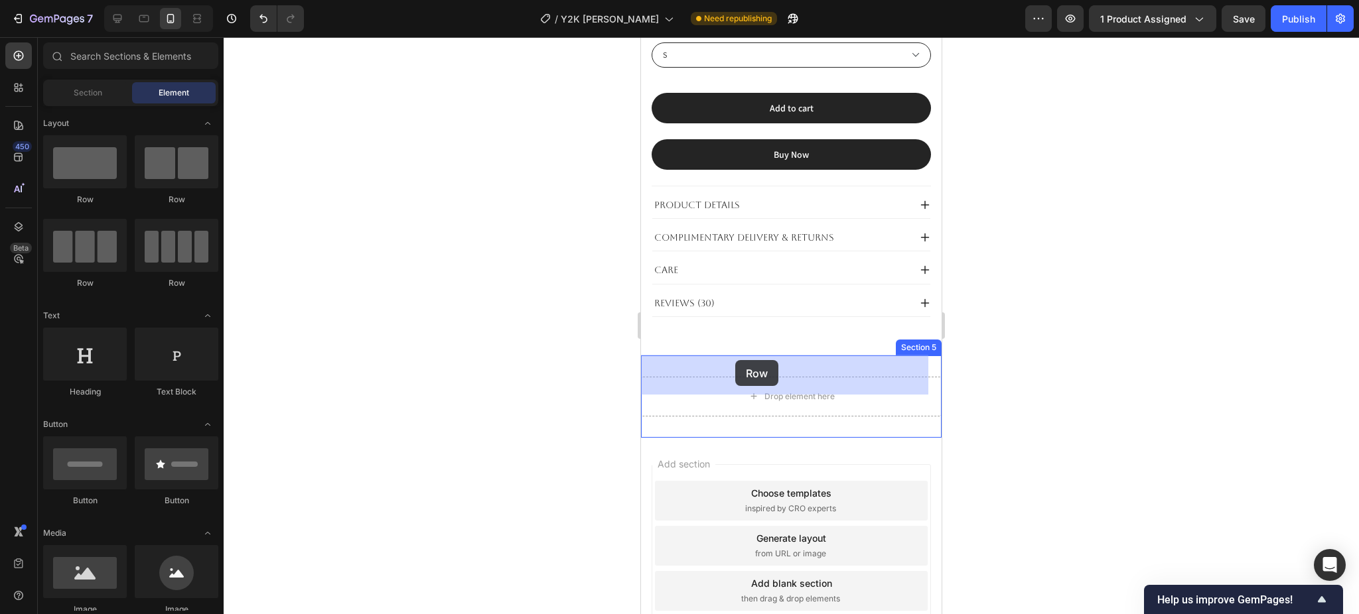
drag, startPoint x: 1002, startPoint y: 270, endPoint x: 735, endPoint y: 360, distance: 282.2
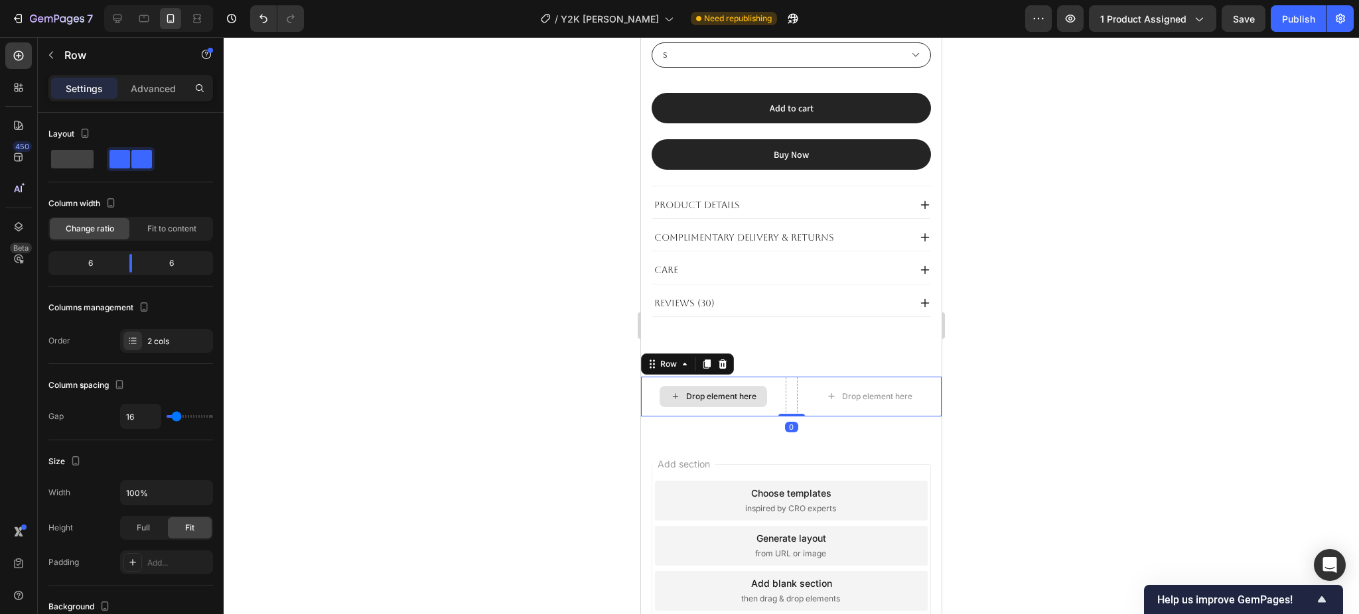
click at [750, 391] on div "Drop element here" at bounding box center [721, 396] width 70 height 11
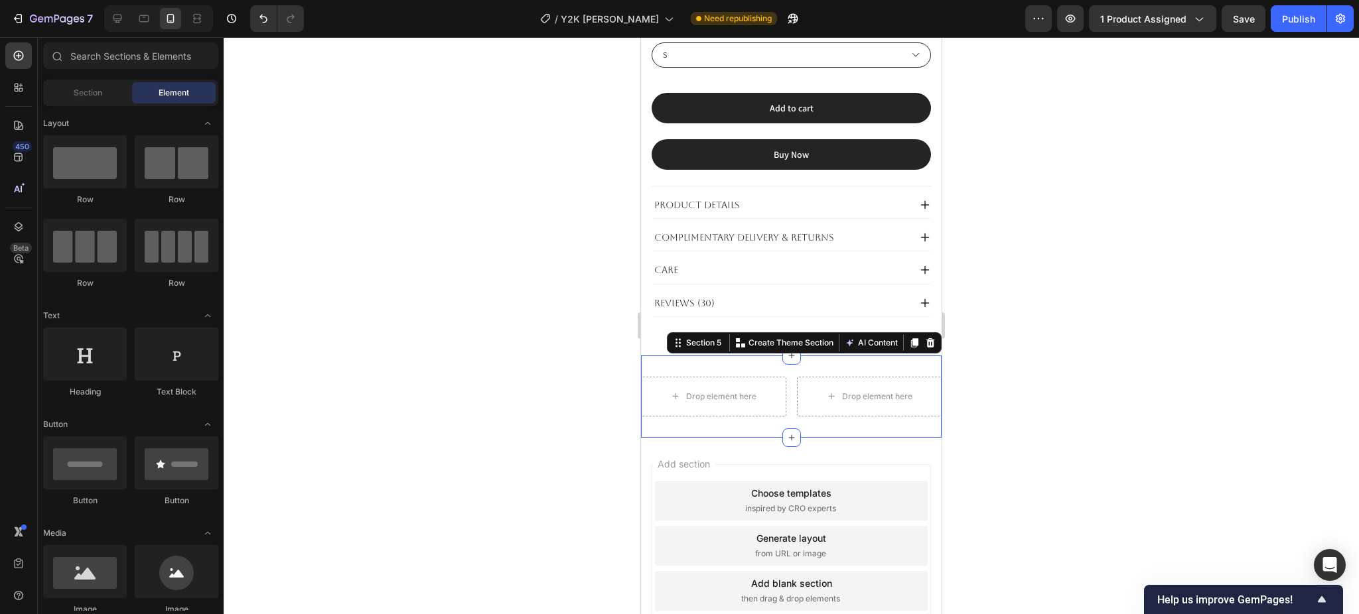
click at [766, 356] on div "Drop element here Drop element here Row Section 5 Create Theme Section AI Conte…" at bounding box center [791, 397] width 301 height 82
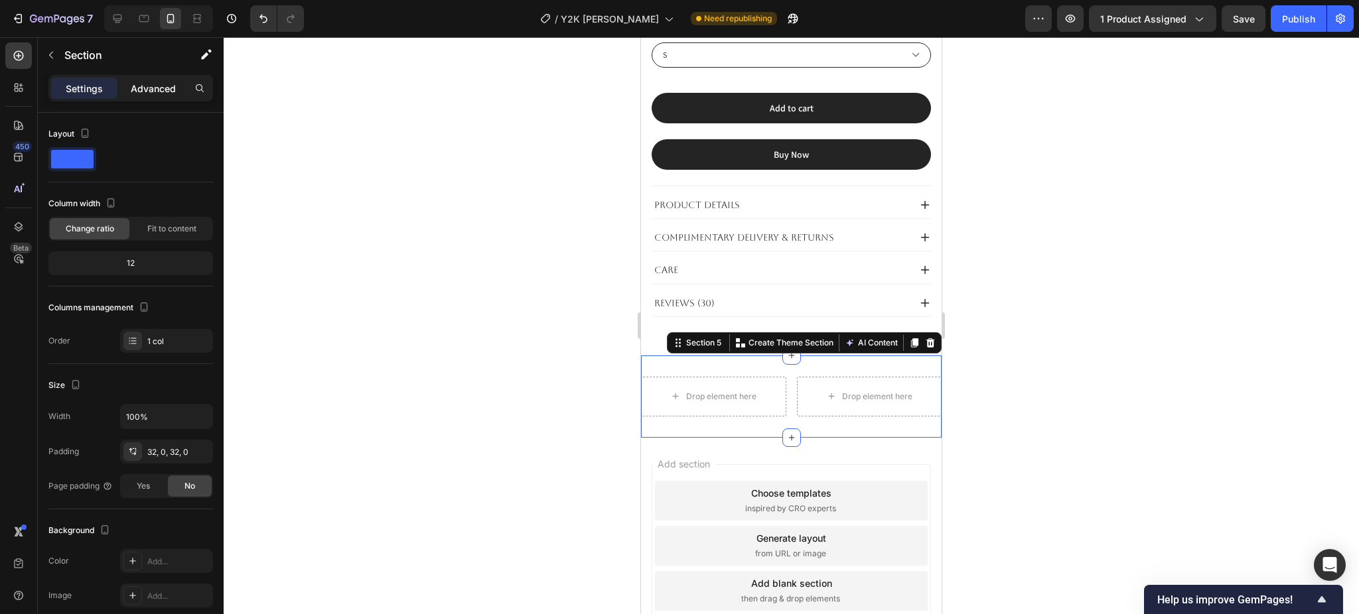
click at [149, 88] on p "Advanced" at bounding box center [153, 89] width 45 height 14
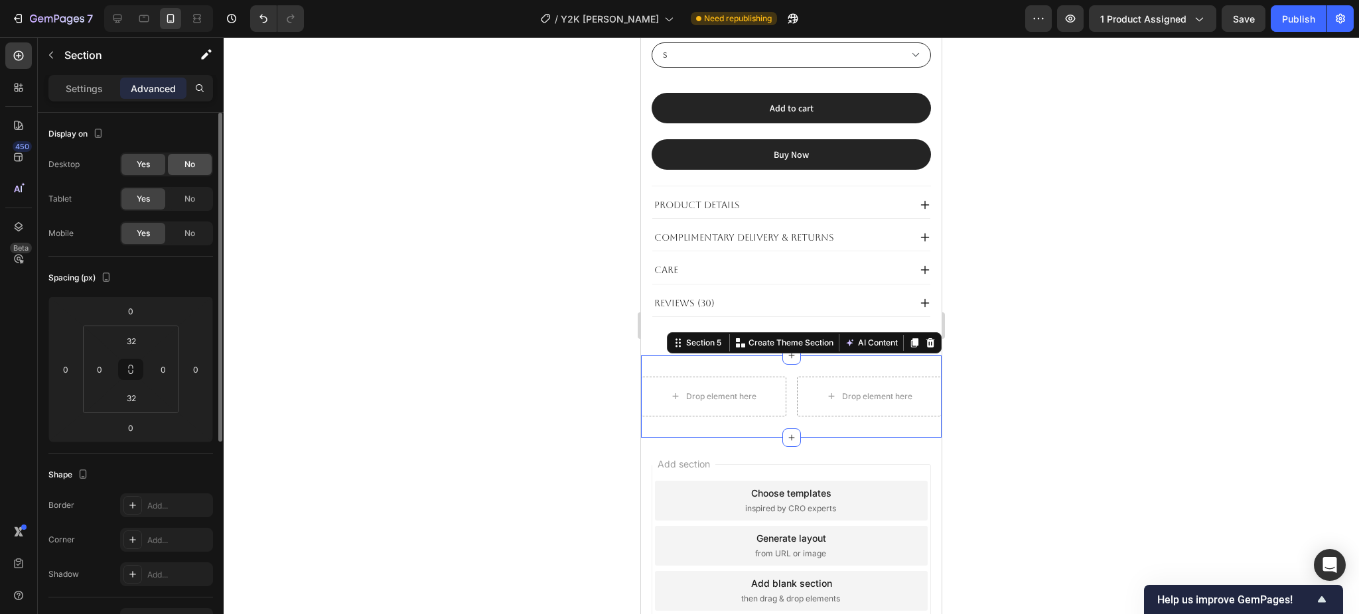
click at [186, 170] on span "No" at bounding box center [189, 165] width 11 height 12
click at [188, 199] on span "No" at bounding box center [189, 199] width 11 height 12
click at [141, 23] on icon at bounding box center [143, 18] width 13 height 13
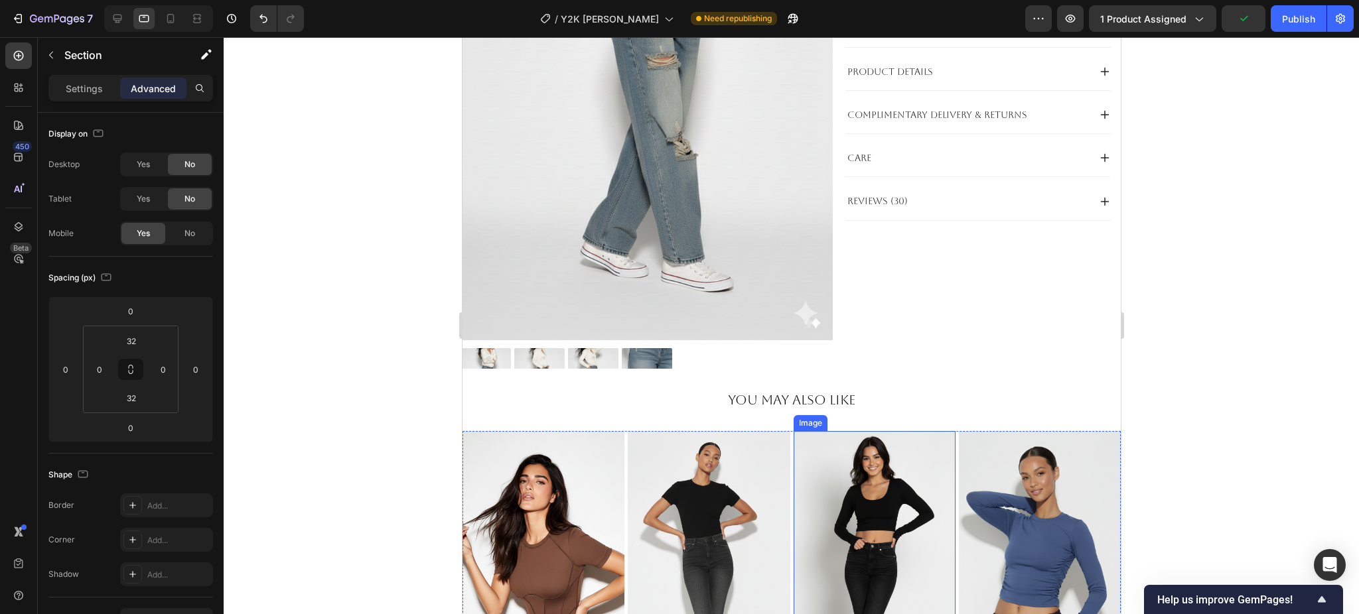
scroll to position [353, 0]
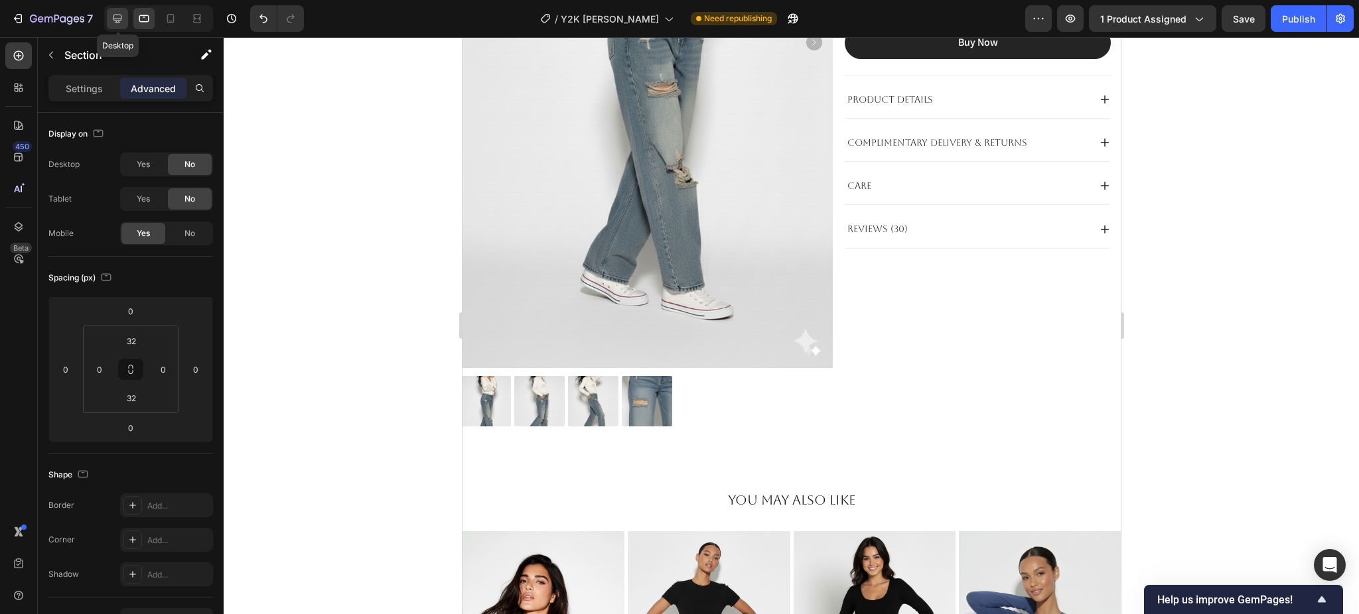
click at [117, 25] on icon at bounding box center [117, 18] width 13 height 13
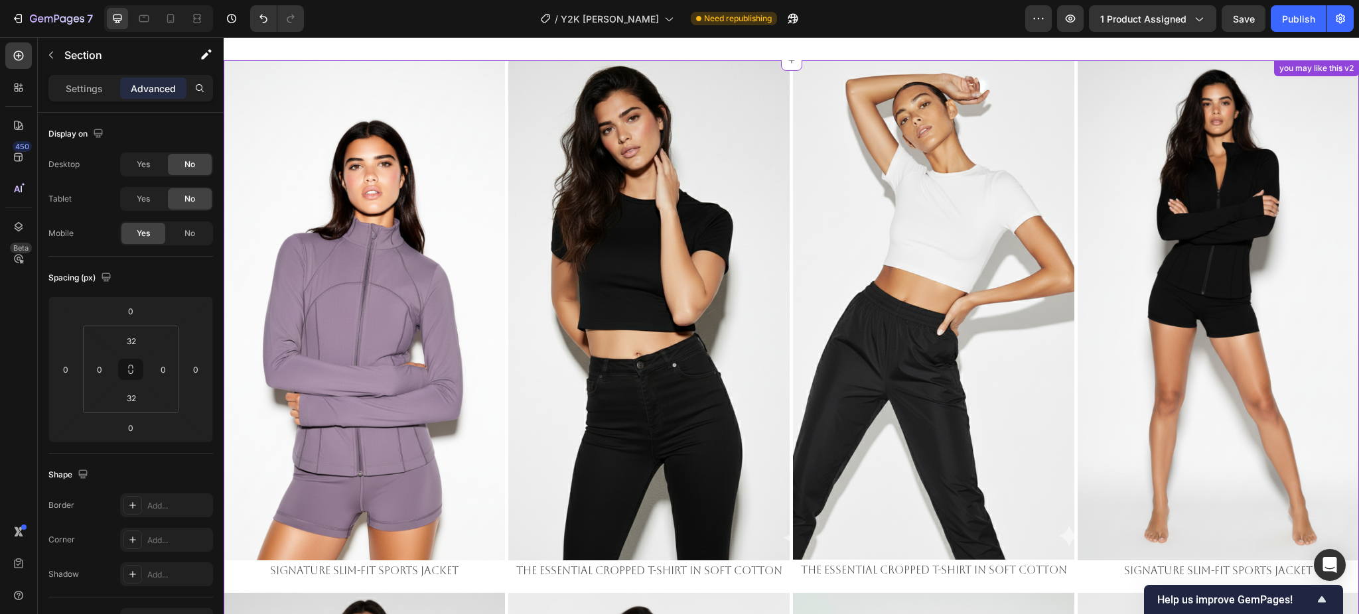
scroll to position [2640, 0]
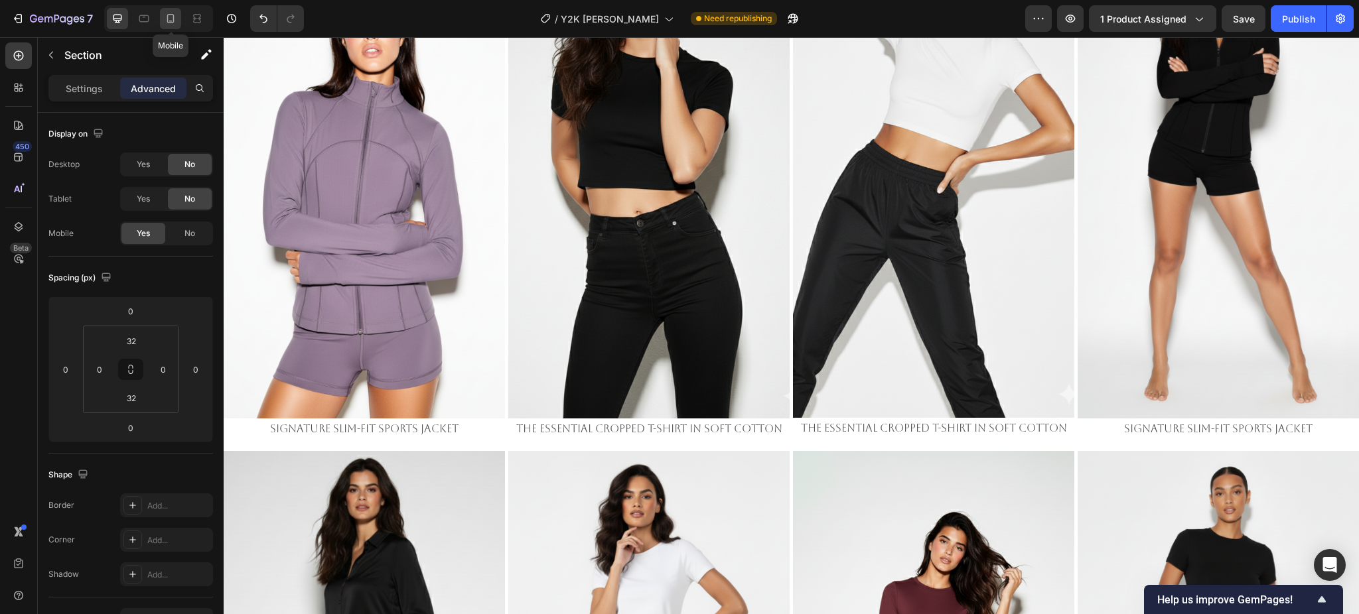
click at [165, 25] on div at bounding box center [170, 18] width 21 height 21
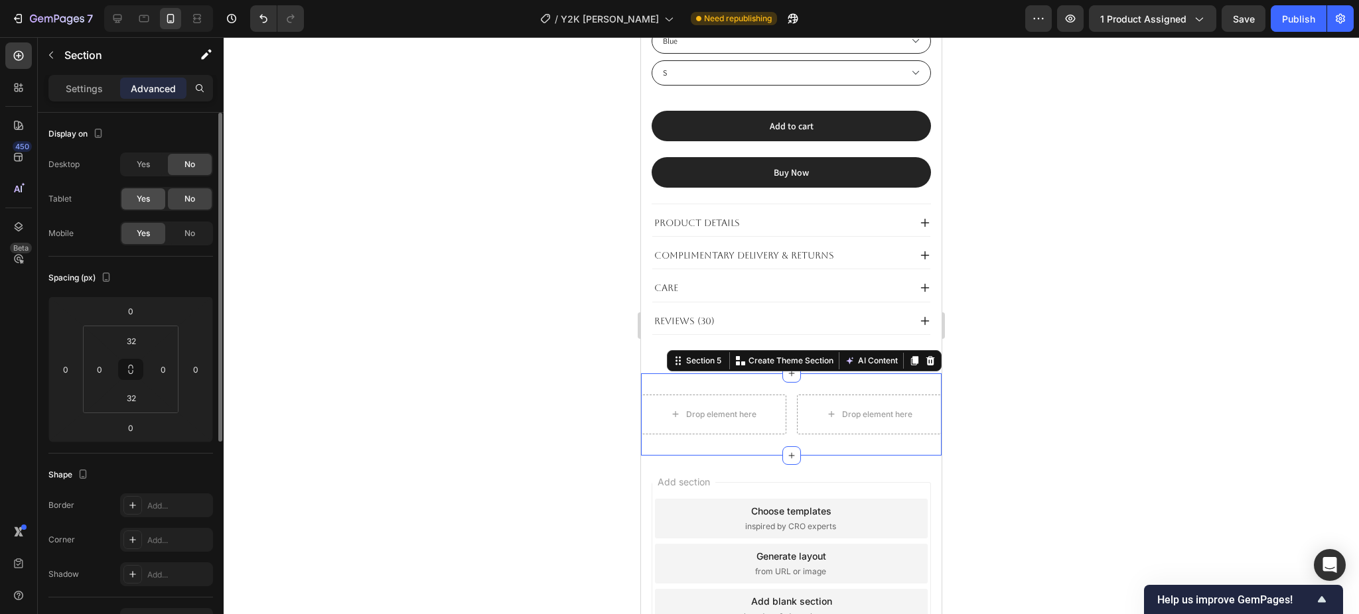
scroll to position [816, 0]
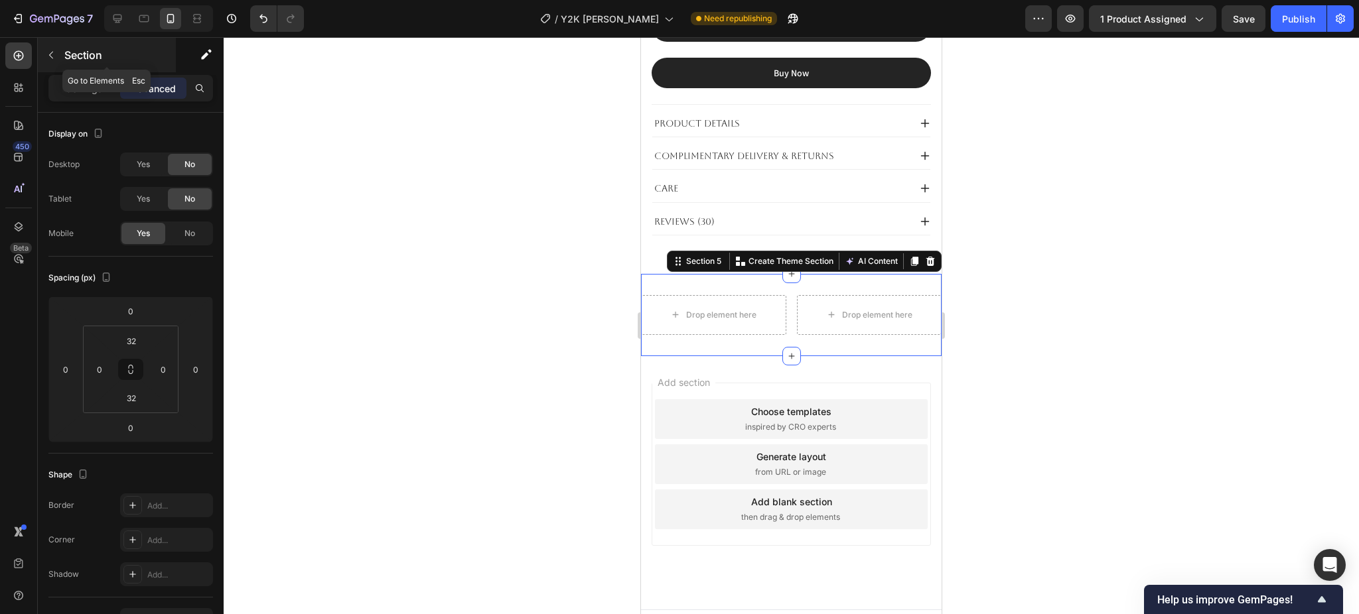
click at [75, 58] on p "Section" at bounding box center [118, 55] width 109 height 16
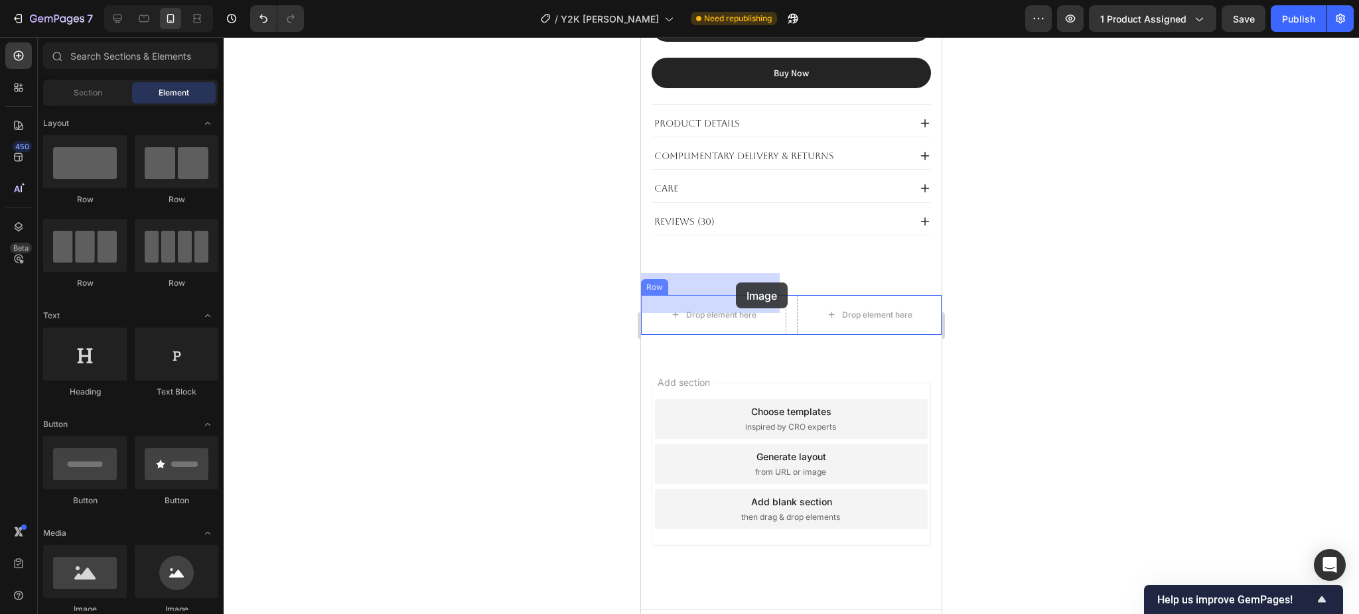
drag, startPoint x: 727, startPoint y: 602, endPoint x: 714, endPoint y: 287, distance: 316.0
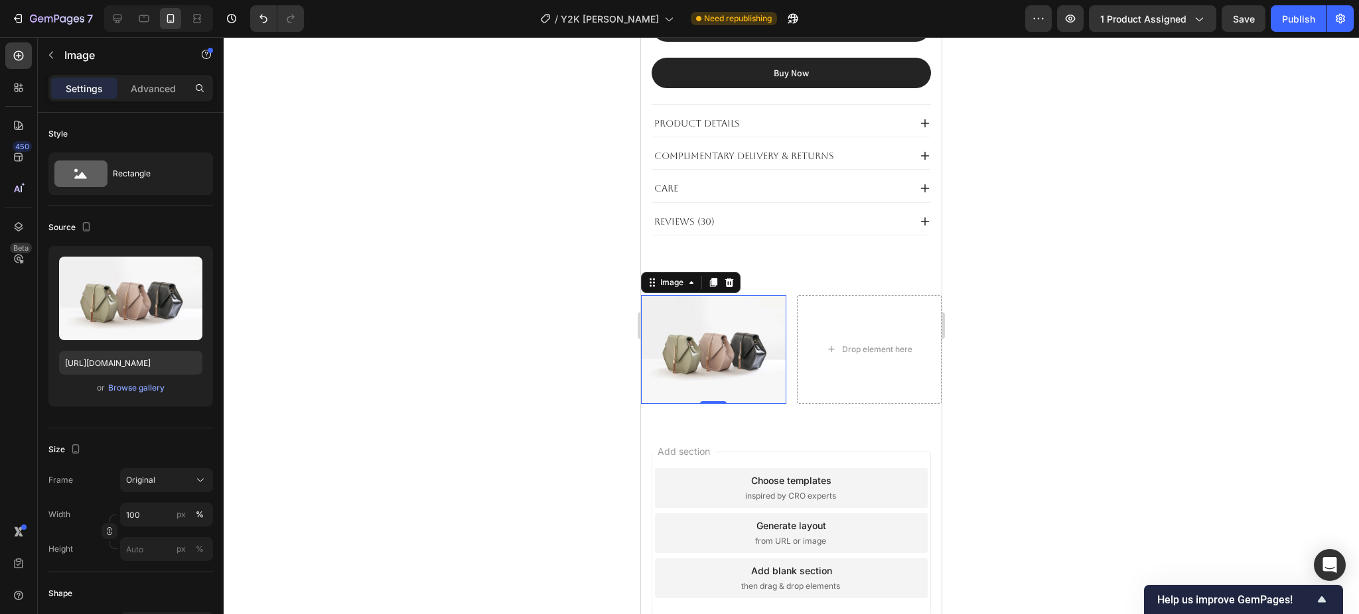
scroll to position [880, 0]
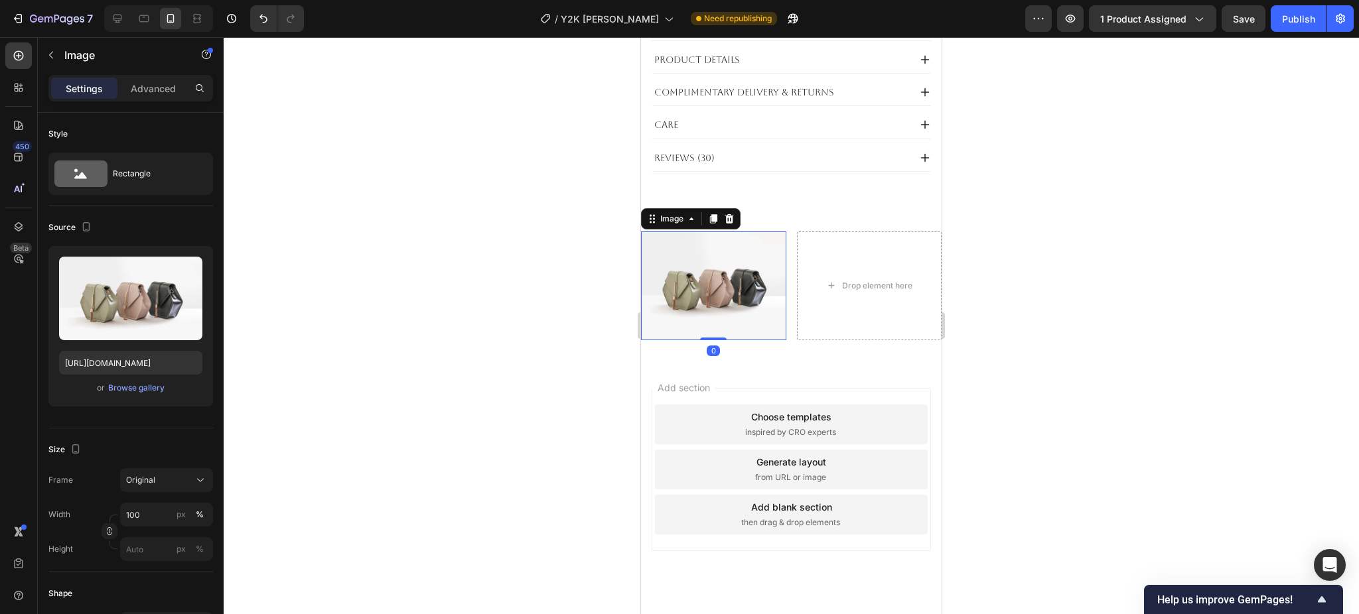
click at [705, 260] on img at bounding box center [713, 286] width 145 height 109
click at [139, 392] on div "Browse gallery" at bounding box center [136, 388] width 56 height 12
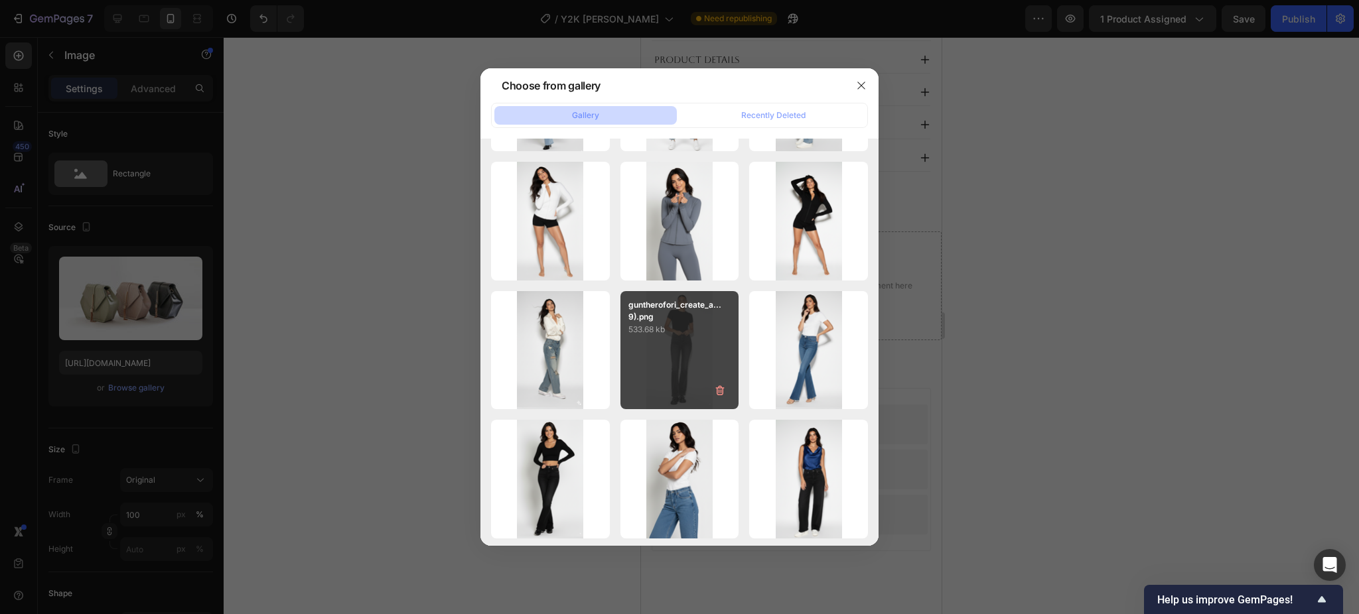
scroll to position [619, 0]
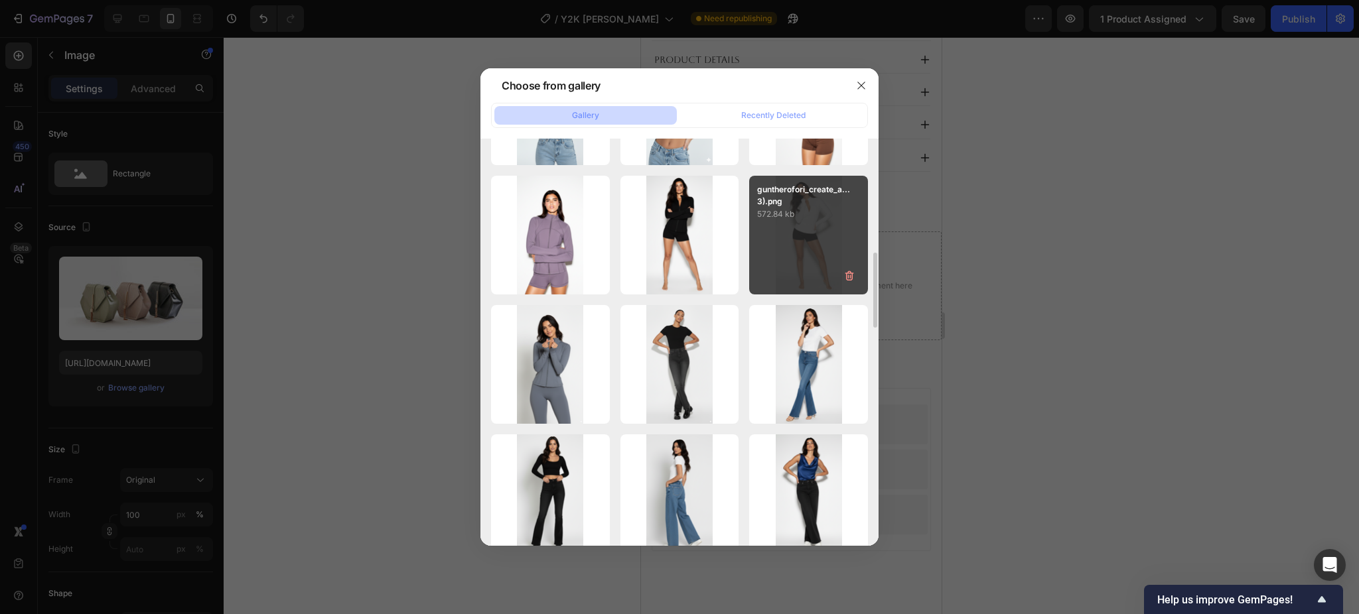
click at [799, 212] on p "572.84 kb" at bounding box center [808, 214] width 103 height 13
type input "[URL][DOMAIN_NAME]"
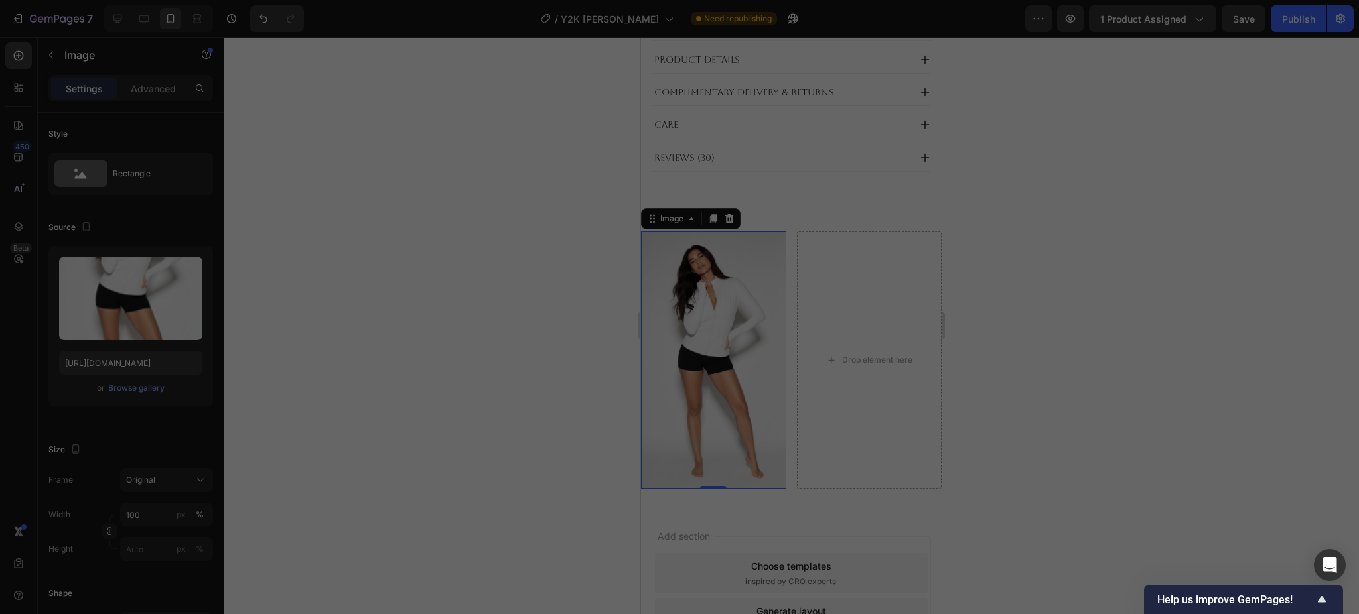
scroll to position [1022, 0]
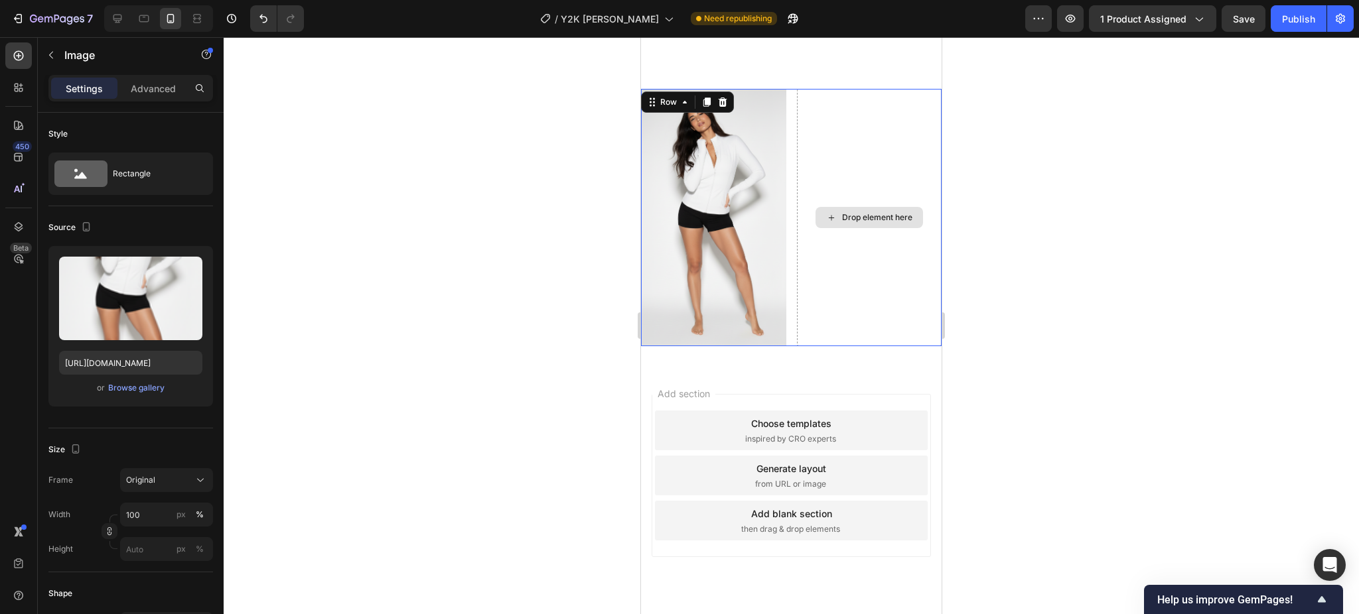
click at [841, 147] on div "Drop element here" at bounding box center [869, 217] width 145 height 257
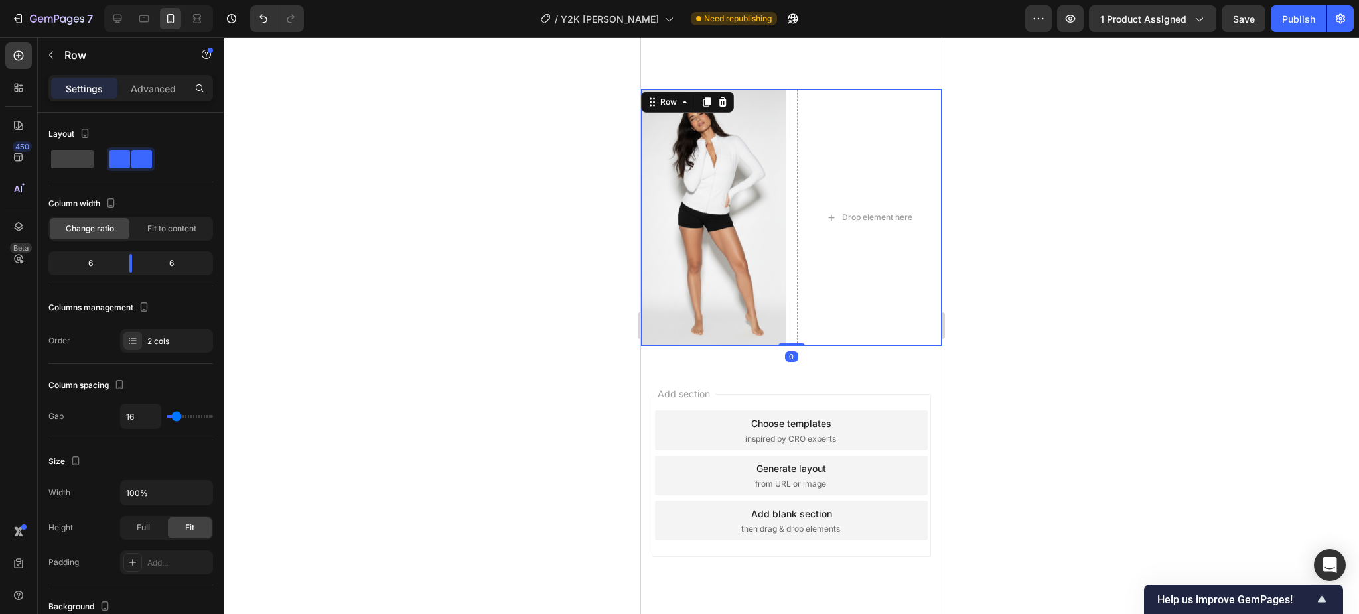
click at [785, 141] on div "Image Drop element here Row 0" at bounding box center [791, 217] width 301 height 257
click at [829, 135] on div "Drop element here" at bounding box center [869, 217] width 145 height 257
click at [709, 98] on icon at bounding box center [706, 102] width 7 height 9
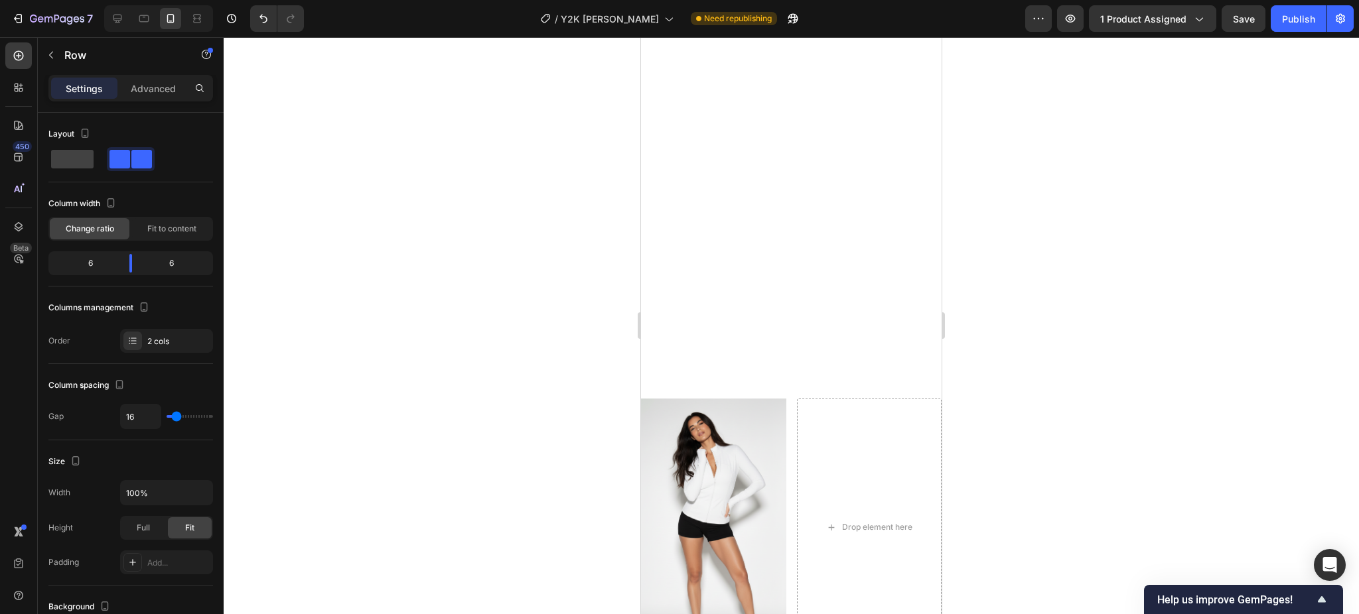
scroll to position [1150, 0]
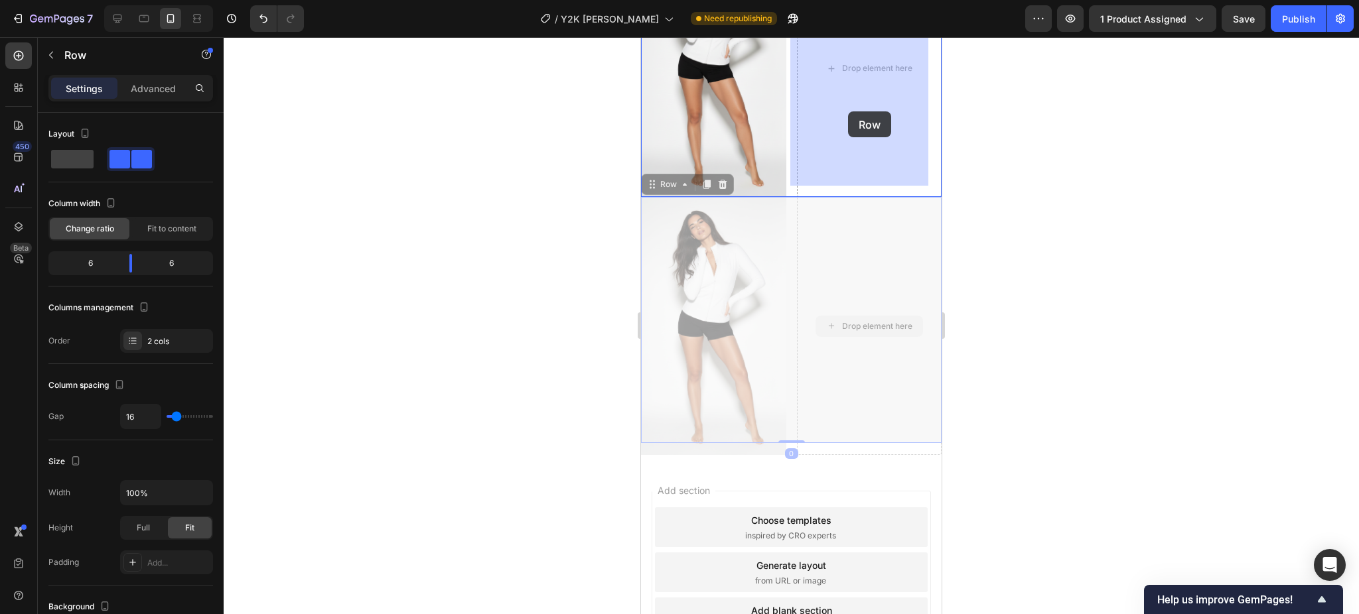
drag, startPoint x: 665, startPoint y: 505, endPoint x: 848, endPoint y: 111, distance: 434.2
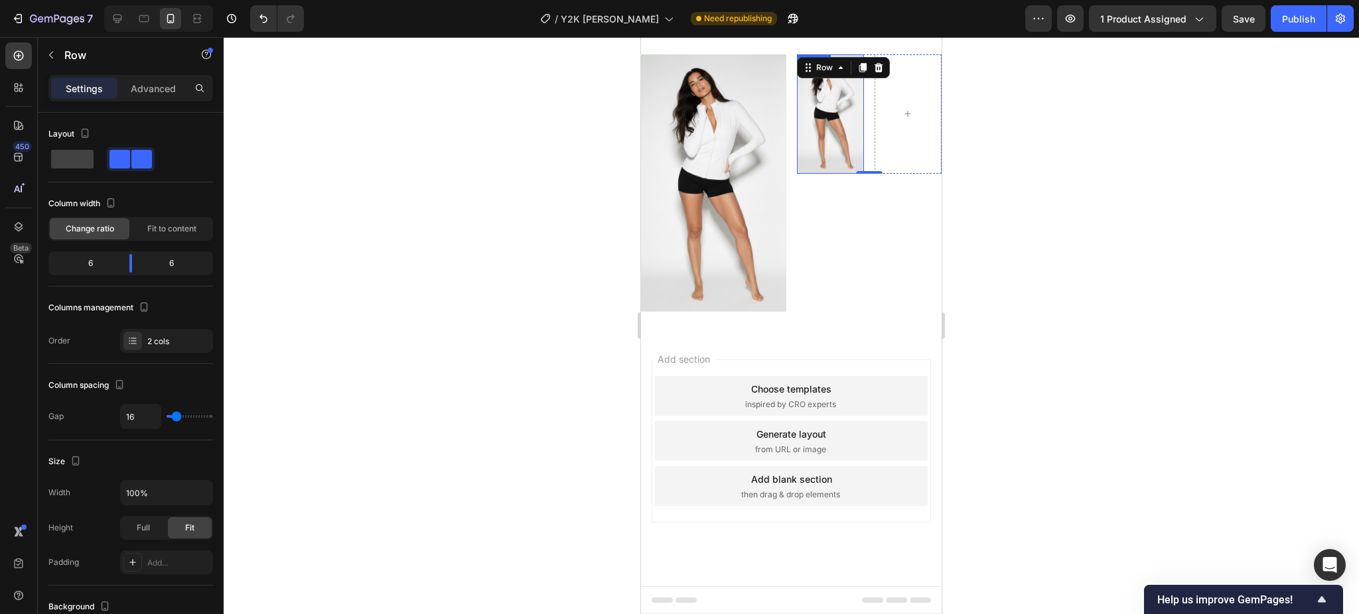
scroll to position [1022, 0]
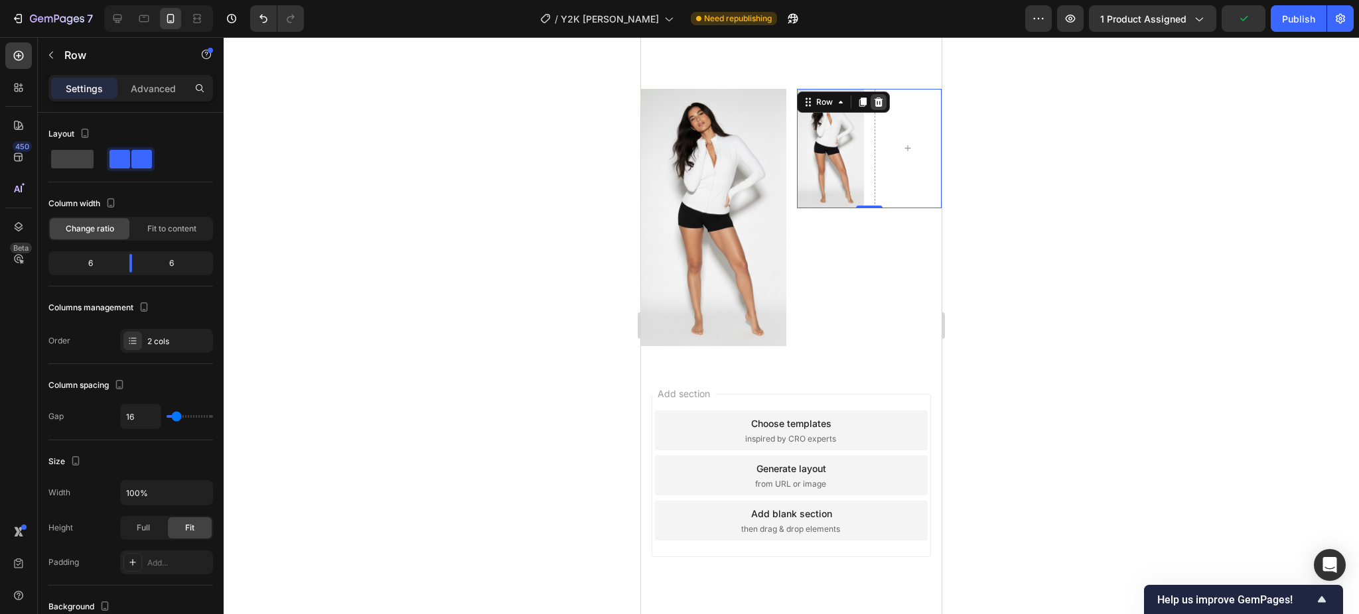
click at [873, 97] on icon at bounding box center [878, 102] width 11 height 11
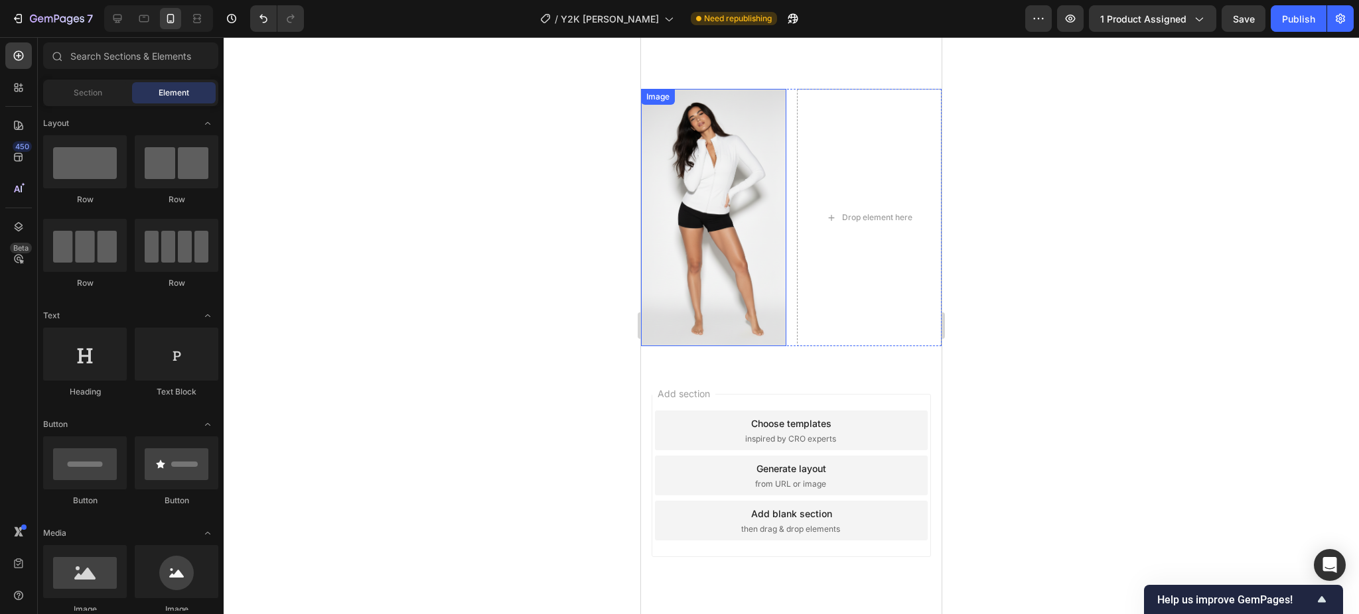
click at [687, 167] on img at bounding box center [713, 217] width 145 height 257
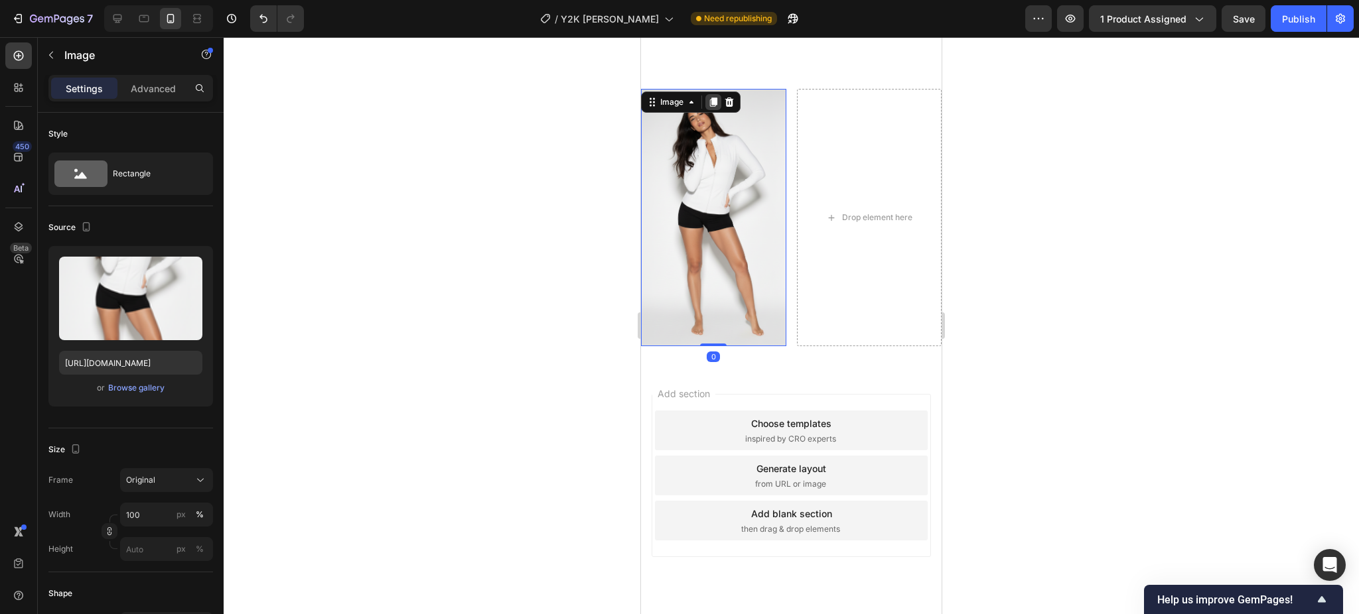
click at [710, 98] on icon at bounding box center [713, 102] width 7 height 9
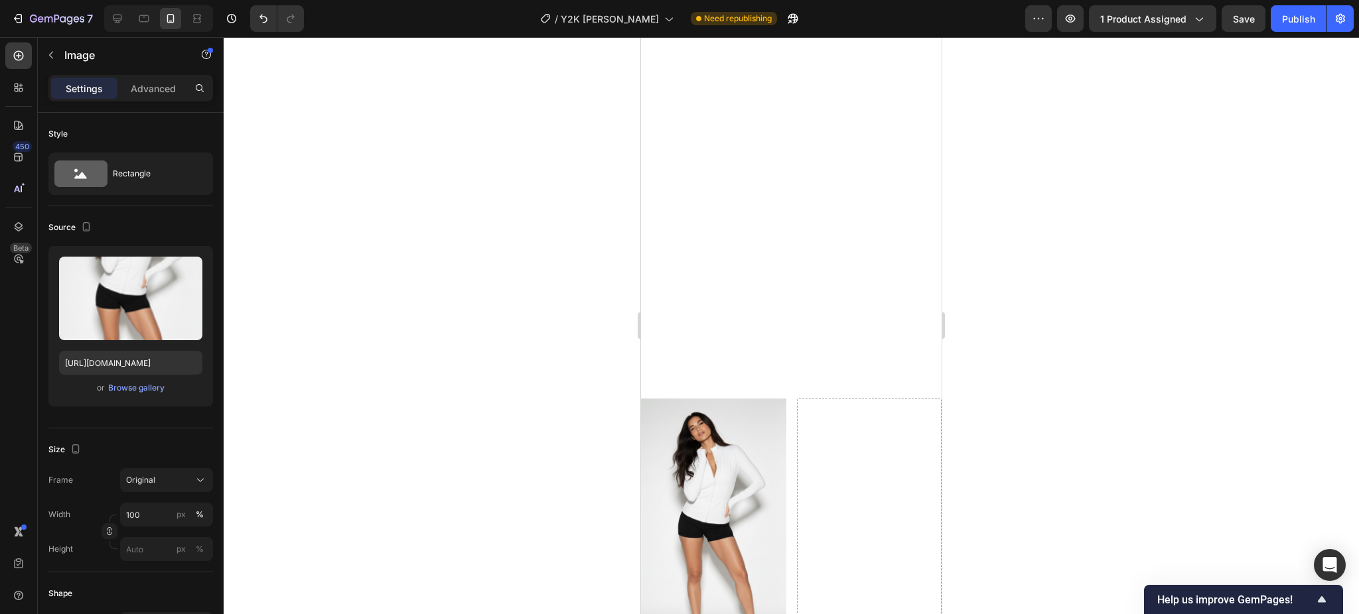
scroll to position [1150, 0]
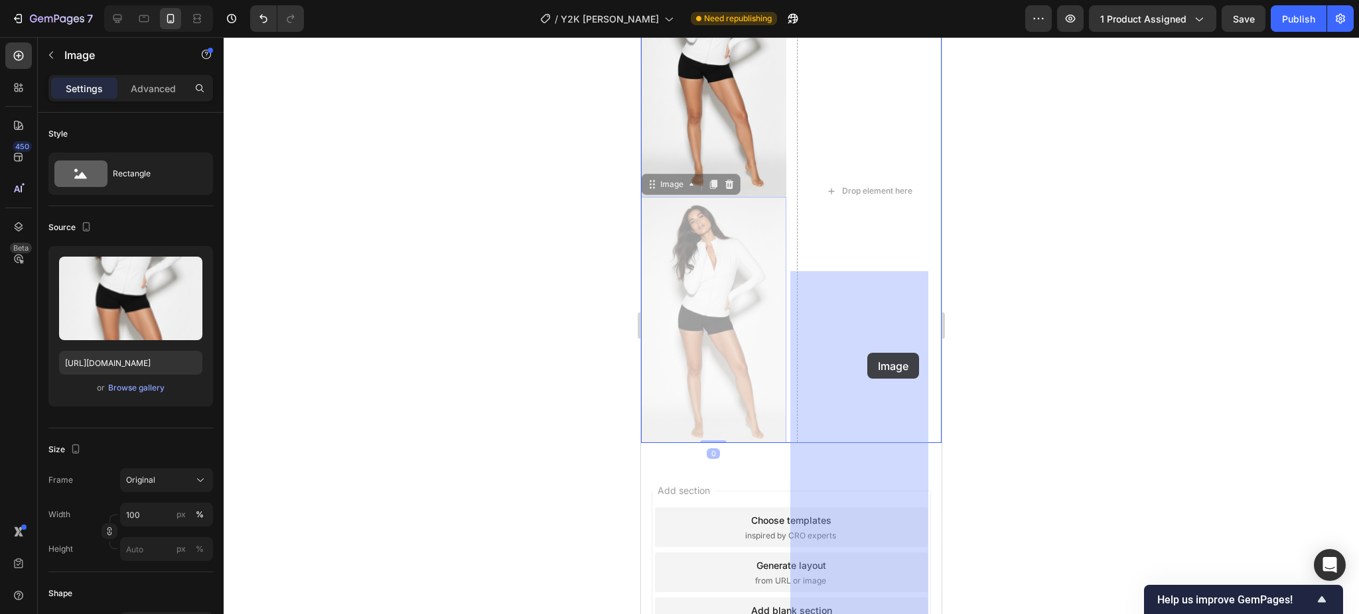
drag, startPoint x: 657, startPoint y: 507, endPoint x: 867, endPoint y: 353, distance: 261.0
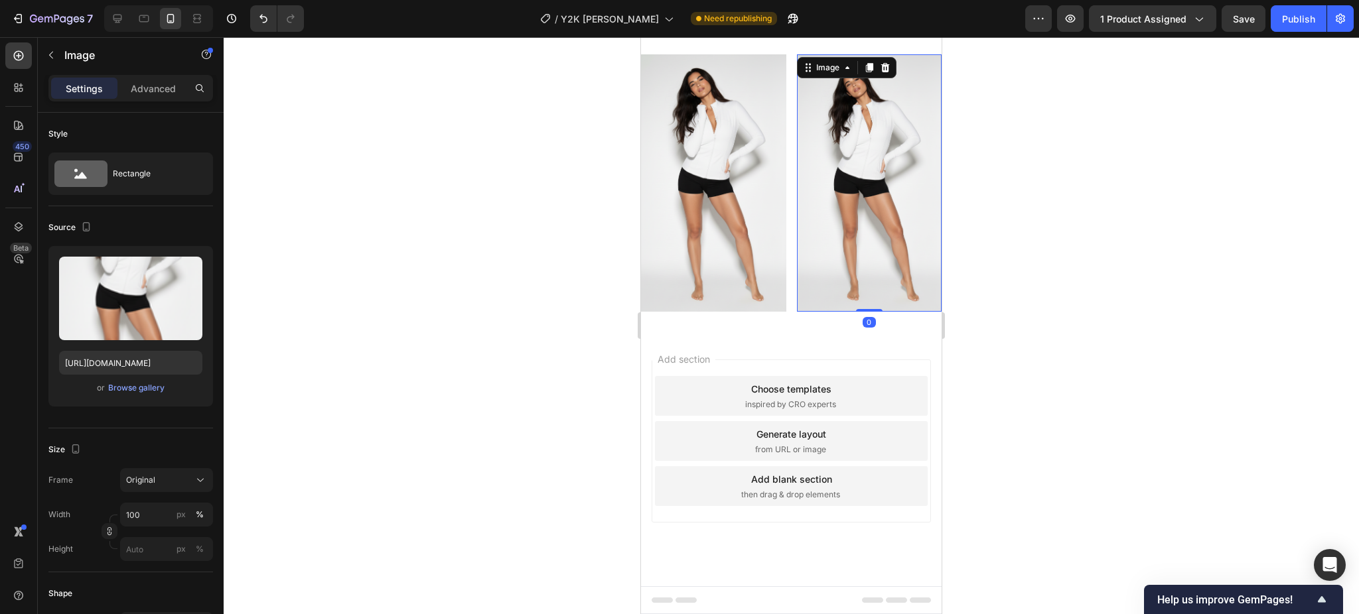
scroll to position [1022, 0]
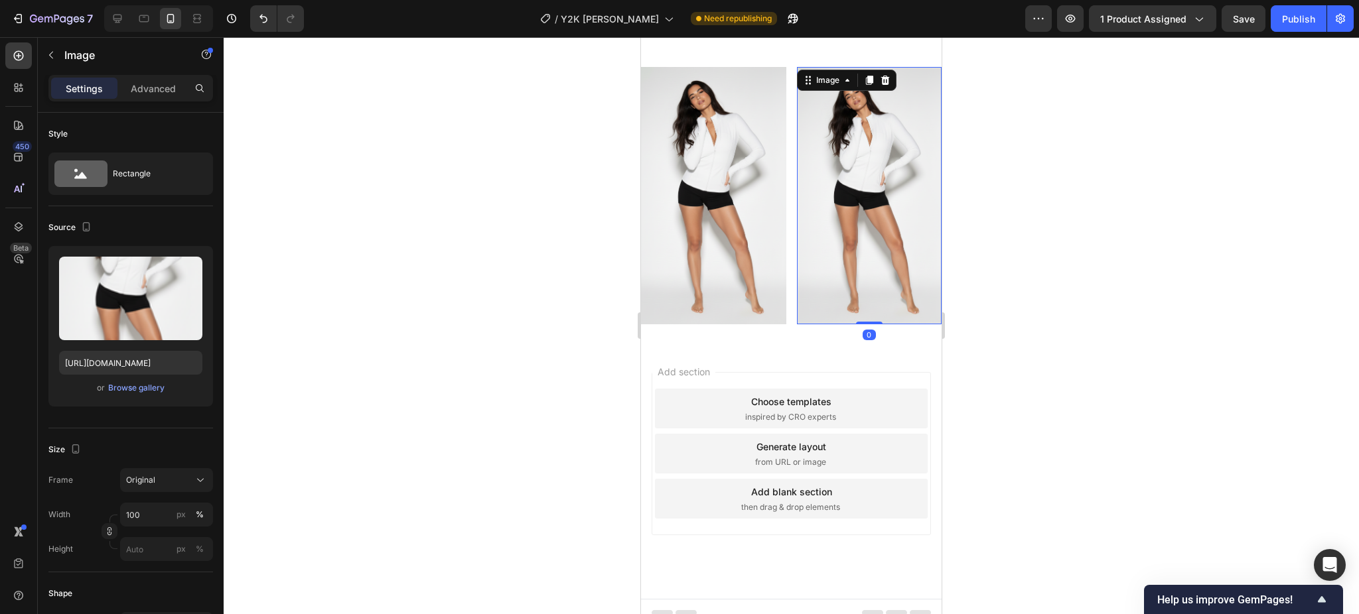
click at [1031, 283] on div at bounding box center [791, 325] width 1135 height 577
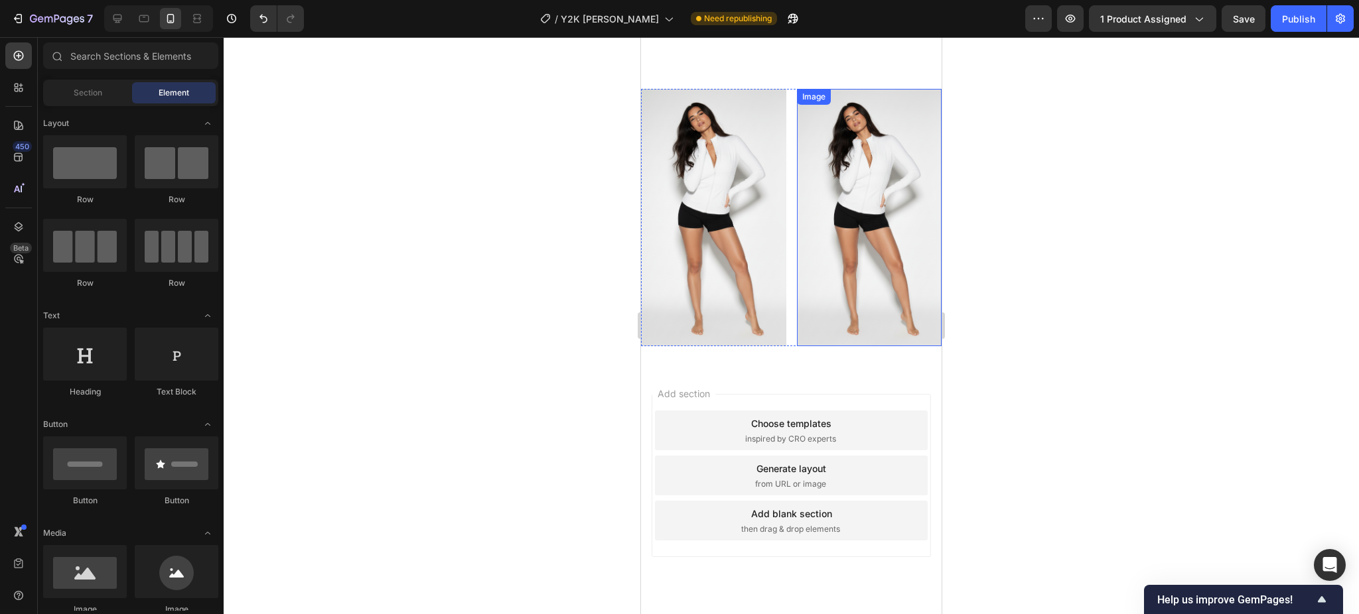
click at [860, 159] on img at bounding box center [869, 217] width 145 height 257
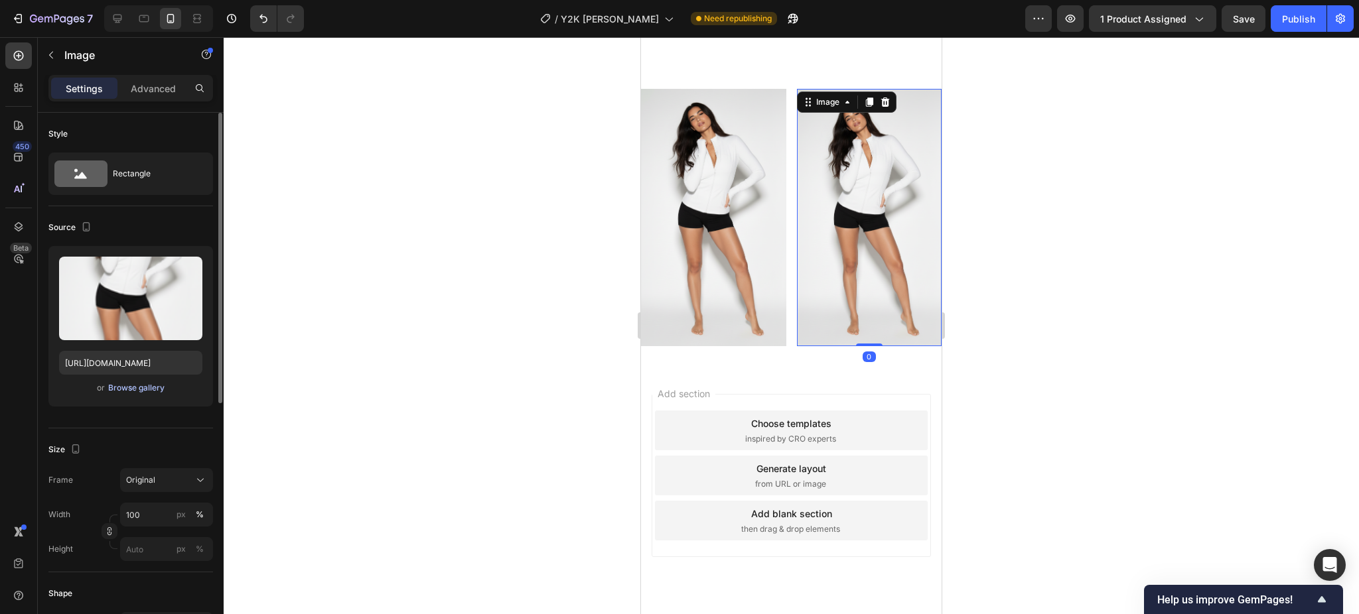
click at [149, 393] on div "Browse gallery" at bounding box center [136, 388] width 56 height 12
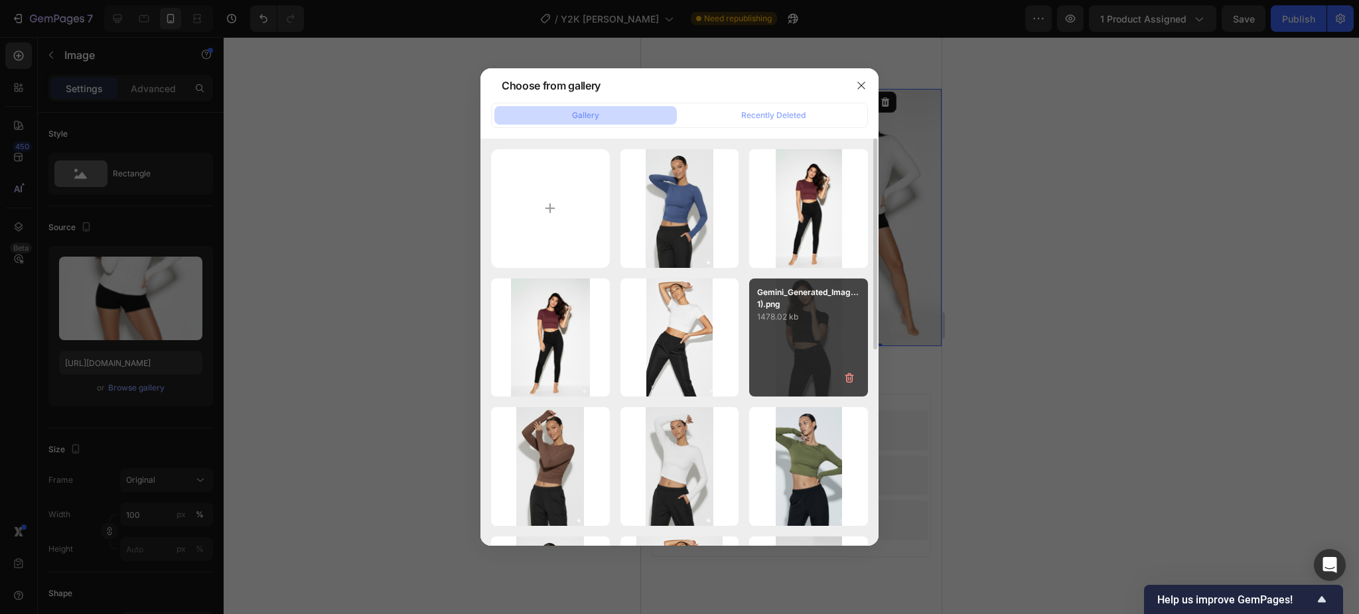
click at [789, 316] on p "1478.02 kb" at bounding box center [808, 316] width 103 height 13
type input "[URL][DOMAIN_NAME]"
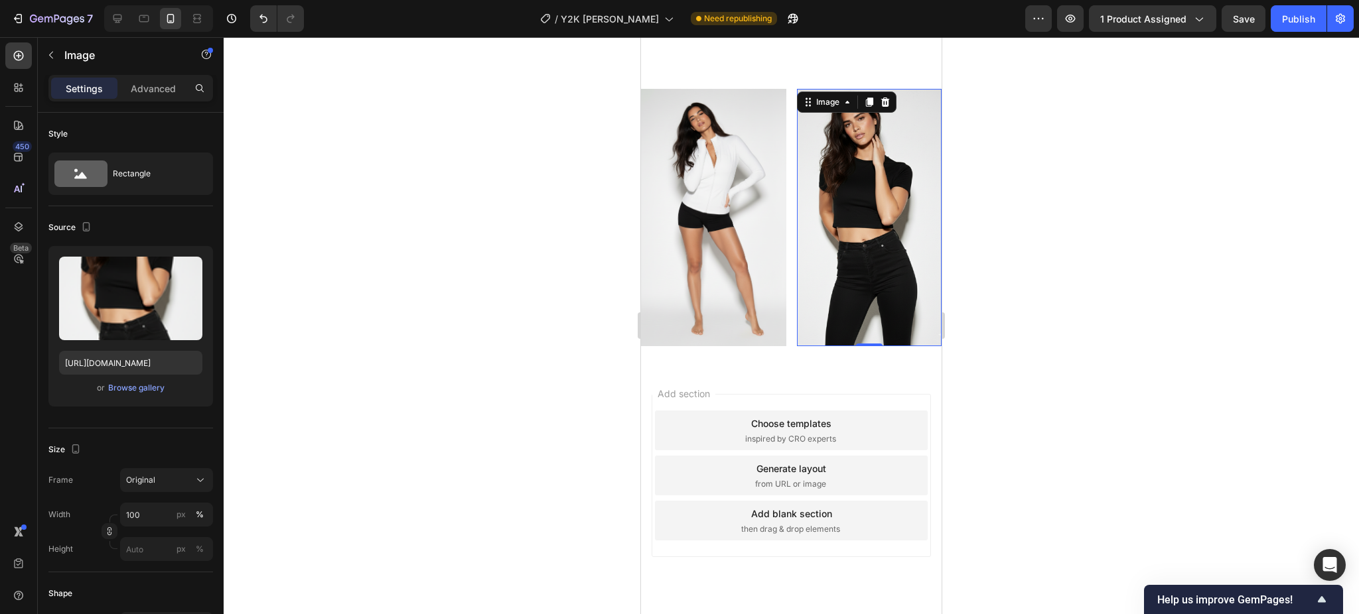
click at [1060, 219] on div at bounding box center [791, 325] width 1135 height 577
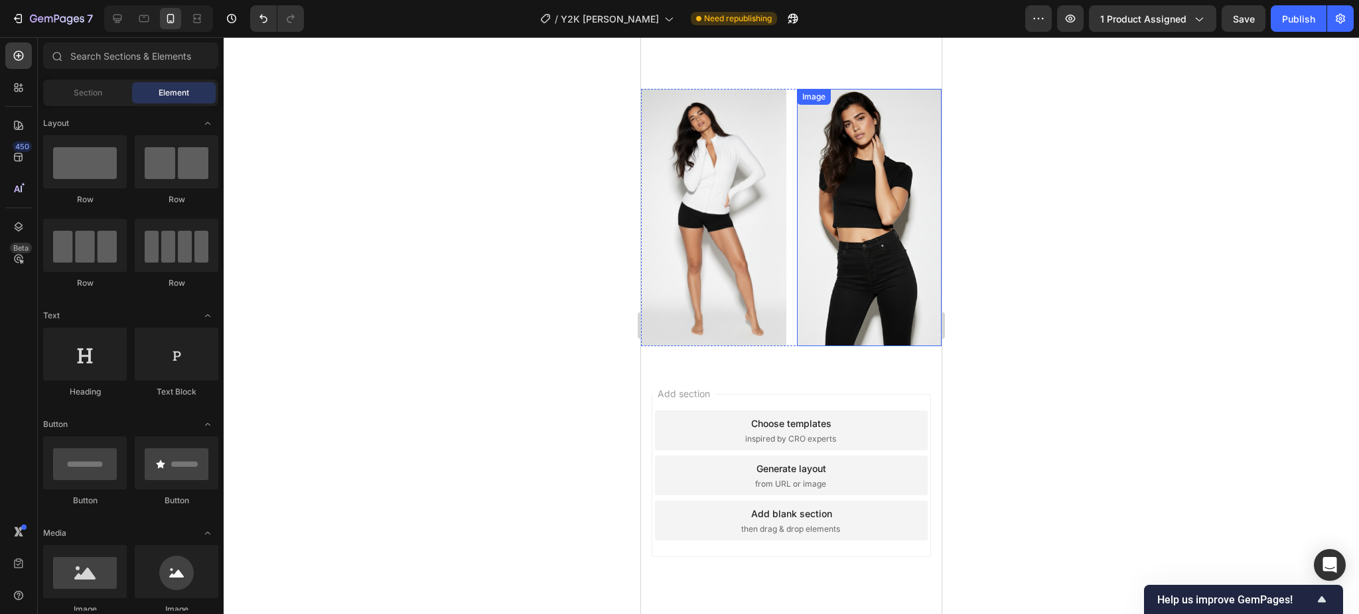
scroll to position [845, 0]
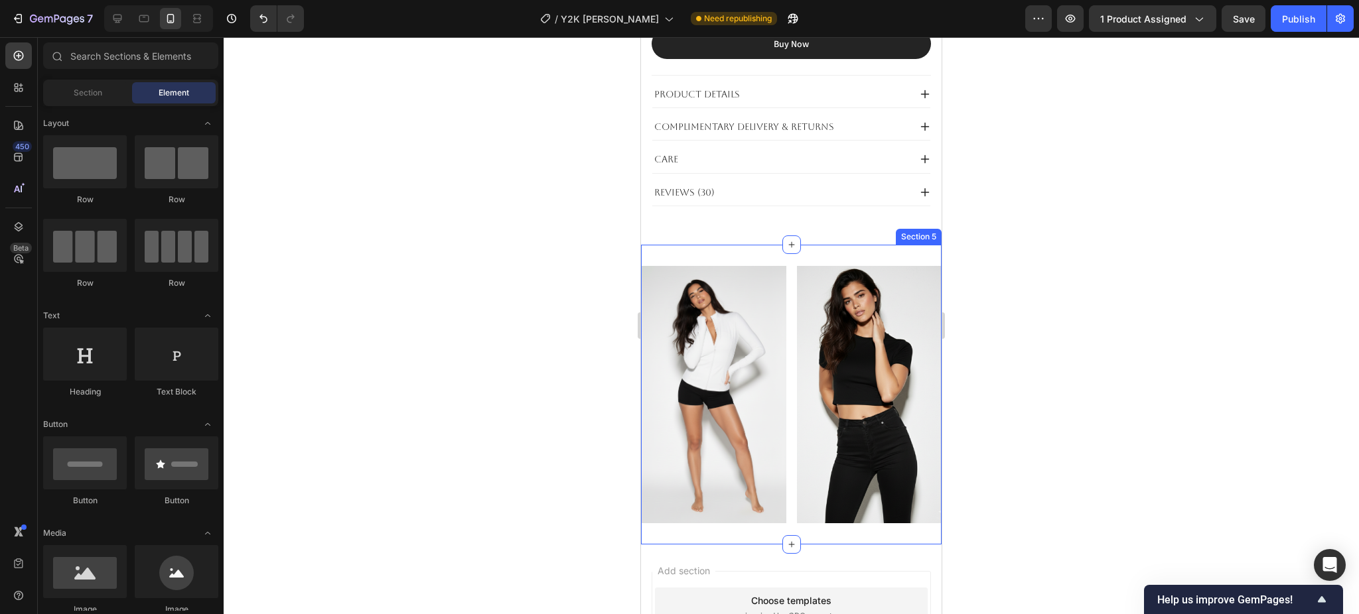
click at [736, 245] on div "Image Image Row Section 5" at bounding box center [791, 395] width 301 height 300
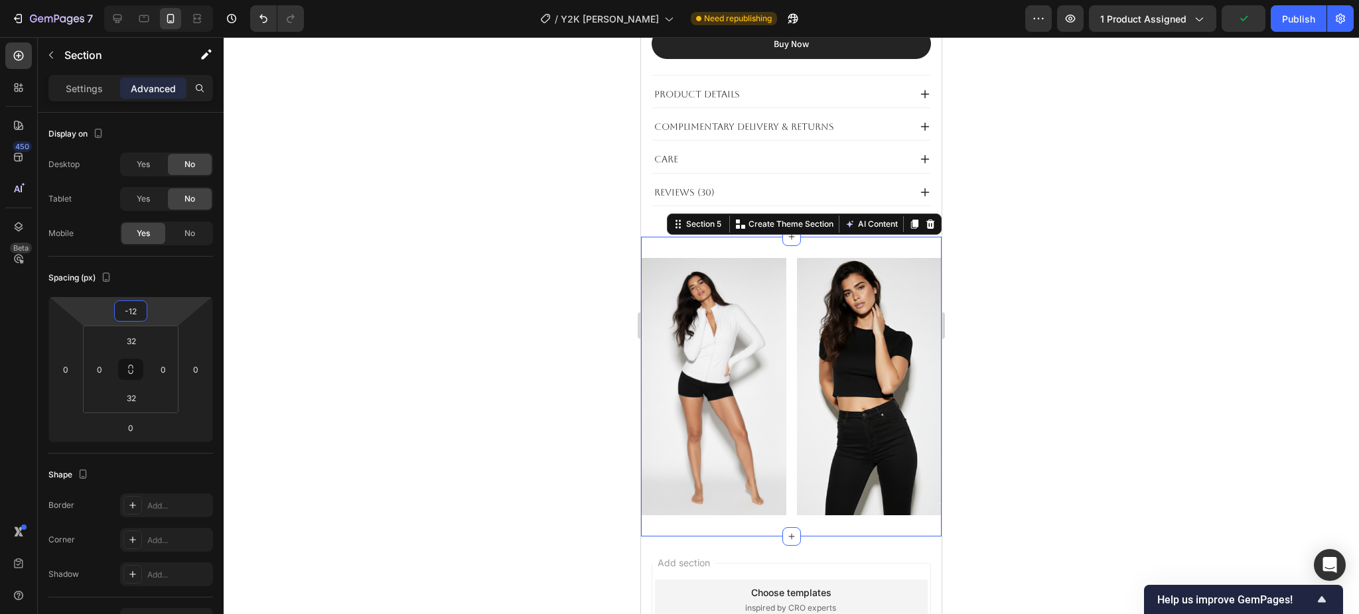
type input "-20"
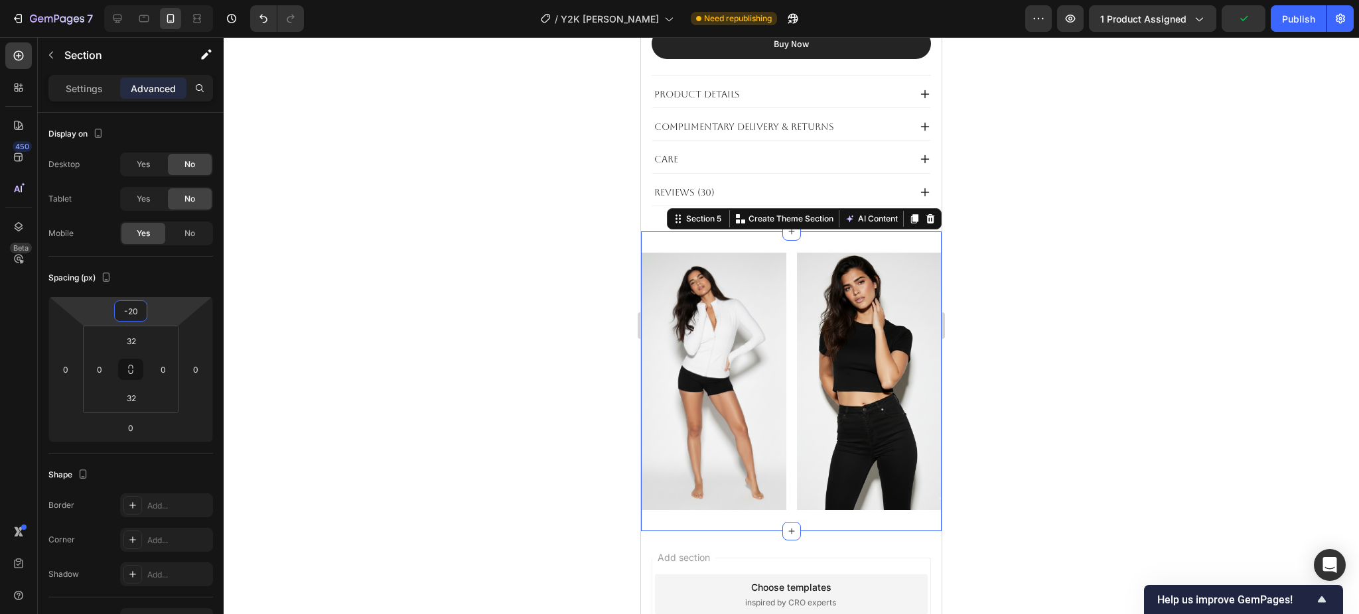
drag, startPoint x: 166, startPoint y: 306, endPoint x: 180, endPoint y: 315, distance: 17.3
click at [180, 0] on html "7 Version history / Y2K Baggy Denim Need republishing Preview 1 product assigne…" at bounding box center [679, 0] width 1359 height 0
click at [1161, 342] on div at bounding box center [791, 325] width 1135 height 577
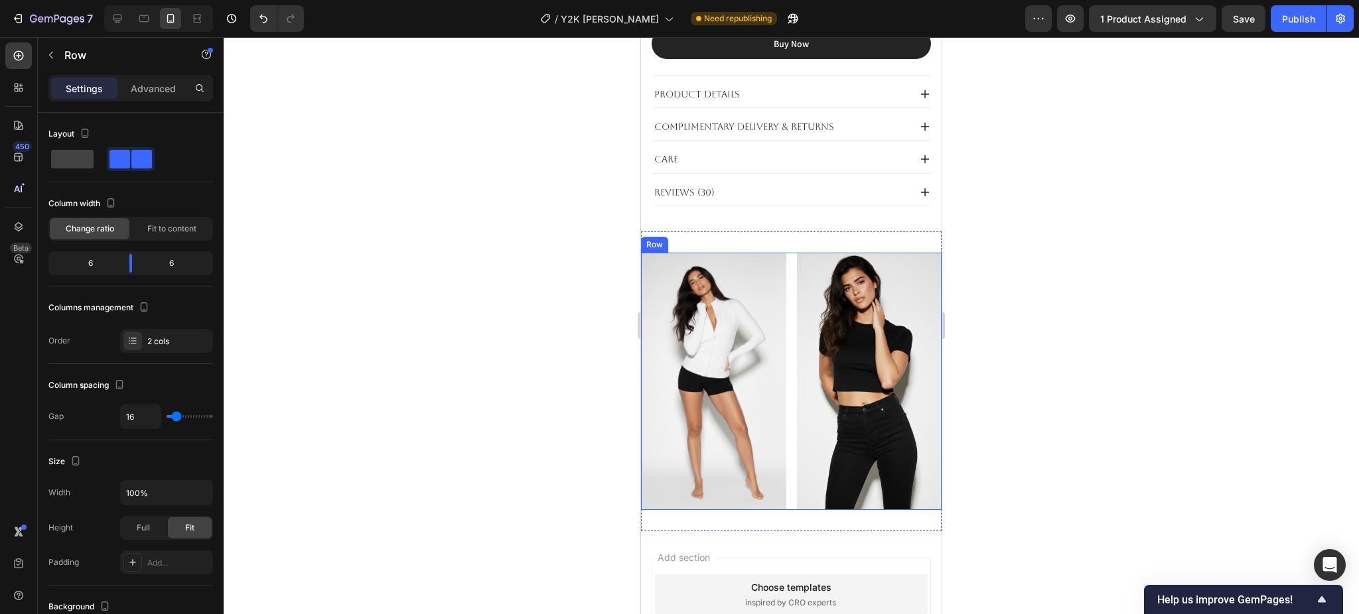
click at [783, 286] on div "Image Image Row" at bounding box center [791, 381] width 301 height 257
type input "38"
type input "36"
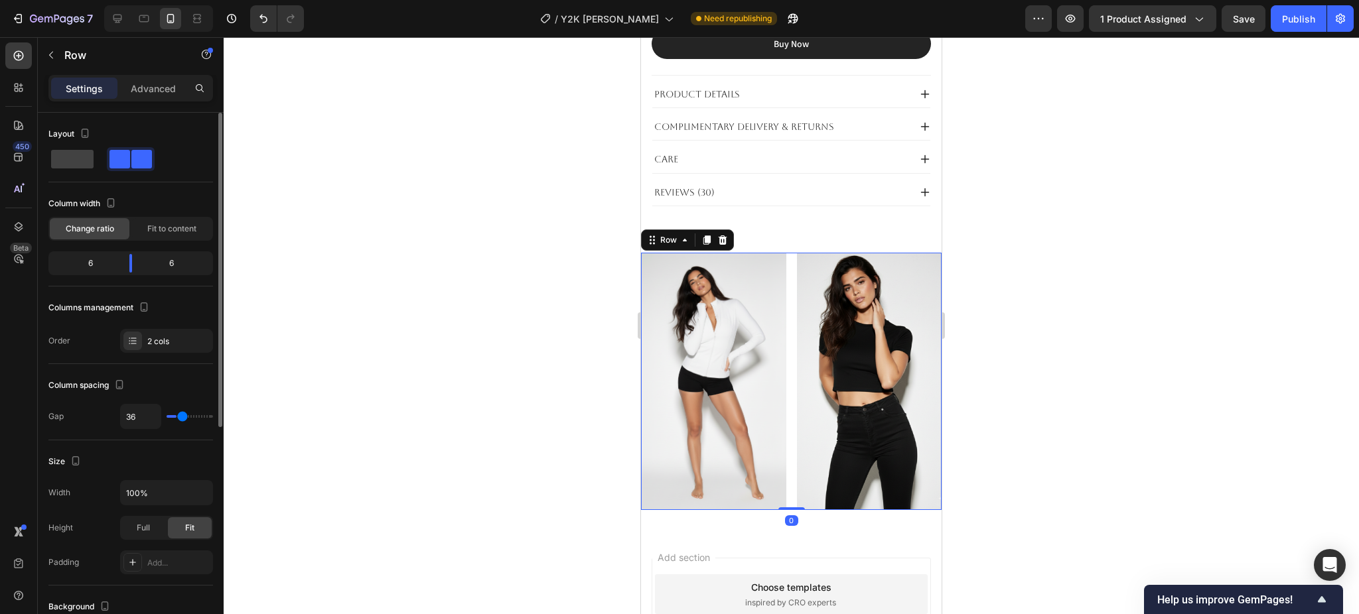
type input "34"
type input "27"
type input "22"
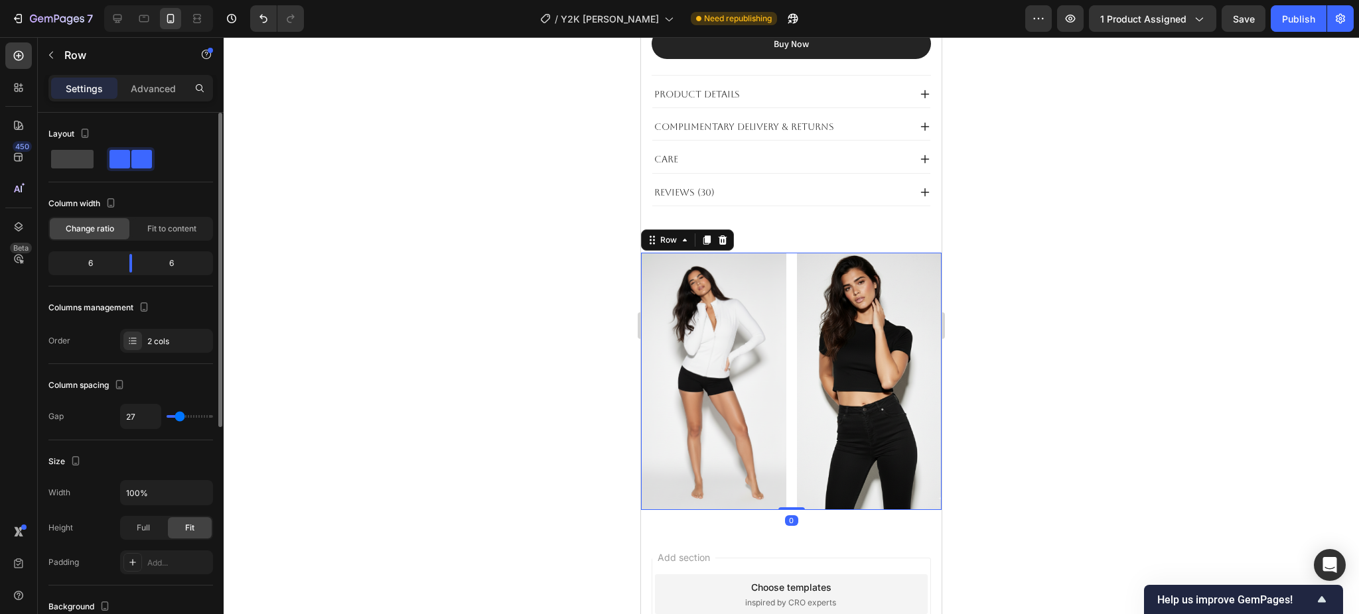
type input "22"
type input "15"
type input "12"
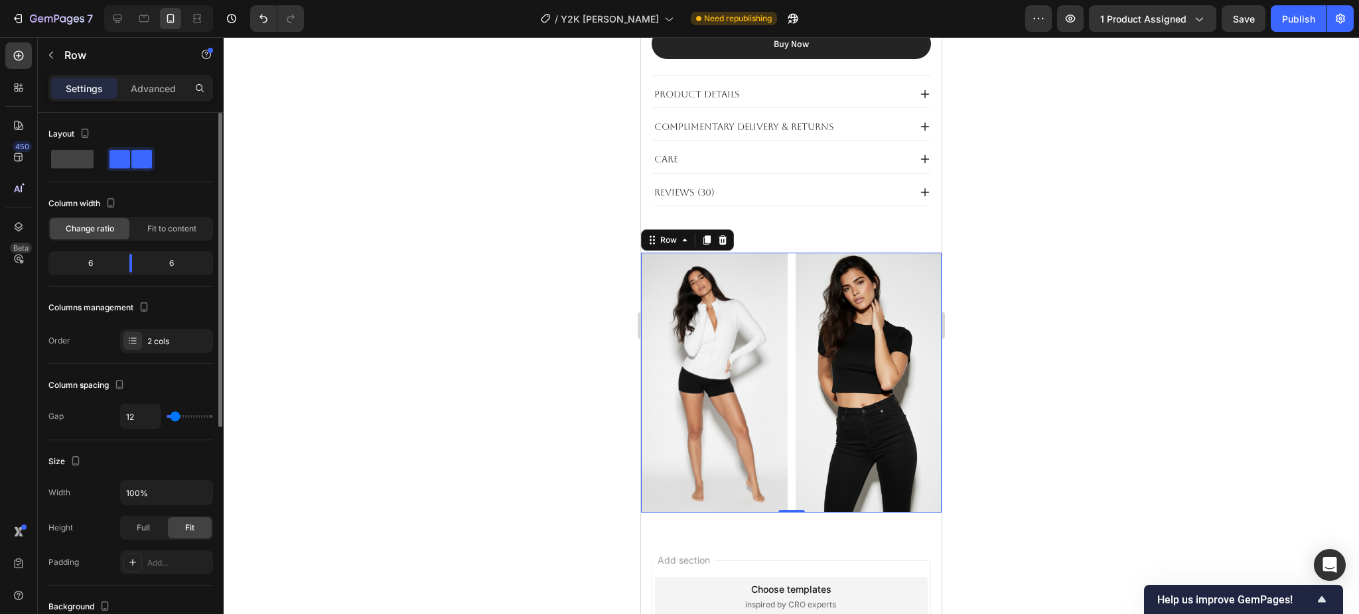
type input "10"
type input "8"
type input "5"
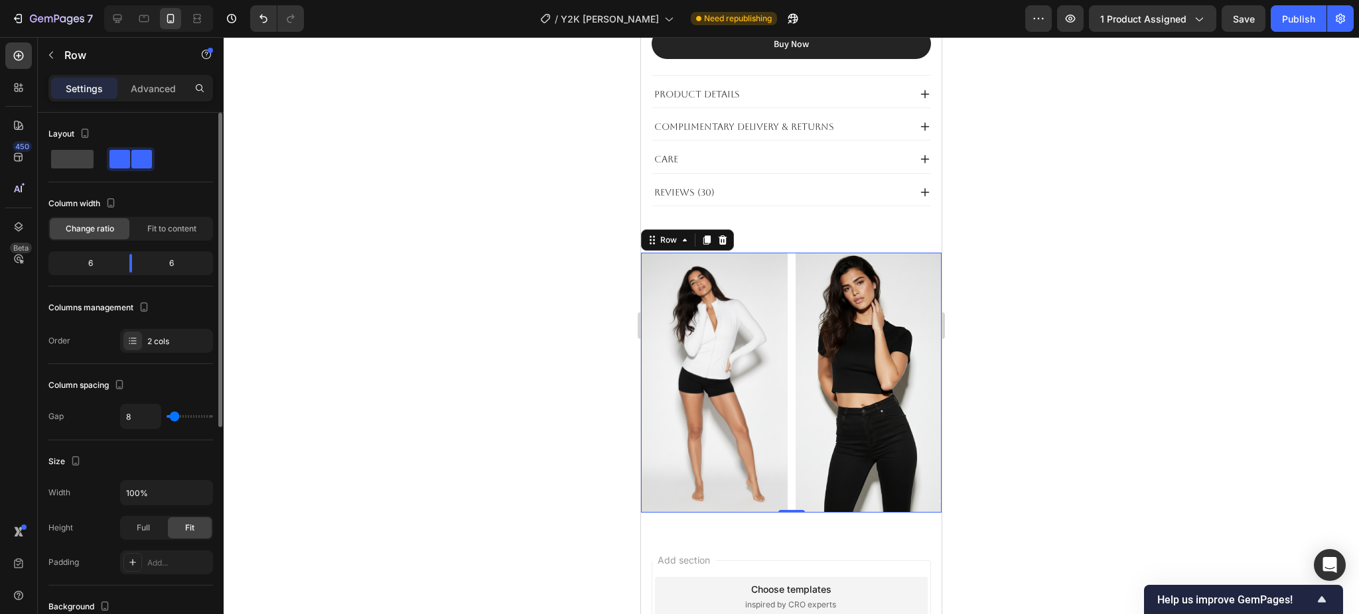
type input "5"
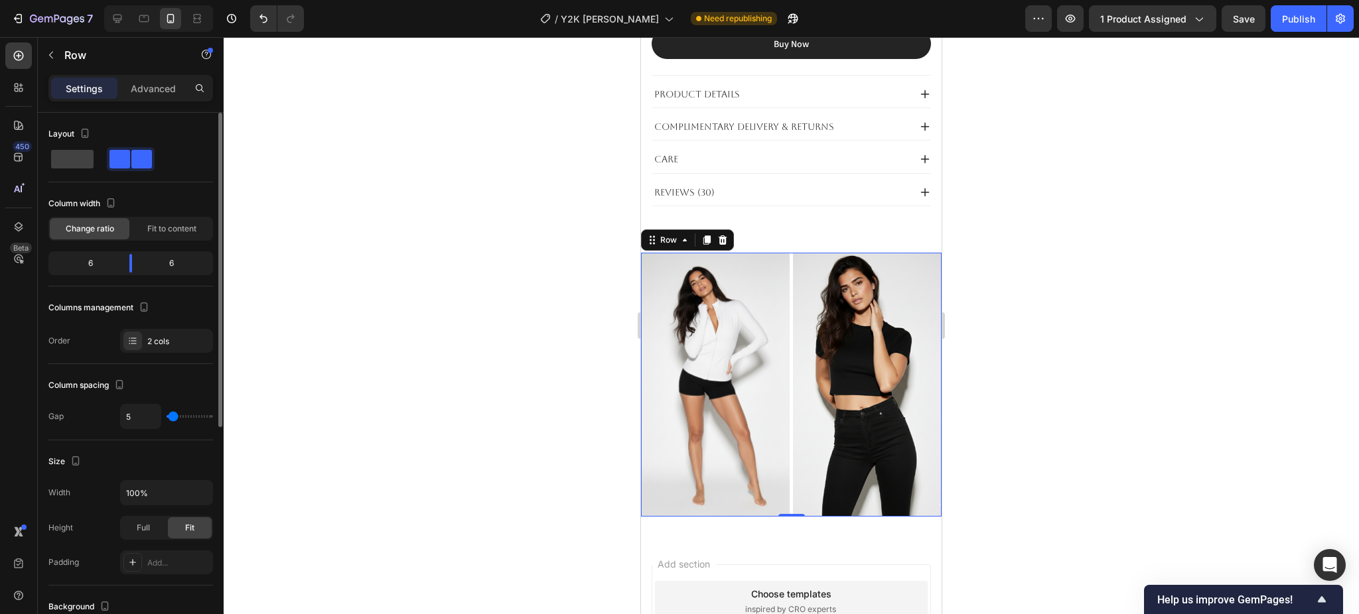
type input "3"
type input "0"
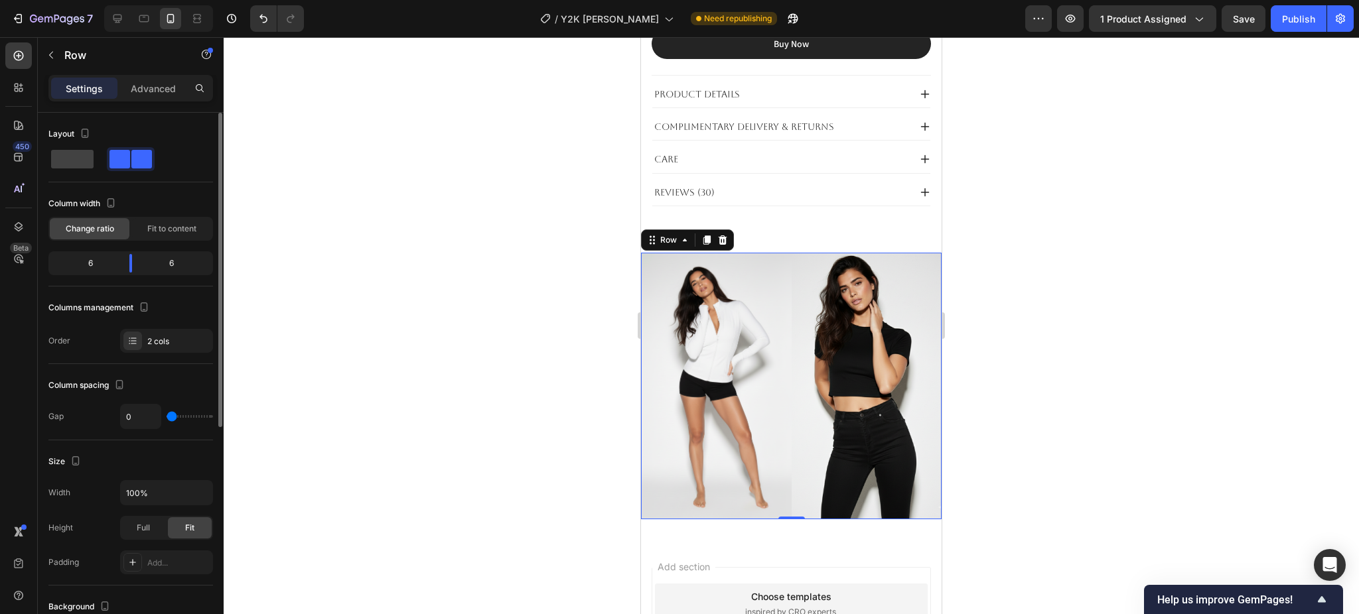
type input "3"
type input "5"
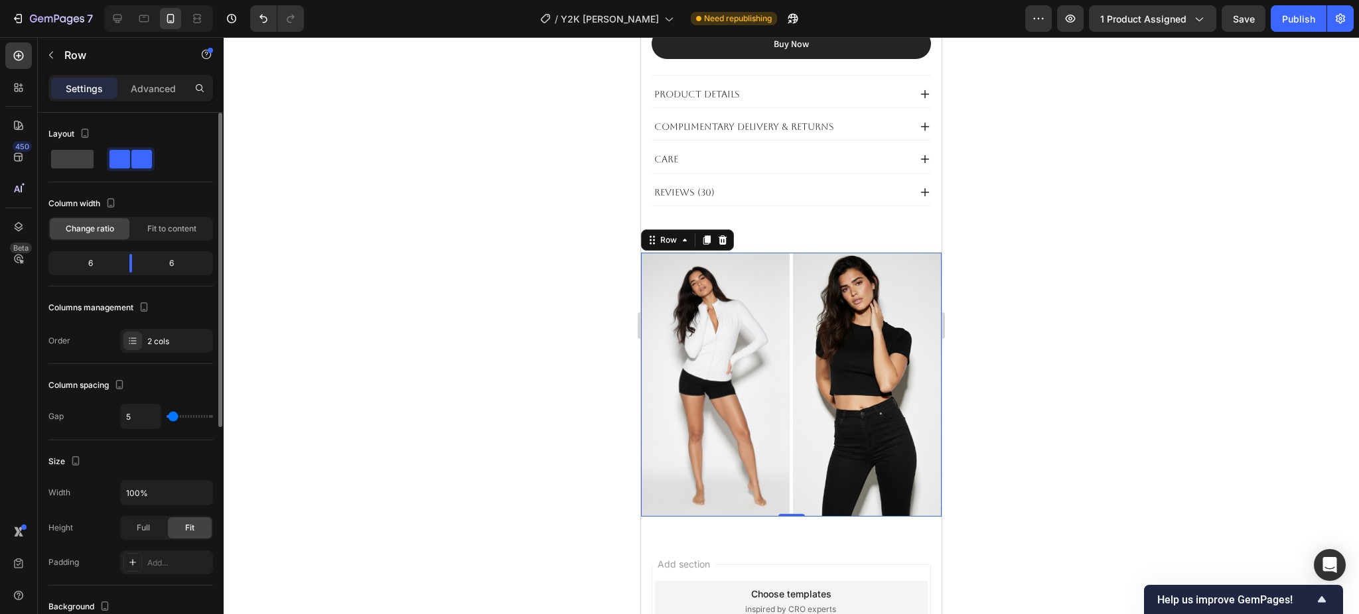
drag, startPoint x: 183, startPoint y: 415, endPoint x: 173, endPoint y: 403, distance: 15.0
type input "5"
click at [173, 415] on input "range" at bounding box center [190, 416] width 46 height 3
click at [144, 413] on input "5" at bounding box center [141, 417] width 40 height 24
type input "3"
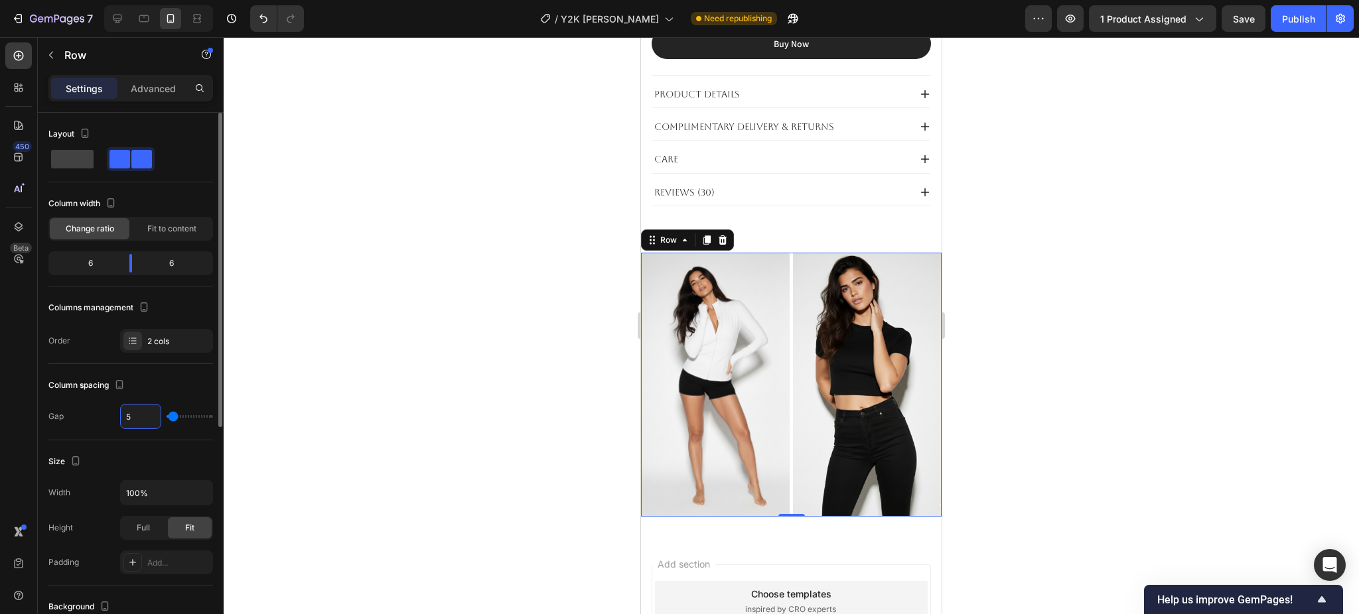
type input "3"
drag, startPoint x: 1043, startPoint y: 303, endPoint x: 1053, endPoint y: 307, distance: 11.0
click at [1044, 302] on div at bounding box center [791, 325] width 1135 height 577
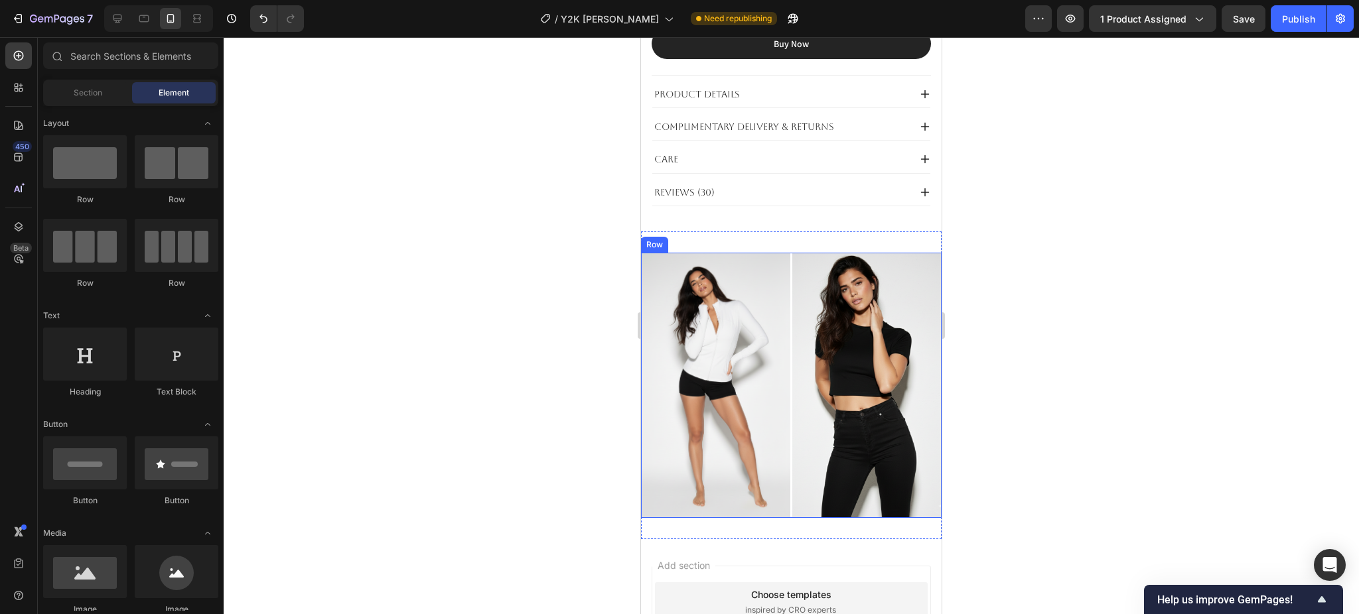
click at [784, 253] on div "Image Image Row" at bounding box center [791, 385] width 301 height 265
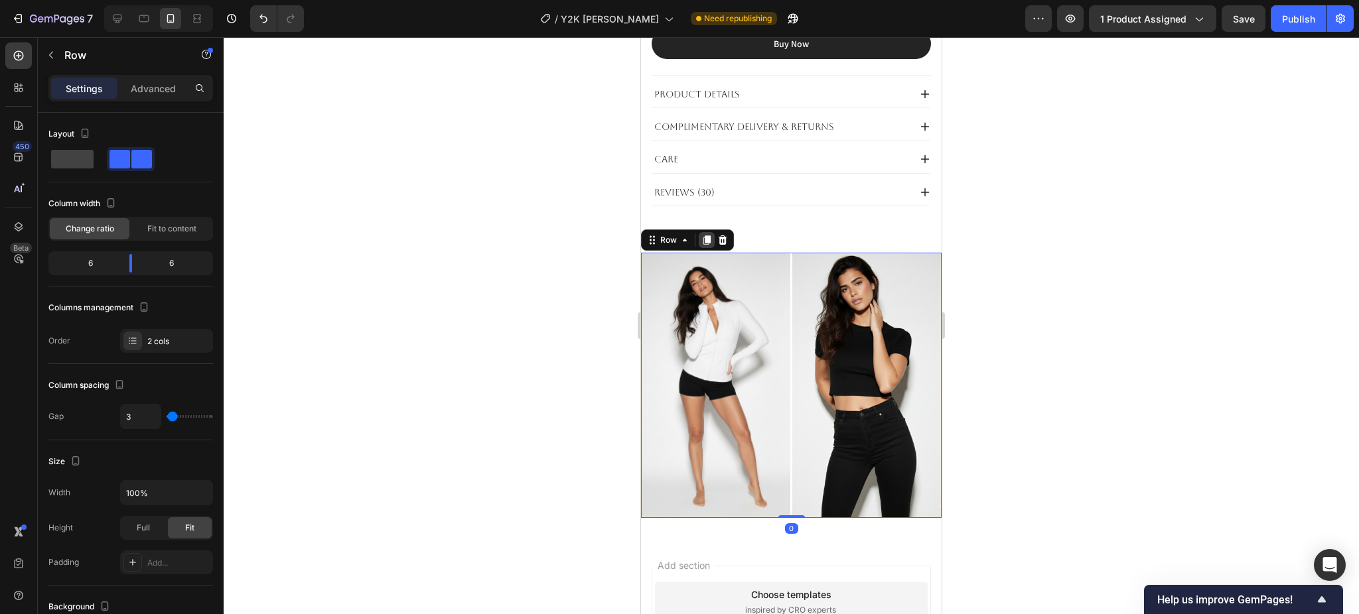
click at [705, 236] on icon at bounding box center [706, 240] width 7 height 9
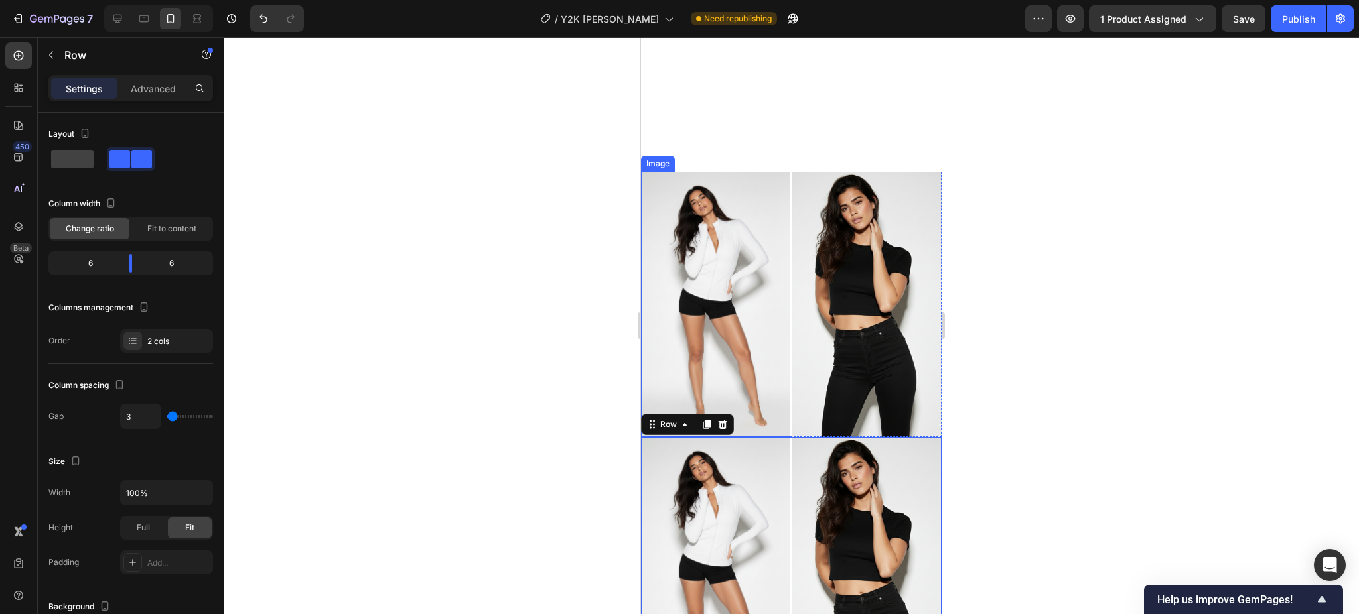
scroll to position [1246, 0]
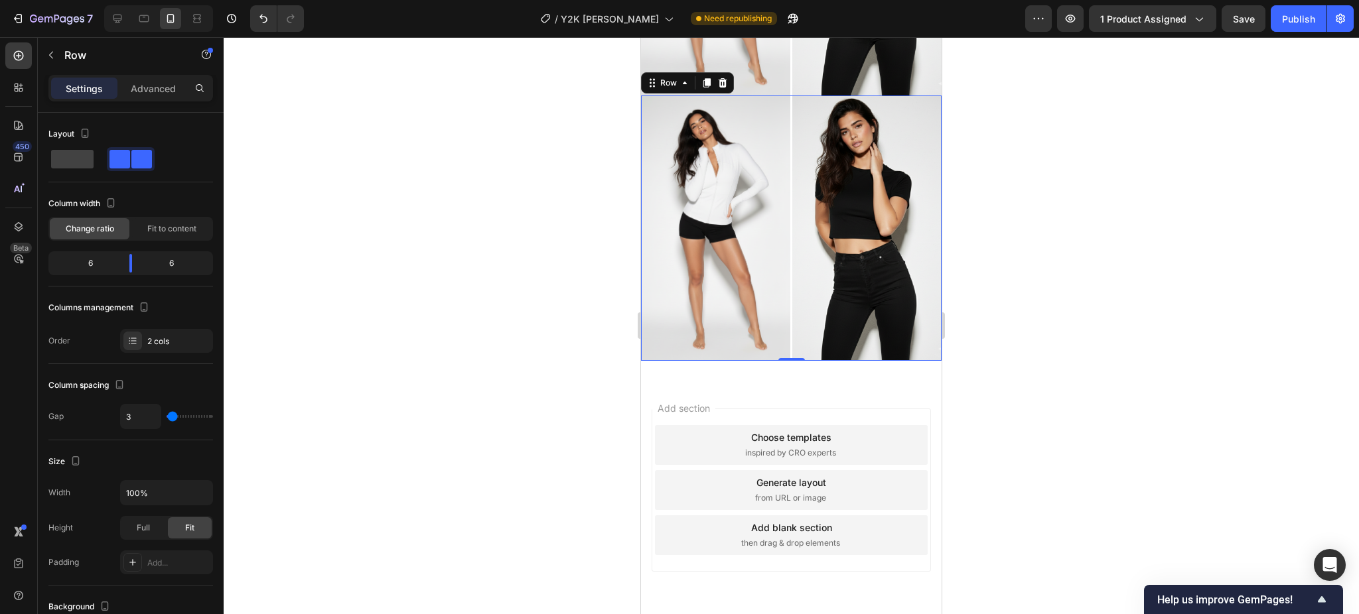
click at [783, 169] on div "Image Image Row 0" at bounding box center [791, 228] width 301 height 265
click at [708, 78] on icon at bounding box center [706, 82] width 7 height 9
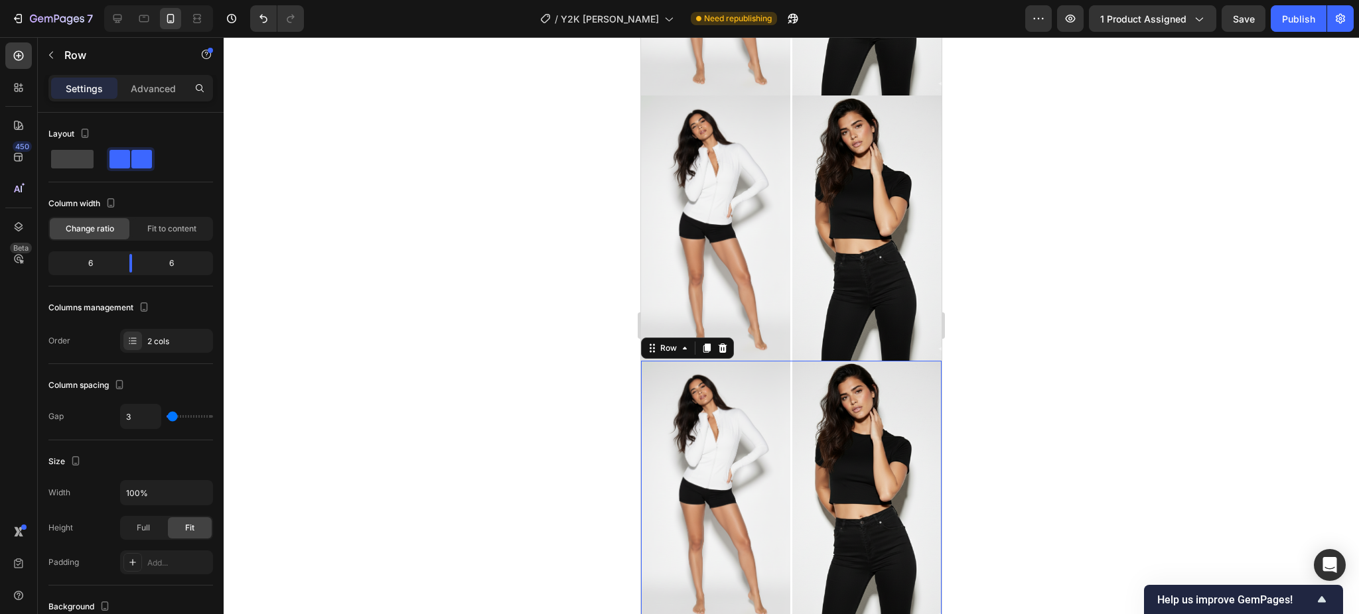
click at [783, 364] on div "Image Image Row 0" at bounding box center [791, 493] width 301 height 265
click at [704, 343] on icon at bounding box center [706, 348] width 11 height 11
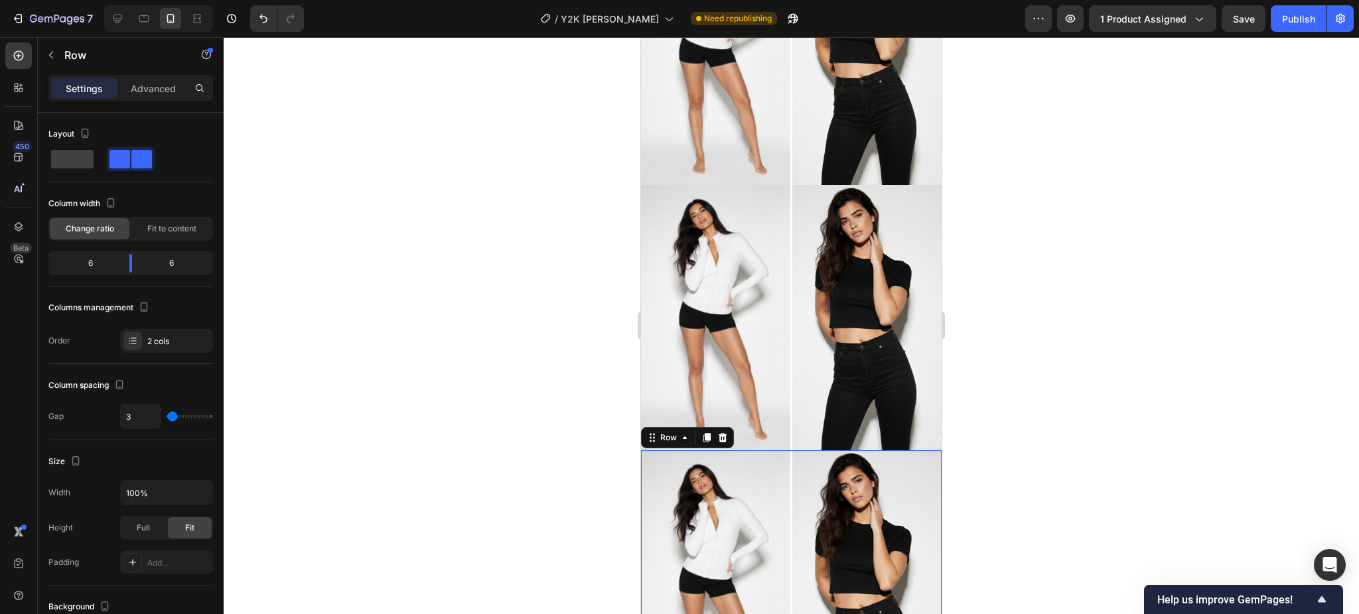
click at [1187, 281] on div at bounding box center [791, 325] width 1135 height 577
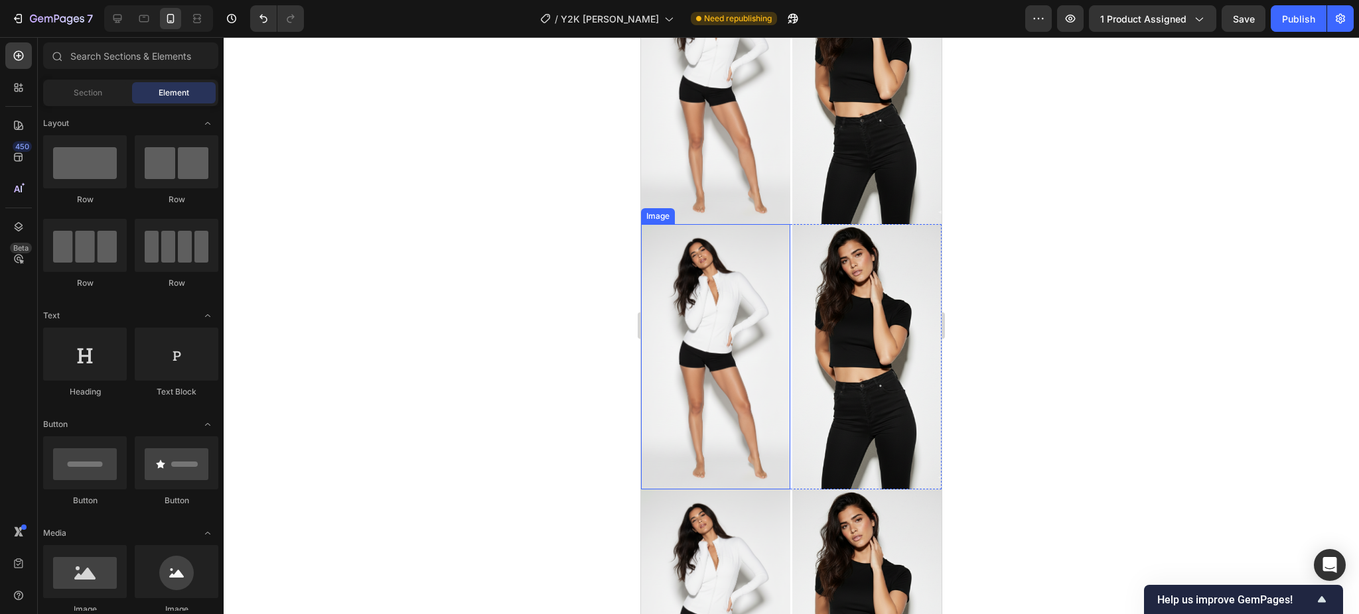
scroll to position [1488, 0]
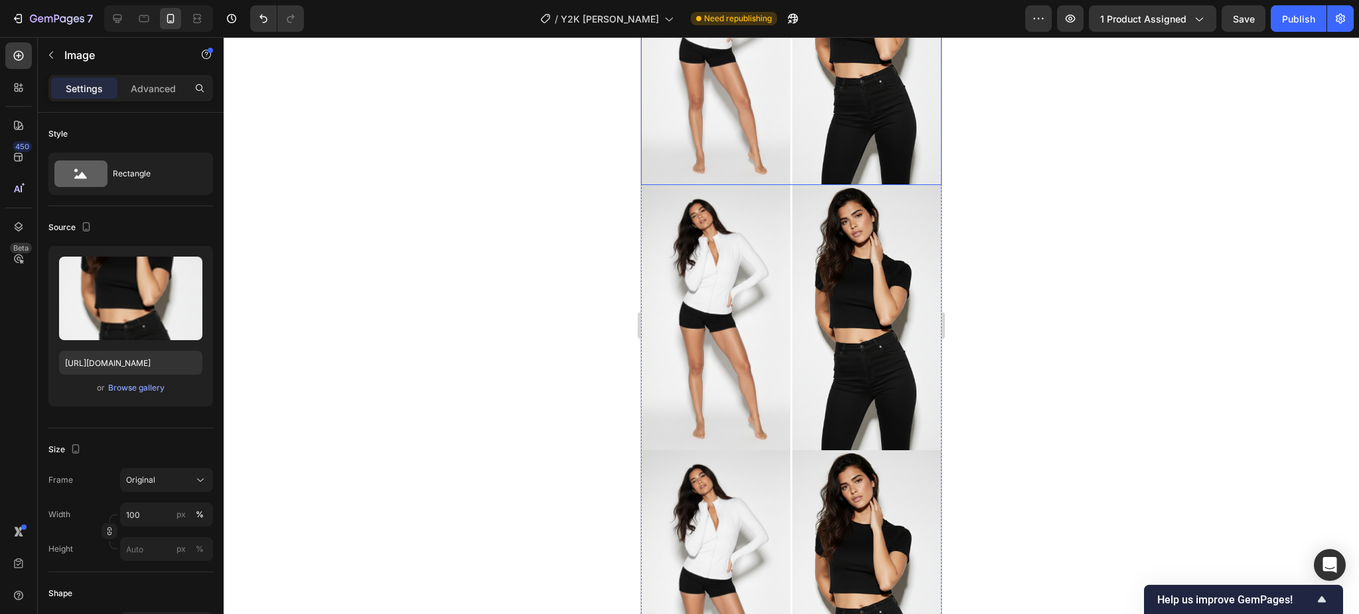
click at [792, 164] on img at bounding box center [866, 52] width 149 height 265
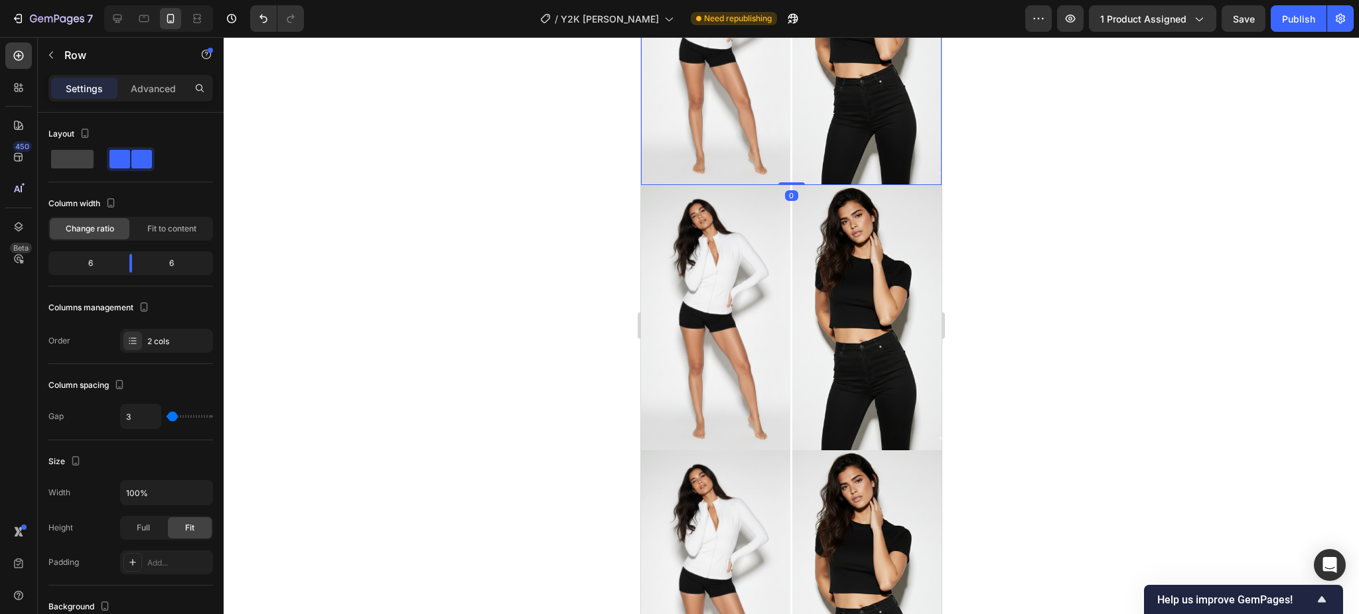
click at [784, 159] on div "Image Image Row 0" at bounding box center [791, 52] width 301 height 265
click at [143, 423] on input "3" at bounding box center [141, 417] width 40 height 24
type input "5"
click at [783, 210] on div "Image Image Row" at bounding box center [791, 316] width 301 height 265
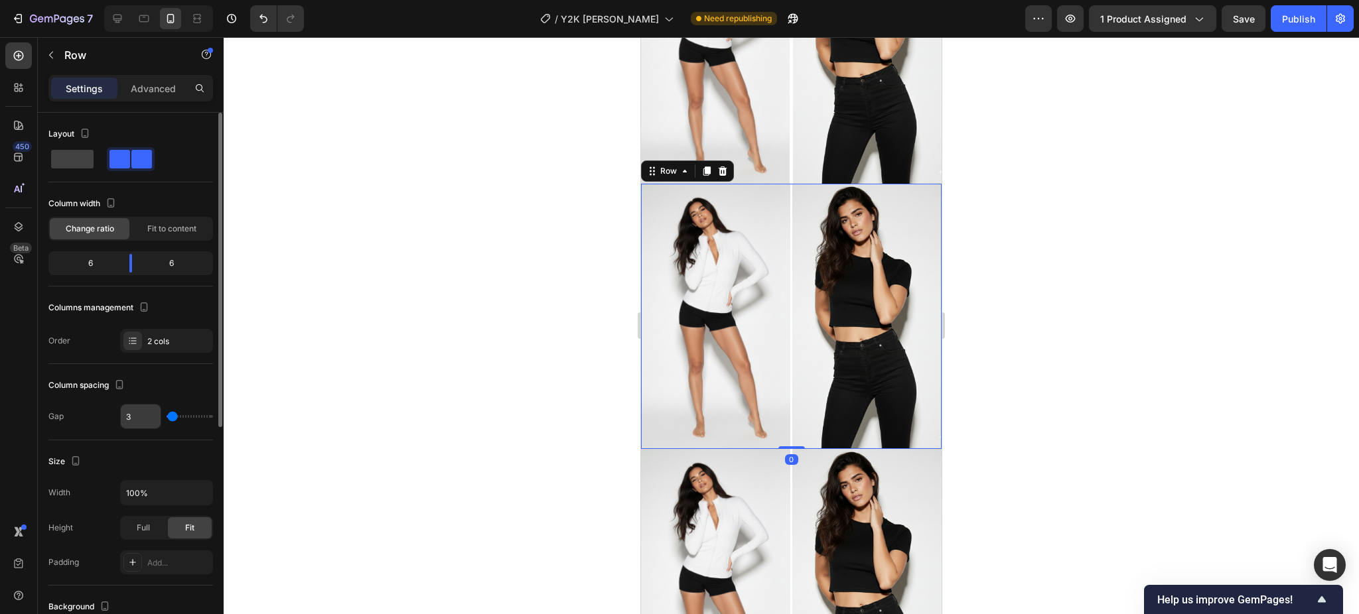
click at [138, 417] on input "3" at bounding box center [141, 417] width 40 height 24
type input "5"
click at [1071, 312] on div at bounding box center [791, 325] width 1135 height 577
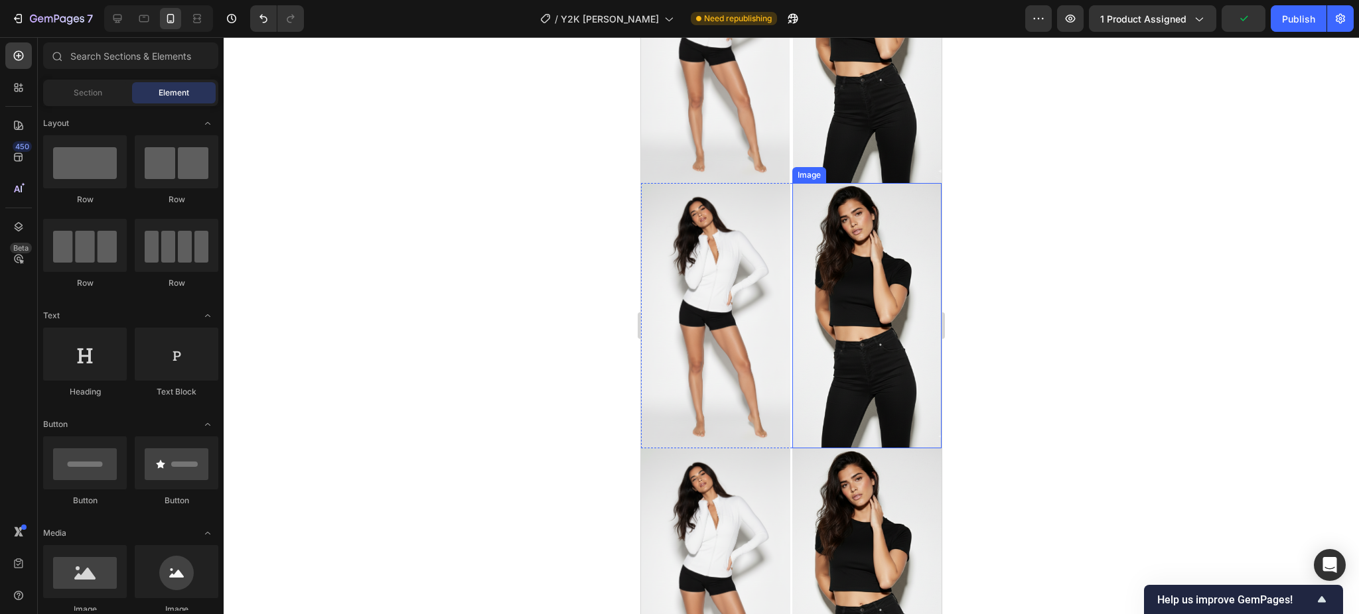
scroll to position [1753, 0]
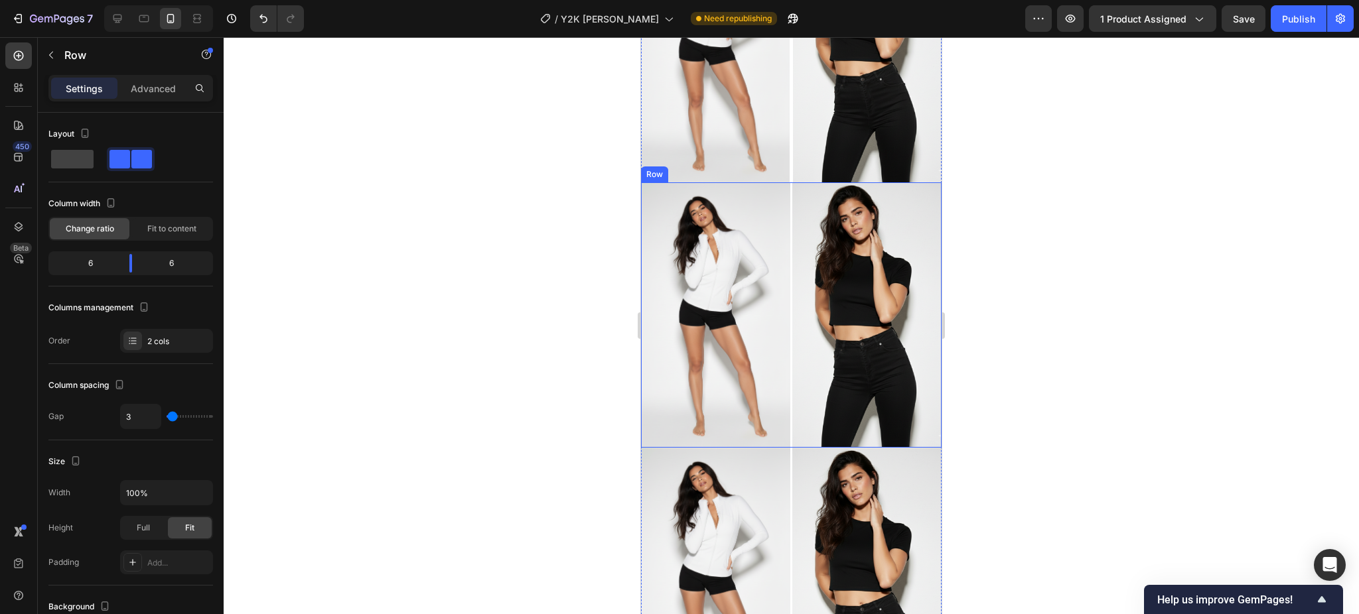
click at [784, 314] on div "Image Image Row" at bounding box center [791, 314] width 301 height 265
click at [145, 419] on input "3" at bounding box center [141, 417] width 40 height 24
type input "5"
click at [1037, 322] on div at bounding box center [791, 325] width 1135 height 577
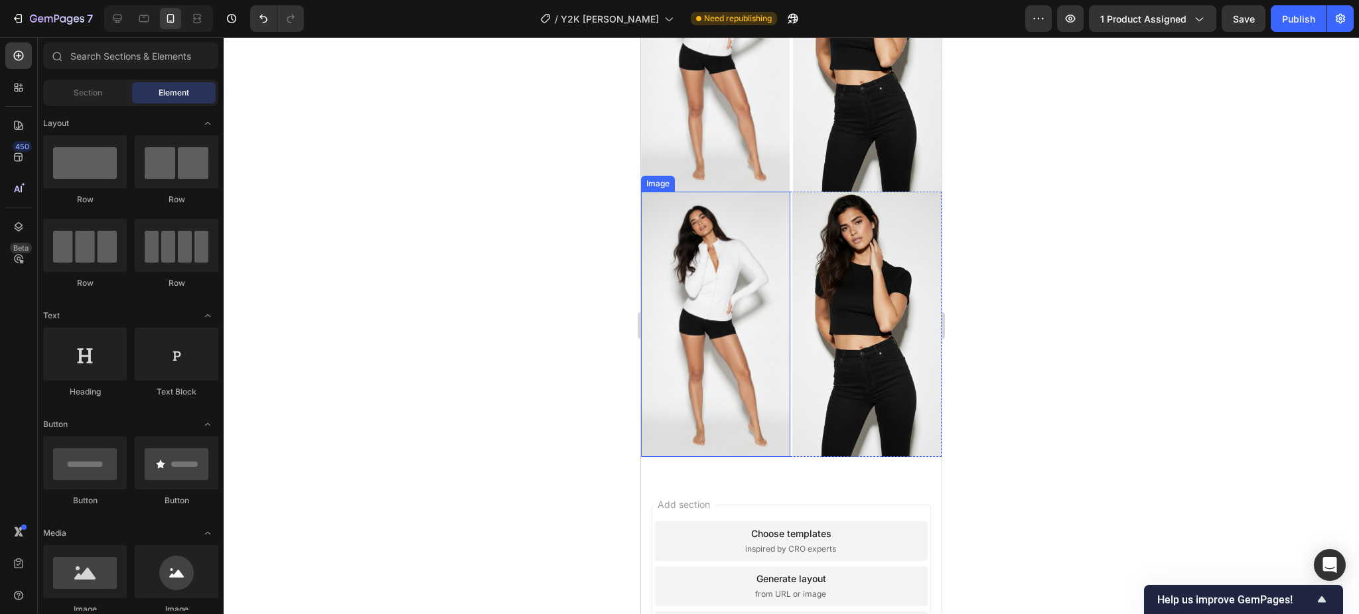
scroll to position [2019, 0]
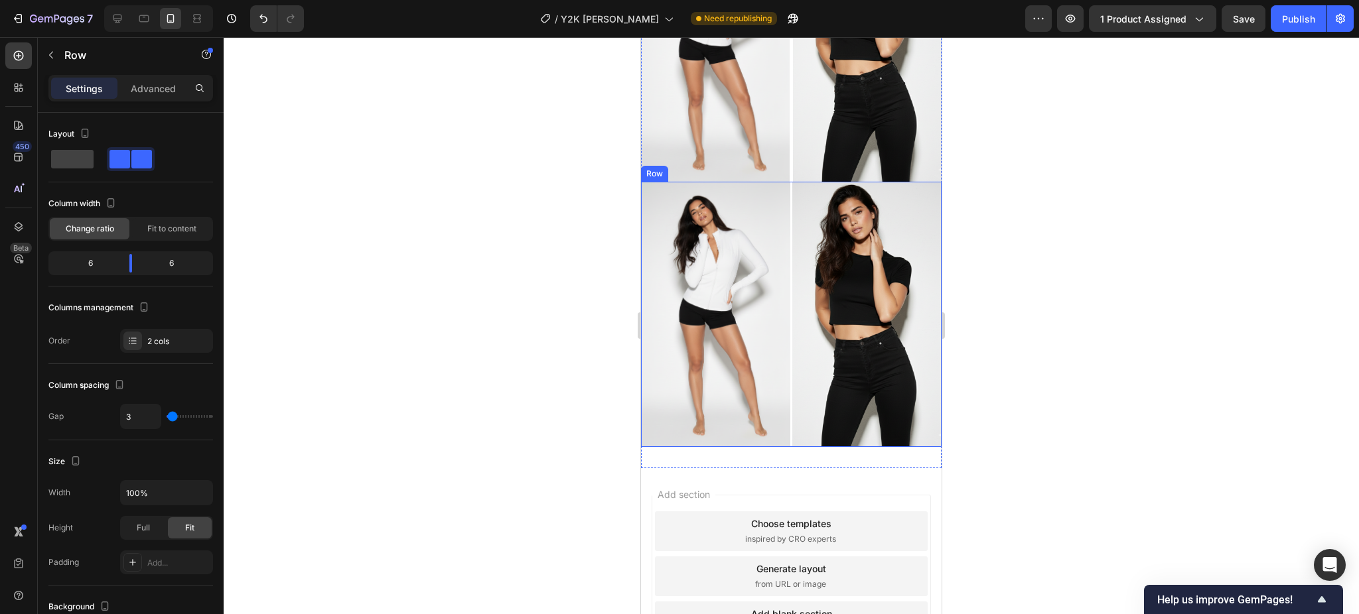
click at [783, 314] on div "Image Image Row" at bounding box center [791, 314] width 301 height 265
click at [154, 420] on input "3" at bounding box center [141, 417] width 40 height 24
type input "5"
click at [1136, 279] on div at bounding box center [791, 325] width 1135 height 577
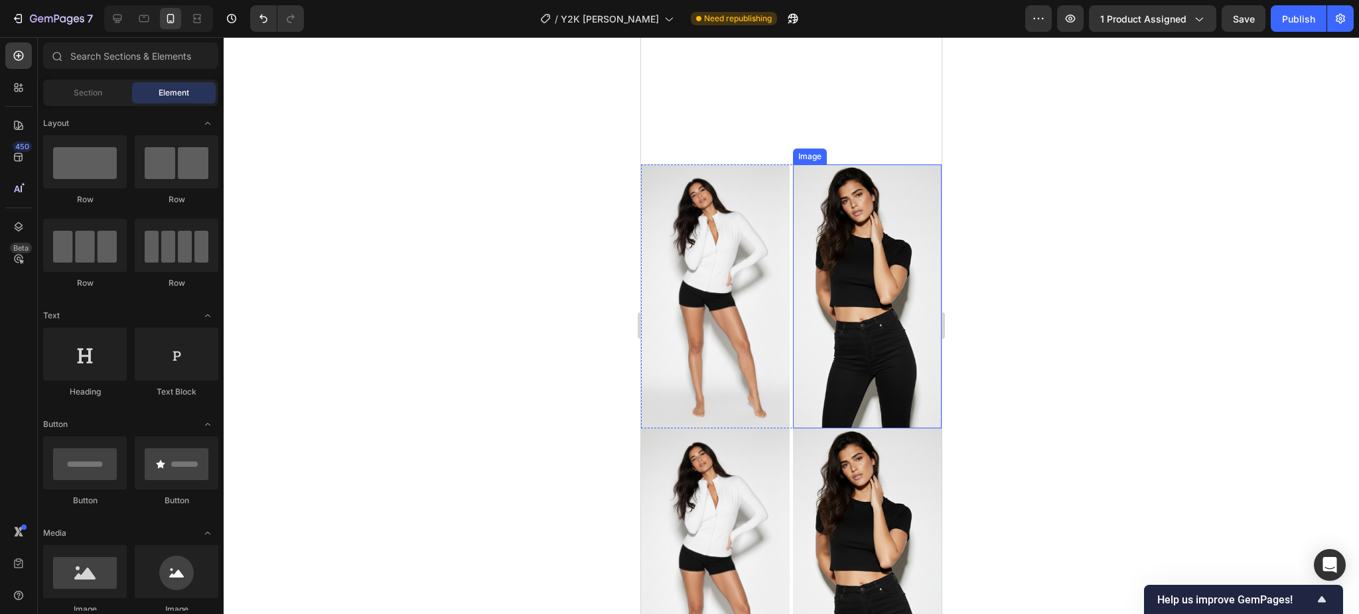
scroll to position [1201, 0]
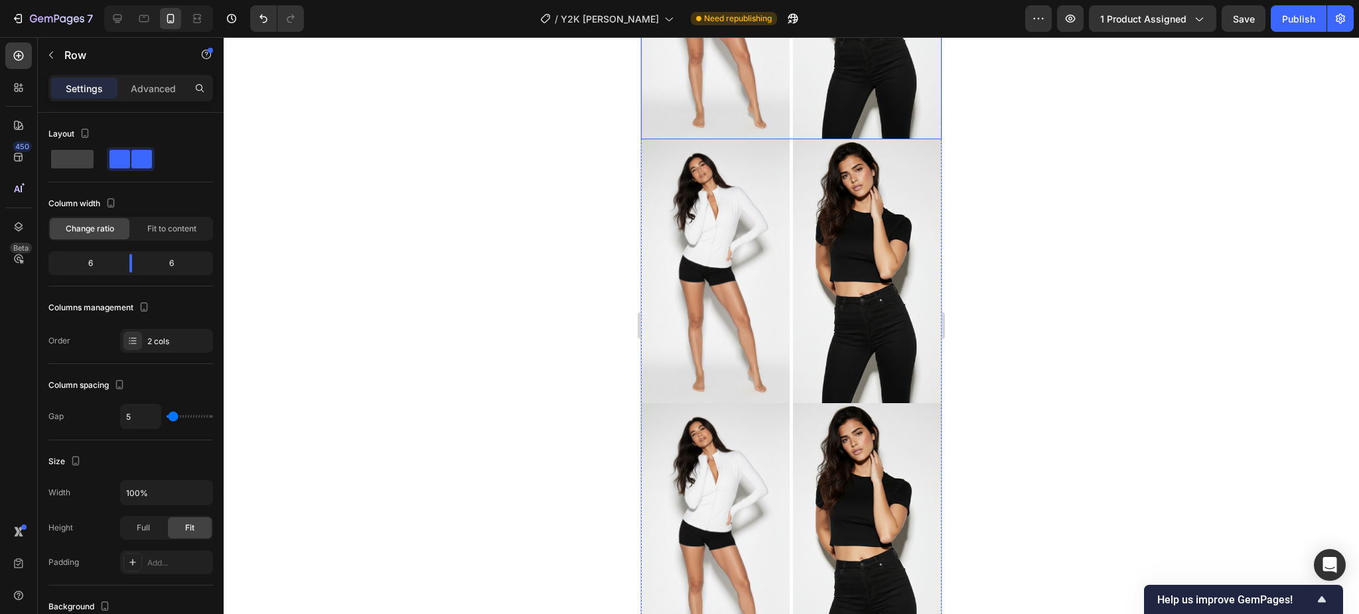
click at [783, 112] on div "Image Image Row" at bounding box center [791, 7] width 301 height 264
click at [153, 96] on div "Advanced" at bounding box center [153, 88] width 66 height 21
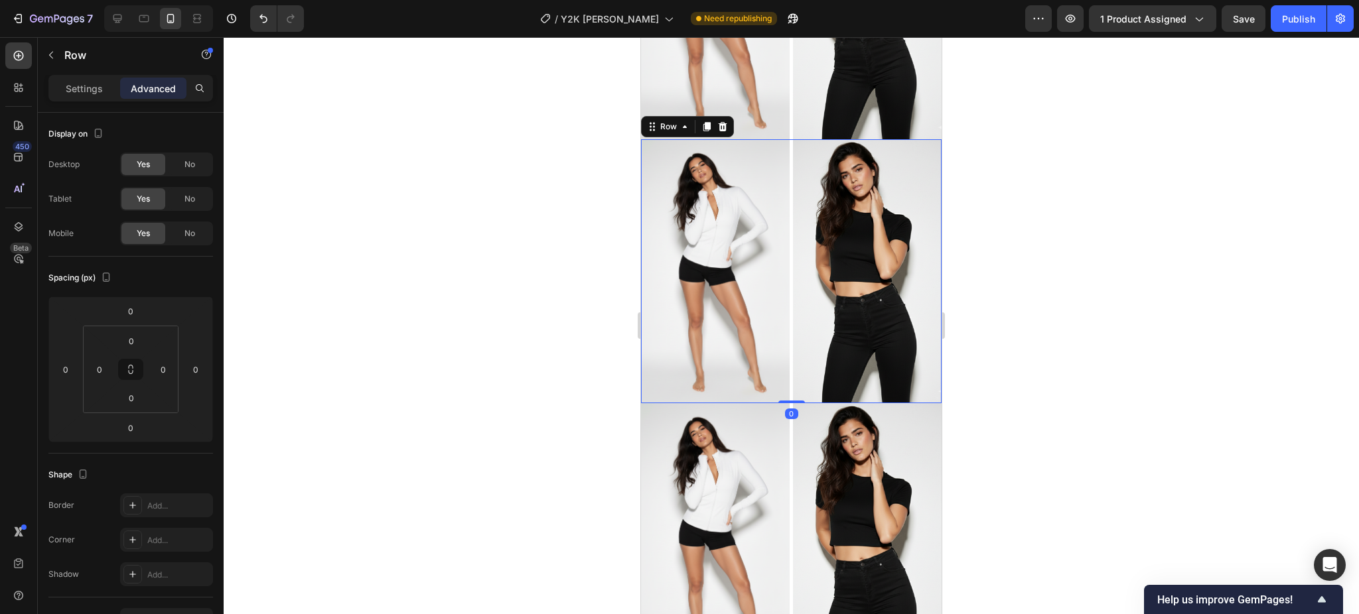
click at [783, 155] on div "Image Image Row 0" at bounding box center [791, 271] width 301 height 264
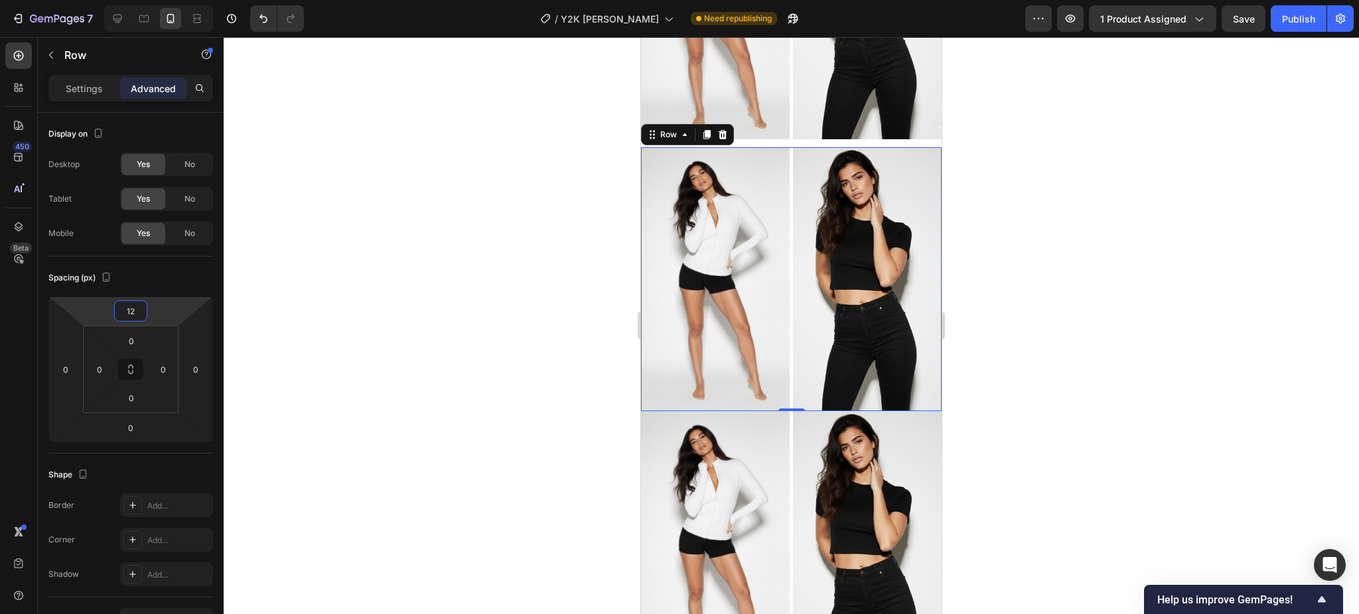
type input "14"
drag, startPoint x: 158, startPoint y: 308, endPoint x: 163, endPoint y: 302, distance: 7.6
click at [163, 0] on html "7 Version history / Y2K Baggy Denim Need republishing Preview 1 product assigne…" at bounding box center [679, 0] width 1359 height 0
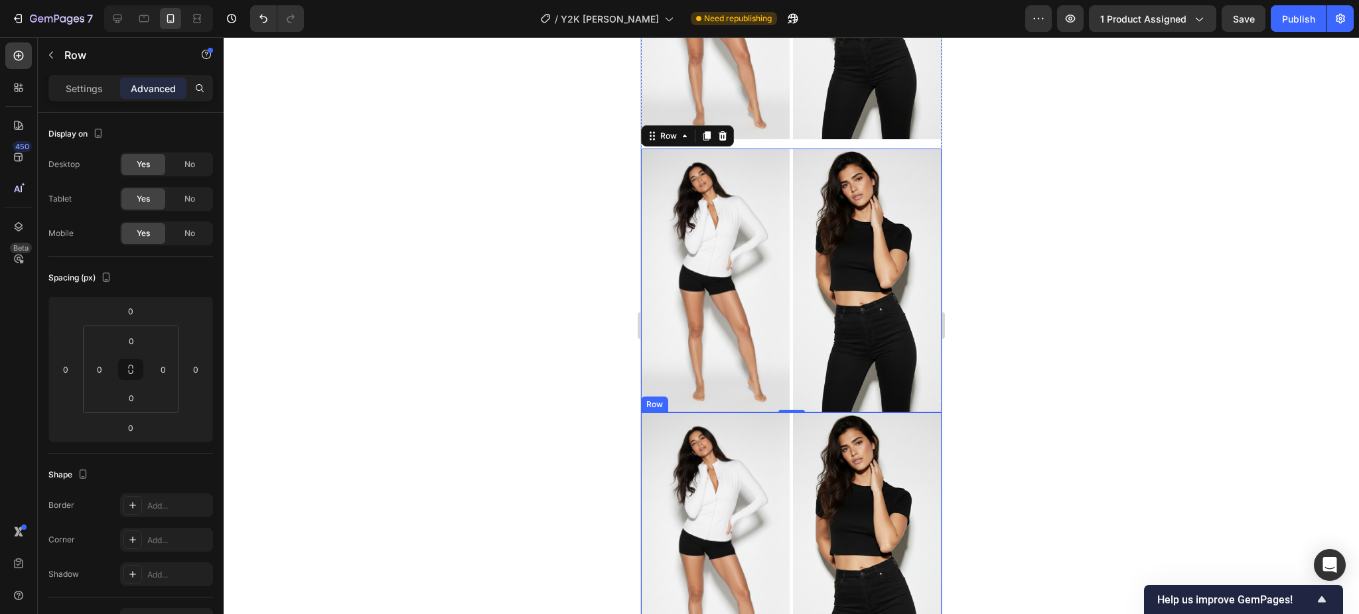
click at [784, 413] on div "Image Image Row" at bounding box center [791, 545] width 301 height 264
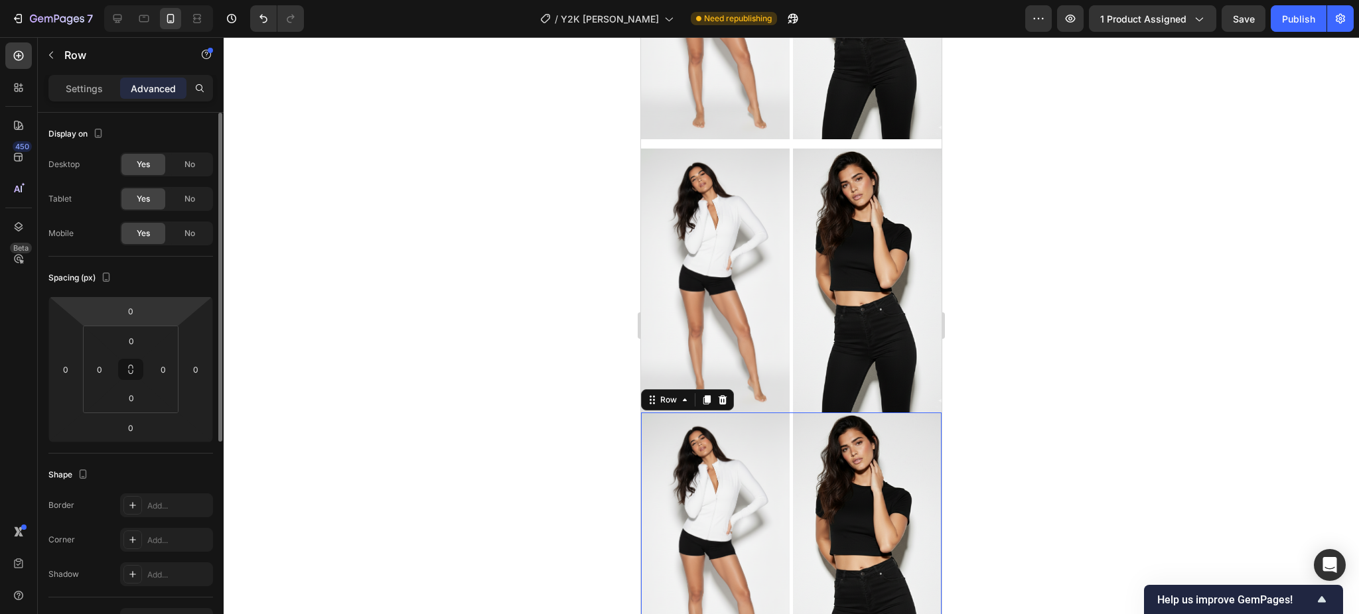
drag, startPoint x: 161, startPoint y: 306, endPoint x: 153, endPoint y: 308, distance: 8.1
click at [157, 0] on html "7 Version history / Y2K Baggy Denim Need republishing Preview 1 product assigne…" at bounding box center [679, 0] width 1359 height 0
type input "14"
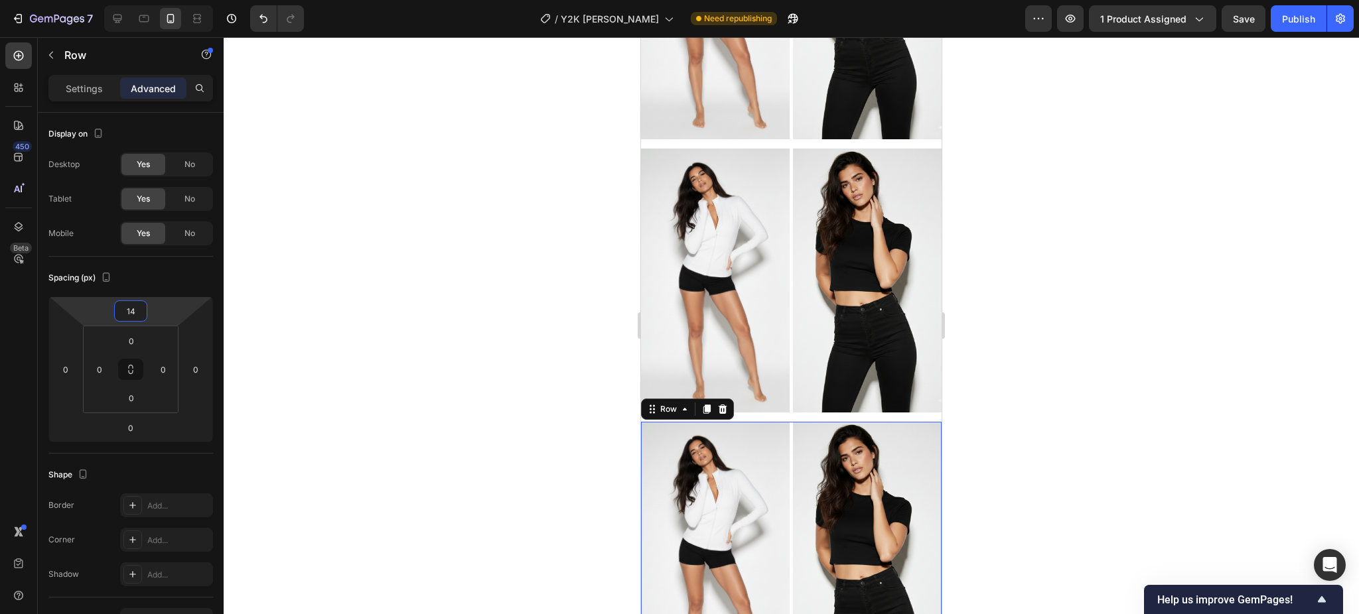
click at [1193, 317] on div at bounding box center [791, 325] width 1135 height 577
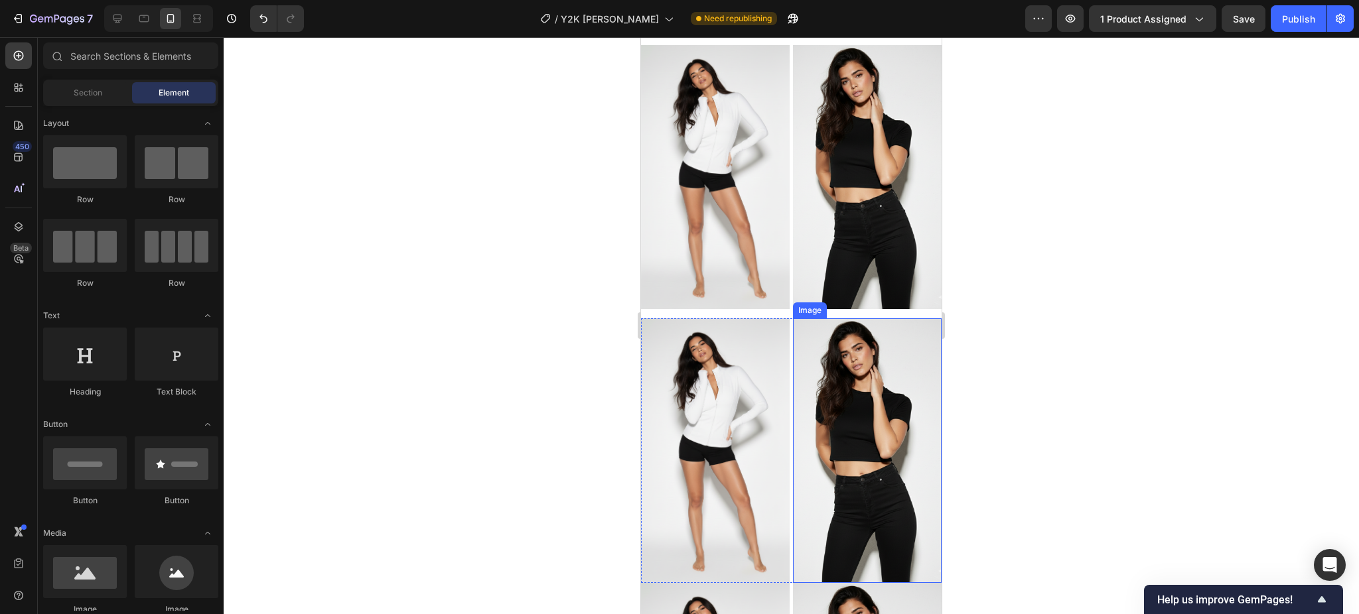
scroll to position [1798, 0]
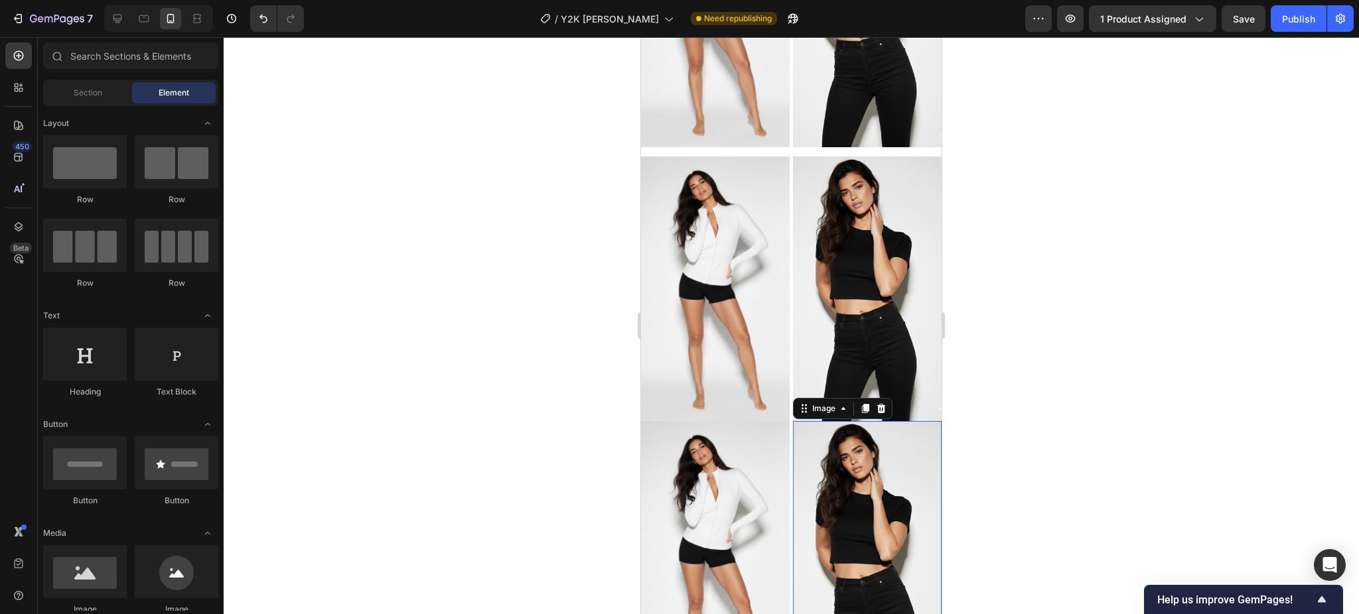
click at [793, 421] on img at bounding box center [867, 553] width 149 height 264
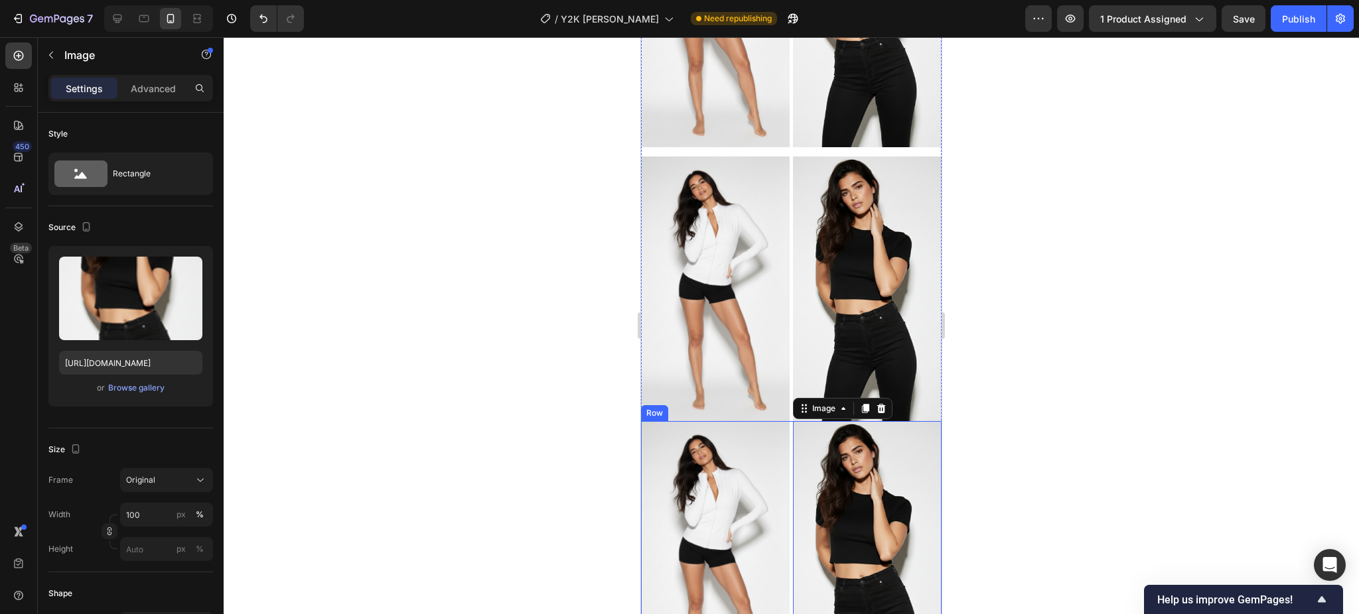
click at [783, 421] on div "Image Image 0 Row" at bounding box center [791, 553] width 301 height 264
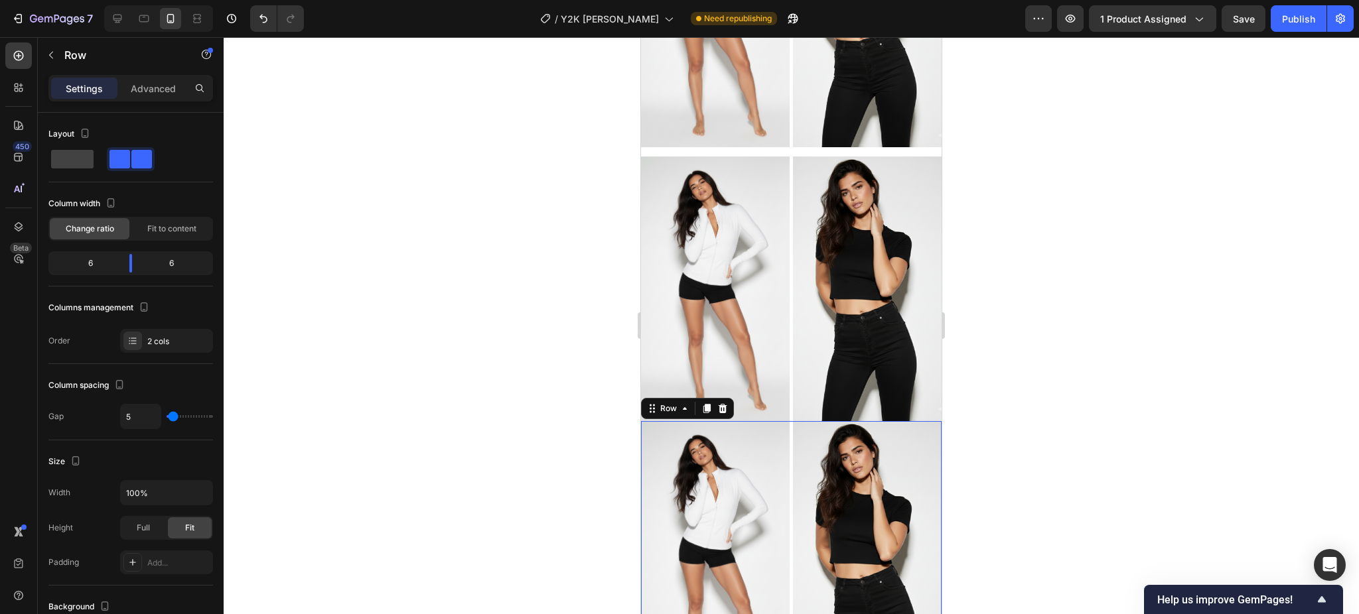
click at [783, 421] on div "Image Image Row 0" at bounding box center [791, 553] width 301 height 264
drag, startPoint x: 163, startPoint y: 96, endPoint x: 159, endPoint y: 113, distance: 18.2
click at [161, 94] on div "Advanced" at bounding box center [153, 88] width 66 height 21
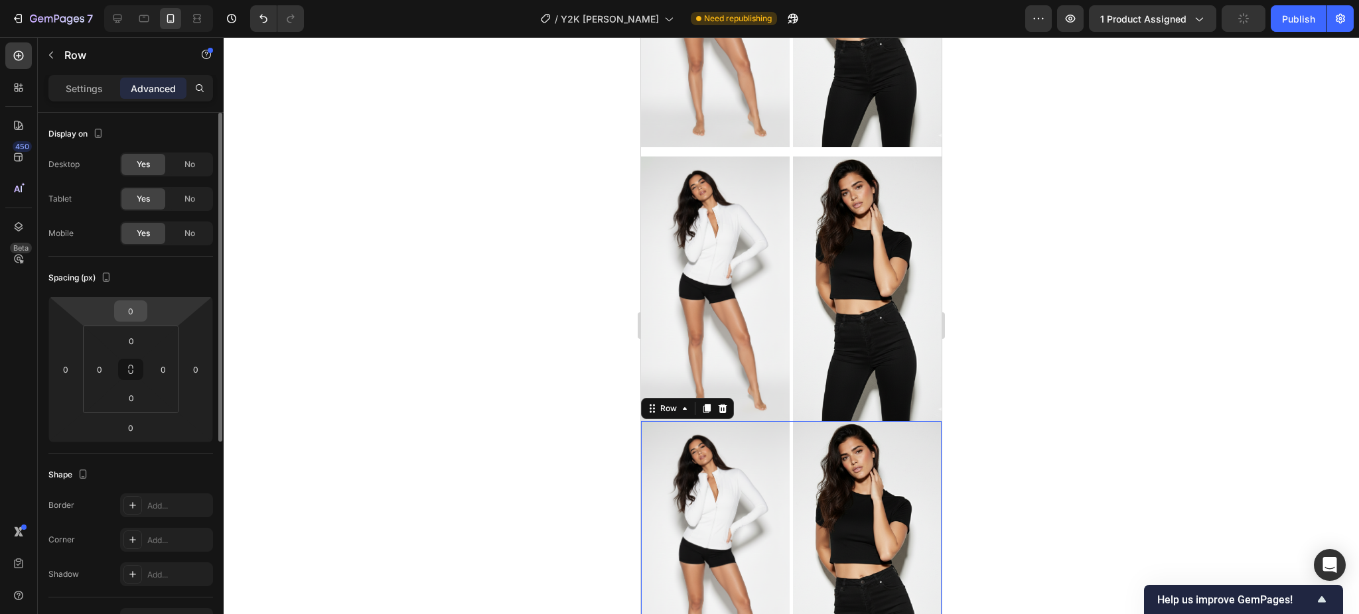
click at [128, 313] on input "0" at bounding box center [130, 311] width 27 height 20
type input "14"
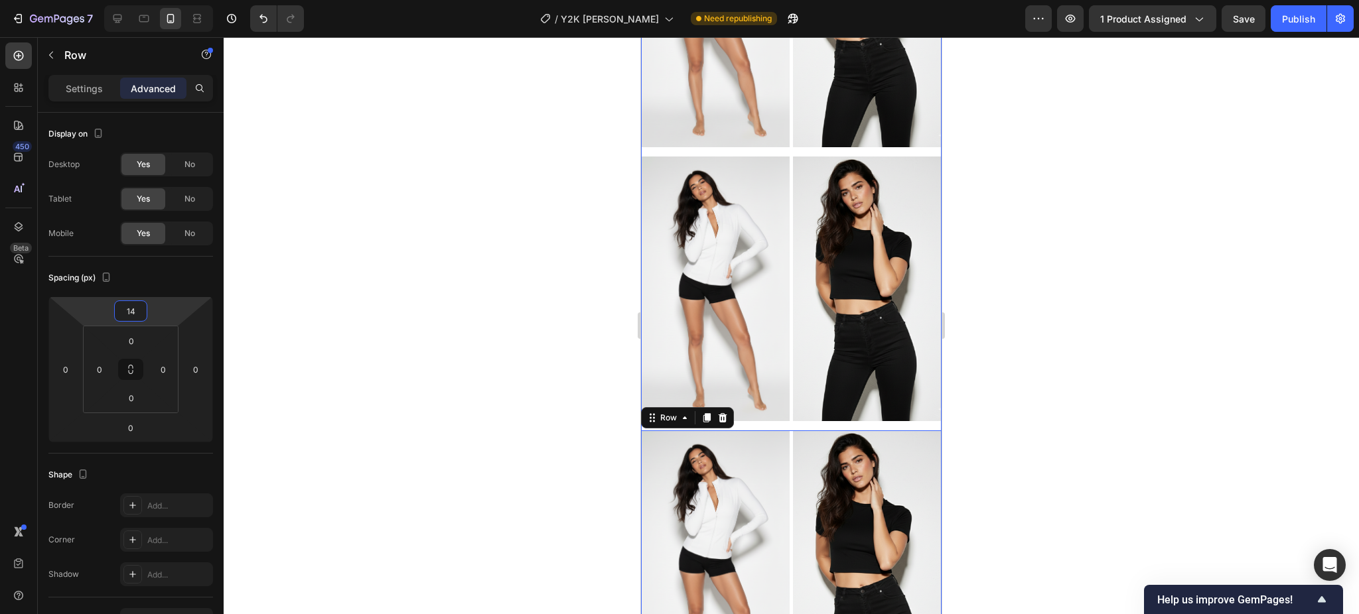
click at [1263, 349] on div at bounding box center [791, 325] width 1135 height 577
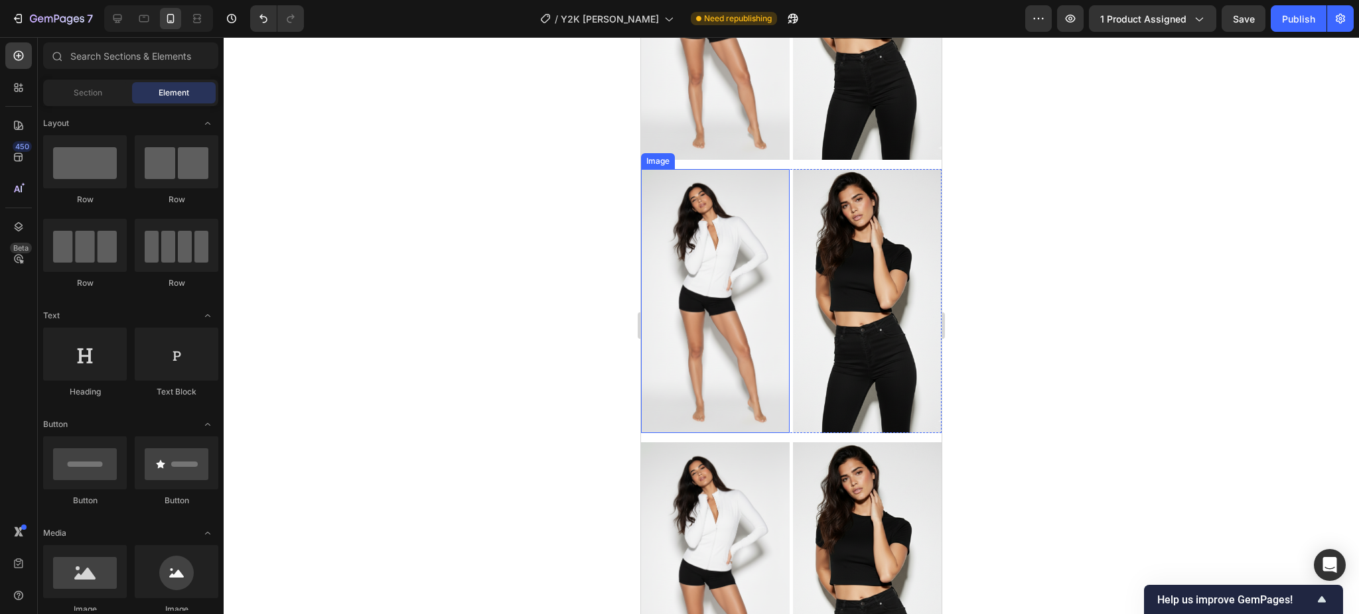
scroll to position [1513, 0]
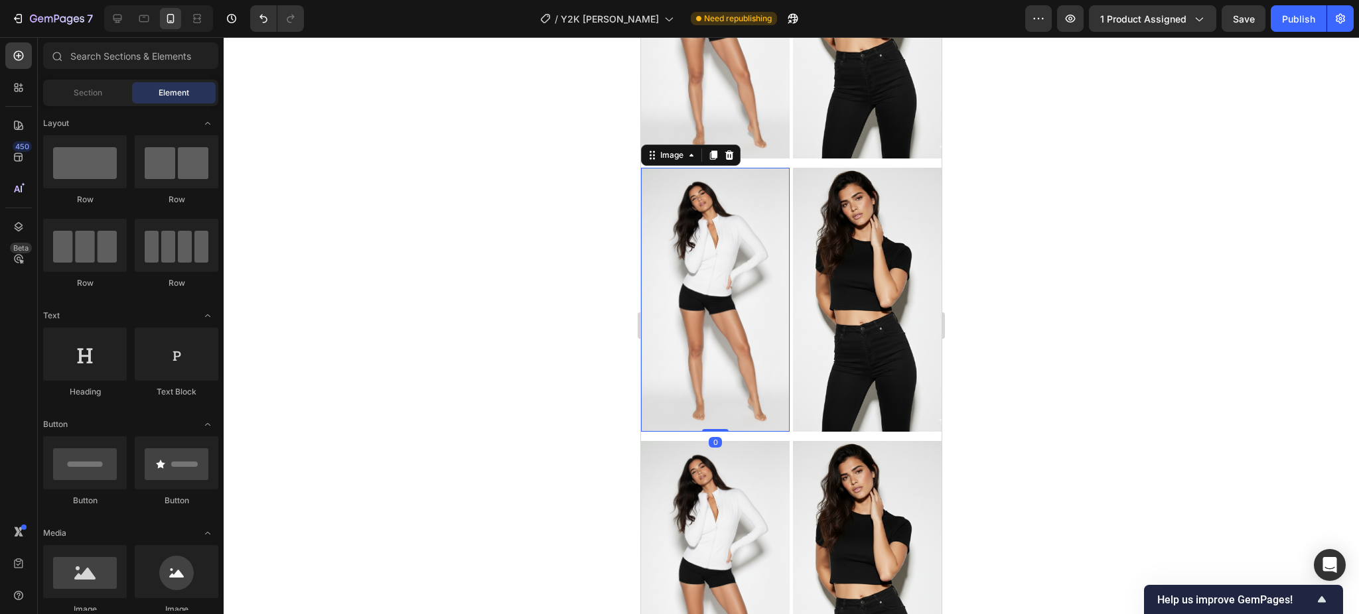
drag, startPoint x: 723, startPoint y: 277, endPoint x: 1152, endPoint y: 362, distance: 437.5
click at [723, 277] on img at bounding box center [715, 300] width 149 height 264
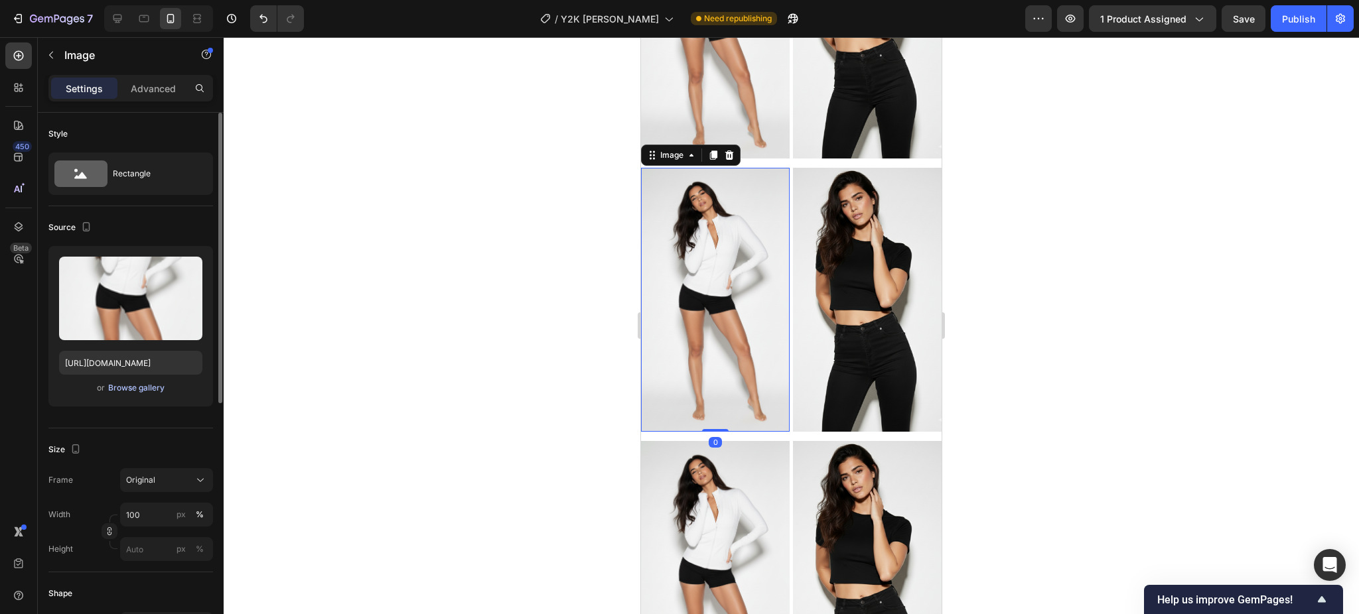
click at [139, 392] on div "Browse gallery" at bounding box center [136, 388] width 56 height 12
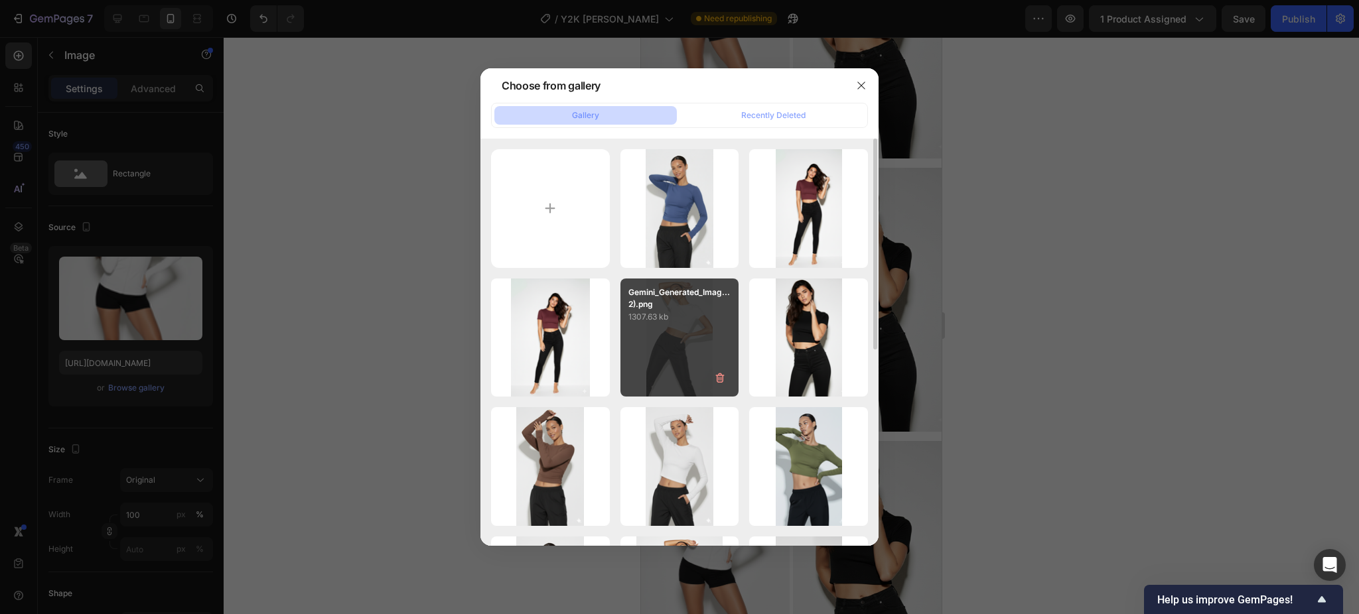
click at [691, 323] on p "1307.63 kb" at bounding box center [679, 316] width 103 height 13
type input "https://cdn.shopify.com/s/files/1/0661/2146/6075/files/gempages_479878604860163…"
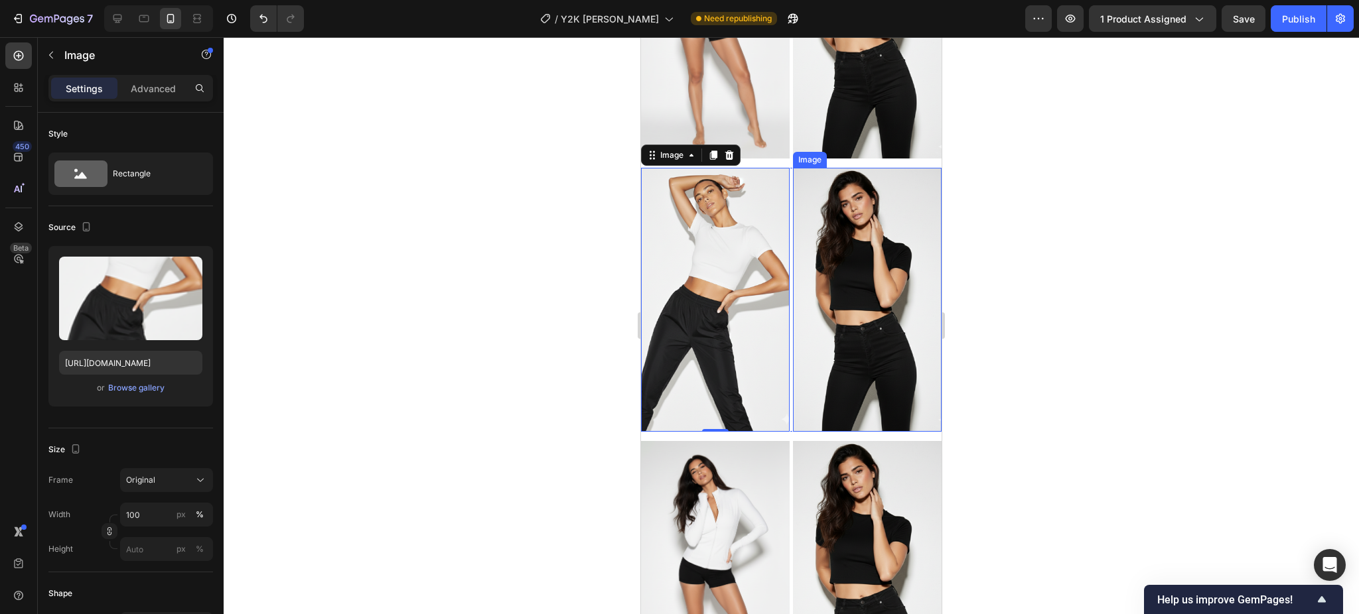
click at [819, 263] on img at bounding box center [867, 300] width 149 height 264
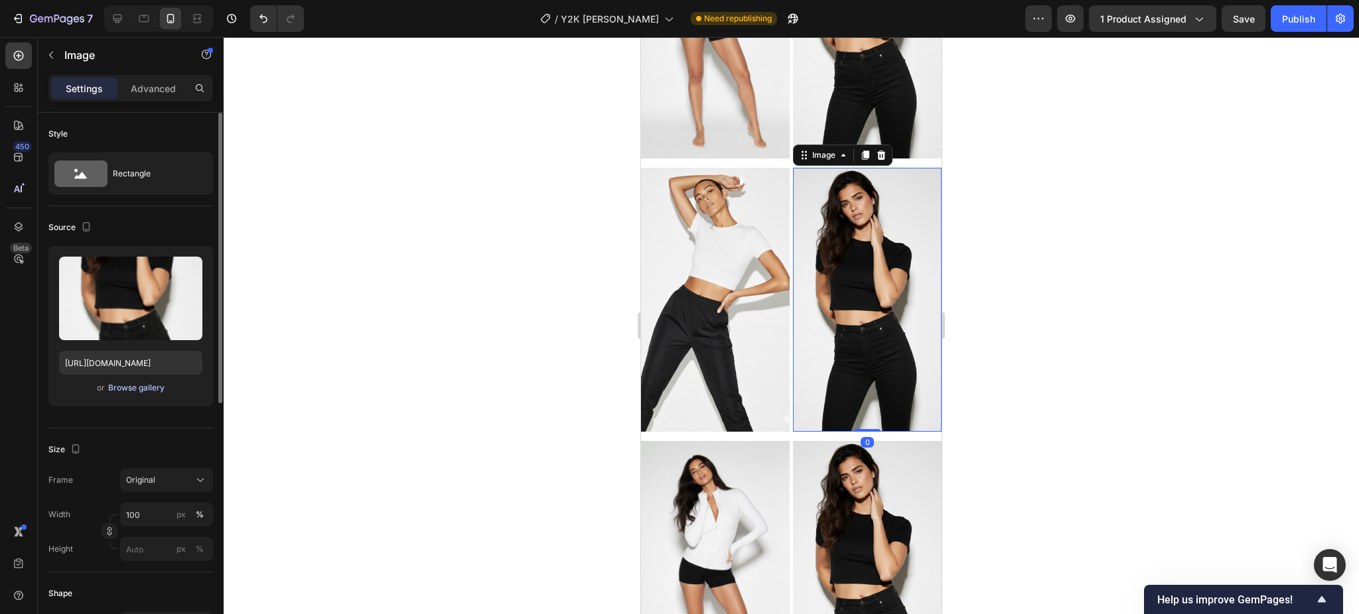
click at [127, 387] on div "Browse gallery" at bounding box center [136, 388] width 56 height 12
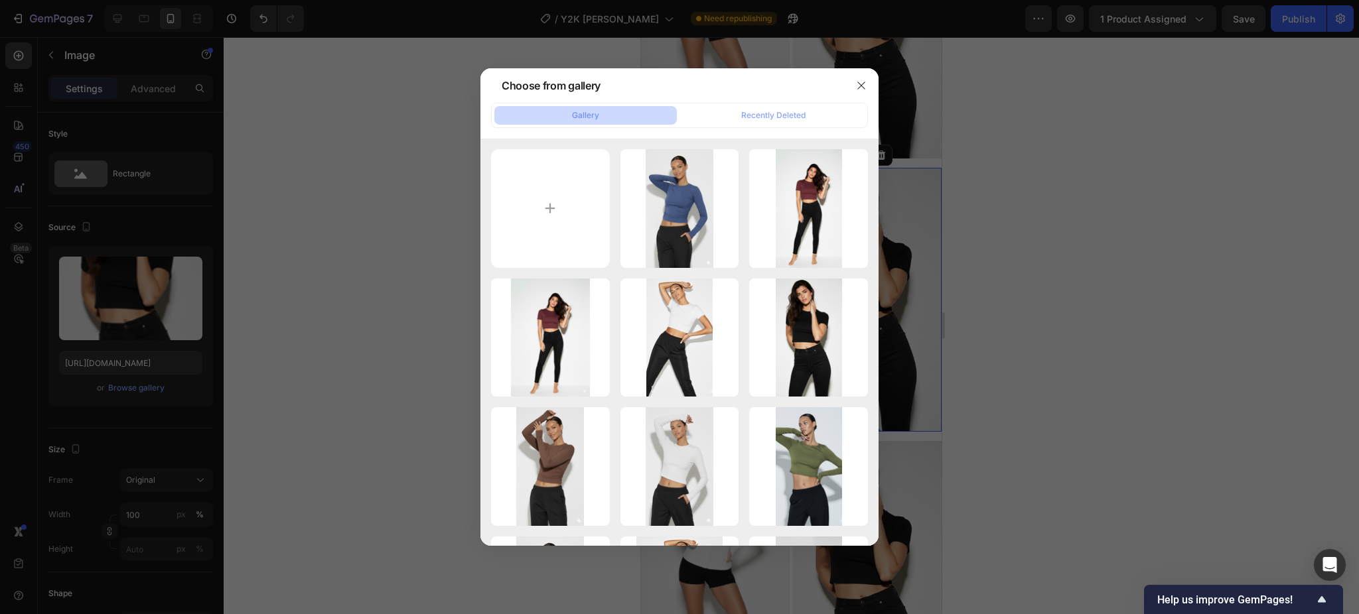
click at [1081, 382] on div at bounding box center [679, 307] width 1359 height 614
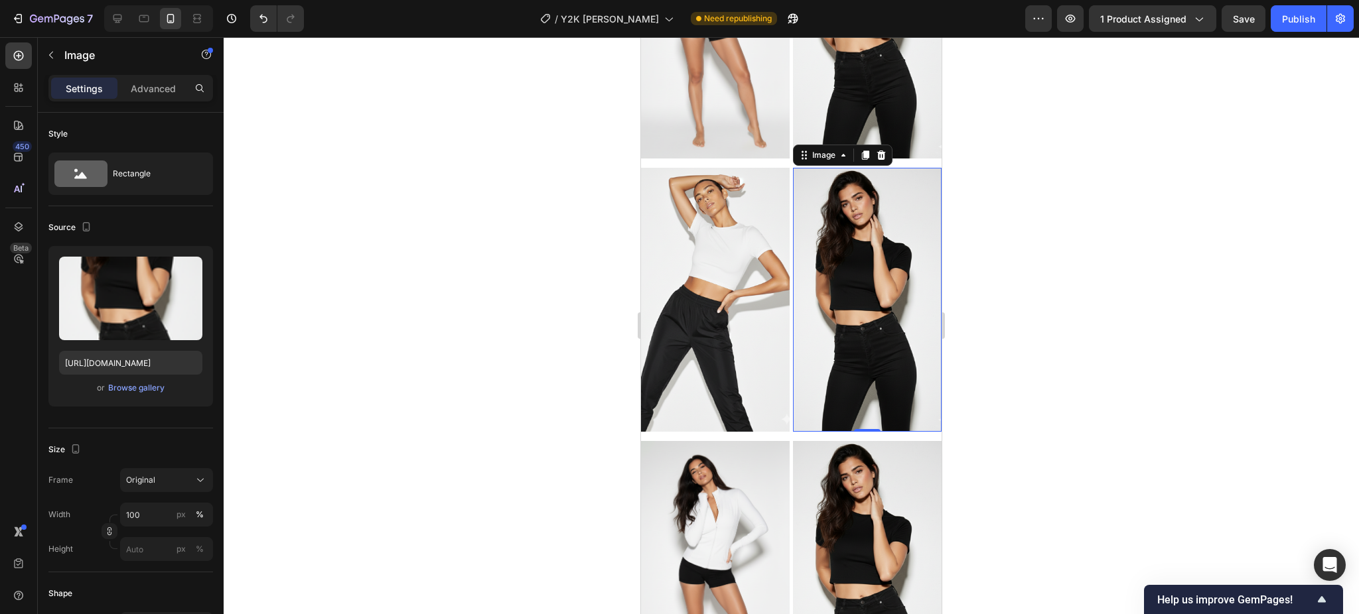
drag, startPoint x: 839, startPoint y: 294, endPoint x: 1003, endPoint y: 331, distance: 168.0
click at [839, 294] on img at bounding box center [867, 300] width 149 height 264
click at [114, 391] on div "or Browse gallery" at bounding box center [130, 388] width 143 height 16
click at [115, 389] on div "Browse gallery" at bounding box center [136, 388] width 56 height 12
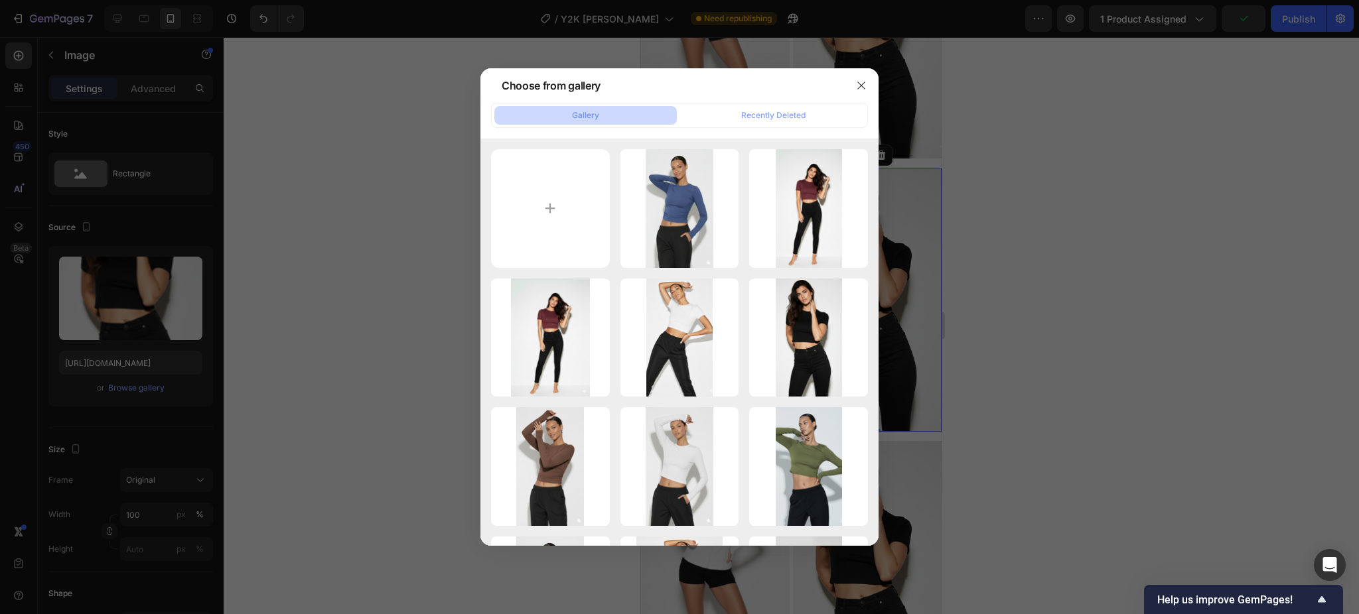
drag, startPoint x: 796, startPoint y: 460, endPoint x: 1028, endPoint y: 382, distance: 244.2
click at [0, 0] on div "Gemini_Generated_Imag...3).png 1431.73 kb" at bounding box center [0, 0] width 0 height 0
type input "[URL][DOMAIN_NAME]"
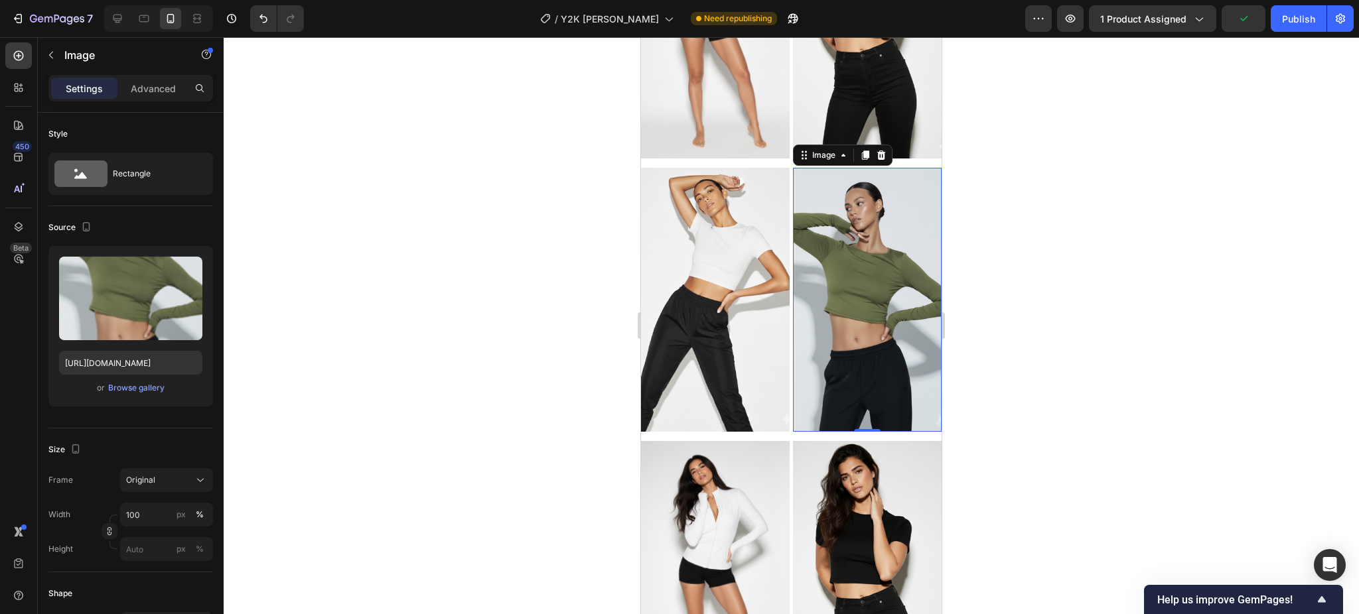
drag, startPoint x: 1088, startPoint y: 380, endPoint x: 958, endPoint y: 362, distance: 131.3
click at [1079, 380] on div at bounding box center [791, 325] width 1135 height 577
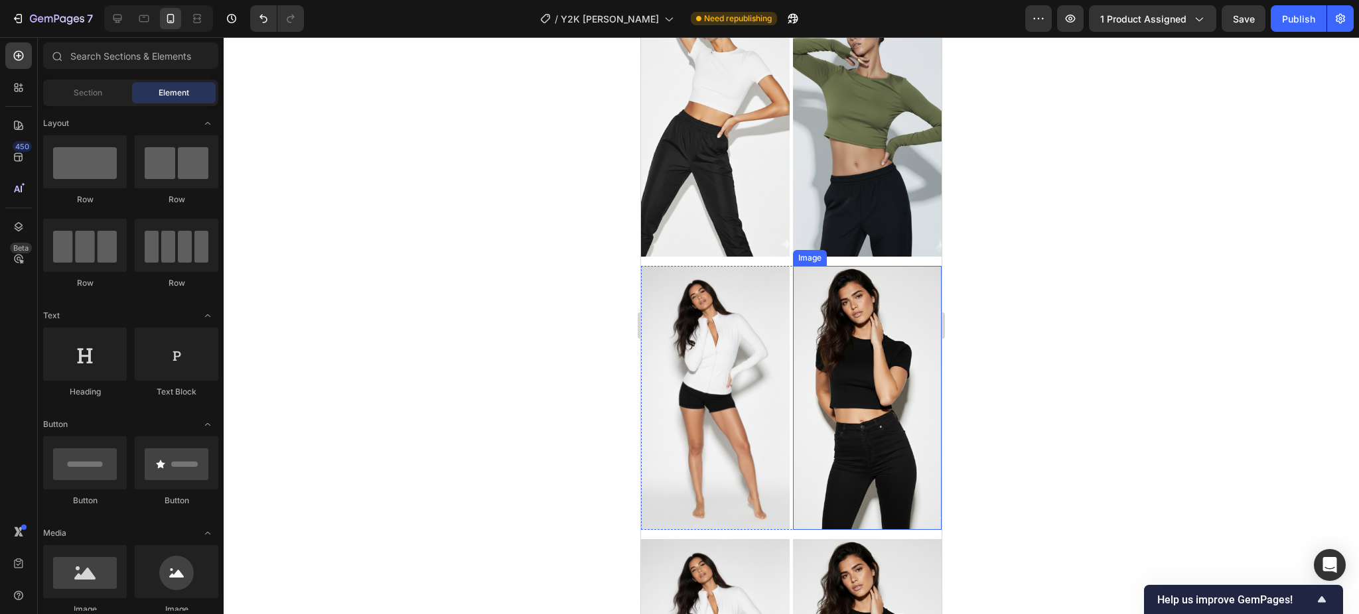
scroll to position [1690, 0]
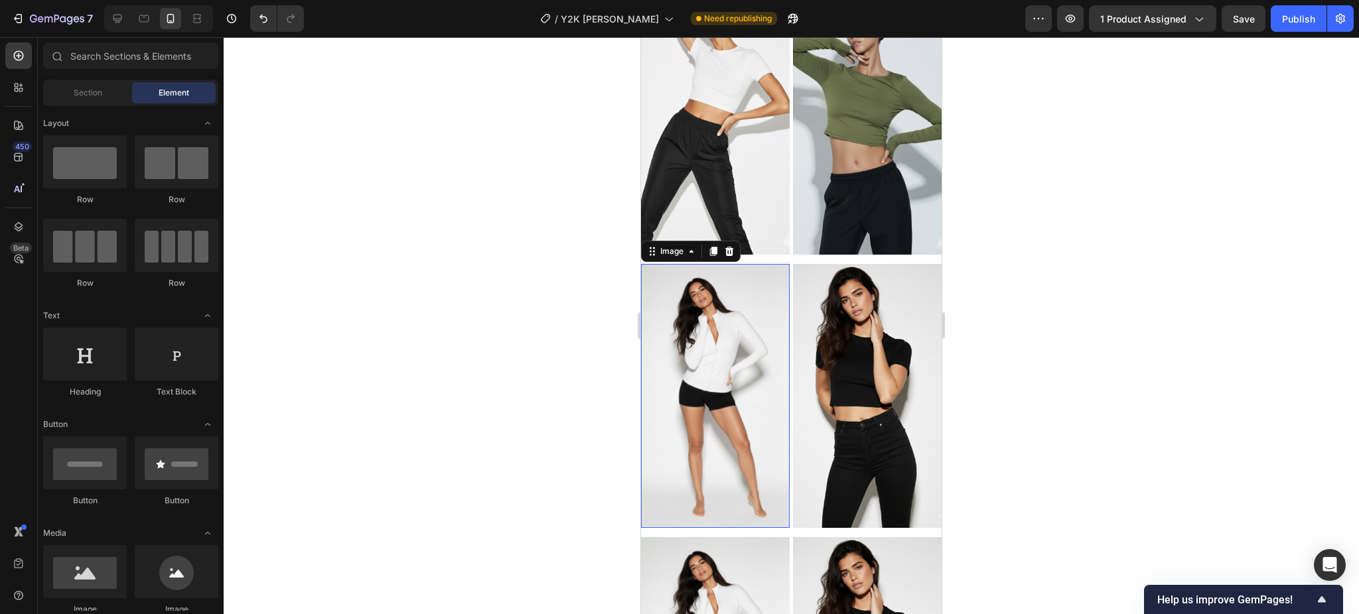
drag, startPoint x: 703, startPoint y: 343, endPoint x: 963, endPoint y: 387, distance: 264.5
click at [703, 343] on img at bounding box center [715, 396] width 149 height 264
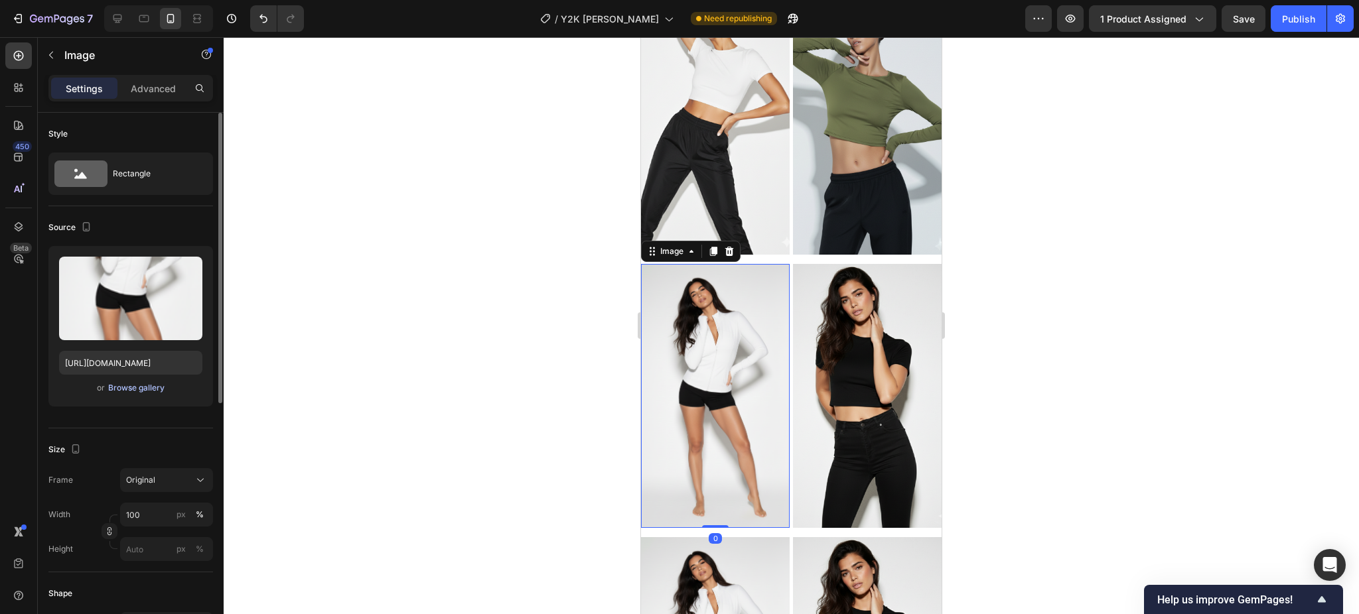
click at [125, 390] on div "Browse gallery" at bounding box center [136, 388] width 56 height 12
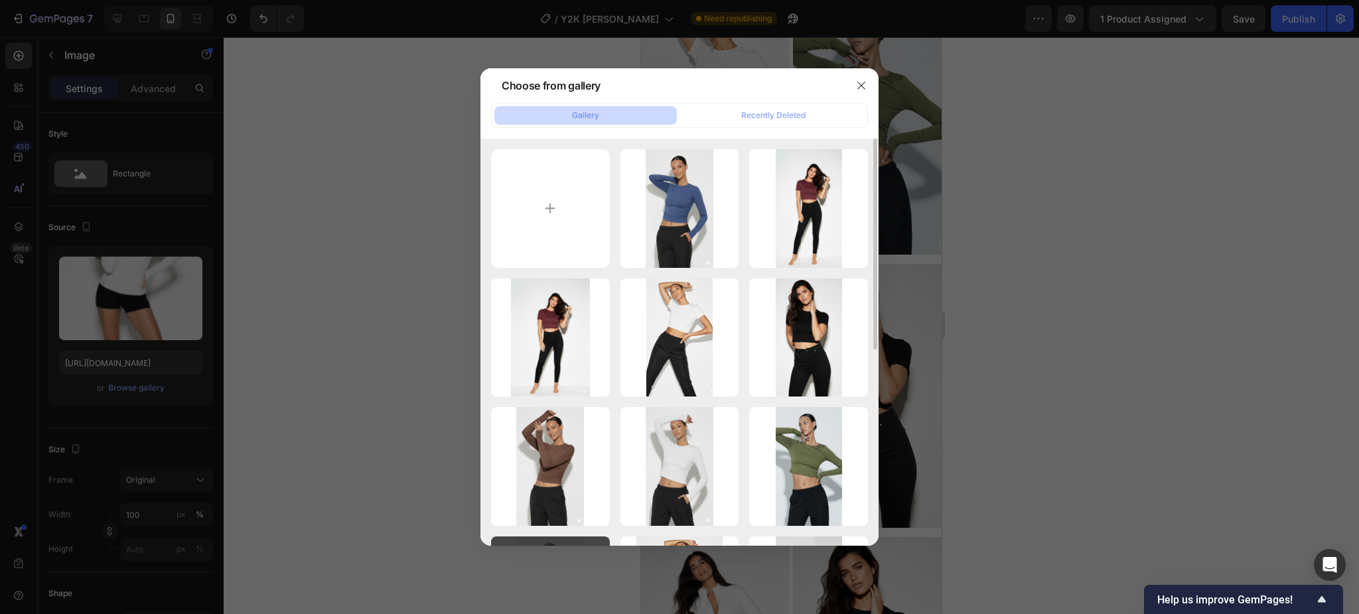
scroll to position [354, 0]
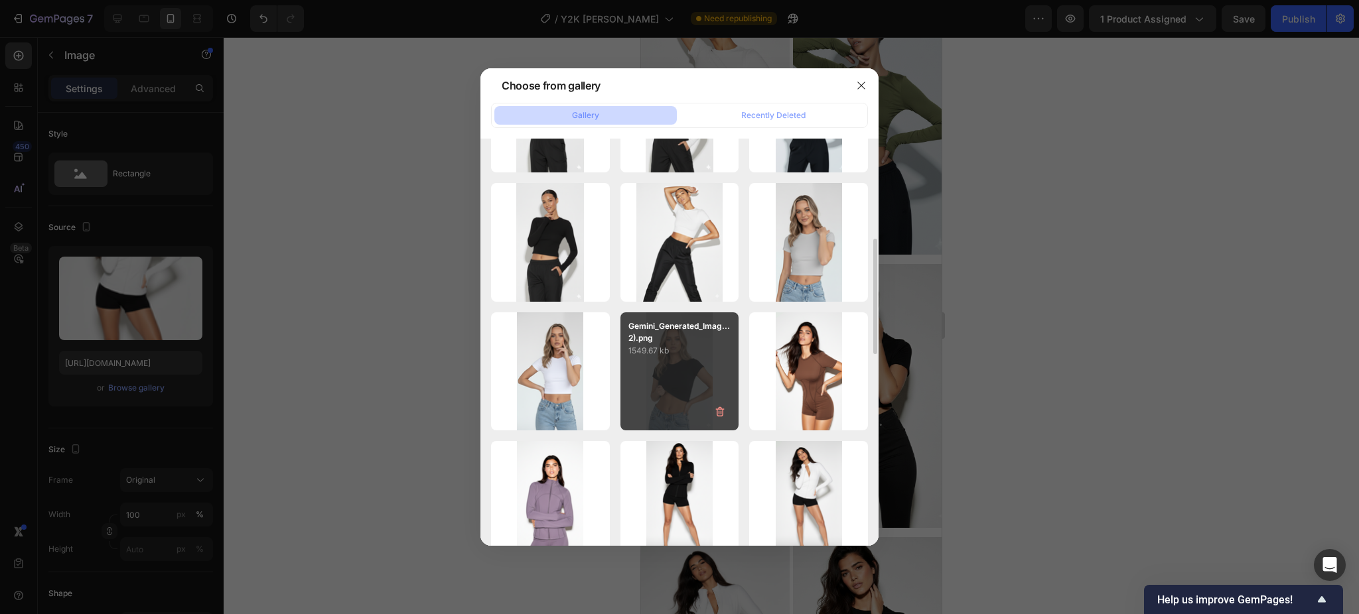
click at [669, 370] on div "Gemini_Generated_Imag...2).png 1549.67 kb" at bounding box center [679, 371] width 119 height 119
type input "[URL][DOMAIN_NAME]"
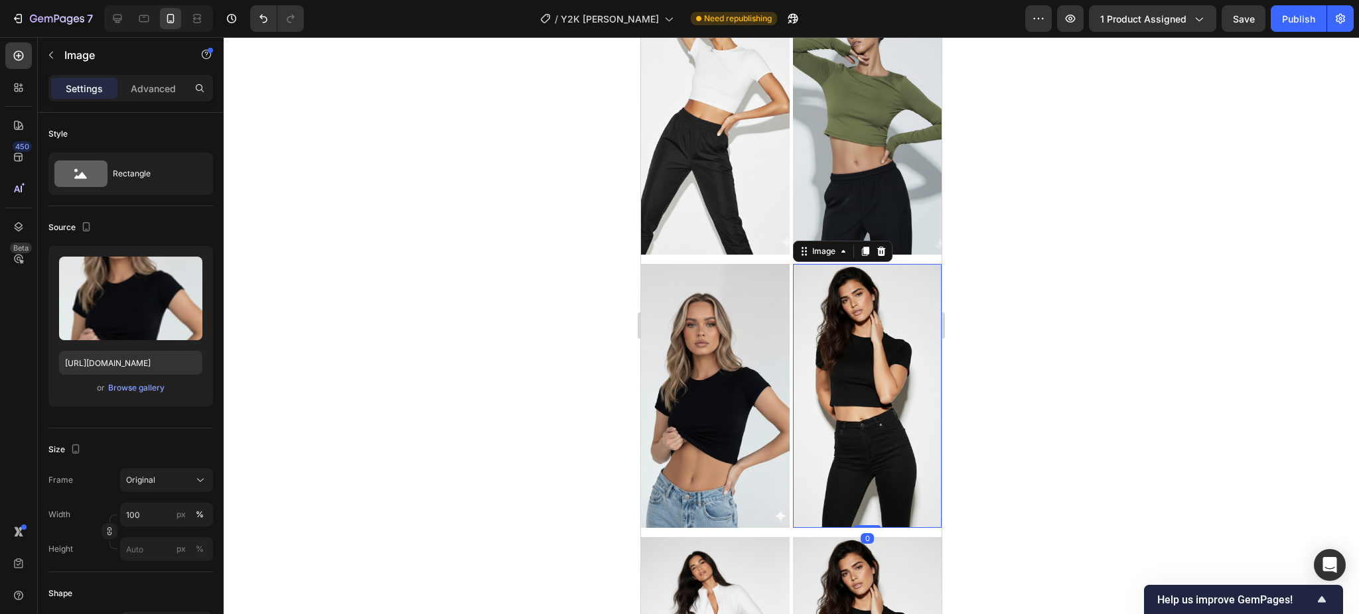
click at [829, 338] on img at bounding box center [867, 396] width 149 height 264
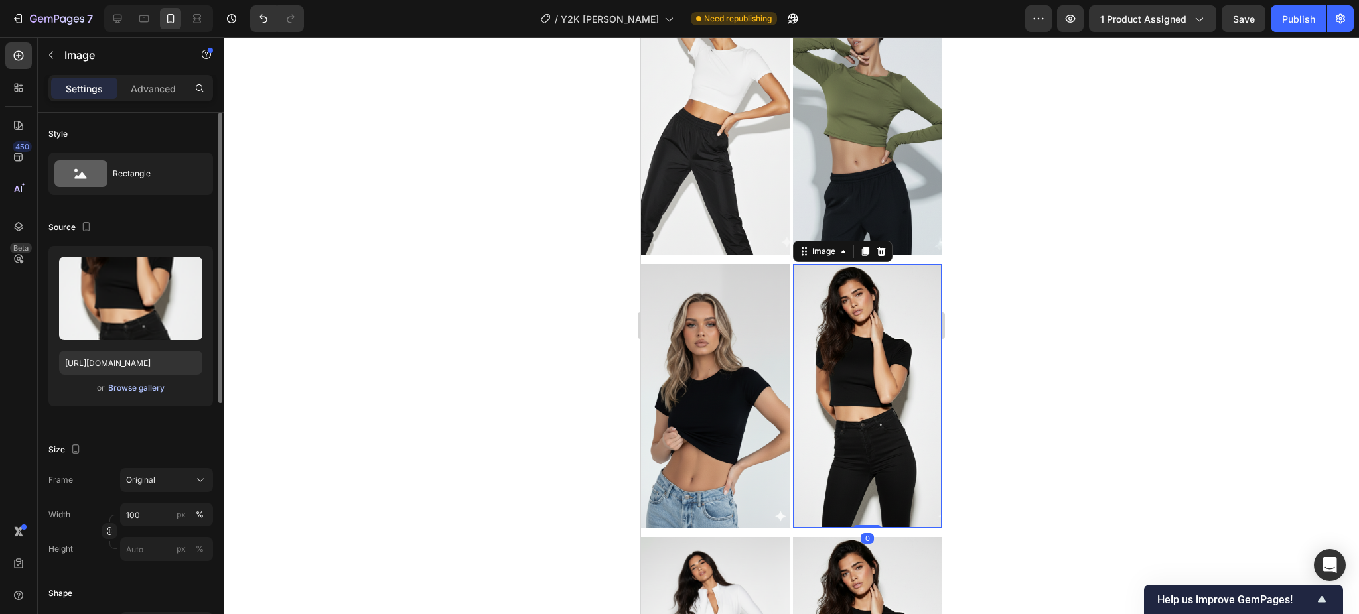
click at [139, 389] on div "Browse gallery" at bounding box center [136, 388] width 56 height 12
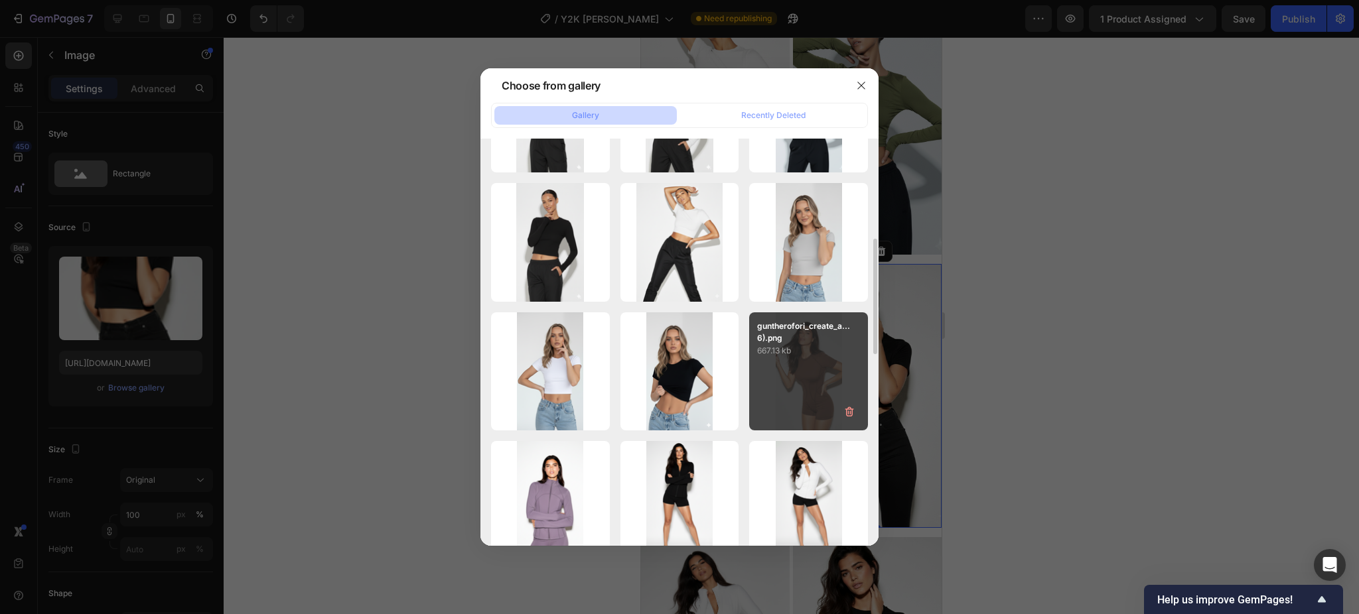
click at [794, 356] on p "667.13 kb" at bounding box center [808, 350] width 103 height 13
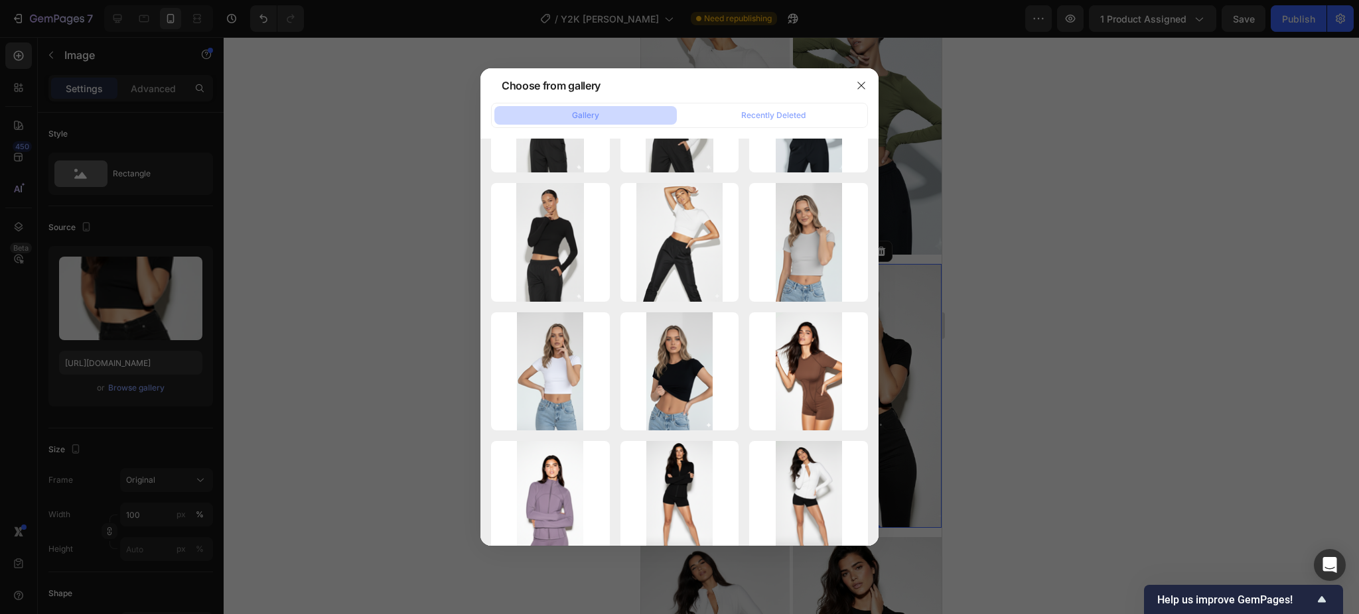
type input "[URL][DOMAIN_NAME]"
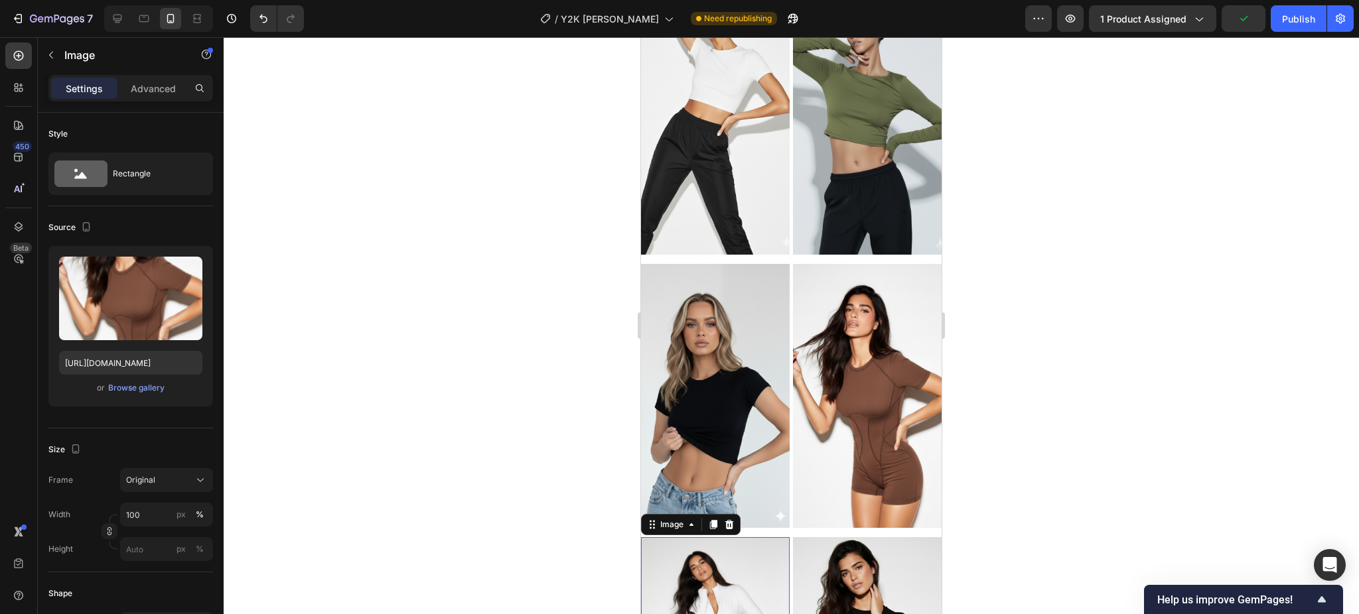
drag, startPoint x: 704, startPoint y: 519, endPoint x: 1178, endPoint y: 528, distance: 474.4
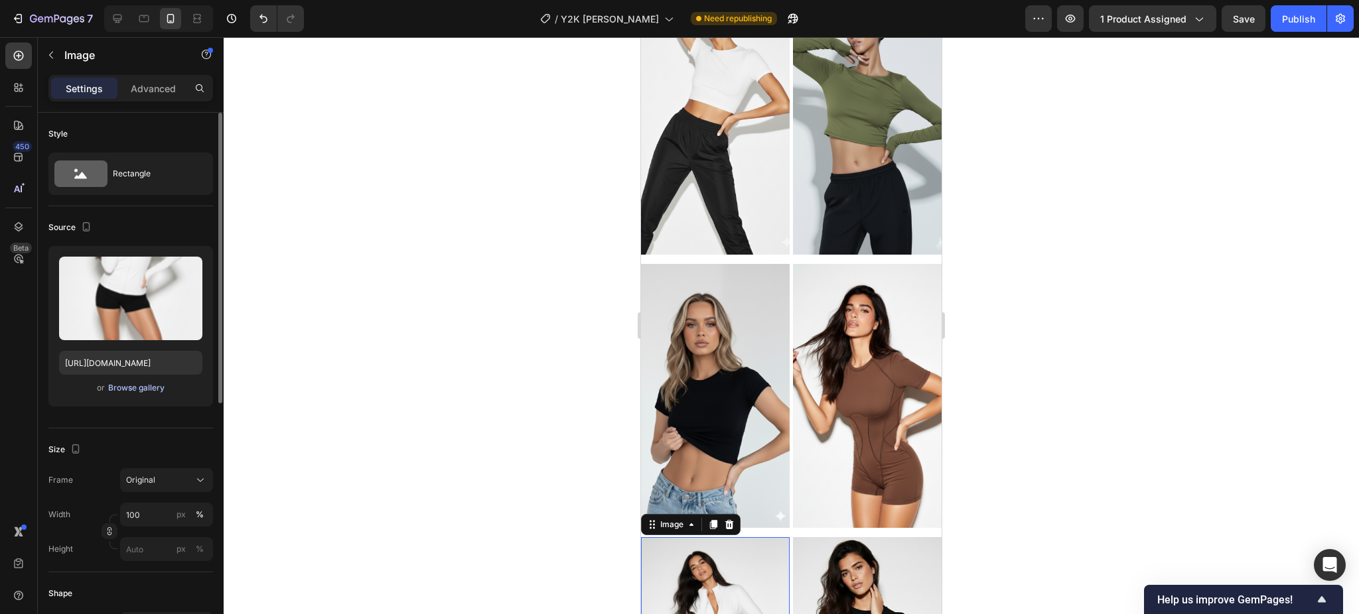
click at [140, 394] on button "Browse gallery" at bounding box center [136, 387] width 58 height 13
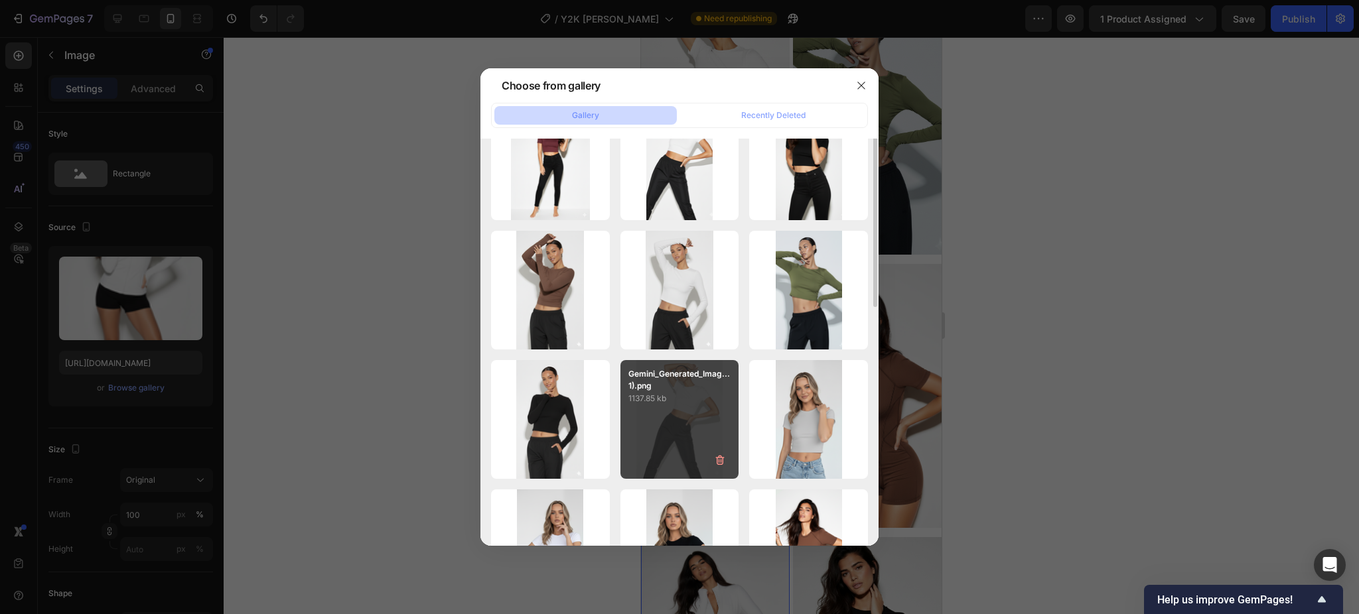
scroll to position [442, 0]
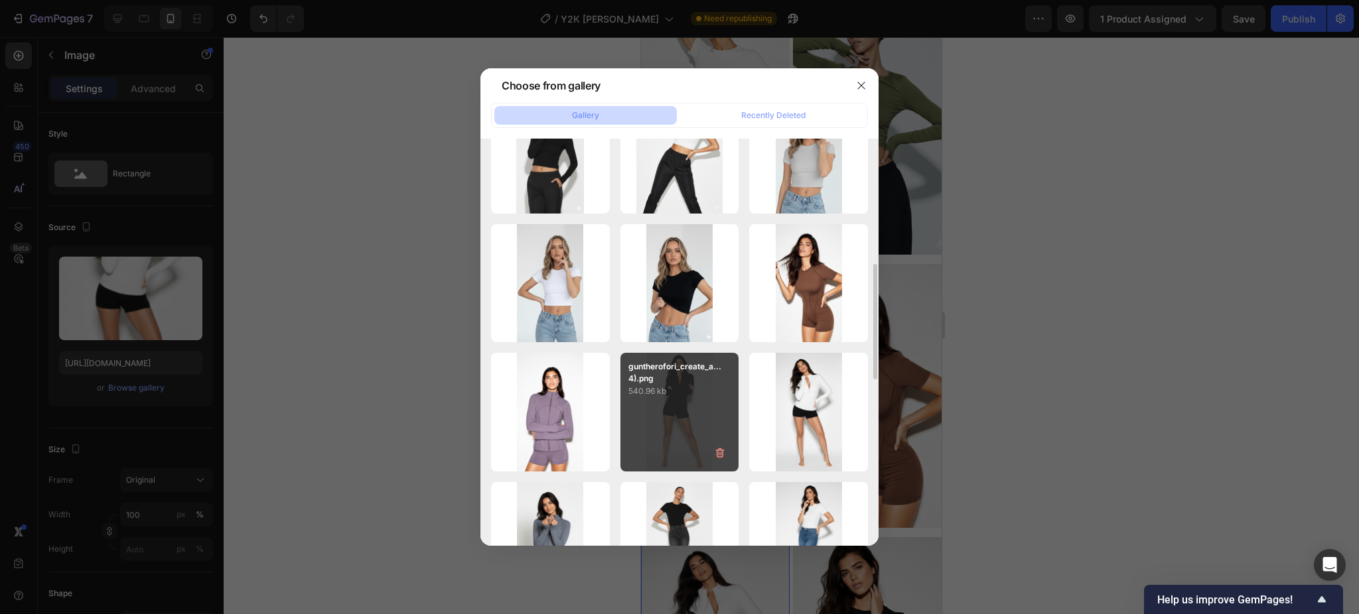
click at [684, 391] on p "540.96 kb" at bounding box center [679, 391] width 103 height 13
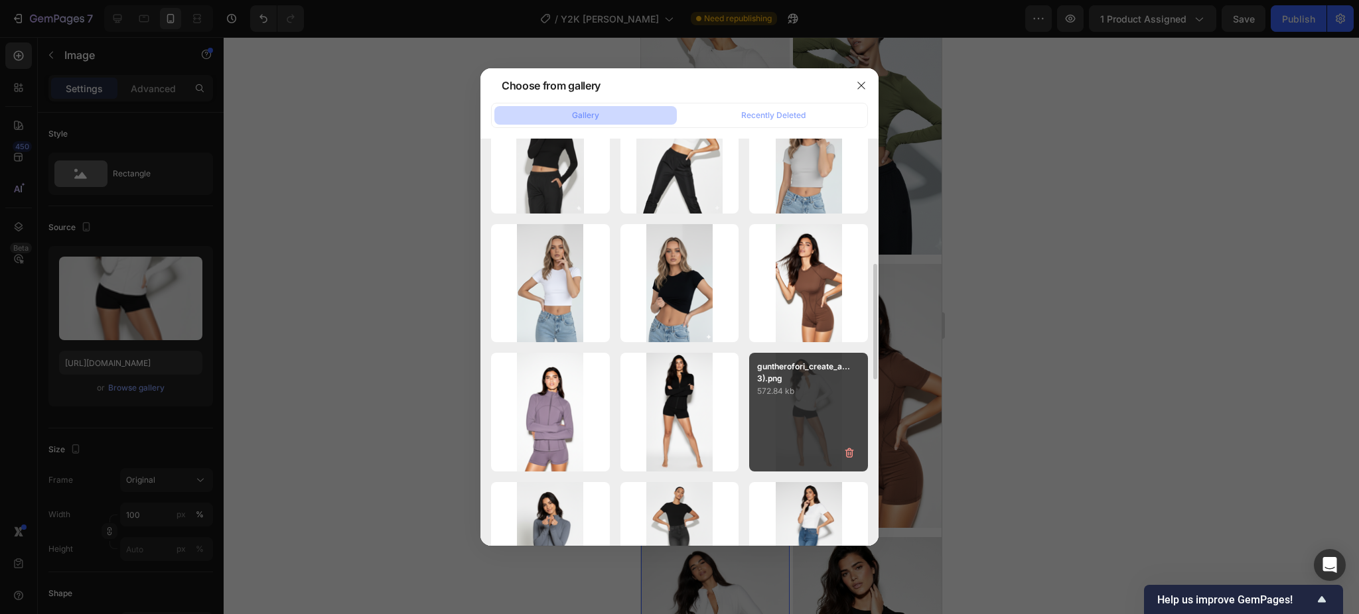
type input "[URL][DOMAIN_NAME]"
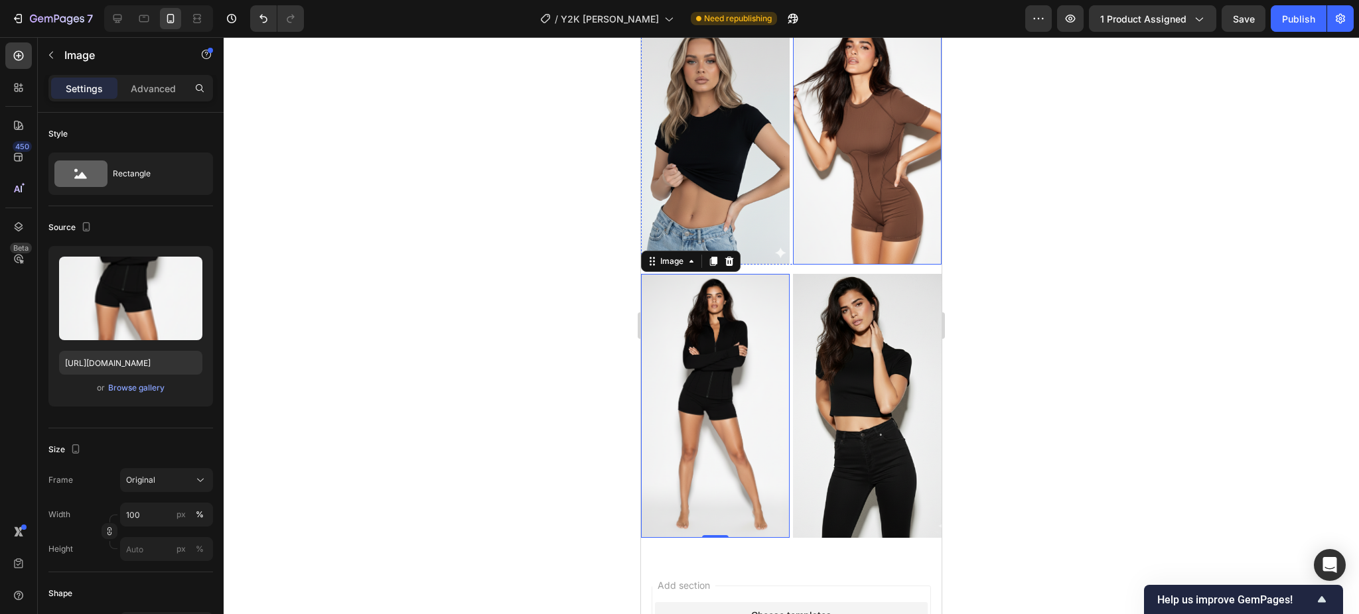
scroll to position [1956, 0]
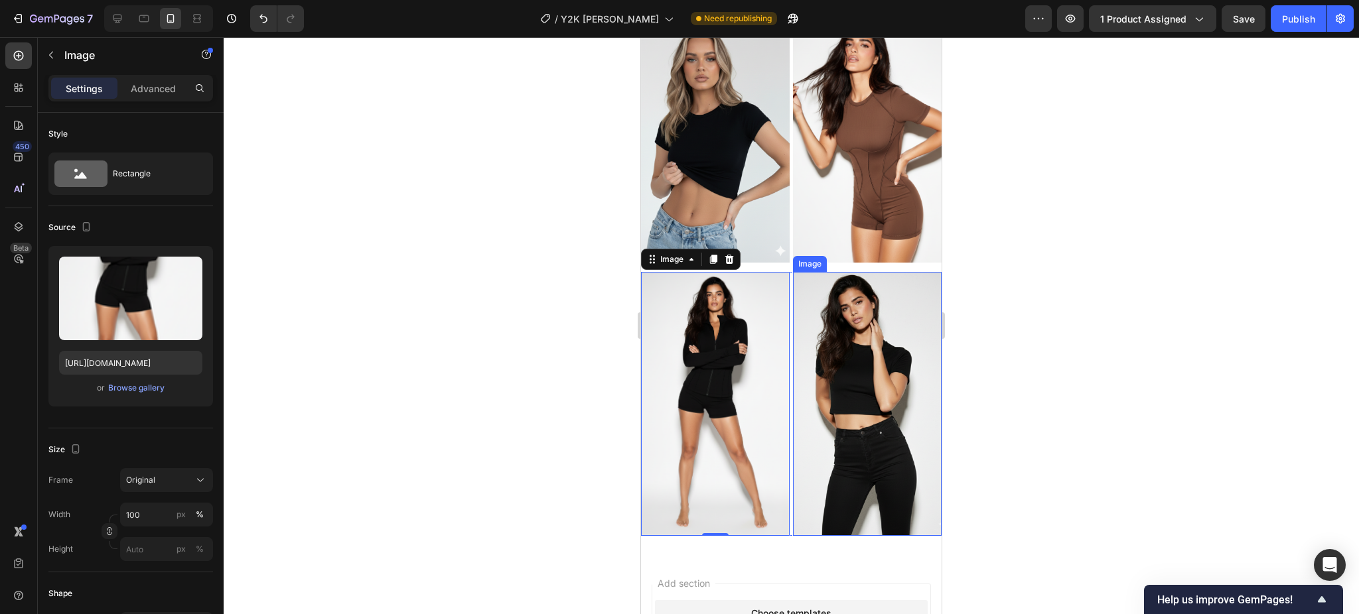
click at [843, 370] on img at bounding box center [867, 404] width 149 height 264
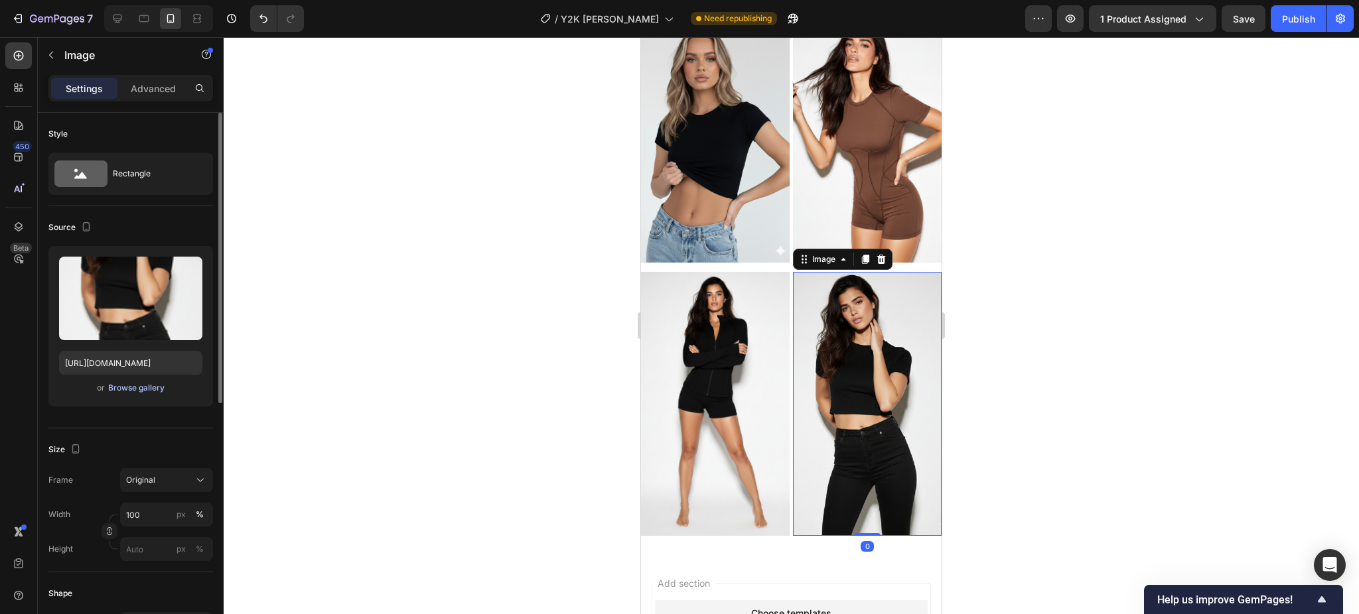
click at [153, 383] on div "Browse gallery" at bounding box center [136, 388] width 56 height 12
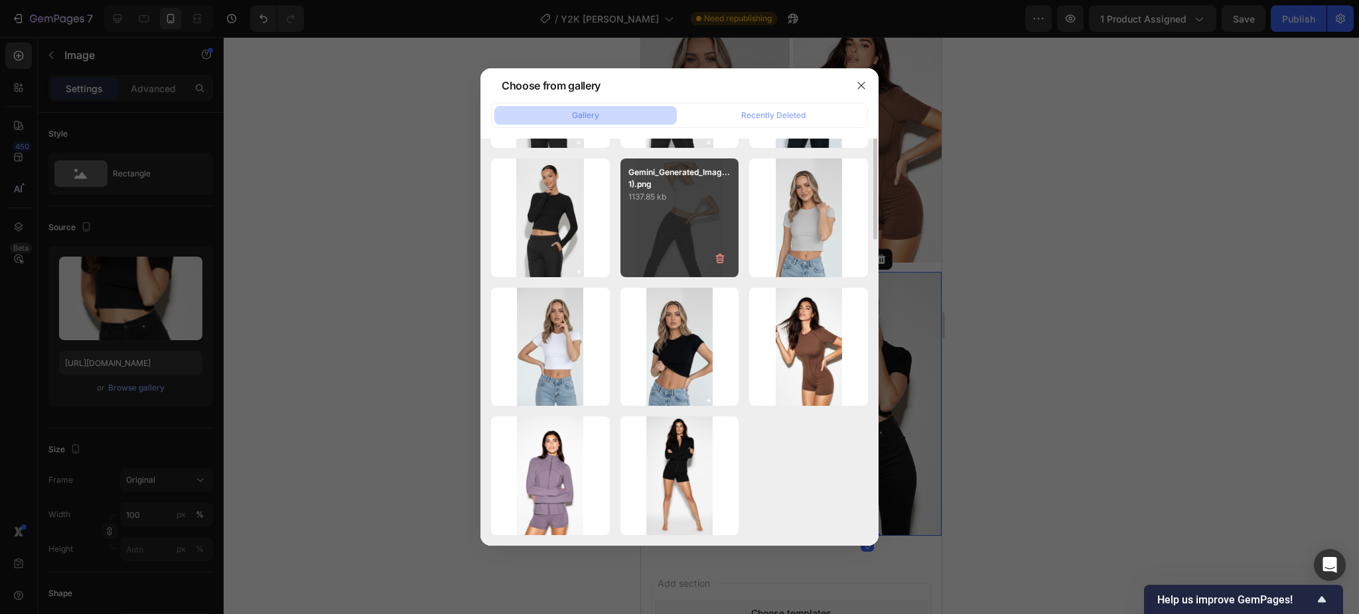
scroll to position [619, 0]
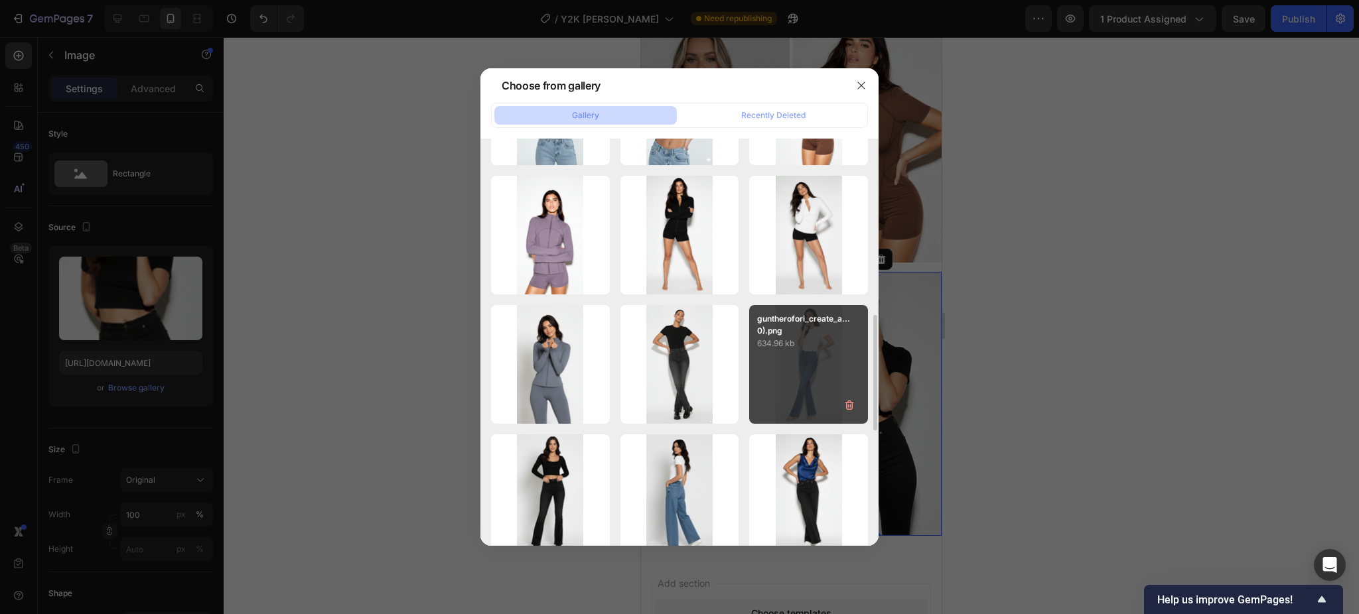
click at [797, 364] on div "guntherofori_create_a...0).png 634.96 kb" at bounding box center [808, 364] width 119 height 119
type input "[URL][DOMAIN_NAME]"
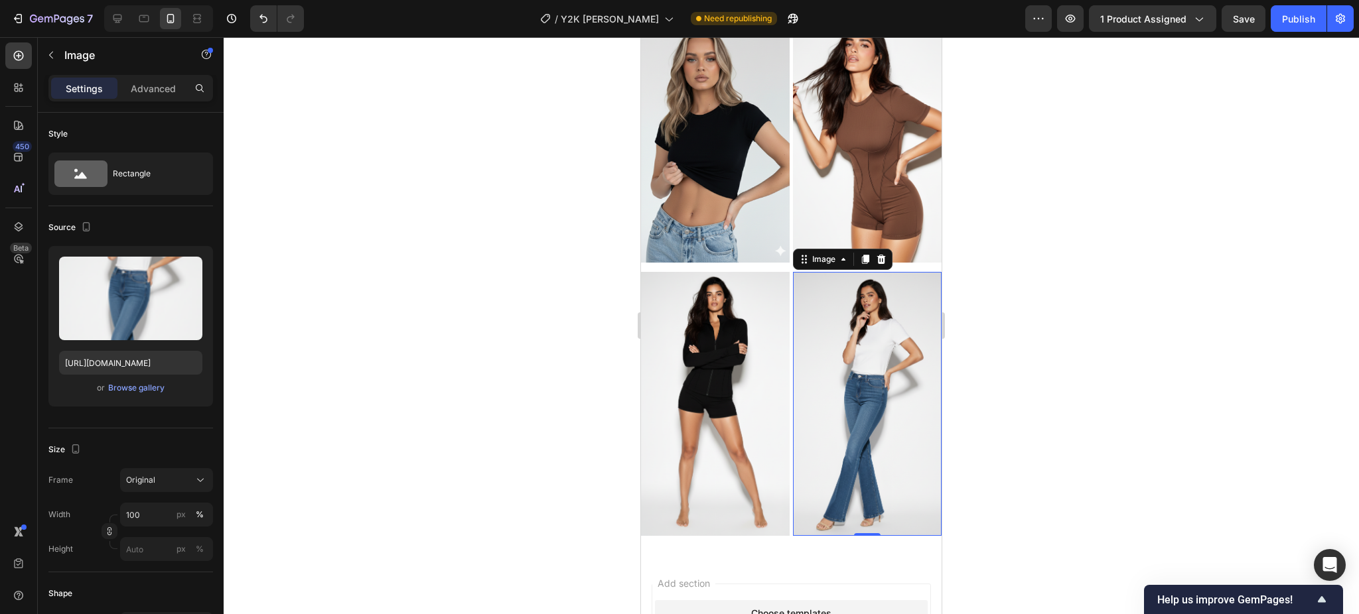
drag, startPoint x: 1136, startPoint y: 402, endPoint x: 958, endPoint y: 369, distance: 180.9
click at [1134, 403] on div at bounding box center [791, 325] width 1135 height 577
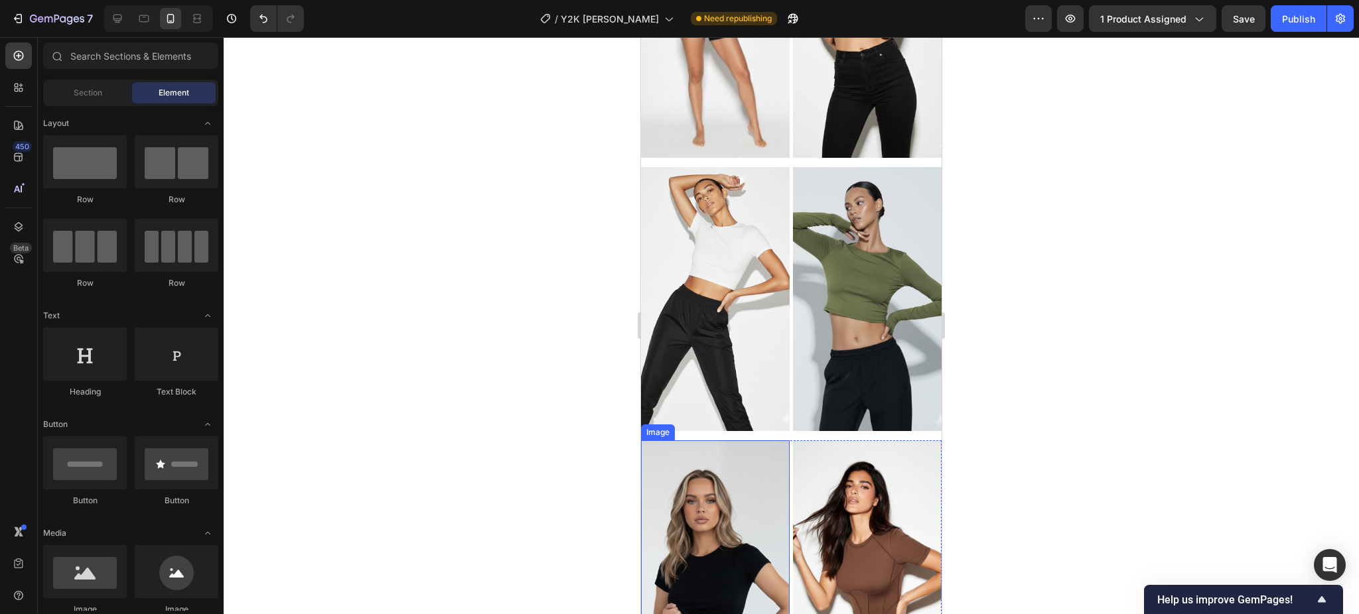
scroll to position [1513, 0]
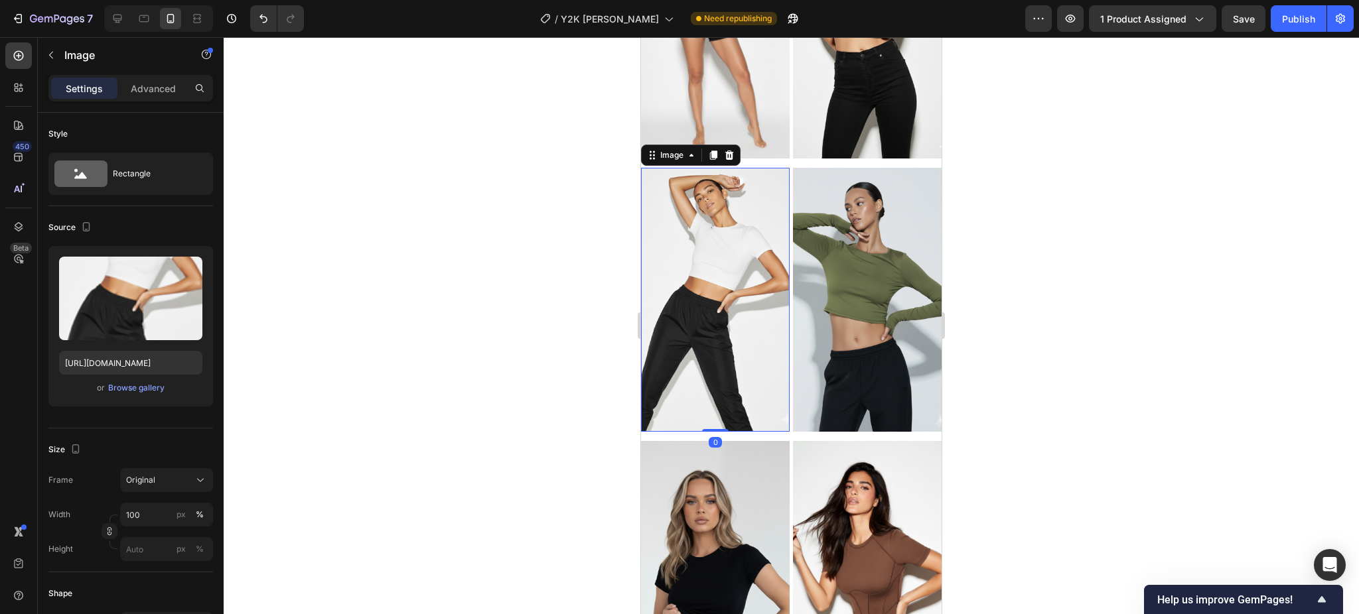
drag, startPoint x: 714, startPoint y: 264, endPoint x: 1080, endPoint y: 301, distance: 368.1
click at [714, 264] on img at bounding box center [715, 300] width 149 height 264
click at [141, 386] on div "Browse gallery" at bounding box center [136, 388] width 56 height 12
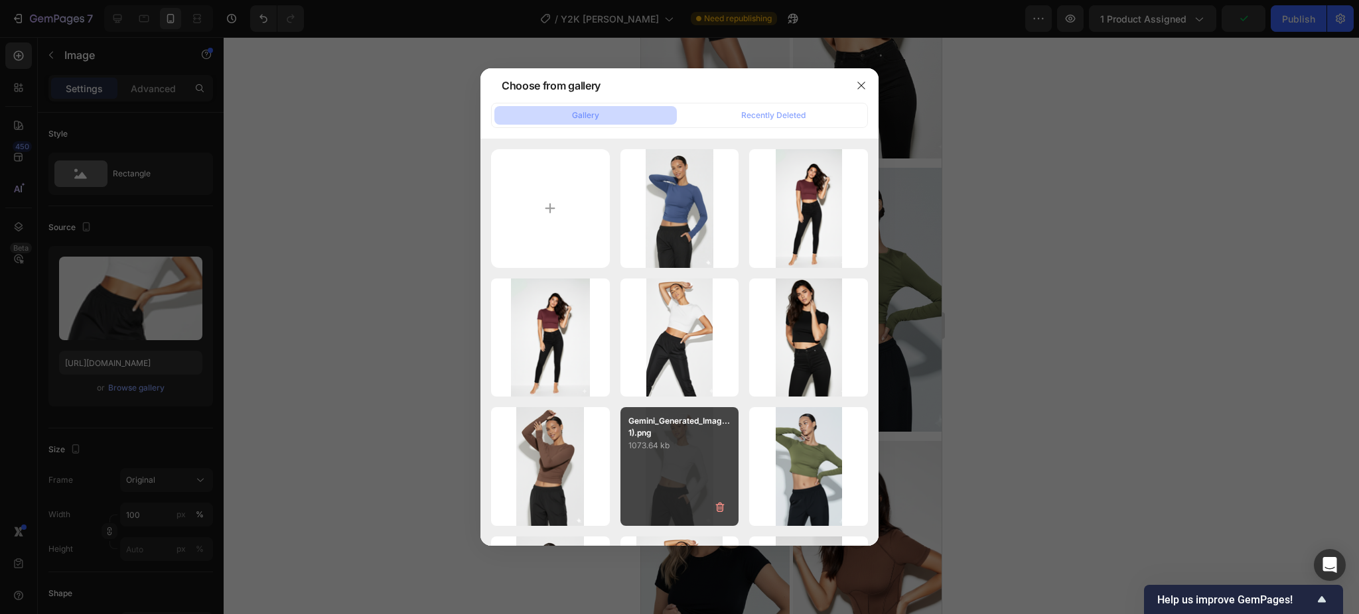
scroll to position [619, 0]
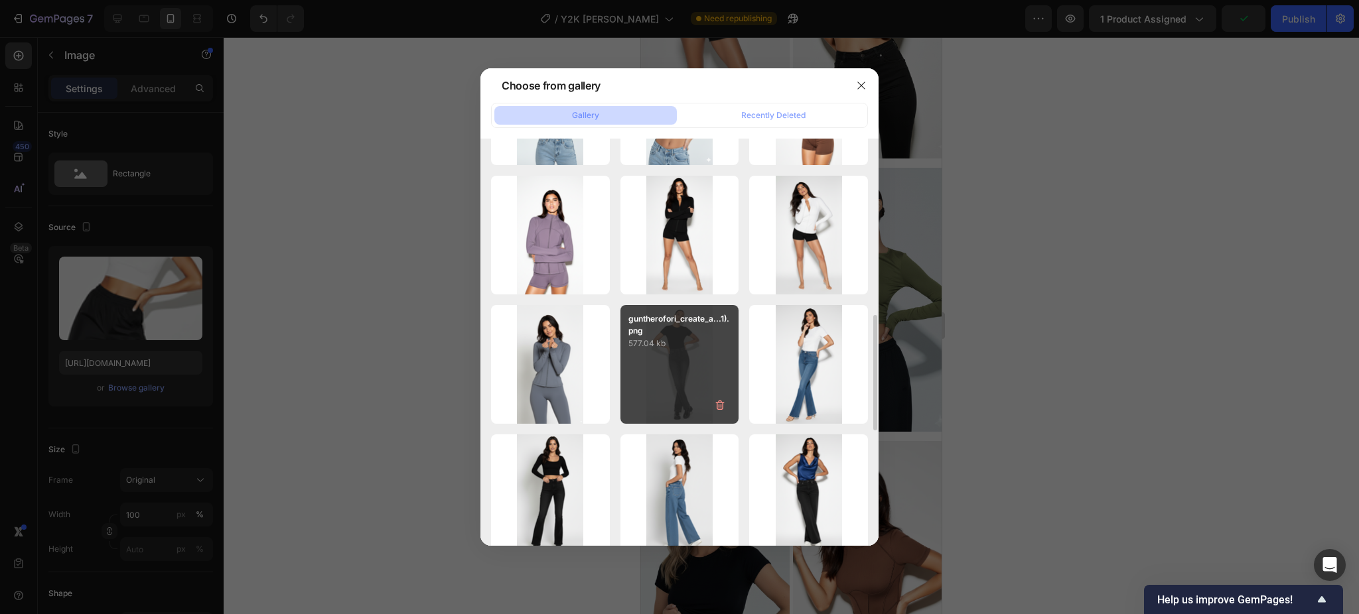
click at [666, 346] on p "577.04 kb" at bounding box center [679, 343] width 103 height 13
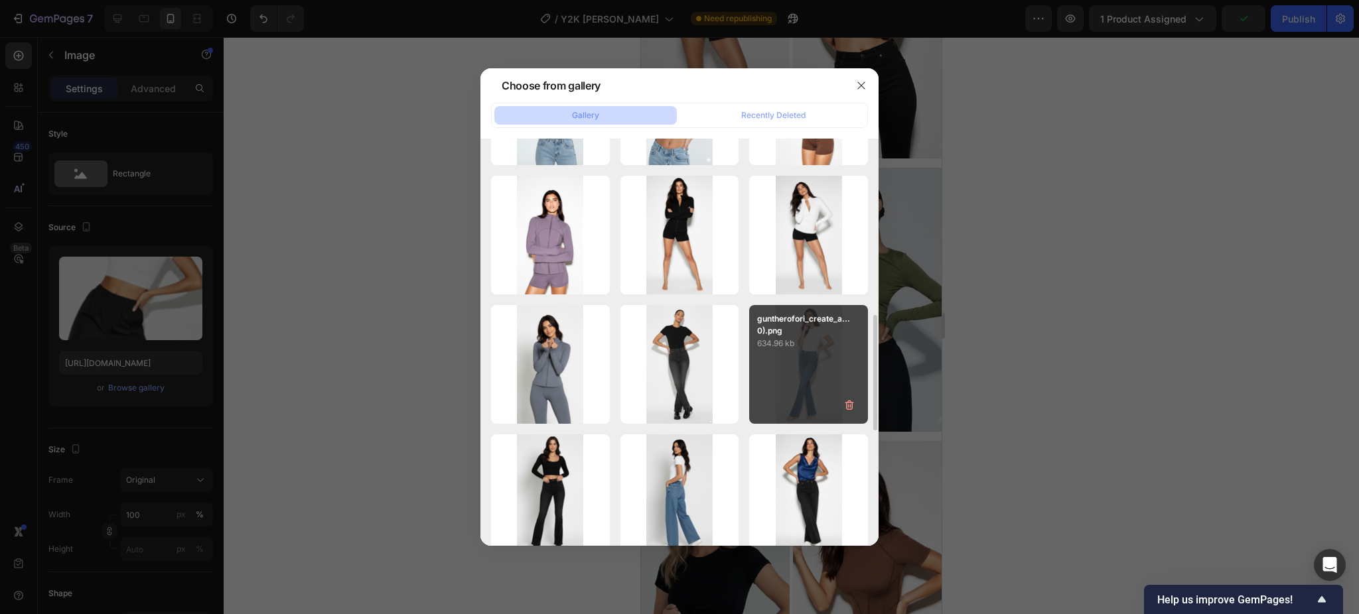
type input "[URL][DOMAIN_NAME]"
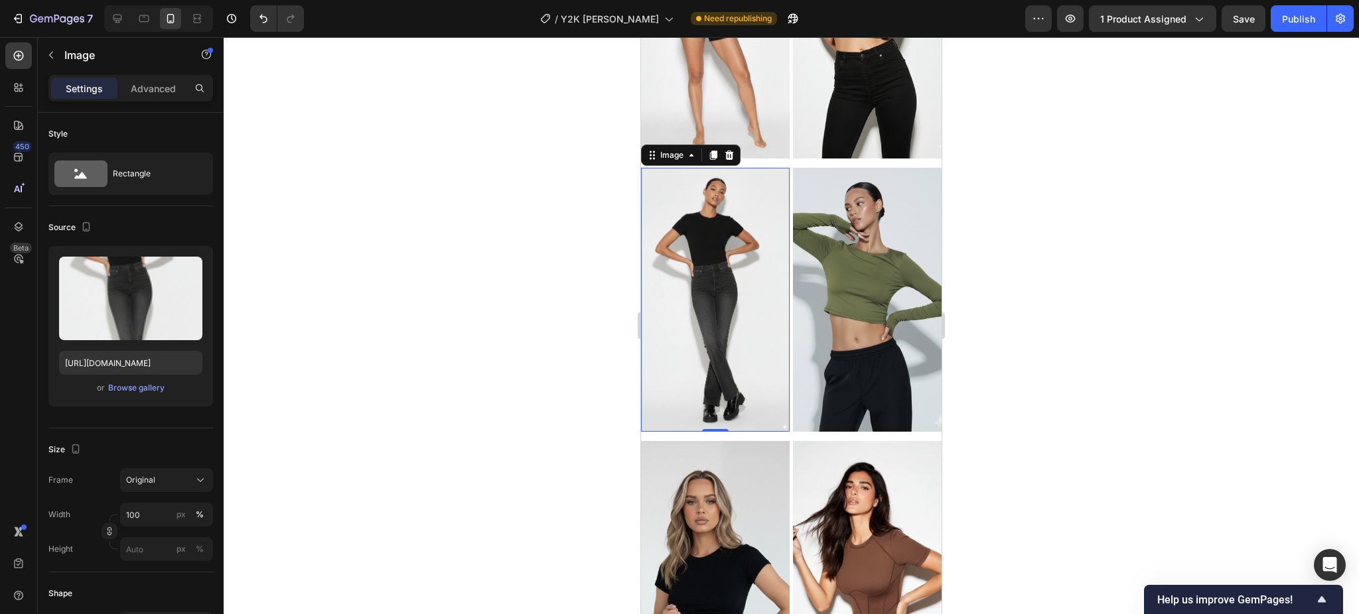
click at [1130, 332] on div at bounding box center [791, 325] width 1135 height 577
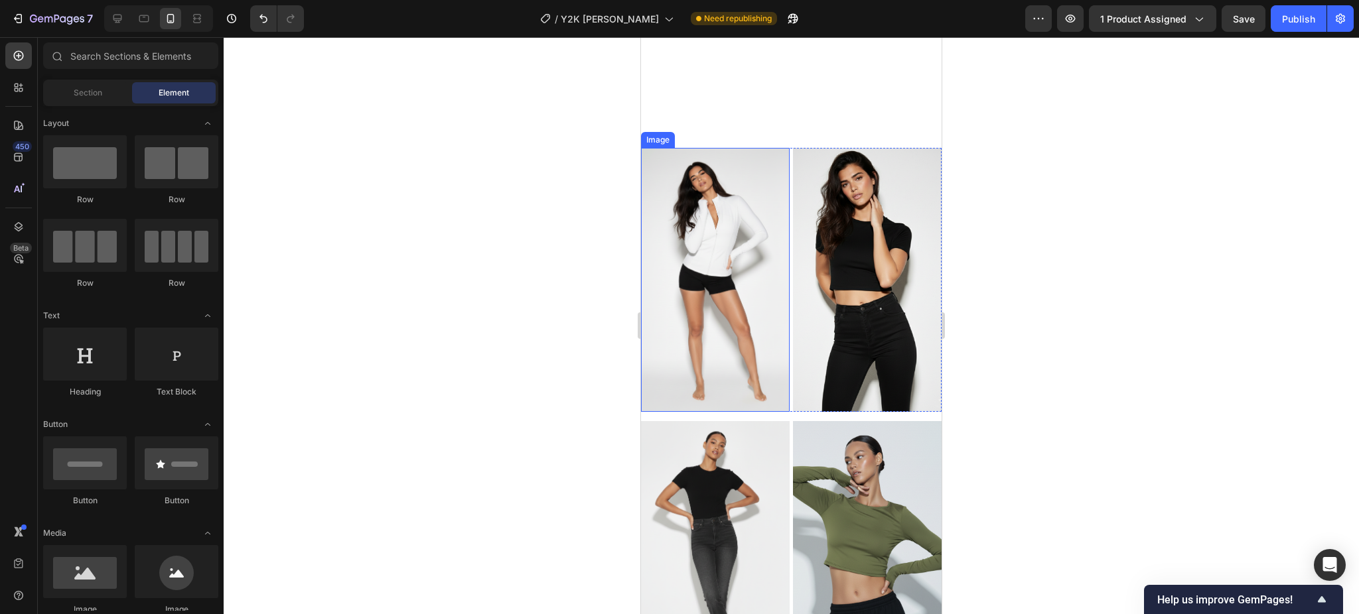
scroll to position [1336, 0]
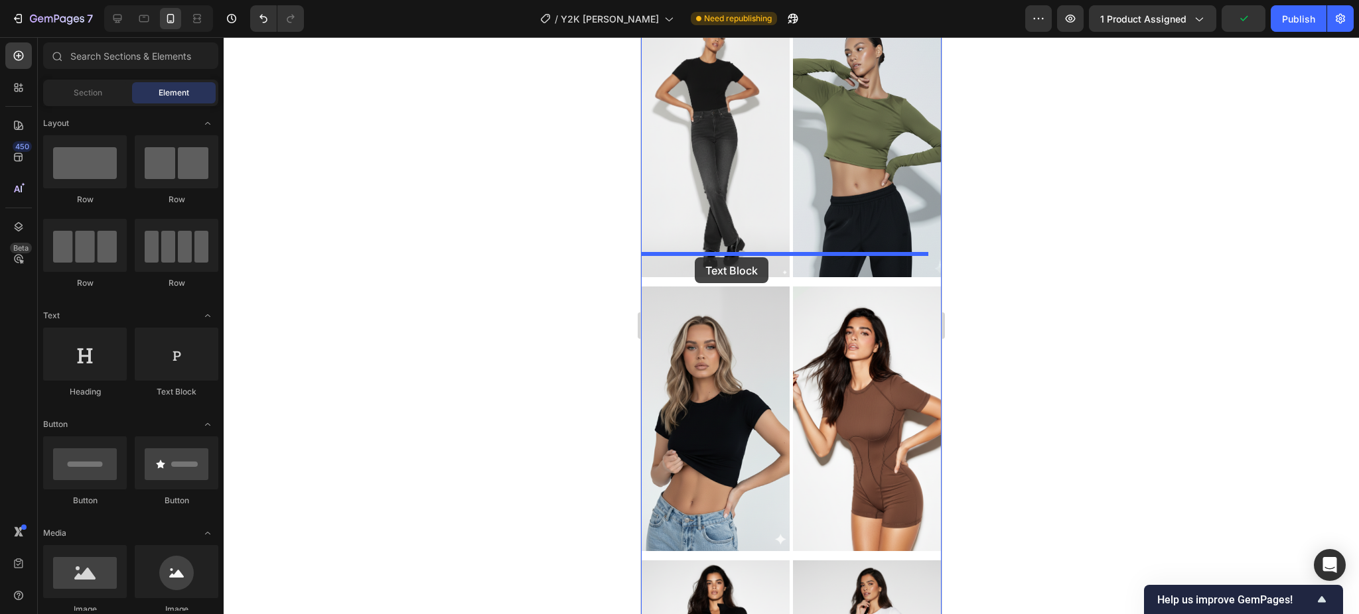
drag, startPoint x: 949, startPoint y: 391, endPoint x: 695, endPoint y: 257, distance: 286.9
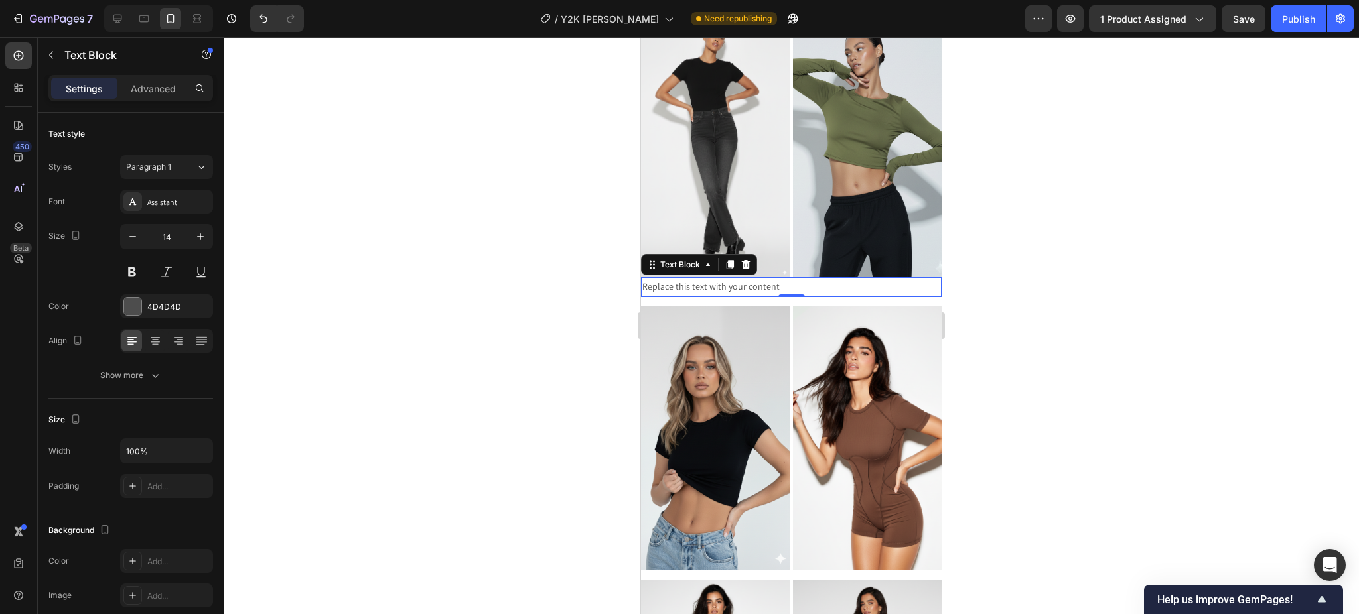
click at [1040, 281] on div at bounding box center [791, 325] width 1135 height 577
drag, startPoint x: 677, startPoint y: 247, endPoint x: 719, endPoint y: 247, distance: 41.8
drag, startPoint x: 1045, startPoint y: 258, endPoint x: 1030, endPoint y: 259, distance: 15.3
click at [1045, 259] on div at bounding box center [791, 325] width 1135 height 577
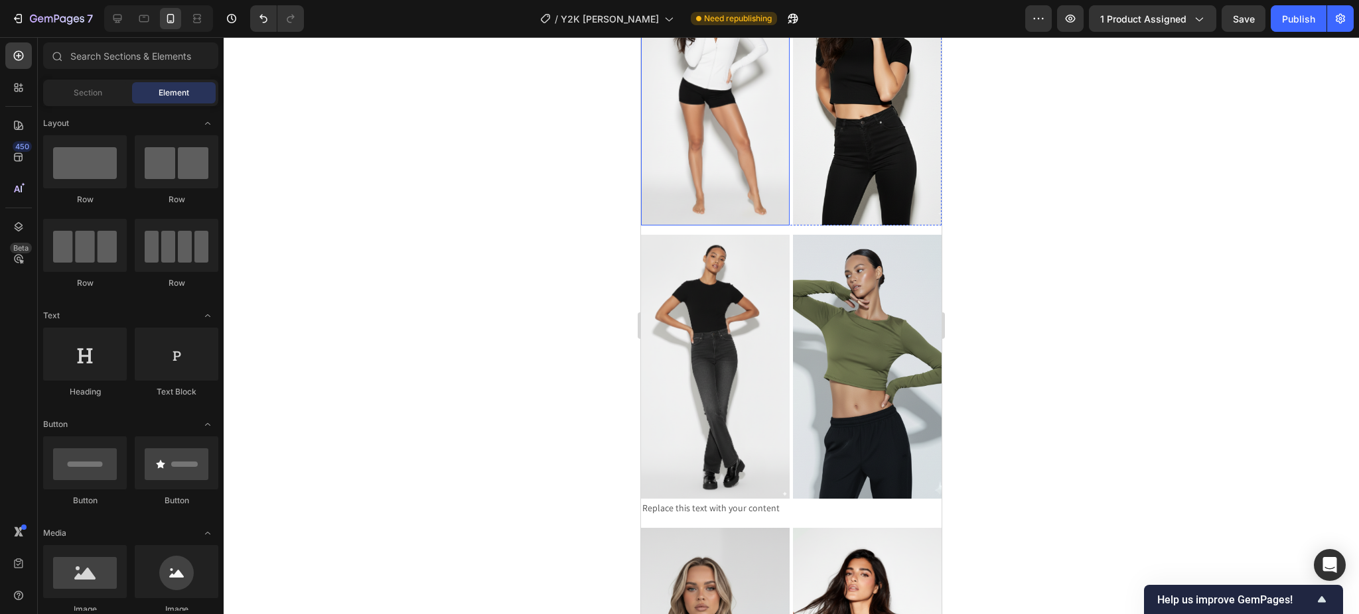
scroll to position [1490, 0]
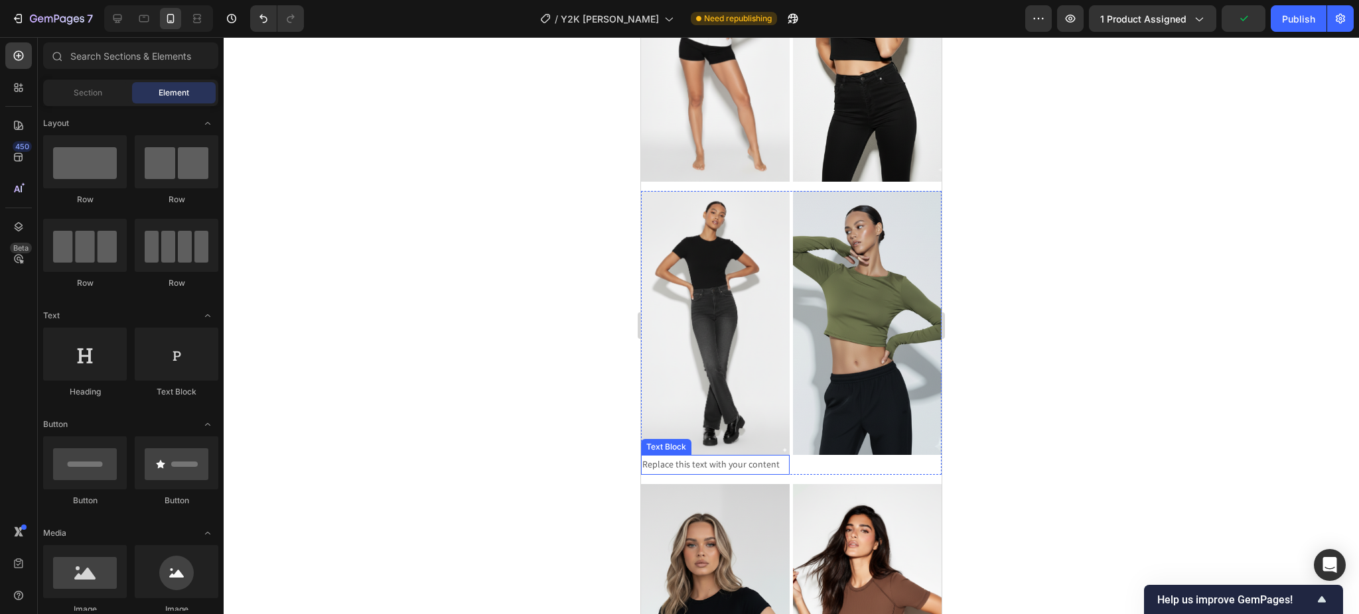
click at [695, 455] on div "Replace this text with your content" at bounding box center [715, 464] width 149 height 19
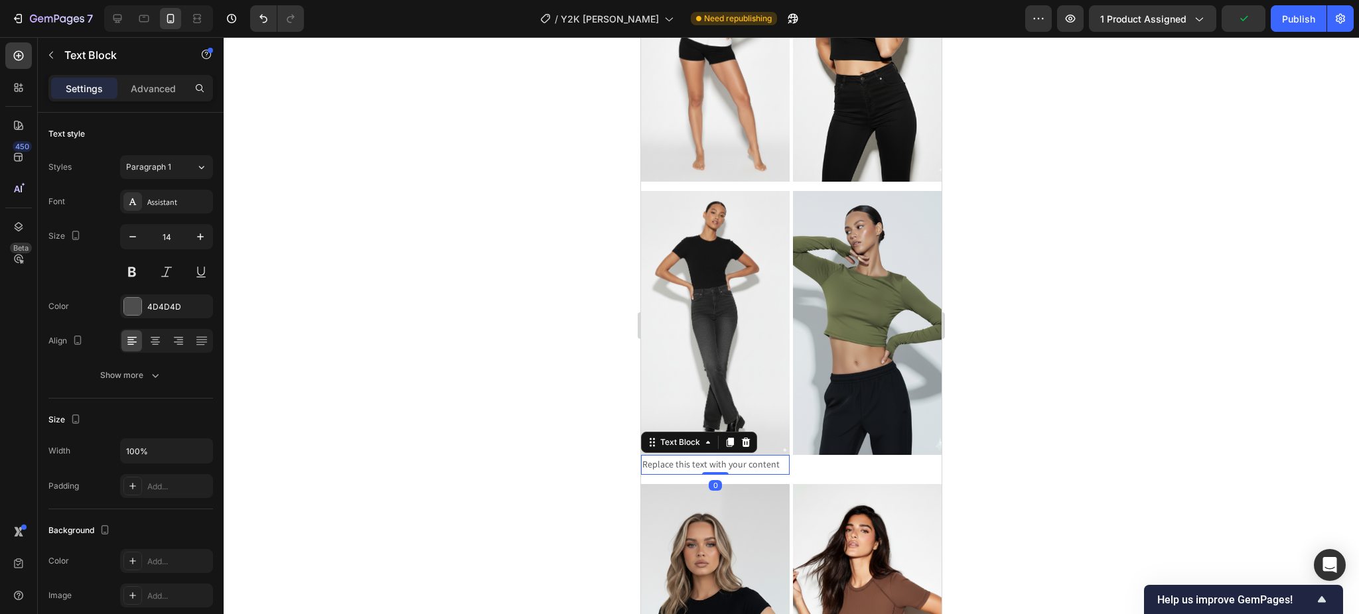
click at [1055, 424] on div at bounding box center [791, 325] width 1135 height 577
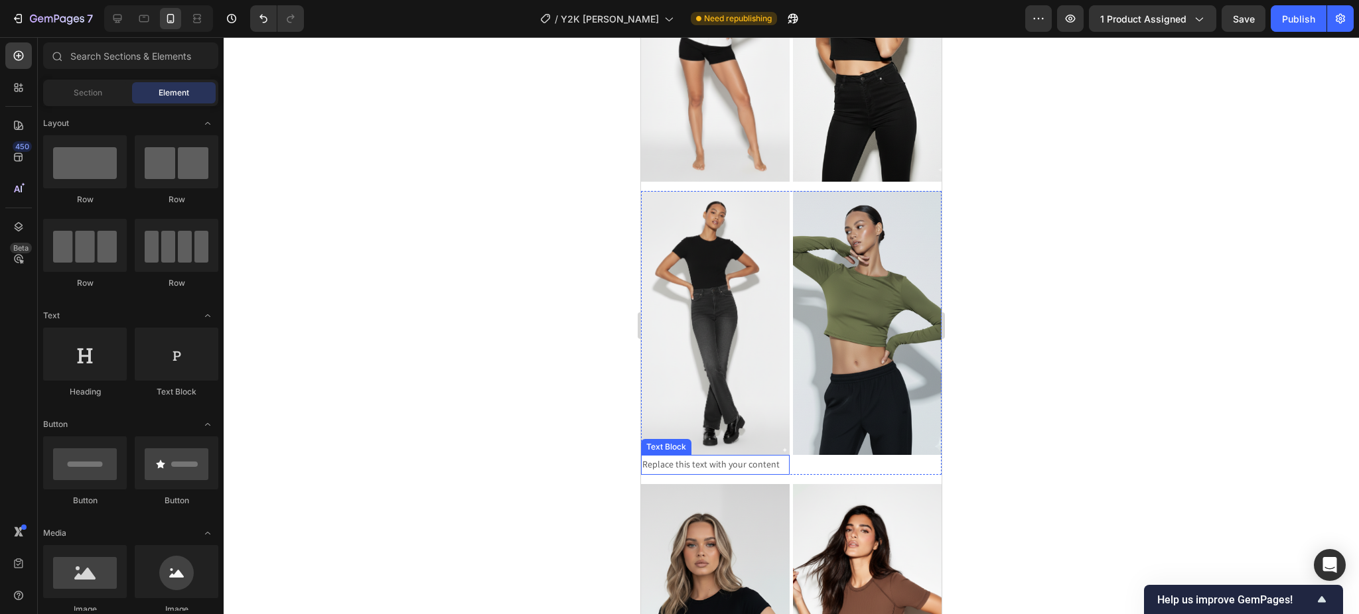
click at [726, 455] on div "Replace this text with your content" at bounding box center [715, 464] width 149 height 19
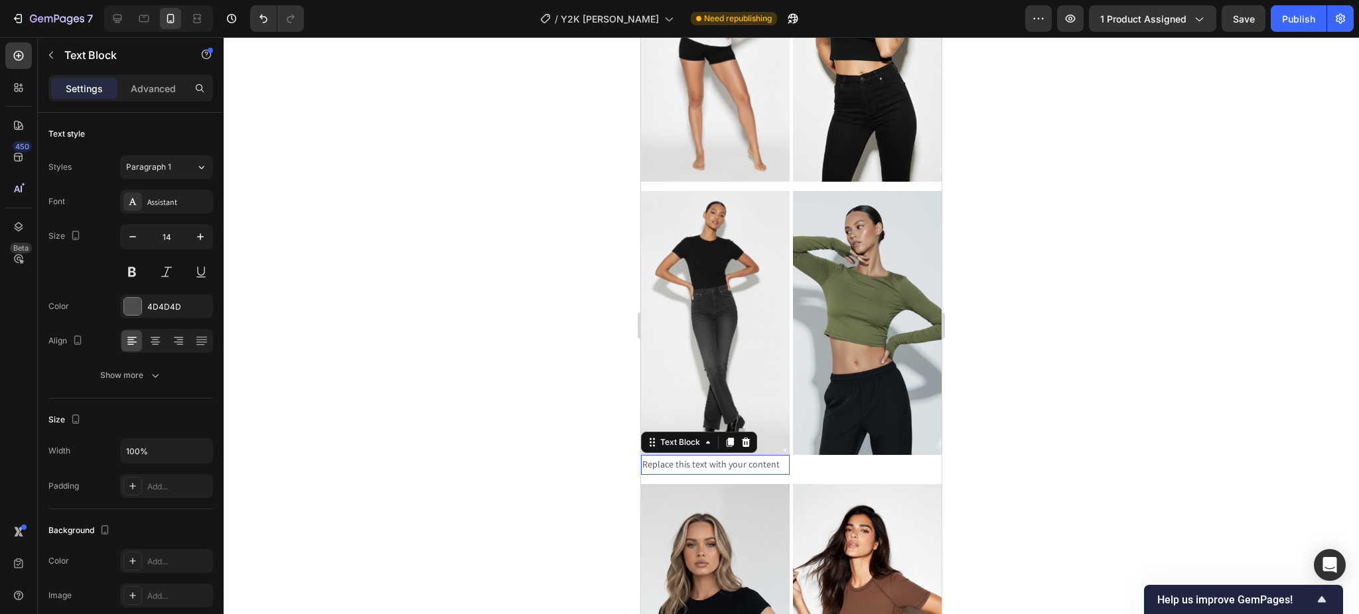
click at [726, 455] on div "Replace this text with your content" at bounding box center [715, 464] width 149 height 19
click at [726, 456] on p "Replace this text with your content" at bounding box center [715, 464] width 146 height 17
drag, startPoint x: 155, startPoint y: 342, endPoint x: 158, endPoint y: 320, distance: 22.7
click at [155, 340] on icon at bounding box center [155, 340] width 13 height 13
click at [168, 208] on div "Assistant" at bounding box center [178, 202] width 62 height 12
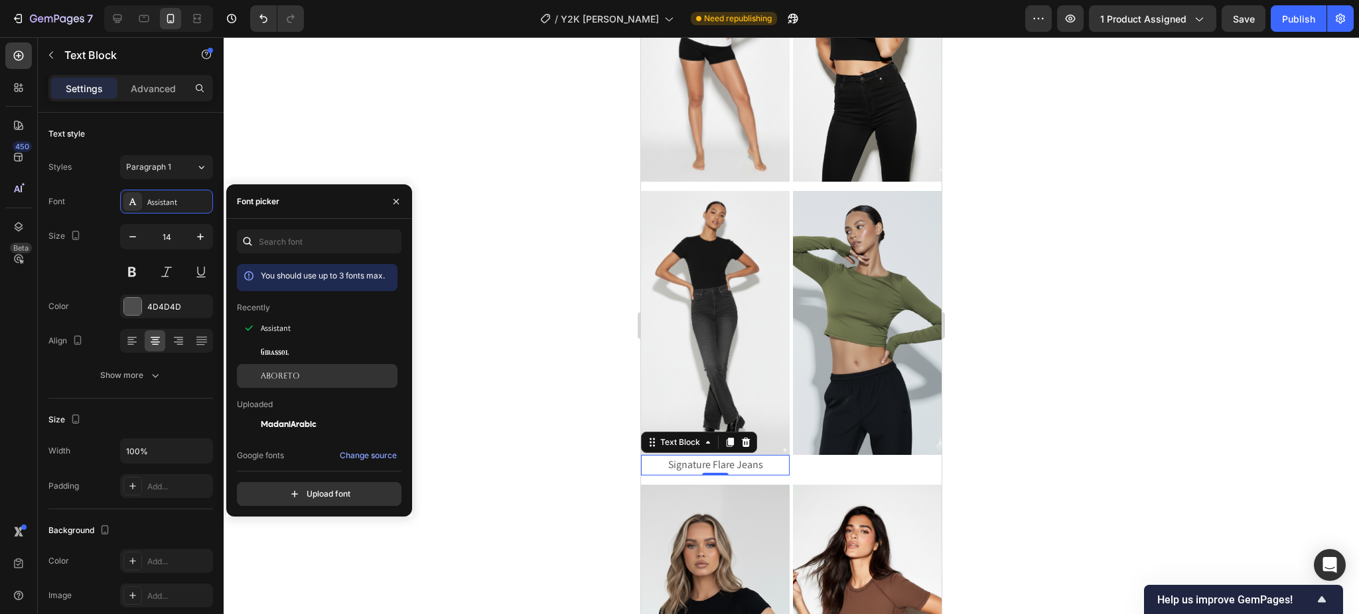
click at [277, 374] on span "Aboreto" at bounding box center [280, 376] width 39 height 12
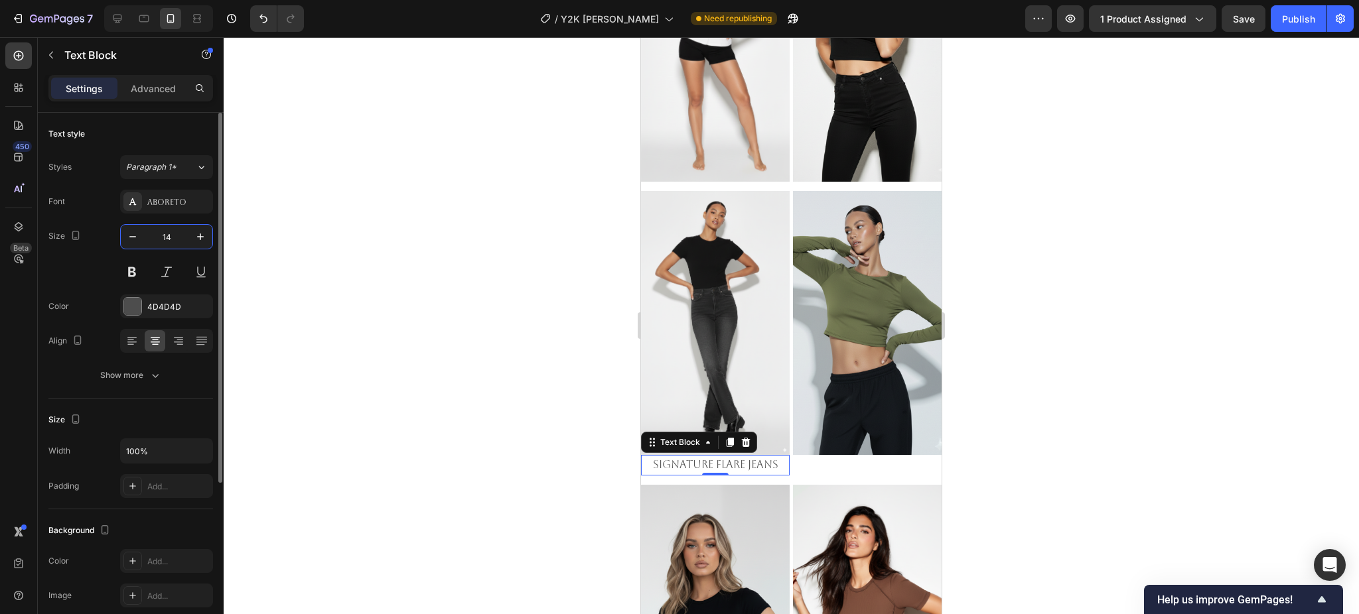
click at [165, 236] on input "14" at bounding box center [167, 237] width 44 height 24
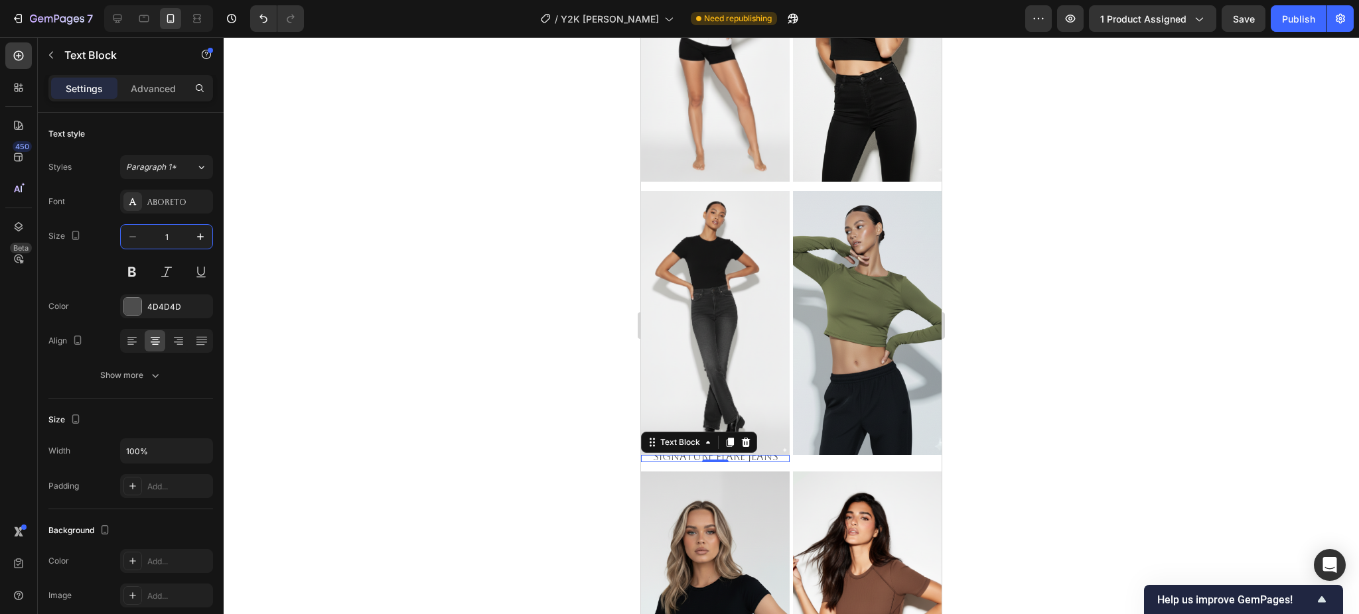
type input "12"
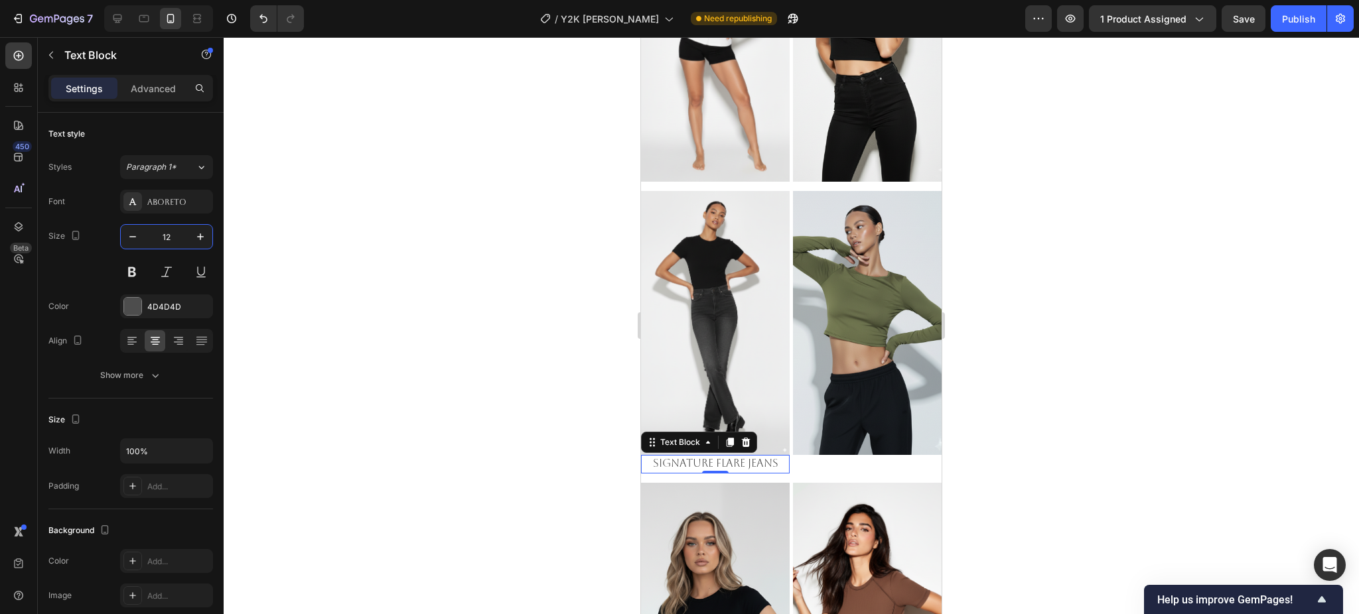
click at [1071, 442] on div at bounding box center [791, 325] width 1135 height 577
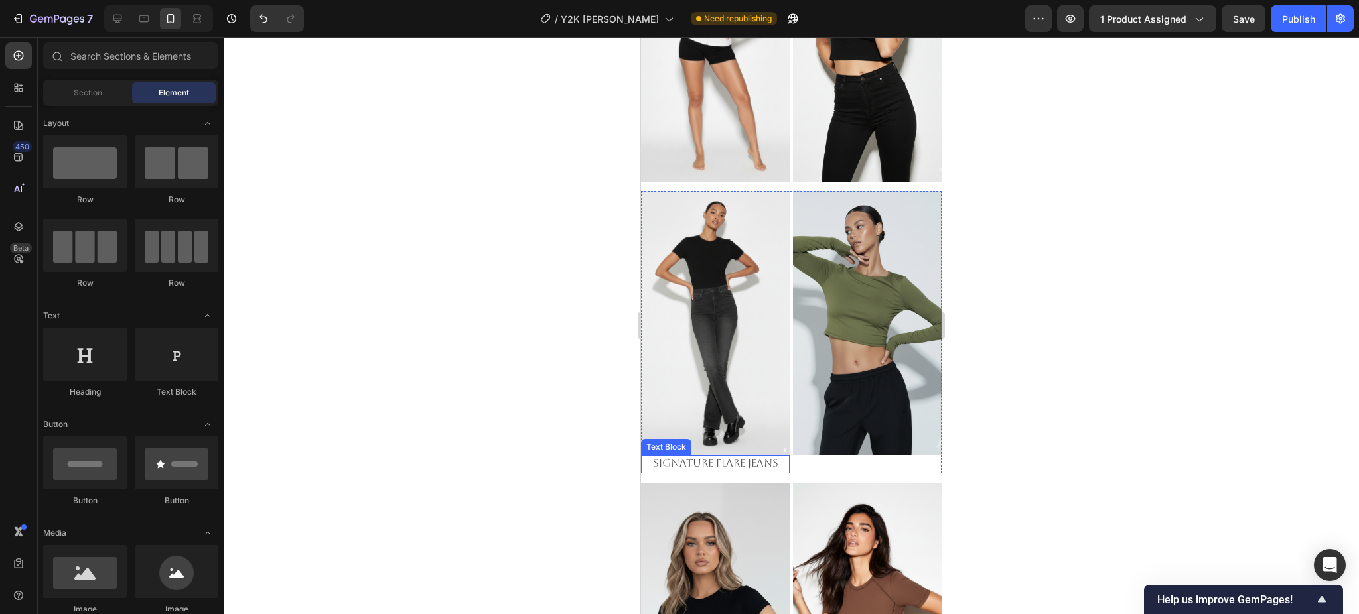
click at [744, 457] on span "Signature Flare Jeans" at bounding box center [715, 463] width 125 height 13
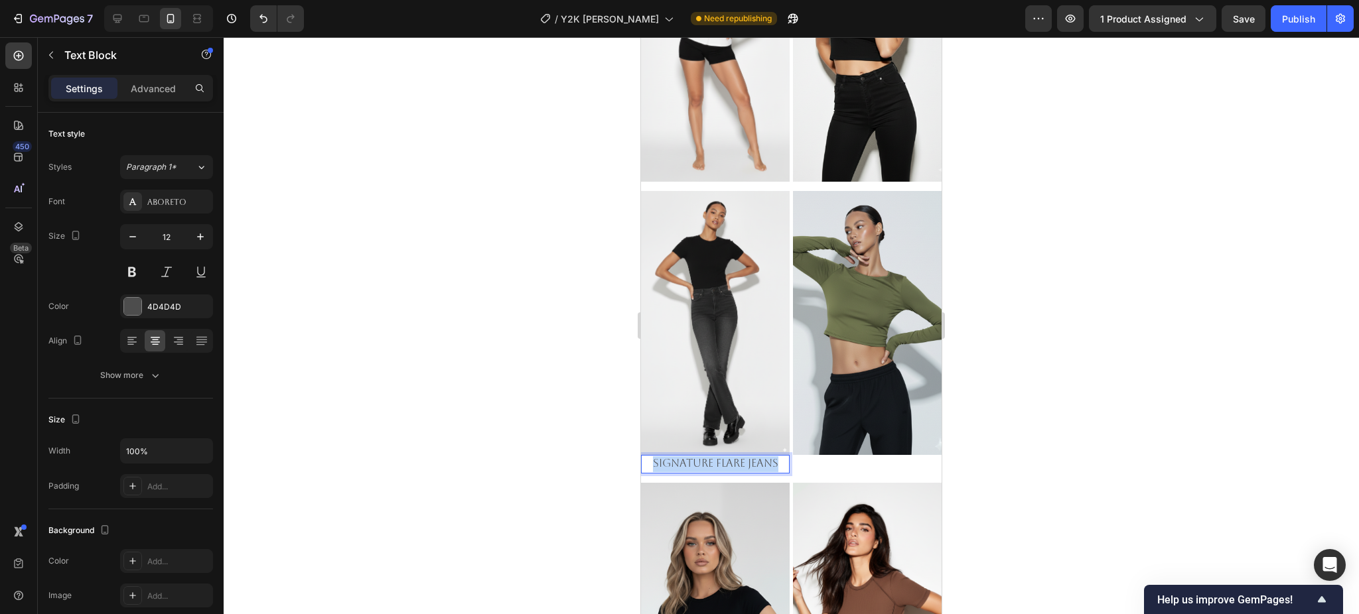
click at [744, 457] on span "Signature Flare Jeans" at bounding box center [715, 463] width 125 height 13
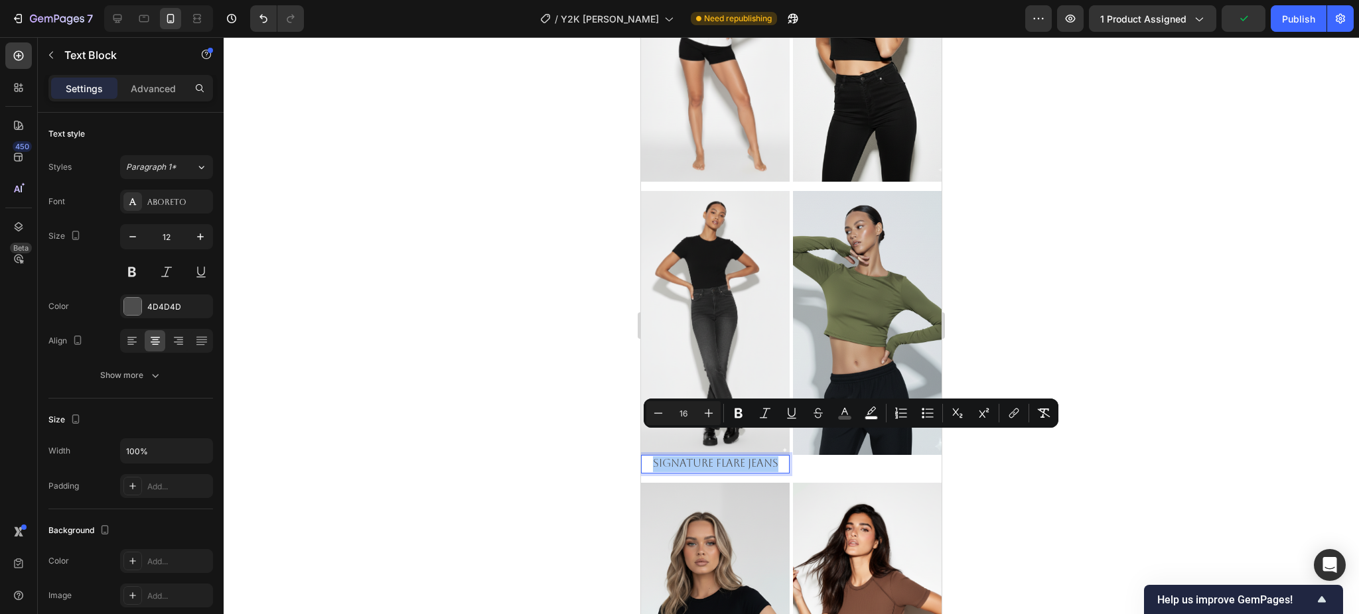
click at [687, 412] on input "16" at bounding box center [683, 413] width 27 height 16
type input "12"
click at [1006, 468] on div at bounding box center [791, 325] width 1135 height 577
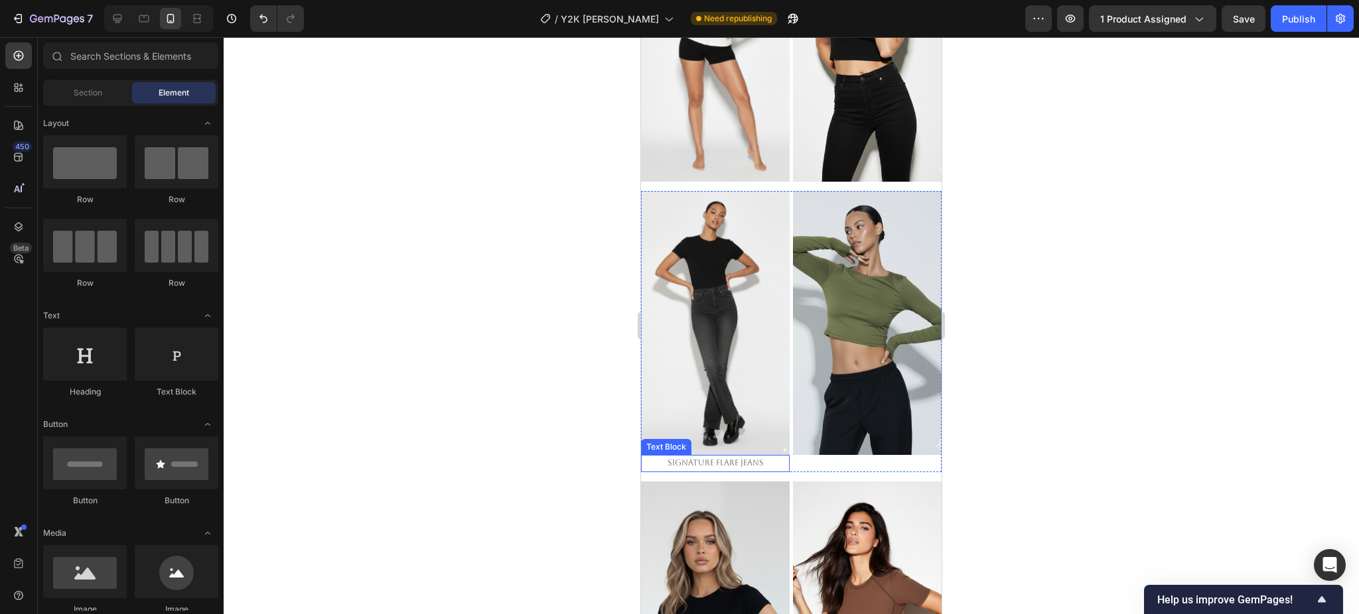
click at [761, 456] on p "Signature Flare Jeans" at bounding box center [715, 463] width 146 height 15
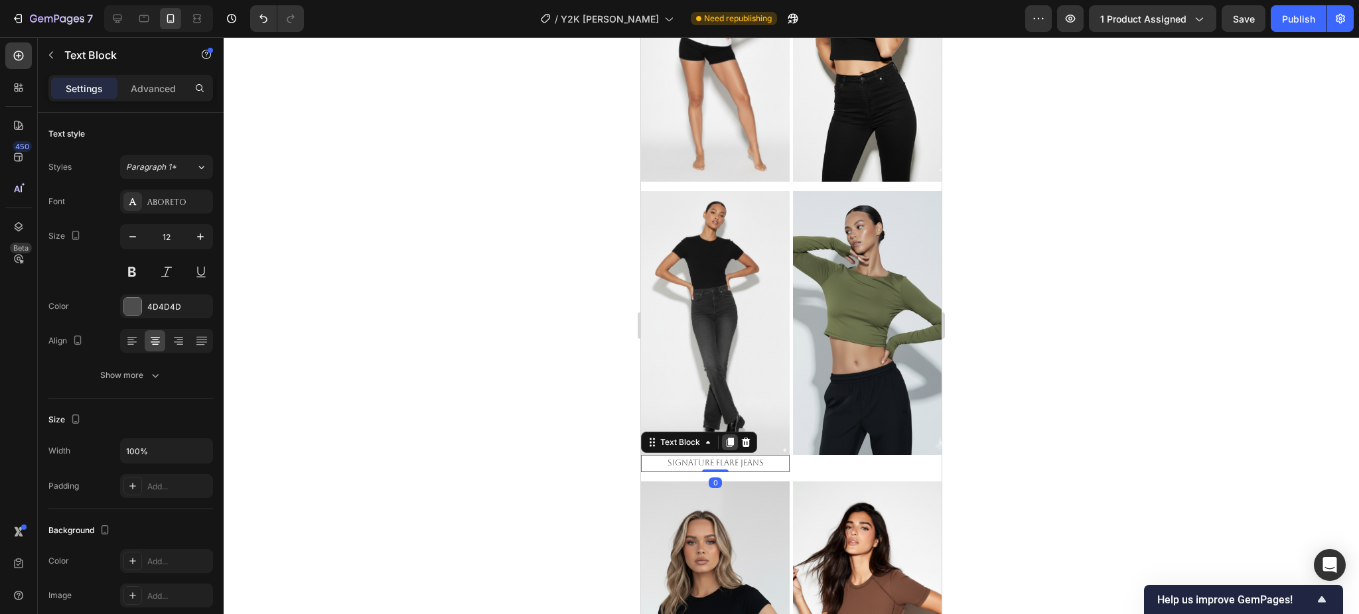
click at [730, 438] on icon at bounding box center [729, 442] width 7 height 9
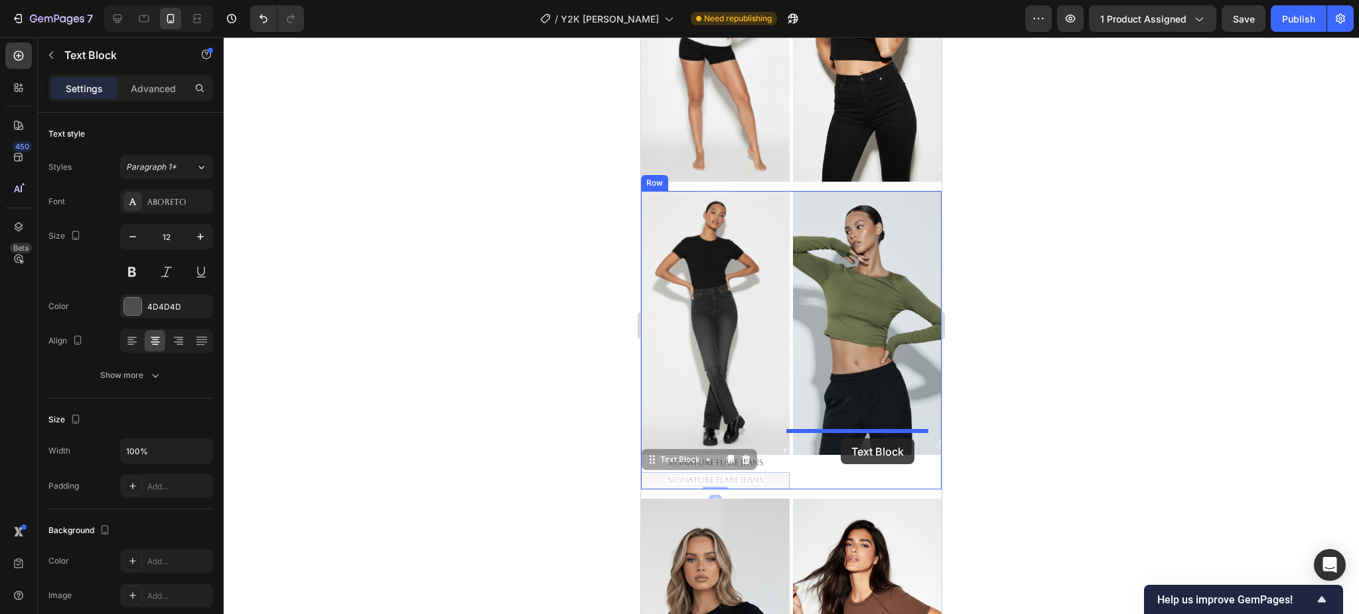
drag, startPoint x: 660, startPoint y: 437, endPoint x: 841, endPoint y: 438, distance: 180.5
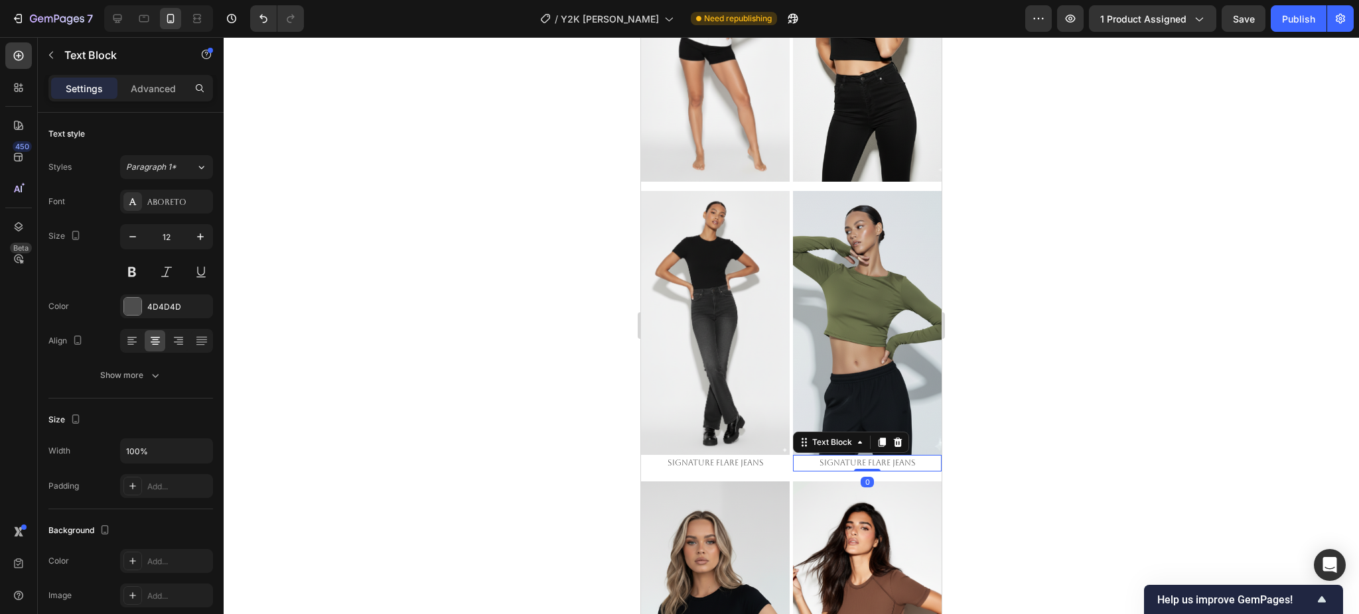
click at [1127, 473] on div at bounding box center [791, 325] width 1135 height 577
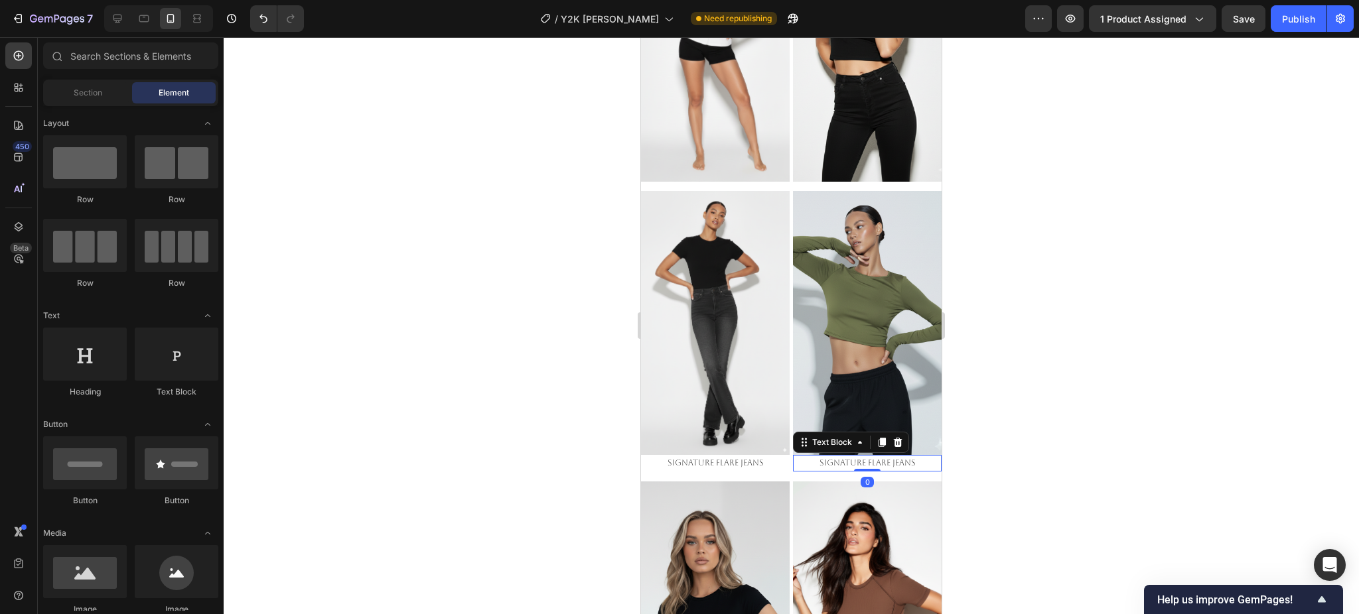
click at [829, 458] on span "Signature Flare Jeans" at bounding box center [867, 462] width 96 height 9
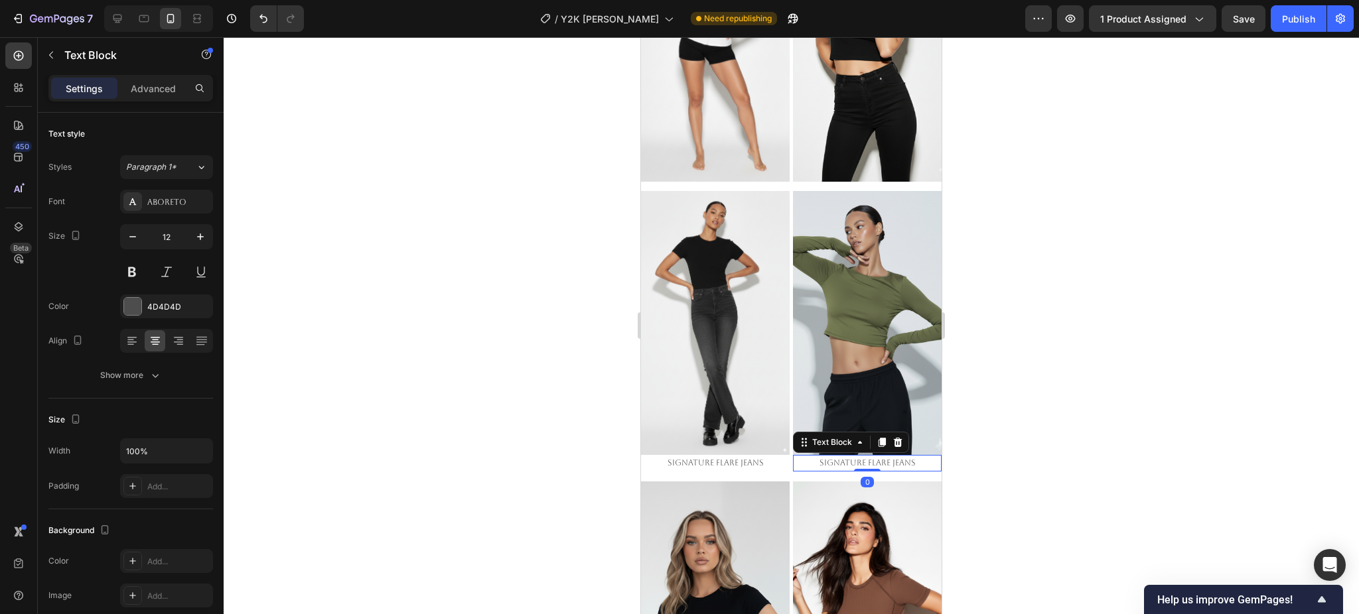
click at [829, 458] on span "Signature Flare Jeans" at bounding box center [867, 462] width 96 height 9
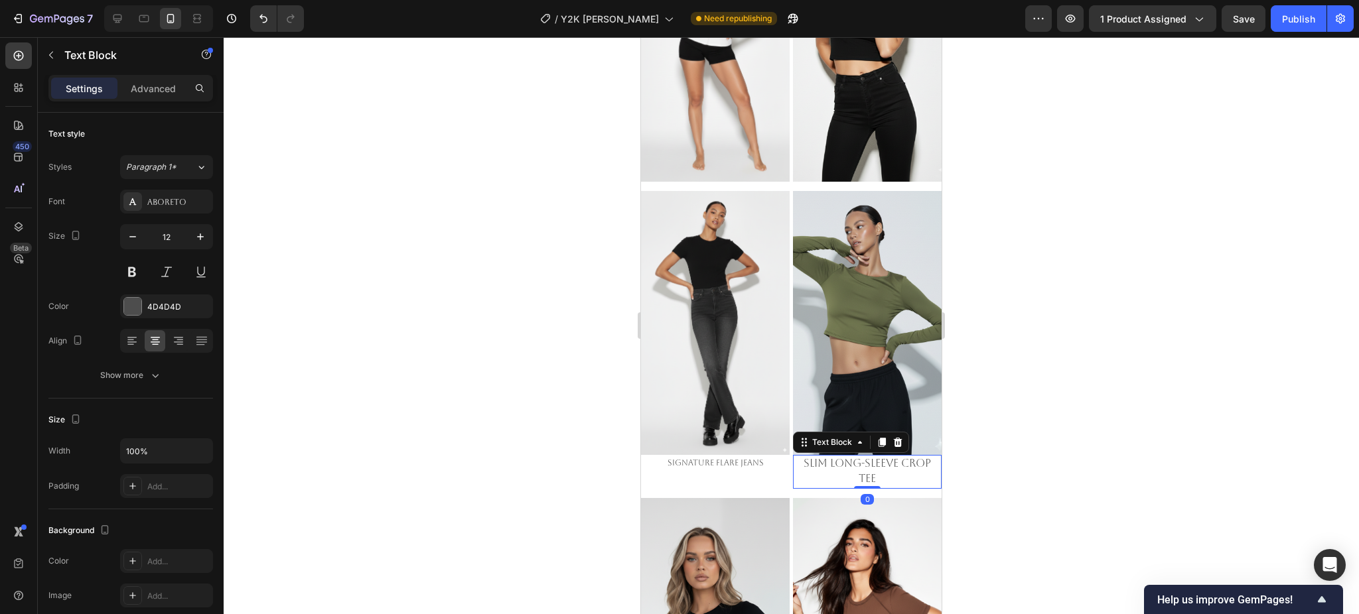
drag, startPoint x: 1060, startPoint y: 485, endPoint x: 960, endPoint y: 479, distance: 100.3
click at [1059, 485] on div at bounding box center [791, 325] width 1135 height 577
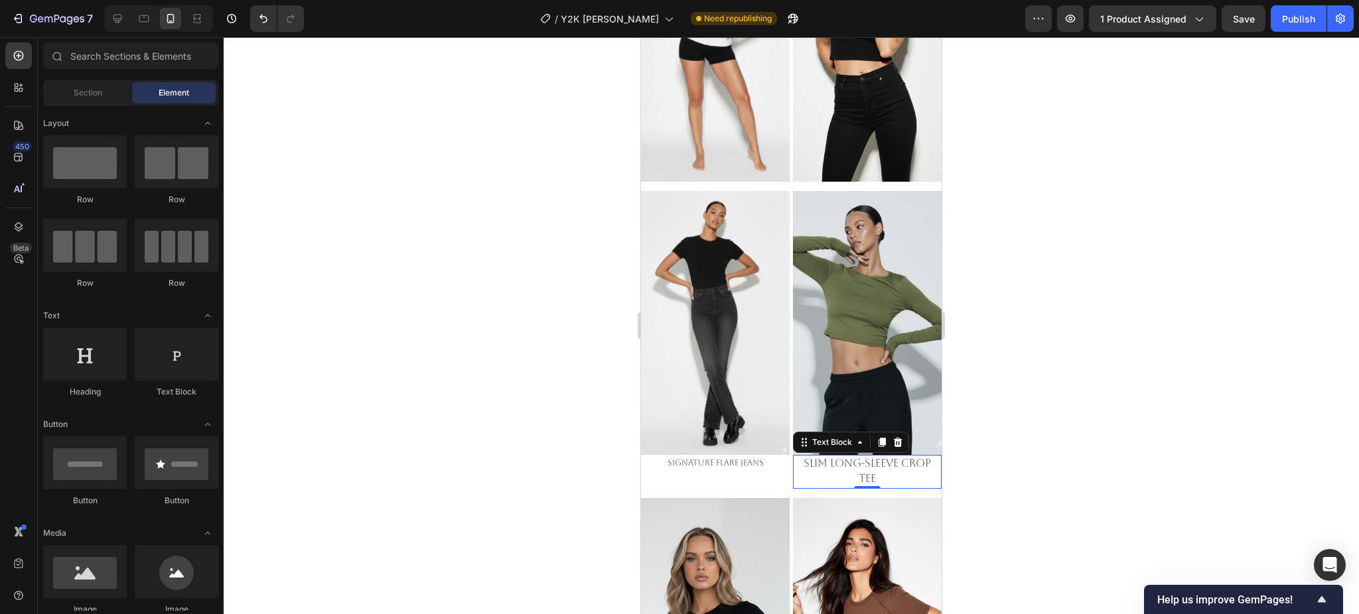
click at [878, 456] on p "Slim Long-Sleeve Crop Tee" at bounding box center [867, 471] width 146 height 31
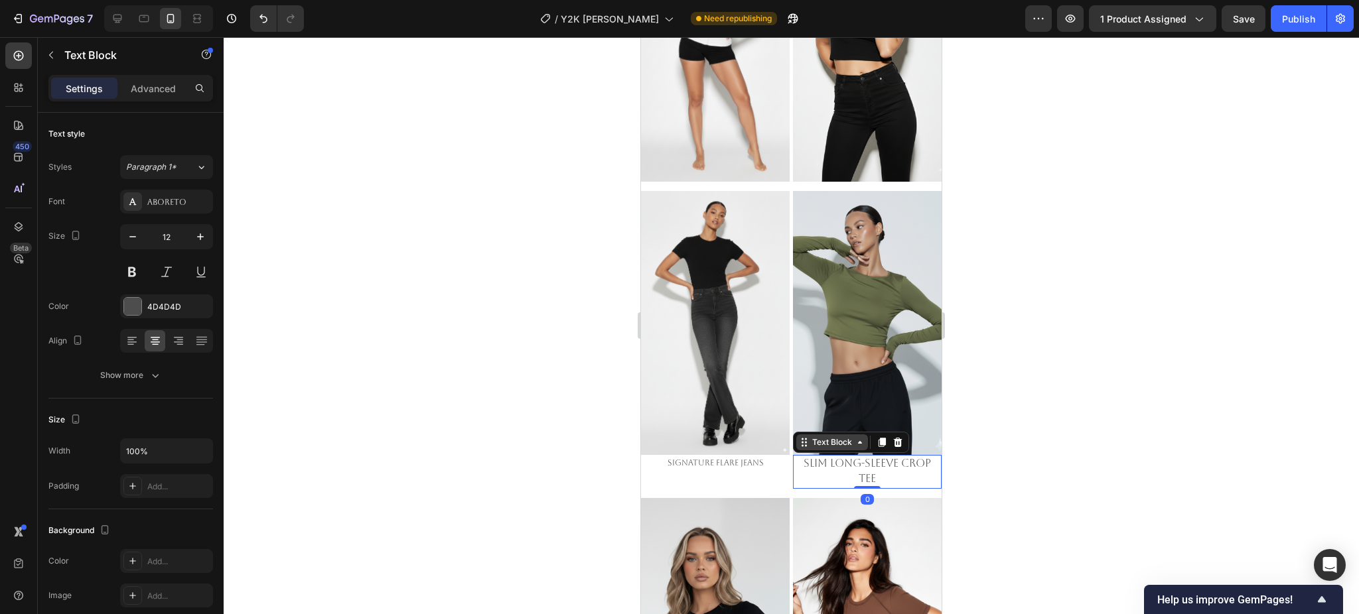
click at [822, 437] on div "Text Block" at bounding box center [831, 443] width 45 height 12
click at [830, 457] on span "Slim Long-Sleeve Crop Tee" at bounding box center [866, 471] width 127 height 29
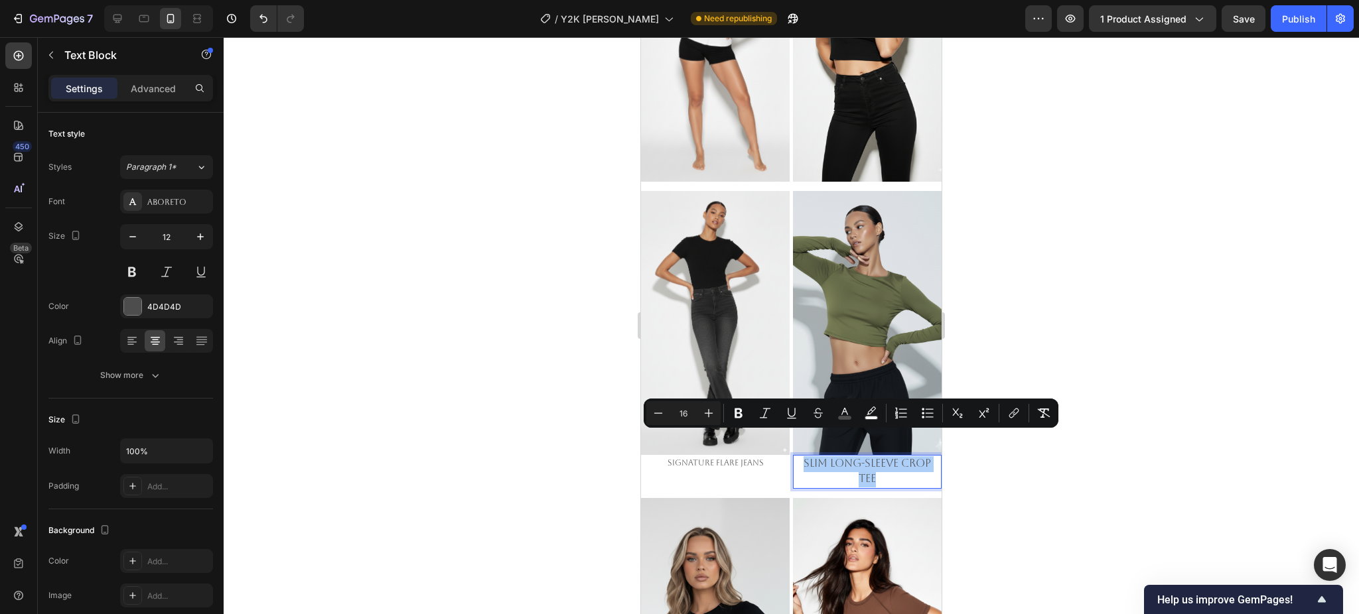
click at [686, 417] on input "16" at bounding box center [683, 413] width 27 height 16
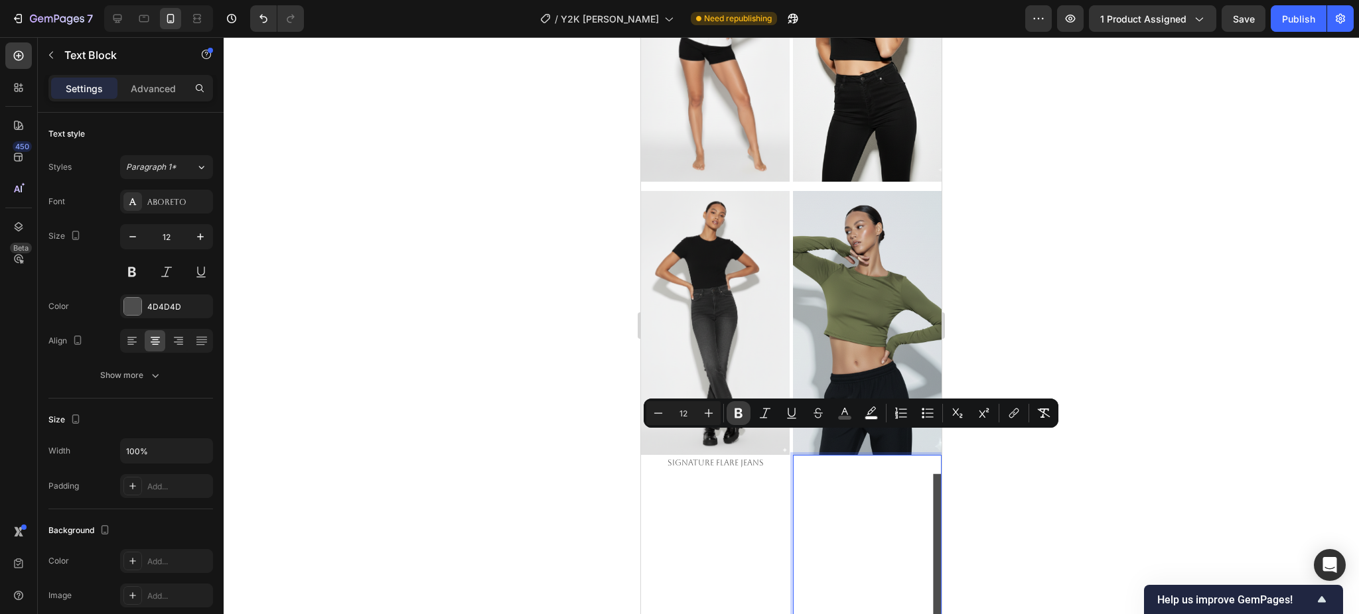
type input "12"
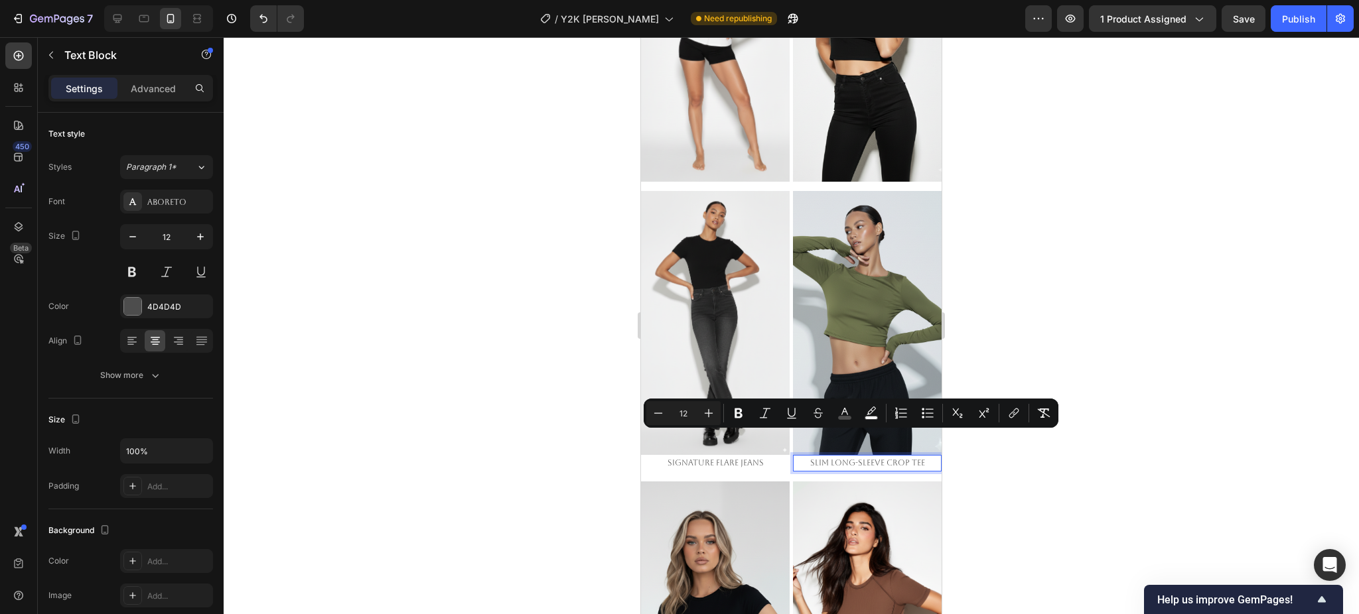
click at [1046, 481] on div at bounding box center [791, 325] width 1135 height 577
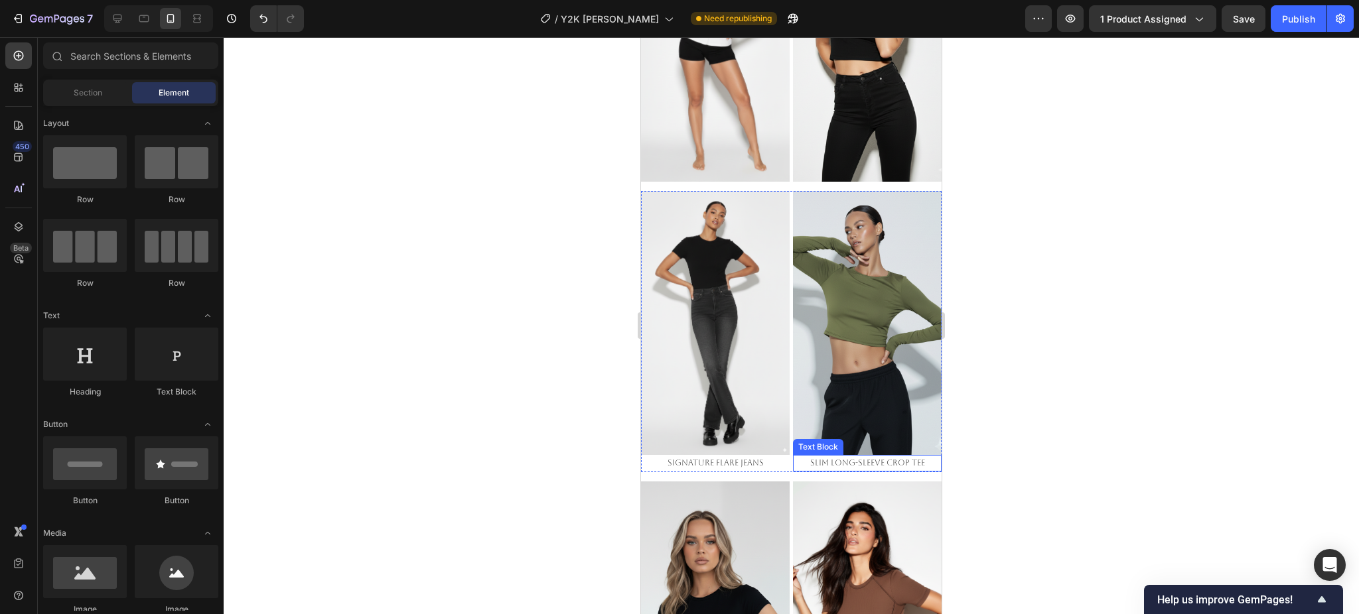
click at [831, 458] on span "Slim Long-Sleeve Crop Tee" at bounding box center [867, 462] width 115 height 9
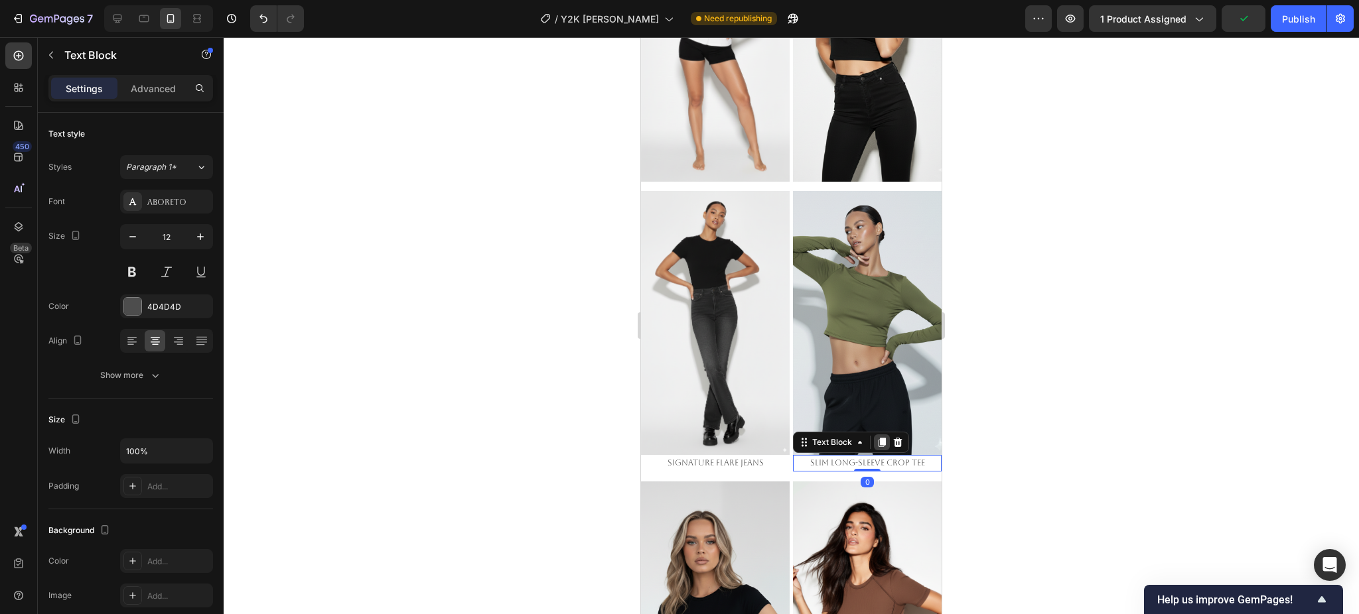
click at [878, 437] on icon at bounding box center [881, 442] width 11 height 11
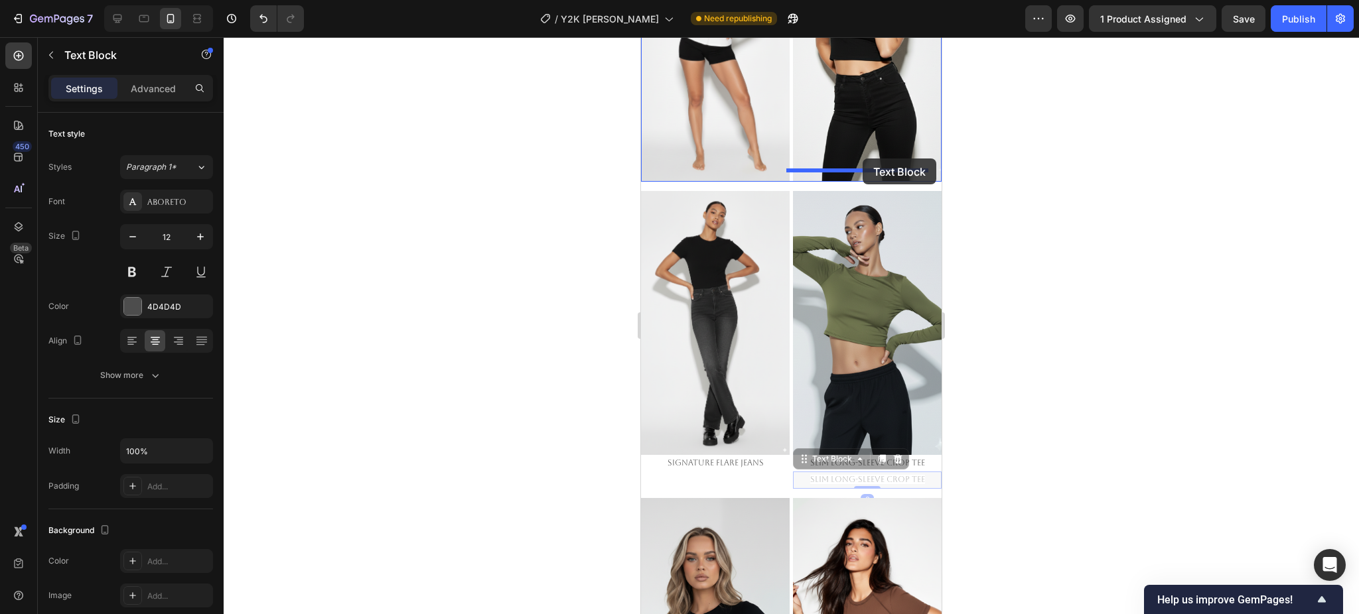
drag, startPoint x: 809, startPoint y: 440, endPoint x: 862, endPoint y: 159, distance: 286.4
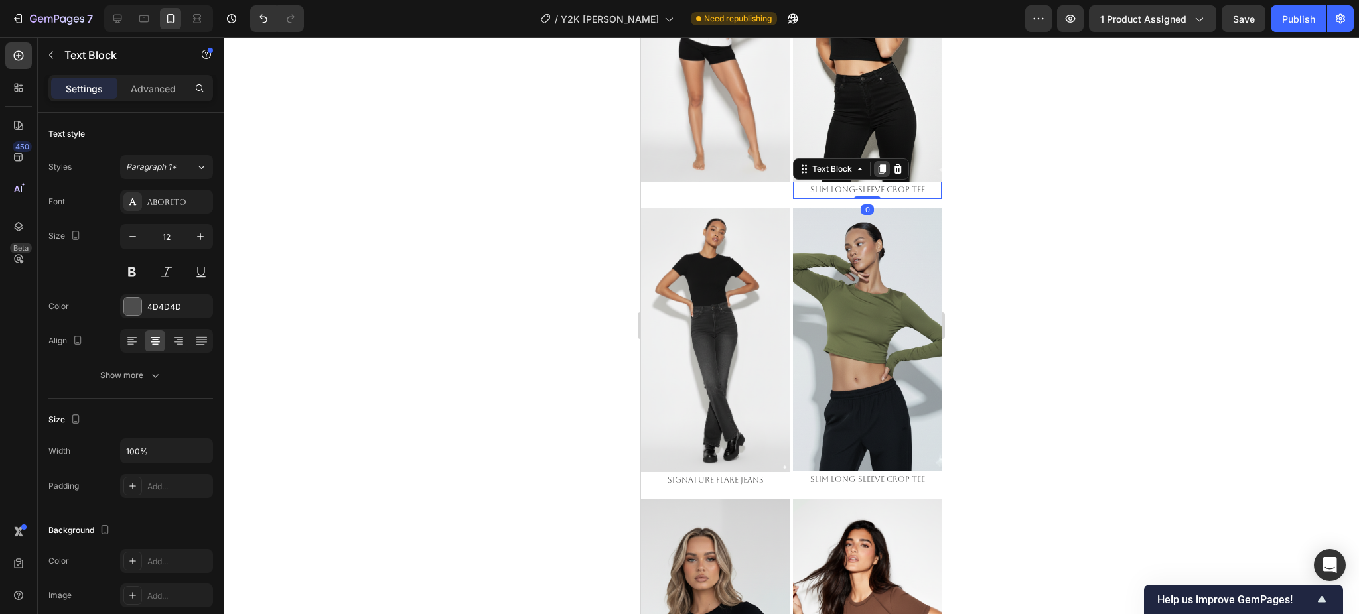
click at [878, 165] on icon at bounding box center [881, 169] width 7 height 9
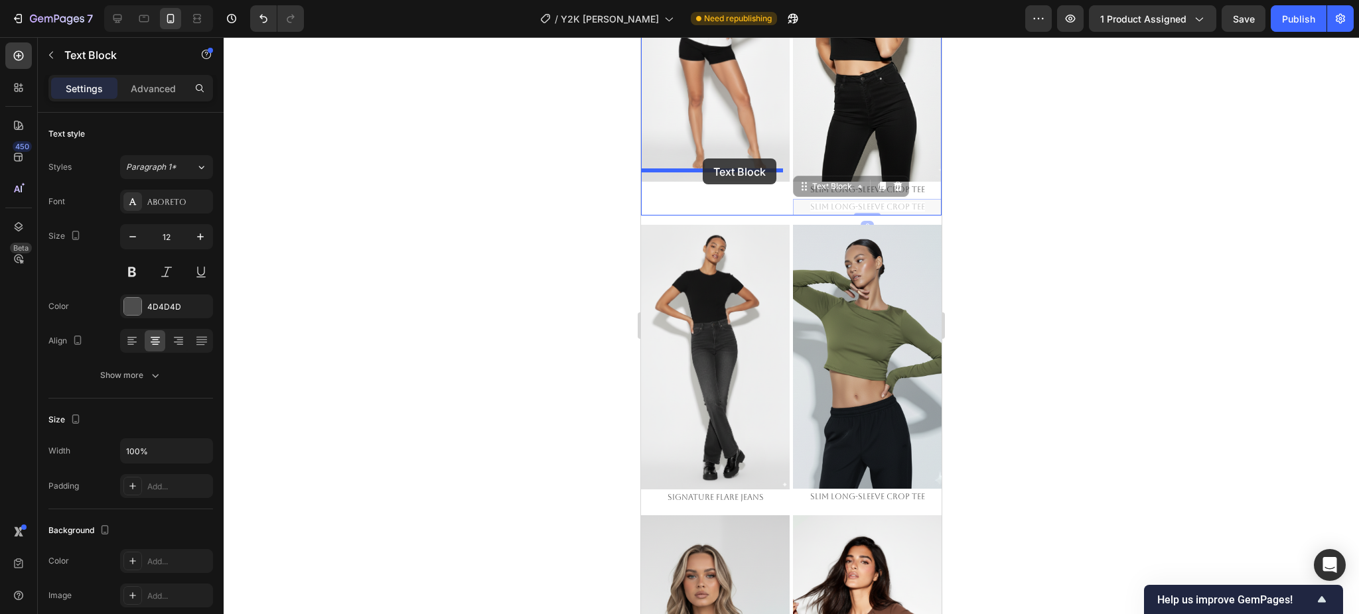
drag, startPoint x: 810, startPoint y: 175, endPoint x: 703, endPoint y: 159, distance: 108.7
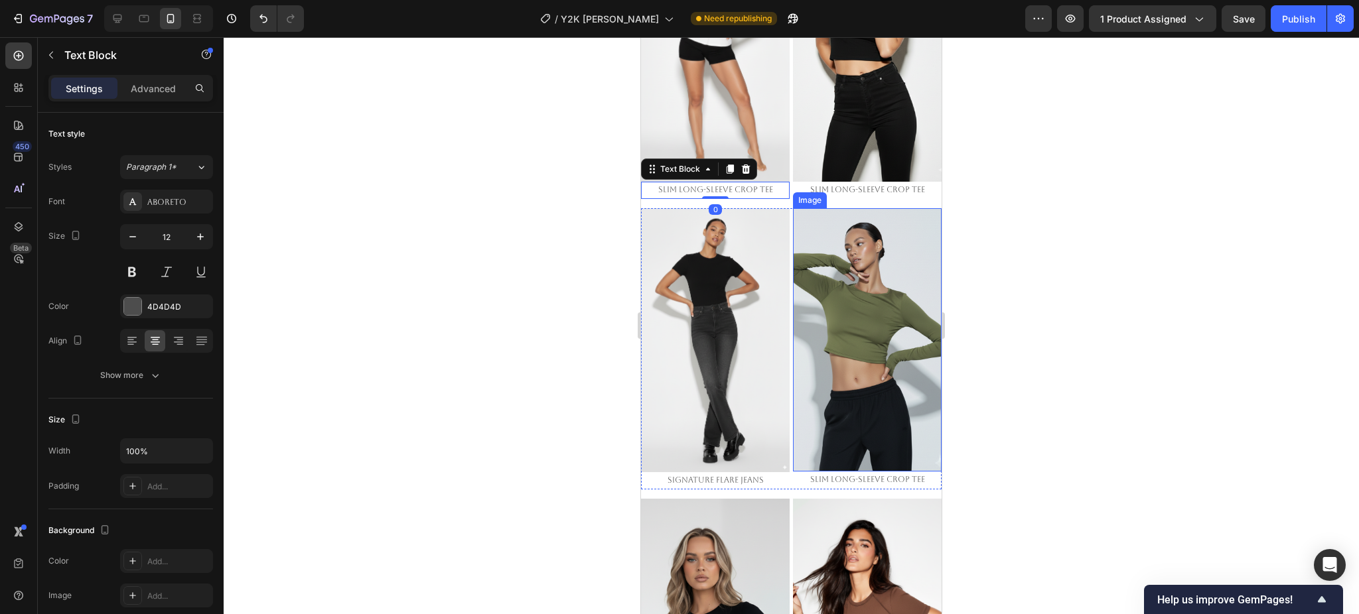
click at [1140, 273] on div at bounding box center [791, 325] width 1135 height 577
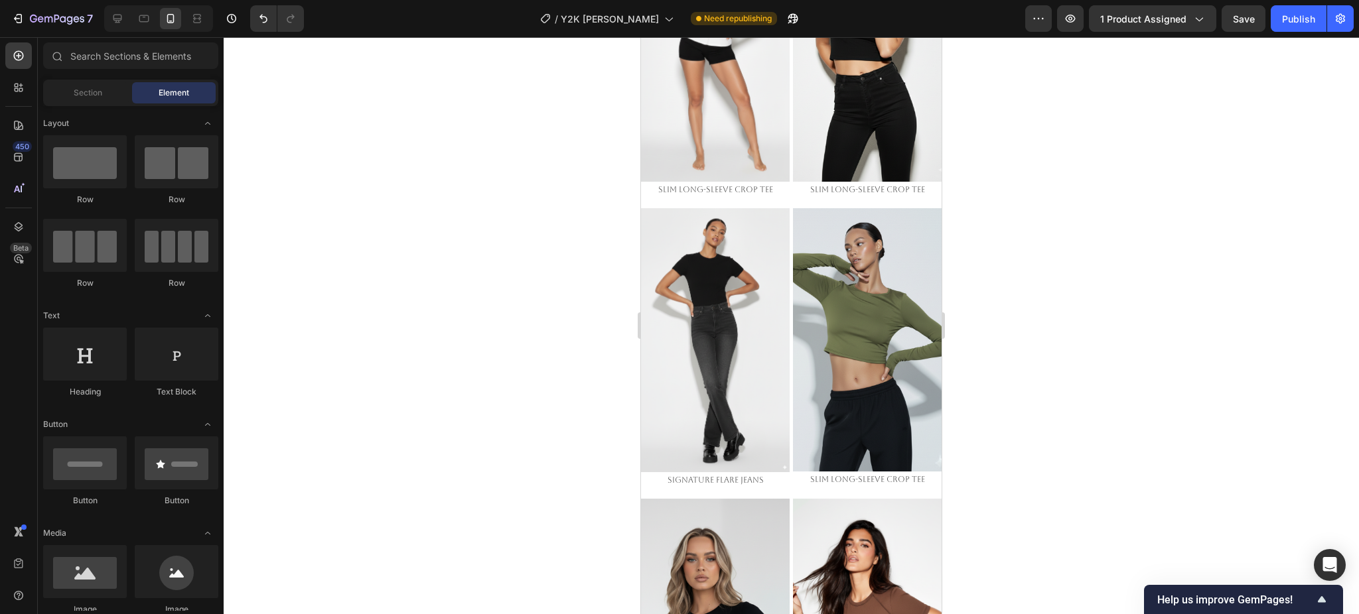
click at [1113, 352] on div at bounding box center [791, 325] width 1135 height 577
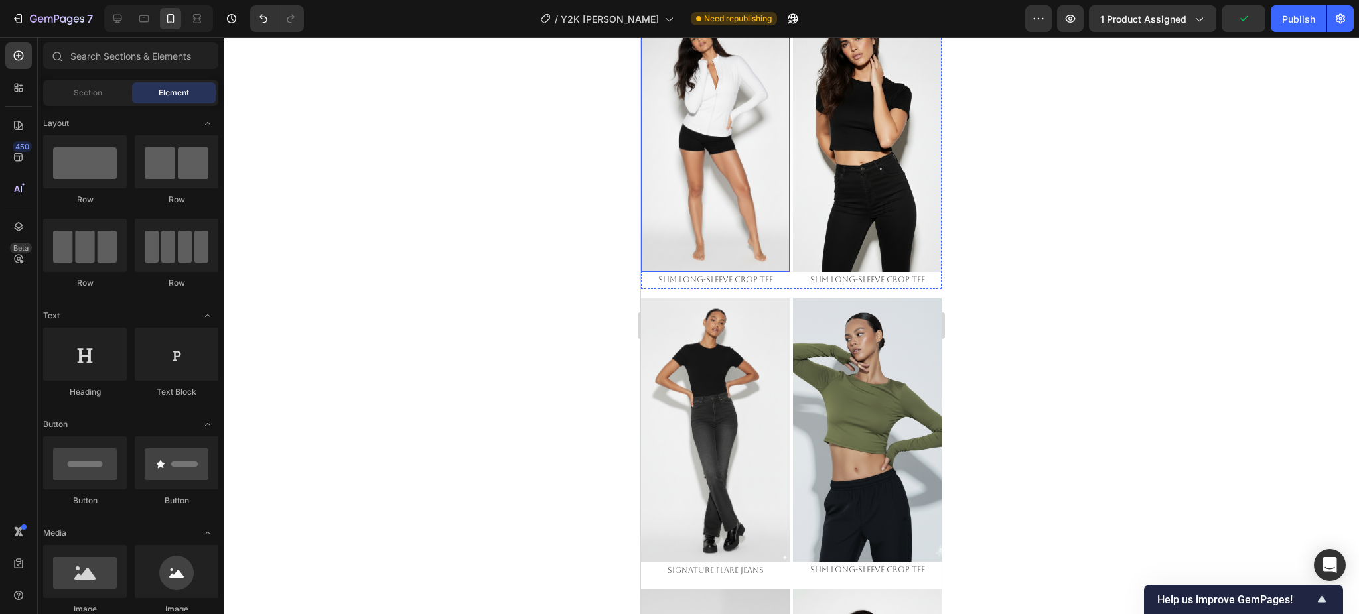
scroll to position [1402, 0]
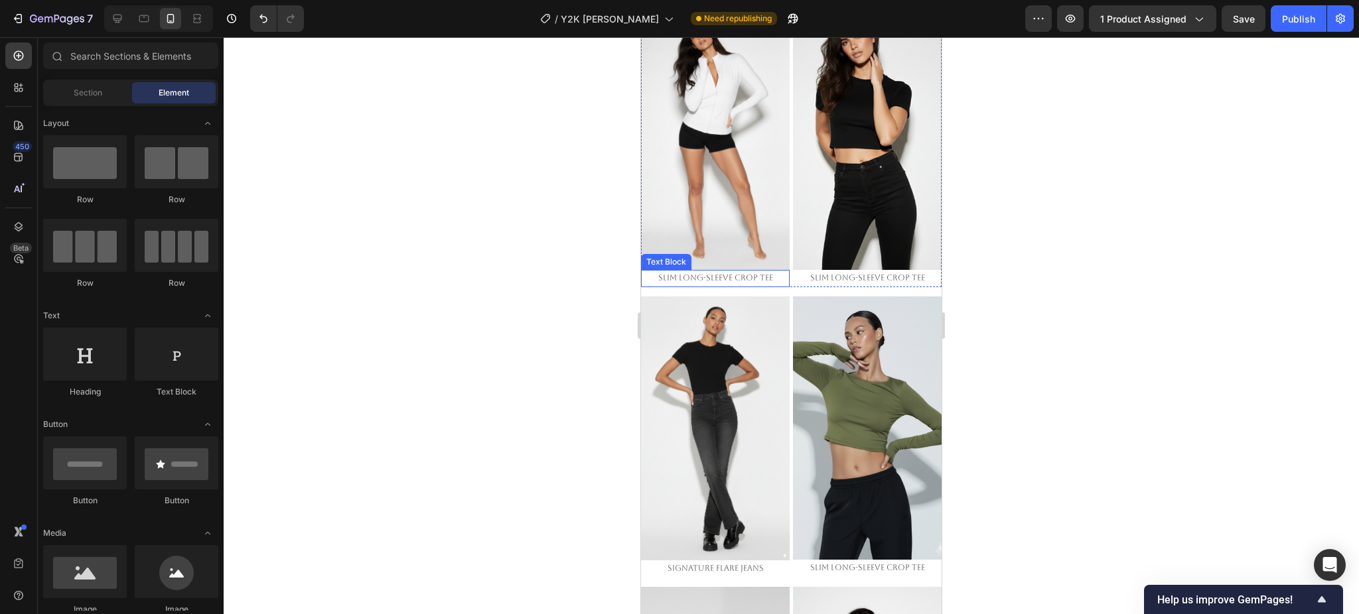
click at [694, 273] on span "Slim Long-Sleeve Crop Tee" at bounding box center [715, 277] width 115 height 9
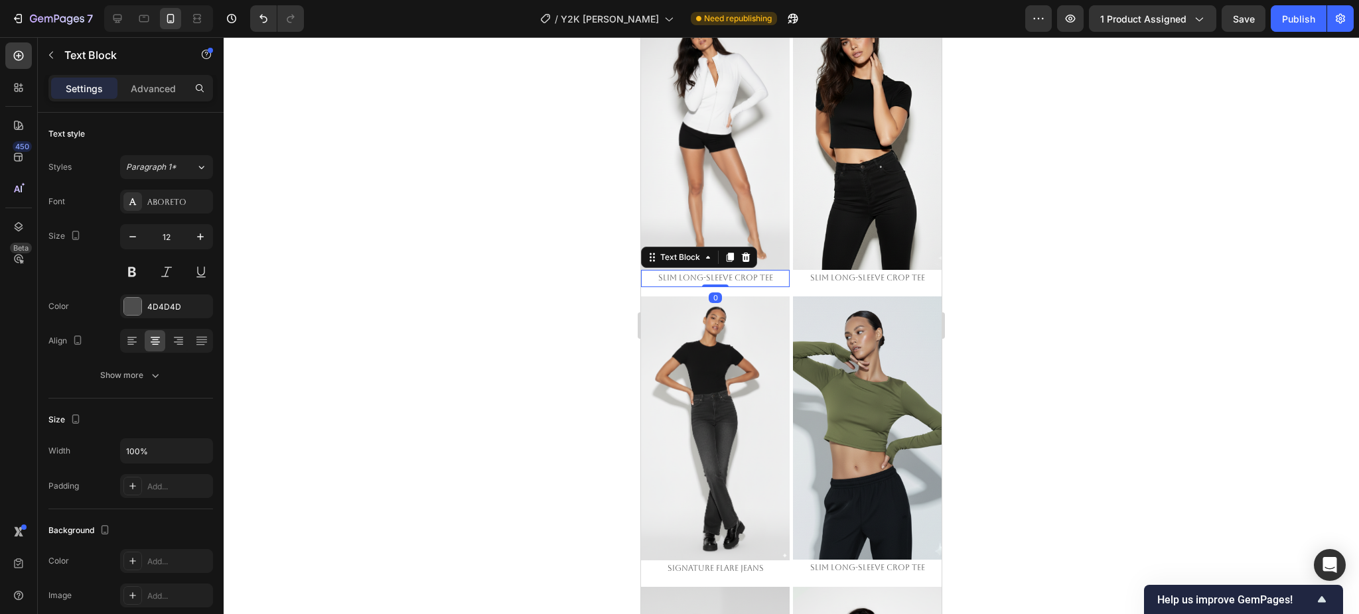
click at [694, 273] on span "Slim Long-Sleeve Crop Tee" at bounding box center [715, 277] width 115 height 9
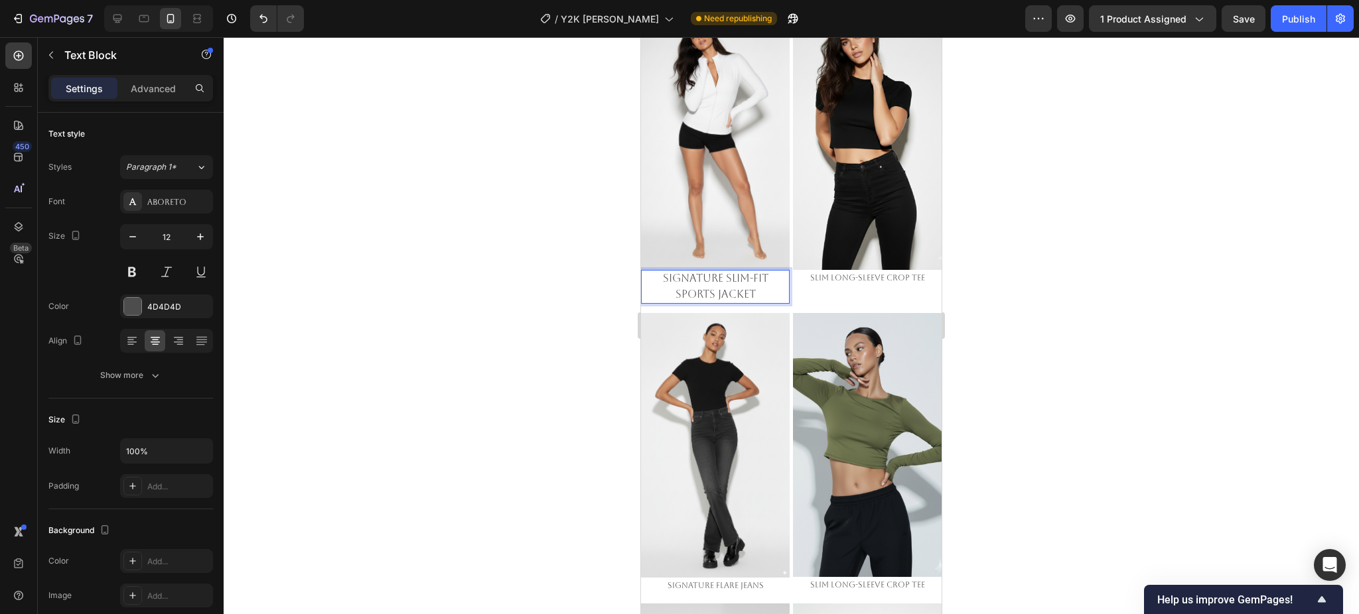
drag, startPoint x: 1147, startPoint y: 361, endPoint x: 963, endPoint y: 327, distance: 186.8
click at [1140, 361] on div at bounding box center [791, 325] width 1135 height 577
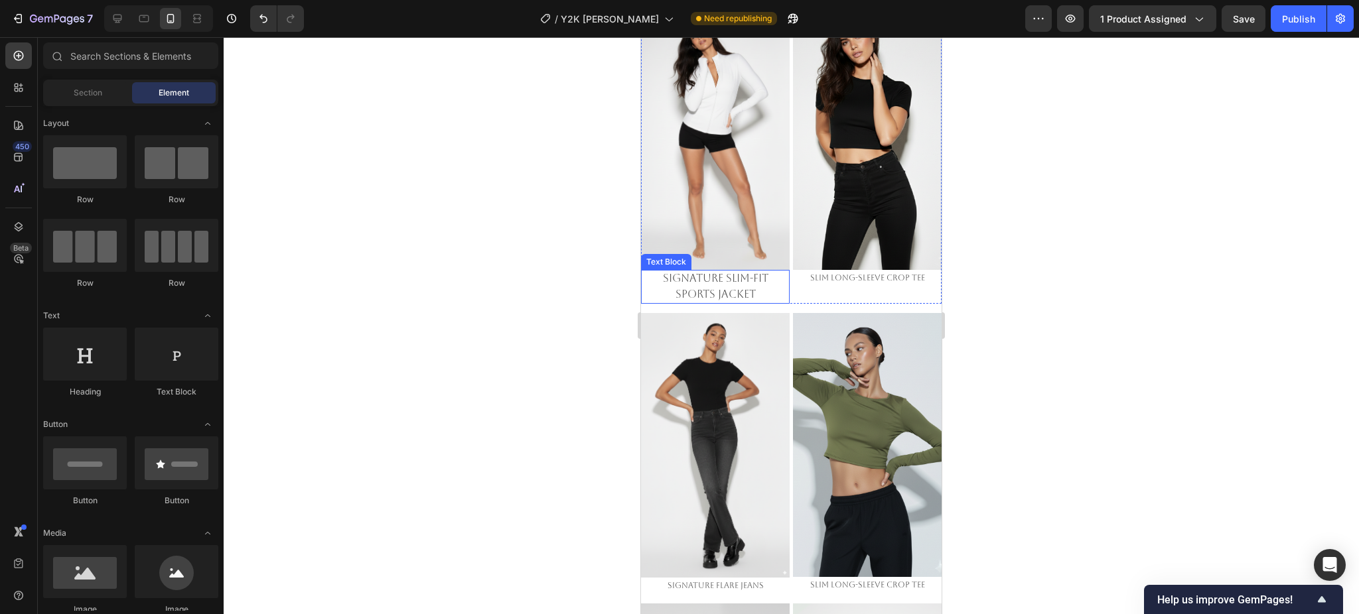
click at [728, 272] on span "Signature Slim-Fit Sports Jacket" at bounding box center [715, 286] width 105 height 29
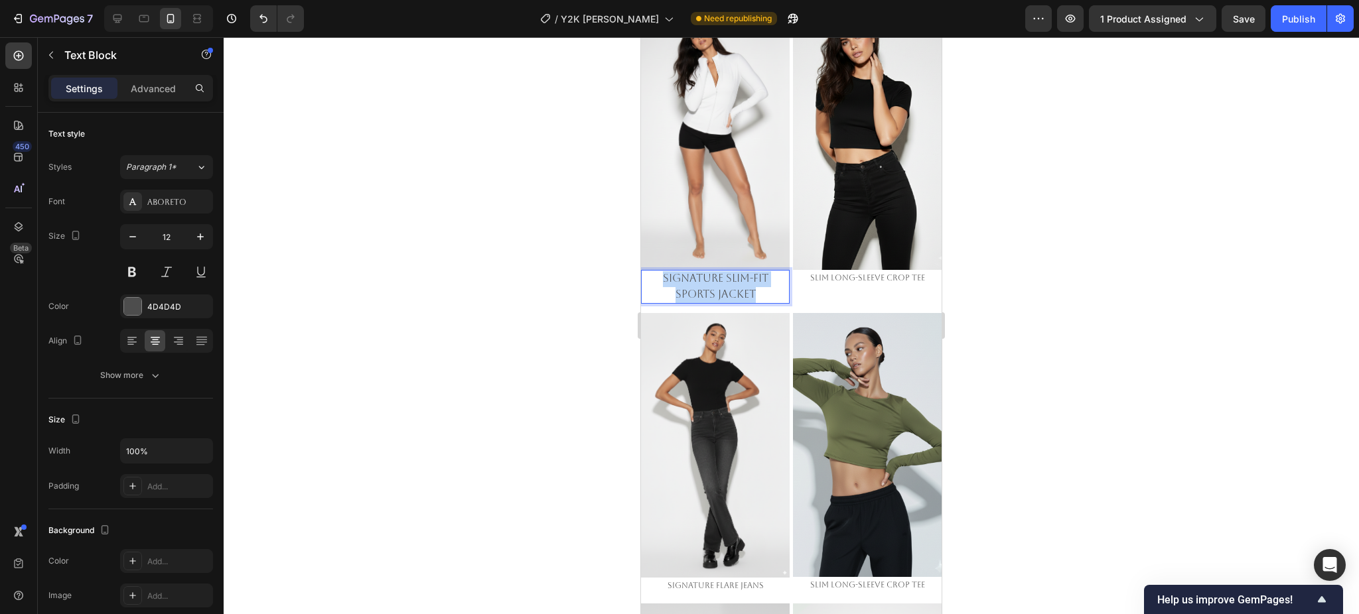
click at [728, 272] on span "Signature Slim-Fit Sports Jacket" at bounding box center [715, 286] width 105 height 29
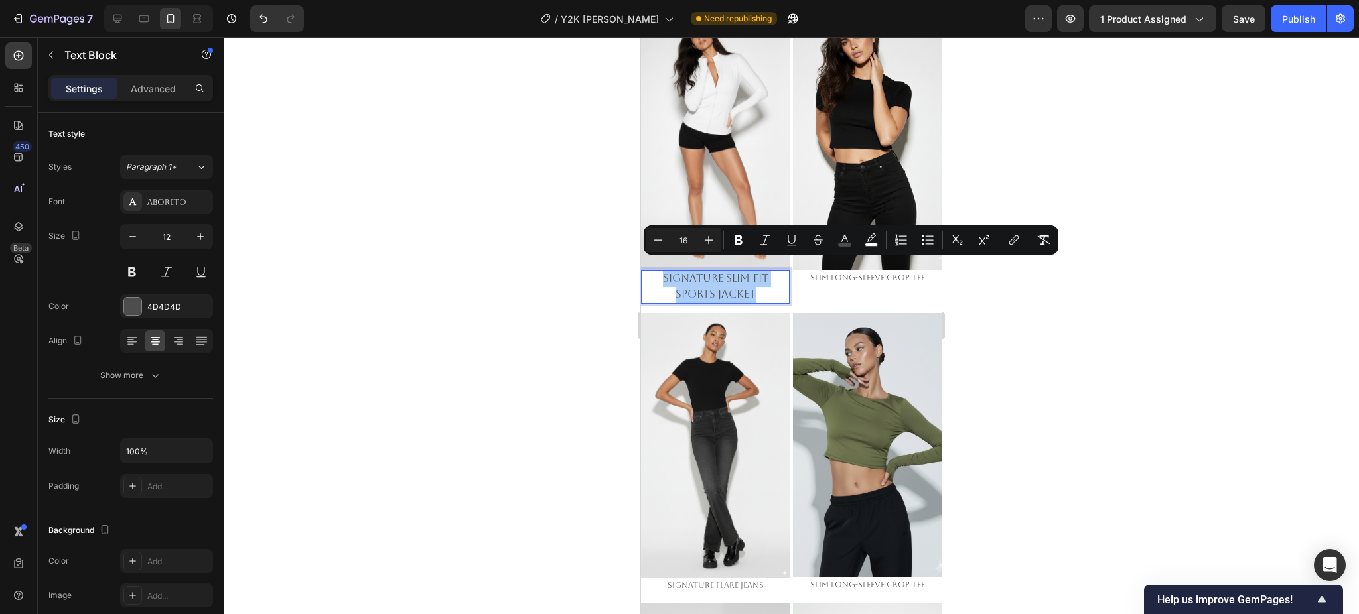
click at [682, 237] on input "16" at bounding box center [683, 240] width 27 height 16
click at [683, 239] on input "16" at bounding box center [683, 240] width 27 height 16
type input "12"
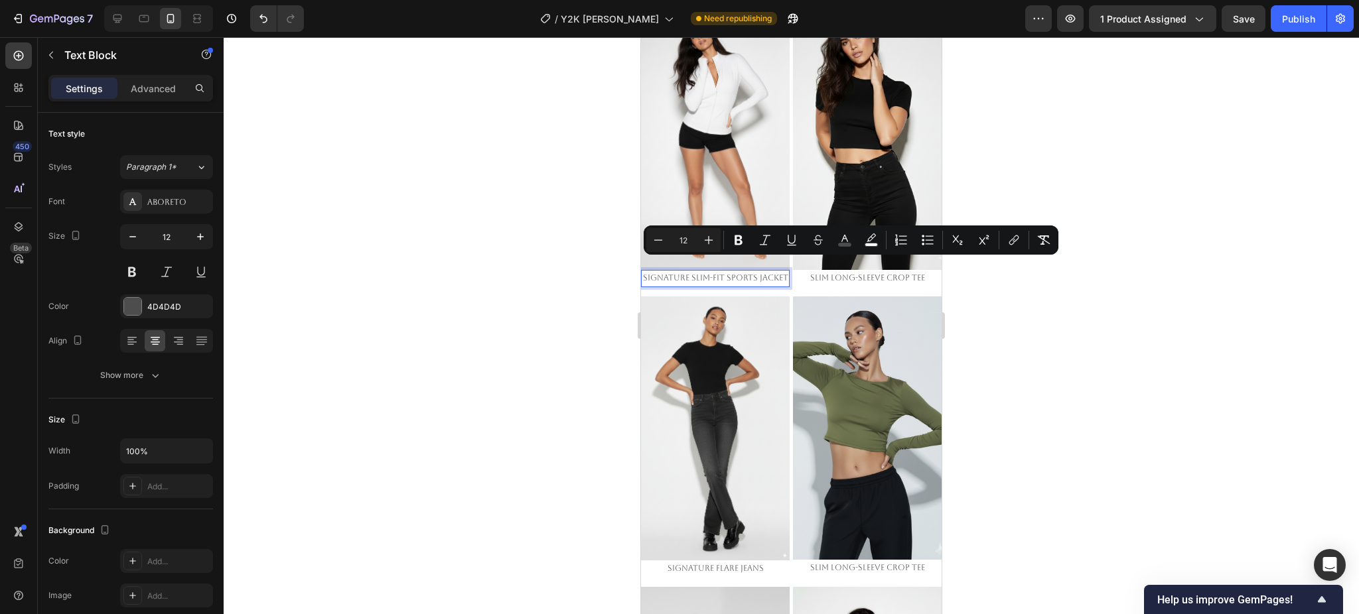
click at [1057, 379] on div at bounding box center [791, 325] width 1135 height 577
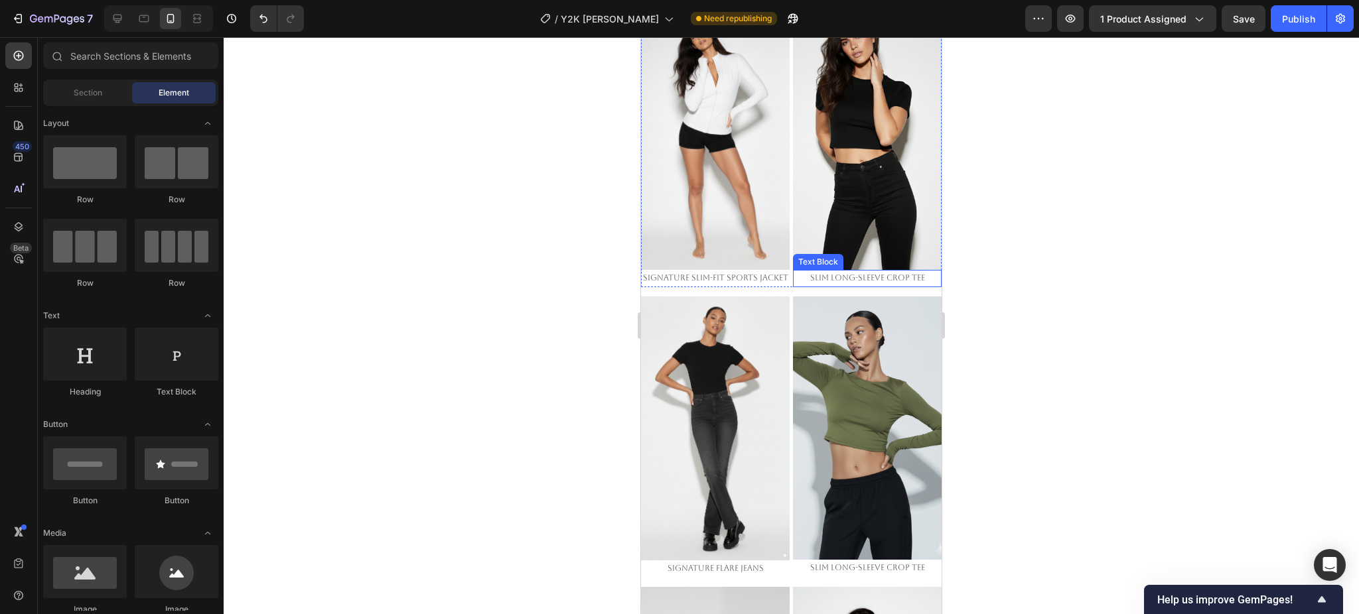
click at [842, 273] on span "Slim Long-Sleeve Crop Tee" at bounding box center [867, 277] width 115 height 9
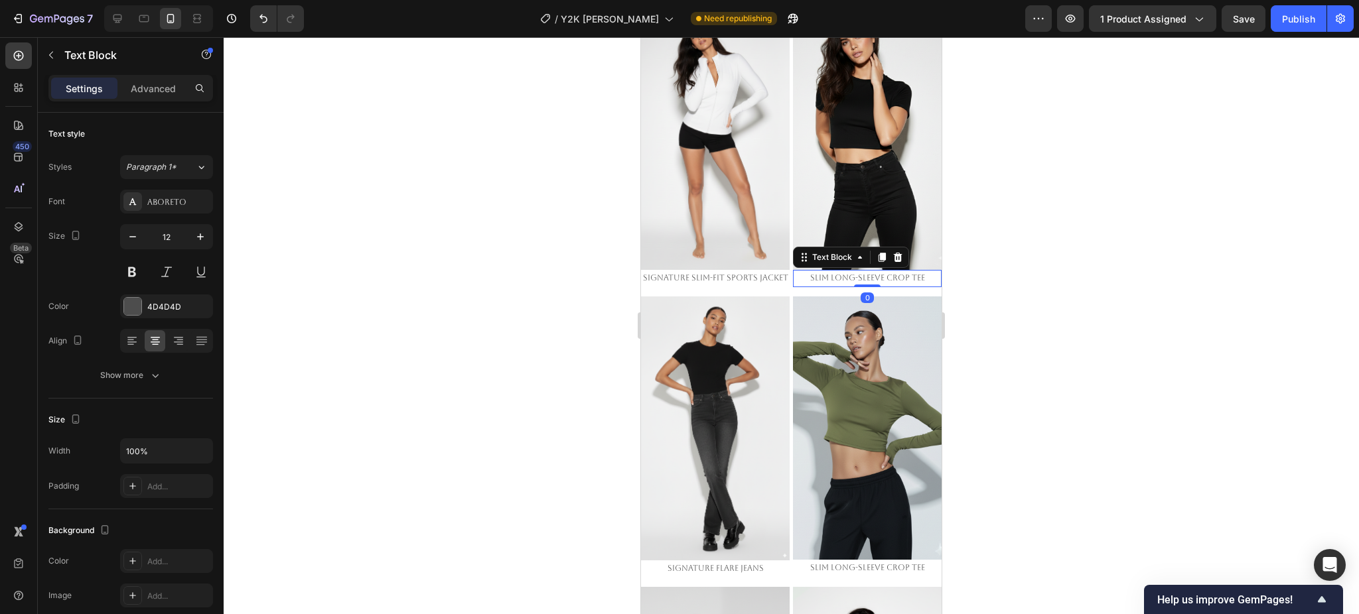
click at [842, 273] on span "Slim Long-Sleeve Crop Tee" at bounding box center [867, 277] width 115 height 9
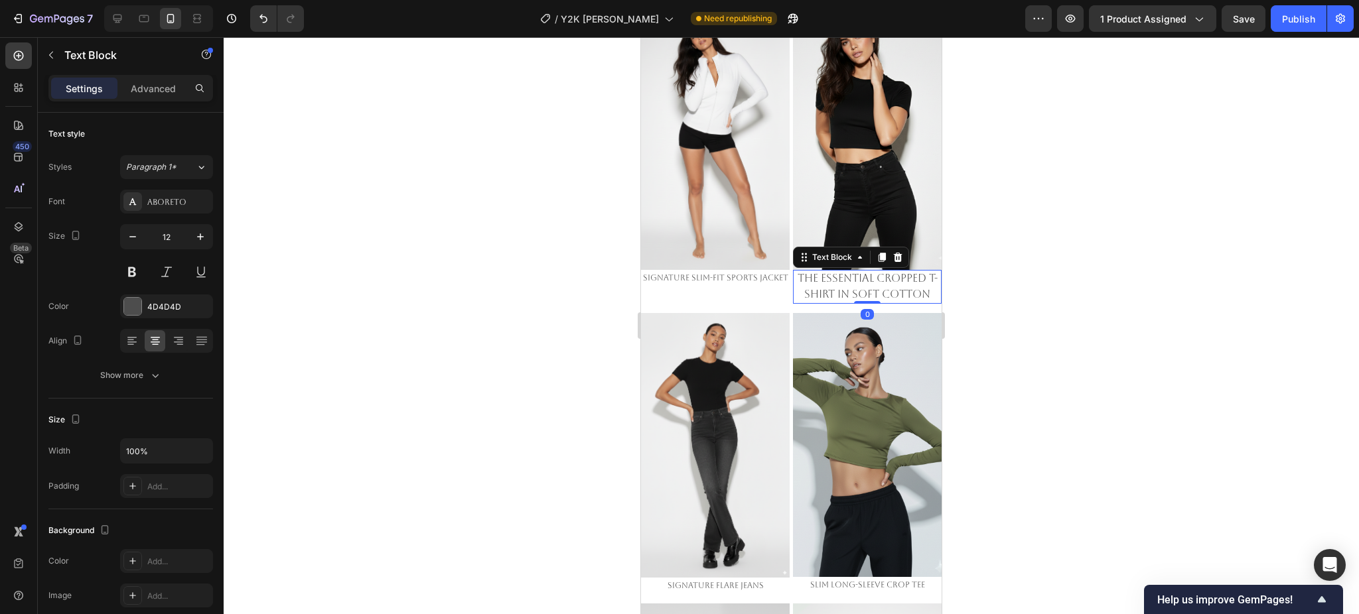
drag, startPoint x: 1123, startPoint y: 334, endPoint x: 958, endPoint y: 301, distance: 168.5
click at [1111, 332] on div at bounding box center [791, 325] width 1135 height 577
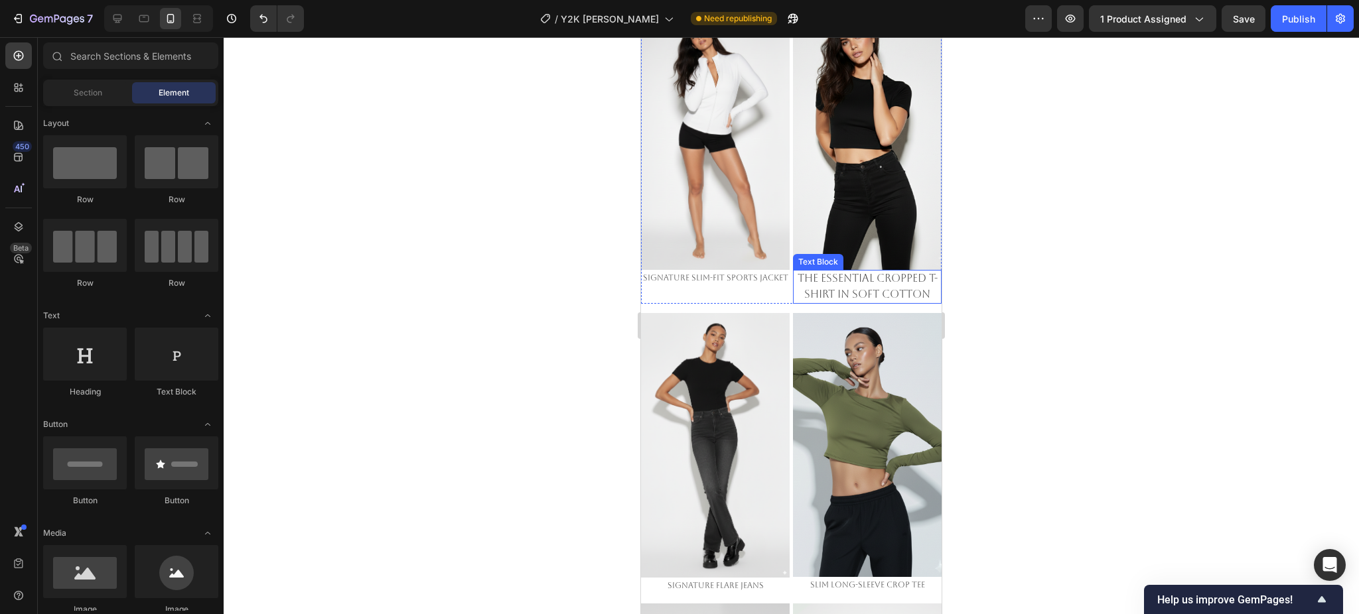
click at [832, 272] on p "The Essential Cropped T-Shirt in Soft Cotton" at bounding box center [867, 286] width 146 height 31
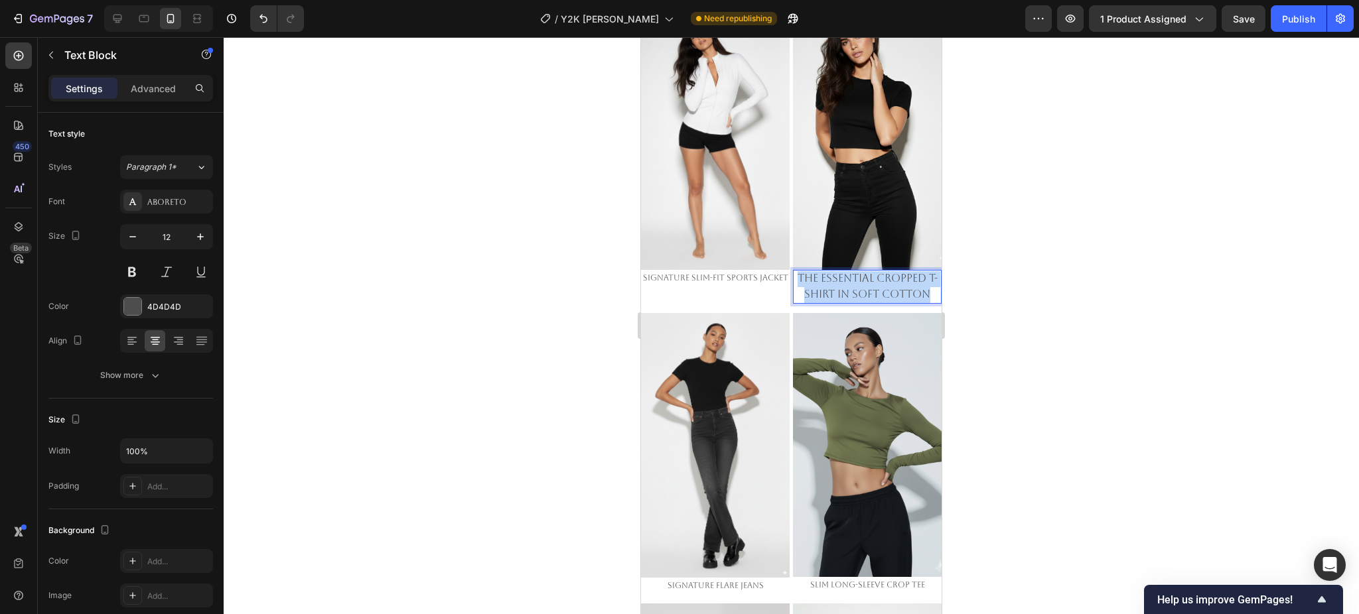
click at [832, 272] on p "The Essential Cropped T-Shirt in Soft Cotton" at bounding box center [867, 286] width 146 height 31
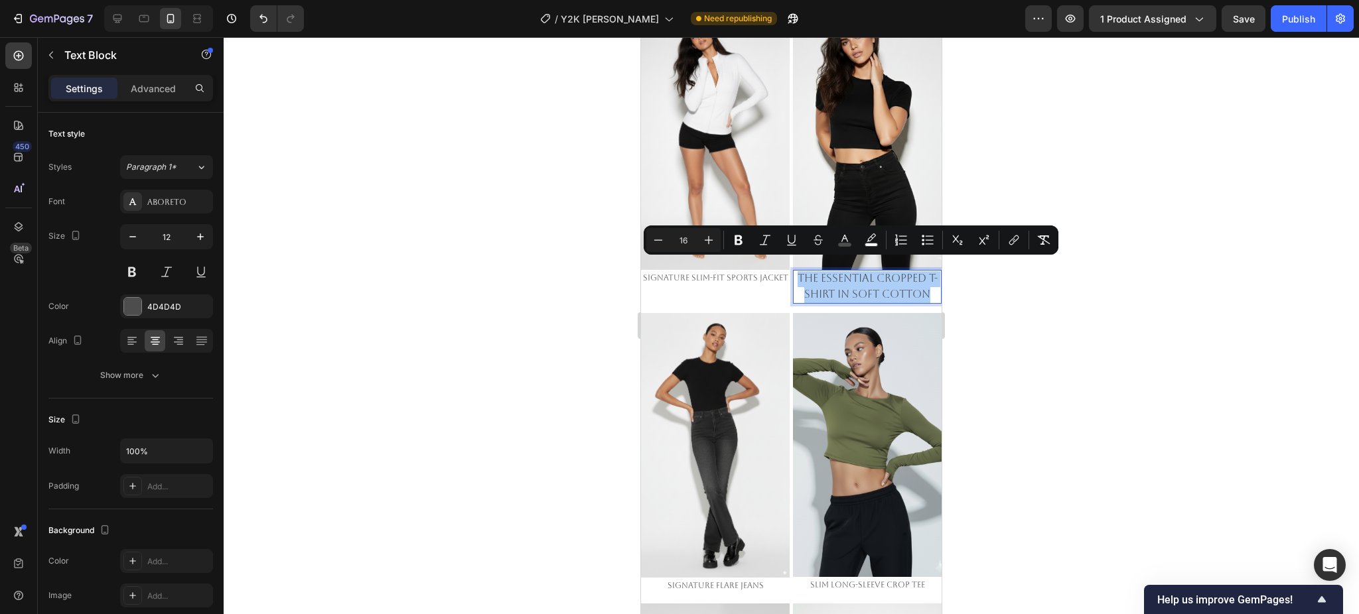
click at [682, 236] on input "16" at bounding box center [683, 240] width 27 height 16
click at [684, 237] on input "16" at bounding box center [683, 240] width 27 height 16
type input "12"
click at [1114, 346] on div at bounding box center [791, 325] width 1135 height 577
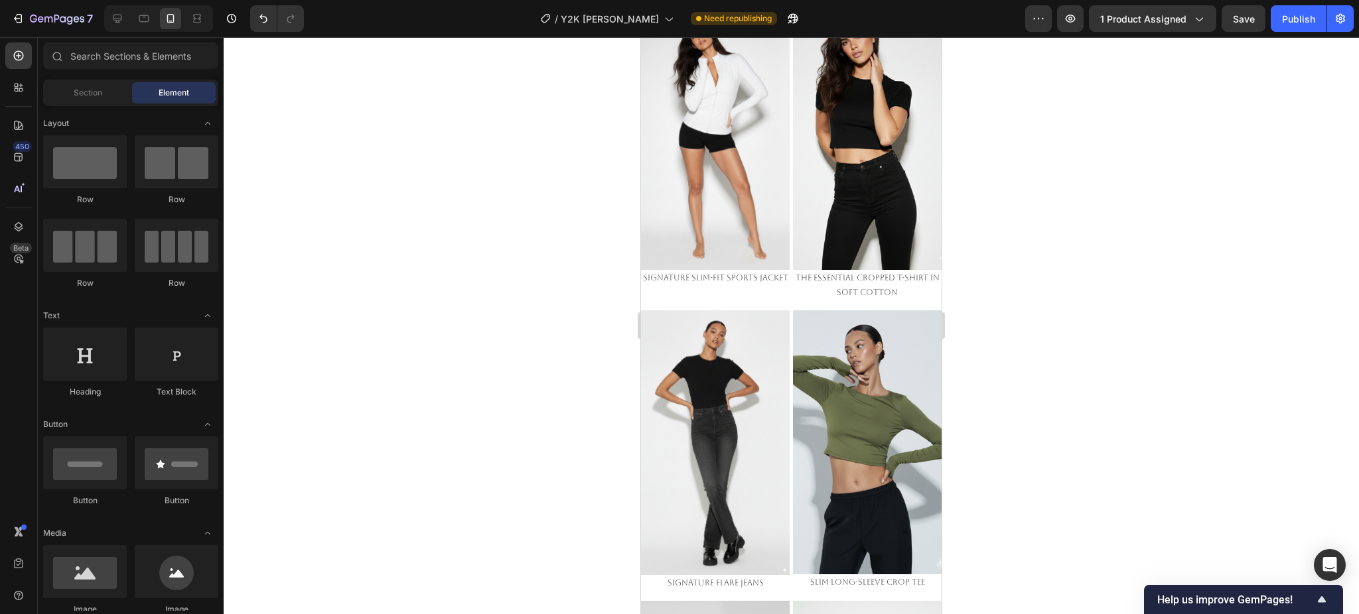
click at [1030, 356] on div at bounding box center [791, 325] width 1135 height 577
drag, startPoint x: 1097, startPoint y: 308, endPoint x: 998, endPoint y: 283, distance: 102.2
click at [1097, 309] on div at bounding box center [791, 325] width 1135 height 577
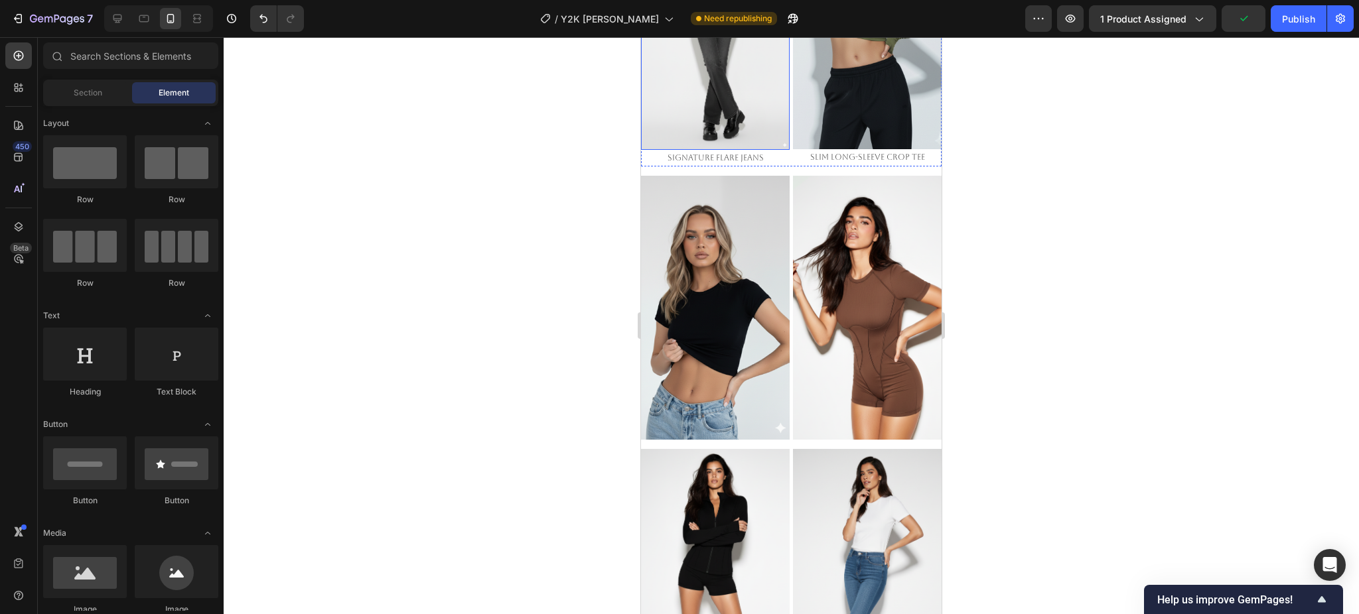
scroll to position [1844, 0]
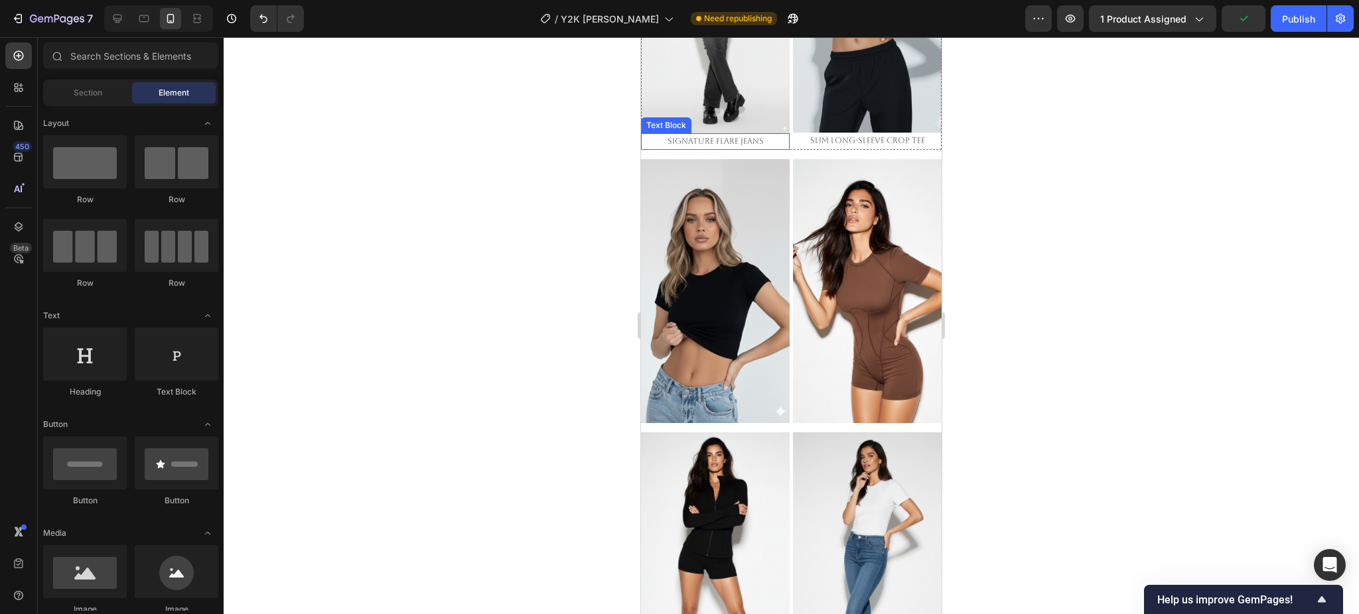
click at [731, 137] on span "Signature Flare Jeans" at bounding box center [715, 141] width 96 height 9
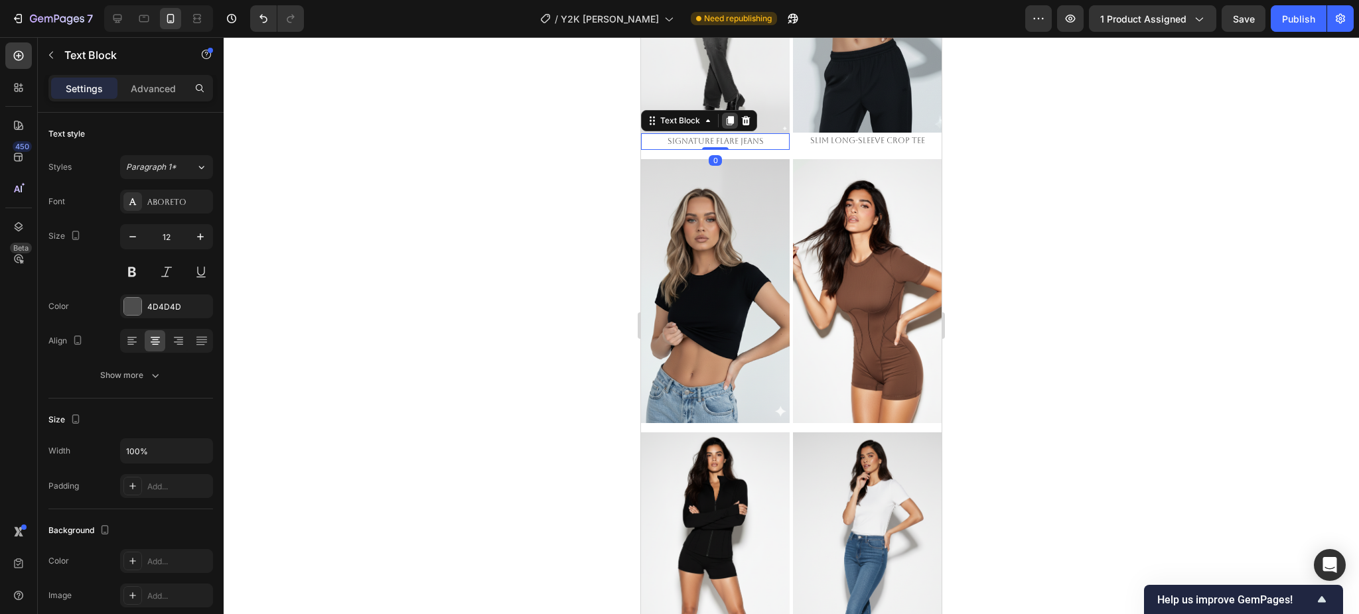
click at [730, 116] on icon at bounding box center [729, 120] width 7 height 9
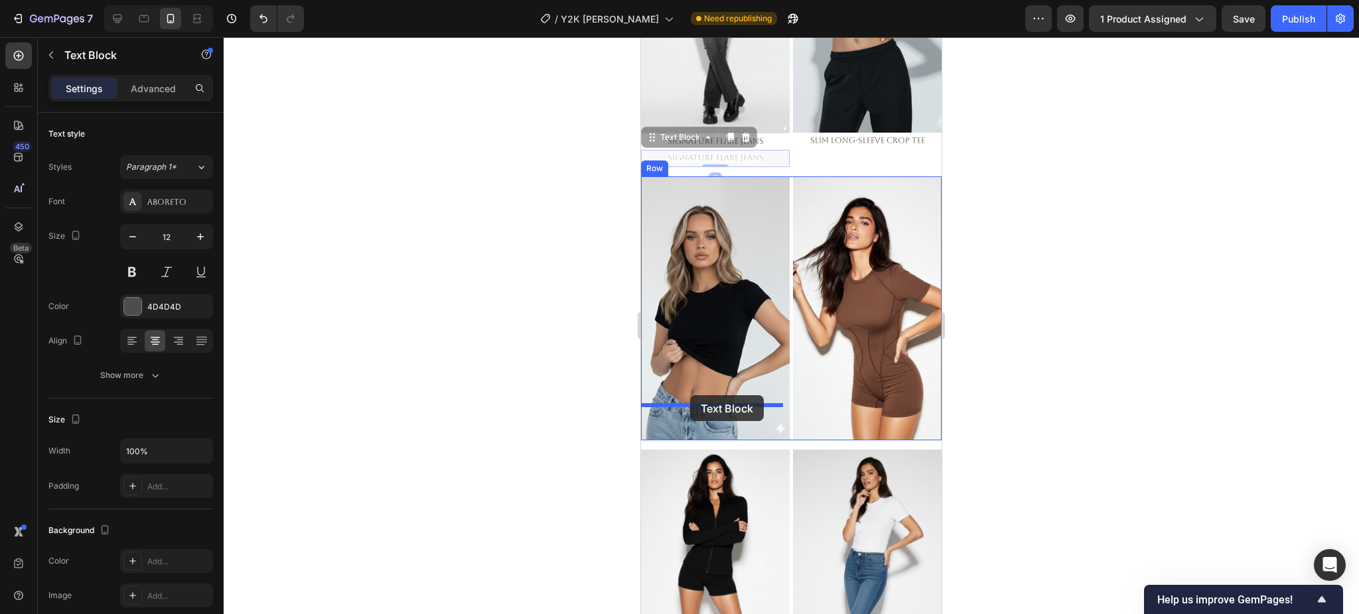
drag, startPoint x: 667, startPoint y: 115, endPoint x: 690, endPoint y: 395, distance: 281.6
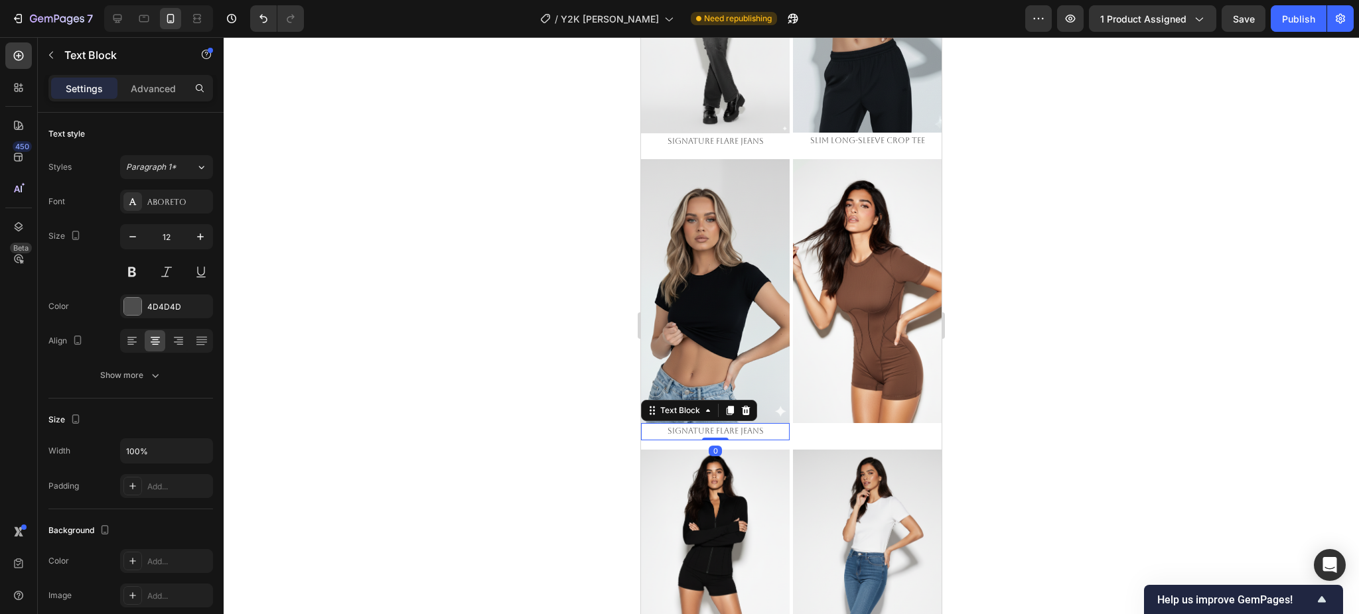
drag, startPoint x: 1099, startPoint y: 447, endPoint x: 980, endPoint y: 417, distance: 123.1
click at [1093, 444] on div at bounding box center [791, 325] width 1135 height 577
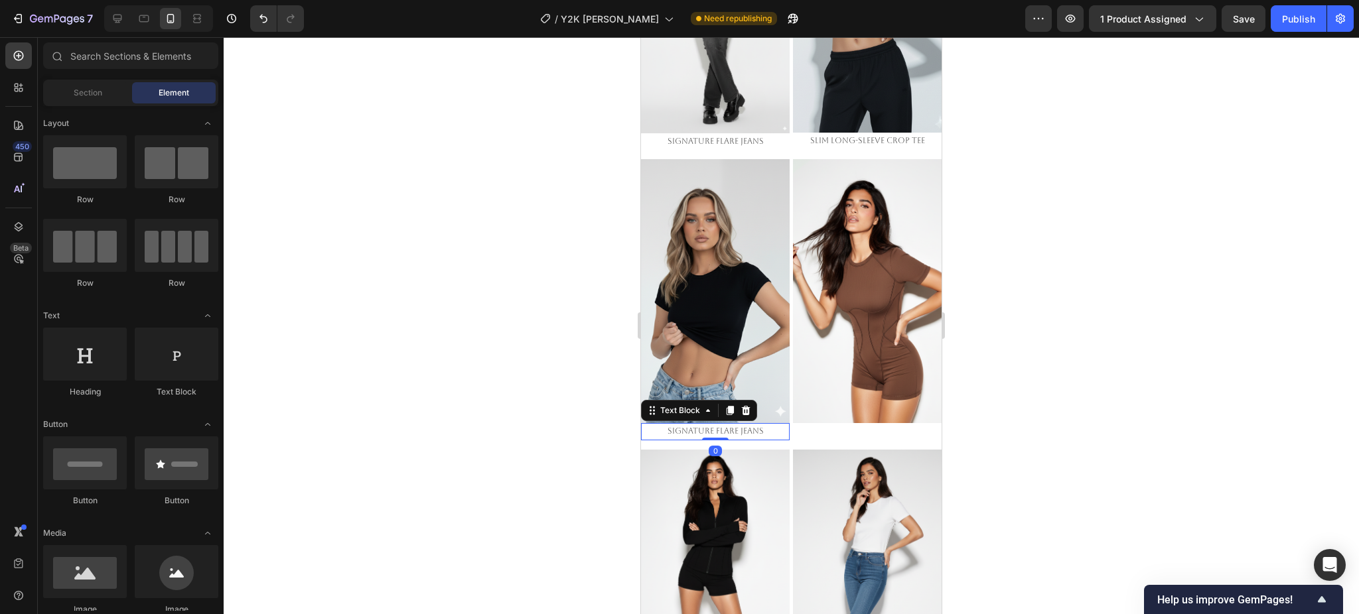
click at [750, 427] on span "Signature Flare Jeans" at bounding box center [715, 431] width 96 height 9
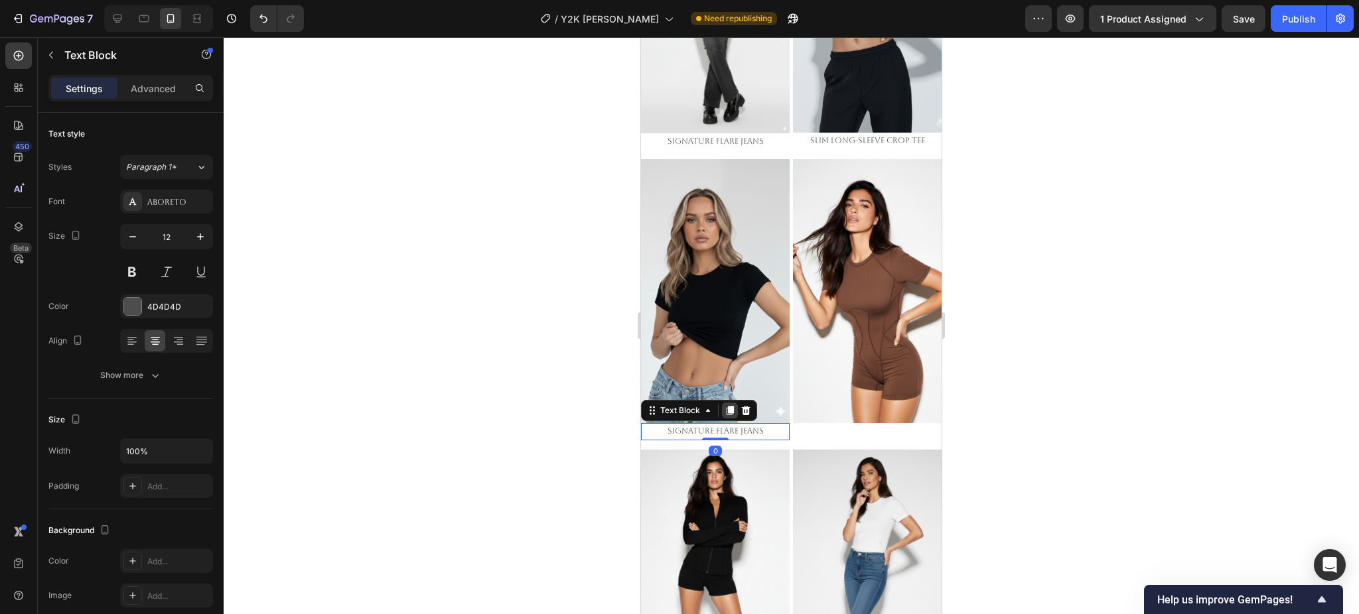
click at [730, 407] on icon at bounding box center [729, 411] width 7 height 9
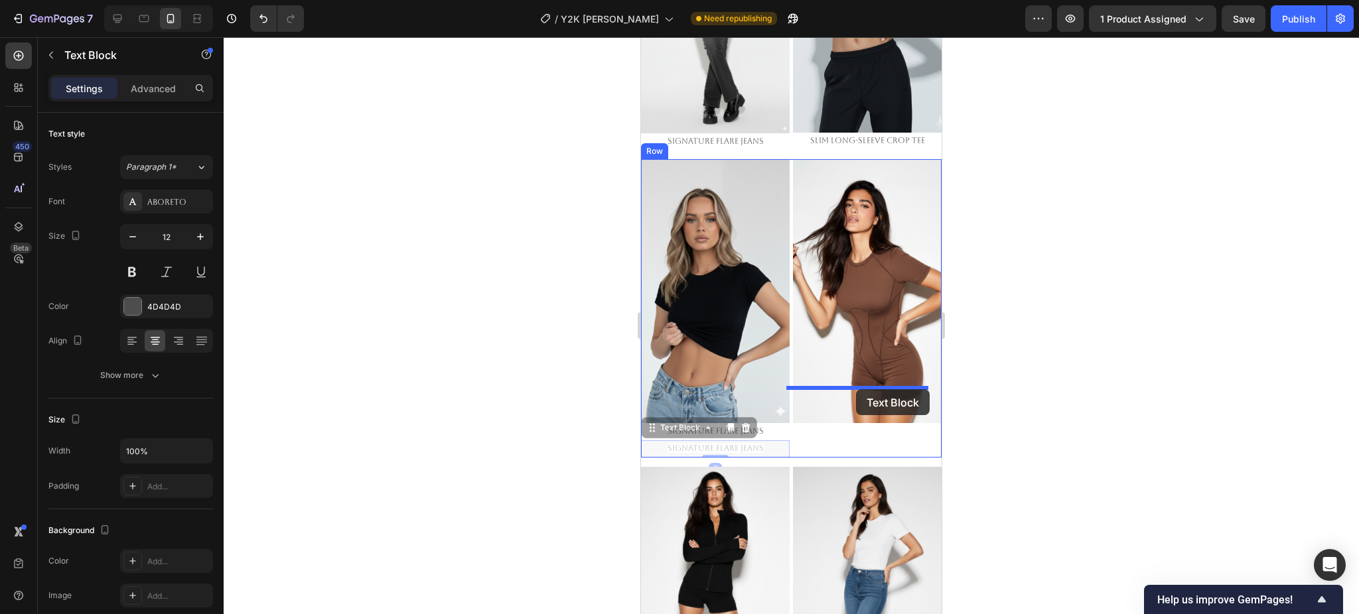
drag, startPoint x: 754, startPoint y: 396, endPoint x: 856, endPoint y: 389, distance: 101.7
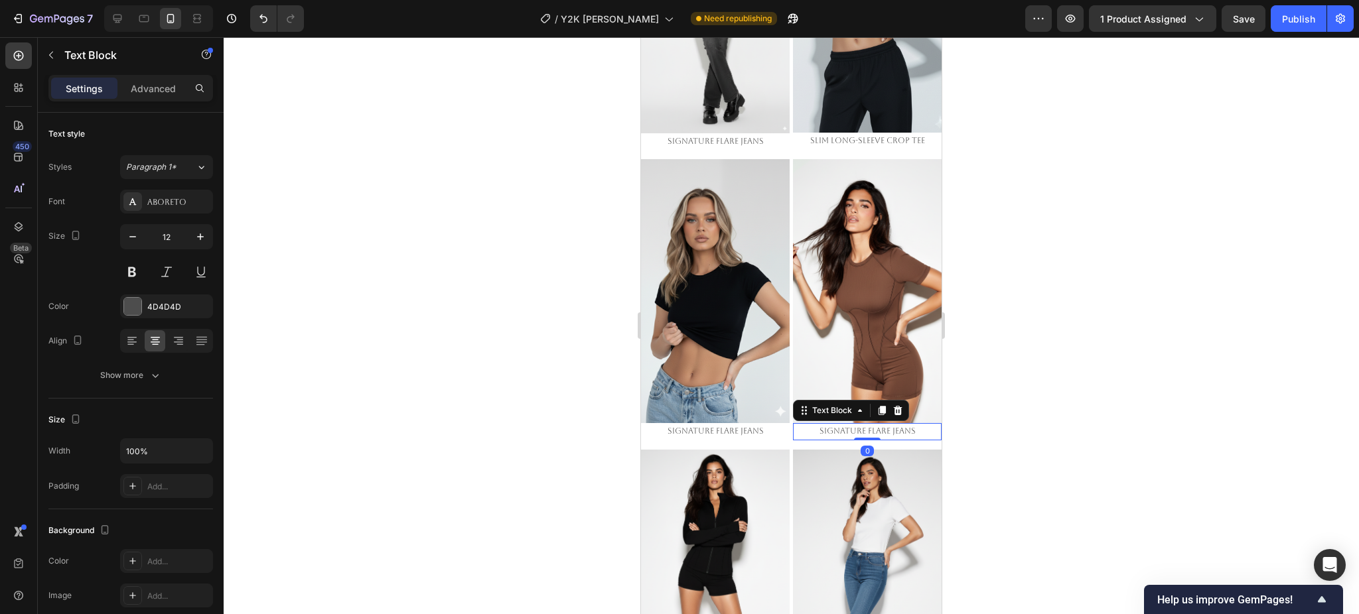
click at [1053, 419] on div at bounding box center [791, 325] width 1135 height 577
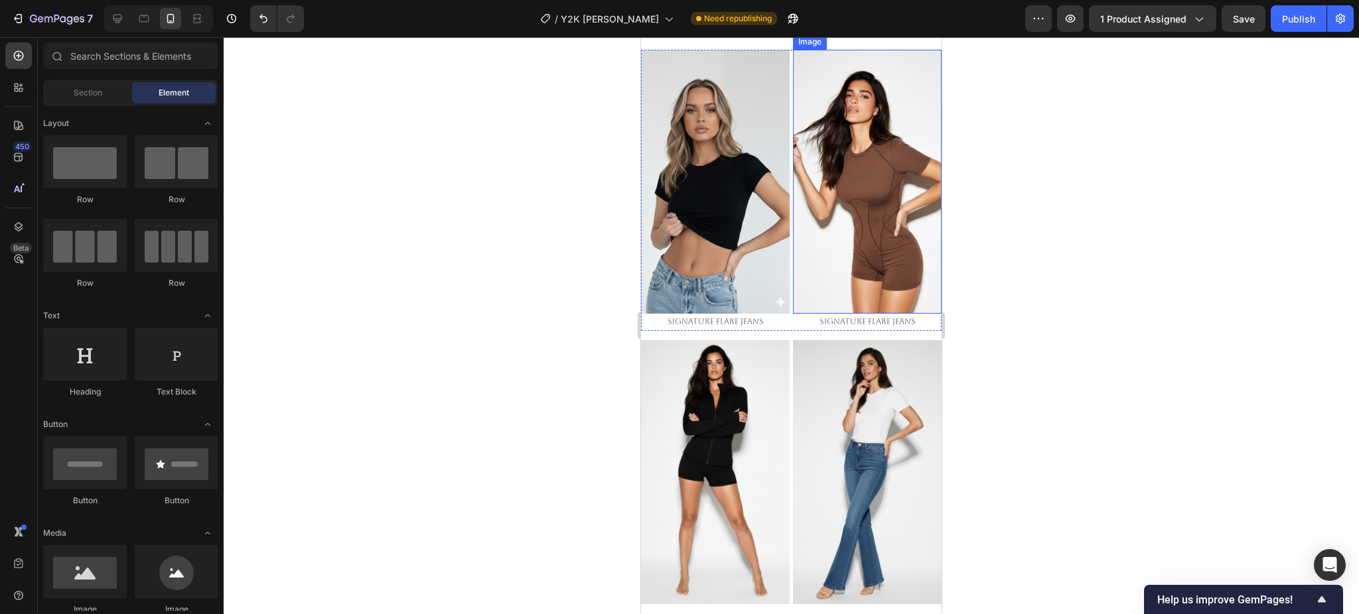
scroll to position [2109, 0]
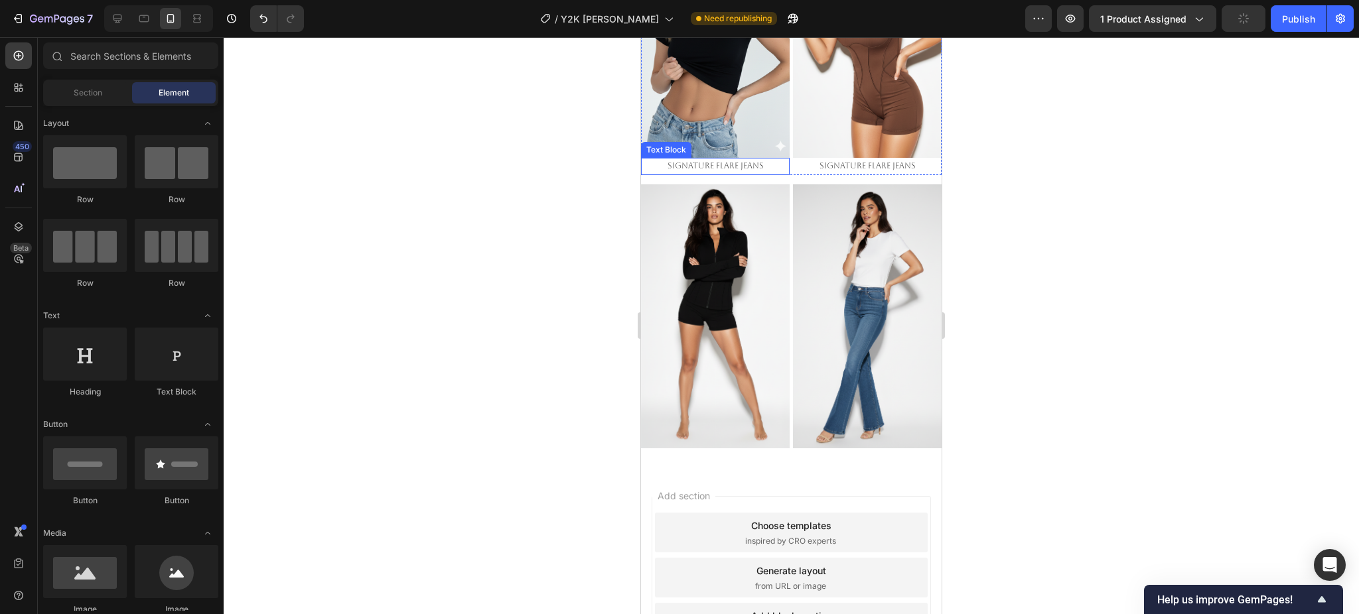
click at [730, 161] on span "Signature Flare Jeans" at bounding box center [715, 165] width 96 height 9
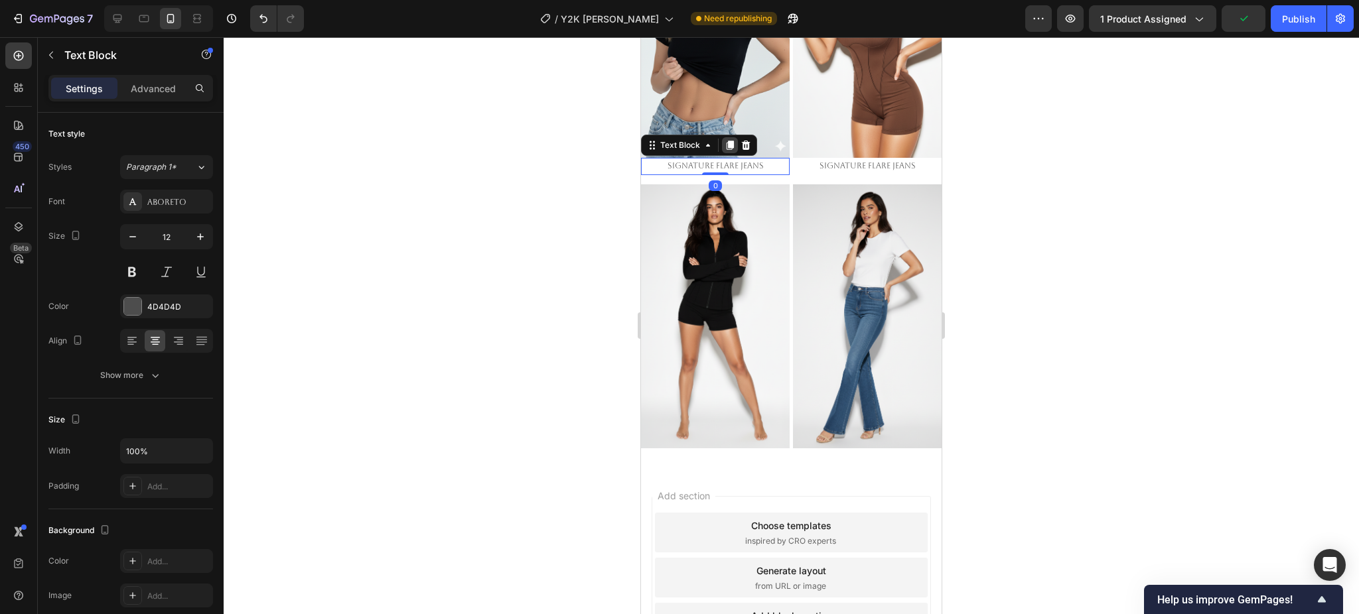
click at [728, 141] on icon at bounding box center [729, 145] width 7 height 9
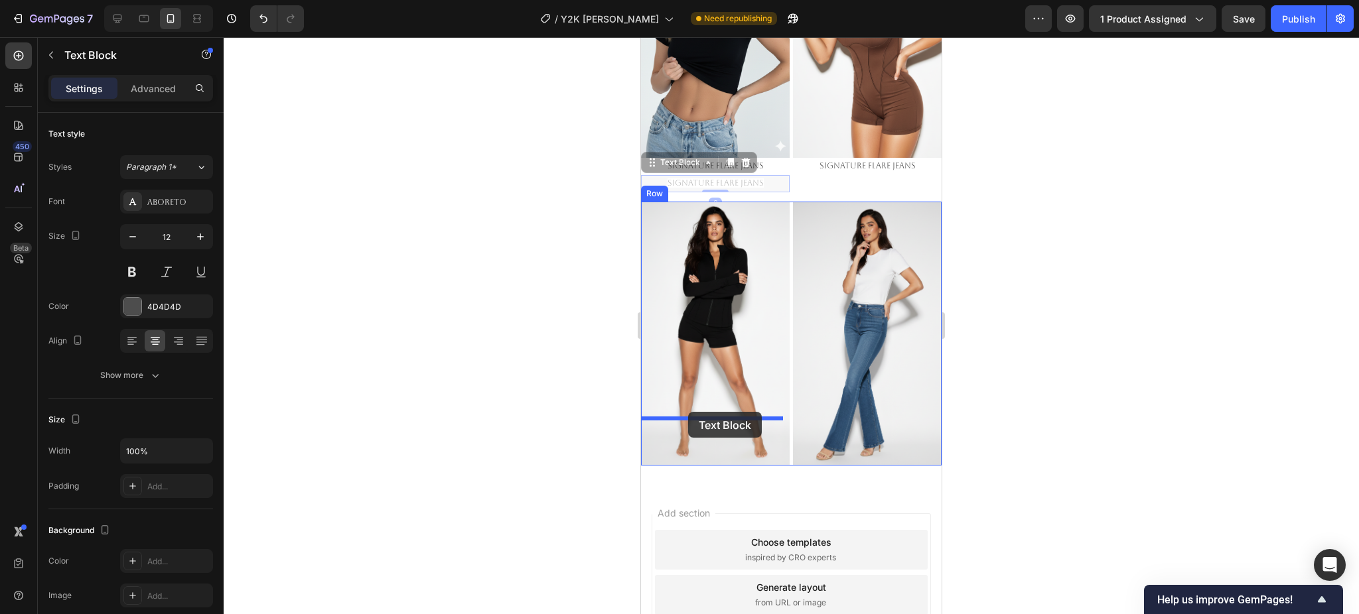
drag, startPoint x: 684, startPoint y: 127, endPoint x: 688, endPoint y: 412, distance: 284.6
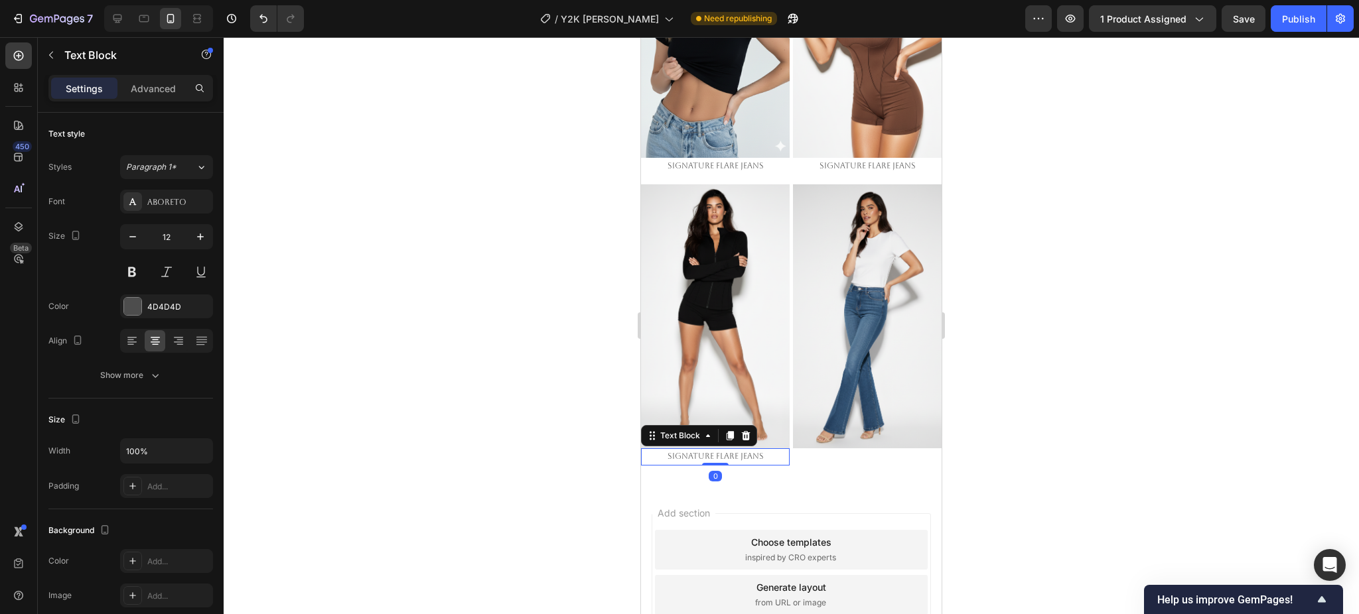
drag, startPoint x: 1063, startPoint y: 343, endPoint x: 1016, endPoint y: 297, distance: 65.2
click at [1059, 338] on div at bounding box center [791, 325] width 1135 height 577
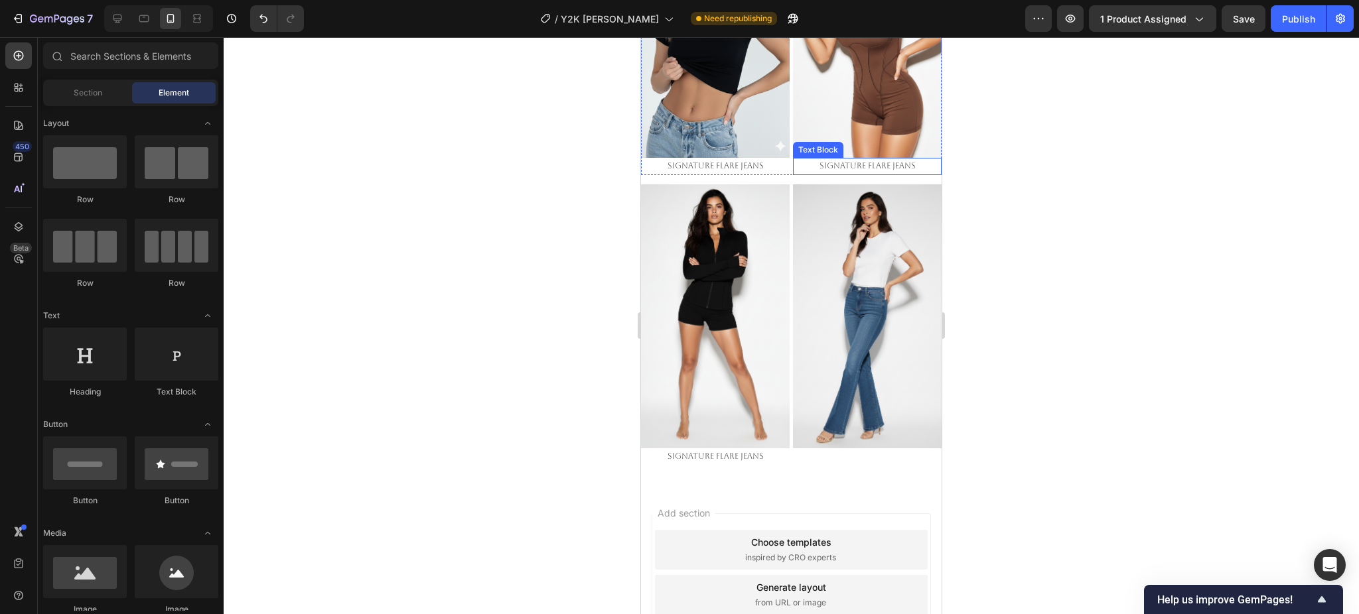
click at [866, 161] on span "Signature Flare Jeans" at bounding box center [867, 165] width 96 height 9
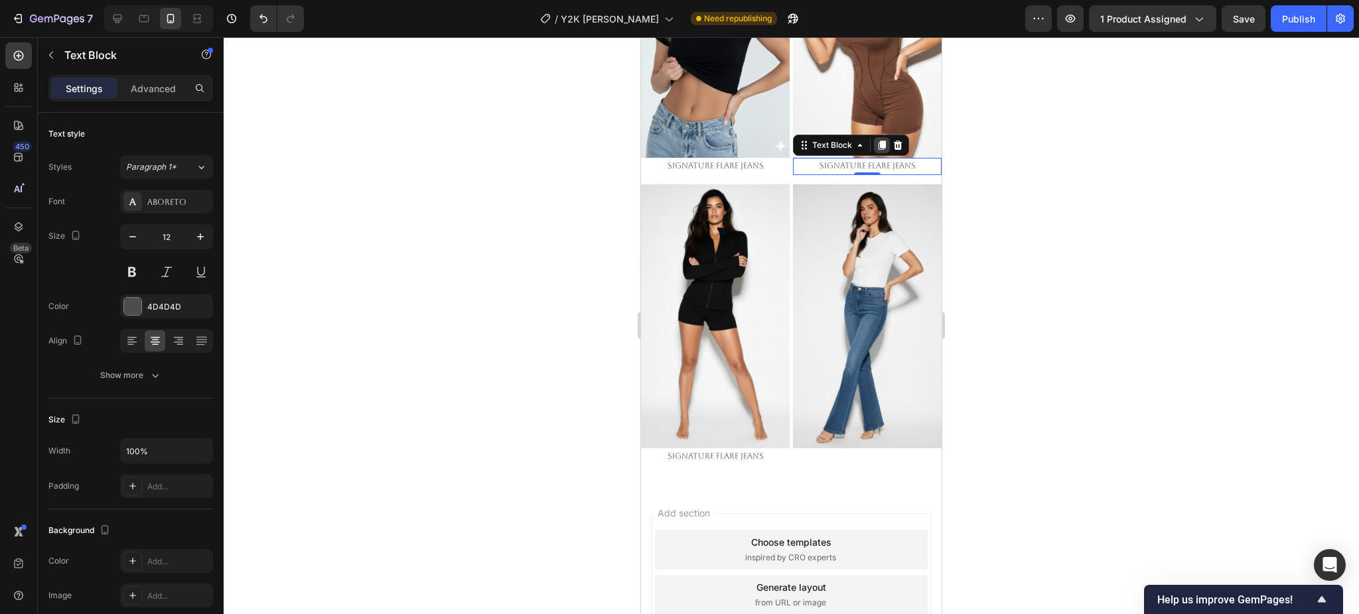
click at [878, 141] on icon at bounding box center [881, 145] width 7 height 9
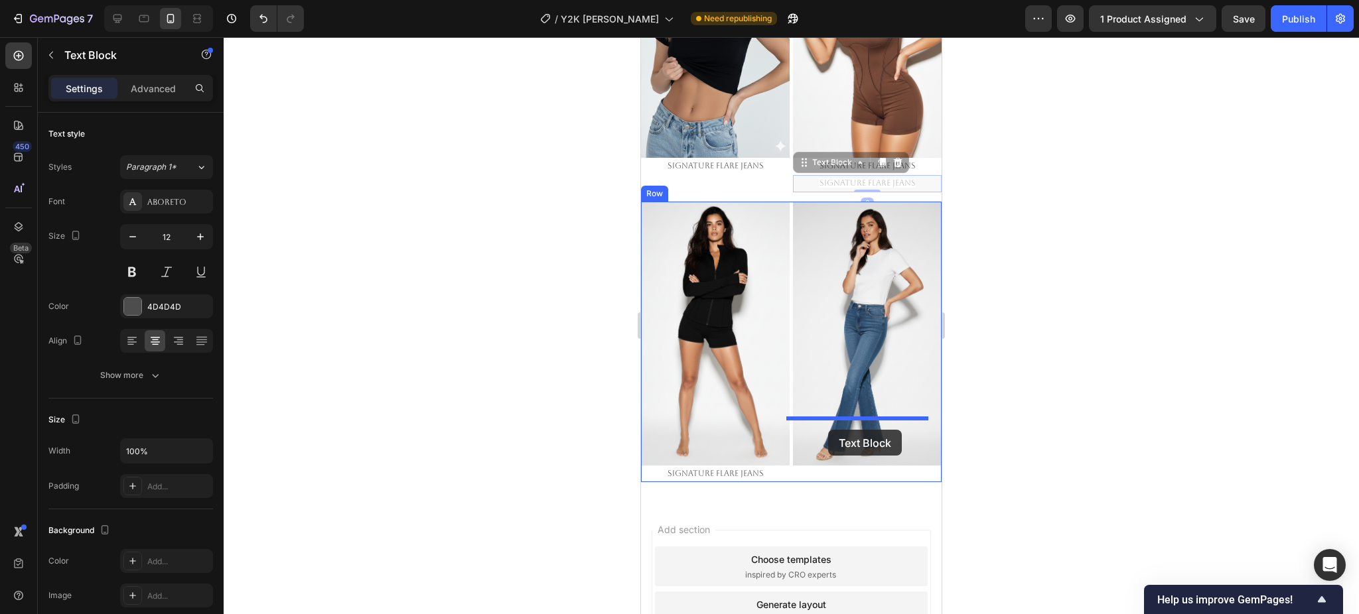
drag, startPoint x: 813, startPoint y: 129, endPoint x: 828, endPoint y: 430, distance: 301.5
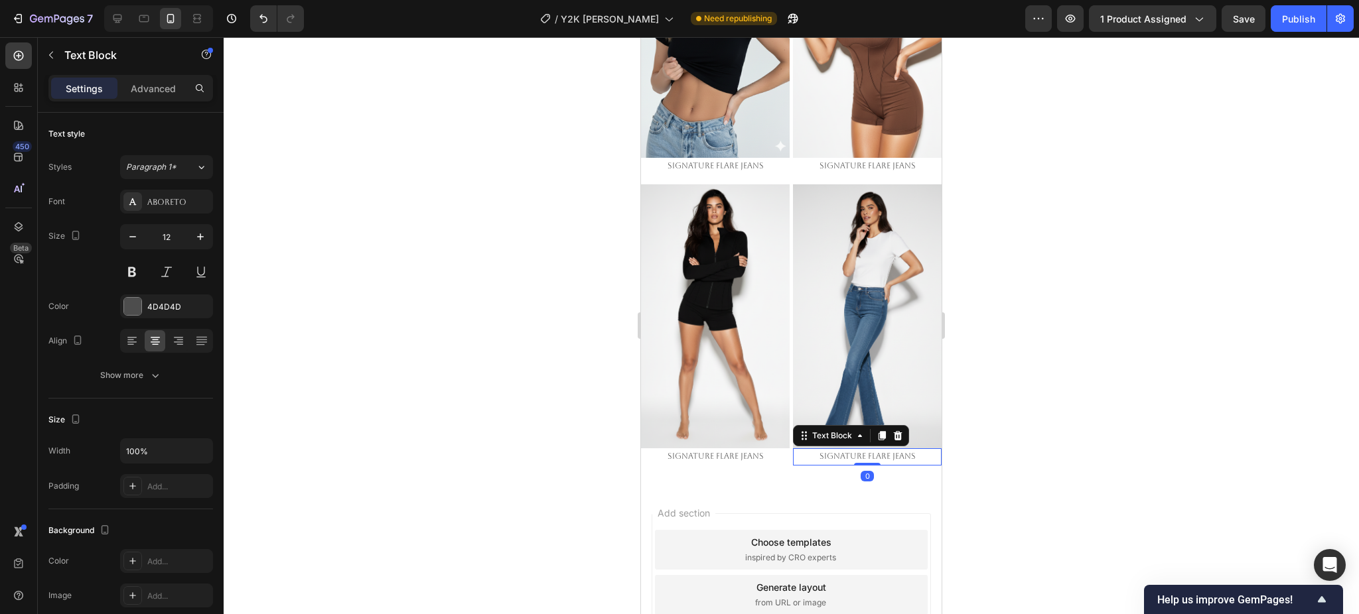
click at [1040, 400] on div at bounding box center [791, 325] width 1135 height 577
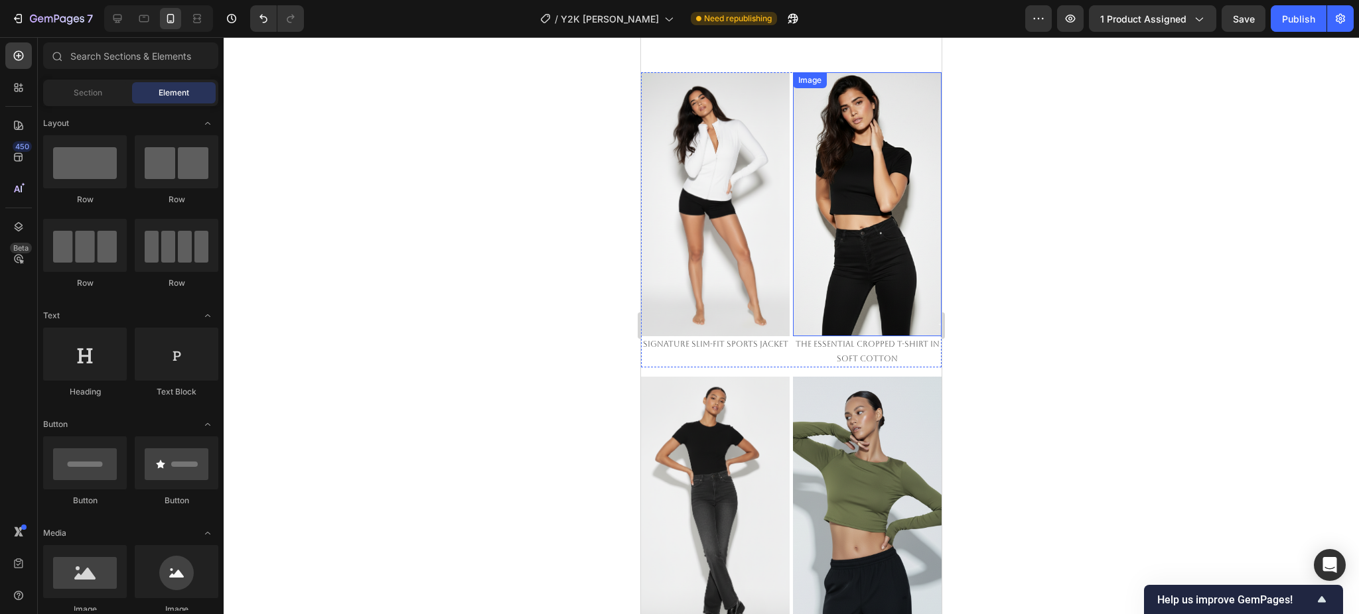
scroll to position [849, 0]
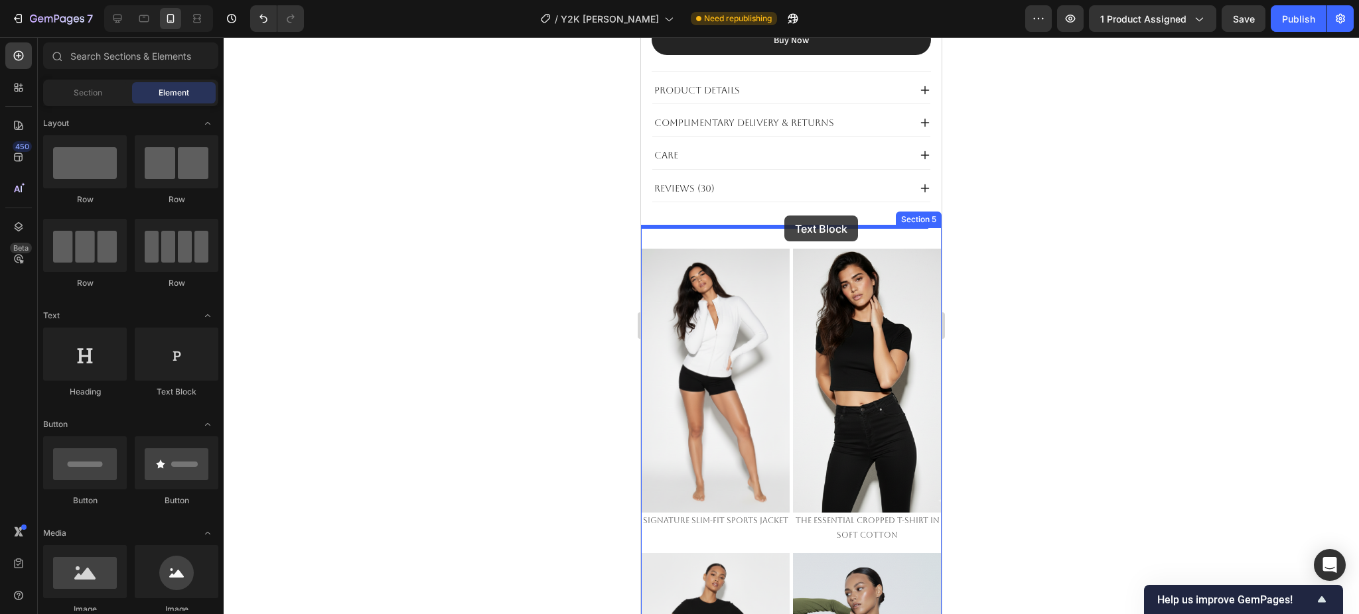
drag, startPoint x: 856, startPoint y: 381, endPoint x: 784, endPoint y: 216, distance: 180.1
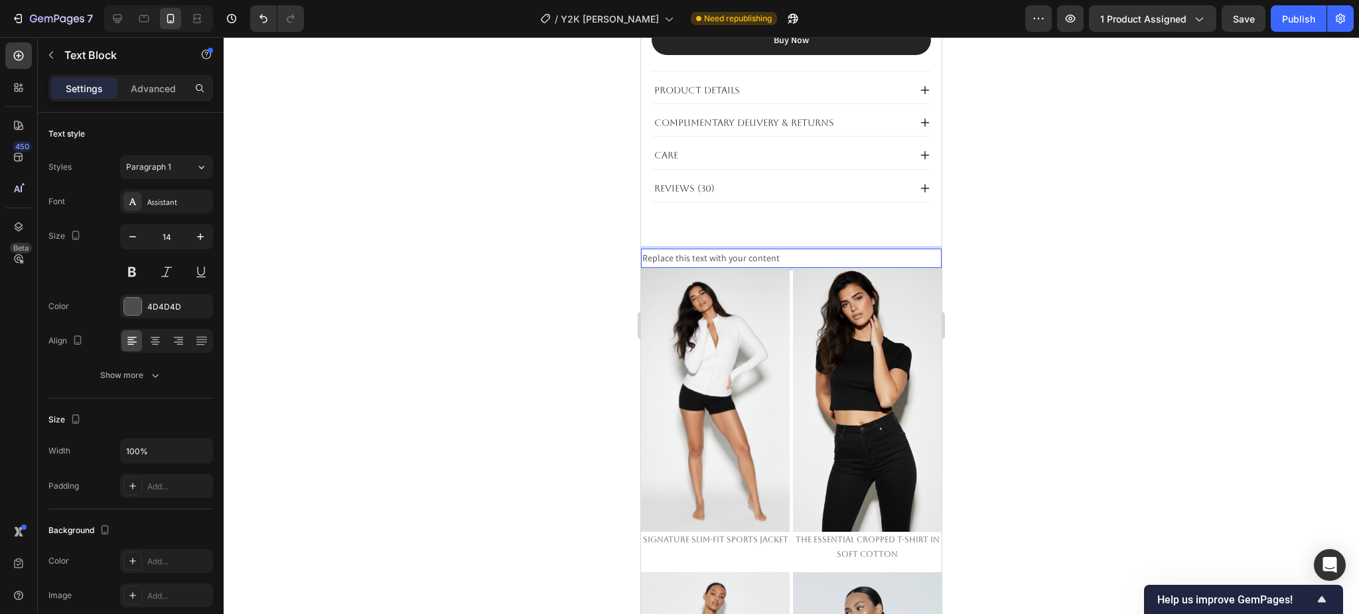
click at [755, 249] on div "Replace this text with your content" at bounding box center [791, 258] width 301 height 19
click at [755, 250] on p "Replace this text with your content" at bounding box center [791, 258] width 298 height 17
click at [155, 345] on icon at bounding box center [155, 344] width 7 height 1
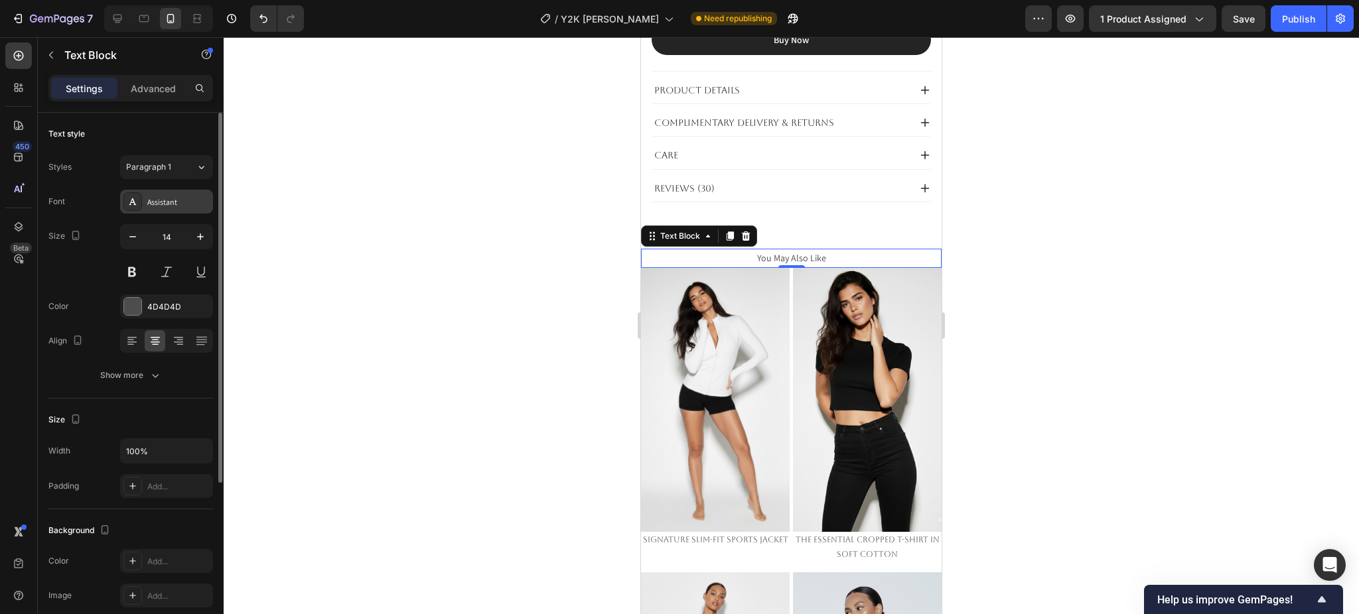
click at [168, 209] on div "Assistant" at bounding box center [166, 202] width 93 height 24
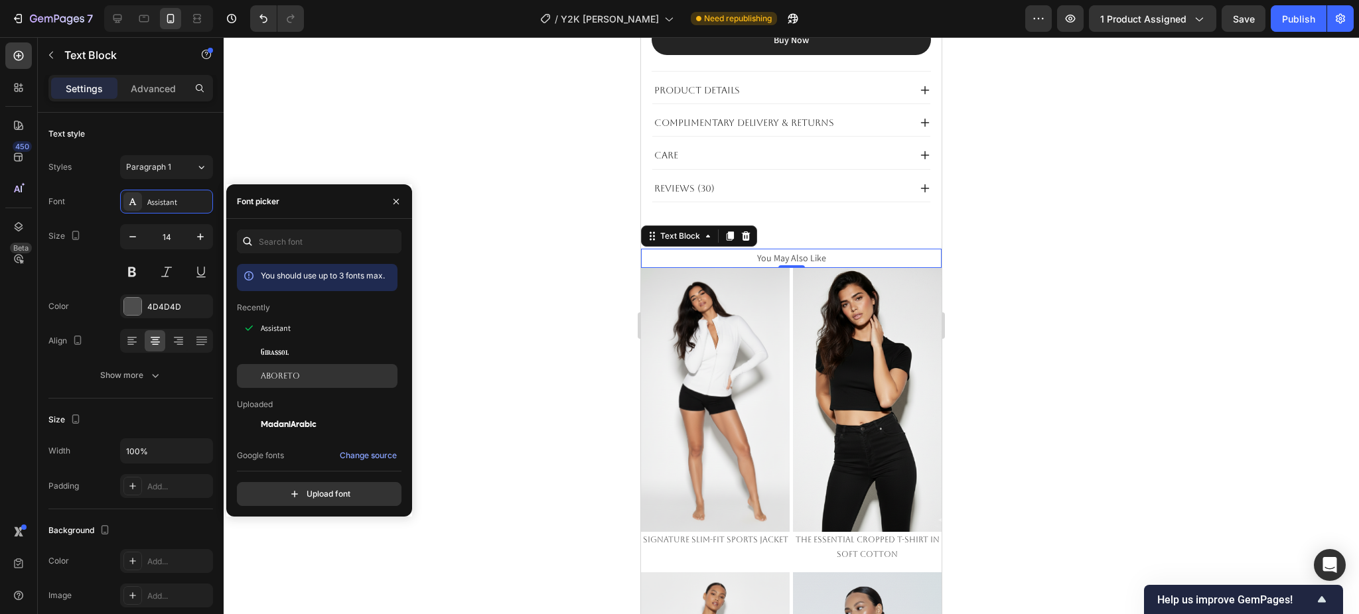
click at [279, 369] on div "Aboreto" at bounding box center [317, 376] width 161 height 24
click at [1140, 306] on div at bounding box center [791, 325] width 1135 height 577
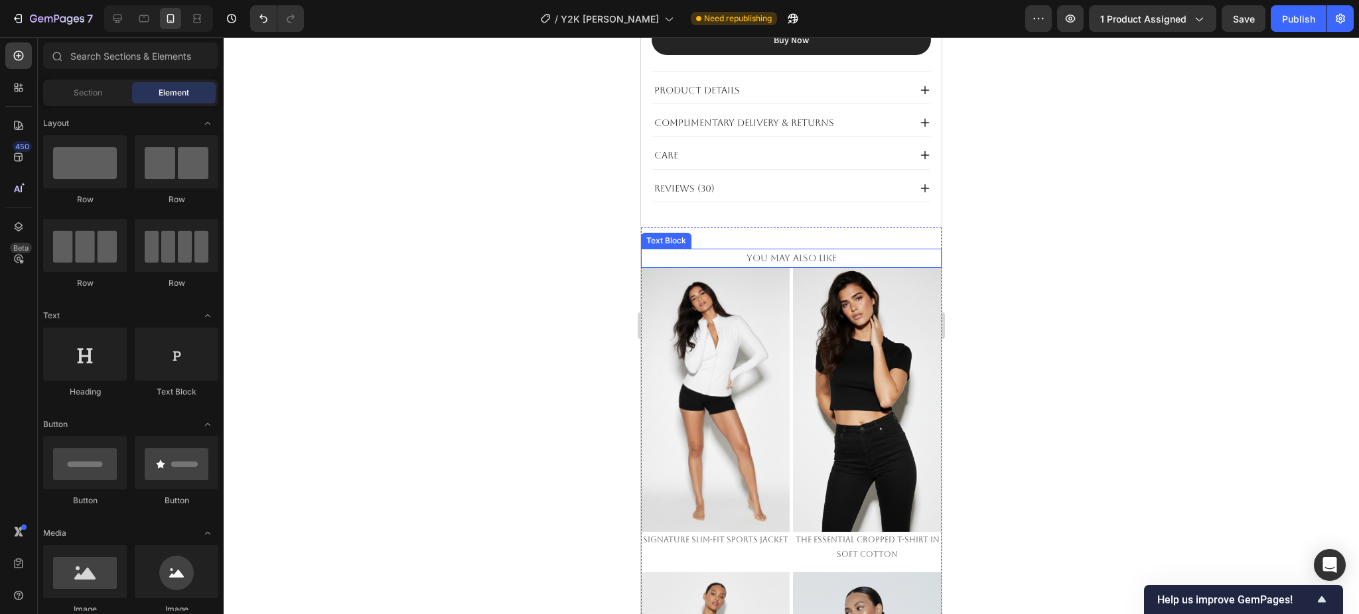
click at [840, 250] on p "You May Also Like" at bounding box center [791, 258] width 298 height 17
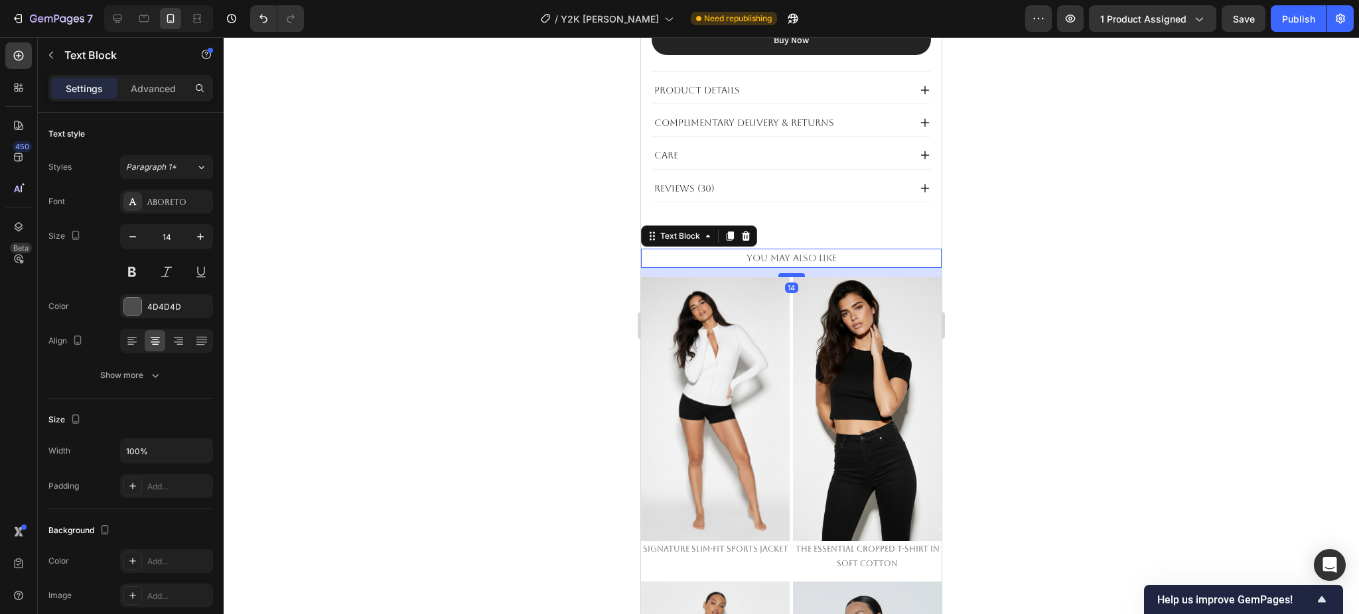
drag, startPoint x: 783, startPoint y: 243, endPoint x: 788, endPoint y: 252, distance: 10.4
click at [788, 273] on div at bounding box center [791, 275] width 27 height 4
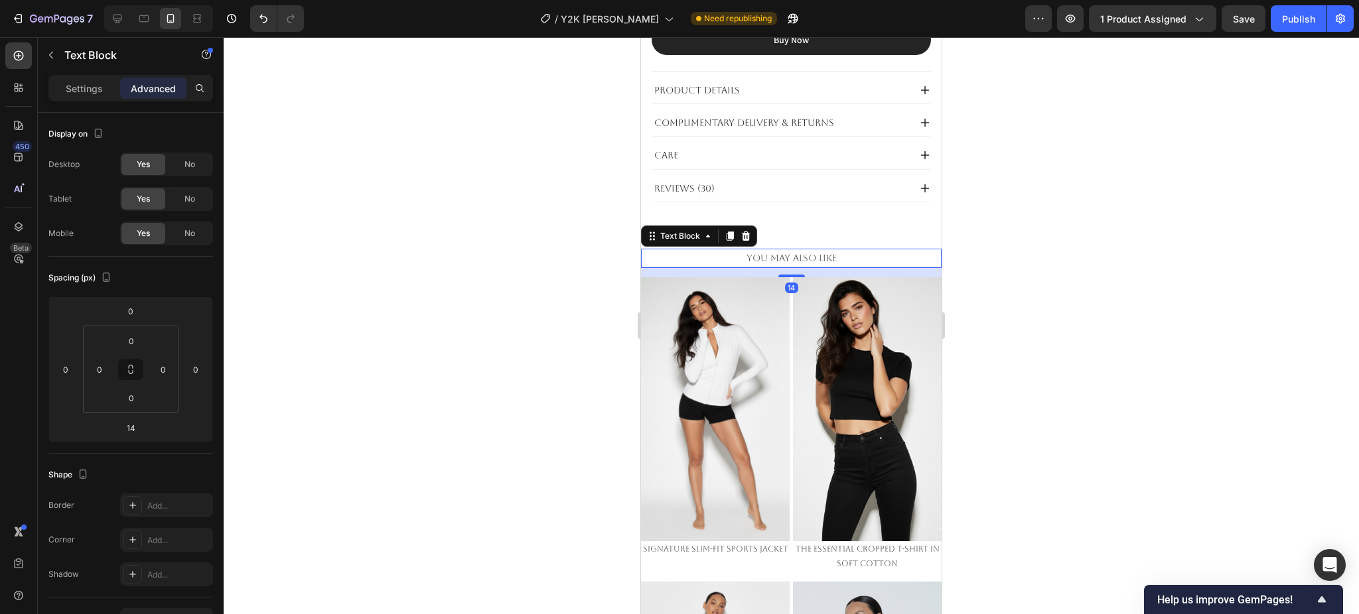
click at [1089, 310] on div at bounding box center [791, 325] width 1135 height 577
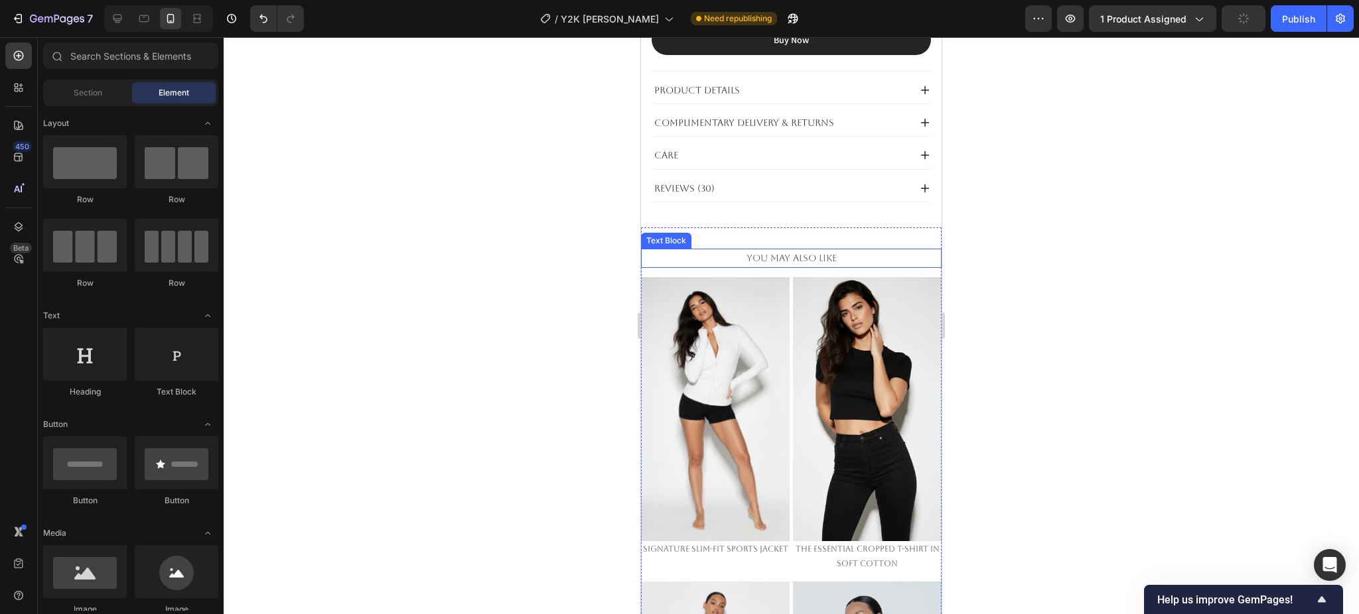
click at [822, 250] on p "You May Also Like" at bounding box center [791, 258] width 298 height 17
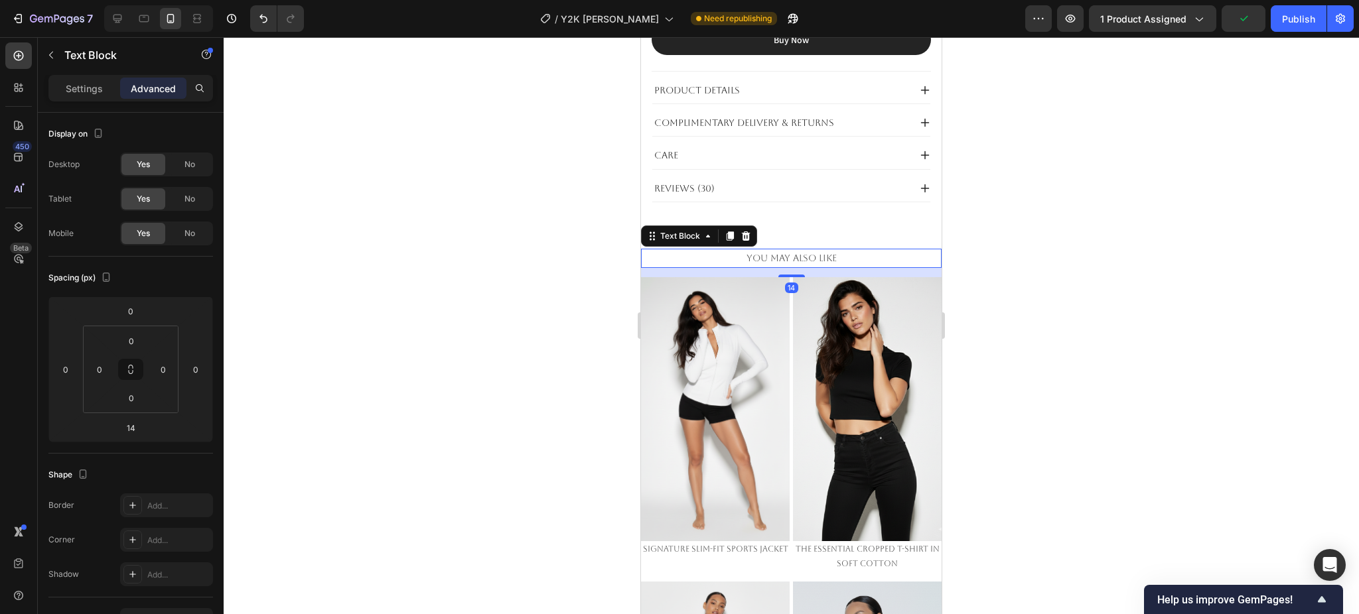
click at [1041, 277] on div at bounding box center [791, 325] width 1135 height 577
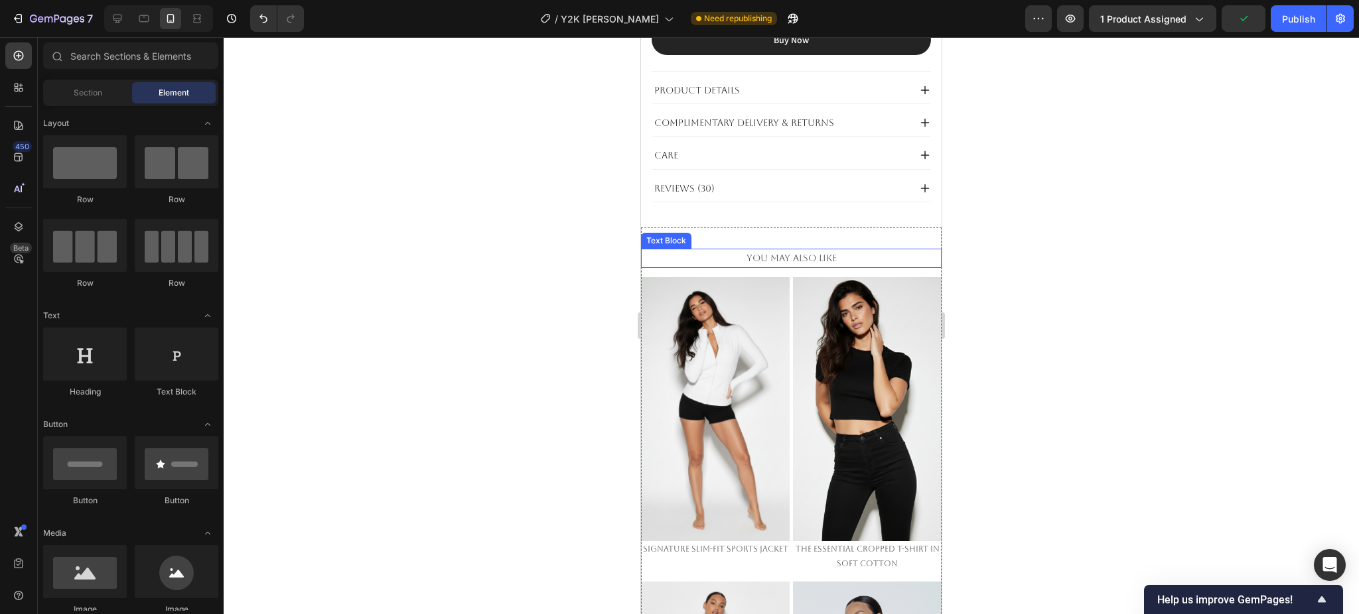
click at [854, 250] on p "You May Also Like" at bounding box center [791, 258] width 298 height 17
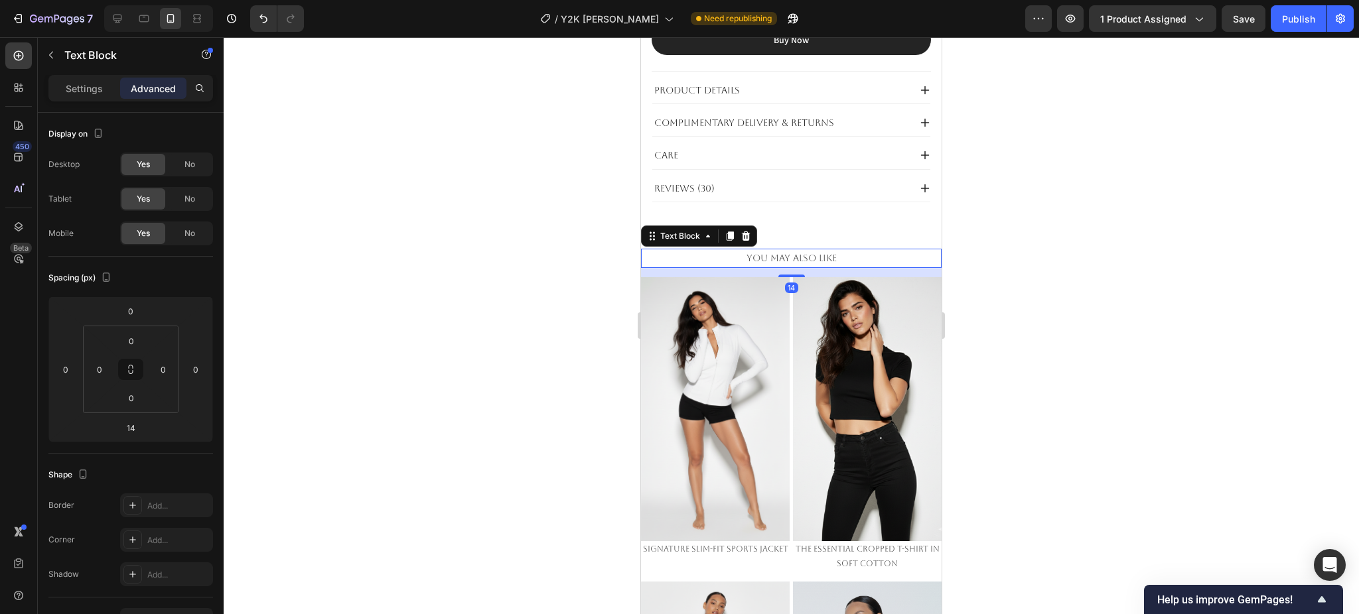
drag, startPoint x: 1106, startPoint y: 312, endPoint x: 987, endPoint y: 312, distance: 118.7
click at [1106, 313] on div at bounding box center [791, 325] width 1135 height 577
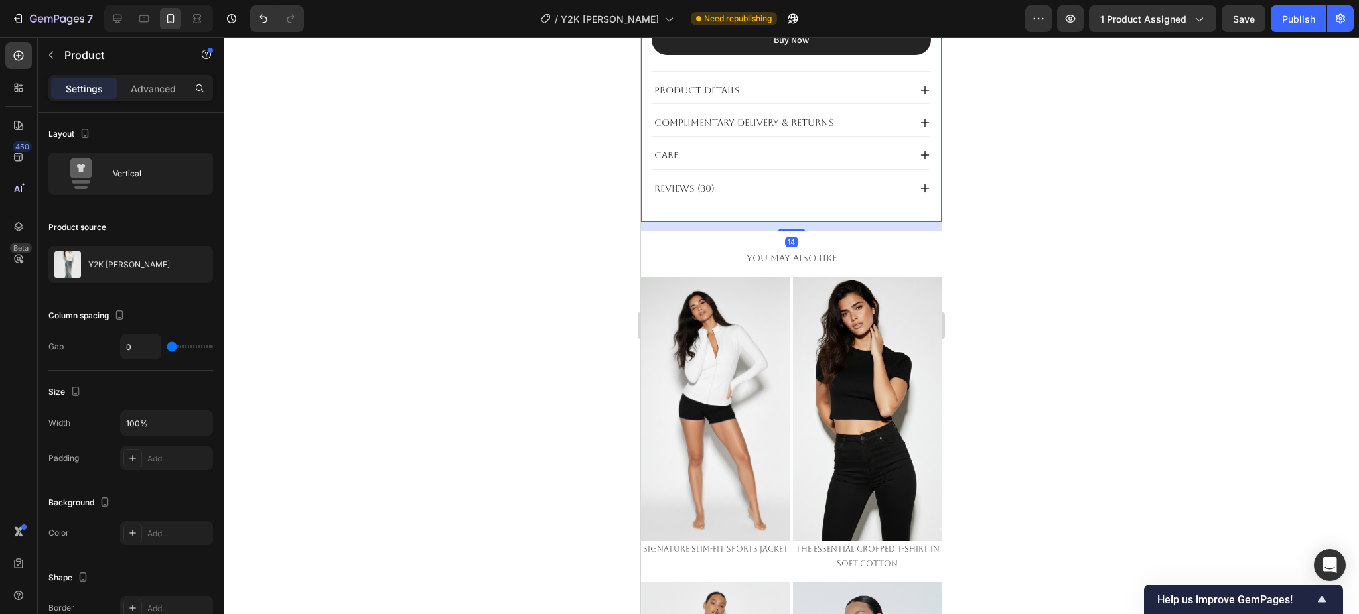
click at [798, 222] on div "14" at bounding box center [791, 226] width 301 height 9
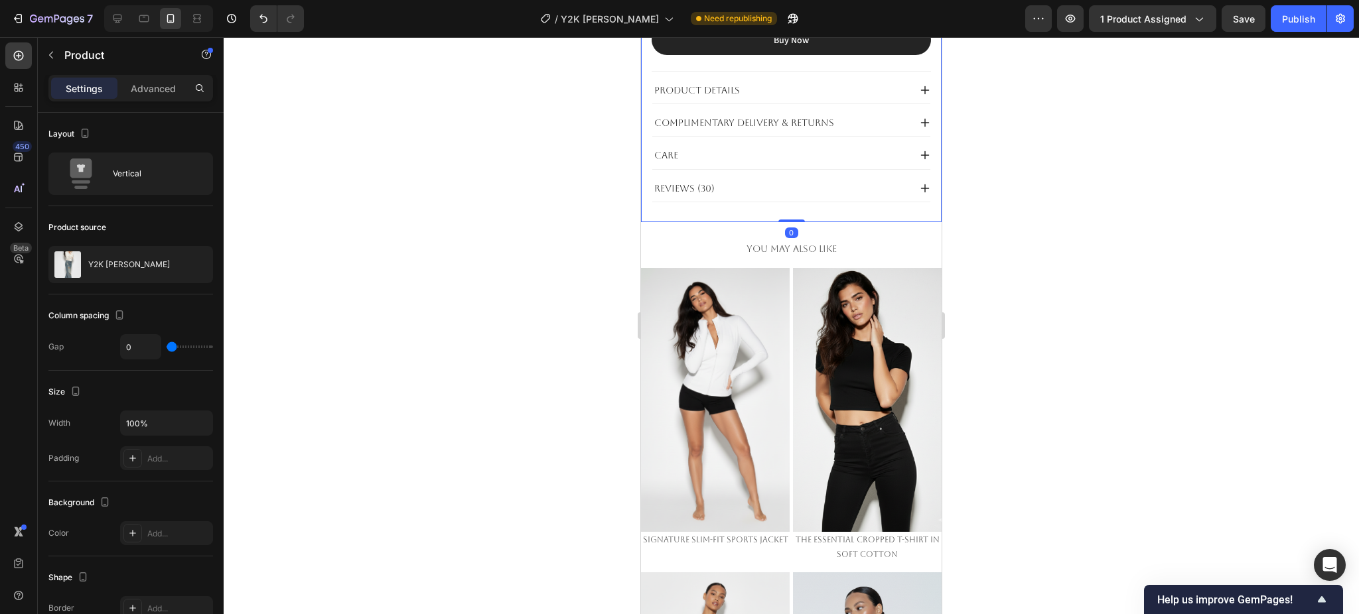
drag, startPoint x: 797, startPoint y: 208, endPoint x: 794, endPoint y: 184, distance: 24.0
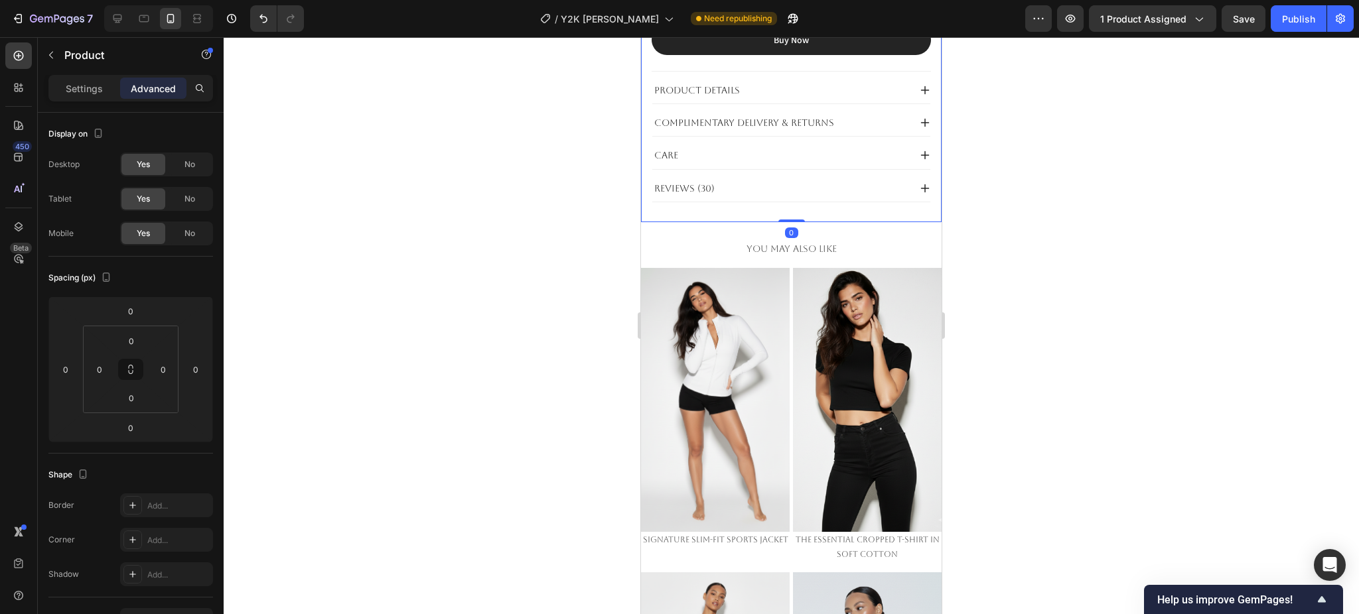
click at [1107, 261] on div at bounding box center [791, 325] width 1135 height 577
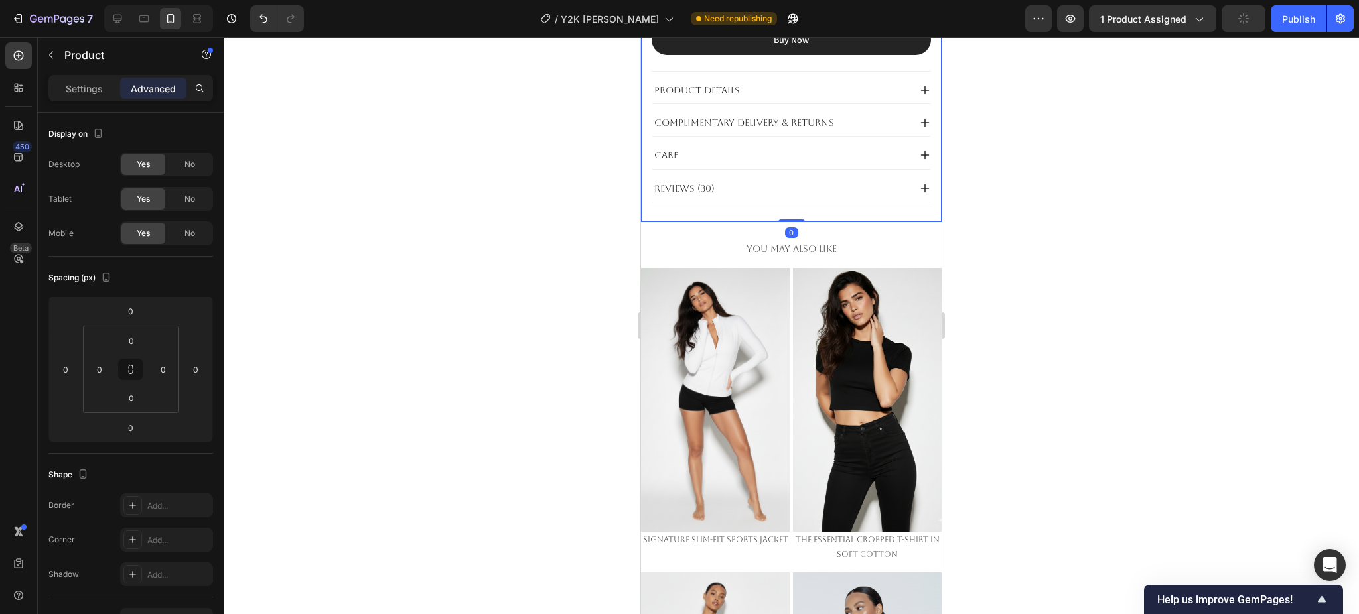
click at [1066, 220] on div at bounding box center [791, 325] width 1135 height 577
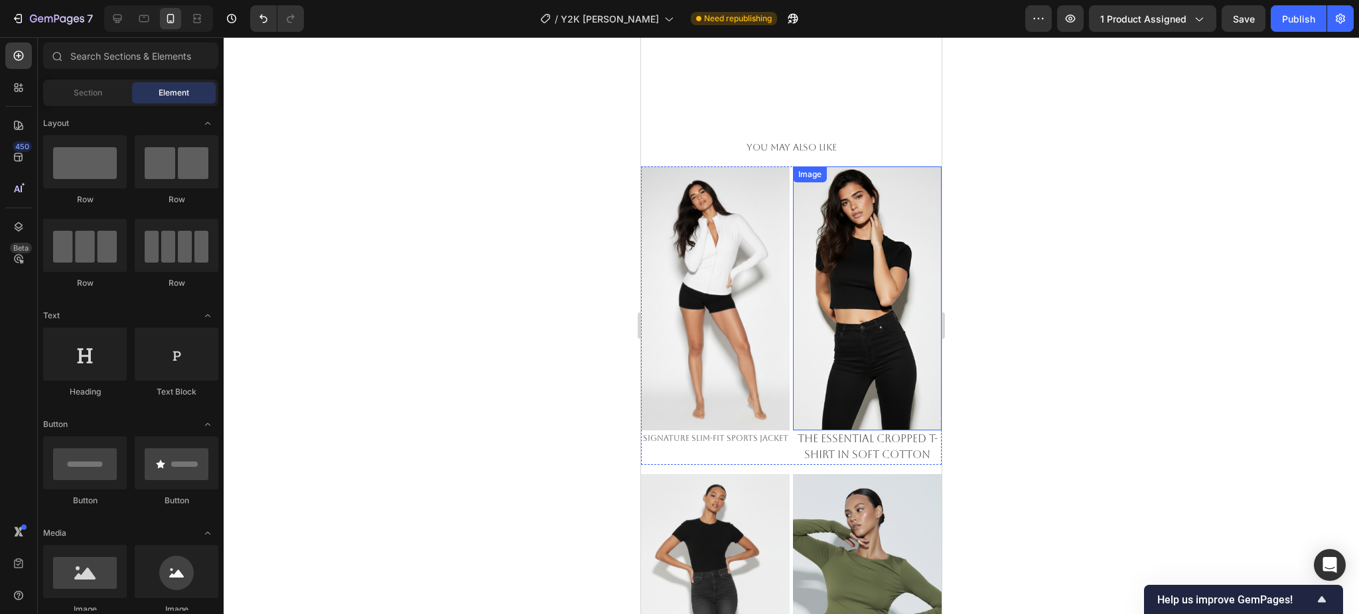
scroll to position [1150, 0]
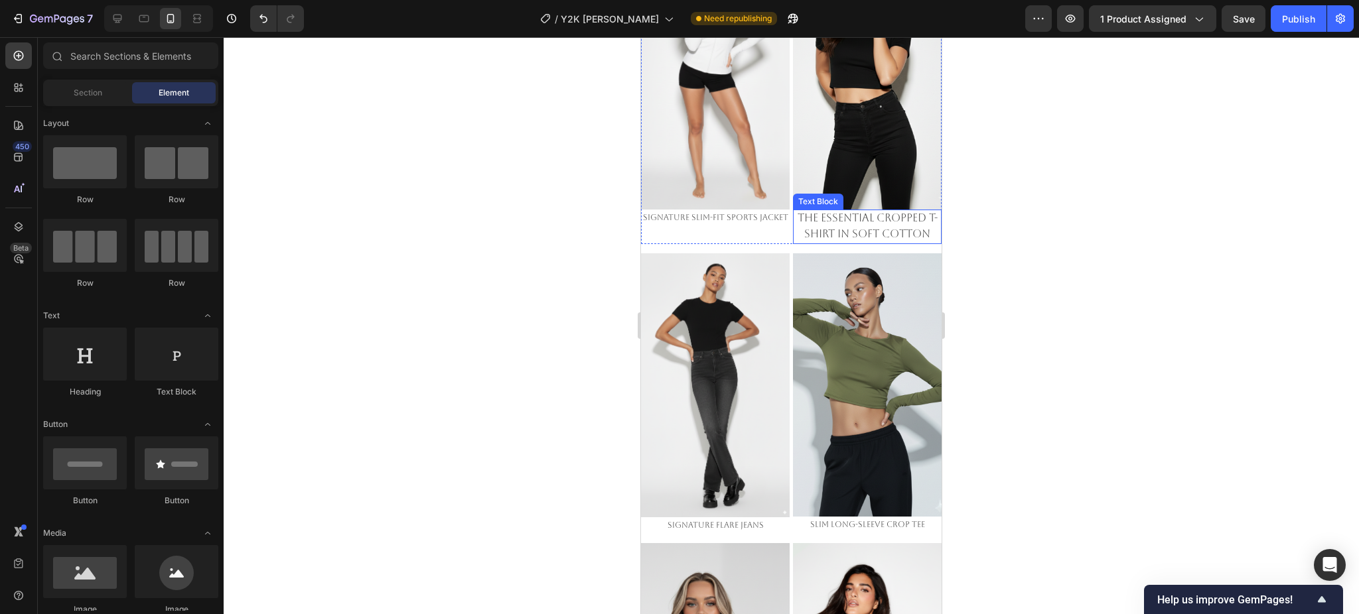
click at [841, 212] on span "The Essential Cropped T-Shirt in Soft Cotton" at bounding box center [867, 226] width 140 height 29
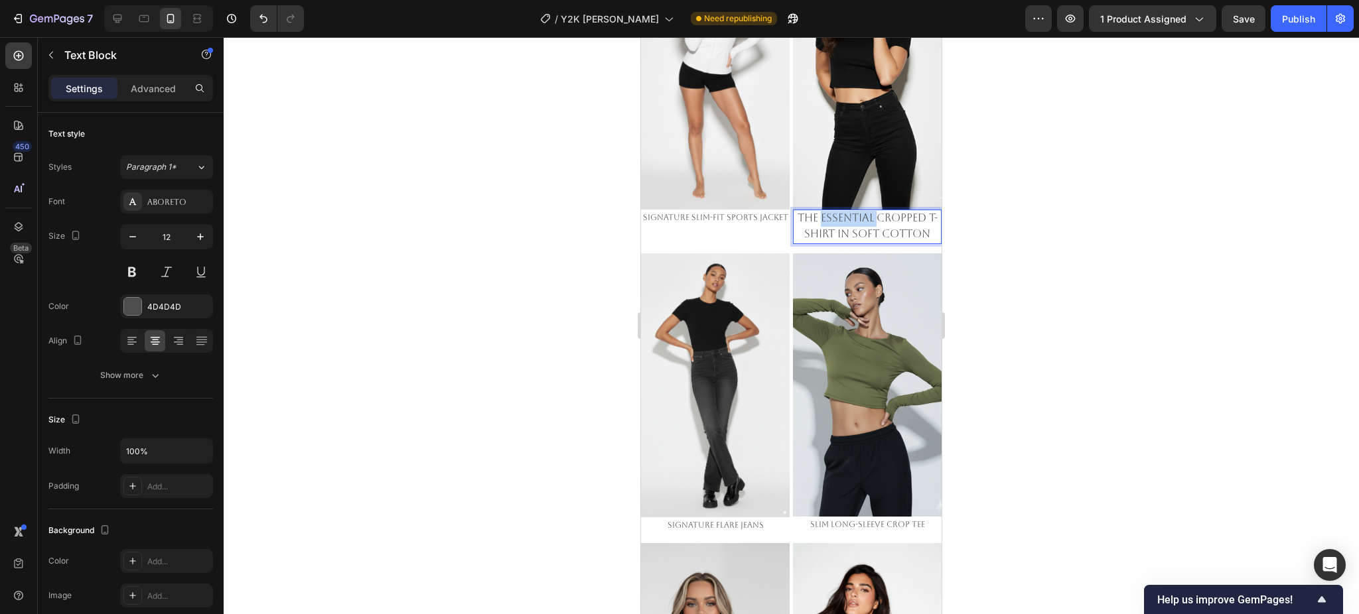
click at [841, 212] on span "The Essential Cropped T-Shirt in Soft Cotton" at bounding box center [867, 226] width 140 height 29
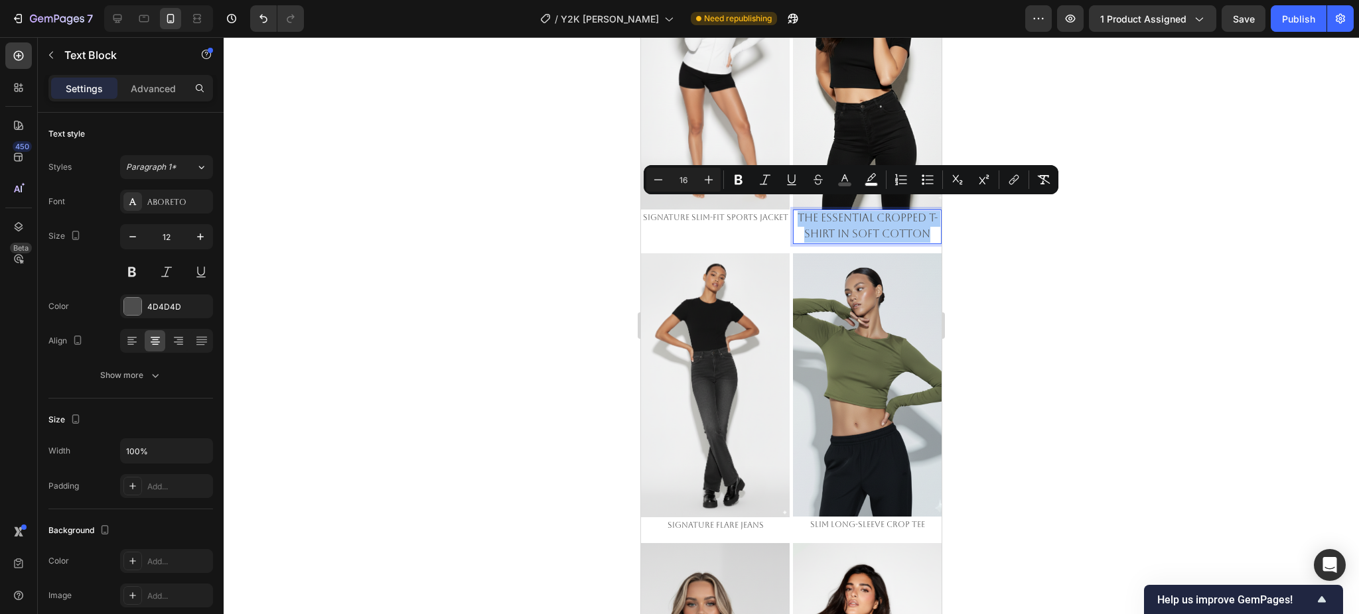
click at [684, 176] on input "16" at bounding box center [683, 180] width 27 height 16
click at [685, 177] on input "16" at bounding box center [683, 180] width 27 height 16
type input "12"
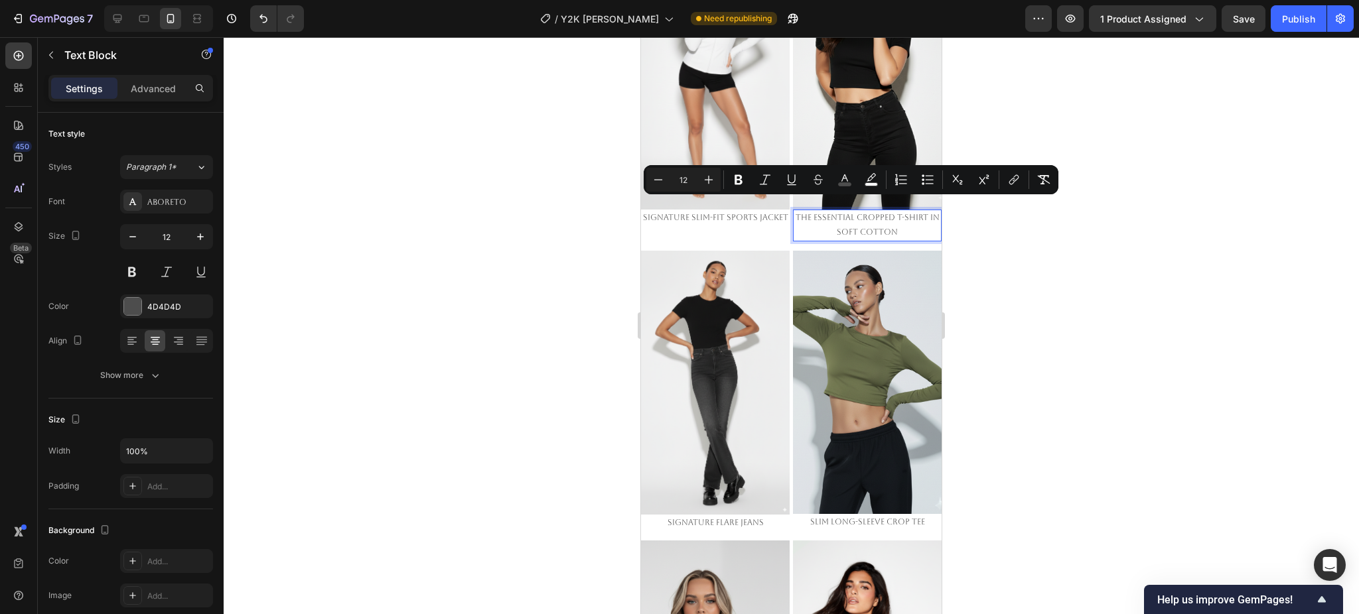
click at [1079, 342] on div at bounding box center [791, 325] width 1135 height 577
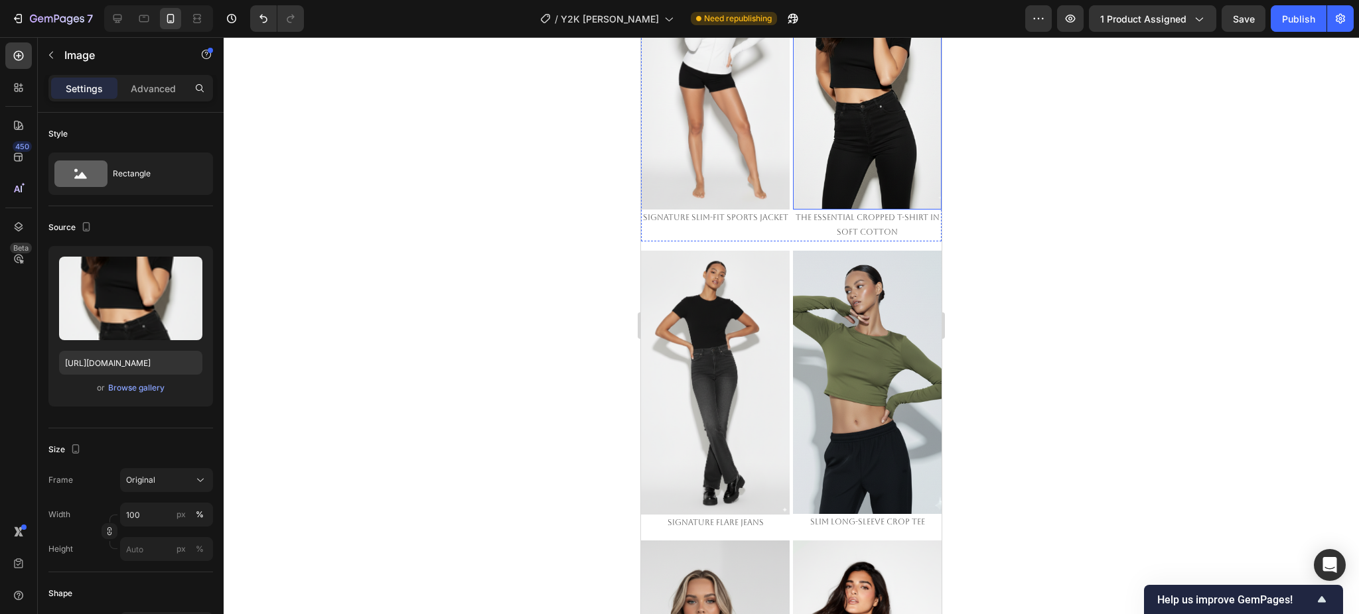
click at [864, 186] on img at bounding box center [867, 78] width 149 height 264
click at [1148, 293] on div at bounding box center [791, 325] width 1135 height 577
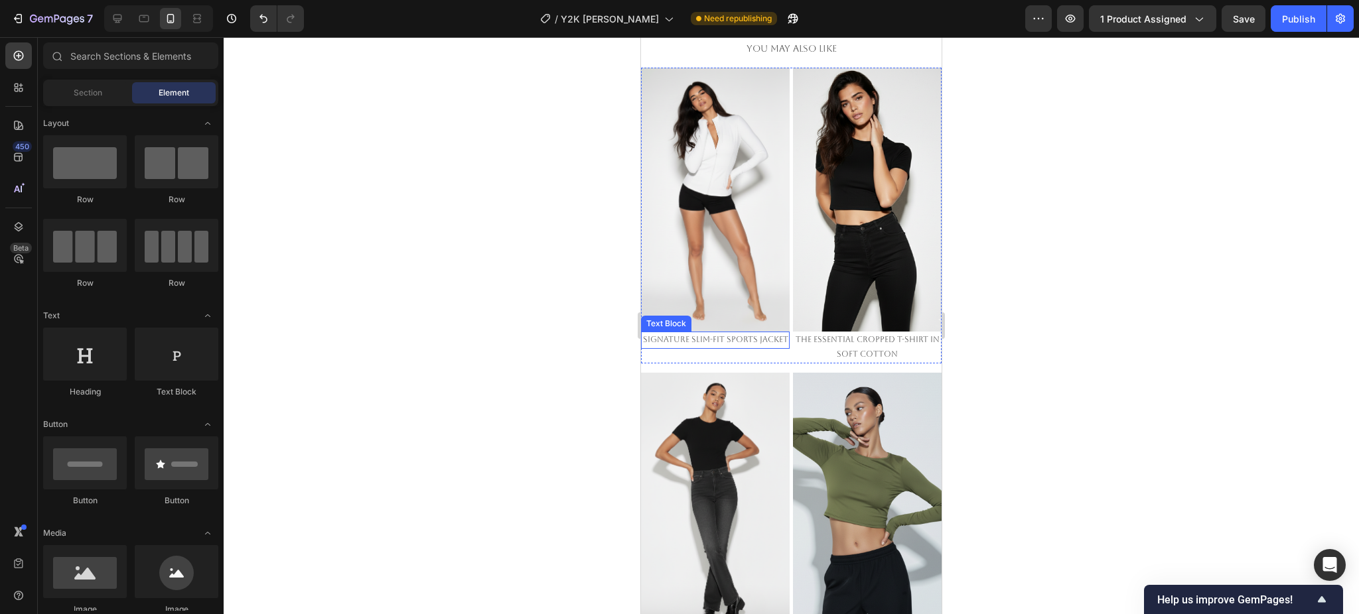
scroll to position [1394, 0]
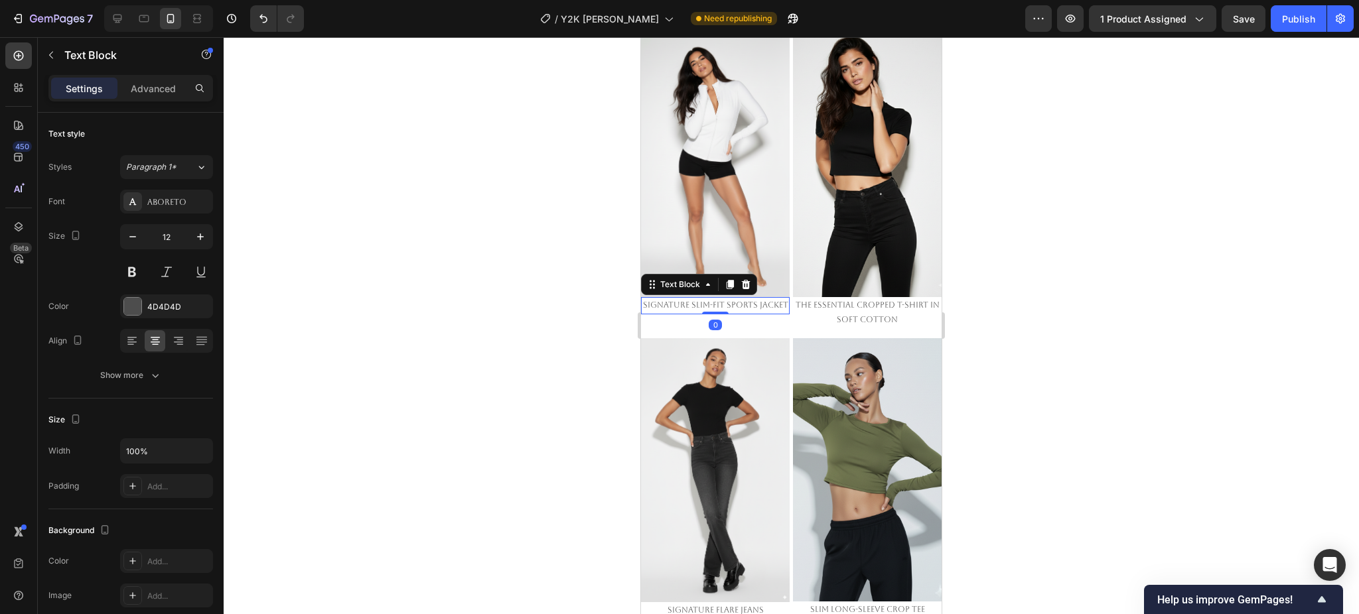
click at [699, 299] on p "Signature Slim-Fit Sports Jacket" at bounding box center [715, 306] width 146 height 15
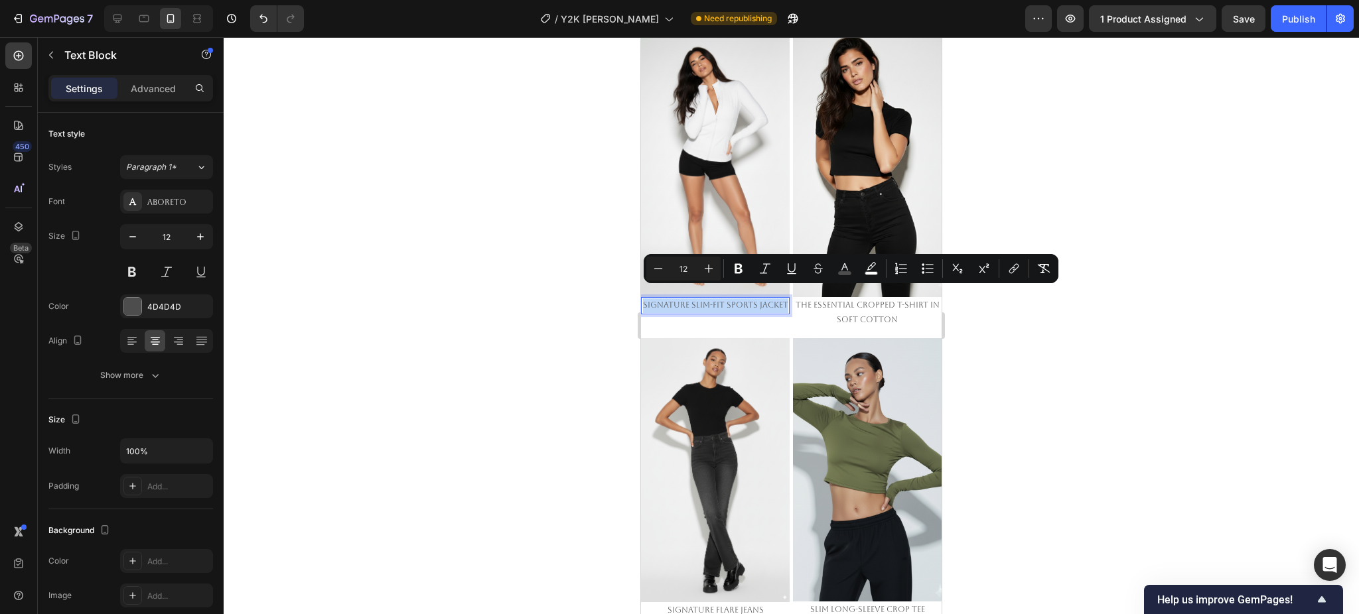
copy span "Signature Slim-Fit Sports Jacket"
click at [1100, 365] on div at bounding box center [791, 325] width 1135 height 577
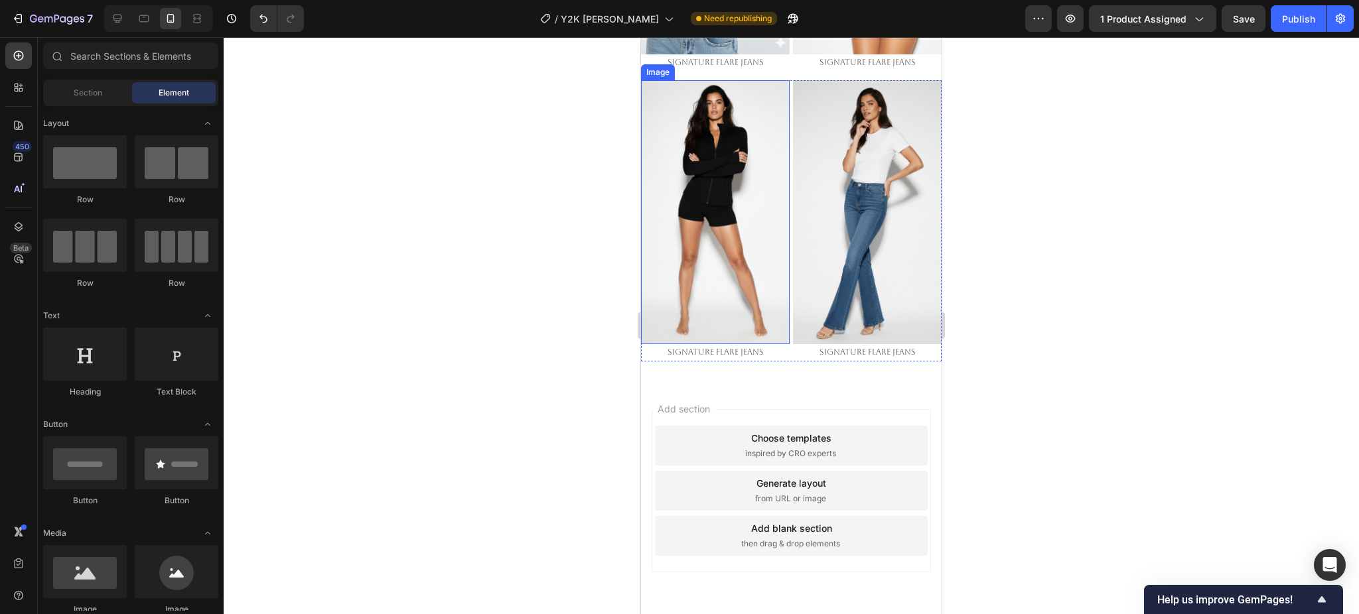
scroll to position [2234, 0]
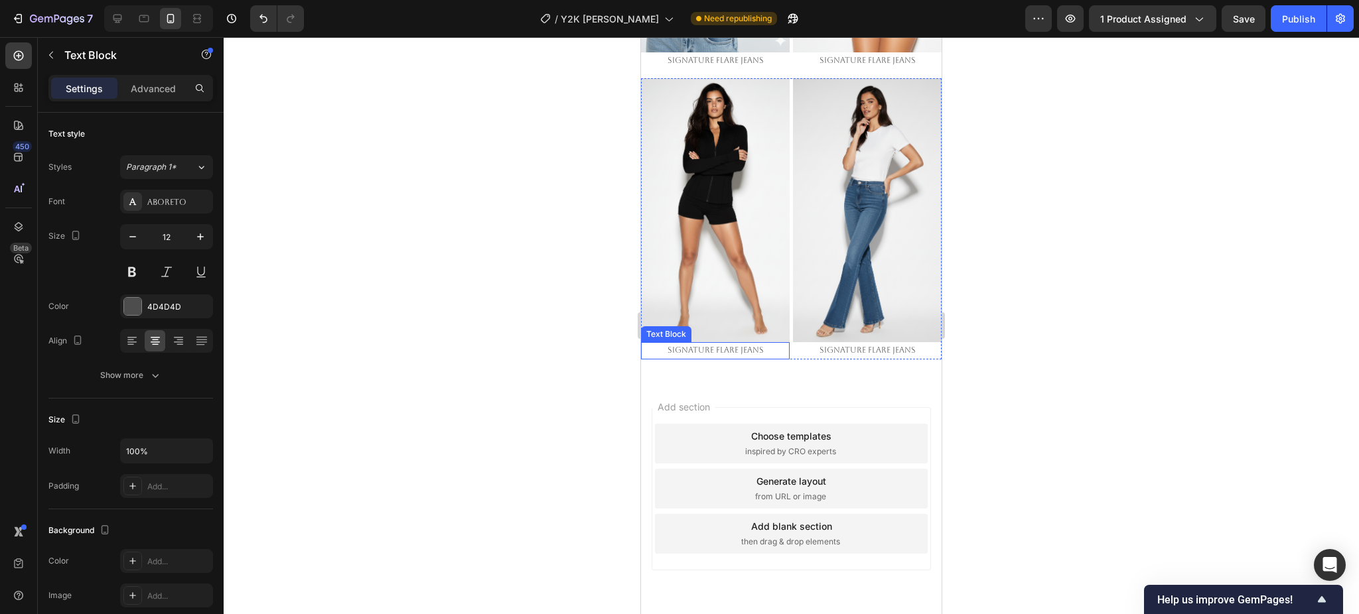
click at [711, 346] on span "Signature Flare Jeans" at bounding box center [715, 350] width 96 height 9
click at [1045, 379] on div at bounding box center [791, 325] width 1135 height 577
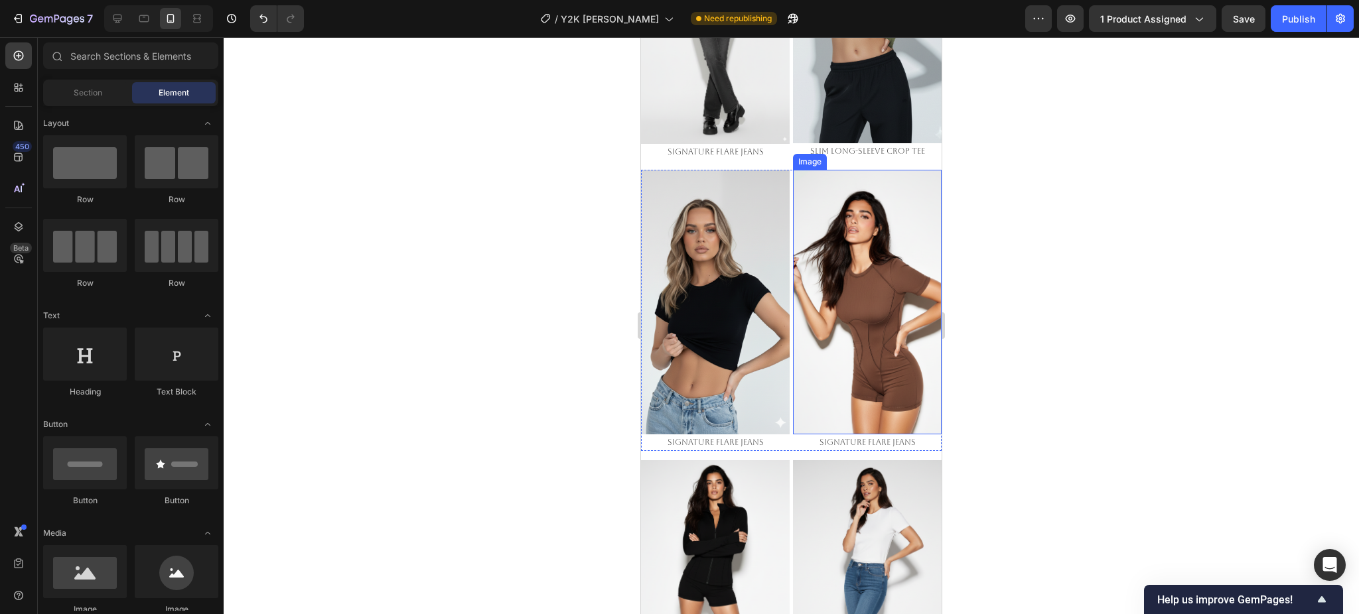
scroll to position [1881, 0]
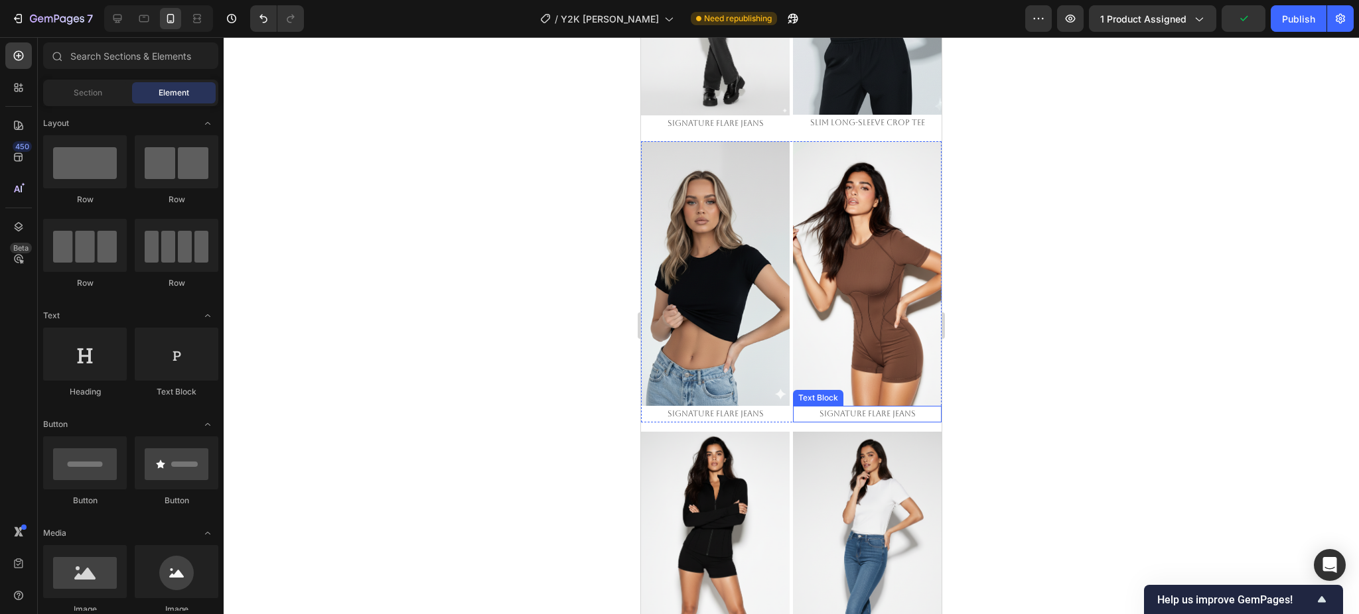
click at [873, 409] on span "Signature Flare Jeans" at bounding box center [867, 413] width 96 height 9
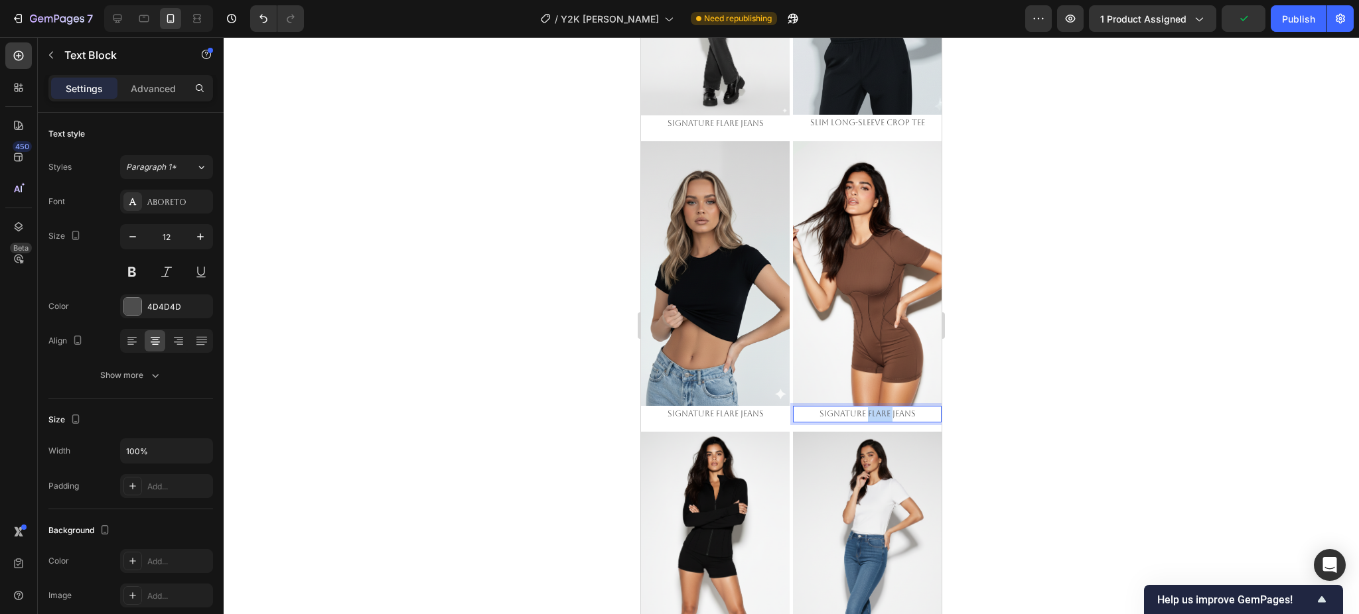
click at [873, 409] on span "Signature Flare Jeans" at bounding box center [867, 413] width 96 height 9
click at [873, 407] on p "Signature Flare Jeans" at bounding box center [867, 414] width 146 height 15
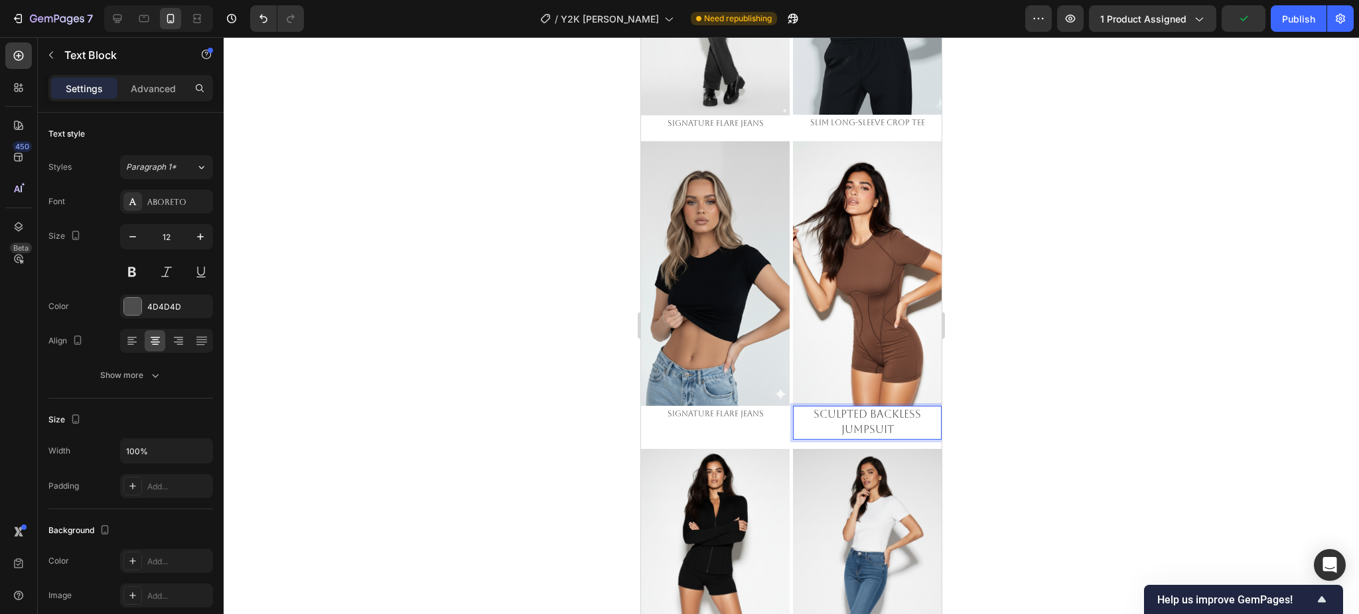
click at [1022, 409] on div at bounding box center [791, 325] width 1135 height 577
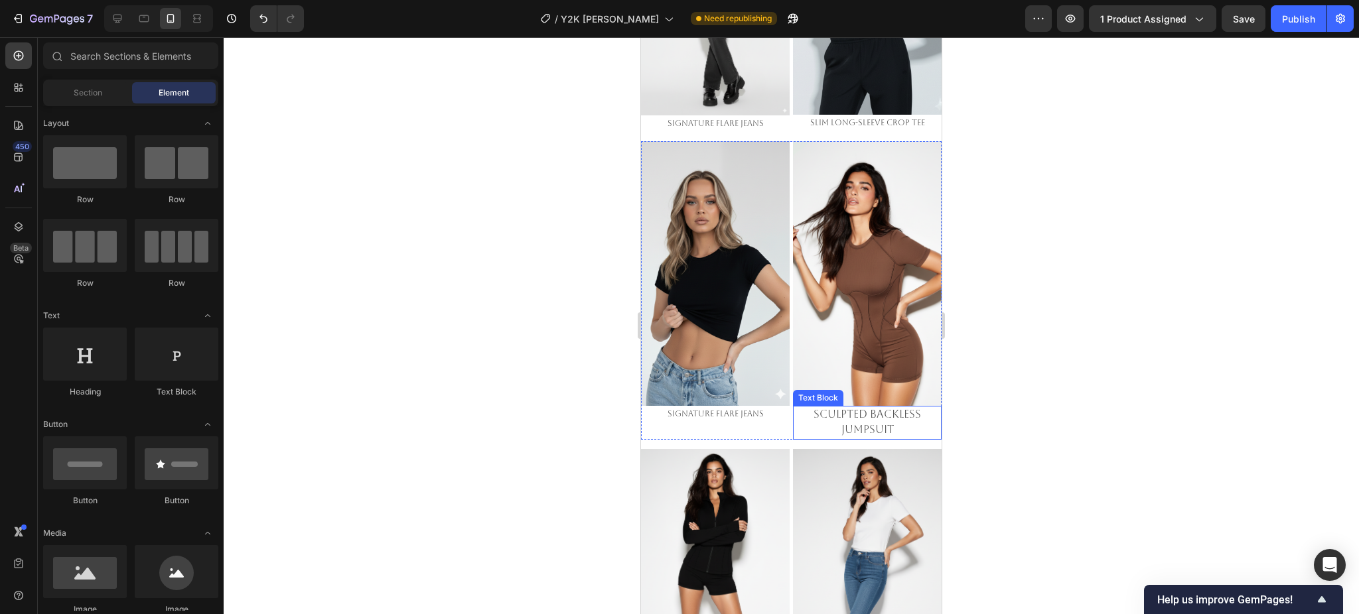
click at [878, 408] on span "Sculpted Backless Jumpsuit" at bounding box center [866, 422] width 107 height 29
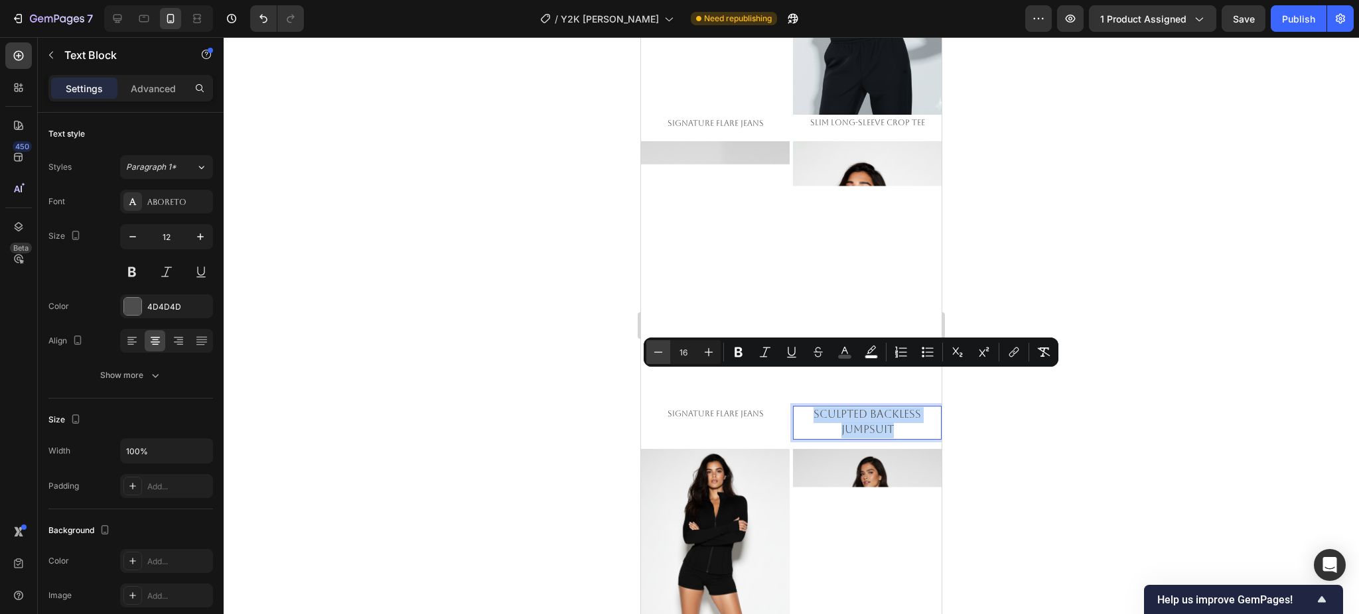
scroll to position [1881, 0]
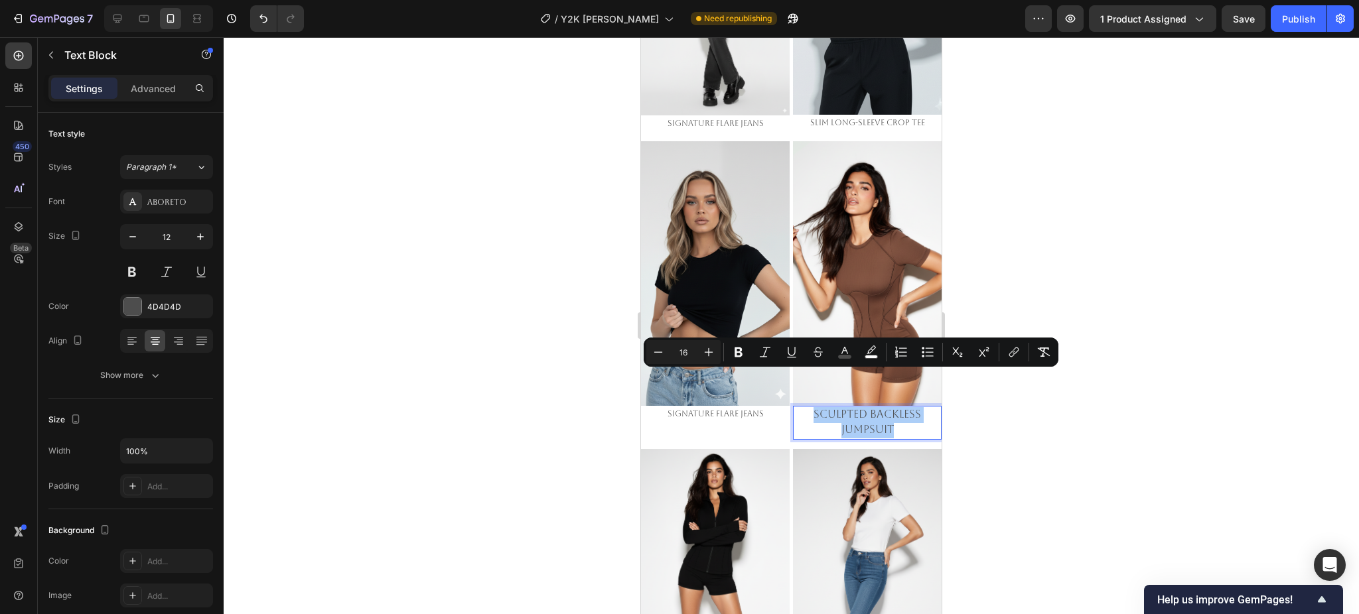
click at [683, 353] on input "16" at bounding box center [683, 352] width 27 height 16
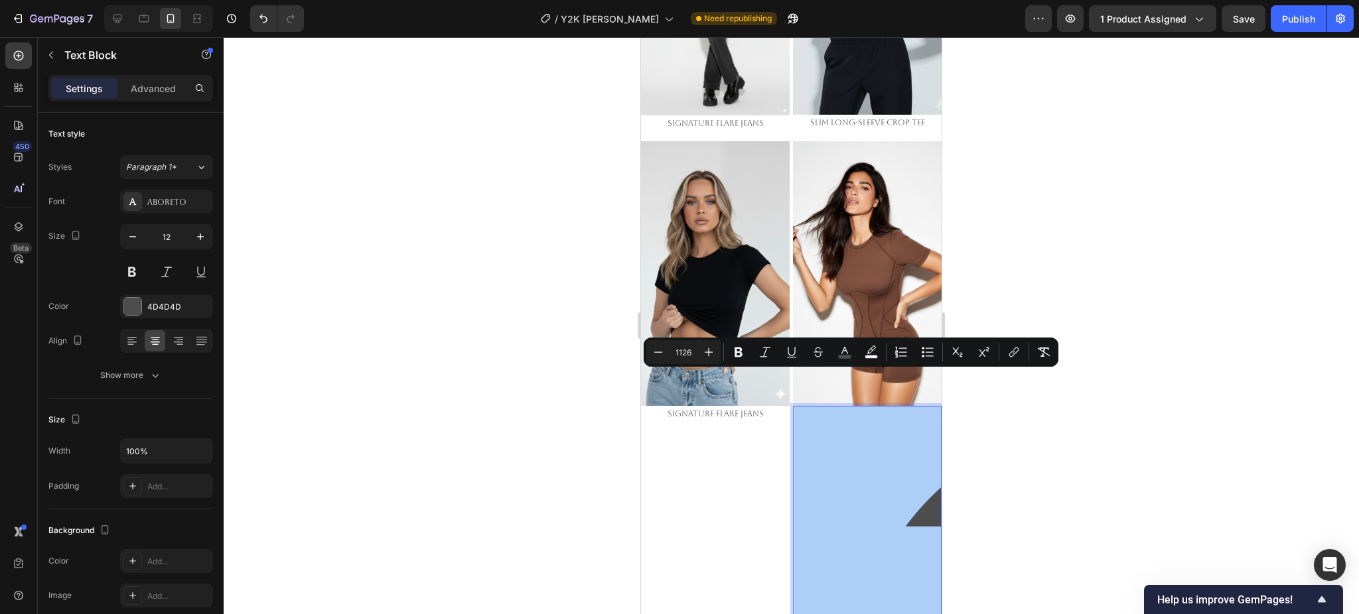
click at [686, 346] on input "1126" at bounding box center [683, 352] width 27 height 16
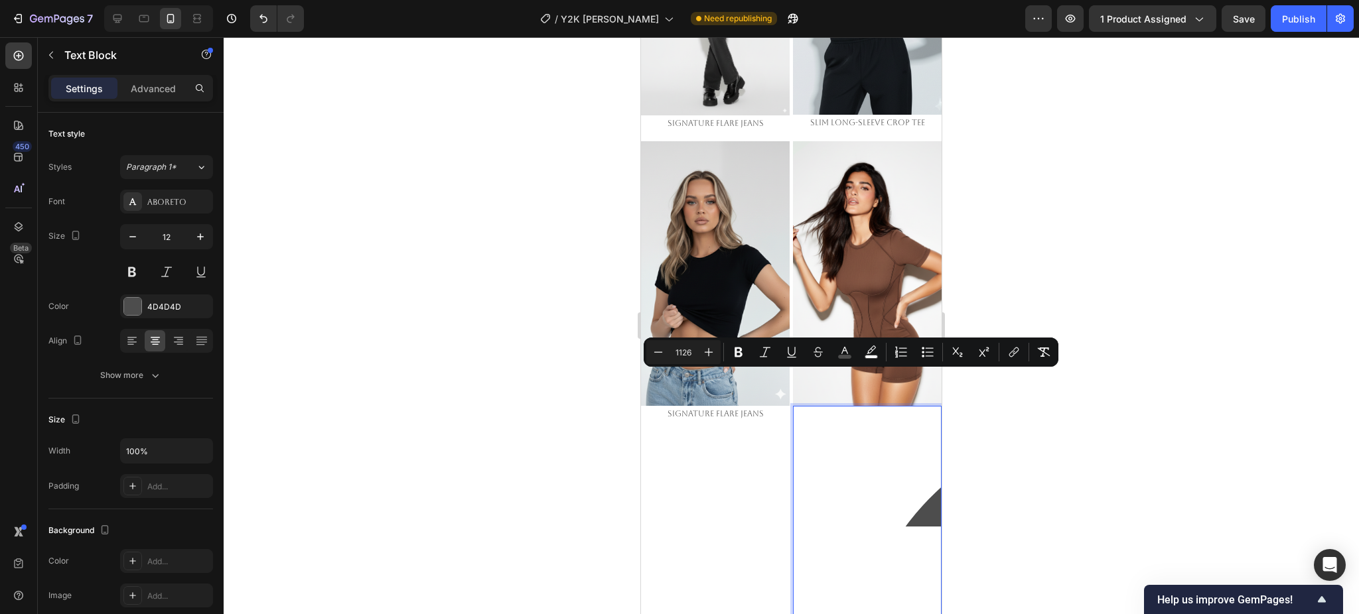
click at [686, 346] on input "1126" at bounding box center [683, 352] width 27 height 16
type input "12"
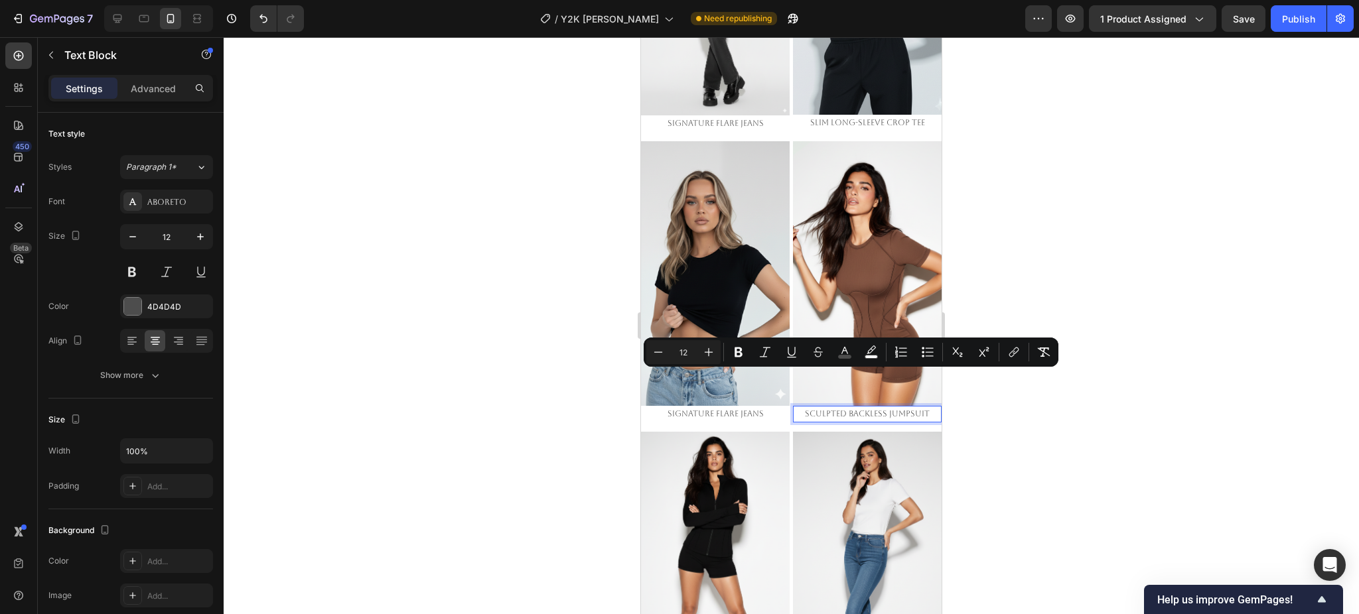
click at [1033, 425] on div at bounding box center [791, 325] width 1135 height 577
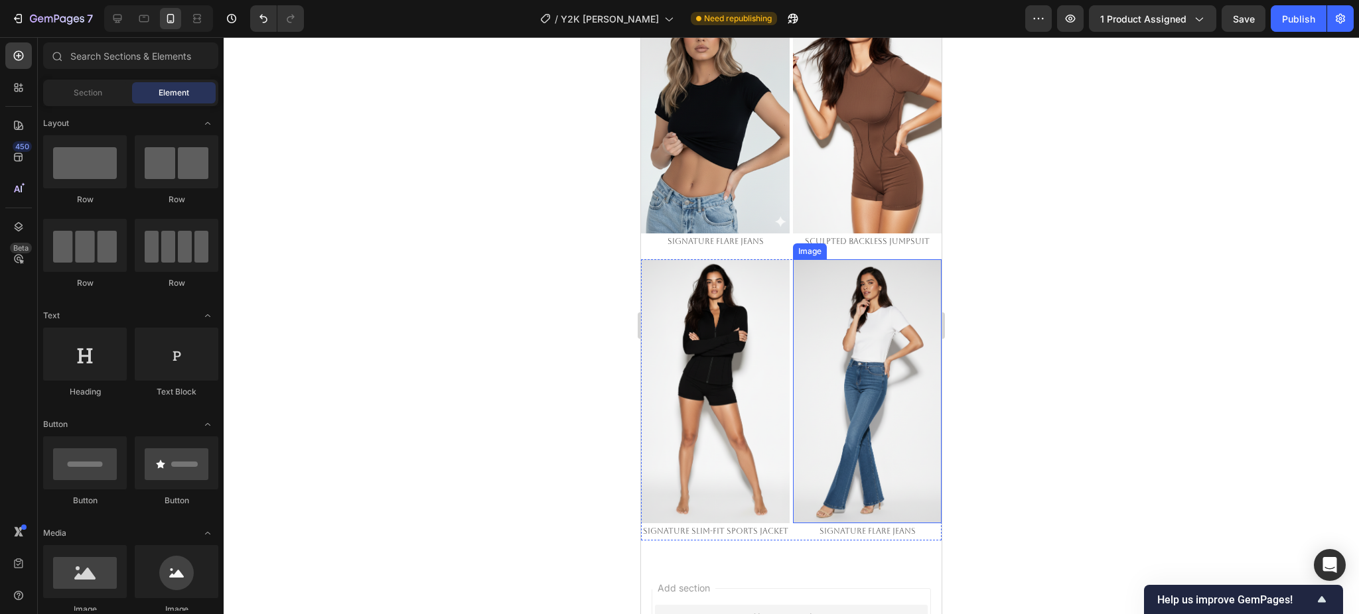
scroll to position [2057, 0]
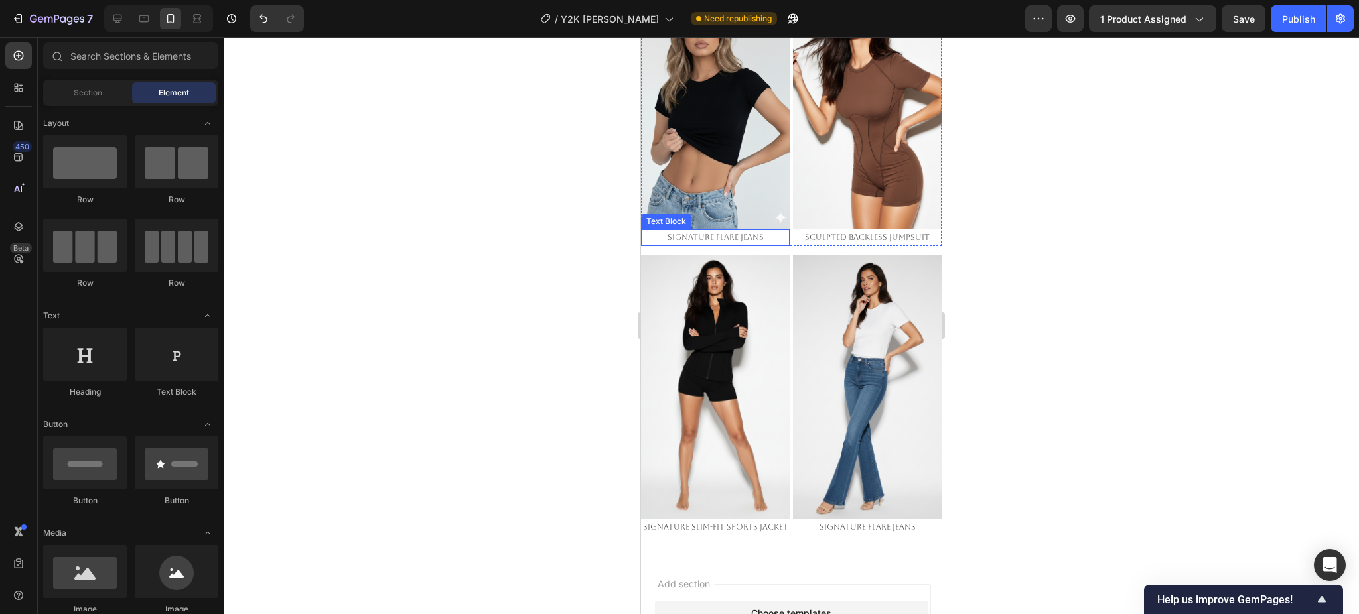
click at [698, 233] on span "Signature Flare Jeans" at bounding box center [715, 237] width 96 height 9
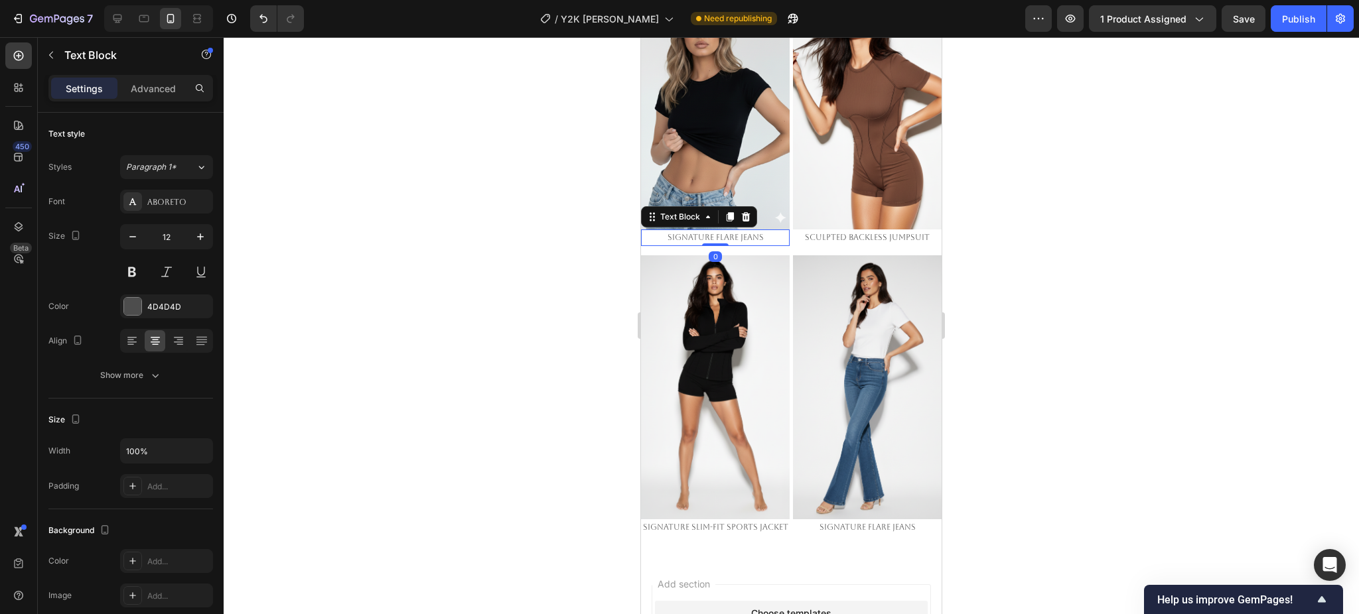
click at [698, 233] on span "Signature Flare Jeans" at bounding box center [715, 237] width 96 height 9
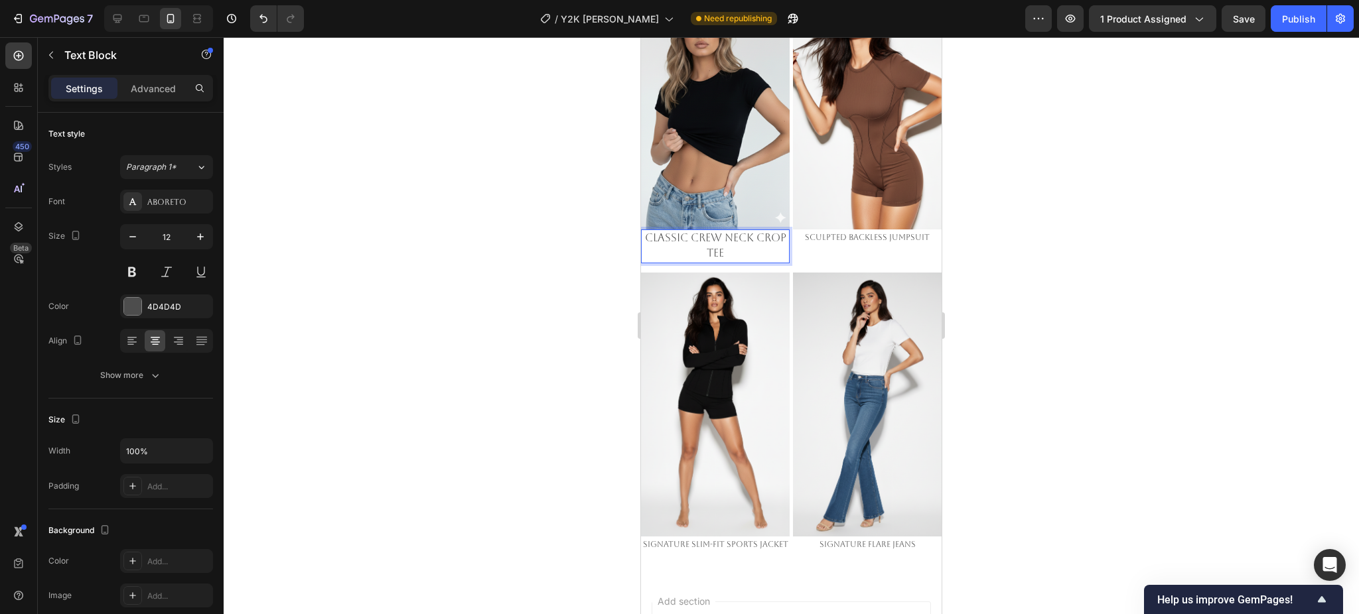
click at [701, 232] on span "CLASSIC CREW NECK CROP TEE" at bounding box center [715, 246] width 141 height 29
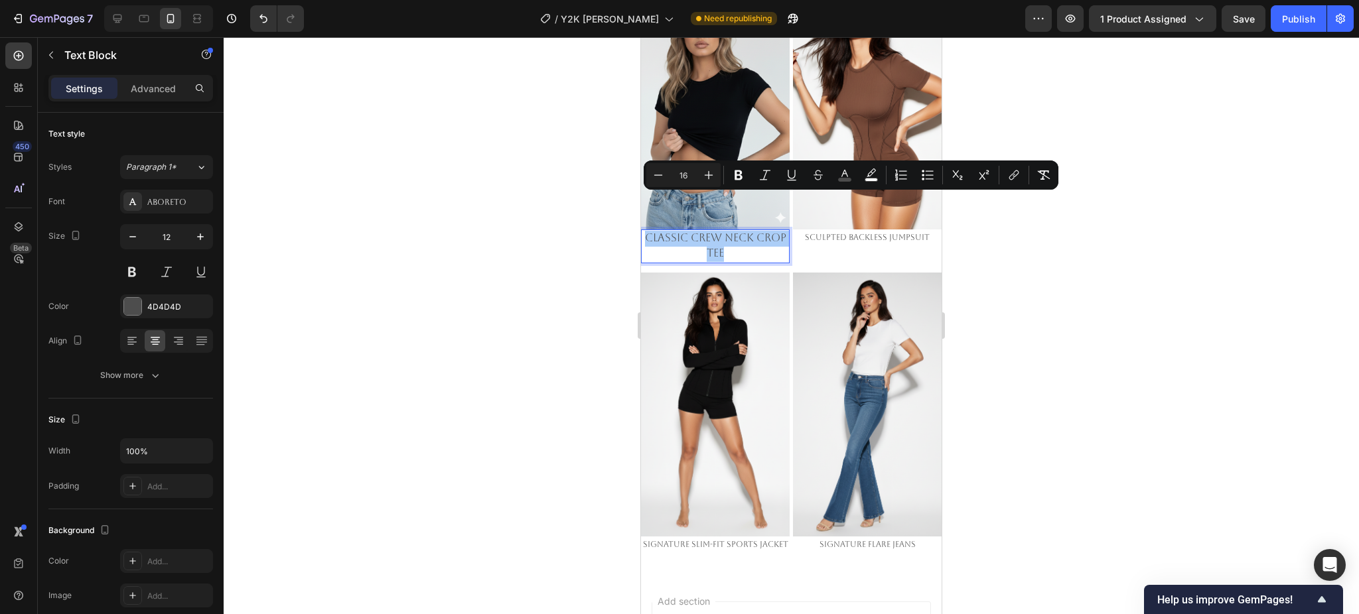
click at [685, 178] on input "16" at bounding box center [683, 175] width 27 height 16
type input "12"
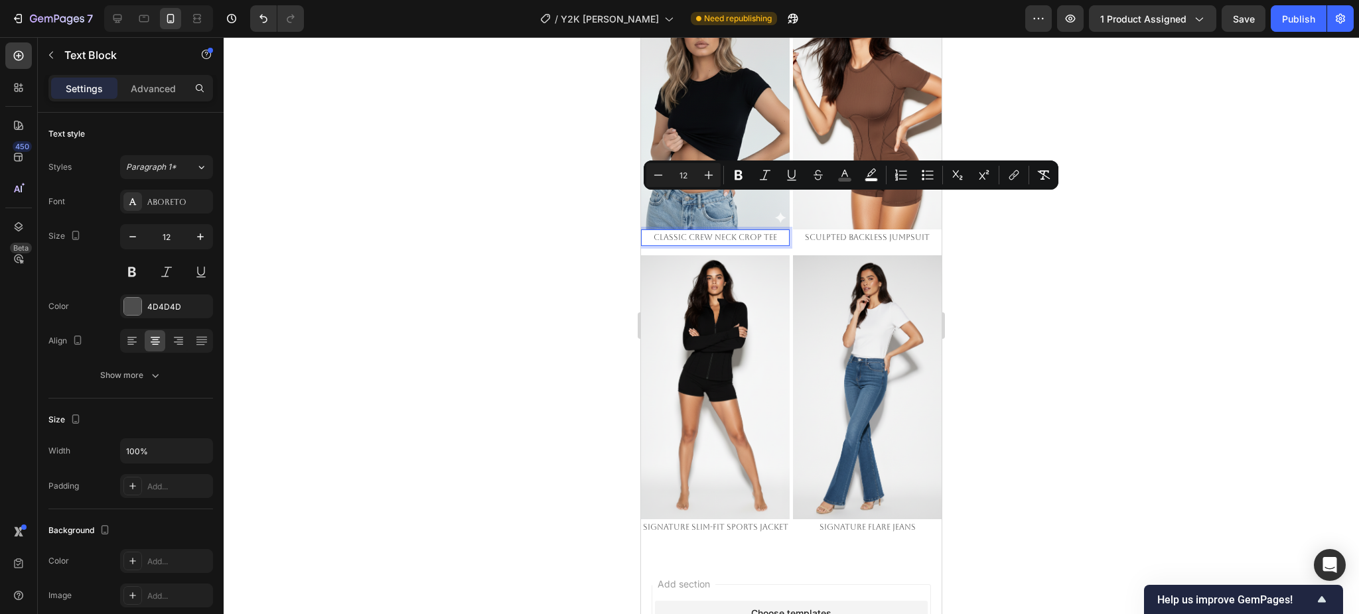
click at [1051, 324] on div at bounding box center [791, 325] width 1135 height 577
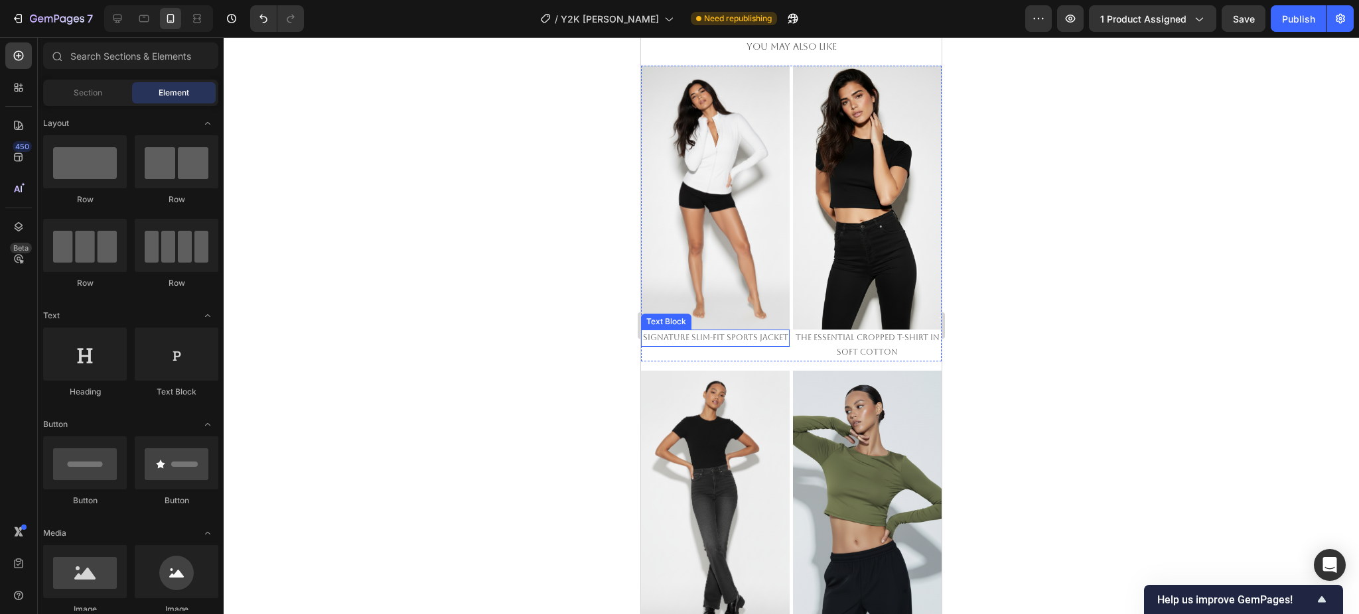
scroll to position [1302, 0]
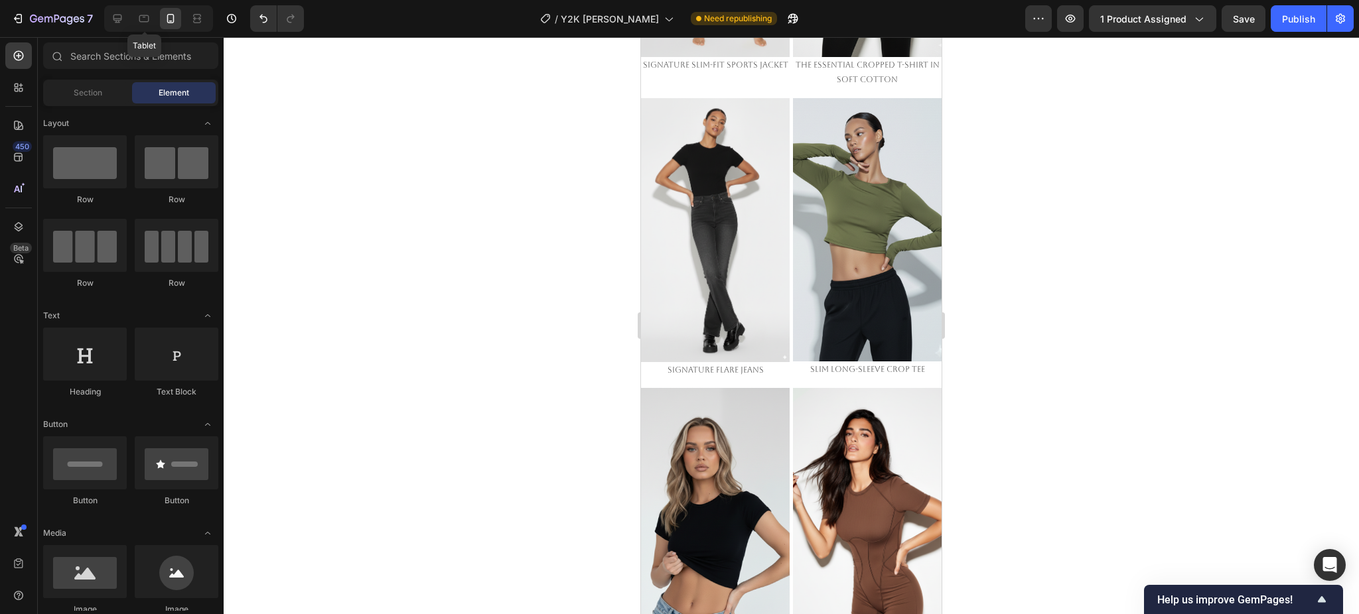
drag, startPoint x: 145, startPoint y: 20, endPoint x: 248, endPoint y: 61, distance: 110.7
click at [143, 20] on icon at bounding box center [143, 18] width 13 height 13
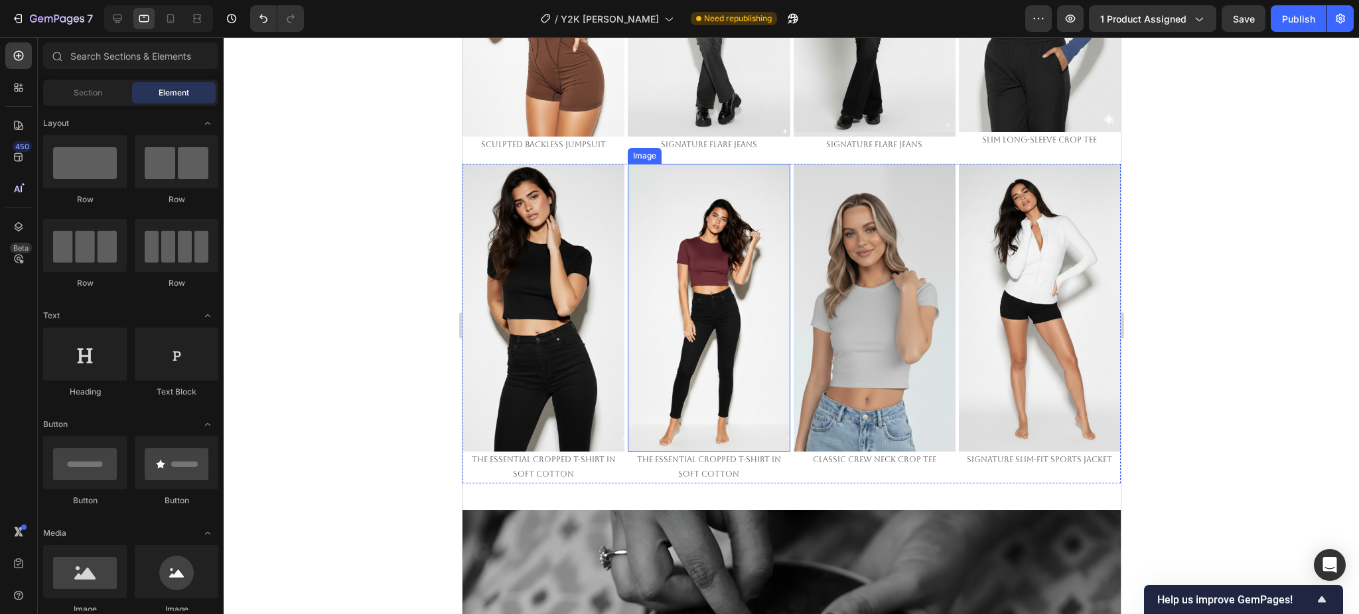
scroll to position [1061, 0]
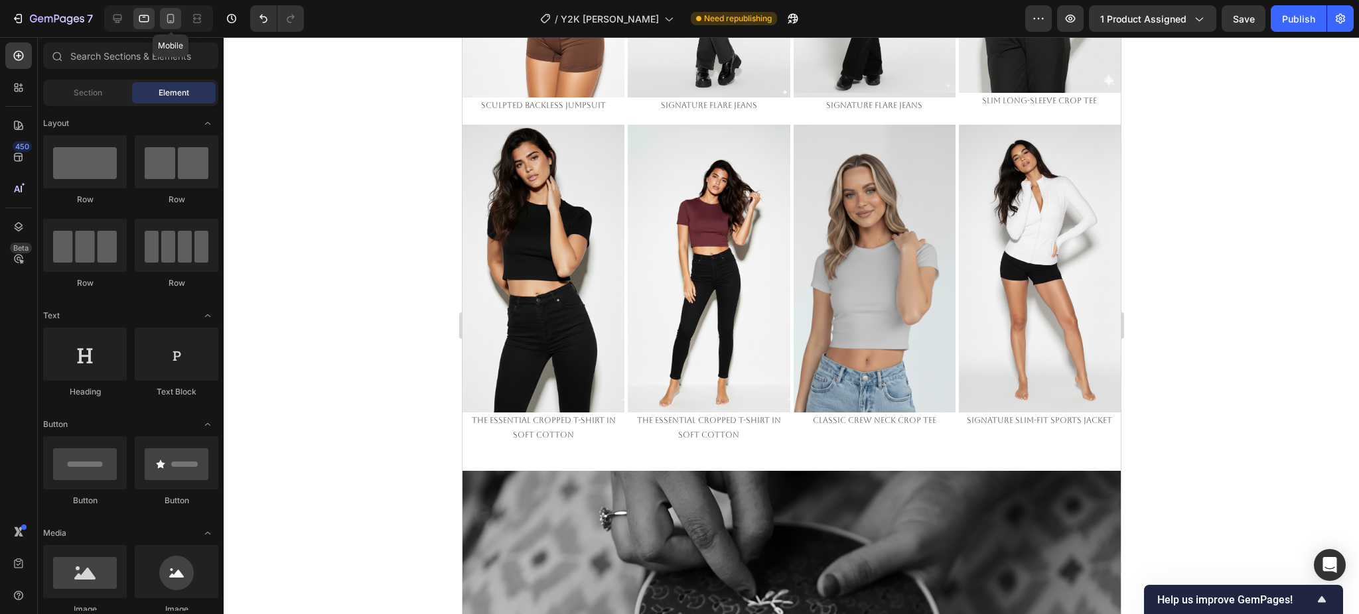
click at [172, 22] on icon at bounding box center [170, 18] width 7 height 9
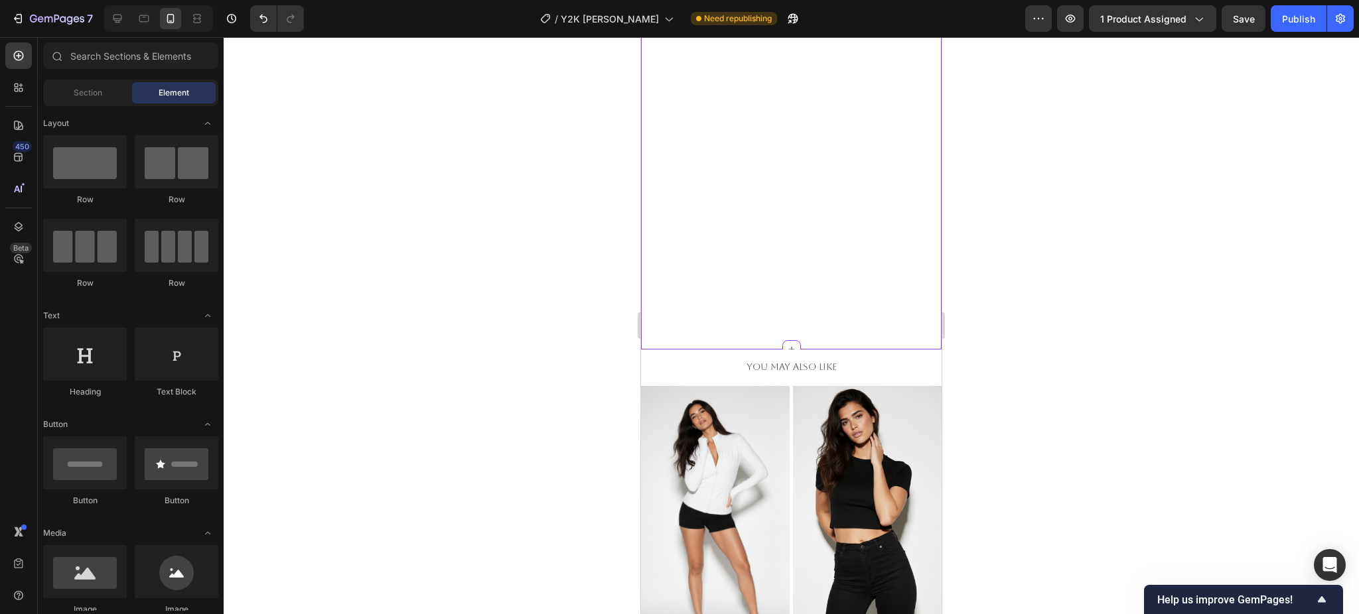
scroll to position [931, 0]
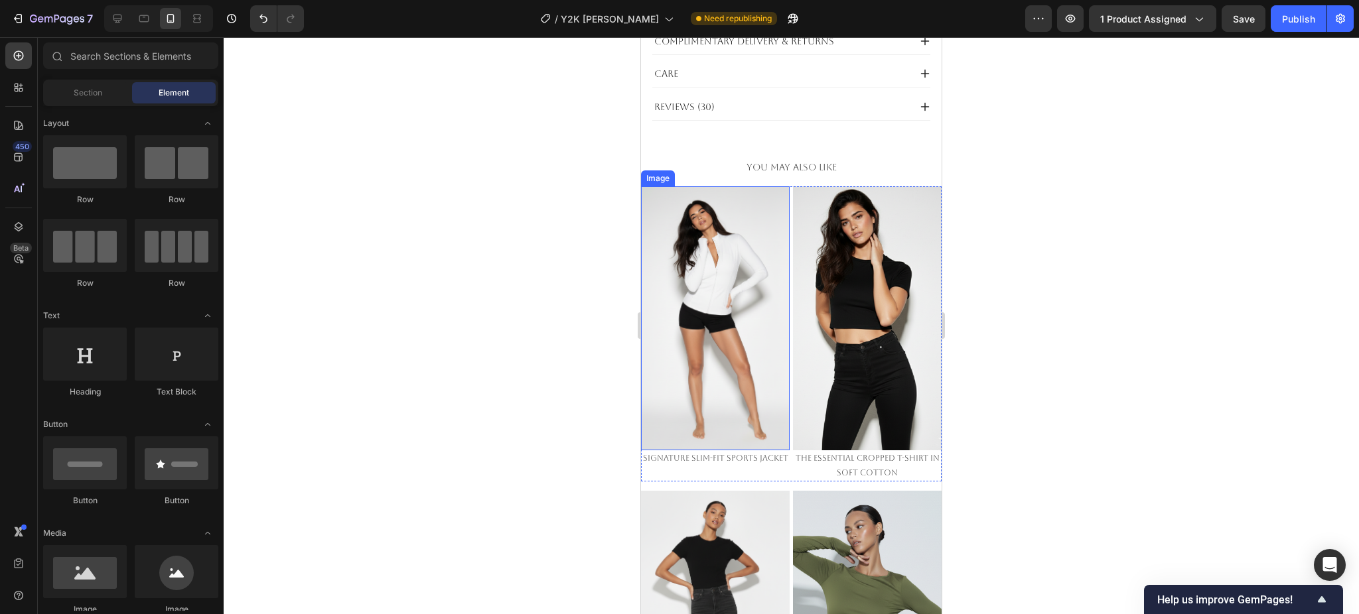
click at [687, 259] on img at bounding box center [715, 318] width 149 height 264
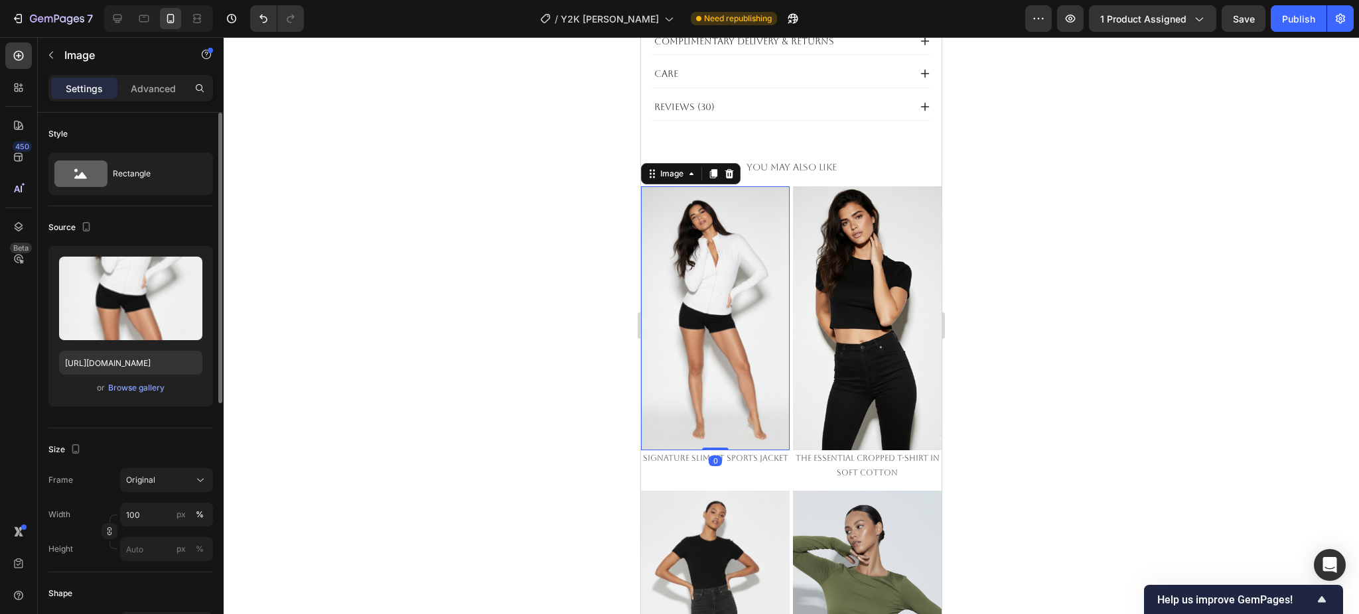
scroll to position [442, 0]
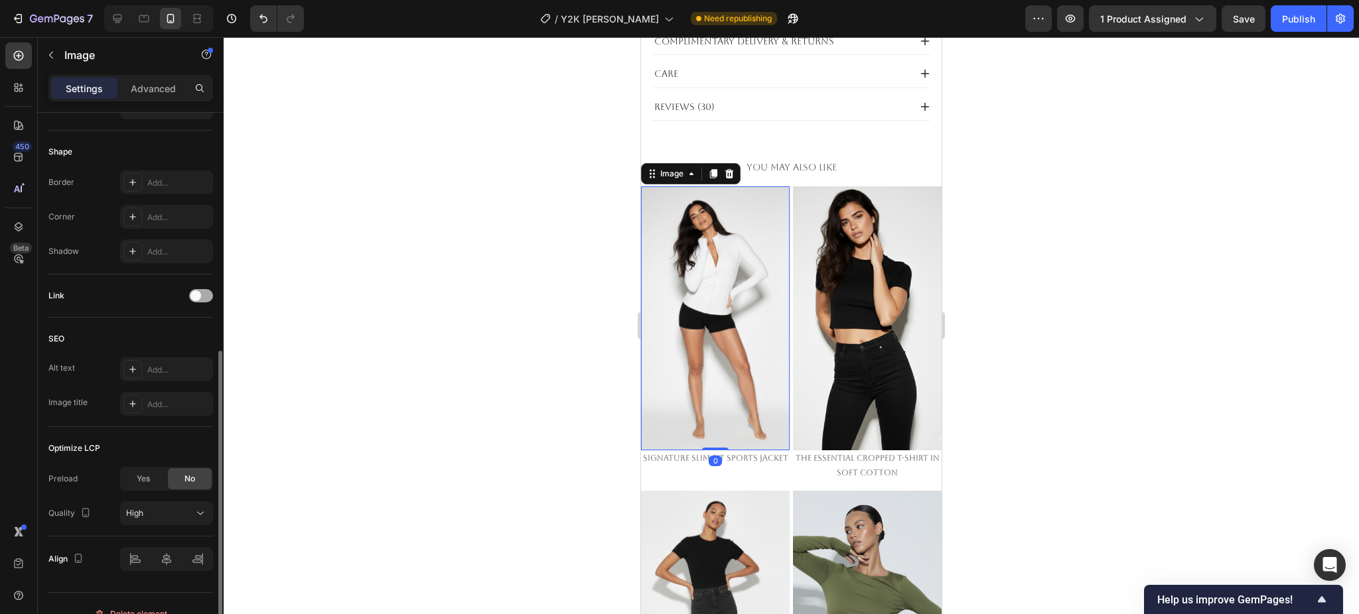
click at [199, 301] on div at bounding box center [201, 295] width 24 height 13
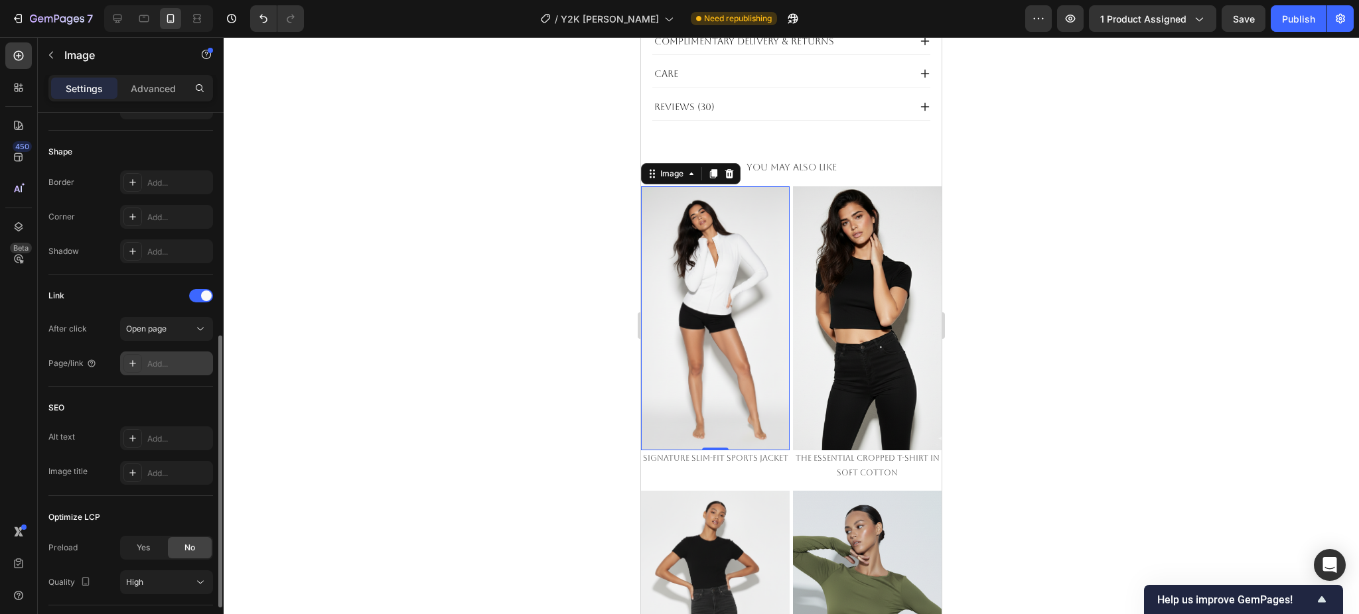
click at [168, 360] on div "Add..." at bounding box center [178, 364] width 62 height 12
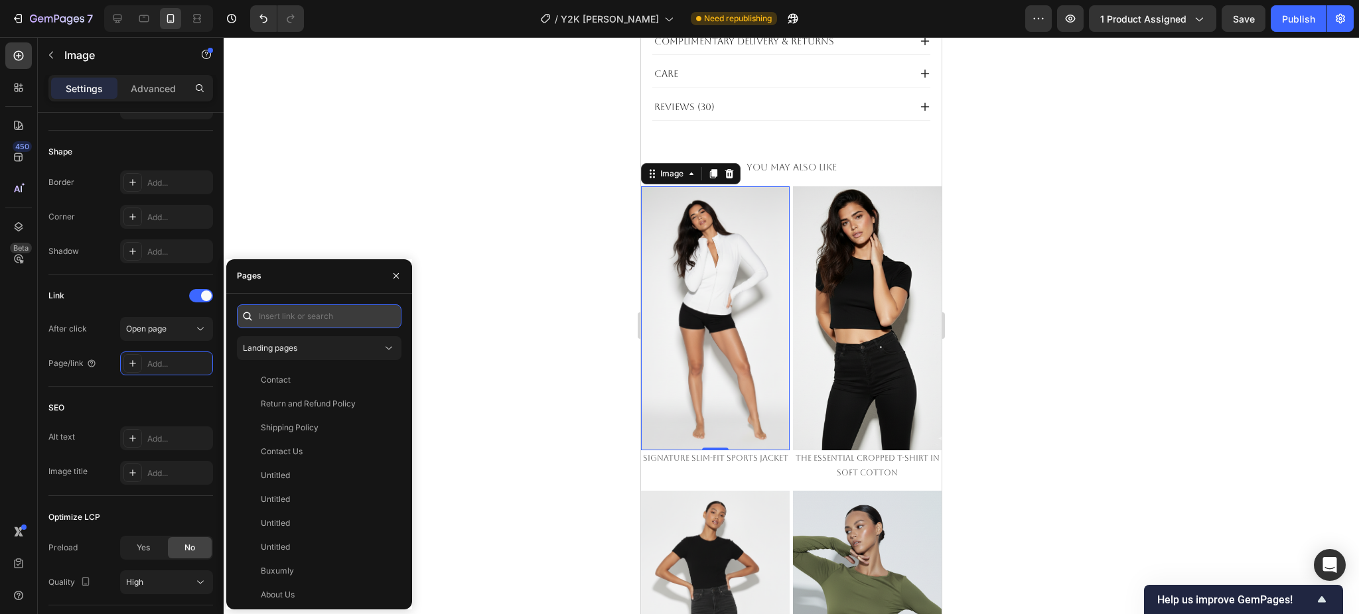
click at [310, 311] on input "text" at bounding box center [319, 316] width 165 height 24
paste input "https://emperiomillian.com/products/signature-slim-fit-sports-jacket-copy-2"
type input "https://emperiomillian.com/products/signature-slim-fit-sports-jacket-copy-2"
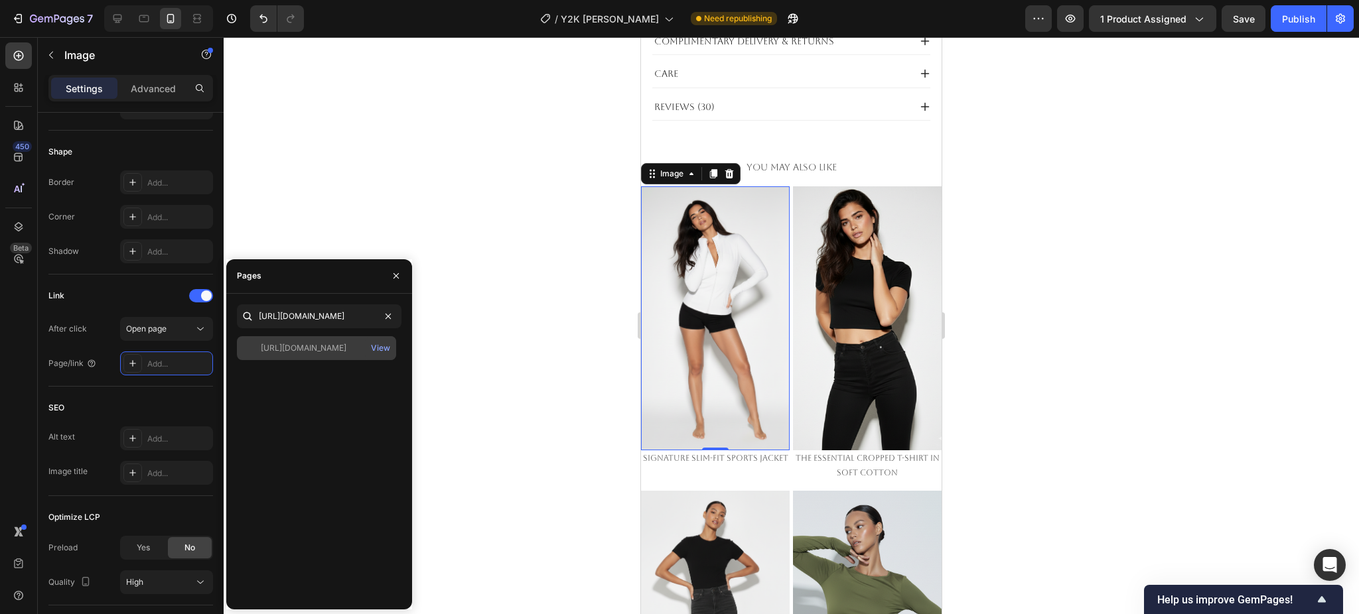
click at [323, 348] on div "https://emperiomillian.com/products/signature-slim-fit-sports-jacket-copy-2" at bounding box center [304, 348] width 86 height 12
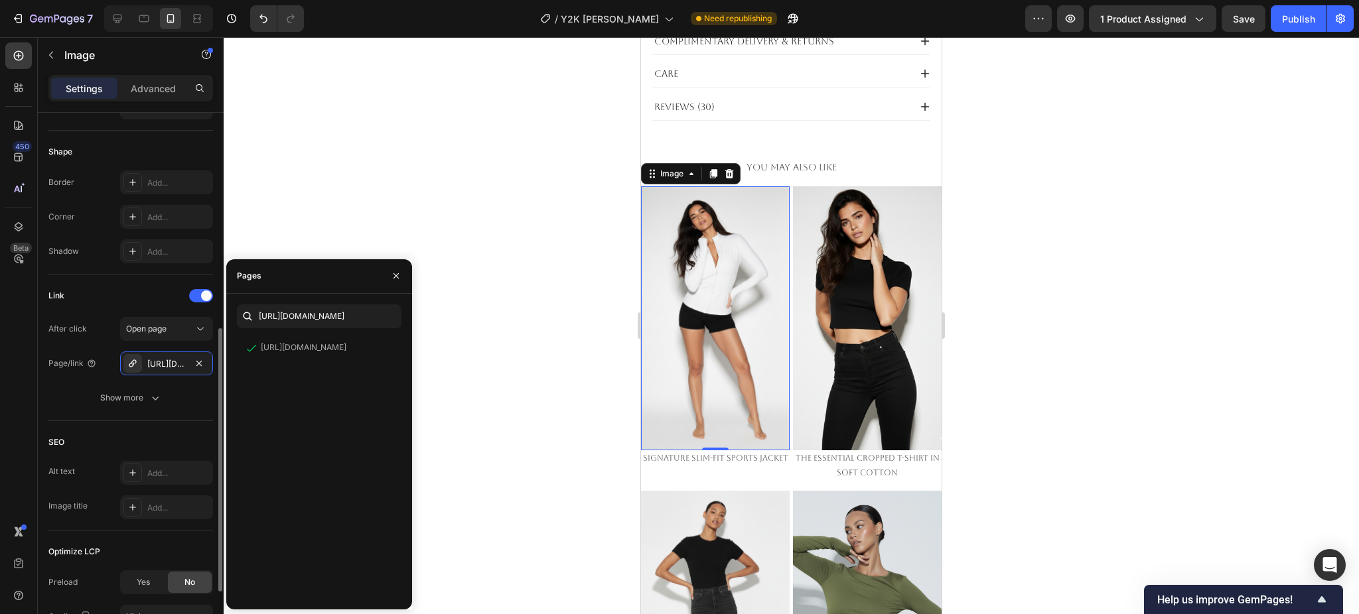
click at [143, 285] on div "Link" at bounding box center [130, 295] width 165 height 21
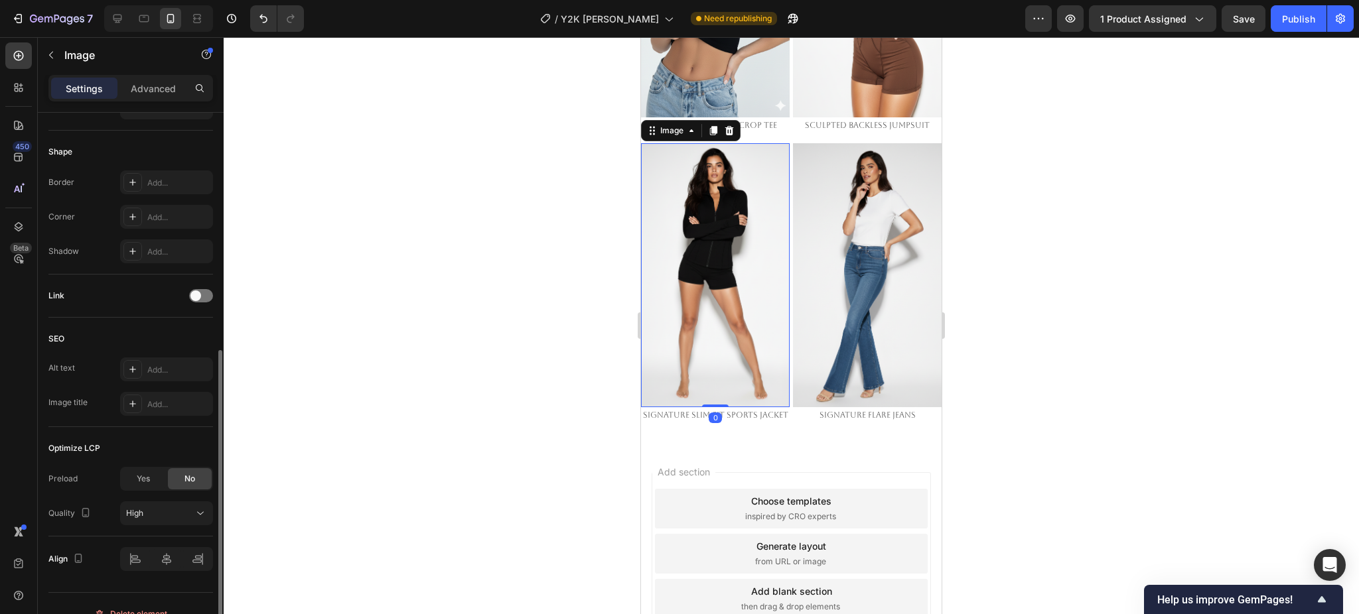
scroll to position [441, 0]
click at [716, 259] on img at bounding box center [715, 275] width 149 height 264
click at [198, 297] on span at bounding box center [195, 296] width 11 height 11
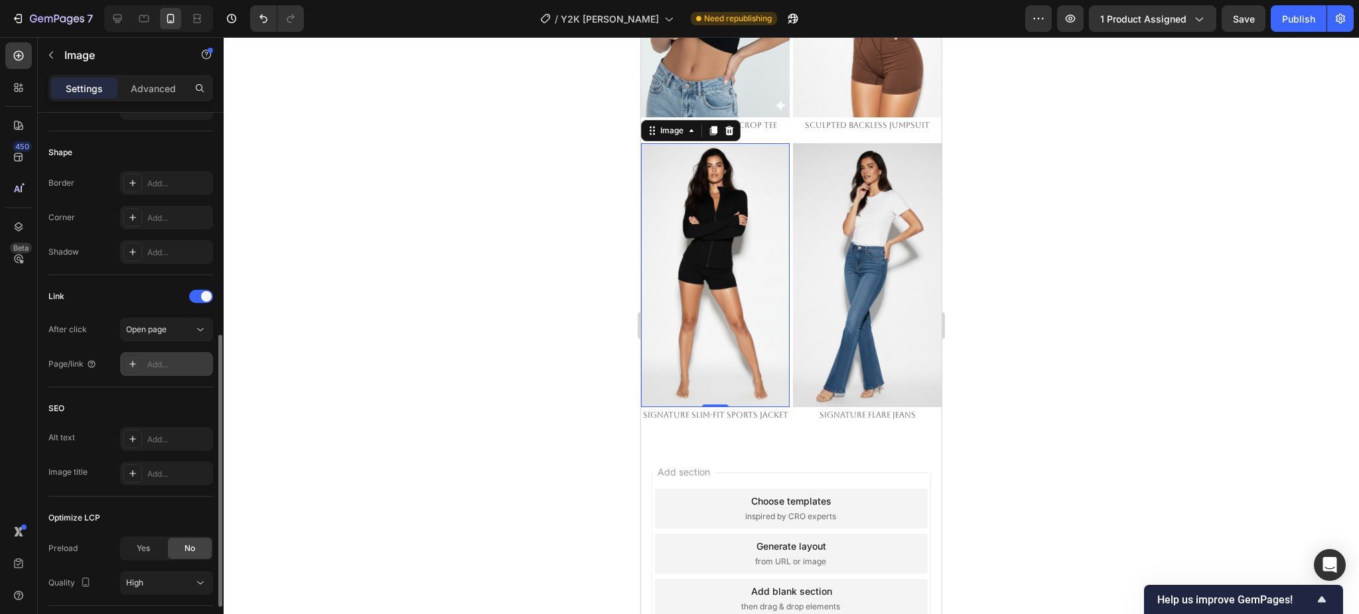
click at [155, 368] on div "Add..." at bounding box center [178, 365] width 62 height 12
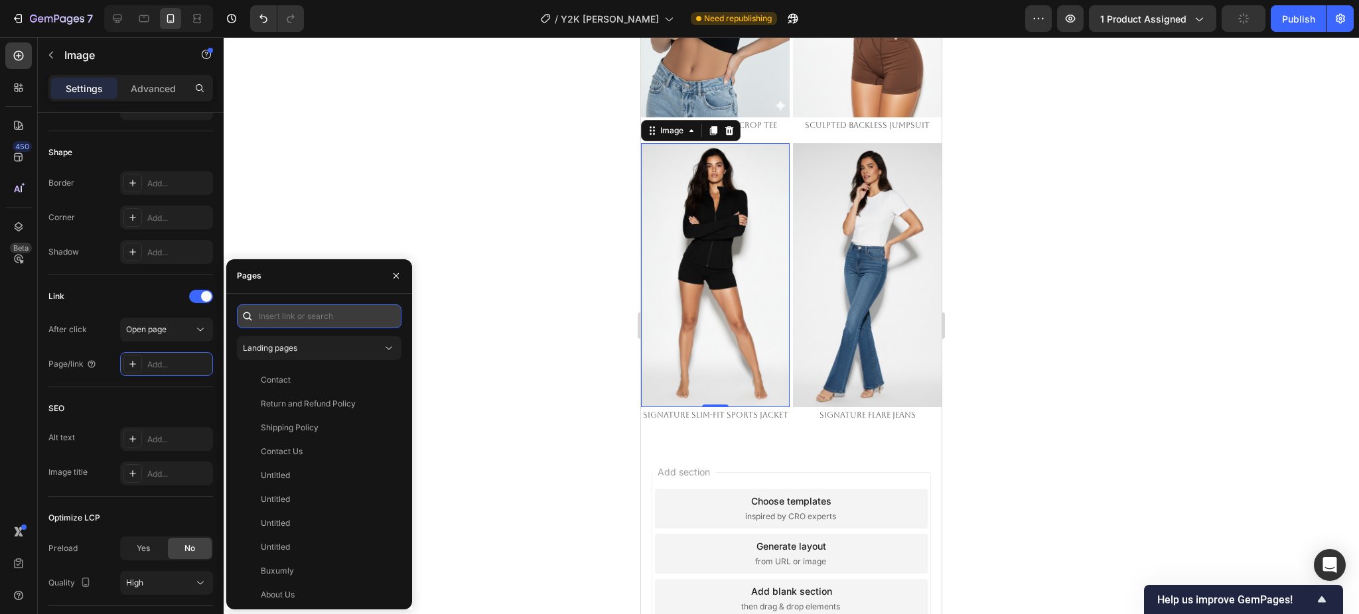
click at [306, 316] on input "text" at bounding box center [319, 316] width 165 height 24
paste input "https://emperiomillian.com/products/signature-slim-fit-sports-jacket-copy-2"
type input "https://emperiomillian.com/products/signature-slim-fit-sports-jacket-copy-2"
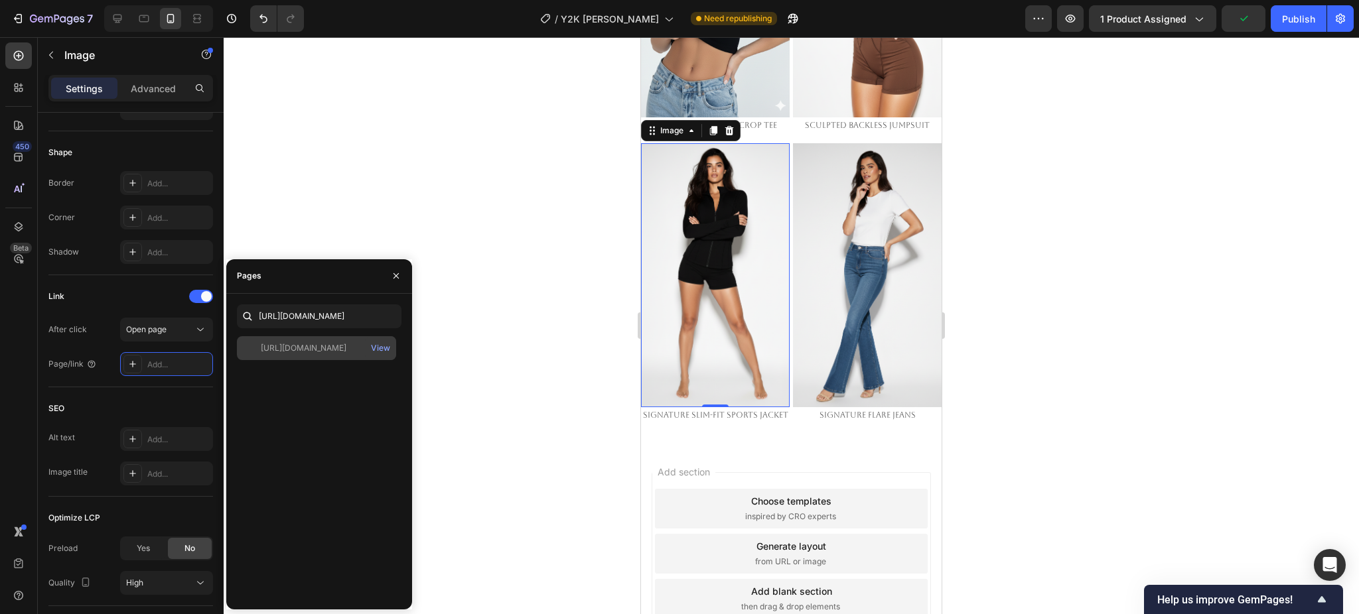
click at [289, 353] on div "https://emperiomillian.com/products/signature-slim-fit-sports-jacket-copy-2" at bounding box center [304, 348] width 86 height 12
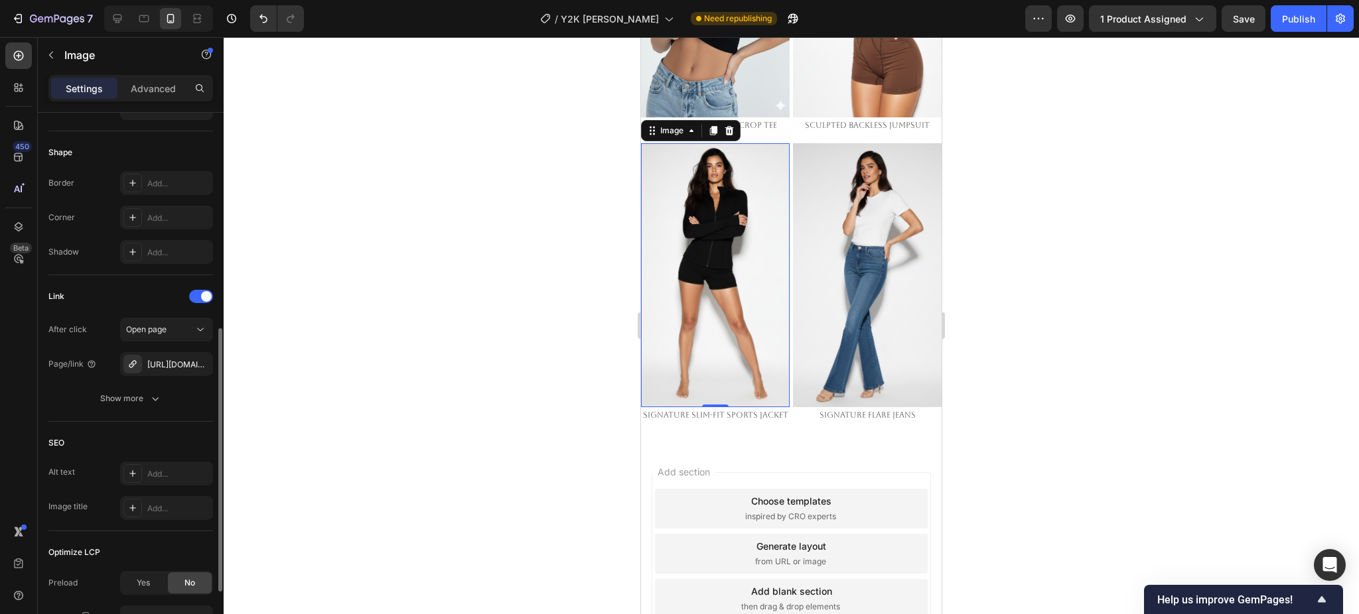
click at [149, 293] on div "Link" at bounding box center [130, 296] width 165 height 21
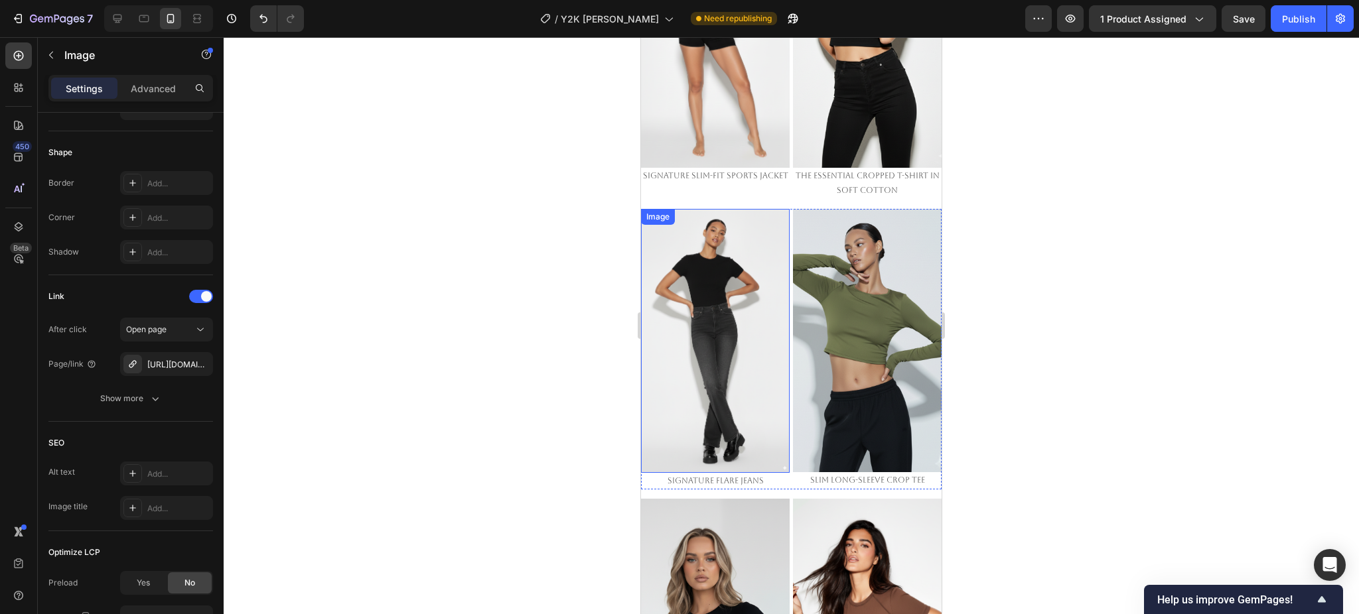
scroll to position [1373, 0]
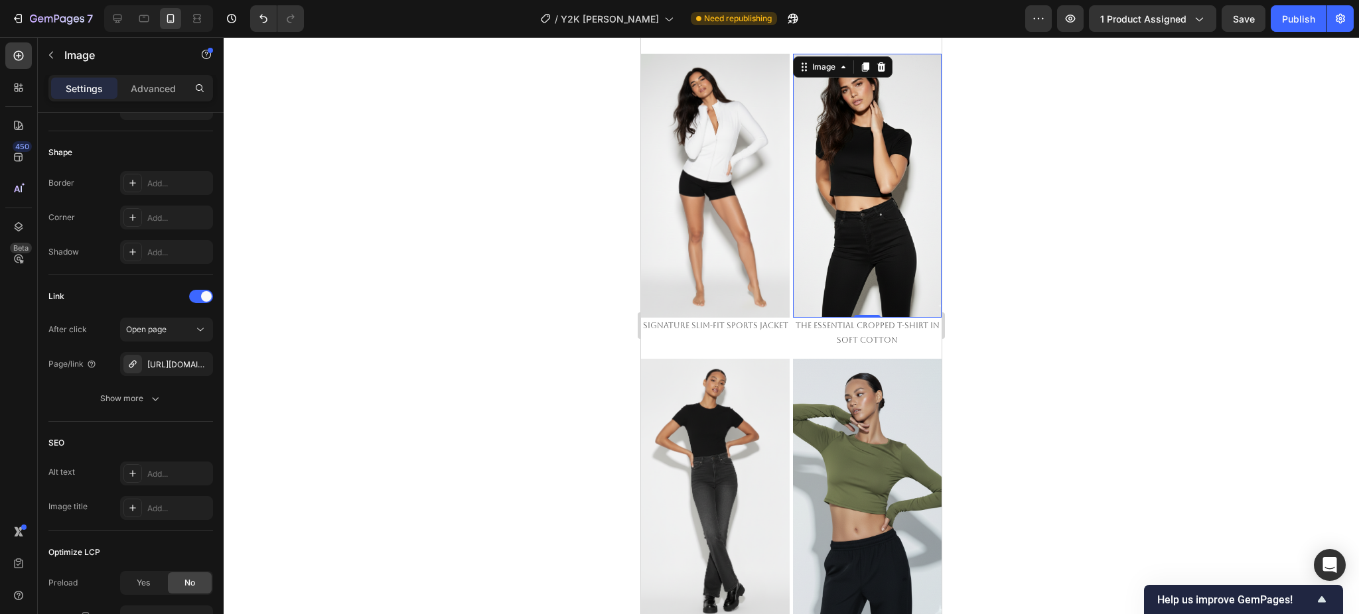
click at [857, 164] on img at bounding box center [867, 186] width 149 height 264
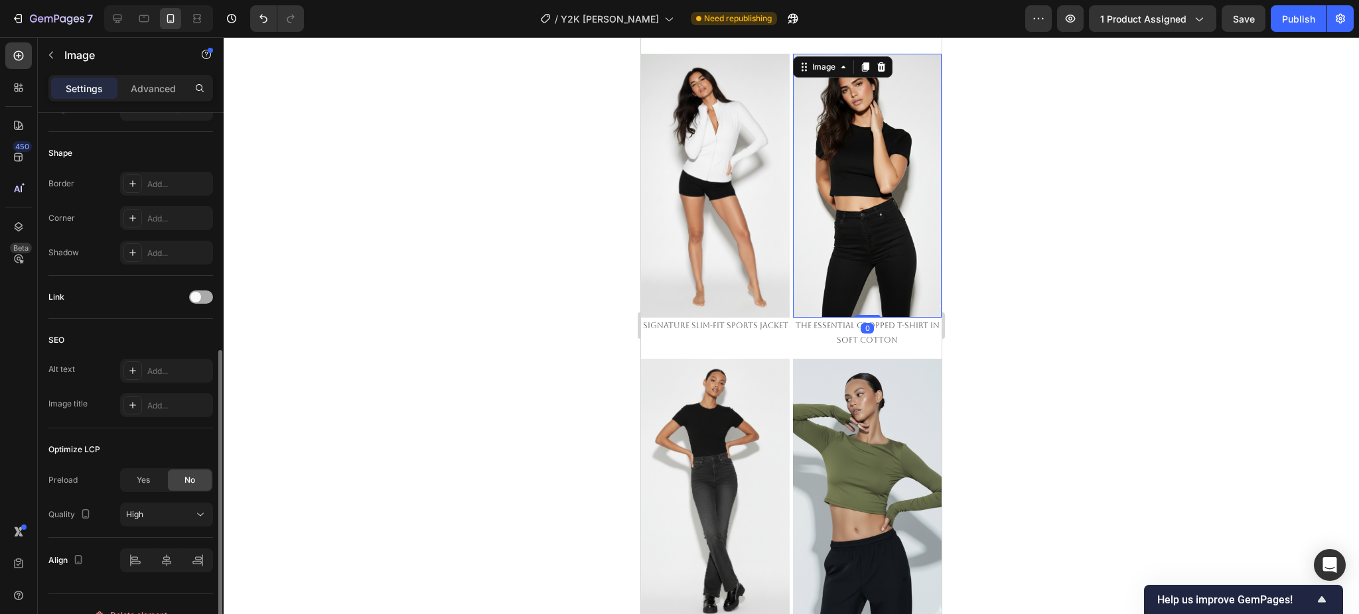
click at [196, 302] on span at bounding box center [195, 297] width 11 height 11
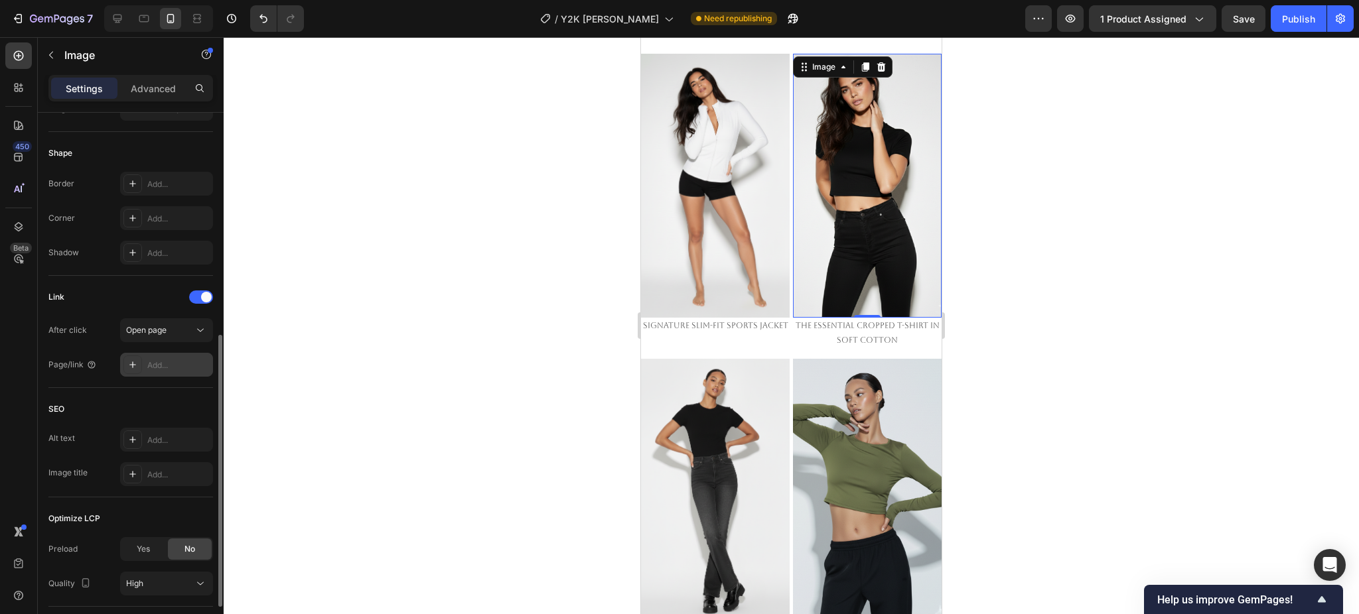
click at [155, 355] on div "Add..." at bounding box center [166, 365] width 93 height 24
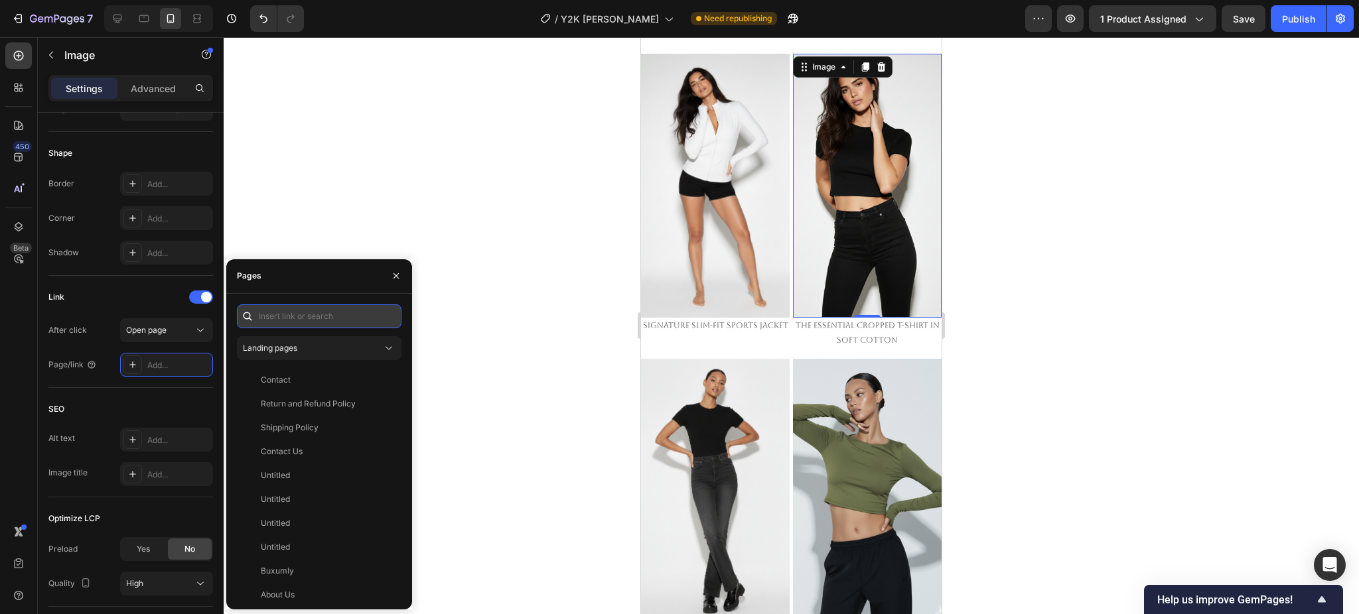
click at [295, 321] on input "text" at bounding box center [319, 316] width 165 height 24
paste input "https://emperiomillian.com/products/the-essential-cropped-t-shirt-in-soft-cotton"
type input "https://emperiomillian.com/products/the-essential-cropped-t-shirt-in-soft-cotton"
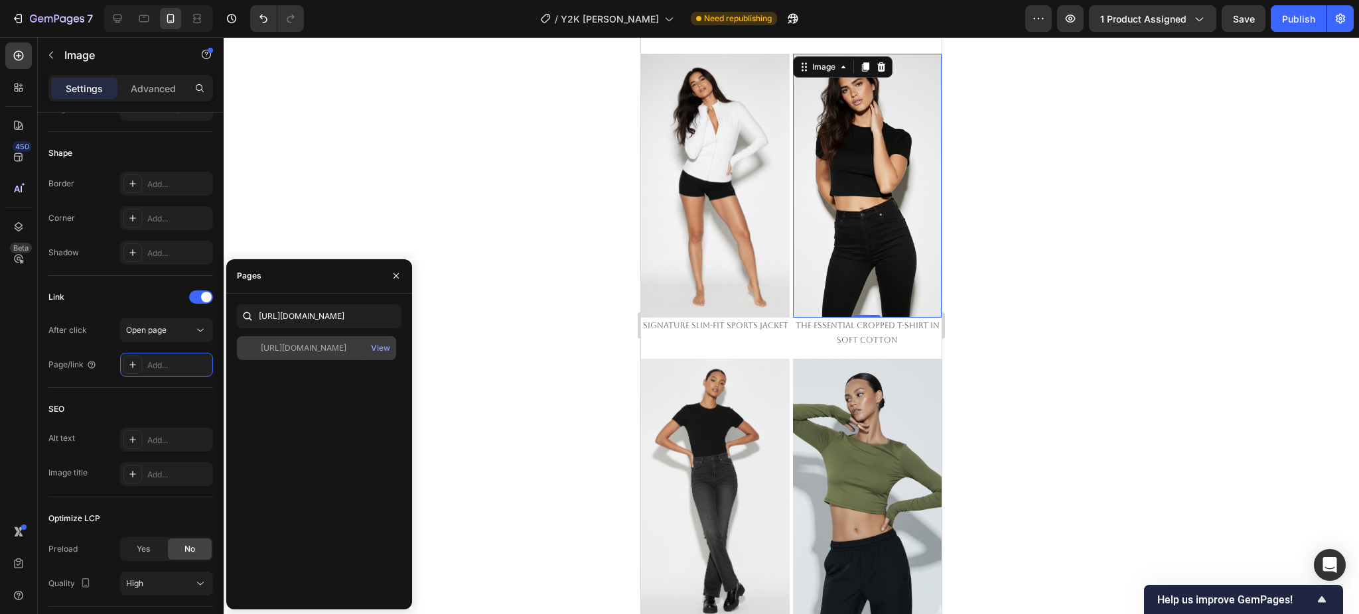
click at [306, 353] on div "https://emperiomillian.com/products/the-essential-cropped-t-shirt-in-soft-cotton" at bounding box center [304, 348] width 86 height 12
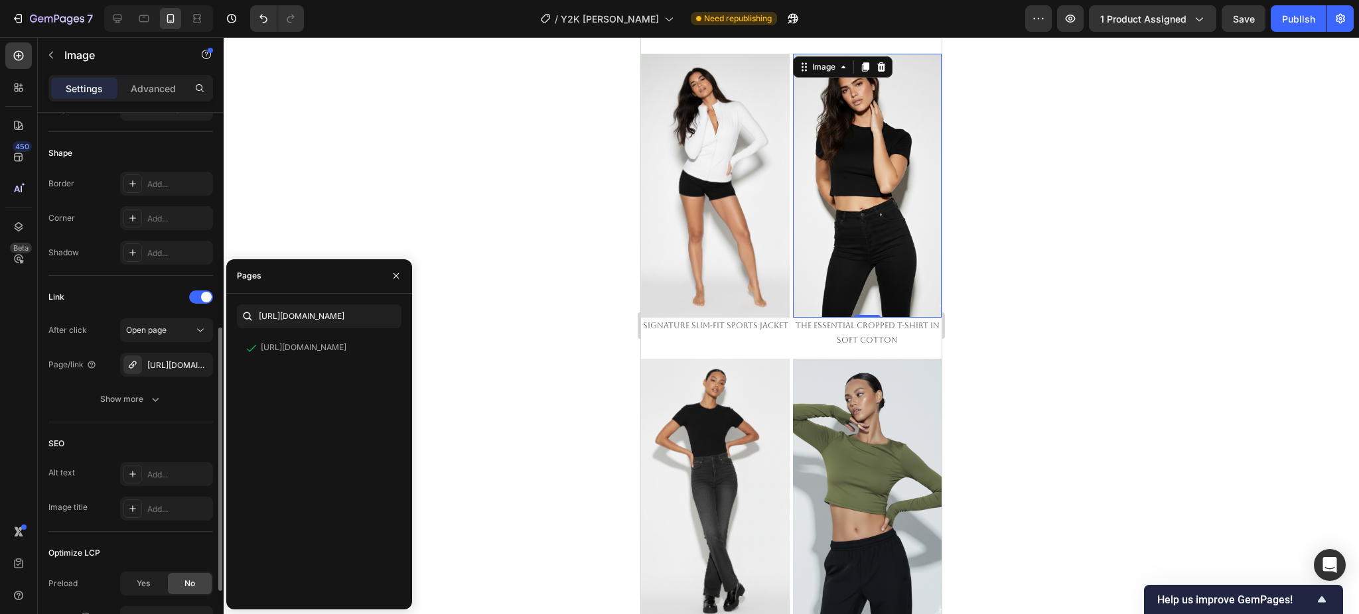
click at [126, 295] on div "Link" at bounding box center [130, 297] width 165 height 21
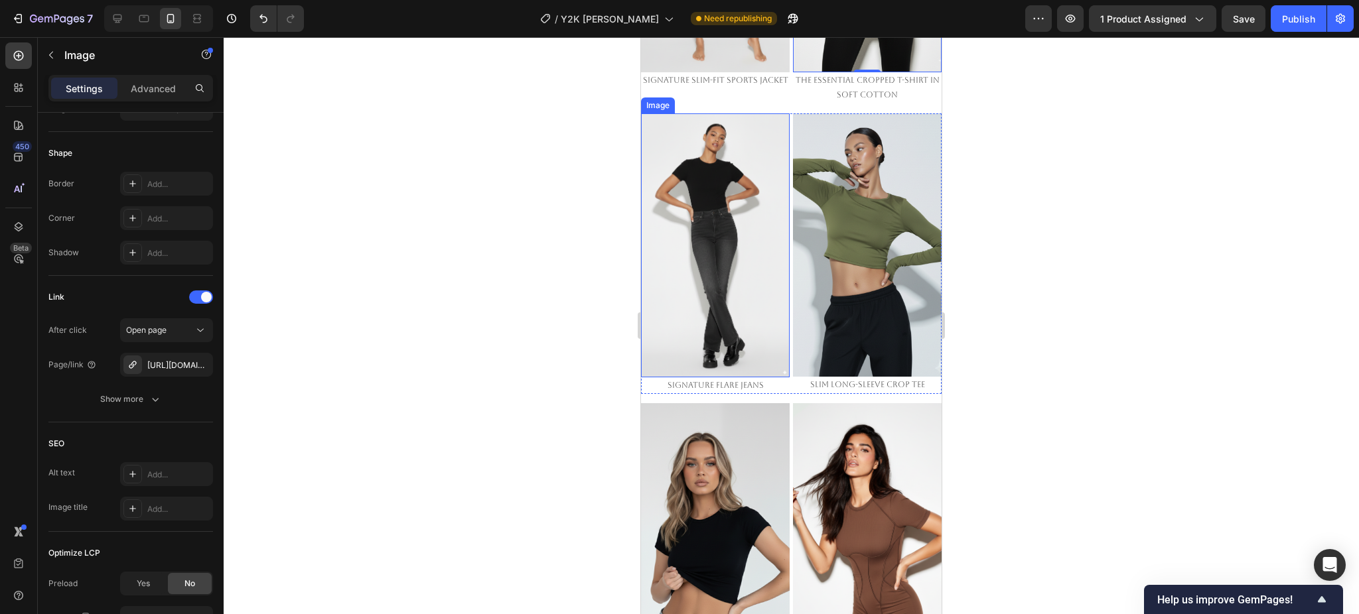
scroll to position [1639, 0]
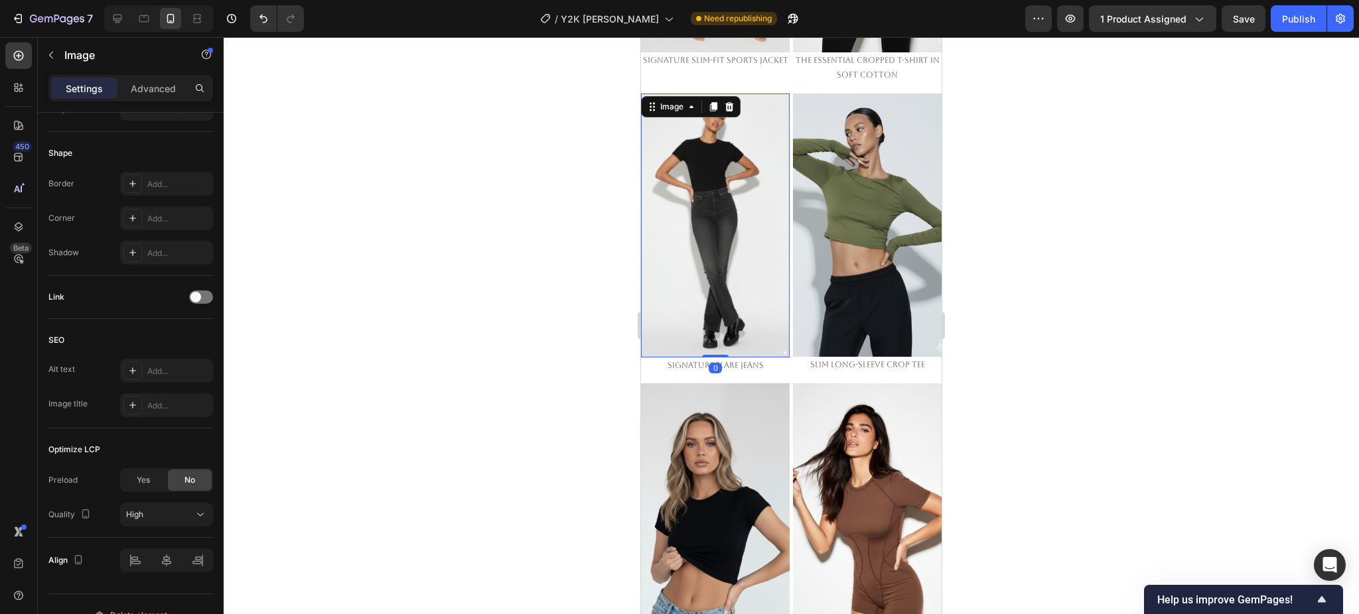
drag, startPoint x: 712, startPoint y: 184, endPoint x: 1132, endPoint y: 222, distance: 422.2
click at [711, 184] on img at bounding box center [715, 226] width 149 height 264
click at [204, 297] on div at bounding box center [201, 297] width 24 height 13
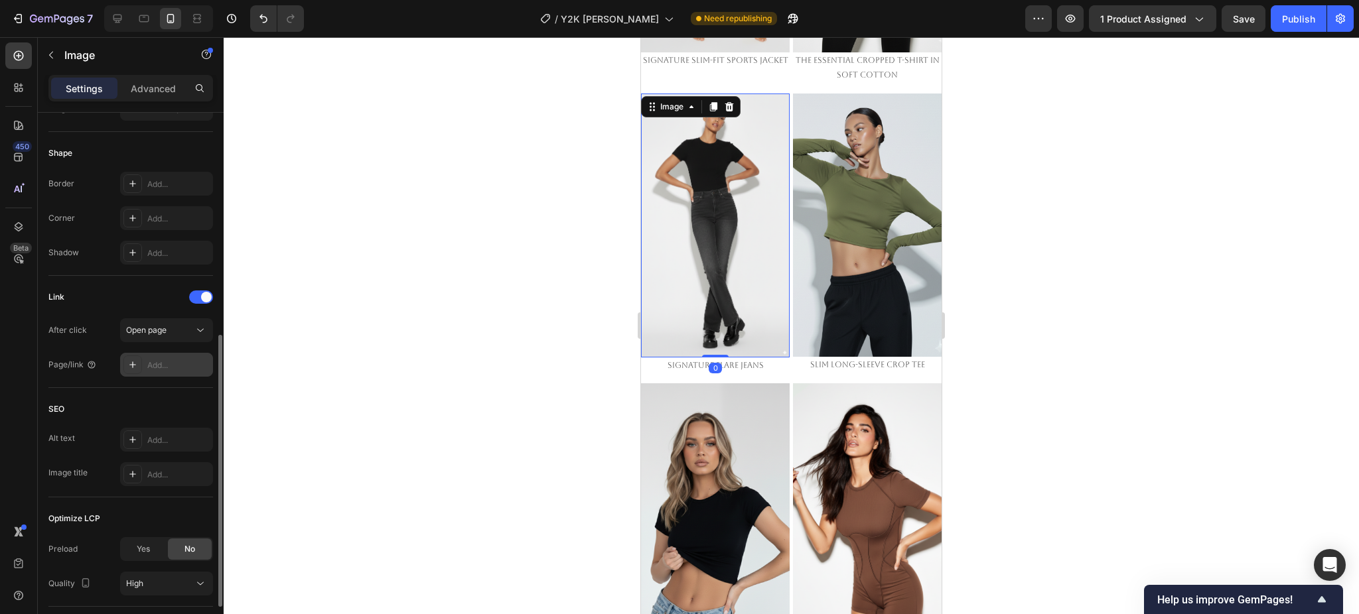
click at [165, 369] on div "Add..." at bounding box center [178, 366] width 62 height 12
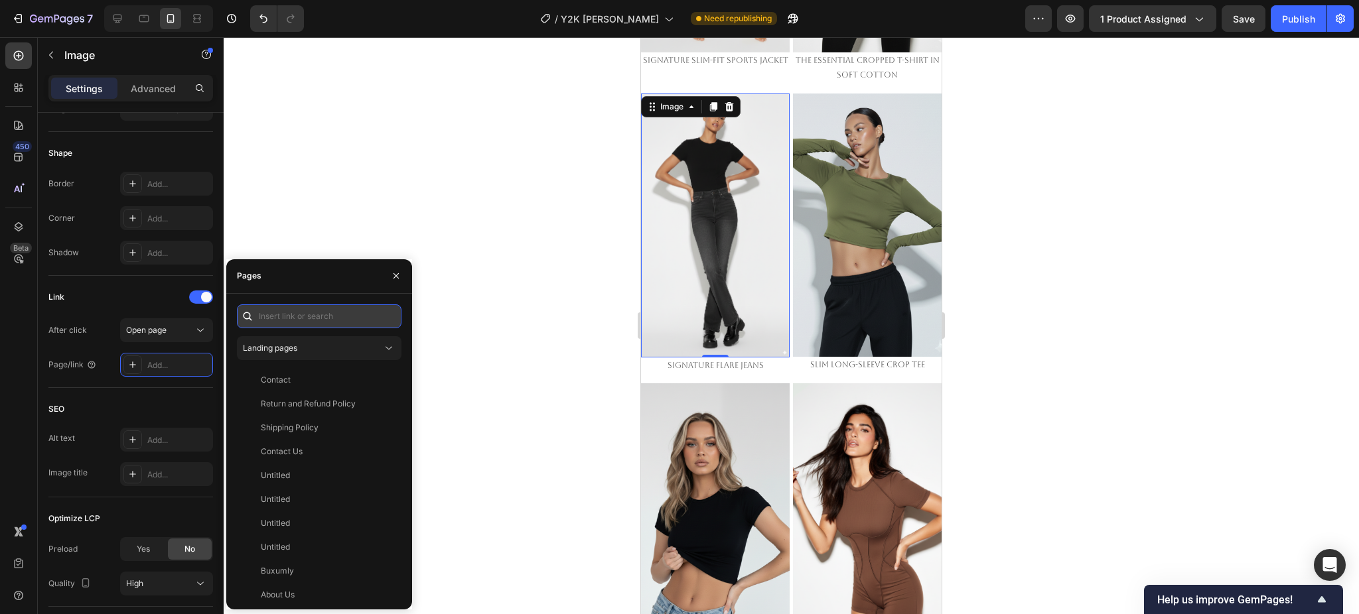
drag, startPoint x: 304, startPoint y: 311, endPoint x: 297, endPoint y: 304, distance: 9.4
click at [303, 309] on input "text" at bounding box center [319, 316] width 165 height 24
paste input "https://emperiomillian.com/products/signature-flare-jeans-copy-1"
type input "https://emperiomillian.com/products/signature-flare-jeans-copy-1"
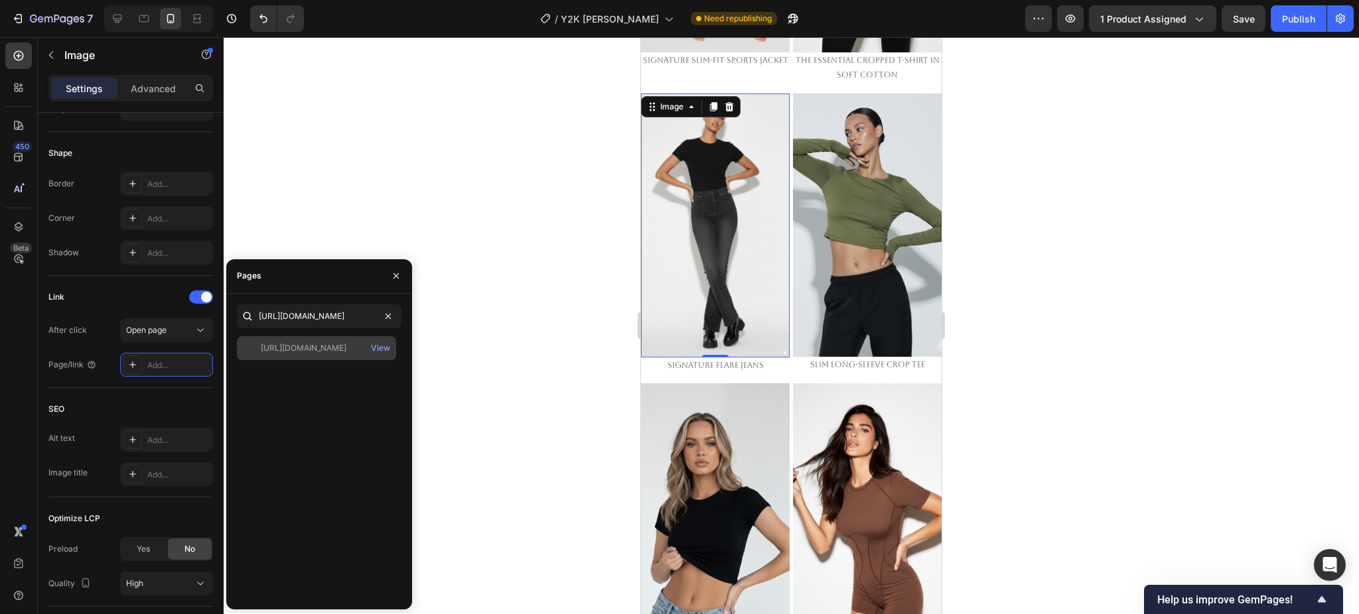
click at [308, 346] on div "https://emperiomillian.com/products/signature-flare-jeans-copy-1" at bounding box center [304, 348] width 86 height 12
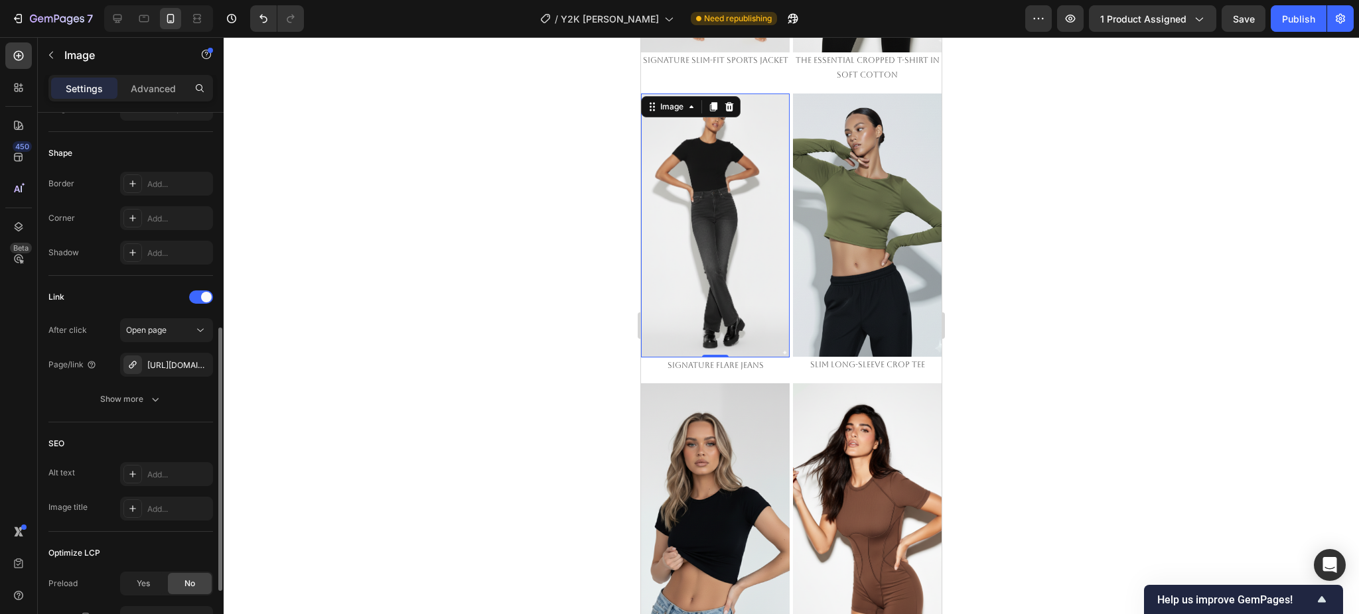
click at [115, 296] on div "Link" at bounding box center [130, 297] width 165 height 21
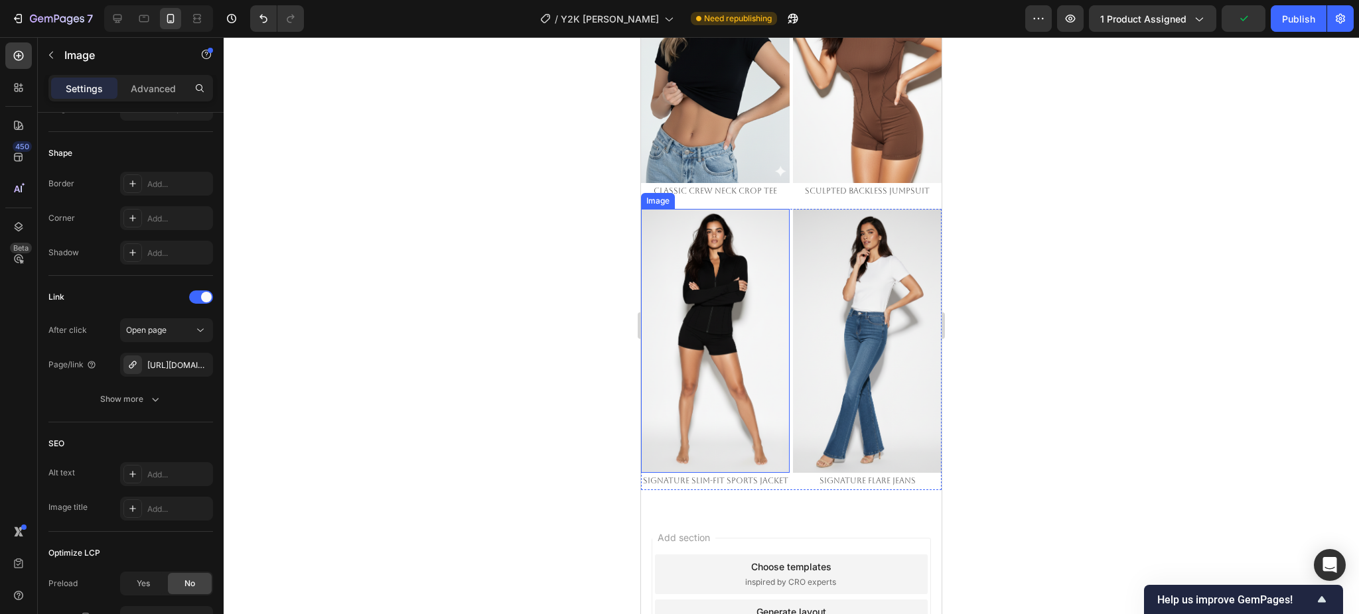
scroll to position [1992, 0]
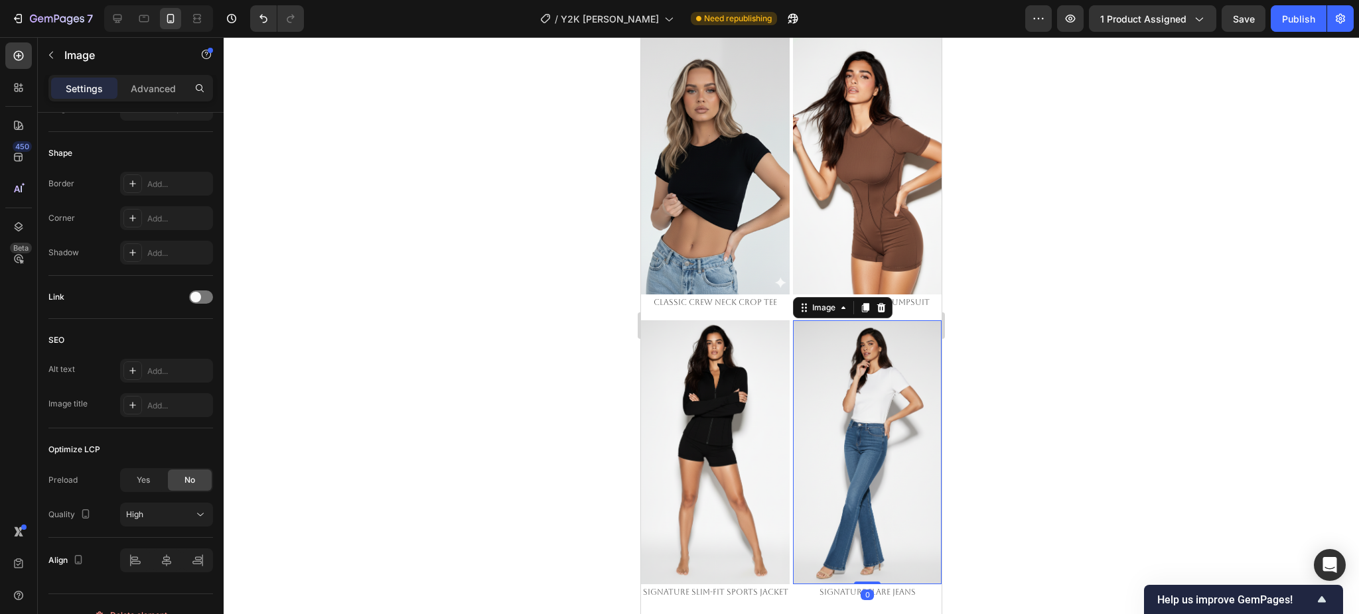
click at [844, 385] on img at bounding box center [867, 452] width 149 height 264
click at [192, 291] on div "Link" at bounding box center [130, 297] width 165 height 21
click at [193, 301] on span at bounding box center [195, 297] width 11 height 11
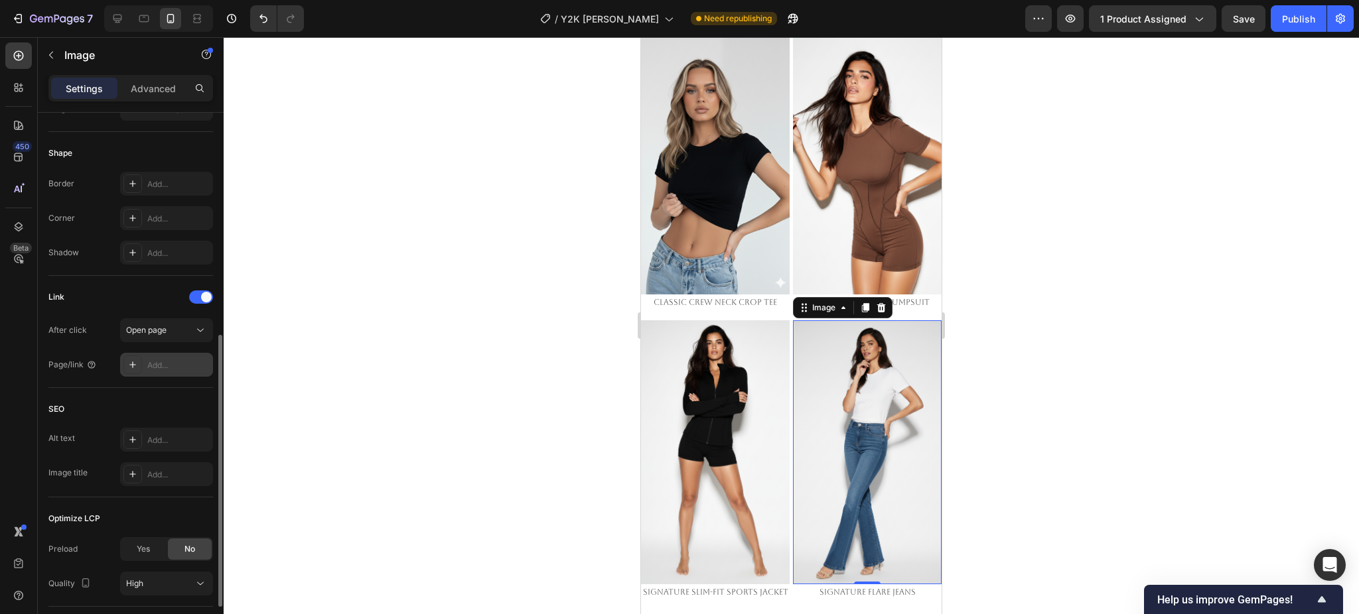
click at [151, 375] on div "Add..." at bounding box center [166, 365] width 93 height 24
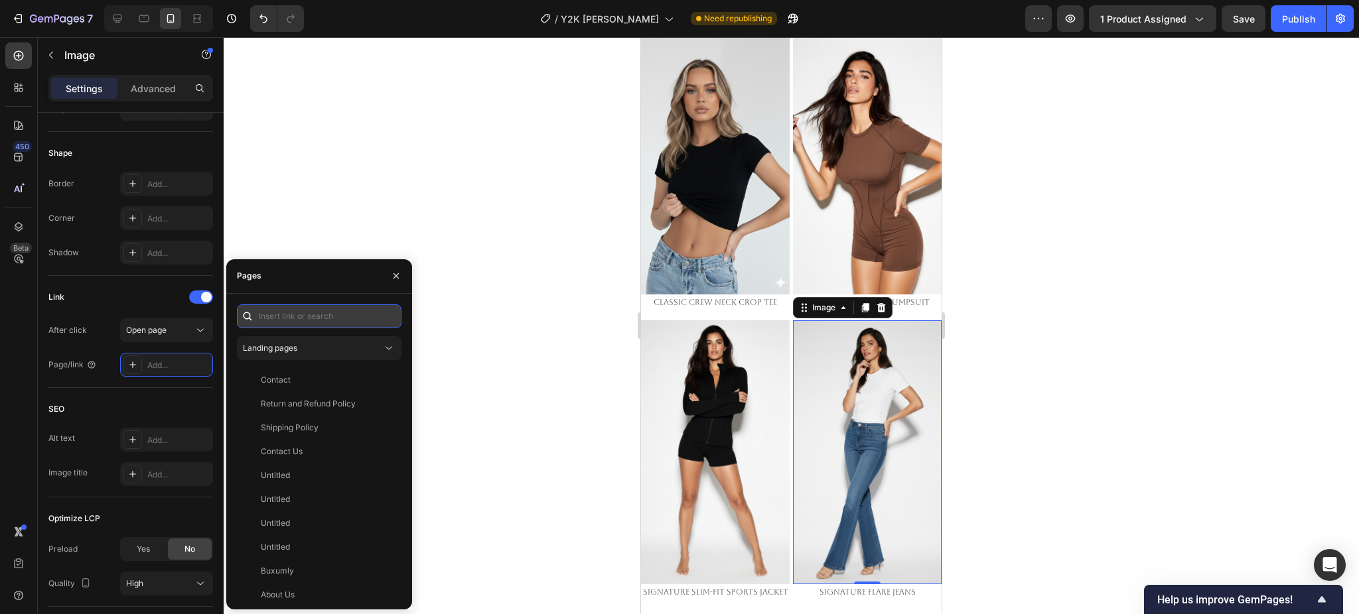
click at [285, 323] on input "text" at bounding box center [319, 316] width 165 height 24
paste input "https://emperiomillian.com/products/signature-flare-jeans-copy-1"
type input "https://emperiomillian.com/products/signature-flare-jeans-copy-1"
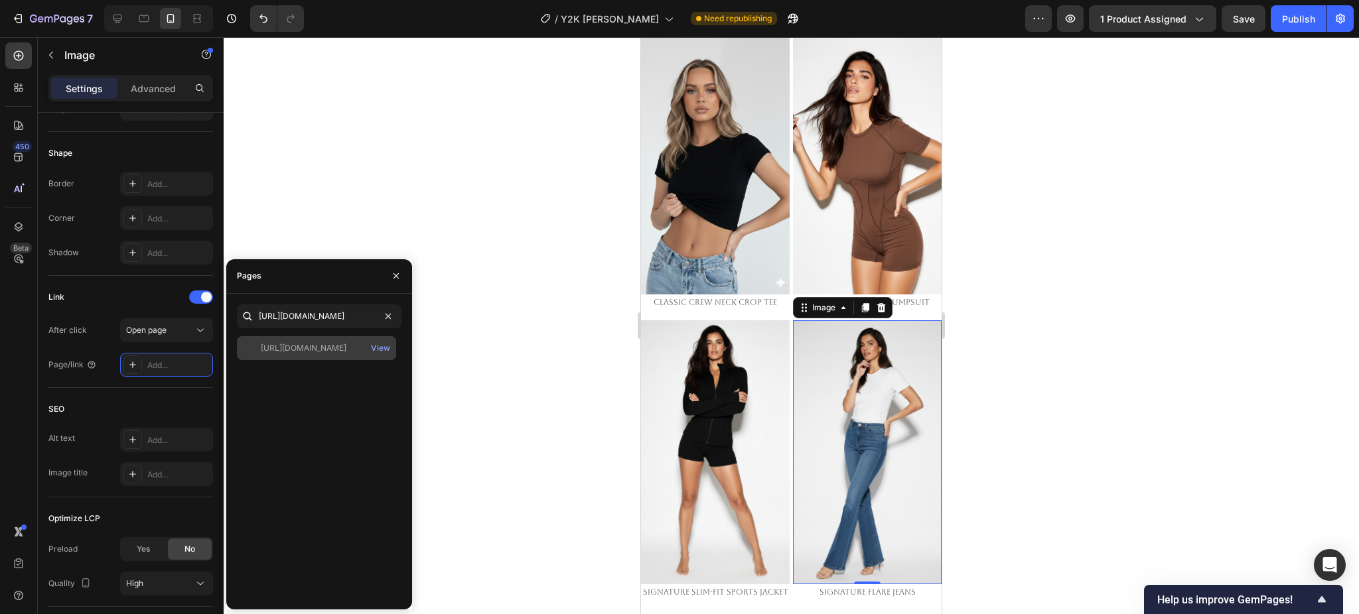
click at [290, 346] on div "https://emperiomillian.com/products/signature-flare-jeans-copy-1" at bounding box center [304, 348] width 86 height 12
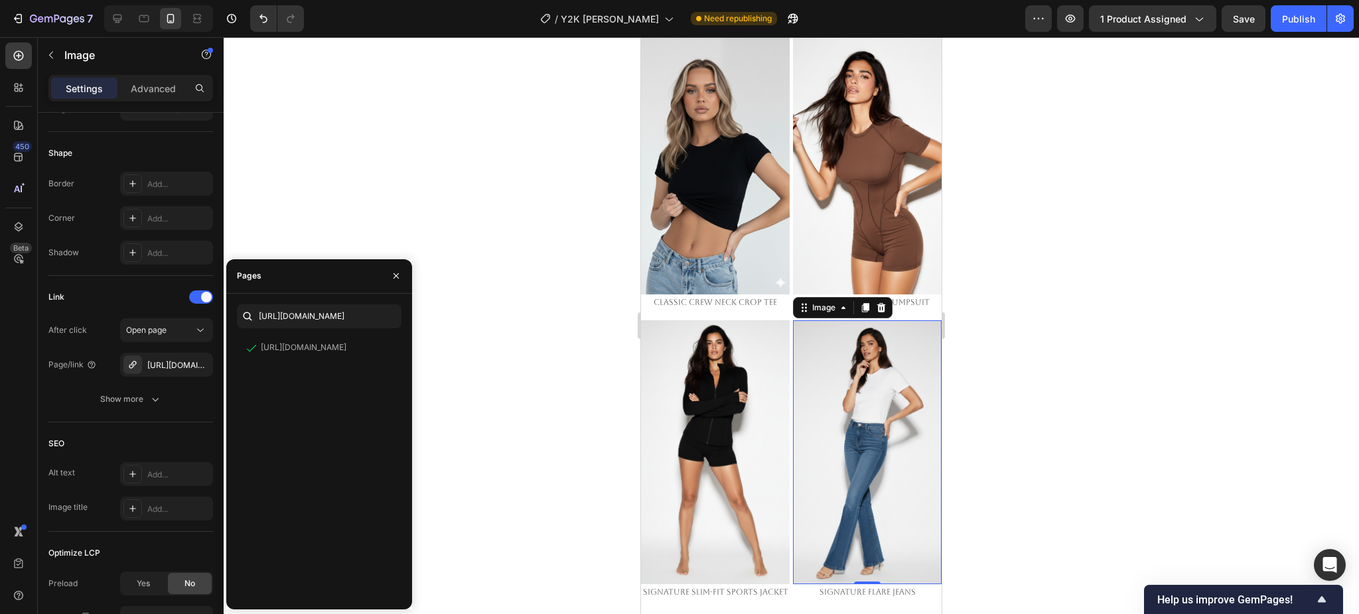
drag, startPoint x: 140, startPoint y: 304, endPoint x: 507, endPoint y: 283, distance: 368.1
click at [140, 303] on div "Link" at bounding box center [130, 297] width 165 height 21
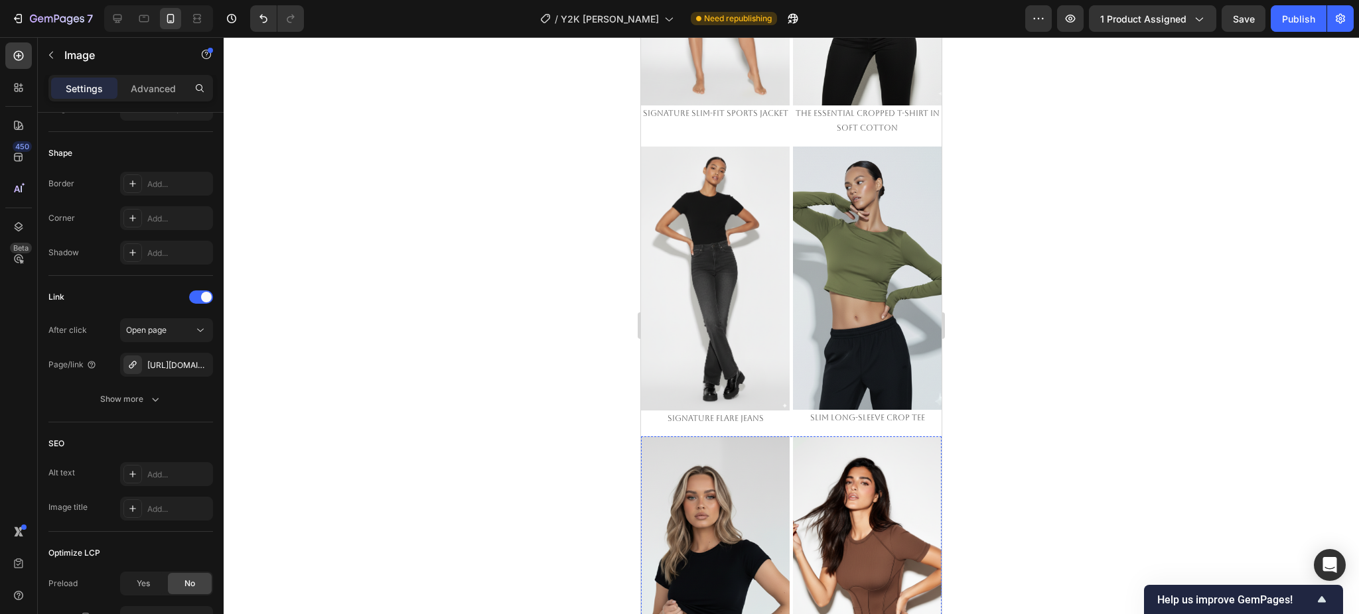
scroll to position [1904, 0]
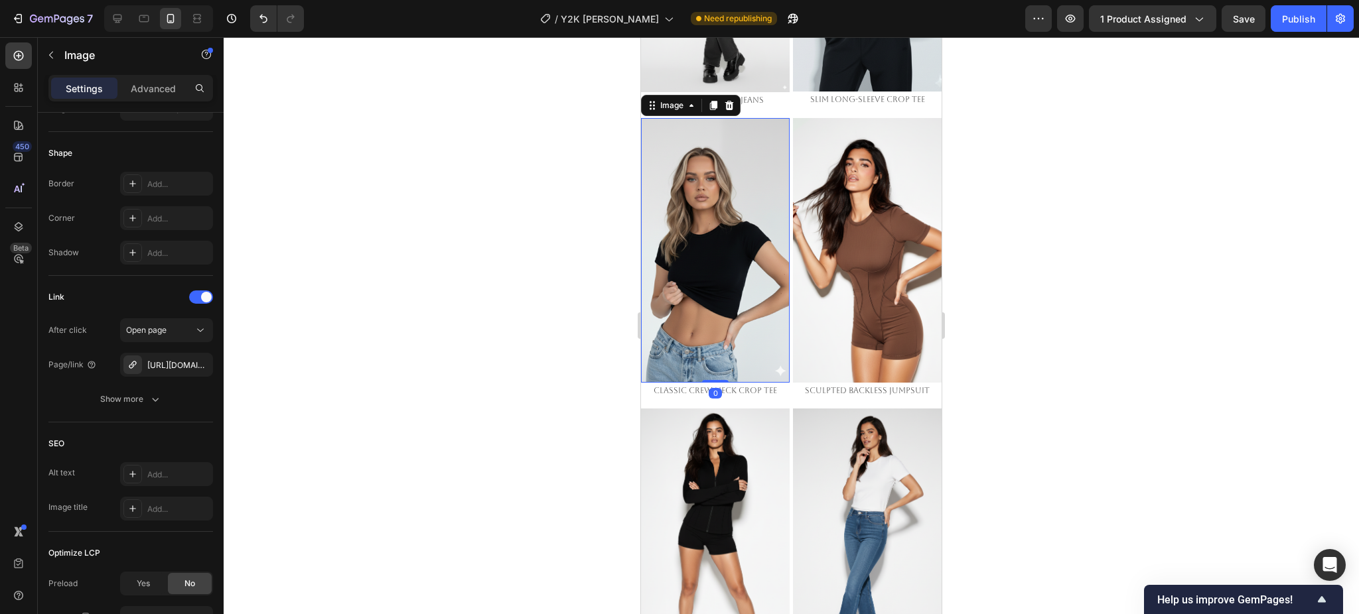
drag, startPoint x: 679, startPoint y: 269, endPoint x: 1082, endPoint y: 312, distance: 405.0
click at [679, 269] on img at bounding box center [715, 250] width 149 height 264
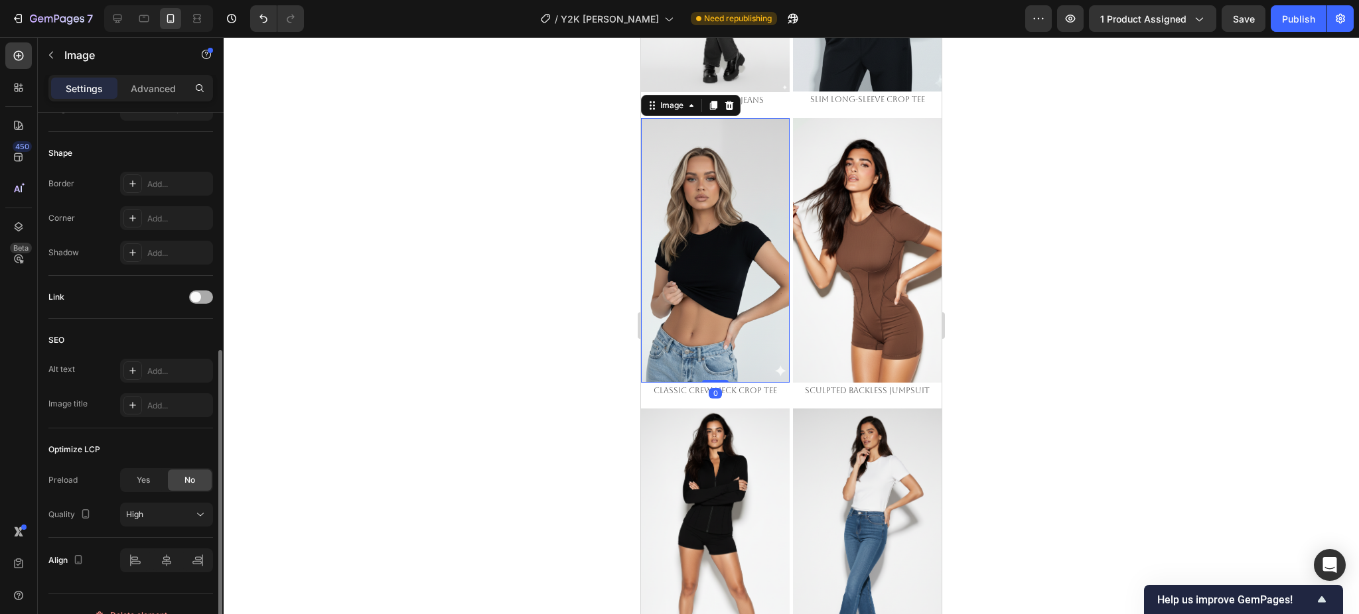
click at [192, 298] on span at bounding box center [195, 297] width 11 height 11
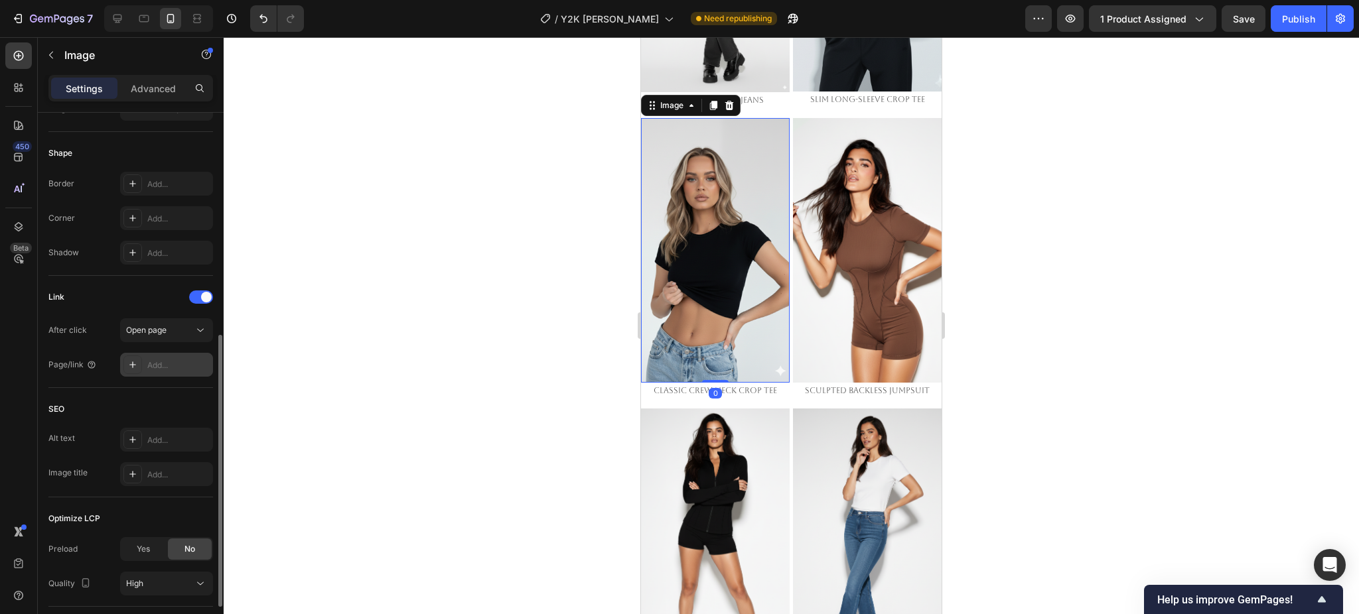
click at [145, 362] on div "Add..." at bounding box center [166, 365] width 93 height 24
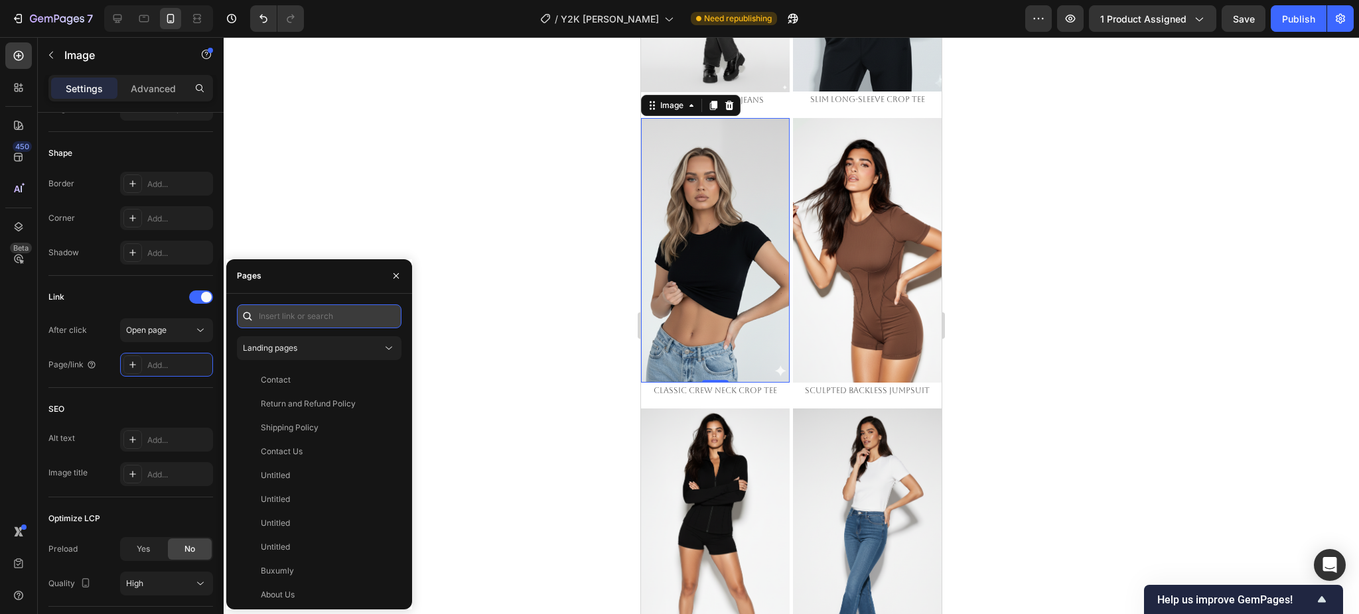
click at [304, 324] on input "text" at bounding box center [319, 316] width 165 height 24
paste input "https://emperiomillian.com/products/classic-crewneck-crop-tee"
type input "https://emperiomillian.com/products/classic-crewneck-crop-tee"
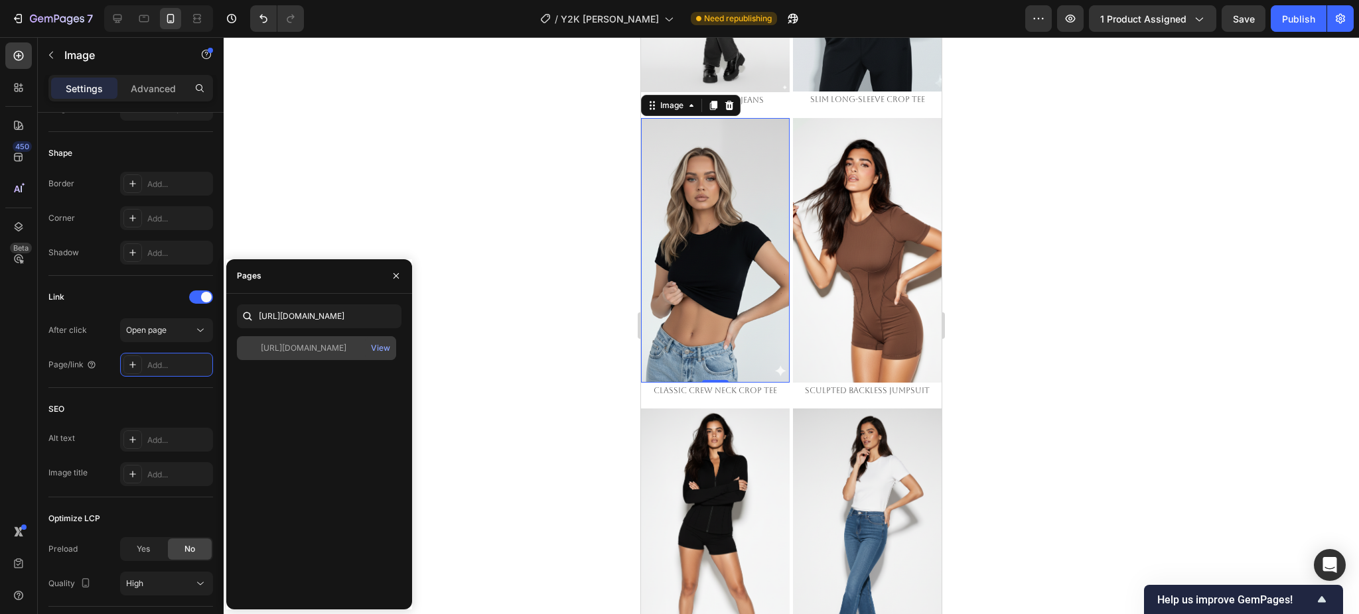
click at [302, 349] on div "https://emperiomillian.com/products/classic-crewneck-crop-tee" at bounding box center [304, 348] width 86 height 12
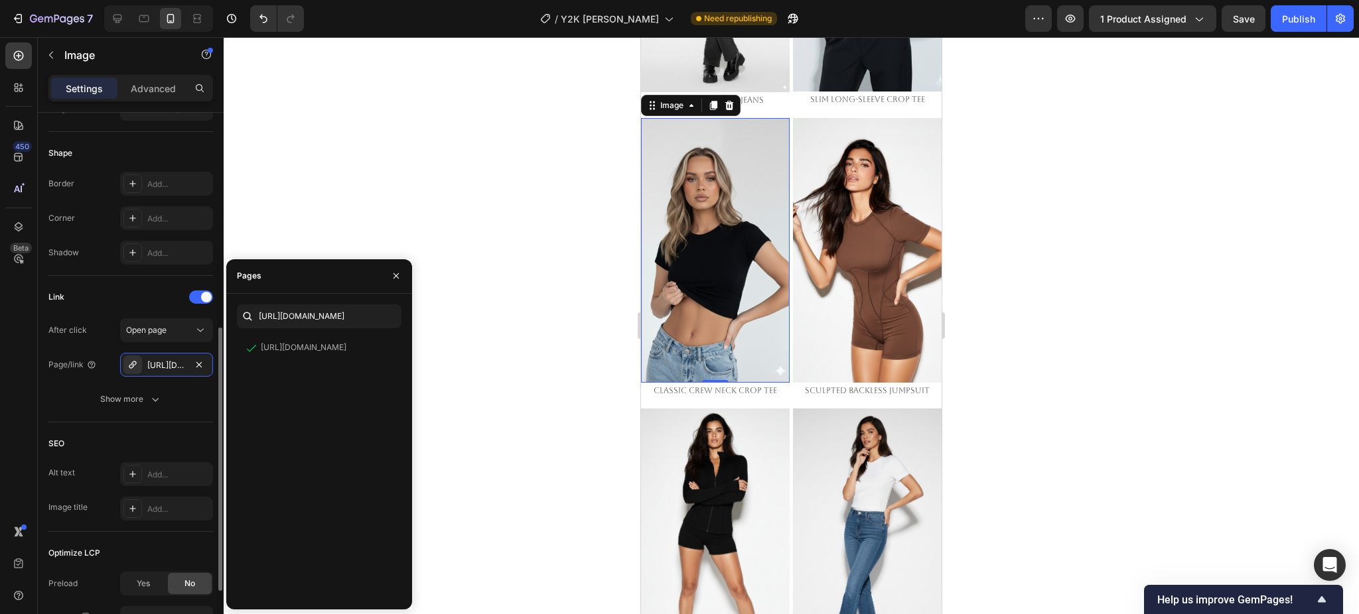
click at [147, 304] on div "Link" at bounding box center [130, 297] width 165 height 21
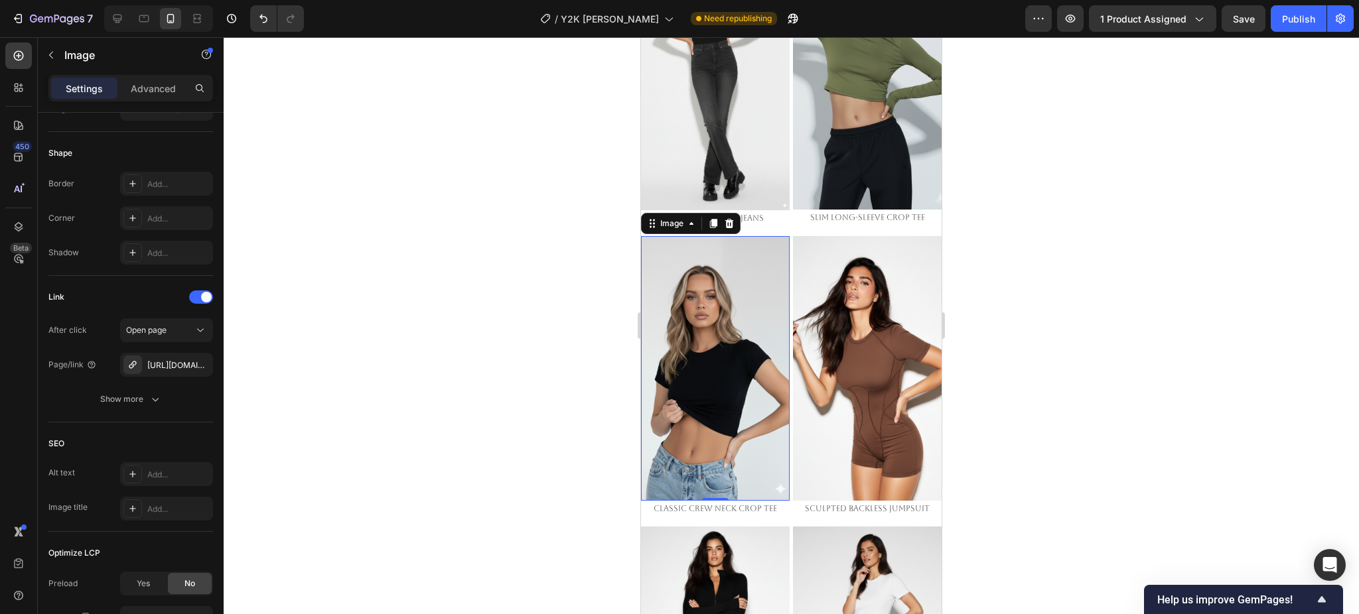
scroll to position [1550, 0]
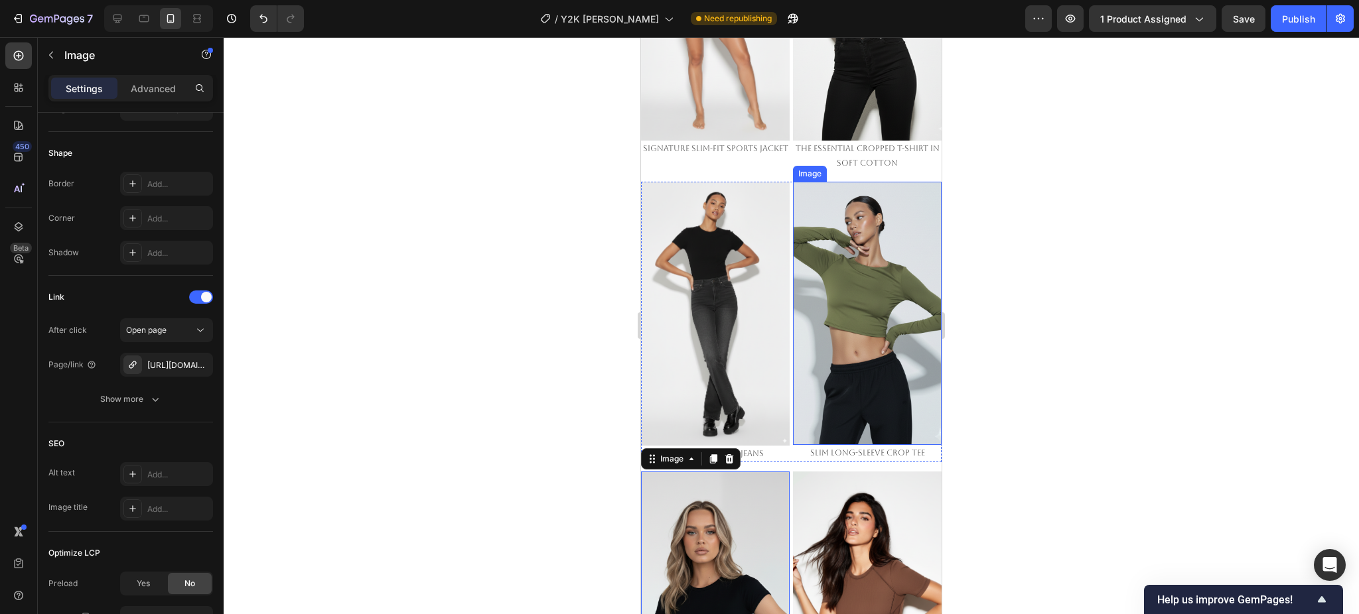
click at [843, 269] on img at bounding box center [867, 314] width 149 height 264
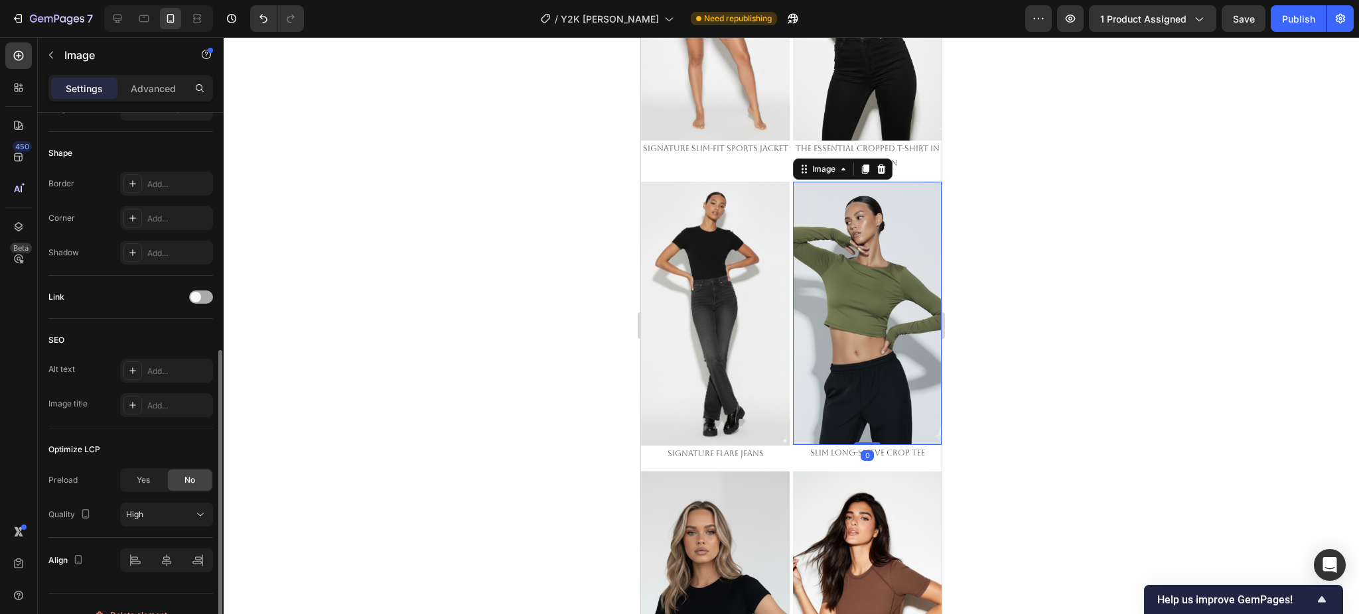
click at [193, 296] on span at bounding box center [195, 297] width 11 height 11
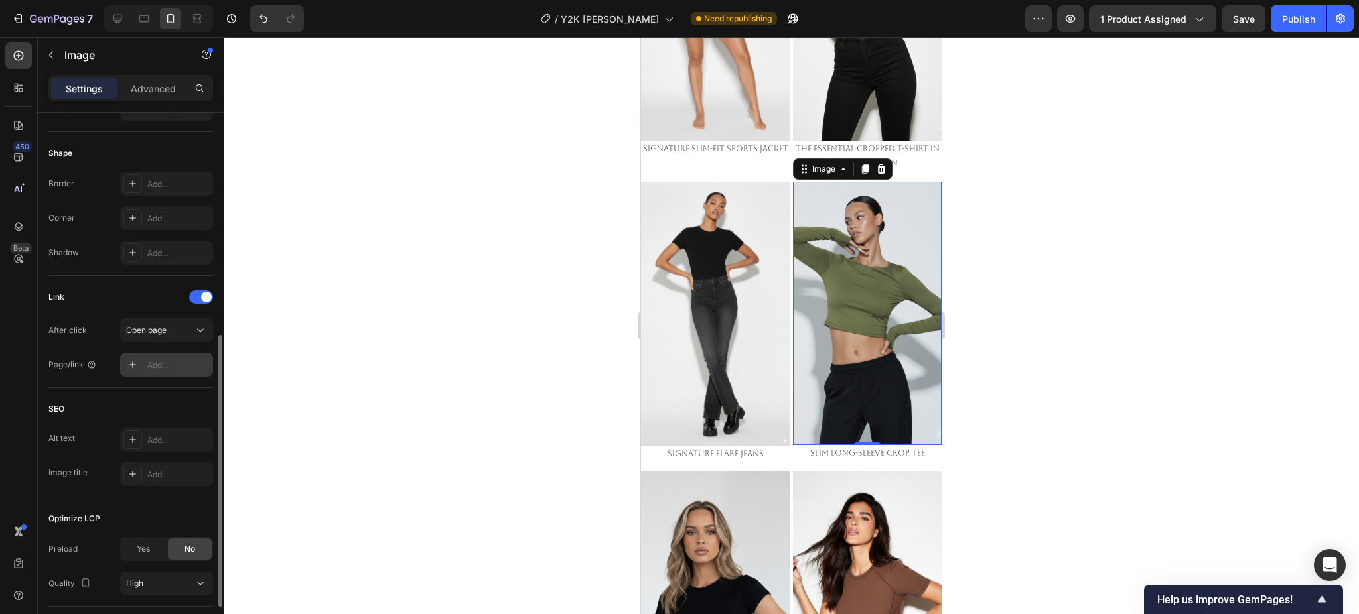
click at [149, 369] on div "Add..." at bounding box center [178, 366] width 62 height 12
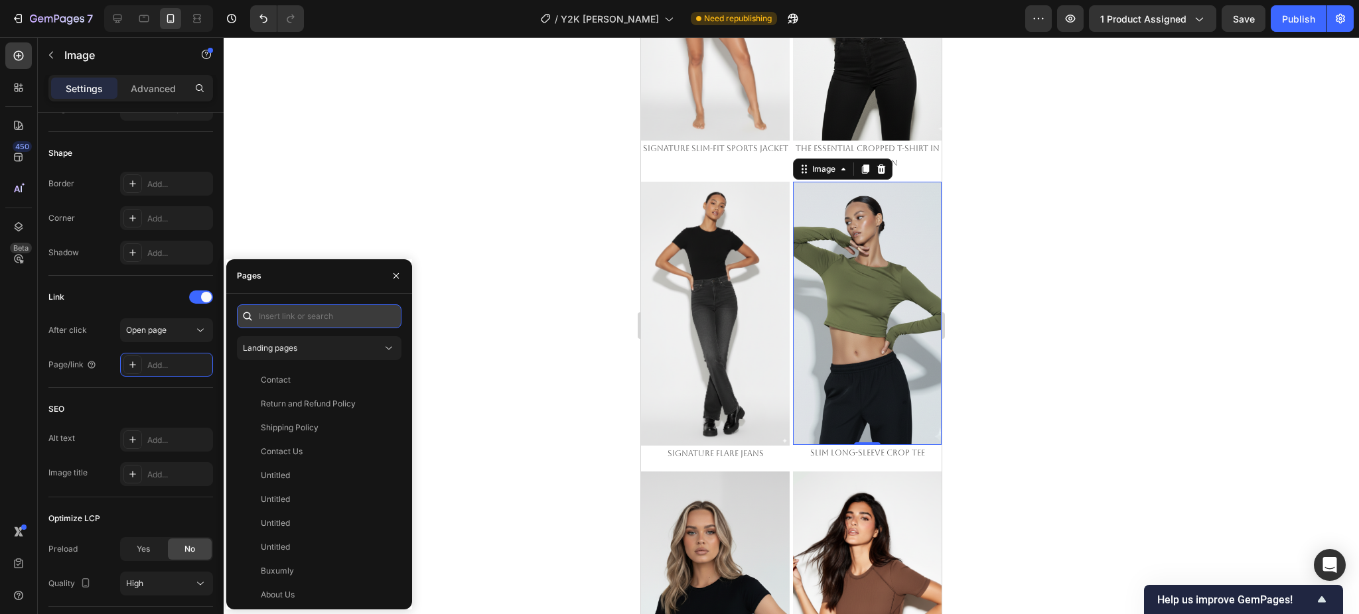
click at [298, 318] on input "text" at bounding box center [319, 316] width 165 height 24
paste input "https://emperiomillian.com/products/slim-long-sleeve-crop-tee"
type input "https://emperiomillian.com/products/slim-long-sleeve-crop-tee"
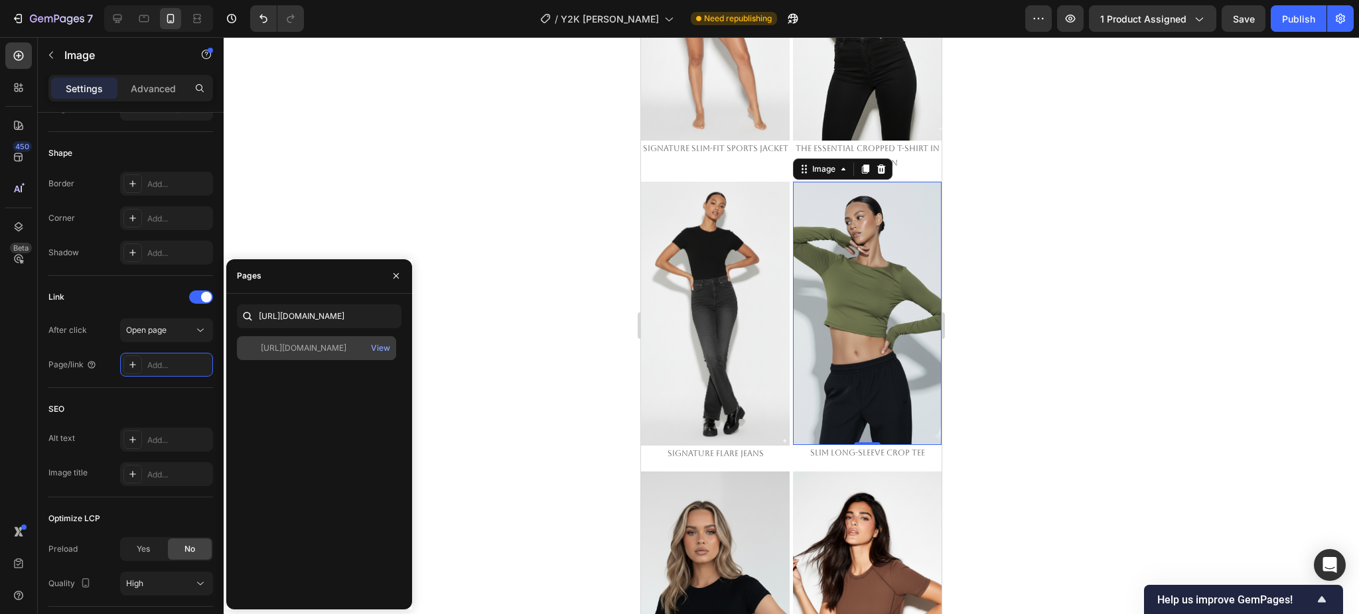
click at [289, 342] on div "https://emperiomillian.com/products/slim-long-sleeve-crop-tee" at bounding box center [304, 348] width 86 height 12
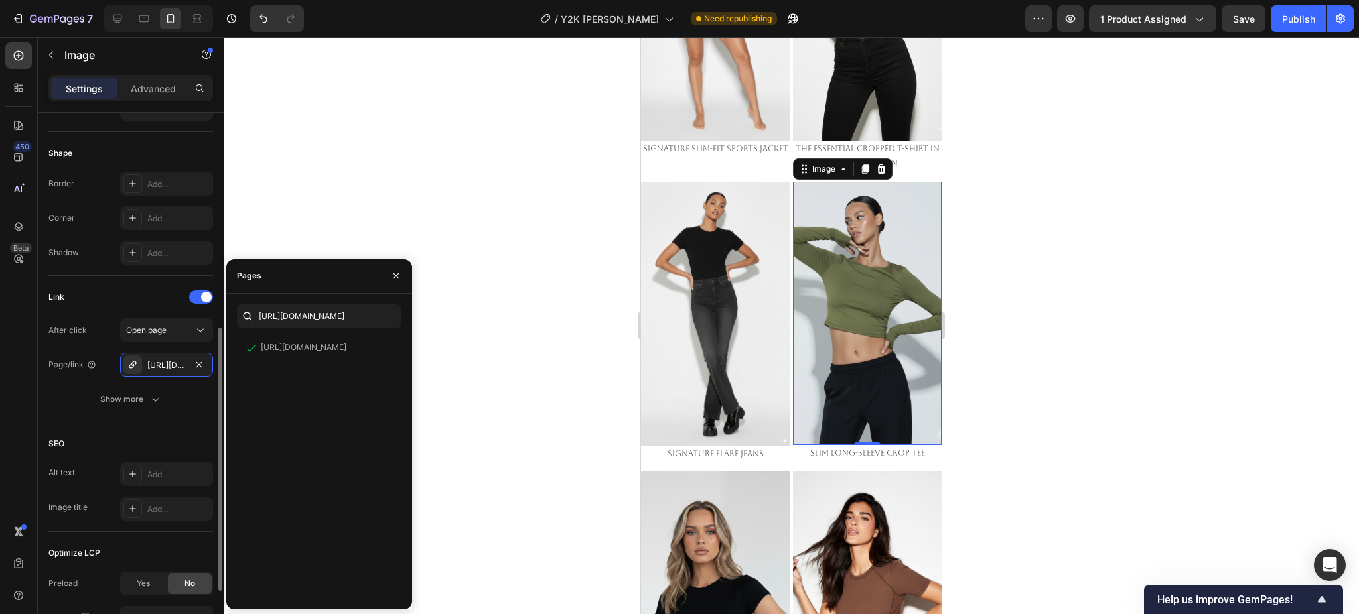
click at [141, 295] on div "Link" at bounding box center [130, 297] width 165 height 21
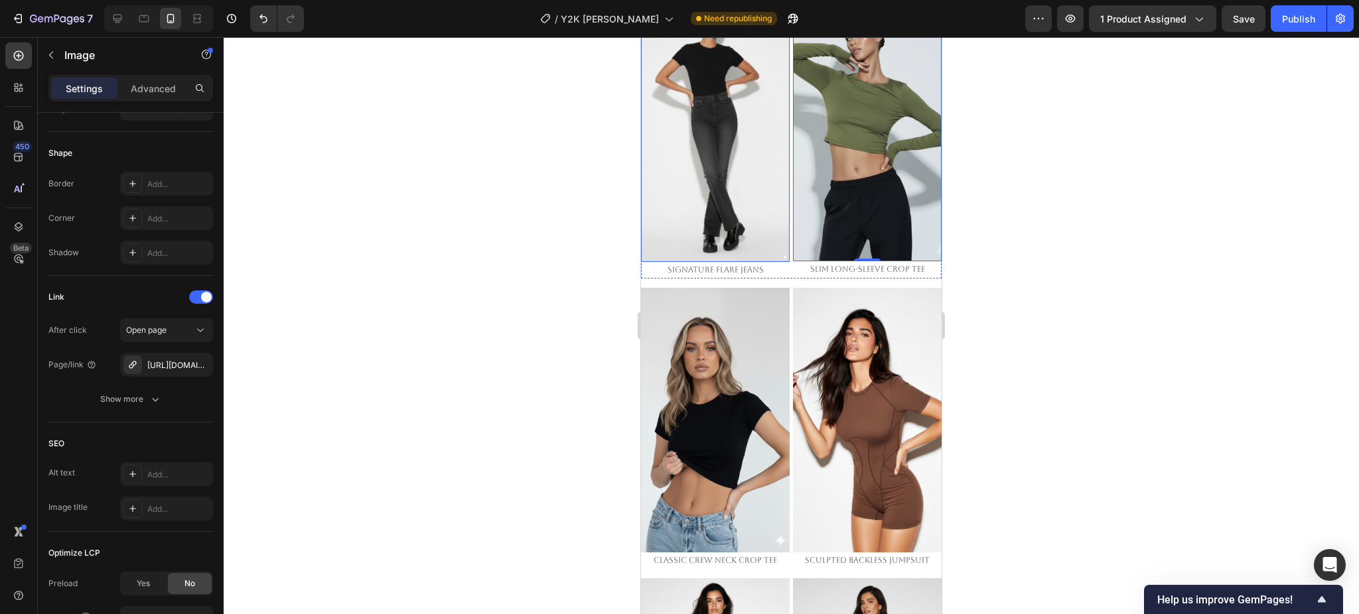
scroll to position [1816, 0]
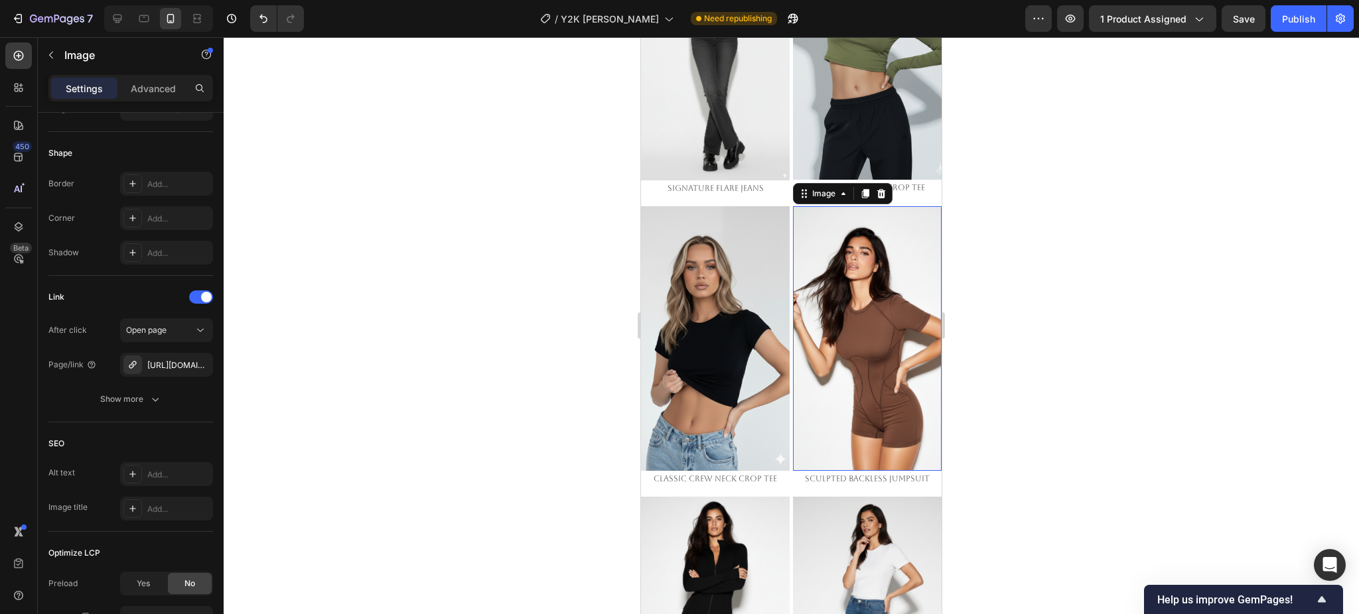
click at [858, 243] on img at bounding box center [867, 338] width 149 height 264
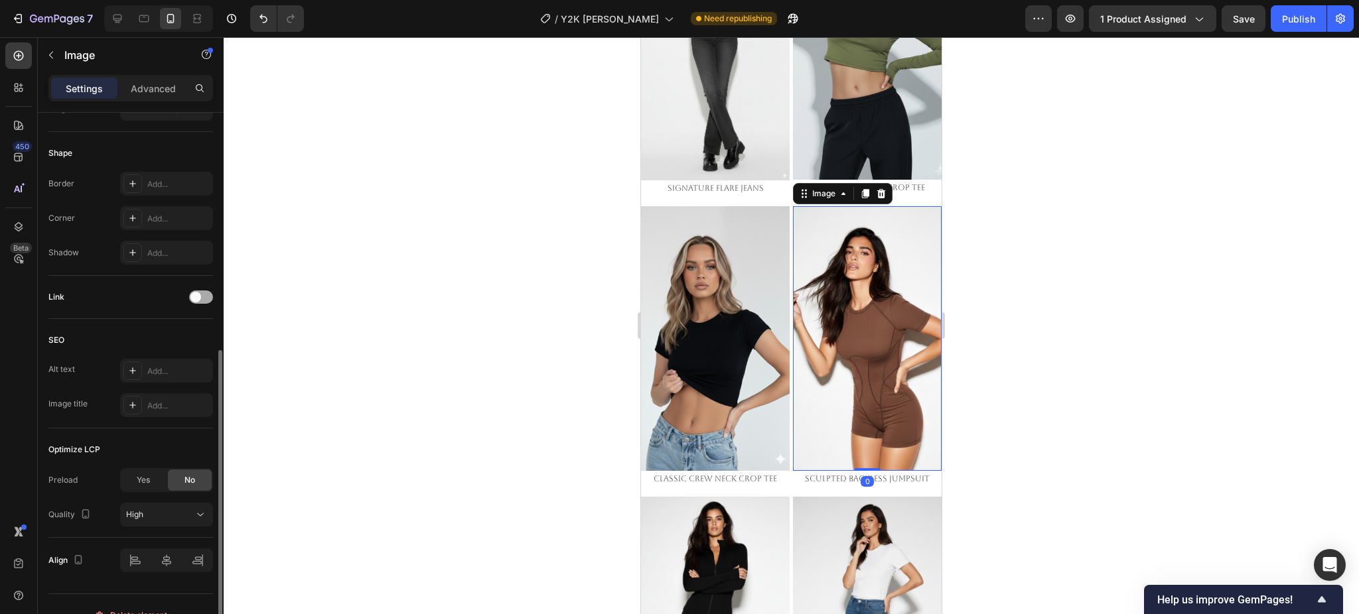
click at [194, 298] on span at bounding box center [195, 297] width 11 height 11
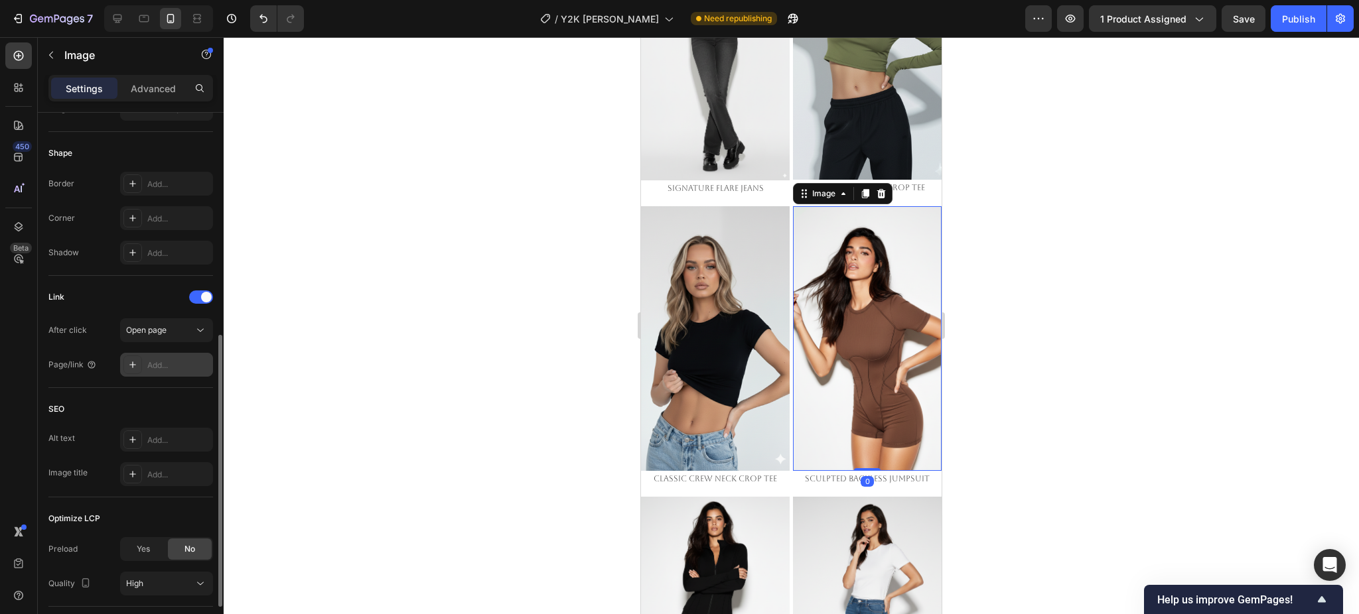
click at [166, 370] on div "Add..." at bounding box center [178, 366] width 62 height 12
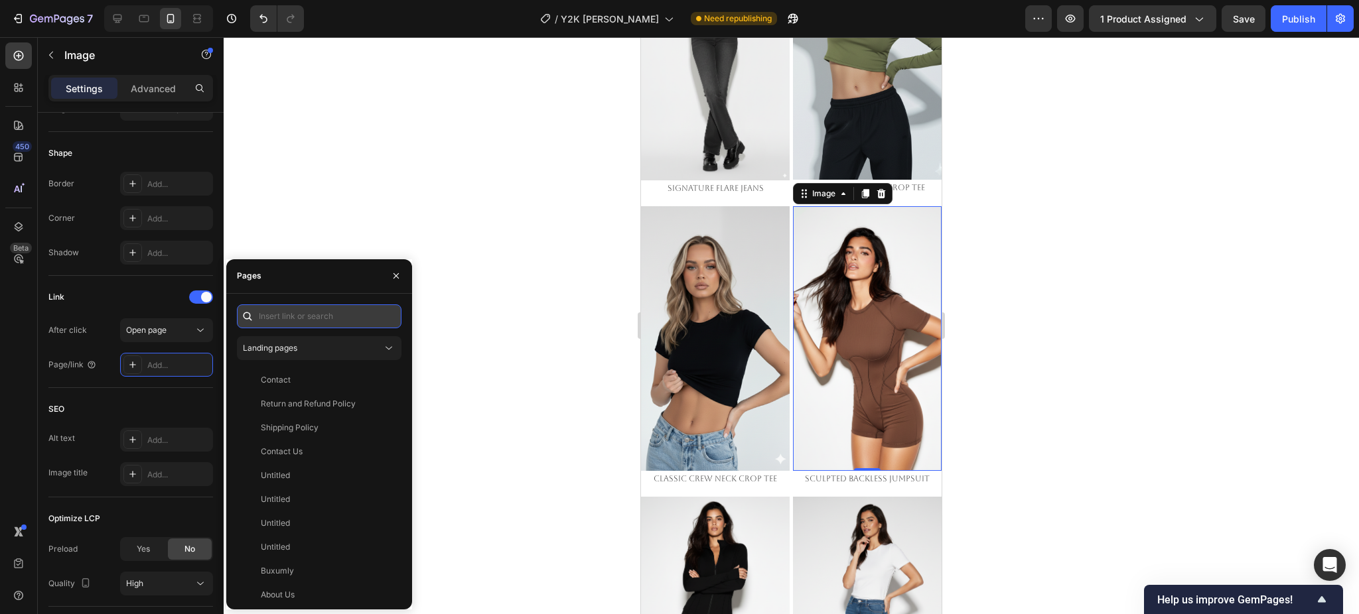
click at [312, 319] on input "text" at bounding box center [319, 316] width 165 height 24
paste input "https://emperiomillian.com/products/sculpted-backless-jumpsuit-copy-1?_ab=0&key…"
type input "https://emperiomillian.com/products/sculpted-backless-jumpsuit-copy-1?_ab=0&key…"
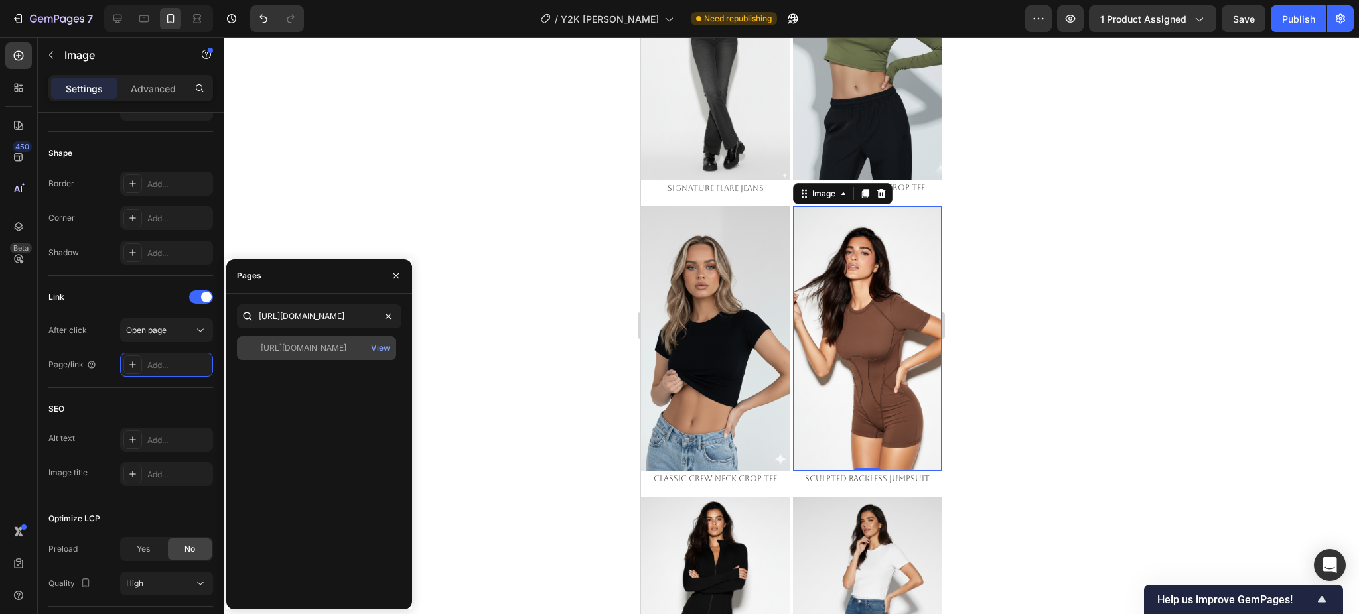
click at [289, 349] on div "https://emperiomillian.com/products/sculpted-backless-jumpsuit-copy-1?_ab=0&key…" at bounding box center [304, 348] width 86 height 12
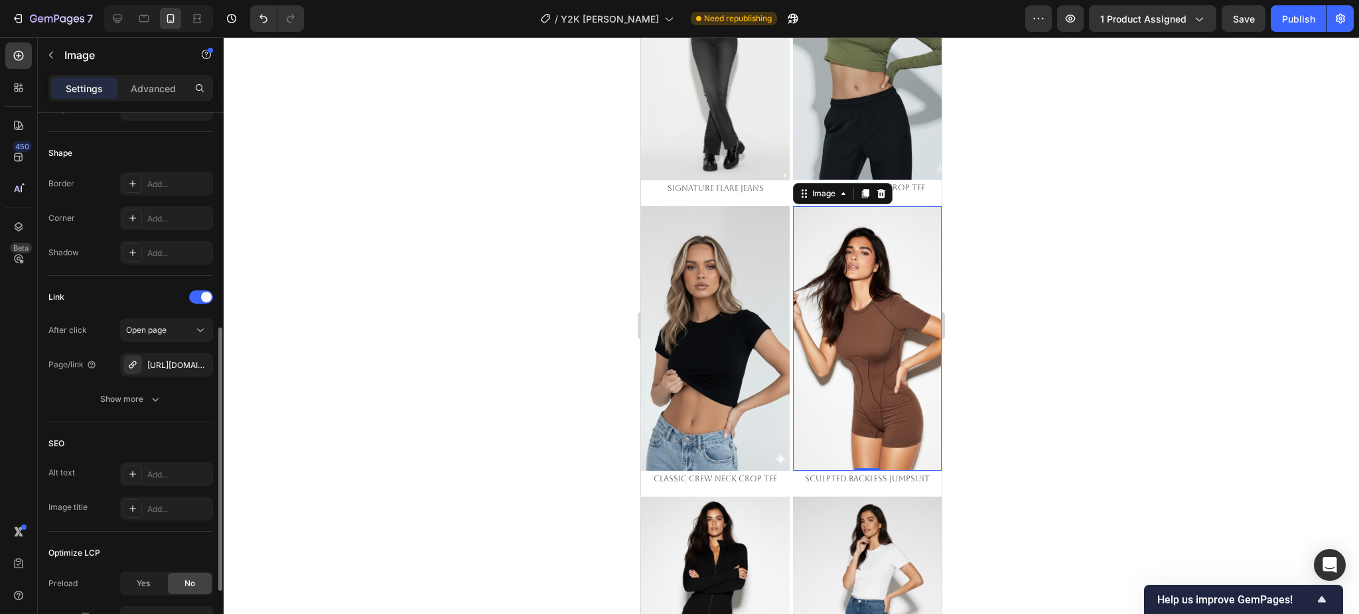
click at [132, 297] on div "Link" at bounding box center [130, 297] width 165 height 21
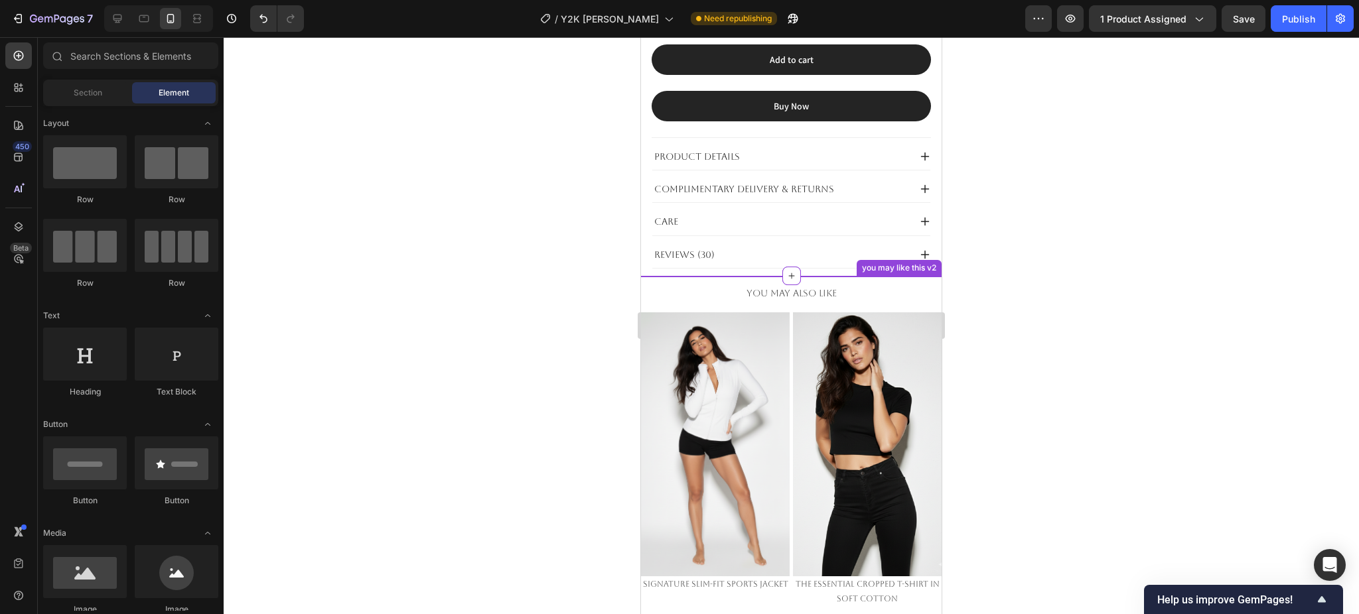
scroll to position [777, 0]
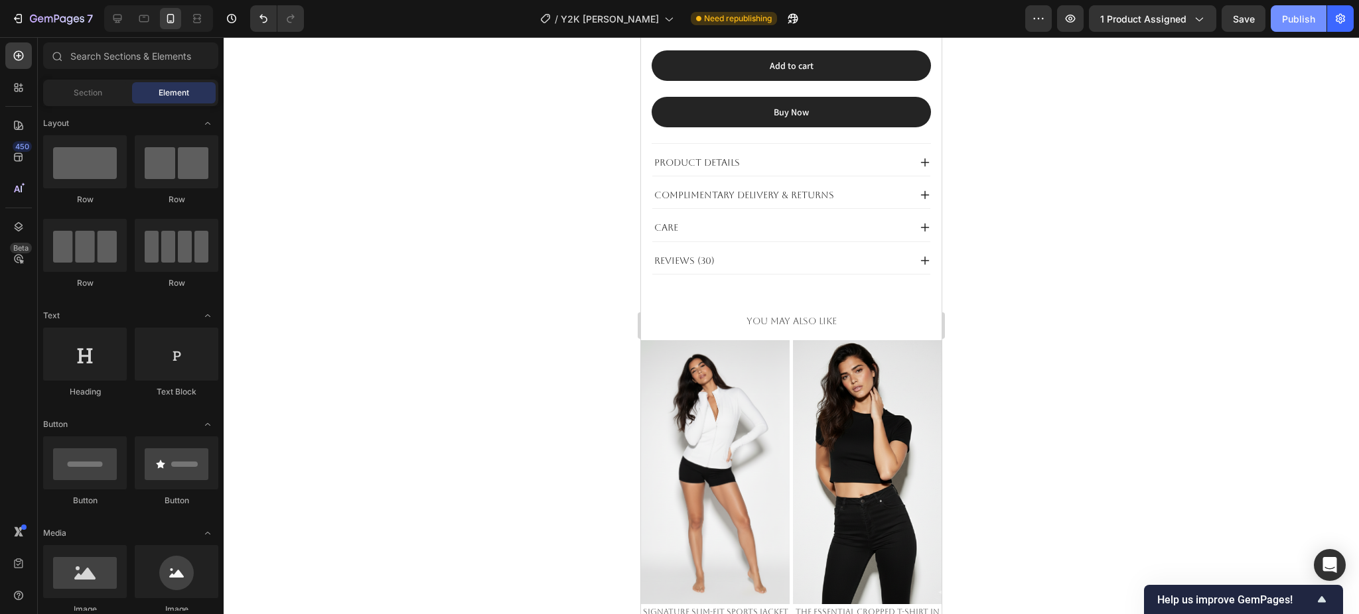
click at [1299, 12] on div "Publish" at bounding box center [1298, 19] width 33 height 14
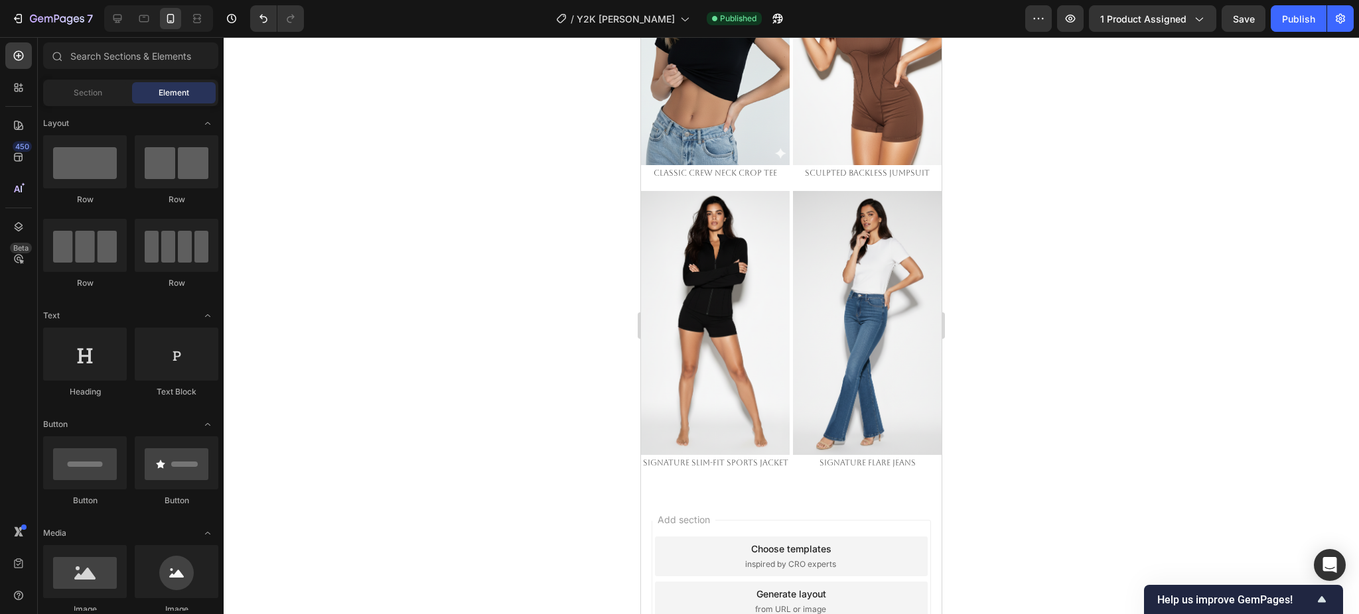
scroll to position [2248, 0]
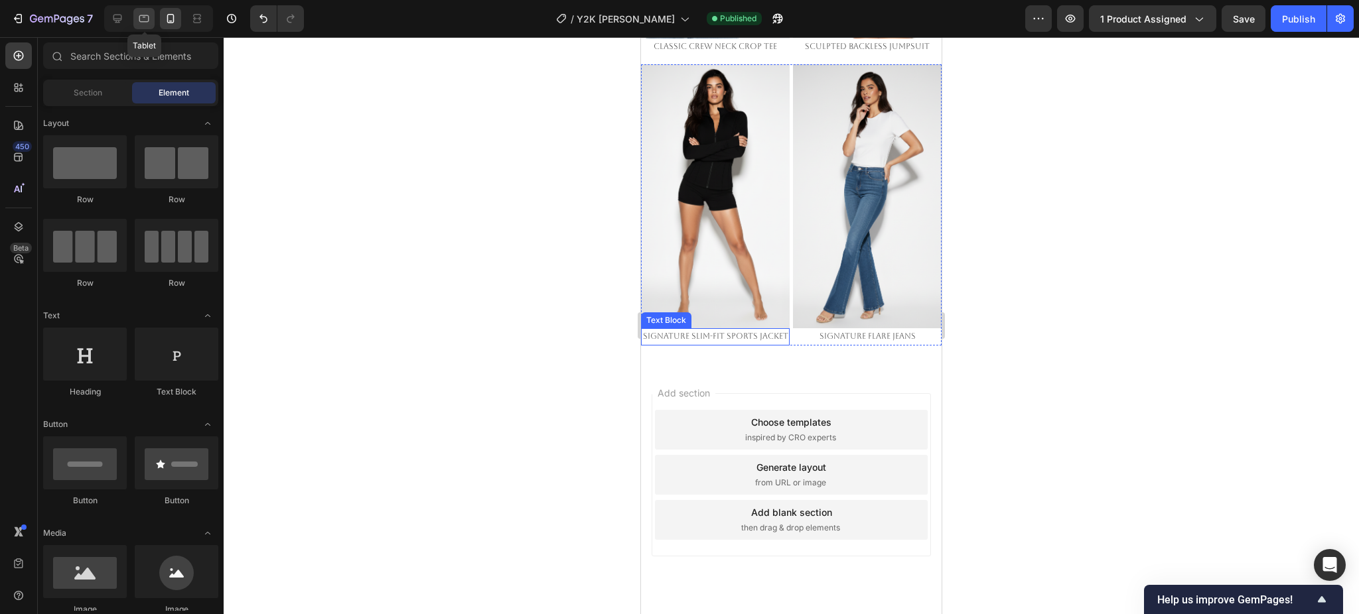
click at [150, 26] on div at bounding box center [143, 18] width 21 height 21
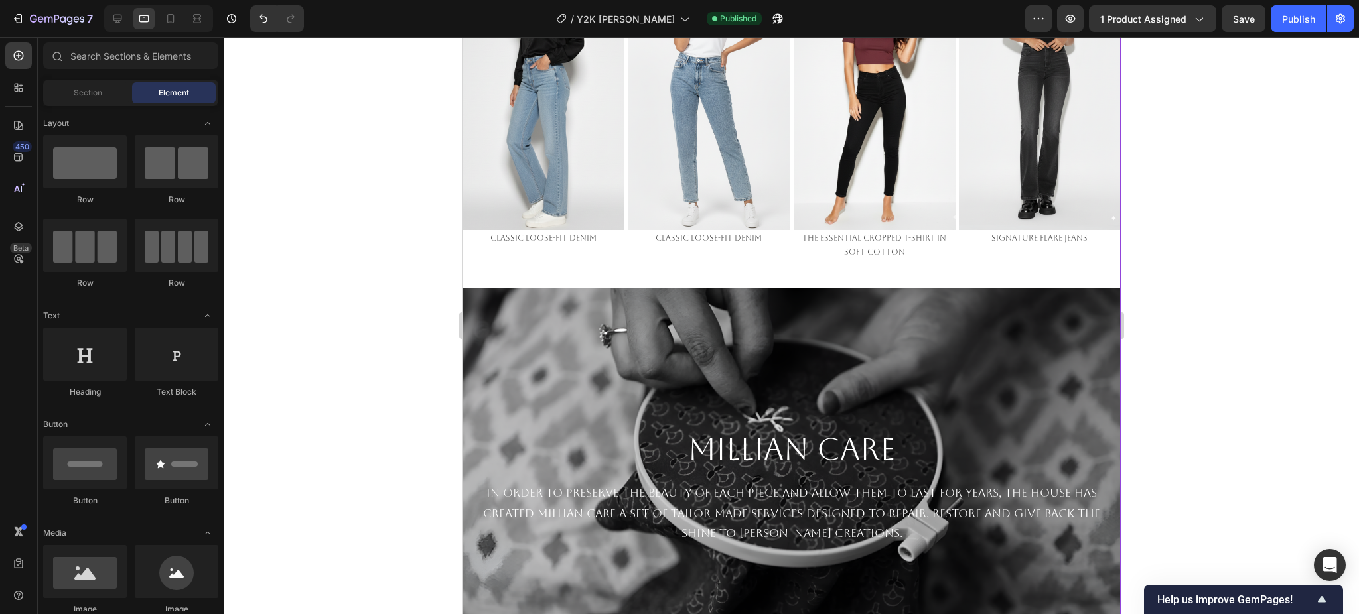
scroll to position [2667, 0]
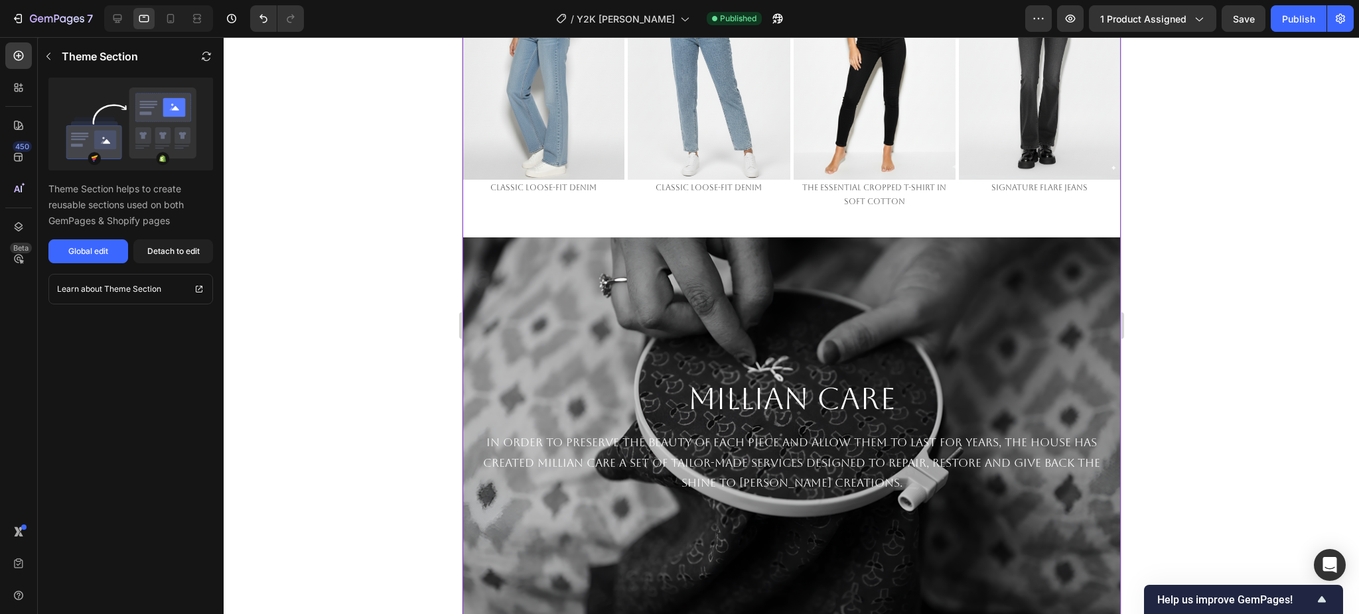
click at [904, 327] on div "Background Image" at bounding box center [791, 436] width 658 height 398
click at [167, 247] on div "Detach to edit" at bounding box center [173, 251] width 52 height 12
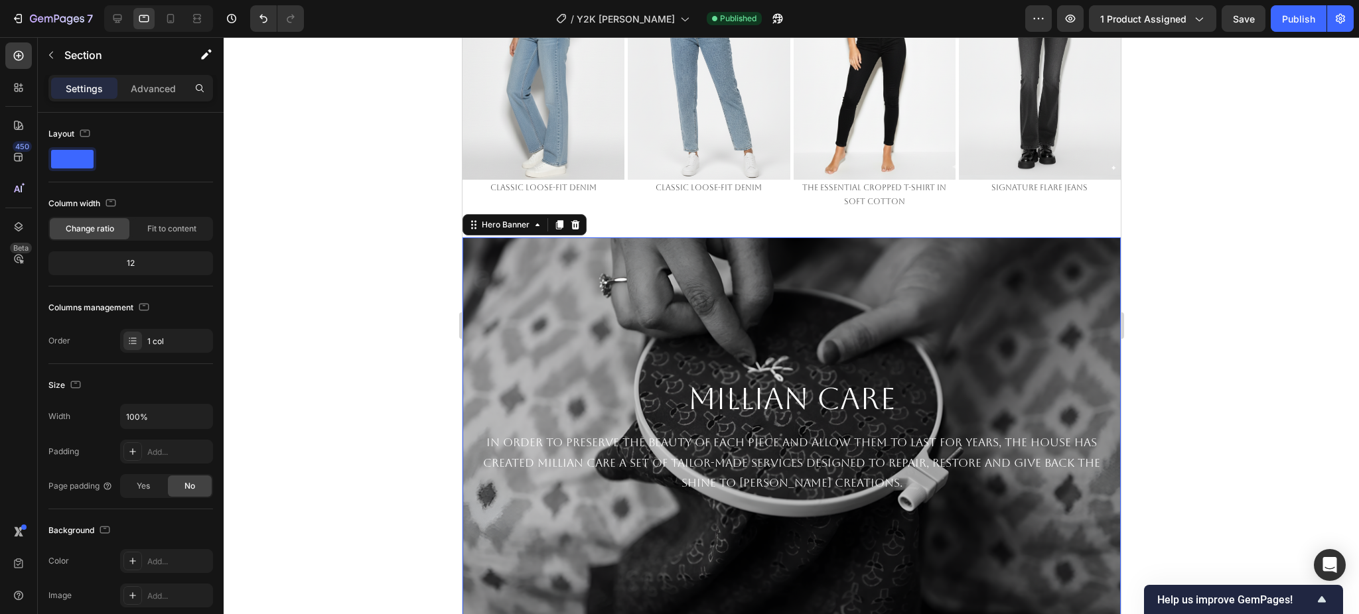
click at [595, 263] on div "Background Image" at bounding box center [791, 436] width 658 height 398
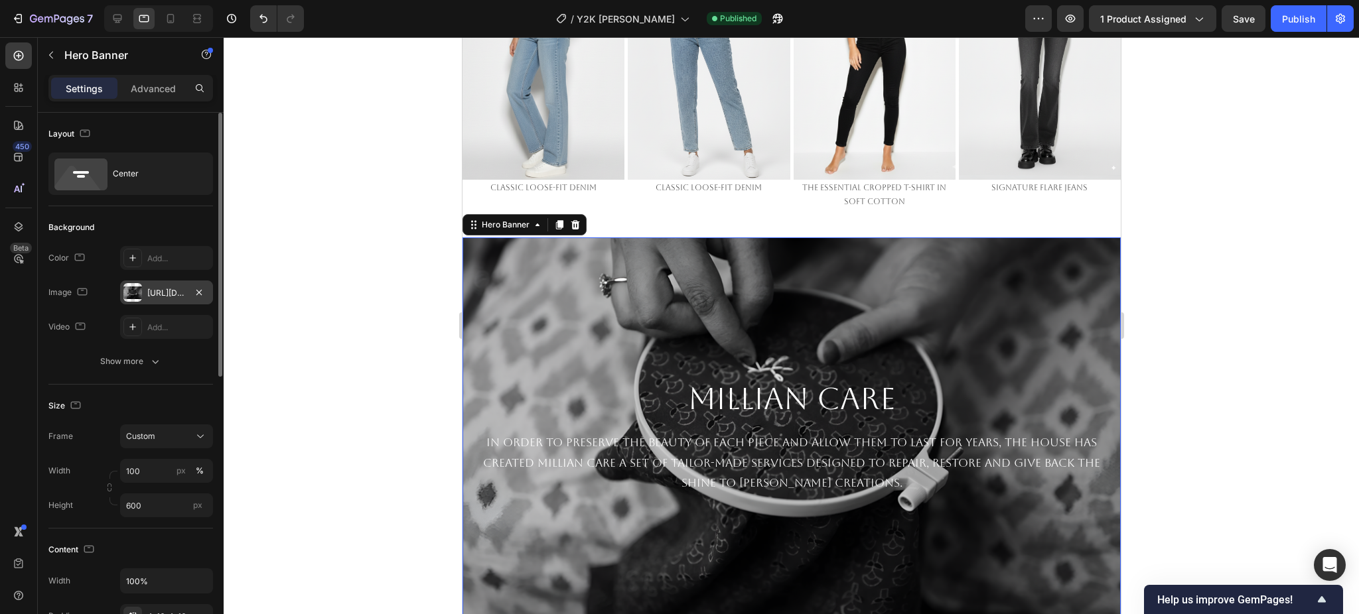
click at [168, 287] on div "https://cdn.shopify.com/s/files/1/0661/2146/6075/files/gempages_479878604860163…" at bounding box center [166, 293] width 38 height 12
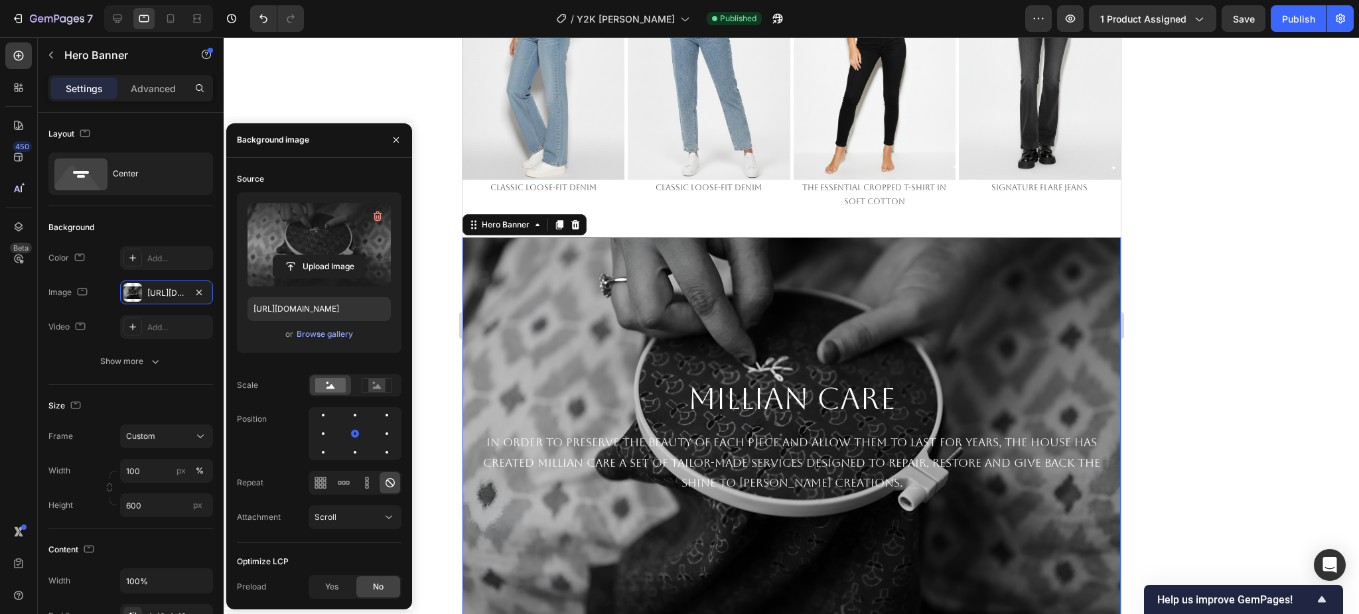
click at [346, 234] on label at bounding box center [318, 245] width 143 height 84
click at [346, 255] on input "file" at bounding box center [319, 266] width 92 height 23
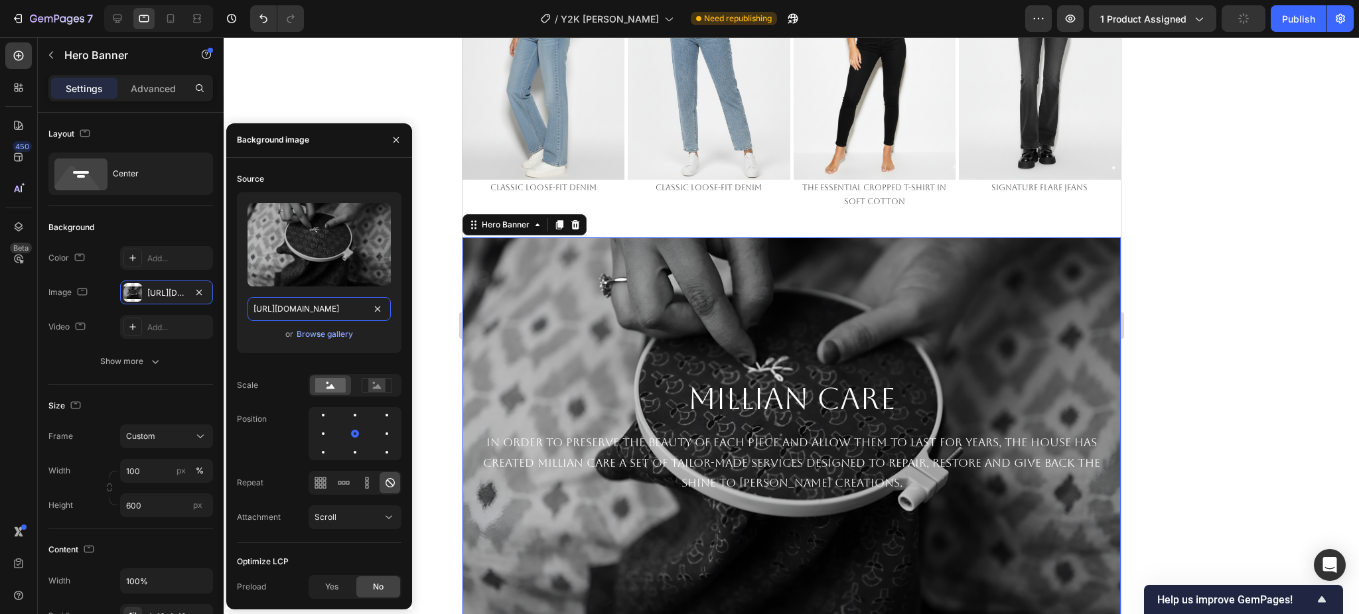
click at [314, 313] on input "https://cdn.shopify.com/s/files/1/0661/2146/6075/files/gempages_479878604860163…" at bounding box center [318, 309] width 143 height 24
click at [803, 222] on div "Image Signature Slim-Fit Sports Jacket Text Block Image The Essential Cropped T…" at bounding box center [791, 99] width 658 height 1074
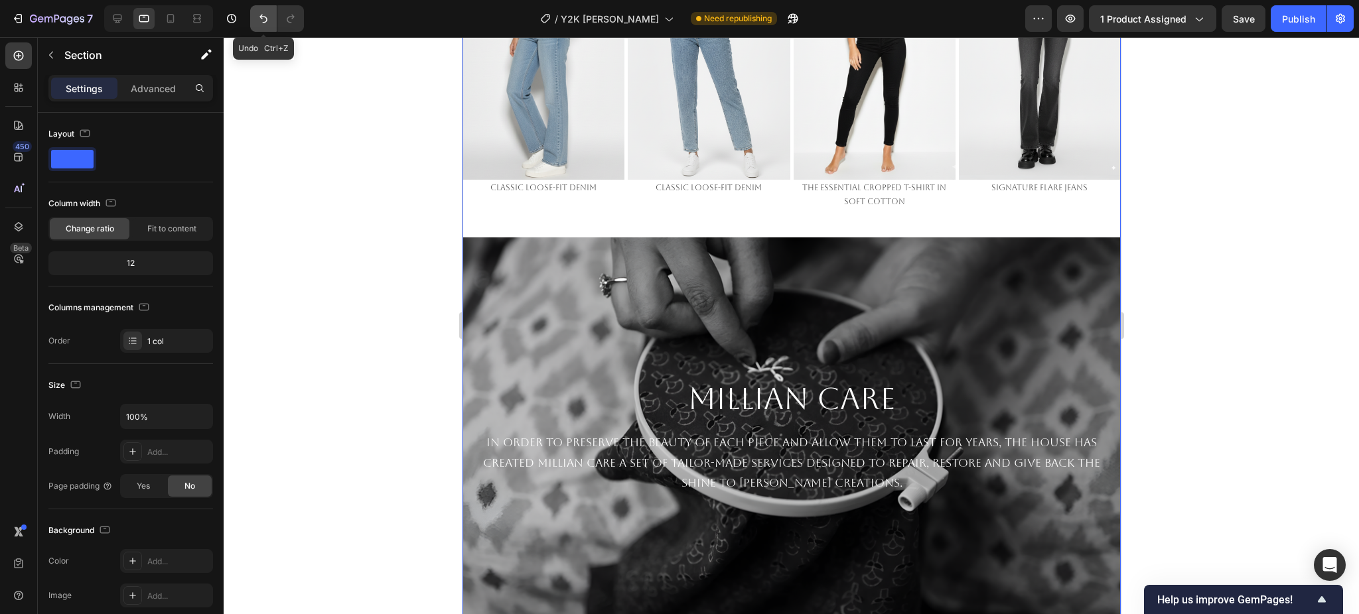
click at [258, 21] on icon "Undo/Redo" at bounding box center [263, 18] width 13 height 13
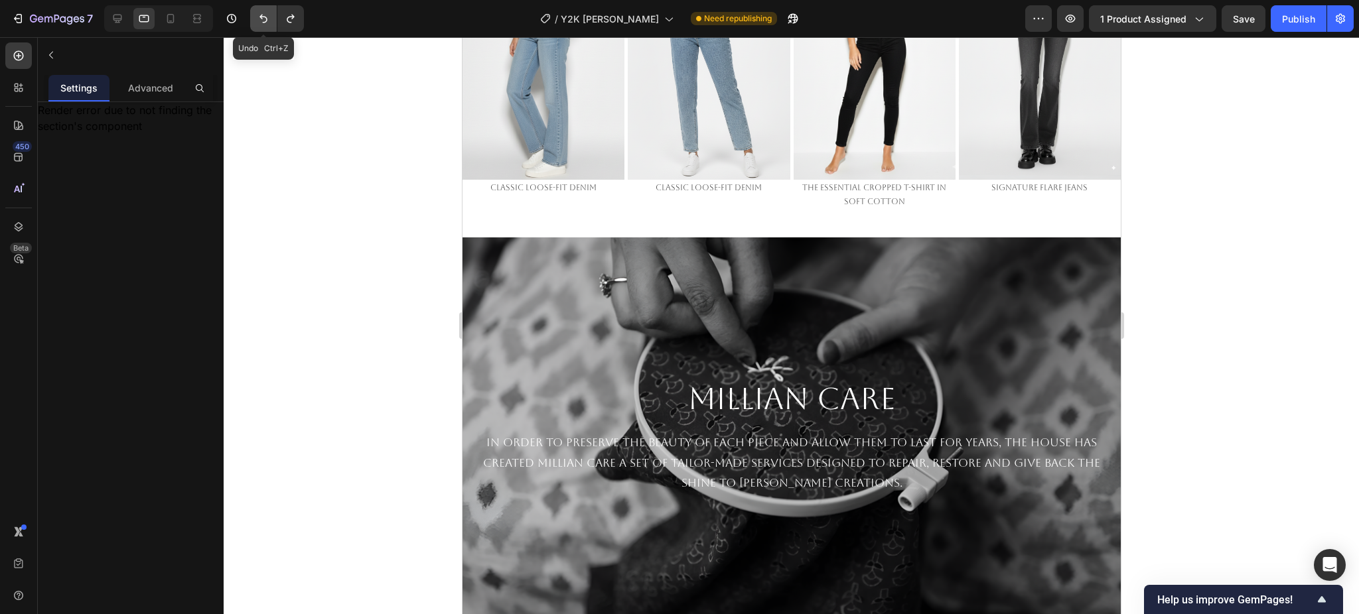
click at [258, 21] on icon "Undo/Redo" at bounding box center [263, 18] width 13 height 13
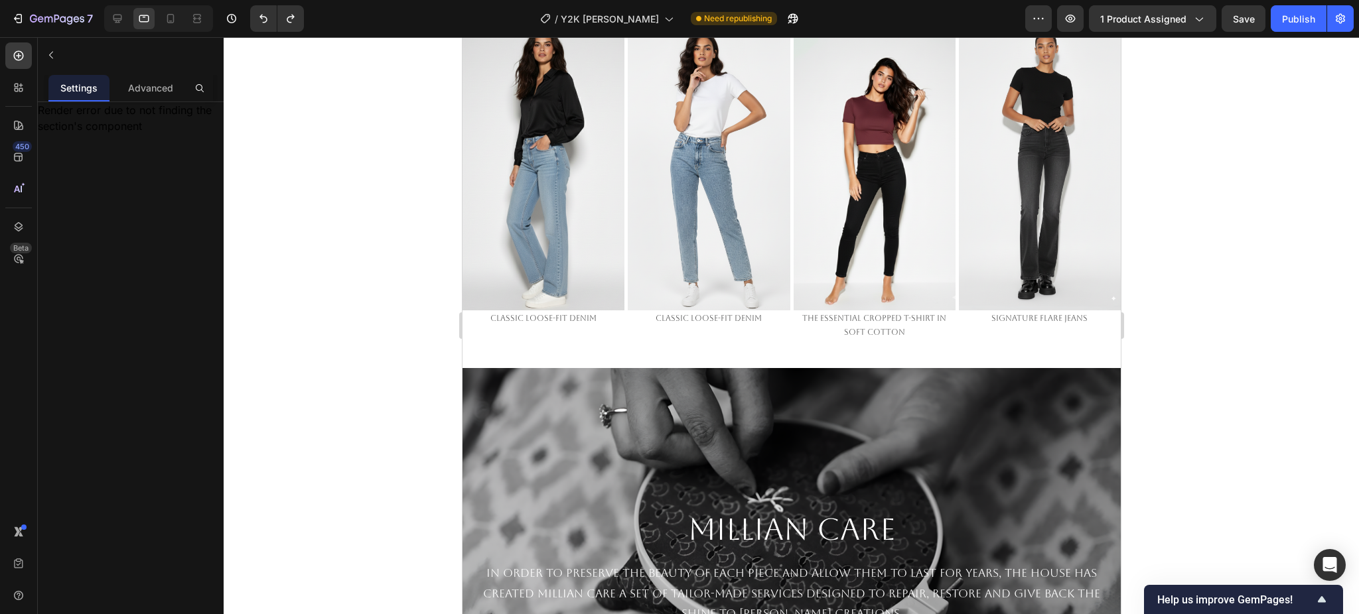
scroll to position [2490, 0]
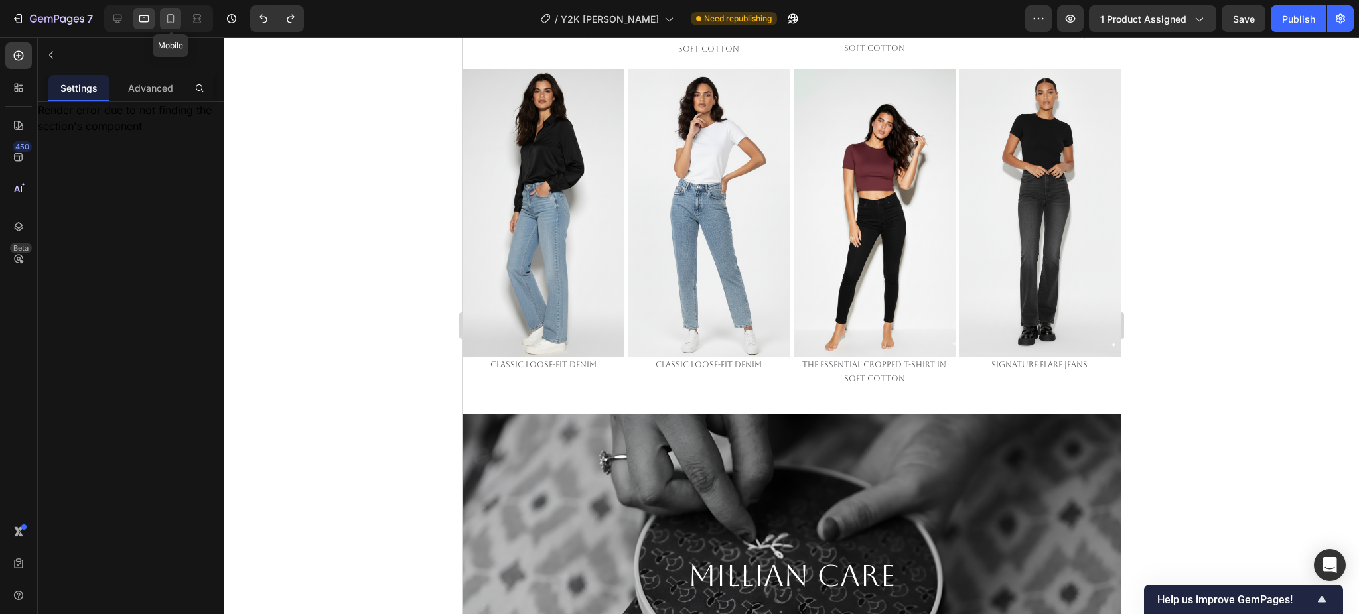
click at [172, 24] on icon at bounding box center [170, 18] width 13 height 13
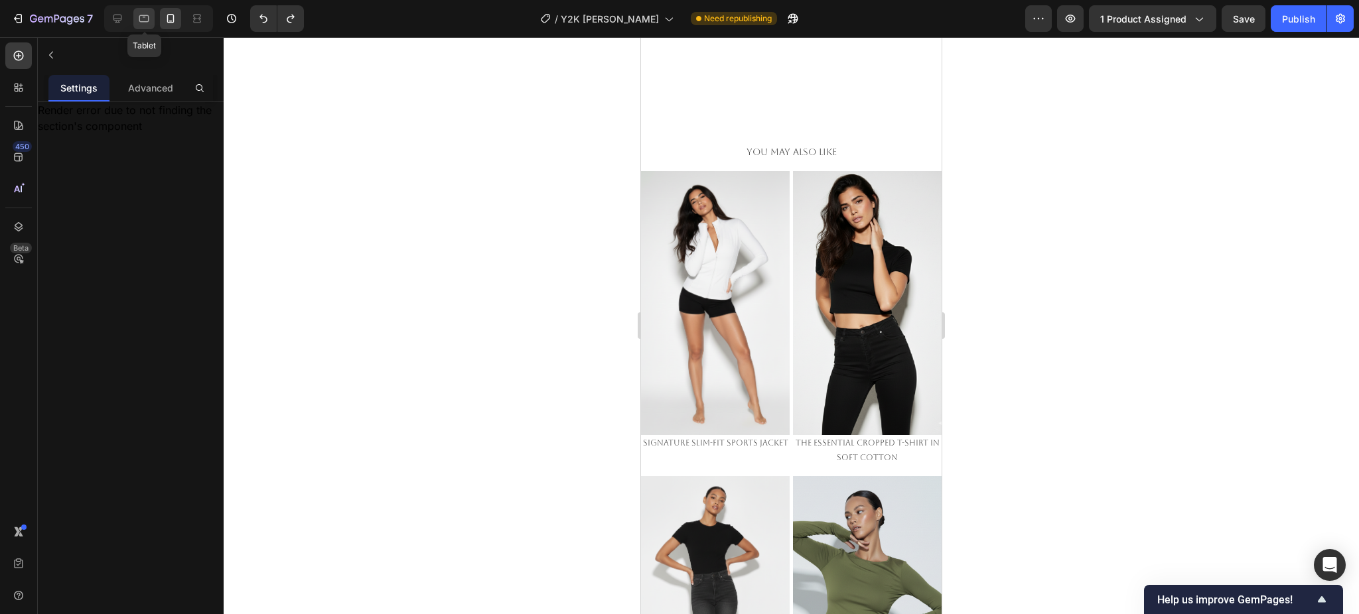
click at [149, 23] on icon at bounding box center [143, 18] width 13 height 13
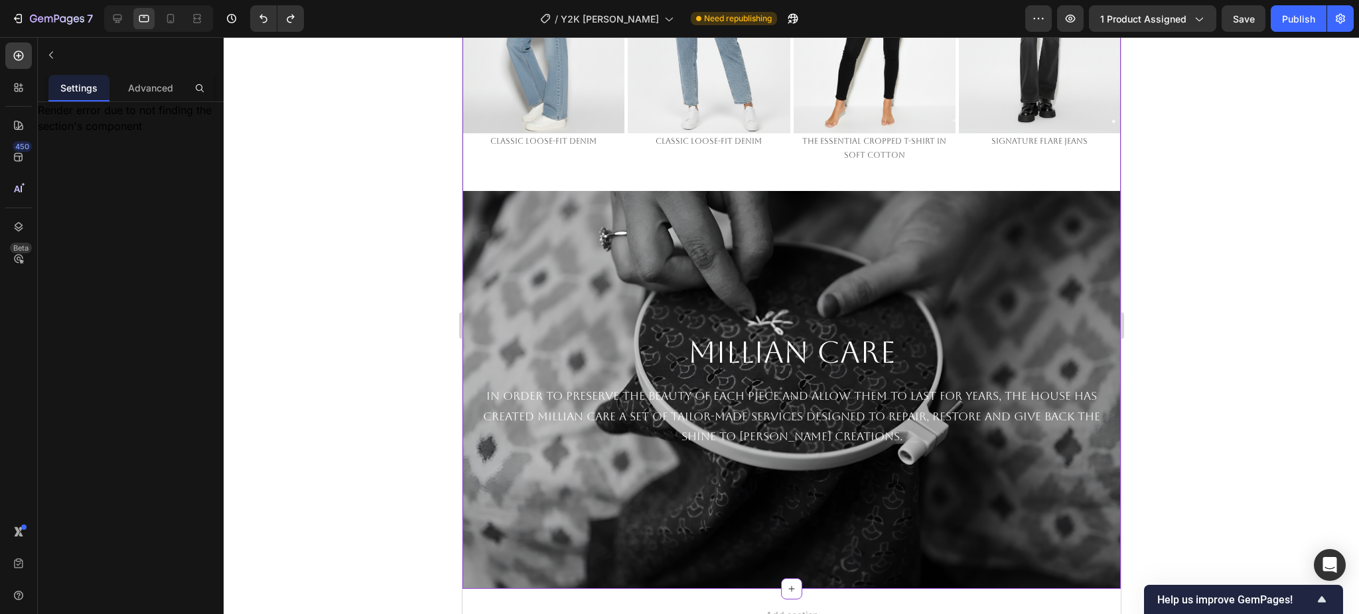
scroll to position [2756, 0]
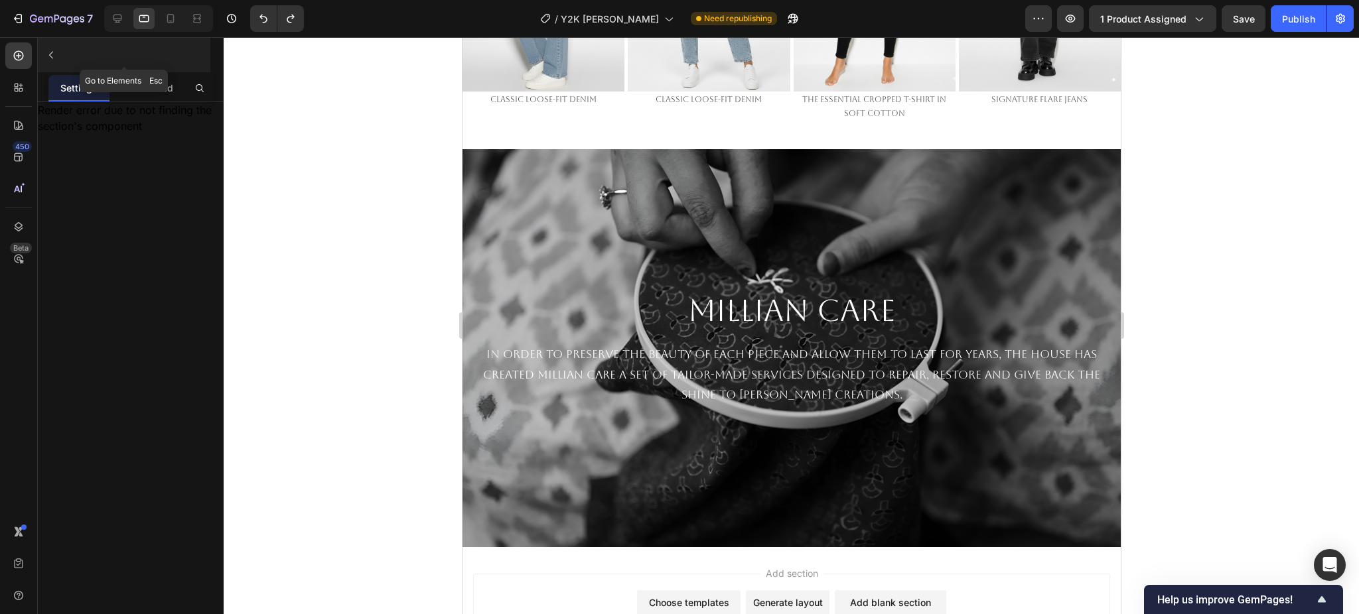
click at [46, 51] on icon "button" at bounding box center [51, 55] width 11 height 11
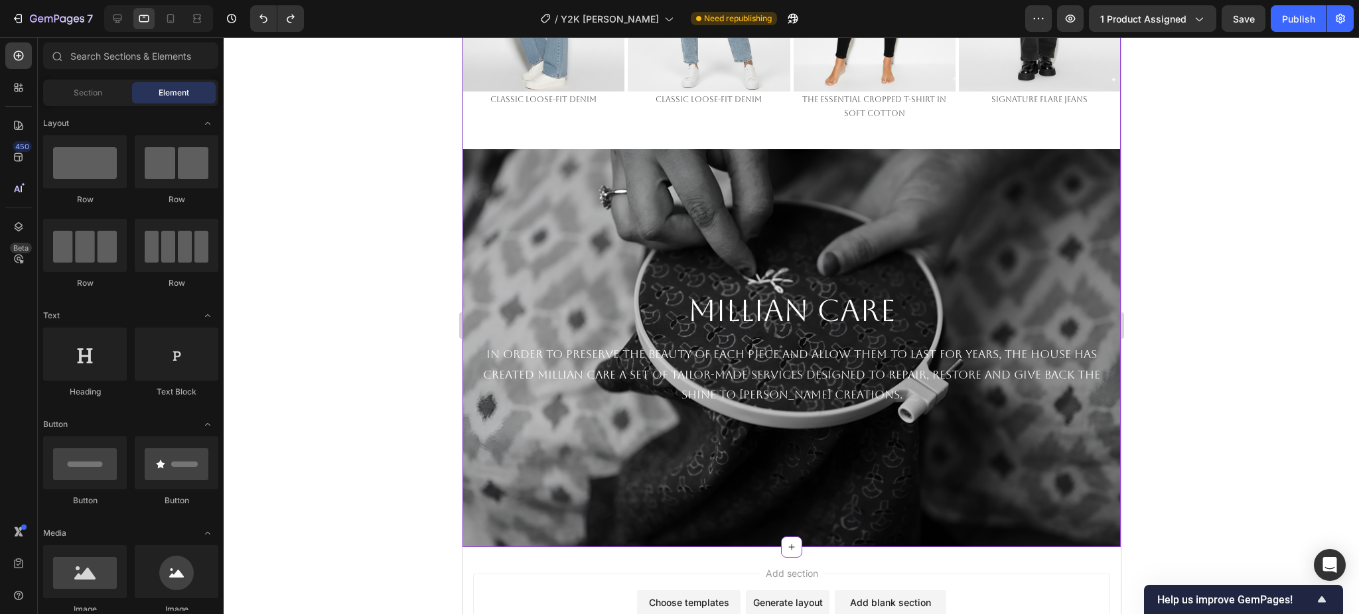
click at [717, 264] on div "Background Image" at bounding box center [791, 348] width 658 height 398
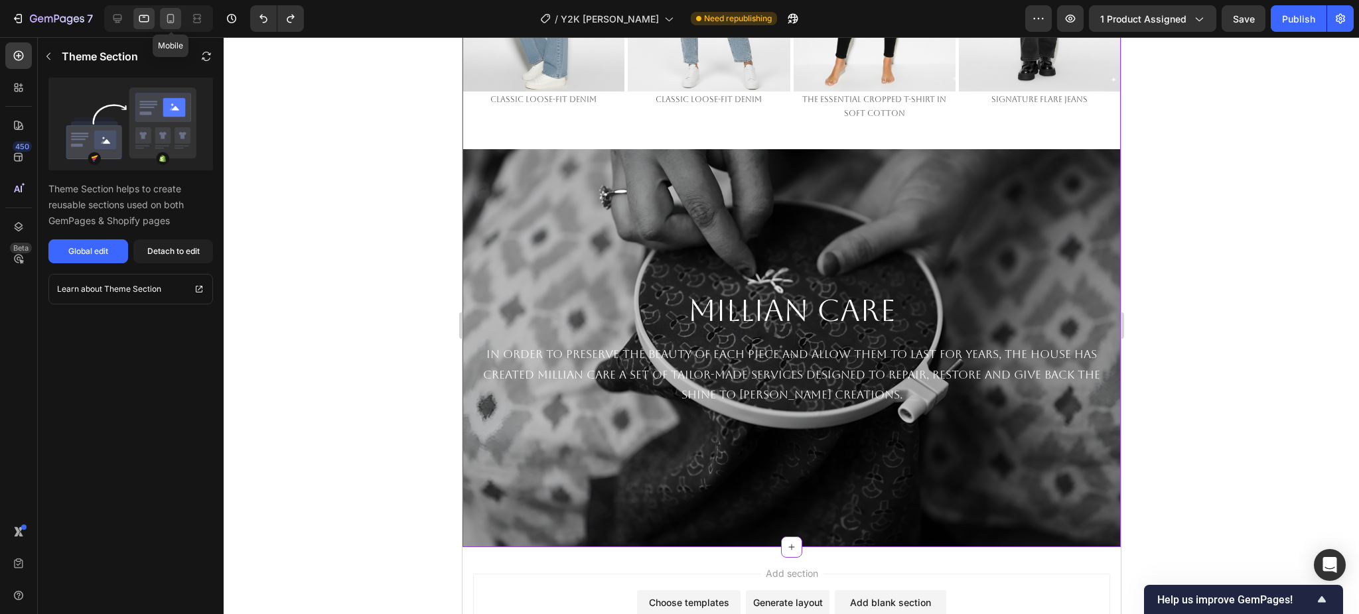
click at [168, 19] on icon at bounding box center [170, 18] width 13 height 13
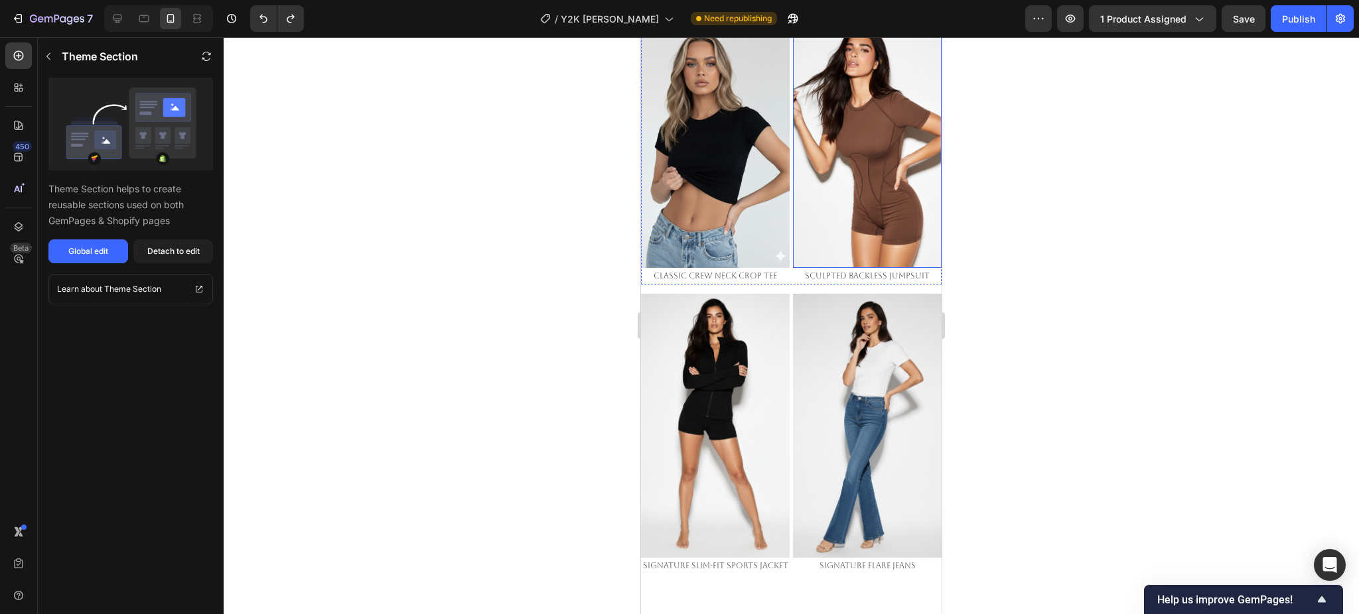
scroll to position [2213, 0]
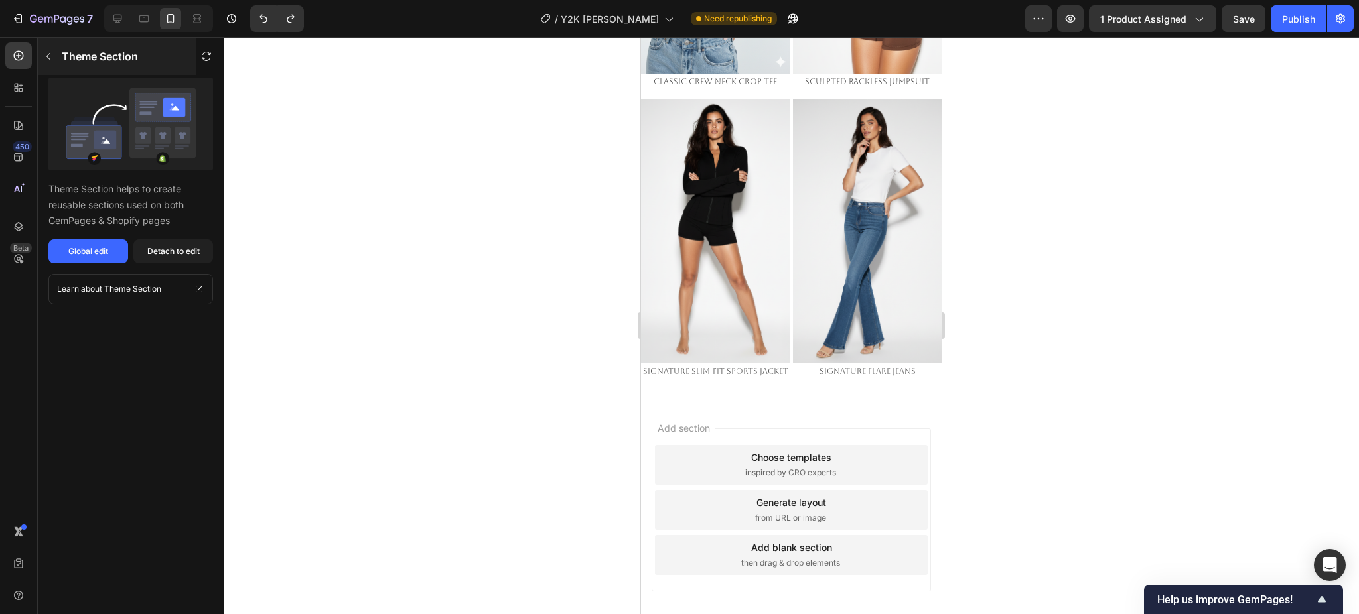
click at [47, 57] on icon "button" at bounding box center [48, 56] width 4 height 7
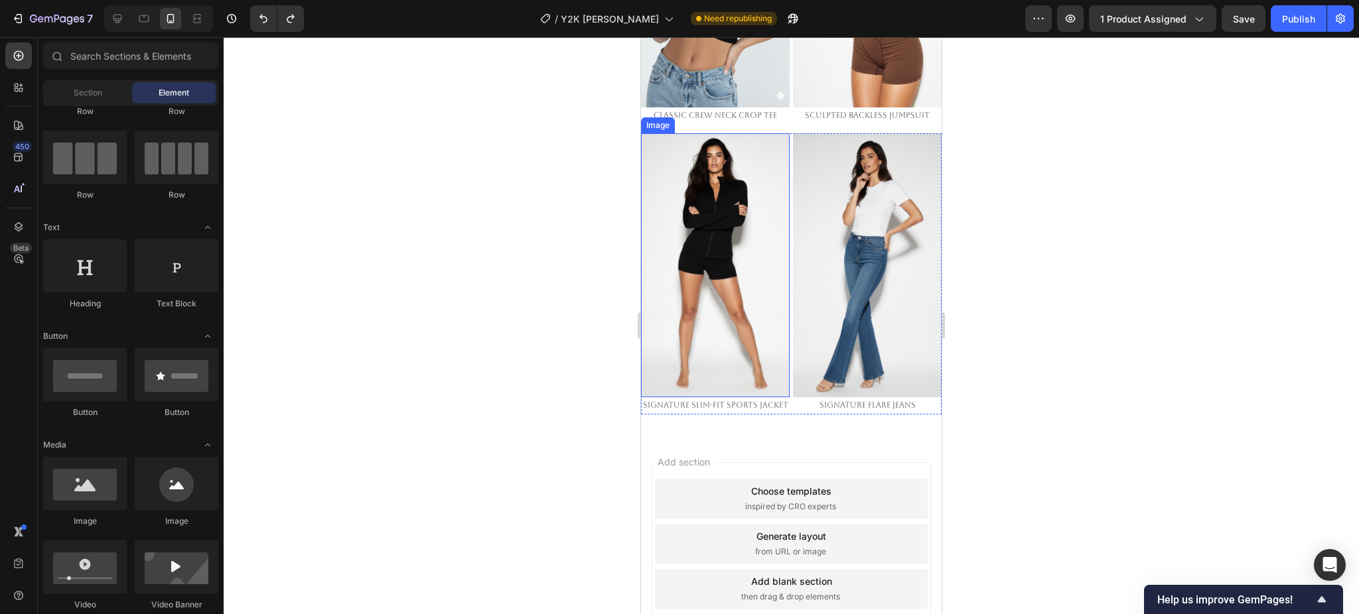
scroll to position [2248, 0]
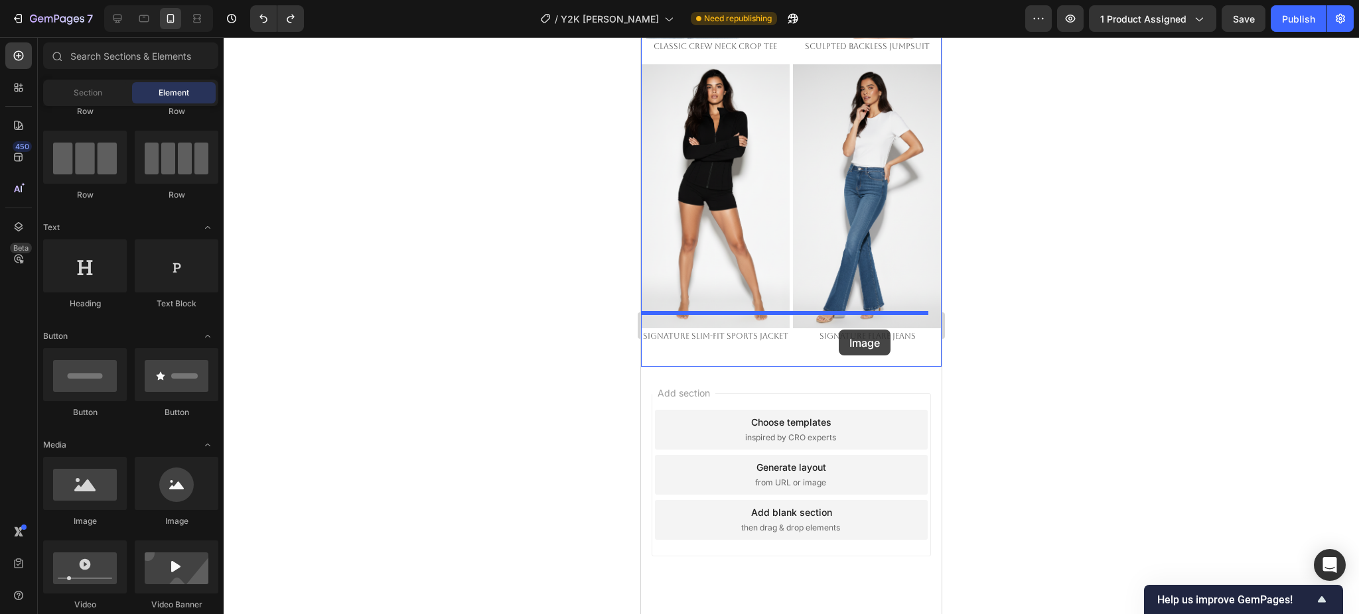
drag, startPoint x: 722, startPoint y: 510, endPoint x: 839, endPoint y: 330, distance: 214.9
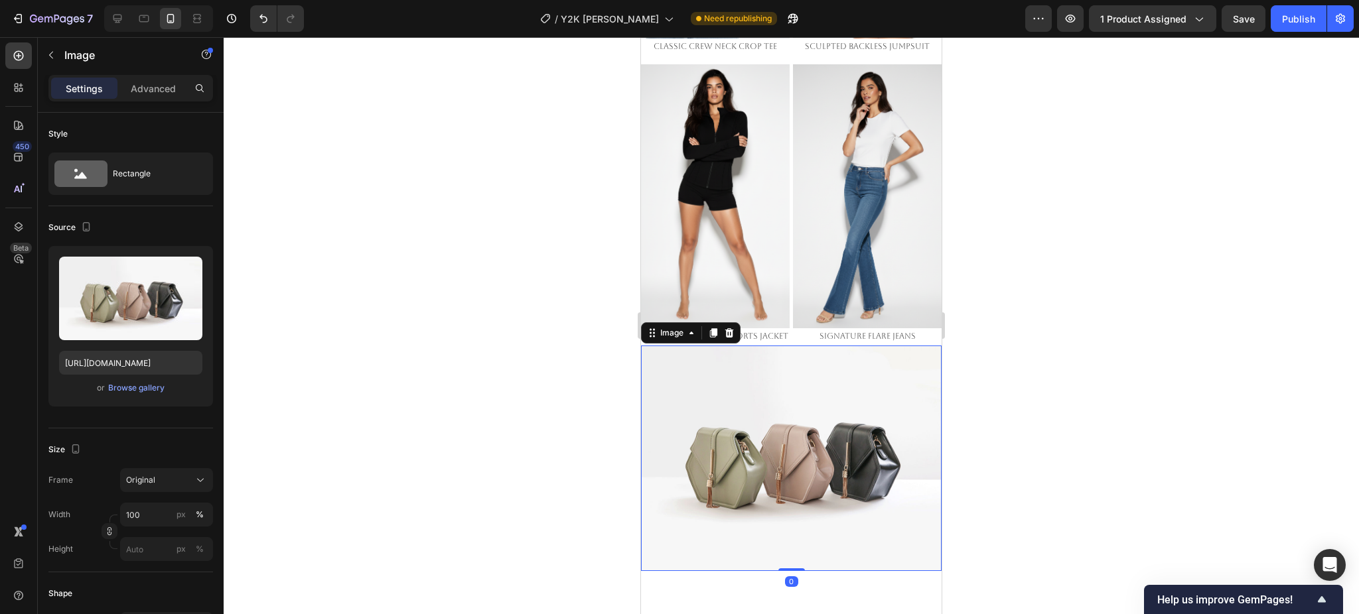
drag, startPoint x: 755, startPoint y: 387, endPoint x: 997, endPoint y: 422, distance: 244.6
click at [755, 387] on img at bounding box center [791, 459] width 301 height 226
click at [154, 360] on input "https://cdn.shopify.com/s/files/1/2005/9307/files/image_demo.jpg" at bounding box center [130, 363] width 143 height 24
paste input "0661/2146/6075/files/gempages_479878604860163106-ccaf8522-cbf6-4ce7-ab5f-f8b10a…"
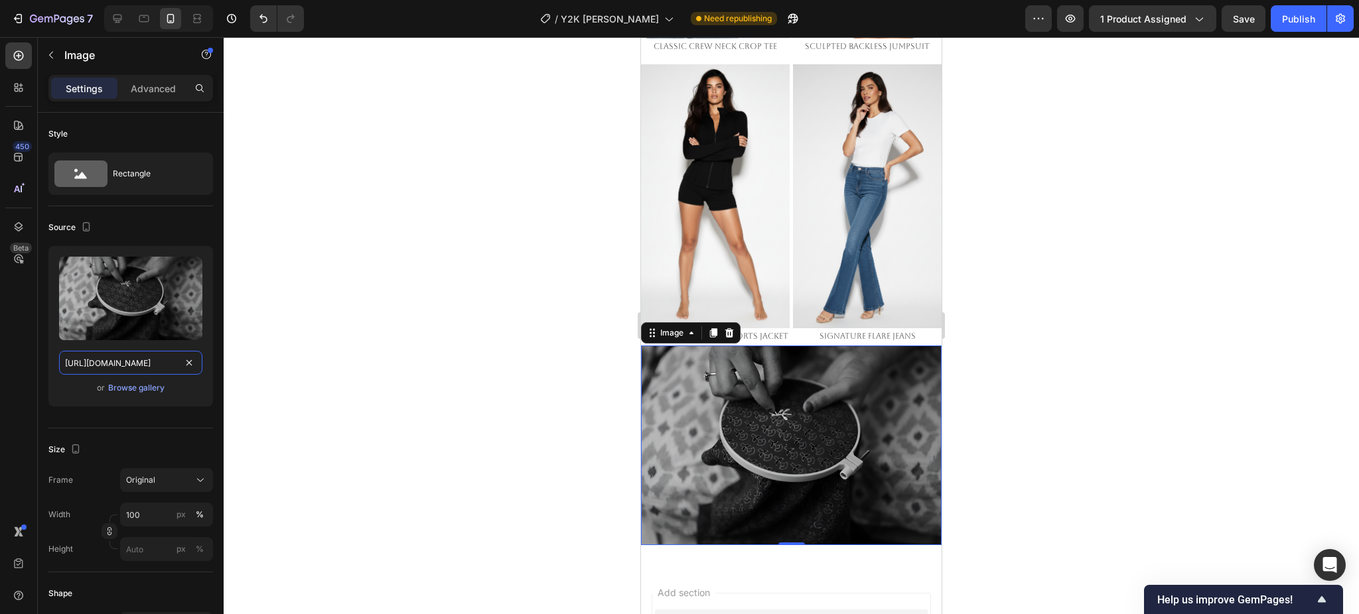
type input "https://cdn.shopify.com/s/files/1/0661/2146/6075/files/gempages_479878604860163…"
click at [1027, 364] on div at bounding box center [791, 325] width 1135 height 577
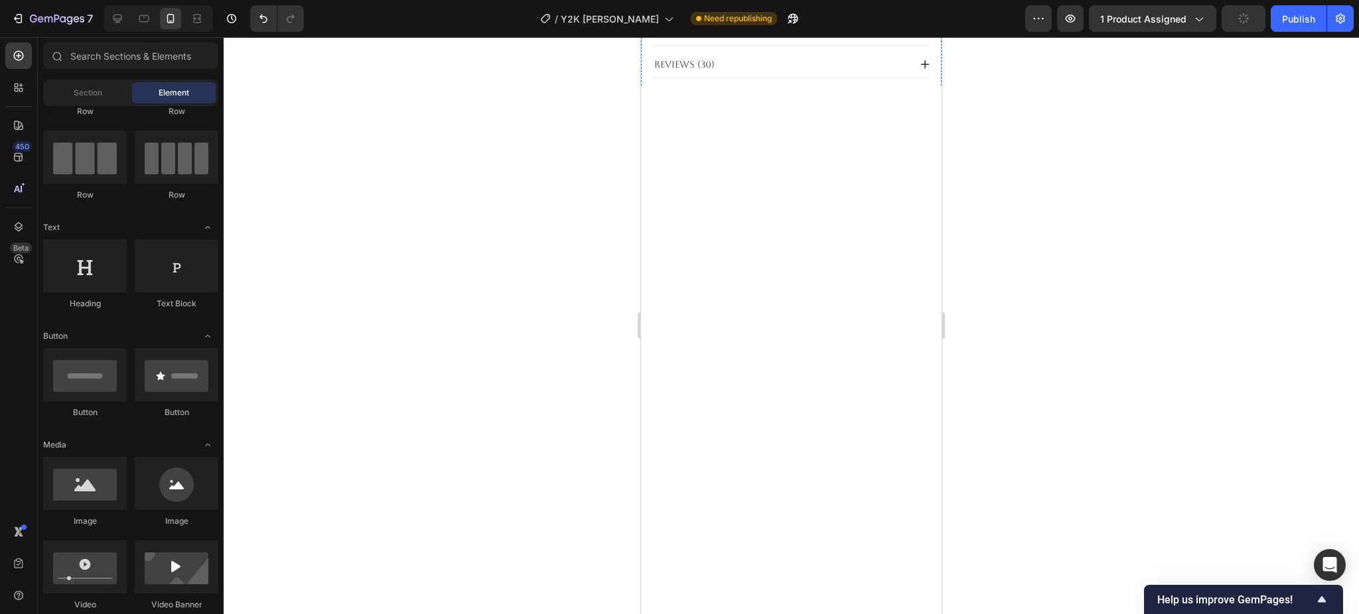
scroll to position [568, 0]
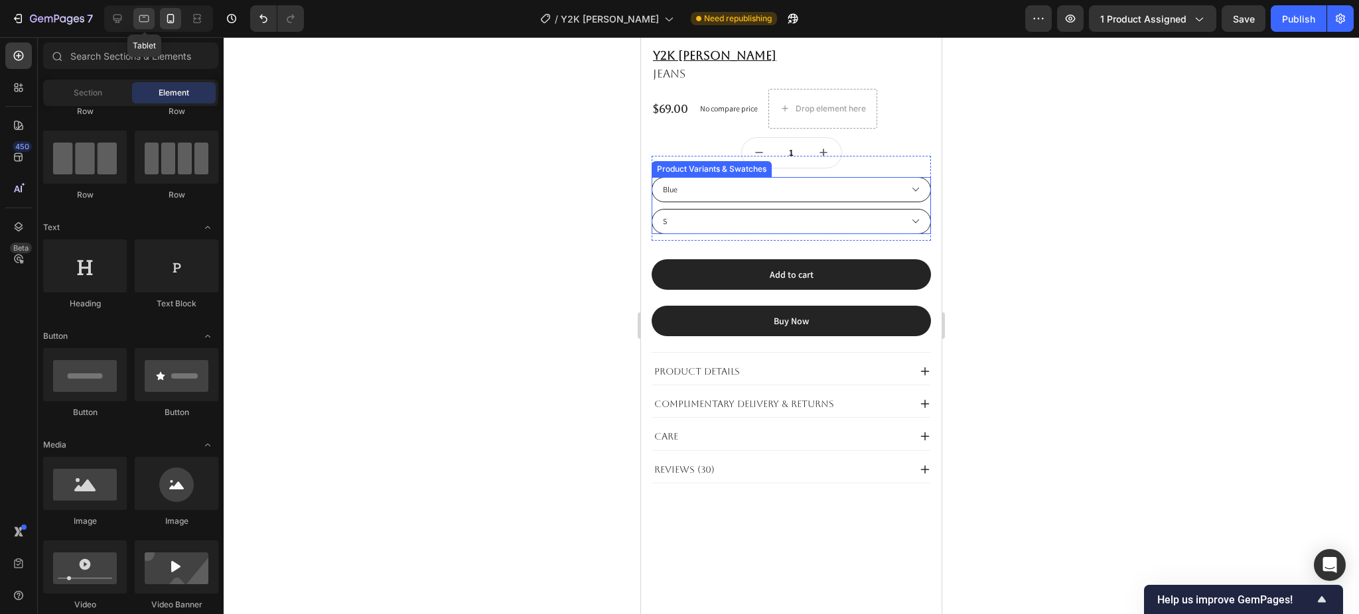
click at [151, 26] on div at bounding box center [143, 18] width 21 height 21
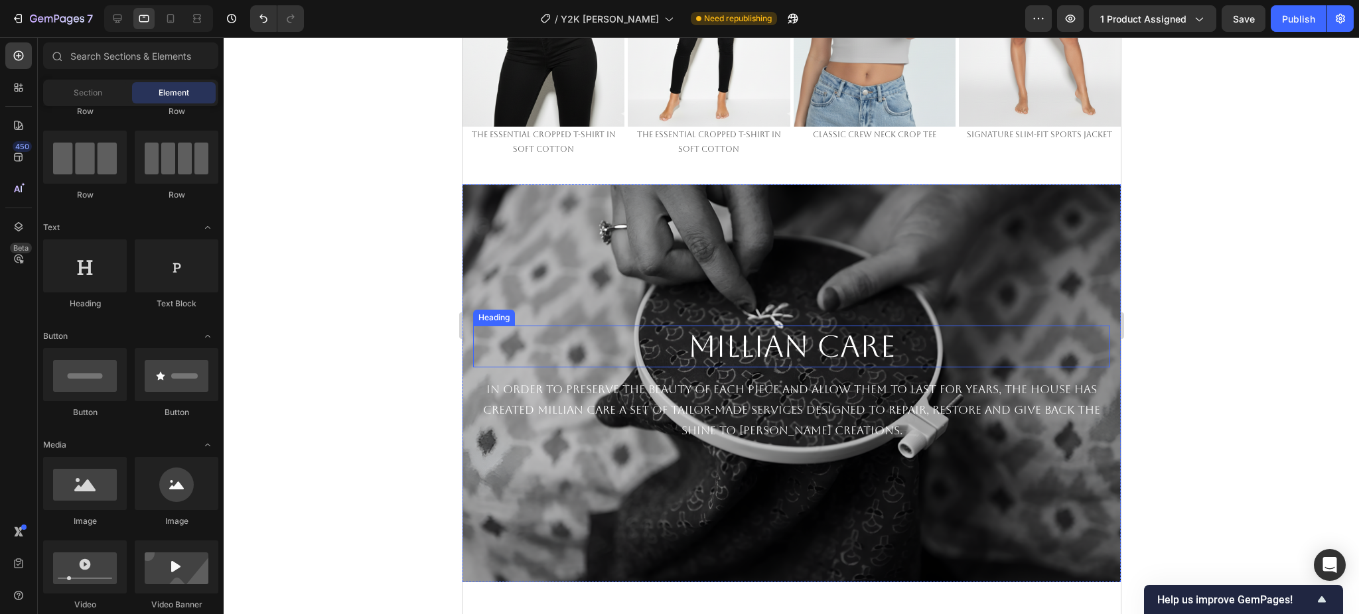
scroll to position [1235, 0]
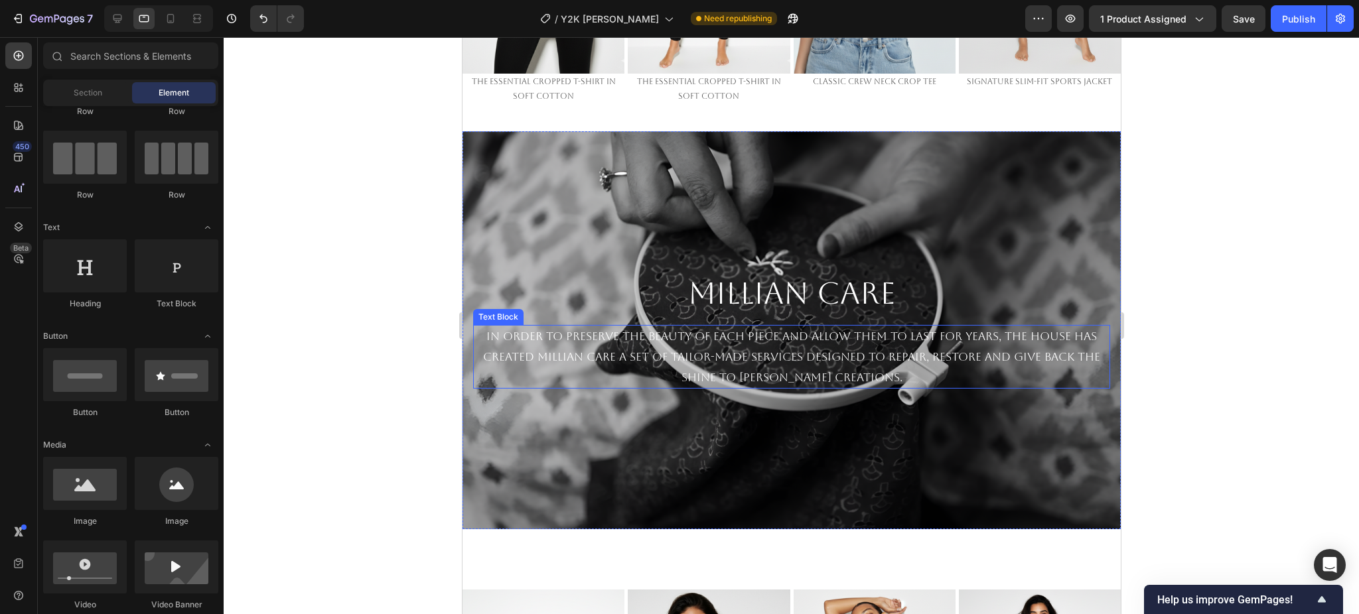
click at [761, 337] on p "In order to preserve the beauty of each piece and allow them to last for years,…" at bounding box center [791, 356] width 634 height 61
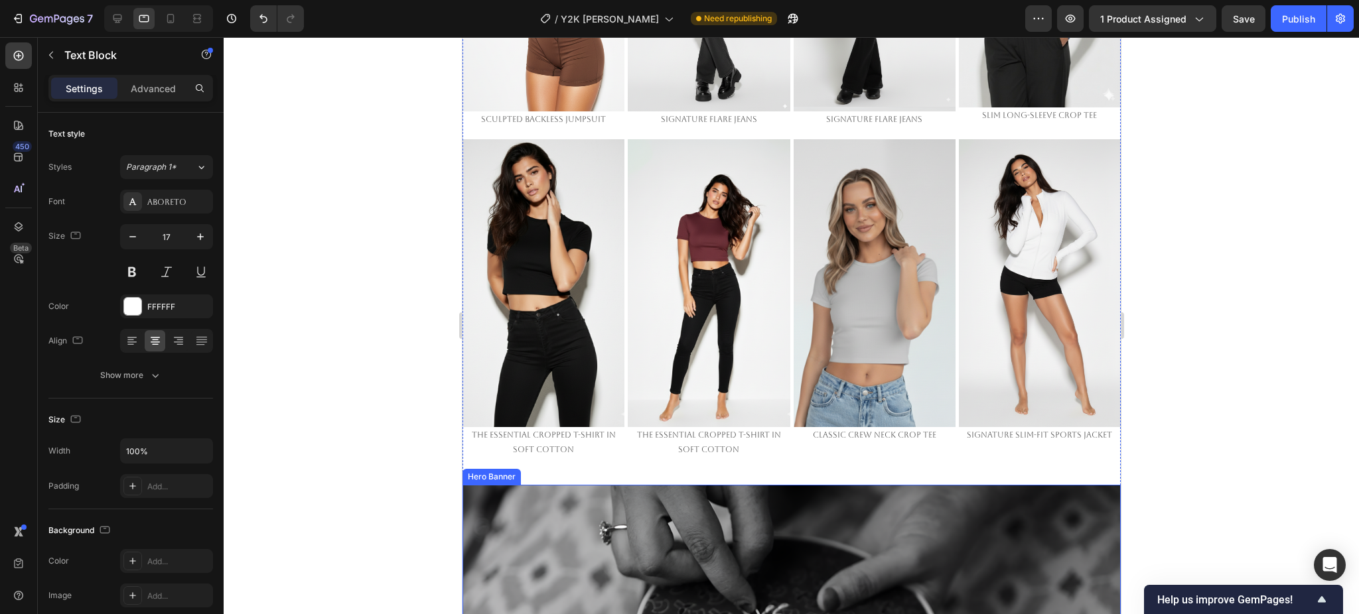
scroll to position [1057, 0]
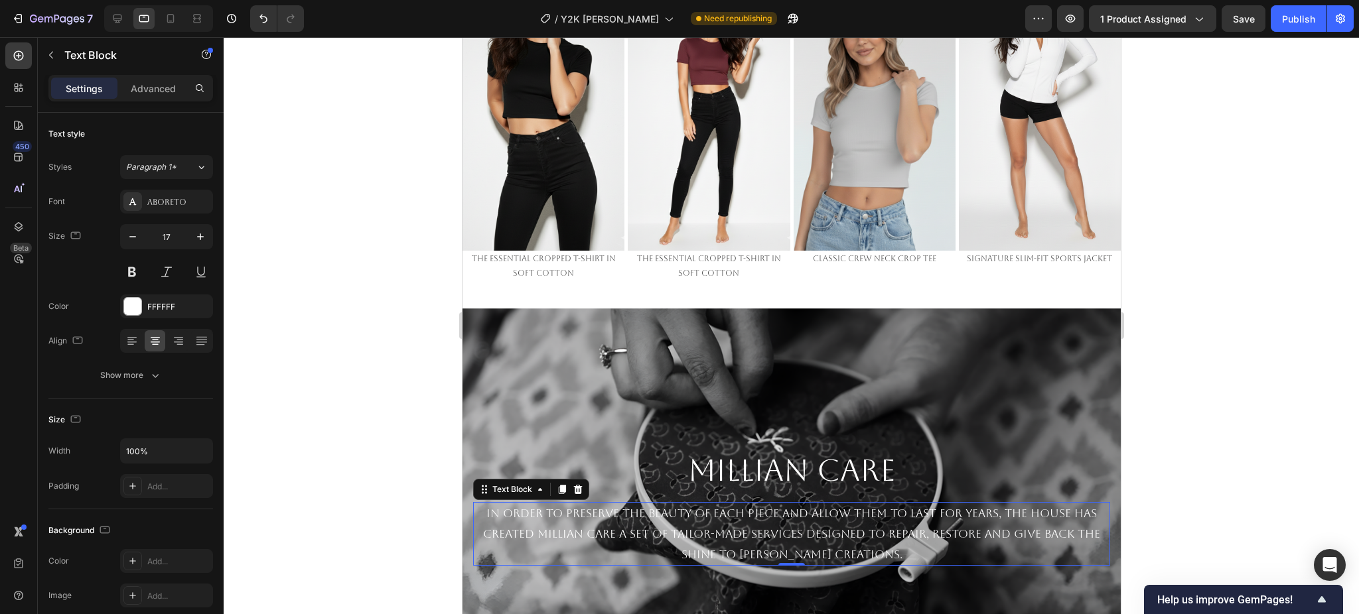
click at [654, 504] on p "In order to preserve the beauty of each piece and allow them to last for years,…" at bounding box center [791, 534] width 634 height 61
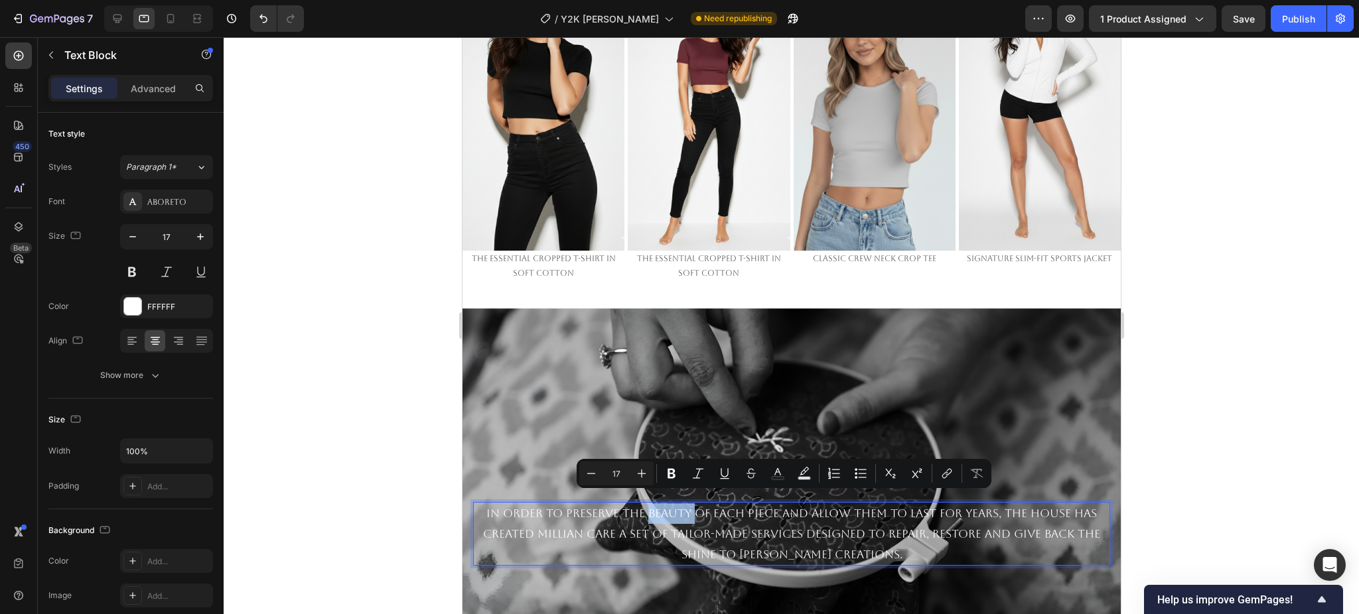
copy p "In order to preserve the beauty of each piece and allow them to last for years,…"
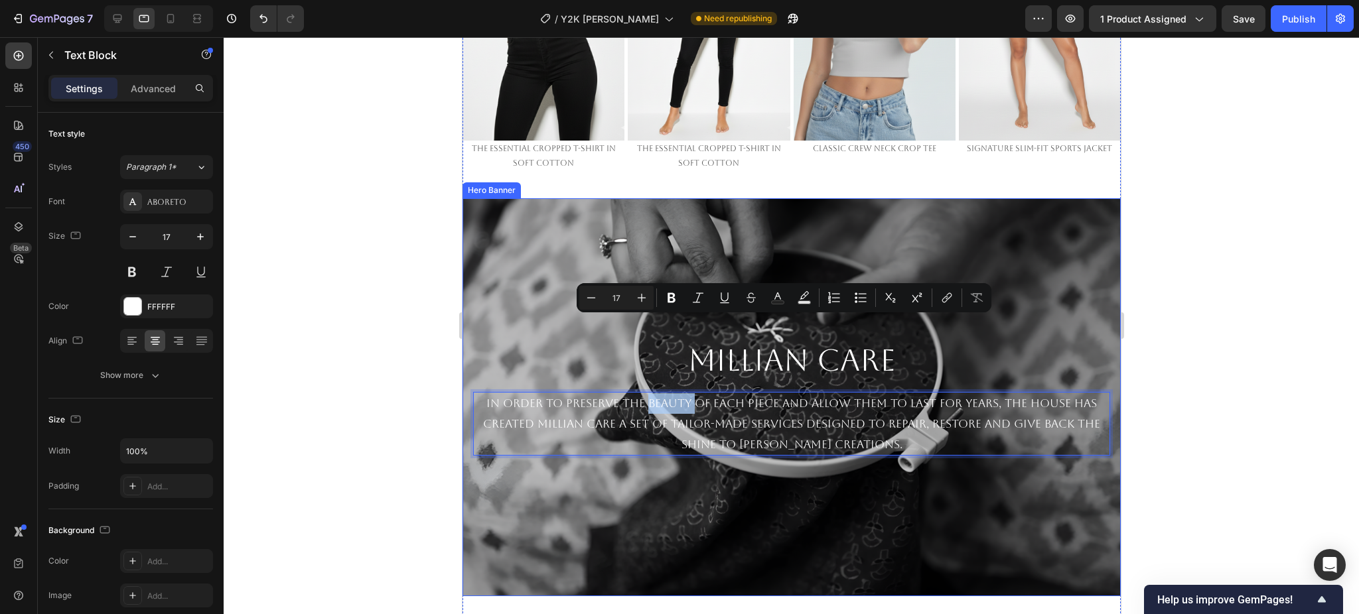
scroll to position [1235, 0]
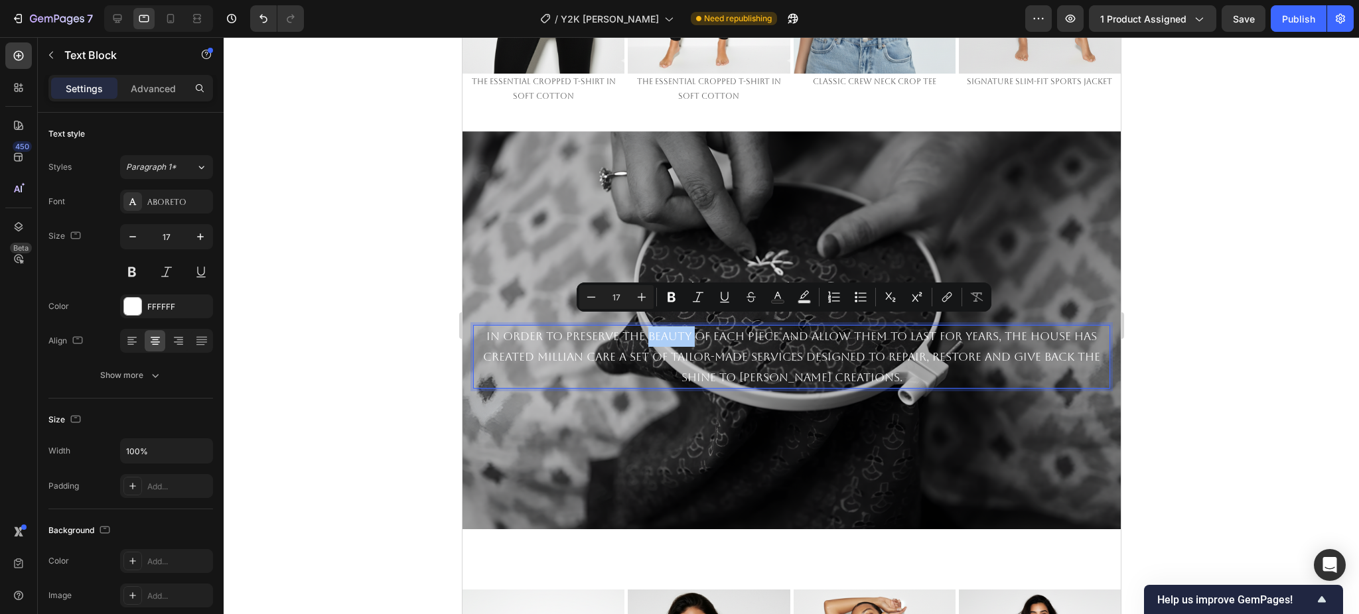
click at [1177, 383] on div at bounding box center [791, 325] width 1135 height 577
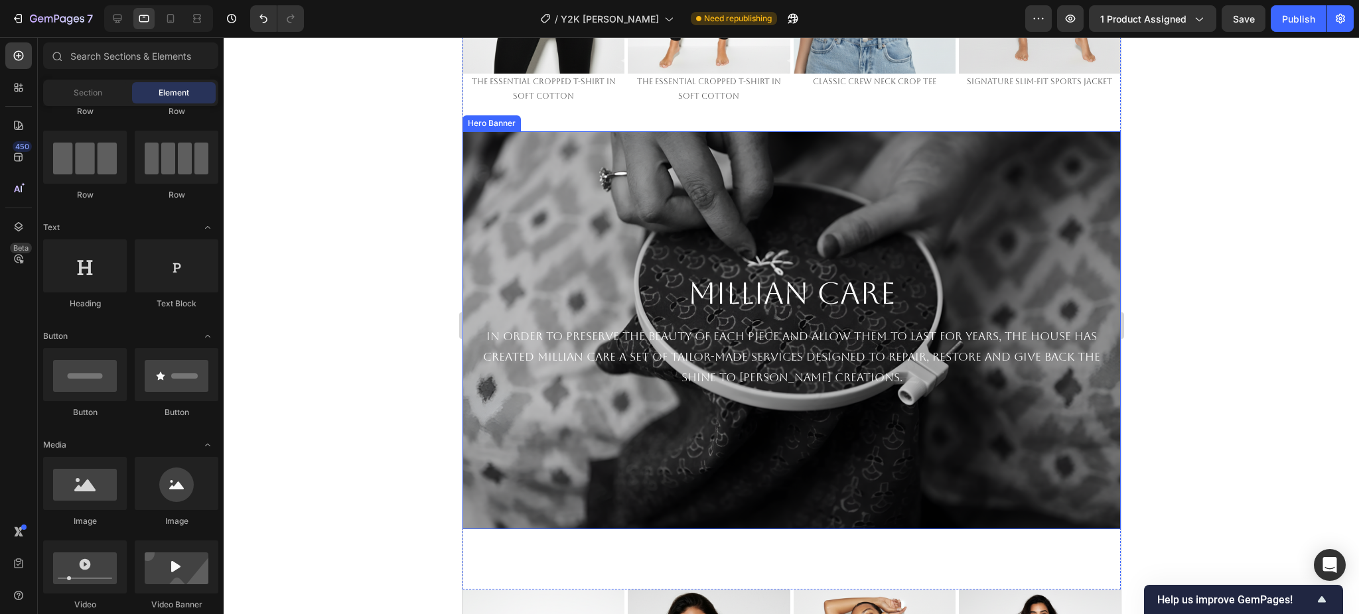
click at [819, 170] on div "Background Image" at bounding box center [791, 330] width 658 height 398
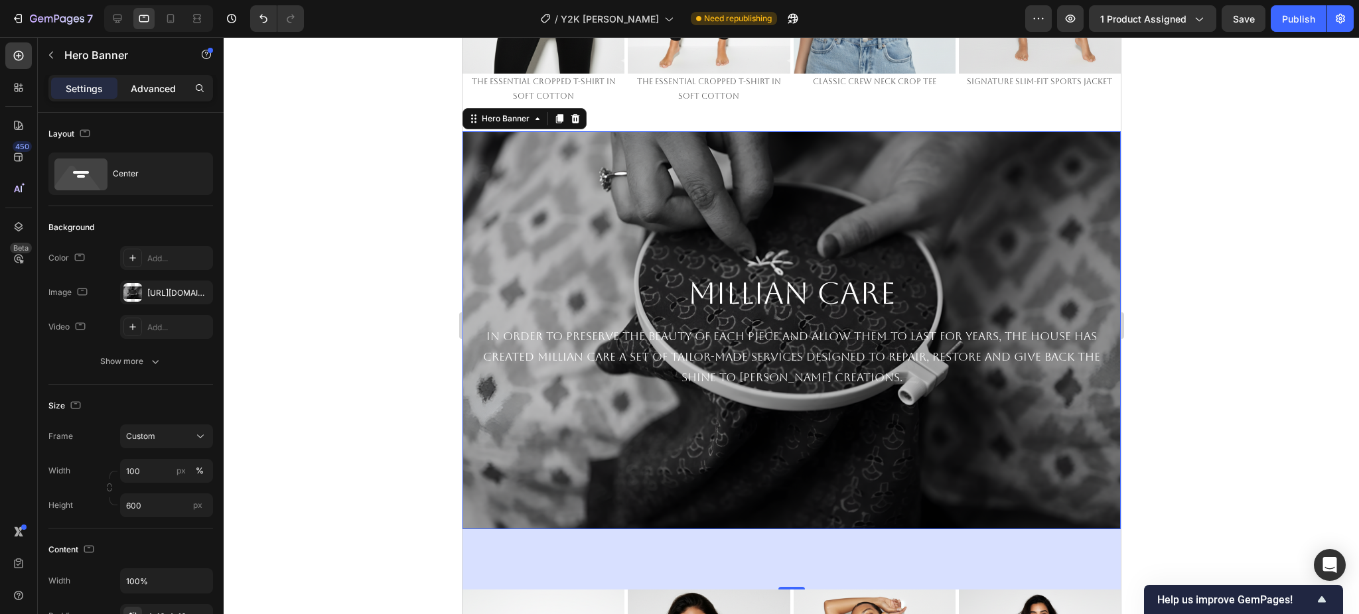
click at [157, 86] on p "Advanced" at bounding box center [153, 89] width 45 height 14
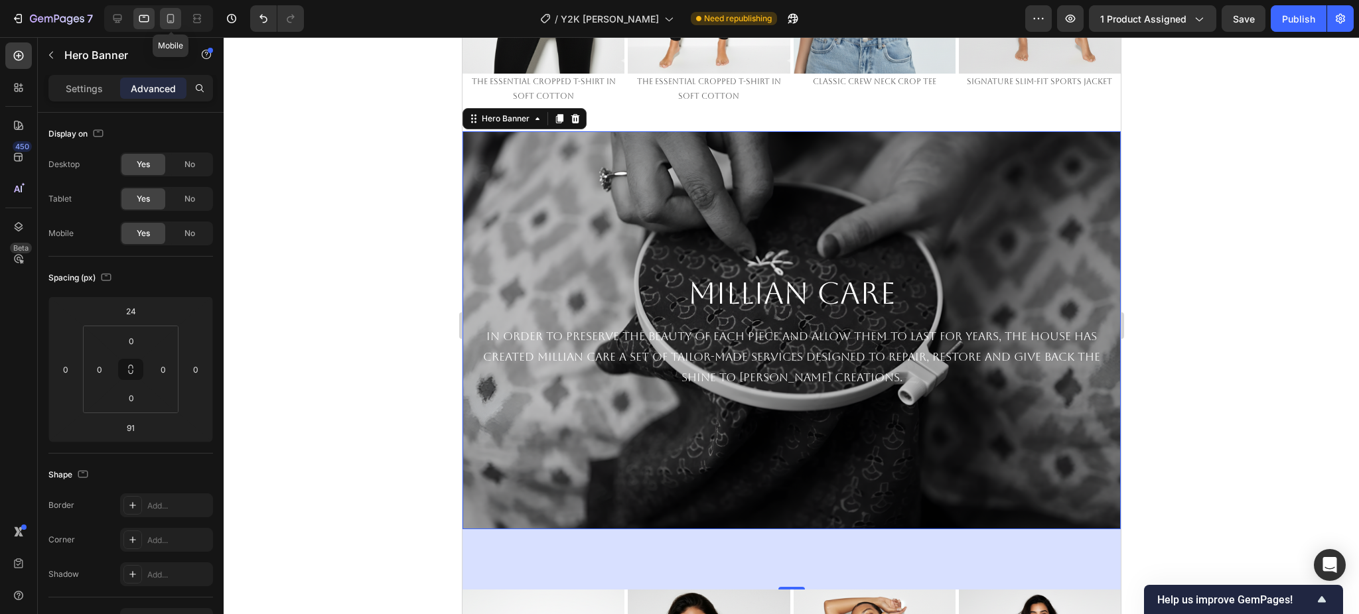
click at [180, 18] on div at bounding box center [170, 18] width 21 height 21
type input "40"
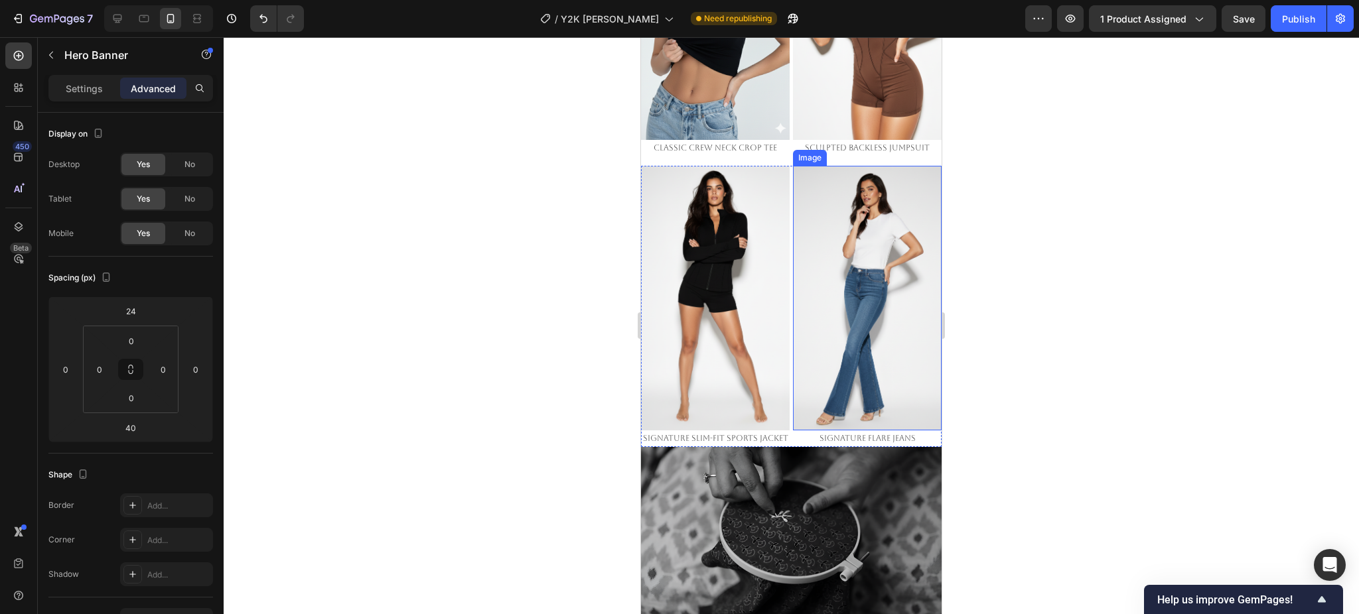
scroll to position [1960, 0]
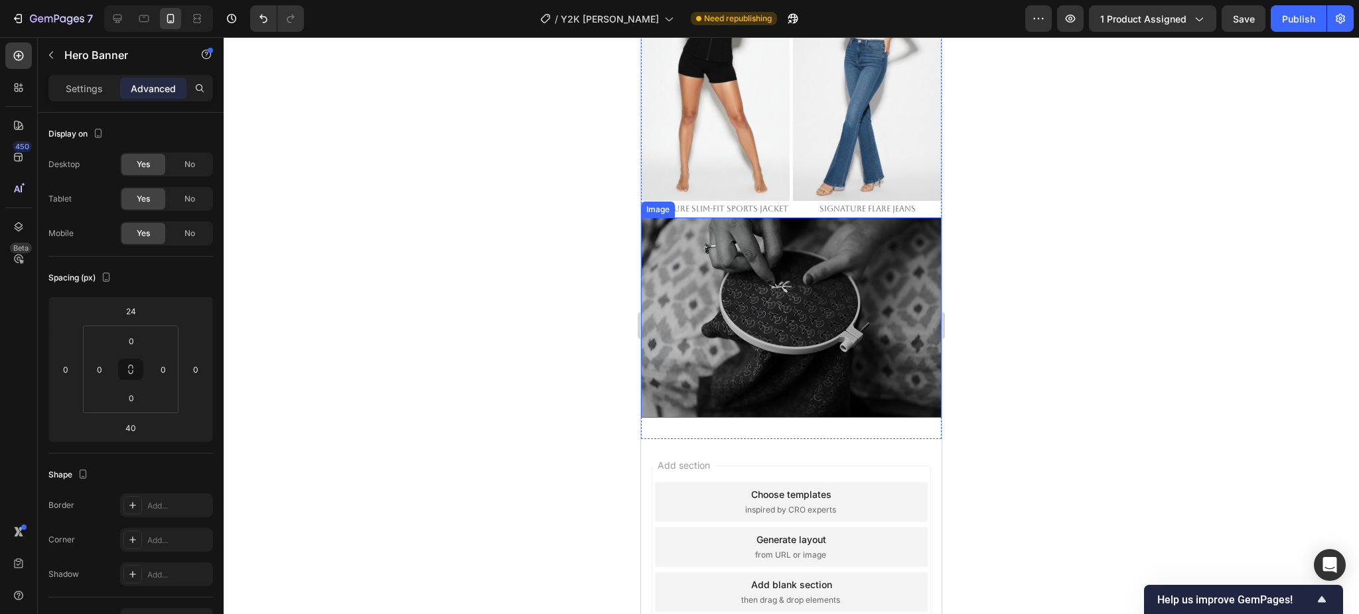
click at [770, 326] on img at bounding box center [791, 318] width 301 height 200
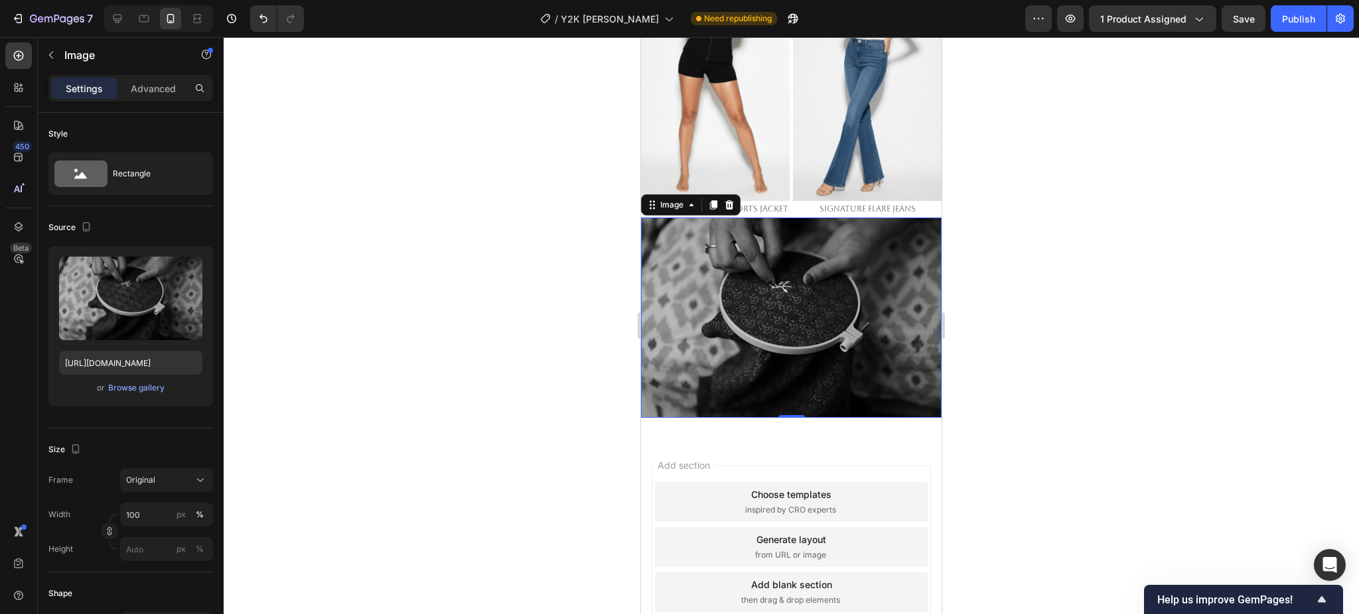
click at [767, 302] on img at bounding box center [791, 318] width 301 height 200
click at [761, 276] on img at bounding box center [791, 318] width 301 height 200
click at [726, 200] on icon at bounding box center [729, 205] width 11 height 11
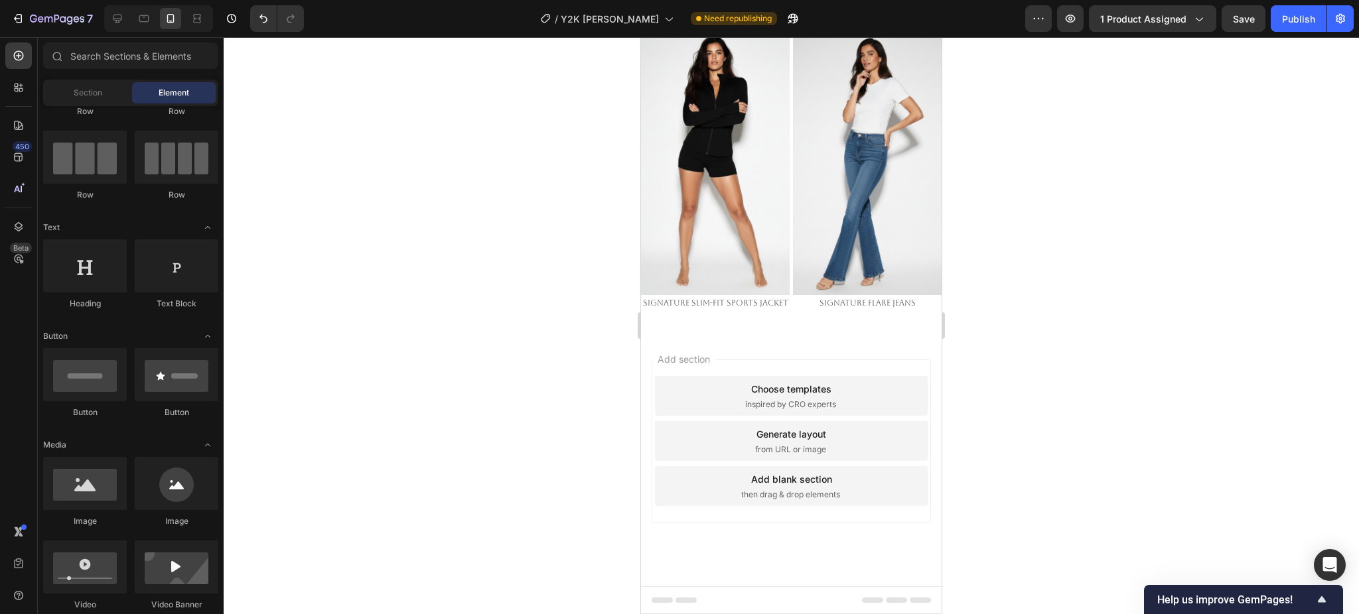
scroll to position [1832, 0]
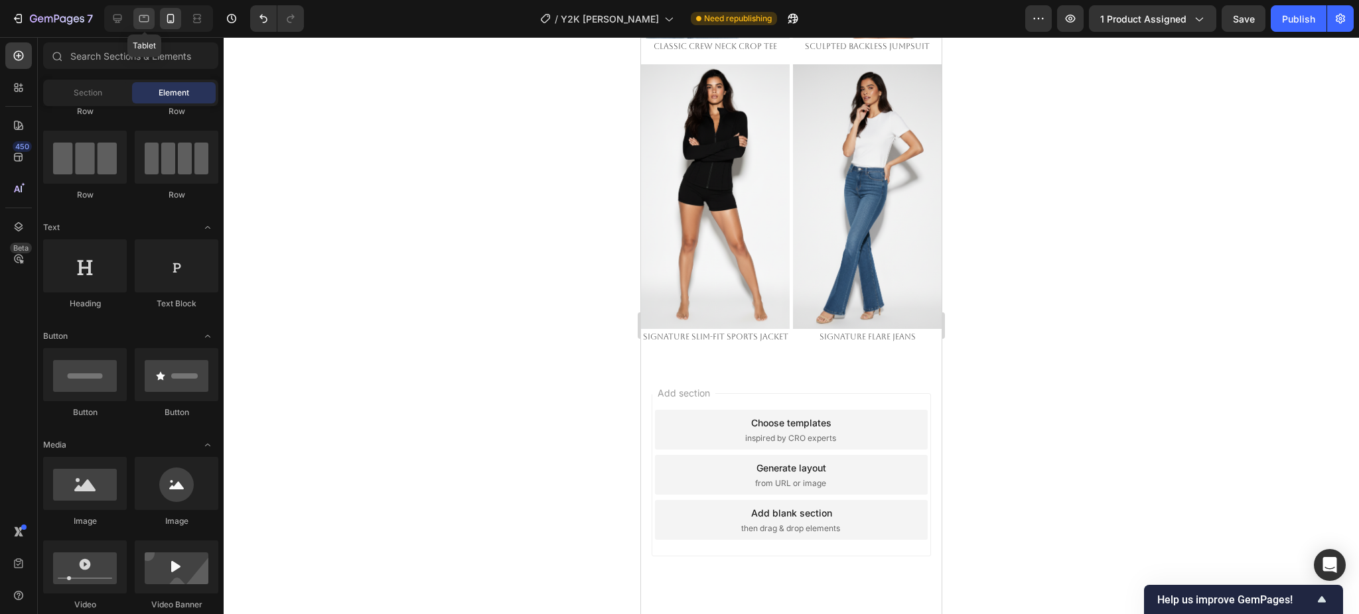
click at [142, 22] on icon at bounding box center [143, 18] width 13 height 13
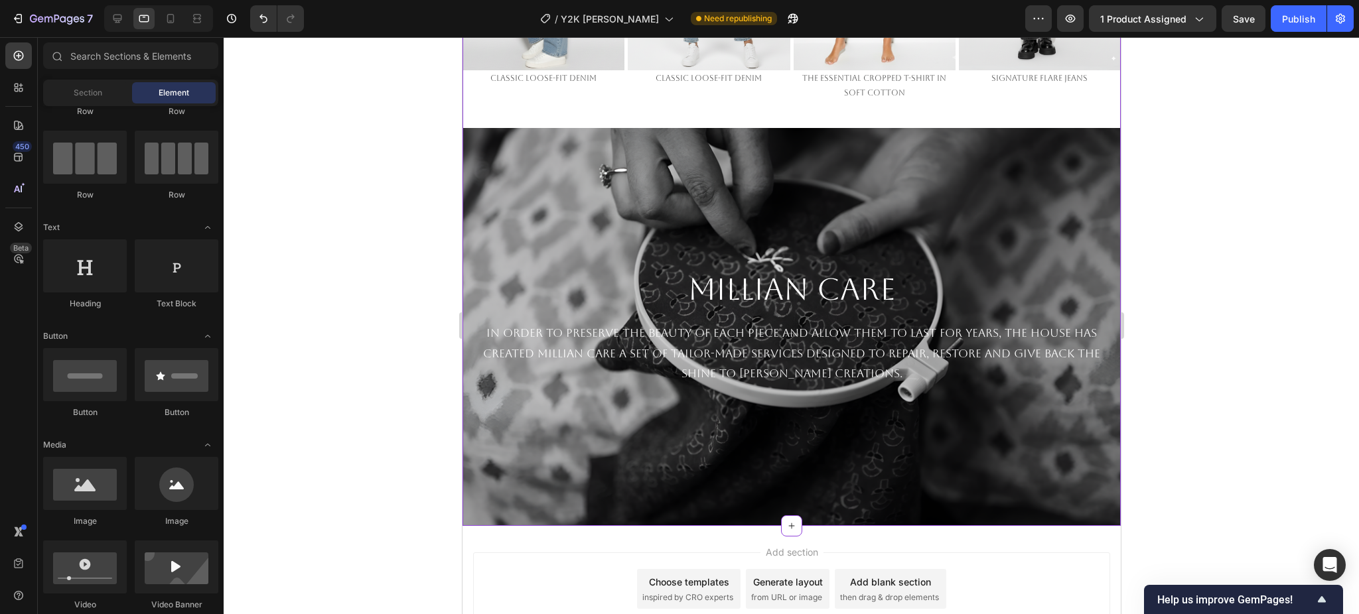
scroll to position [2362, 0]
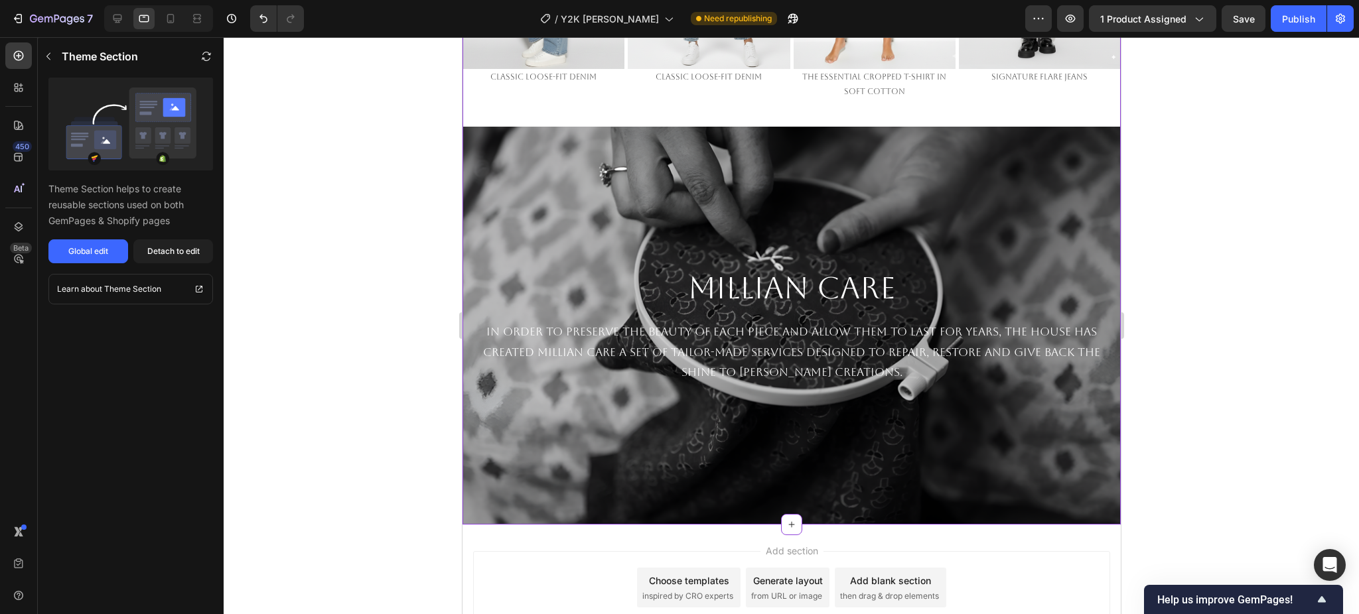
click at [877, 180] on div "Background Image" at bounding box center [791, 326] width 658 height 398
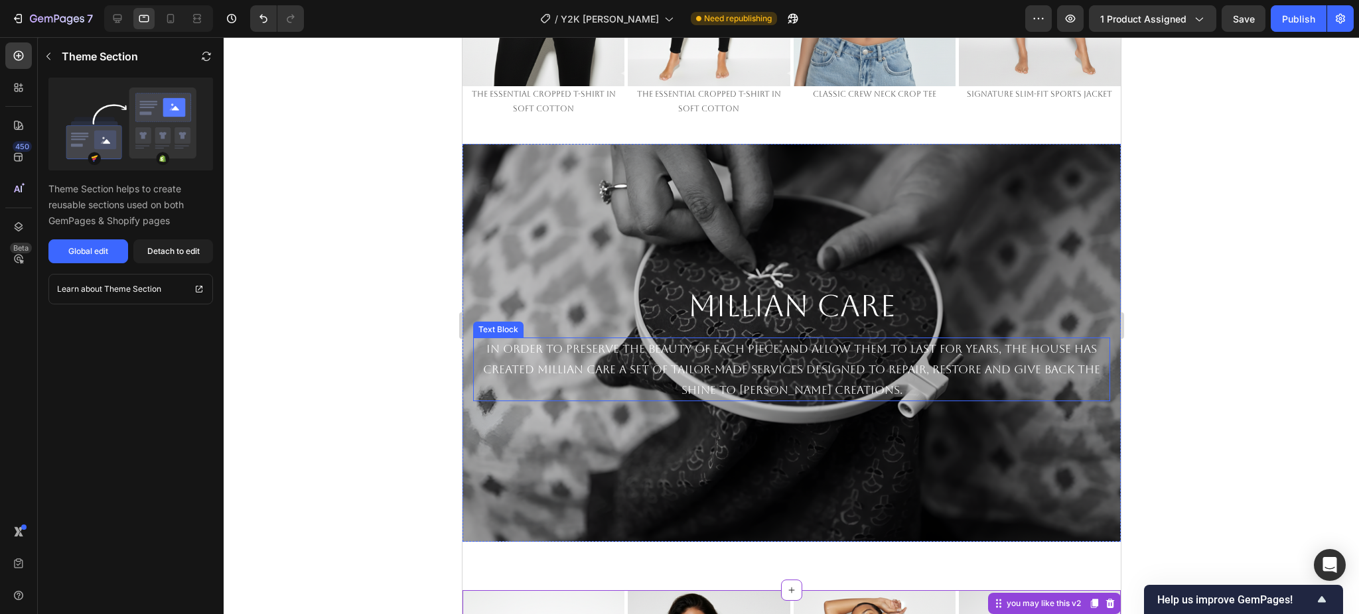
scroll to position [1212, 0]
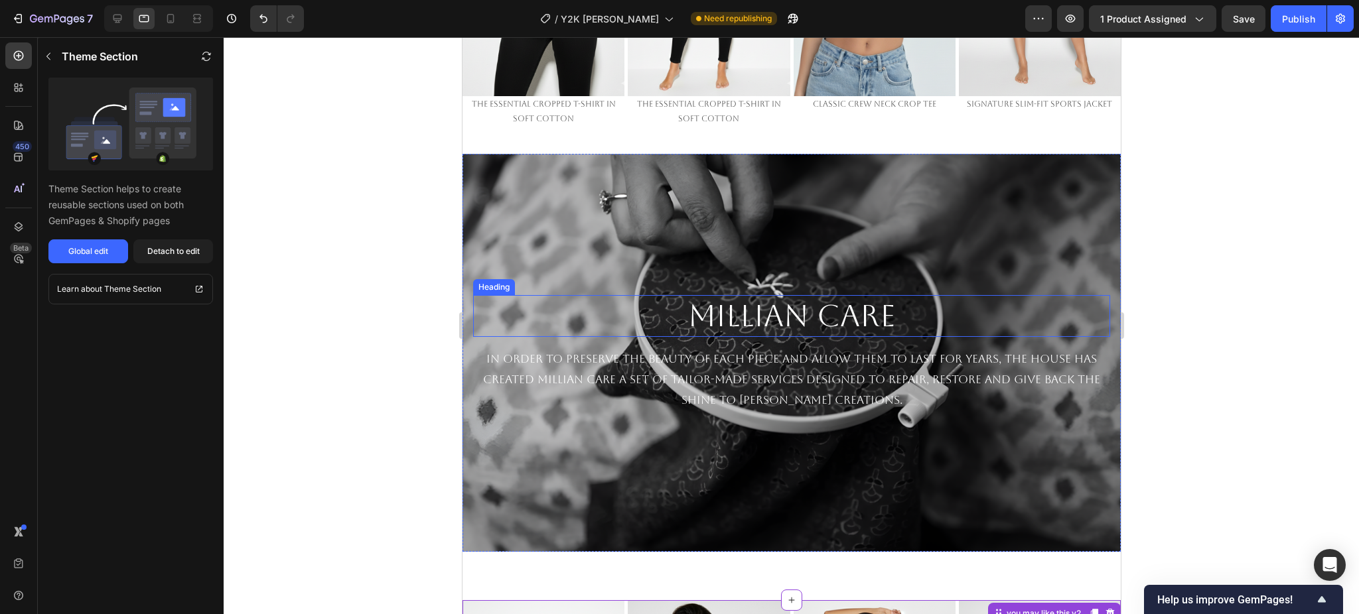
click at [830, 295] on h2 "MILLIAN CARE" at bounding box center [790, 316] width 637 height 42
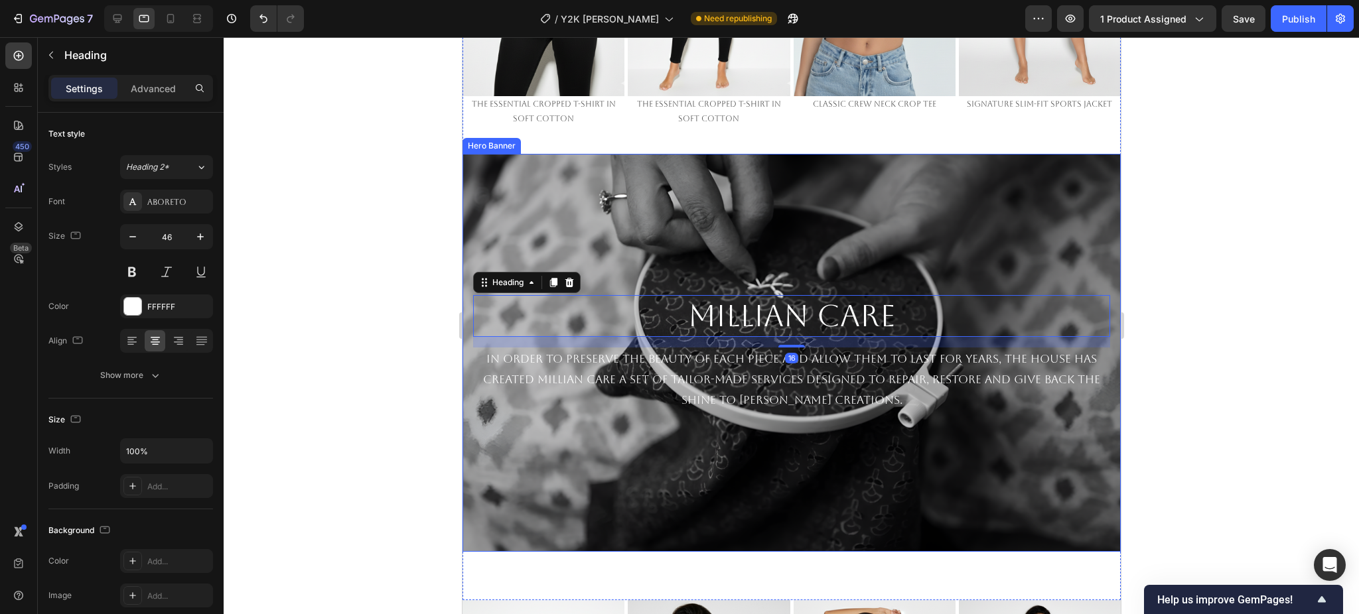
click at [862, 209] on div "Background Image" at bounding box center [791, 353] width 658 height 398
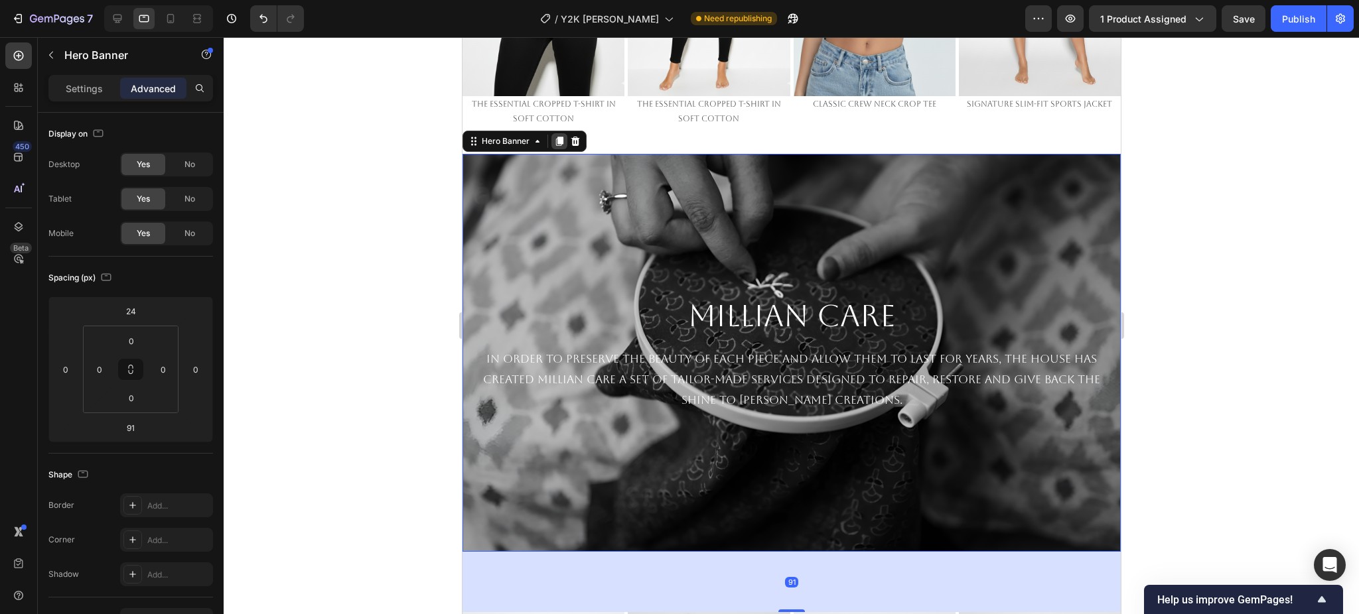
click at [559, 137] on icon at bounding box center [558, 141] width 7 height 9
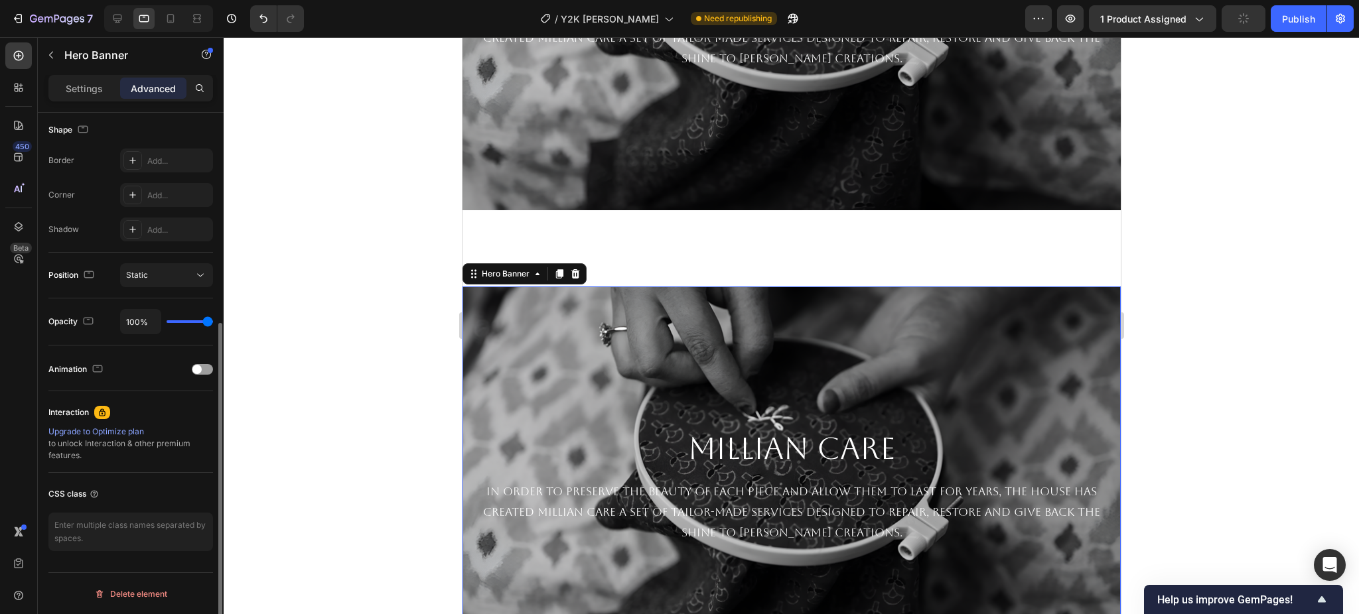
scroll to position [1745, 0]
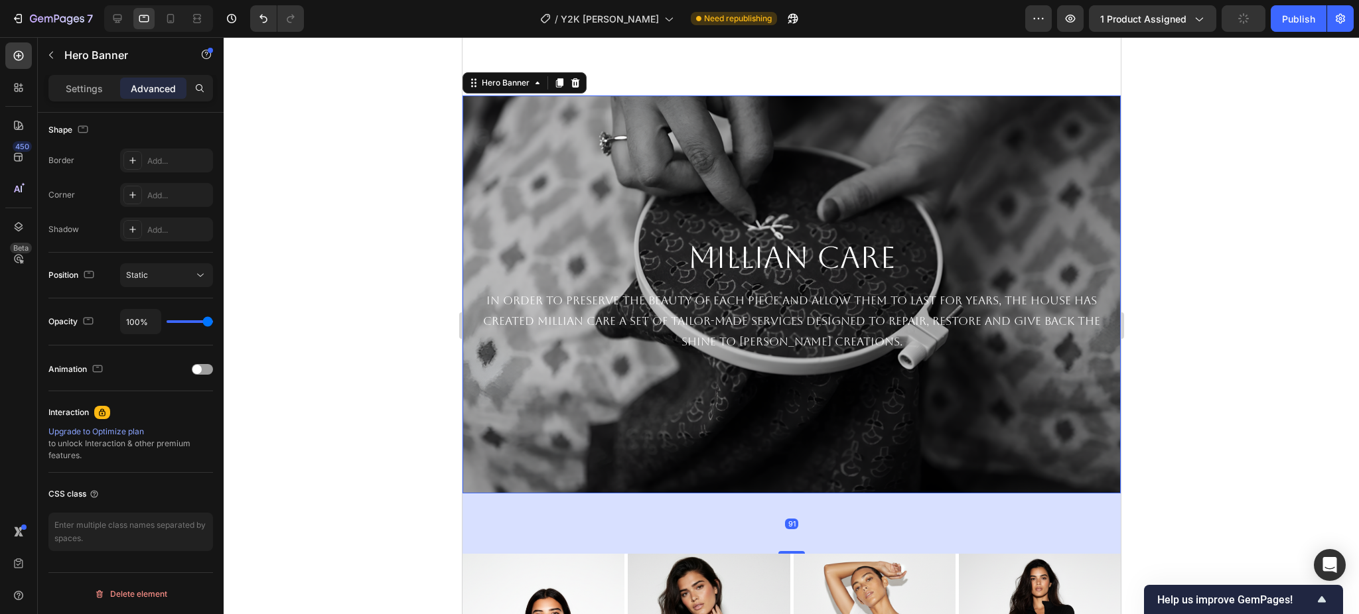
click at [666, 149] on div "Background Image" at bounding box center [791, 295] width 658 height 398
click at [168, 23] on icon at bounding box center [170, 18] width 7 height 9
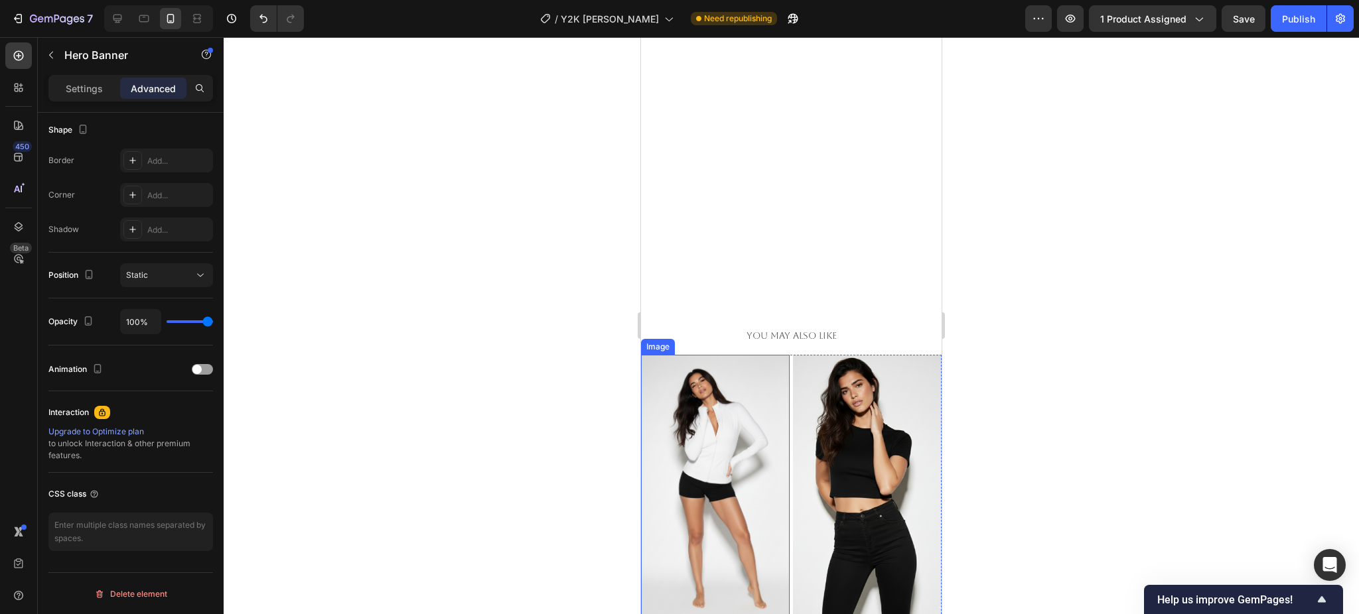
scroll to position [682, 0]
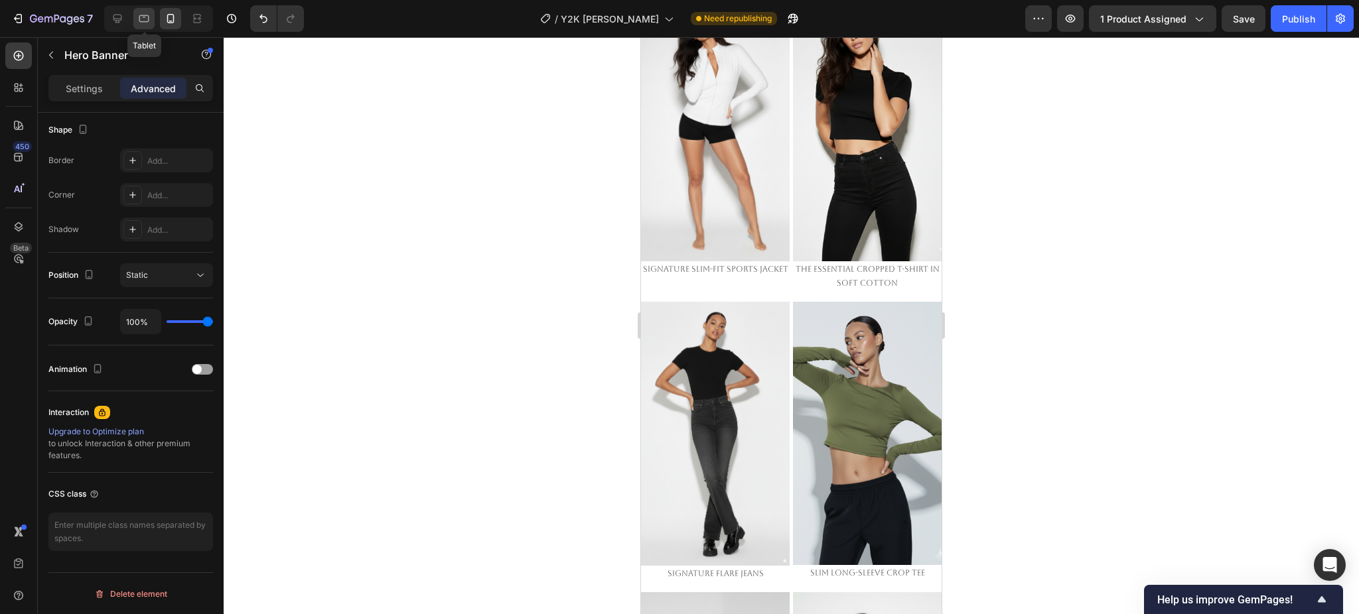
click at [141, 24] on icon at bounding box center [143, 18] width 13 height 13
type input "91"
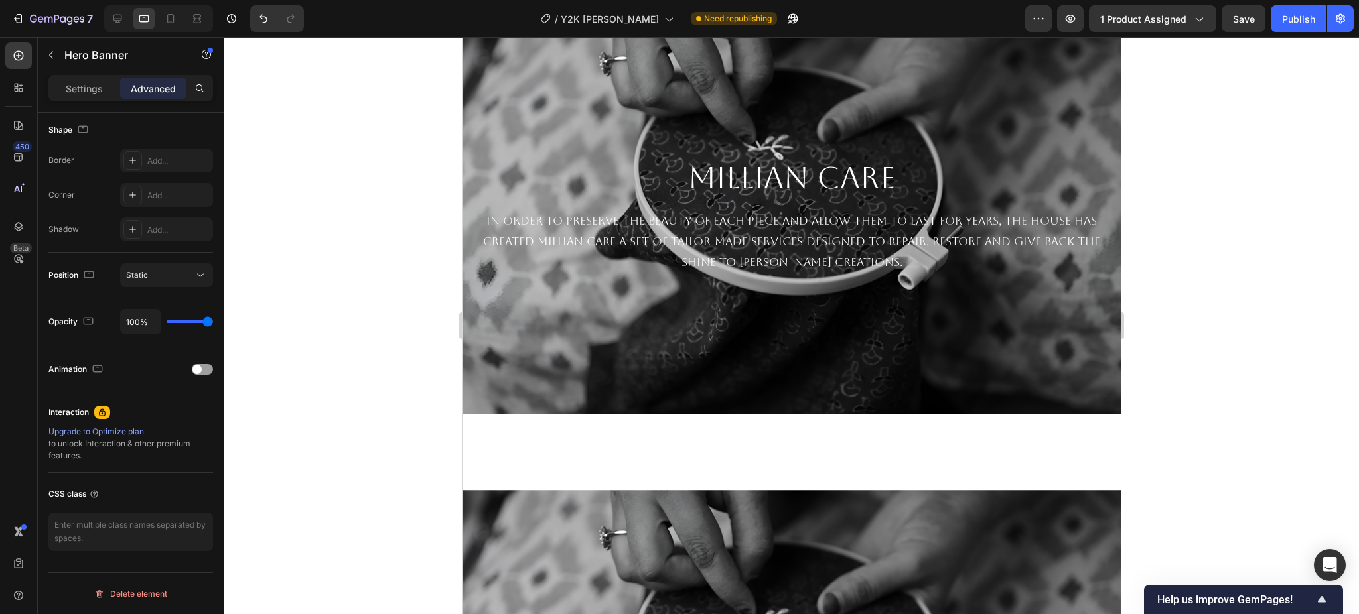
scroll to position [1239, 0]
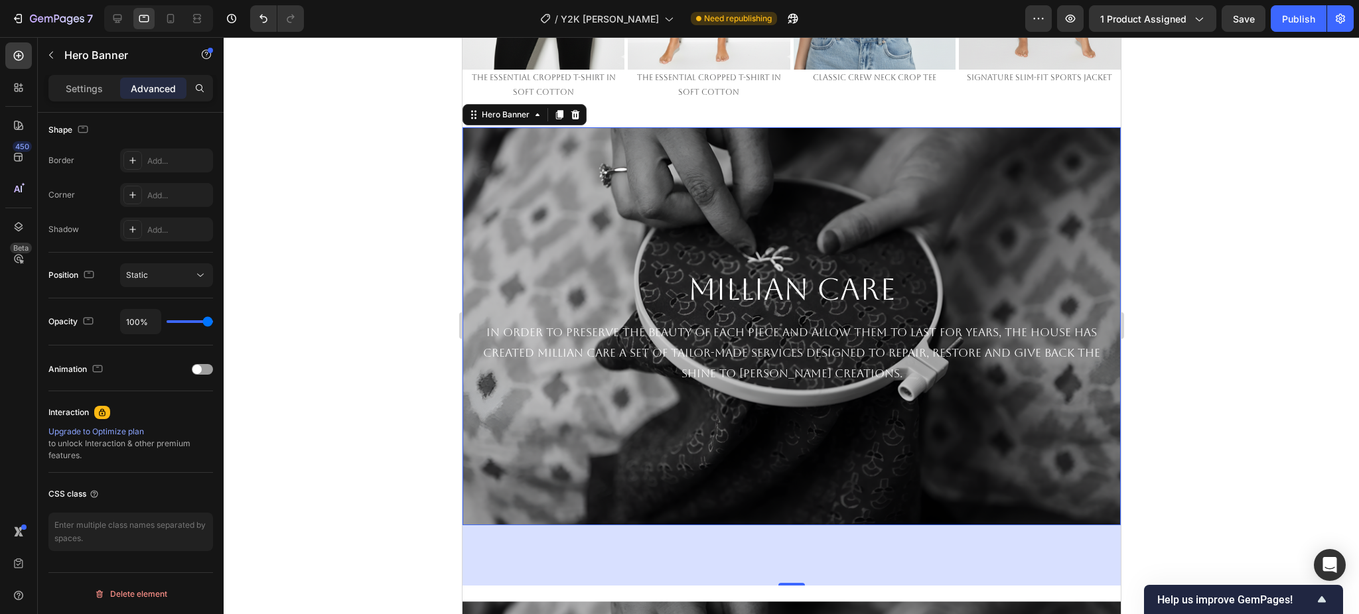
click at [925, 205] on div "Background Image" at bounding box center [791, 326] width 658 height 398
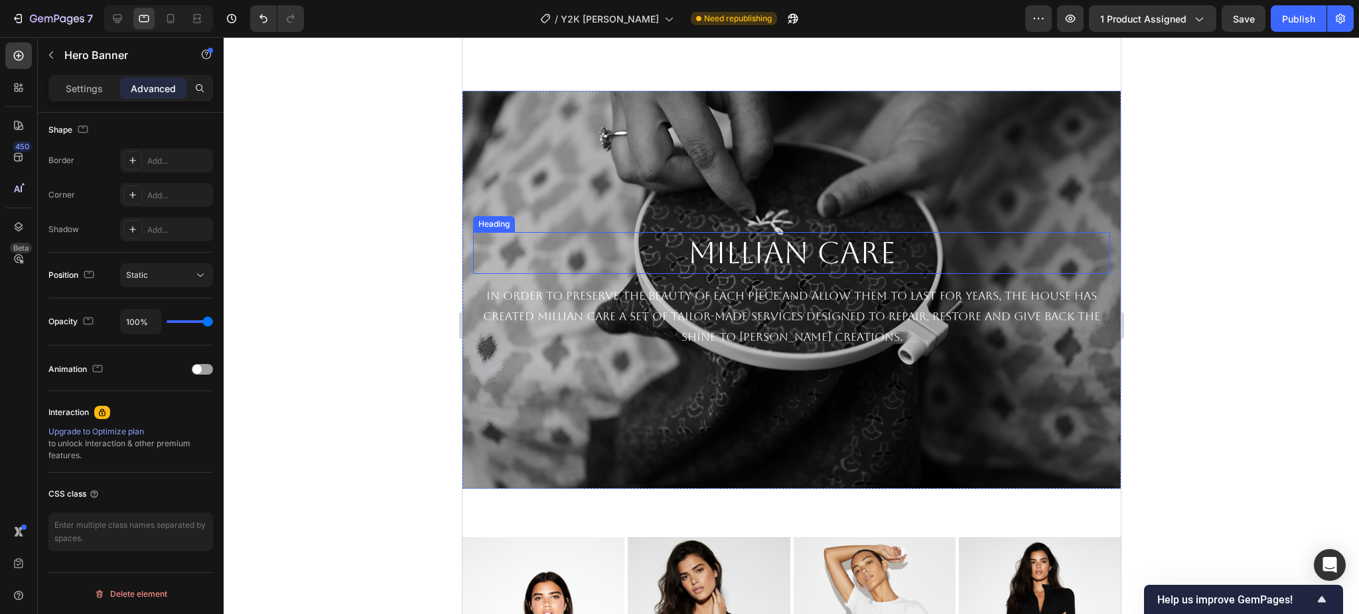
scroll to position [1769, 0]
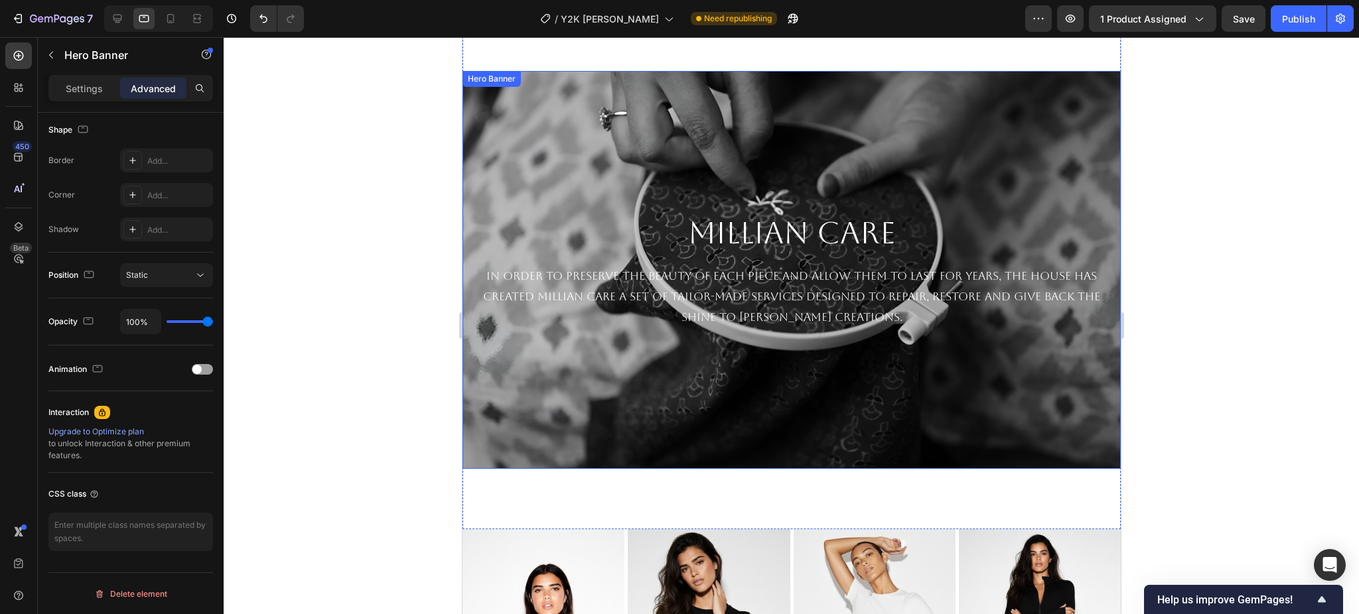
click at [882, 152] on div "Background Image" at bounding box center [791, 270] width 658 height 398
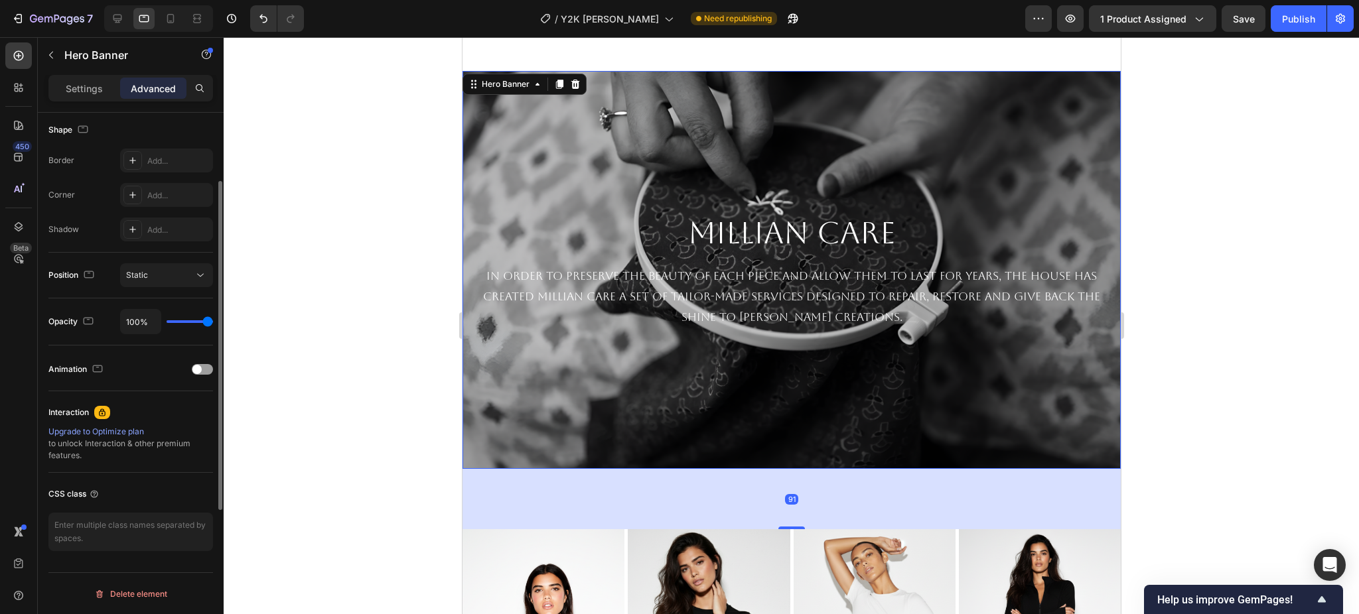
scroll to position [0, 0]
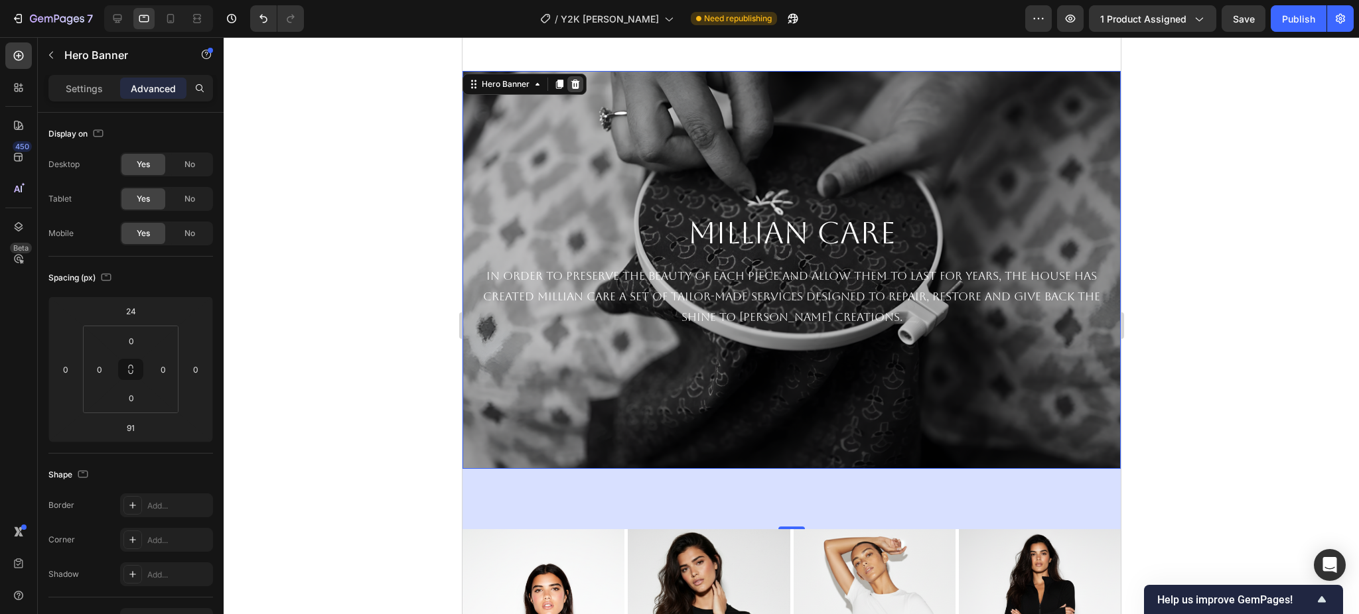
click at [579, 79] on icon at bounding box center [574, 84] width 11 height 11
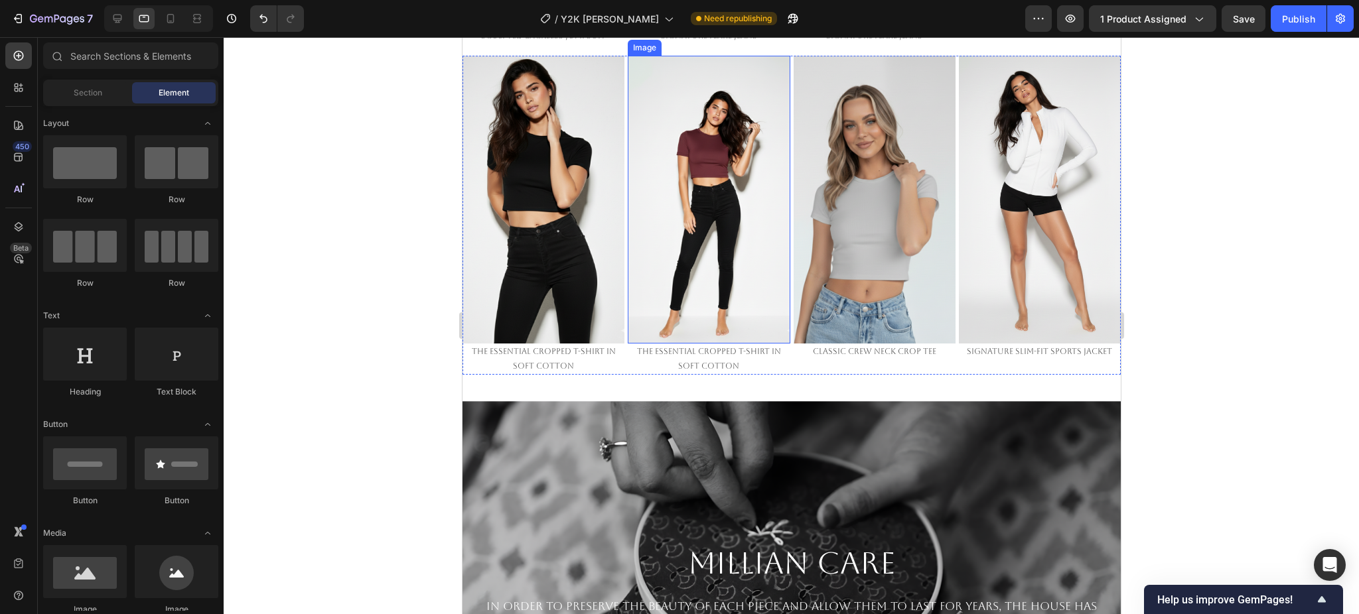
scroll to position [1150, 0]
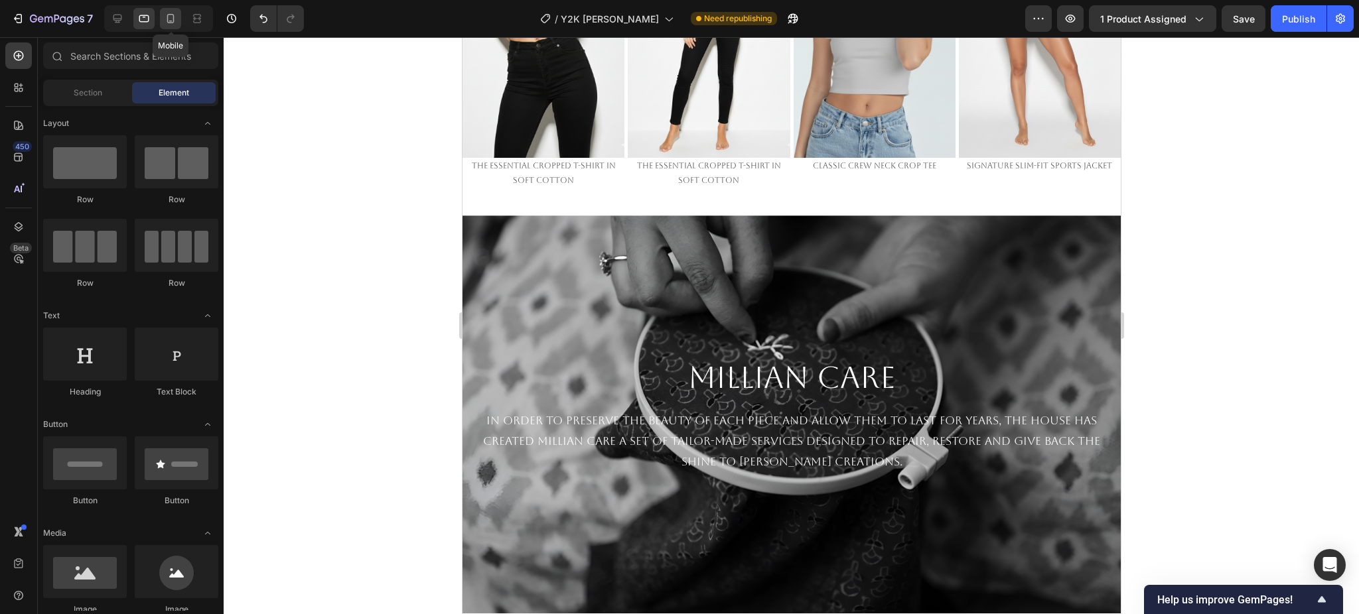
click at [164, 20] on icon at bounding box center [170, 18] width 13 height 13
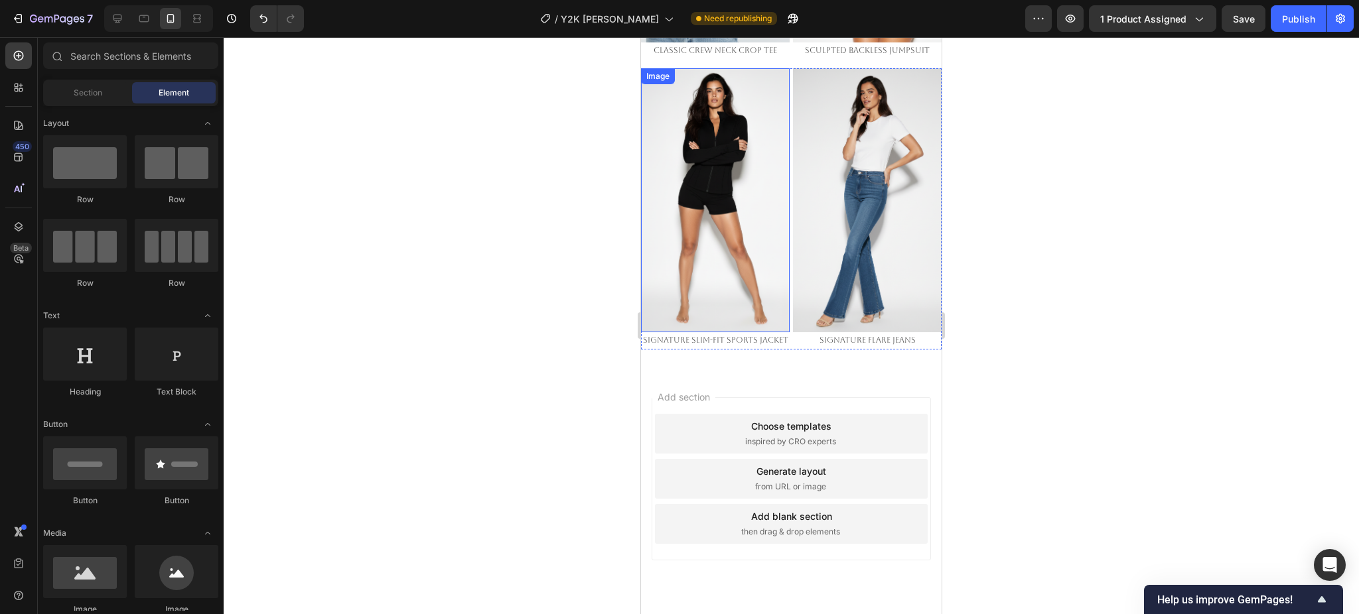
scroll to position [2246, 0]
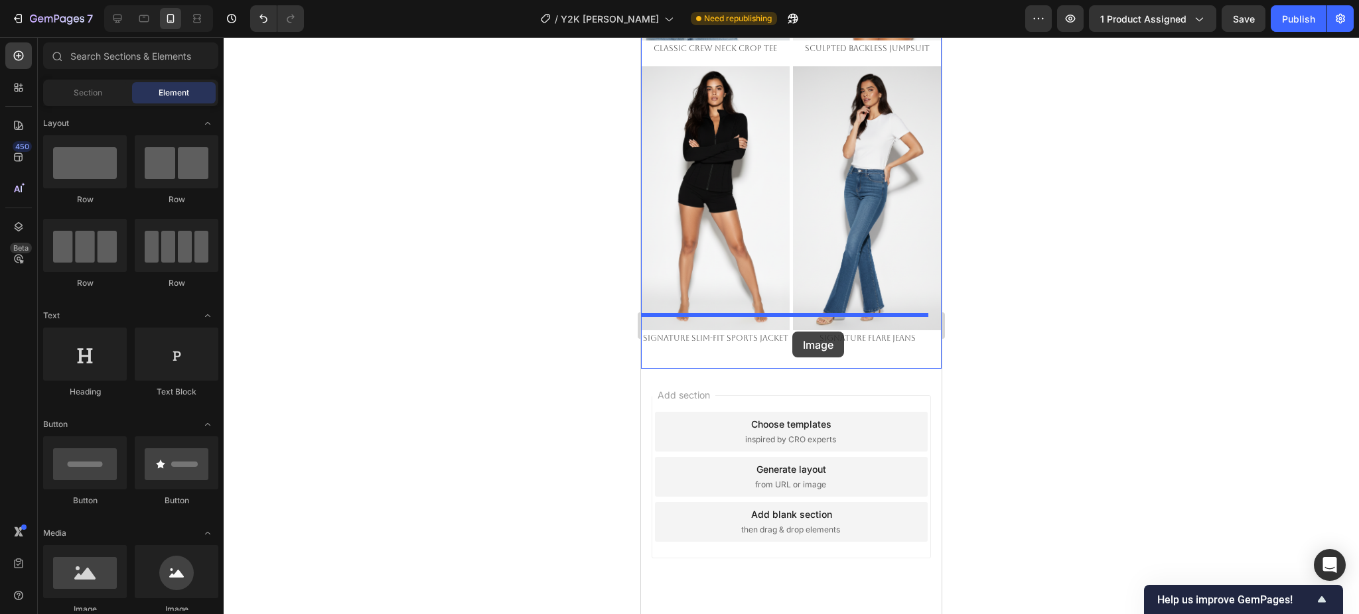
drag, startPoint x: 1183, startPoint y: 445, endPoint x: 792, endPoint y: 332, distance: 407.5
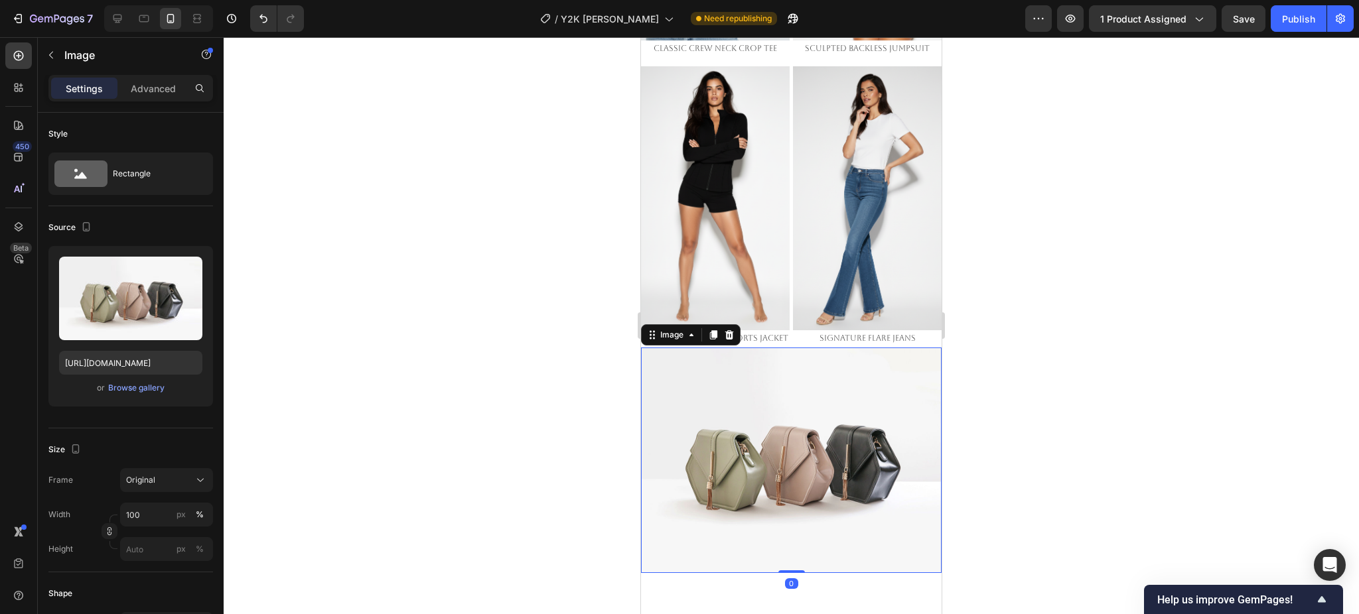
click at [735, 348] on img at bounding box center [791, 461] width 301 height 226
click at [155, 366] on input "https://cdn.shopify.com/s/files/1/2005/9307/files/image_demo.jpg" at bounding box center [130, 363] width 143 height 24
paste input "In order to preserve the beauty of each piece and allow them to last for years,…"
type input "In order to preserve the beauty of each piece and allow them to last for years,…"
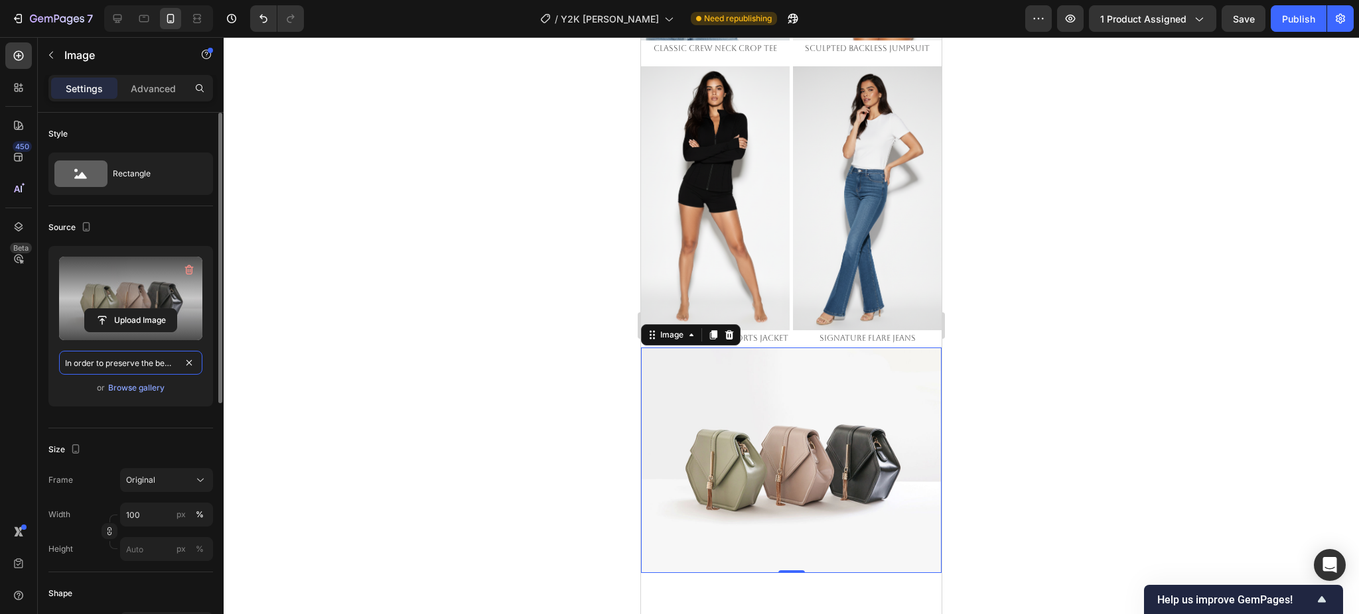
scroll to position [0, 737]
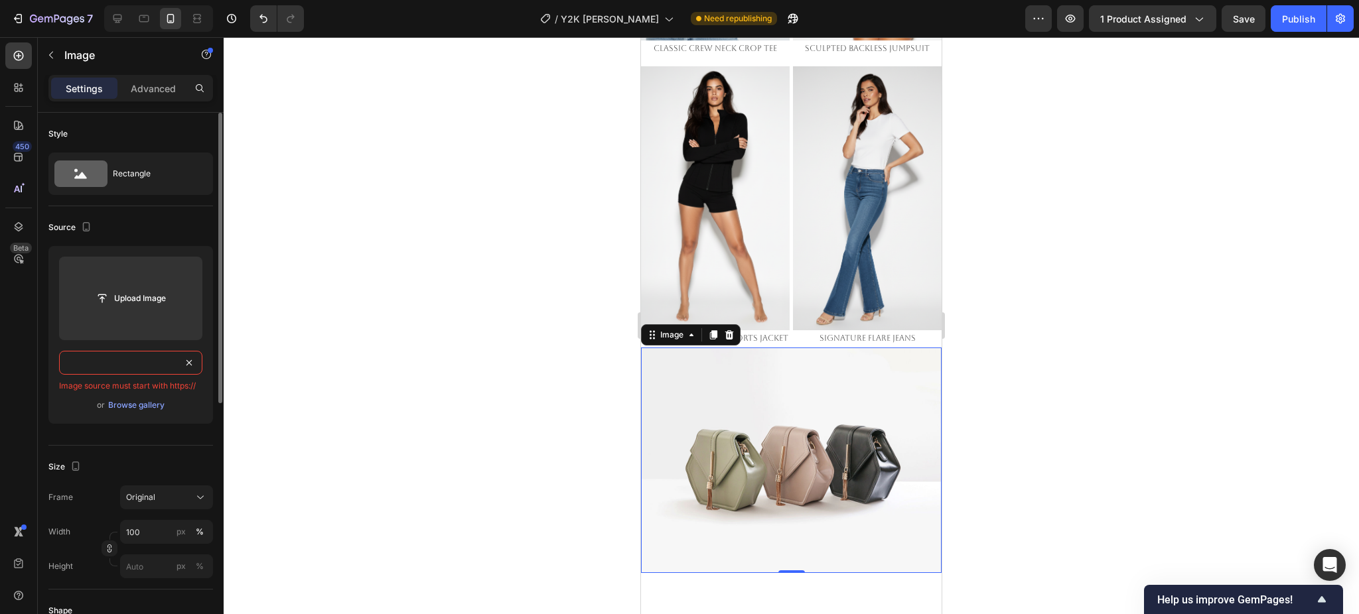
click at [147, 358] on input "In order to preserve the beauty of each piece and allow them to last for years,…" at bounding box center [130, 363] width 143 height 24
type input "In order to preserve the beauty of each piece and allow them to last for years,…"
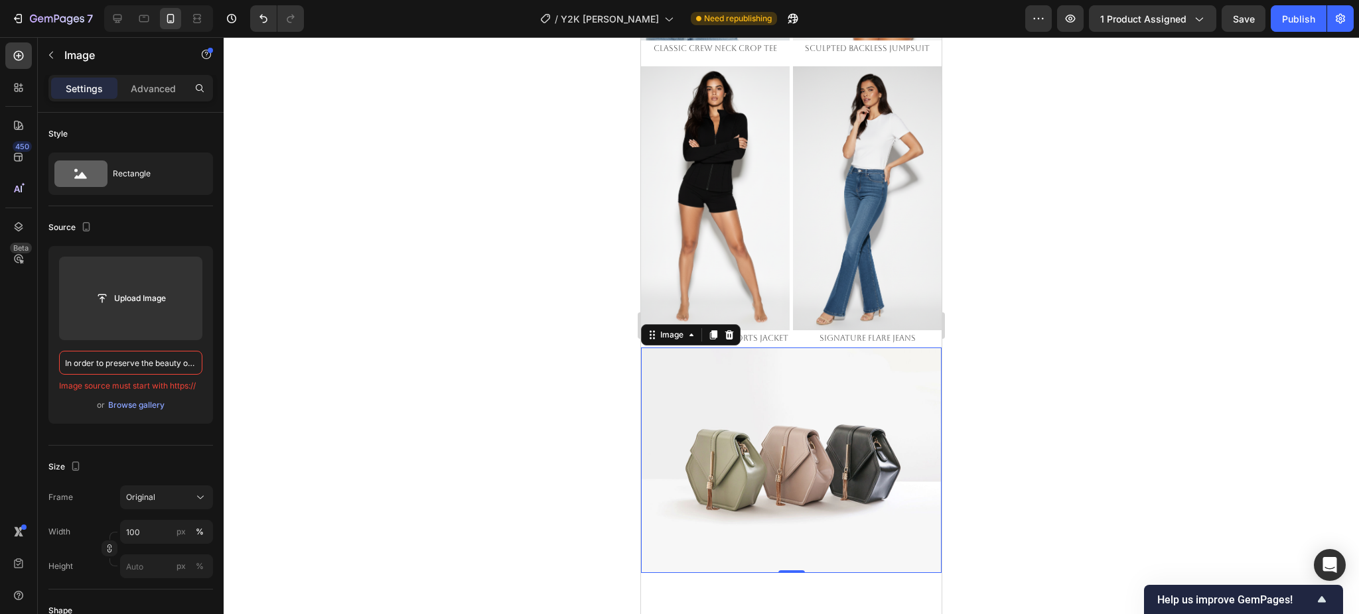
drag, startPoint x: 1067, startPoint y: 399, endPoint x: 1046, endPoint y: 395, distance: 21.5
click at [1063, 397] on div at bounding box center [791, 325] width 1135 height 577
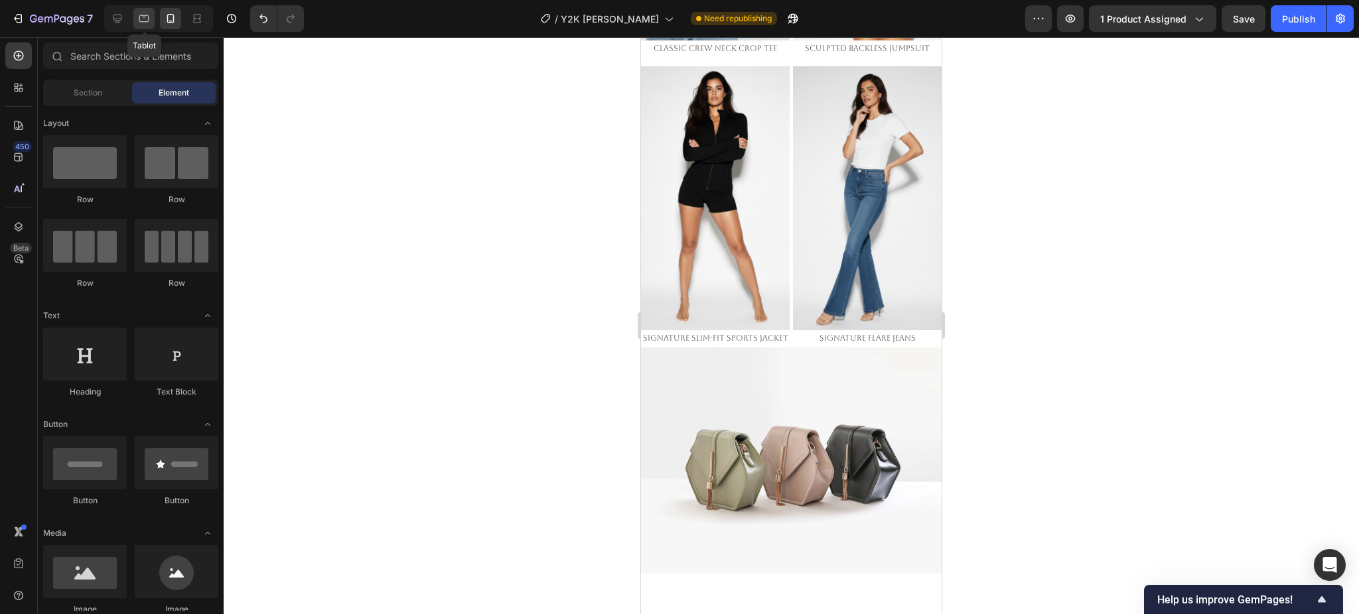
click at [153, 16] on div at bounding box center [143, 18] width 21 height 21
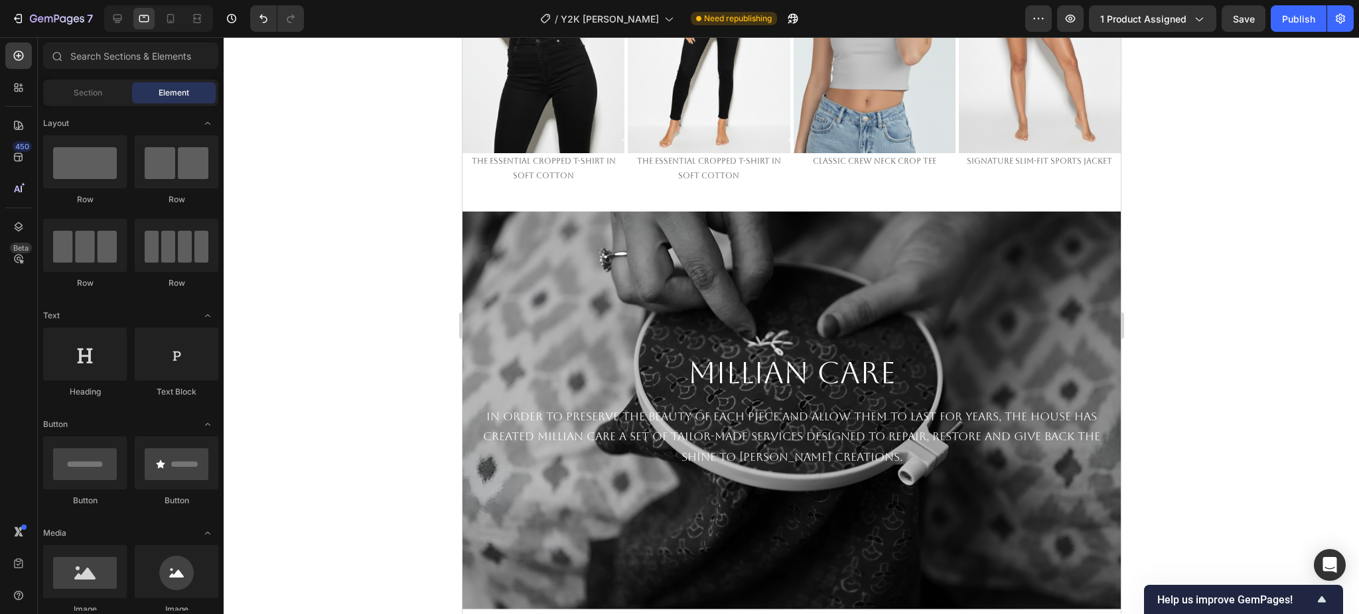
scroll to position [1341, 0]
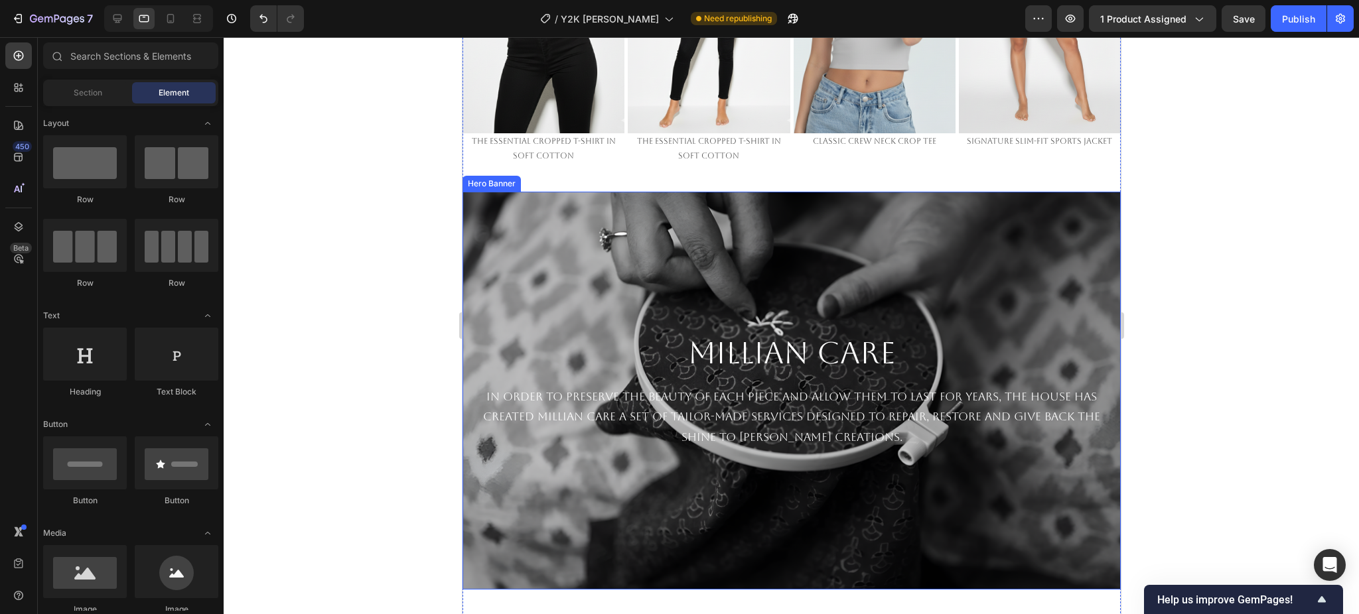
click at [711, 230] on div "Background Image" at bounding box center [791, 391] width 658 height 398
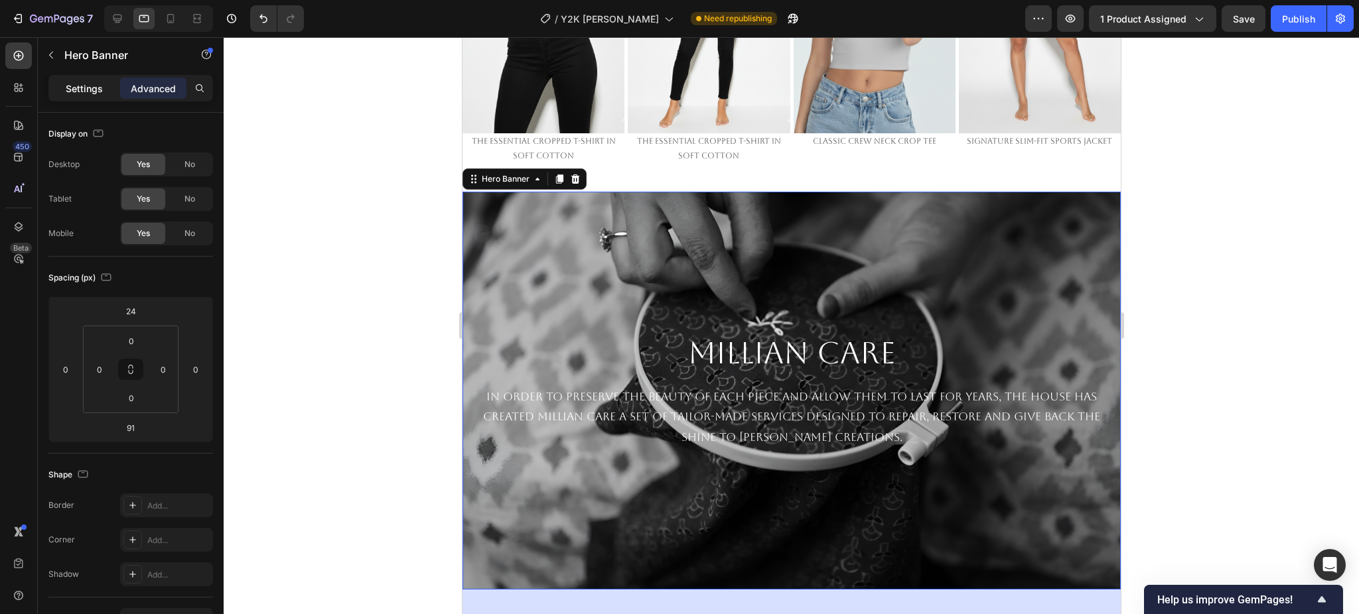
click at [98, 88] on p "Settings" at bounding box center [84, 89] width 37 height 14
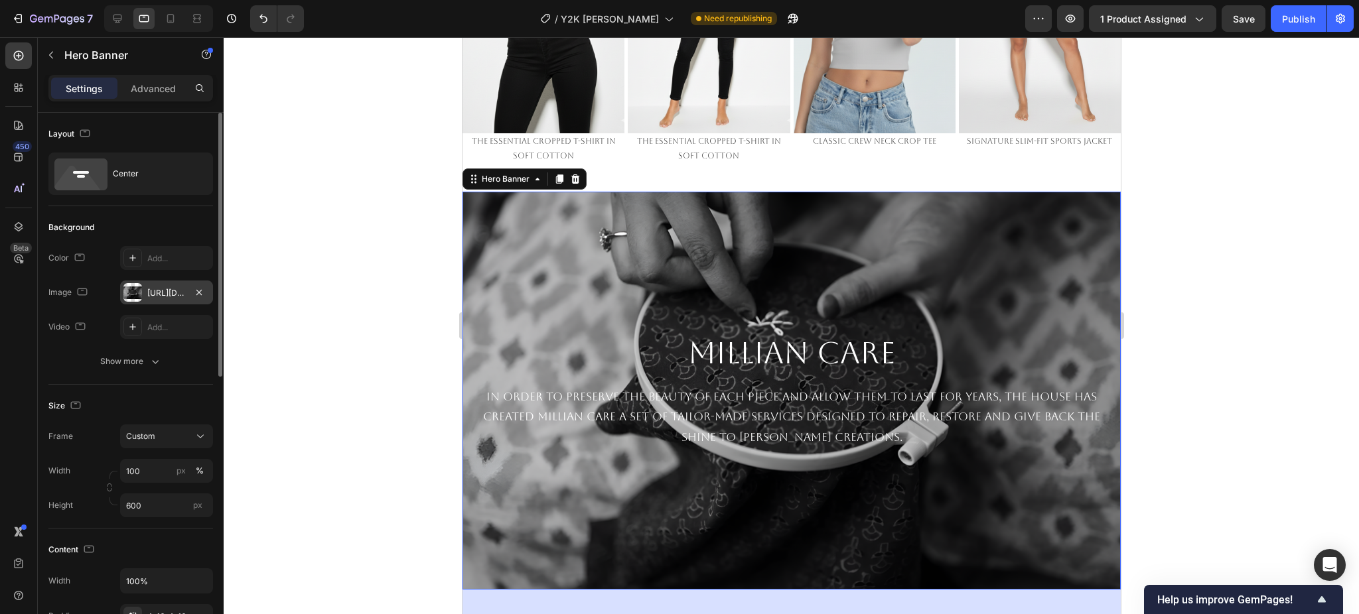
click at [170, 303] on div "https://cdn.shopify.com/s/files/1/0661/2146/6075/files/gempages_479878604860163…" at bounding box center [166, 293] width 93 height 24
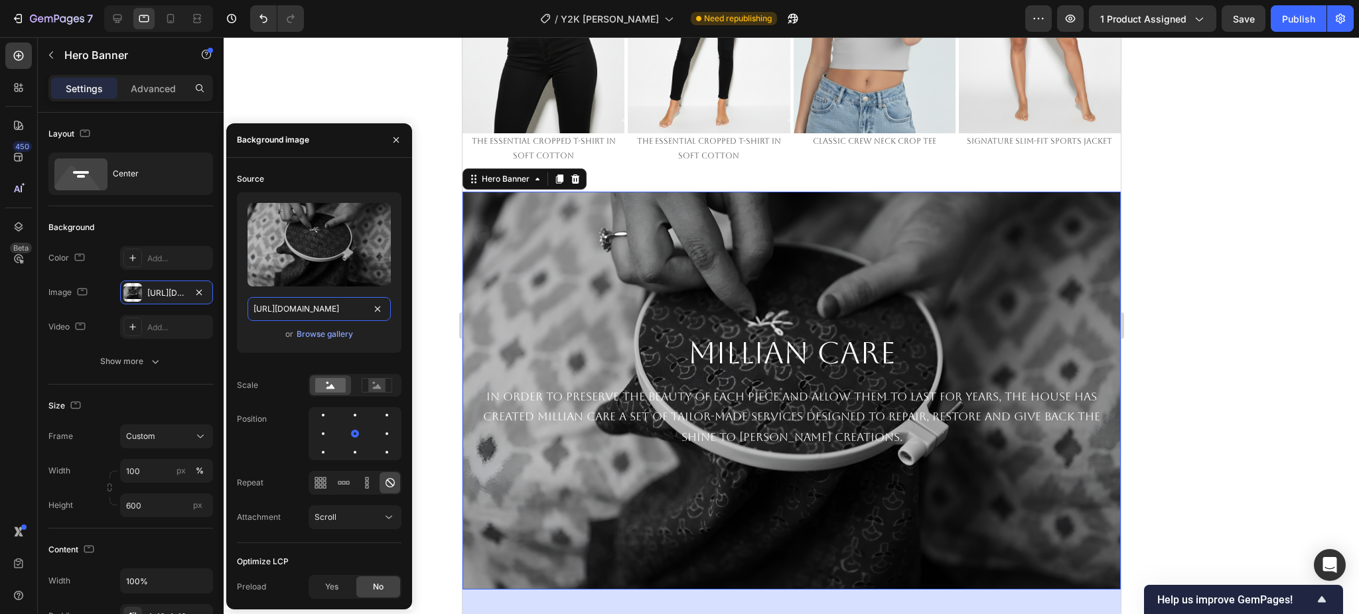
click at [283, 312] on input "https://cdn.shopify.com/s/files/1/0661/2146/6075/files/gempages_479878604860163…" at bounding box center [318, 309] width 143 height 24
click at [171, 19] on icon at bounding box center [170, 18] width 13 height 13
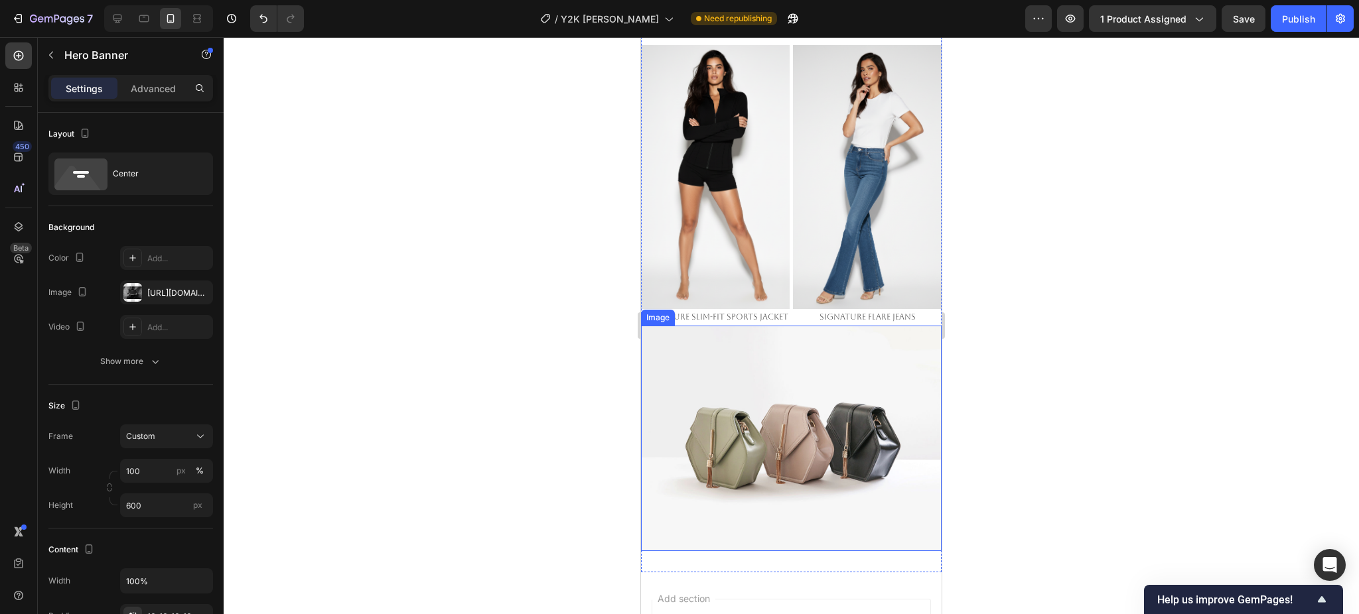
scroll to position [2065, 0]
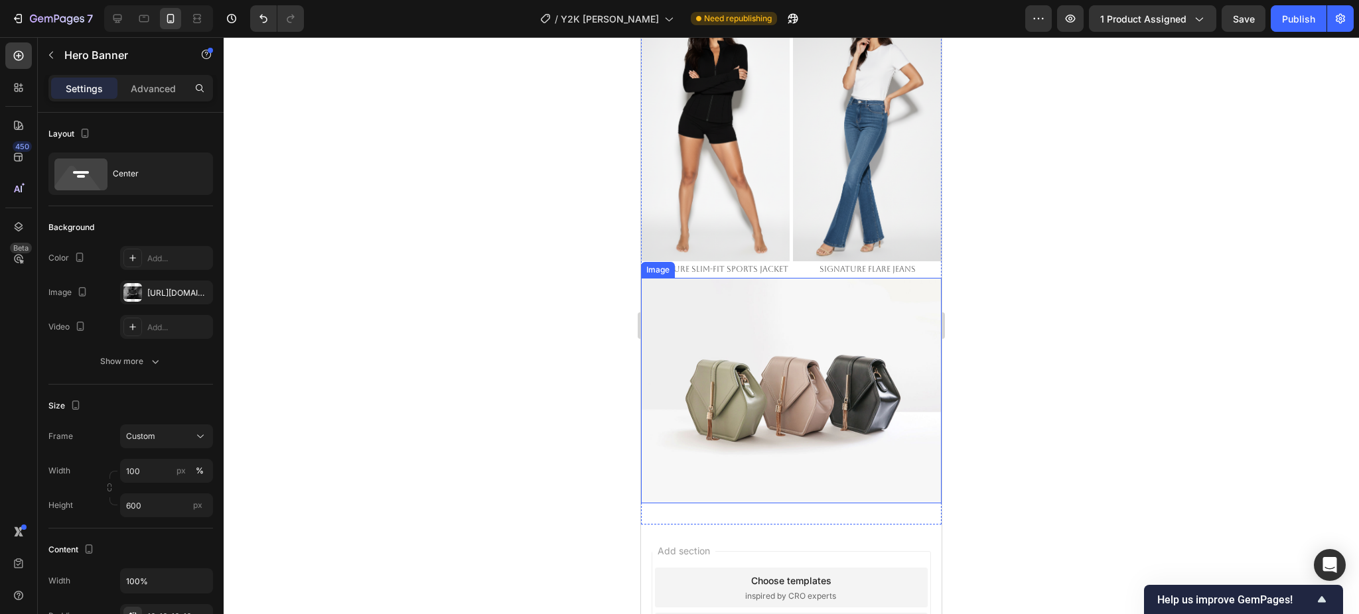
click at [769, 312] on img at bounding box center [791, 391] width 301 height 226
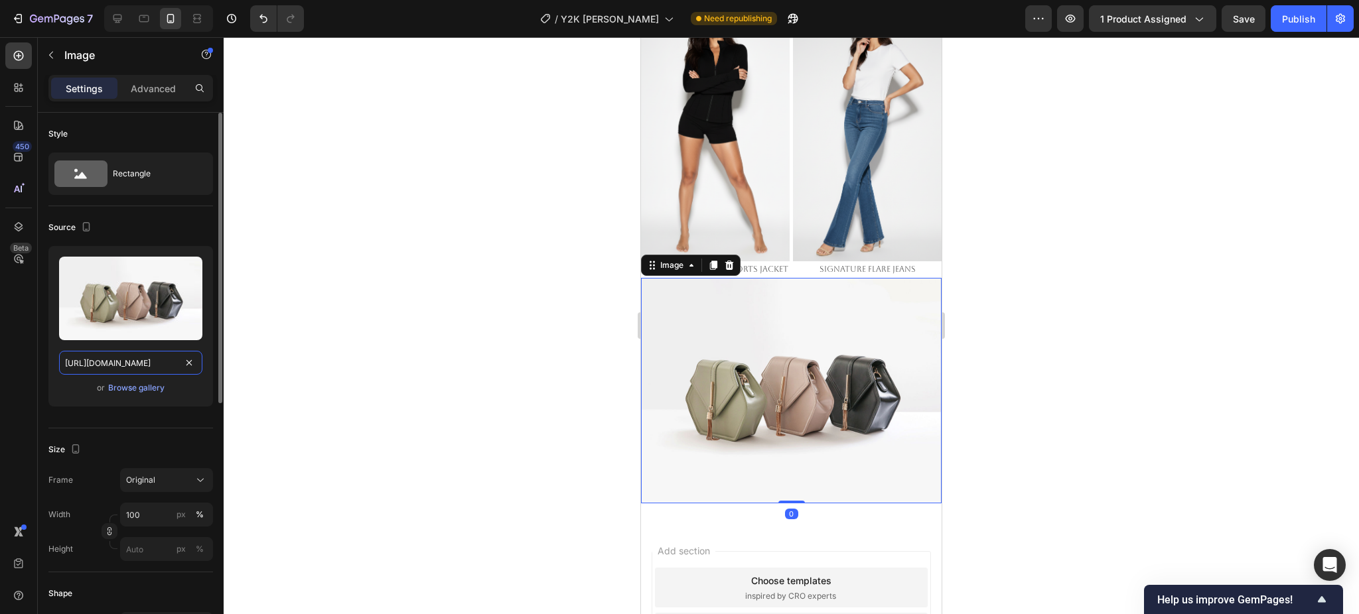
click at [147, 366] on input "https://cdn.shopify.com/s/files/1/2005/9307/files/image_demo.jpg" at bounding box center [130, 363] width 143 height 24
paste input "0661/2146/6075/files/gempages_479878604860163106-ccaf8522-cbf6-4ce7-ab5f-f8b10a…"
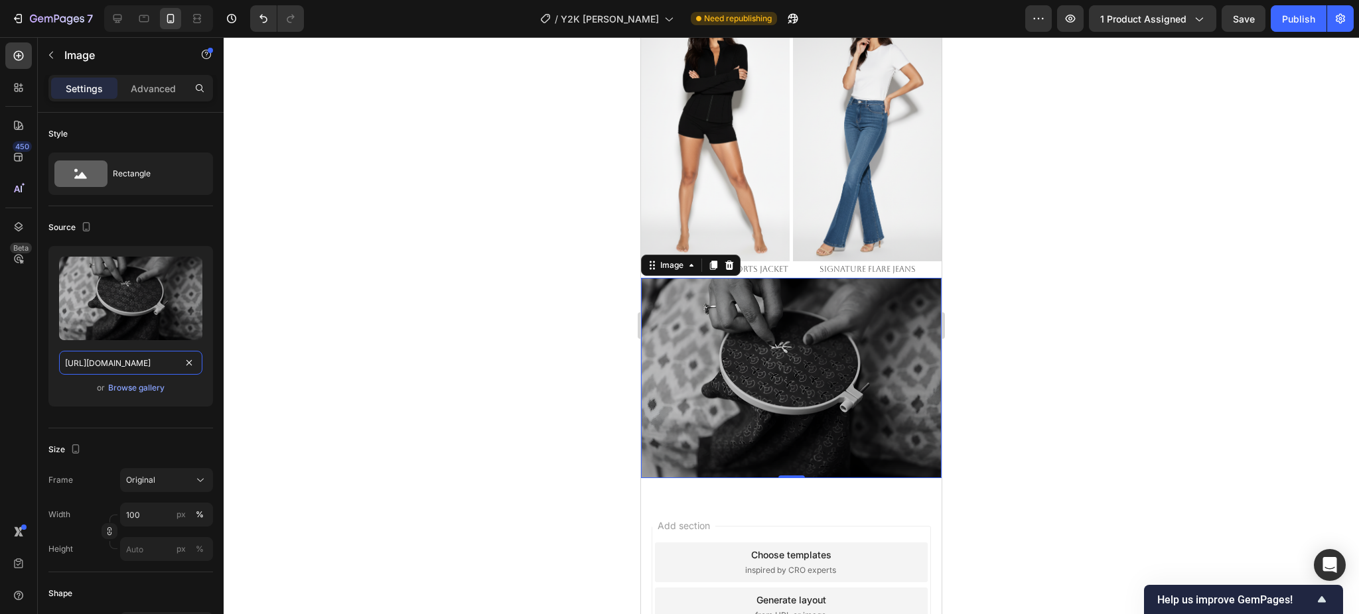
scroll to position [0, 398]
type input "https://cdn.shopify.com/s/files/1/0661/2146/6075/files/gempages_479878604860163…"
click at [1037, 393] on div at bounding box center [791, 325] width 1135 height 577
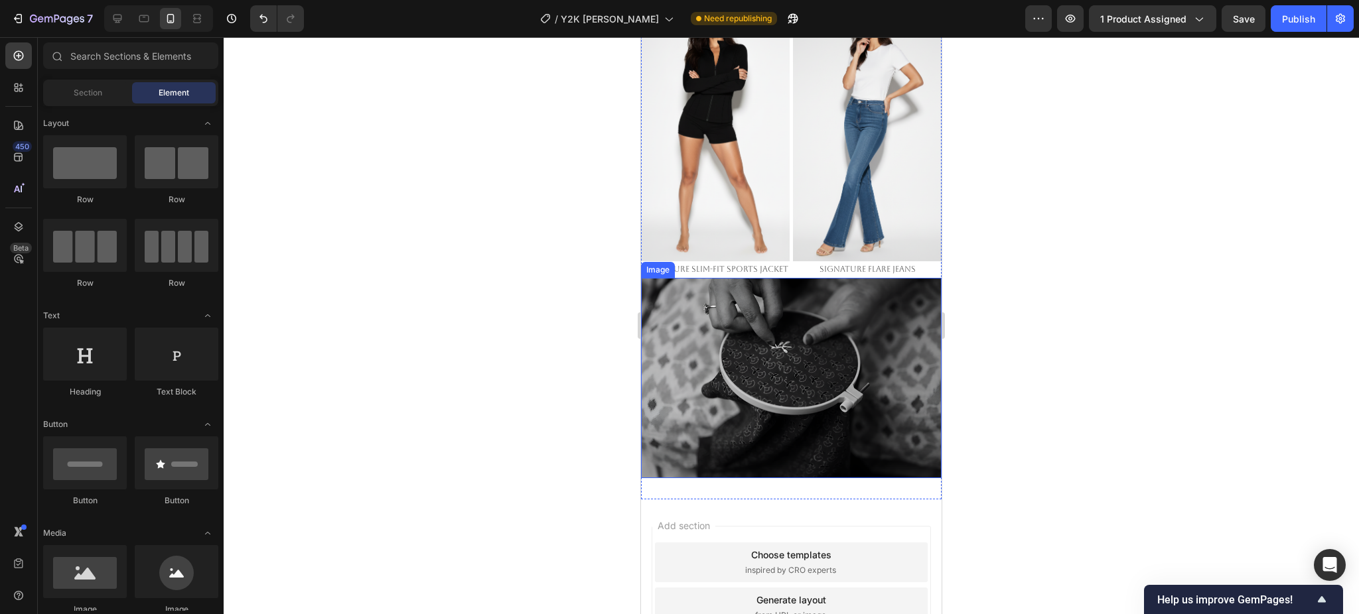
click at [713, 329] on img at bounding box center [791, 378] width 301 height 200
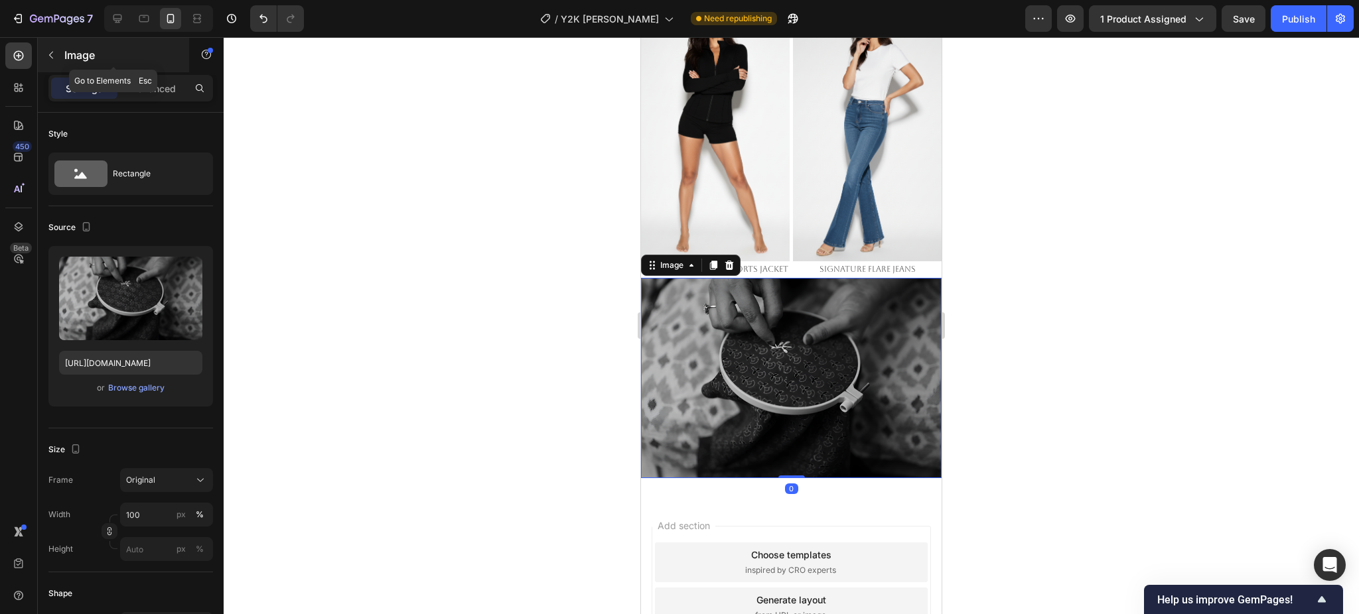
click at [80, 60] on p "Image" at bounding box center [120, 55] width 113 height 16
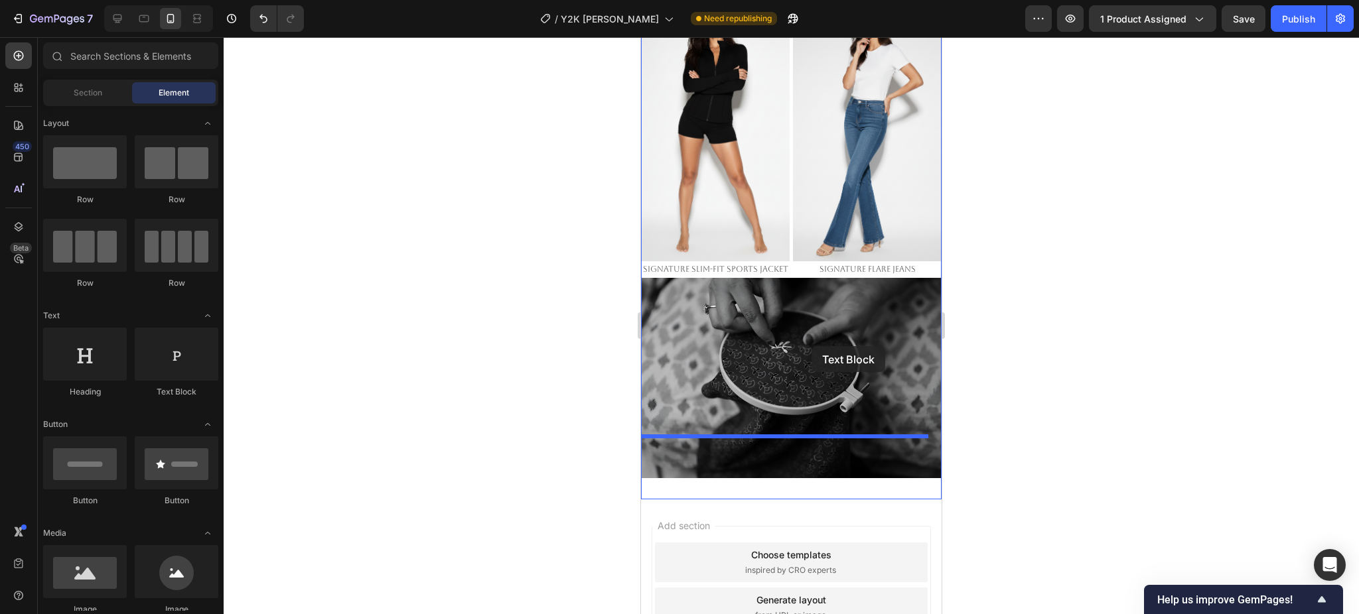
drag, startPoint x: 1061, startPoint y: 399, endPoint x: 811, endPoint y: 346, distance: 255.0
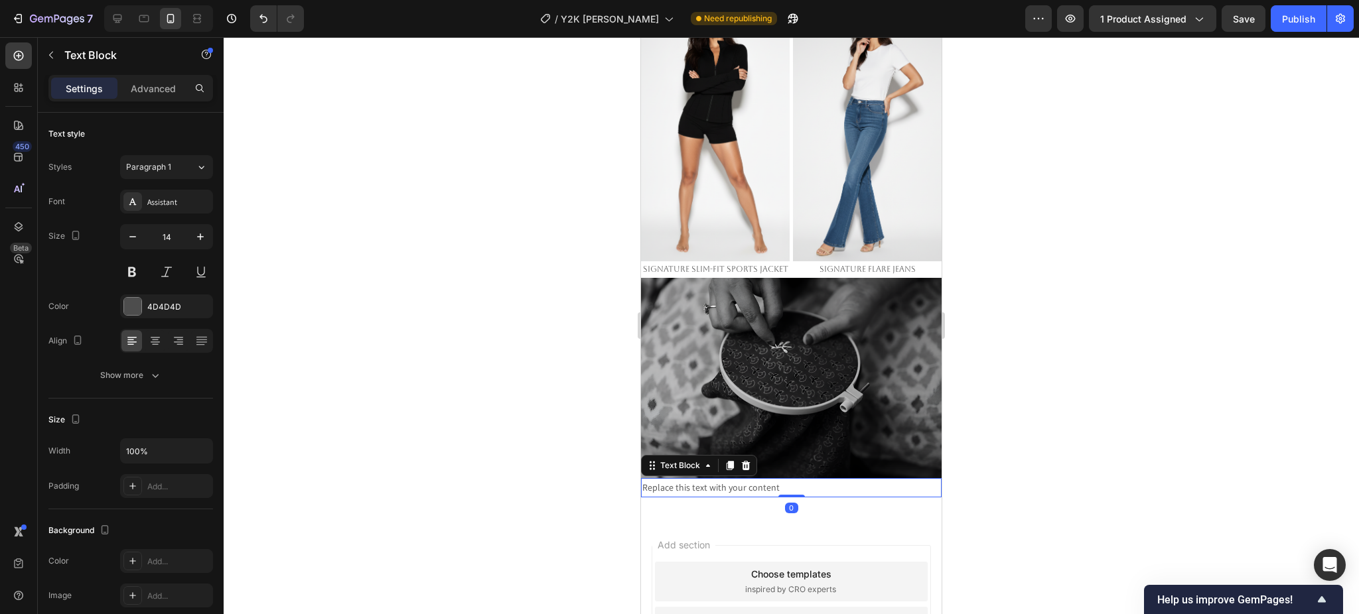
click at [744, 478] on div "Replace this text with your content" at bounding box center [791, 487] width 301 height 19
click at [744, 480] on p "Replace this text with your content" at bounding box center [791, 488] width 298 height 17
click at [754, 278] on img at bounding box center [791, 378] width 301 height 200
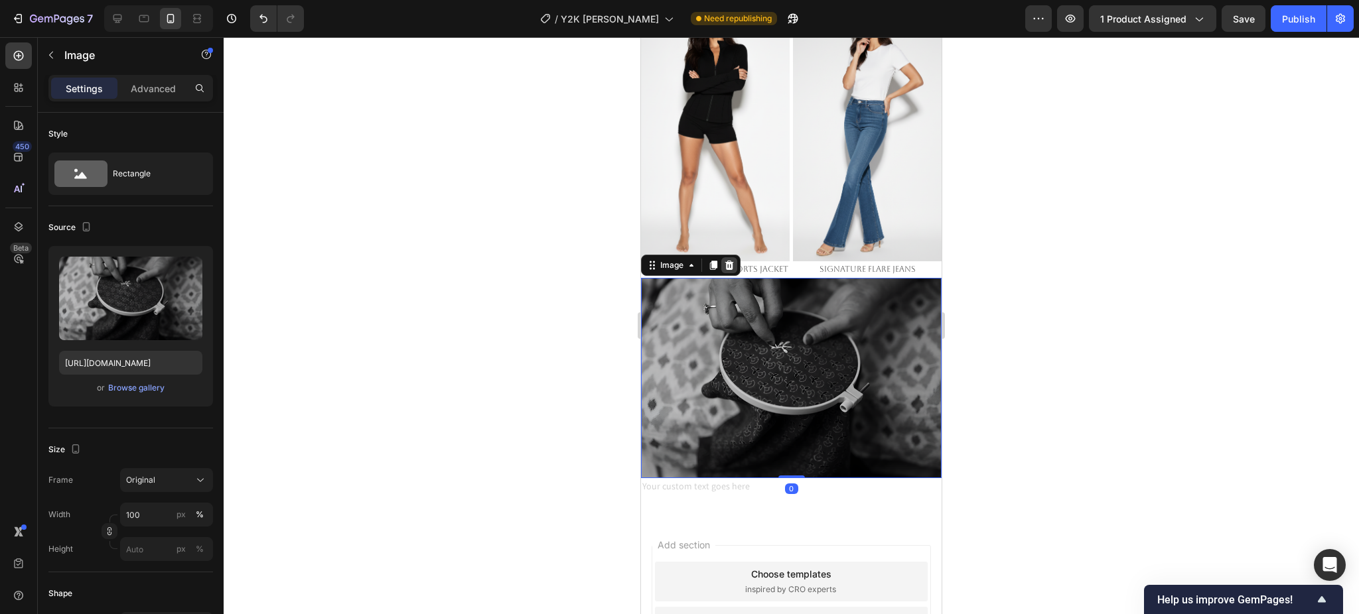
click at [730, 261] on icon at bounding box center [729, 265] width 9 height 9
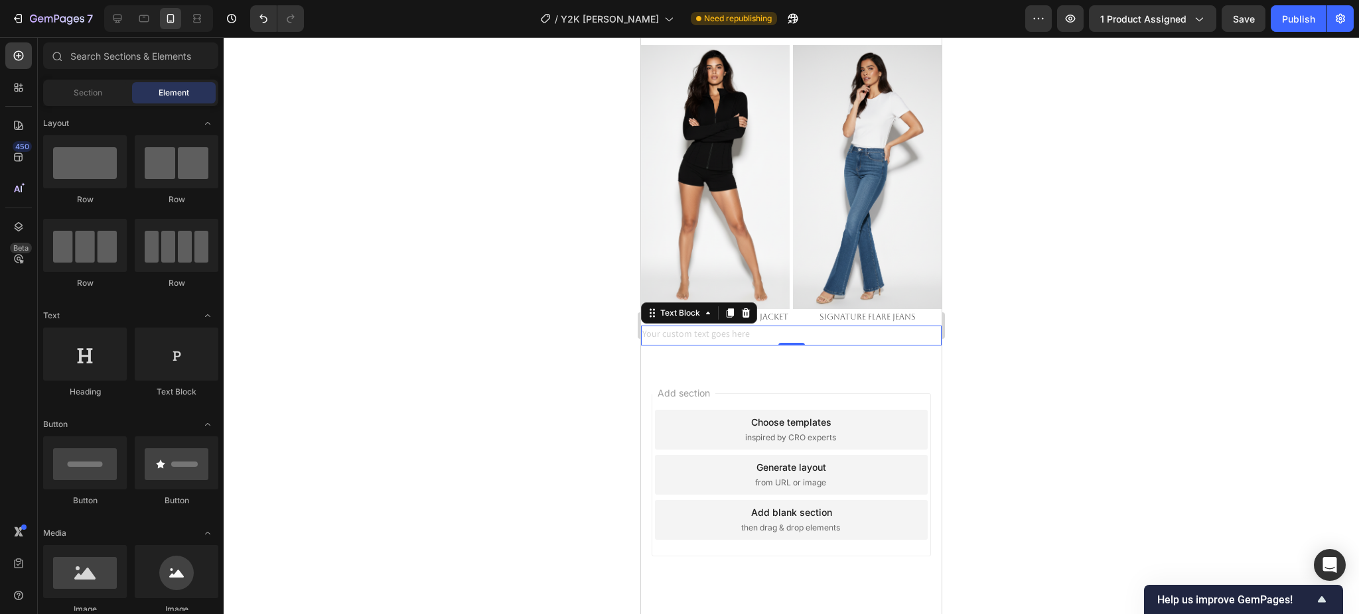
click at [715, 326] on div "Rich Text Editor. Editing area: main" at bounding box center [791, 335] width 301 height 19
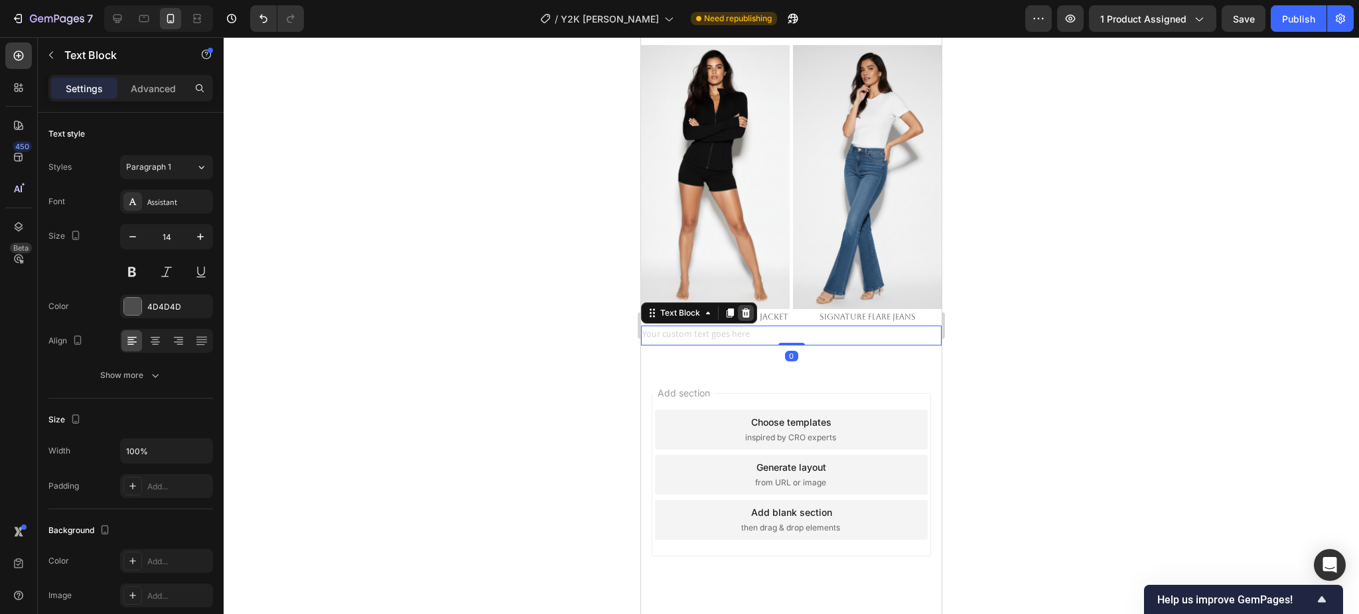
click at [745, 308] on icon at bounding box center [746, 312] width 9 height 9
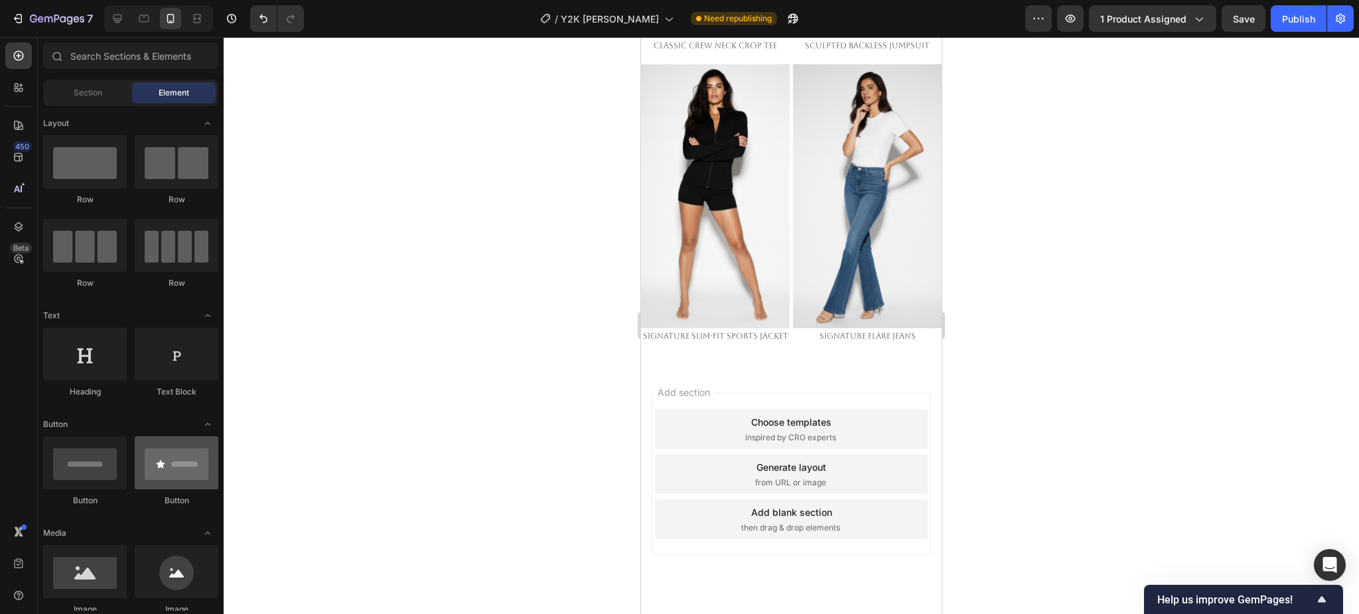
scroll to position [265, 0]
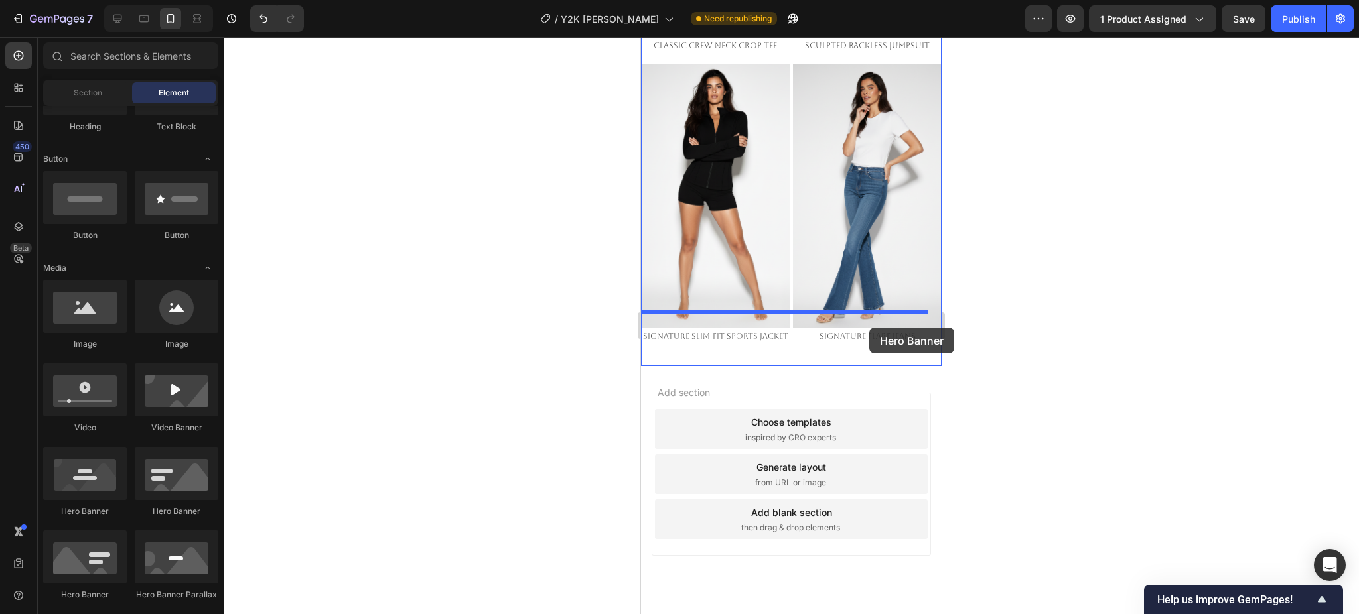
drag, startPoint x: 727, startPoint y: 519, endPoint x: 868, endPoint y: 328, distance: 238.2
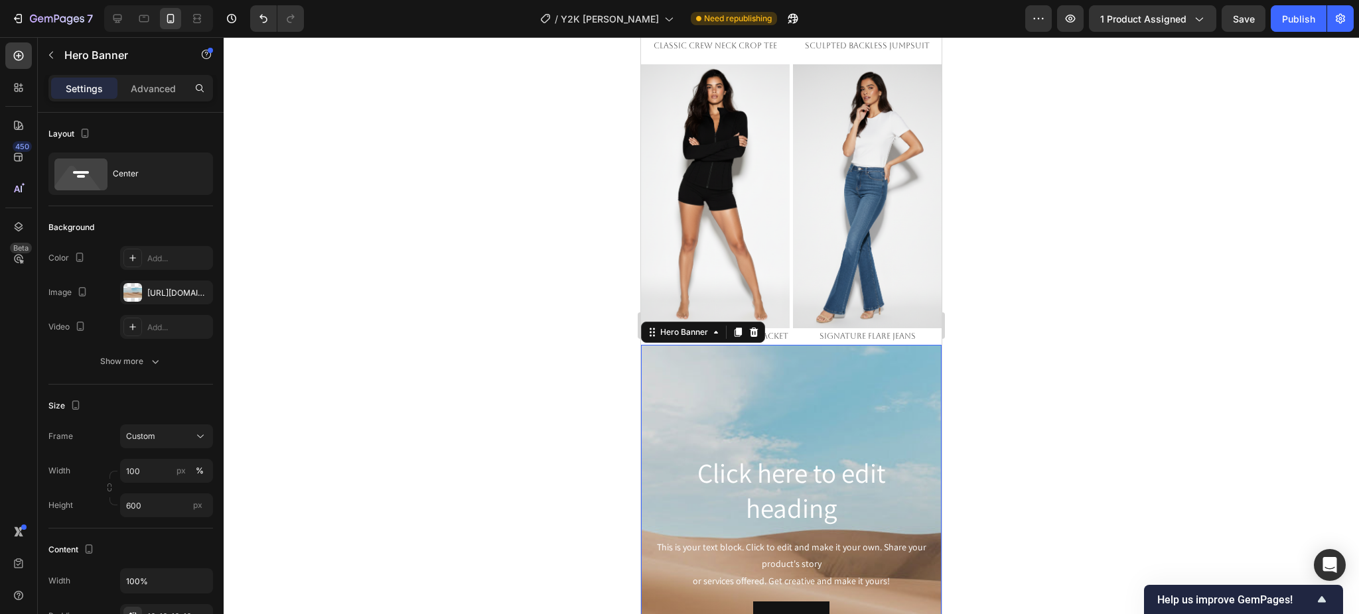
scroll to position [2065, 0]
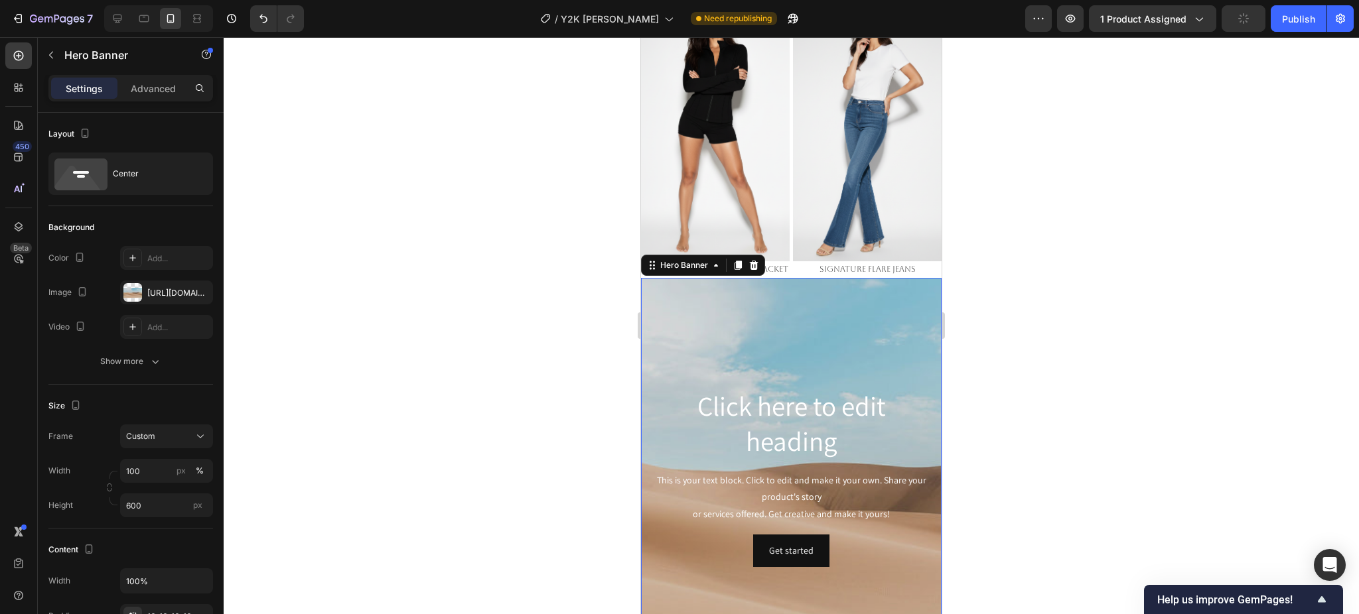
click at [801, 316] on div "Background Image" at bounding box center [791, 477] width 301 height 398
click at [172, 290] on div "https://cdn.shopify.com/s/files/1/2005/9307/files/background_settings.jpg" at bounding box center [166, 293] width 38 height 12
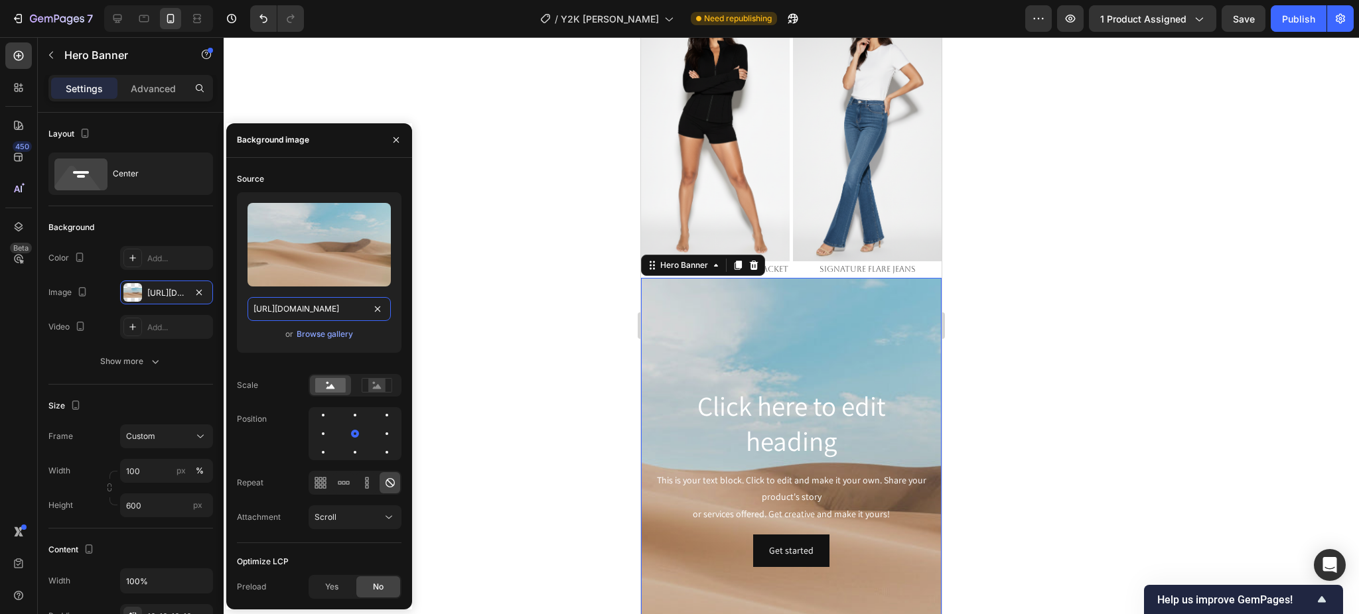
click at [304, 304] on input "https://cdn.shopify.com/s/files/1/2005/9307/files/background_settings.jpg" at bounding box center [318, 309] width 143 height 24
paste input "0661/2146/6075/files/gempages_479878604860163106-ccaf8522-cbf6-4ce7-ab5f-f8b10a…"
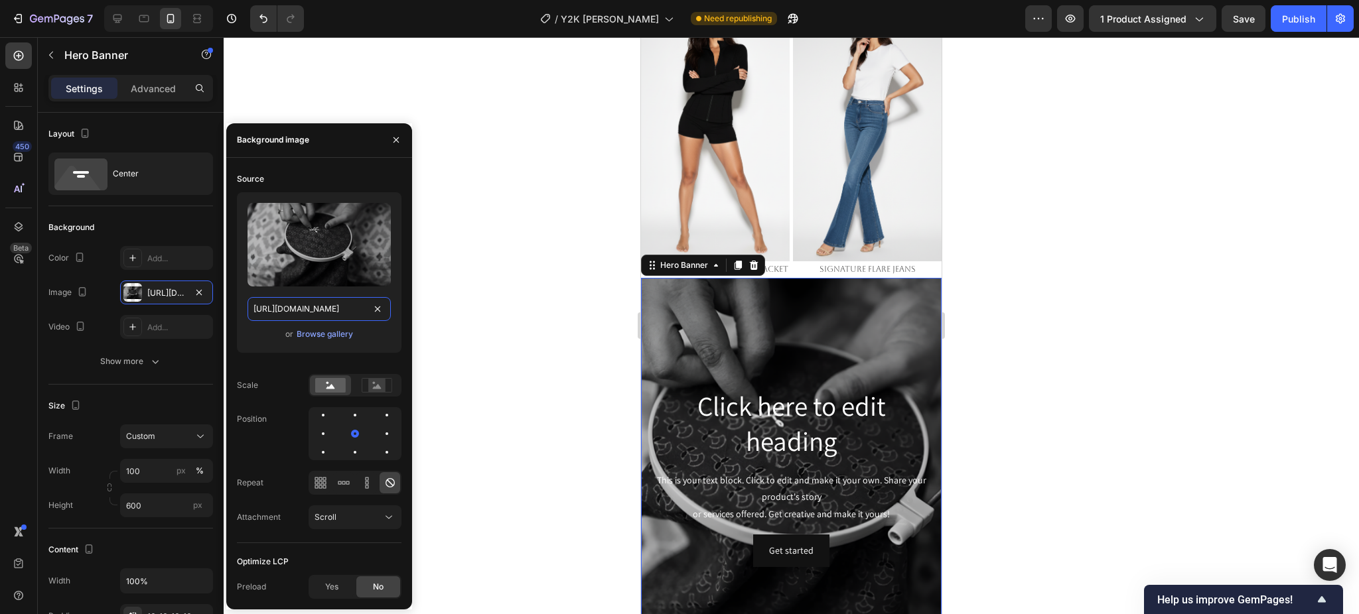
scroll to position [0, 398]
type input "https://cdn.shopify.com/s/files/1/0661/2146/6075/files/gempages_479878604860163…"
click at [729, 471] on div "This is your text block. Click to edit and make it your own. Share your product…" at bounding box center [790, 497] width 279 height 53
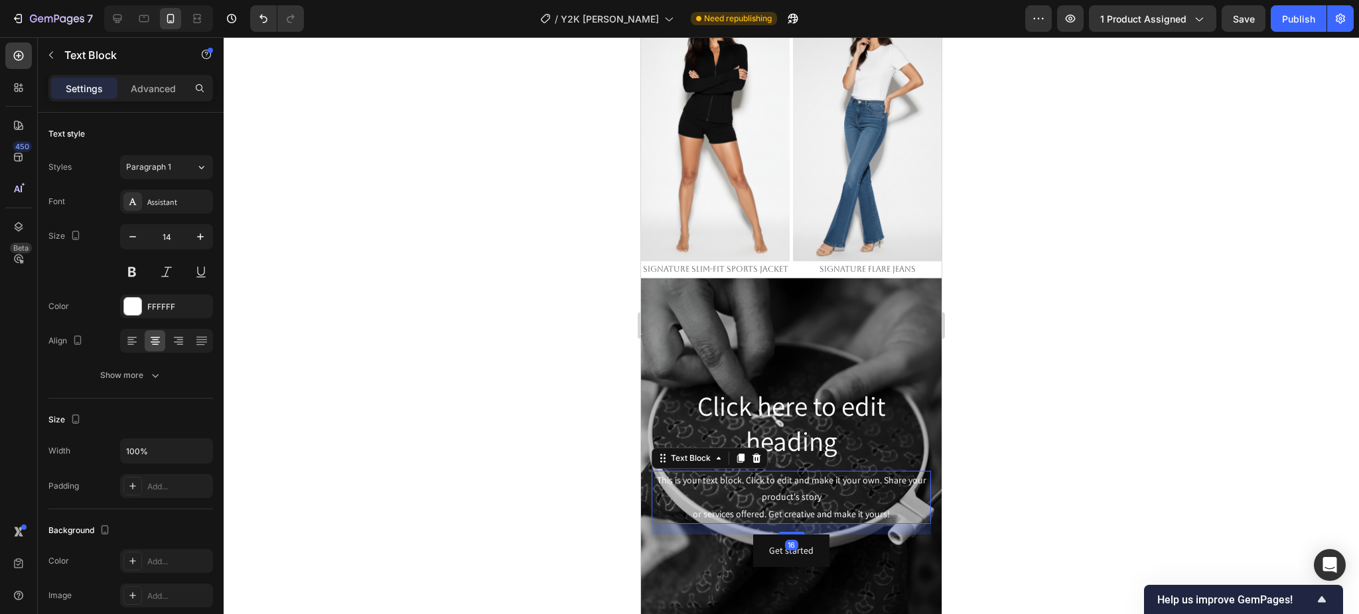
click at [729, 471] on div "This is your text block. Click to edit and make it your own. Share your product…" at bounding box center [790, 497] width 279 height 53
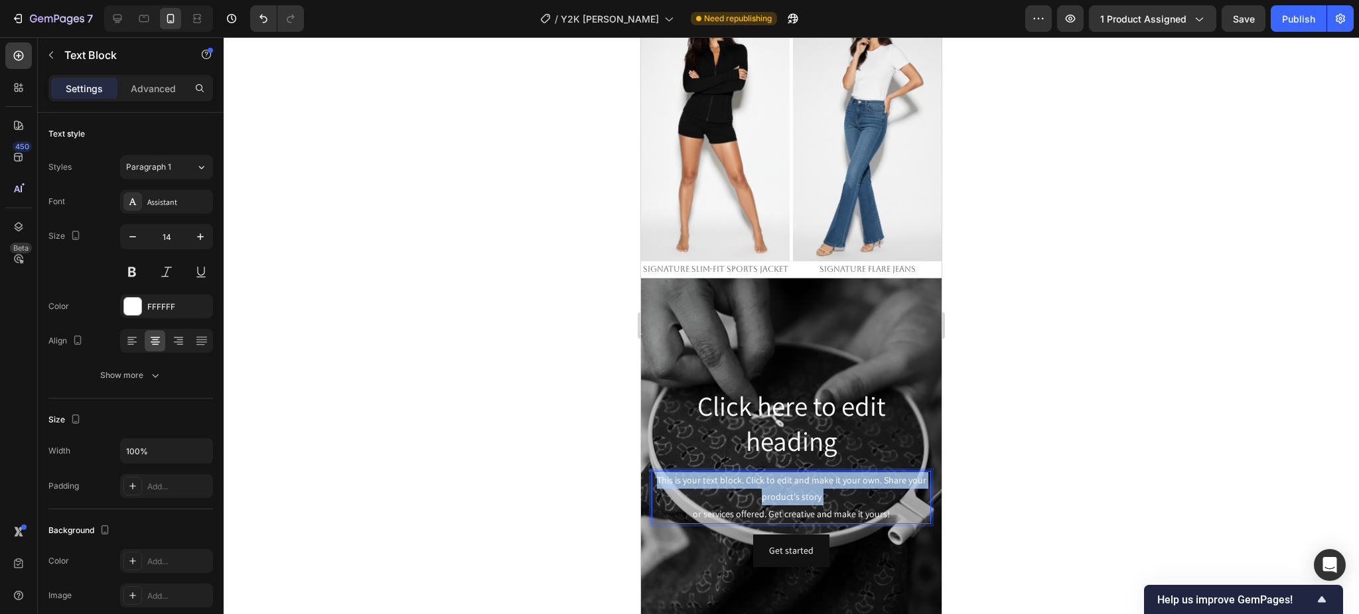
click at [729, 472] on p "This is your text block. Click to edit and make it your own. Share your product…" at bounding box center [791, 497] width 277 height 50
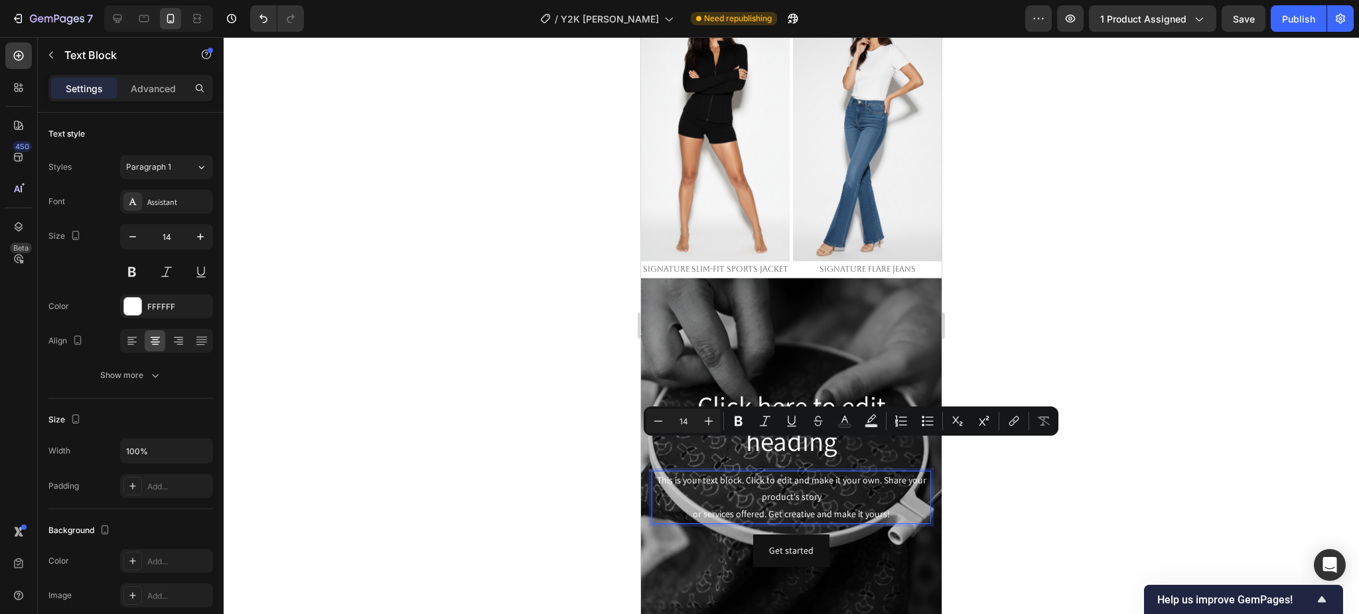
drag, startPoint x: 871, startPoint y: 475, endPoint x: 887, endPoint y: 478, distance: 16.1
click at [873, 476] on p "This is your text block. Click to edit and make it your own. Share your product…" at bounding box center [791, 497] width 277 height 50
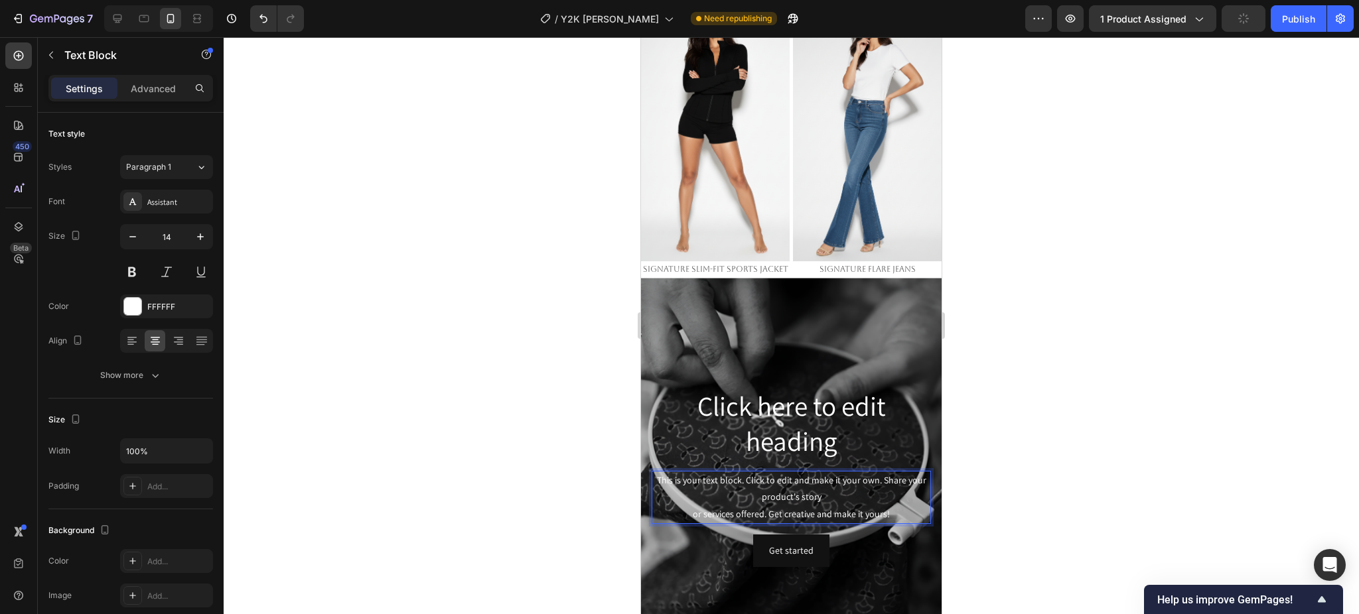
click at [890, 478] on p "This is your text block. Click to edit and make it your own. Share your product…" at bounding box center [791, 497] width 277 height 50
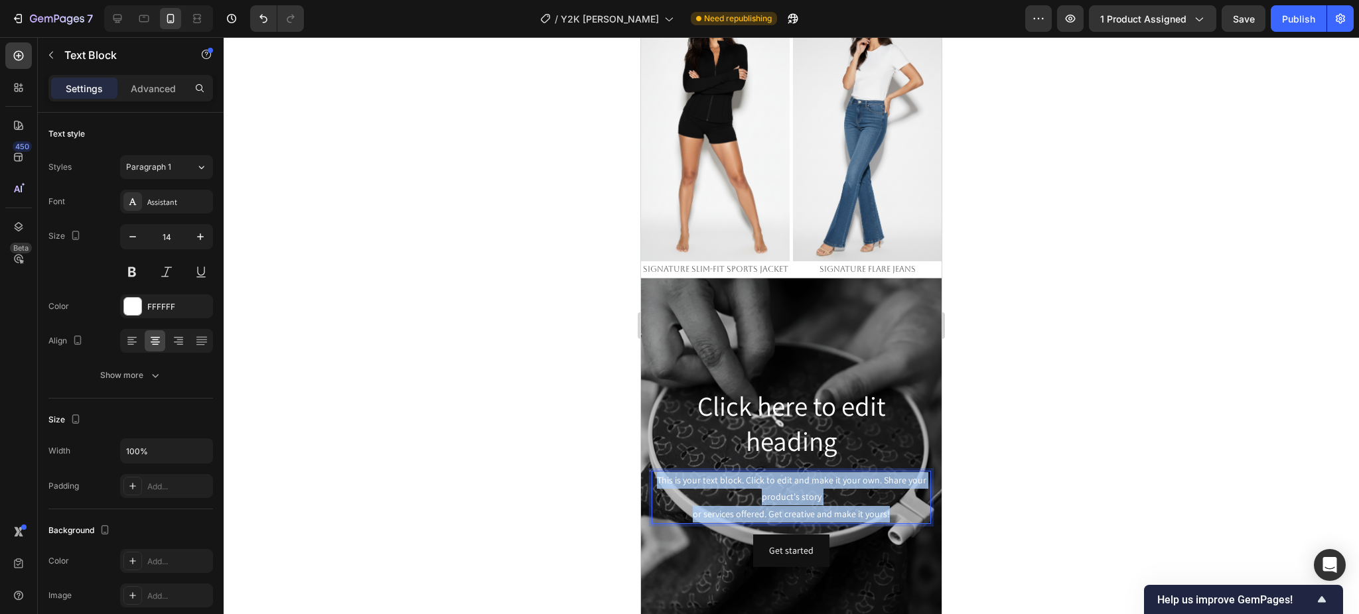
drag, startPoint x: 787, startPoint y: 459, endPoint x: 598, endPoint y: 421, distance: 193.6
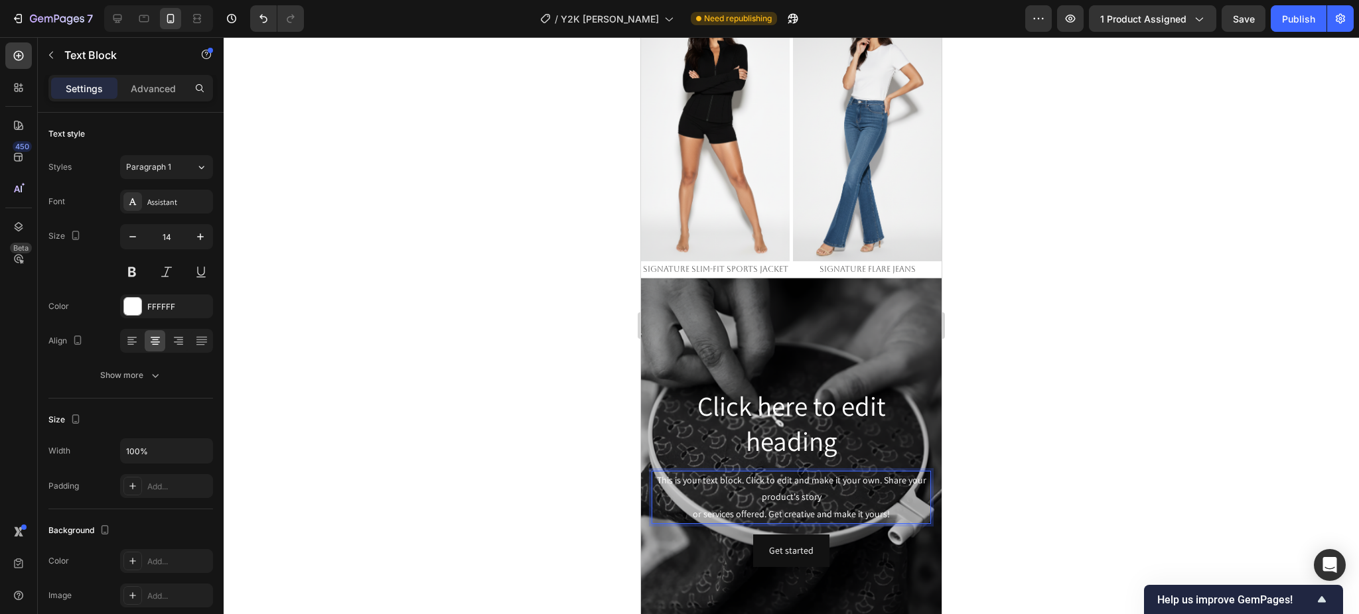
scroll to position [2056, 0]
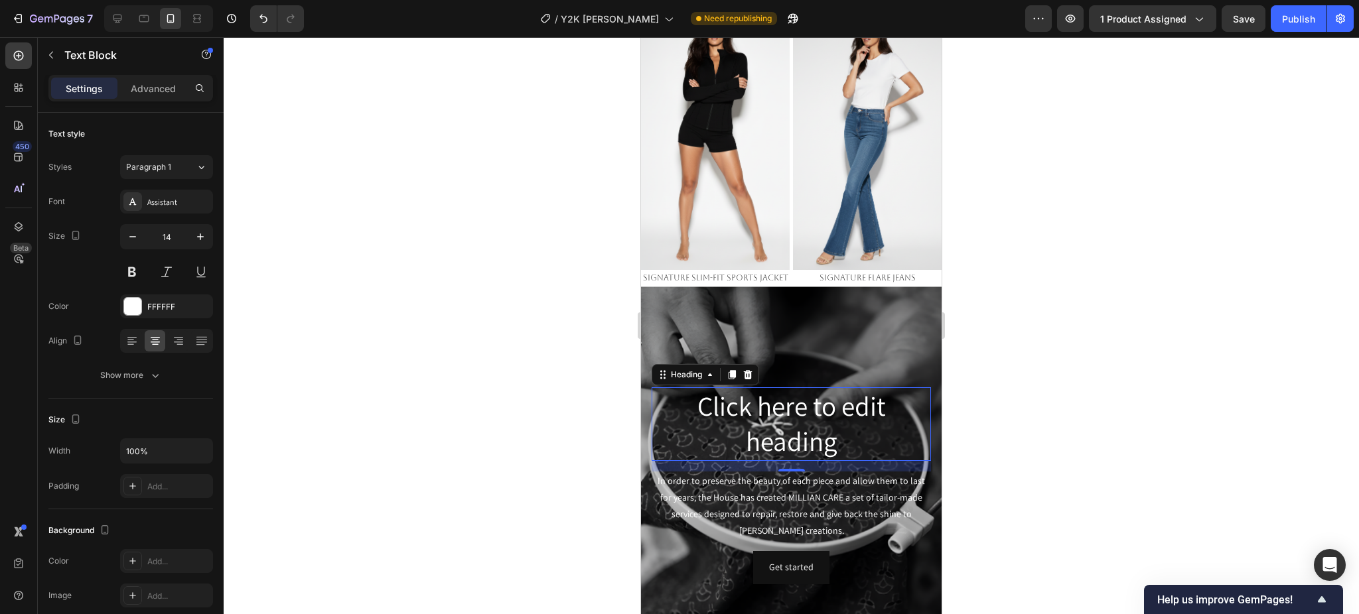
click at [800, 387] on h2 "Click here to edit heading" at bounding box center [790, 424] width 279 height 74
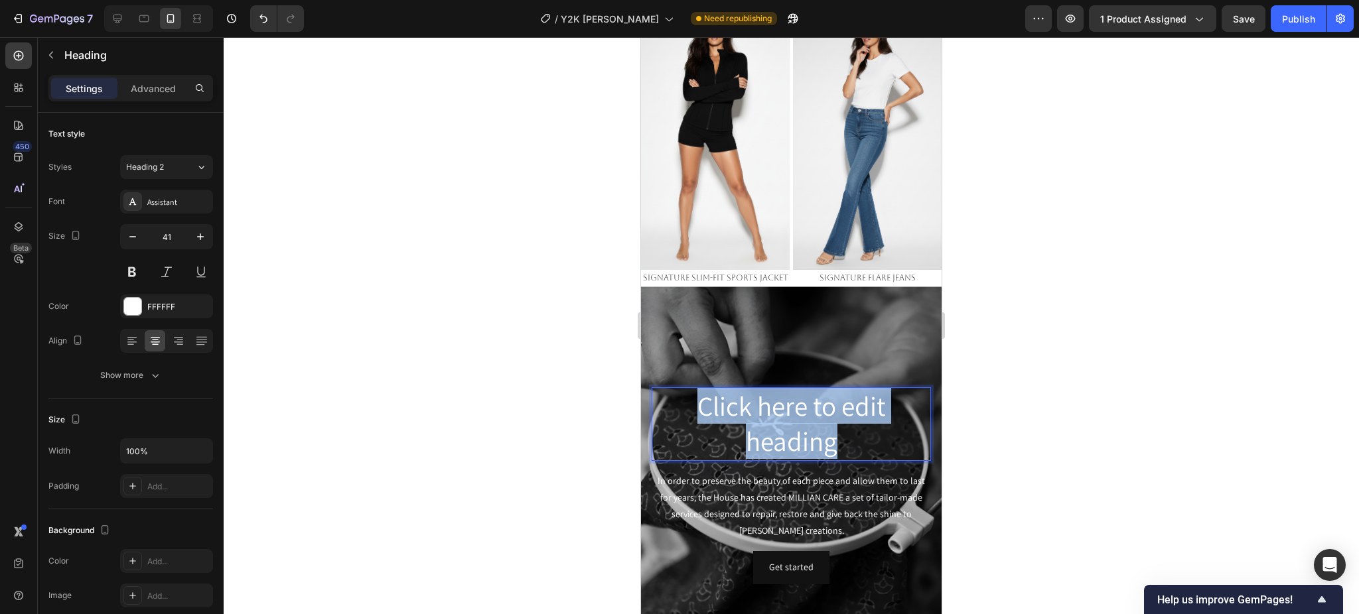
click at [800, 389] on p "Click here to edit heading" at bounding box center [791, 424] width 277 height 71
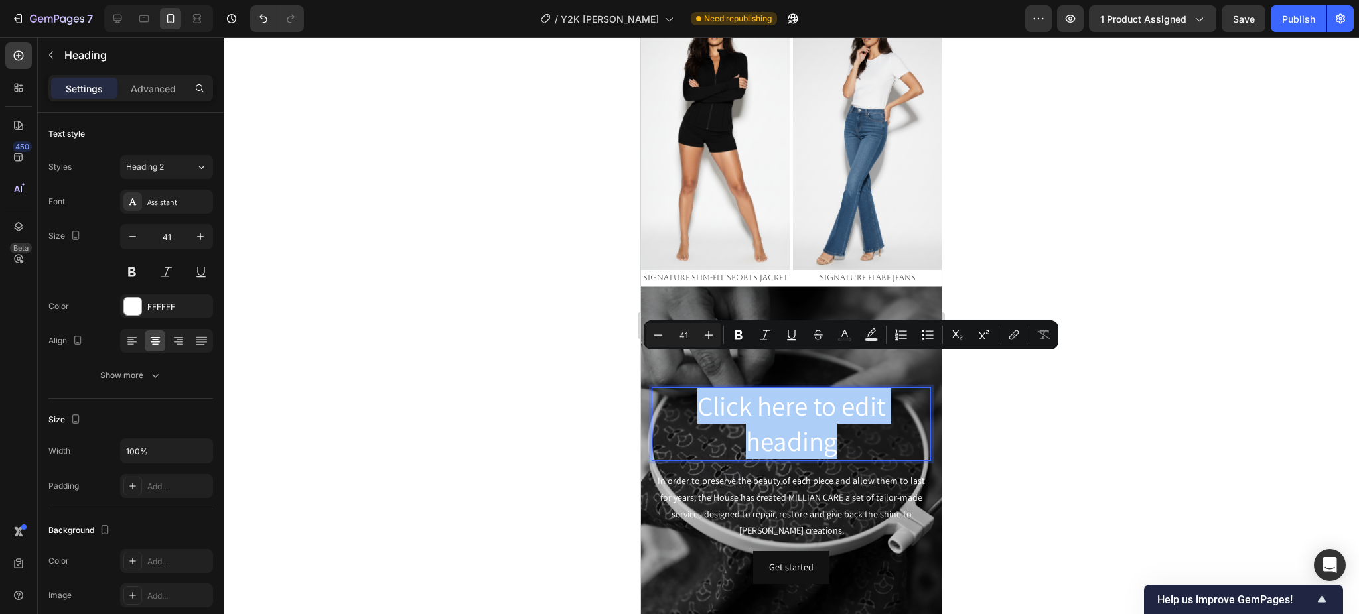
click at [1195, 234] on div at bounding box center [791, 325] width 1135 height 577
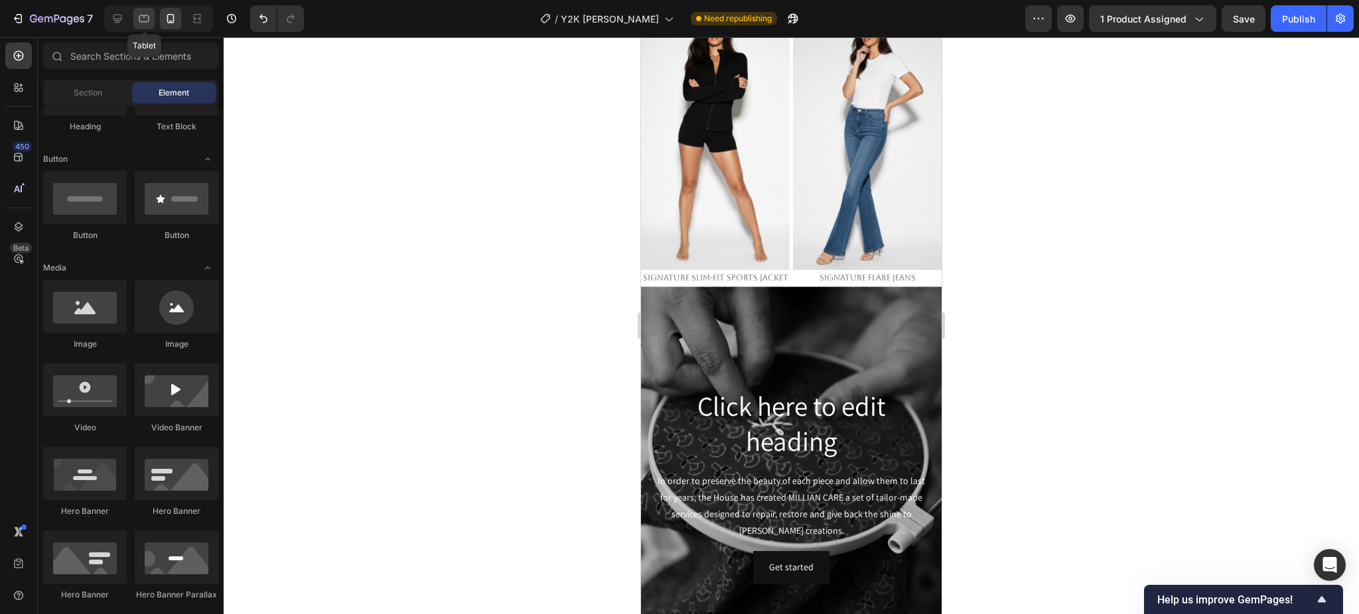
click at [150, 25] on icon at bounding box center [143, 18] width 13 height 13
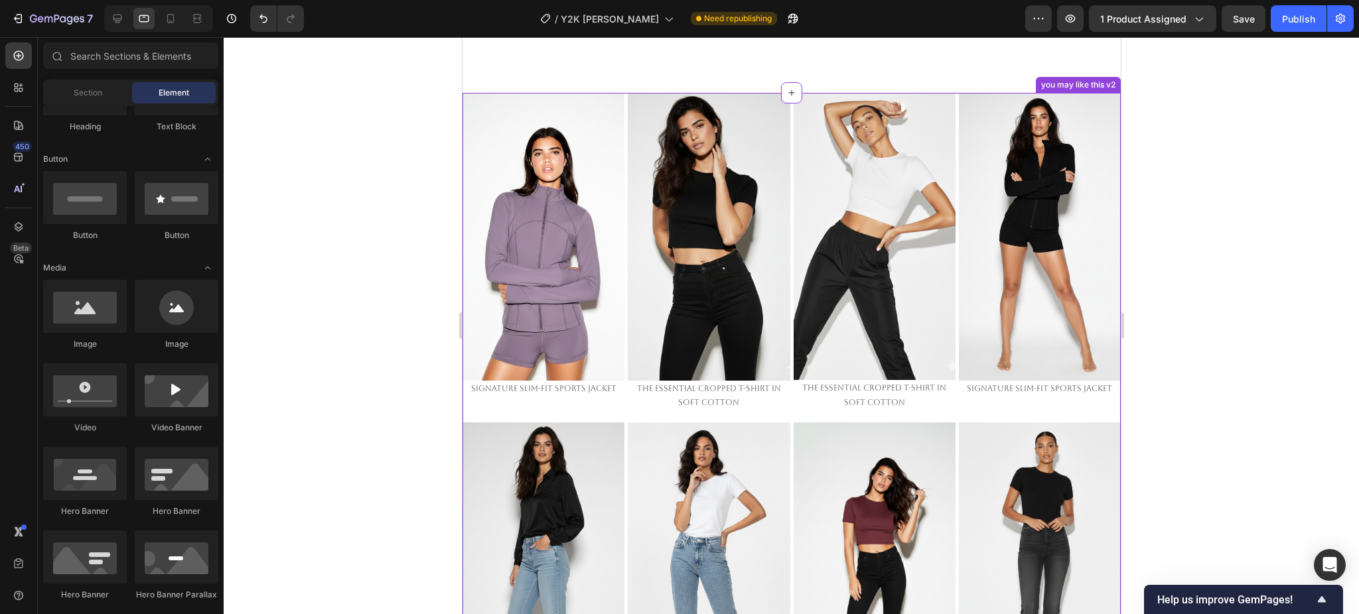
scroll to position [2616, 0]
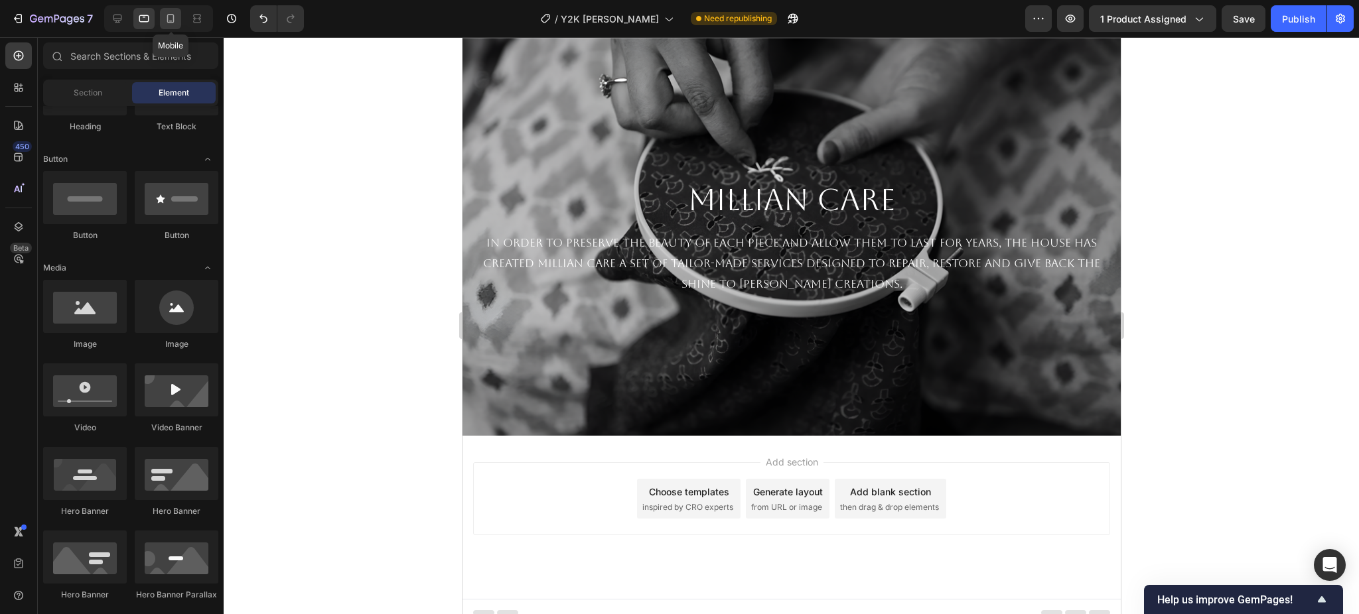
click at [167, 21] on icon at bounding box center [170, 18] width 13 height 13
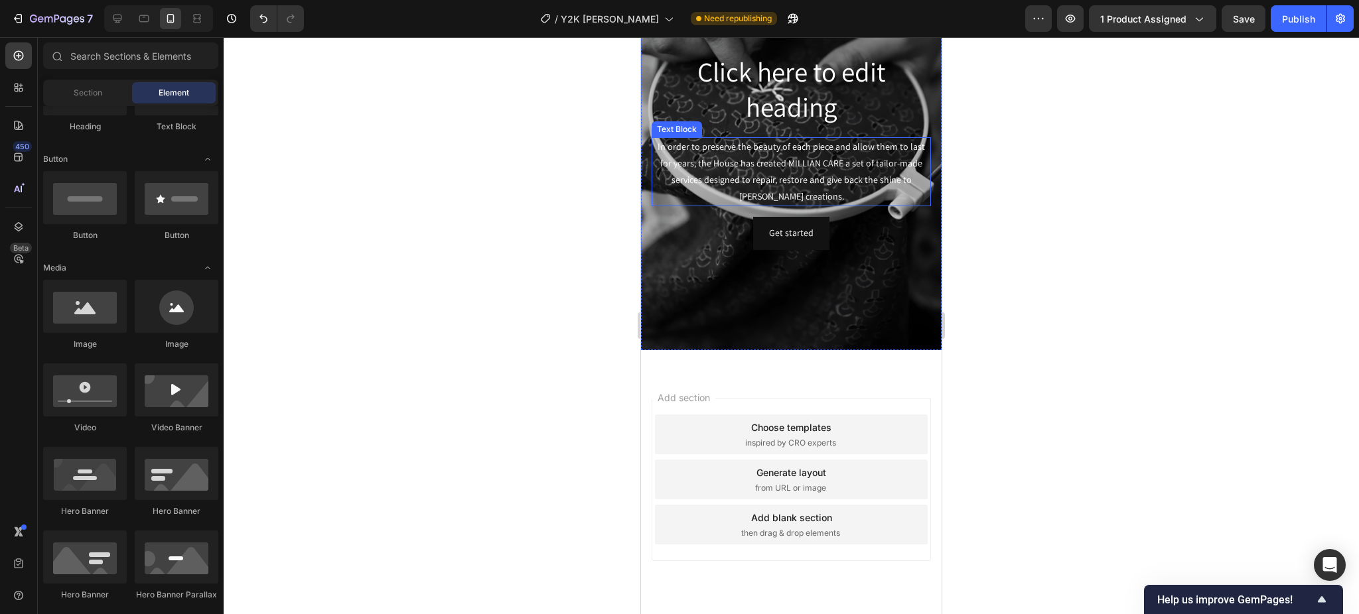
scroll to position [2219, 0]
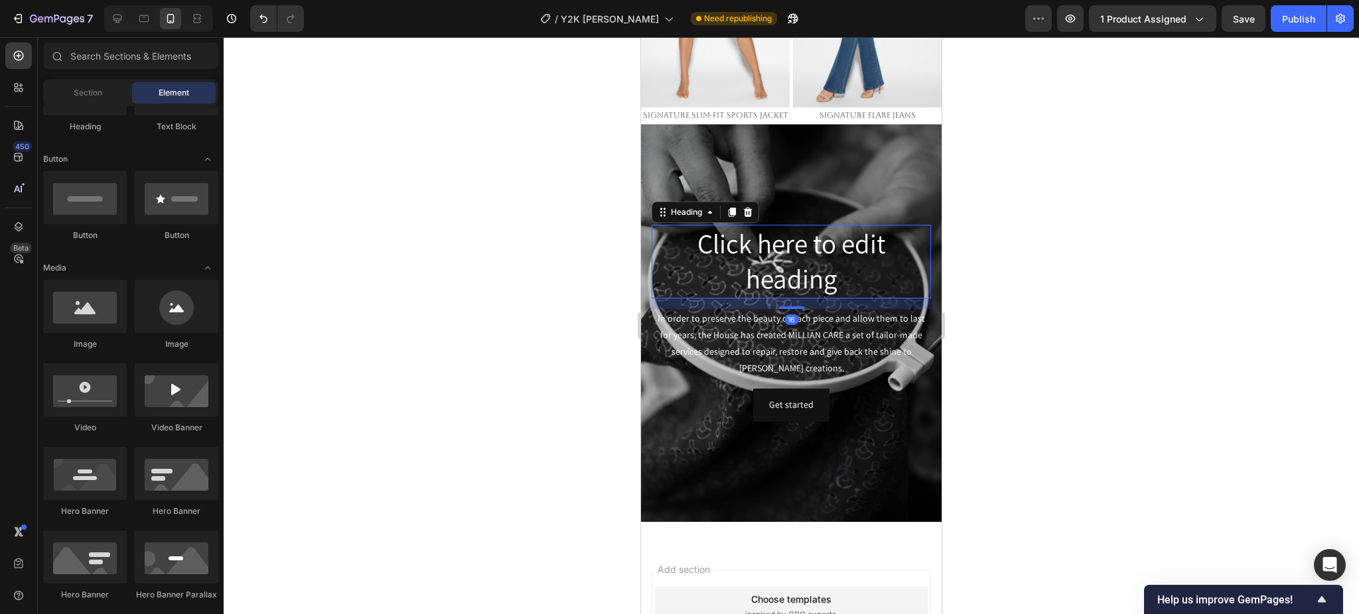
click at [805, 226] on p "Click here to edit heading" at bounding box center [791, 261] width 277 height 71
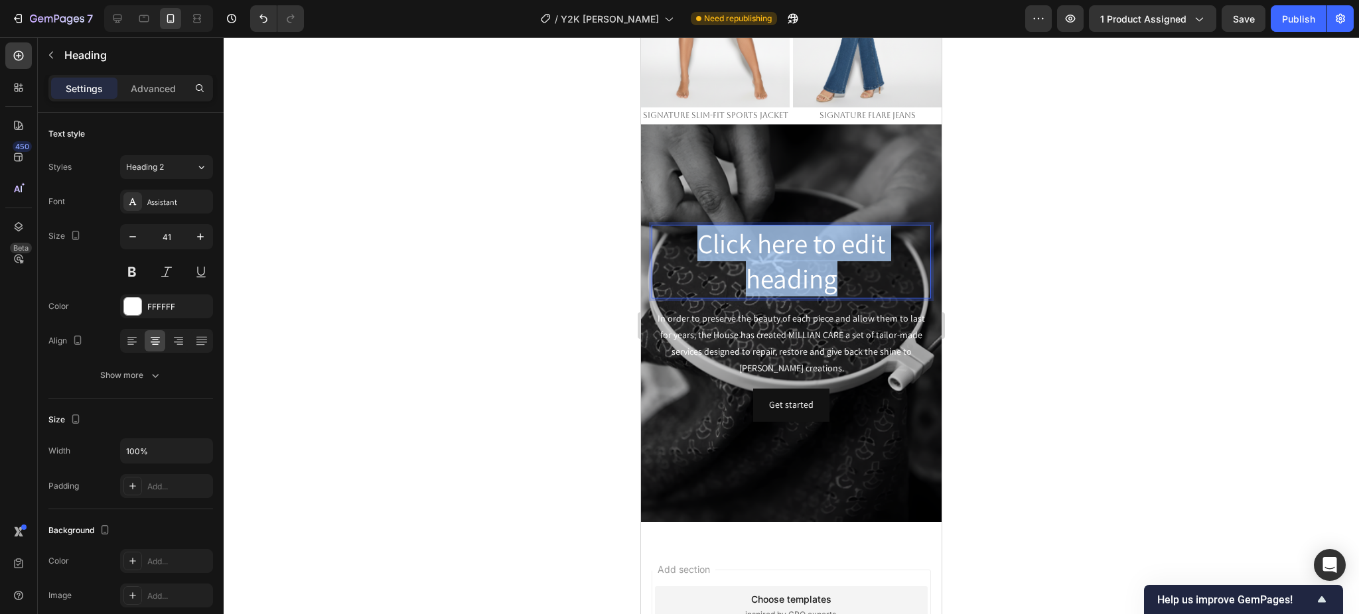
click at [805, 226] on p "Click here to edit heading" at bounding box center [791, 261] width 277 height 71
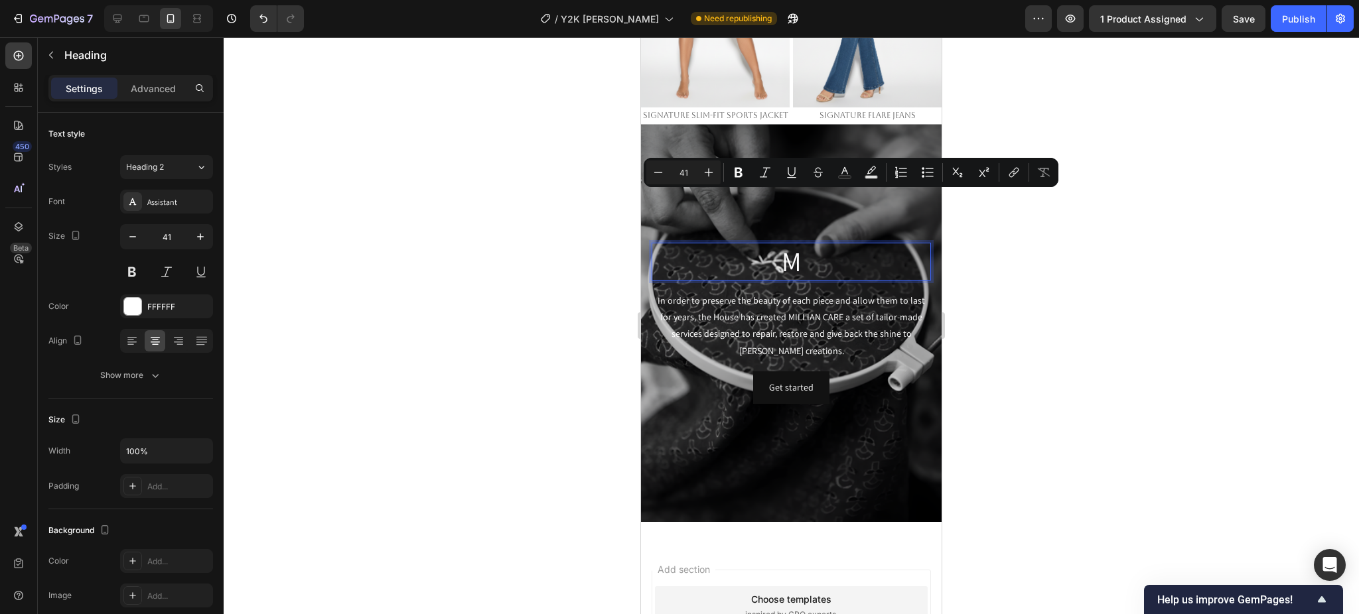
scroll to position [2236, 0]
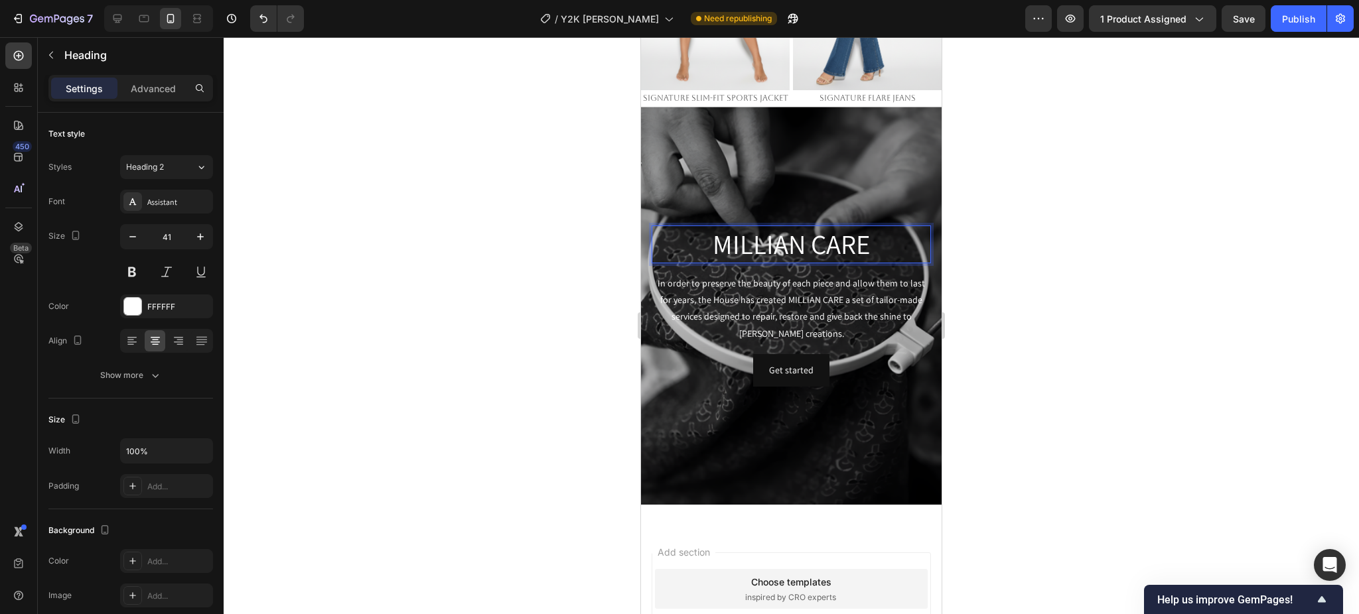
click at [776, 227] on p "MILLIAN CARE" at bounding box center [791, 244] width 277 height 35
click at [777, 227] on p "MILLIAN CARE" at bounding box center [791, 244] width 277 height 35
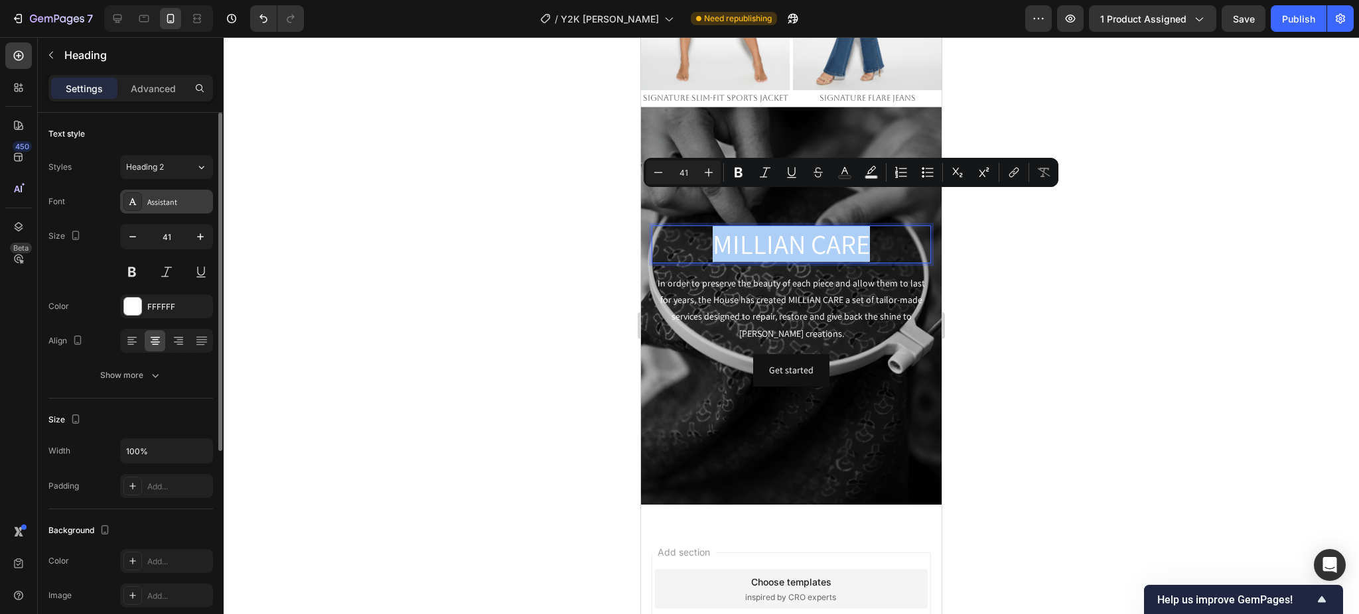
click at [186, 196] on div "Assistant" at bounding box center [178, 202] width 62 height 12
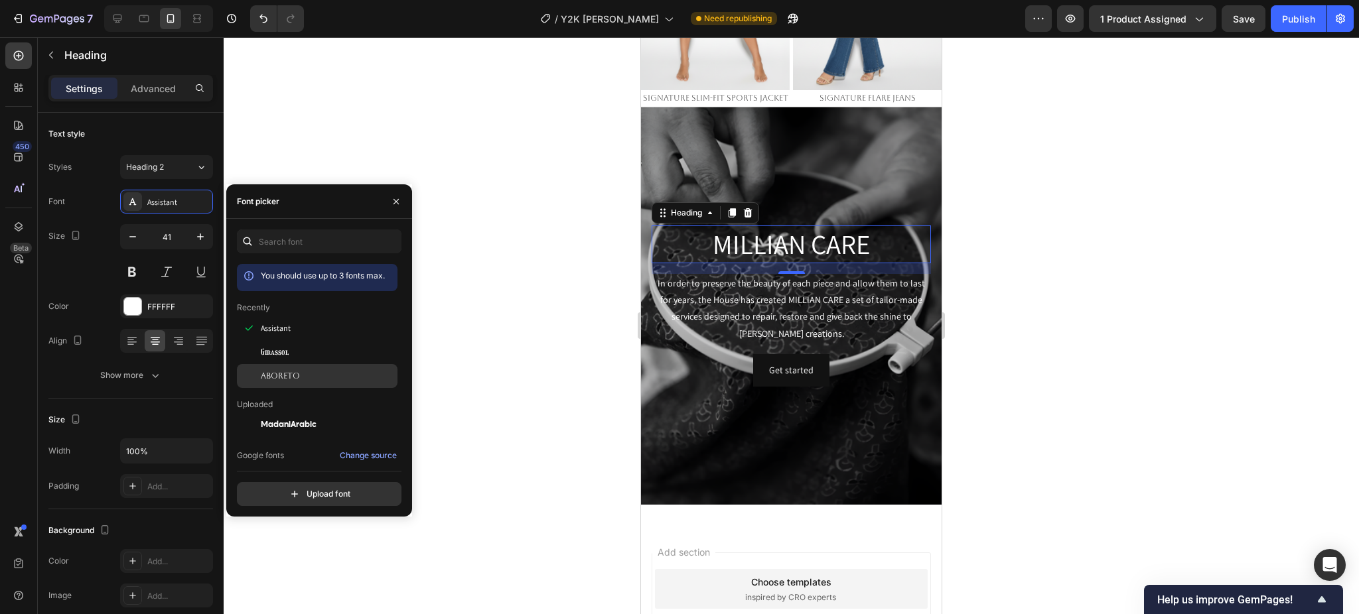
click at [278, 374] on span "Aboreto" at bounding box center [280, 376] width 39 height 12
click at [1036, 314] on div at bounding box center [791, 325] width 1135 height 577
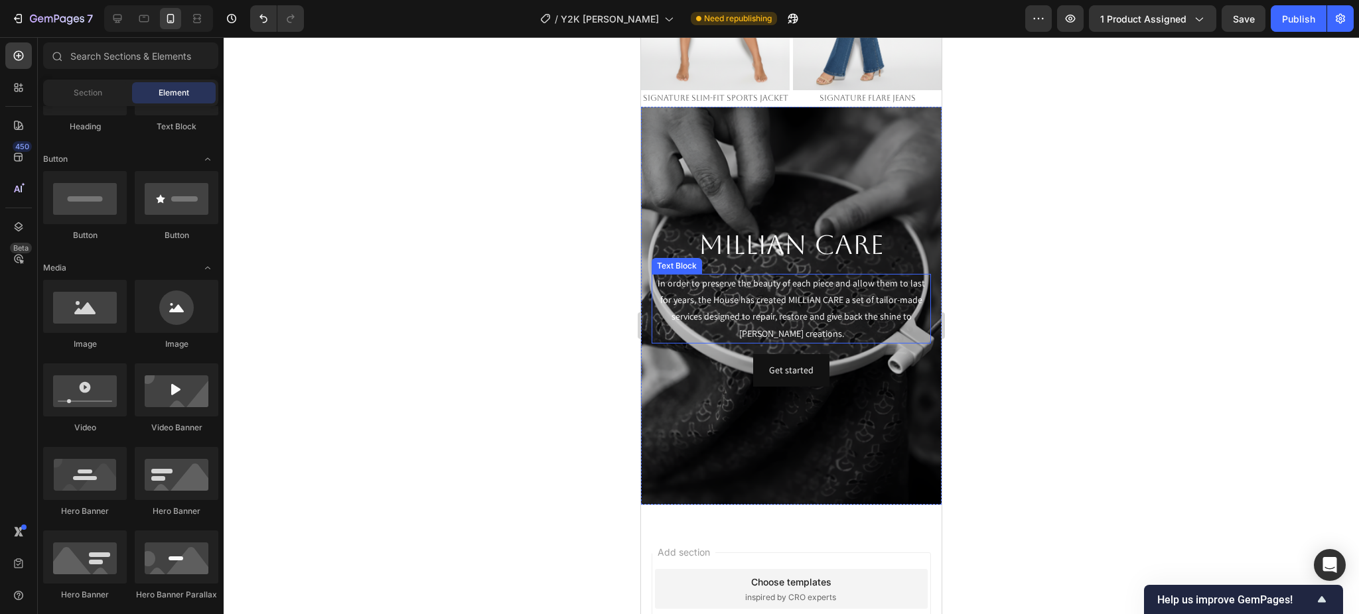
click at [797, 275] on p "In order to preserve the beauty of each piece and allow them to last for years,…" at bounding box center [791, 308] width 277 height 67
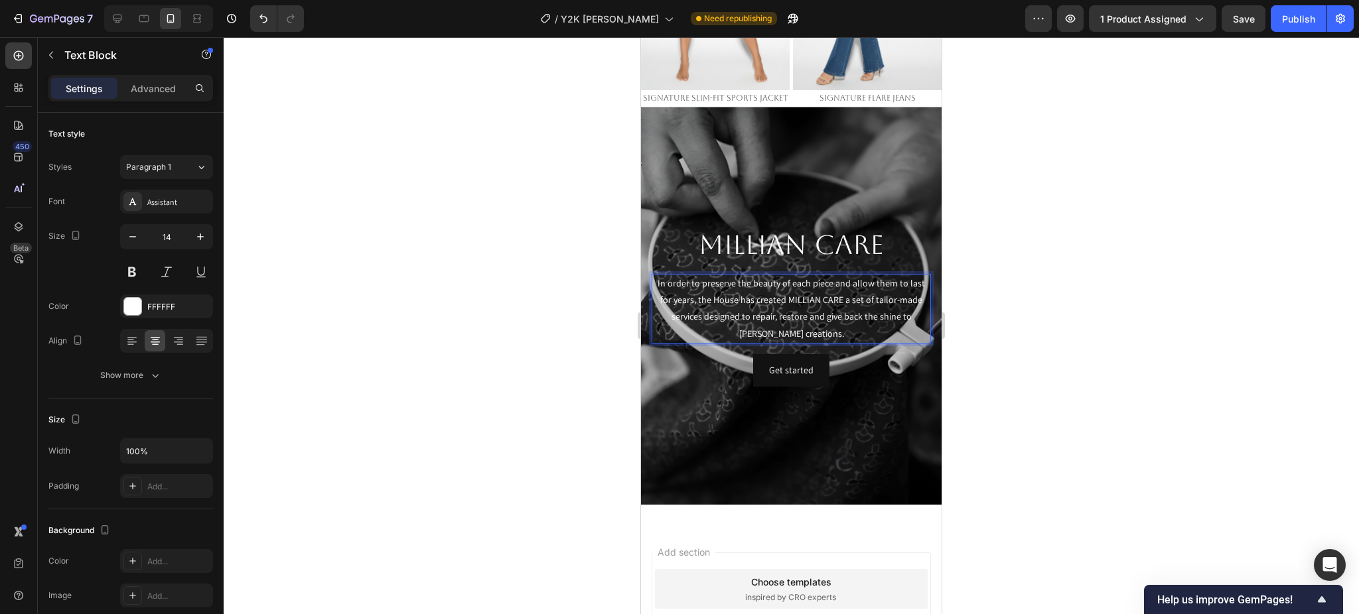
click at [797, 275] on p "In order to preserve the beauty of each piece and allow them to last for years,…" at bounding box center [791, 308] width 277 height 67
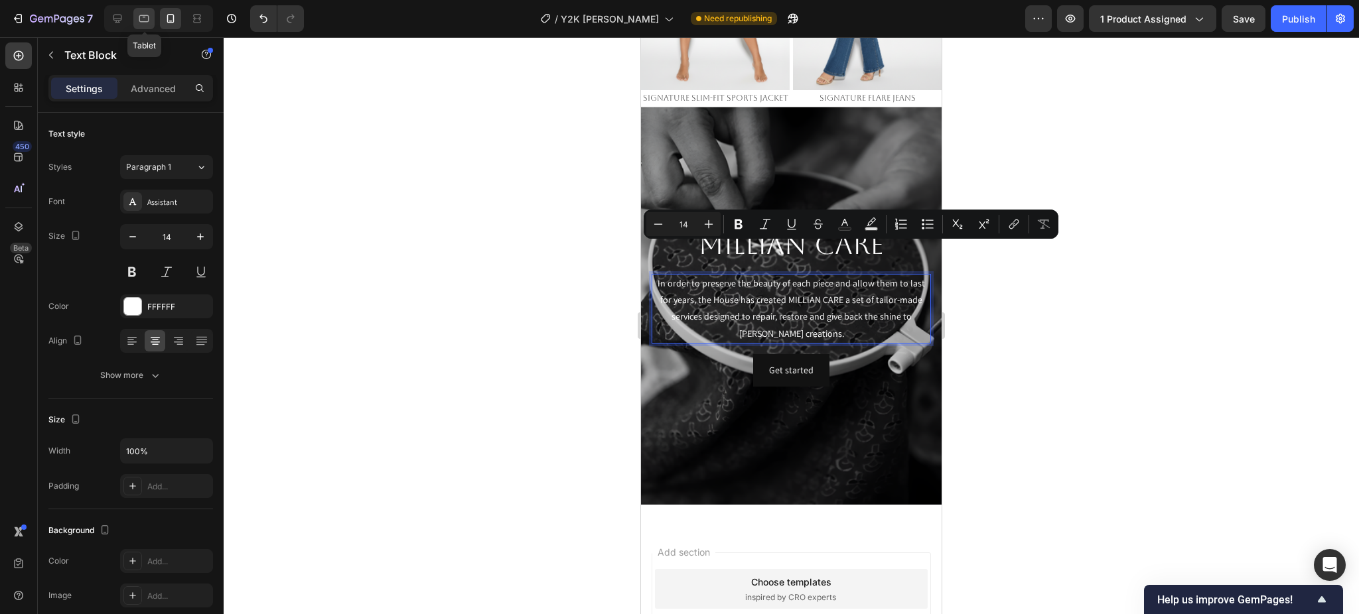
click at [139, 12] on icon at bounding box center [143, 18] width 13 height 13
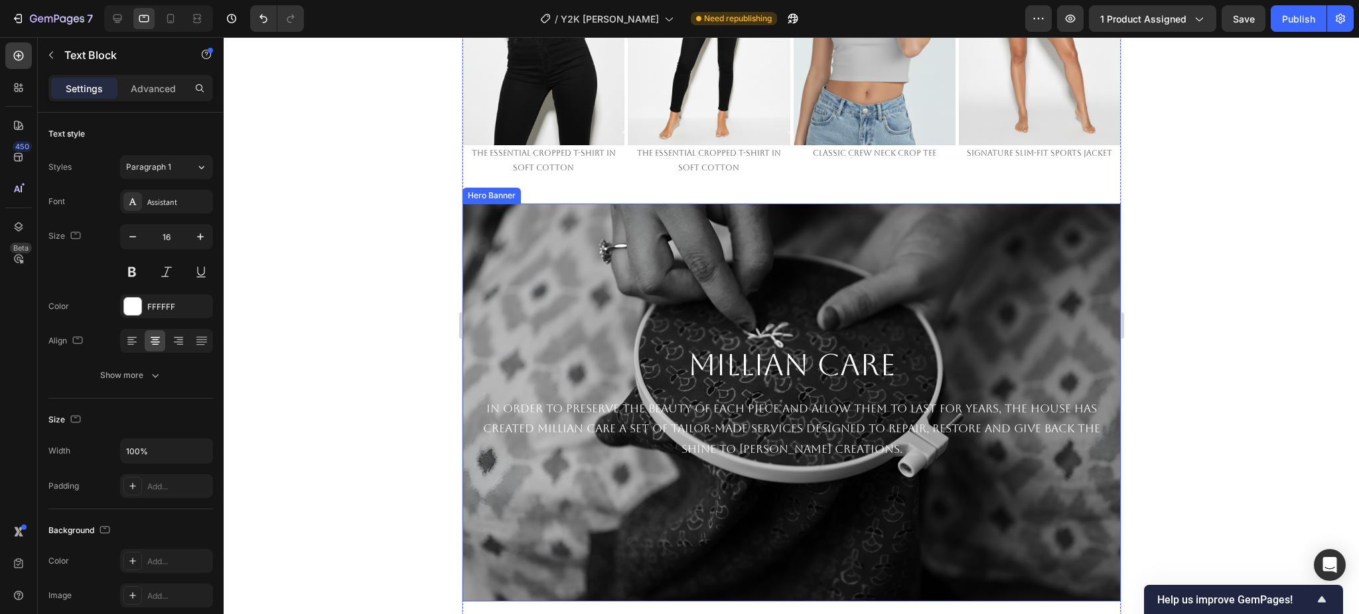
scroll to position [1309, 0]
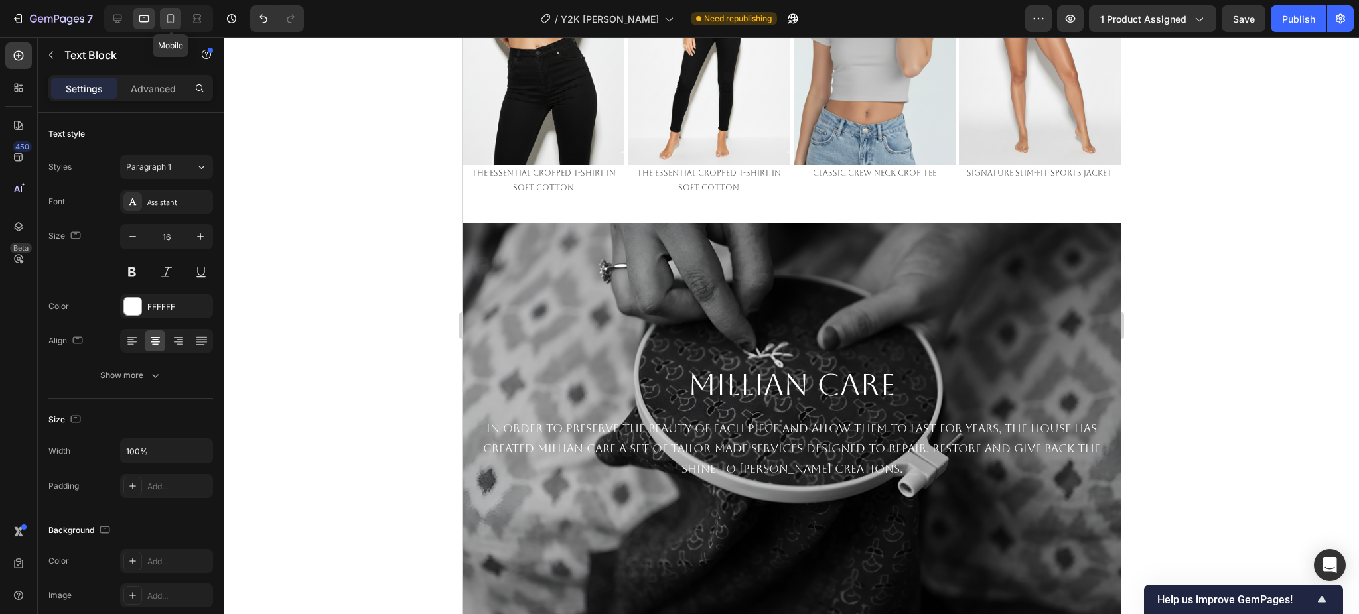
click at [174, 22] on icon at bounding box center [170, 18] width 13 height 13
type input "14"
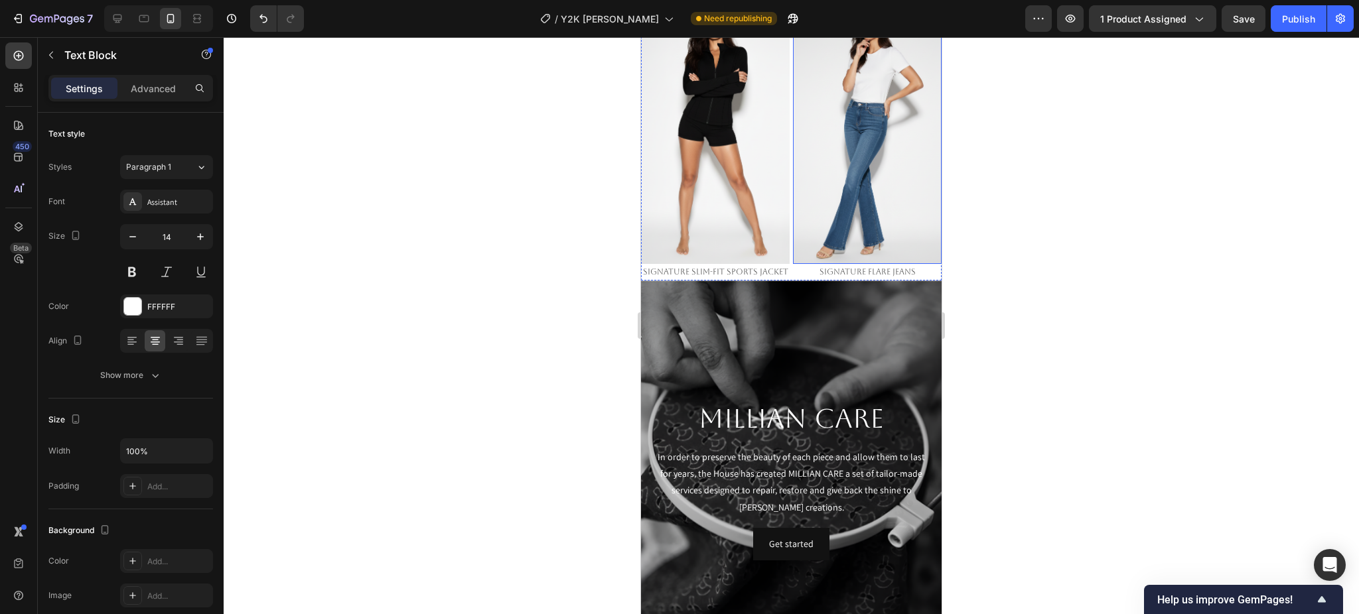
scroll to position [2234, 0]
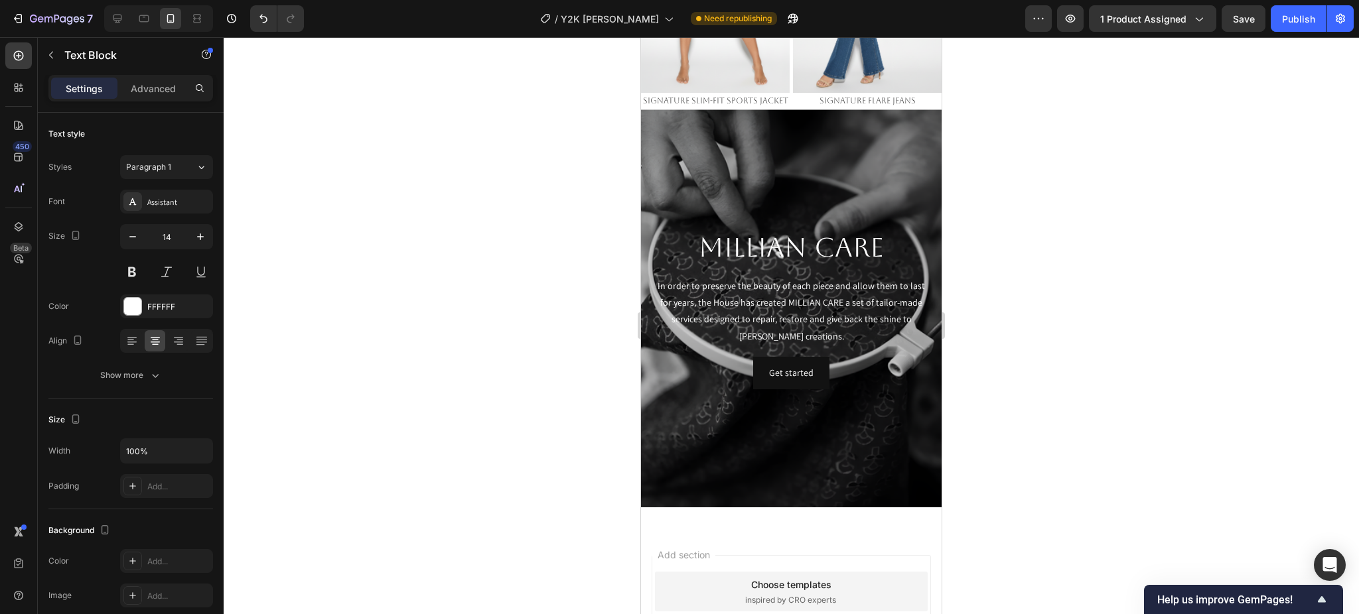
click at [779, 278] on p "In order to preserve the beauty of each piece and allow them to last for years,…" at bounding box center [791, 311] width 277 height 67
click at [792, 278] on p "In order to preserve the beauty of each piece and allow them to last for years,…" at bounding box center [791, 311] width 277 height 67
drag, startPoint x: 792, startPoint y: 273, endPoint x: 1605, endPoint y: 324, distance: 814.9
click at [792, 278] on p "In order to preserve the beauty of each piece and allow them to last for years,…" at bounding box center [791, 311] width 277 height 67
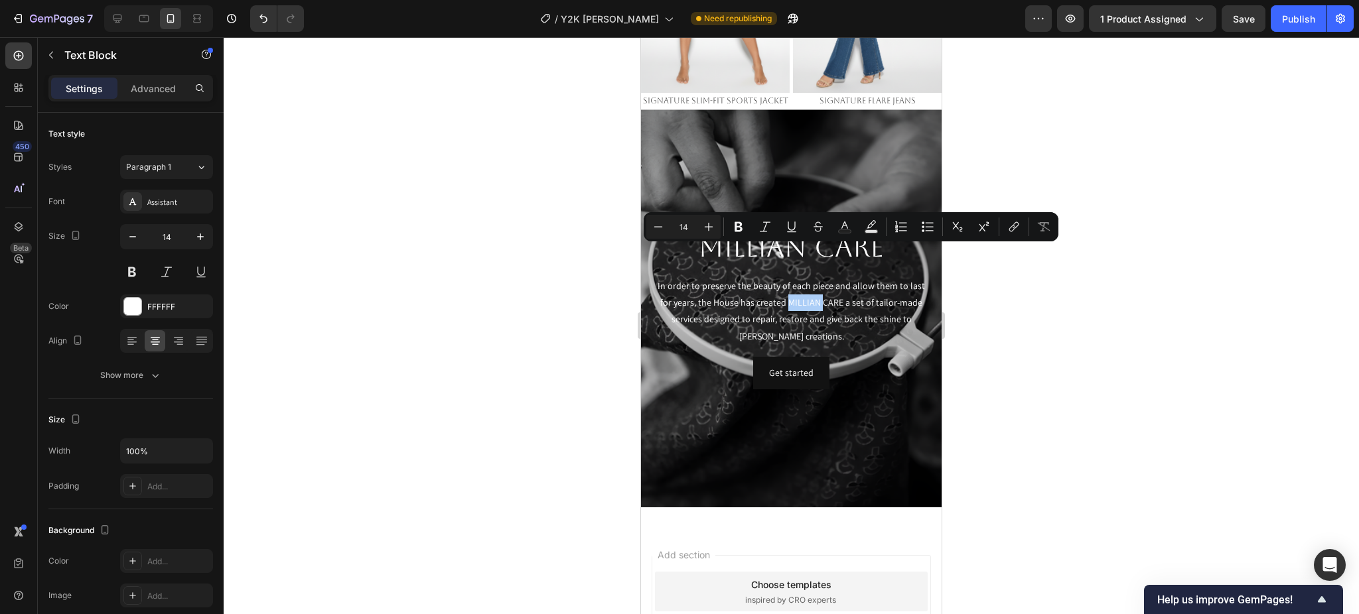
click at [1210, 365] on div at bounding box center [791, 325] width 1135 height 577
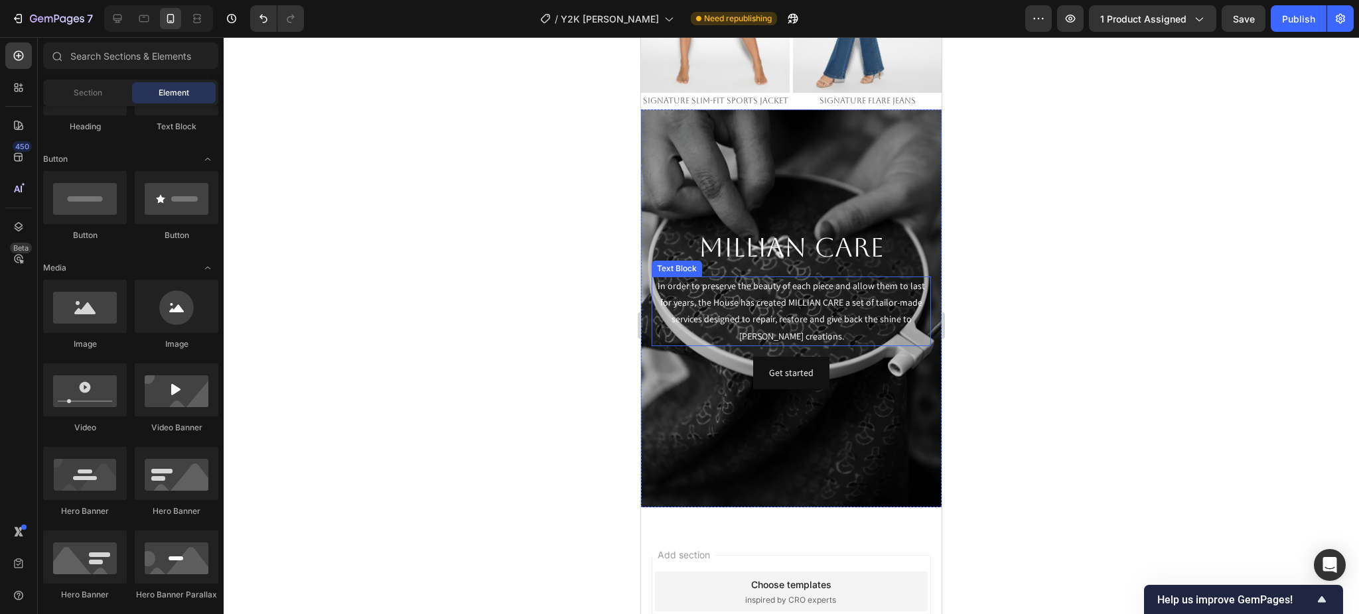
click at [837, 282] on p "In order to preserve the beauty of each piece and allow them to last for years,…" at bounding box center [791, 311] width 277 height 67
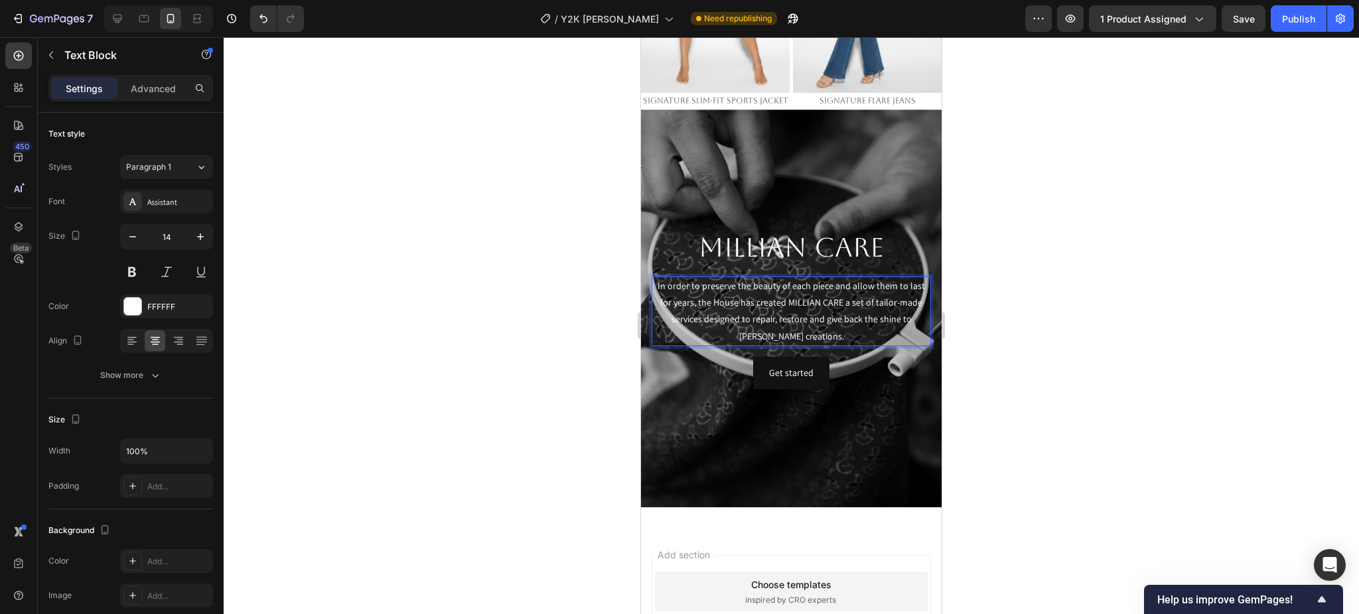
click at [837, 282] on p "In order to preserve the beauty of each piece and allow them to last for years,…" at bounding box center [791, 311] width 277 height 67
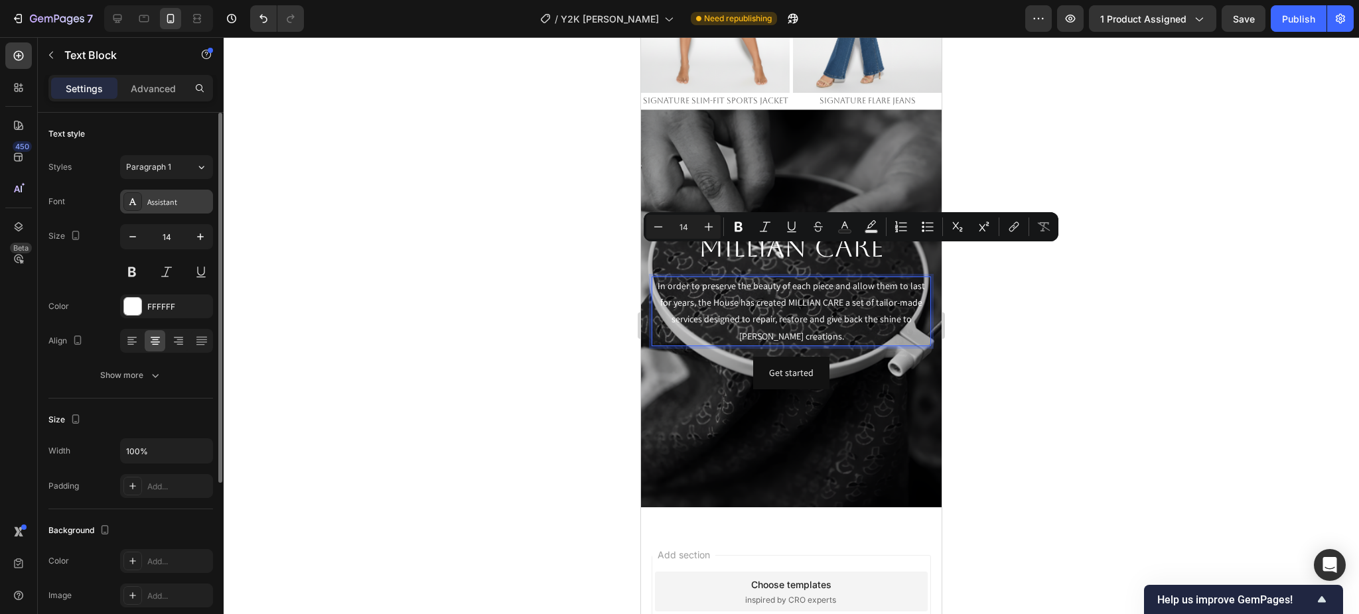
click at [170, 194] on div "Assistant" at bounding box center [166, 202] width 93 height 24
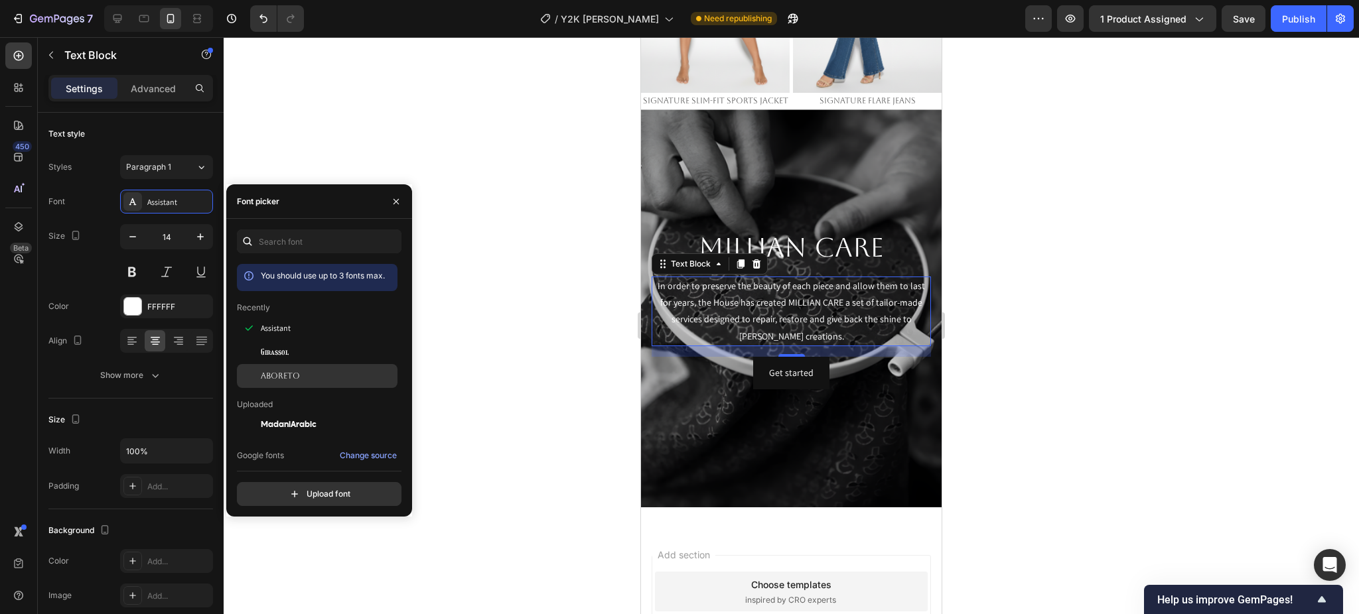
click at [288, 370] on span "Aboreto" at bounding box center [280, 376] width 39 height 12
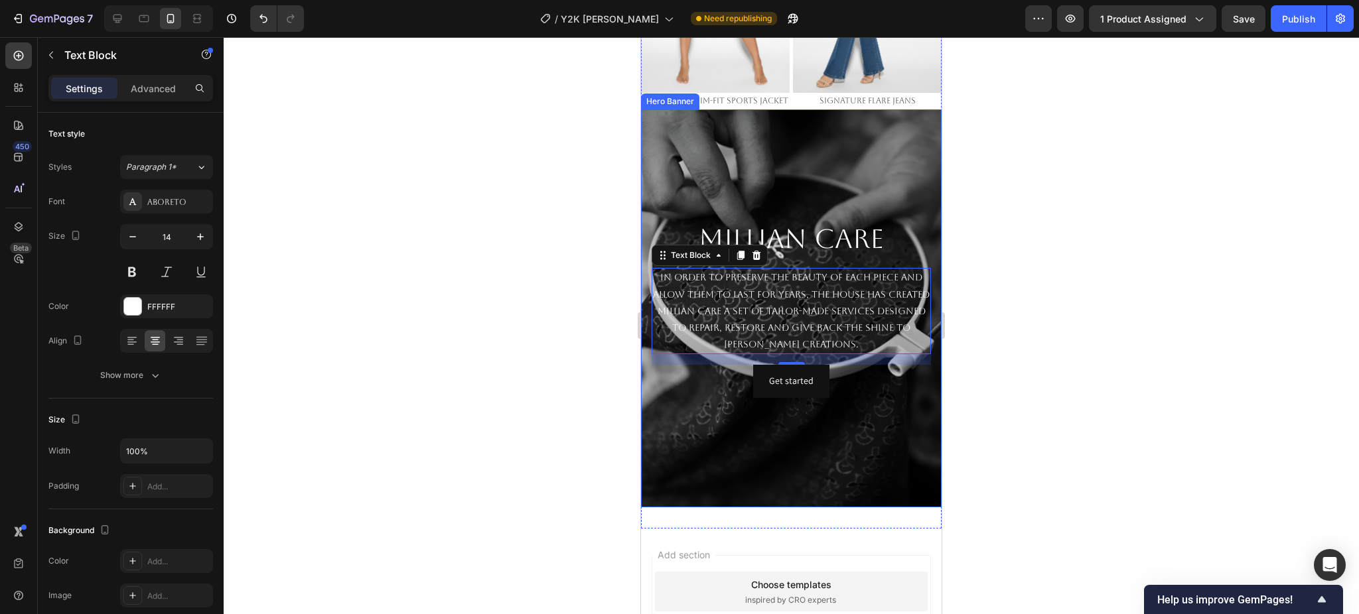
click at [1075, 364] on div at bounding box center [791, 325] width 1135 height 577
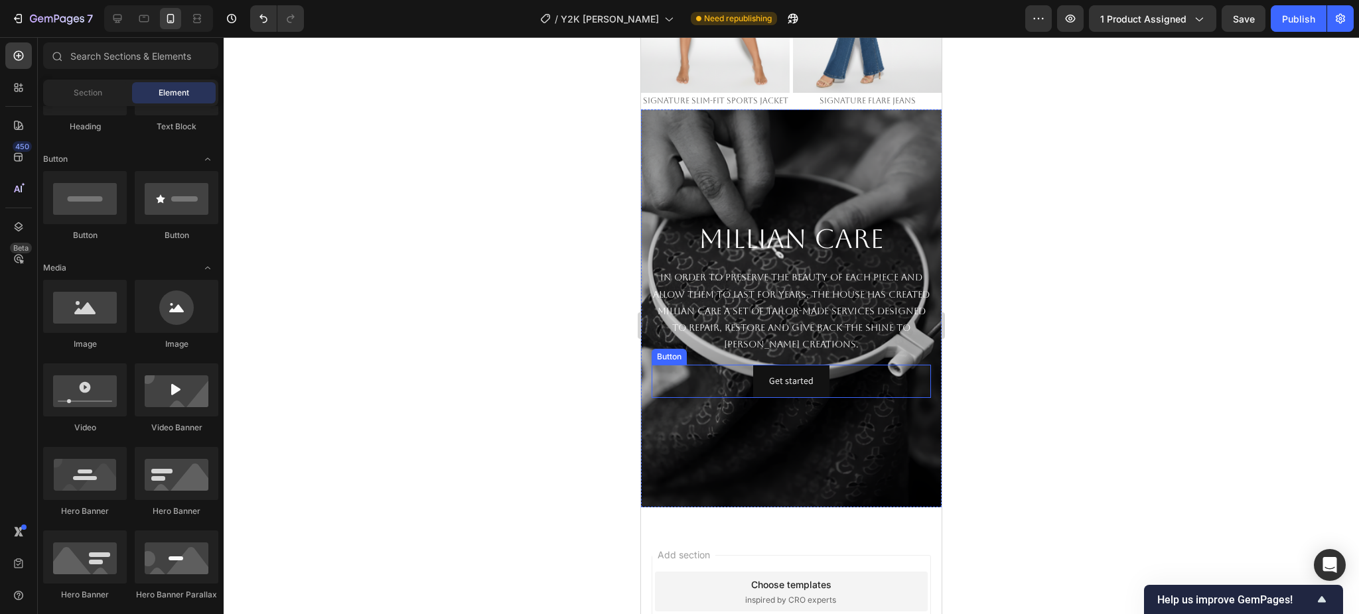
click at [841, 365] on div "Get started Button" at bounding box center [790, 381] width 279 height 33
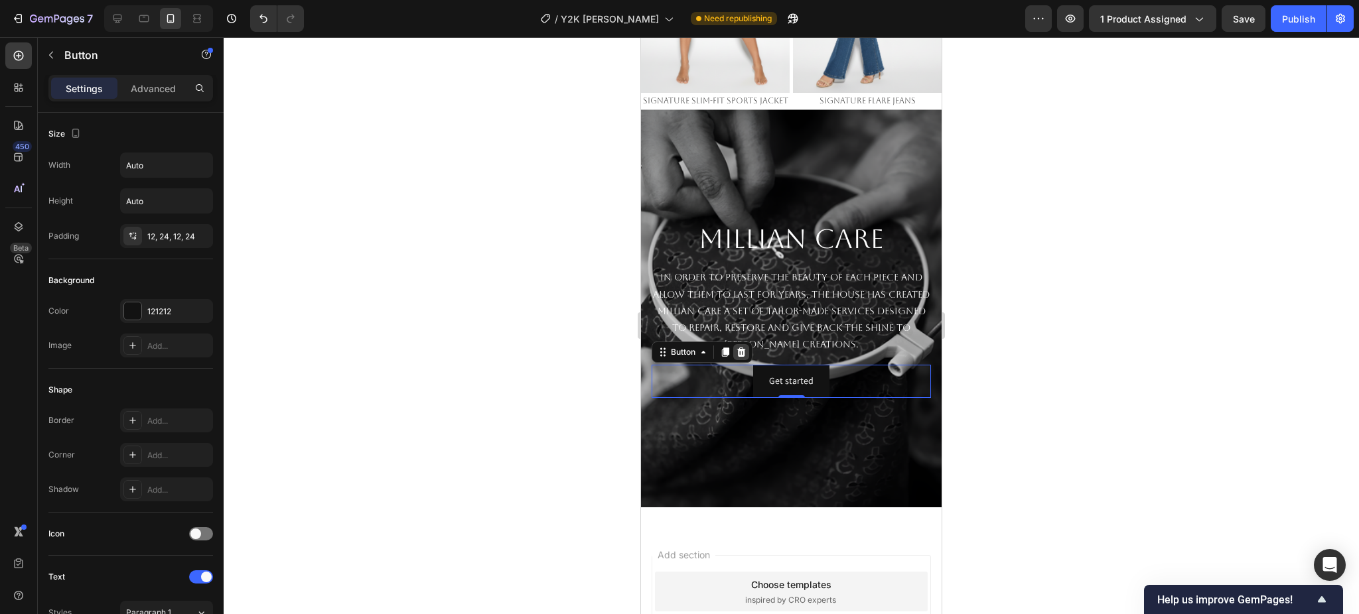
click at [744, 348] on icon at bounding box center [741, 352] width 9 height 9
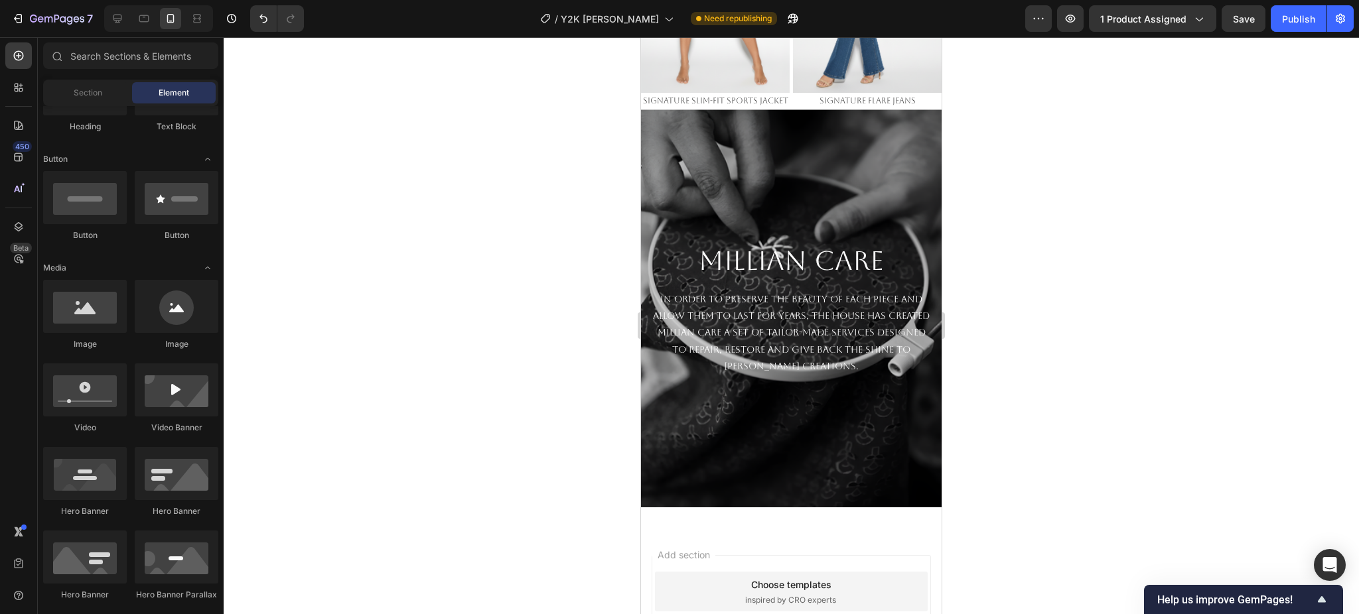
click at [1107, 356] on div at bounding box center [791, 325] width 1135 height 577
click at [1080, 327] on div at bounding box center [791, 325] width 1135 height 577
click at [768, 291] on p "In order to preserve the beauty of each piece and allow them to last for years,…" at bounding box center [791, 333] width 277 height 84
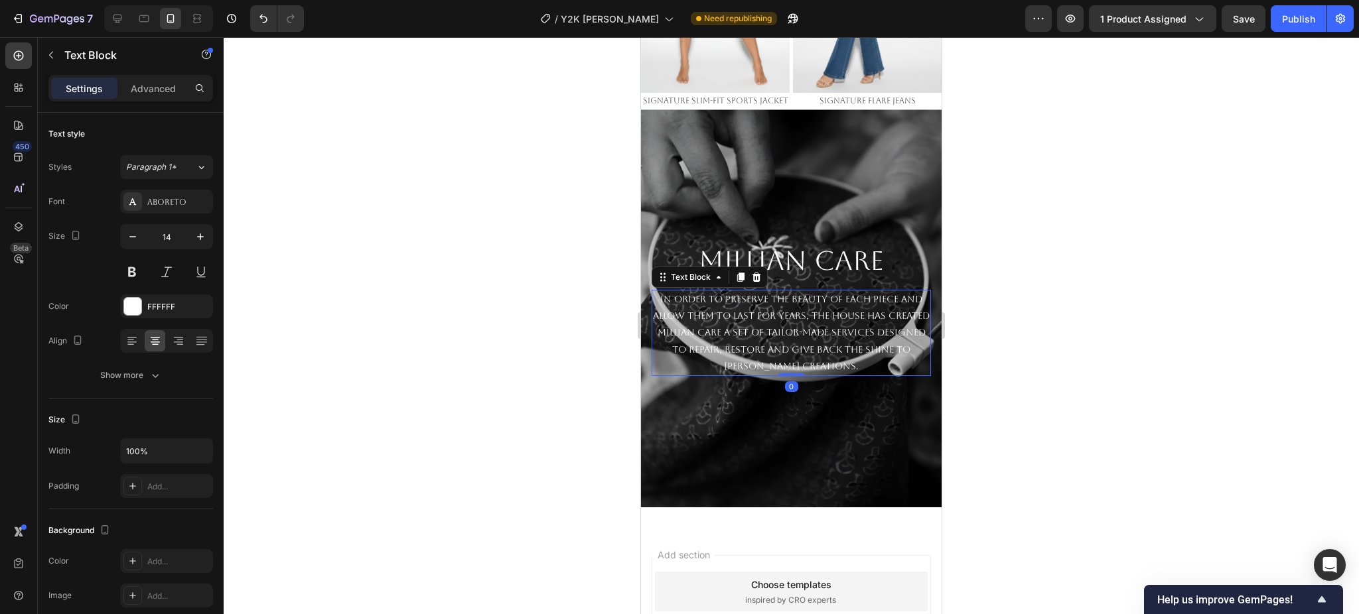
click at [1123, 371] on div at bounding box center [791, 325] width 1135 height 577
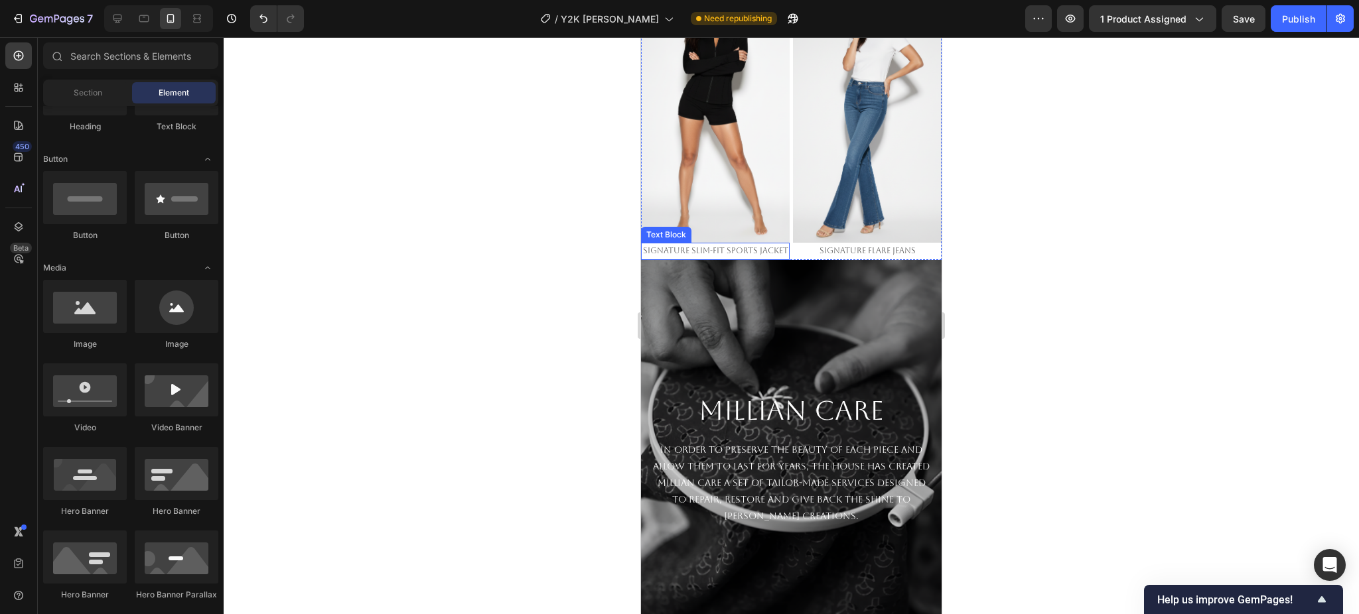
scroll to position [2411, 0]
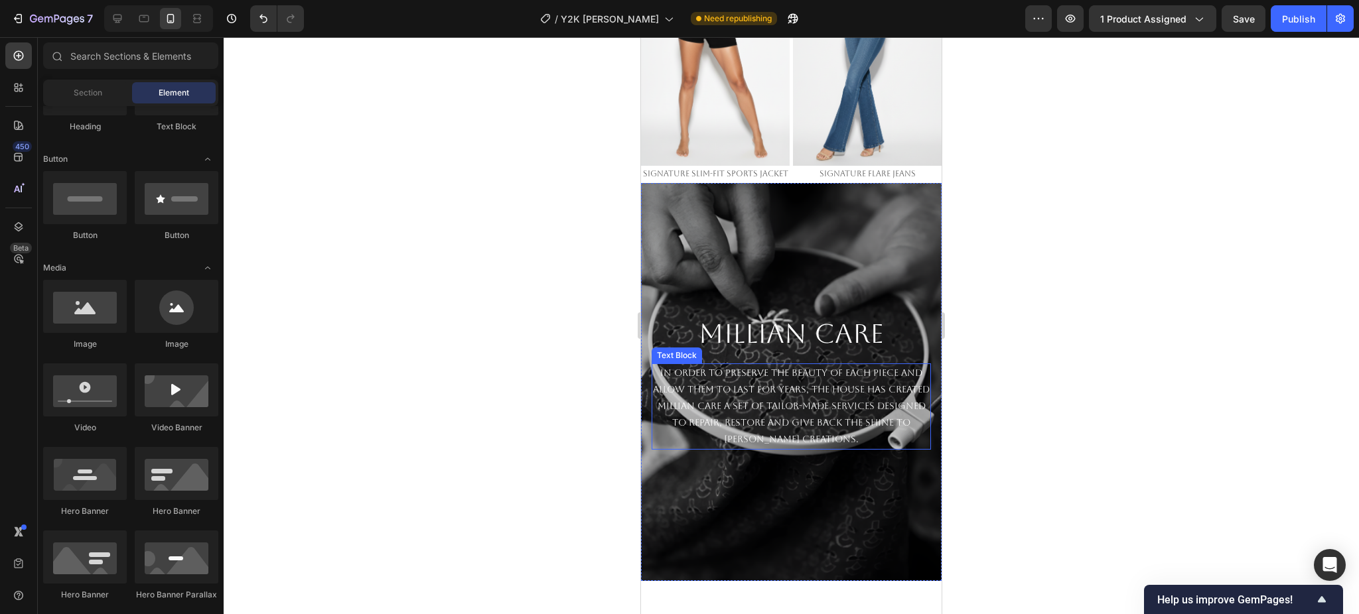
click at [835, 370] on p "In order to preserve the beauty of each piece and allow them to last for years,…" at bounding box center [791, 407] width 277 height 84
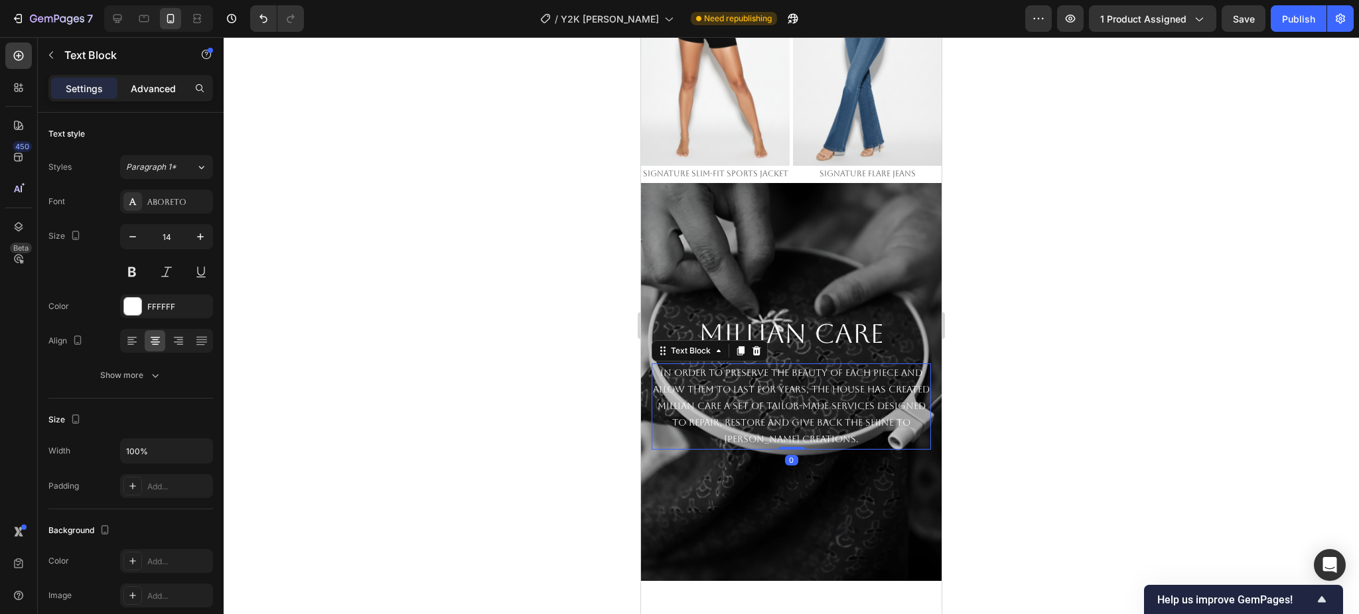
click at [147, 92] on p "Advanced" at bounding box center [153, 89] width 45 height 14
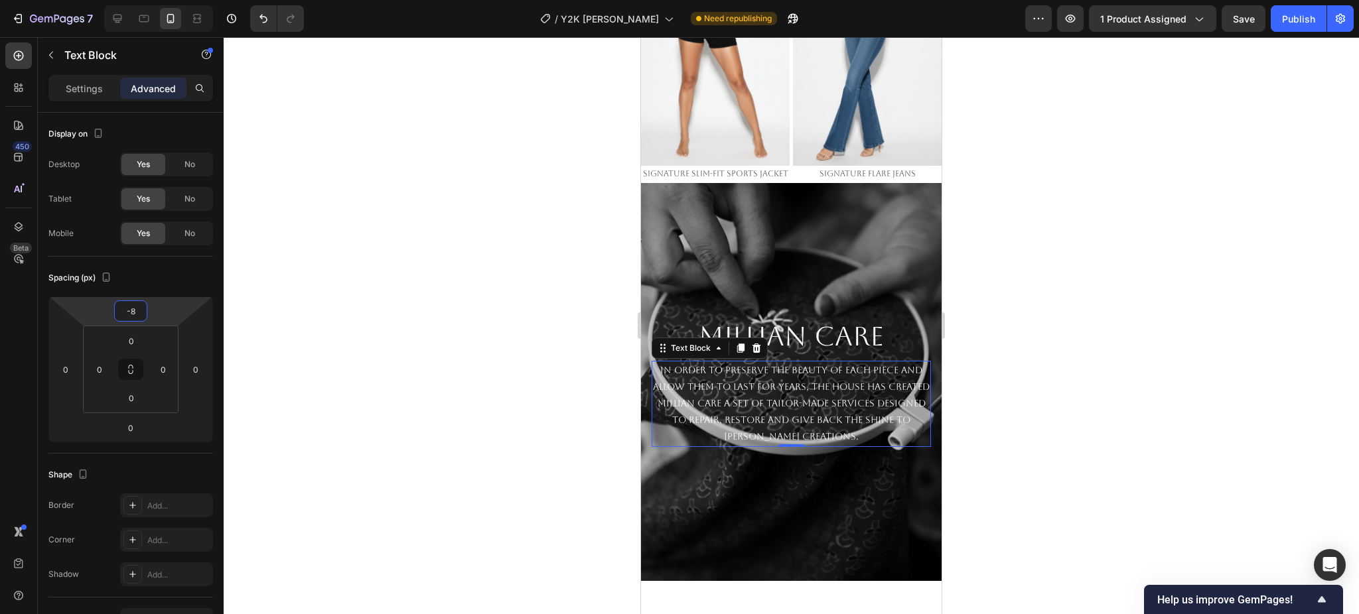
type input "-6"
drag, startPoint x: 173, startPoint y: 304, endPoint x: 185, endPoint y: 307, distance: 12.2
click at [185, 0] on html "7 Version history / Y2K Baggy Denim Need republishing Preview 1 product assigne…" at bounding box center [679, 0] width 1359 height 0
click at [1221, 333] on div at bounding box center [791, 325] width 1135 height 577
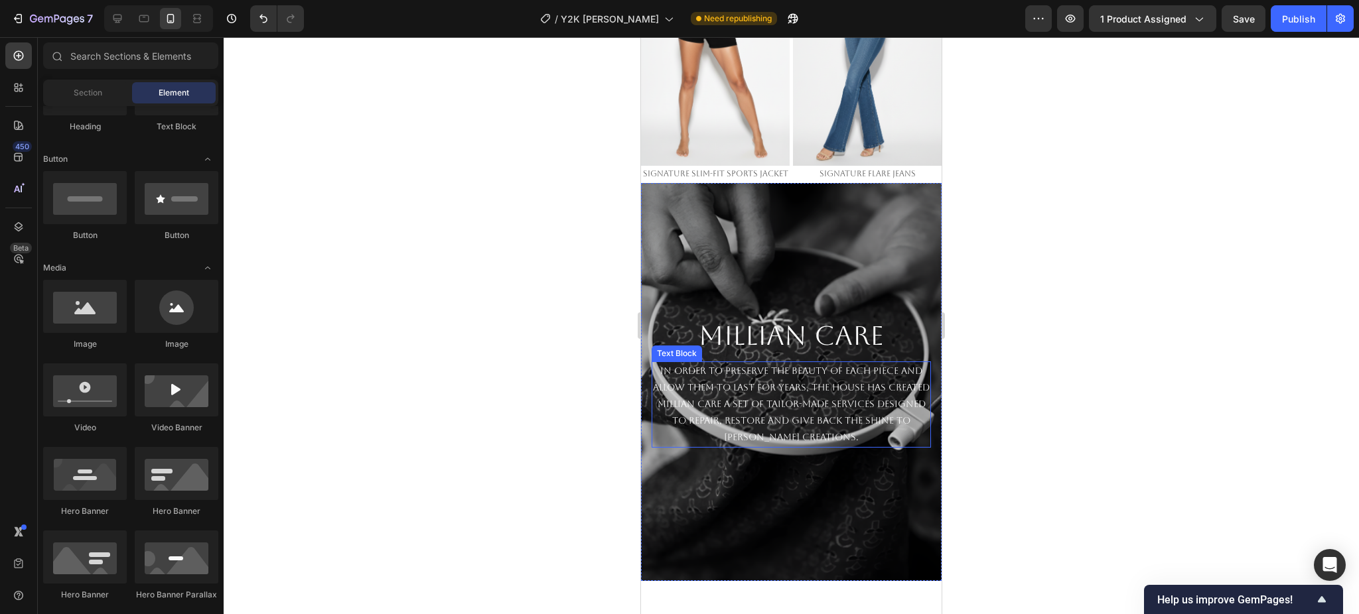
click at [717, 387] on p "In order to preserve the beauty of each piece and allow them to last for years,…" at bounding box center [791, 405] width 277 height 84
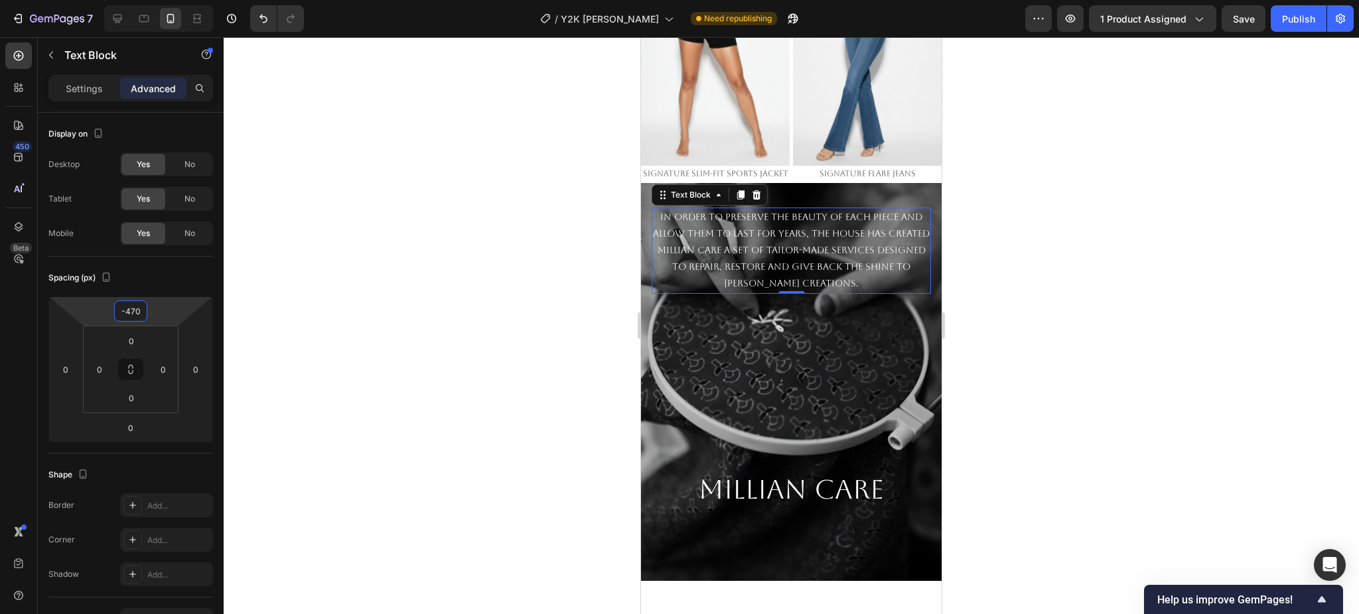
drag, startPoint x: 157, startPoint y: 297, endPoint x: 457, endPoint y: 478, distance: 350.5
click at [214, 0] on html "7 Version history / Y2K Baggy Denim Need republishing Preview 1 product assigne…" at bounding box center [679, 0] width 1359 height 0
type input "-468"
click at [1184, 342] on div at bounding box center [791, 325] width 1135 height 577
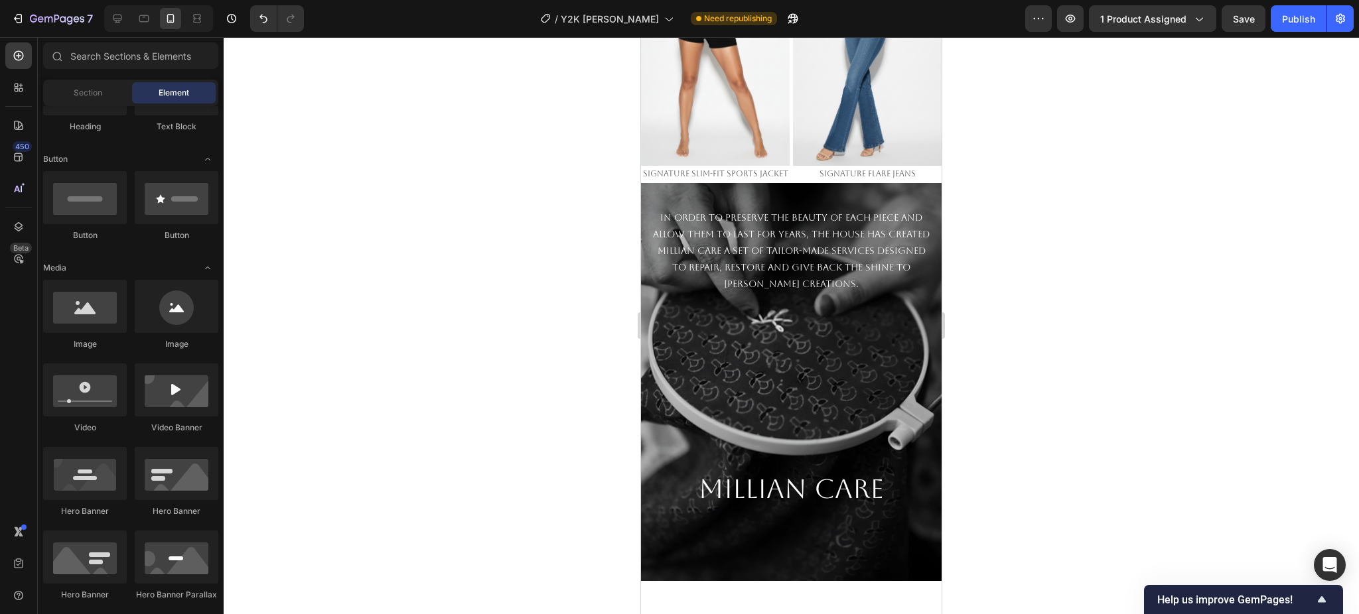
click at [1126, 346] on div at bounding box center [791, 325] width 1135 height 577
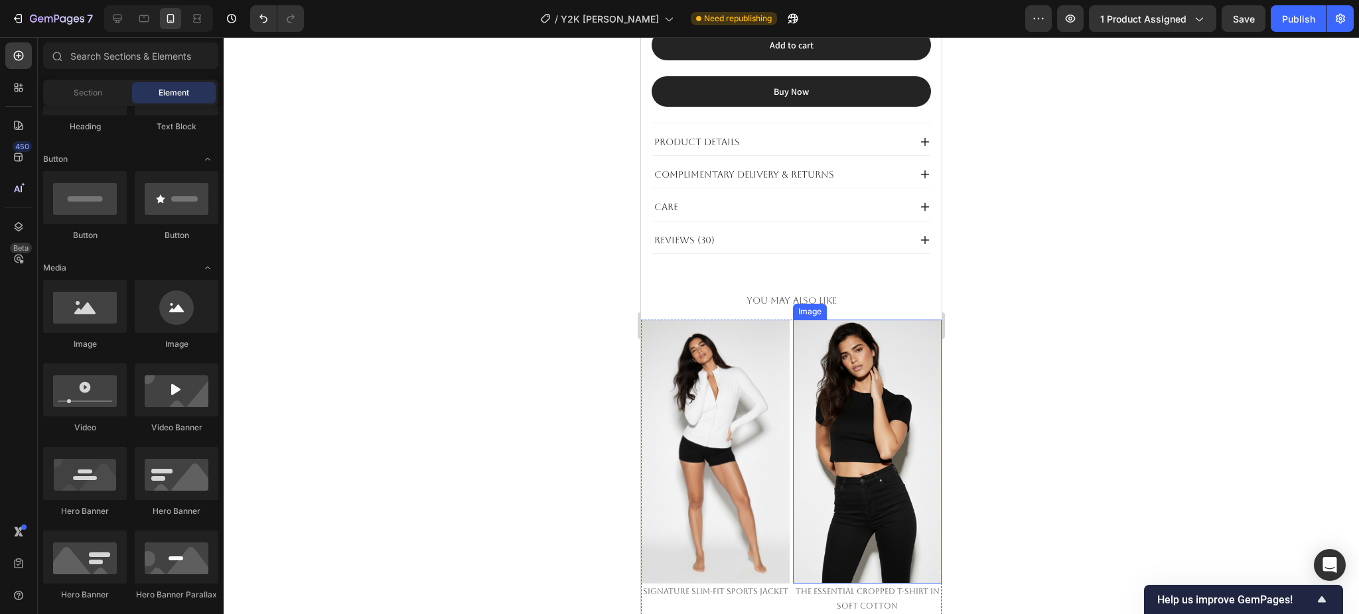
scroll to position [796, 0]
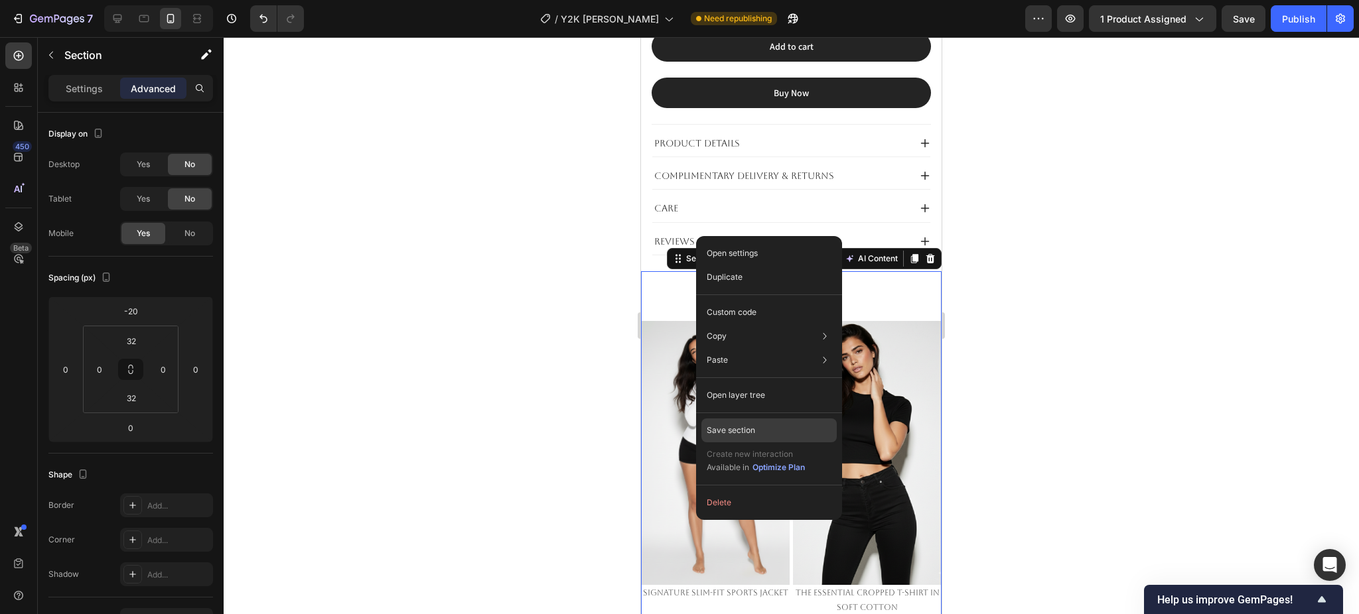
click at [730, 425] on p "Save section" at bounding box center [731, 431] width 48 height 12
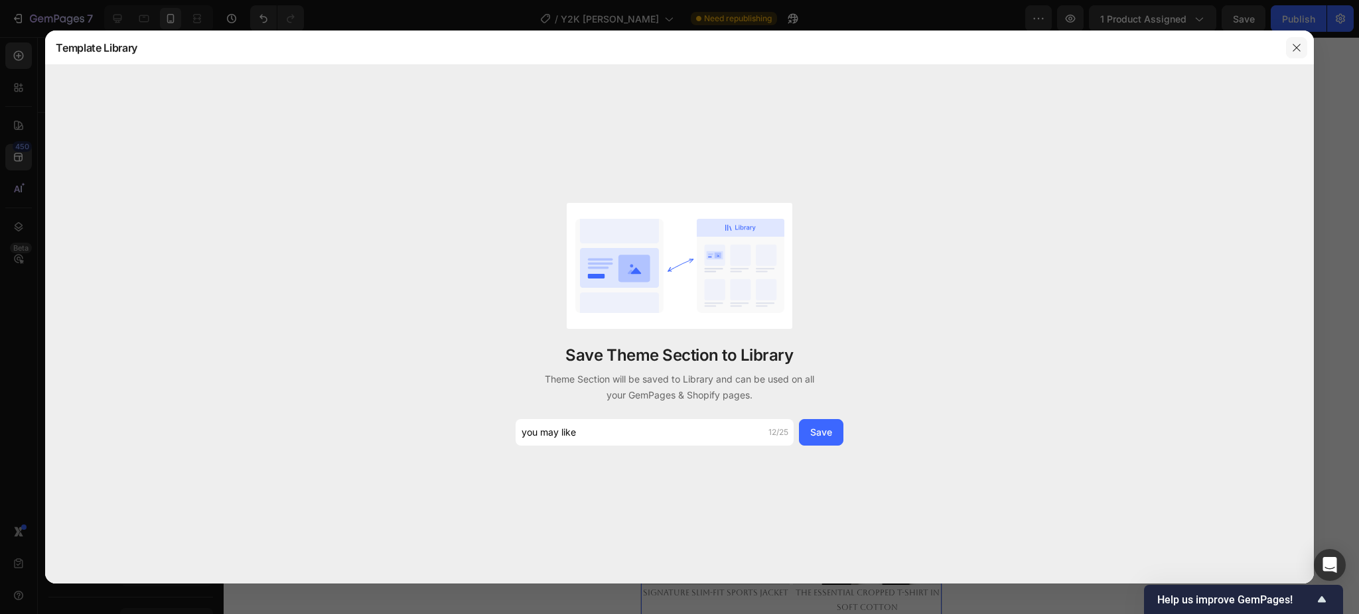
type input "you may like"
click at [1297, 54] on button "button" at bounding box center [1296, 47] width 21 height 21
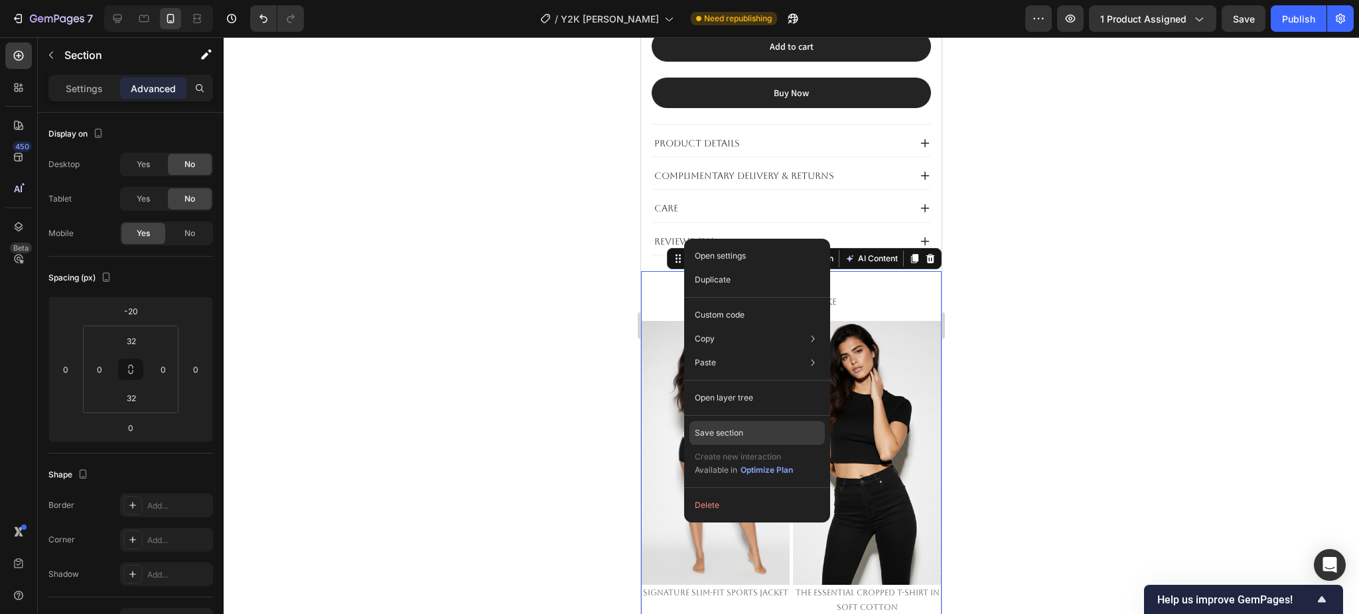
click at [727, 427] on p "Save section" at bounding box center [719, 433] width 48 height 12
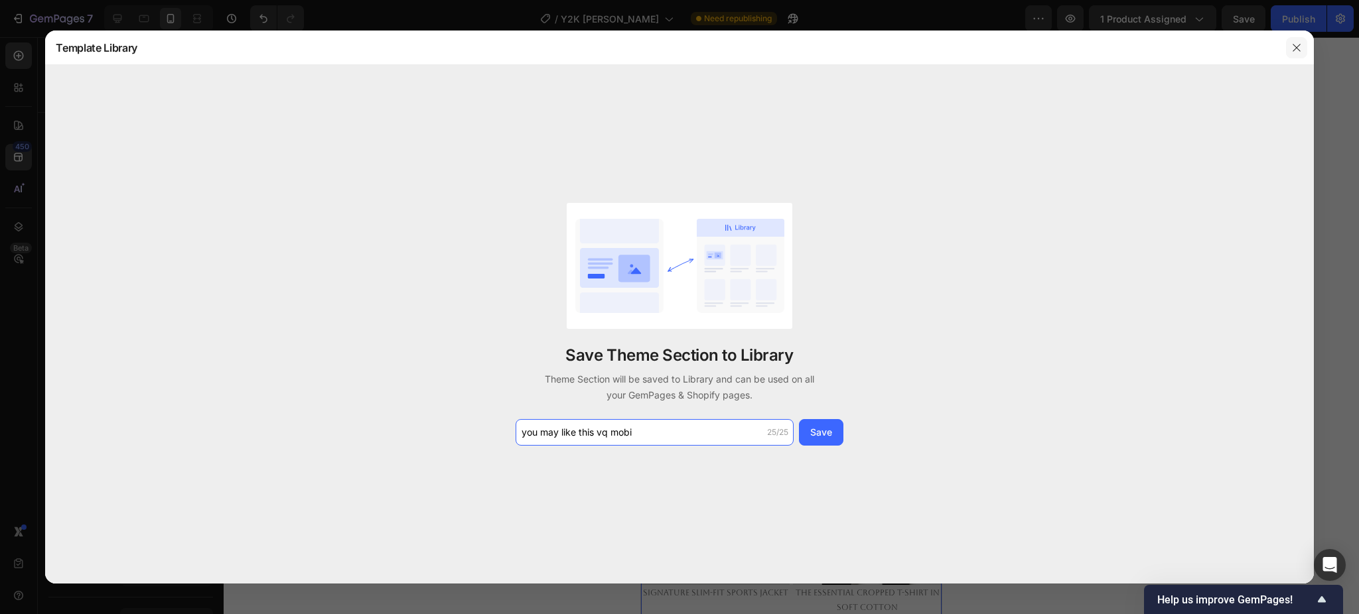
type input "you may like this vq mobi"
click at [1301, 49] on icon "button" at bounding box center [1296, 47] width 11 height 11
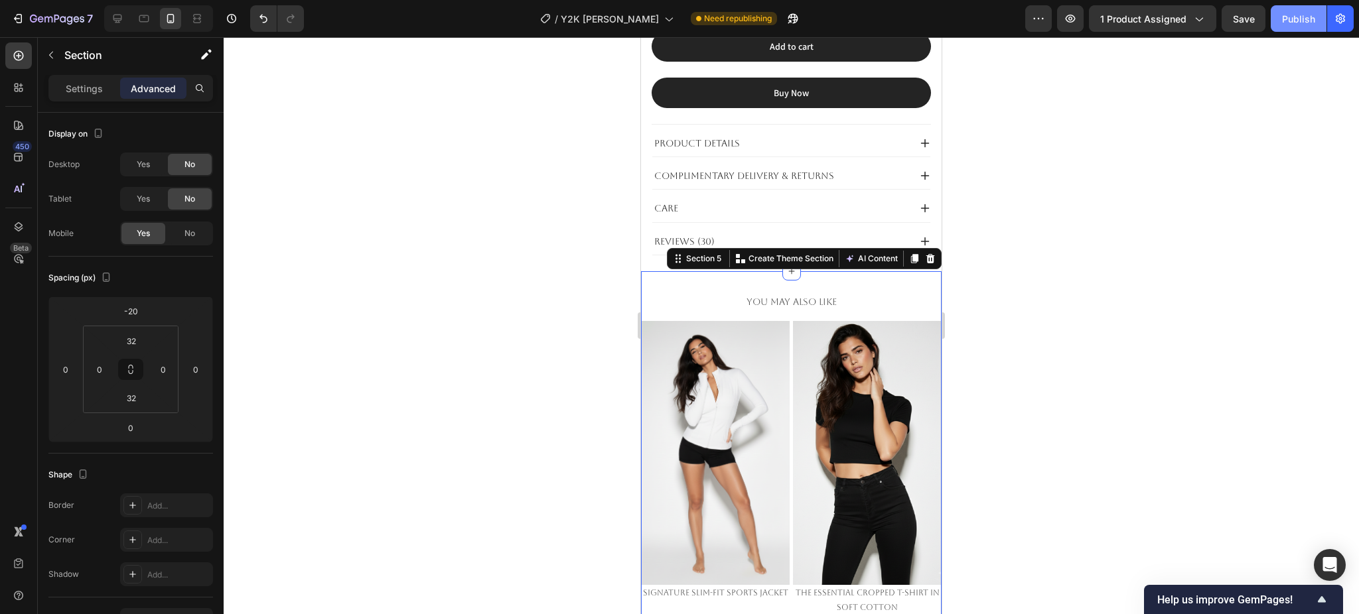
click at [1308, 20] on div "Publish" at bounding box center [1298, 19] width 33 height 14
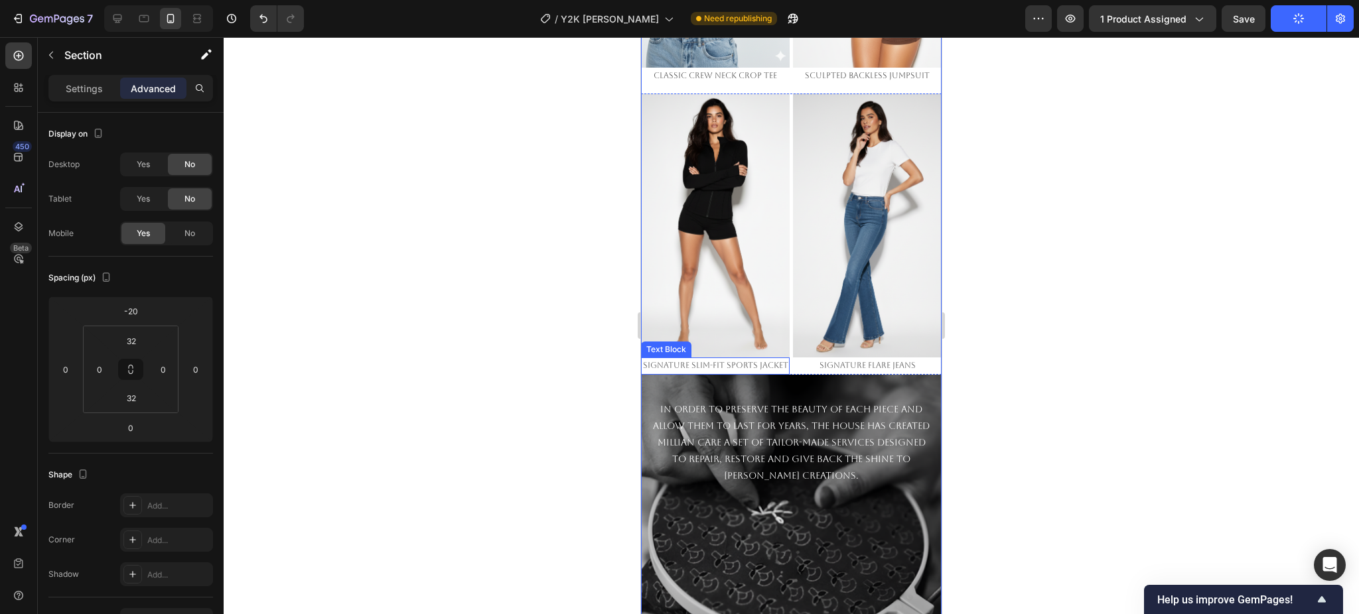
scroll to position [2189, 0]
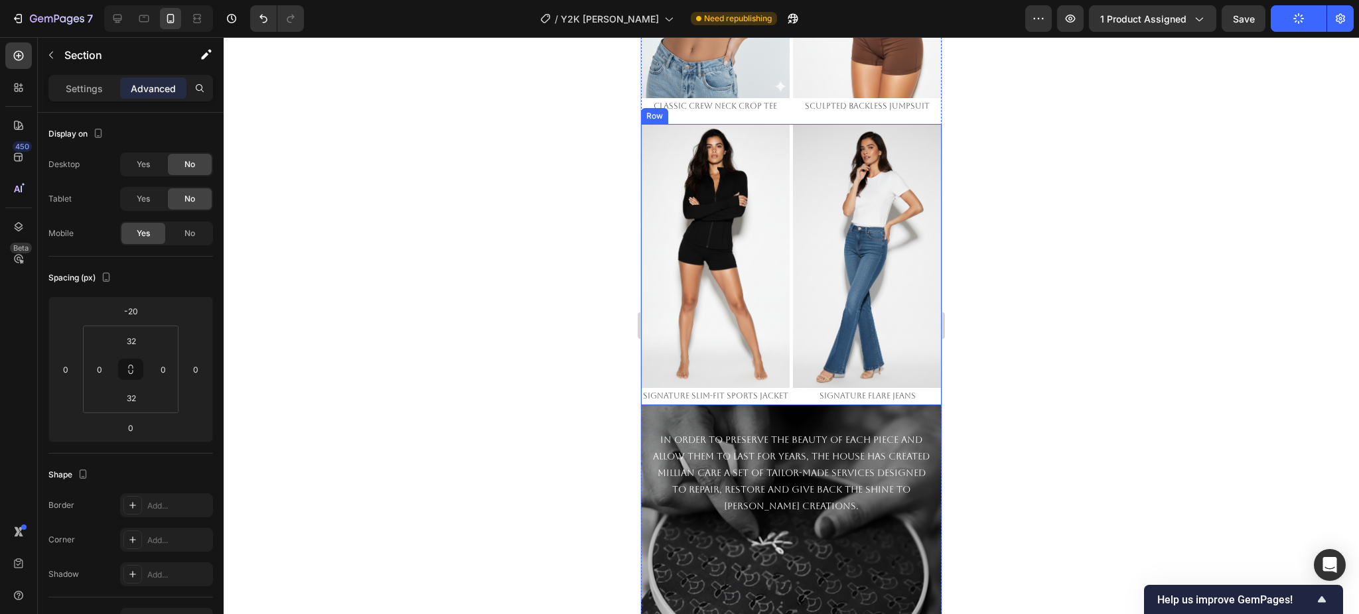
click at [794, 366] on div "Image Signature Flare Jeans Text Block" at bounding box center [867, 264] width 149 height 281
drag, startPoint x: 787, startPoint y: 371, endPoint x: 791, endPoint y: 358, distance: 13.9
click at [791, 358] on div "Image Signature Slim-Fit Sports Jacket Text Block Image Signature Flare Jeans T…" at bounding box center [791, 264] width 301 height 281
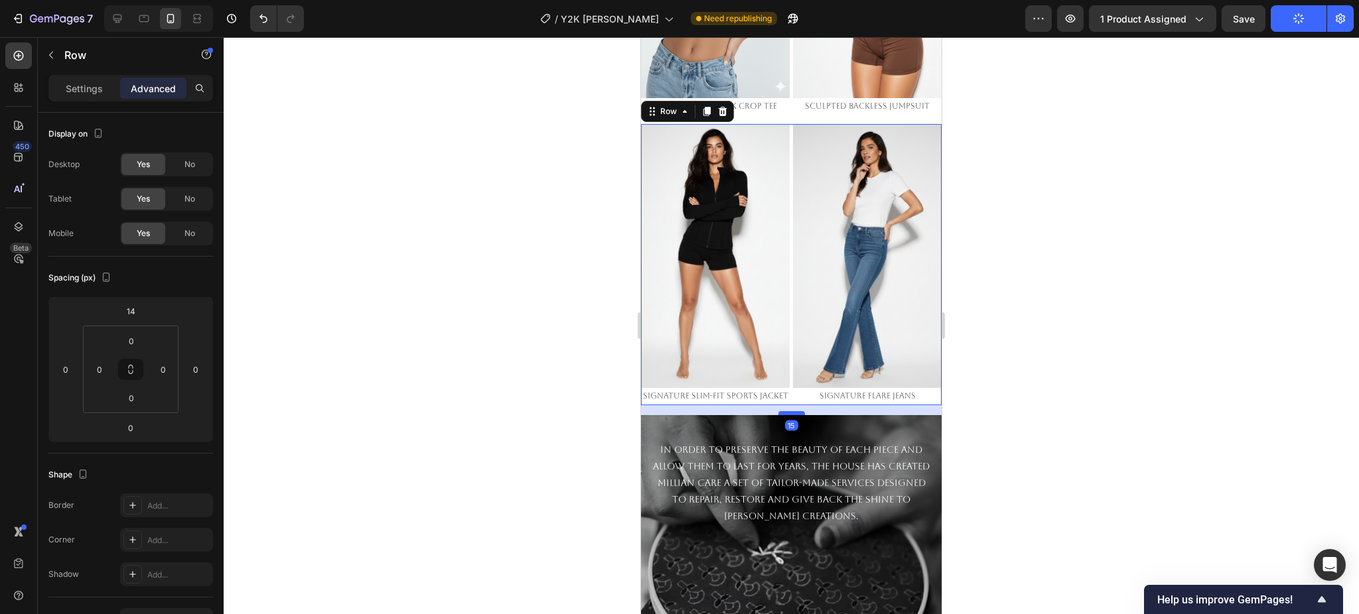
drag, startPoint x: 790, startPoint y: 370, endPoint x: 790, endPoint y: 380, distance: 10.0
click at [790, 411] on div at bounding box center [791, 413] width 27 height 4
type input "15"
click at [1042, 410] on div at bounding box center [791, 325] width 1135 height 577
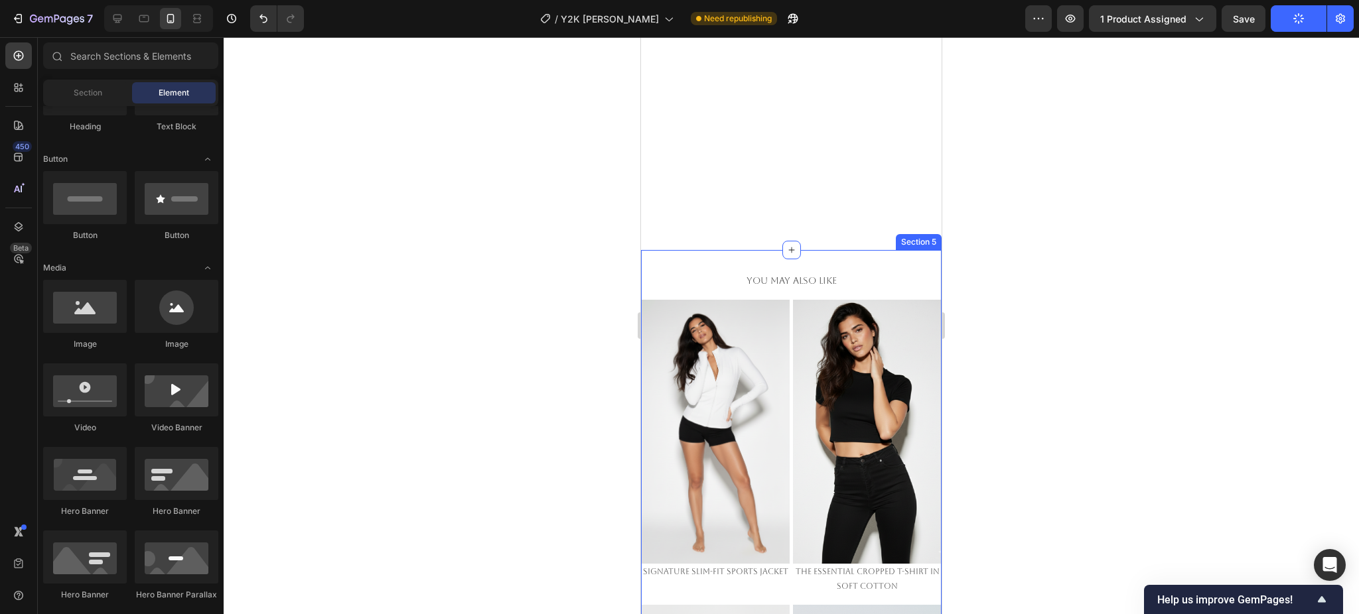
scroll to position [1038, 0]
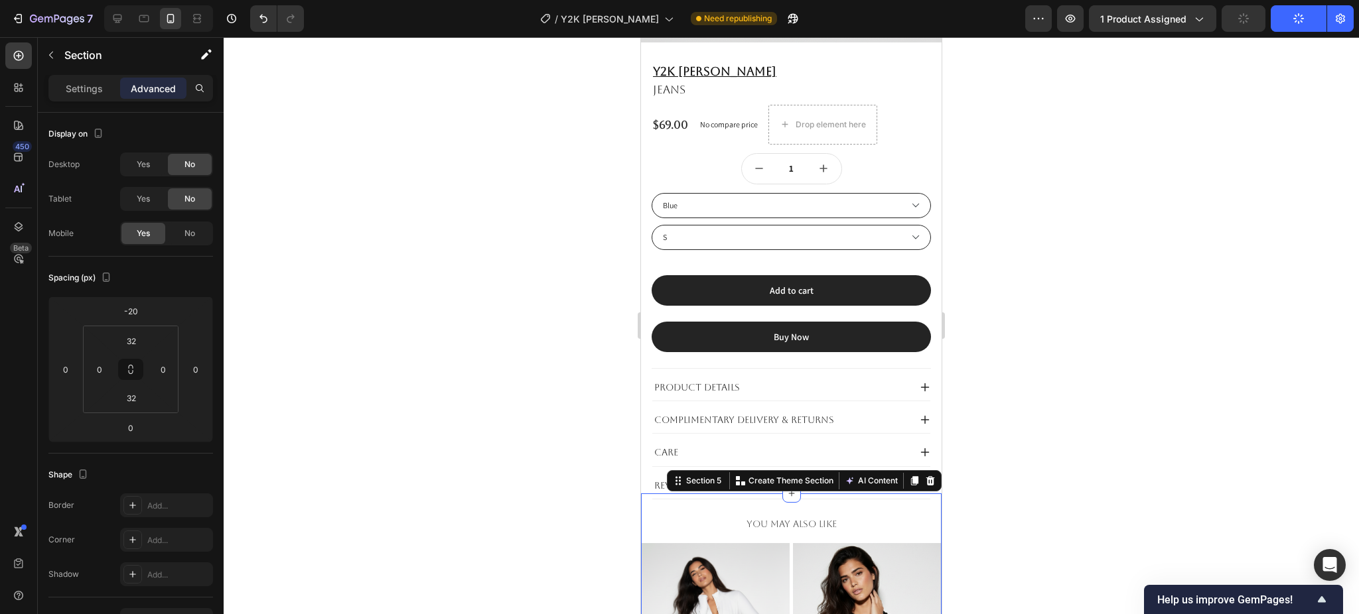
scroll to position [817, 0]
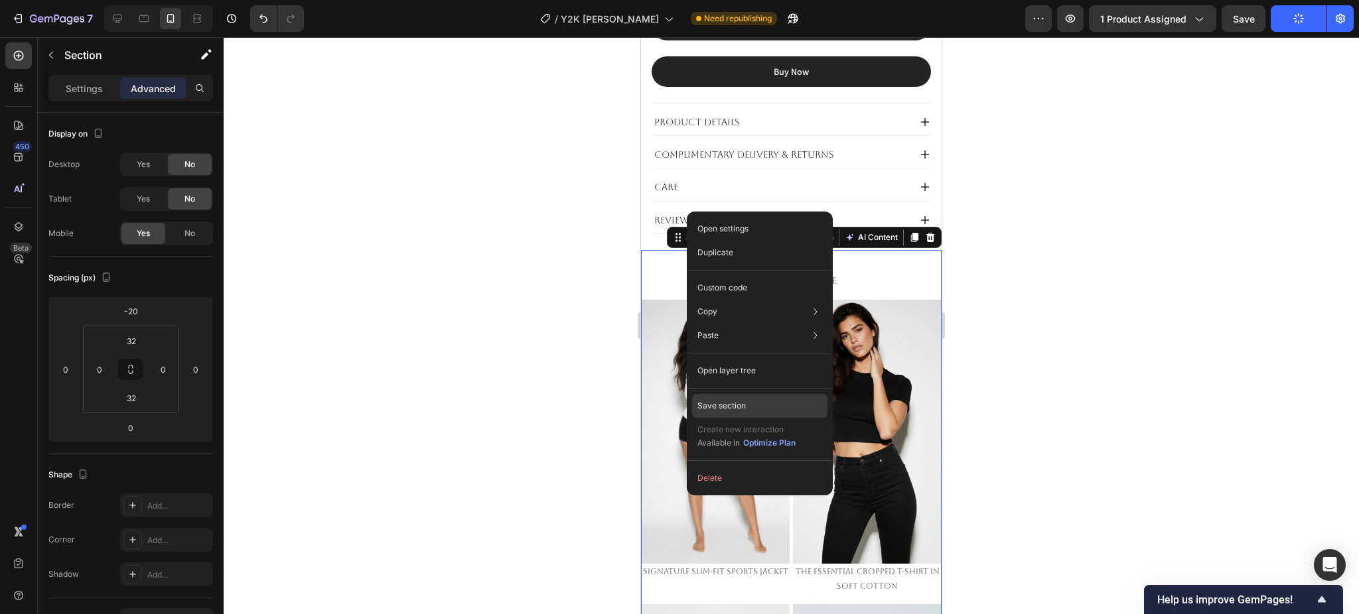
click at [730, 401] on p "Save section" at bounding box center [721, 406] width 48 height 12
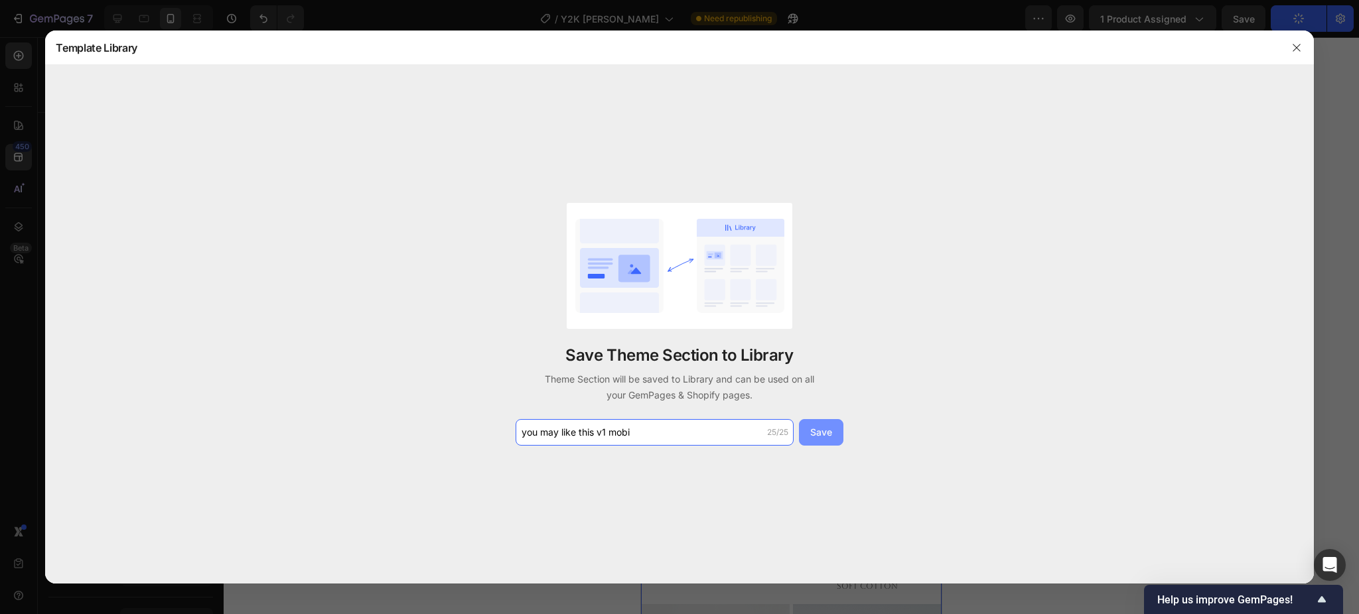
type input "you may like this v1 mobi"
click at [831, 440] on button "Save" at bounding box center [821, 432] width 44 height 27
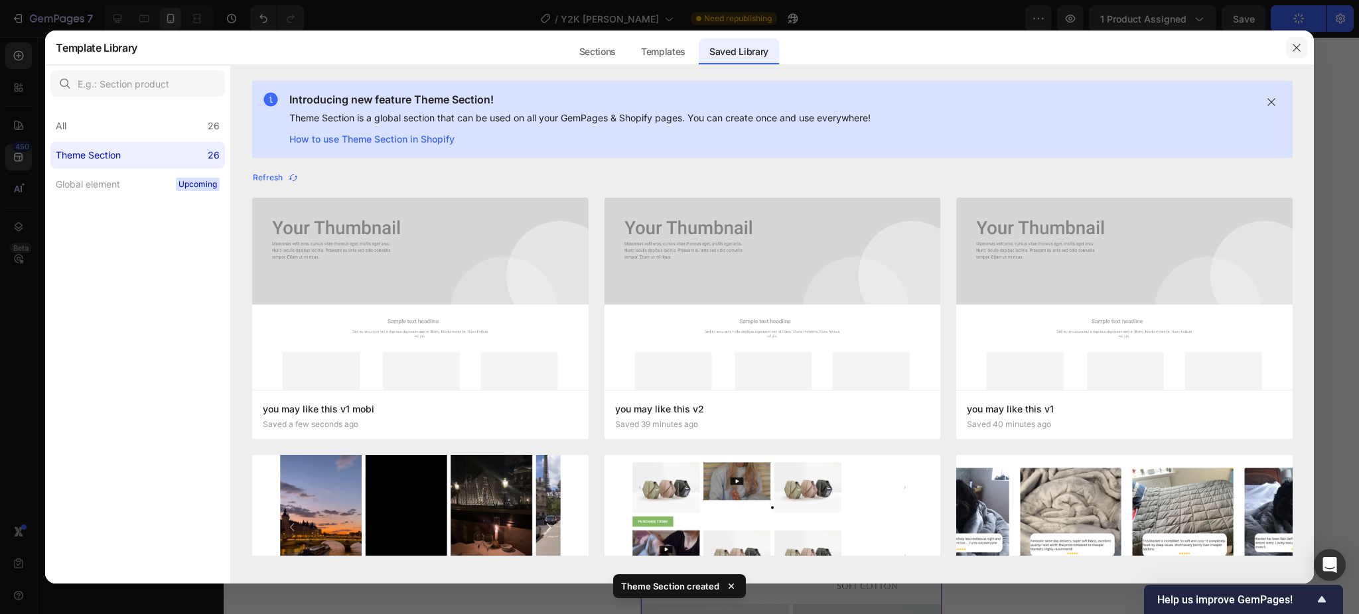
click at [1296, 46] on icon "button" at bounding box center [1296, 47] width 11 height 11
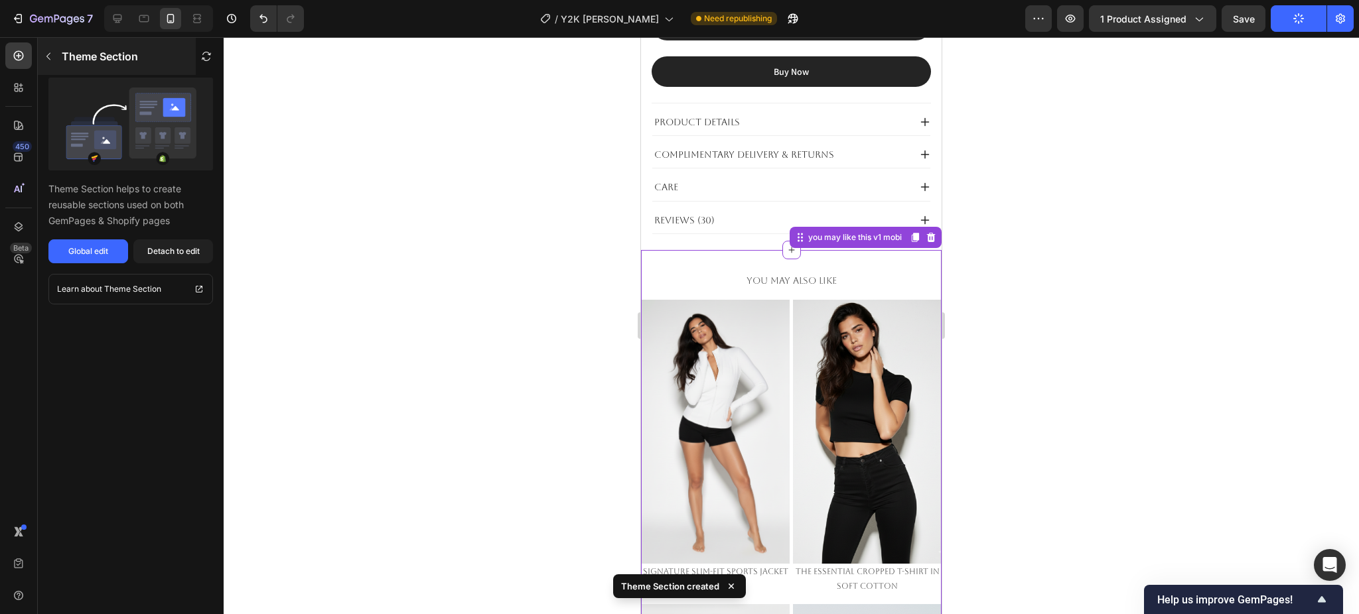
click at [51, 59] on icon "button" at bounding box center [48, 56] width 11 height 11
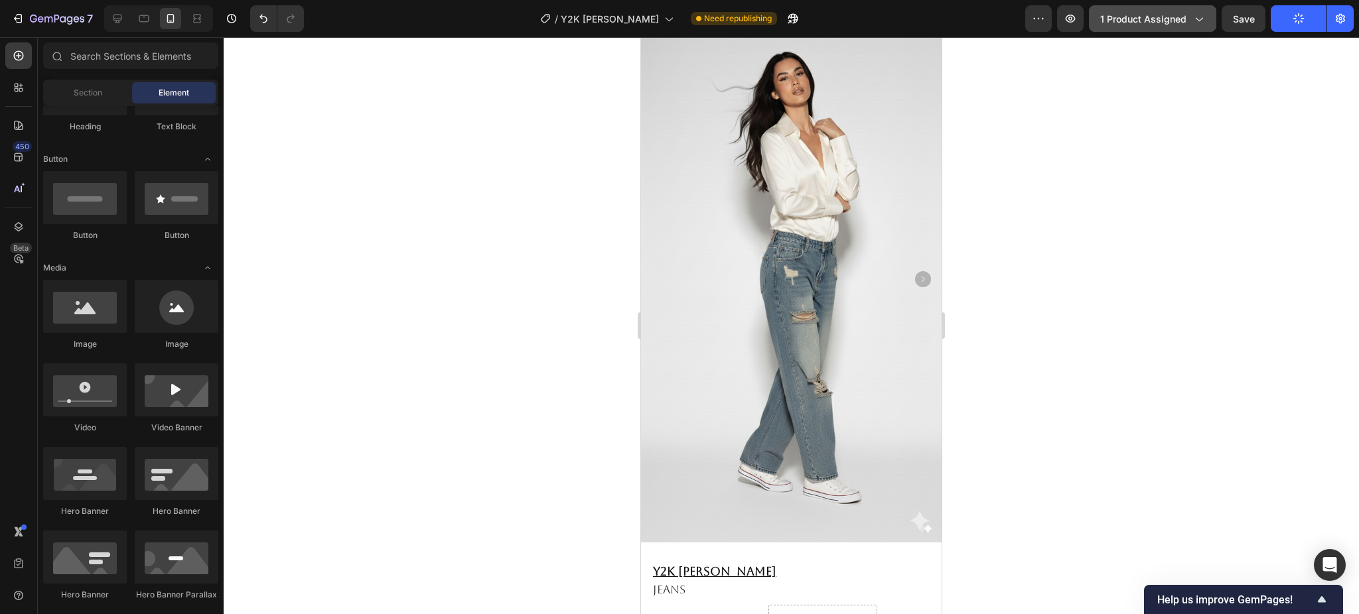
scroll to position [0, 0]
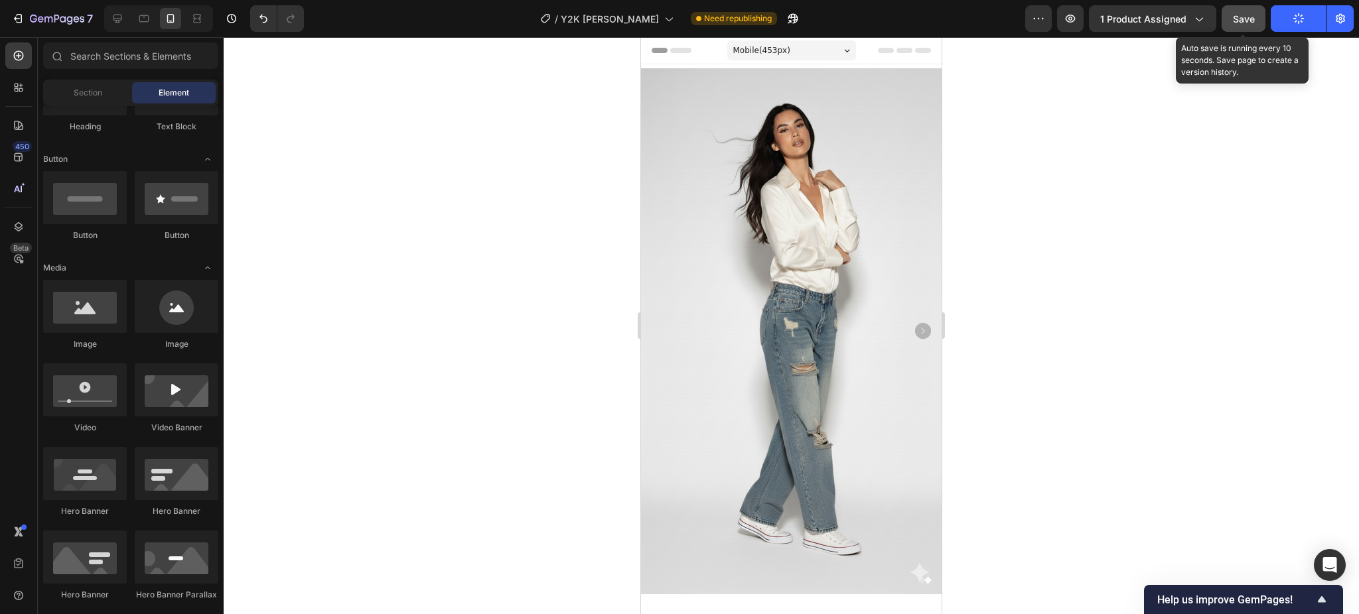
click at [1248, 18] on span "Save" at bounding box center [1244, 18] width 22 height 11
click at [1242, 7] on button "Save" at bounding box center [1243, 18] width 44 height 27
click at [1243, 13] on span "Save" at bounding box center [1244, 18] width 22 height 11
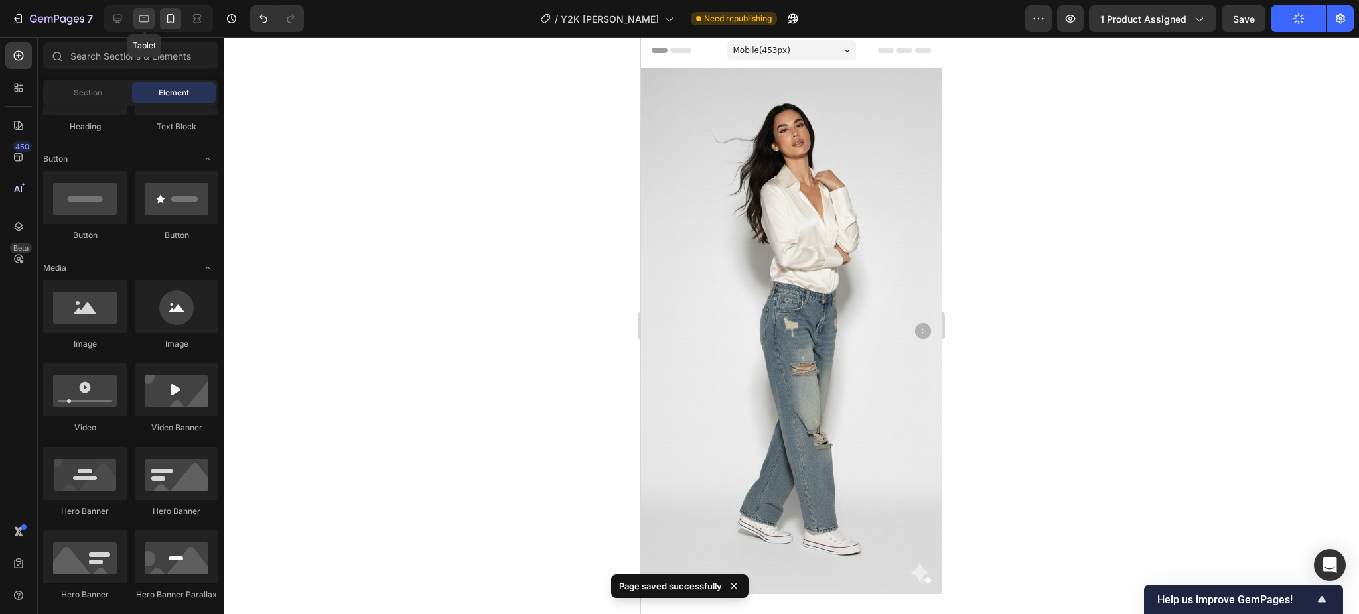
click at [147, 17] on icon at bounding box center [143, 18] width 13 height 13
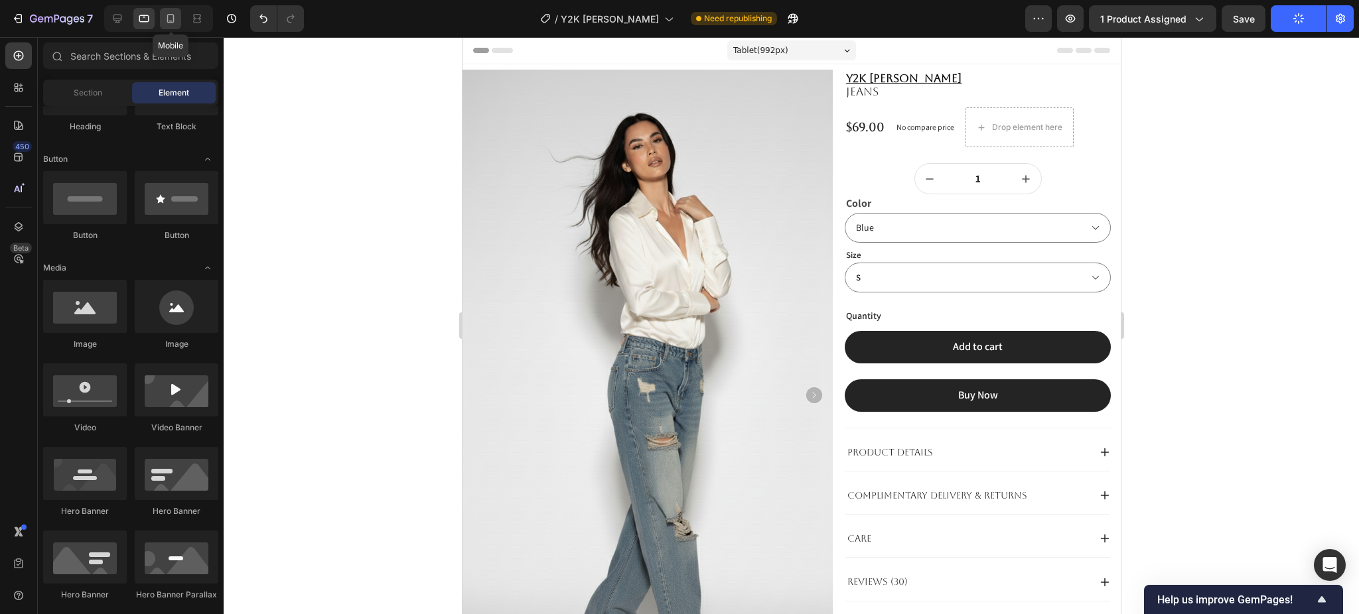
click at [176, 12] on icon at bounding box center [170, 18] width 13 height 13
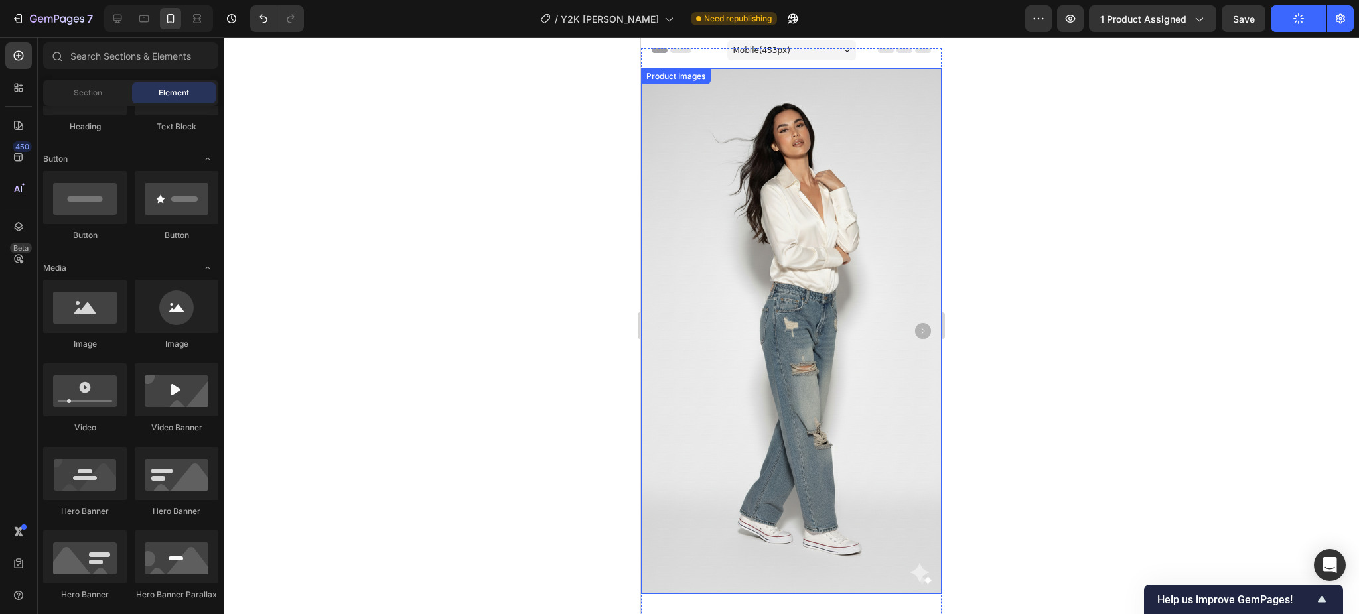
scroll to position [531, 0]
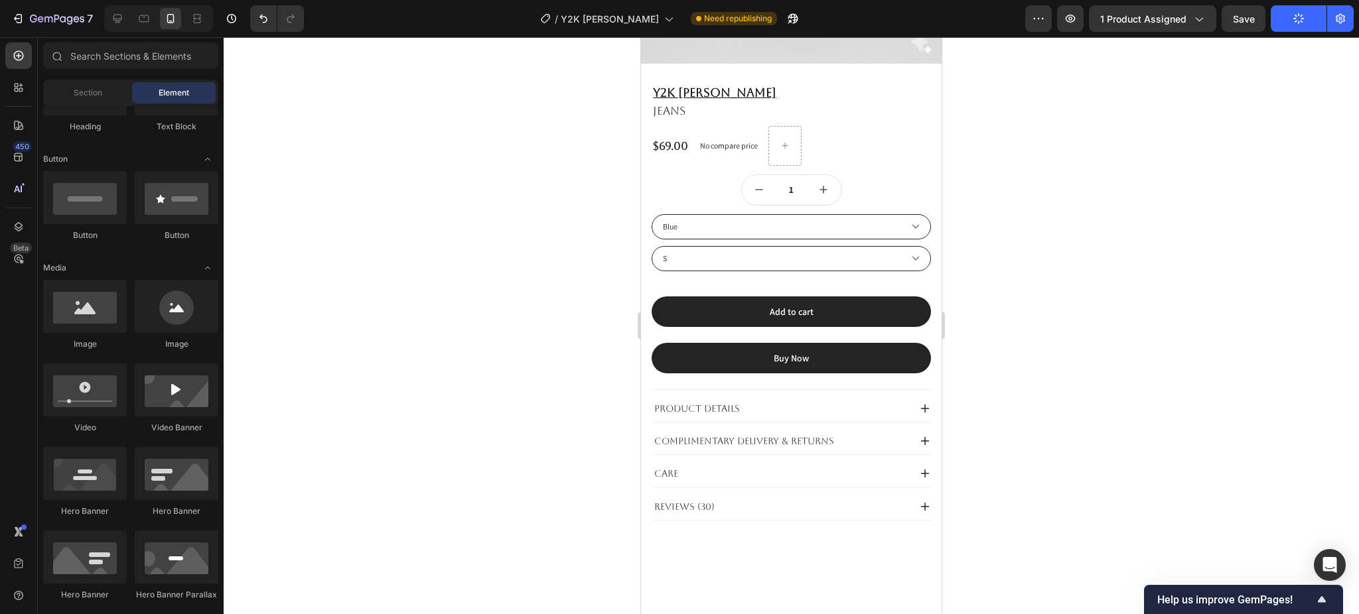
click at [1292, 29] on button "Publish" at bounding box center [1298, 18] width 56 height 27
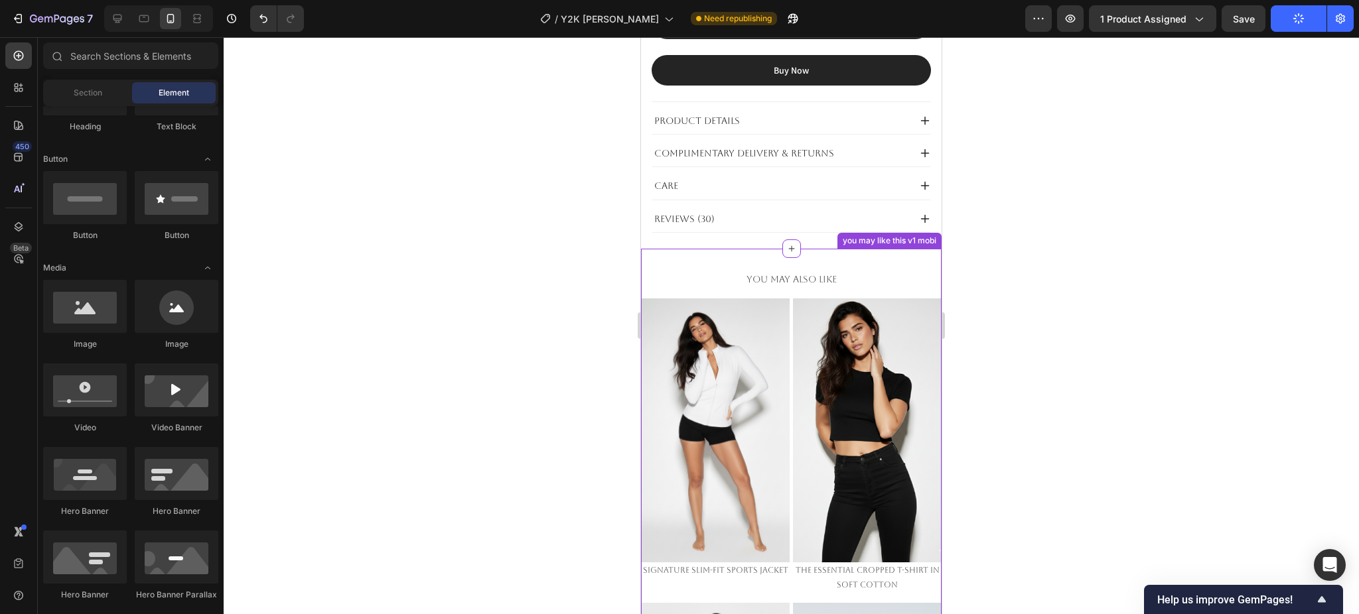
scroll to position [622, 0]
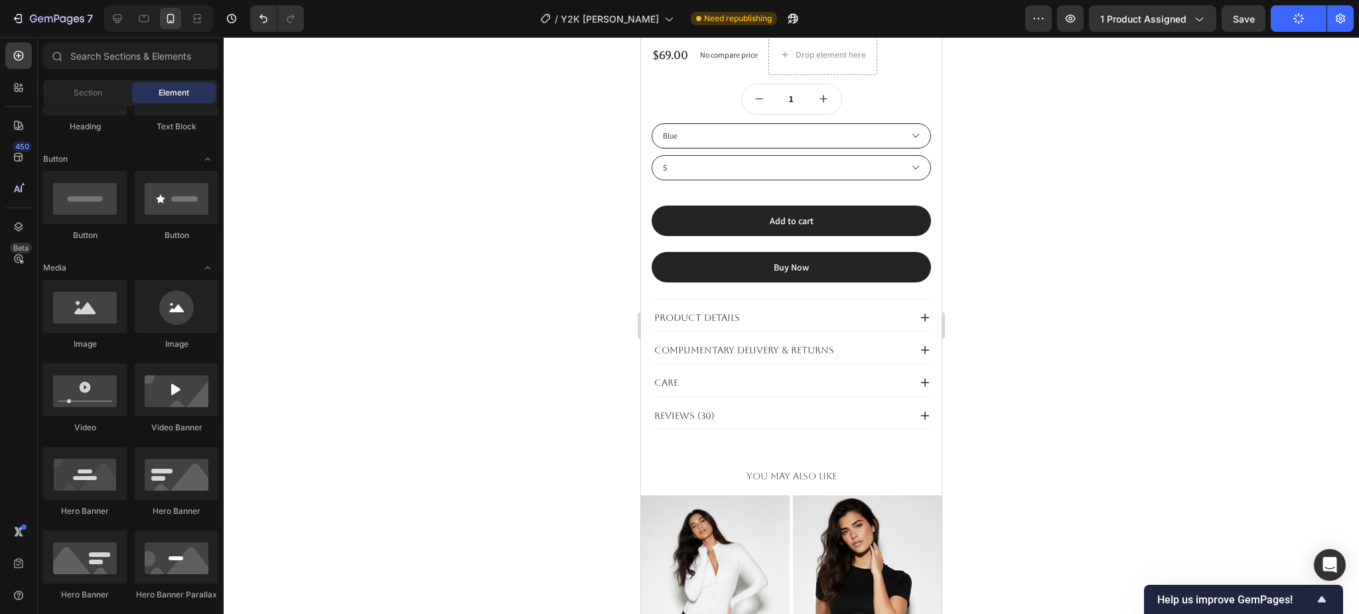
click at [1294, 21] on icon "button" at bounding box center [1298, 19] width 12 height 12
click at [1294, 21] on icon "button" at bounding box center [1298, 19] width 13 height 13
click at [1345, 13] on icon "button" at bounding box center [1339, 18] width 13 height 13
click at [1341, 23] on icon "button" at bounding box center [1339, 19] width 9 height 10
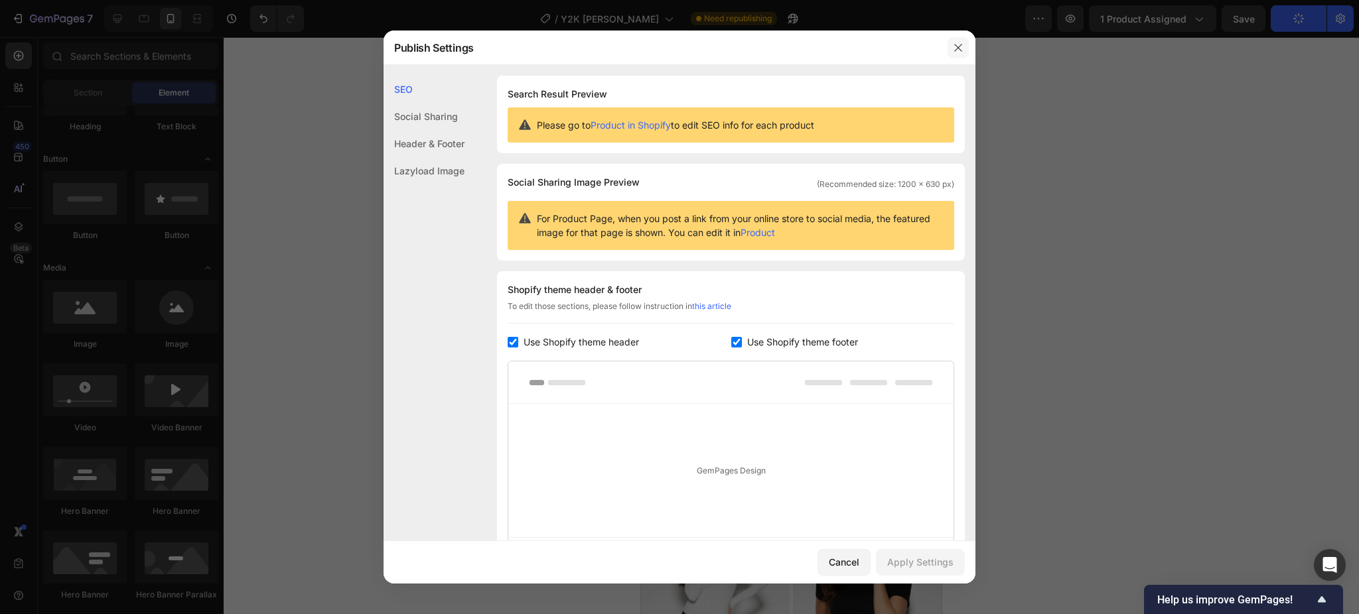
click at [951, 48] on button "button" at bounding box center [957, 47] width 21 height 21
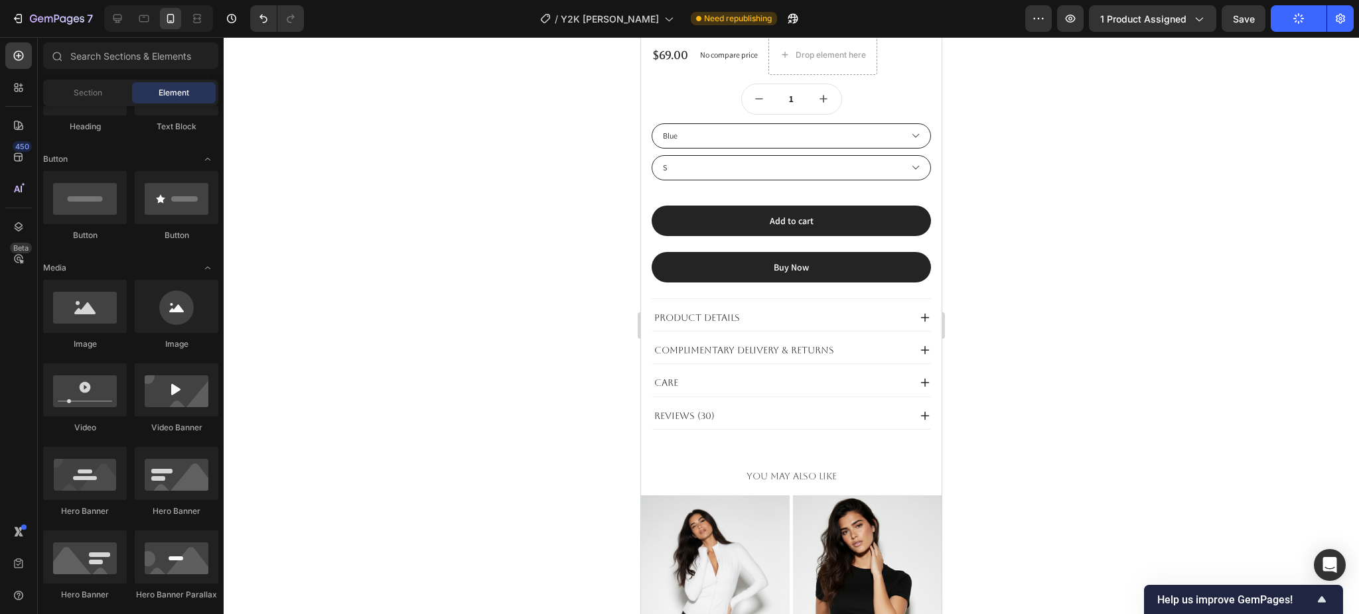
click at [1290, 15] on button "Publish" at bounding box center [1298, 18] width 56 height 27
click at [1233, 16] on span "Save" at bounding box center [1244, 18] width 22 height 11
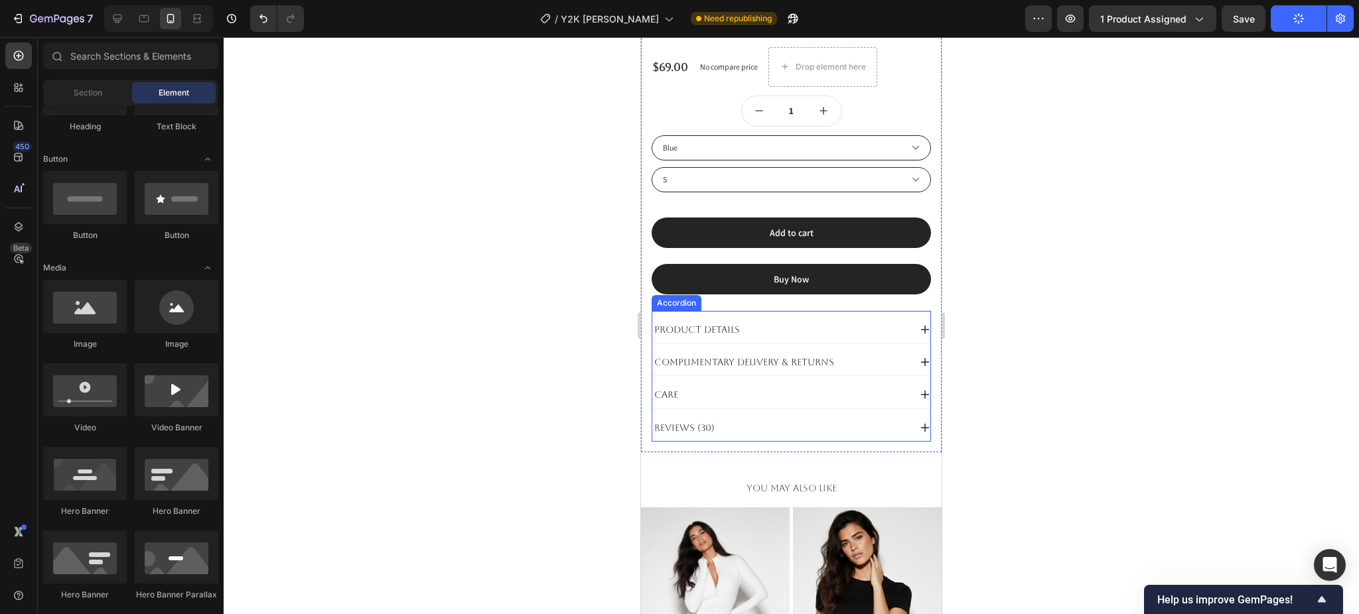
scroll to position [420, 0]
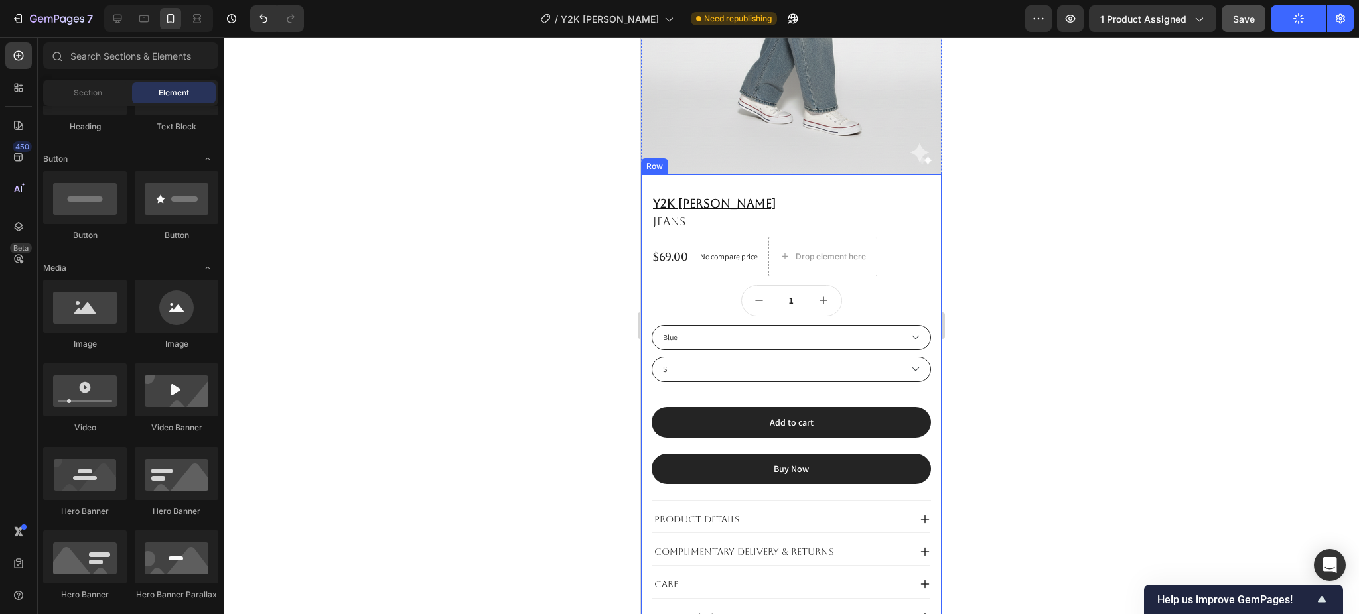
drag, startPoint x: 1296, startPoint y: 22, endPoint x: 1228, endPoint y: 22, distance: 67.7
click at [1291, 22] on button "Publish" at bounding box center [1298, 18] width 56 height 27
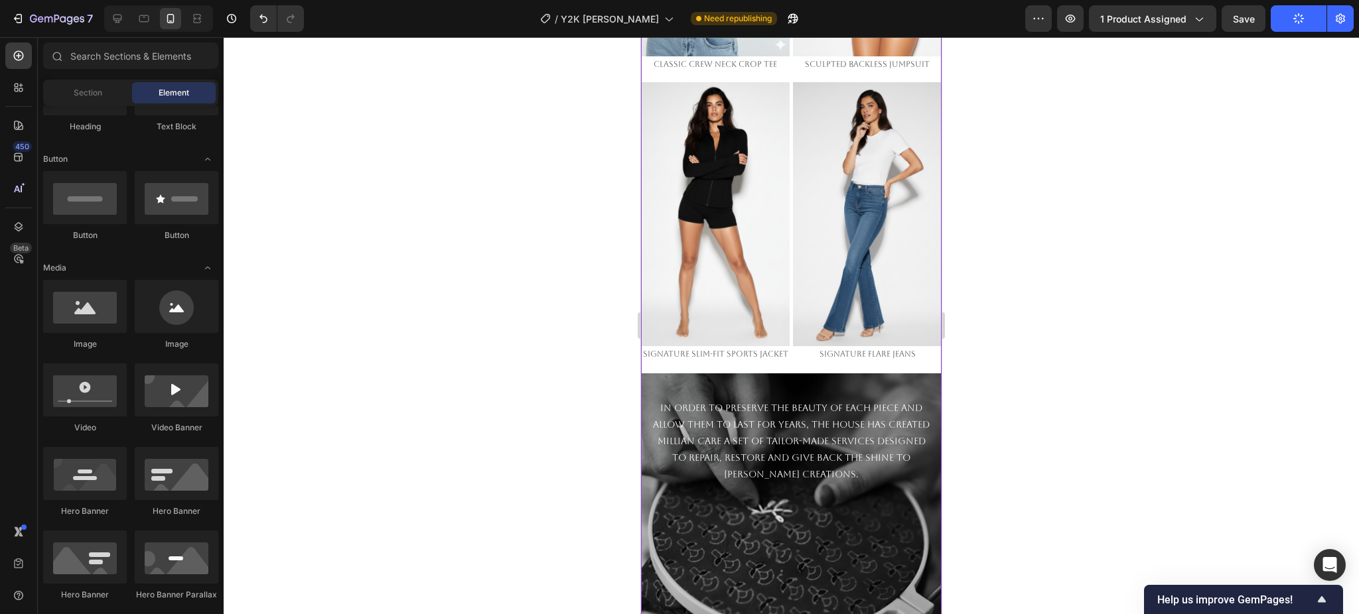
scroll to position [2366, 0]
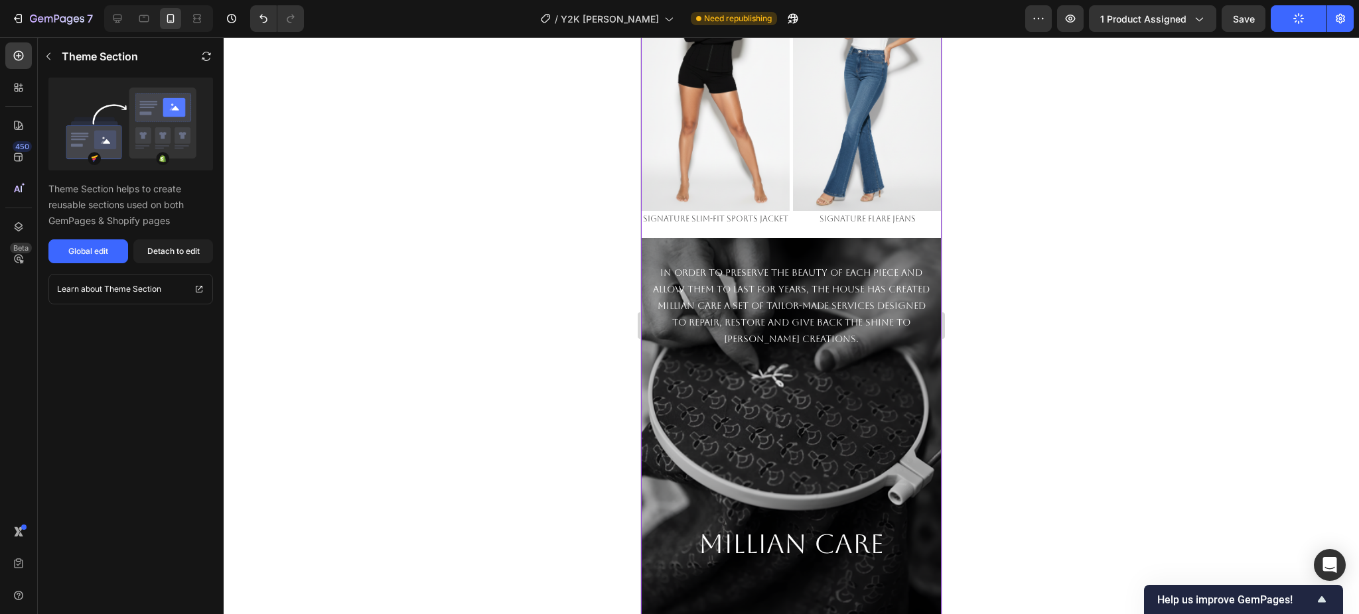
click at [783, 370] on div "Background Image" at bounding box center [791, 437] width 301 height 398
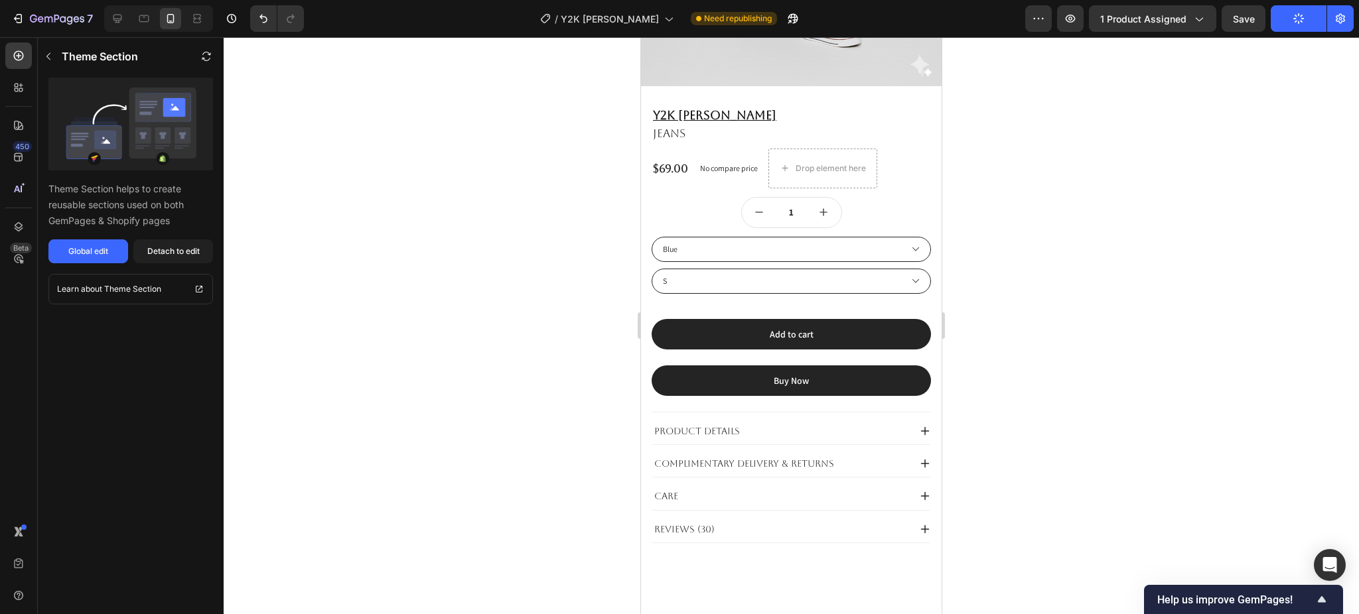
scroll to position [155, 0]
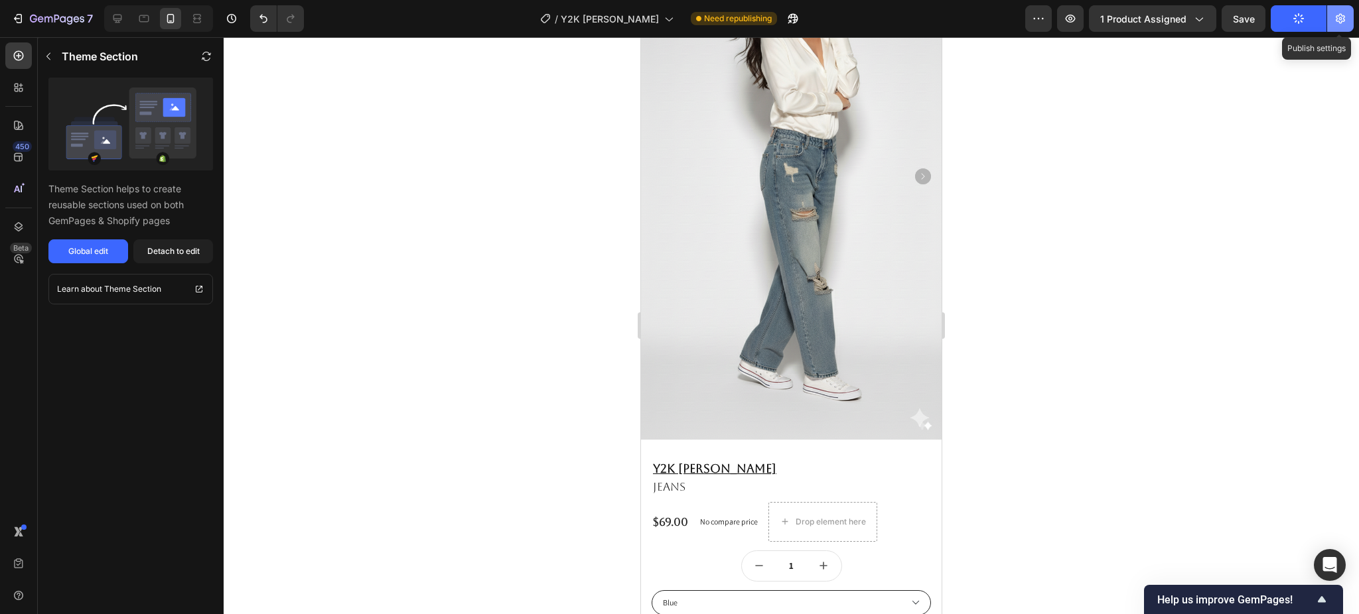
click at [1339, 21] on icon "button" at bounding box center [1339, 18] width 13 height 13
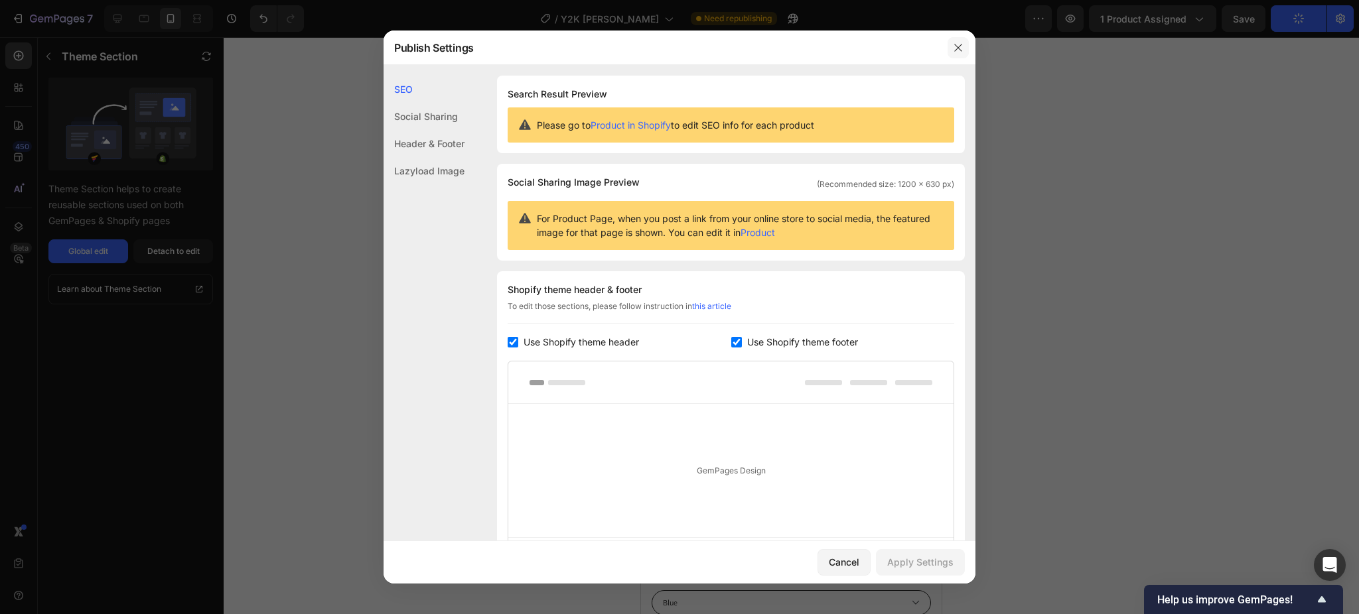
click at [953, 46] on icon "button" at bounding box center [958, 47] width 11 height 11
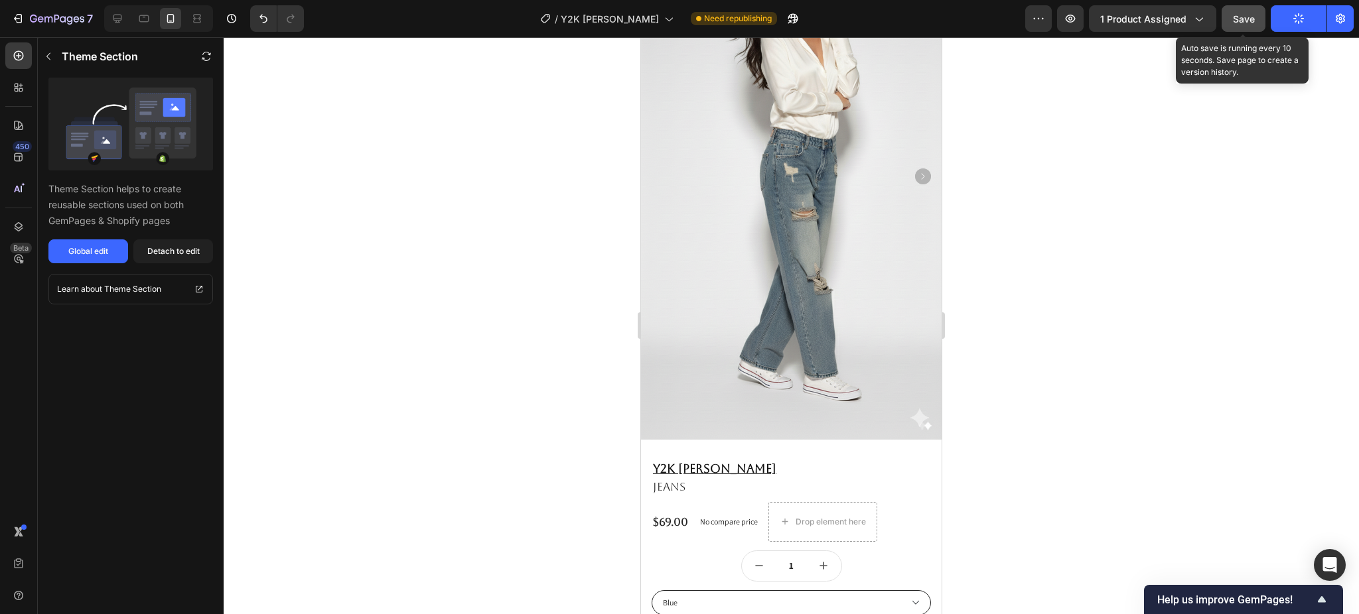
click at [1256, 18] on button "Save" at bounding box center [1243, 18] width 44 height 27
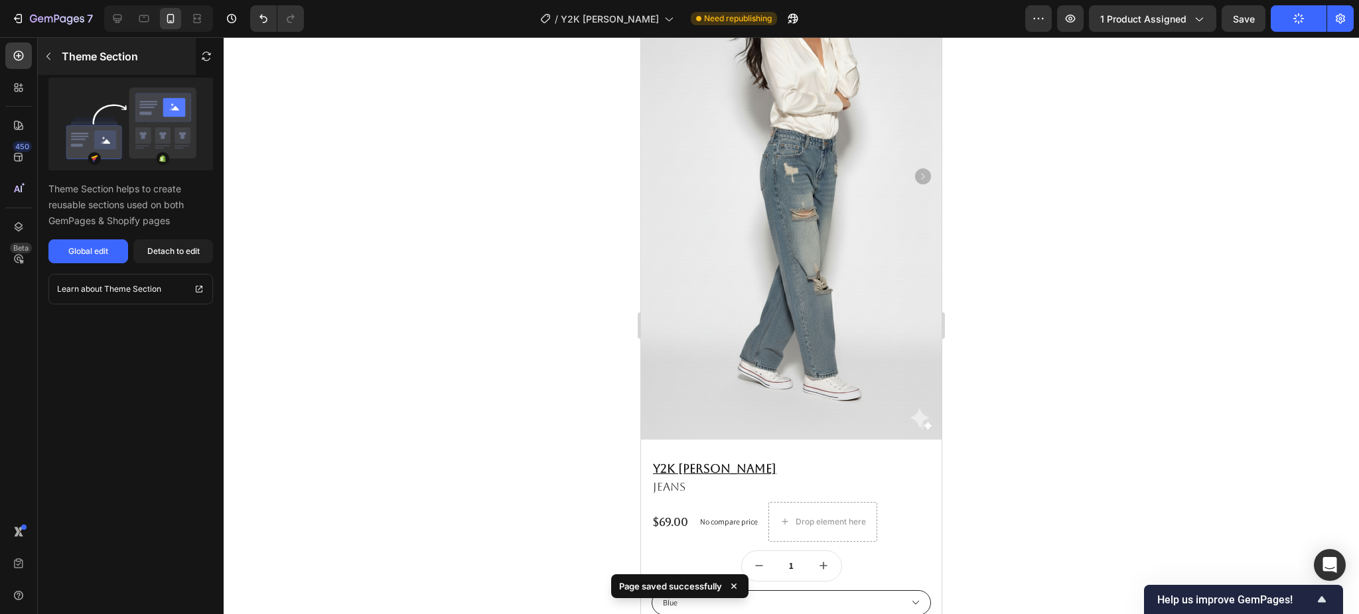
click at [82, 50] on p "Theme Section" at bounding box center [100, 56] width 76 height 16
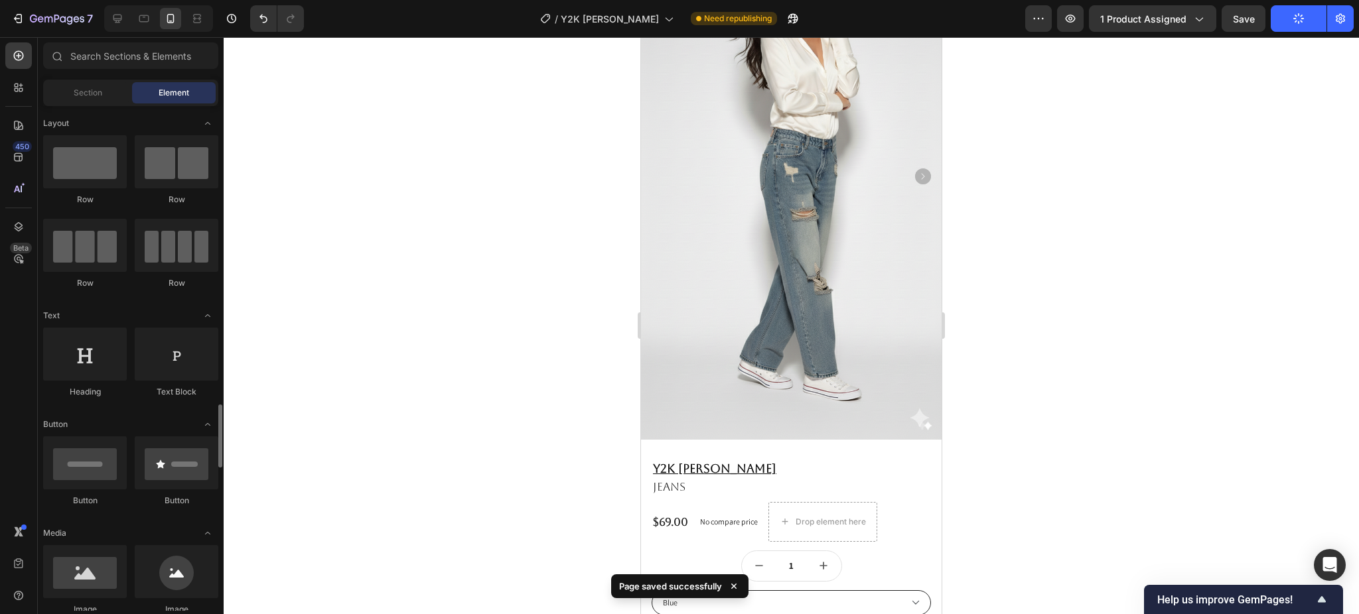
scroll to position [265, 0]
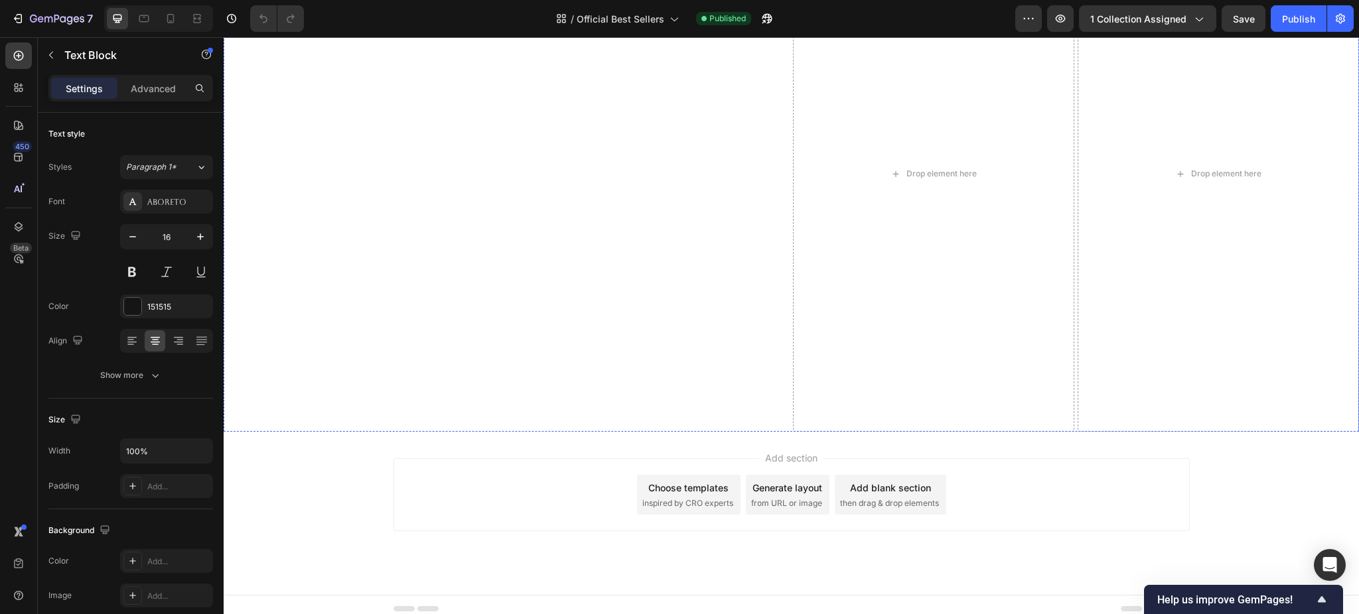
scroll to position [2851, 0]
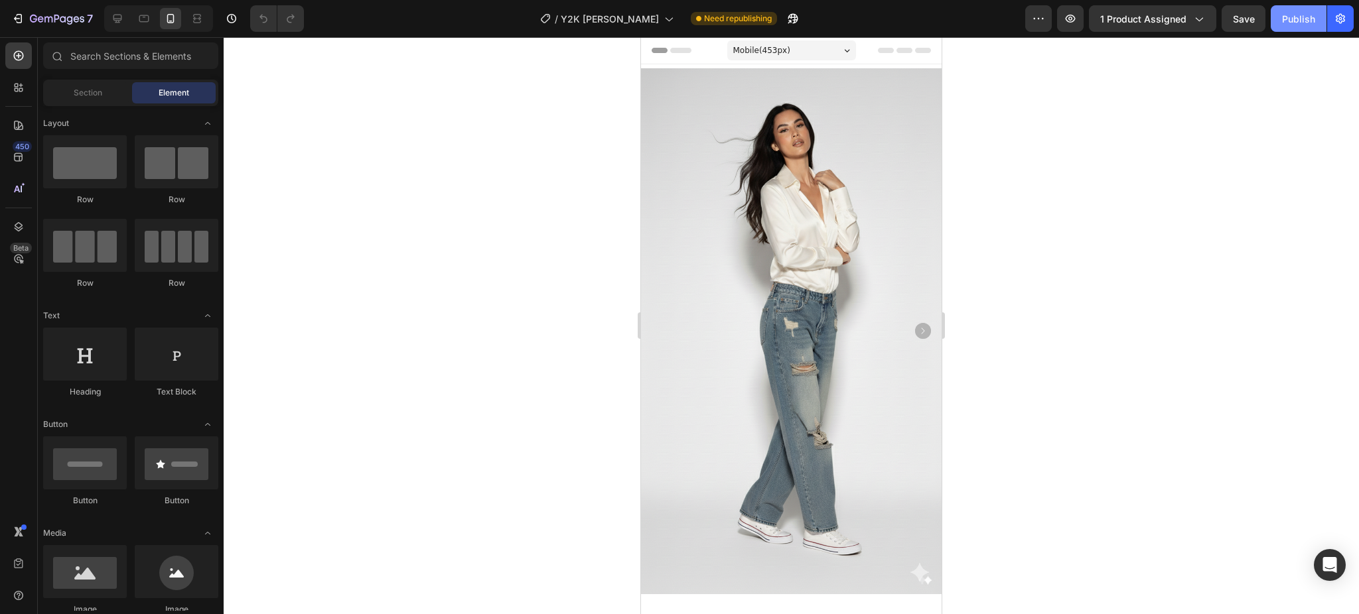
drag, startPoint x: 1285, startPoint y: 10, endPoint x: 1280, endPoint y: 29, distance: 19.8
click at [1285, 11] on button "Publish" at bounding box center [1298, 18] width 56 height 27
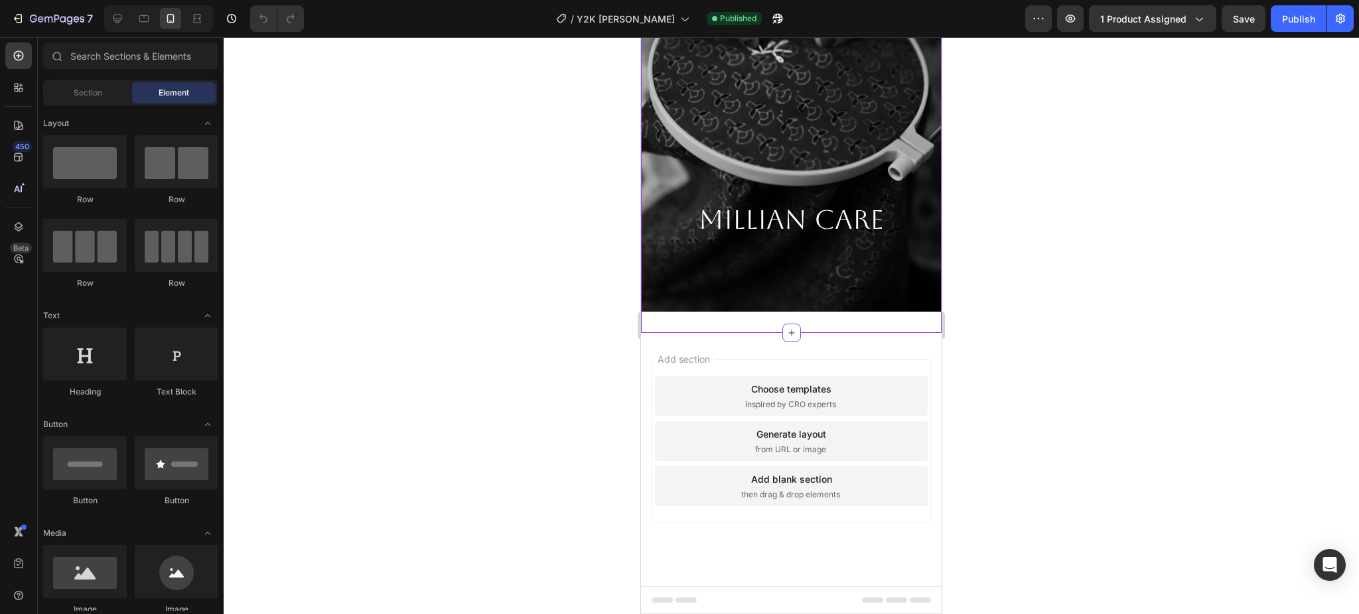
scroll to position [2325, 0]
click at [139, 28] on div at bounding box center [143, 18] width 21 height 21
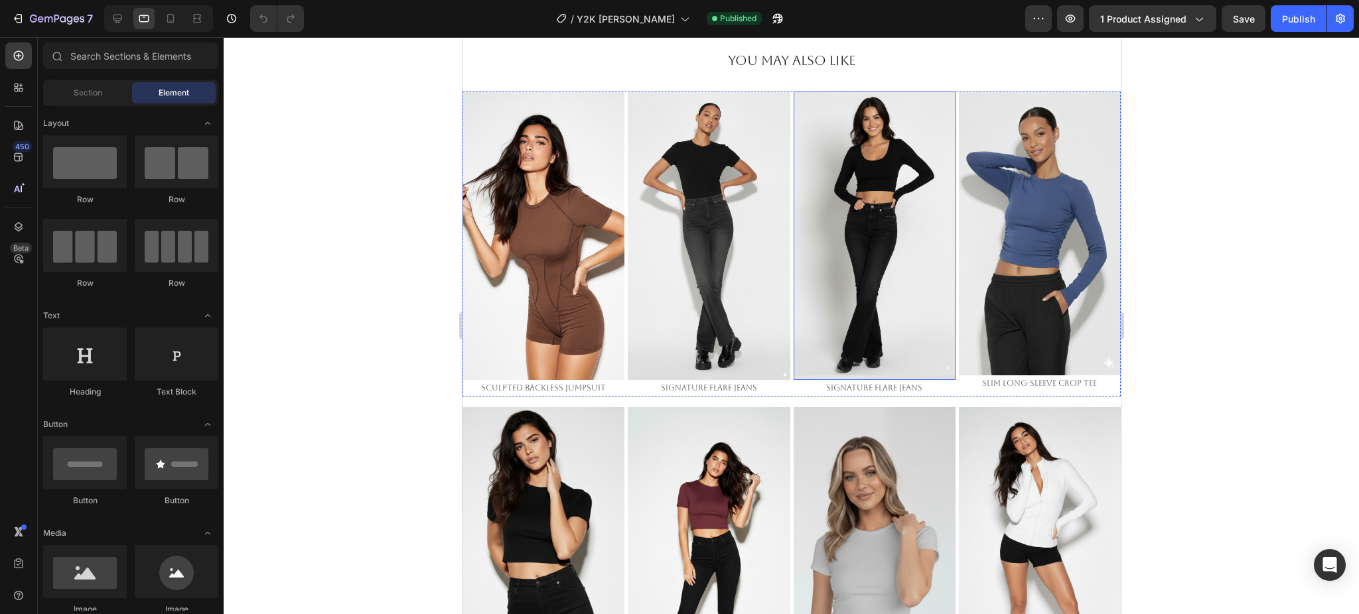
scroll to position [531, 0]
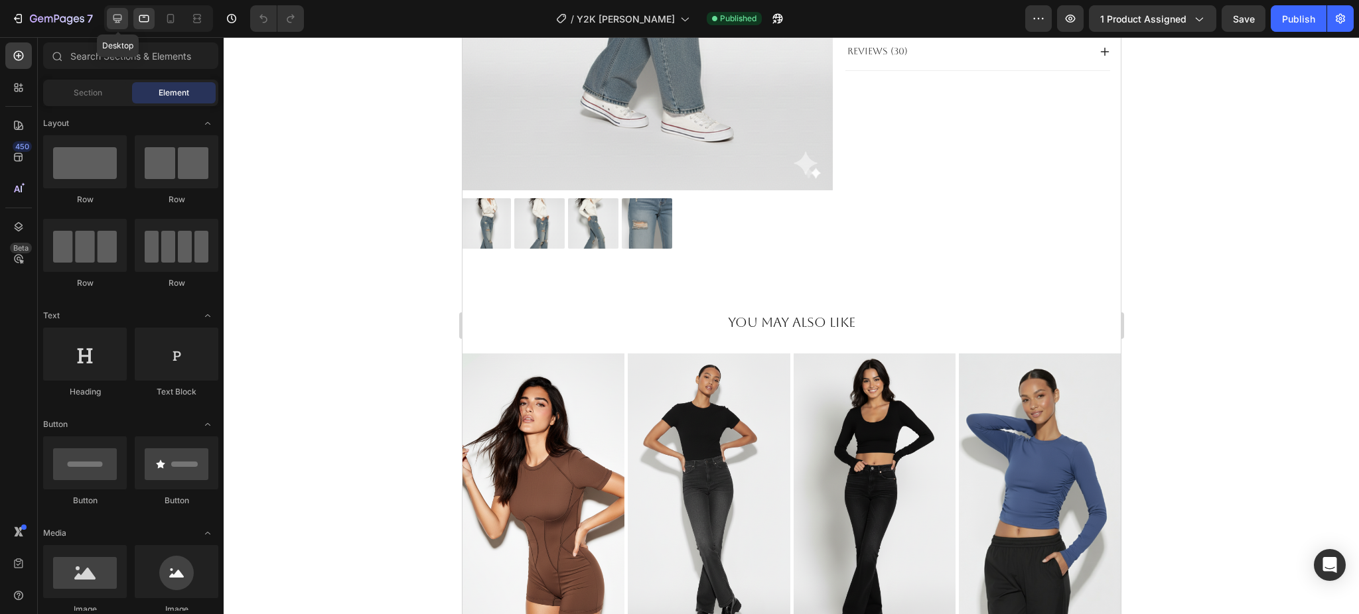
click at [110, 25] on div at bounding box center [117, 18] width 21 height 21
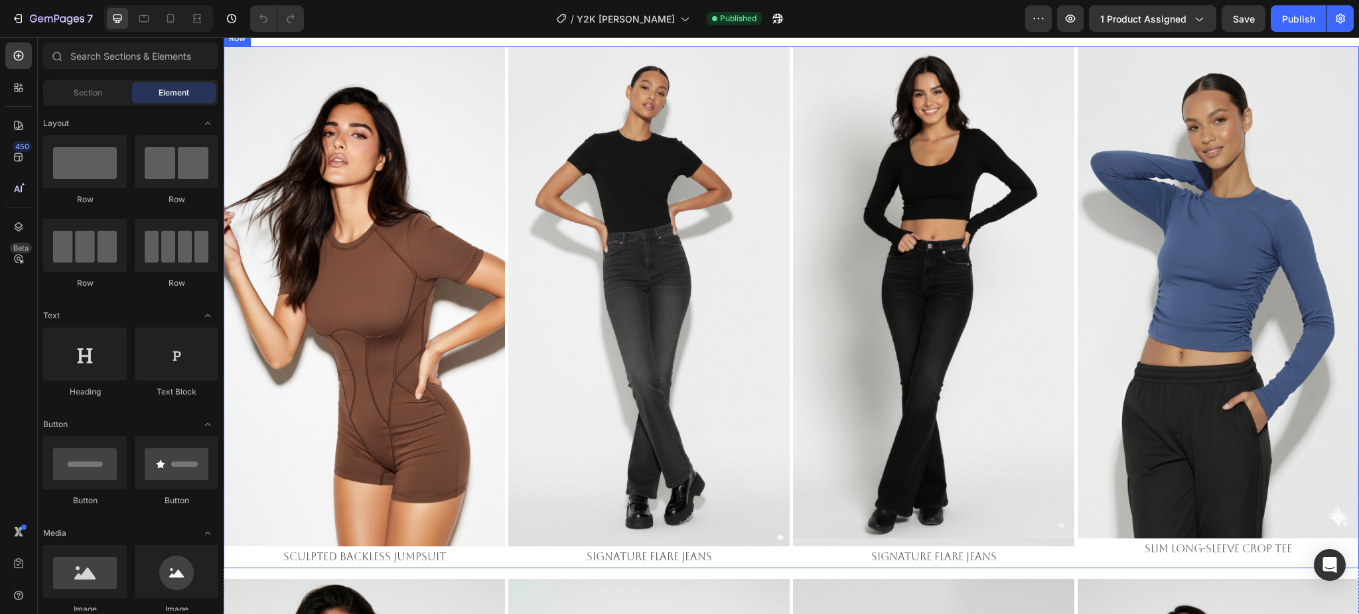
scroll to position [807, 0]
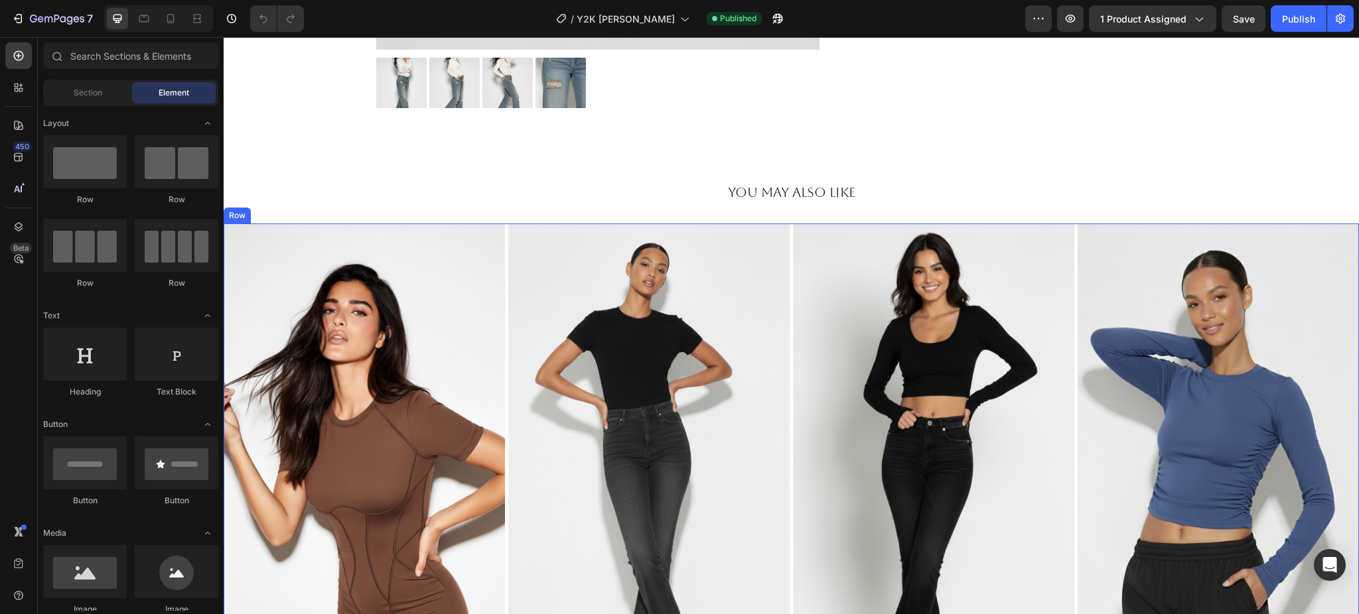
click at [783, 241] on div "Image Sculpted Backless Jumpsuit Text Block Image Signature Flare Jeans Text Bl…" at bounding box center [791, 485] width 1135 height 522
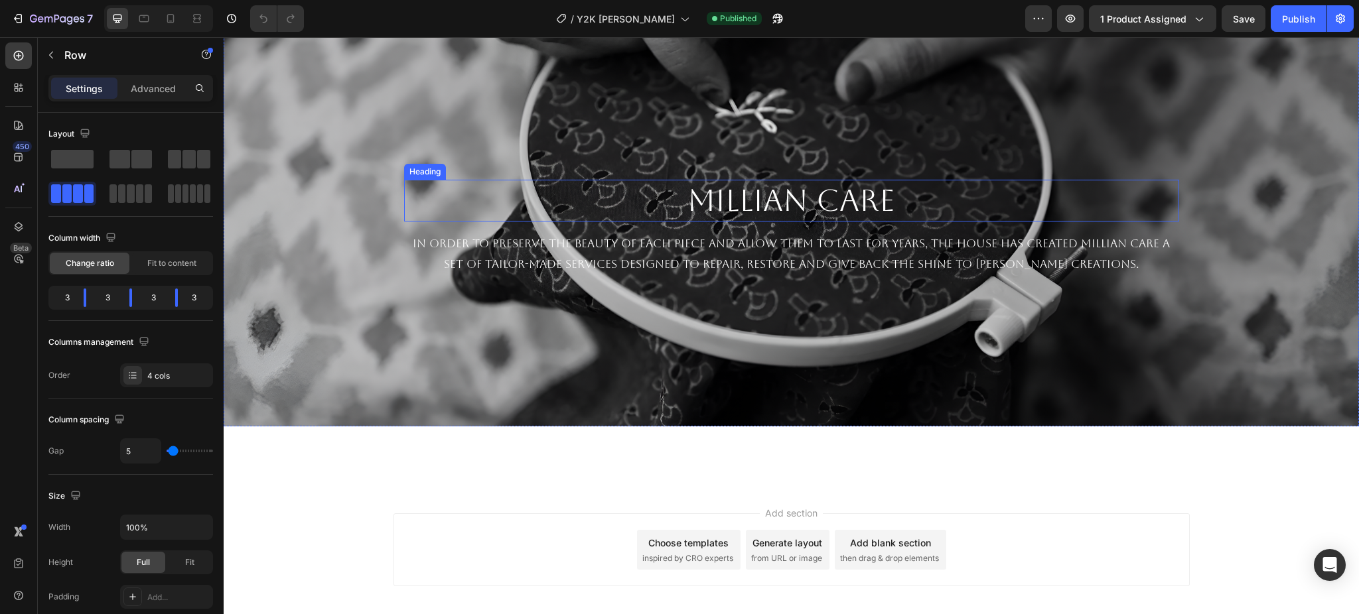
scroll to position [2134, 0]
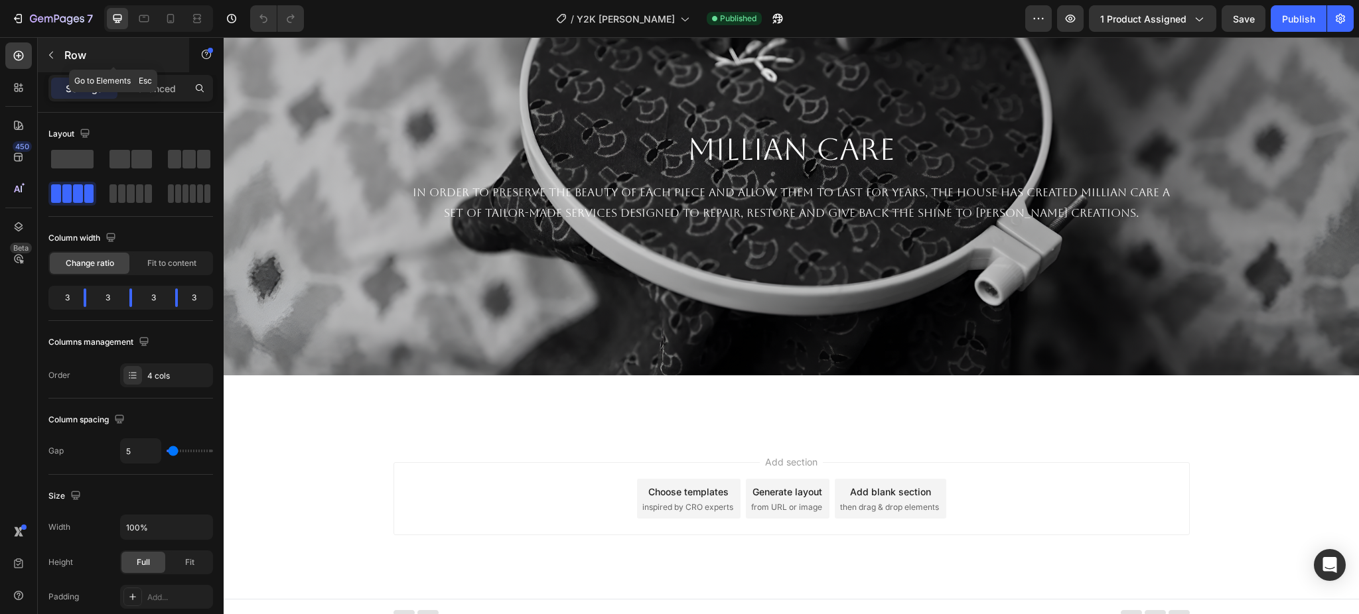
click at [62, 52] on div "Row" at bounding box center [113, 55] width 151 height 34
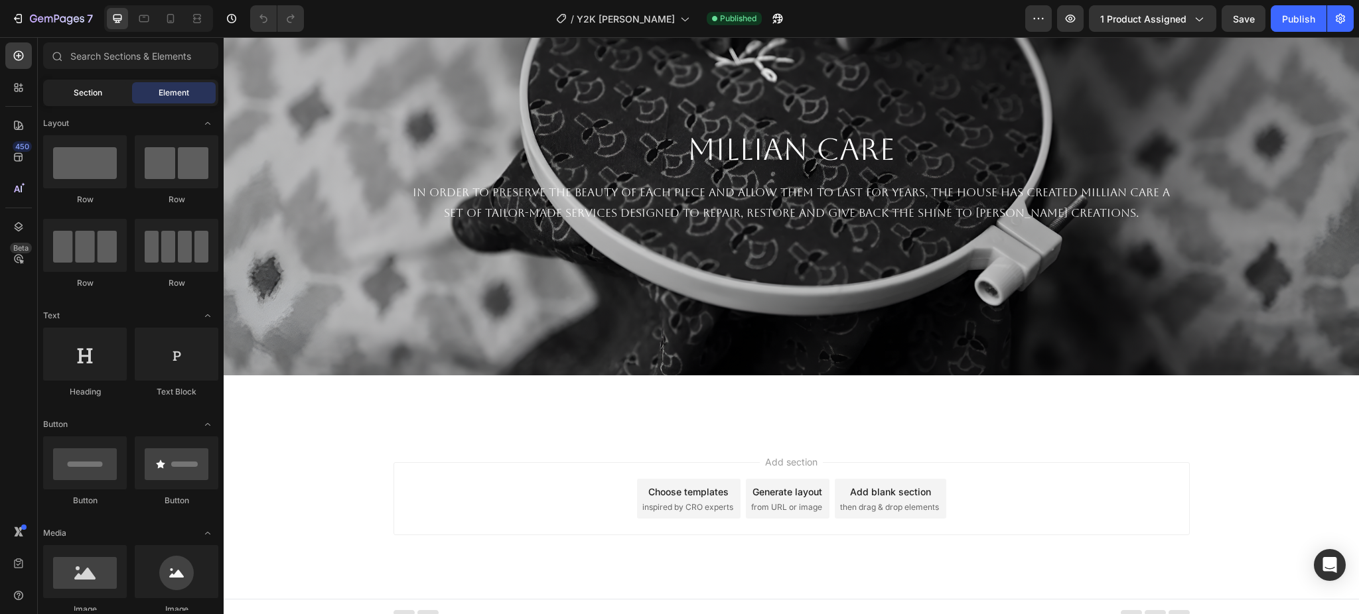
click at [80, 95] on span "Section" at bounding box center [88, 93] width 29 height 12
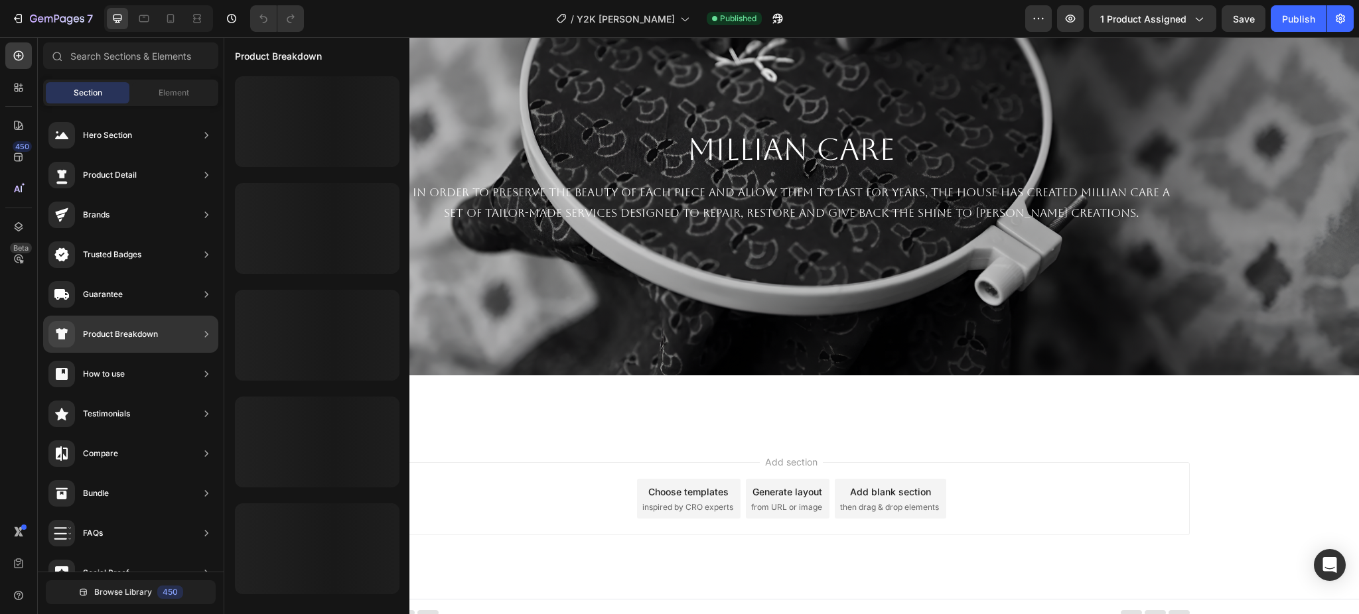
scroll to position [303, 0]
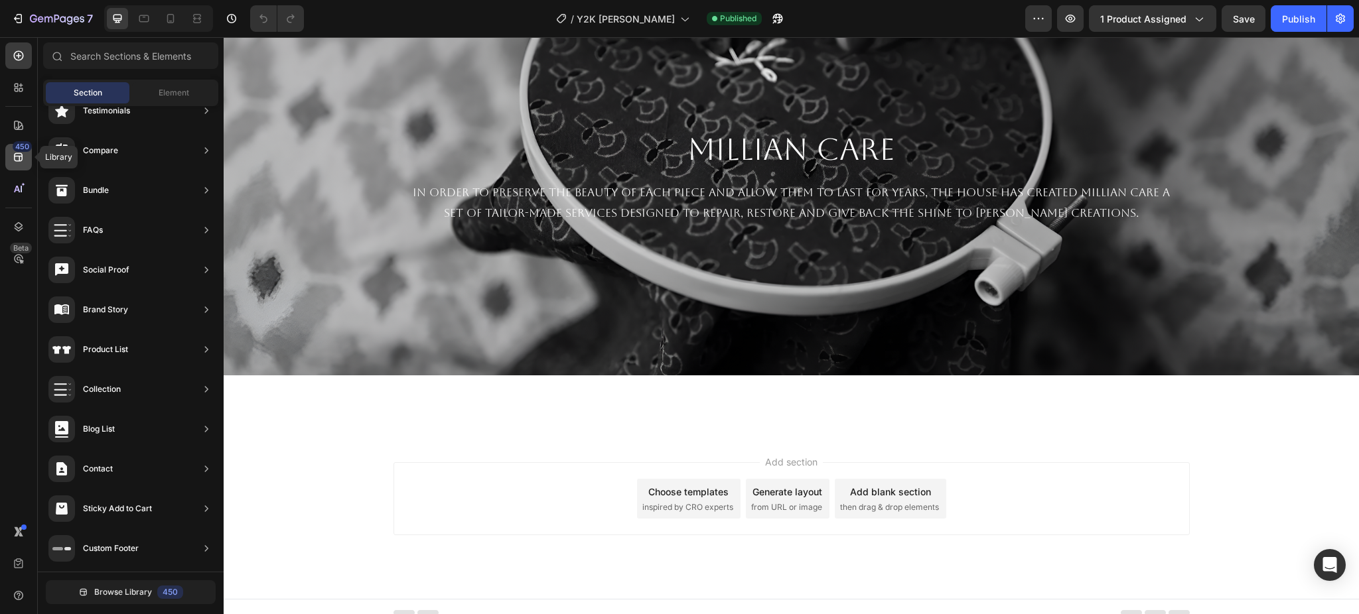
click at [25, 147] on div "450" at bounding box center [22, 146] width 19 height 11
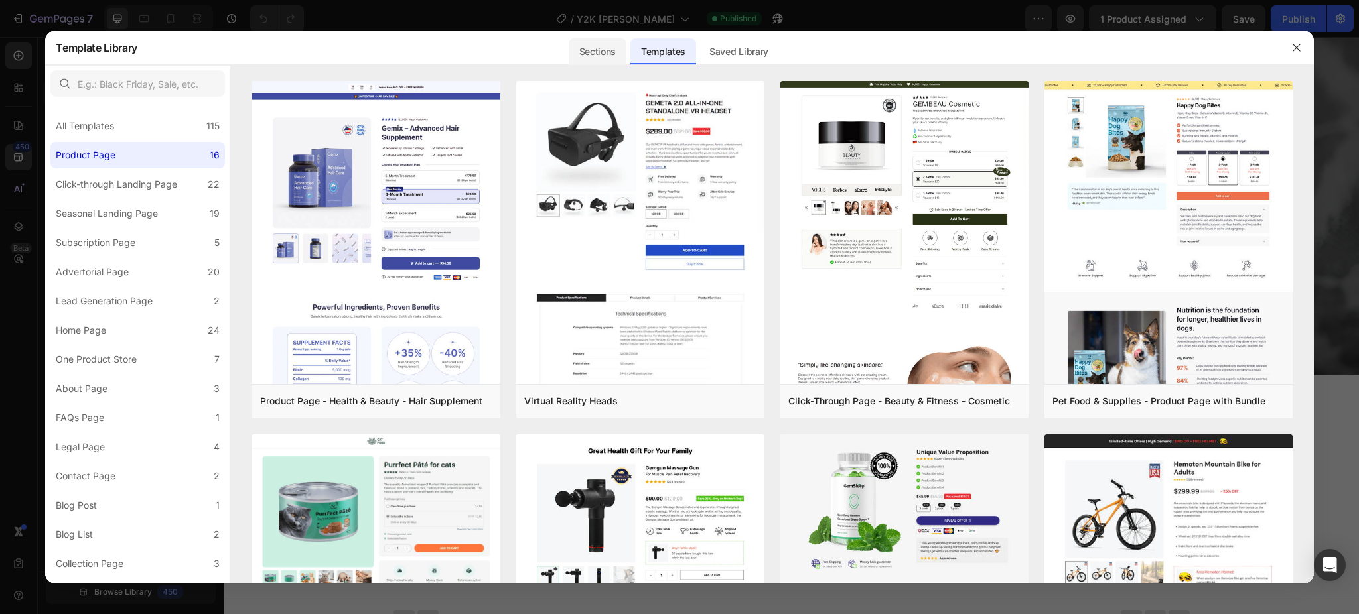
click at [596, 54] on div "Sections" at bounding box center [598, 51] width 58 height 27
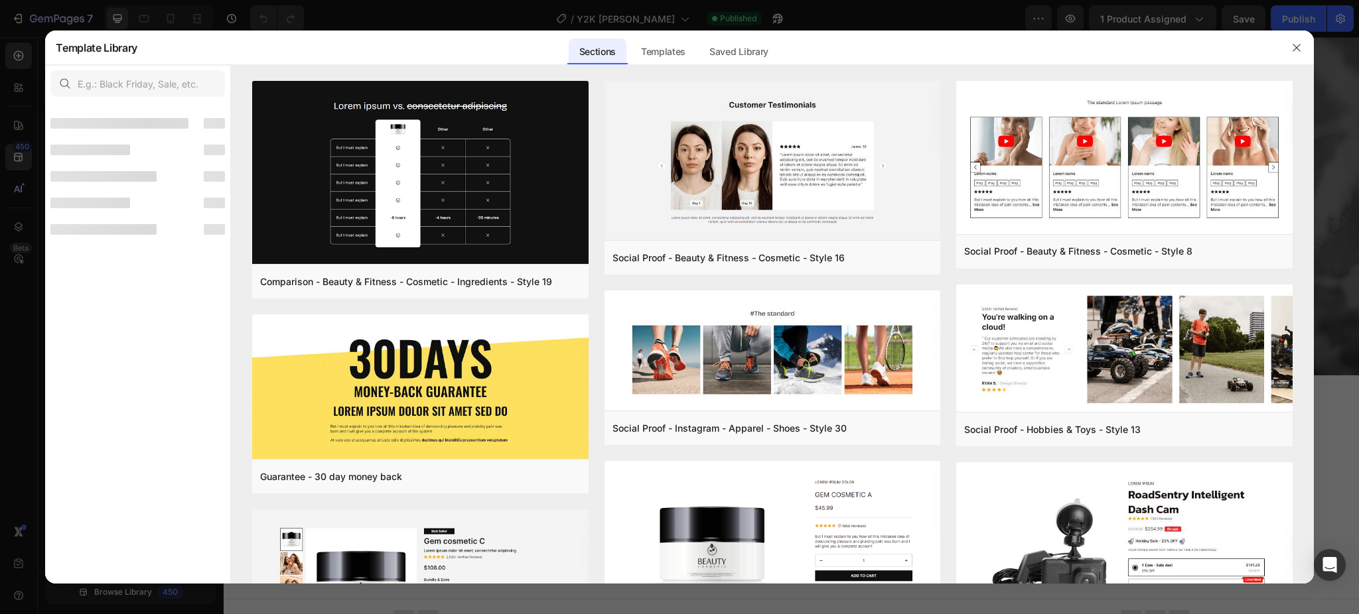
scroll to position [287, 0]
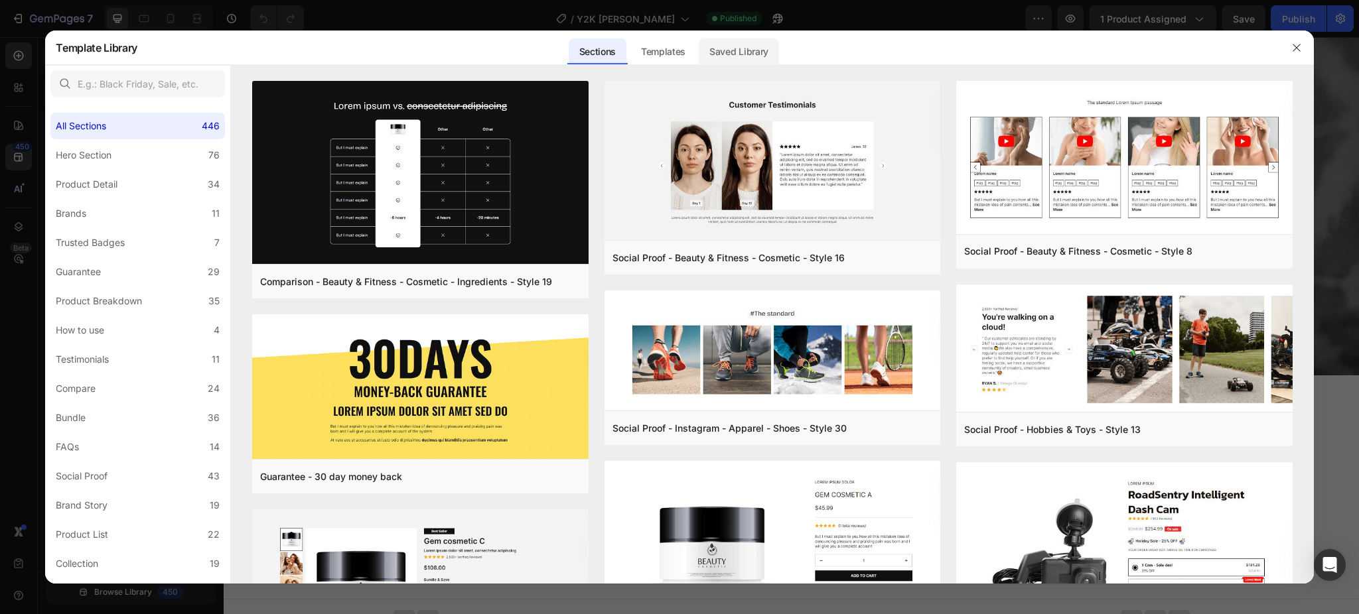
click at [713, 48] on div "Saved Library" at bounding box center [739, 51] width 80 height 27
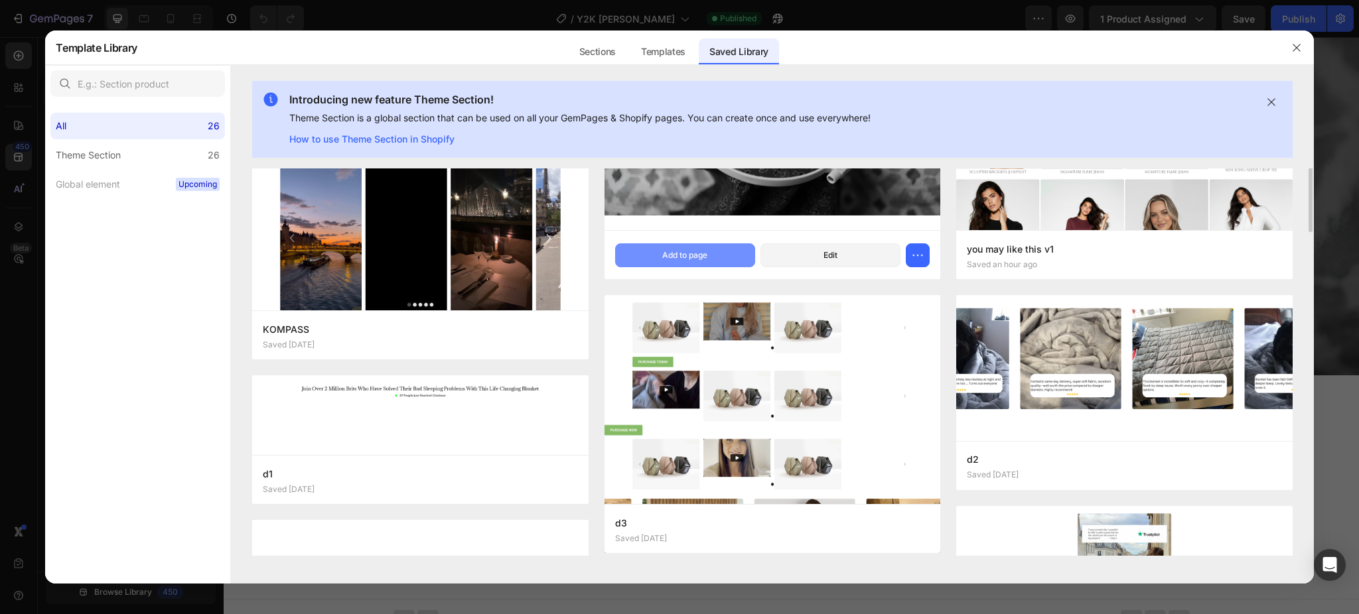
scroll to position [0, 0]
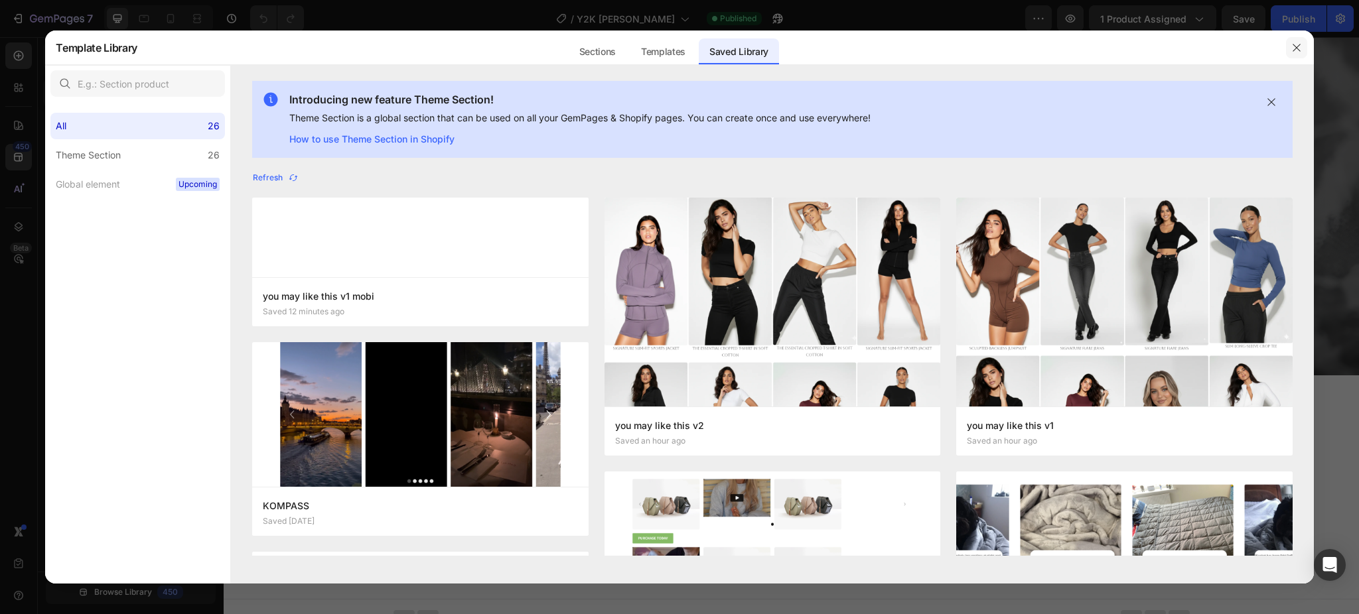
click at [1295, 43] on icon "button" at bounding box center [1296, 47] width 11 height 11
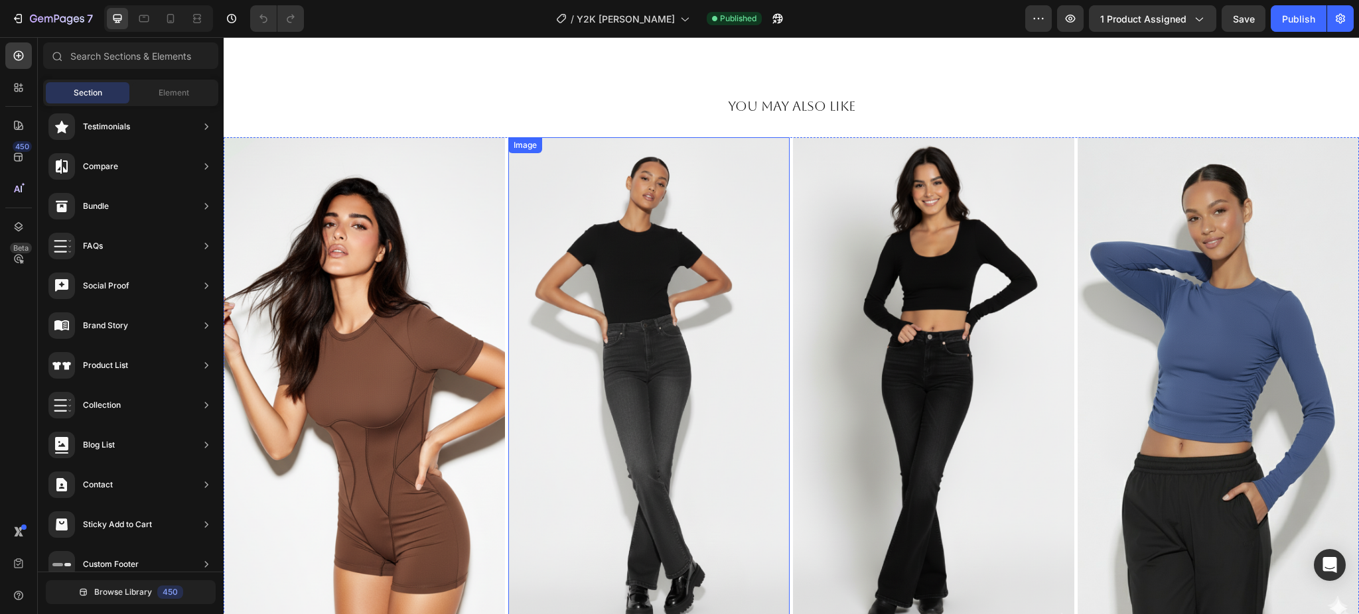
scroll to position [896, 0]
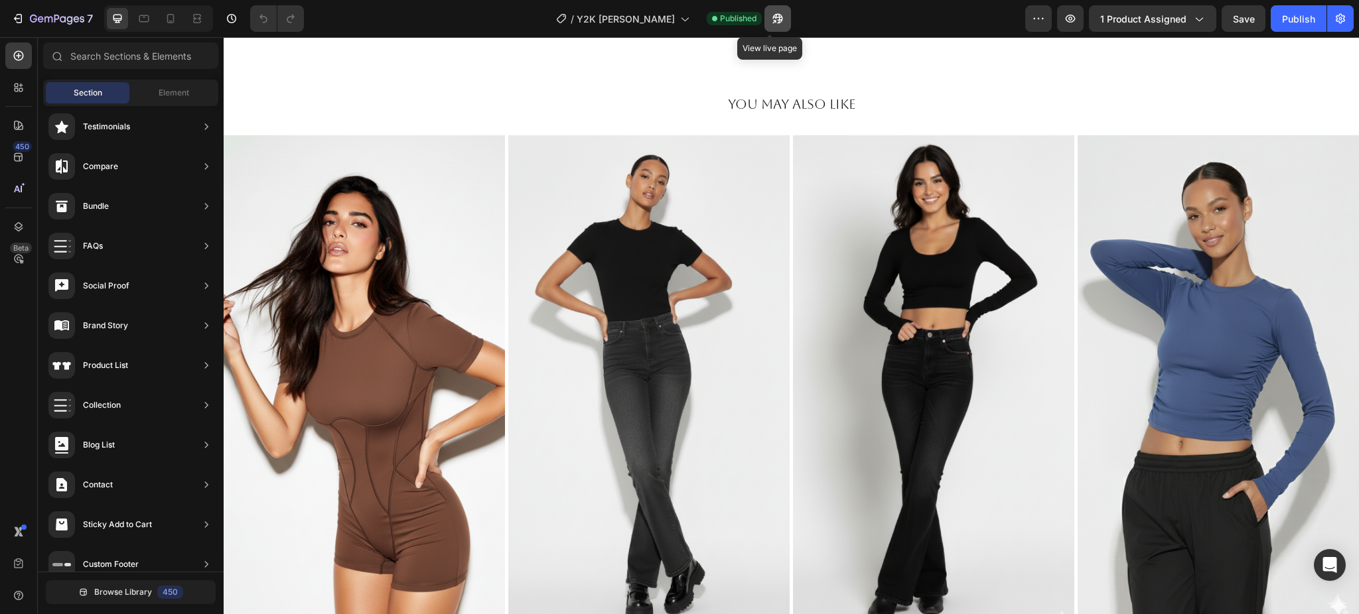
click at [771, 22] on icon "button" at bounding box center [777, 18] width 13 height 13
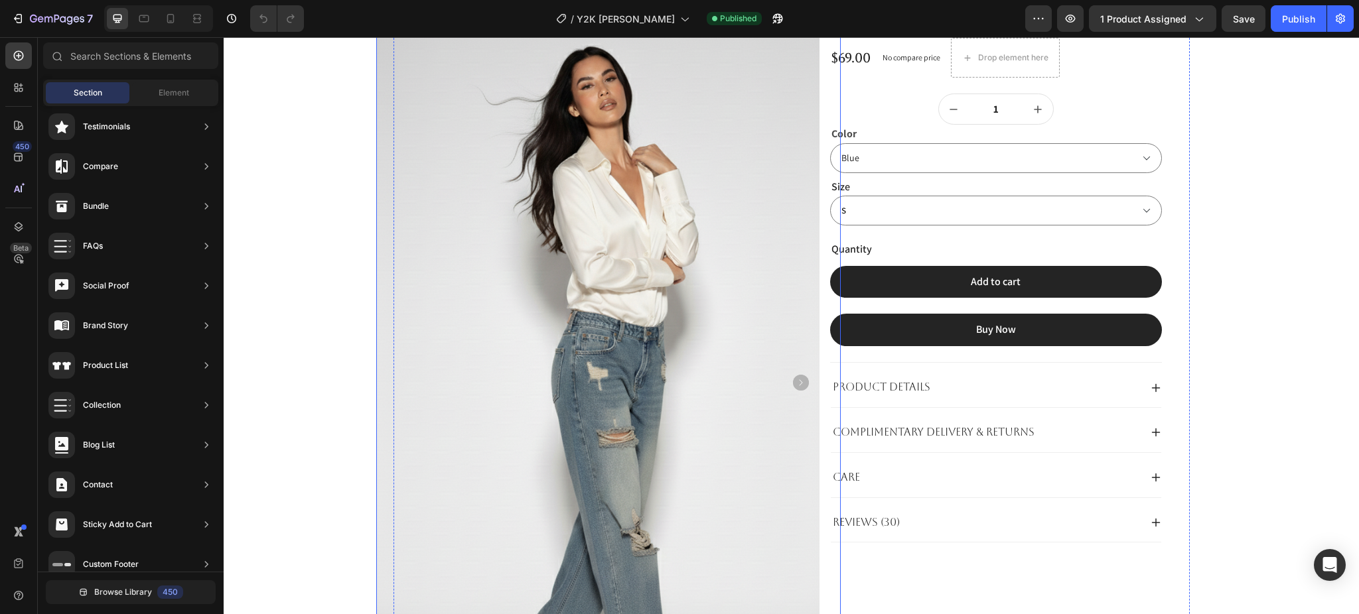
scroll to position [0, 0]
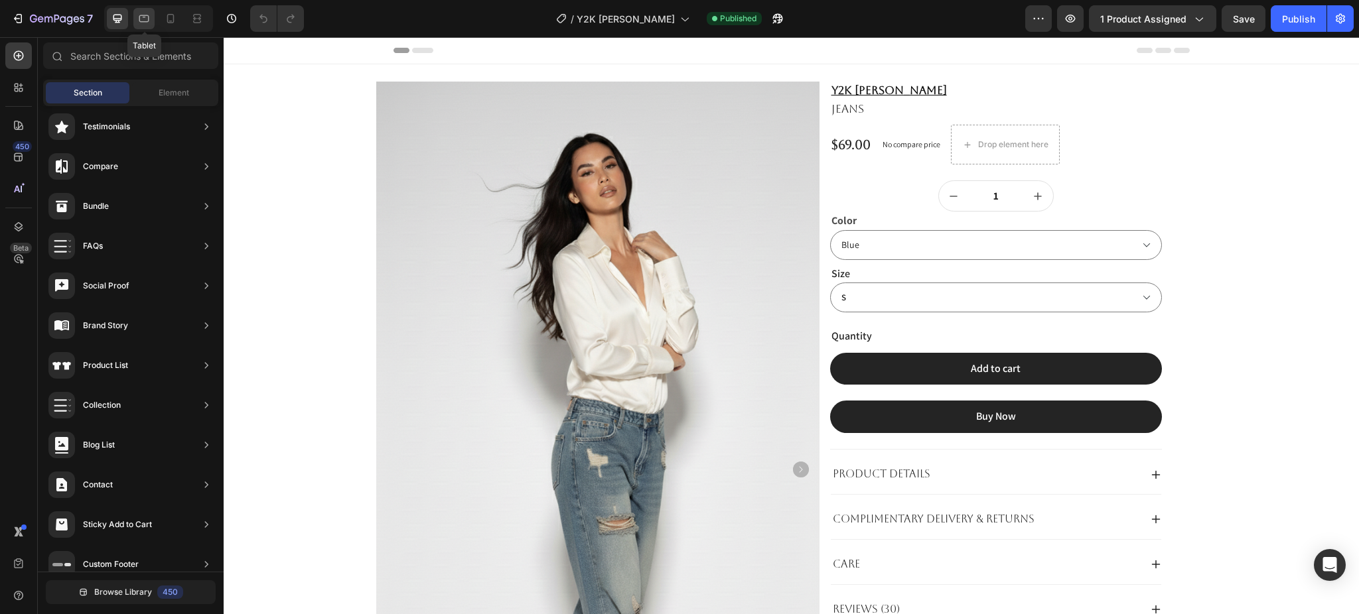
click at [145, 17] on icon at bounding box center [143, 18] width 13 height 13
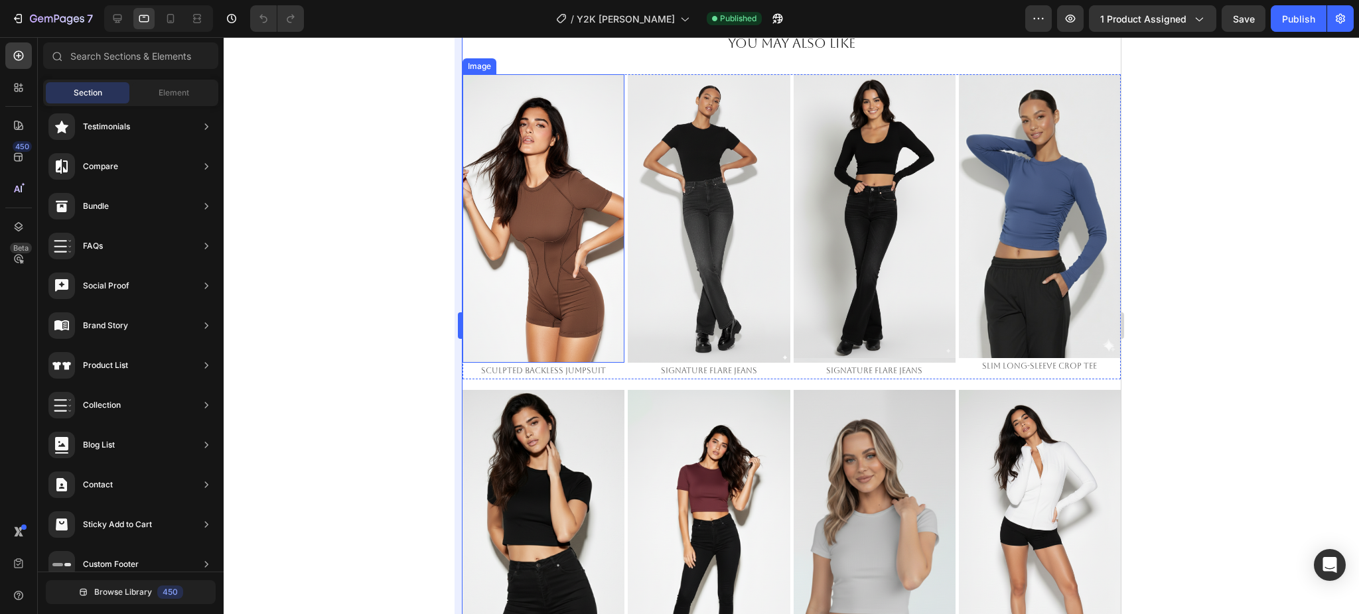
scroll to position [442, 0]
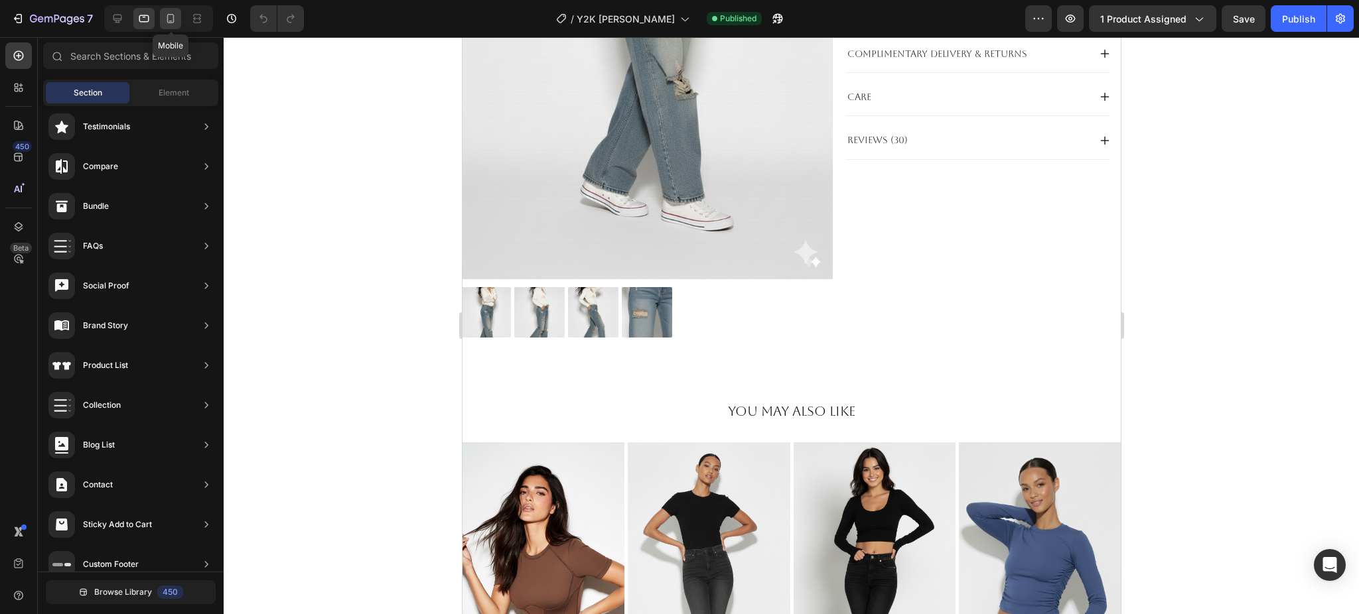
click at [165, 24] on icon at bounding box center [170, 18] width 13 height 13
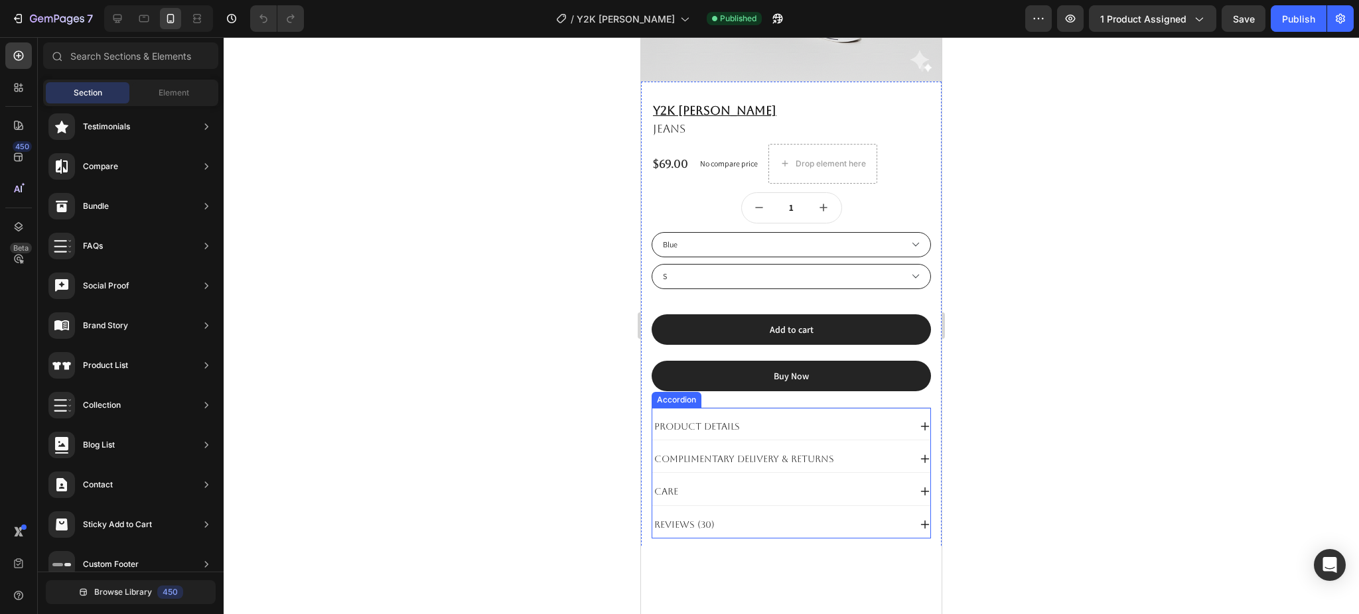
scroll to position [417, 0]
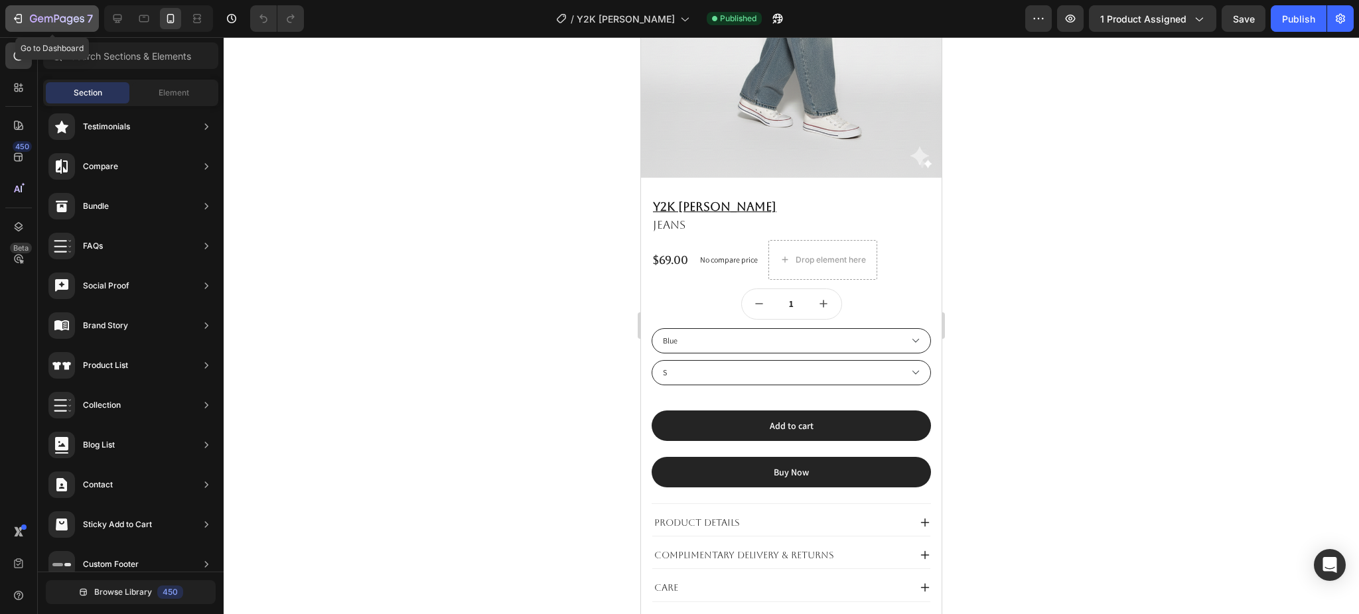
click at [53, 17] on icon "button" at bounding box center [57, 19] width 54 height 11
